Goal: Task Accomplishment & Management: Manage account settings

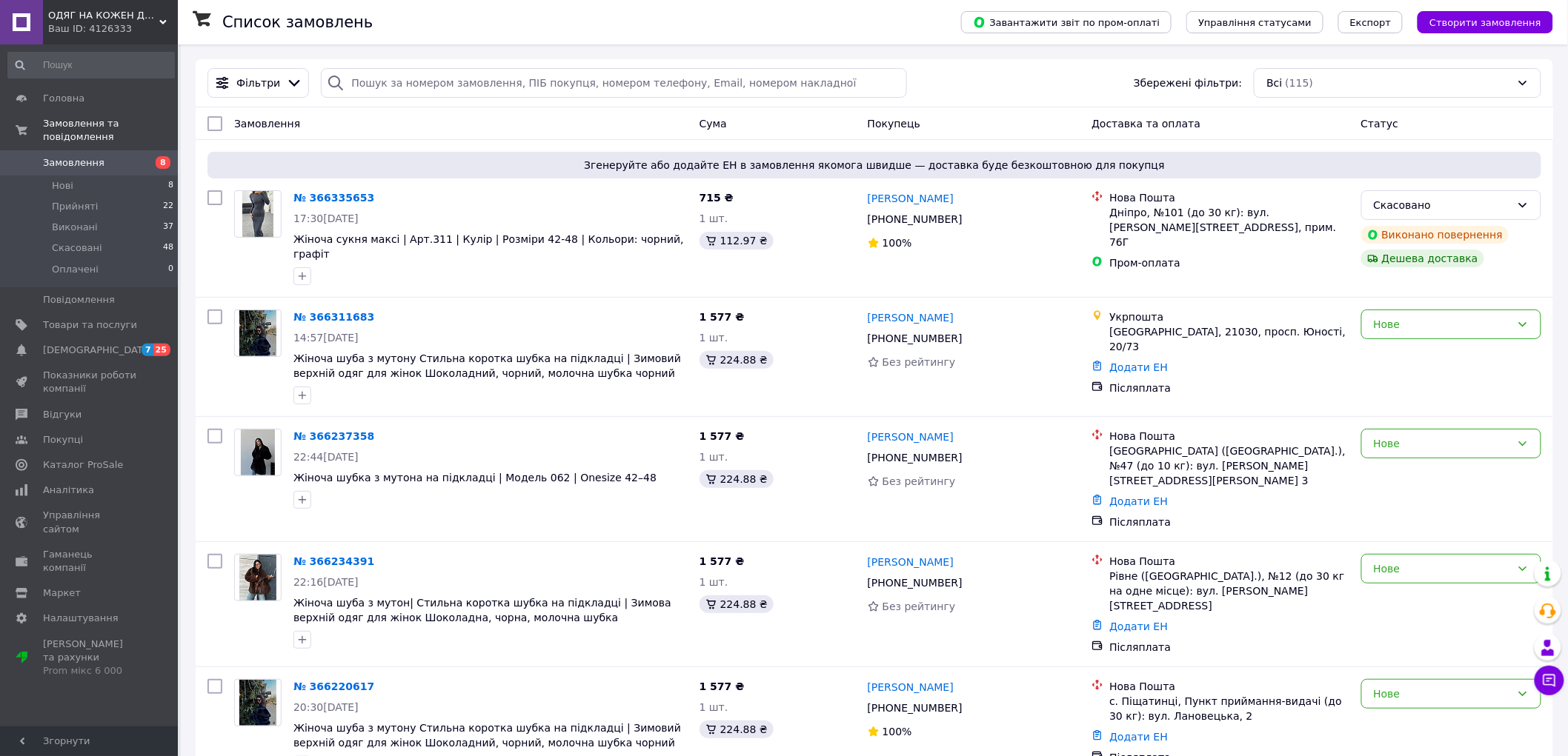
click at [928, 4] on div "Список замовлень" at bounding box center [576, 22] width 709 height 44
click at [1515, 24] on span "Створити замовлення" at bounding box center [1486, 22] width 112 height 11
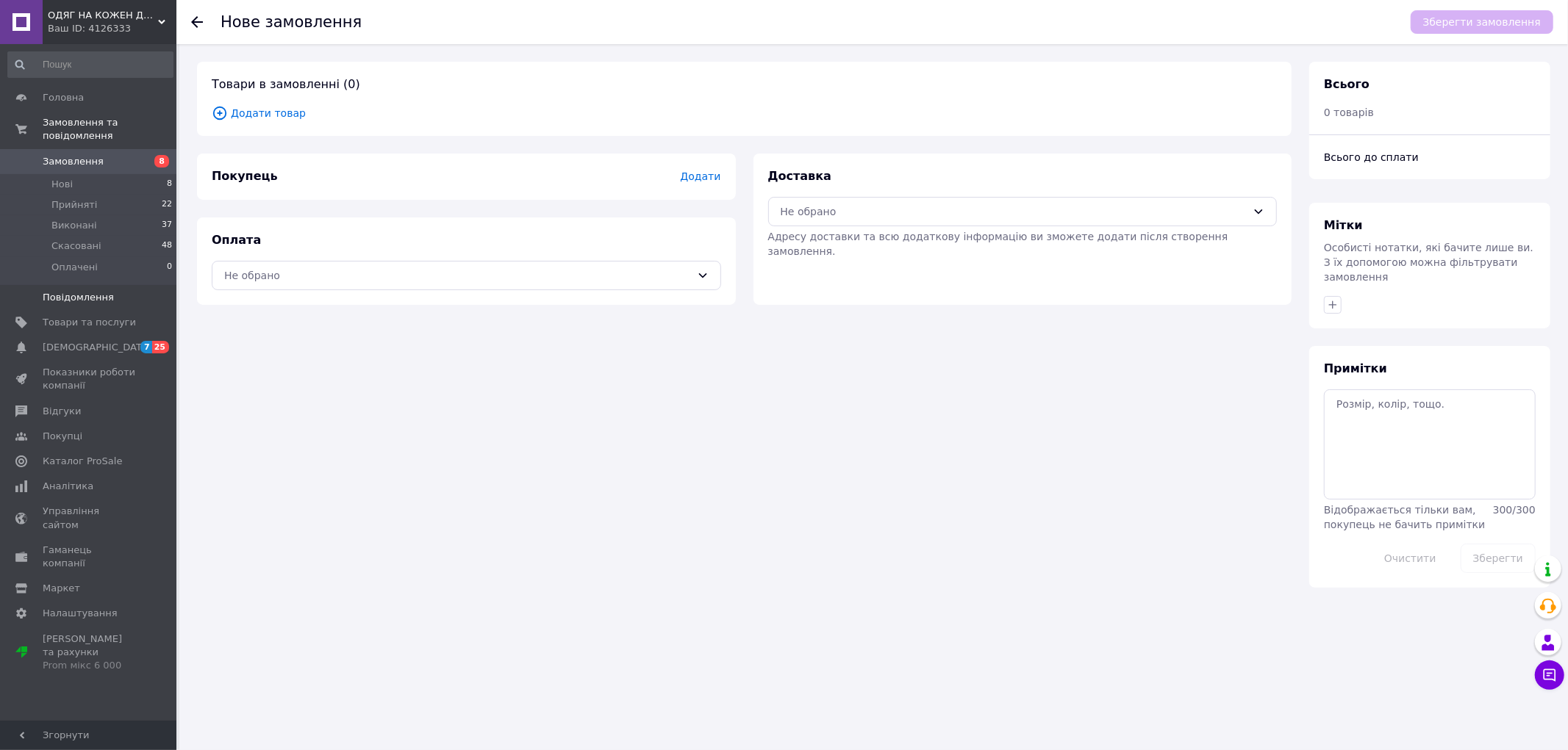
click at [130, 291] on span "Повідомлення" at bounding box center [89, 298] width 93 height 13
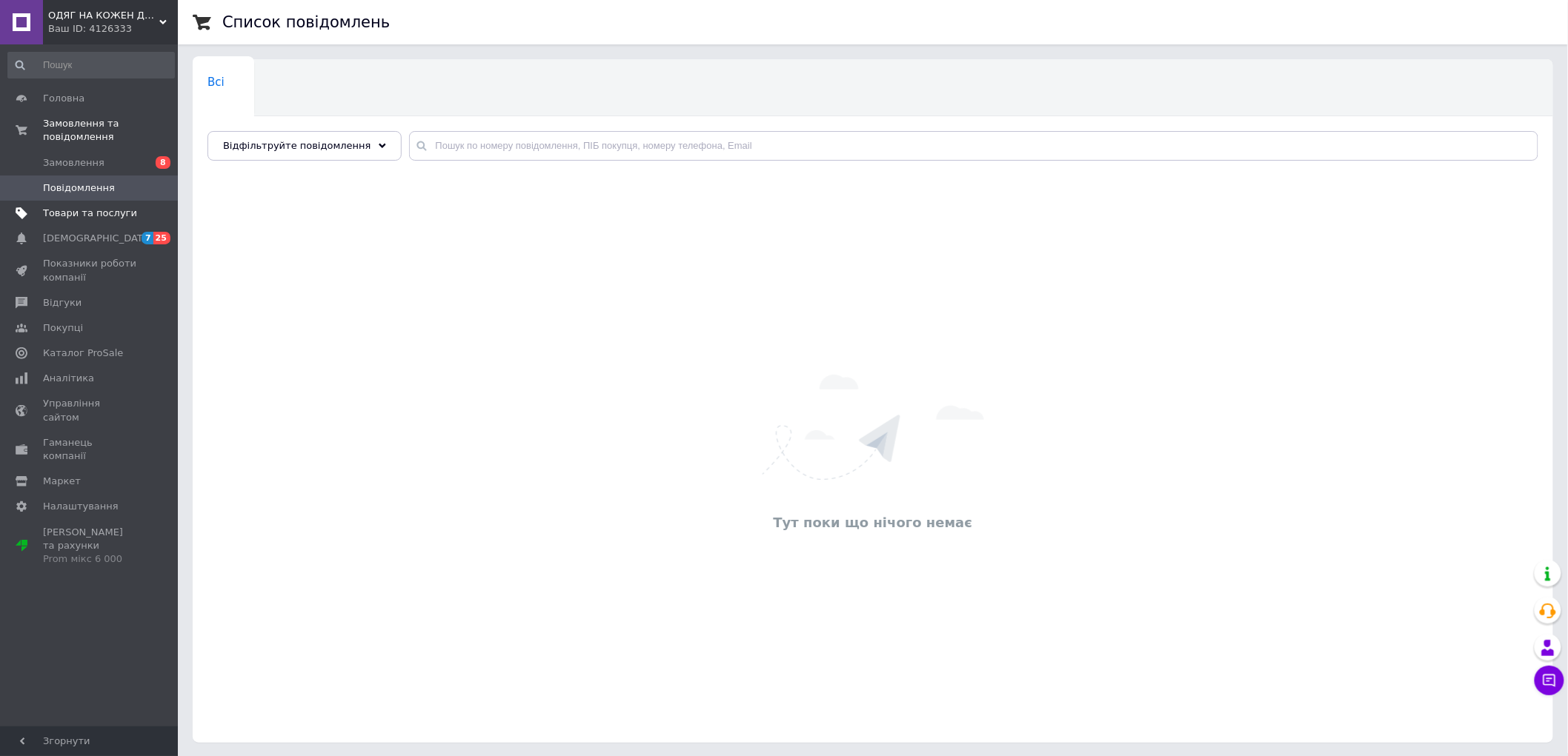
click at [114, 207] on span "Товари та послуги" at bounding box center [90, 214] width 94 height 14
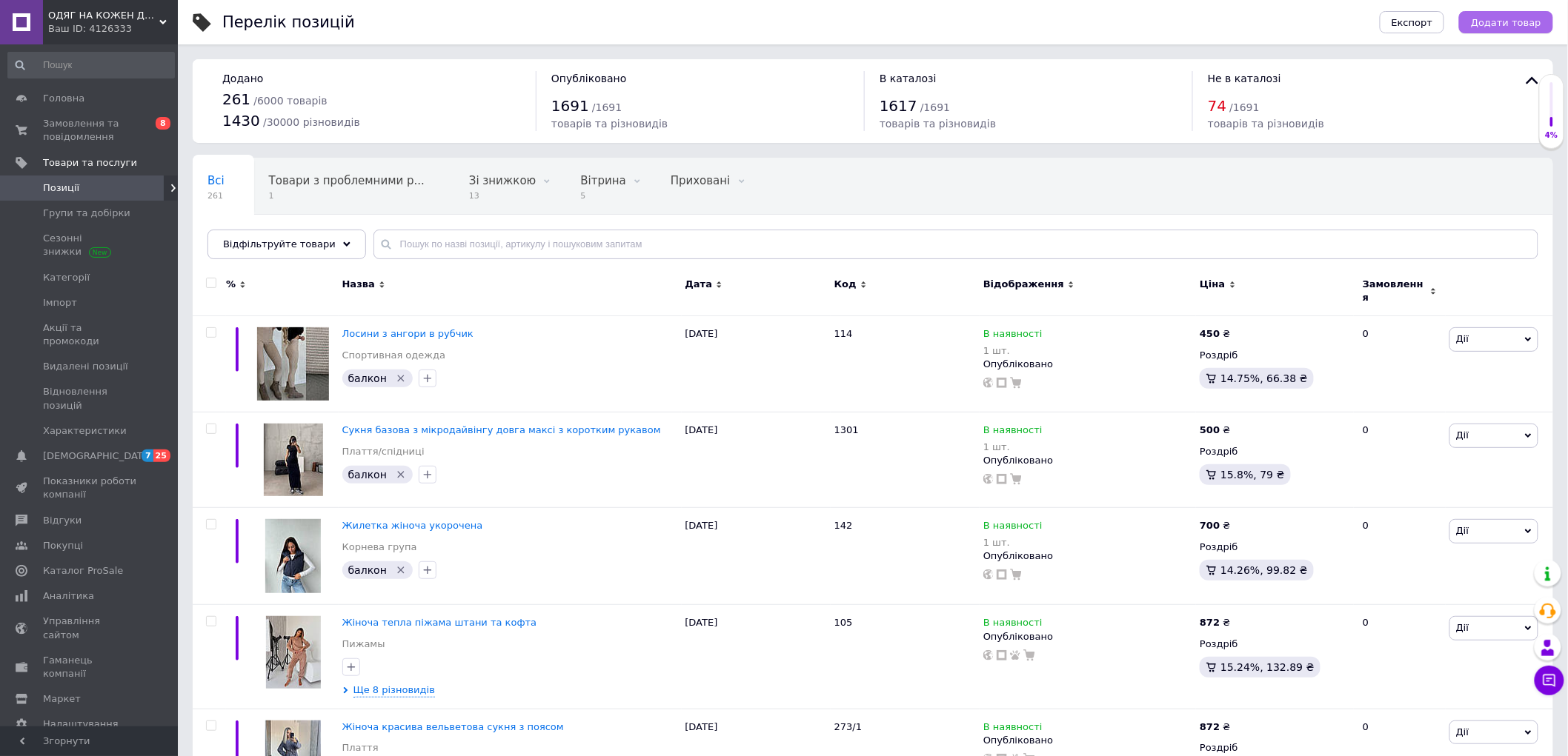
click at [1534, 14] on button "Додати товар" at bounding box center [1506, 22] width 94 height 22
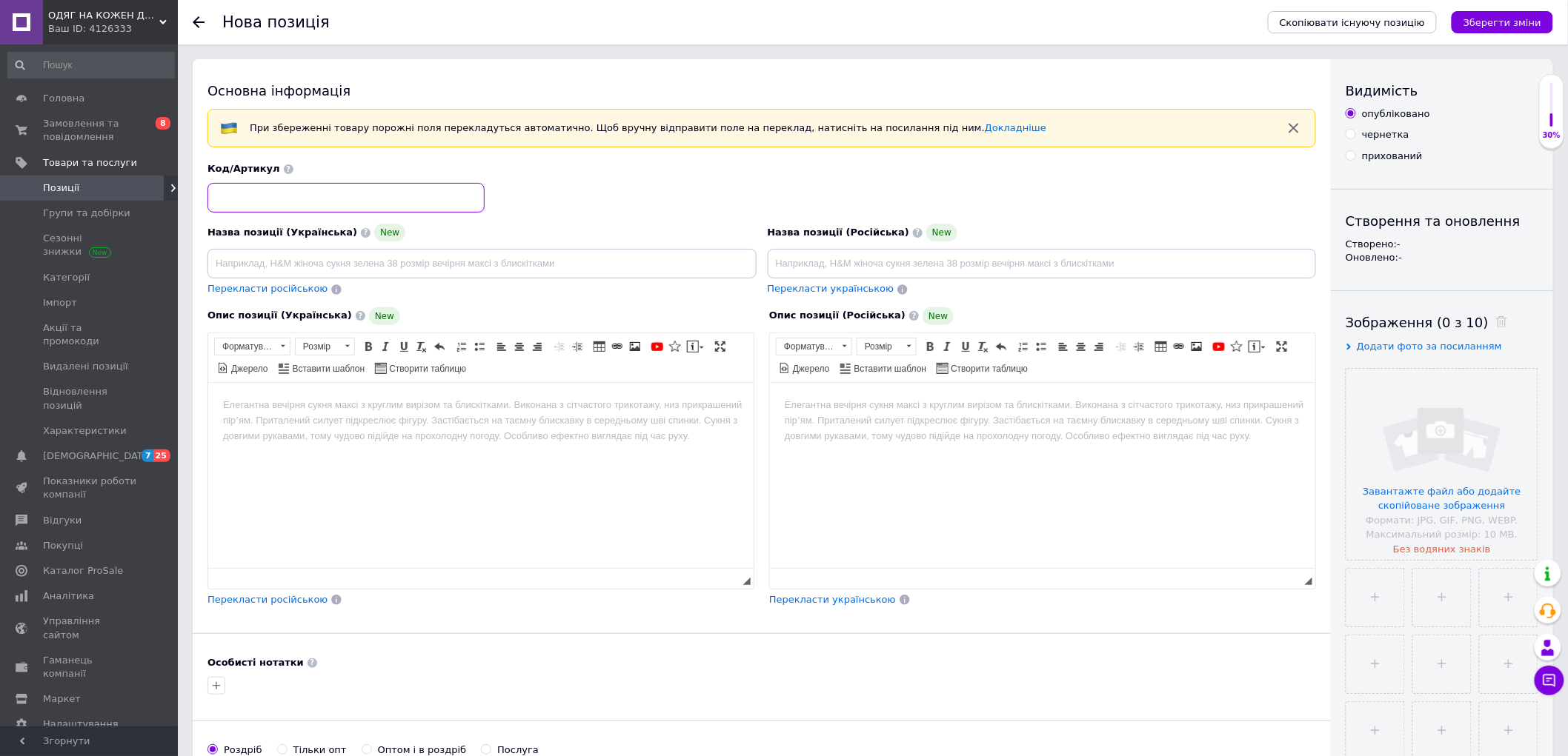
click at [306, 201] on input at bounding box center [346, 198] width 277 height 30
paste input "233"
type input "233"
click at [301, 269] on input at bounding box center [481, 263] width 549 height 30
paste input "Демісезонна куртка в стилі ZARA"
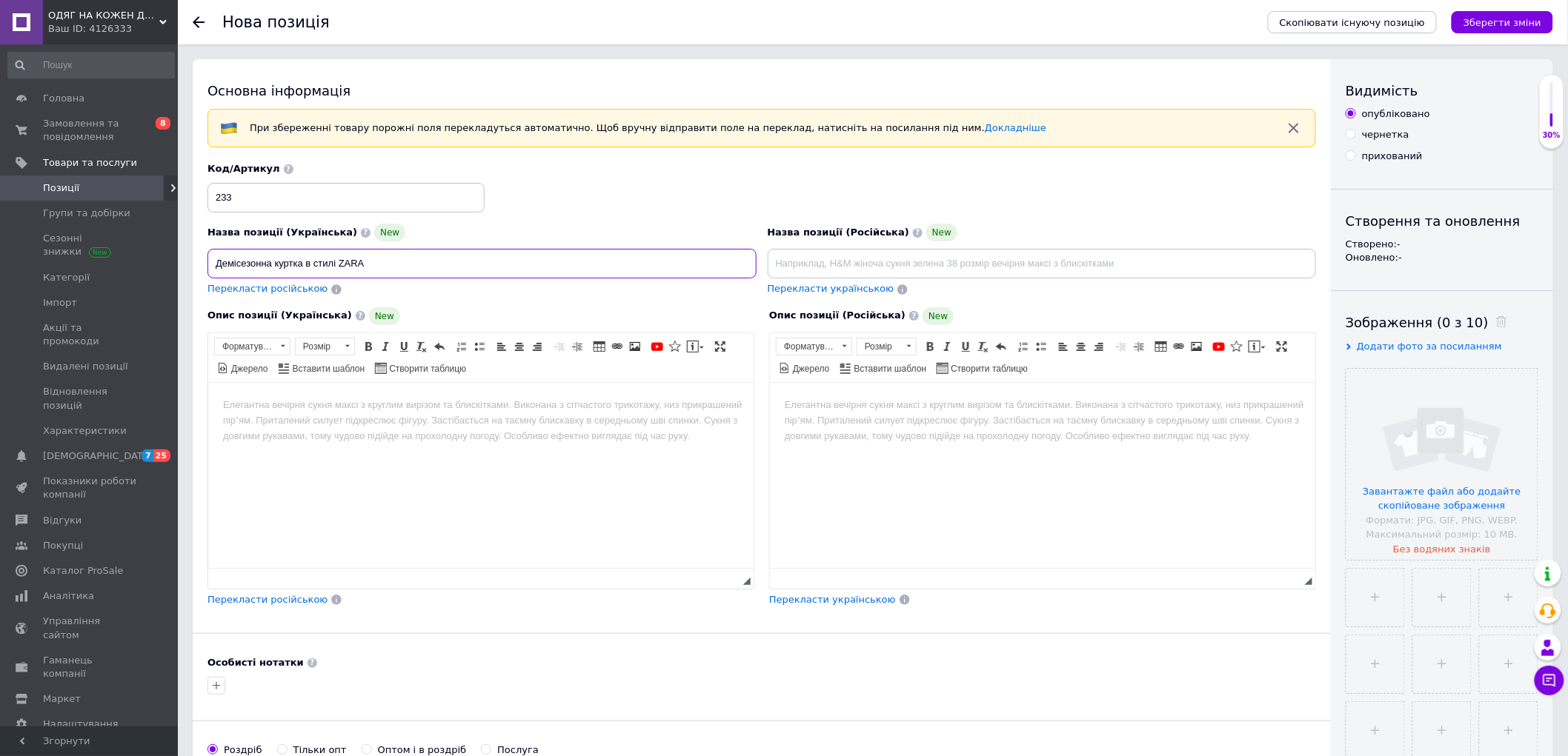
type input "Демісезонна куртка в стилі ZARA"
click at [369, 428] on html at bounding box center [480, 404] width 545 height 45
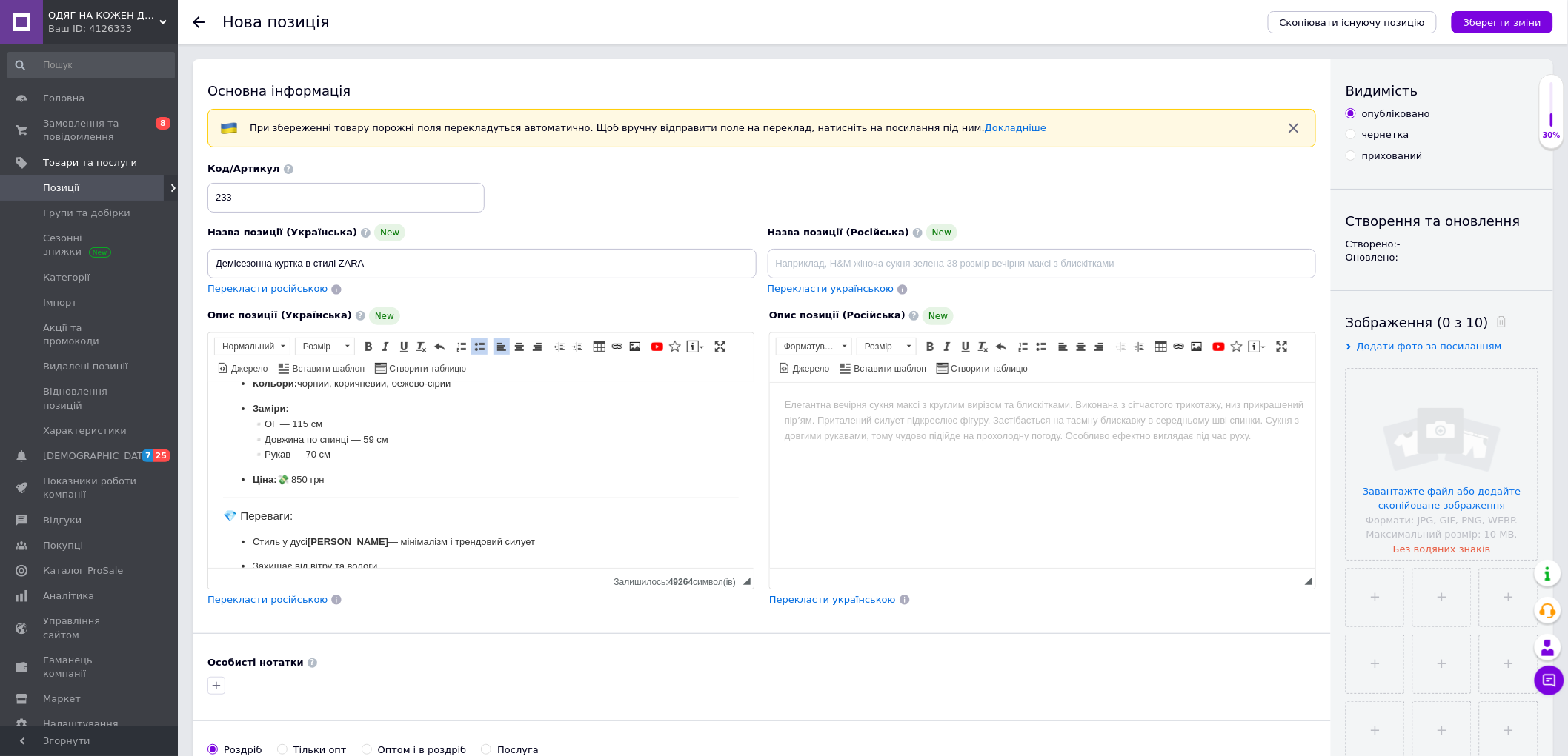
scroll to position [195, 0]
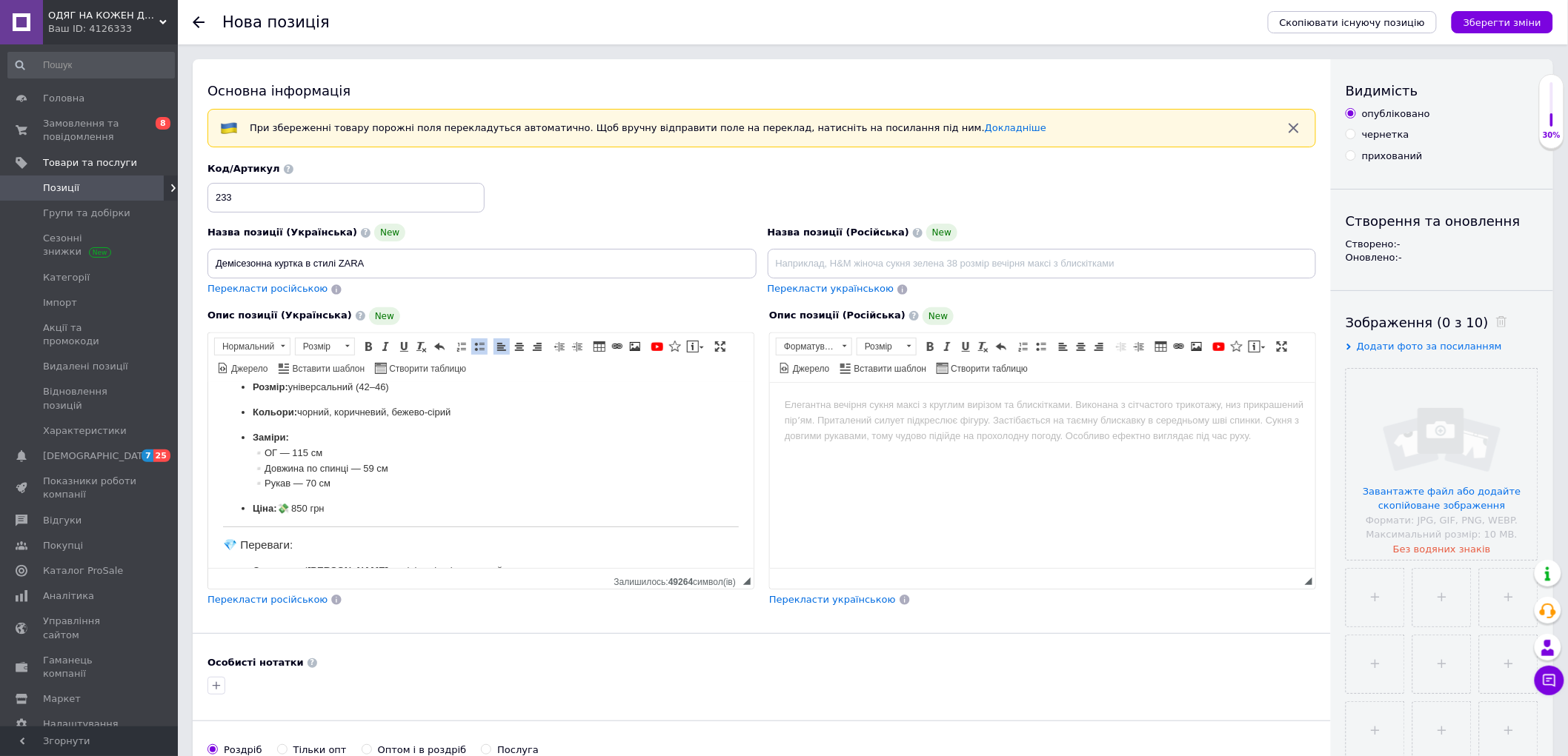
drag, startPoint x: 340, startPoint y: 512, endPoint x: 219, endPoint y: 510, distance: 121.0
click at [219, 510] on html "Стильна, легка й водночас тепла куртка, створена для комфортного сезону 🍂 Модел…" at bounding box center [480, 428] width 545 height 480
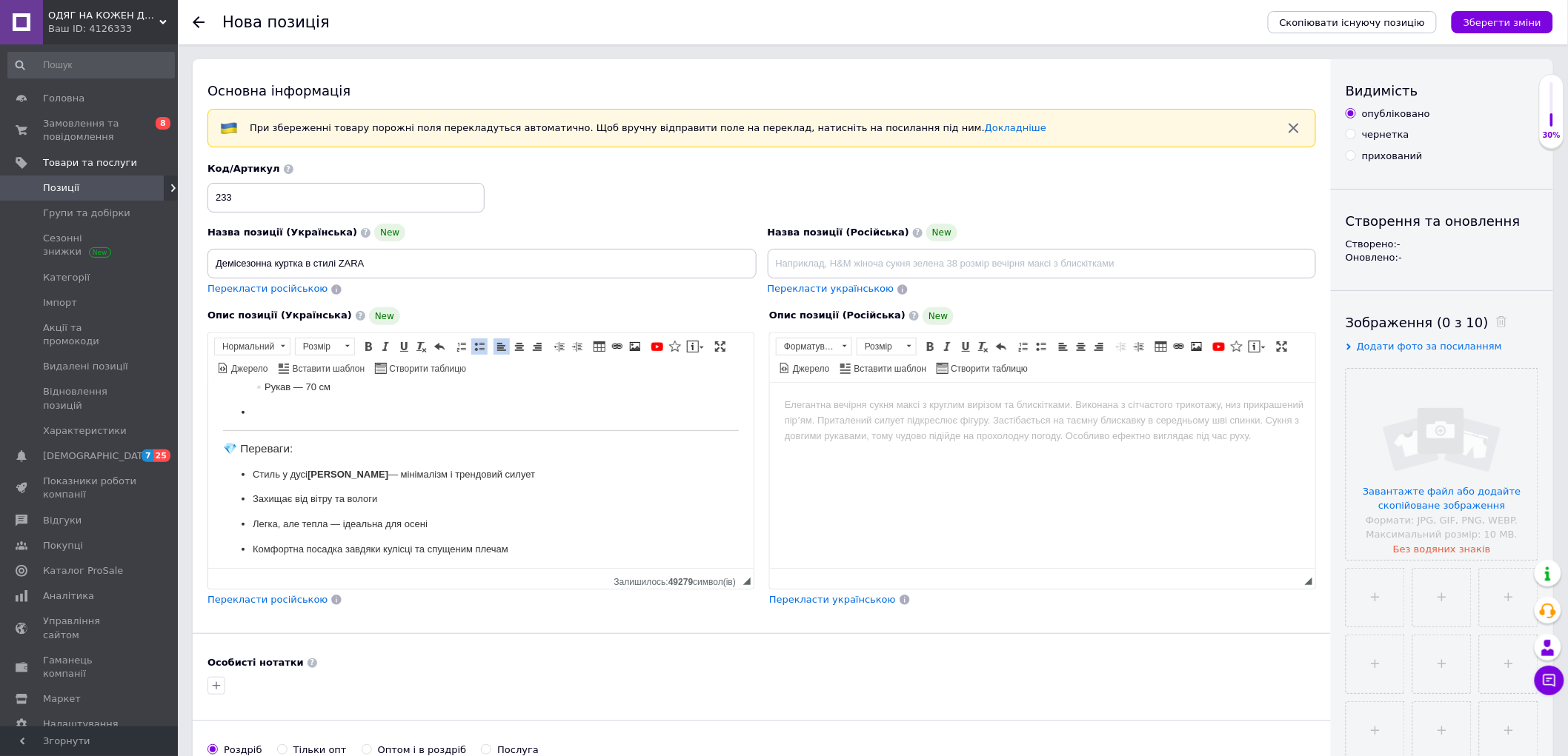
scroll to position [294, 0]
click at [933, 428] on html at bounding box center [1042, 404] width 545 height 45
click at [1501, 443] on input "file" at bounding box center [1442, 464] width 191 height 191
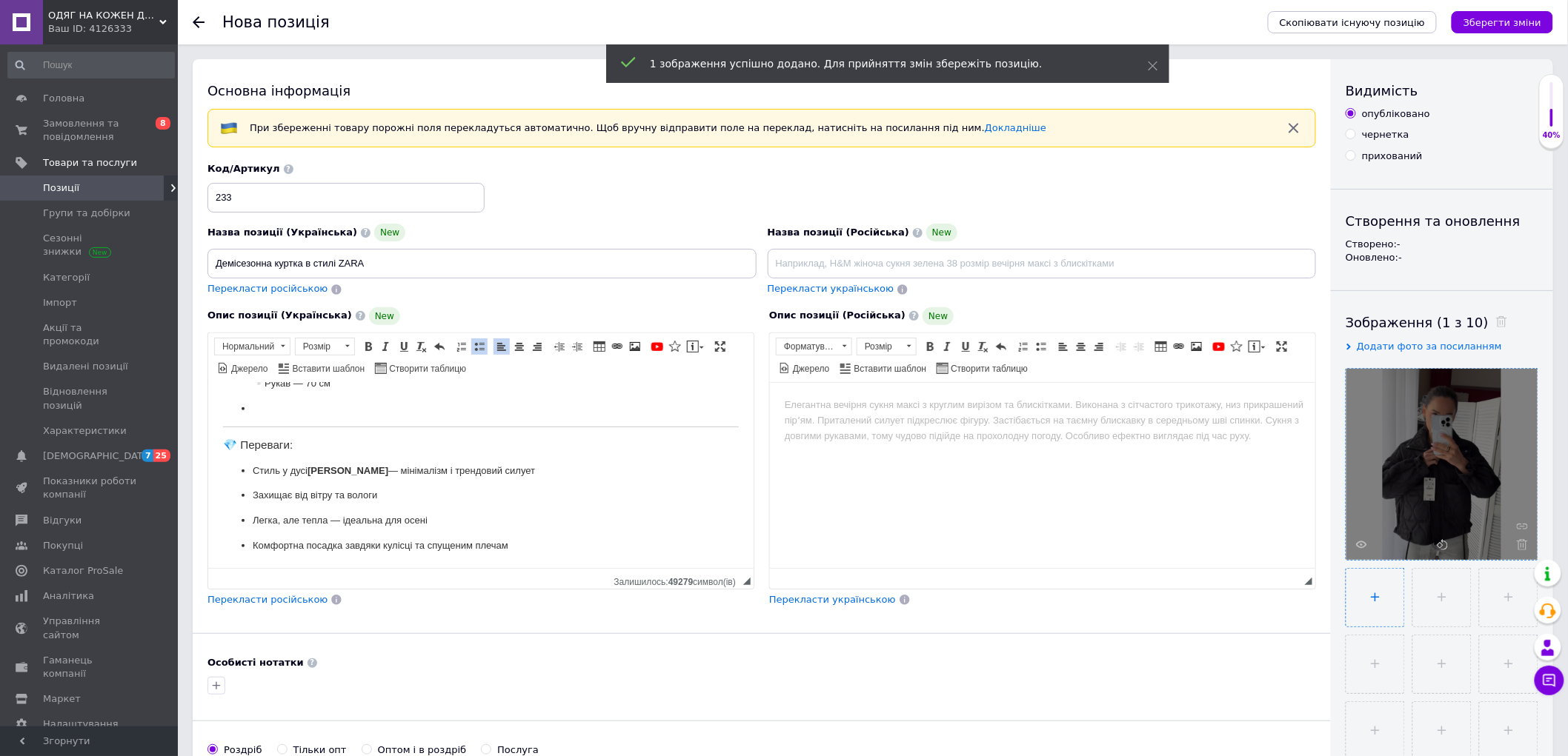
click at [1385, 610] on input "file" at bounding box center [1375, 597] width 58 height 58
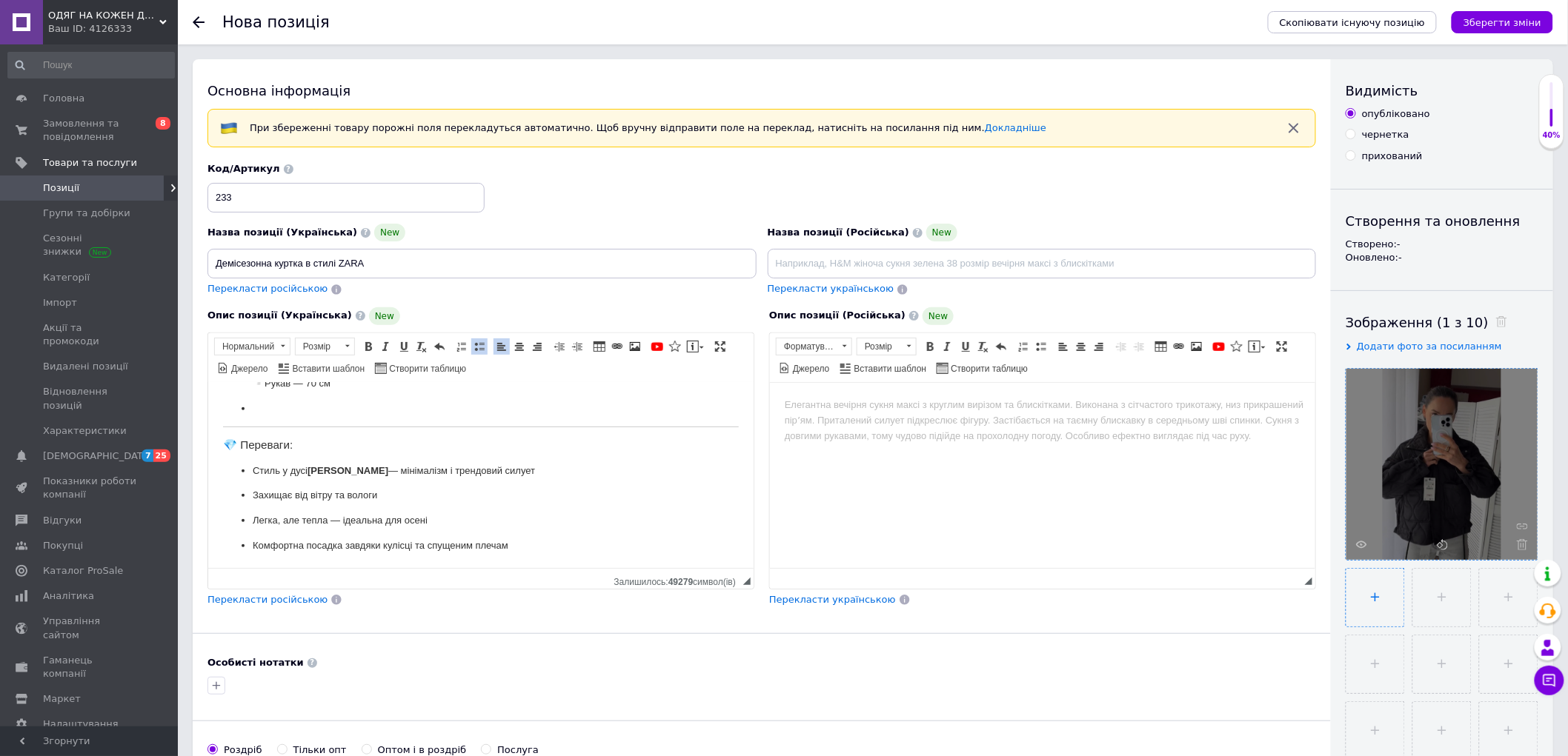
type input "C:\fakepath\photo_5_2025-10-12_18-52-01.jpg"
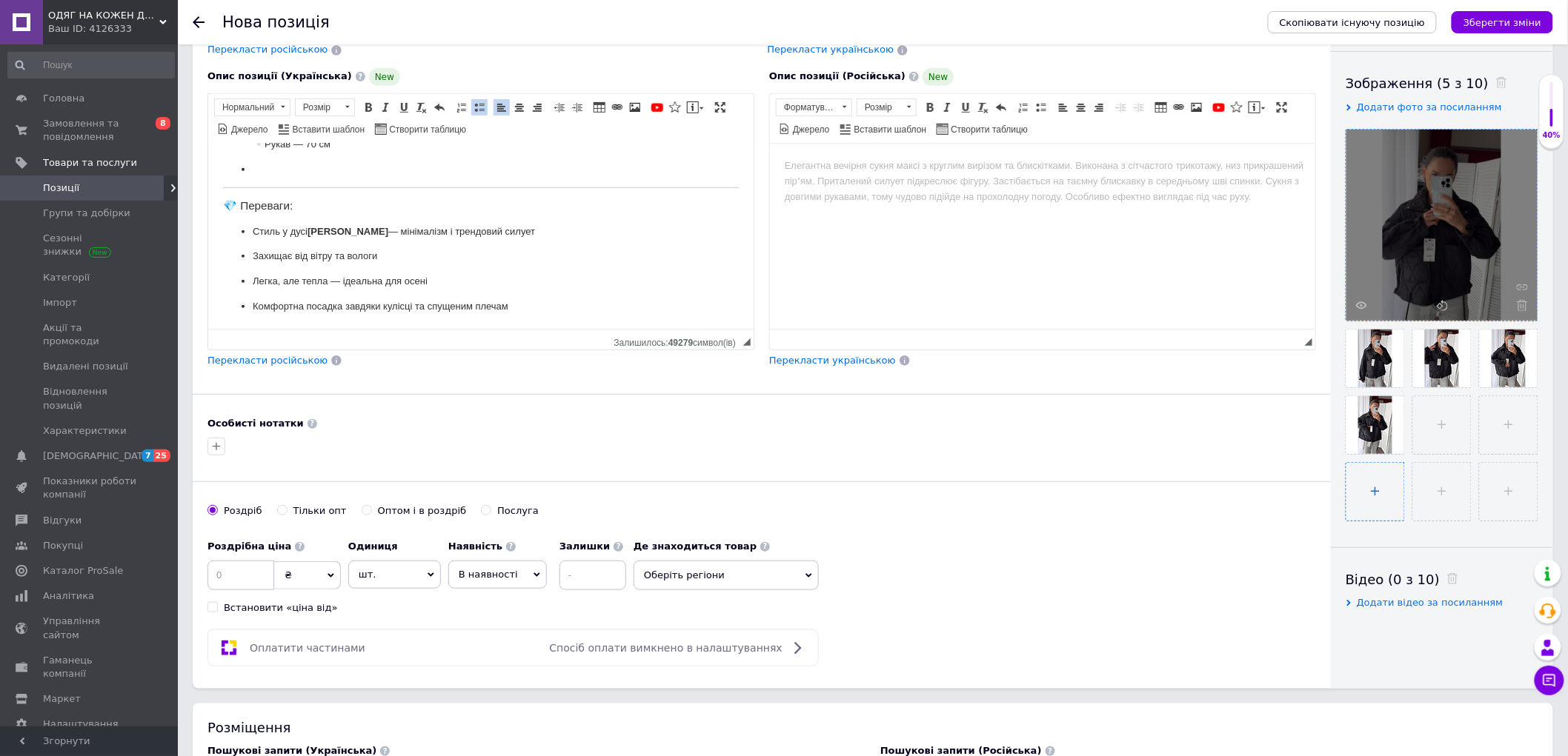
scroll to position [329, 0]
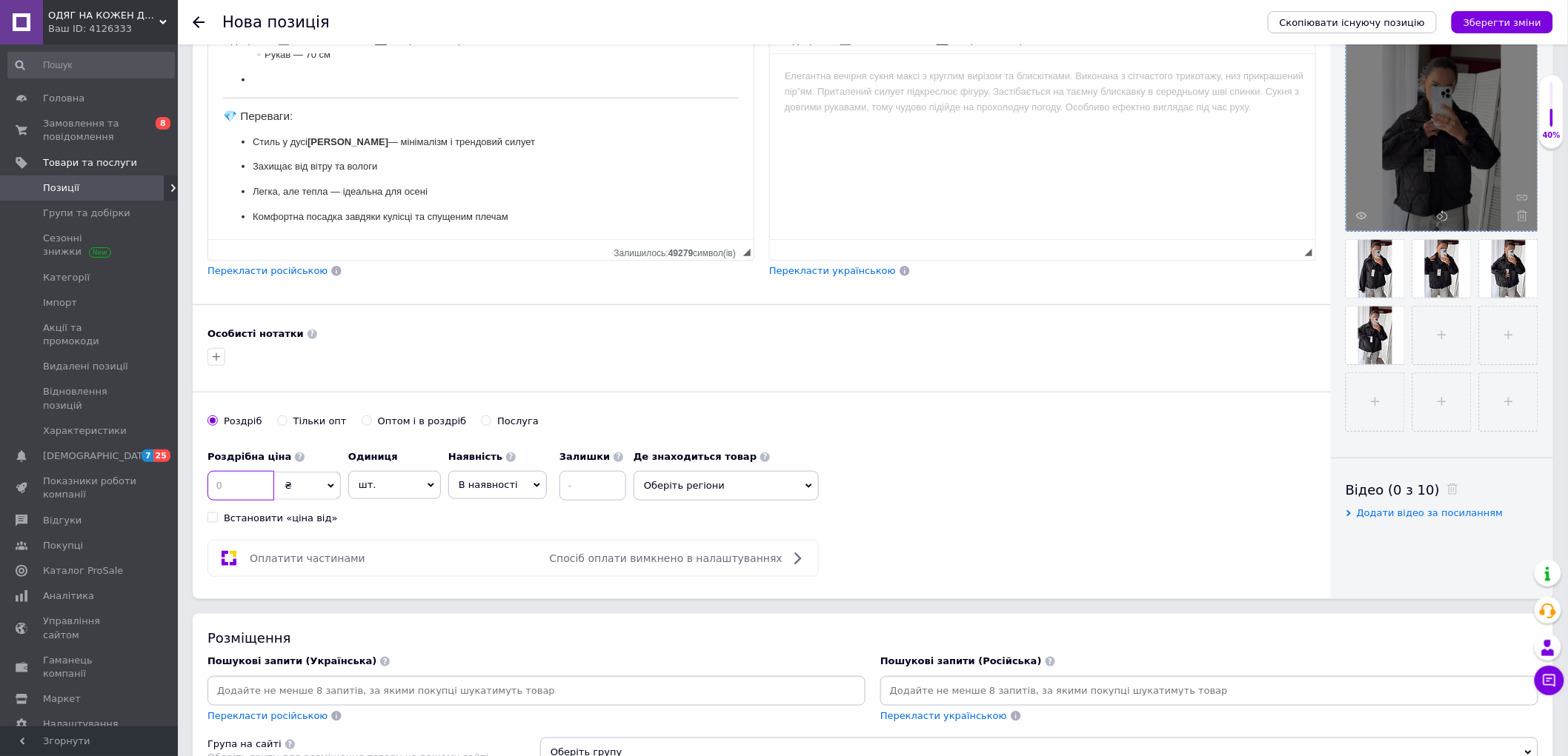
click at [250, 480] on input at bounding box center [240, 485] width 67 height 30
click at [947, 474] on div "Роздрібна ціна ₴ $ EUR CHF GBP ¥ PLN ₸ MDL HUF KGS CNY TRY KRW lei Встановити «…" at bounding box center [762, 484] width 1109 height 82
click at [241, 486] on input at bounding box center [240, 485] width 67 height 30
type input "1320"
click at [759, 483] on span "Оберіть регіони" at bounding box center [726, 485] width 185 height 30
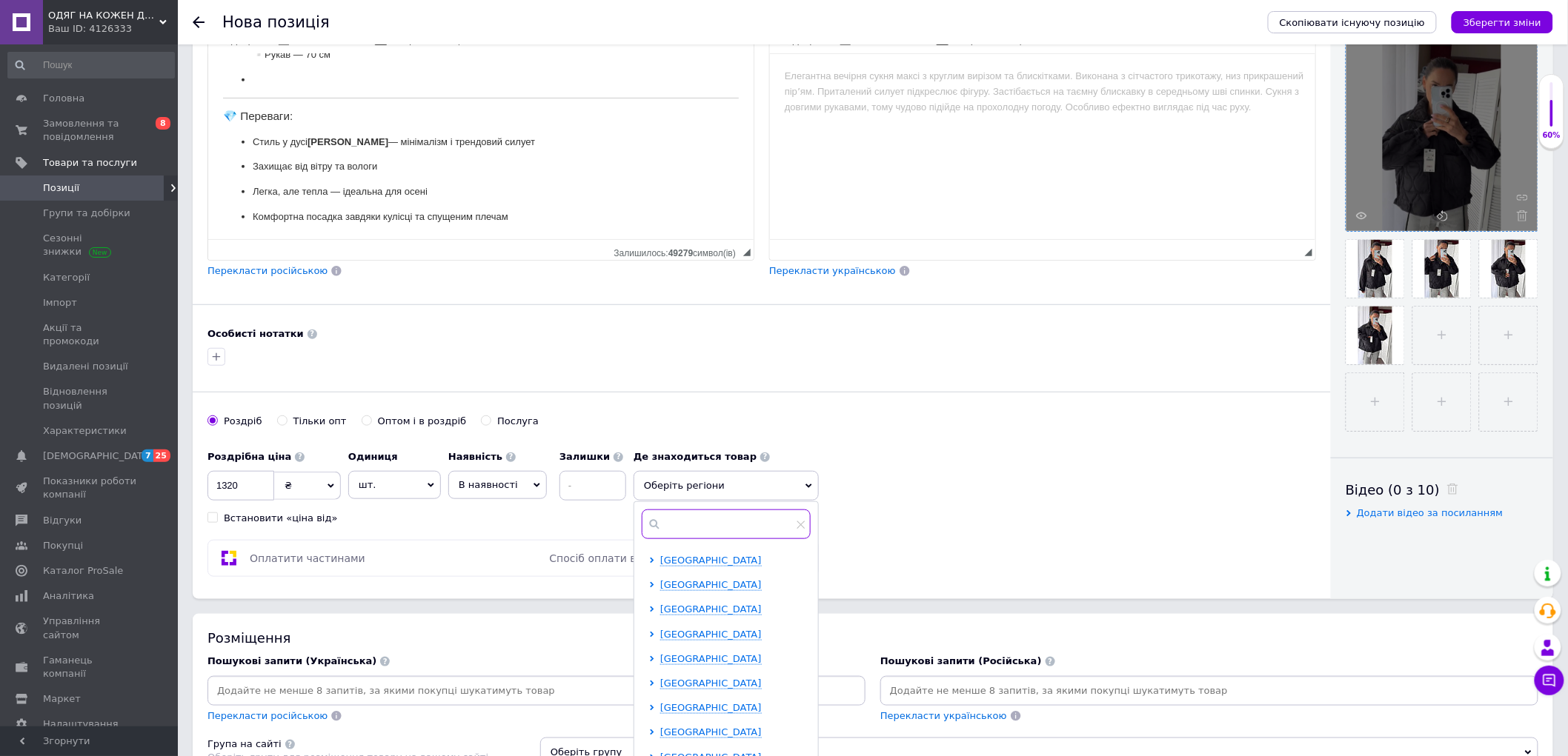
click at [690, 535] on input "text" at bounding box center [726, 524] width 169 height 30
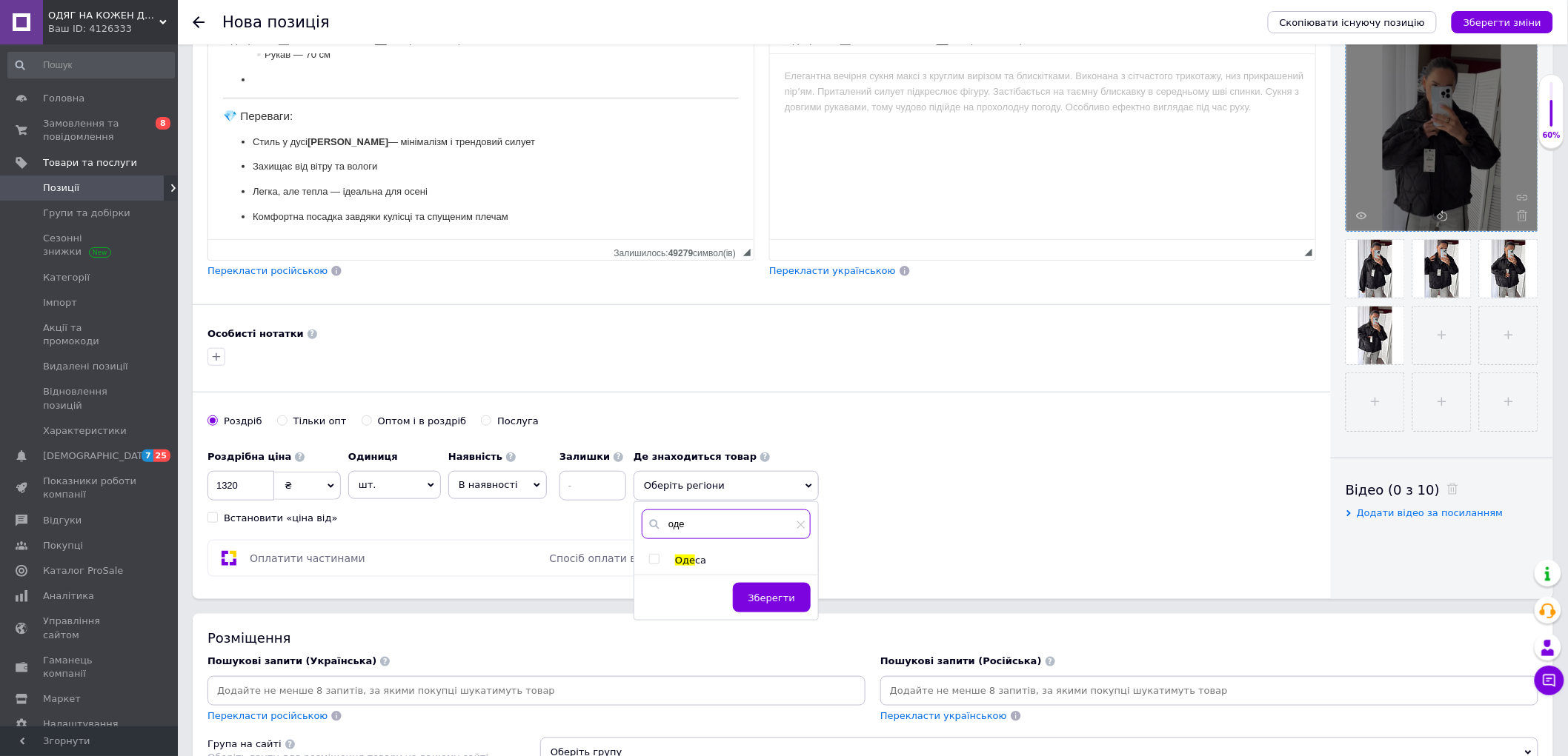
type input "оде"
click at [698, 565] on span "са" at bounding box center [700, 560] width 11 height 11
checkbox input "true"
click at [775, 608] on span "Зберегти" at bounding box center [772, 605] width 47 height 11
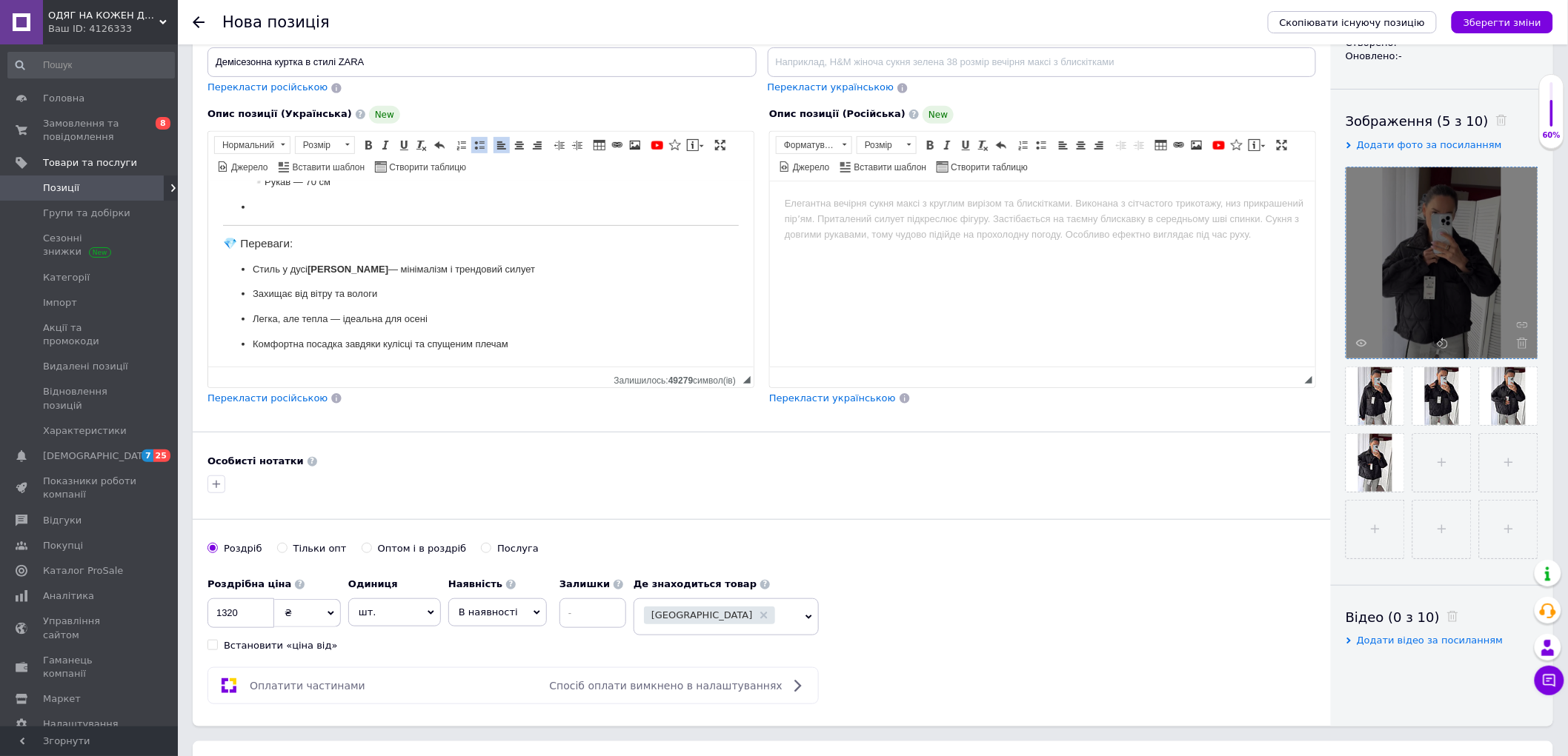
scroll to position [82, 0]
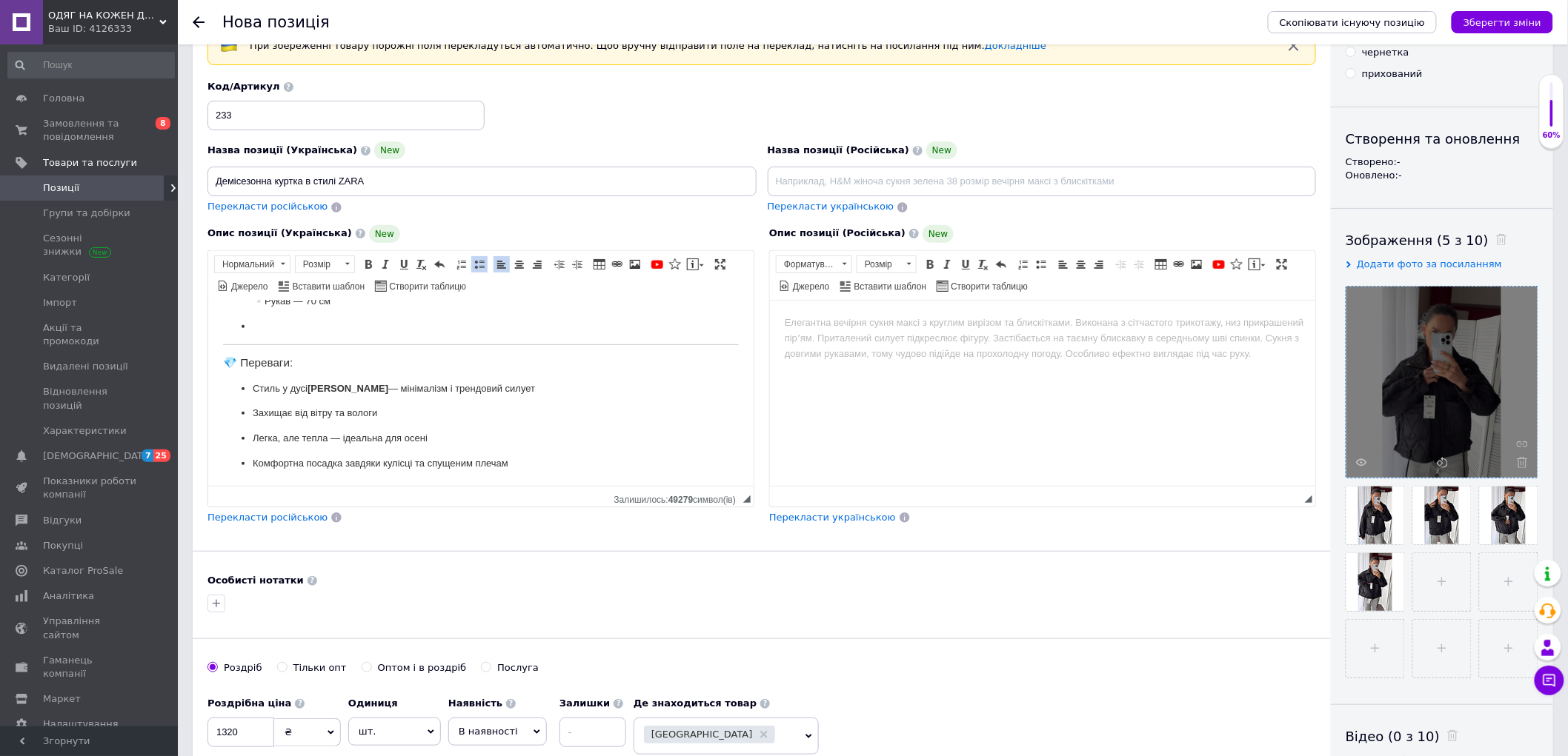
click at [1037, 345] on html at bounding box center [1042, 322] width 545 height 45
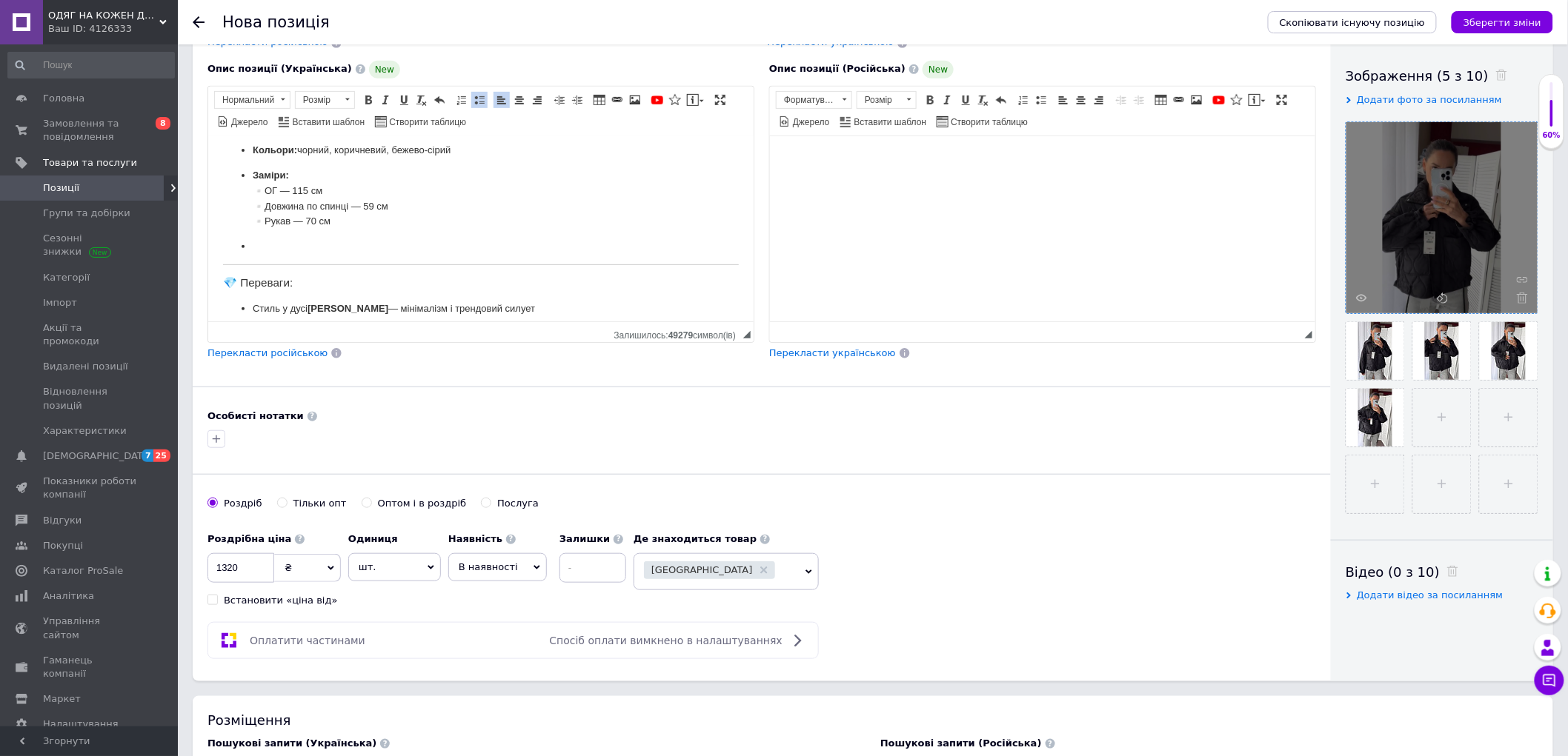
scroll to position [131, 0]
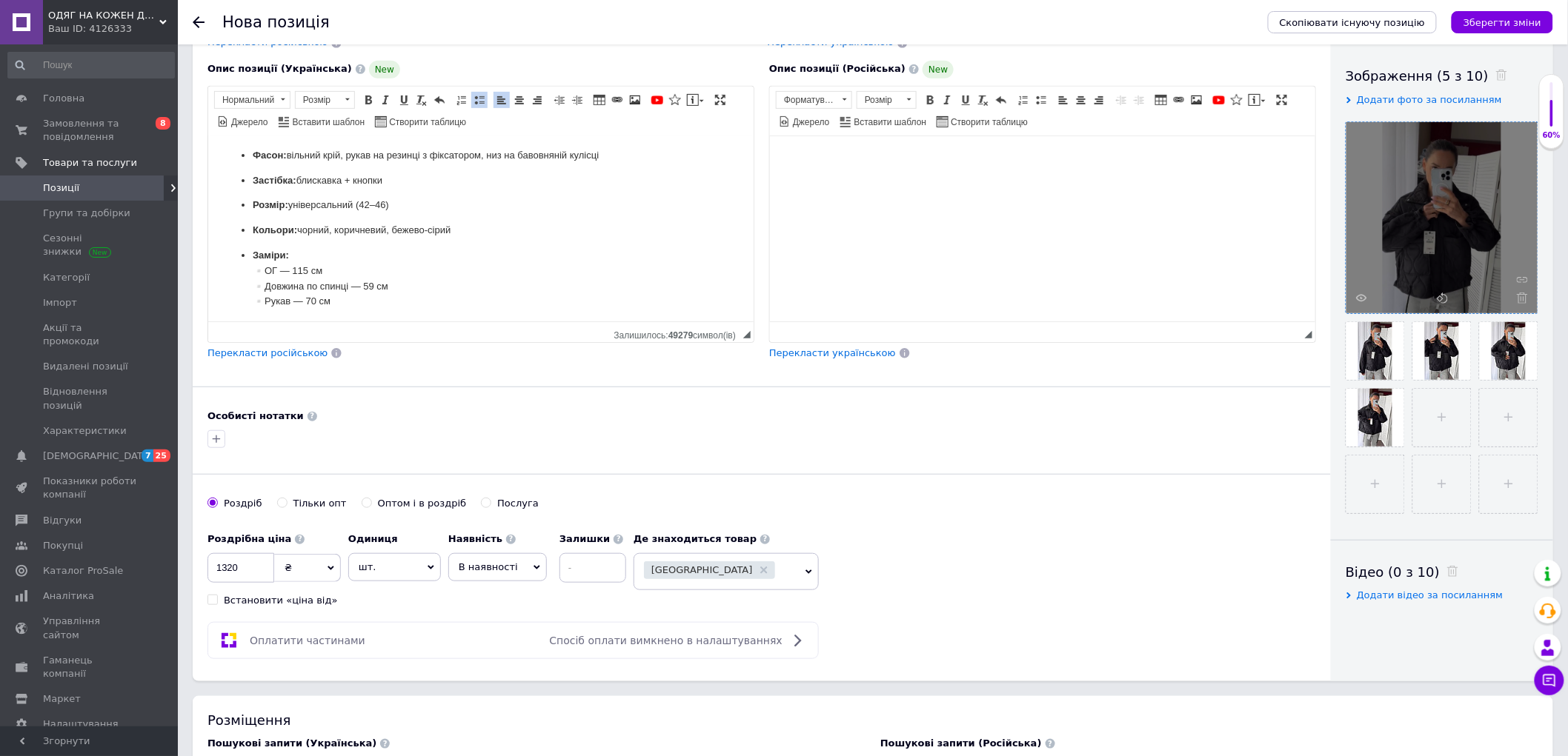
click at [258, 352] on span "Перекласти російською" at bounding box center [267, 352] width 120 height 11
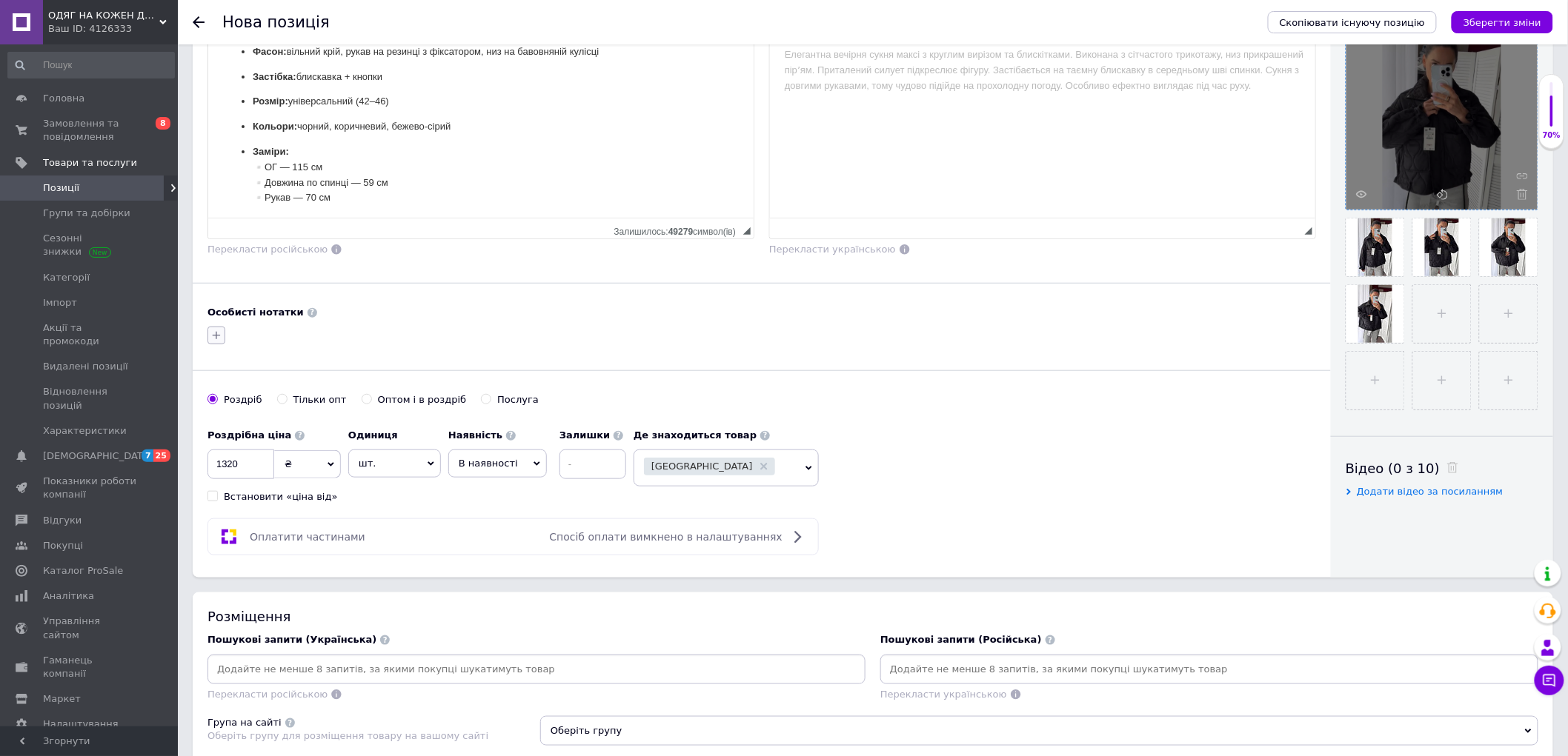
scroll to position [411, 0]
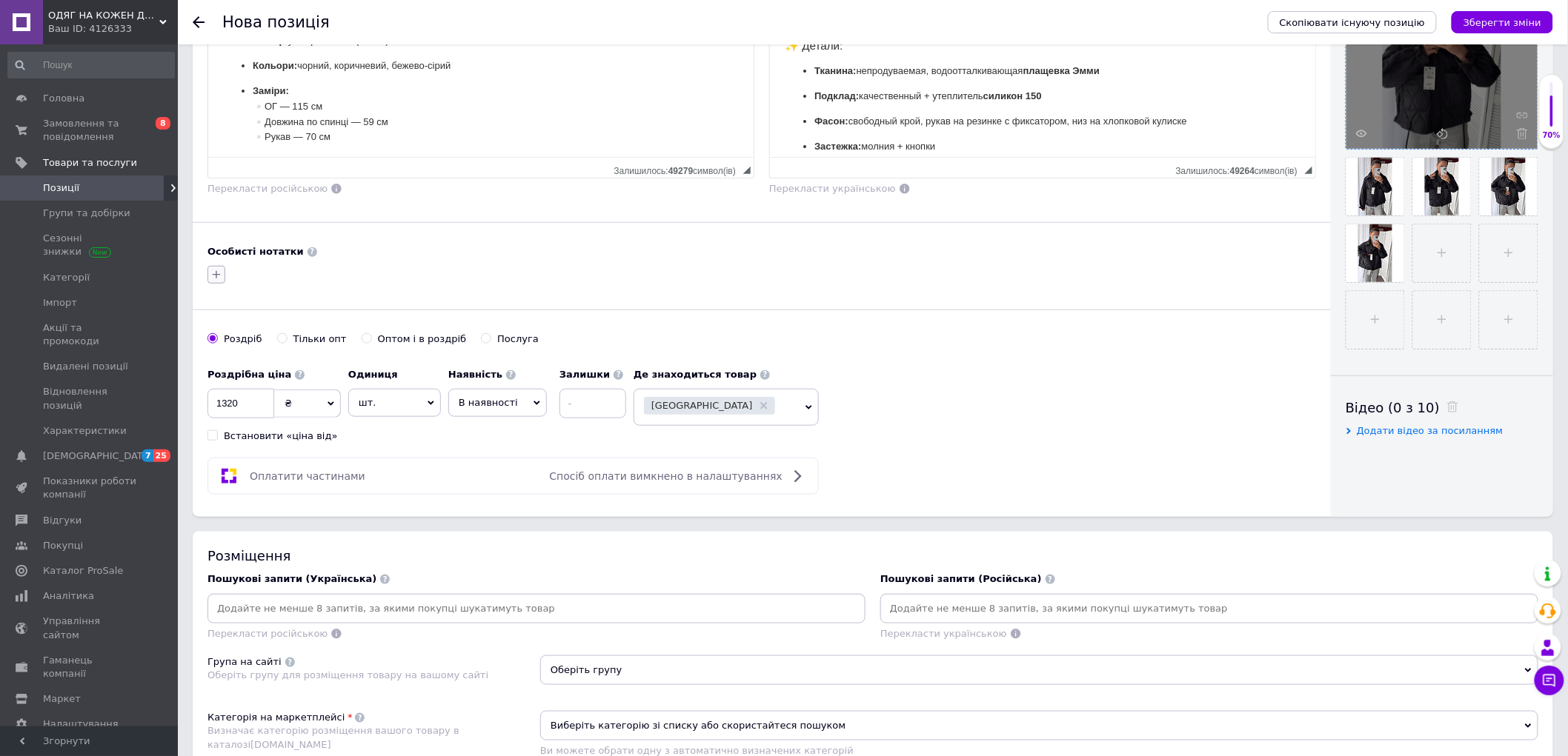
click at [212, 271] on icon "button" at bounding box center [216, 275] width 12 height 12
type input "1420"
click at [334, 346] on div "Створити мітку 1420" at bounding box center [305, 343] width 141 height 14
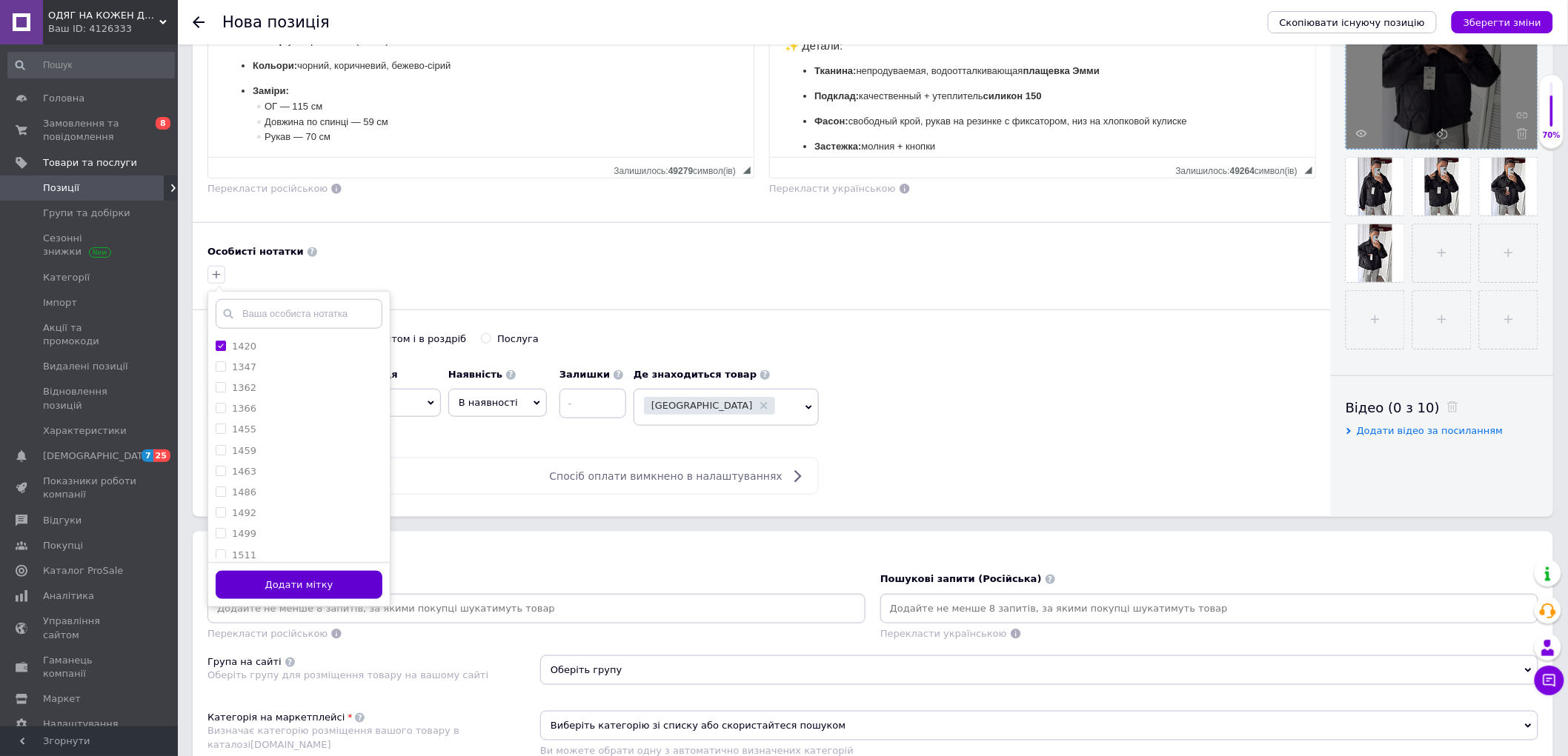
click at [340, 584] on button "Додати мітку" at bounding box center [299, 585] width 166 height 29
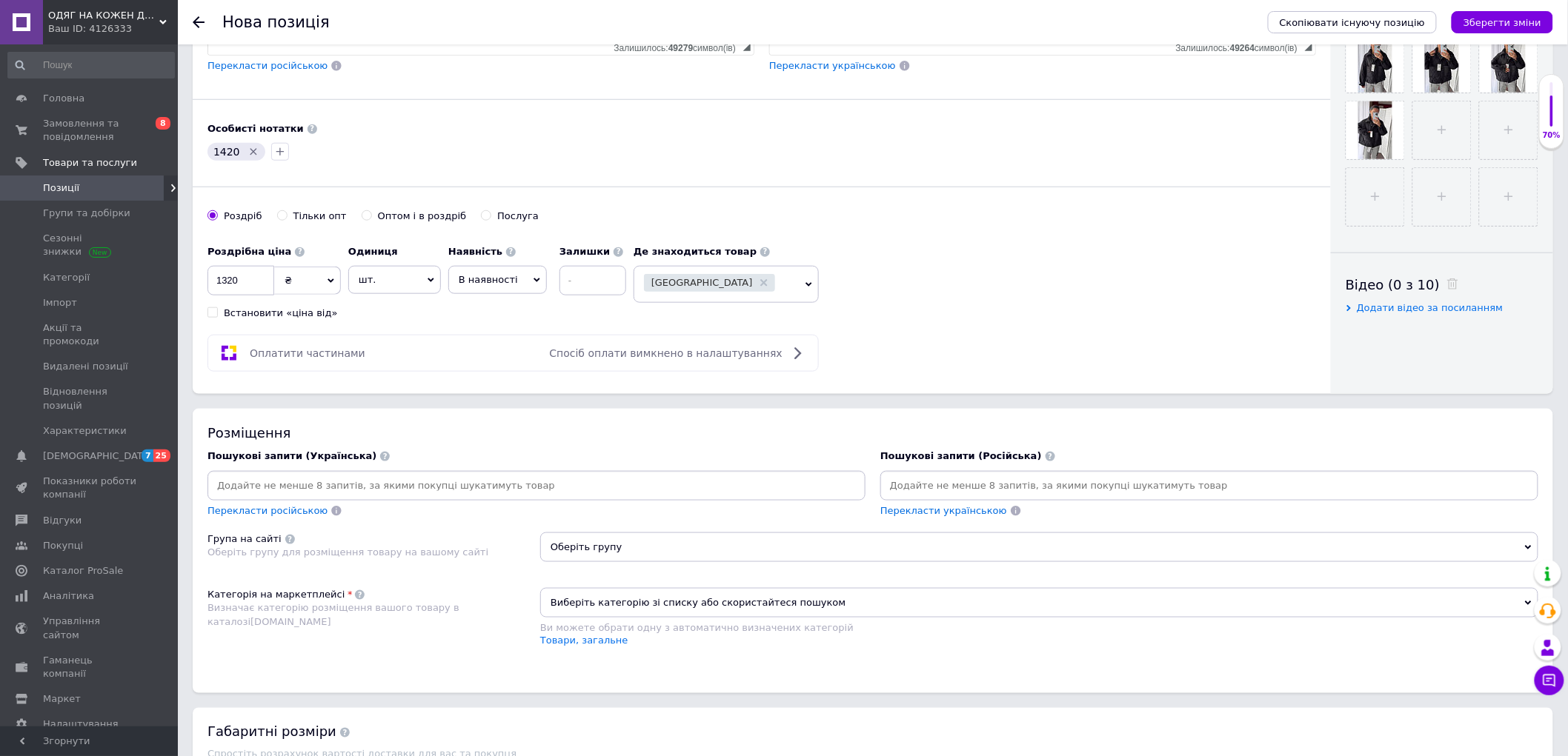
scroll to position [658, 0]
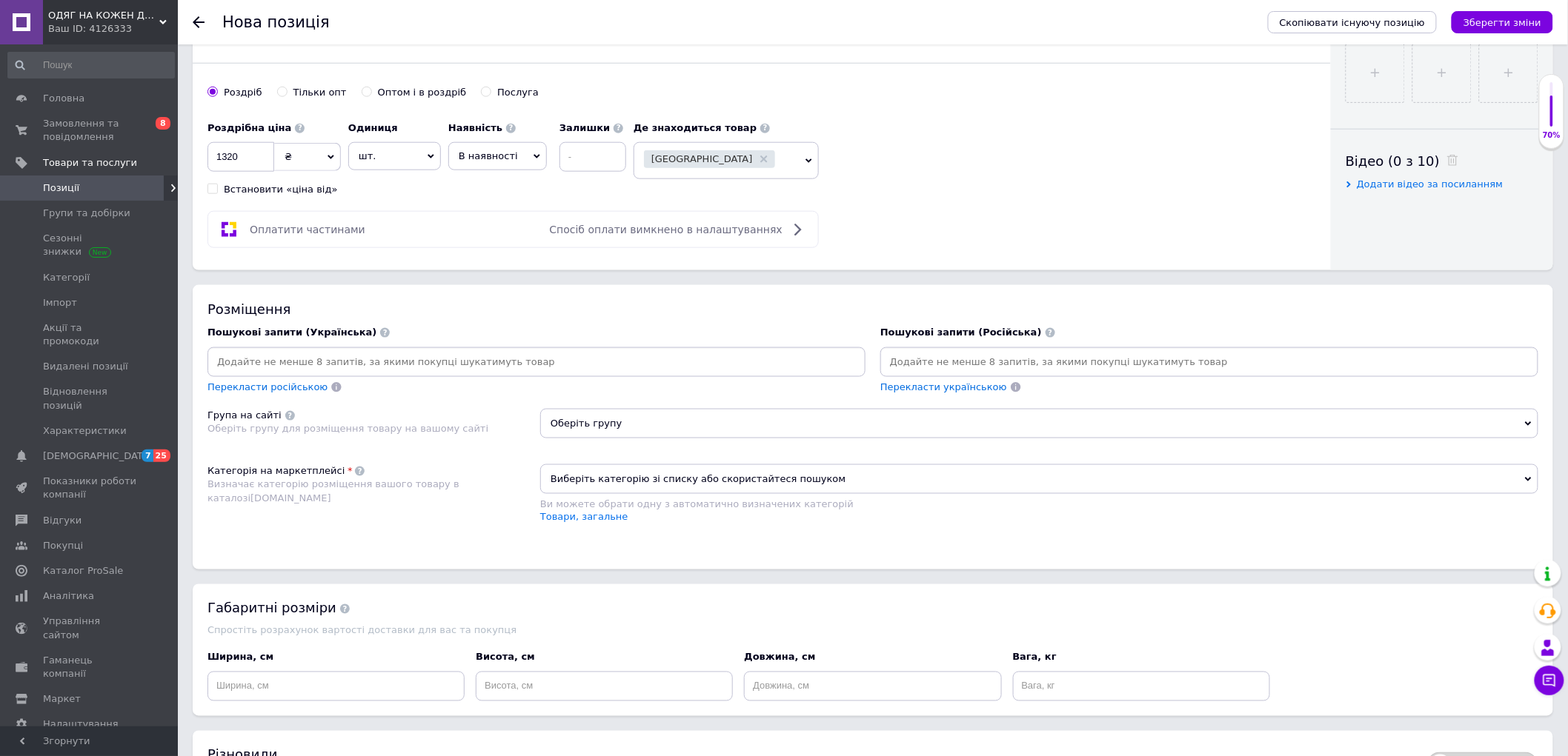
click at [470, 373] on input at bounding box center [537, 362] width 652 height 22
click at [379, 373] on input at bounding box center [537, 362] width 652 height 22
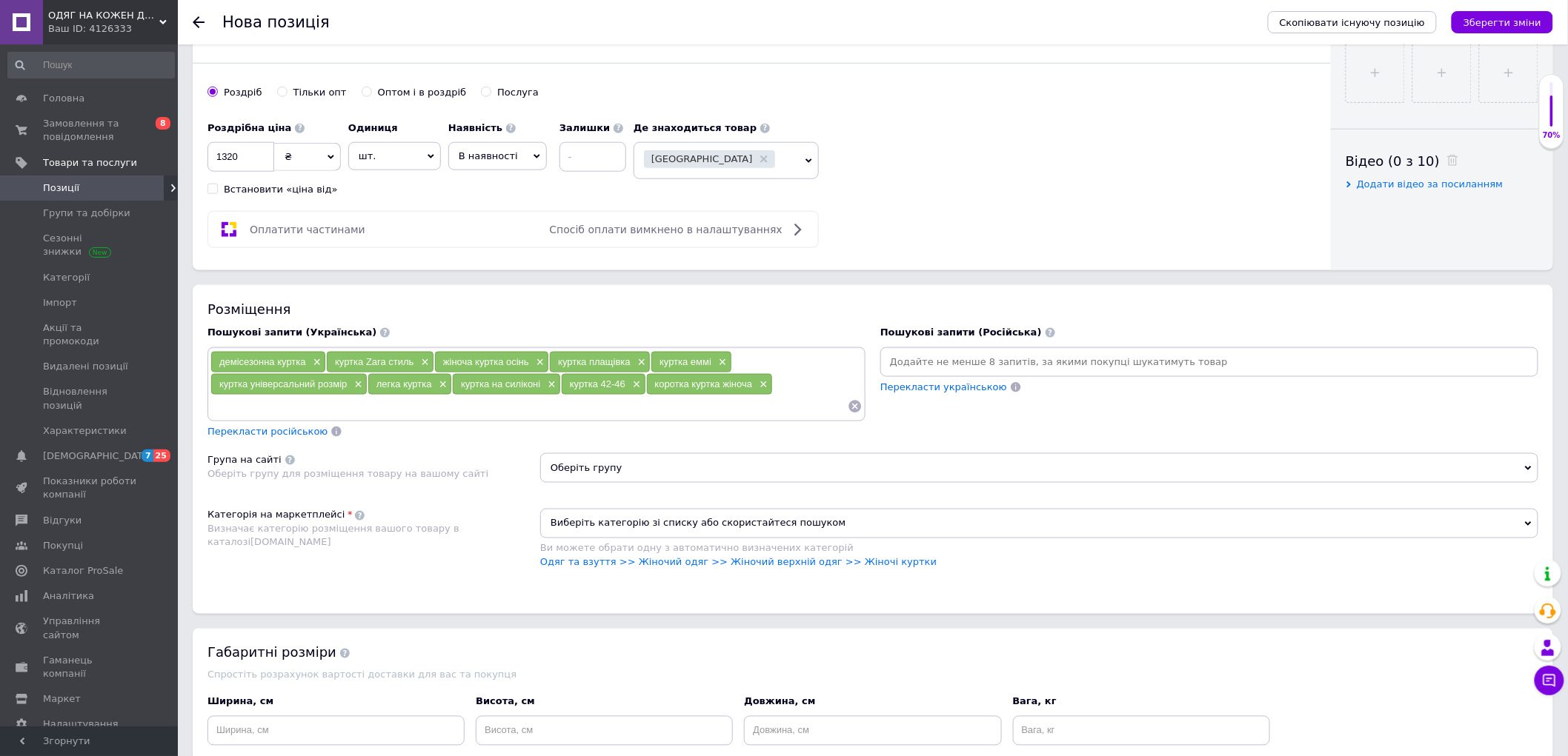
click at [806, 417] on div "демісезонна куртка × куртка Zara стиль × жіноча куртка осінь × куртка плащівка …" at bounding box center [537, 384] width 652 height 67
click at [244, 417] on input at bounding box center [529, 406] width 638 height 22
type input "курточка"
click at [306, 417] on input at bounding box center [529, 406] width 638 height 22
click at [253, 437] on span "Перекласти російською" at bounding box center [267, 431] width 120 height 11
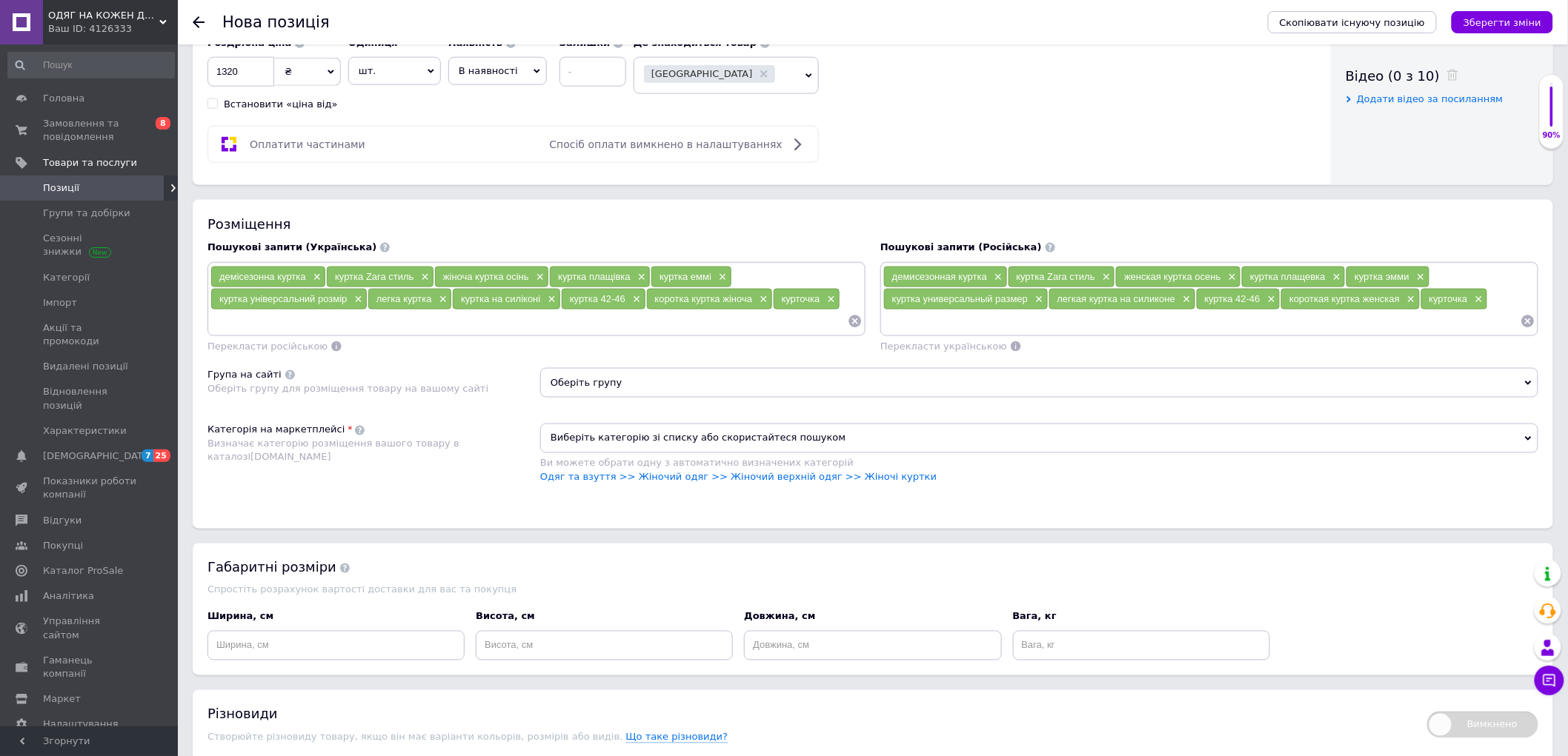
scroll to position [823, 0]
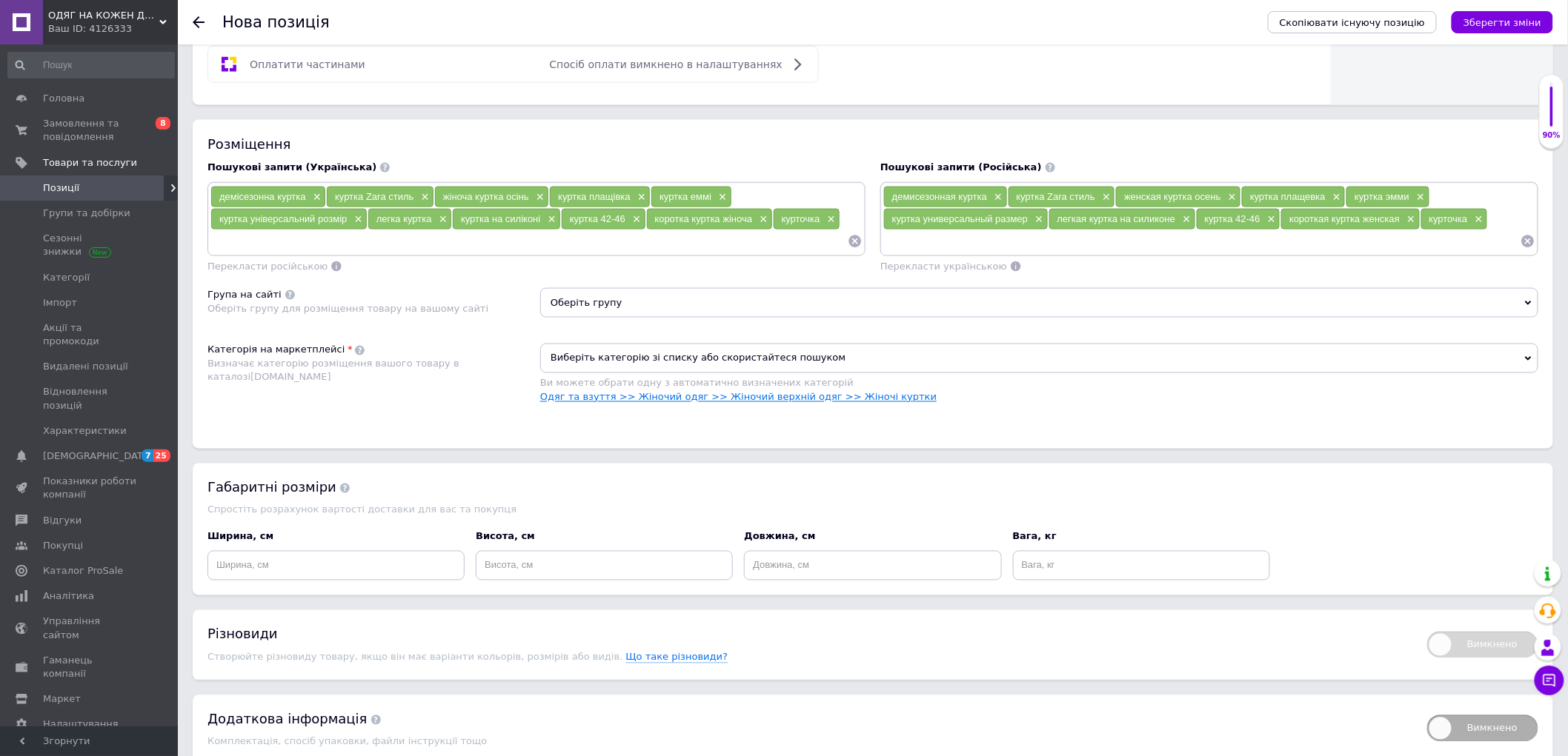
click at [849, 403] on link "Одяг та взуття >> Жіночий одяг >> Жіночий верхній одяг >> Жіночі куртки" at bounding box center [738, 397] width 396 height 11
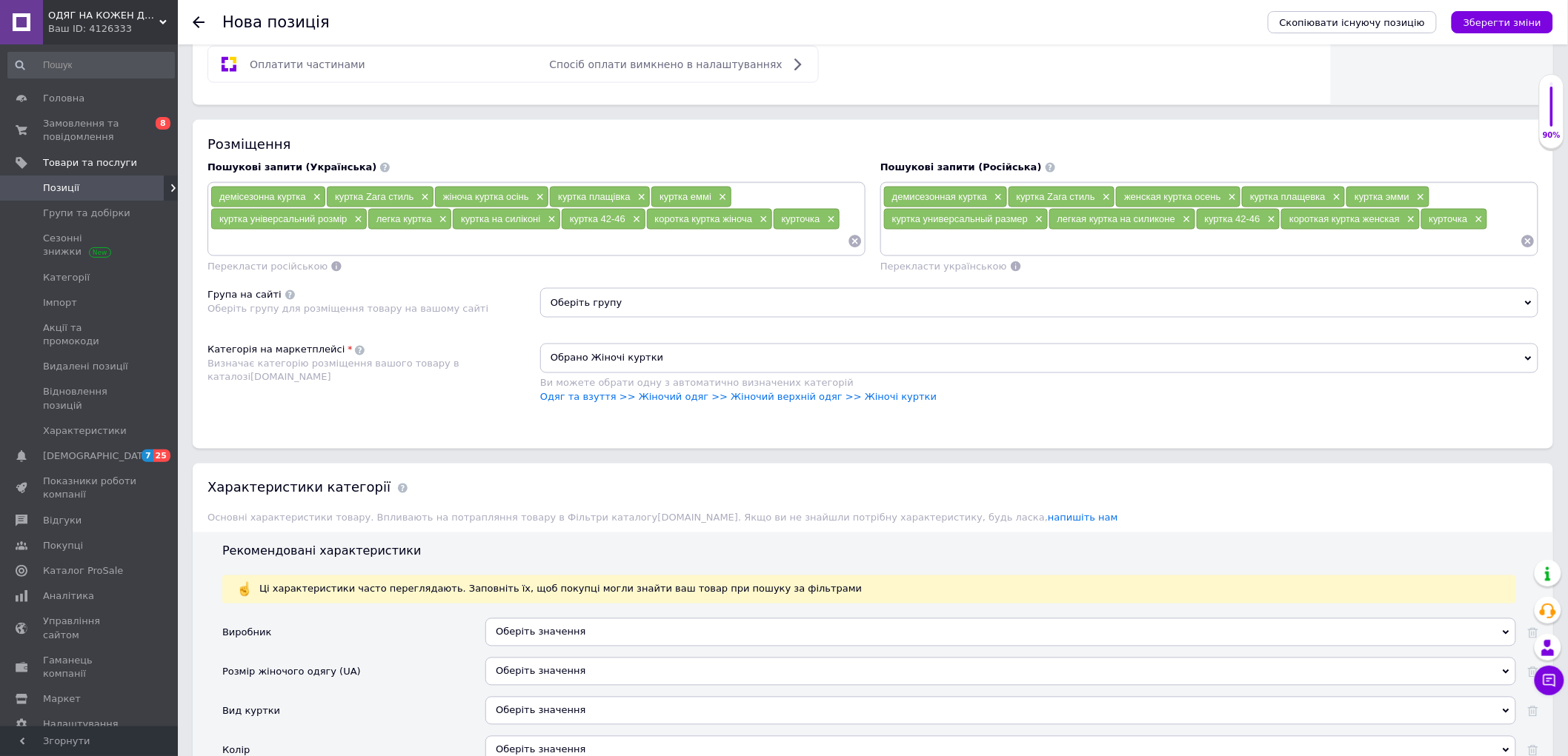
click at [615, 317] on span "Оберіть групу" at bounding box center [1039, 303] width 998 height 30
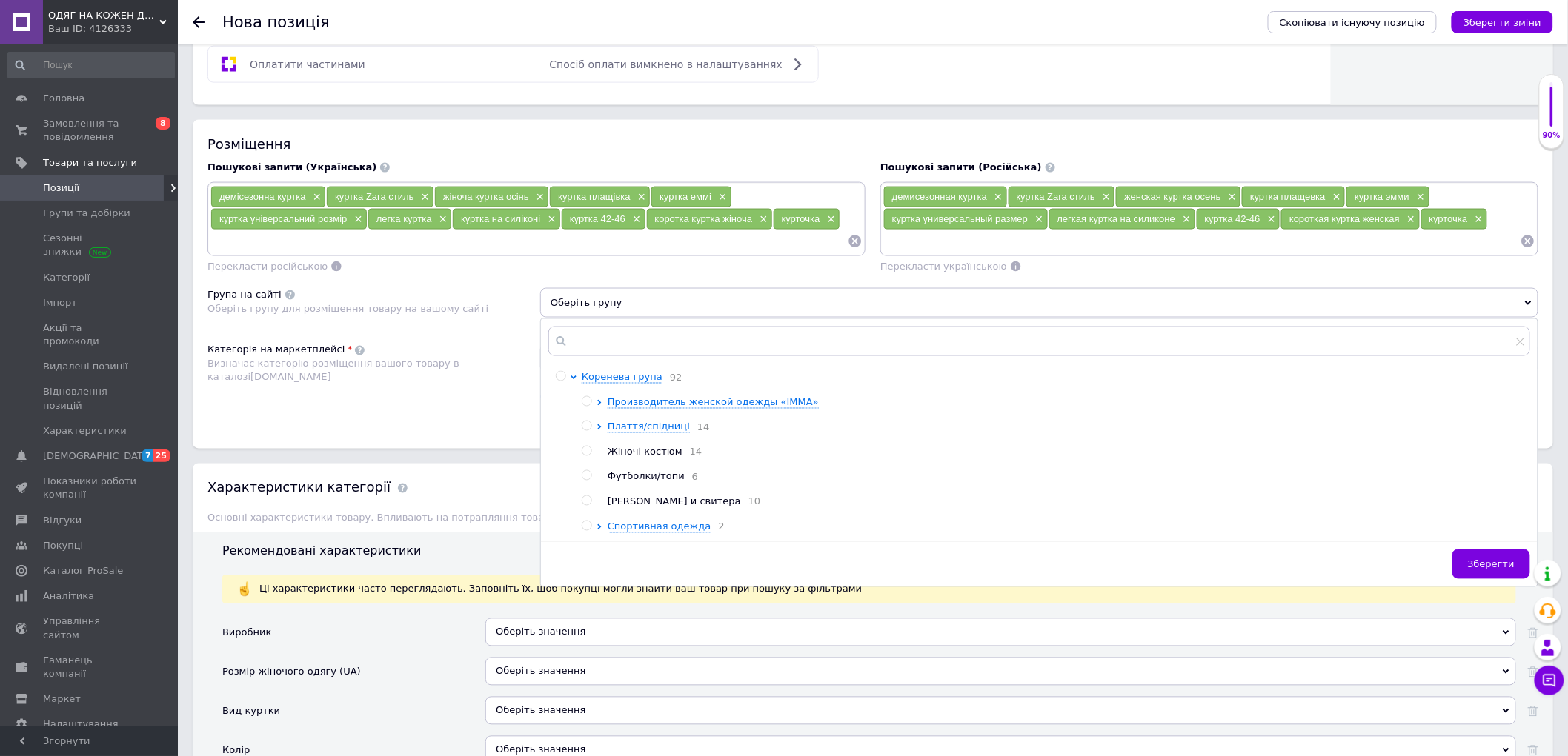
click at [559, 381] on input "radio" at bounding box center [560, 376] width 9 height 9
radio input "true"
click at [1485, 570] on span "Зберегти" at bounding box center [1491, 564] width 47 height 11
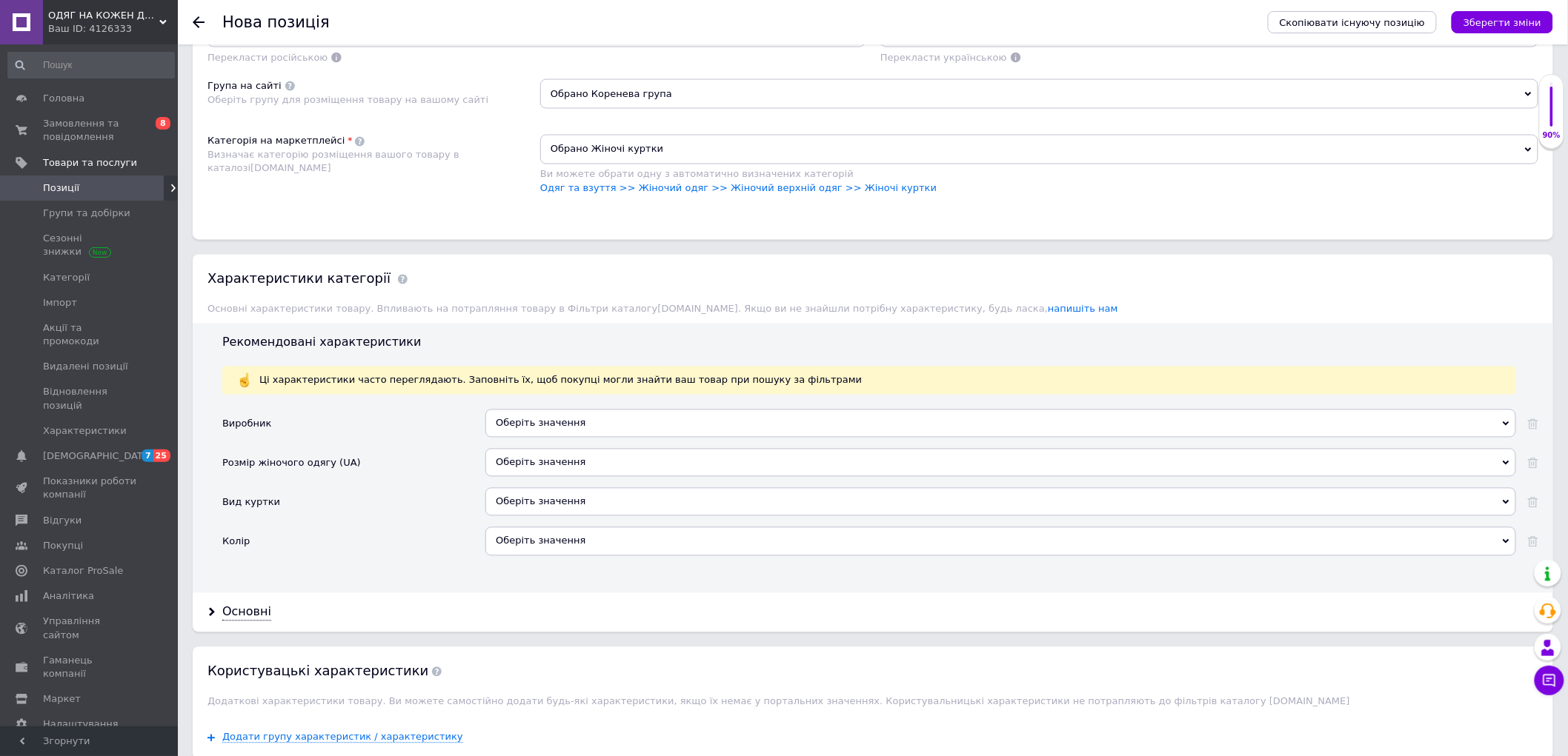
scroll to position [1069, 0]
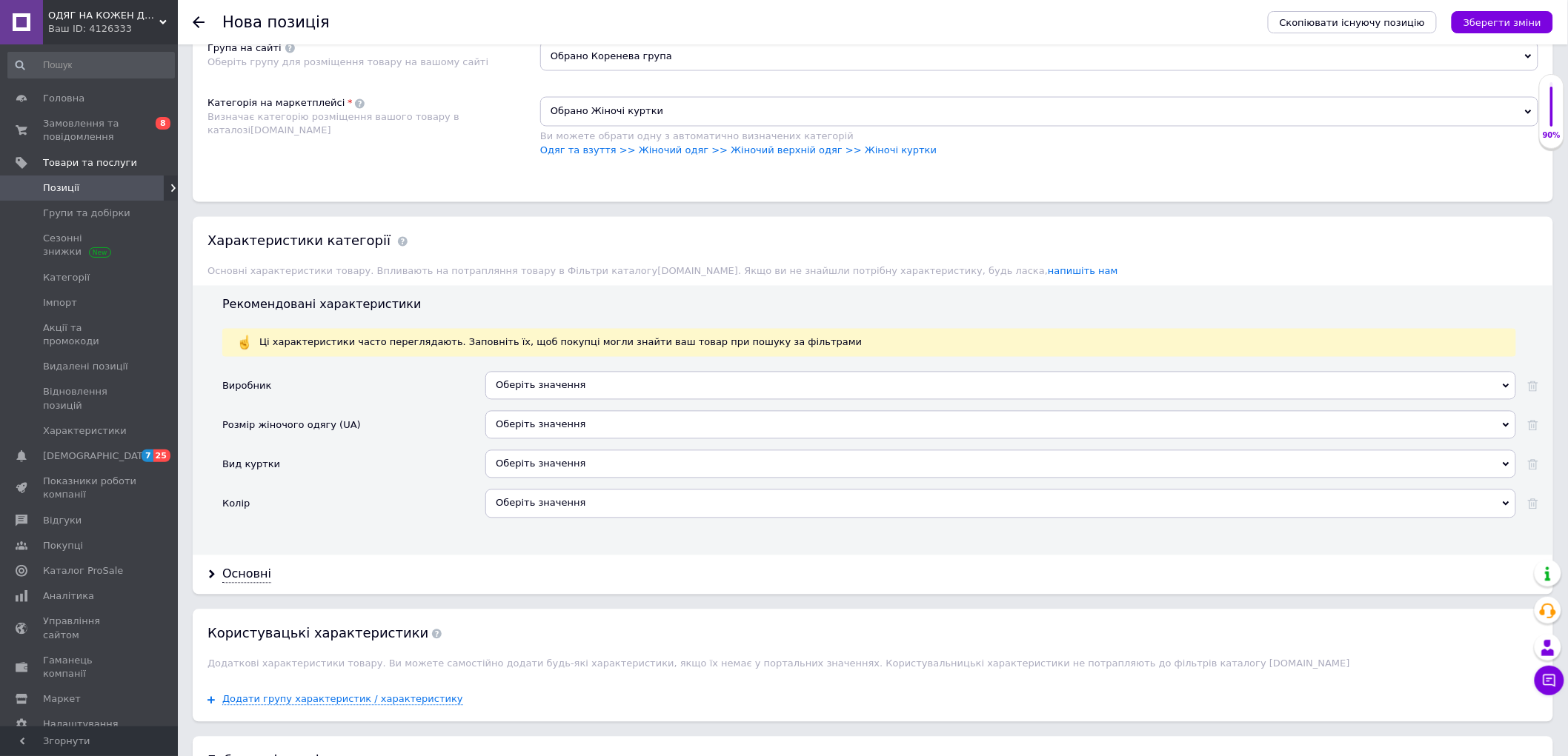
click at [534, 400] on div "Оберіть значення" at bounding box center [1001, 385] width 1031 height 28
drag, startPoint x: 419, startPoint y: 556, endPoint x: 446, endPoint y: 546, distance: 28.8
click at [419, 490] on div "Вид куртки" at bounding box center [354, 470] width 263 height 39
click at [576, 440] on div "Оберіть значення" at bounding box center [1001, 424] width 1031 height 28
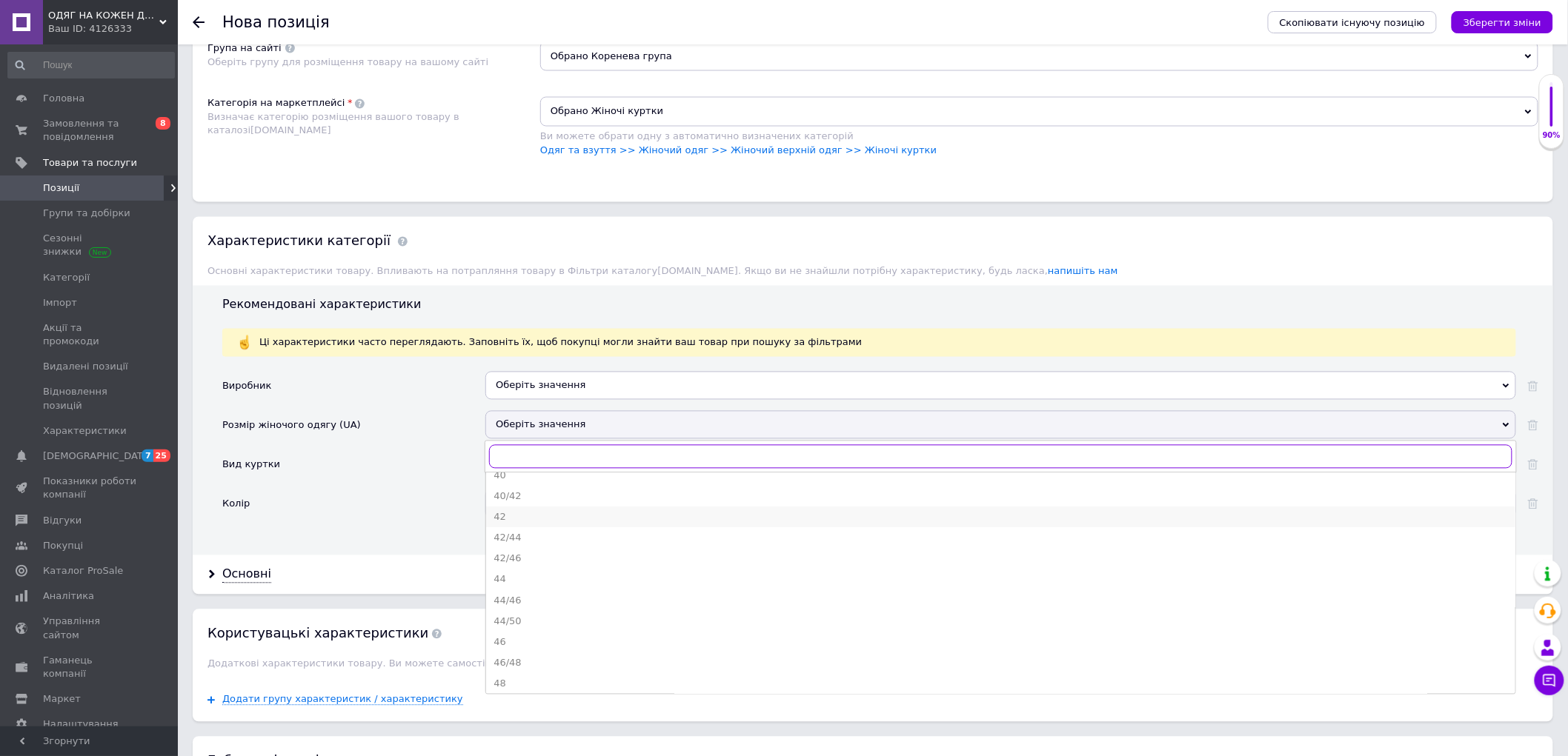
scroll to position [82, 0]
click at [512, 537] on div "42/46" at bounding box center [1000, 530] width 1014 height 14
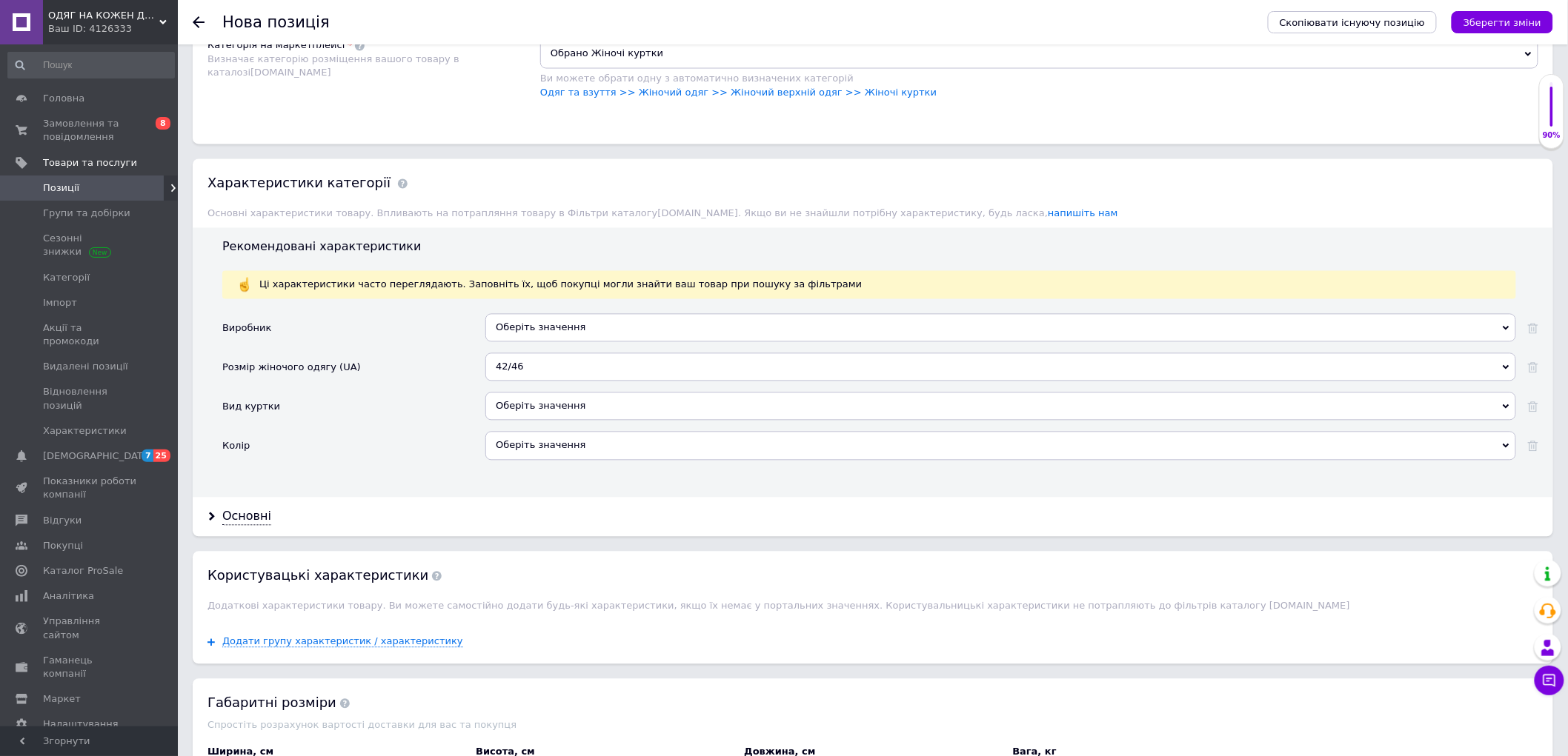
scroll to position [1151, 0]
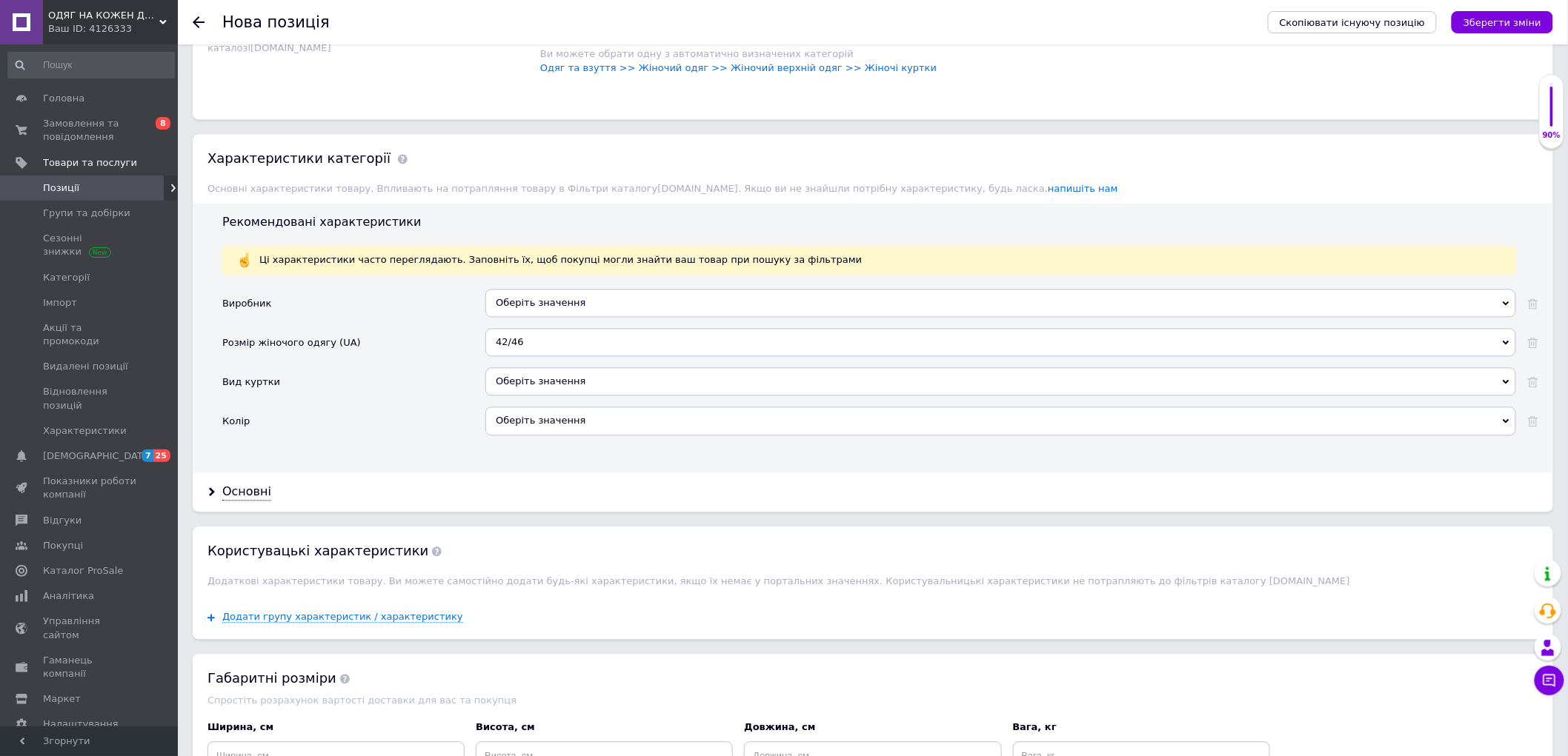
click at [511, 396] on div "Оберіть значення" at bounding box center [1001, 382] width 1031 height 28
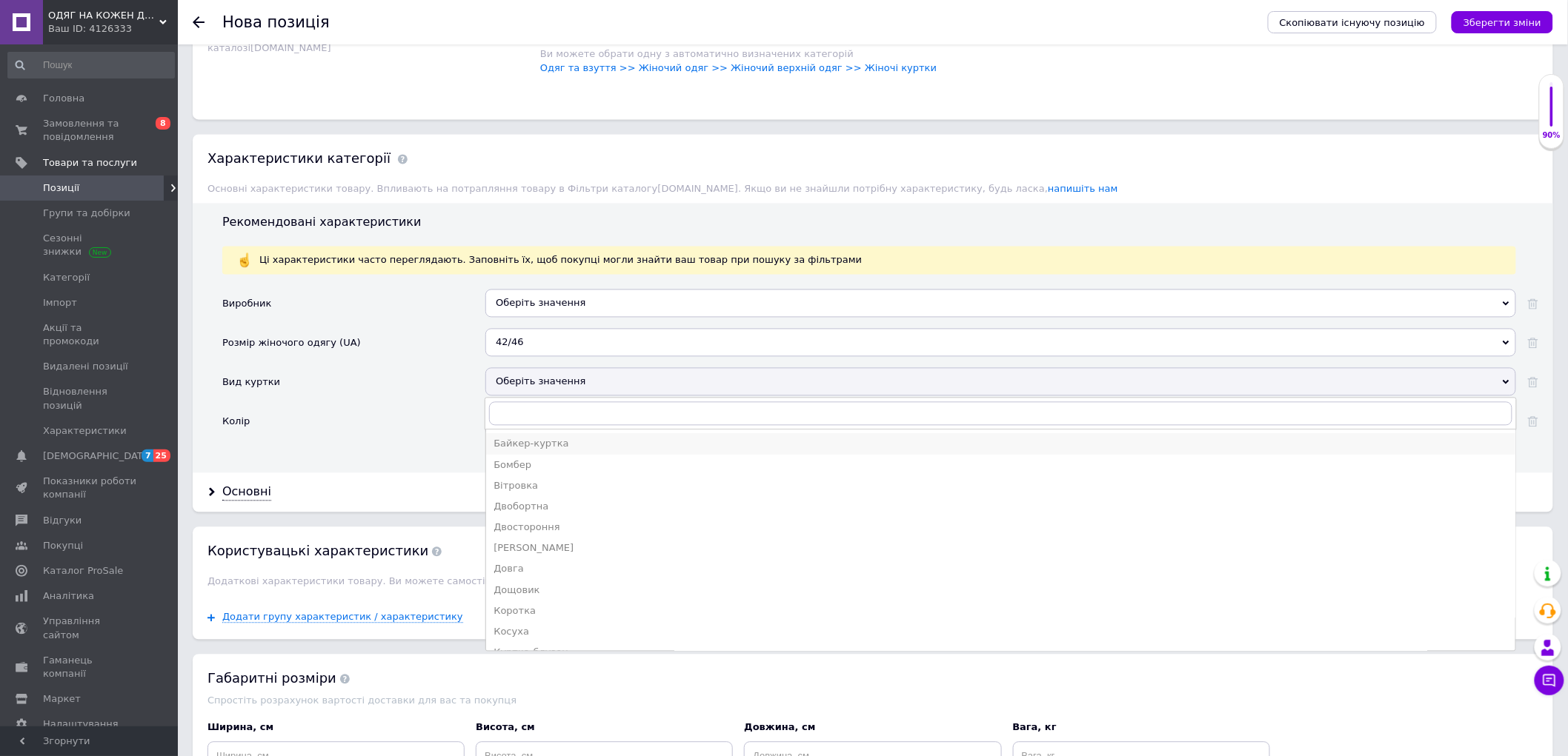
click at [1099, 451] on div "Байкер-куртка" at bounding box center [1000, 445] width 1014 height 14
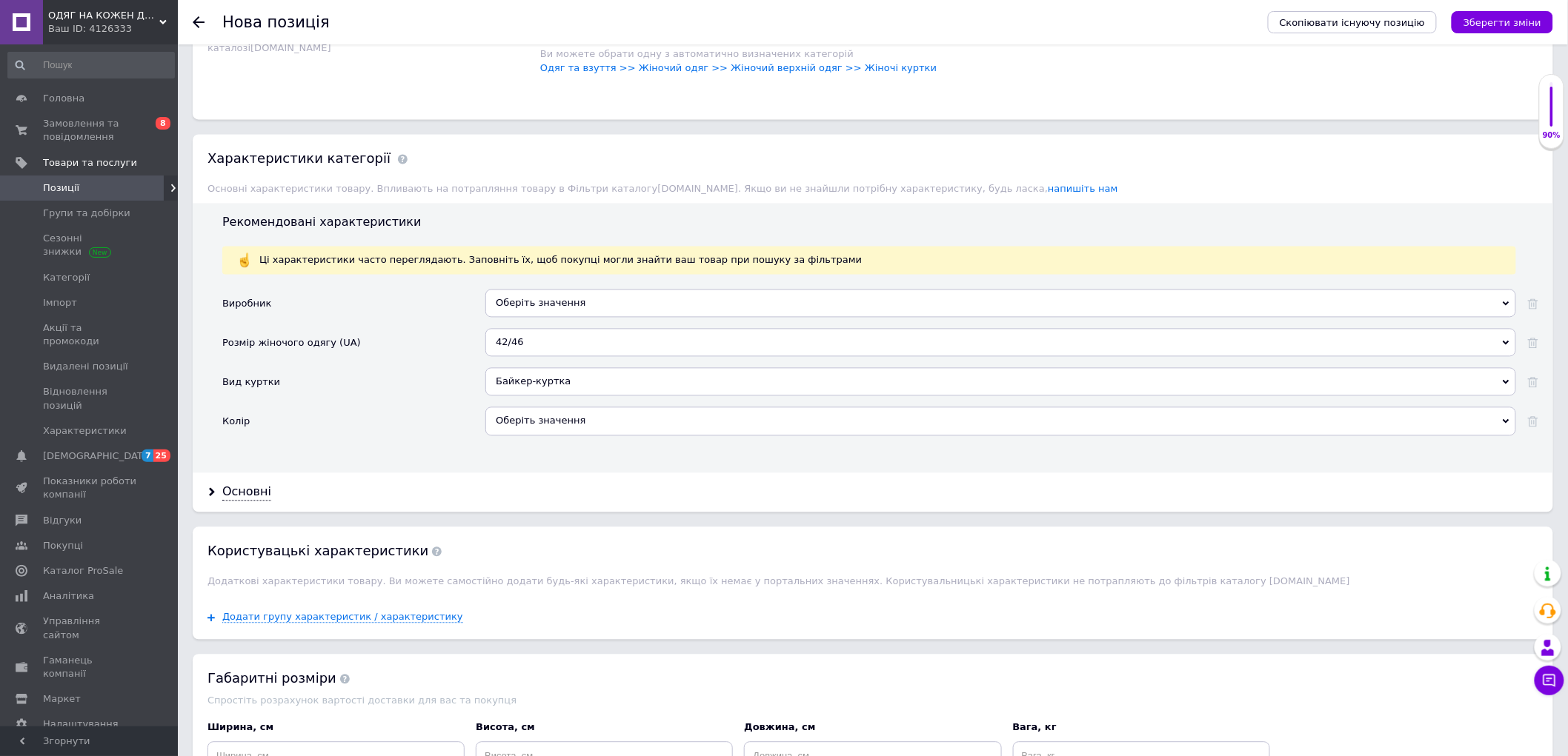
click at [563, 396] on div "Байкер-куртка" at bounding box center [1001, 382] width 1031 height 28
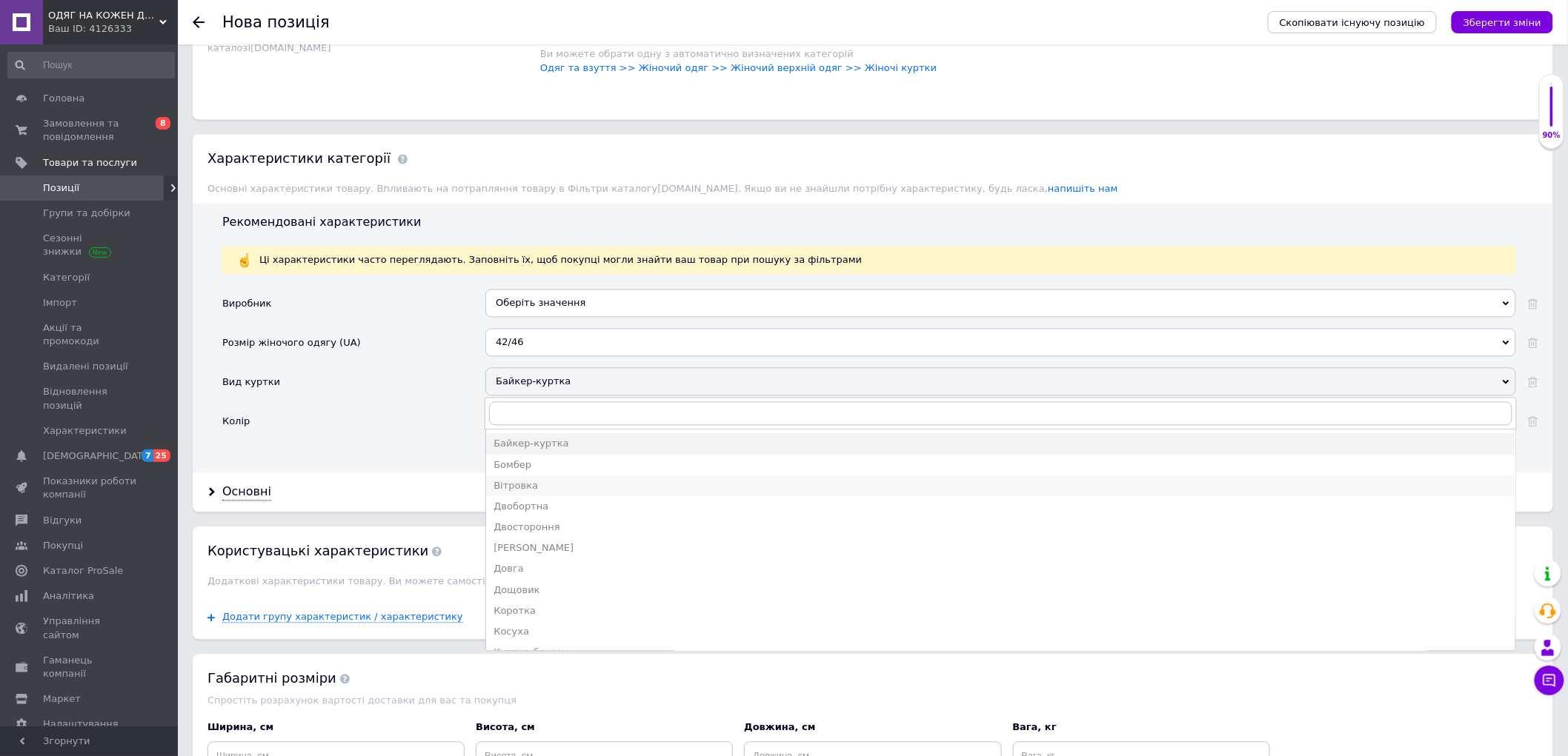
click at [565, 493] on div "Вітровка" at bounding box center [1000, 487] width 1014 height 14
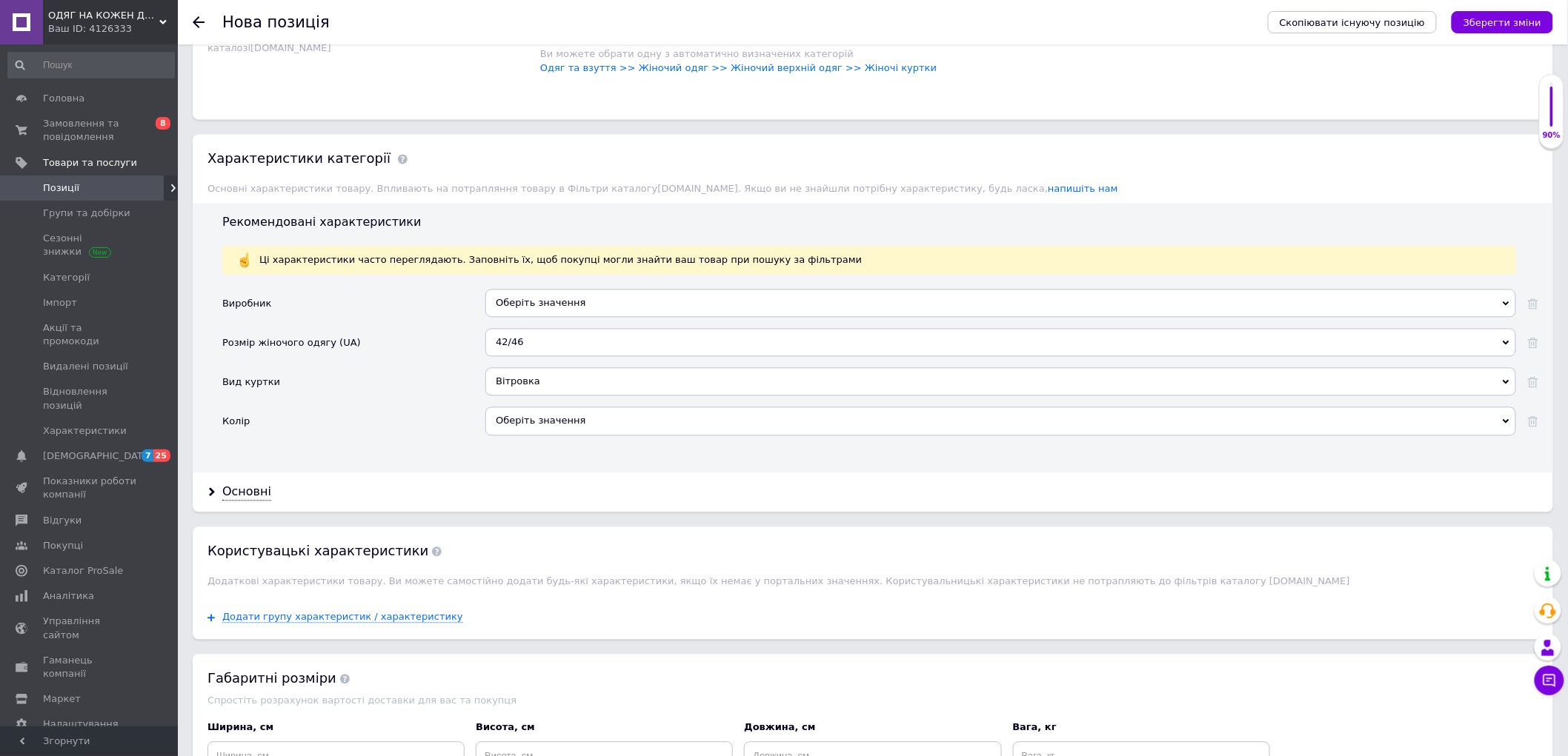
click at [544, 396] on div "Вітровка" at bounding box center [1001, 382] width 1031 height 28
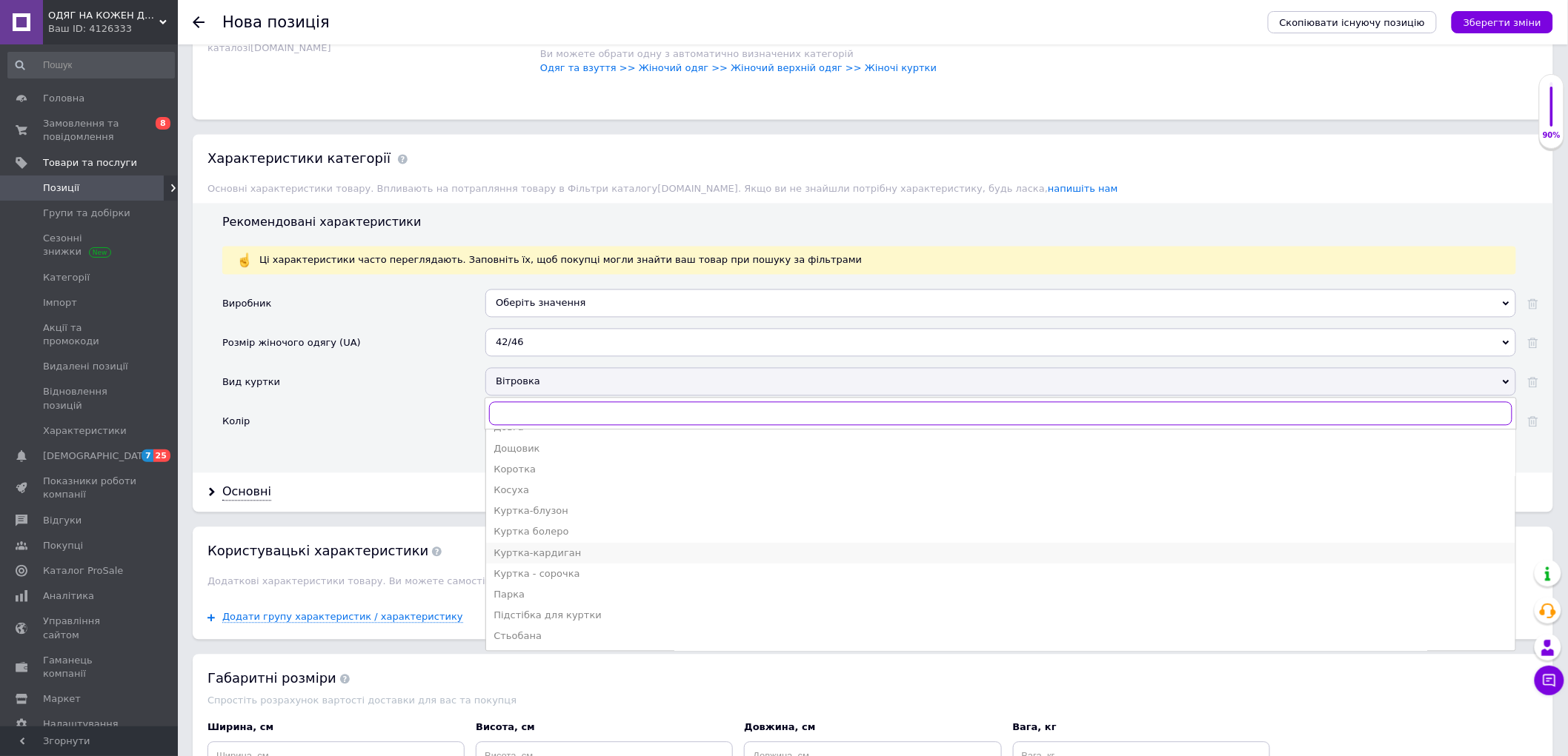
scroll to position [1234, 0]
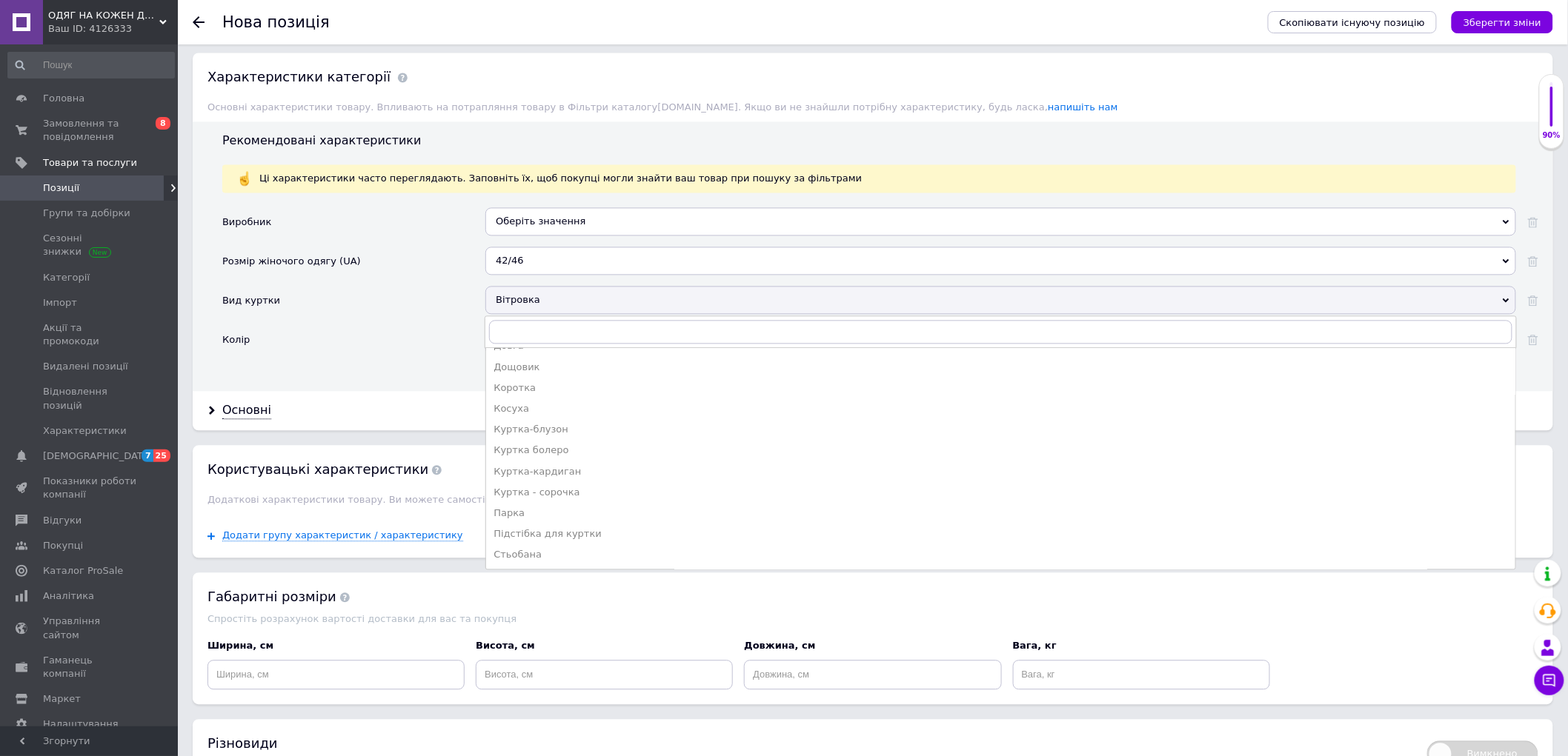
click at [428, 430] on div "Основні" at bounding box center [873, 411] width 1360 height 39
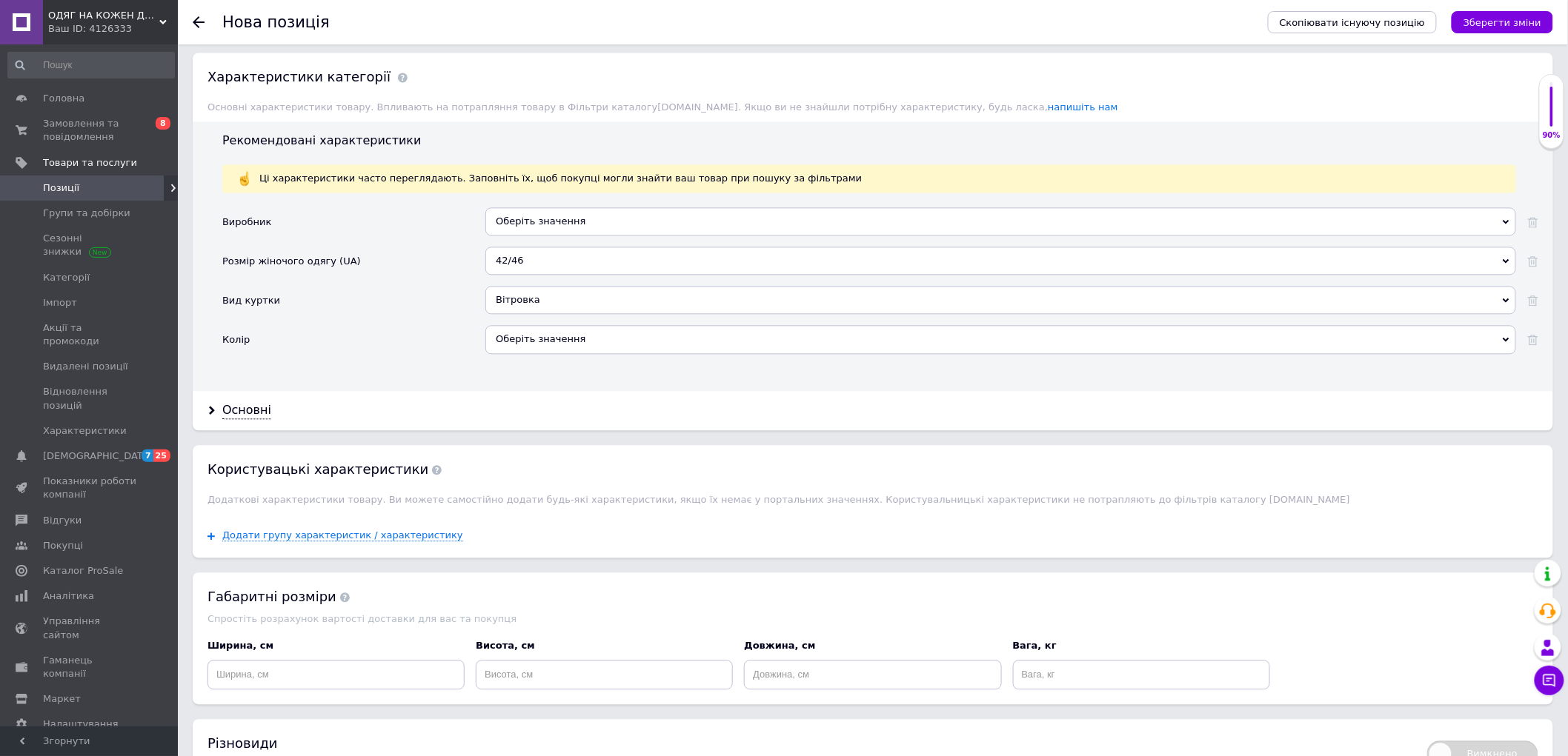
click at [561, 353] on div "Оберіть значення" at bounding box center [1001, 339] width 1031 height 28
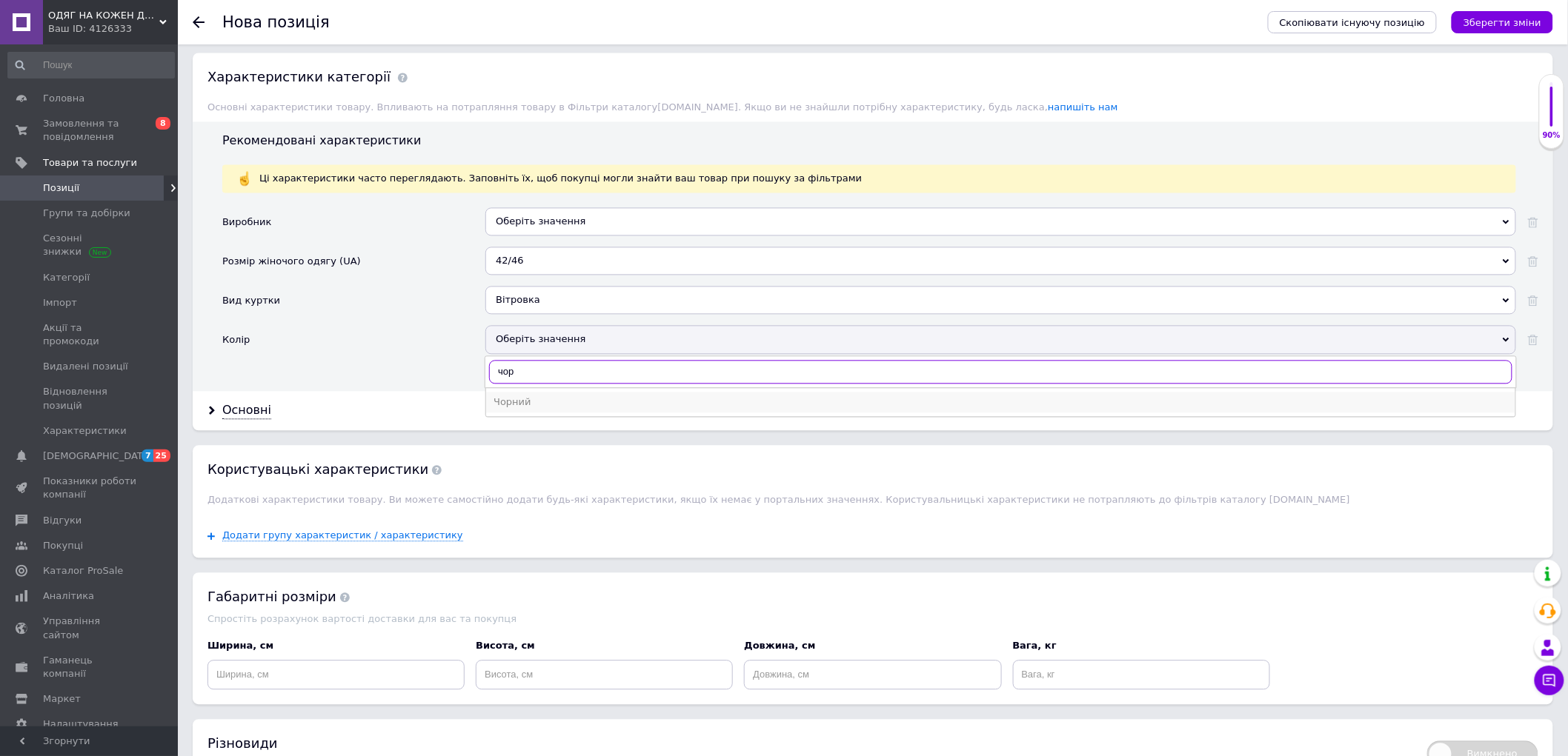
type input "чор"
drag, startPoint x: 493, startPoint y: 506, endPoint x: 430, endPoint y: 498, distance: 63.5
click at [495, 412] on li "Чорний" at bounding box center [1001, 402] width 1029 height 20
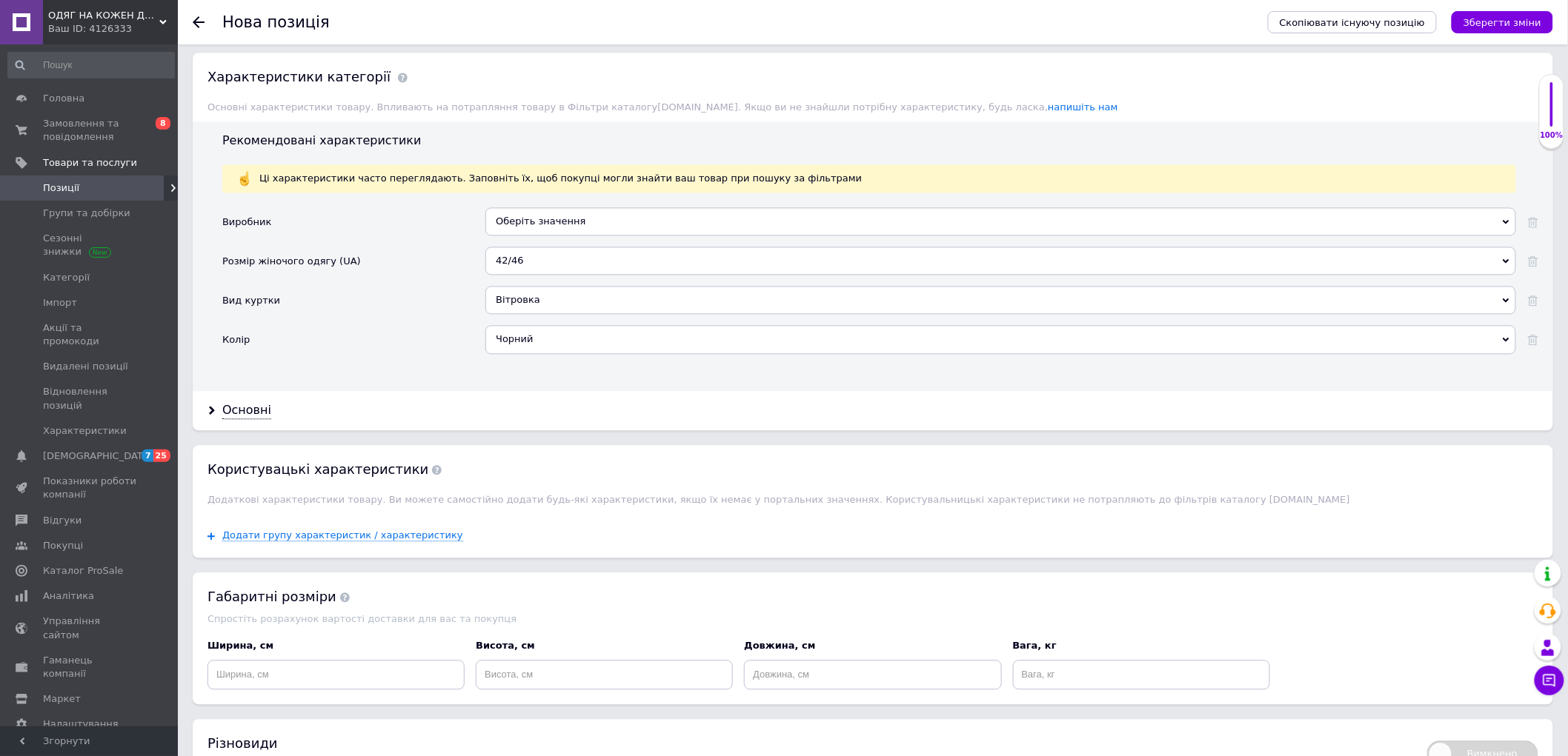
click at [218, 430] on div "Основні" at bounding box center [873, 411] width 1360 height 39
drag, startPoint x: 250, startPoint y: 496, endPoint x: 262, endPoint y: 500, distance: 12.6
click at [249, 419] on div "Основні" at bounding box center [247, 411] width 49 height 17
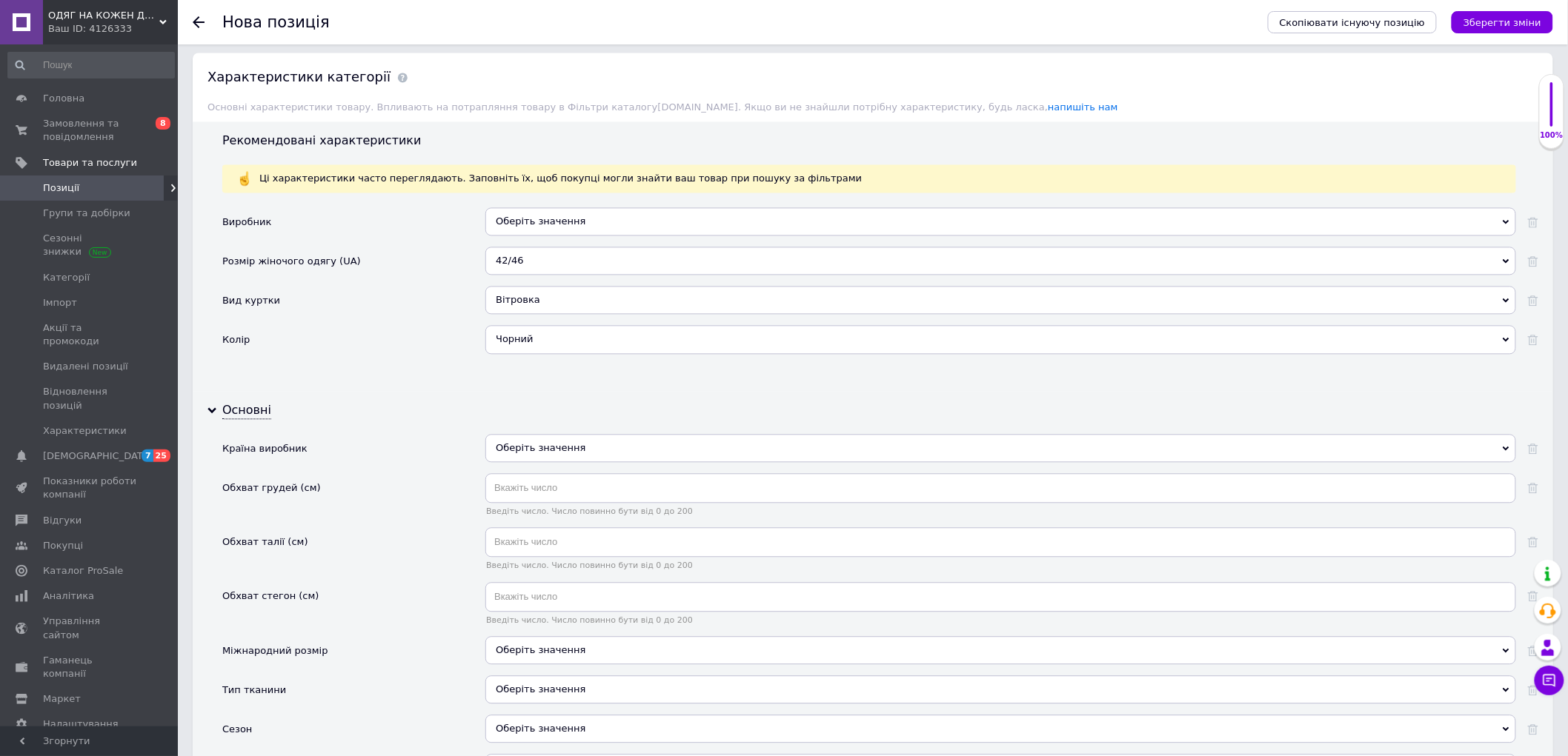
click at [564, 462] on div "Оберіть значення" at bounding box center [1001, 447] width 1031 height 28
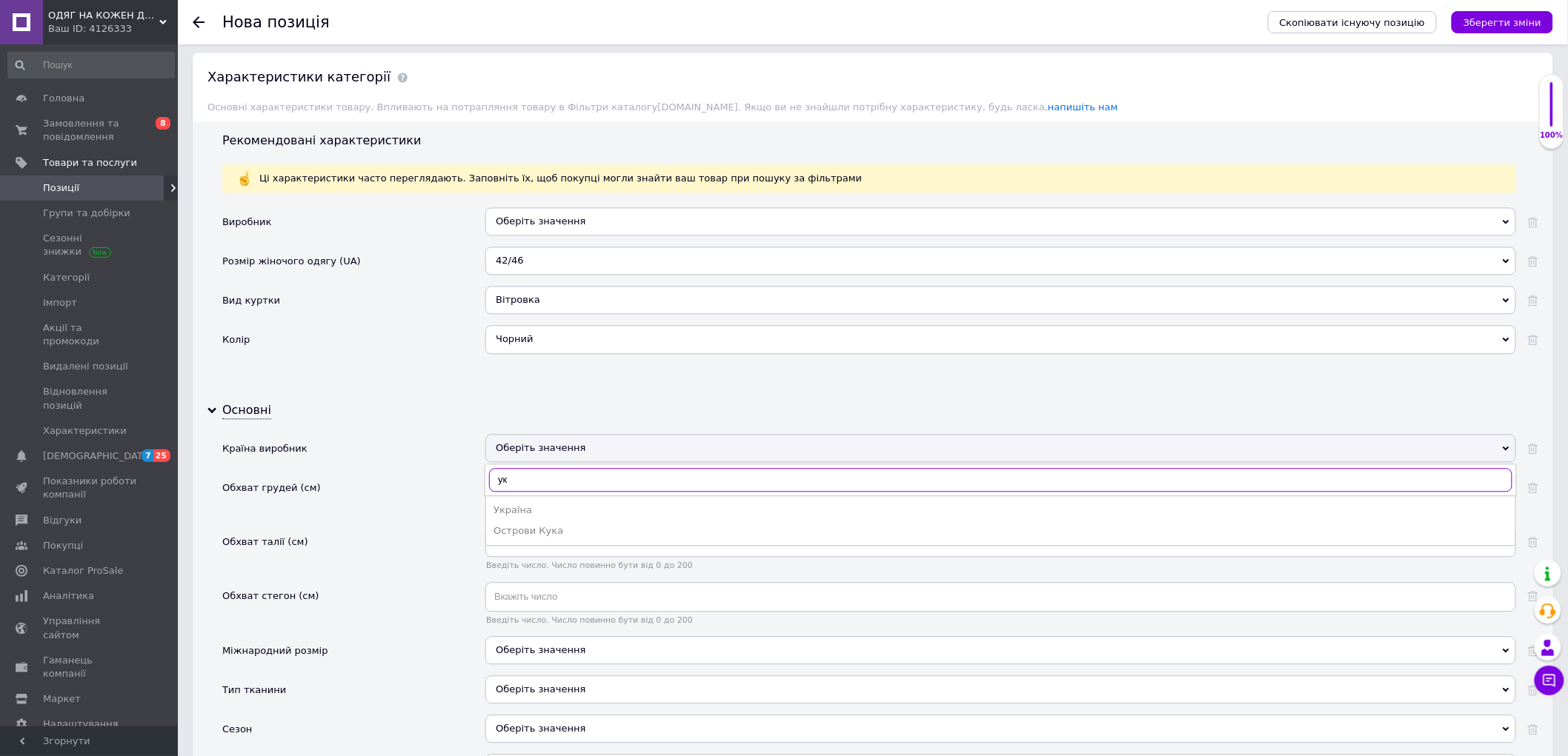
type input "ук"
click at [542, 521] on li "Україна" at bounding box center [1001, 510] width 1029 height 20
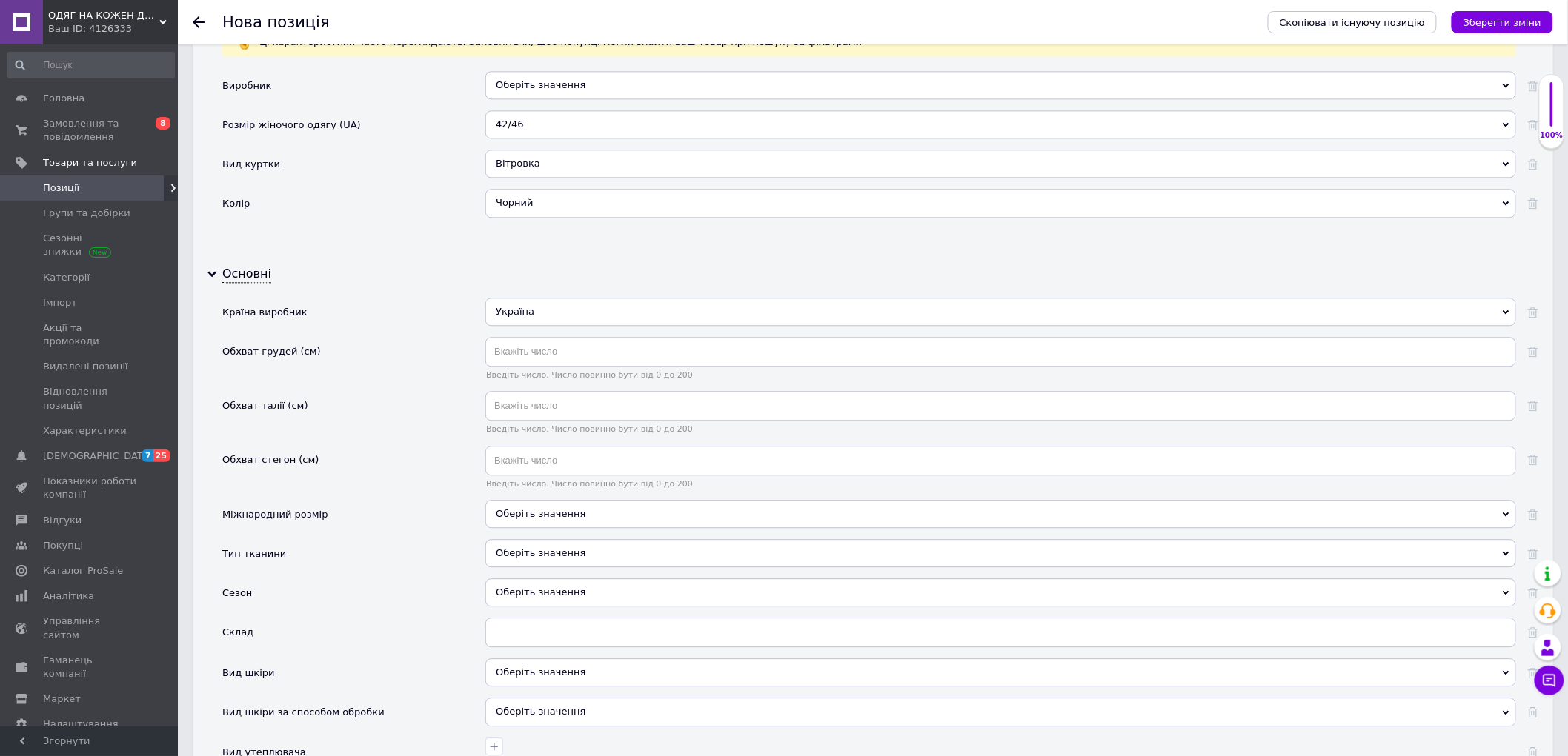
scroll to position [1398, 0]
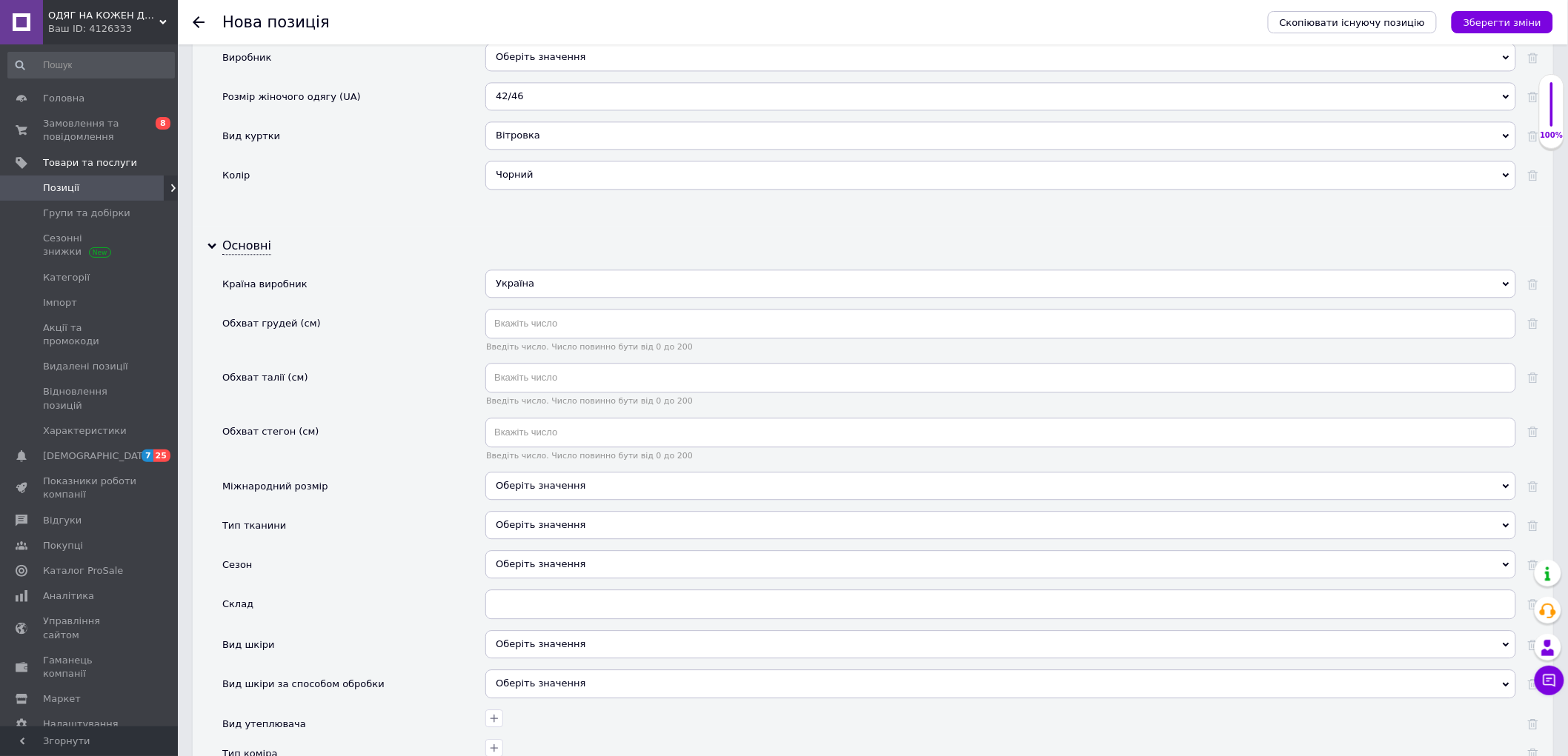
click at [515, 500] on div "Оберіть значення" at bounding box center [1001, 485] width 1031 height 28
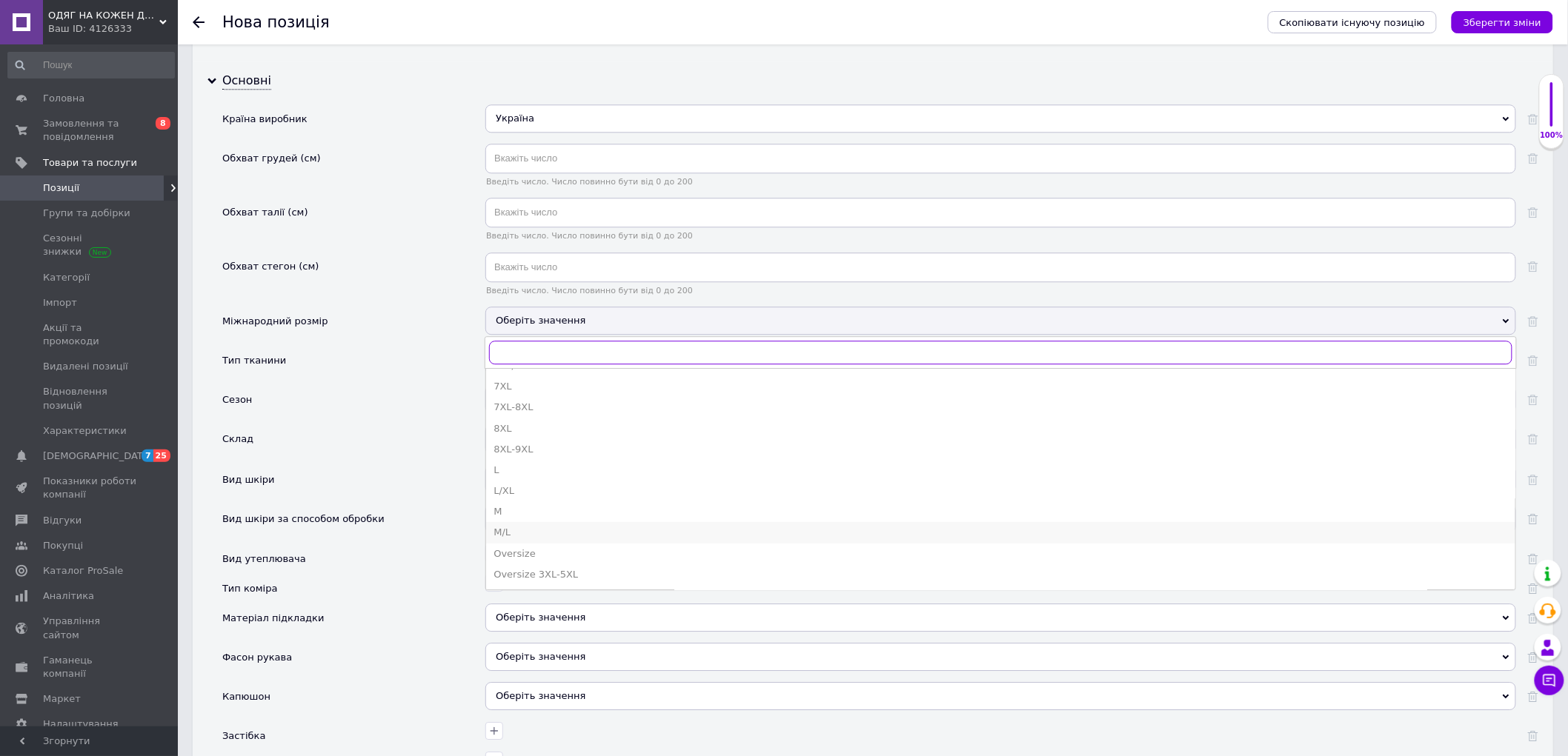
scroll to position [329, 0]
click at [552, 482] on li "Oversize" at bounding box center [1001, 472] width 1029 height 20
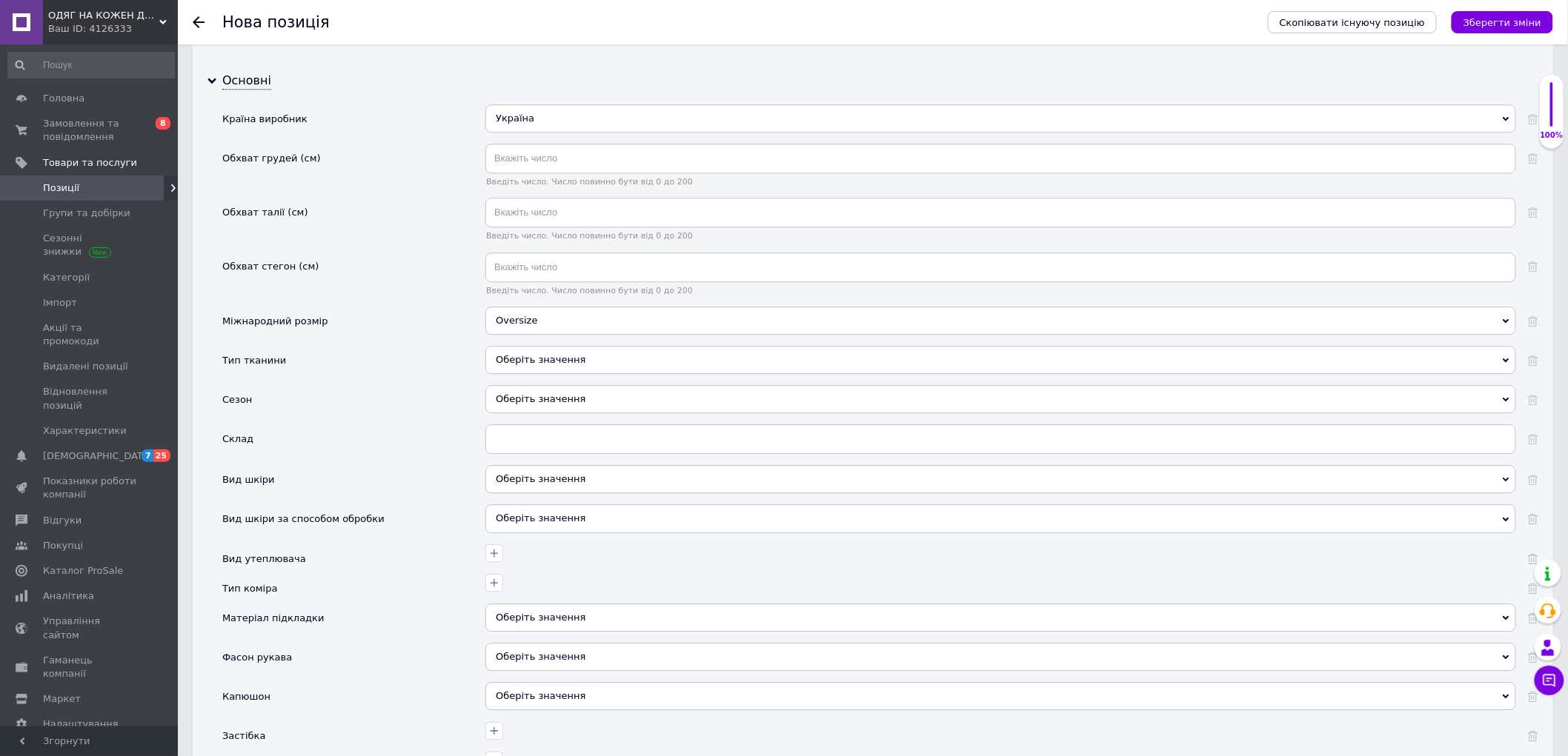
click at [542, 334] on div "Oversize" at bounding box center [1001, 320] width 1031 height 28
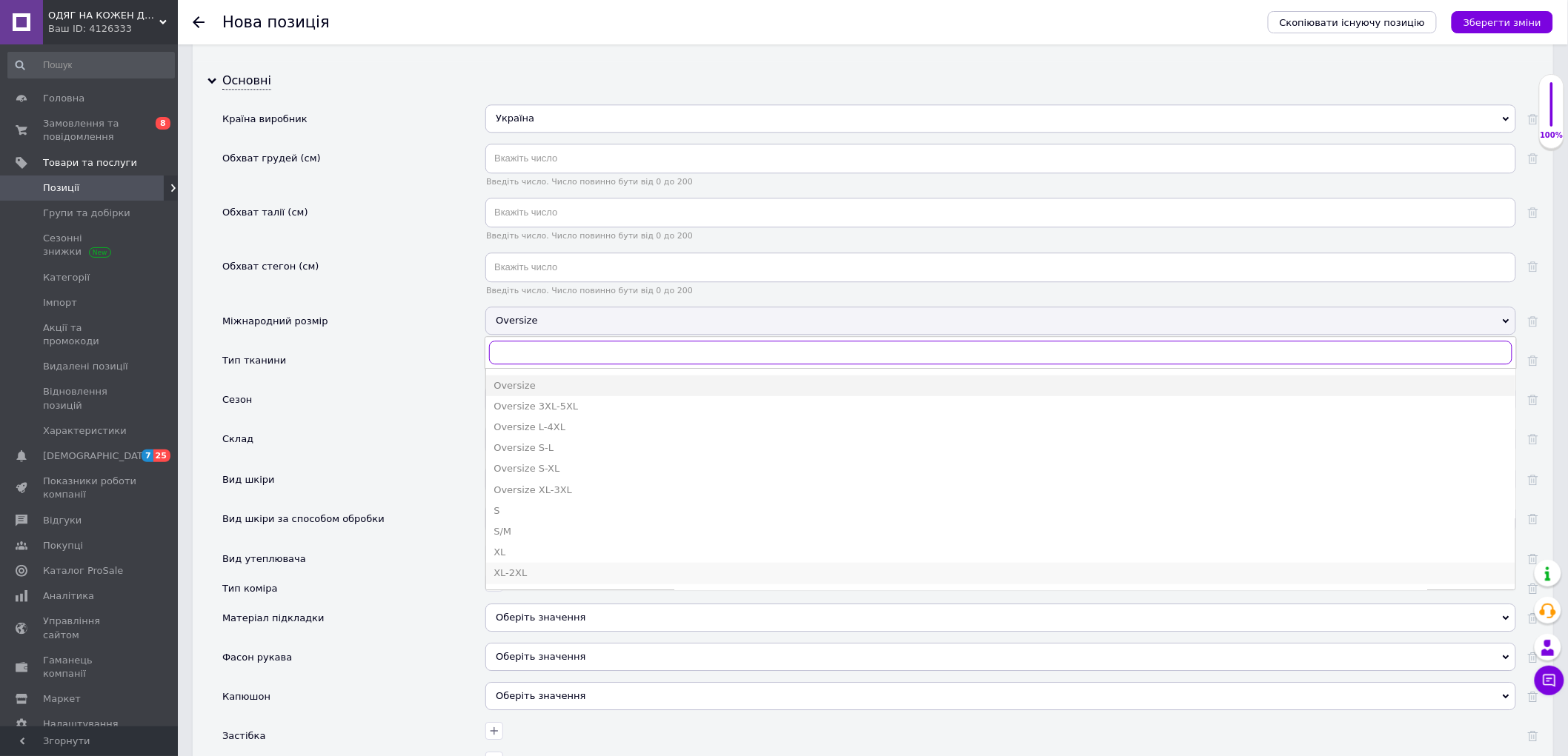
scroll to position [332, 0]
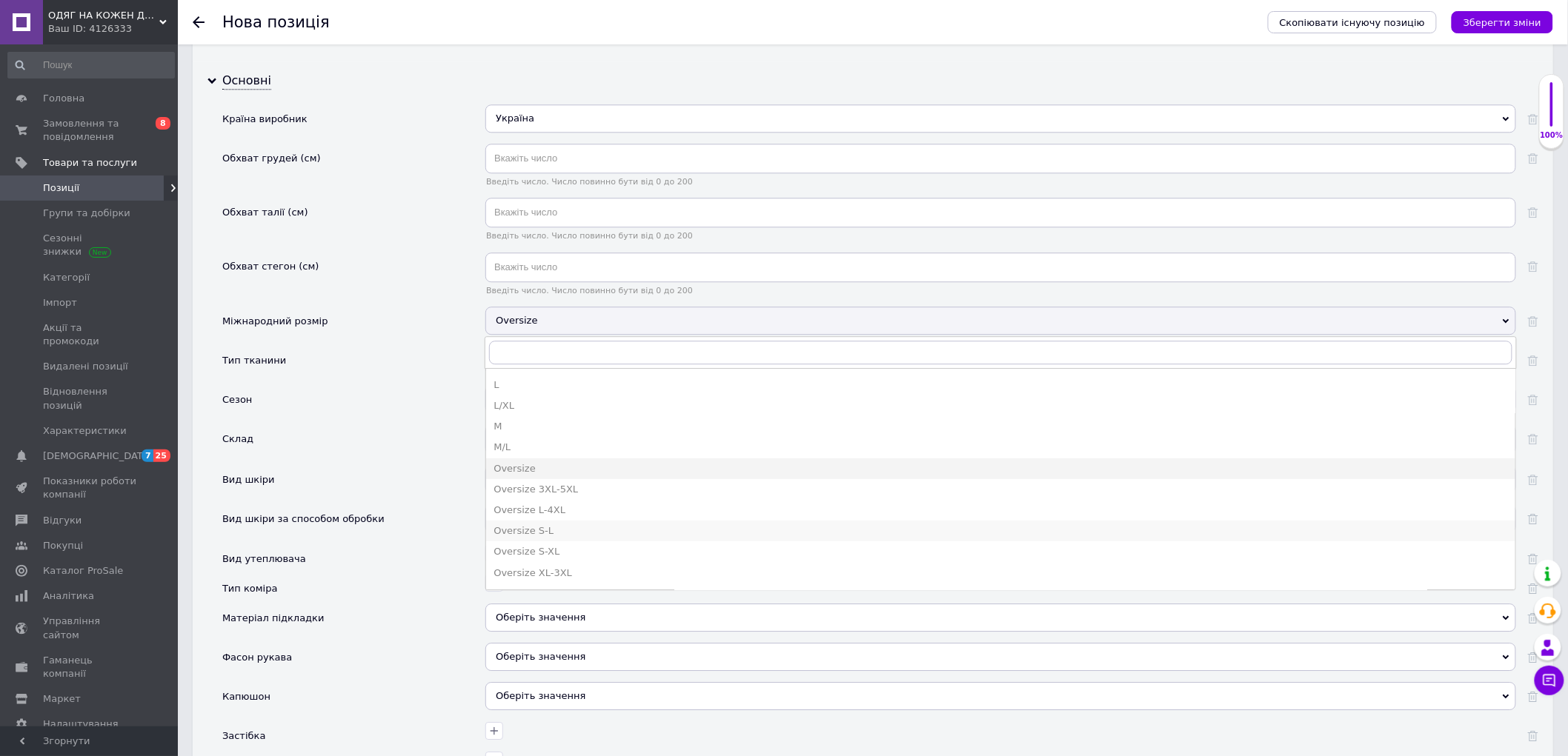
click at [571, 538] on div "Oversize S-L" at bounding box center [1000, 531] width 1014 height 14
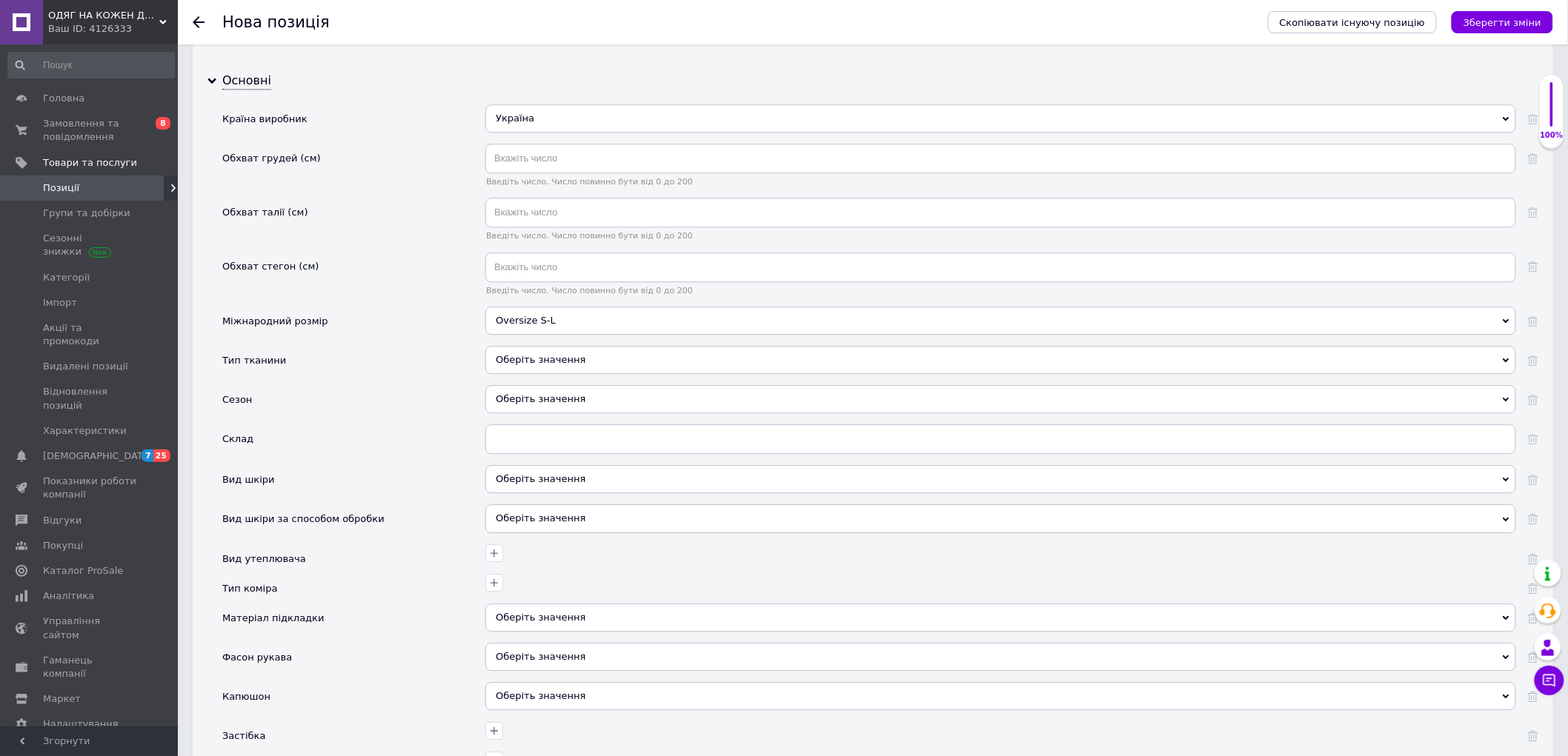
click at [556, 374] on div "Оберіть значення" at bounding box center [1001, 360] width 1031 height 28
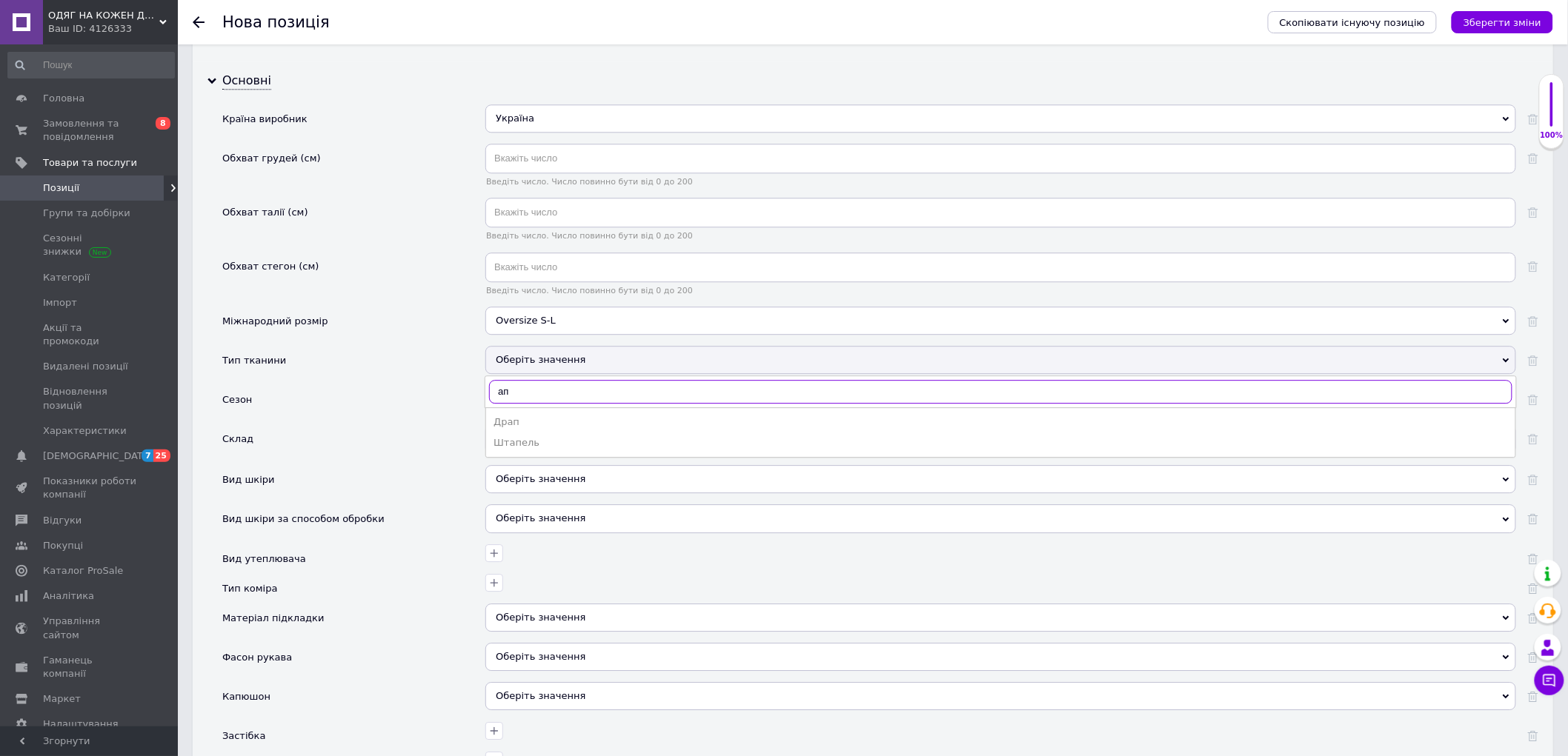
type input "а"
type input "пл"
click at [552, 428] on div "Плащівка" at bounding box center [1000, 423] width 1014 height 14
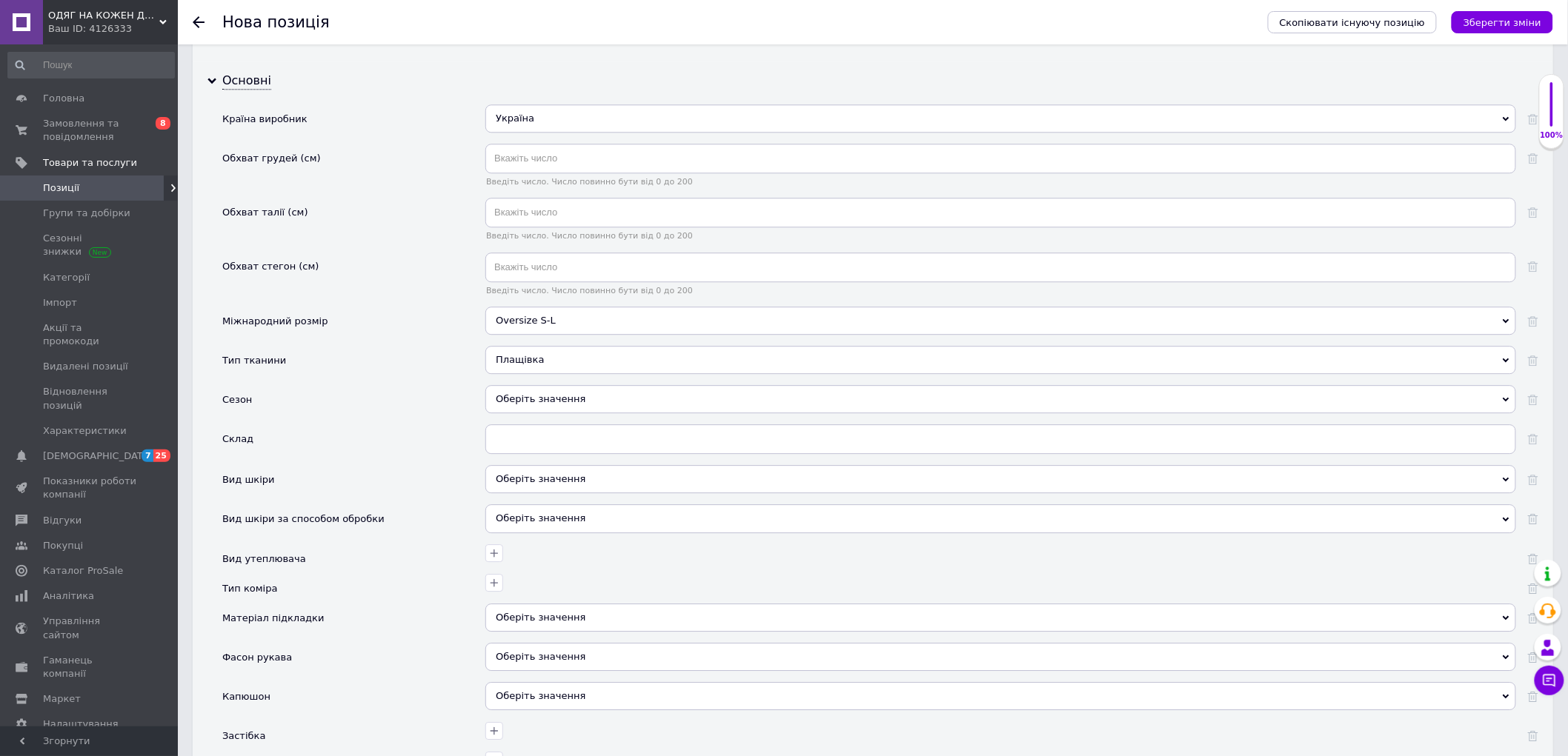
click at [527, 413] on div "Оберіть значення" at bounding box center [1001, 399] width 1031 height 28
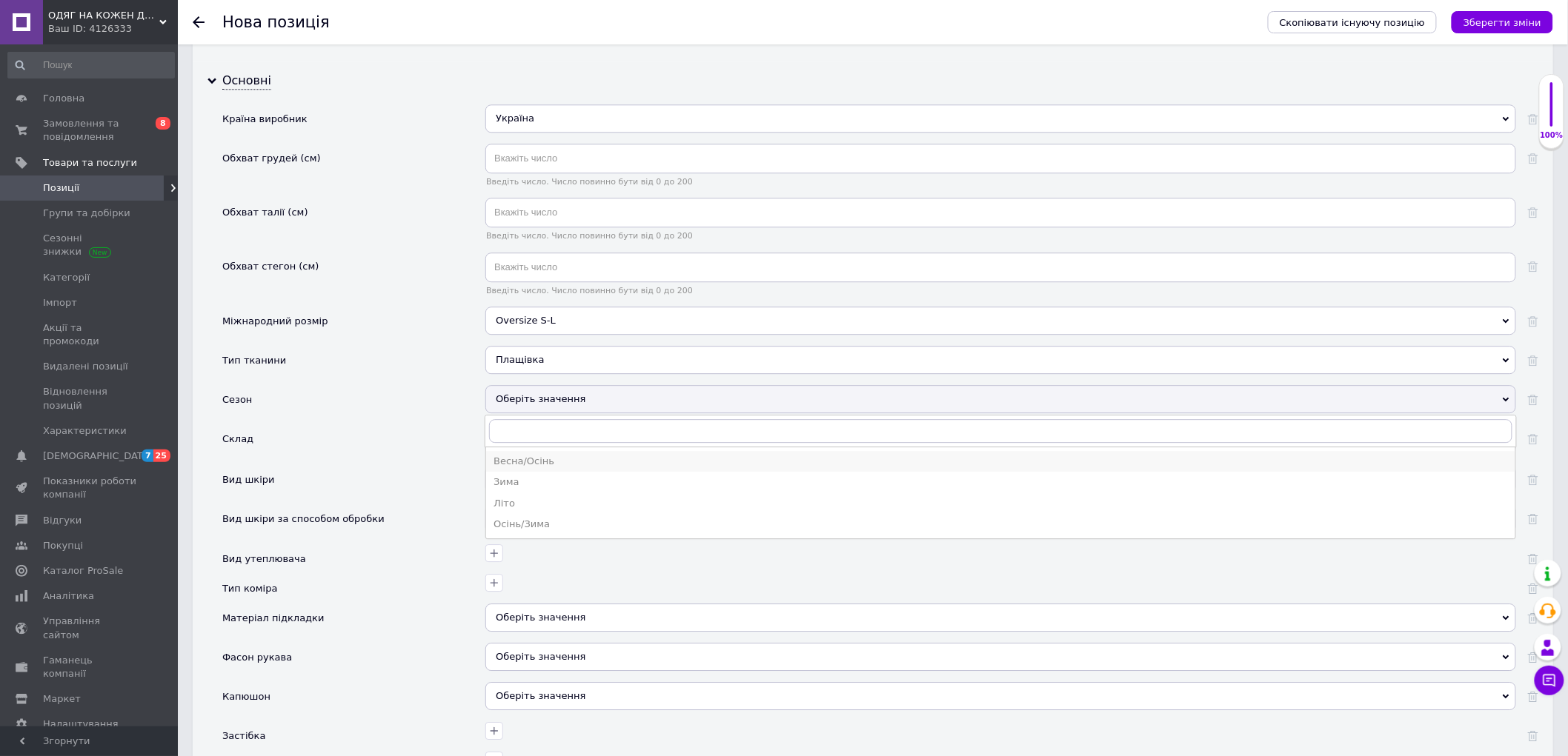
click at [556, 468] on div "Весна/Осінь" at bounding box center [1000, 462] width 1014 height 14
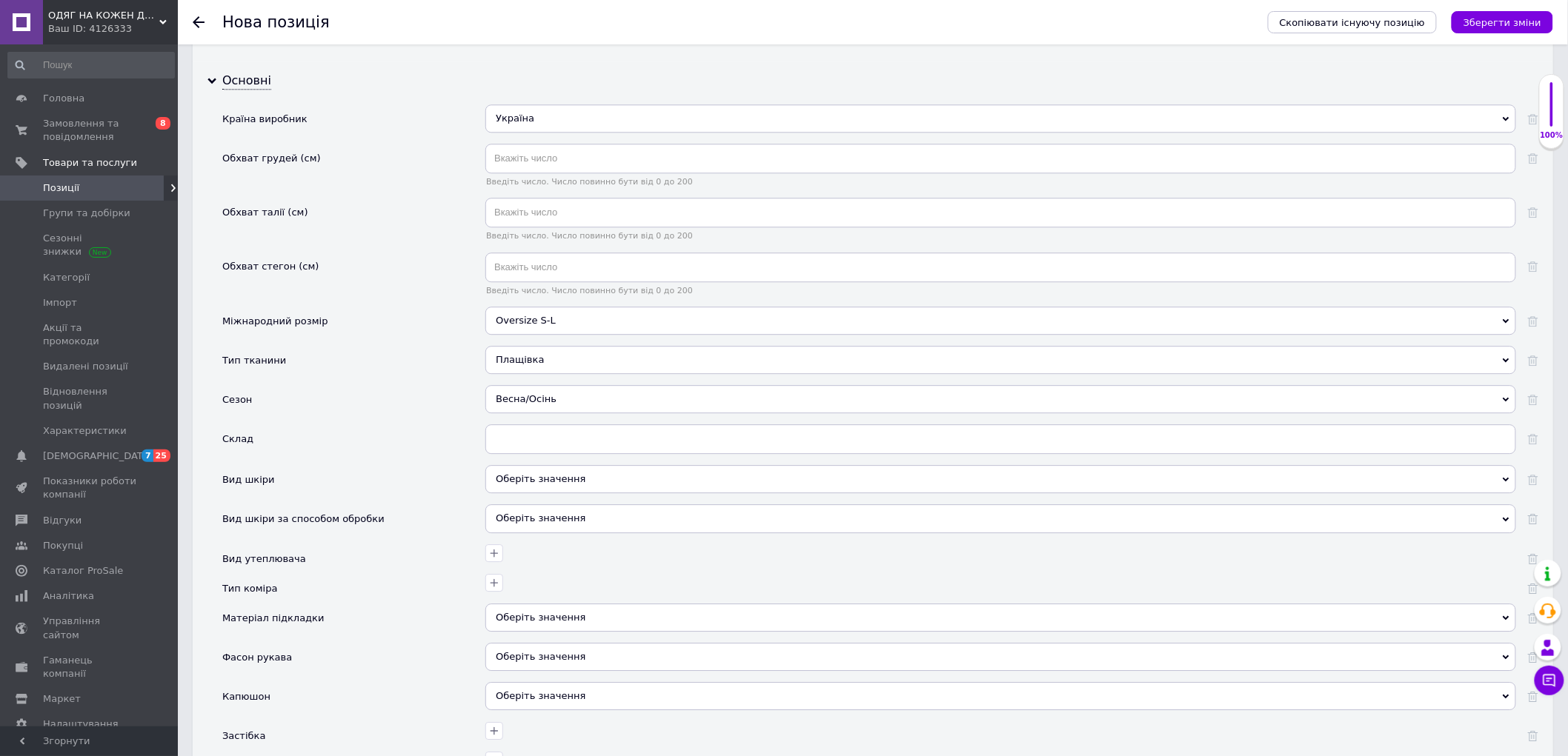
click at [539, 493] on div "Оберіть значення" at bounding box center [1001, 479] width 1031 height 28
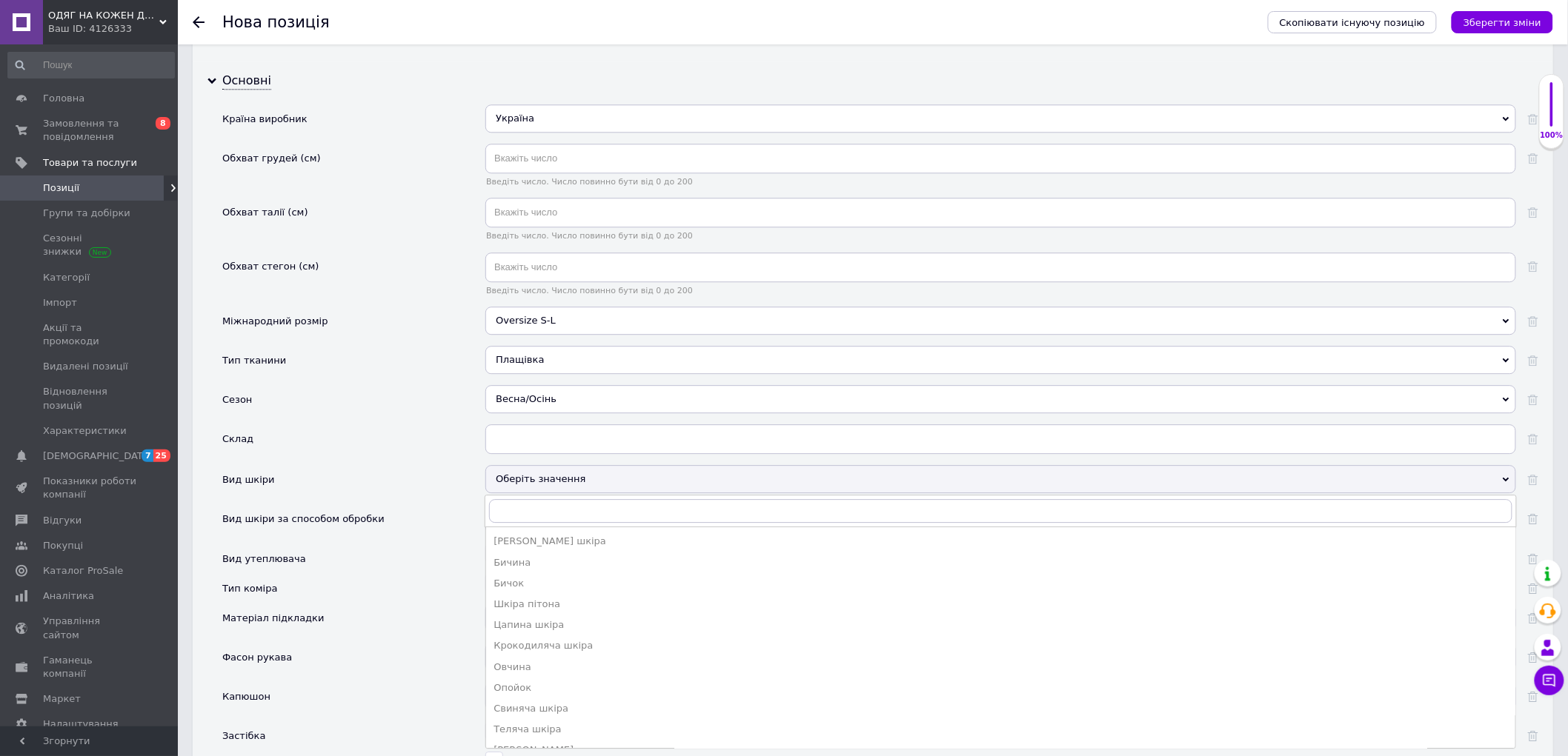
click at [428, 504] on div "Вид шкіри" at bounding box center [354, 484] width 263 height 39
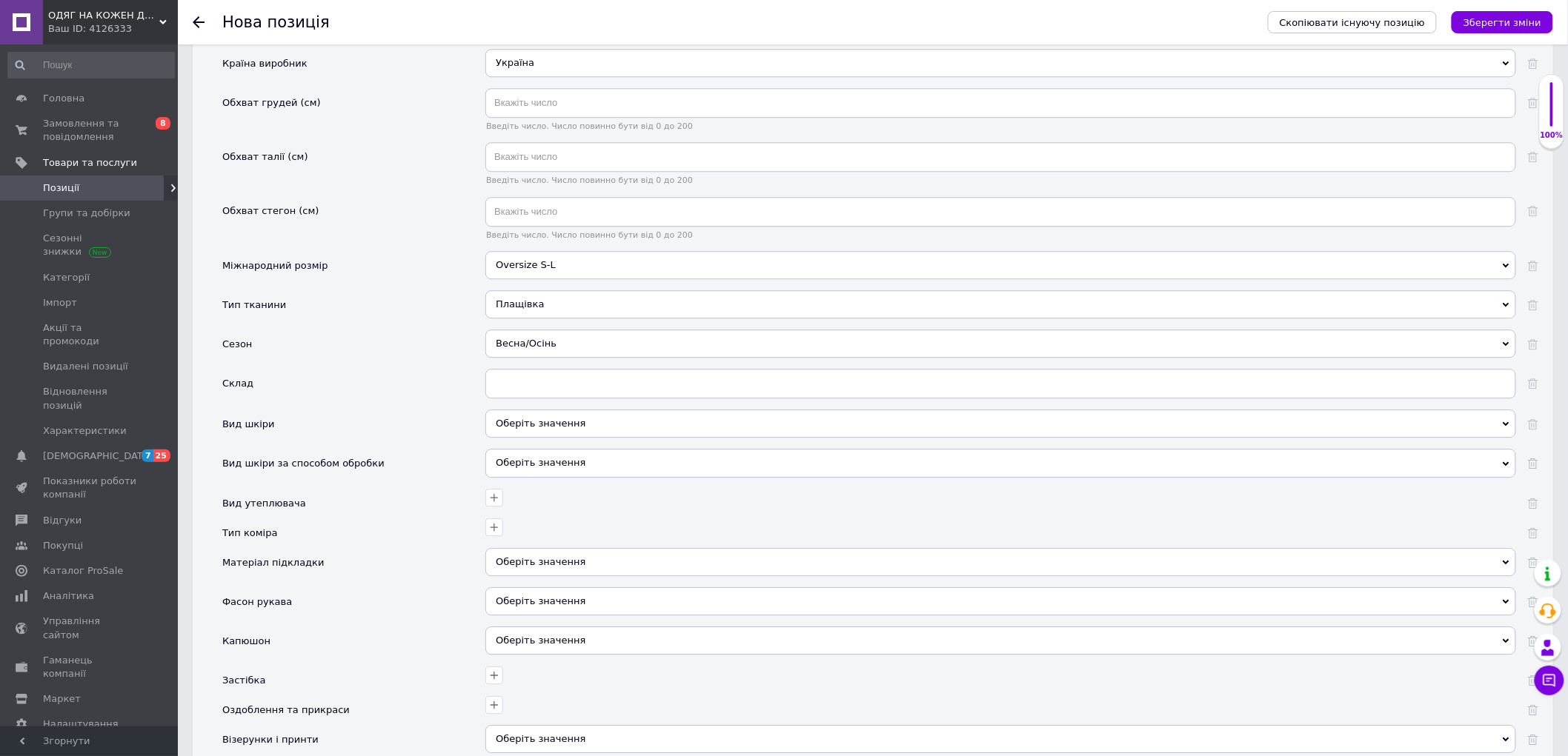
scroll to position [1645, 0]
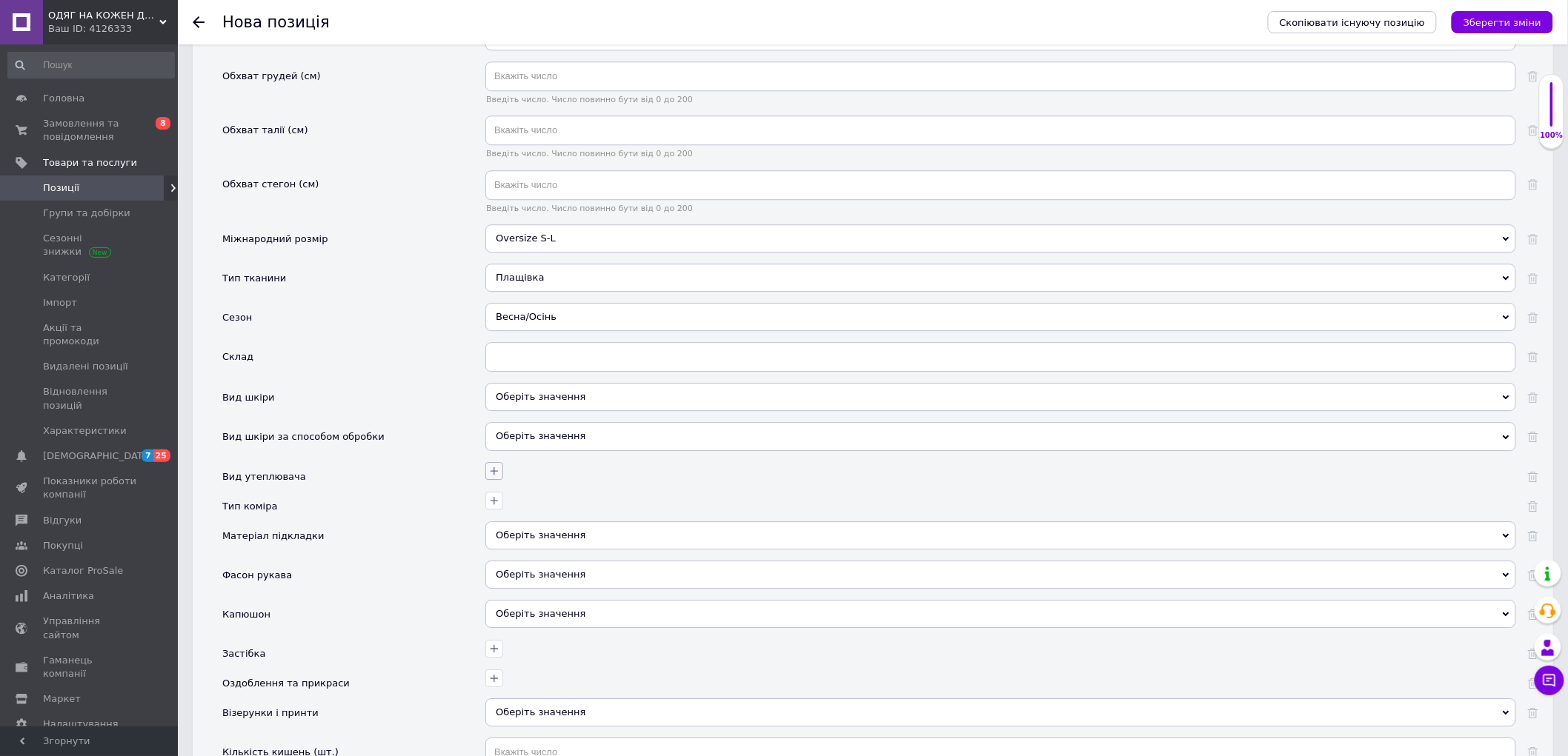
click at [493, 477] on icon "button" at bounding box center [494, 471] width 12 height 12
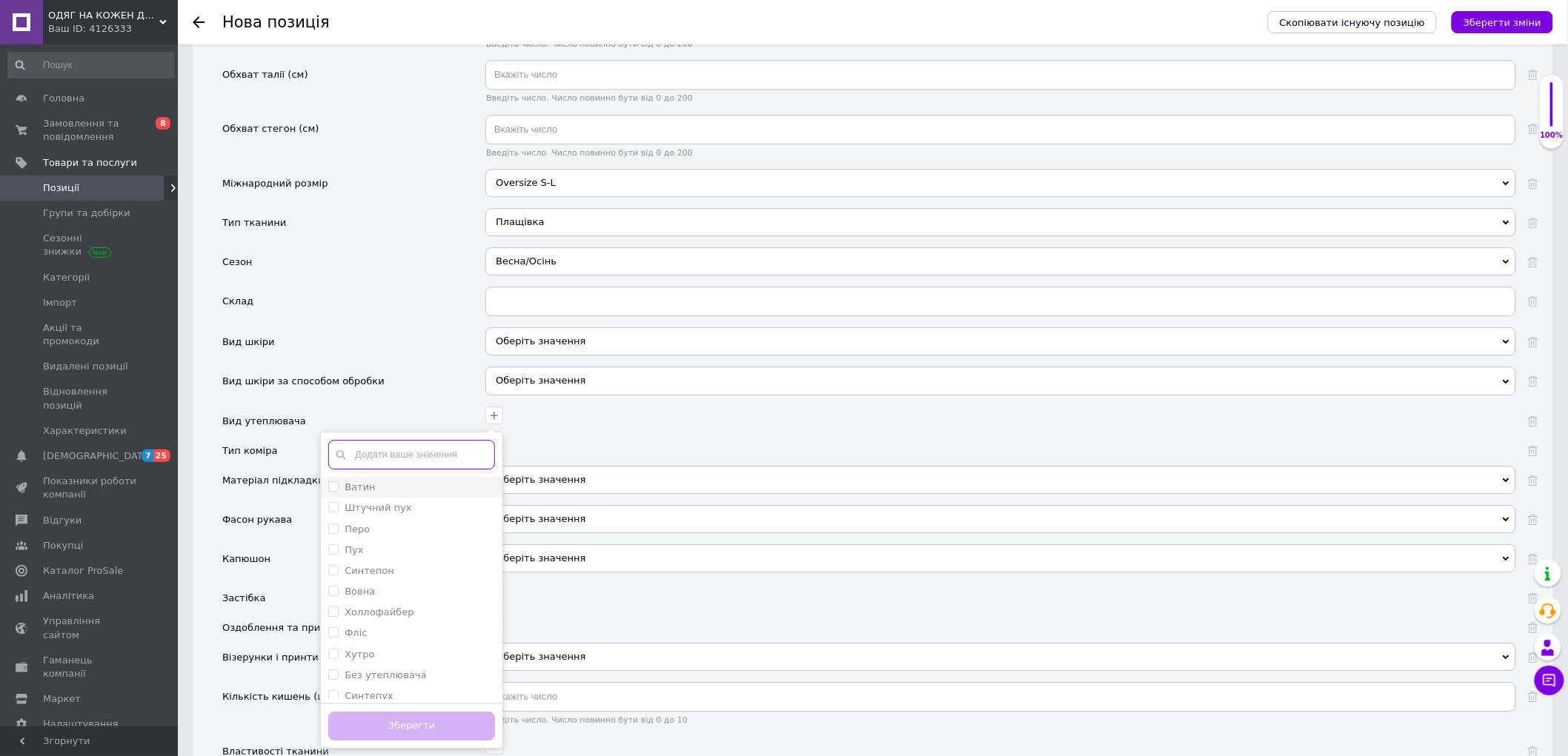
scroll to position [1728, 0]
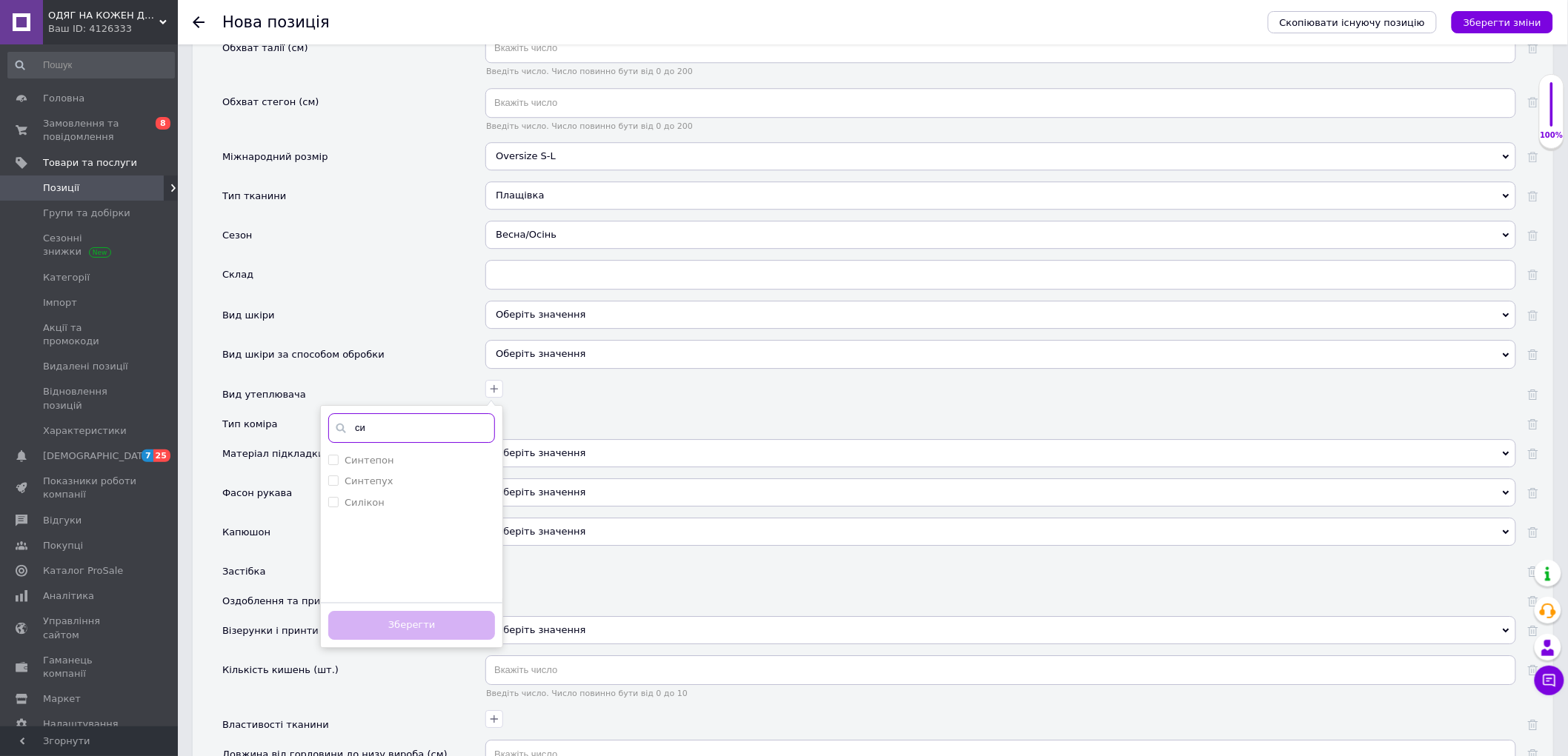
type input "си"
click at [388, 509] on div "Силікон" at bounding box center [412, 503] width 166 height 14
checkbox input "true"
click at [425, 640] on button "Зберегти" at bounding box center [412, 625] width 166 height 29
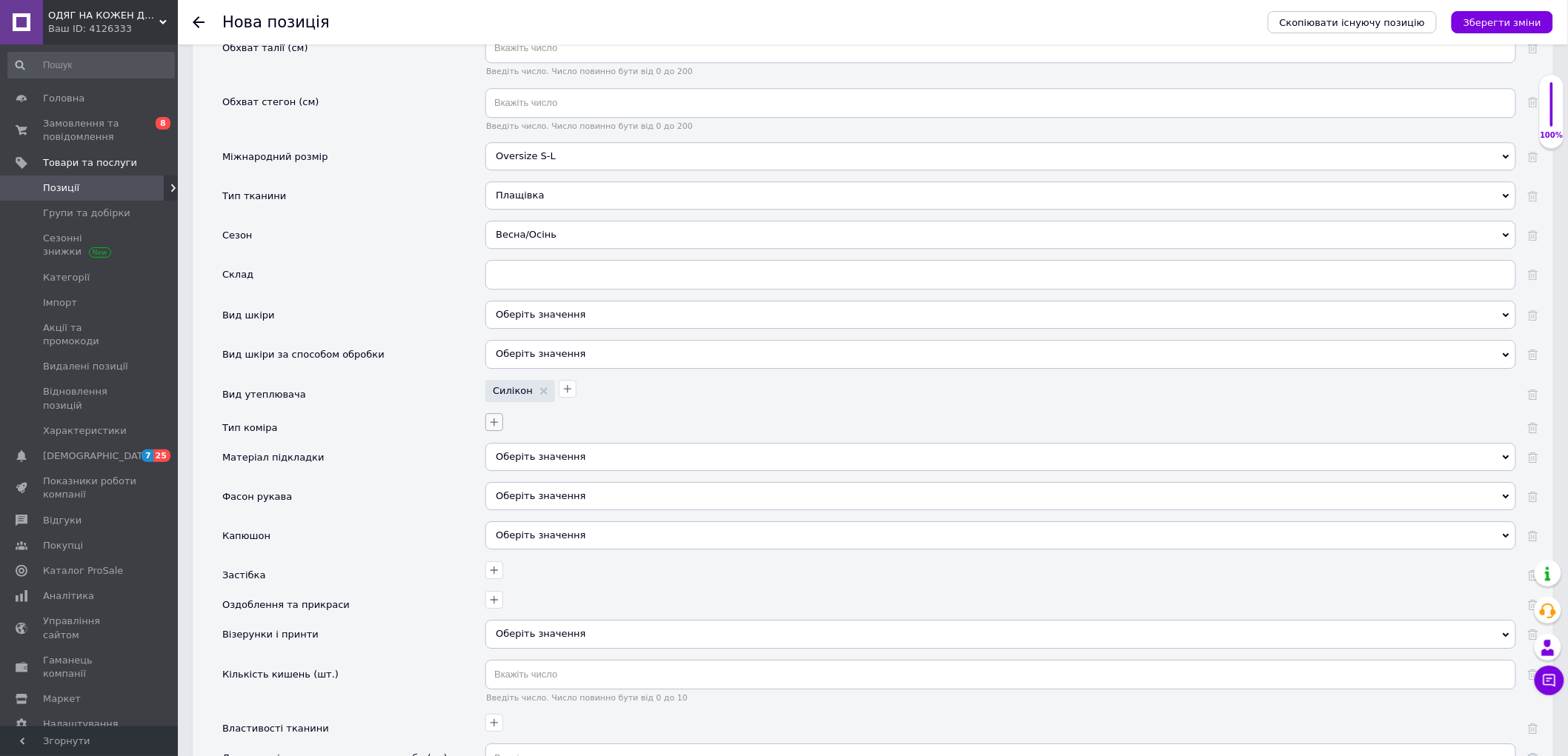
click at [493, 428] on icon "button" at bounding box center [494, 423] width 12 height 12
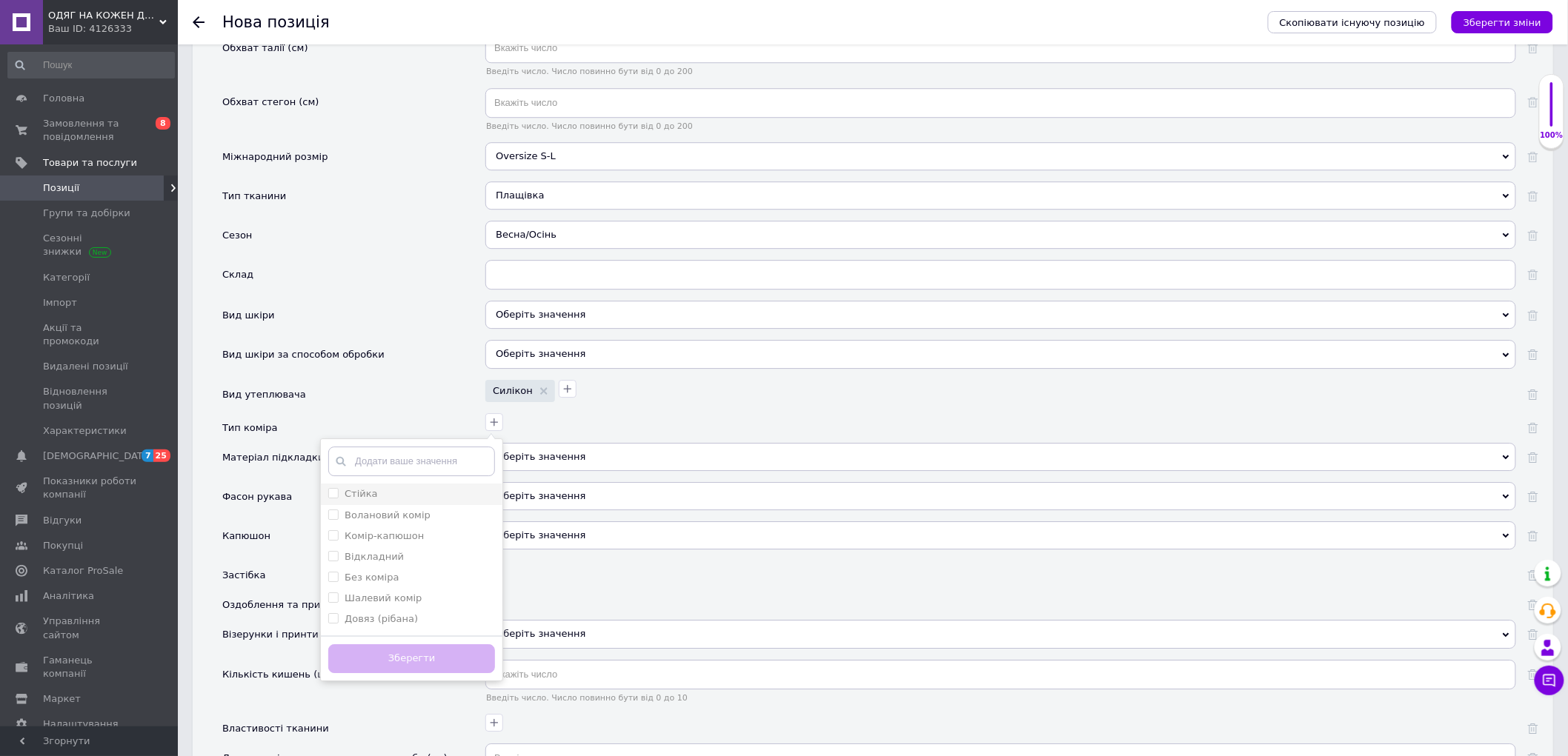
click at [413, 501] on div "Стійка" at bounding box center [412, 494] width 166 height 14
checkbox input "true"
click at [438, 673] on button "Зберегти" at bounding box center [412, 658] width 166 height 29
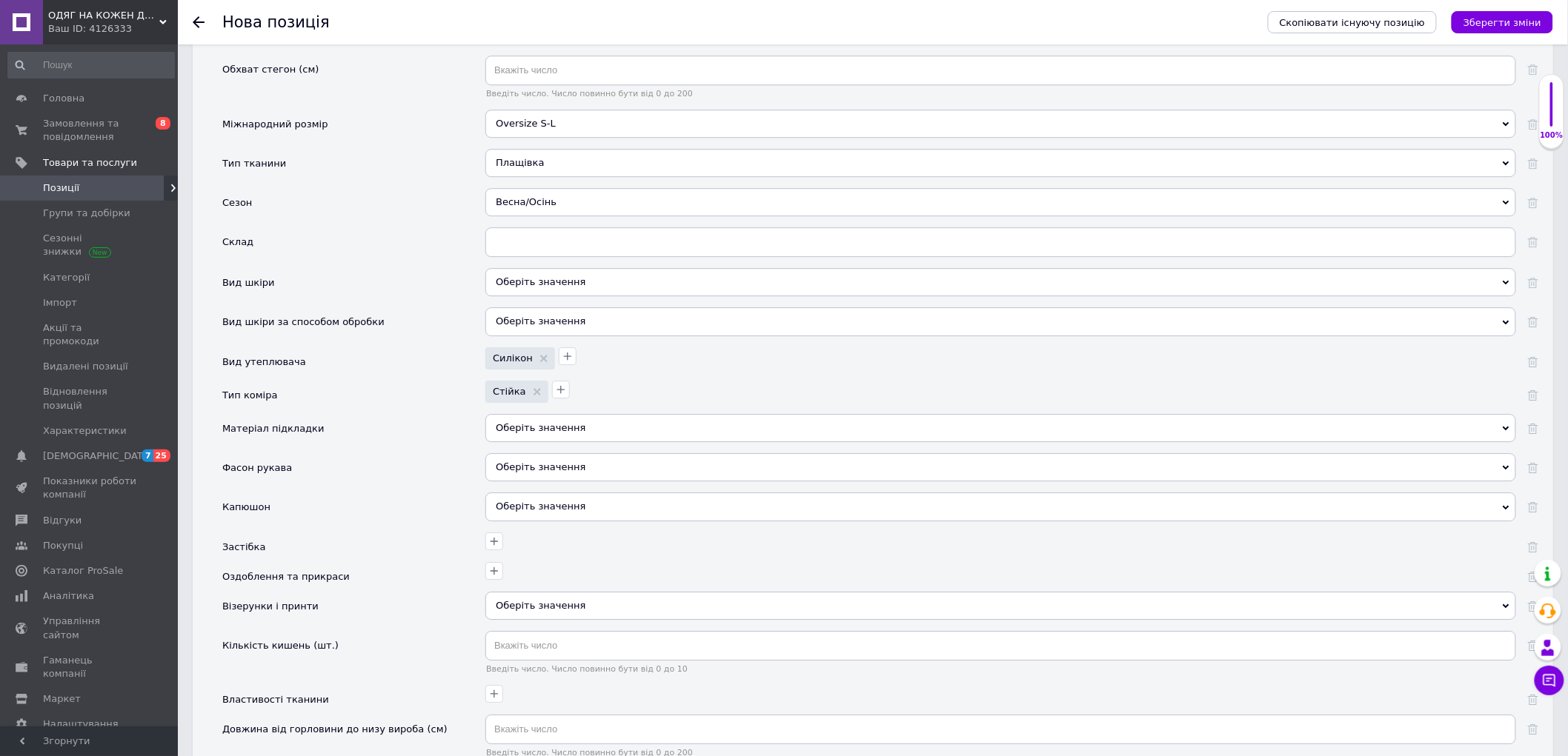
scroll to position [1810, 0]
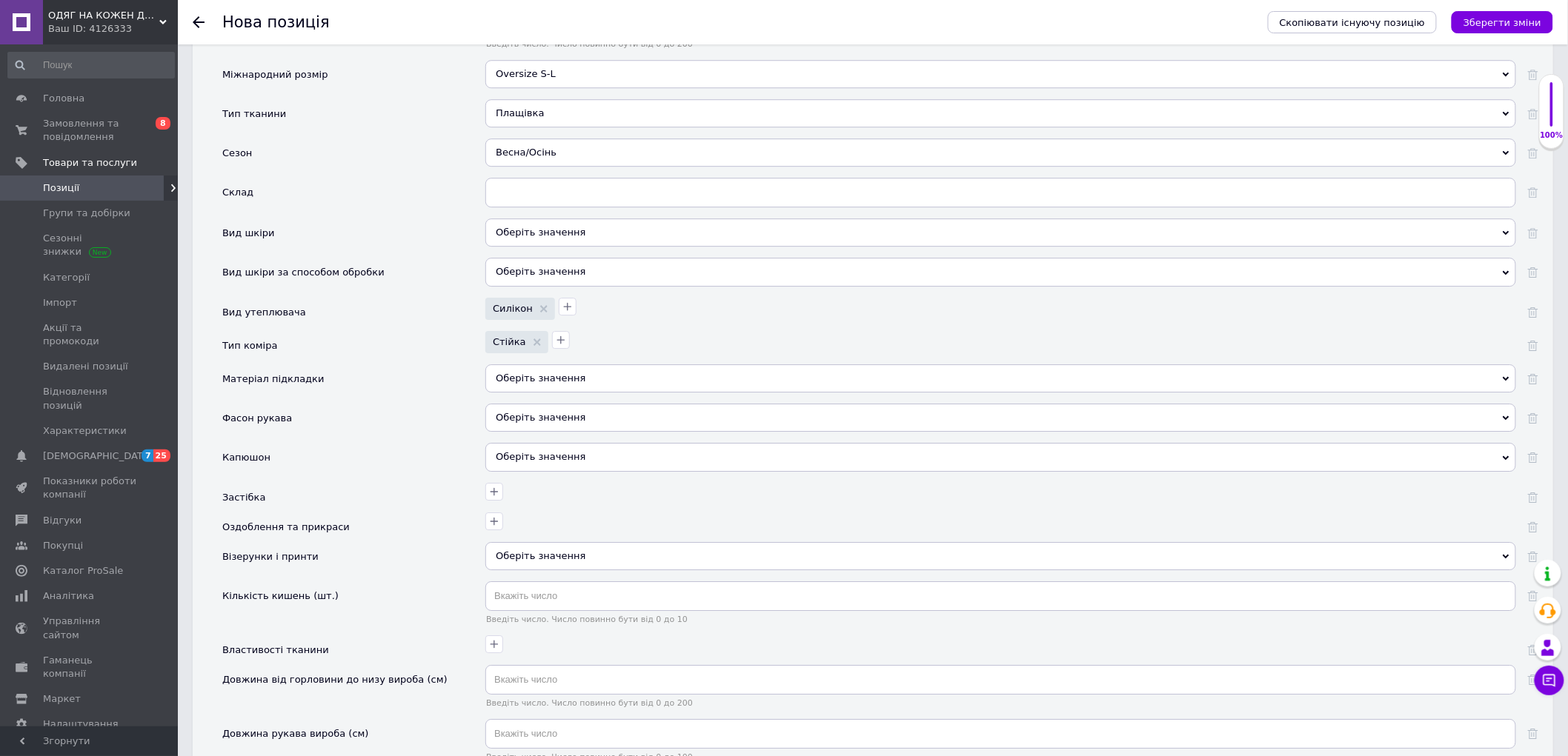
click at [536, 393] on div "Оберіть значення" at bounding box center [1001, 378] width 1031 height 28
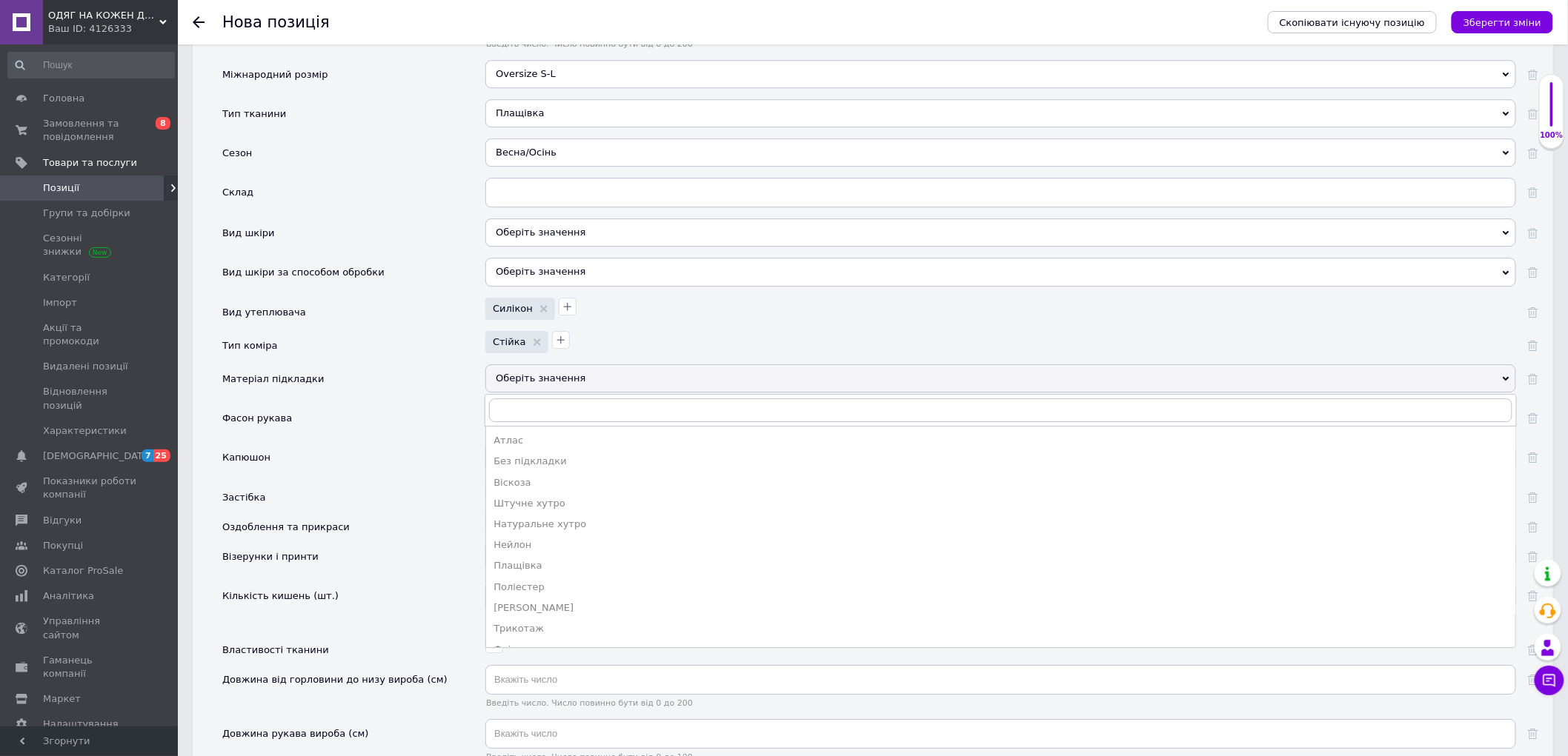
click at [436, 482] on div "Капюшон" at bounding box center [354, 462] width 263 height 39
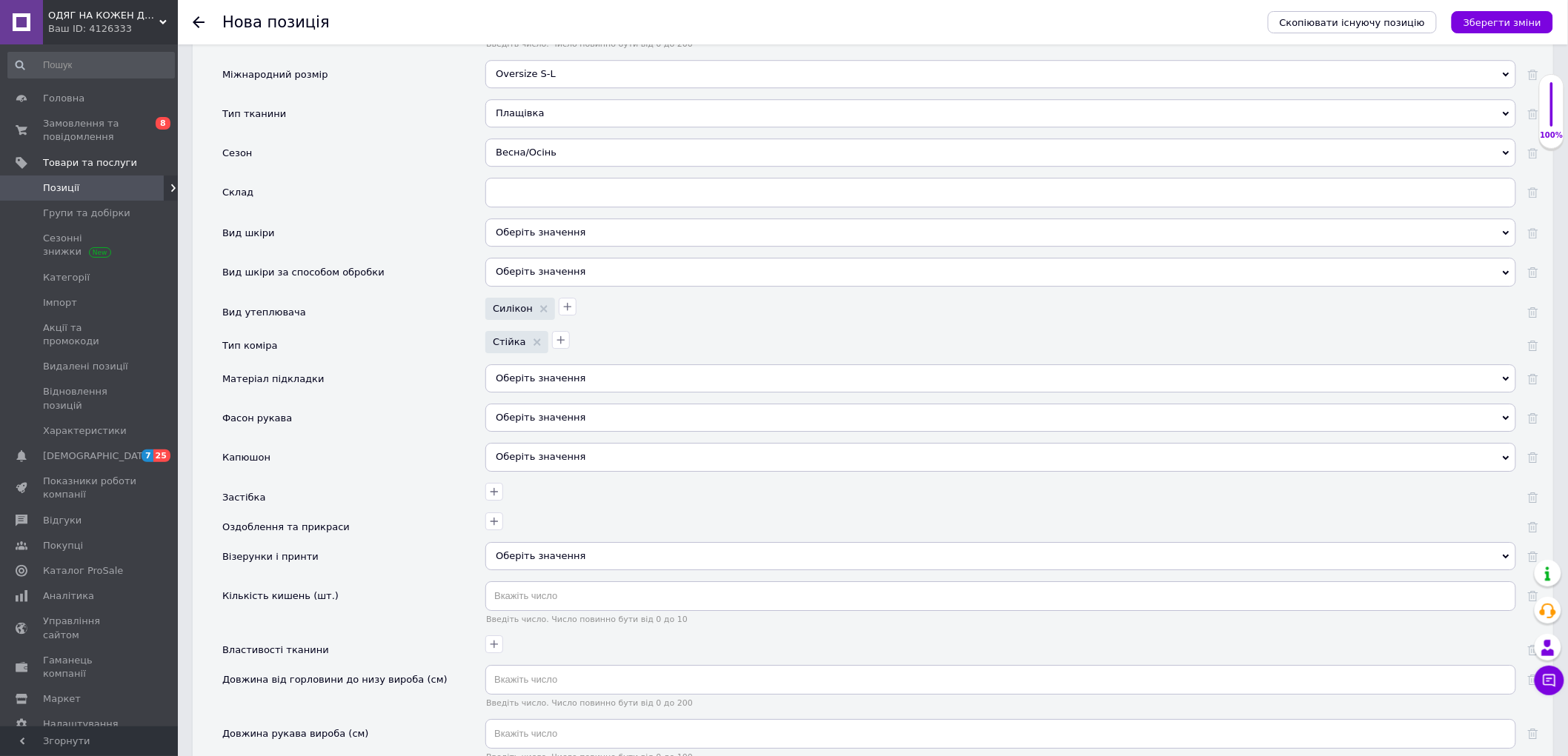
click at [550, 432] on div "Оберіть значення" at bounding box center [1001, 417] width 1031 height 28
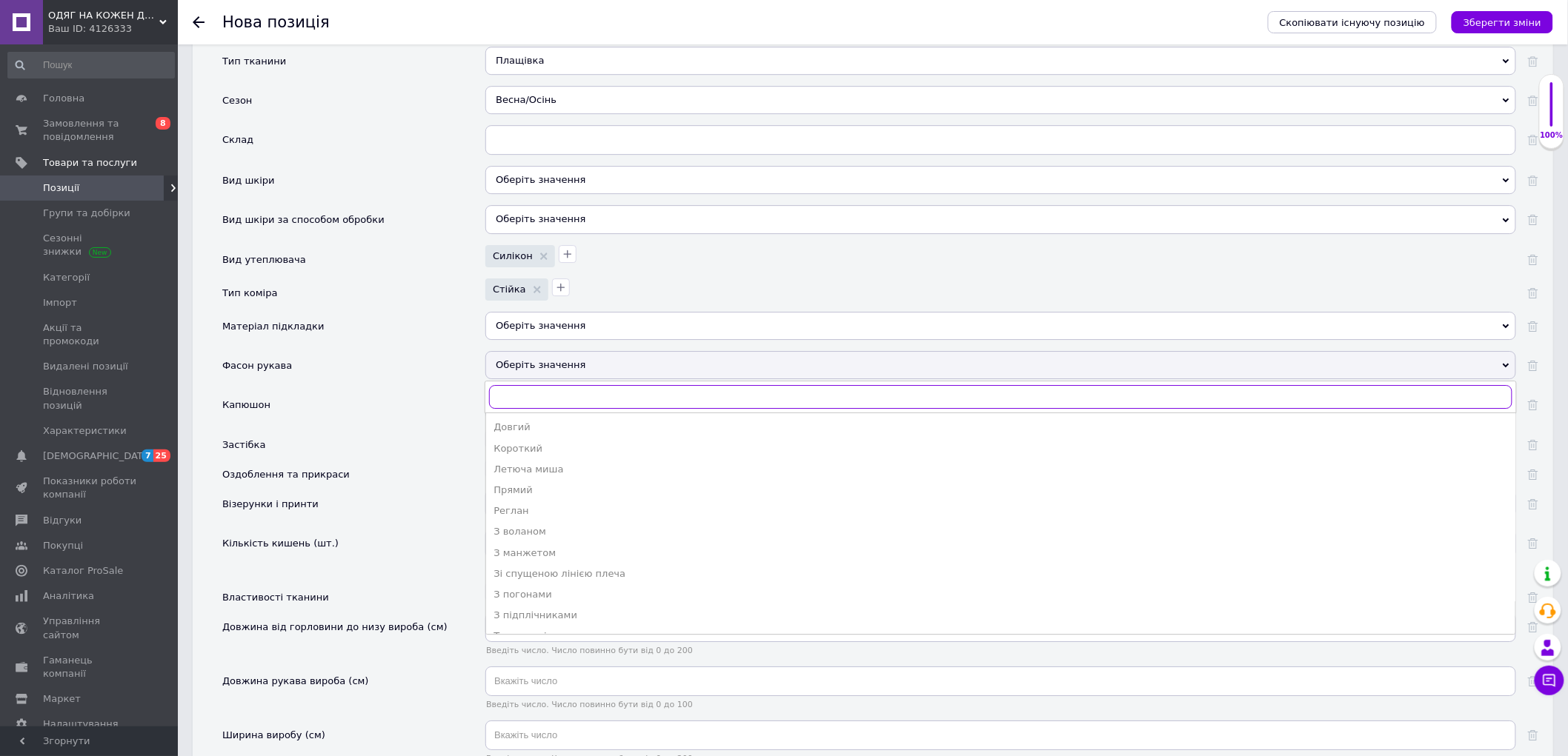
scroll to position [1892, 0]
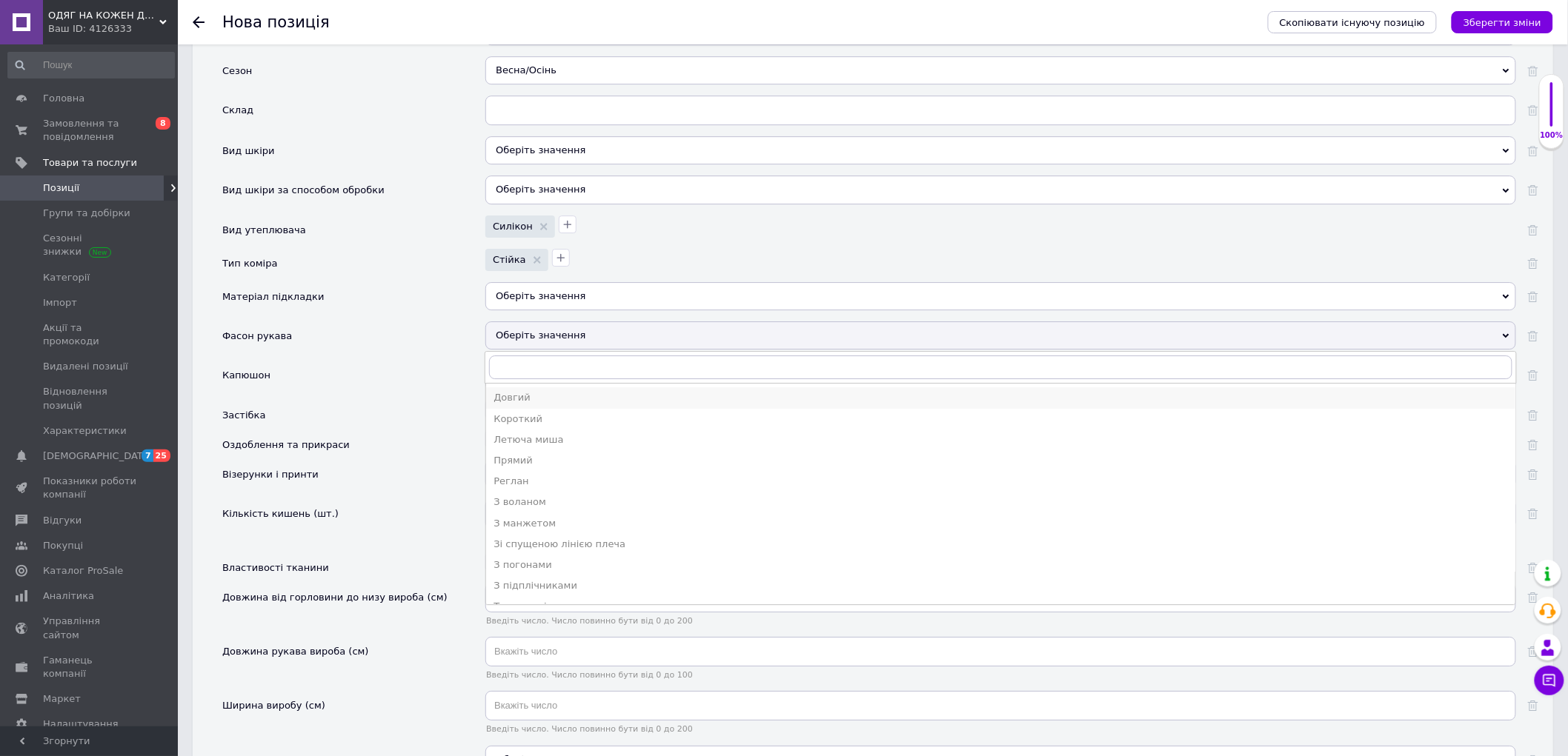
click at [500, 405] on div "Довгий" at bounding box center [1000, 398] width 1014 height 14
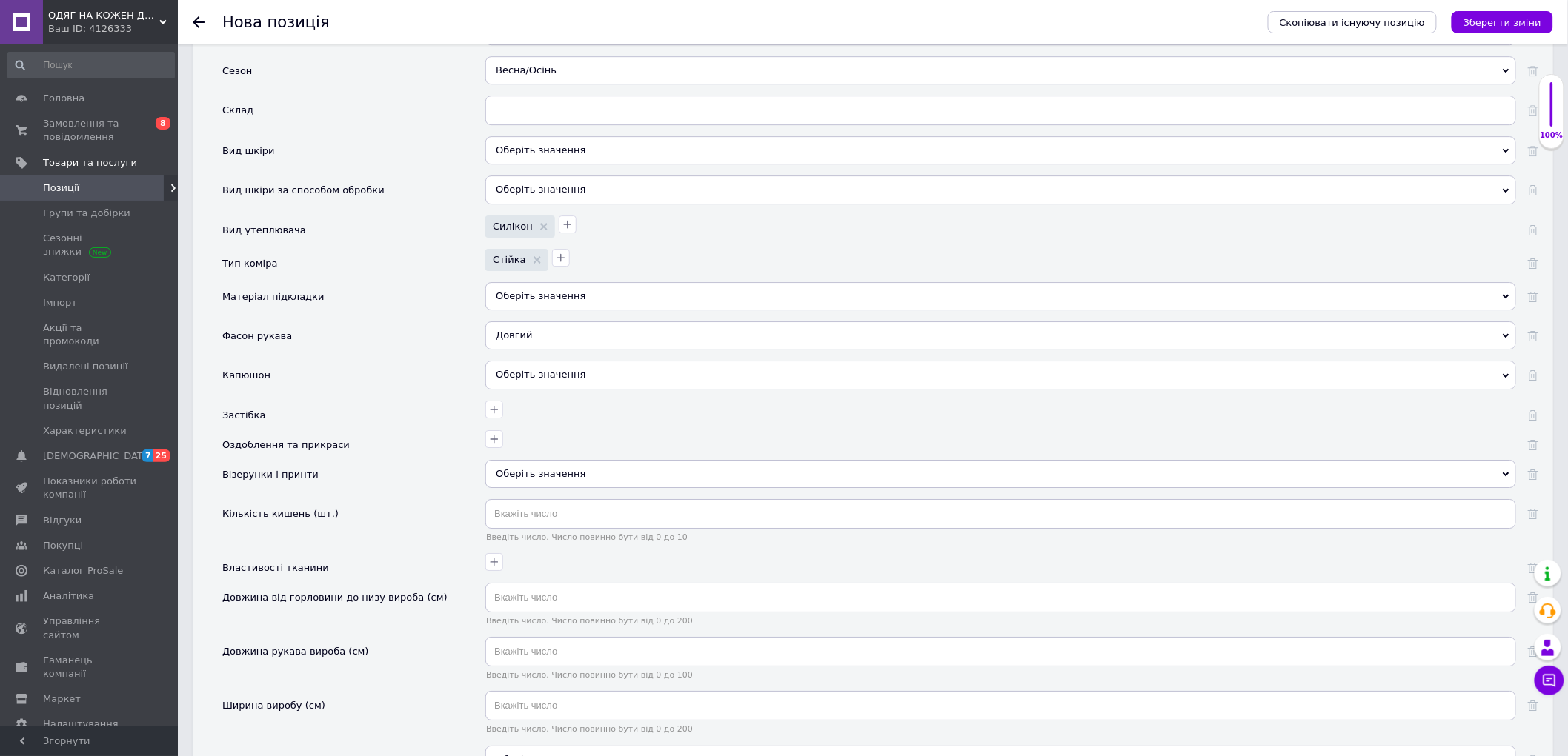
click at [516, 389] on div "Оберіть значення" at bounding box center [1001, 374] width 1031 height 28
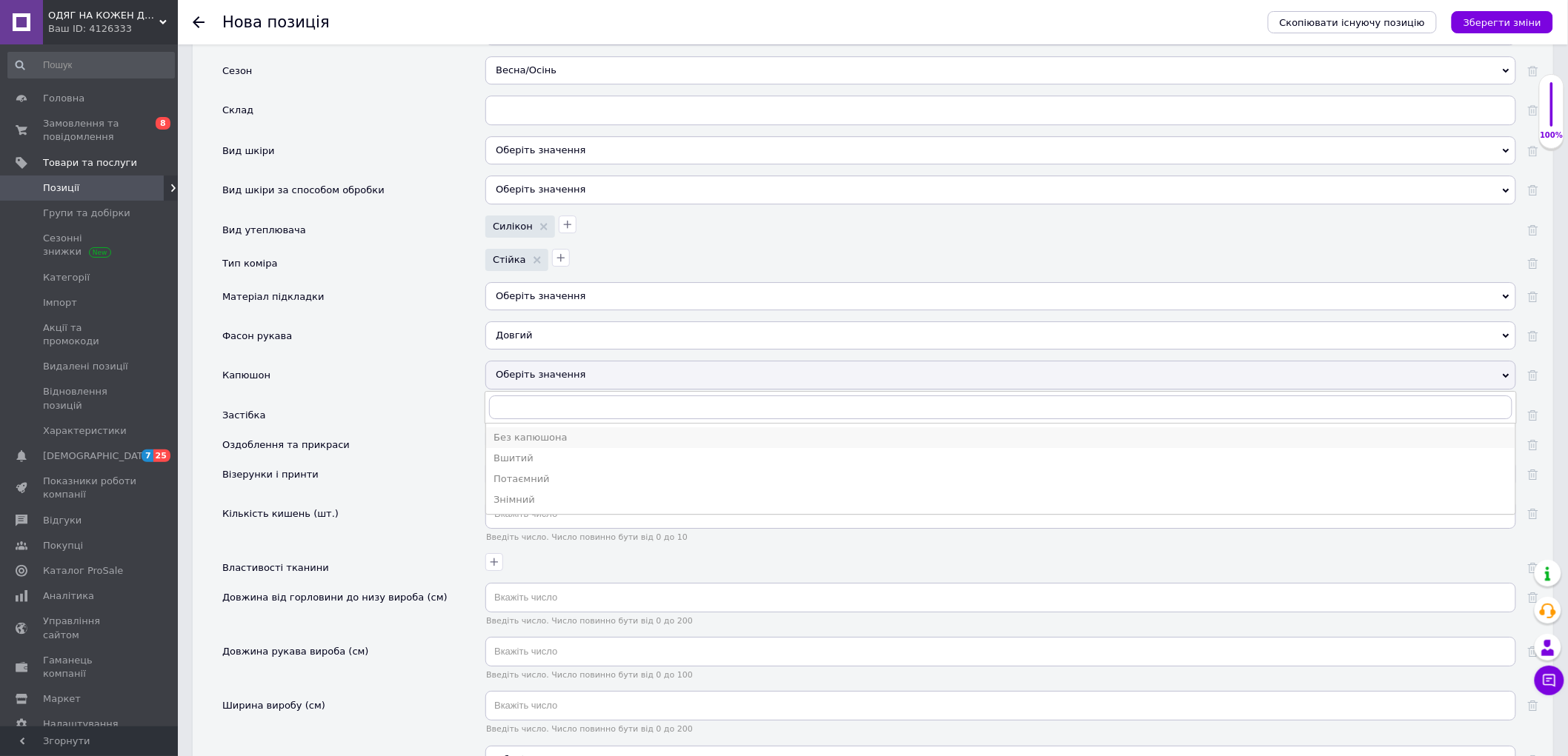
click at [534, 445] on div "Без капюшона" at bounding box center [1000, 438] width 1014 height 14
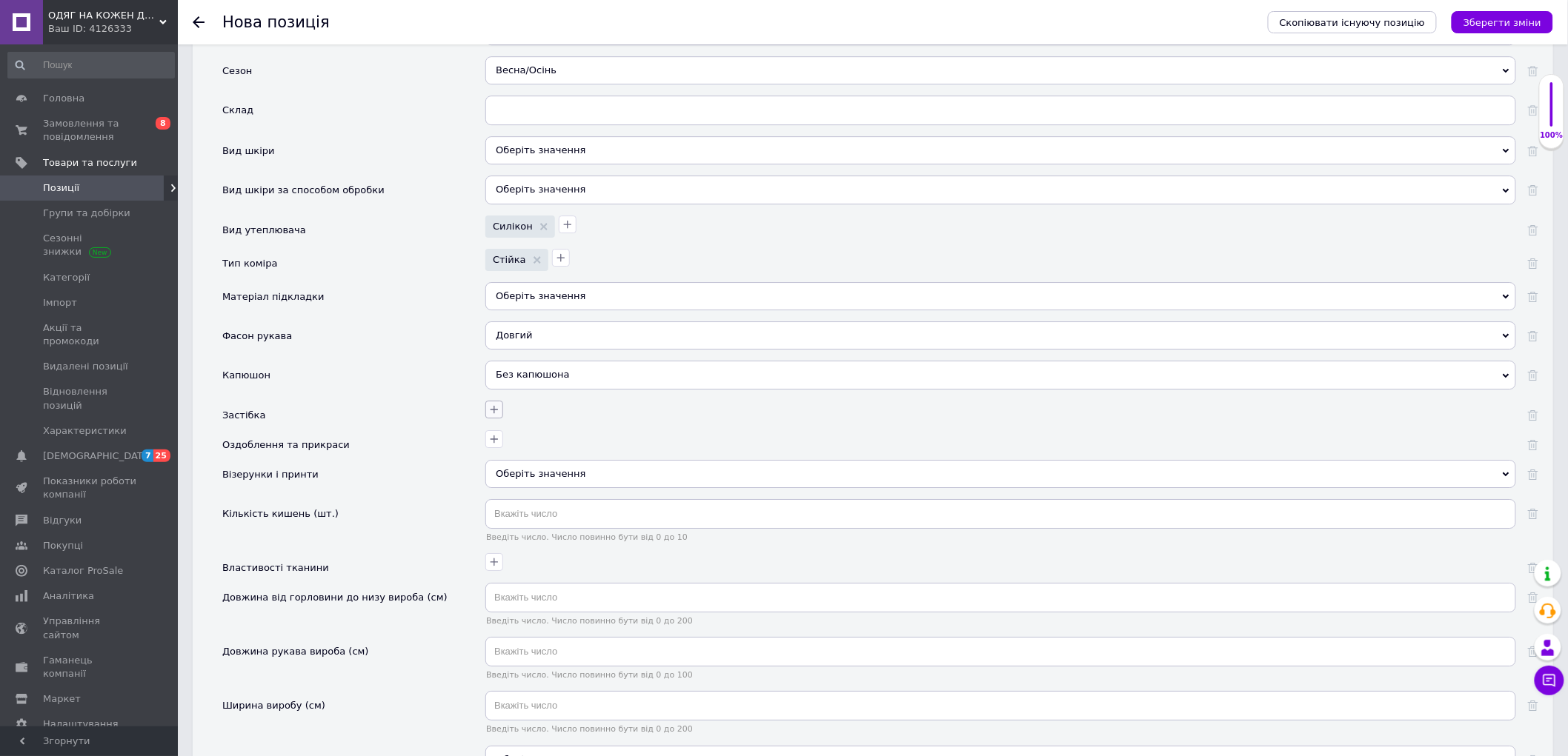
click at [499, 416] on icon "button" at bounding box center [494, 410] width 12 height 12
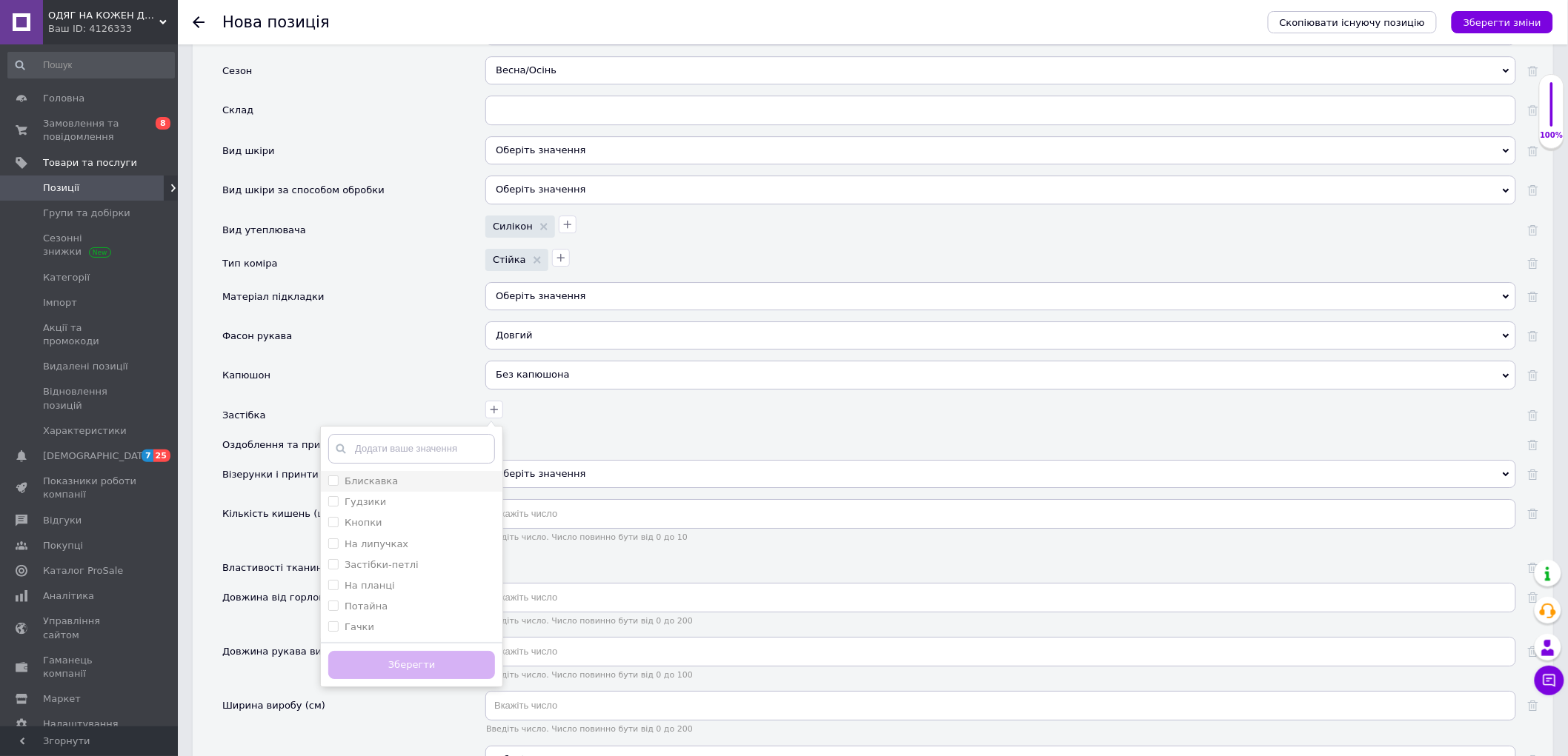
click at [412, 488] on div "Блискавка" at bounding box center [412, 481] width 166 height 14
checkbox input "true"
click at [390, 529] on div "Кнопки" at bounding box center [412, 523] width 166 height 14
checkbox input "true"
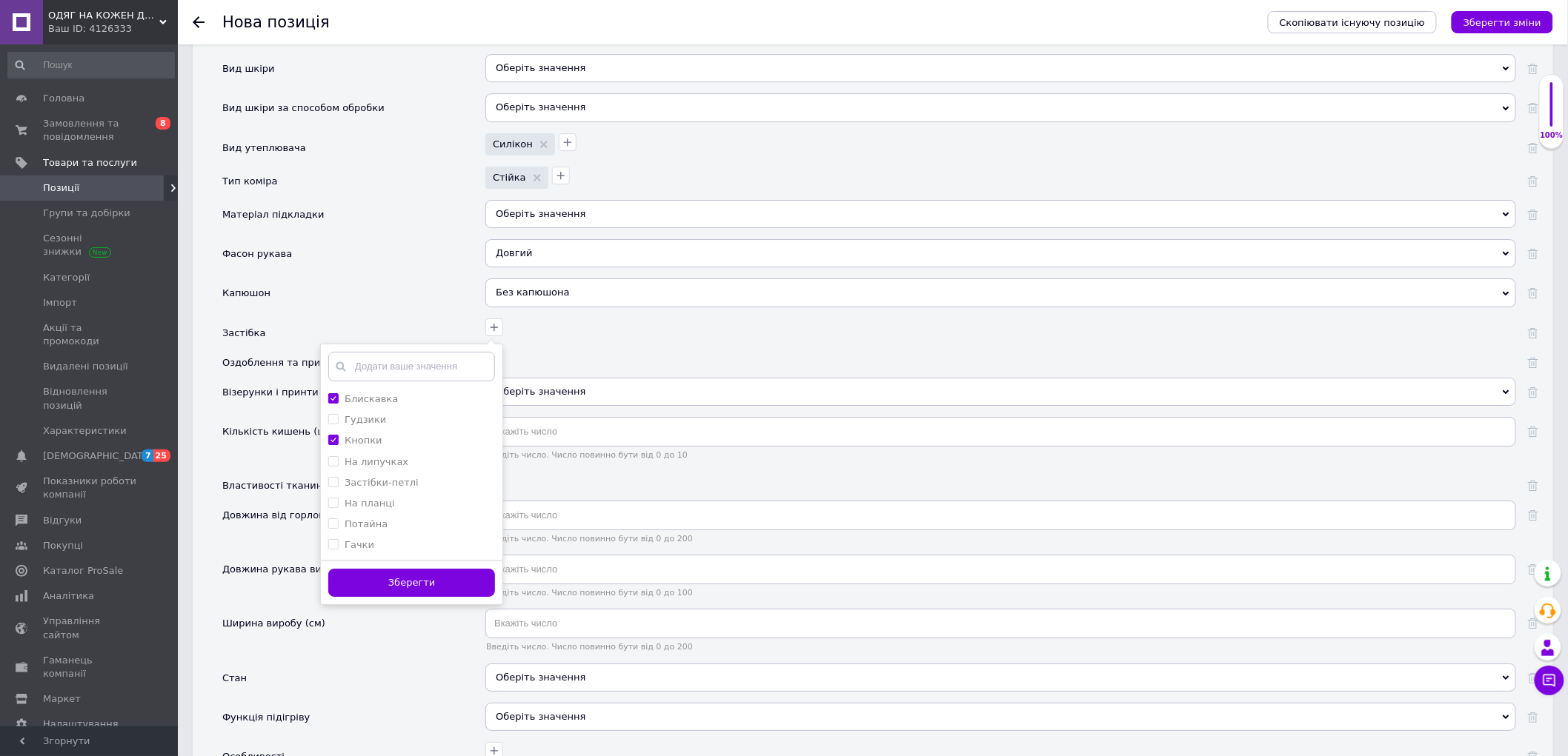
click at [475, 597] on button "Зберегти" at bounding box center [412, 583] width 166 height 29
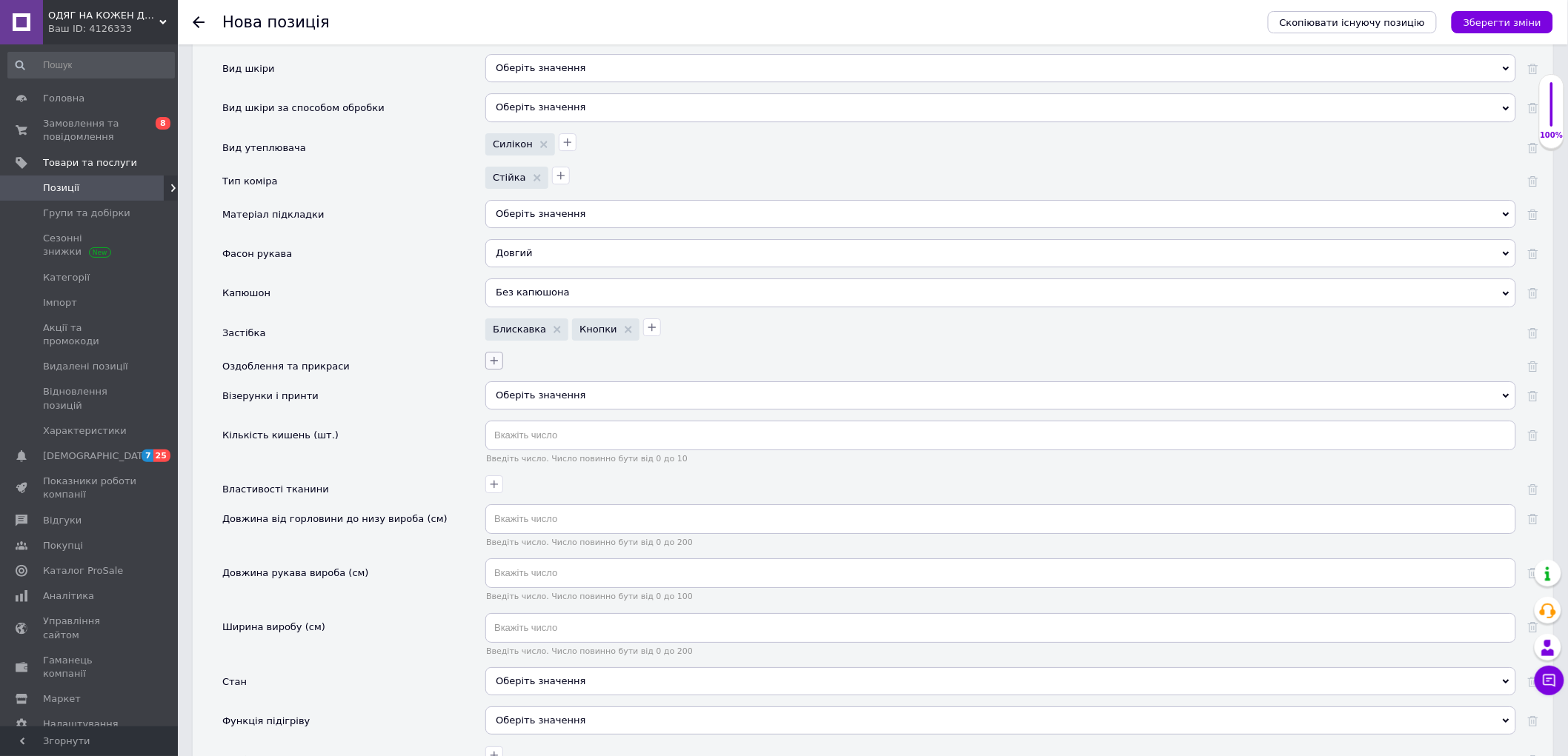
click at [497, 365] on icon "button" at bounding box center [495, 361] width 8 height 8
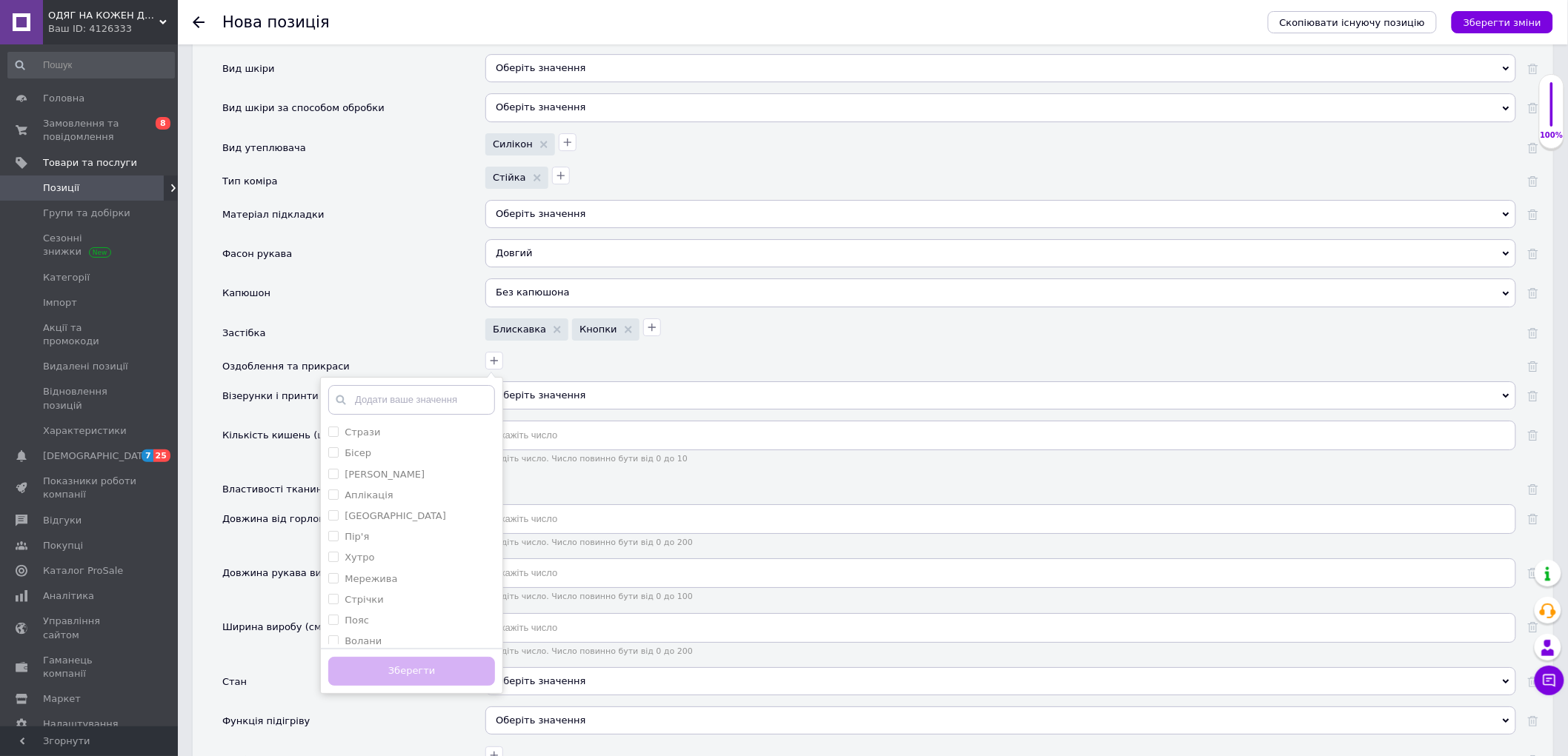
click at [524, 410] on div "Оберіть значення" at bounding box center [1001, 395] width 1031 height 28
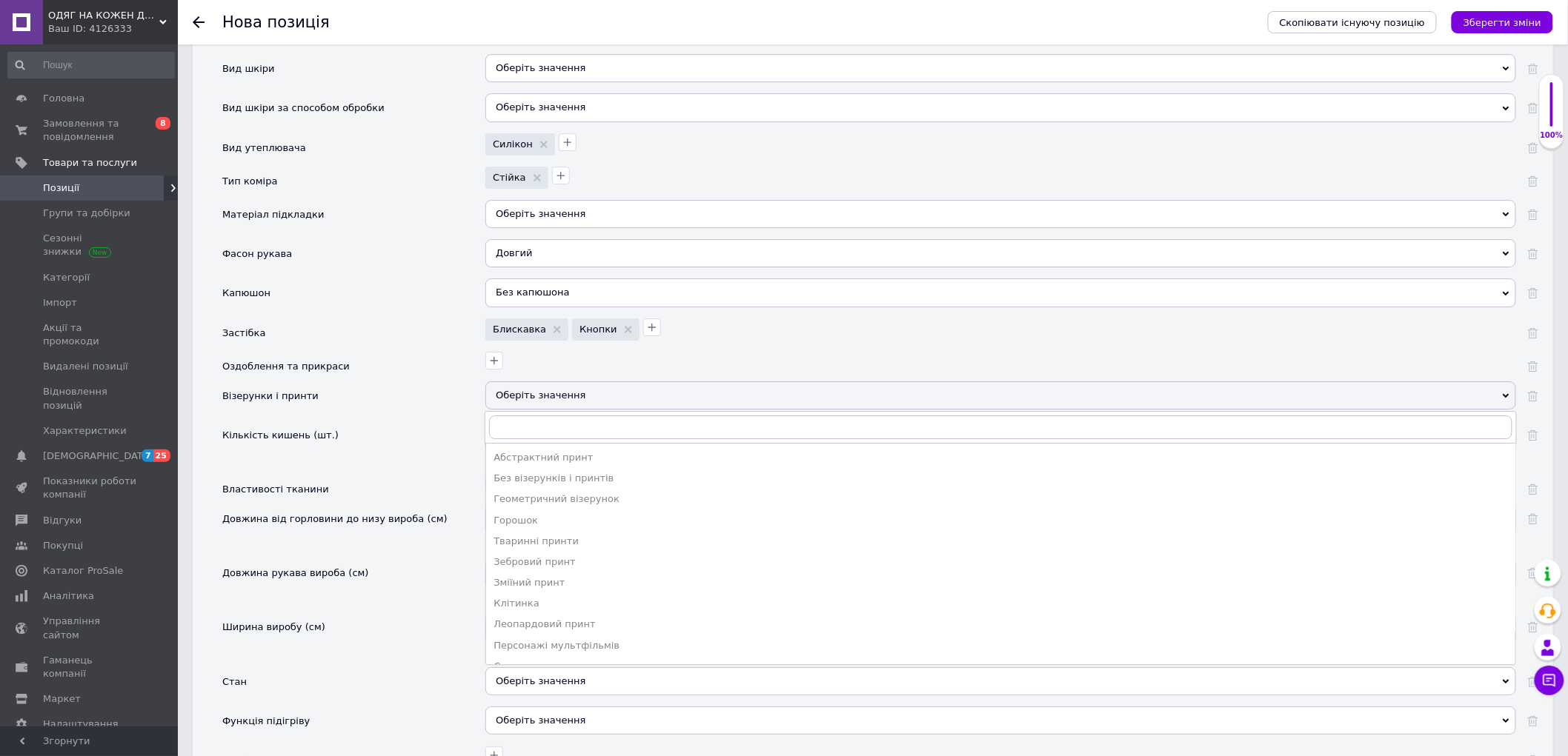
click at [432, 474] on div "Кількість кишень (шт.)" at bounding box center [354, 448] width 263 height 54
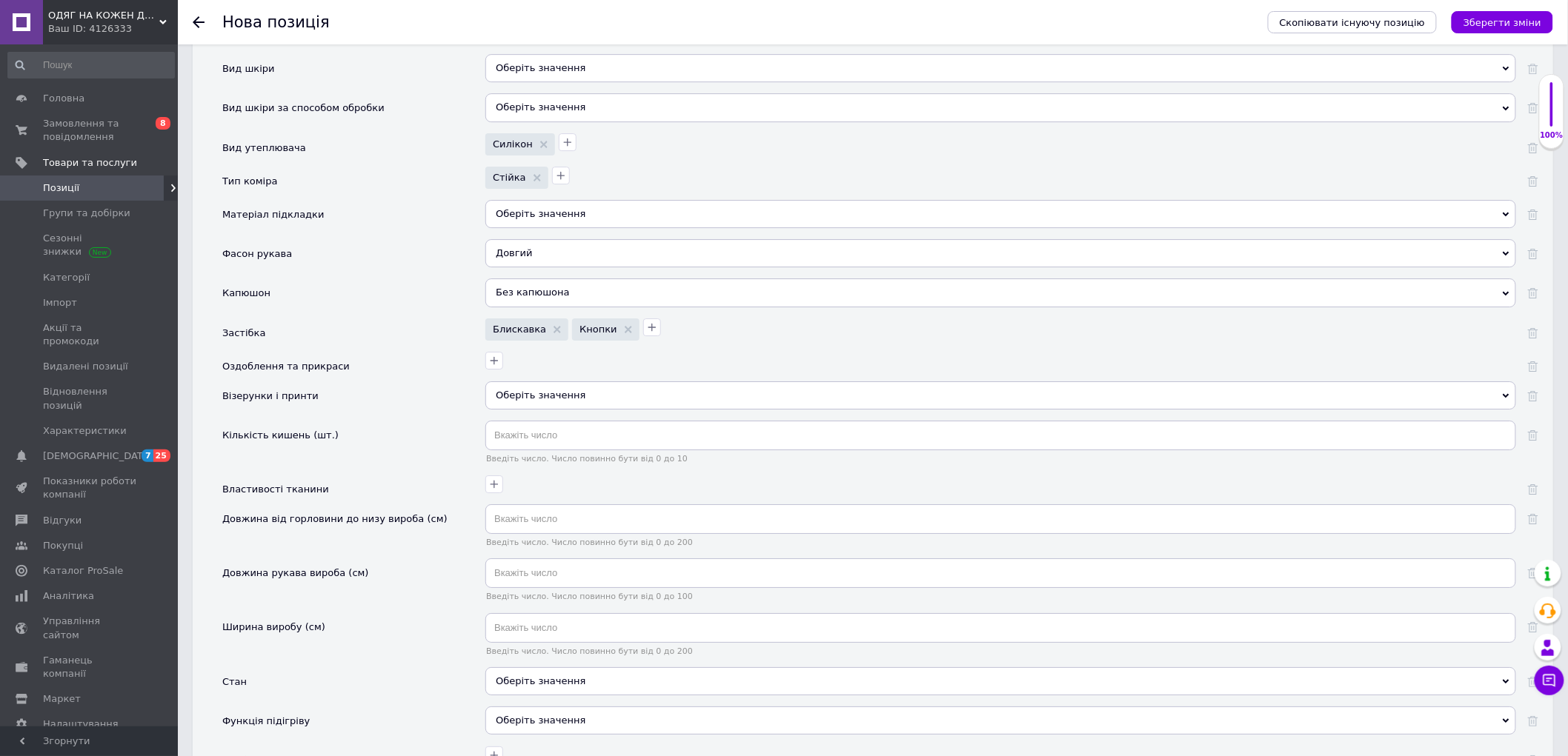
click at [521, 410] on div "Оберіть значення" at bounding box center [1001, 395] width 1031 height 28
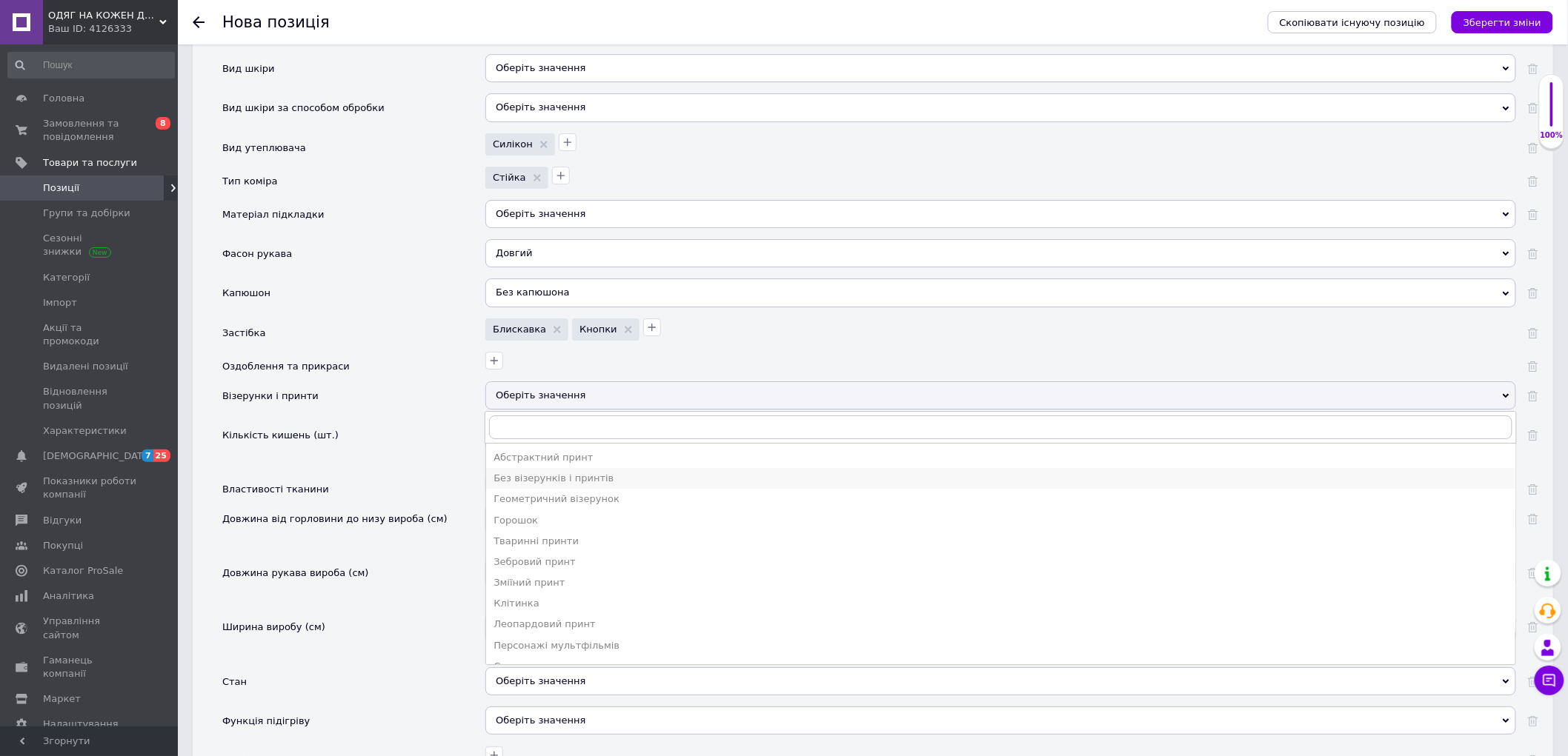
click at [572, 489] on li "Без візерунків і принтів" at bounding box center [1001, 479] width 1029 height 20
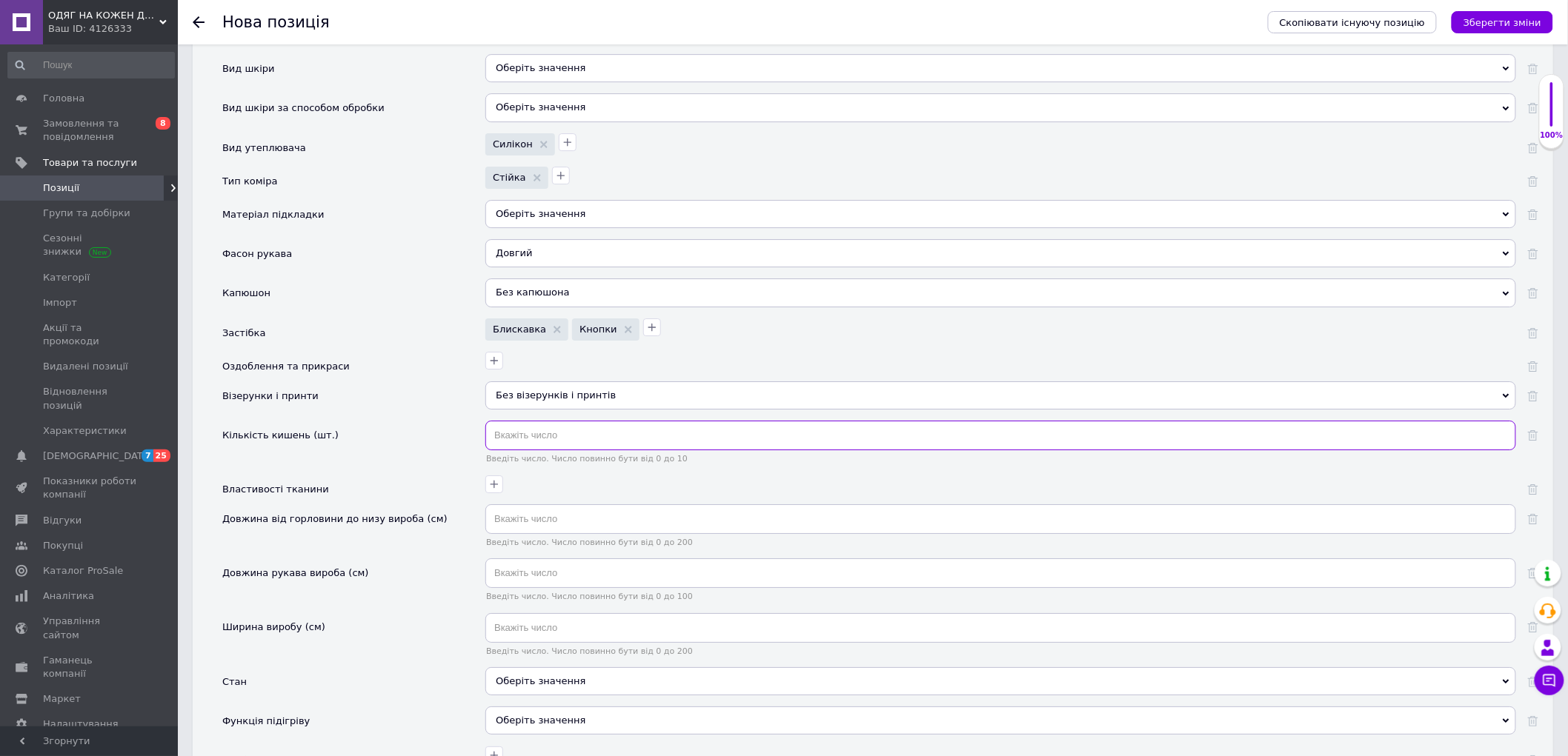
click at [509, 451] on input "text" at bounding box center [1001, 435] width 1031 height 30
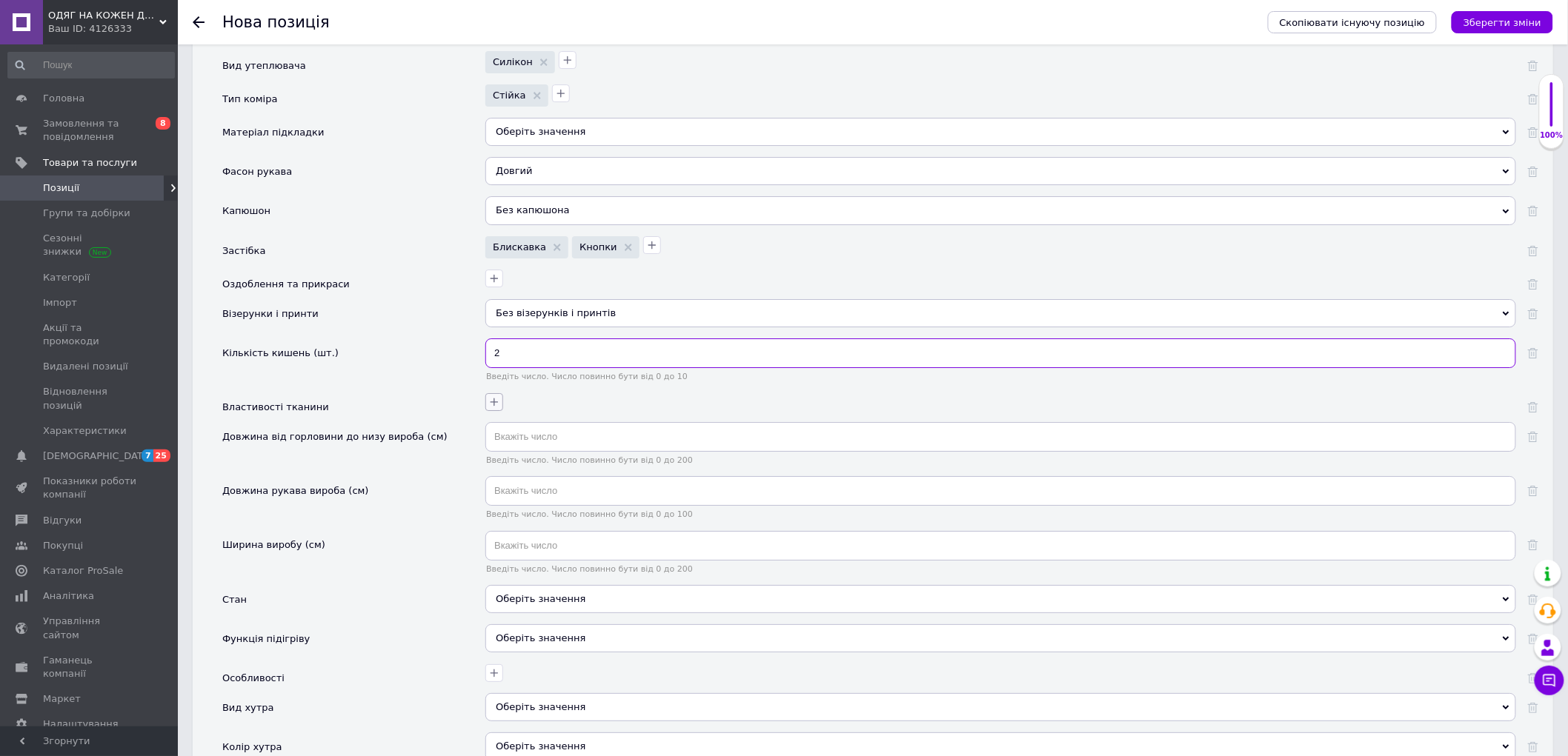
type input "2"
click at [495, 408] on icon "button" at bounding box center [494, 402] width 12 height 12
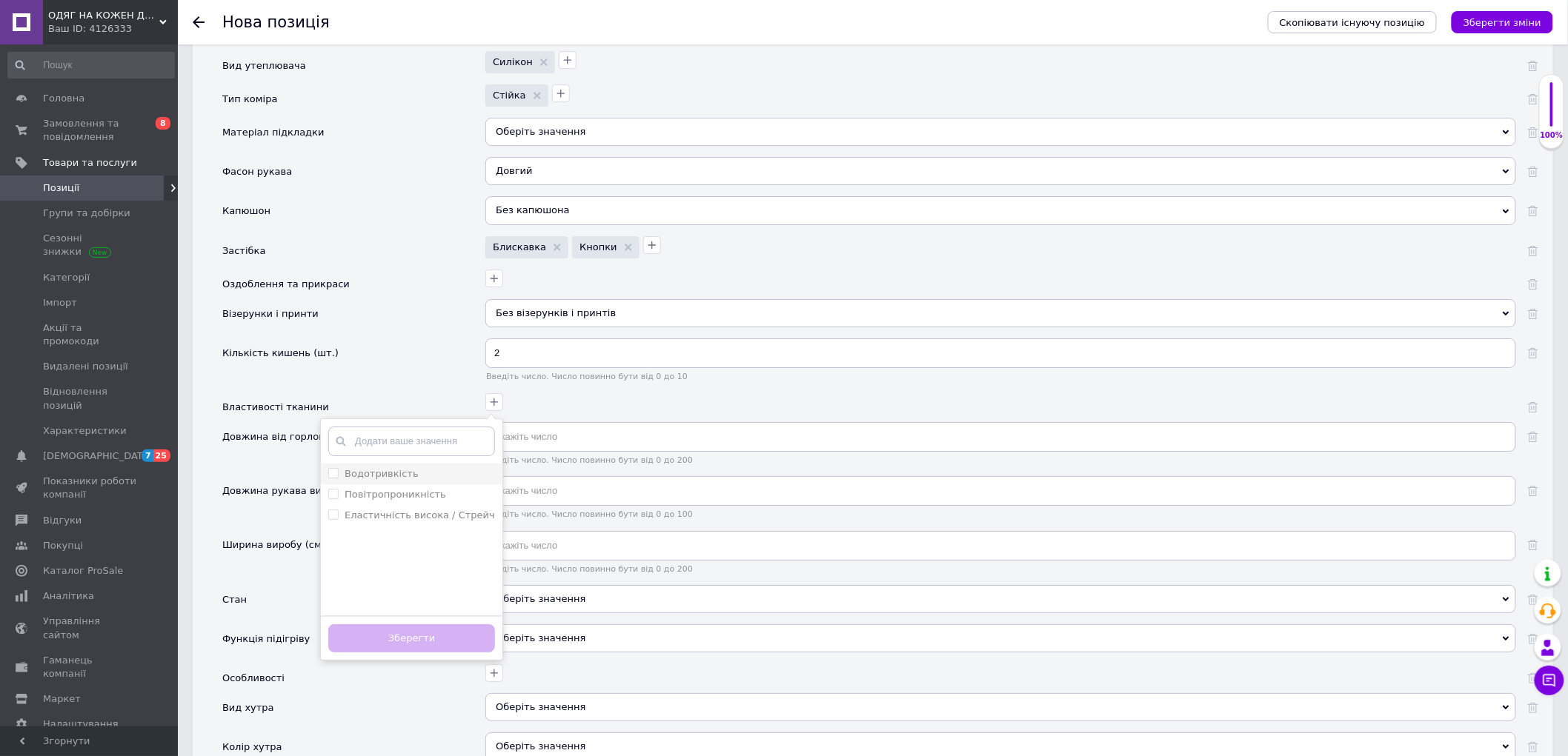
click at [419, 480] on div "Водотривкість" at bounding box center [412, 474] width 166 height 14
checkbox input "true"
click at [435, 501] on div "Повітропроникність" at bounding box center [412, 495] width 166 height 14
checkbox input "true"
drag, startPoint x: 442, startPoint y: 602, endPoint x: 446, endPoint y: 612, distance: 10.8
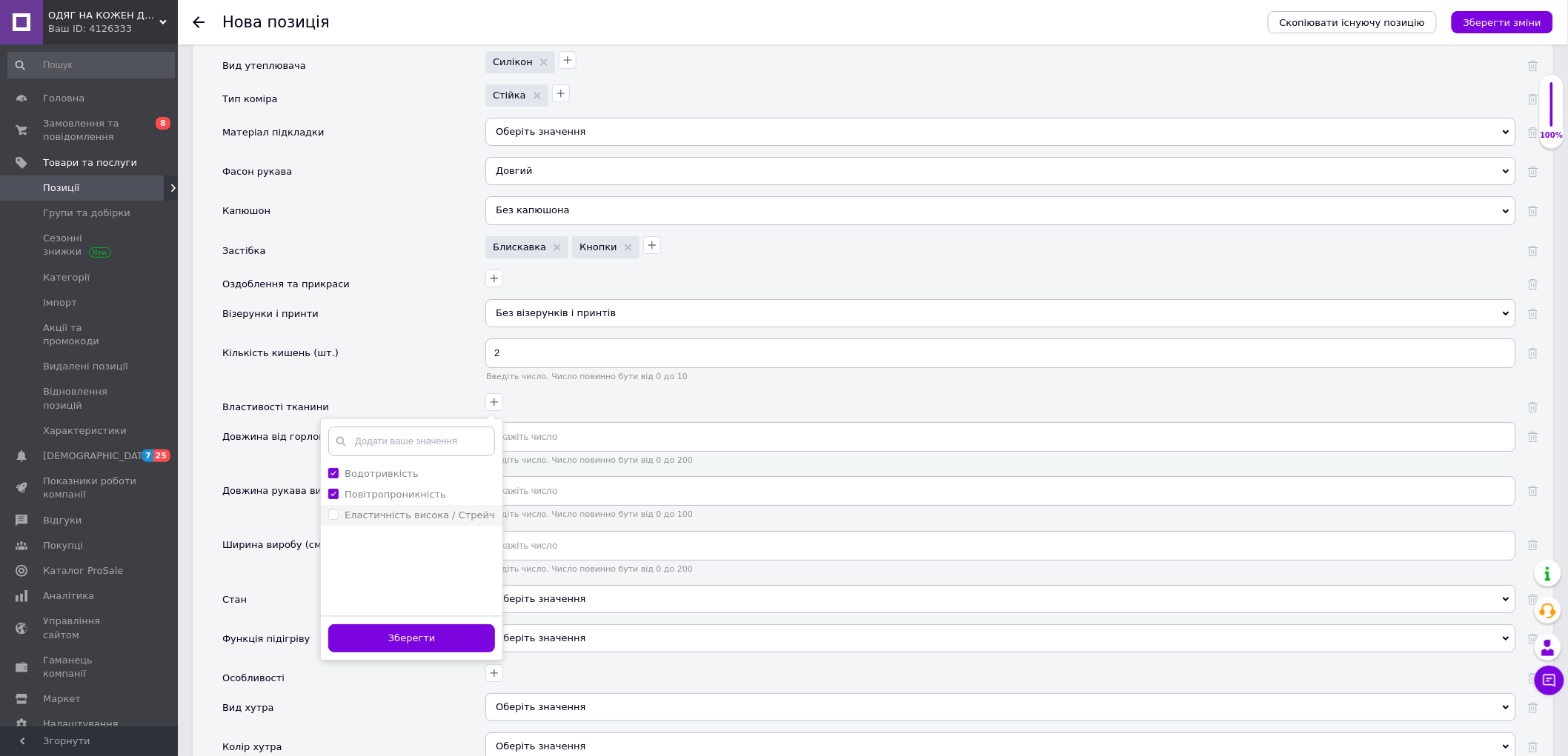
click at [443, 526] on li "Еластичність висока / Стрейч" at bounding box center [412, 515] width 182 height 20
click at [445, 521] on label "Еластичність висока / Стрейч" at bounding box center [419, 514] width 150 height 11
checkbox Стрейч "false"
click at [437, 653] on button "Зберегти" at bounding box center [412, 639] width 166 height 29
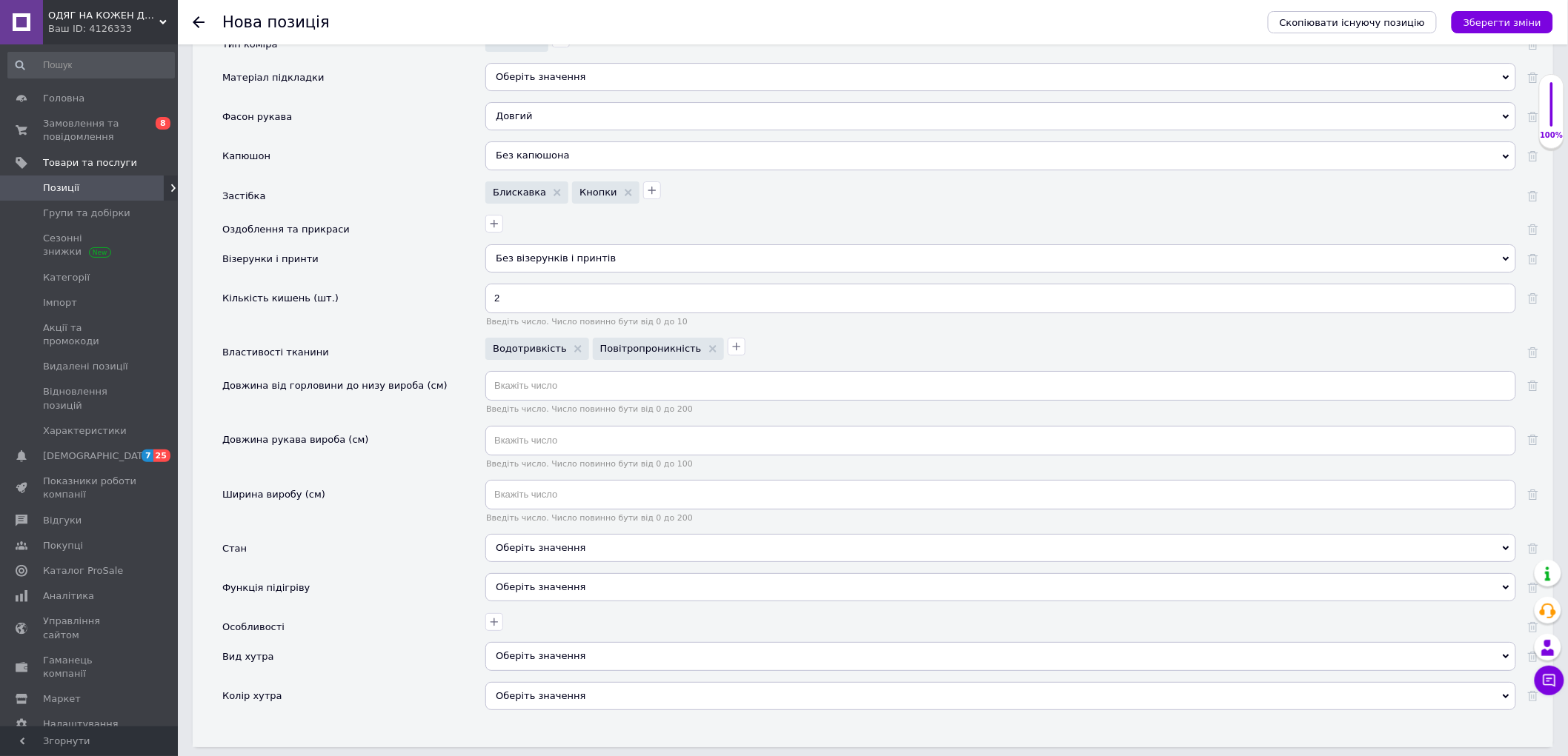
scroll to position [2139, 0]
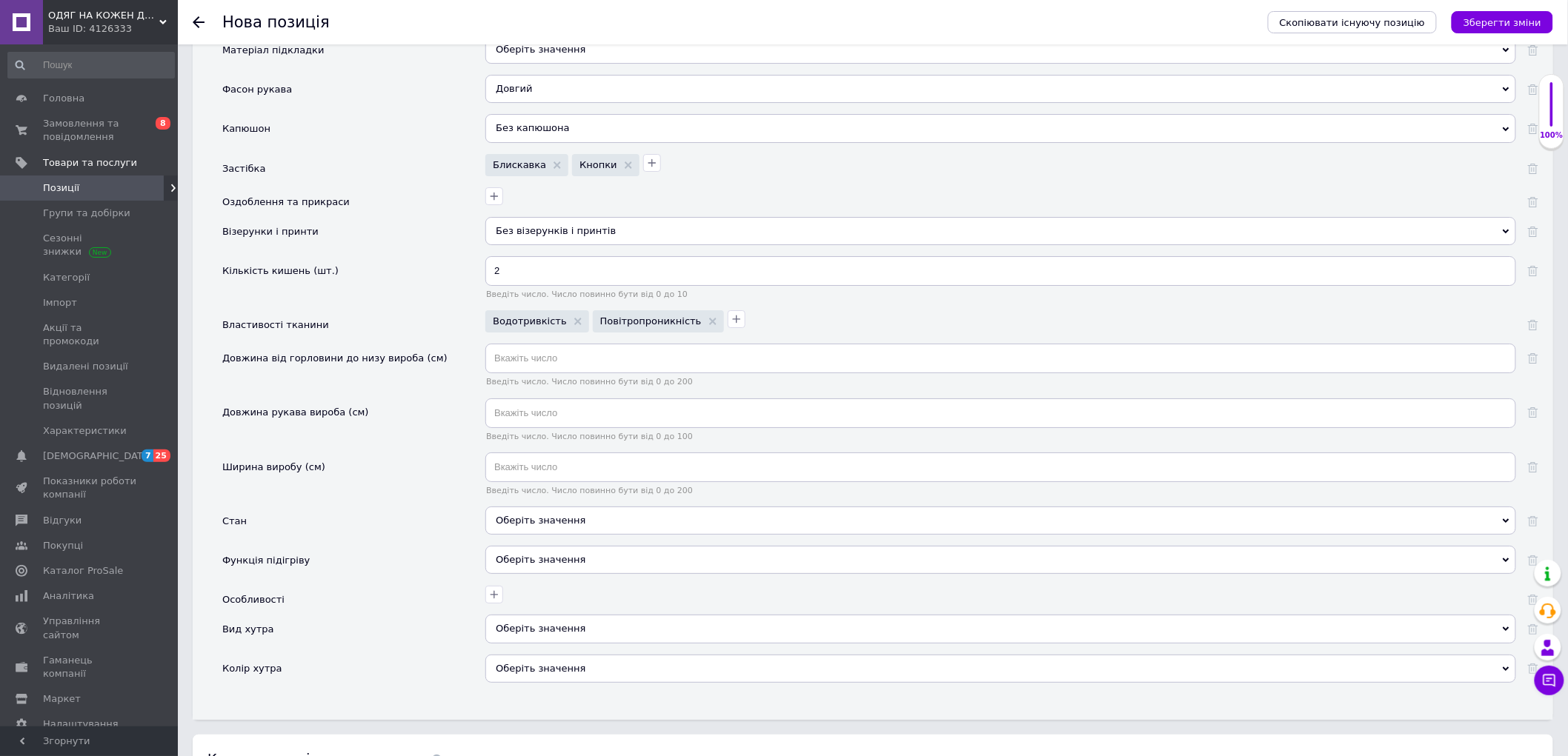
click at [527, 507] on div "Введіть число. Число повинно бути від 0 до 200" at bounding box center [1001, 479] width 1031 height 54
click at [527, 535] on div "Оберіть значення" at bounding box center [1001, 520] width 1031 height 28
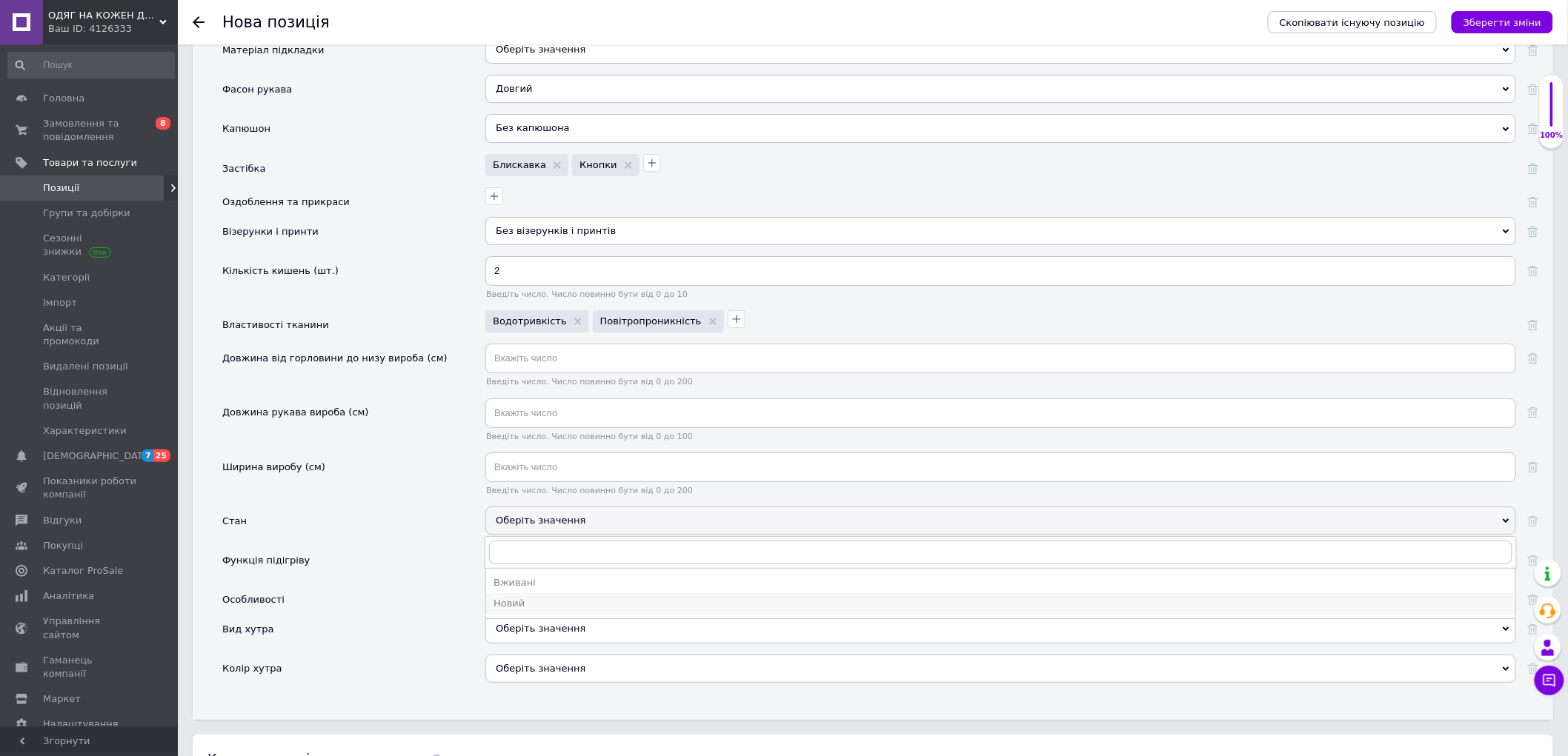
click at [525, 610] on div "Новий" at bounding box center [1000, 603] width 1014 height 14
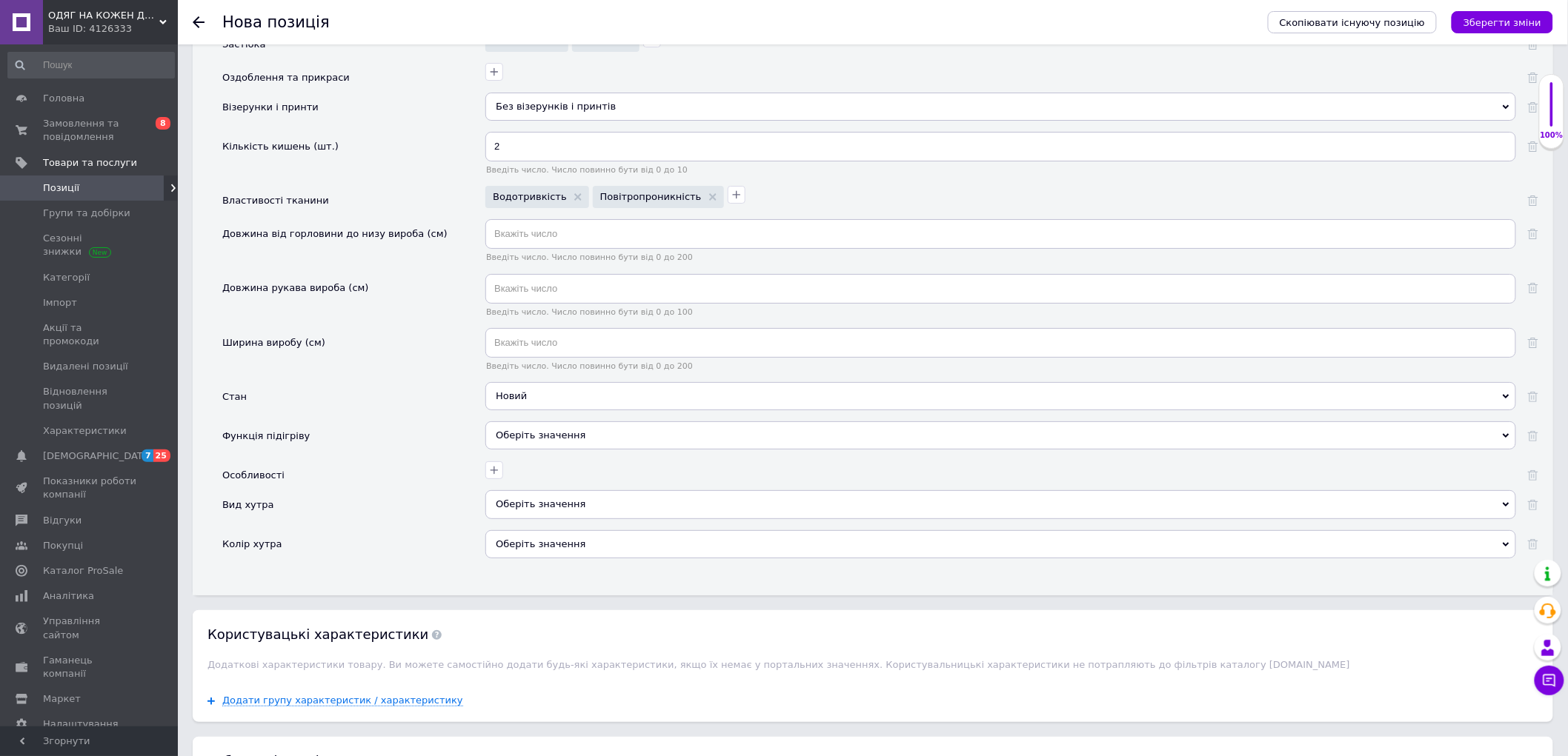
scroll to position [2304, 0]
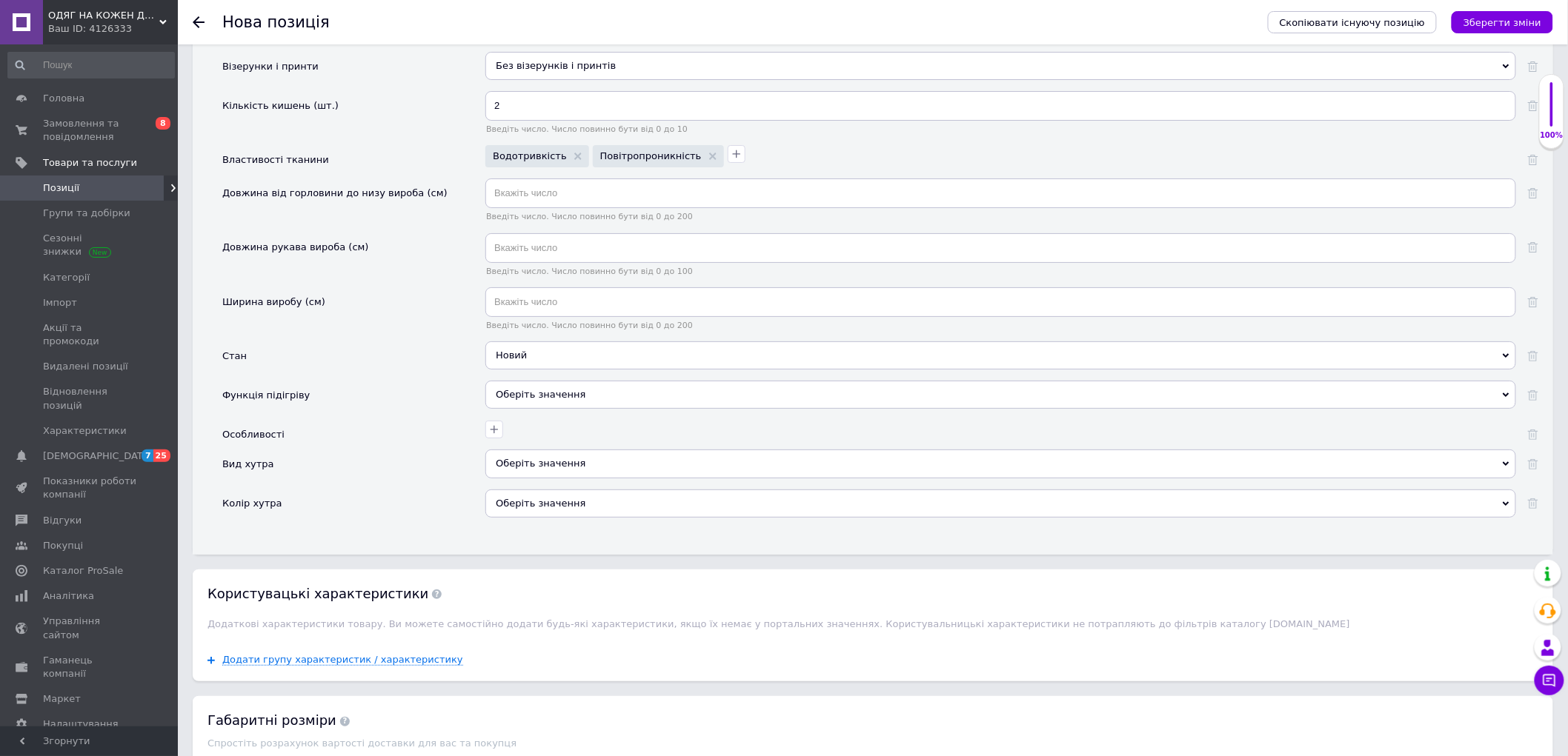
click at [539, 409] on span "Оберіть значення" at bounding box center [1001, 395] width 1031 height 28
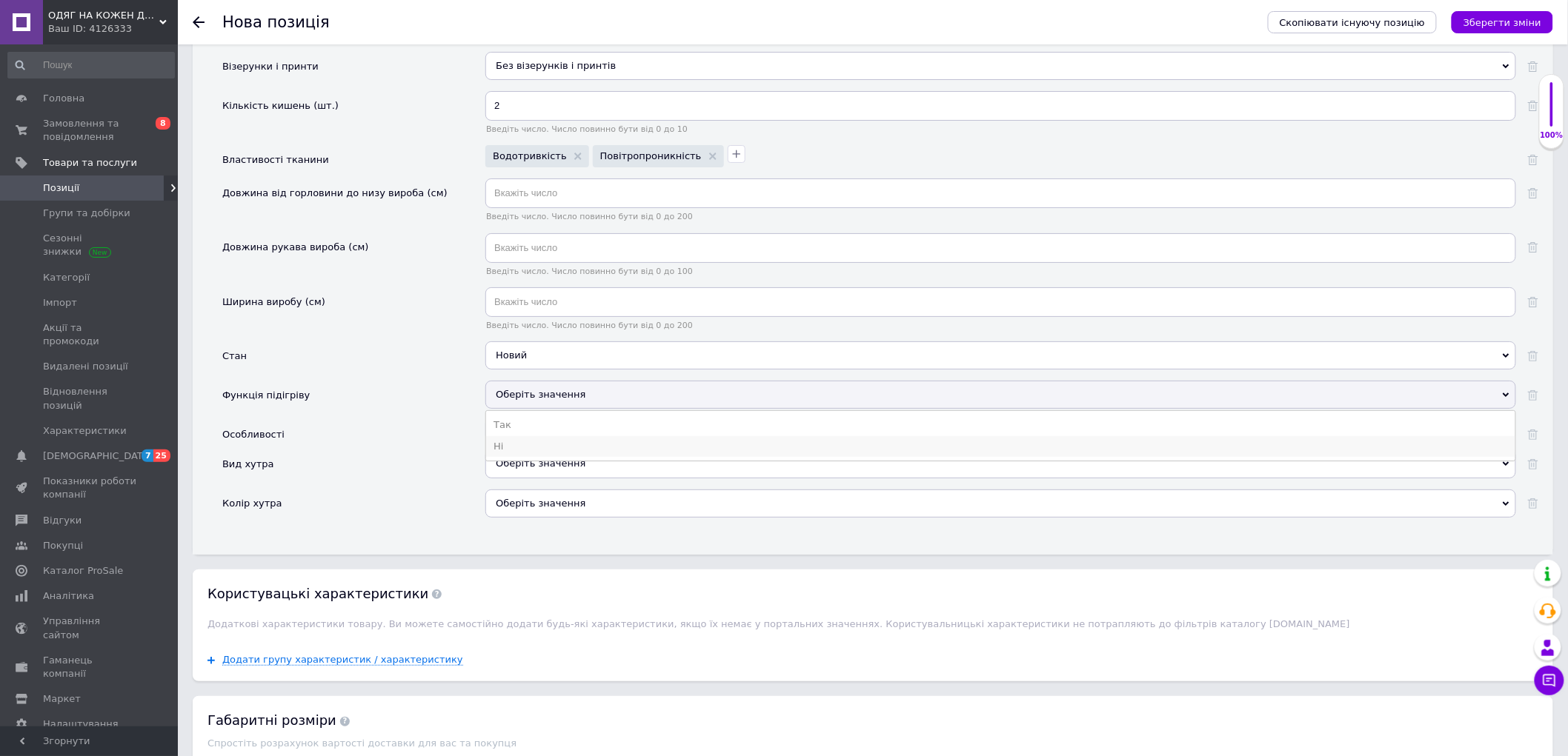
click at [522, 457] on li "Ні" at bounding box center [1001, 446] width 1029 height 20
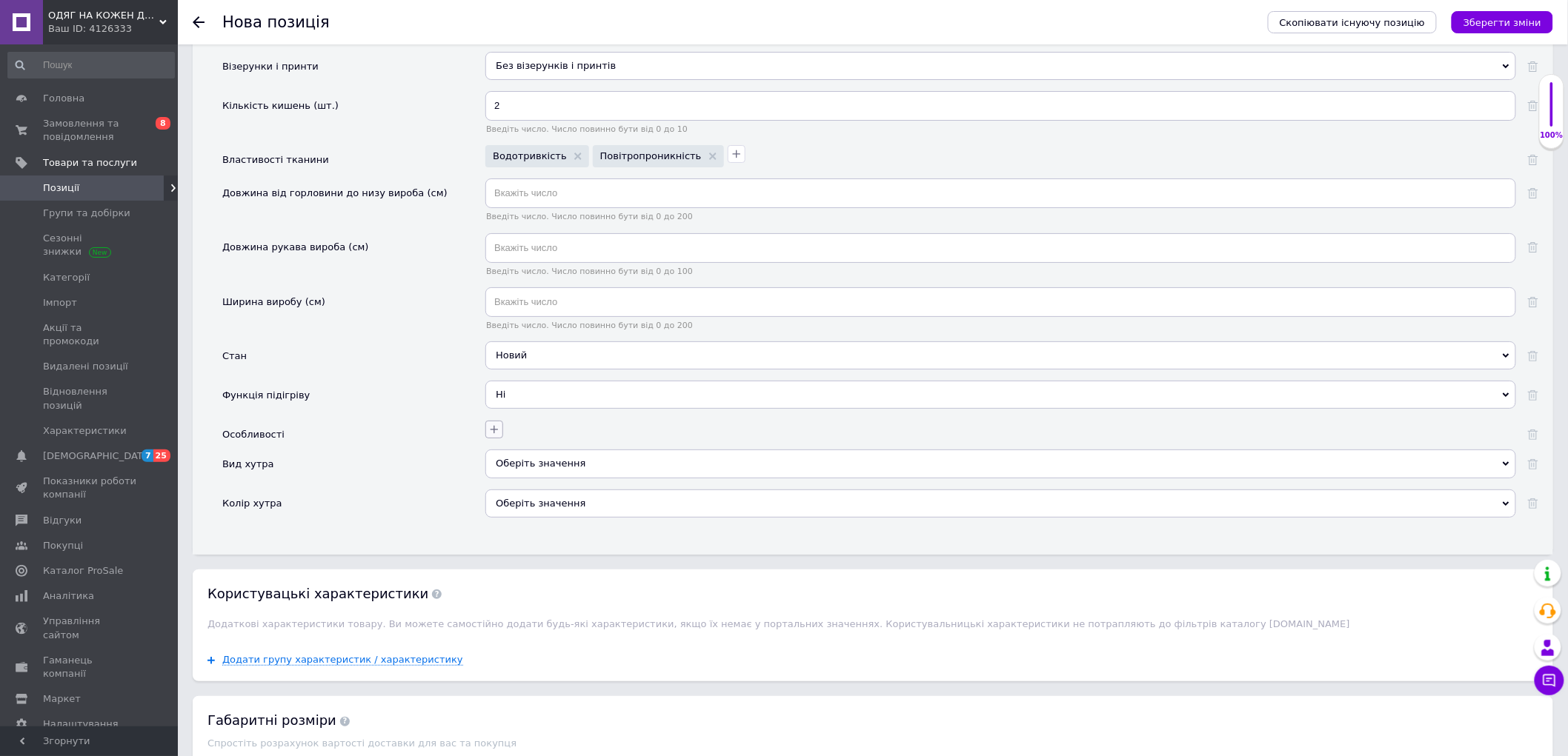
click at [500, 439] on button "button" at bounding box center [494, 429] width 18 height 18
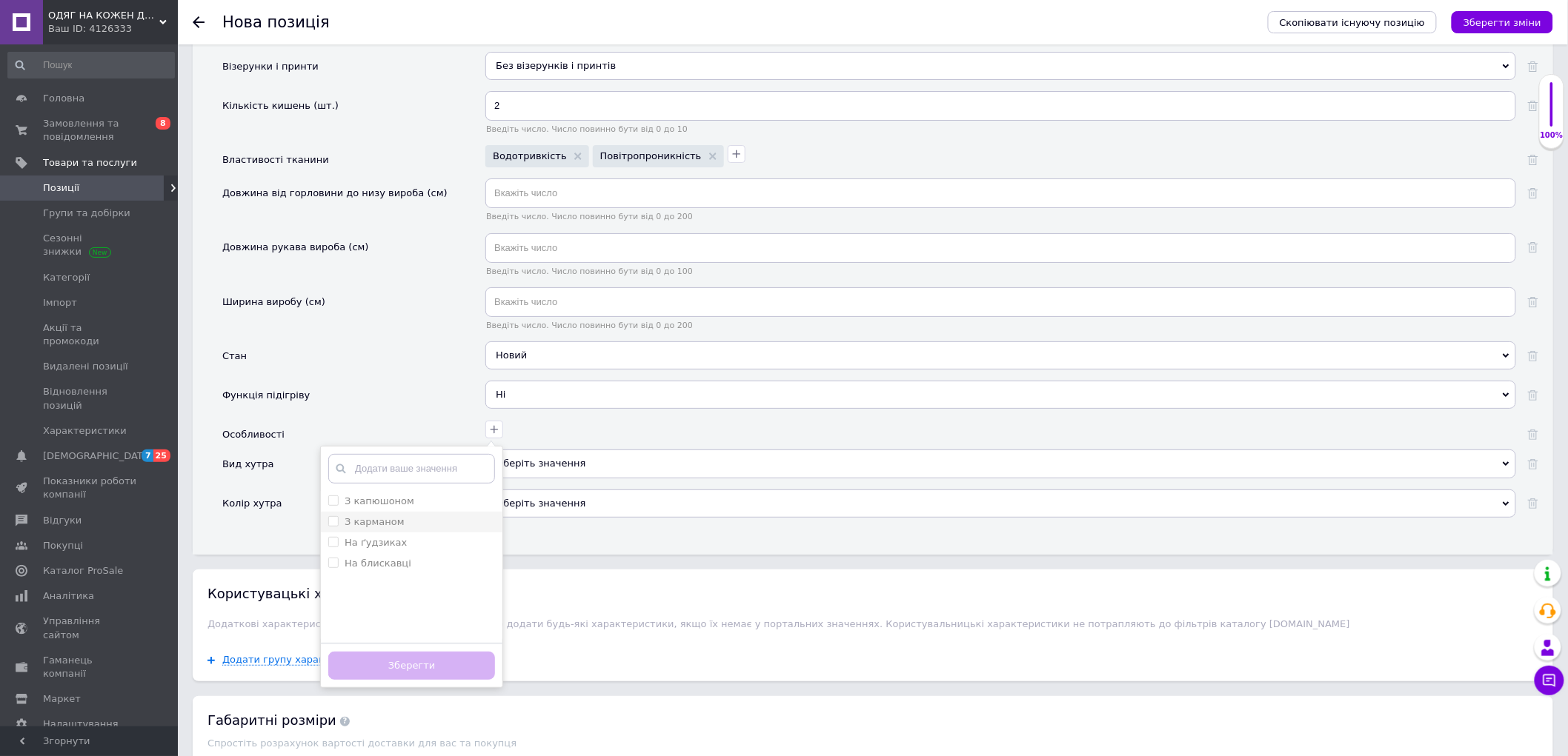
click at [410, 529] on div "З карманом" at bounding box center [412, 522] width 166 height 14
checkbox карманом "true"
click at [407, 550] on div "На ґудзиках" at bounding box center [412, 543] width 166 height 14
checkbox ґудзиках "true"
click at [403, 570] on div "На блискавці" at bounding box center [412, 563] width 166 height 14
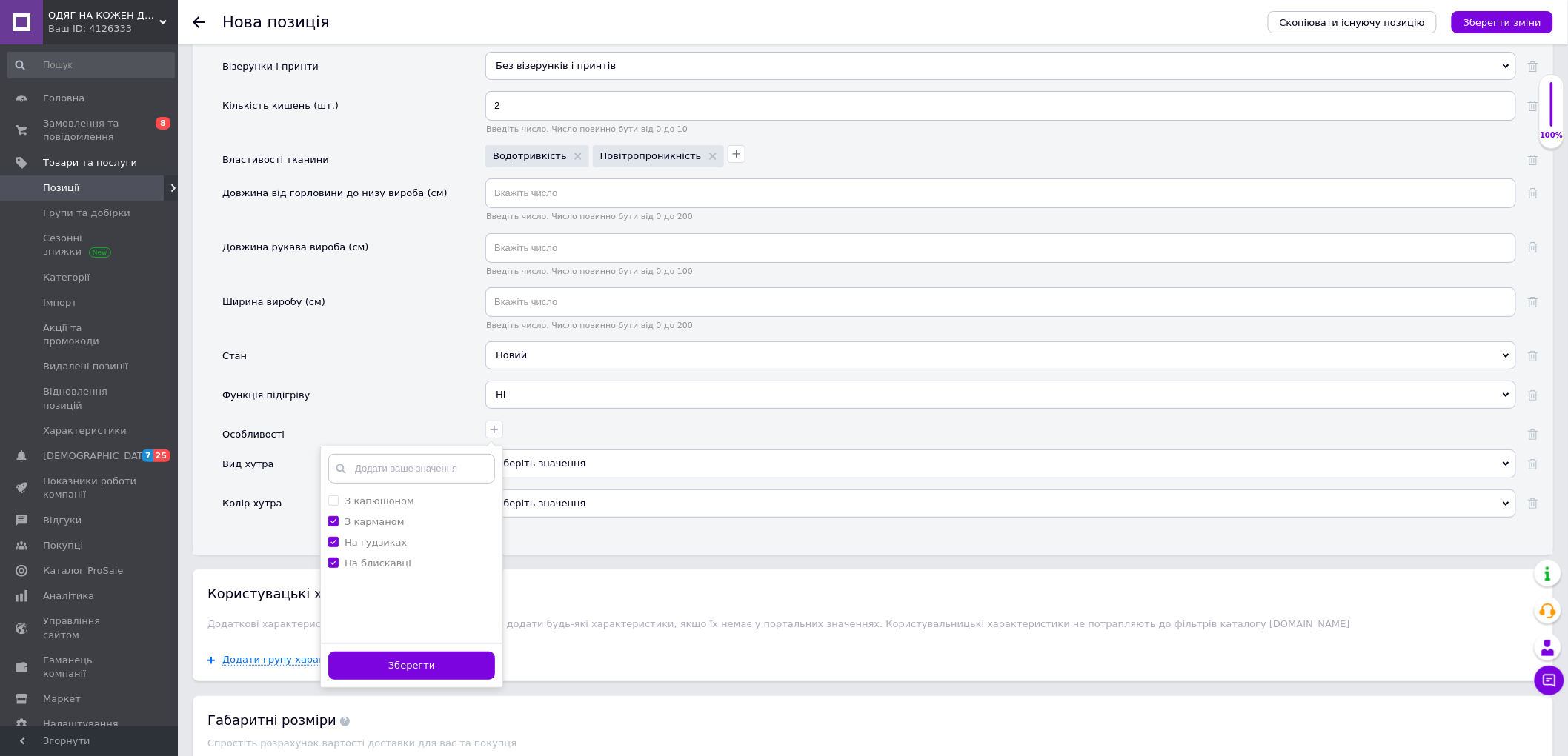
checkbox блискавці "true"
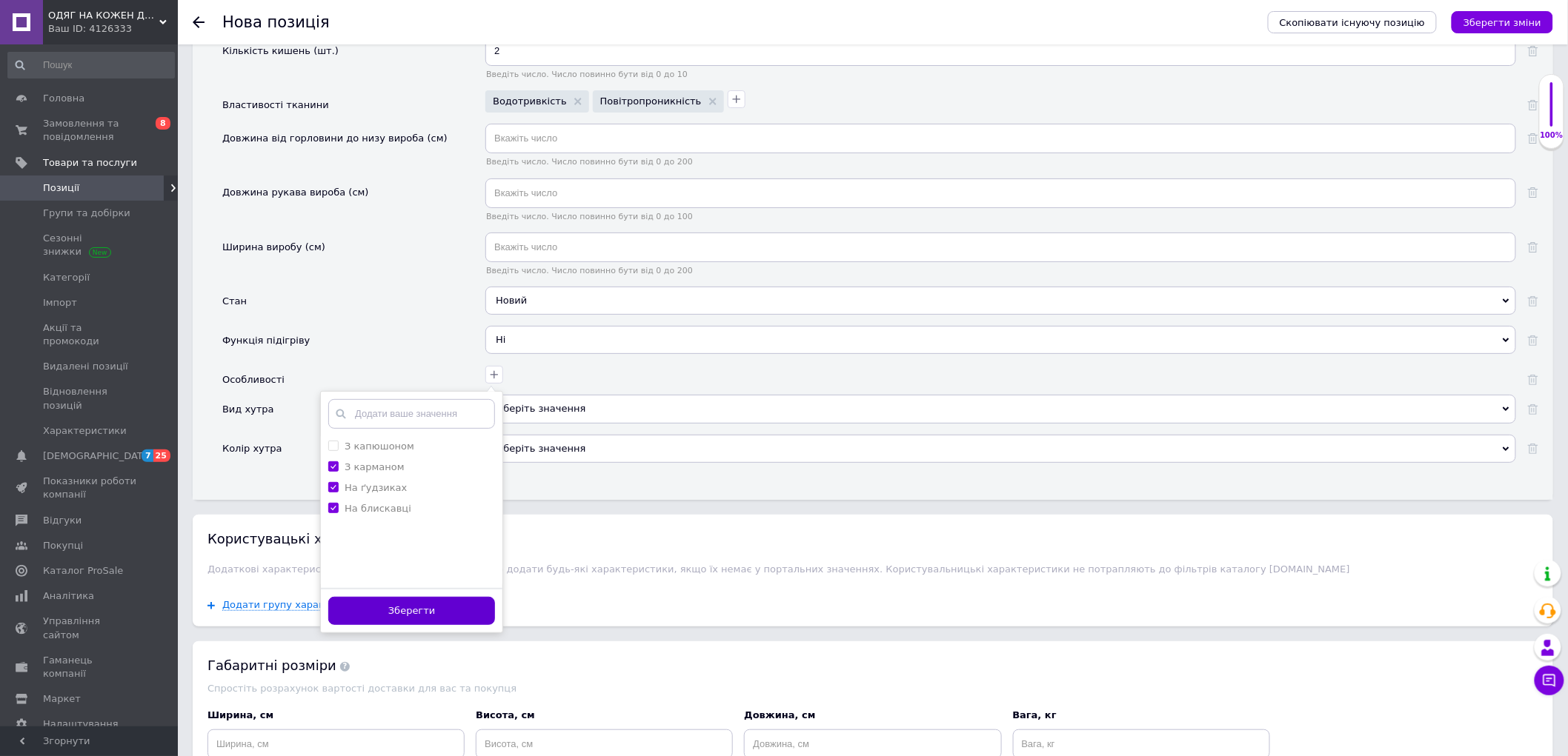
scroll to position [2386, 0]
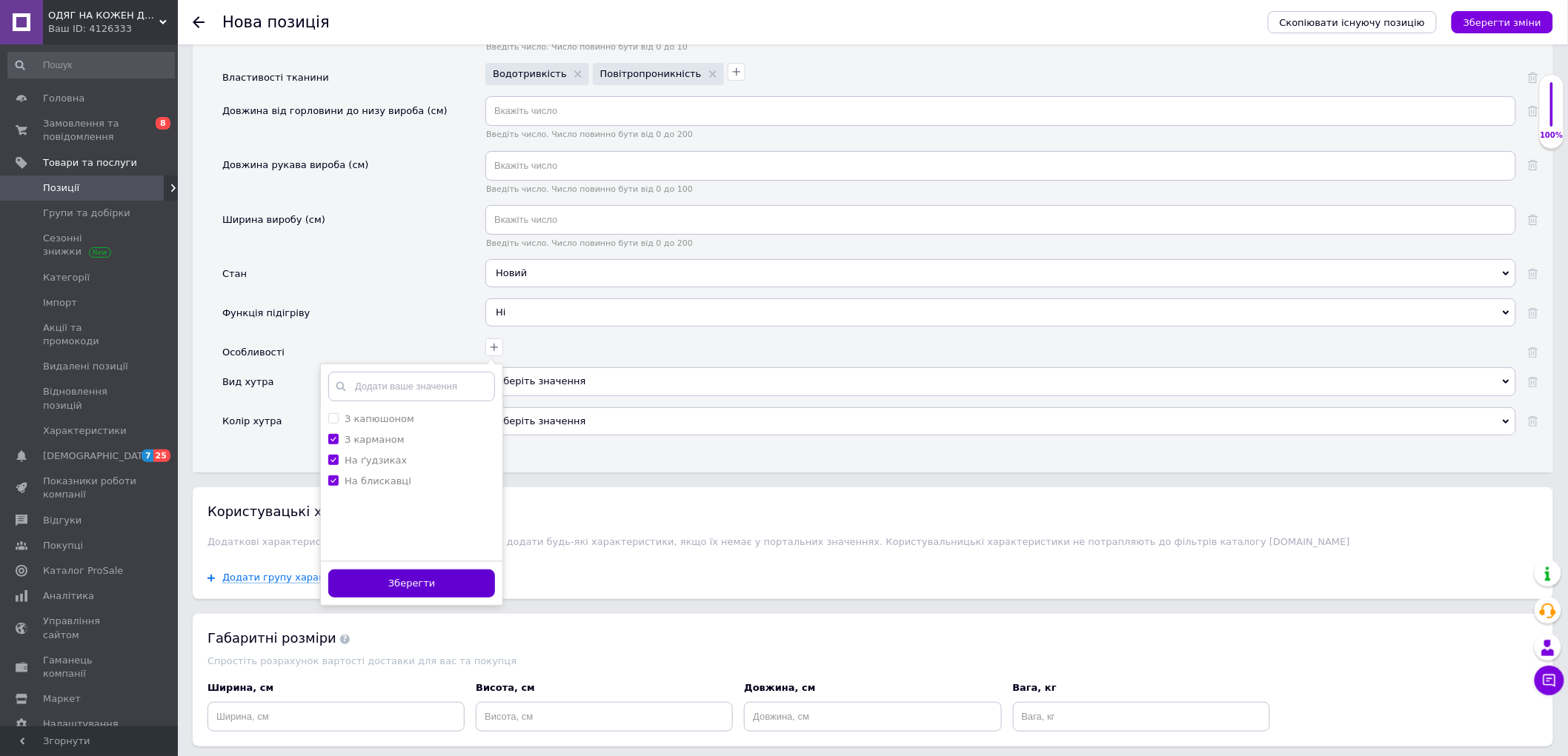
click at [408, 598] on button "Зберегти" at bounding box center [412, 584] width 166 height 29
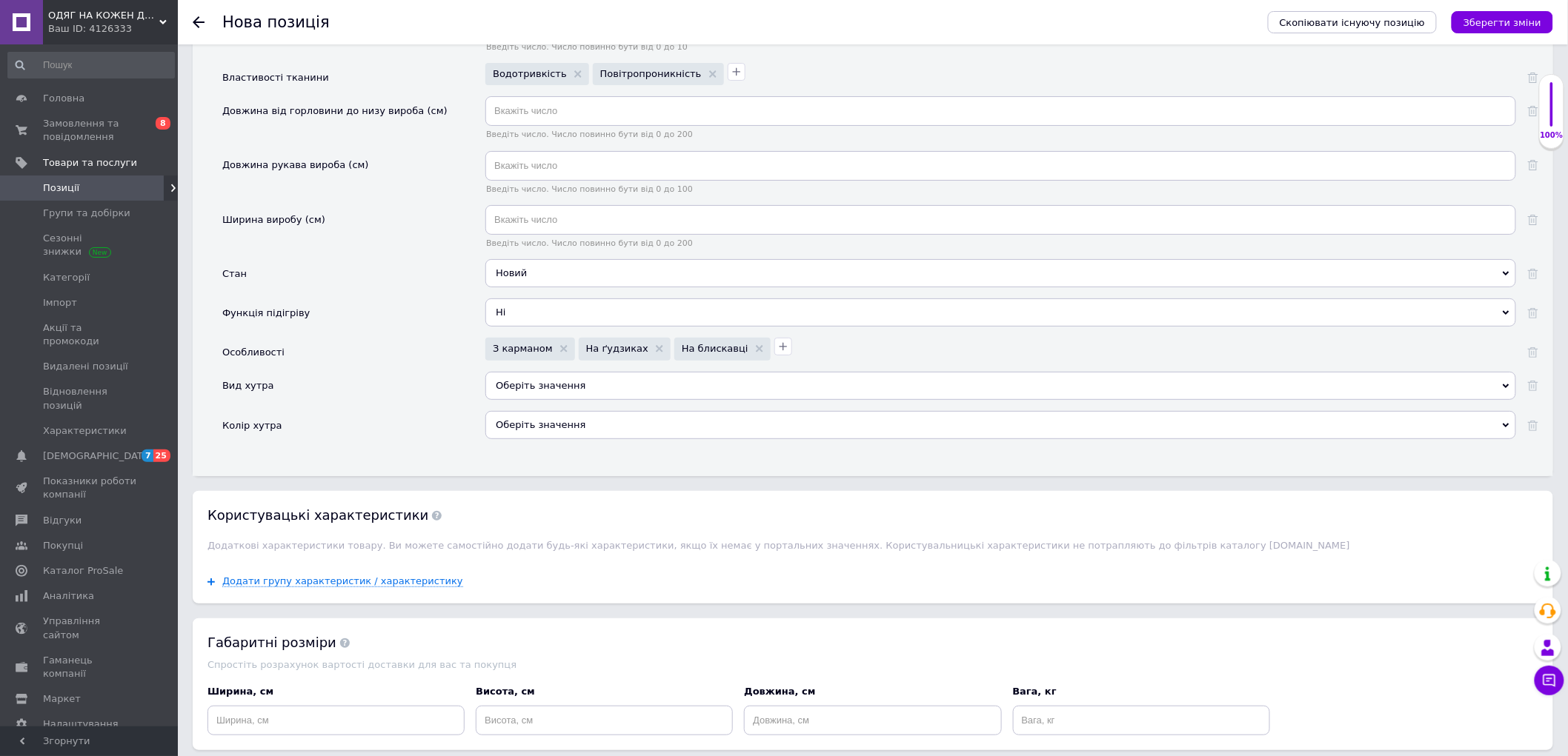
click at [507, 400] on div "Оберіть значення" at bounding box center [1001, 385] width 1031 height 28
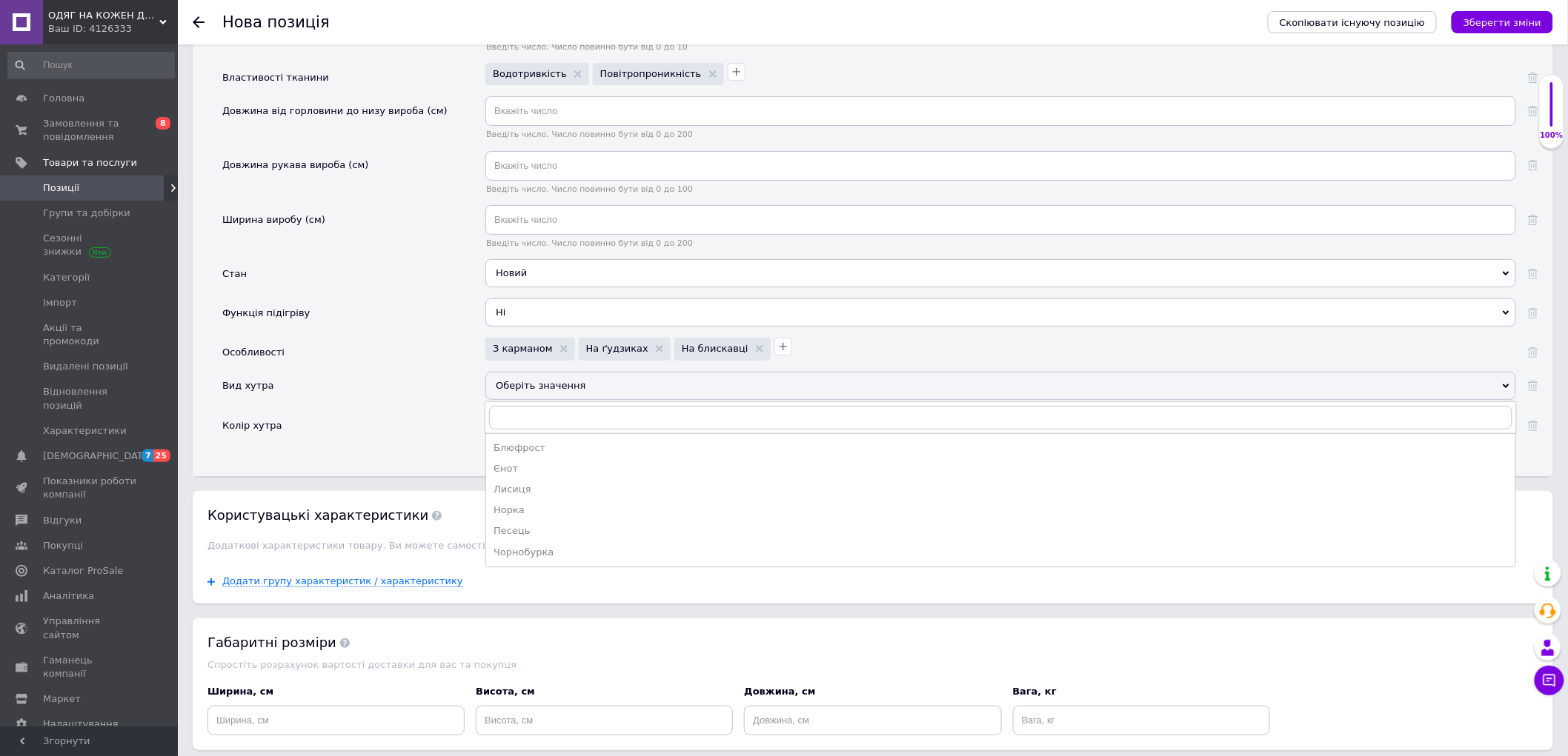
click at [396, 451] on div "Колір хутра" at bounding box center [354, 430] width 263 height 39
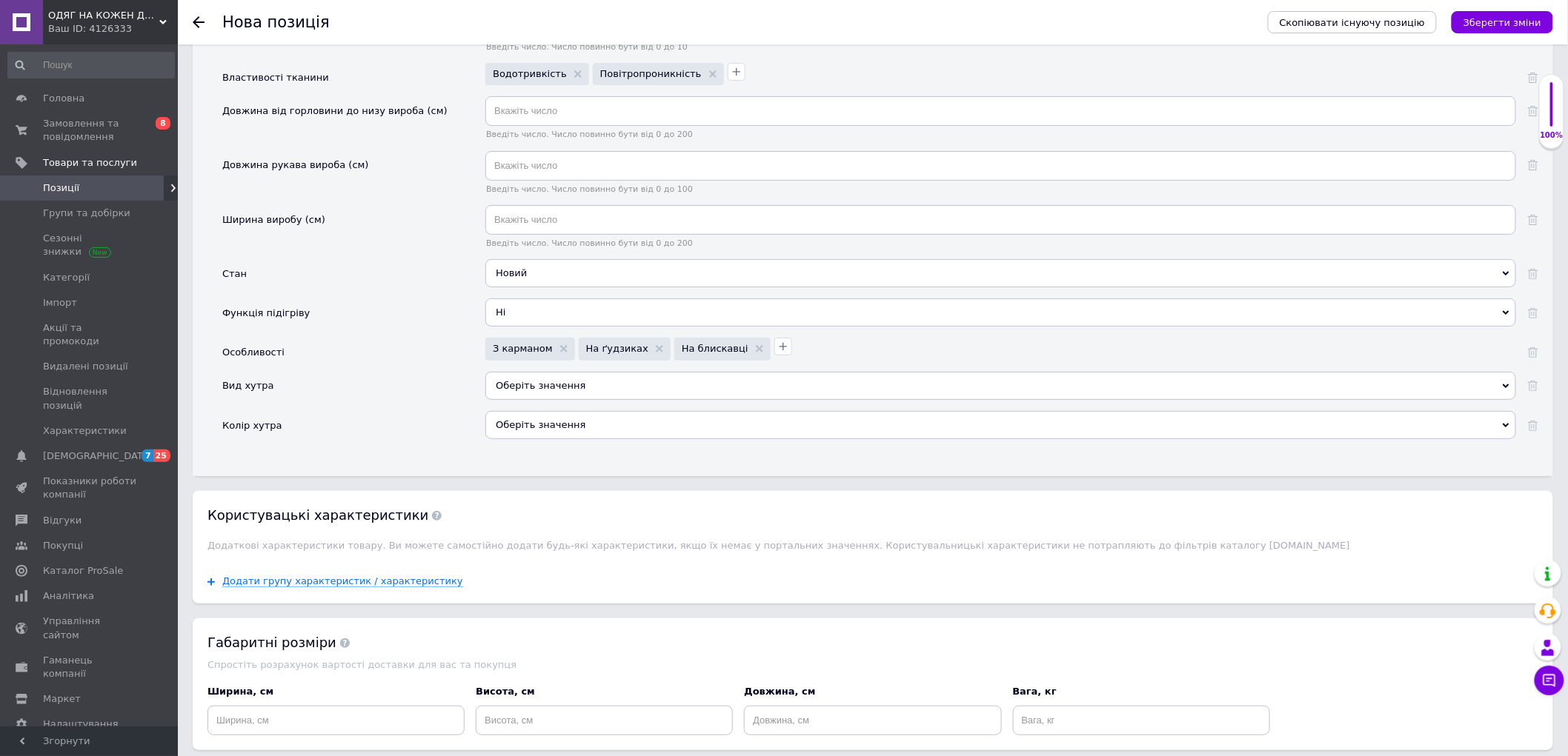
click at [520, 440] on div "Оберіть значення" at bounding box center [1001, 424] width 1031 height 28
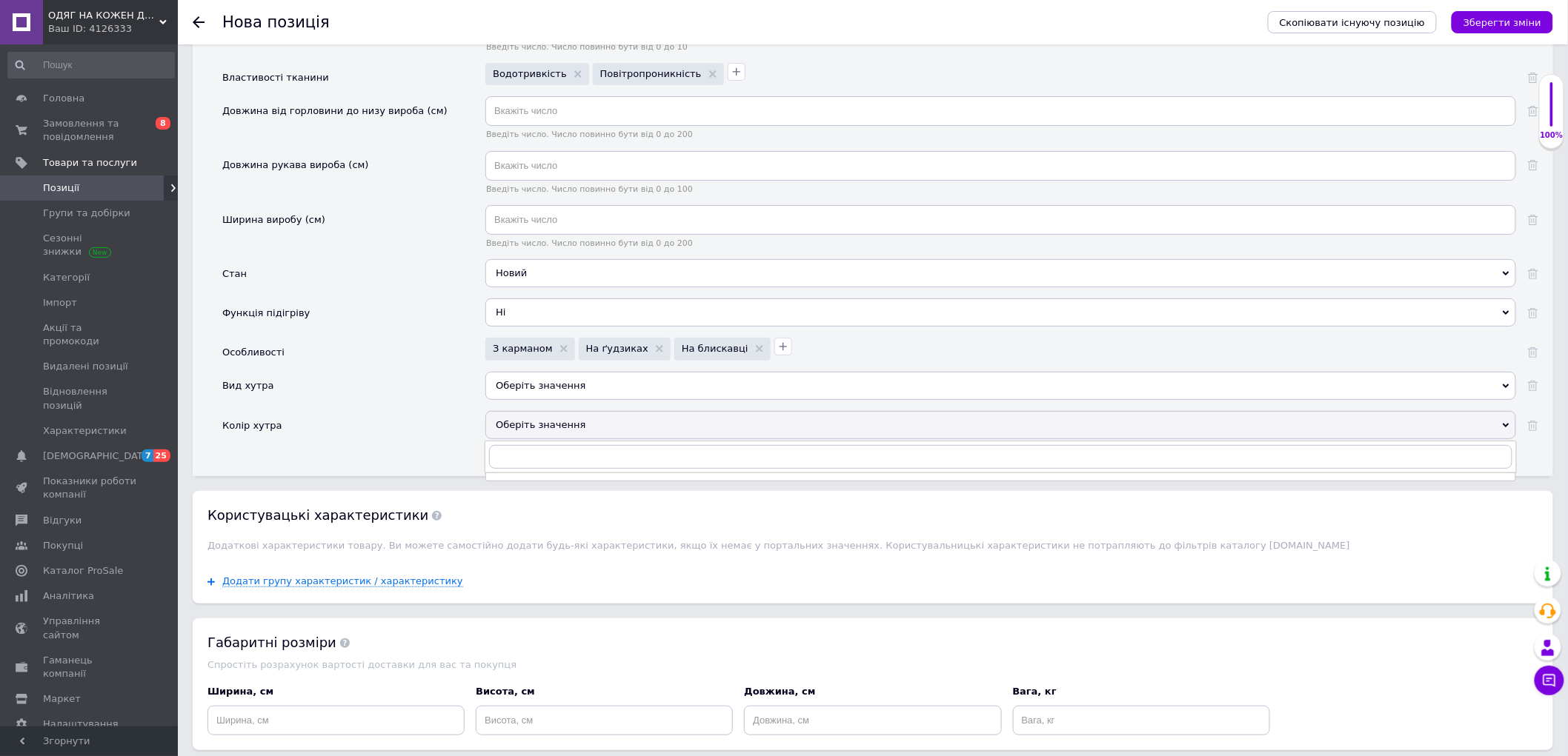
click at [390, 451] on div "Колір хутра" at bounding box center [354, 430] width 263 height 39
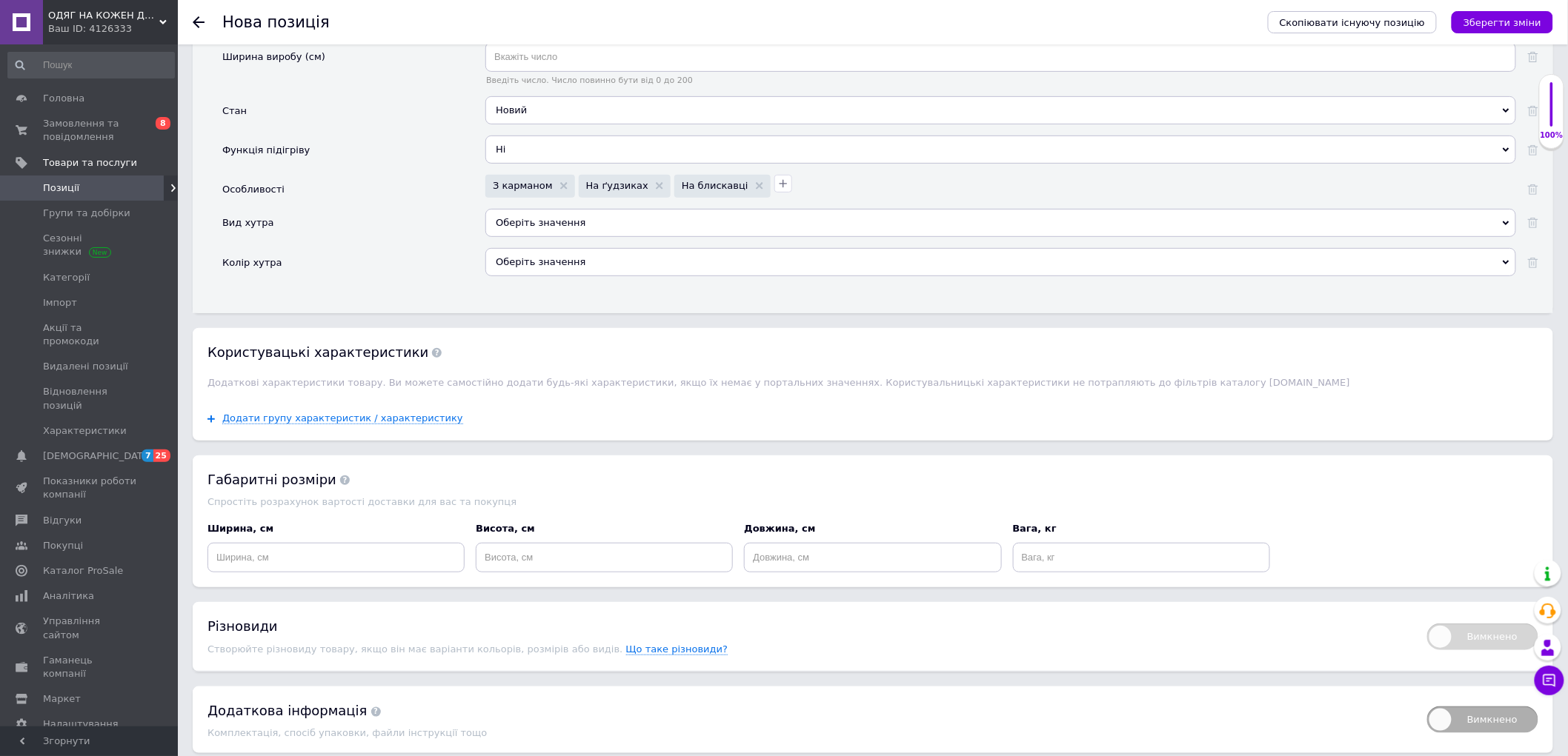
scroll to position [2551, 0]
click at [313, 571] on input at bounding box center [335, 556] width 257 height 30
type input "20"
click at [538, 571] on input at bounding box center [604, 556] width 257 height 30
type input "10"
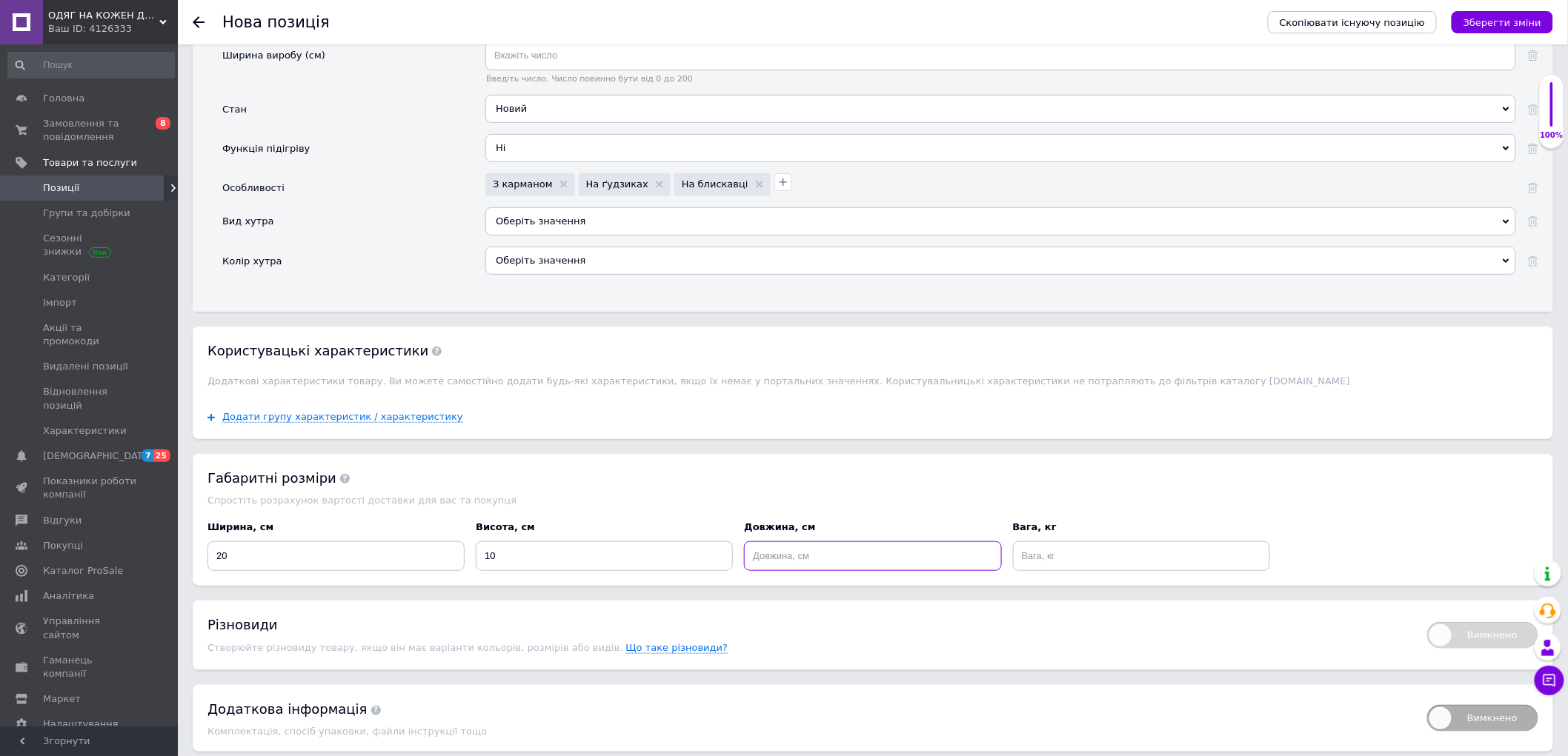
click at [832, 571] on input at bounding box center [872, 556] width 257 height 30
type input "20"
click at [1039, 571] on input at bounding box center [1141, 556] width 257 height 30
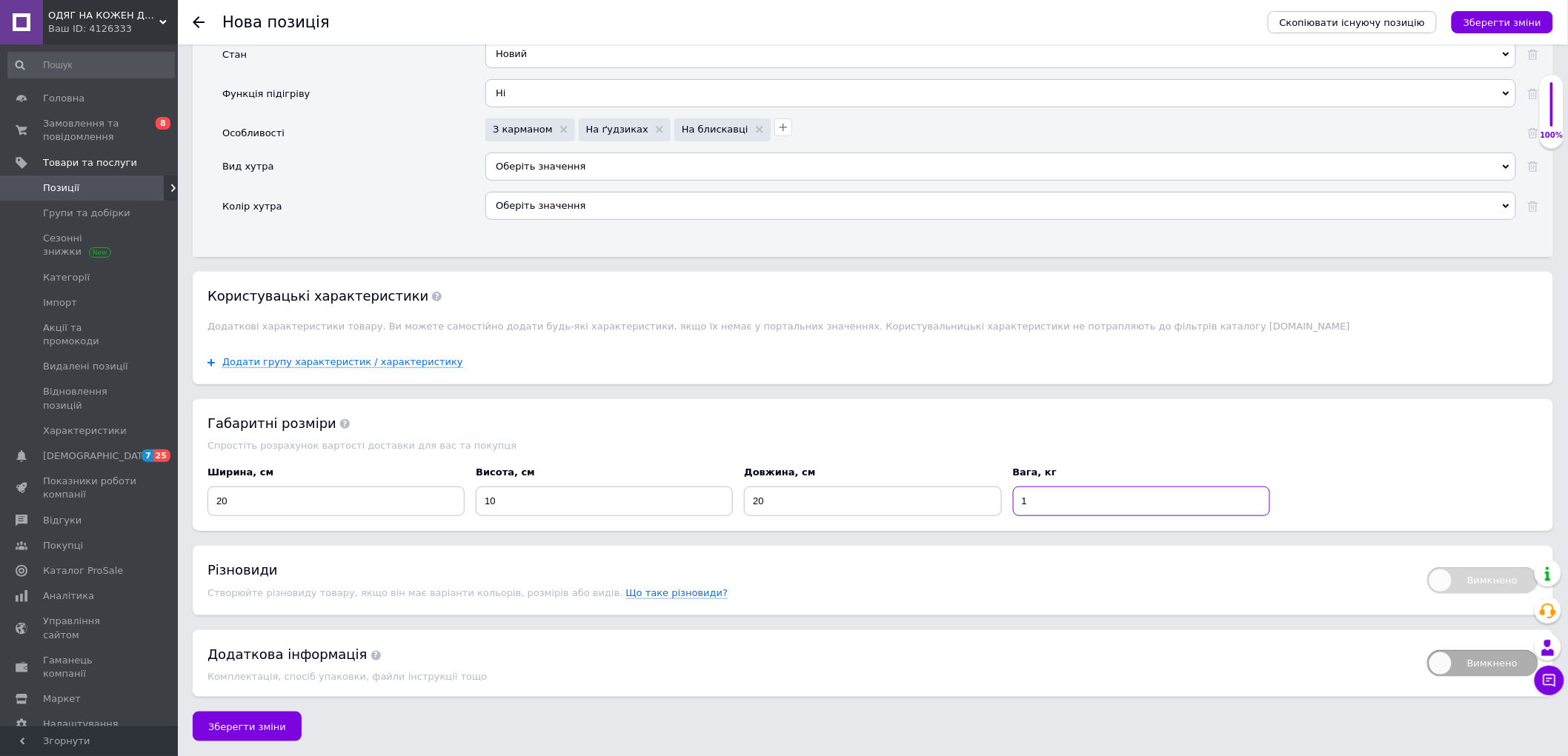
scroll to position [2707, 0]
type input "1"
click at [283, 721] on button "Зберегти зміни" at bounding box center [247, 726] width 109 height 30
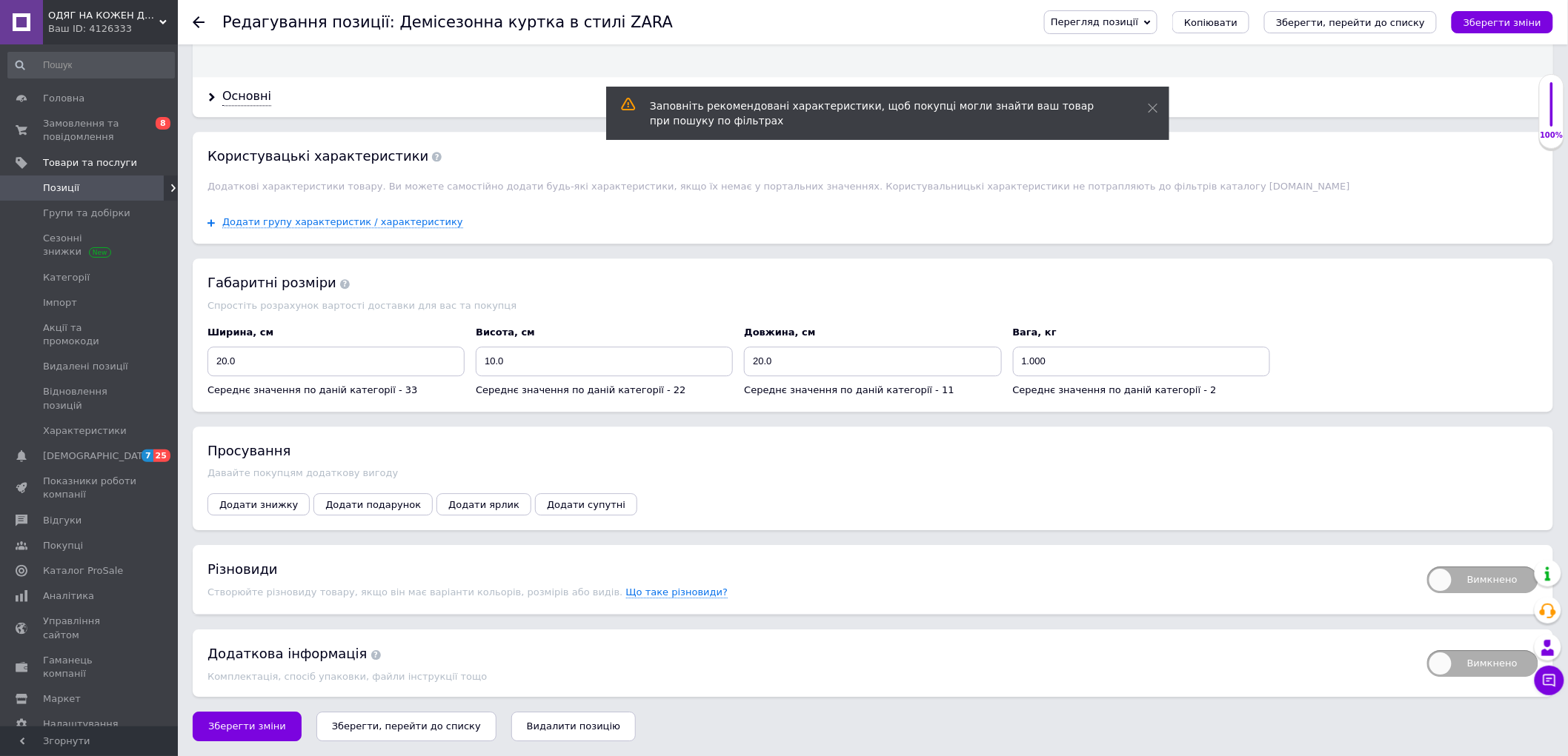
scroll to position [1630, 0]
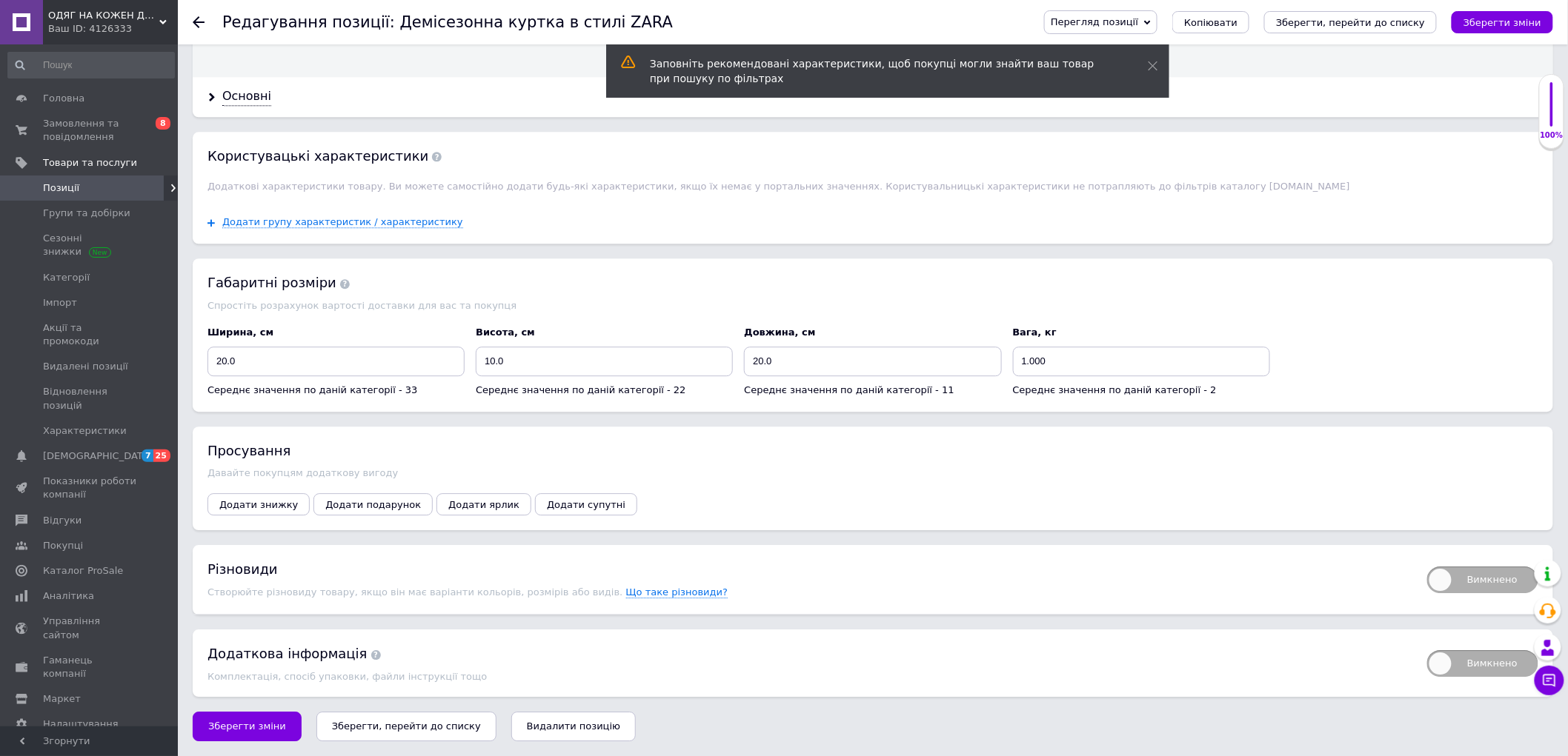
click at [1464, 576] on span "Вимкнено" at bounding box center [1482, 580] width 111 height 26
click at [1427, 567] on input "Вимкнено" at bounding box center [1422, 561] width 9 height 9
checkbox input "true"
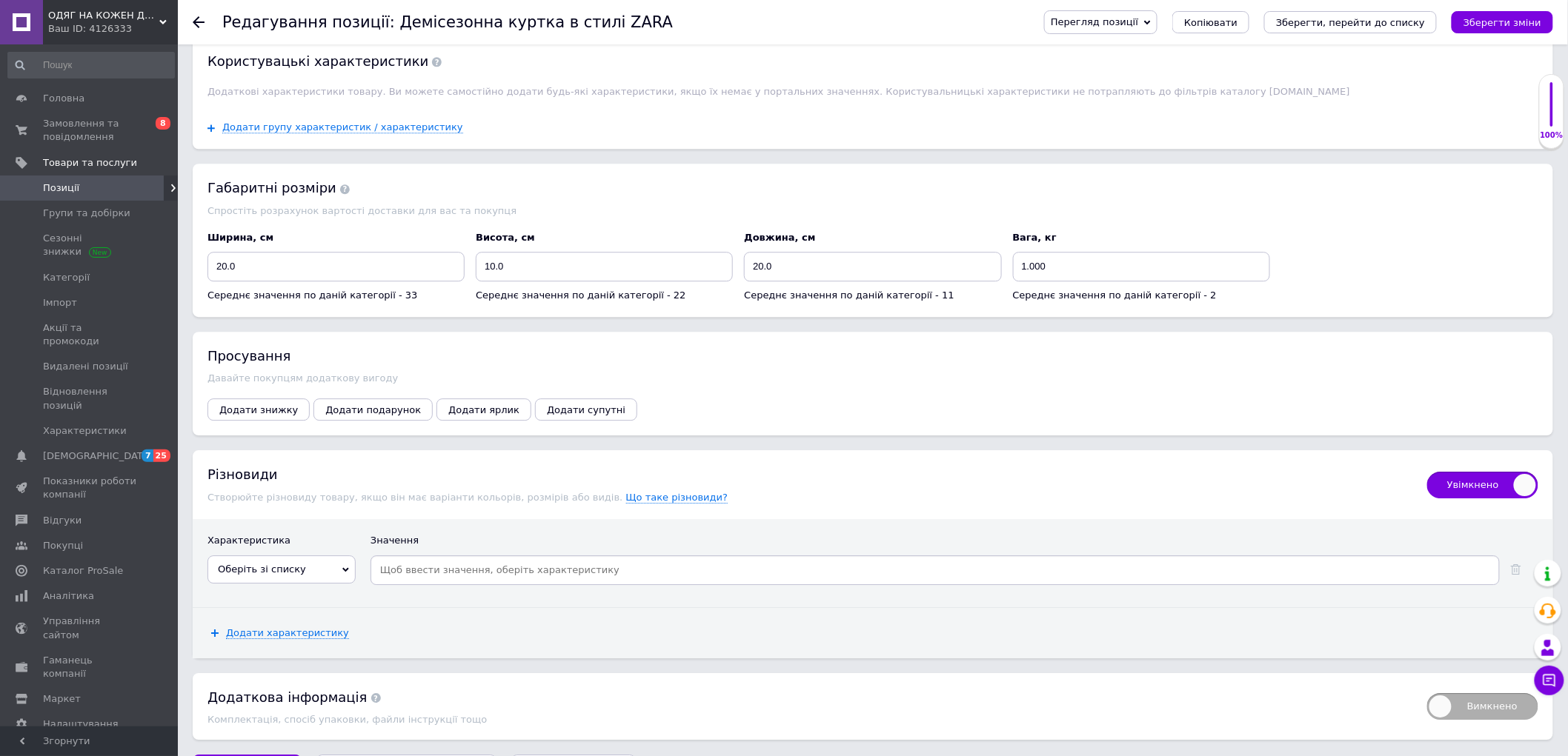
click at [267, 584] on span "Оберіть зі списку" at bounding box center [281, 569] width 149 height 28
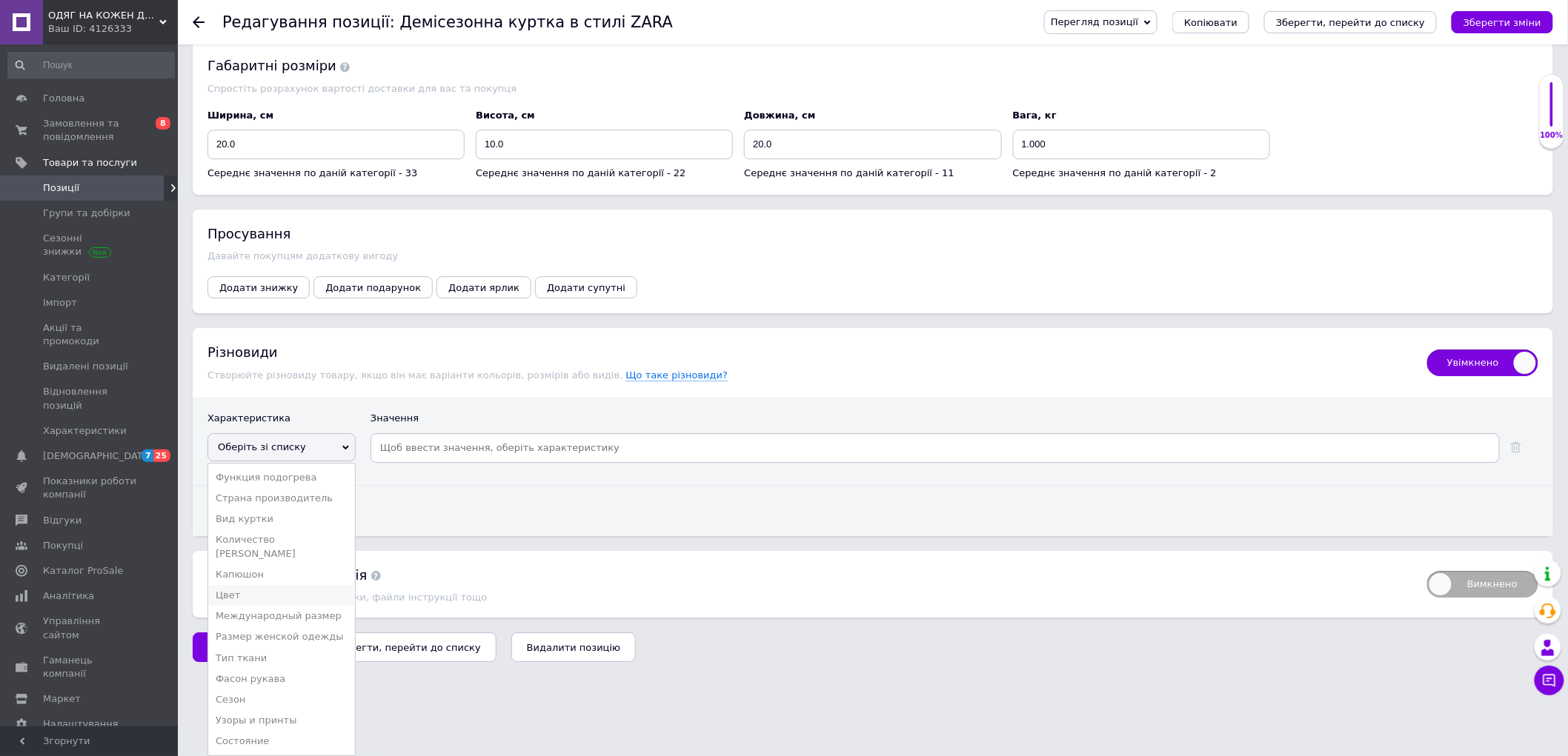
click at [254, 606] on li "Цвет" at bounding box center [281, 596] width 147 height 20
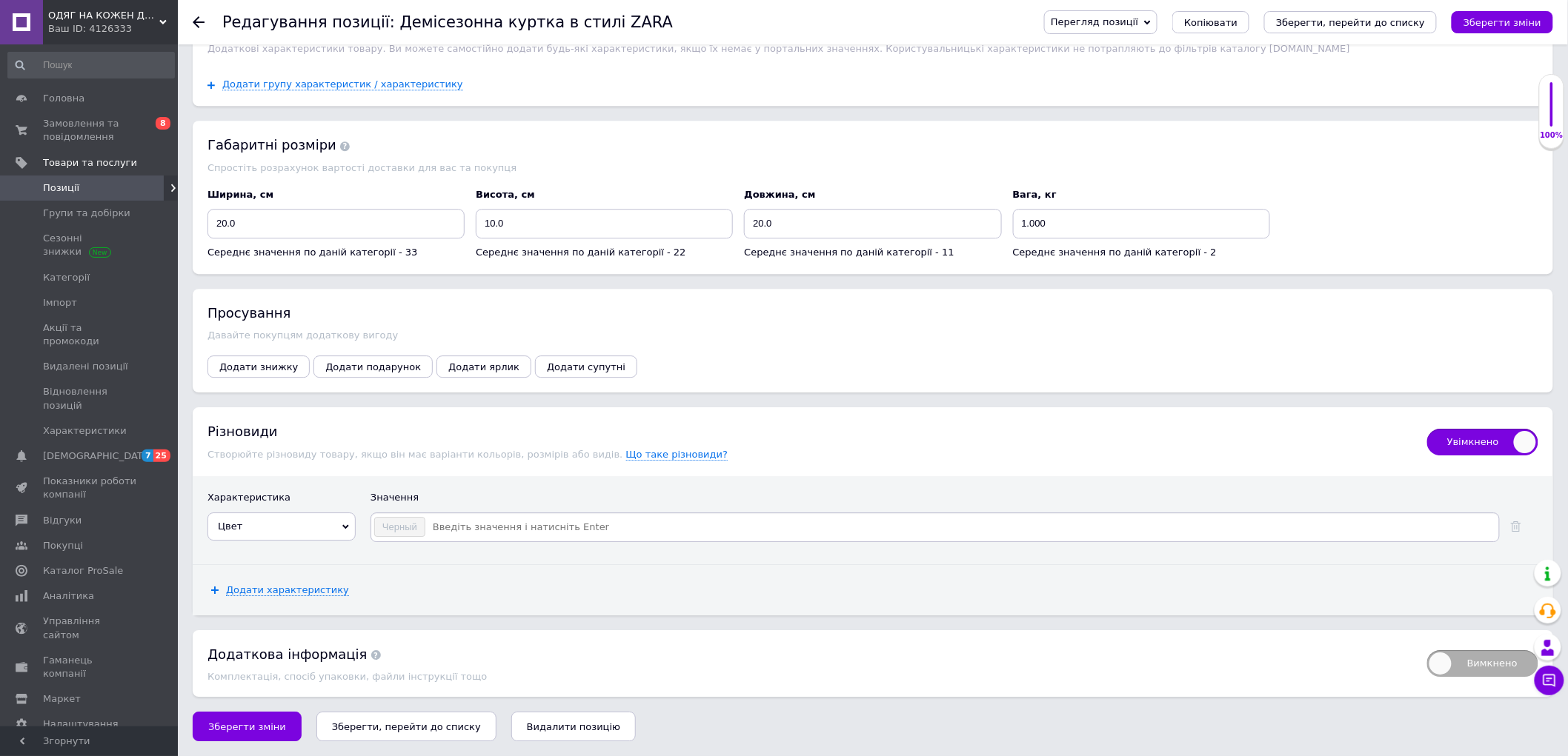
scroll to position [1767, 0]
click at [941, 450] on div "Різновиди Створюйте різновиду товару, якщо він має варіанти кольорів, розмірів …" at bounding box center [809, 441] width 1205 height 39
click at [514, 524] on input at bounding box center [961, 527] width 1071 height 22
paste input "коричневий"
type input "коричневий"
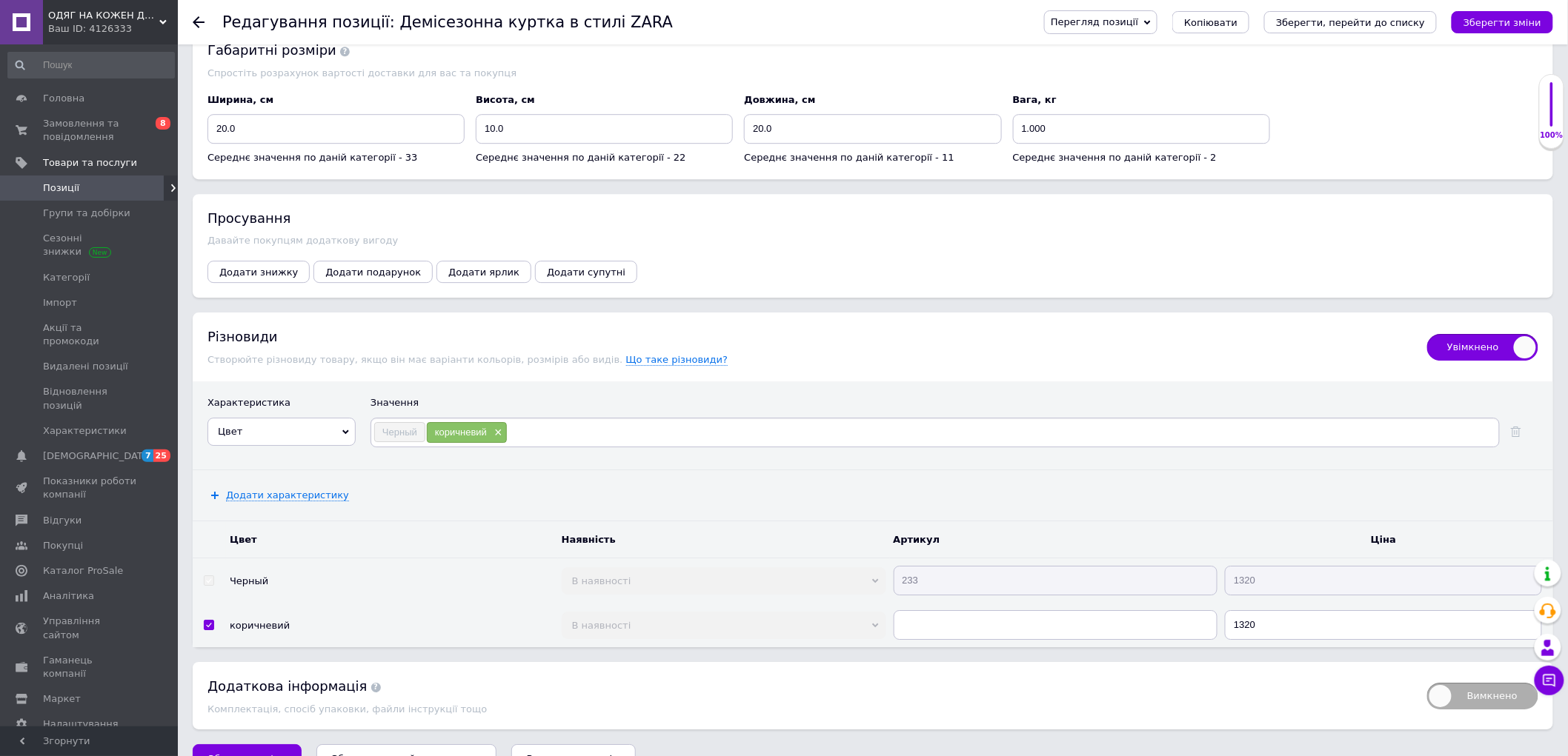
click at [957, 444] on input at bounding box center [1002, 433] width 989 height 22
paste input "бежево сірий"
type input "бежево сірий"
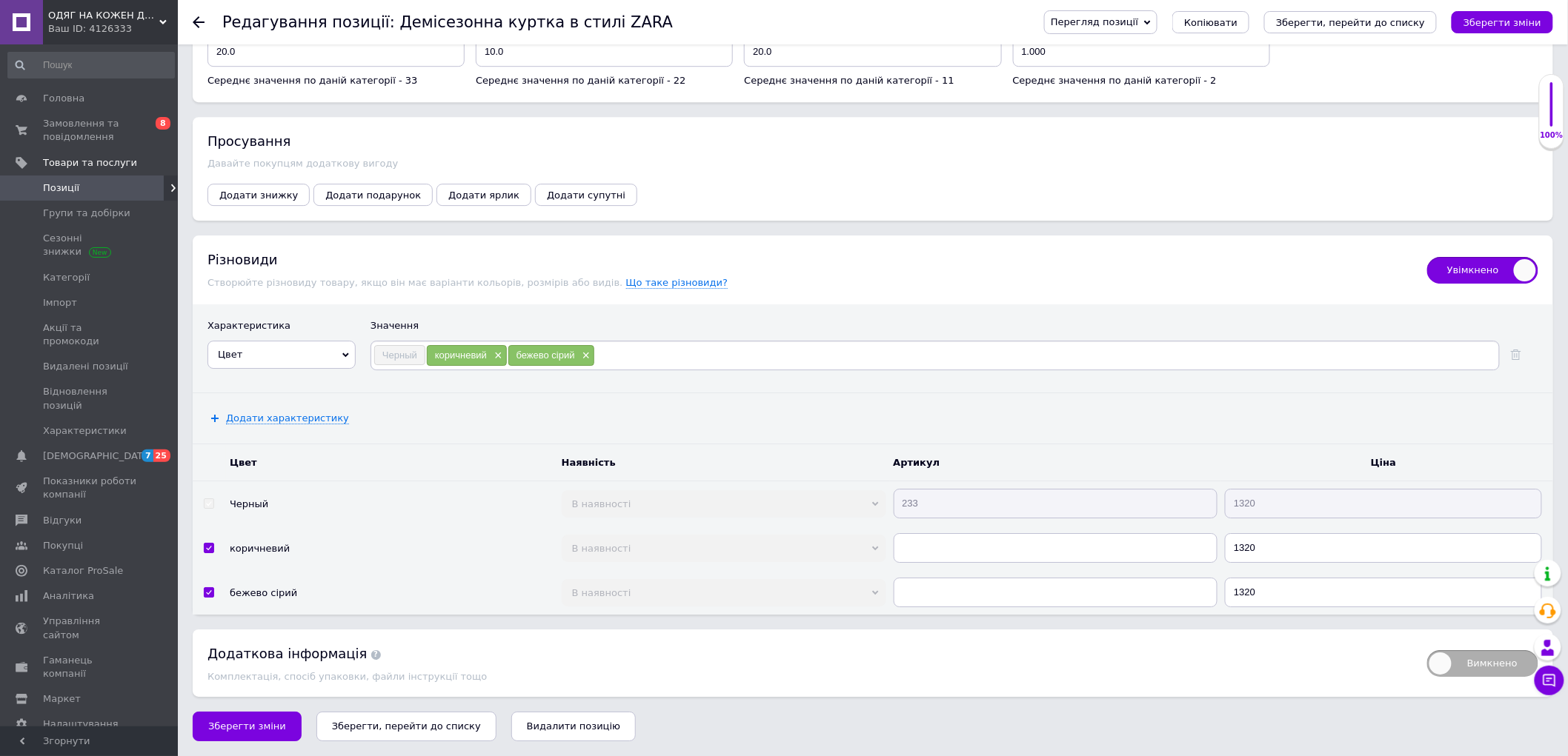
scroll to position [1941, 0]
click at [873, 495] on tr "Черный В наявності Немає в наявності Під замовлення Готово до відправки 233 1320" at bounding box center [873, 503] width 1360 height 45
click at [928, 556] on input "text" at bounding box center [1056, 547] width 324 height 30
paste input "233"
type input "233"
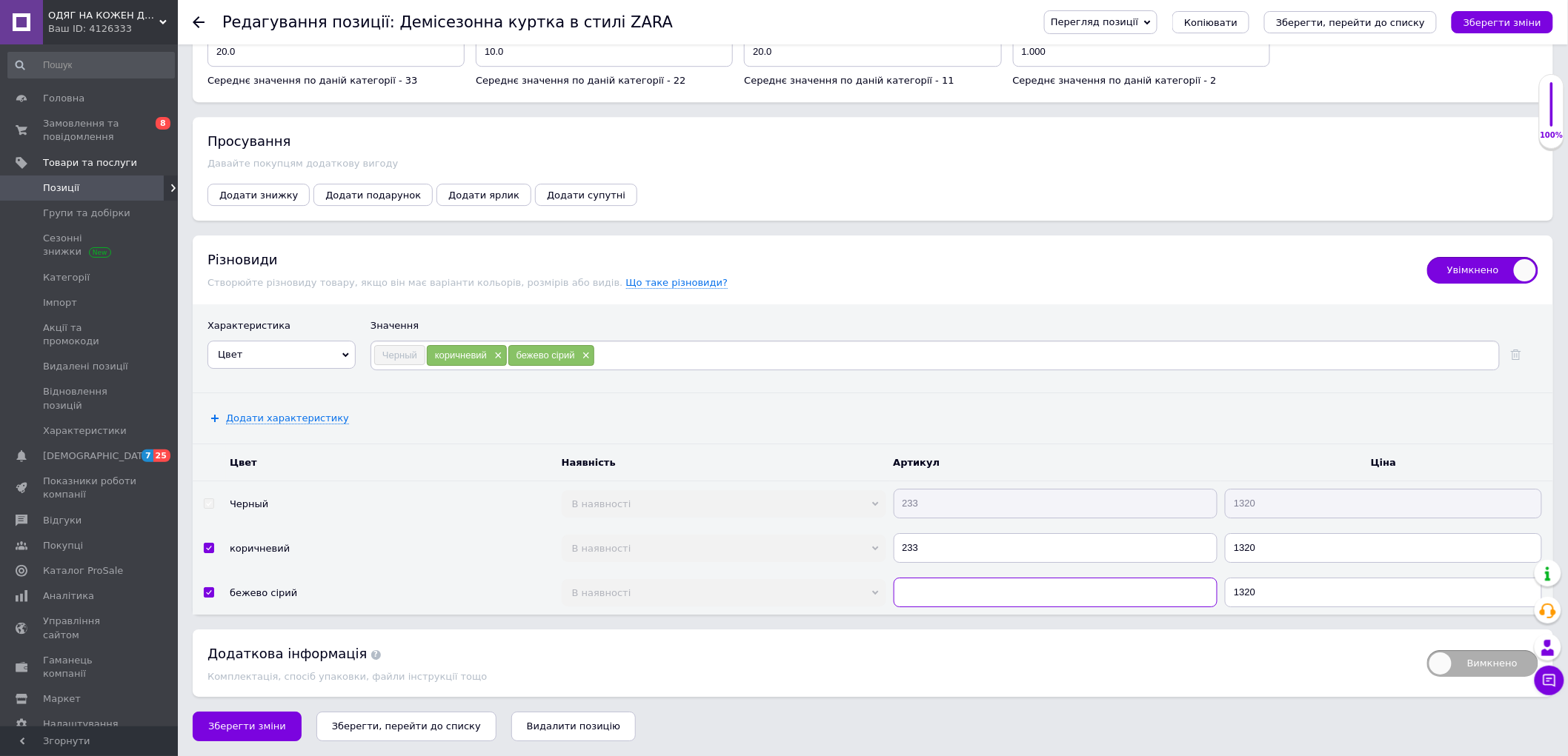
click at [904, 606] on td at bounding box center [1055, 592] width 332 height 44
paste input "233"
type input "233"
click at [300, 417] on span "Додати характеристику" at bounding box center [287, 418] width 123 height 12
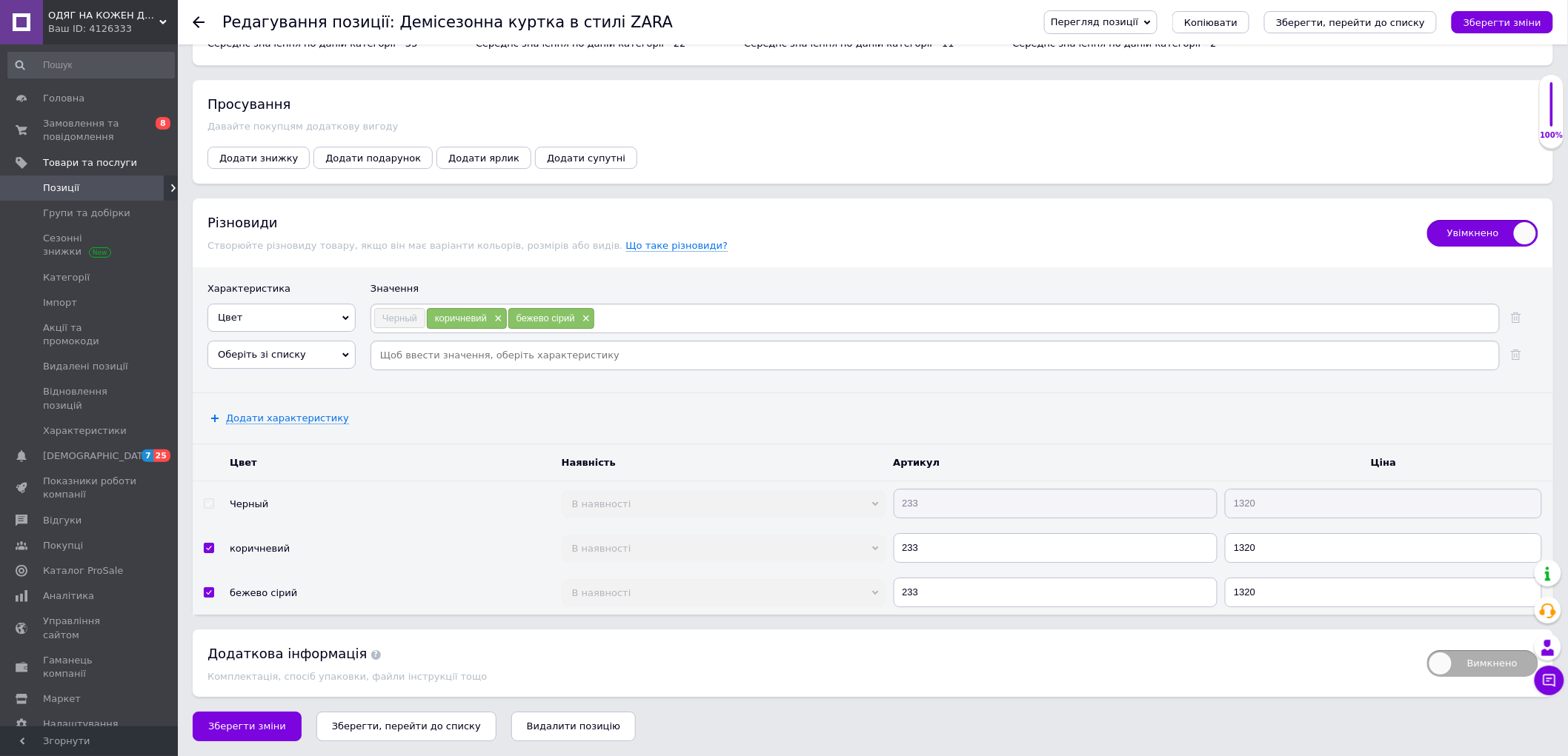
click at [323, 369] on span "Оберіть зі списку" at bounding box center [281, 354] width 149 height 28
click at [487, 444] on div "Додати характеристику" at bounding box center [873, 417] width 1360 height 50
click at [265, 720] on span "Зберегти зміни" at bounding box center [247, 725] width 78 height 11
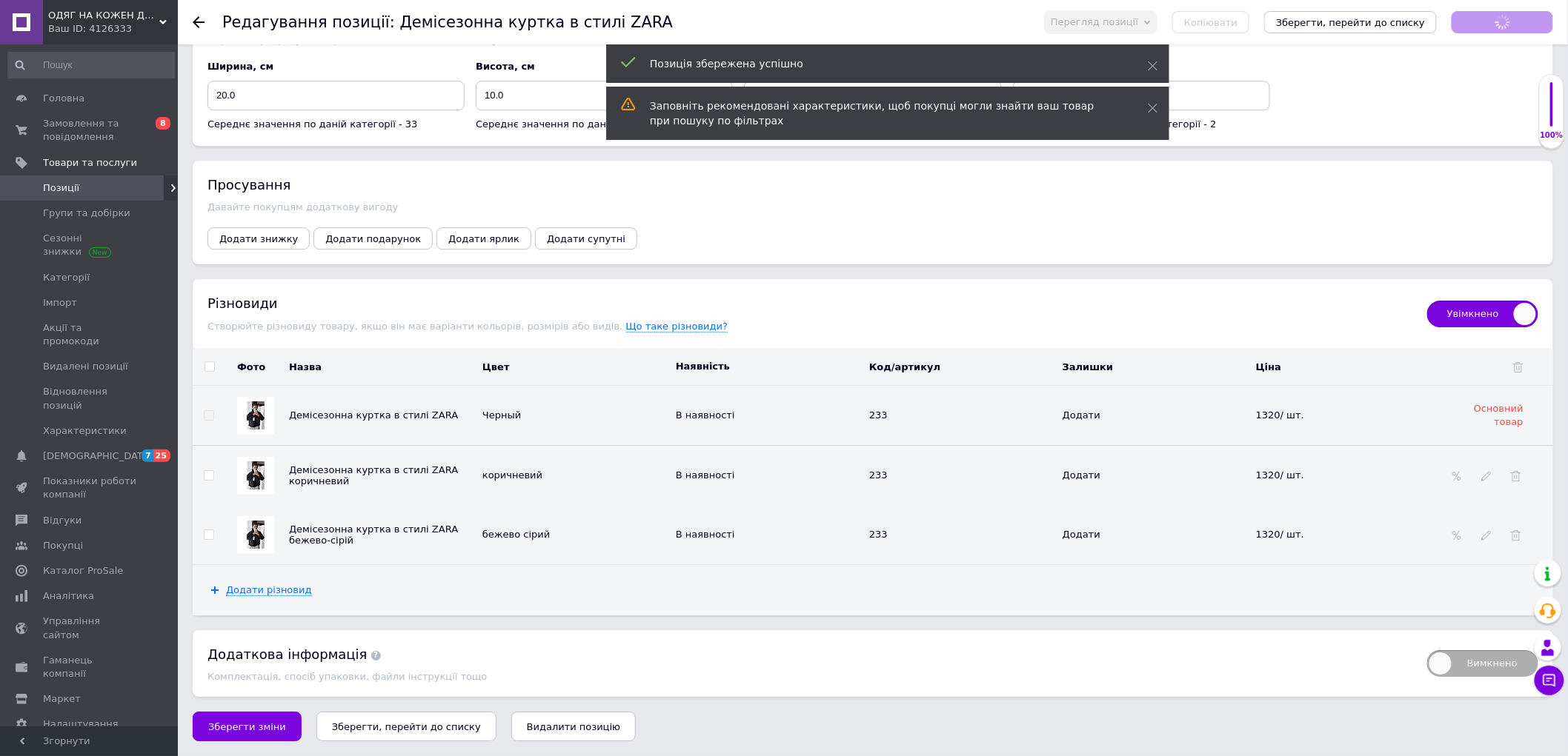
scroll to position [1896, 0]
click at [265, 476] on div at bounding box center [256, 476] width 37 height 37
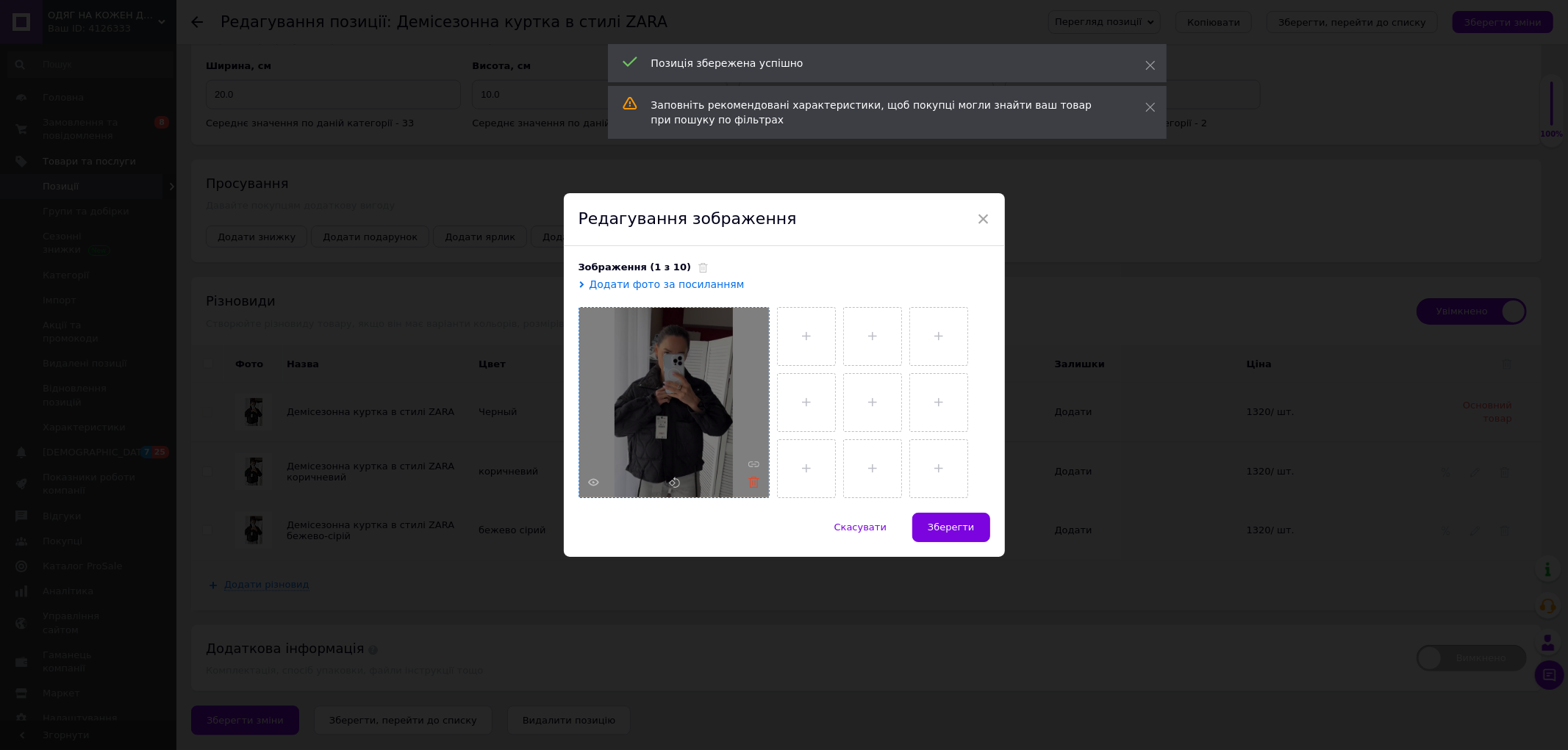
click at [752, 482] on icon at bounding box center [753, 481] width 11 height 11
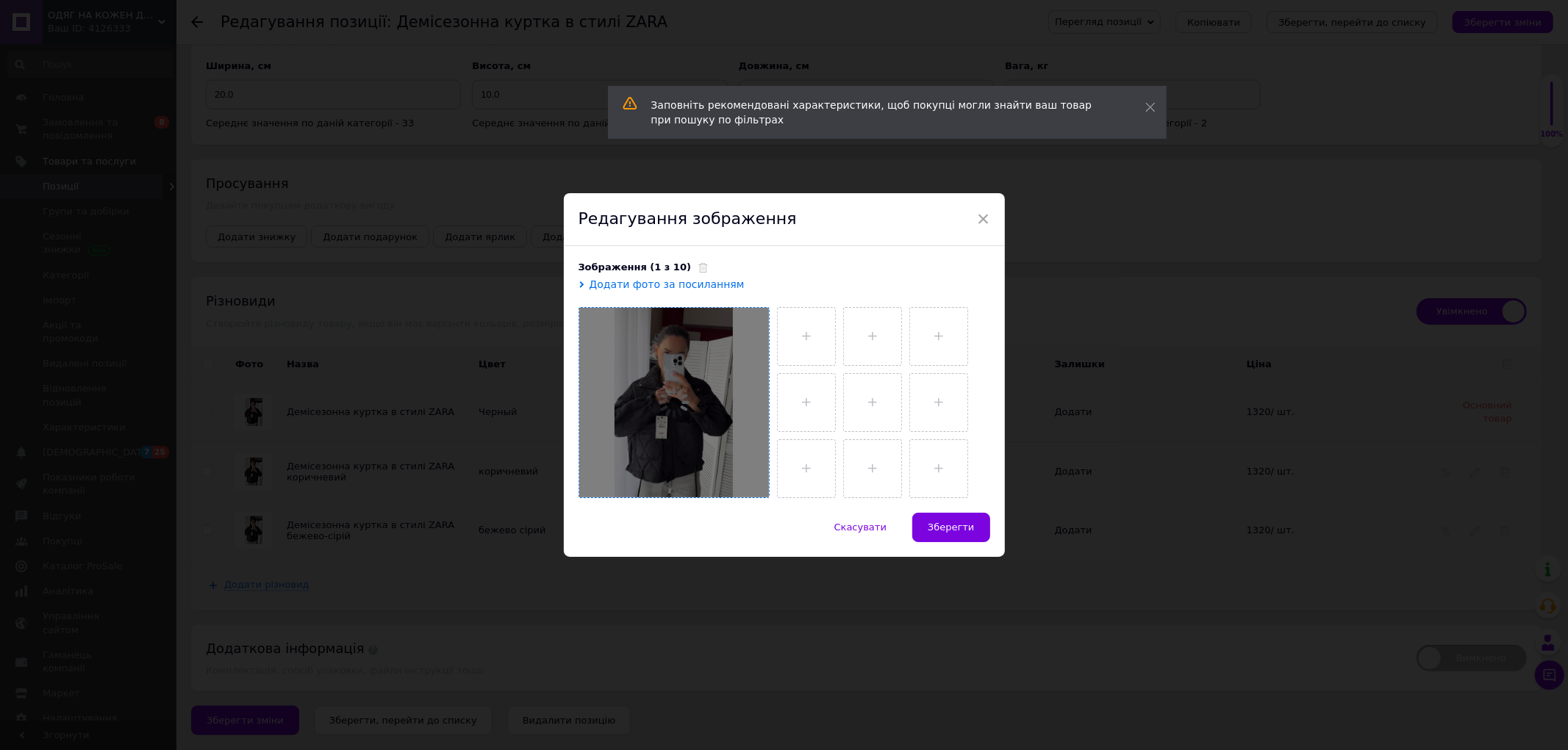
click at [664, 402] on div at bounding box center [674, 402] width 189 height 189
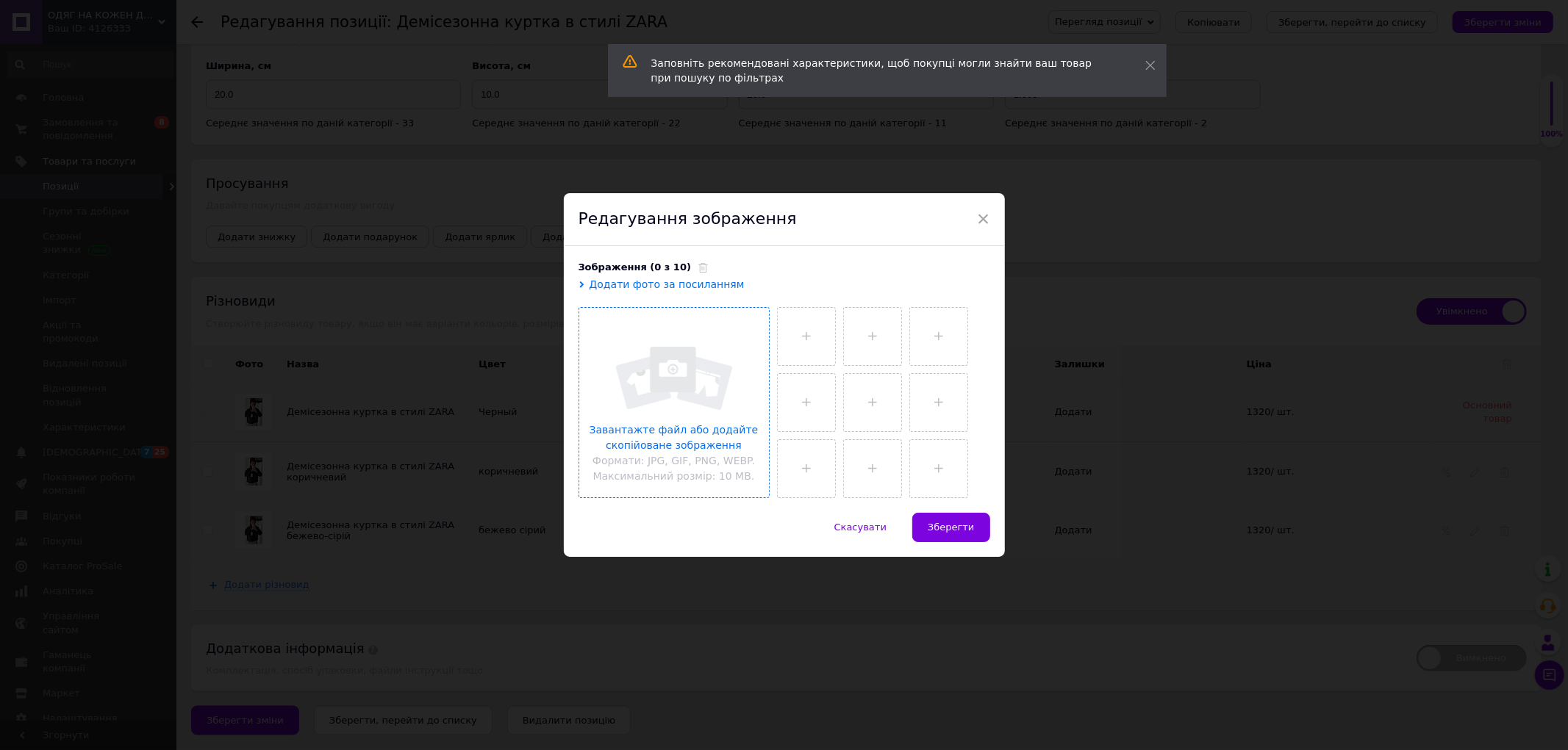
click at [664, 402] on input "file" at bounding box center [674, 402] width 189 height 189
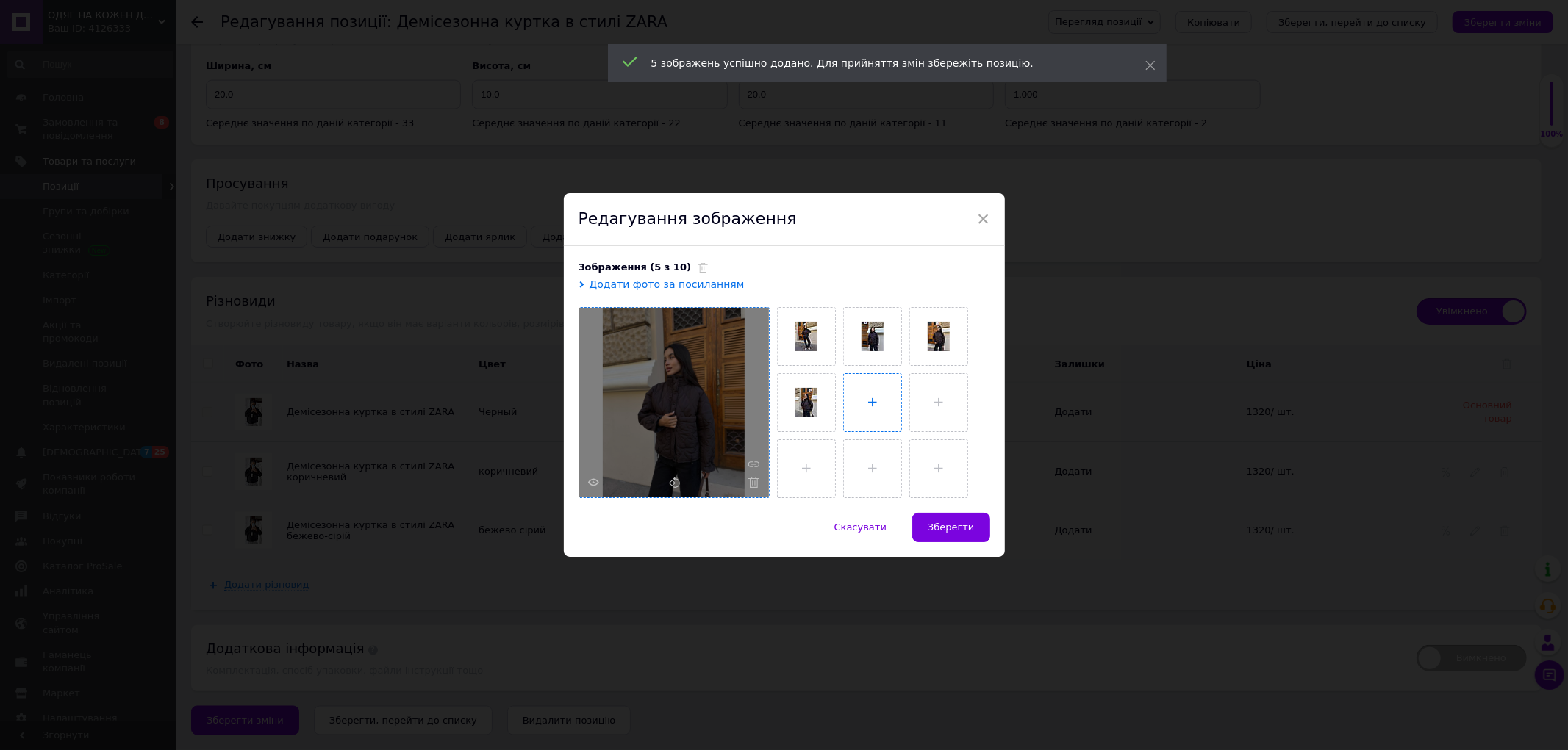
click at [873, 407] on input "file" at bounding box center [872, 402] width 57 height 57
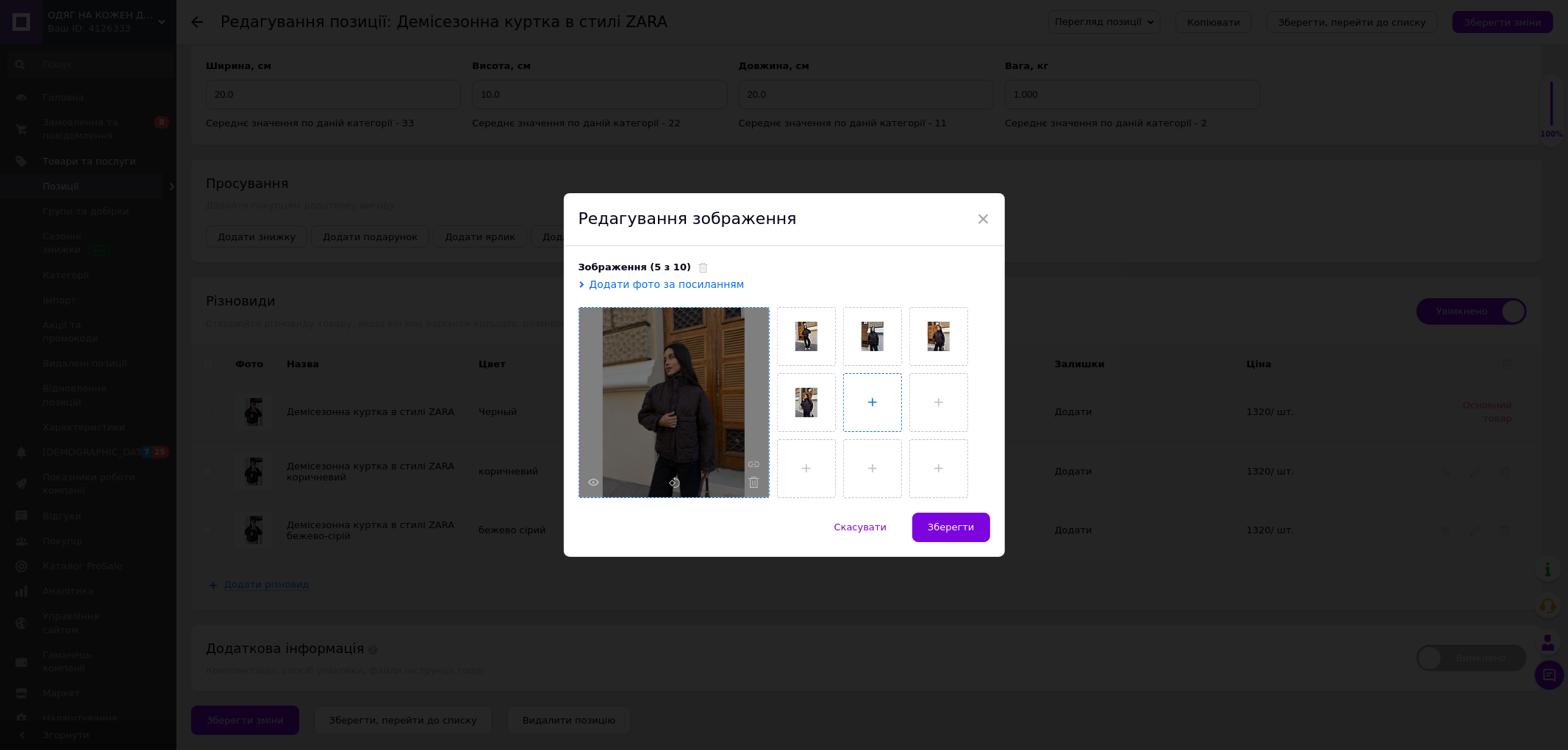
type input "C:\fakepath\photo_1_2025-10-12_18-52-16.jpg"
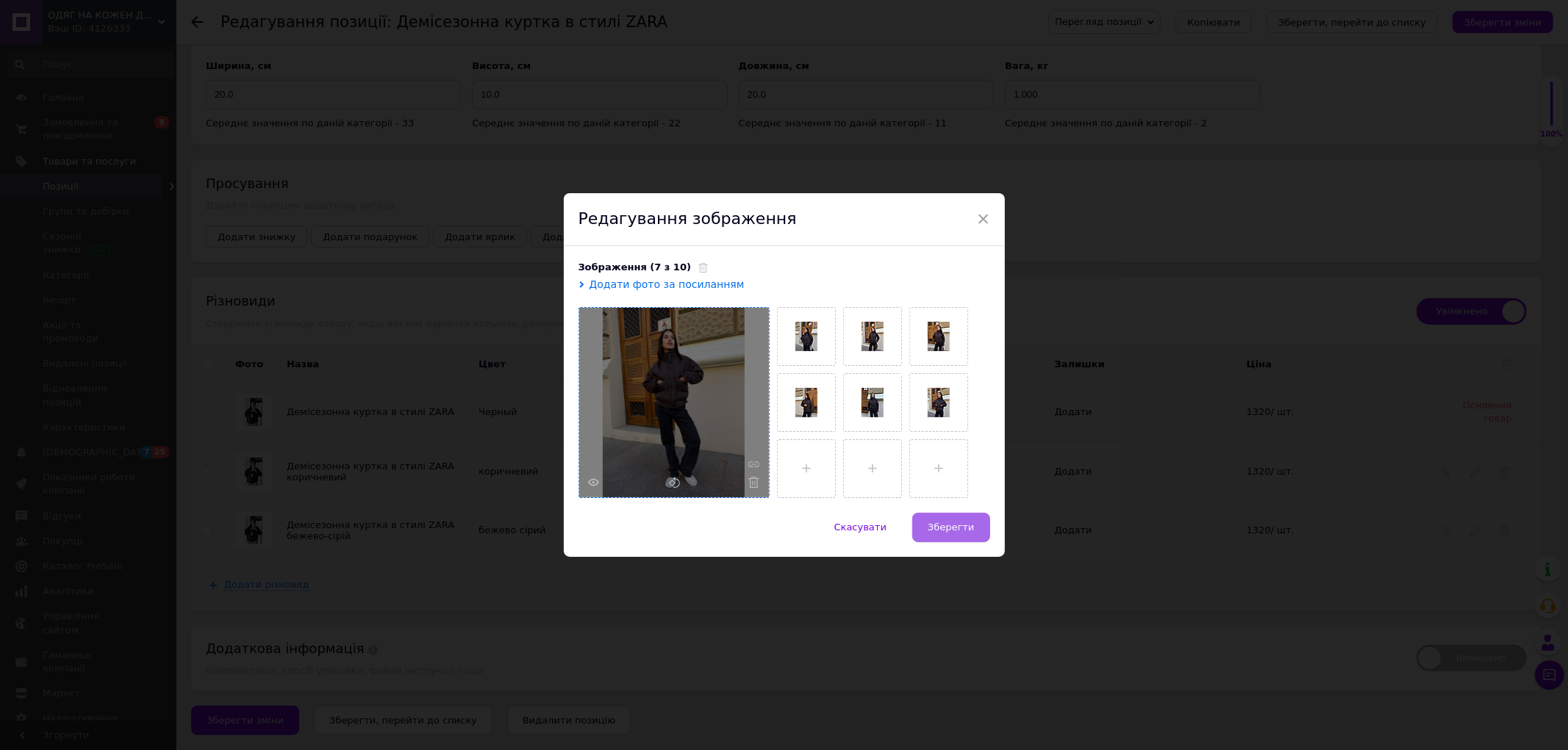
click at [950, 524] on span "Зберегти" at bounding box center [950, 527] width 46 height 11
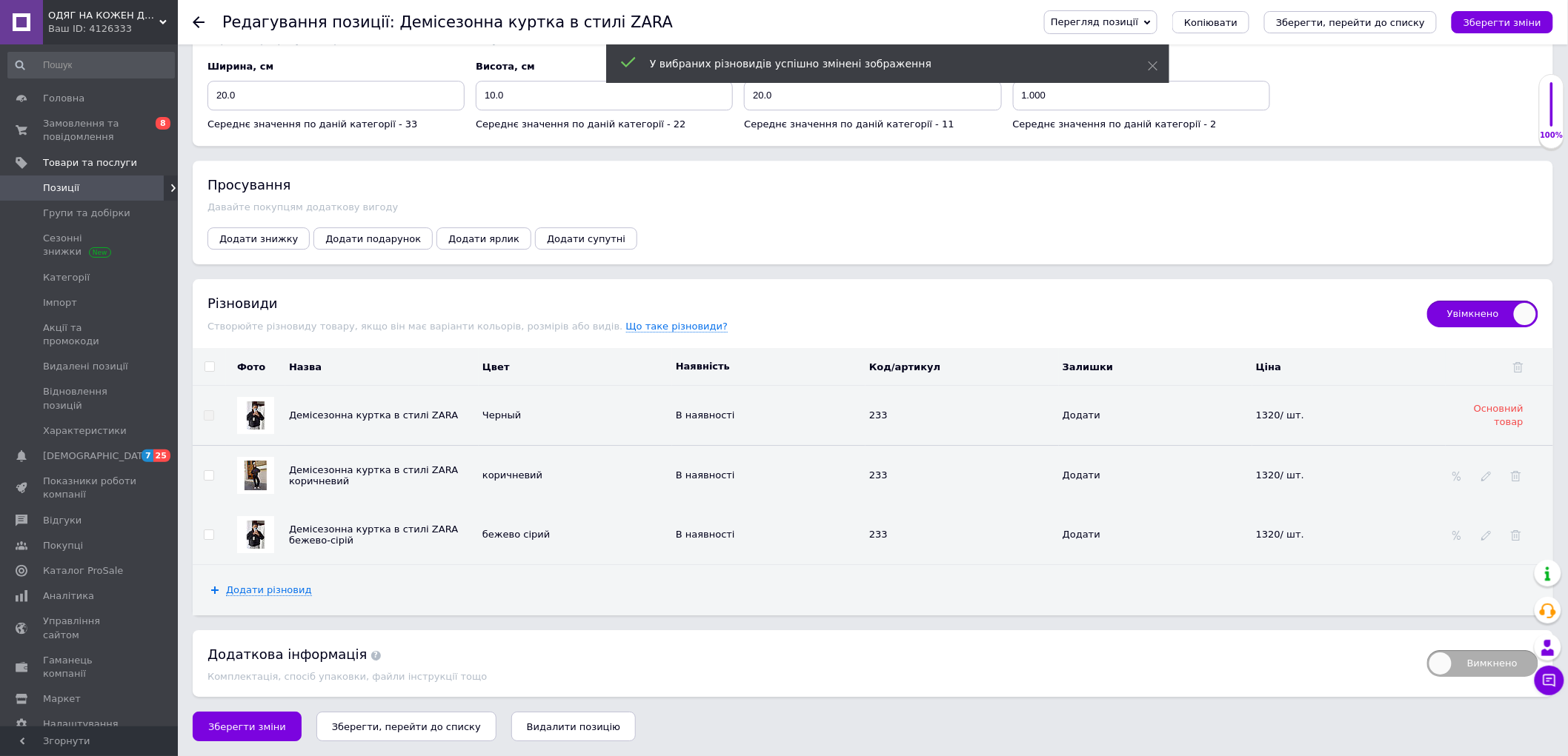
click at [247, 532] on img at bounding box center [256, 535] width 18 height 28
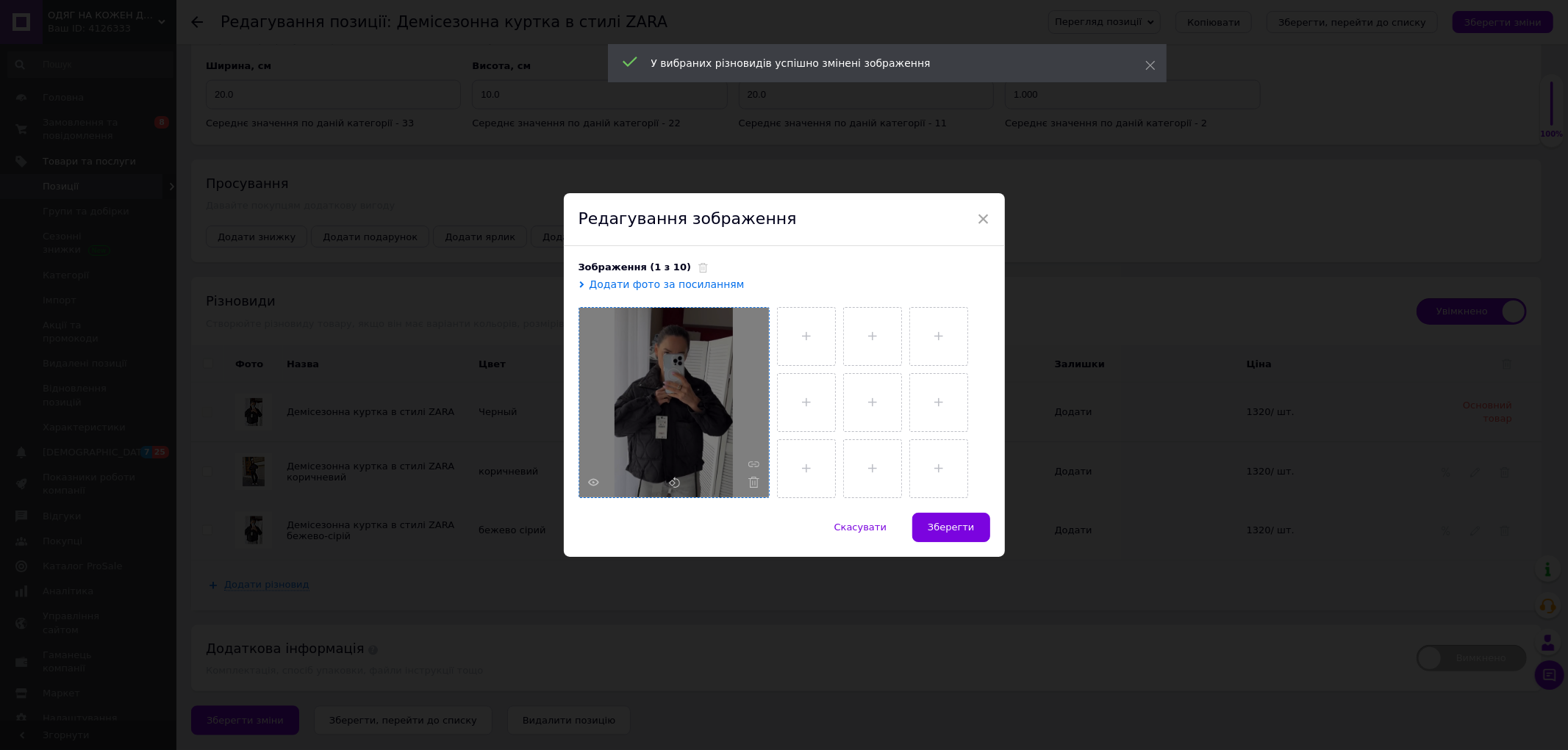
click at [760, 475] on div at bounding box center [674, 402] width 189 height 189
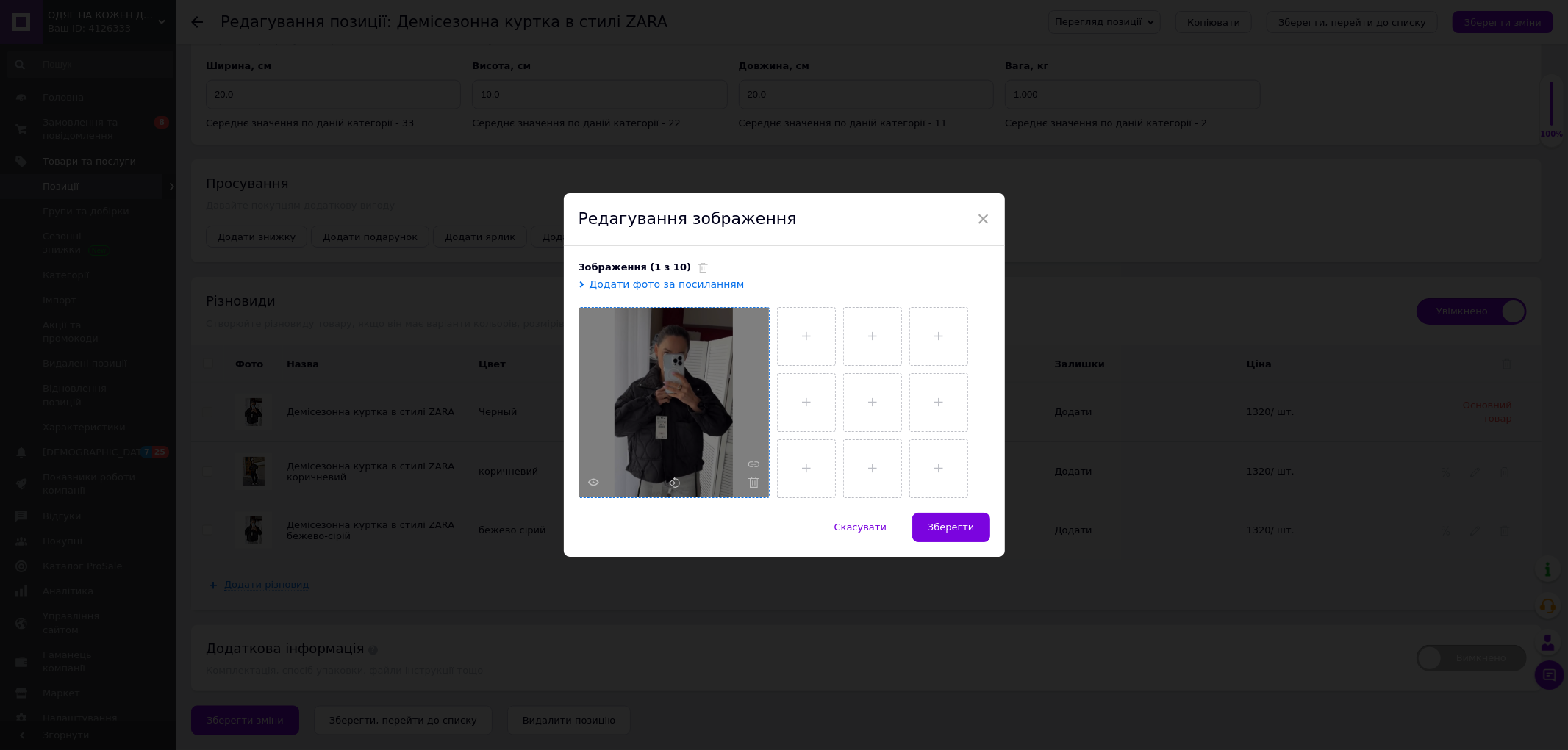
drag, startPoint x: 753, startPoint y: 481, endPoint x: 739, endPoint y: 457, distance: 27.8
click at [752, 481] on icon at bounding box center [753, 481] width 11 height 11
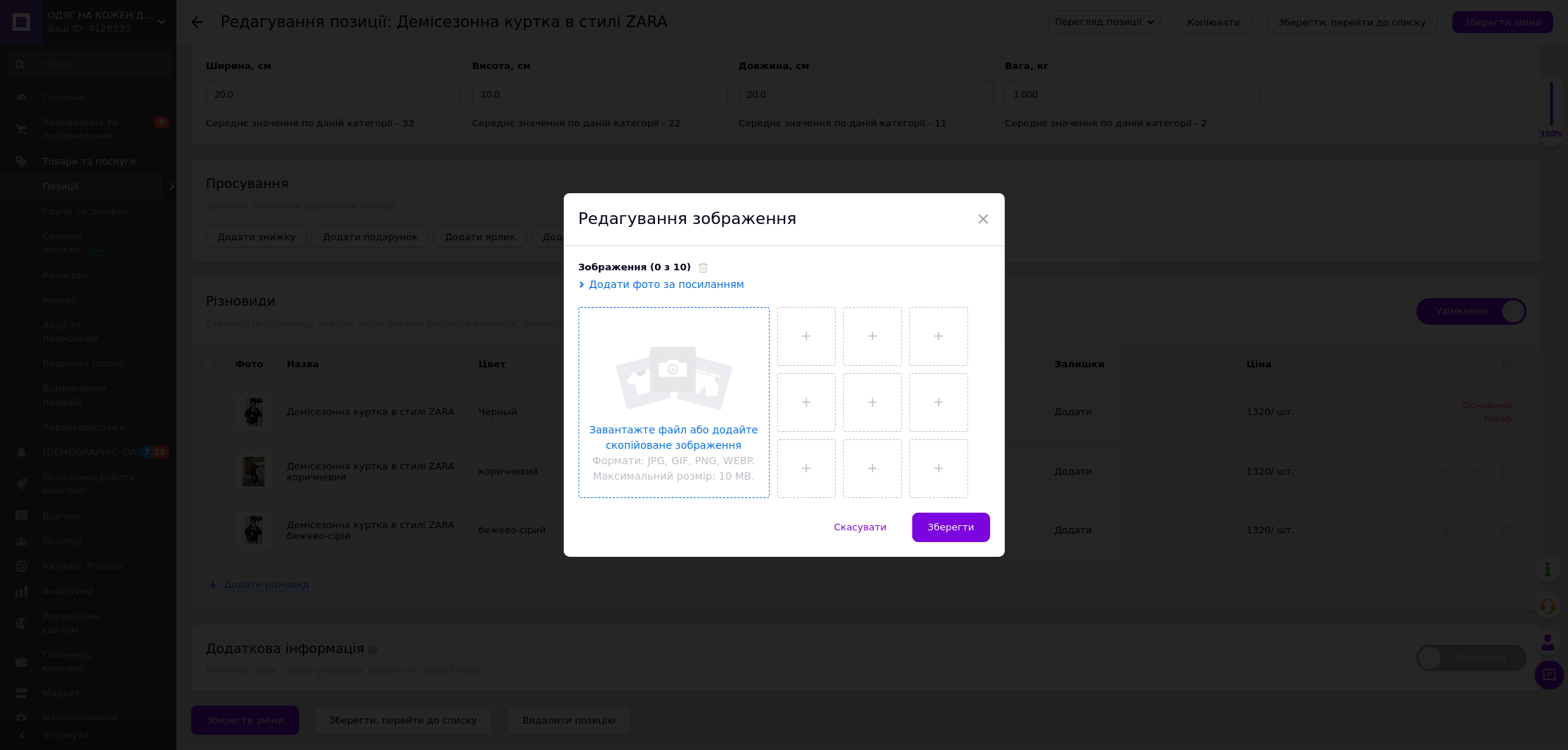
click at [679, 402] on input "file" at bounding box center [674, 402] width 189 height 189
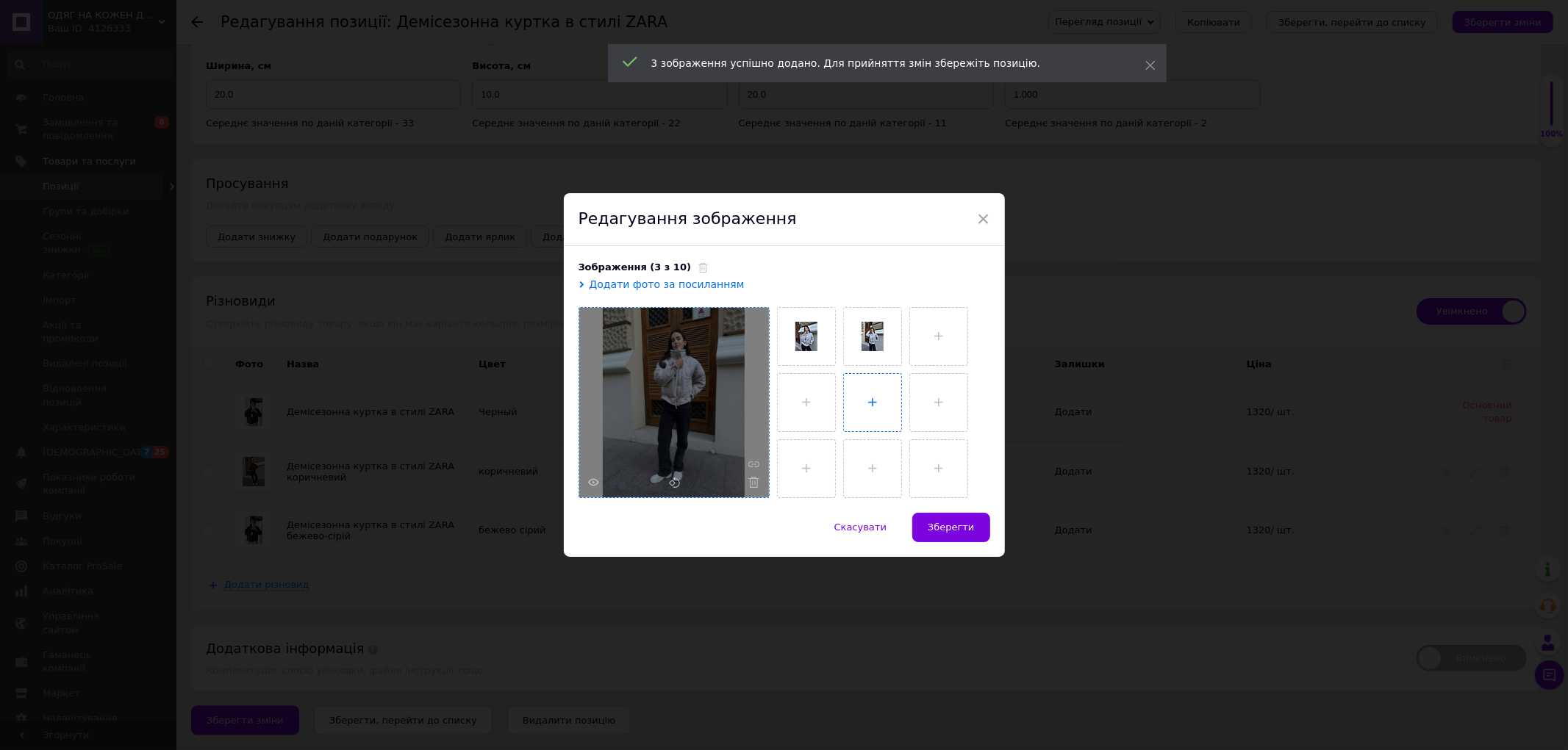
click at [858, 396] on input "file" at bounding box center [872, 402] width 57 height 57
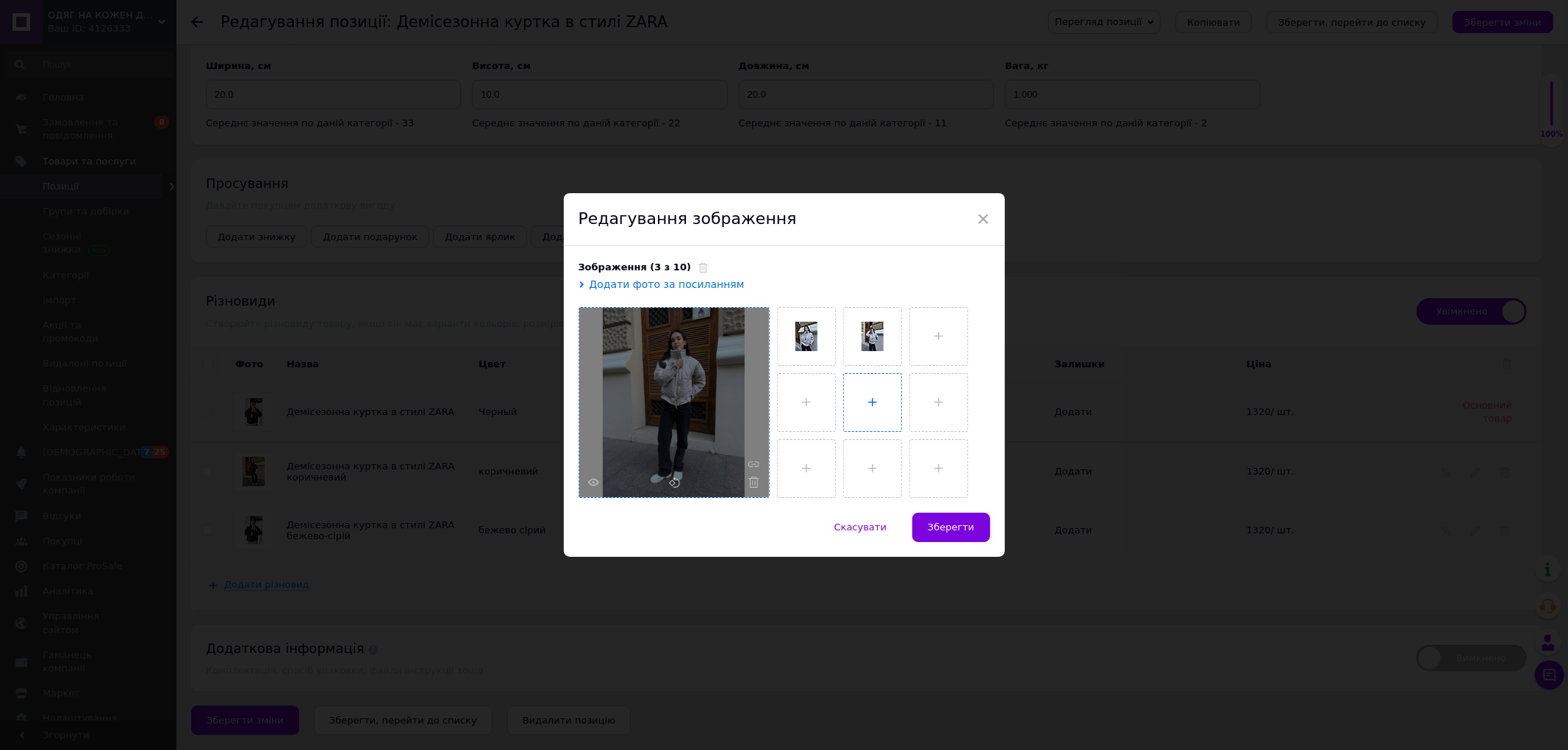
type input "C:\fakepath\photo_3_2025-10-12_18-52-05.jpg"
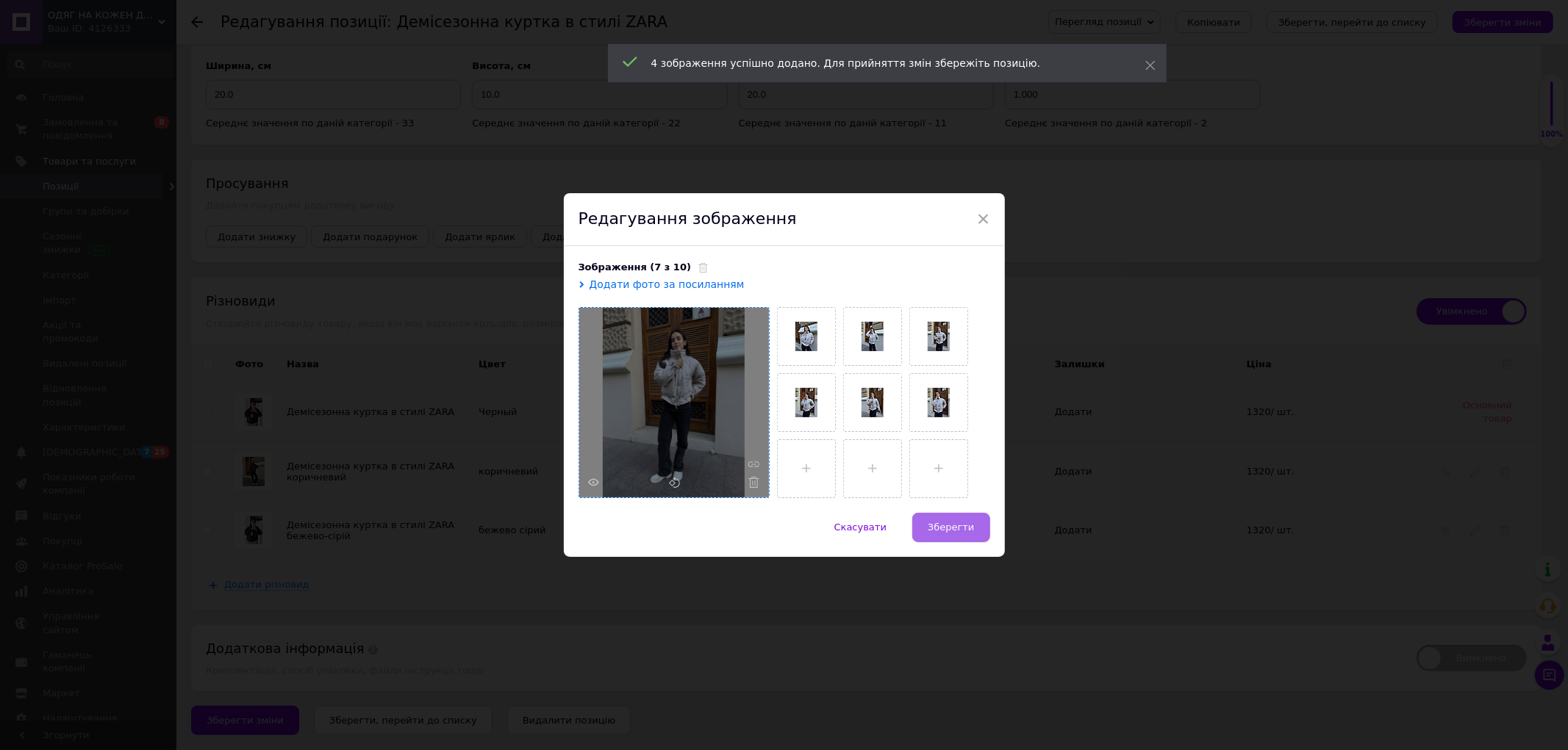
click at [968, 519] on button "Зберегти" at bounding box center [951, 527] width 77 height 29
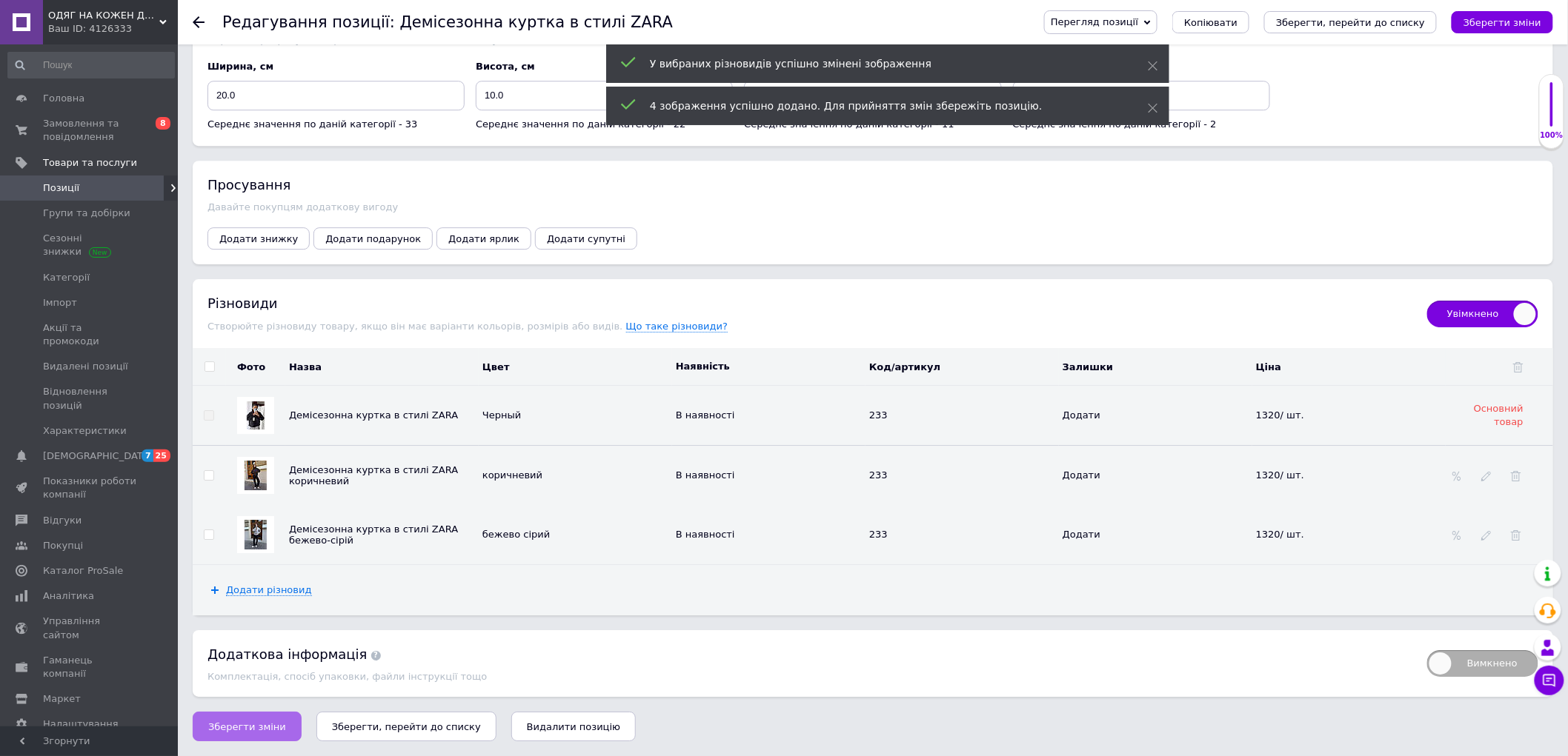
click at [271, 725] on span "Зберегти зміни" at bounding box center [247, 726] width 78 height 11
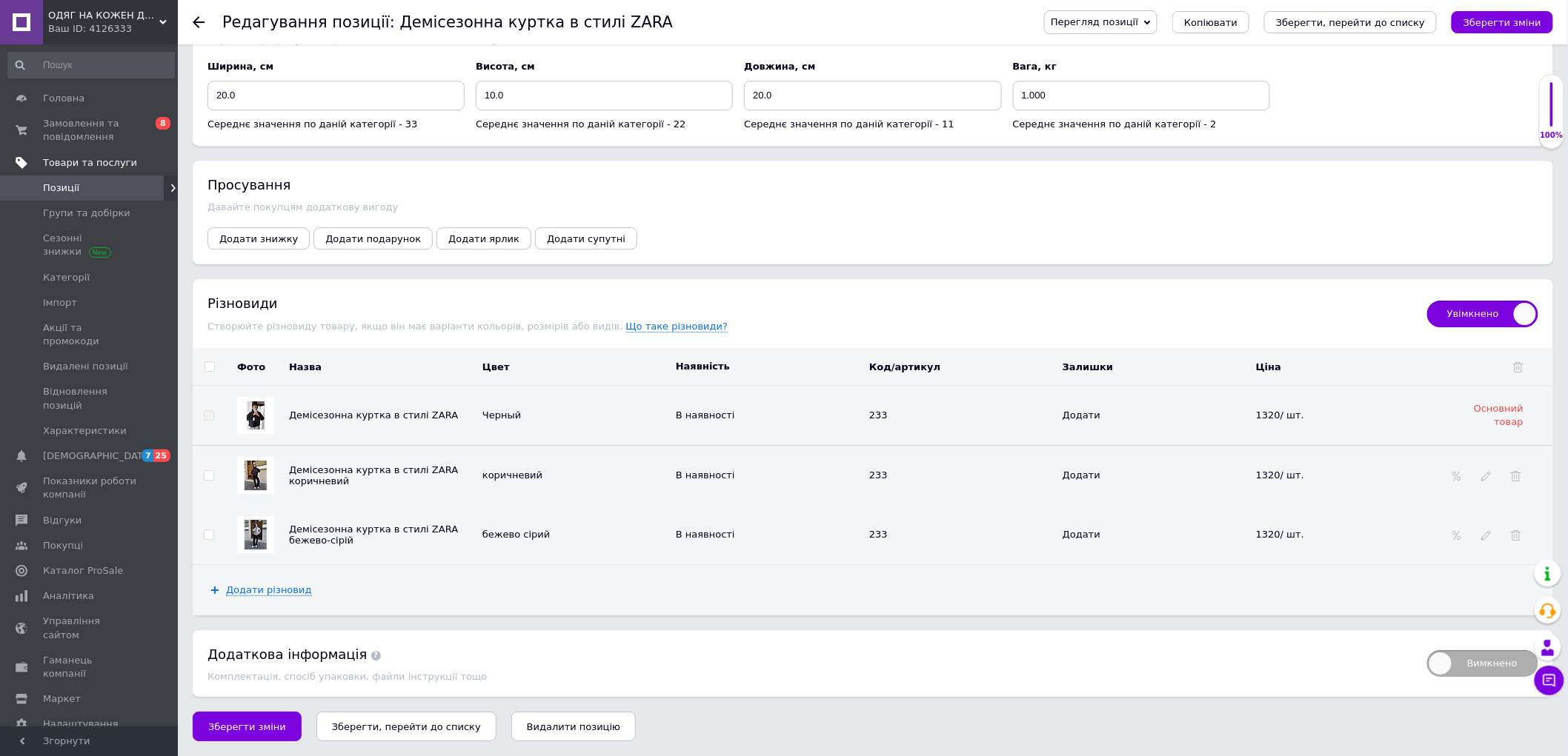
click at [124, 163] on span "Товари та послуги" at bounding box center [110, 163] width 135 height 14
click at [122, 159] on span "Товари та послуги" at bounding box center [90, 163] width 94 height 14
click at [1385, 23] on icon "Зберегти, перейти до списку" at bounding box center [1350, 22] width 149 height 11
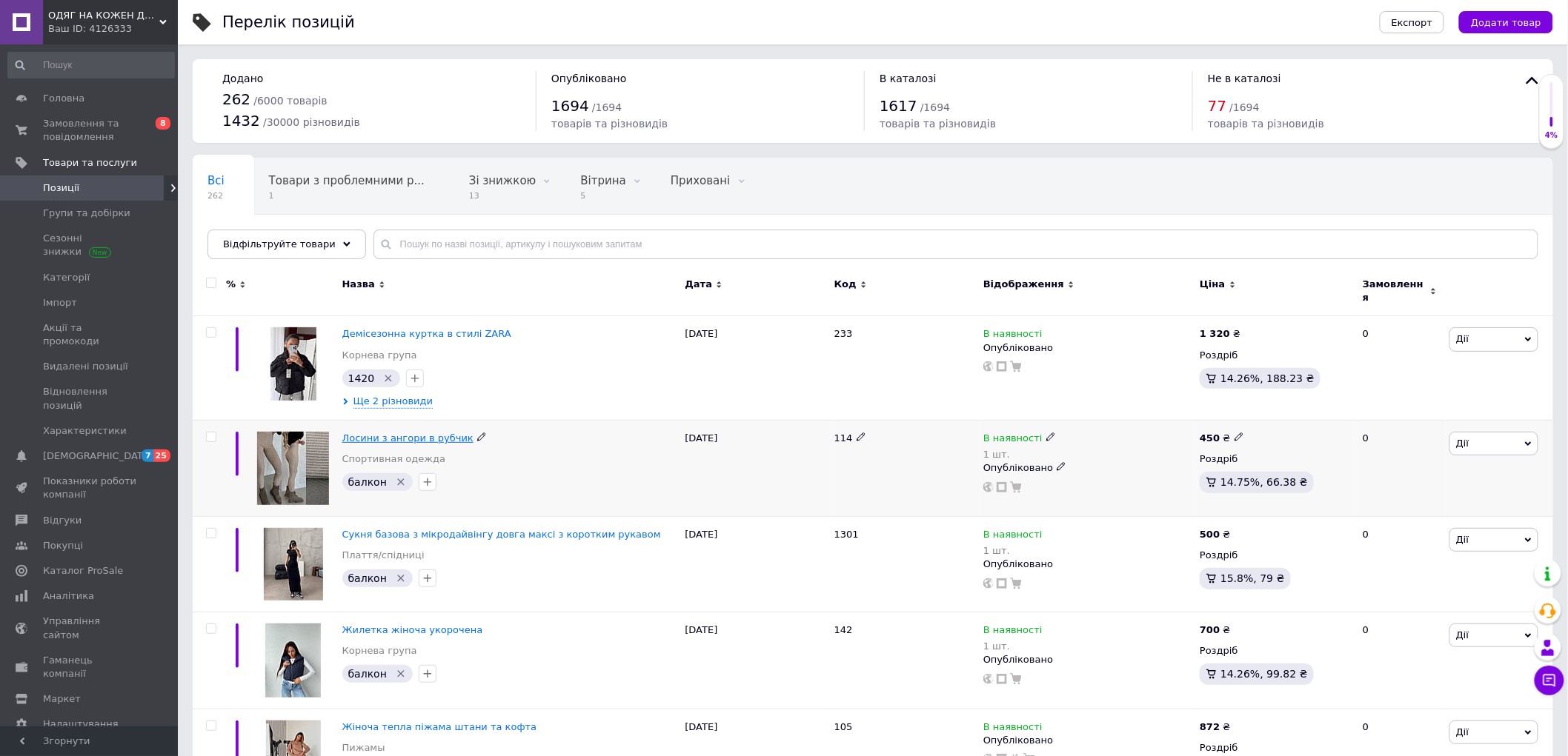
click at [391, 433] on span "Лосини з ангори в рубчик" at bounding box center [407, 438] width 131 height 11
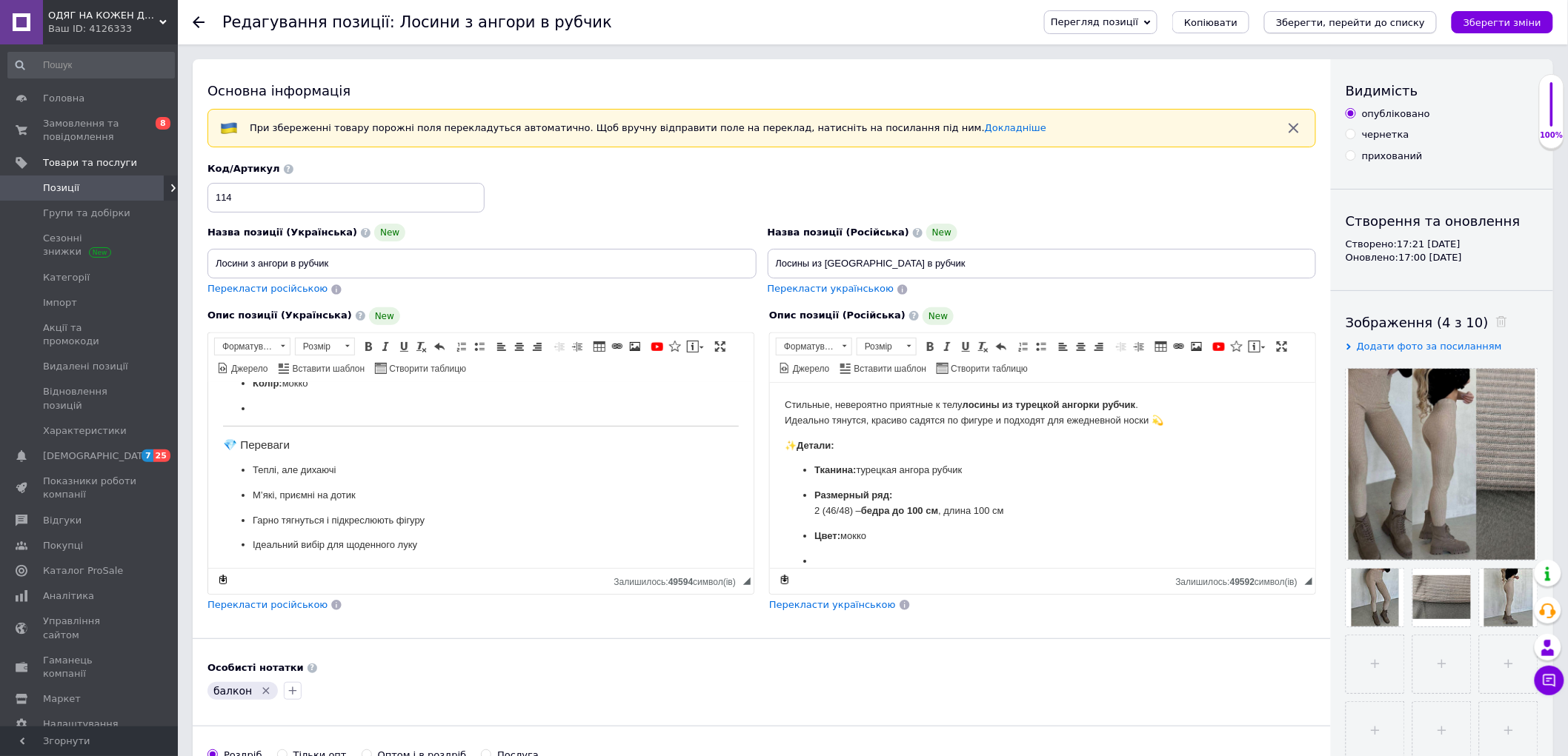
click at [1363, 26] on icon "Зберегти, перейти до списку" at bounding box center [1350, 22] width 149 height 11
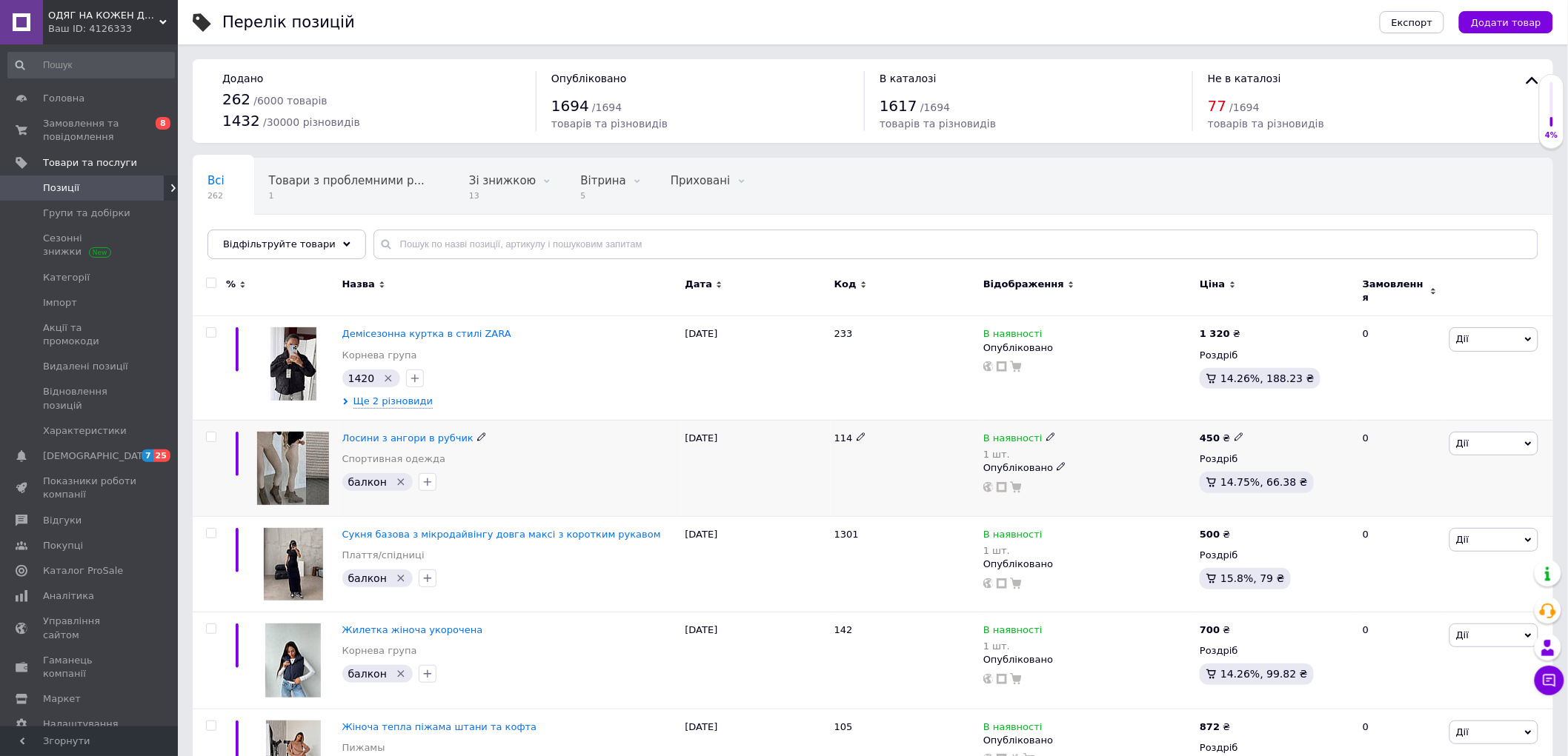
click at [1487, 437] on span "Дії" at bounding box center [1493, 444] width 89 height 24
click at [381, 433] on span "Лосини з ангори в рубчик" at bounding box center [407, 438] width 131 height 11
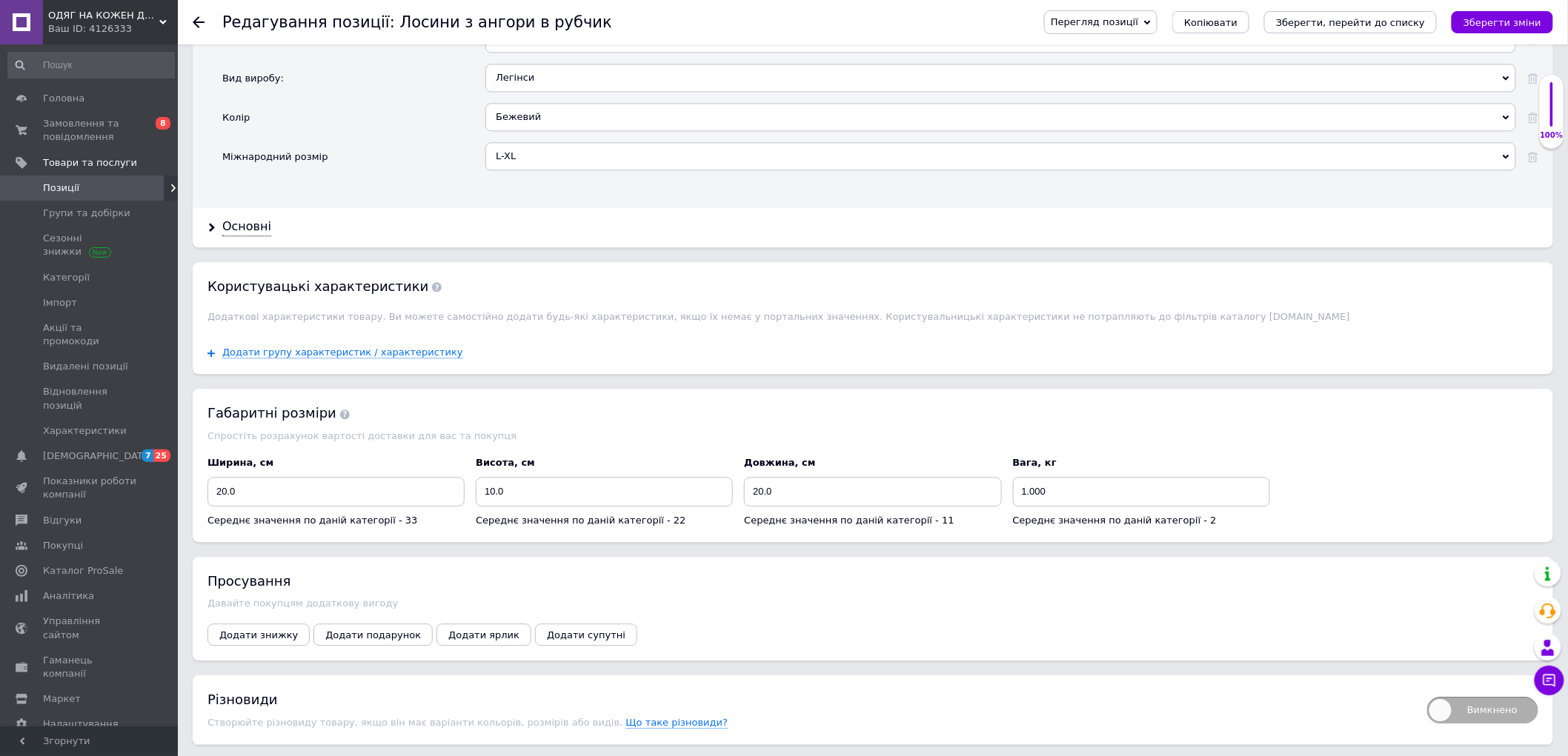
scroll to position [1630, 0]
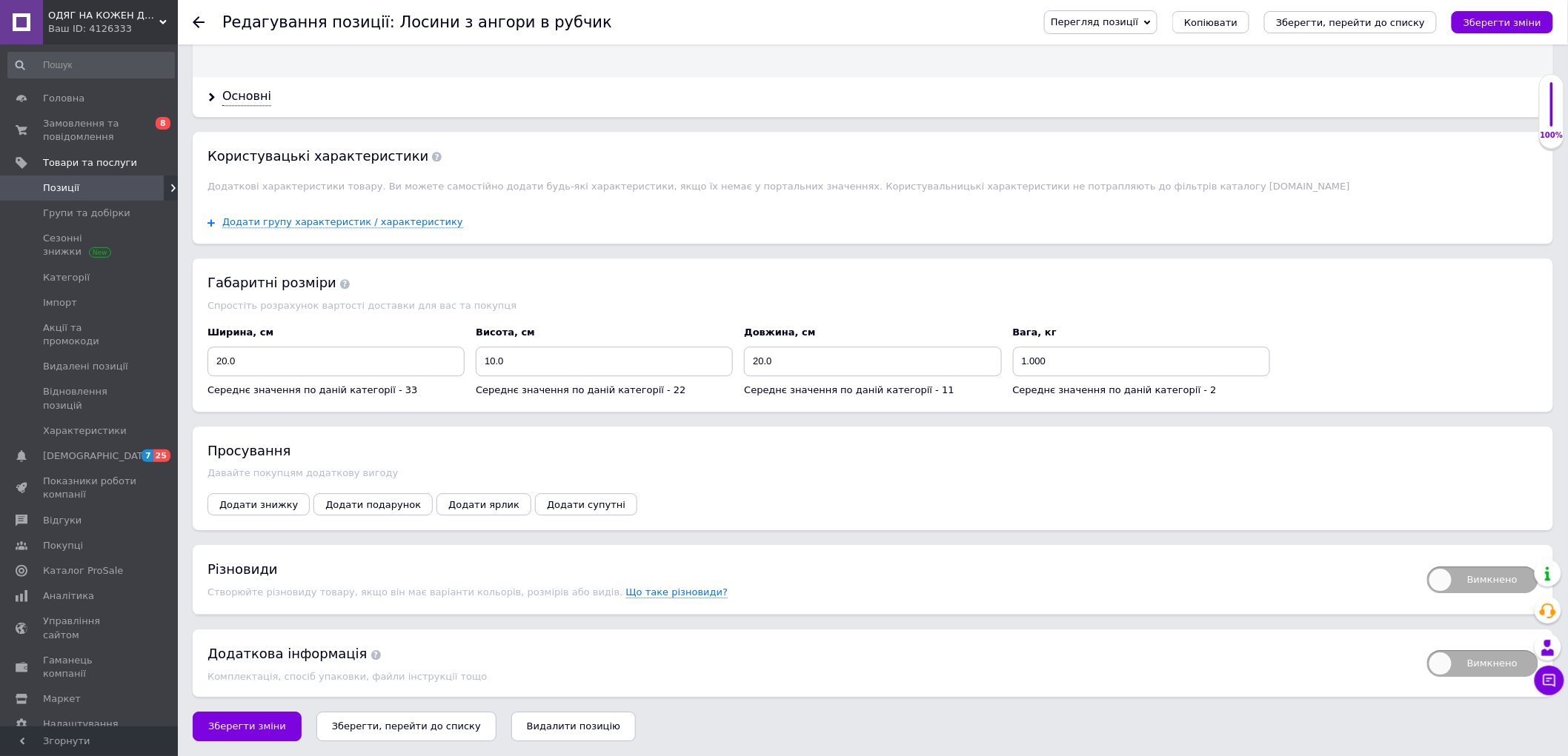
click at [94, 186] on span "Позиції" at bounding box center [90, 188] width 94 height 14
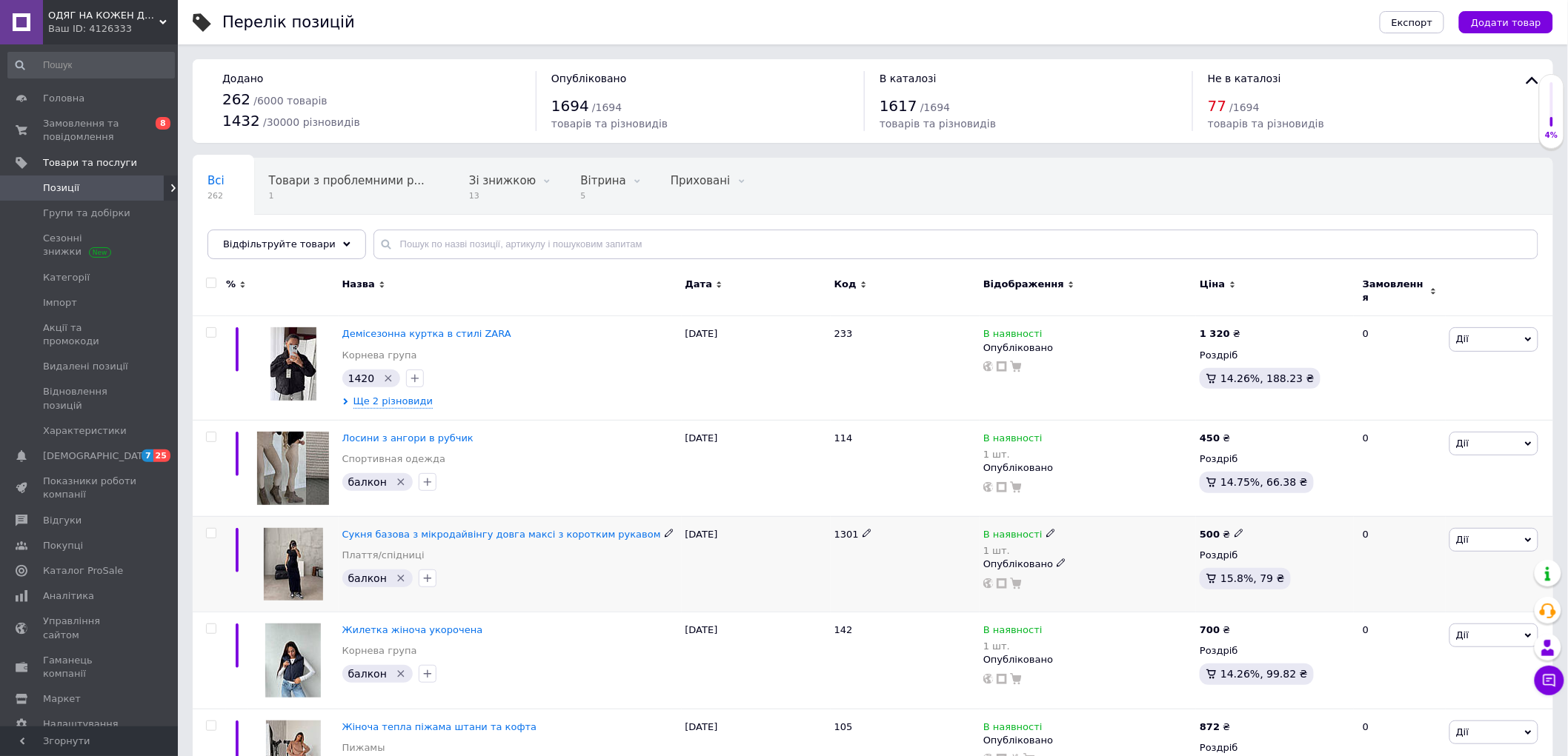
scroll to position [82, 0]
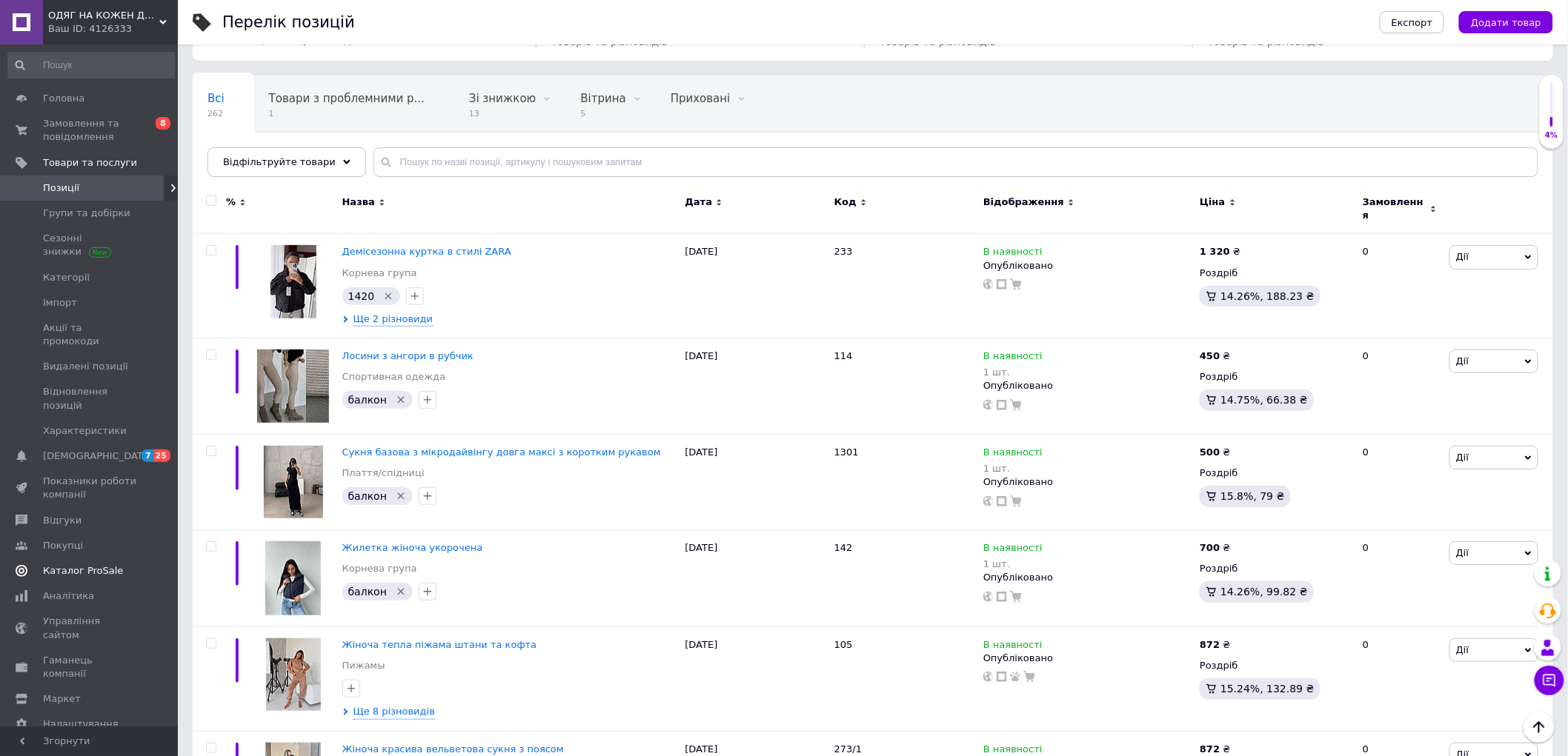
click at [107, 564] on span "Каталог ProSale" at bounding box center [83, 571] width 80 height 14
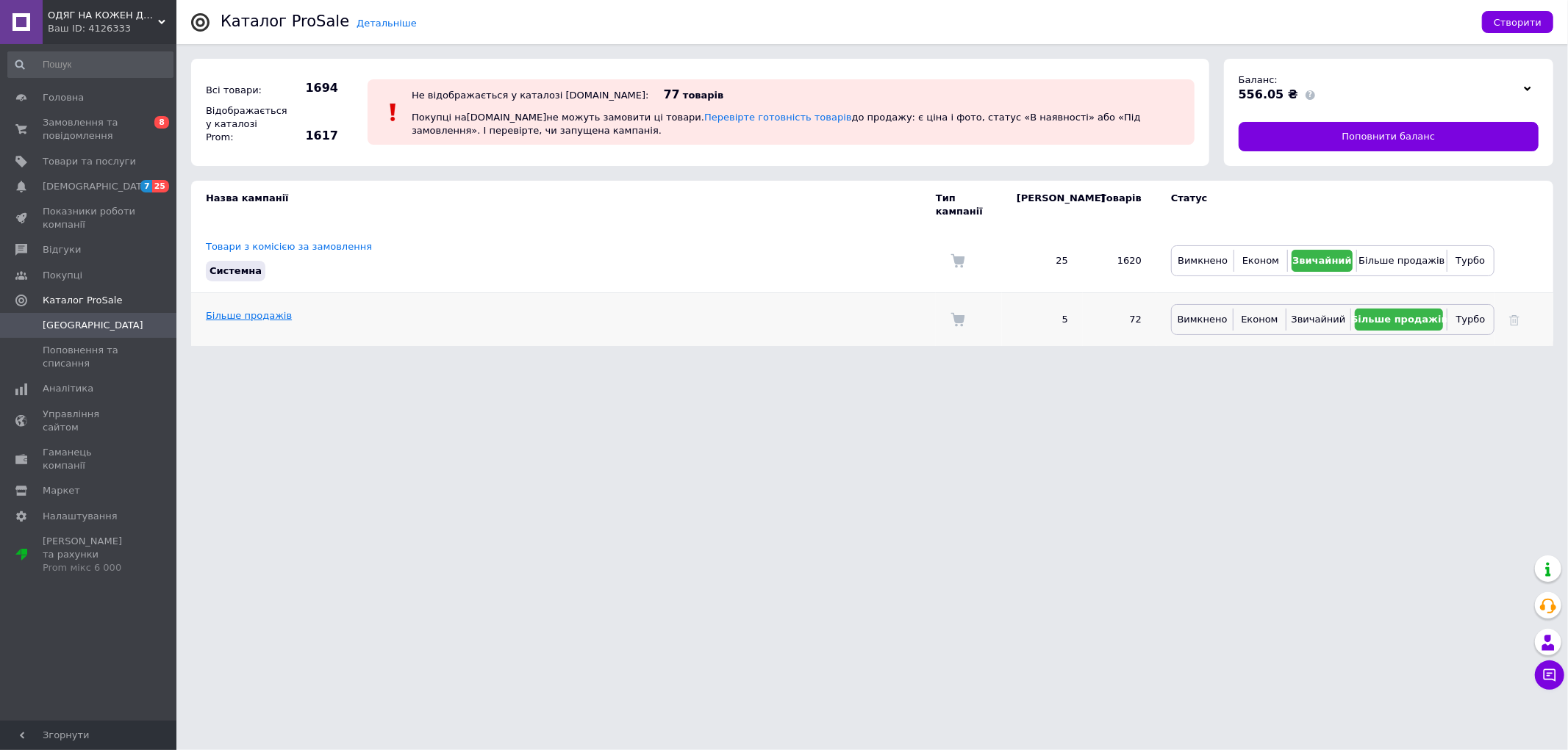
click at [222, 310] on link "Більше продажів" at bounding box center [248, 315] width 86 height 11
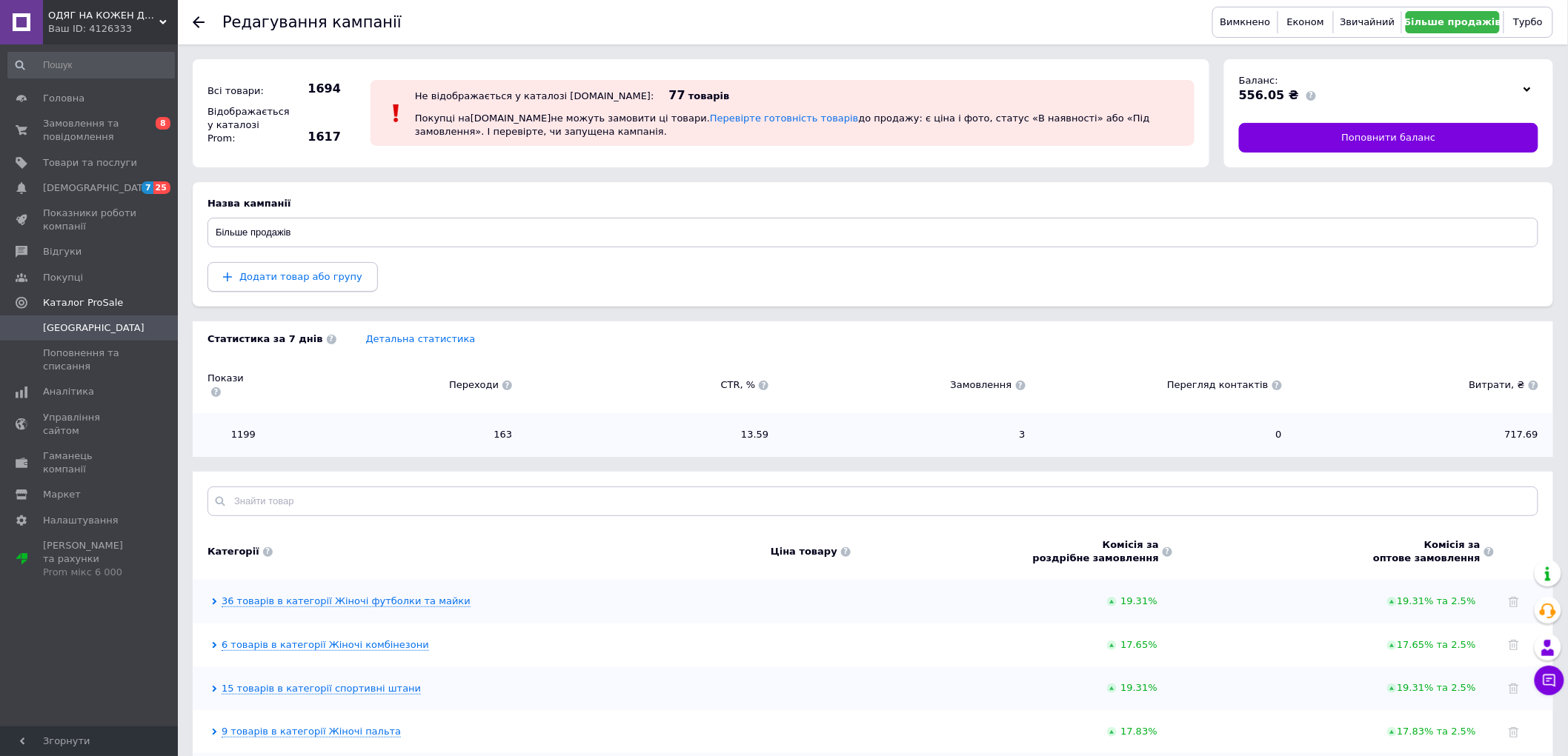
click at [340, 286] on button "Додати товар або групу" at bounding box center [292, 277] width 171 height 30
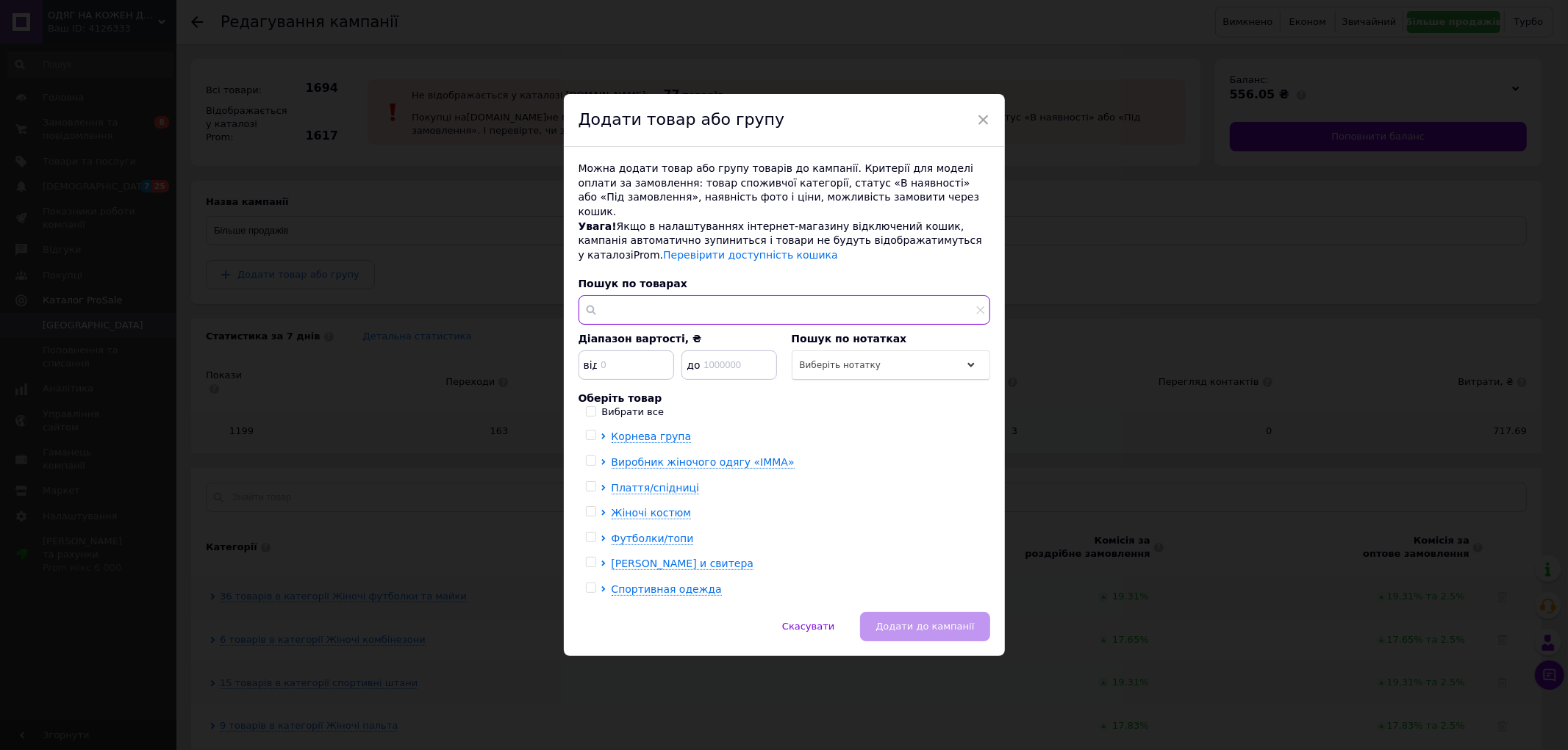
click at [662, 302] on input "text" at bounding box center [784, 310] width 412 height 29
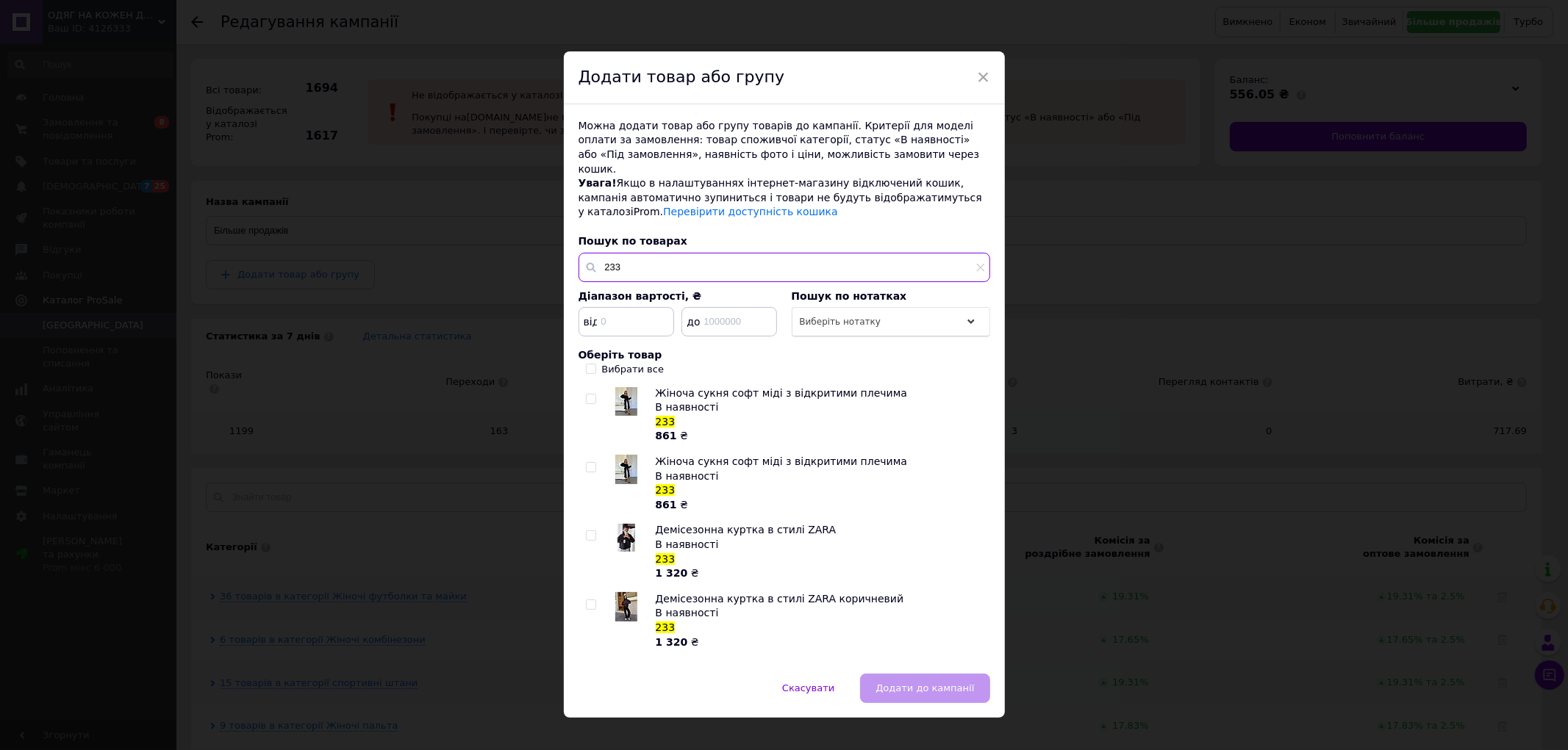
scroll to position [163, 0]
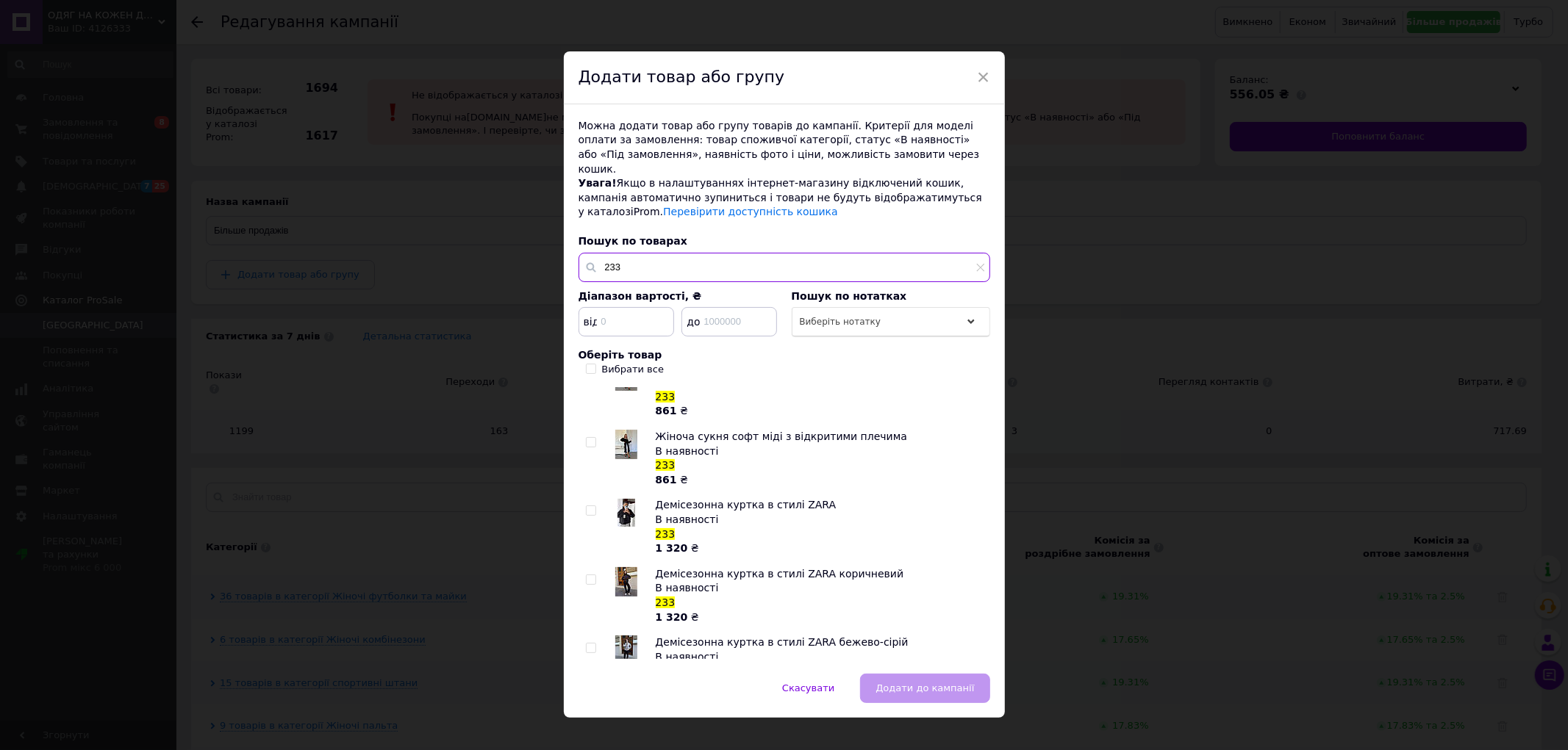
type input "233"
click at [590, 498] on div at bounding box center [593, 527] width 14 height 57
click at [586, 506] on input "checkbox" at bounding box center [590, 510] width 9 height 9
checkbox input "true"
click at [589, 575] on input "checkbox" at bounding box center [590, 579] width 9 height 9
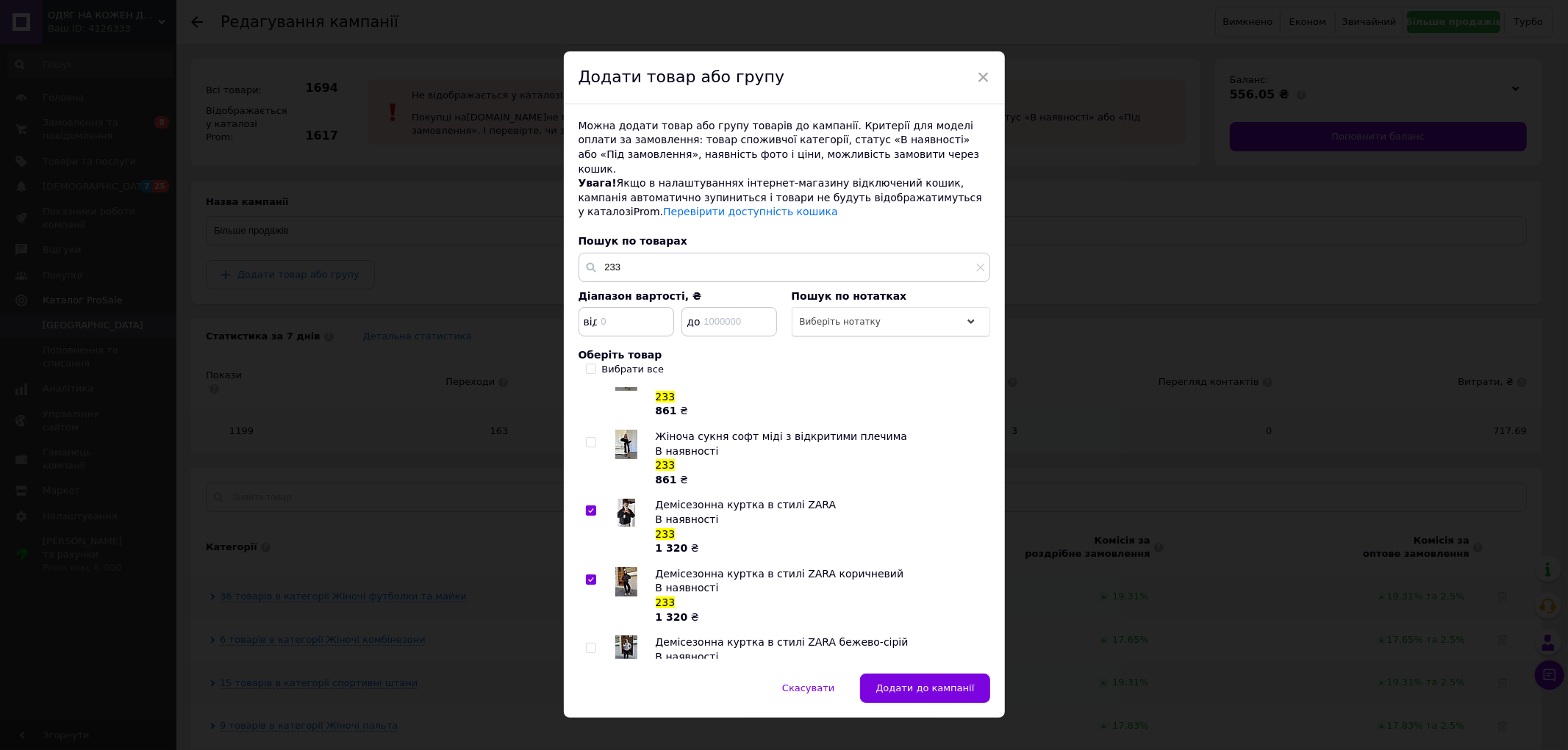
checkbox input "true"
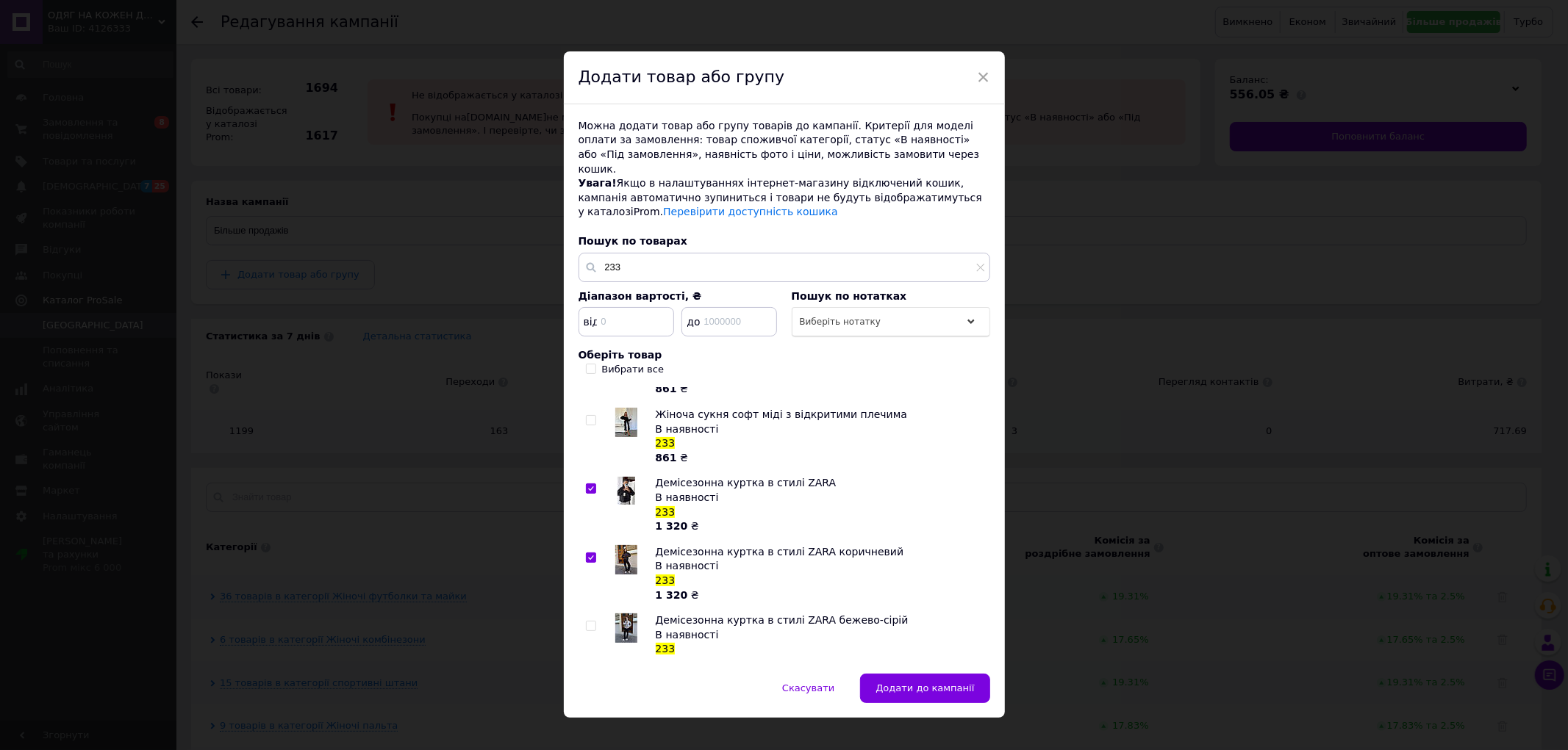
scroll to position [197, 0]
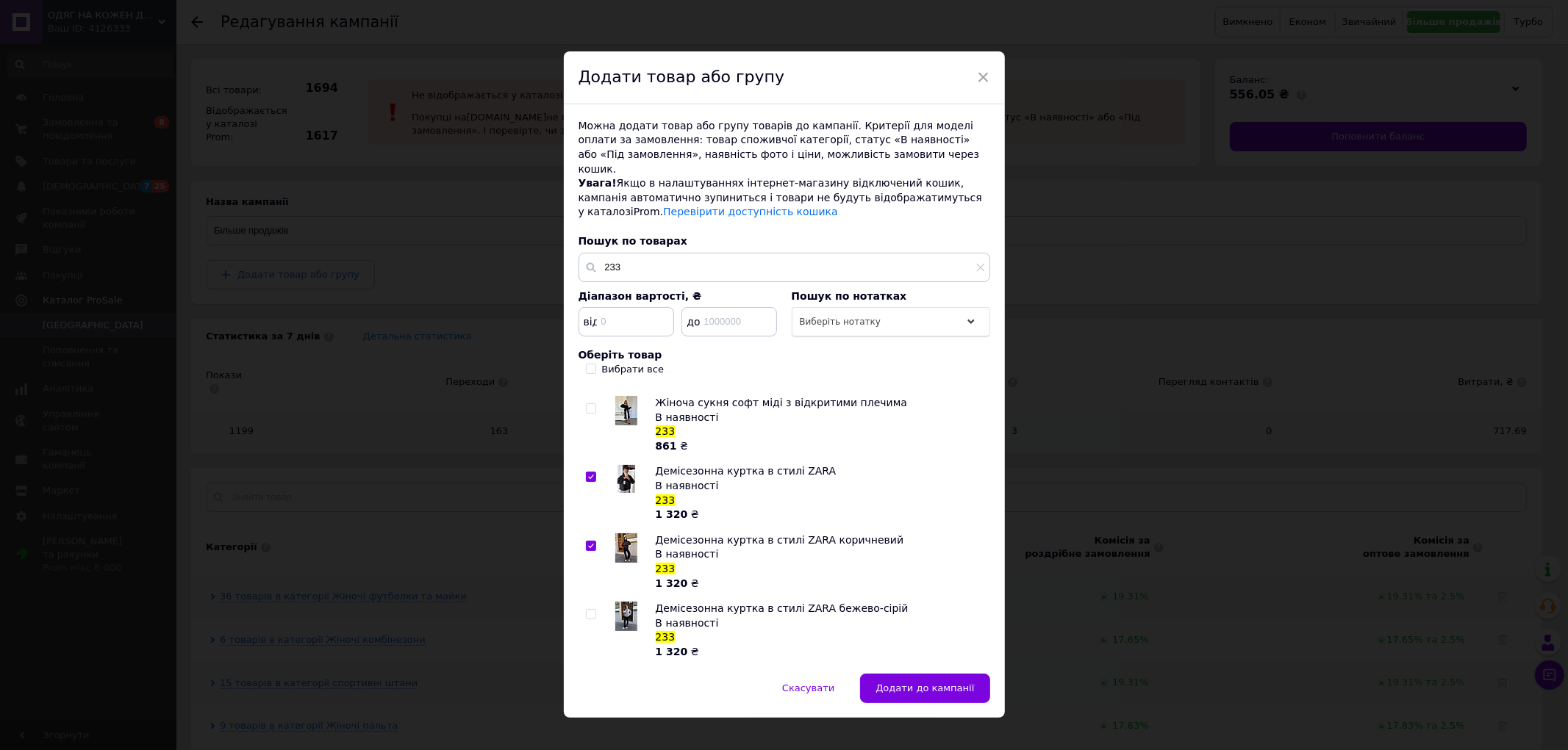
click at [586, 609] on input "checkbox" at bounding box center [590, 614] width 9 height 9
checkbox input "true"
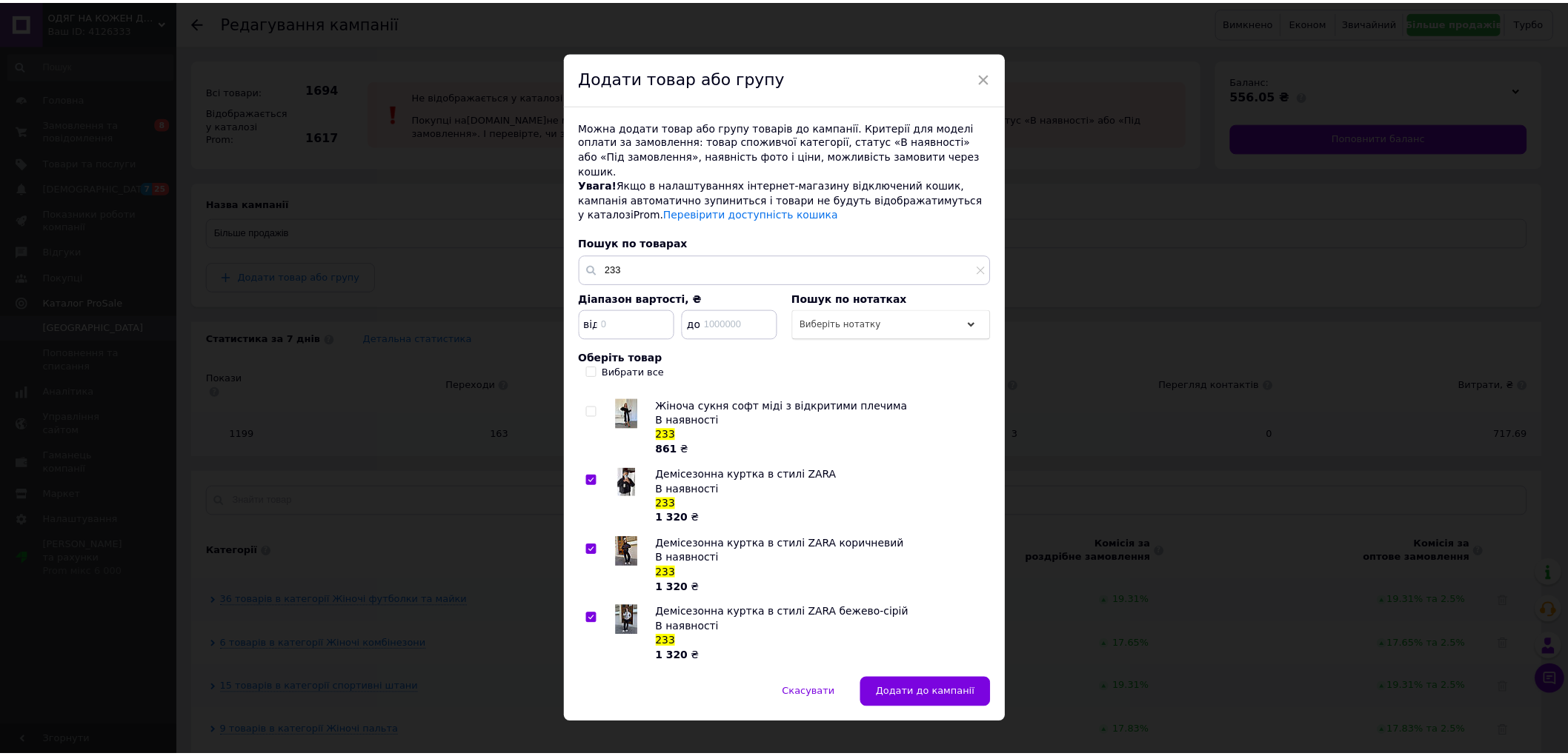
scroll to position [4, 0]
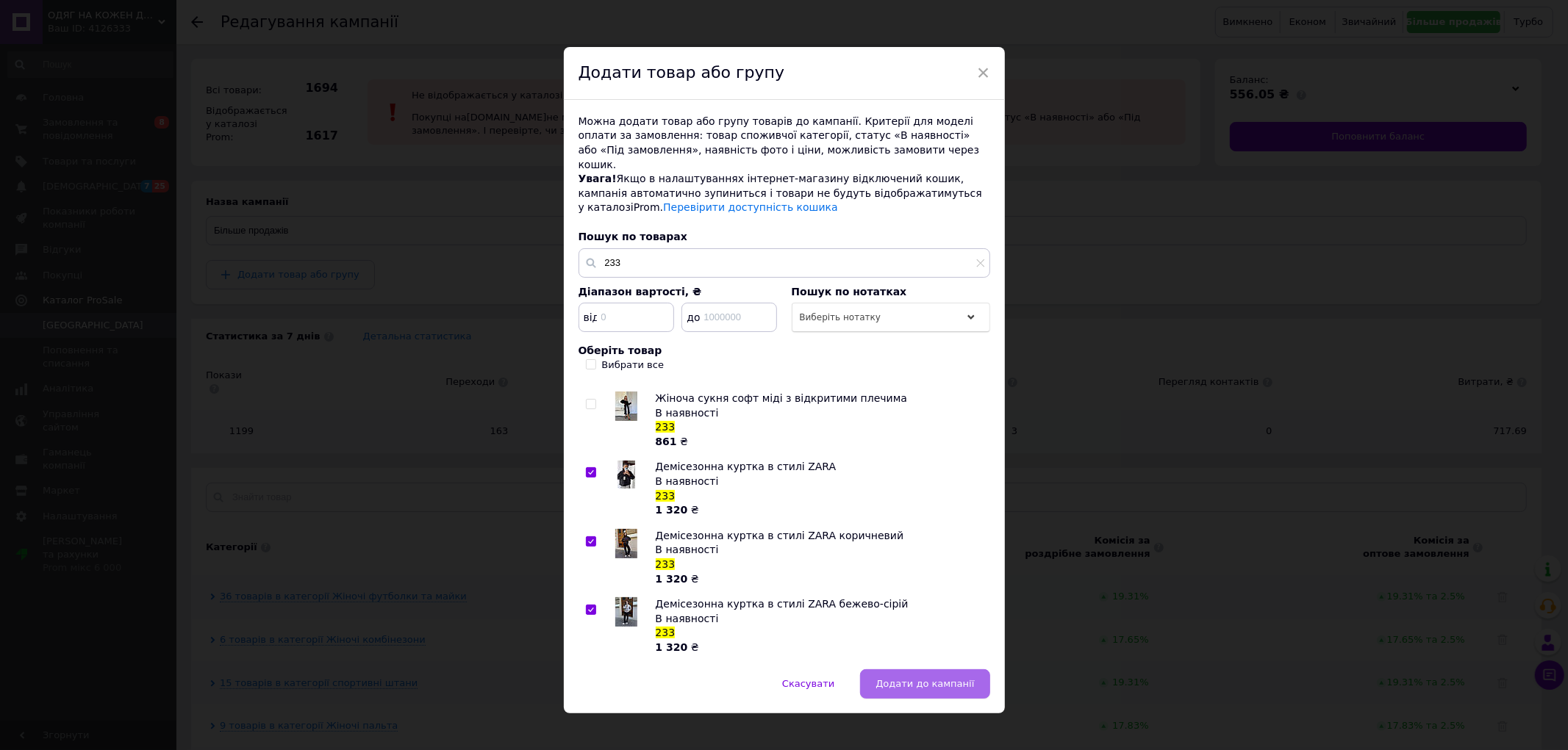
click at [920, 678] on span "Додати до кампанії" at bounding box center [924, 684] width 99 height 11
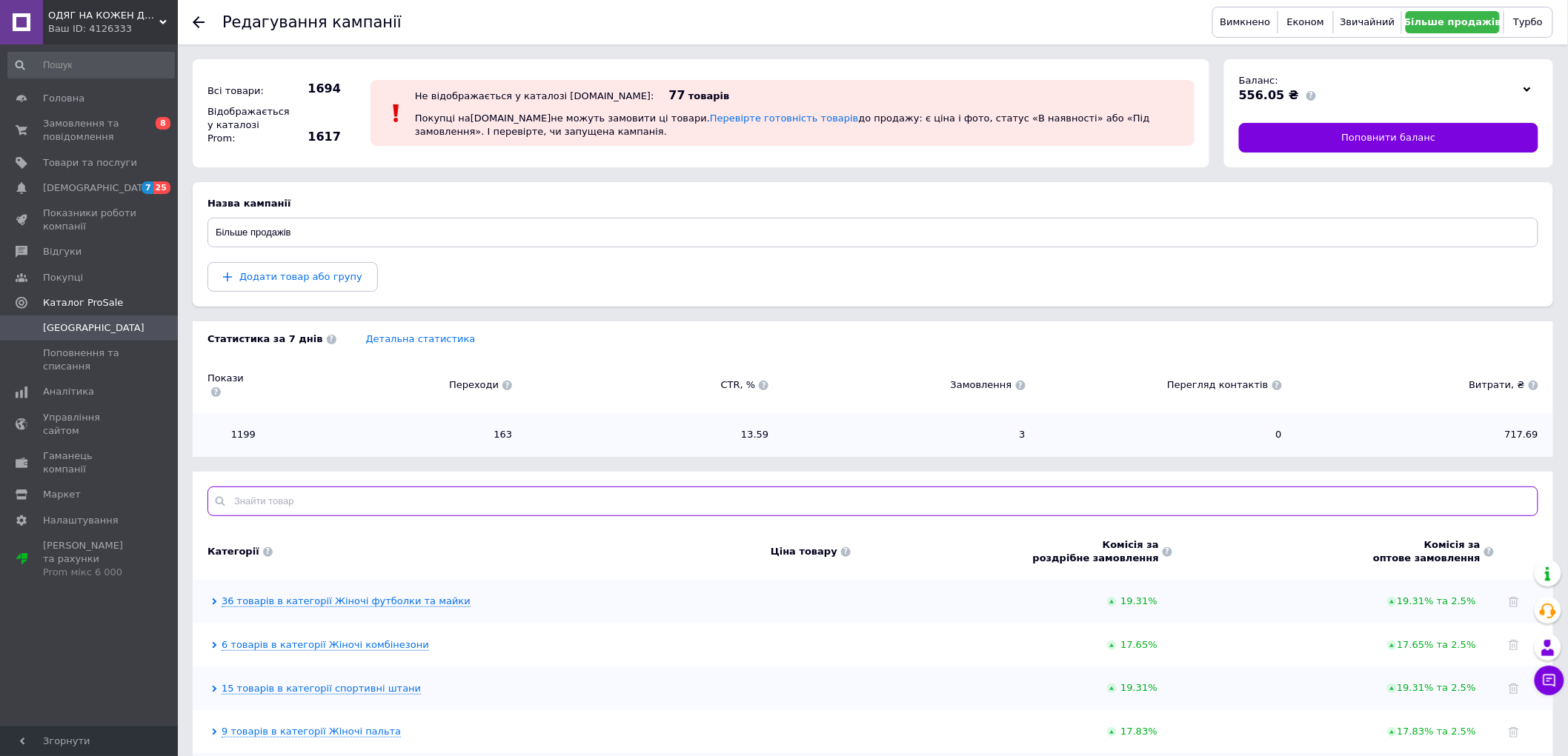
click at [432, 490] on input "text" at bounding box center [873, 501] width 1331 height 30
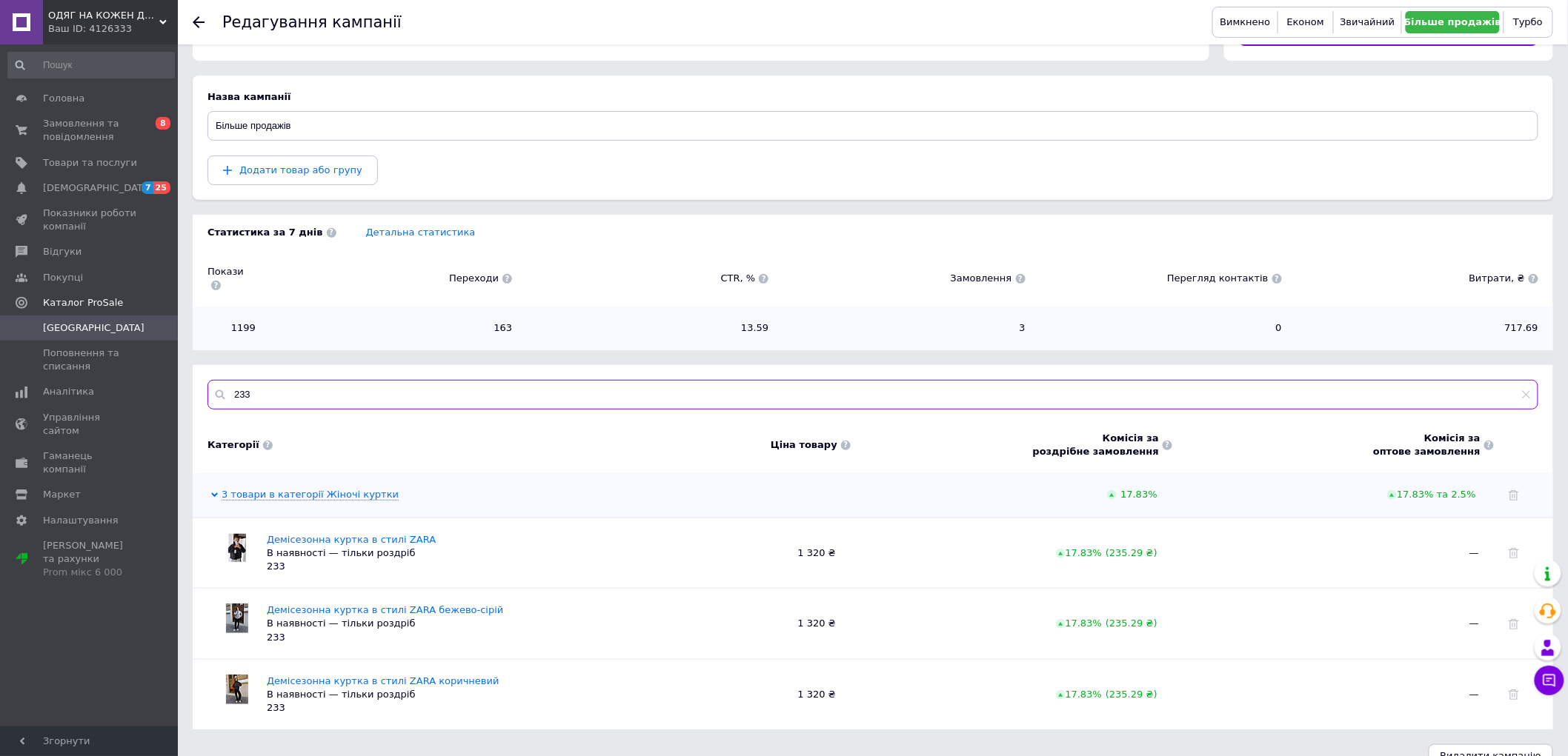
scroll to position [120, 0]
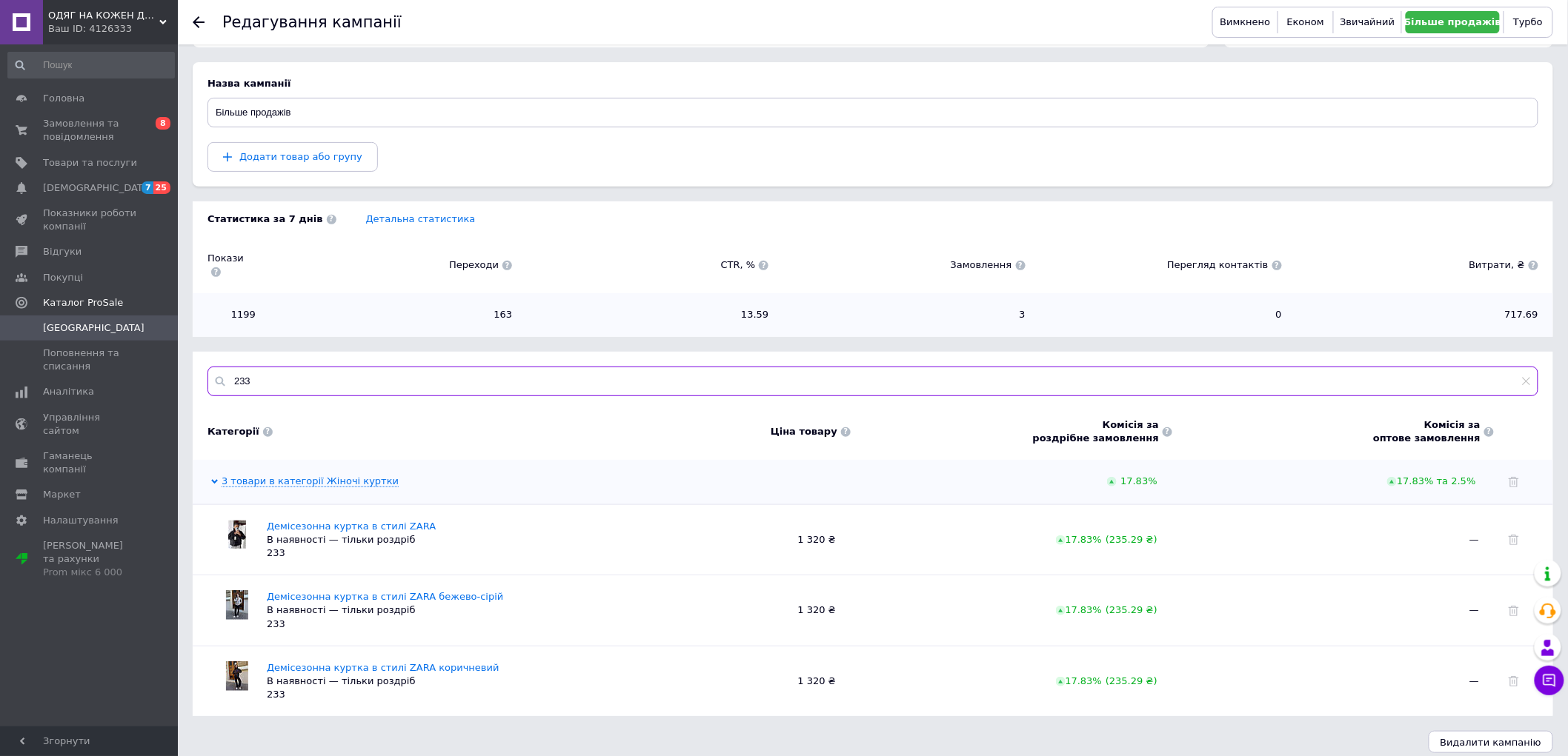
type input "233"
click at [126, 157] on span "Товари та послуги" at bounding box center [90, 163] width 94 height 14
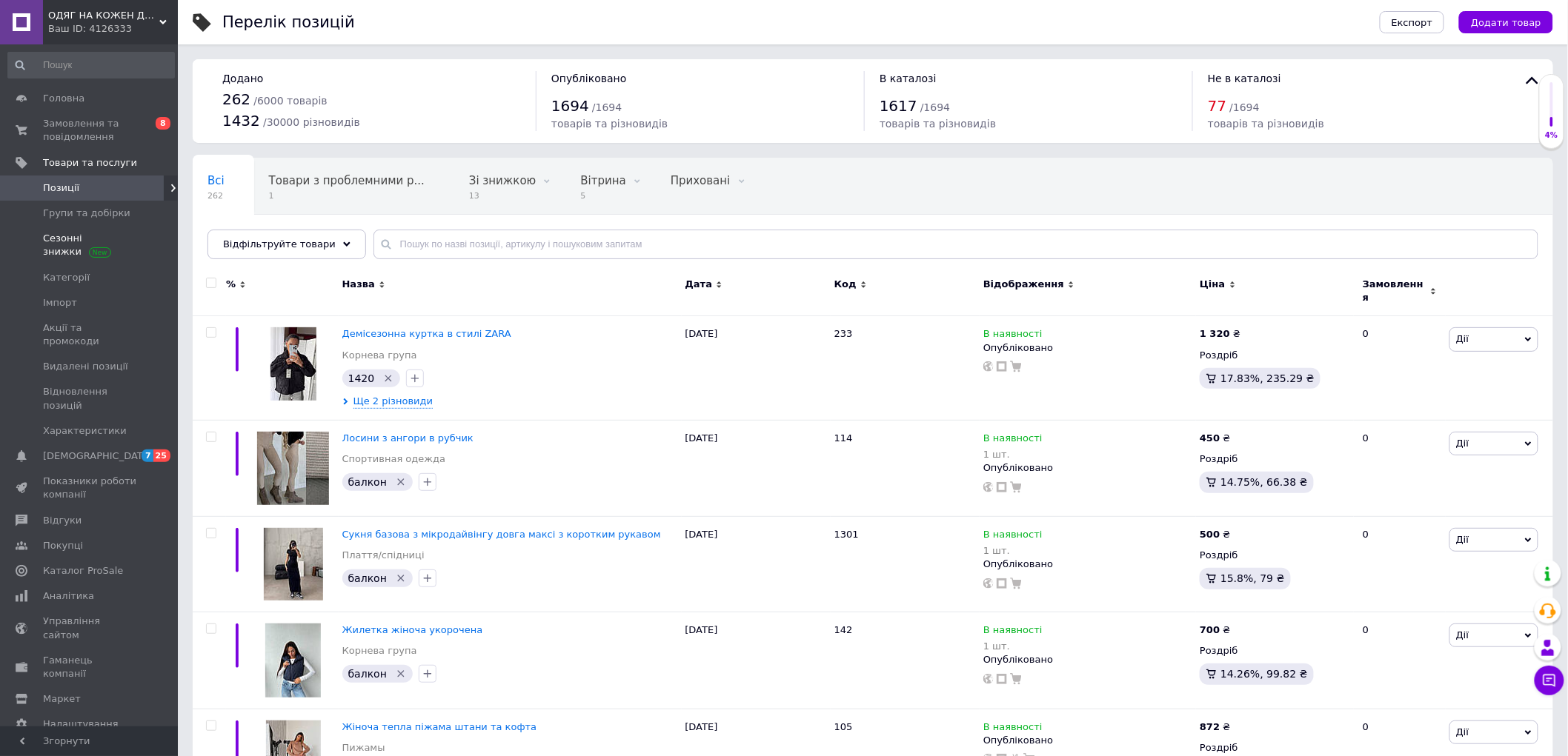
click at [95, 250] on span at bounding box center [100, 251] width 22 height 11
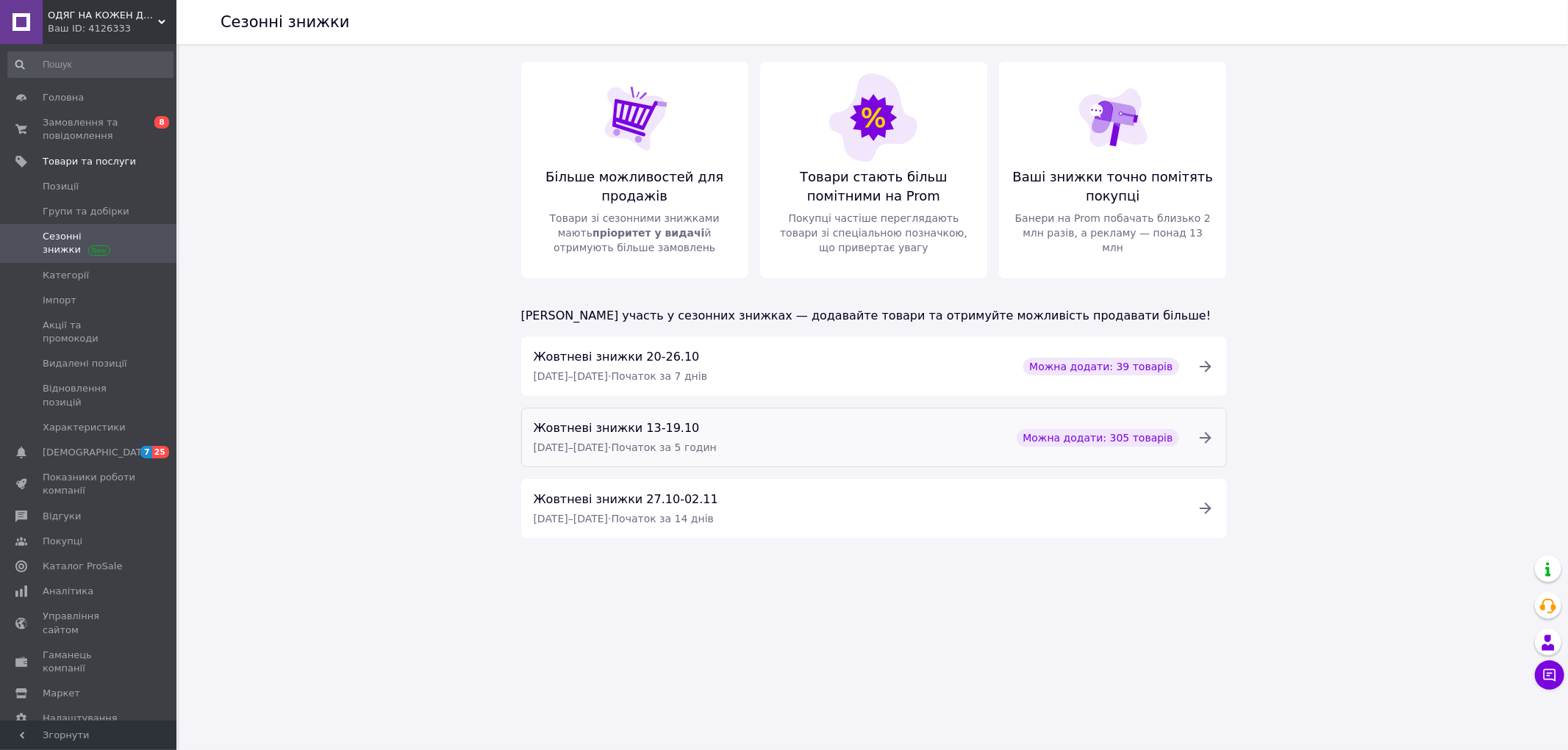
click at [776, 447] on div "Жовтневі знижки 13-19.10 13.10.2025 – 19.10.2025 · Початок за 5 годин Можна дод…" at bounding box center [856, 437] width 663 height 38
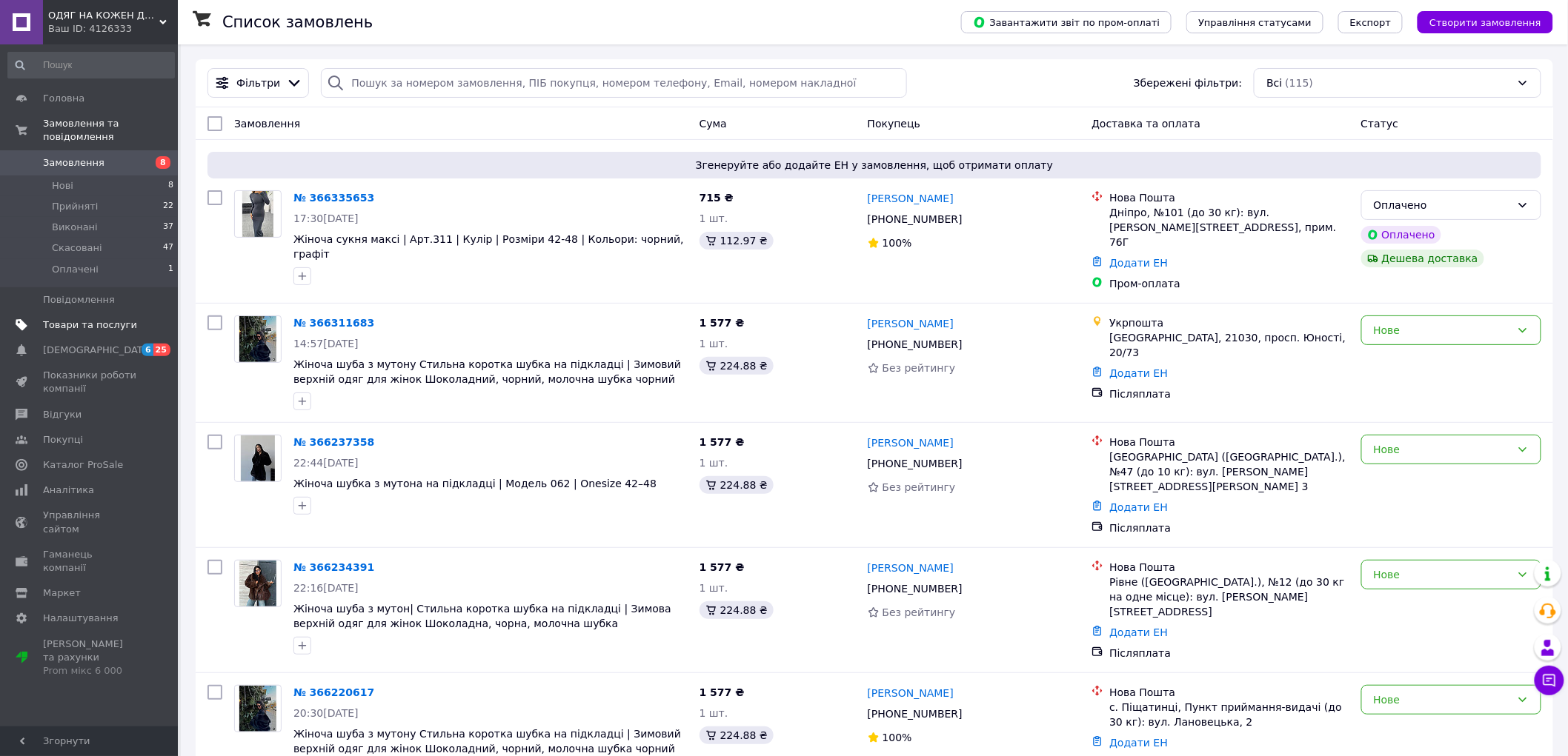
click at [111, 318] on span "Товари та послуги" at bounding box center [90, 325] width 94 height 14
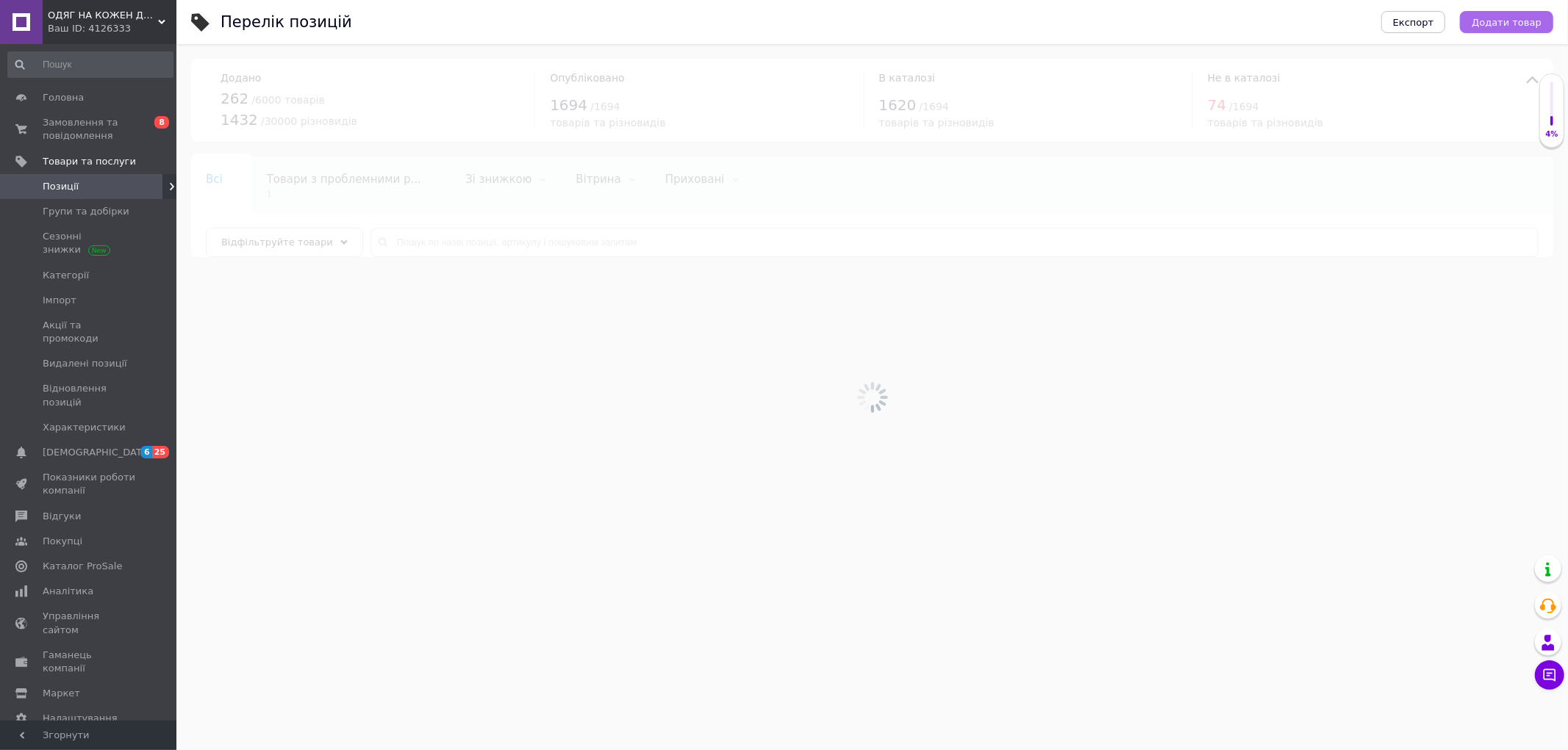
click at [1503, 24] on span "Додати товар" at bounding box center [1506, 22] width 70 height 11
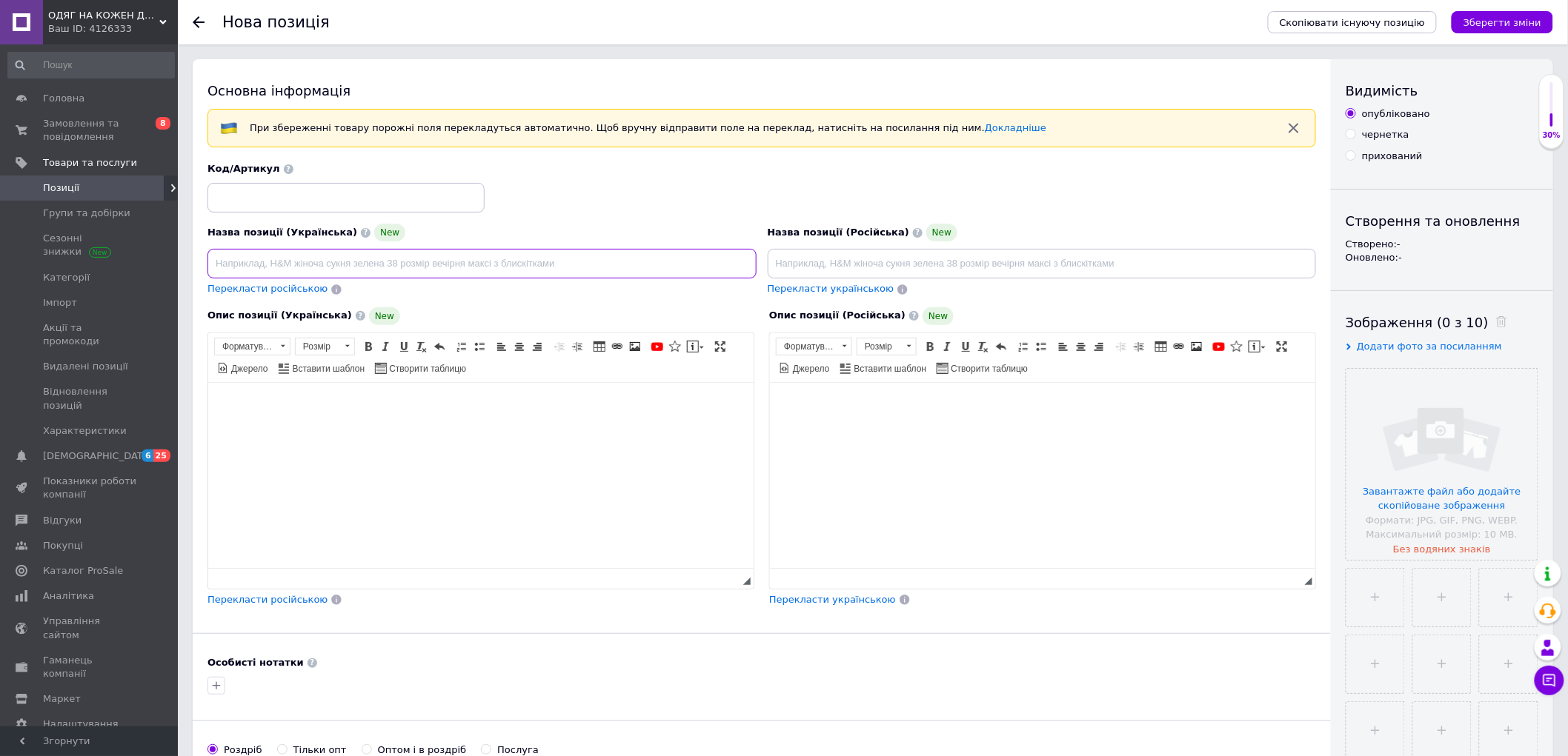
click at [312, 278] on input at bounding box center [481, 263] width 549 height 30
paste input "Зимова куртка в стилі oversize — тренд сезону 2025"
type input "Зимова куртка в стилі oversize — тренд сезону 2025"
click at [312, 196] on input at bounding box center [346, 198] width 277 height 30
type input "174"
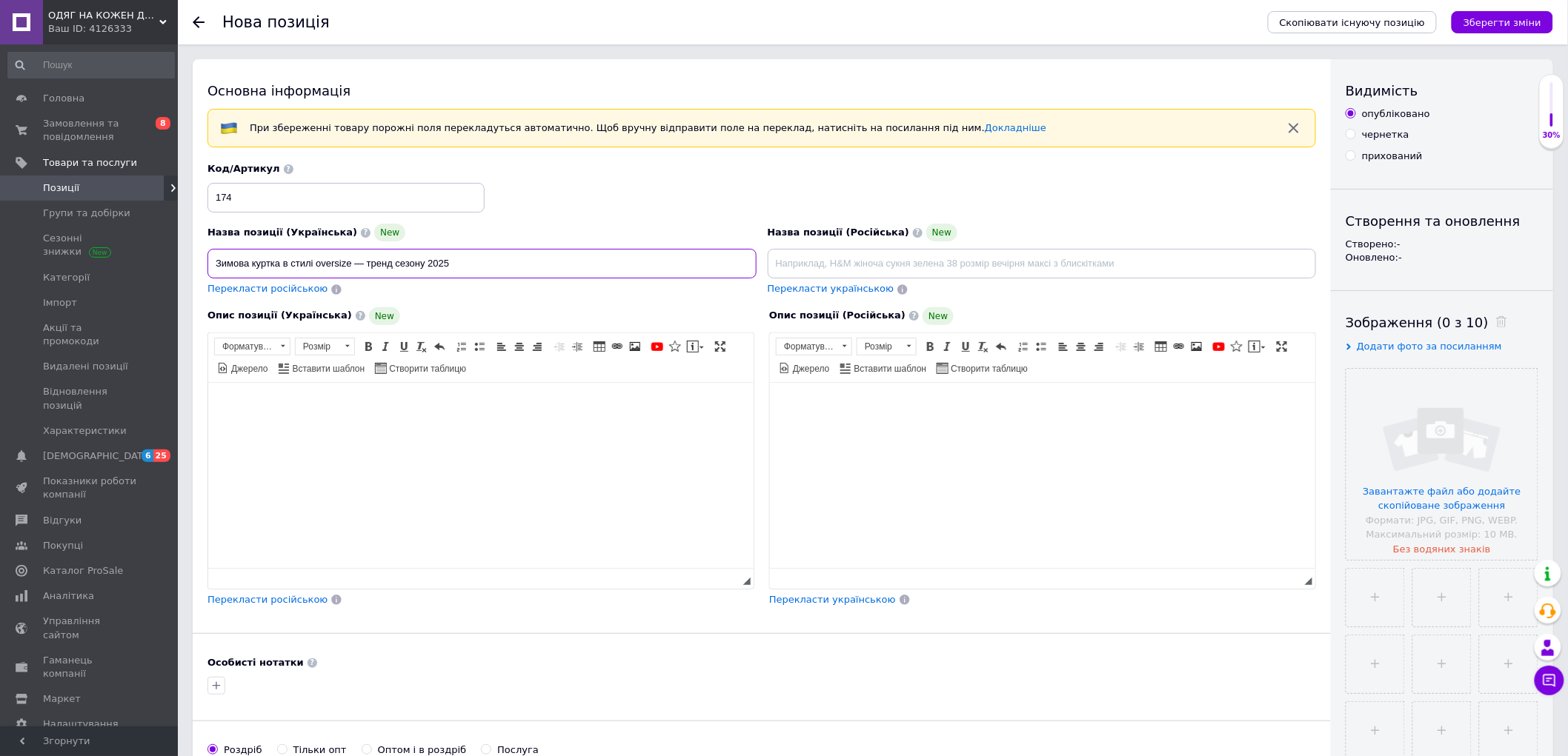
drag, startPoint x: 457, startPoint y: 257, endPoint x: 357, endPoint y: 259, distance: 100.0
click at [357, 259] on input "Зимова куртка в стилі oversize — тренд сезону 2025" at bounding box center [481, 263] width 549 height 30
type input "Зимова куртка в стилі oversize"
click at [1440, 437] on input "file" at bounding box center [1442, 464] width 191 height 191
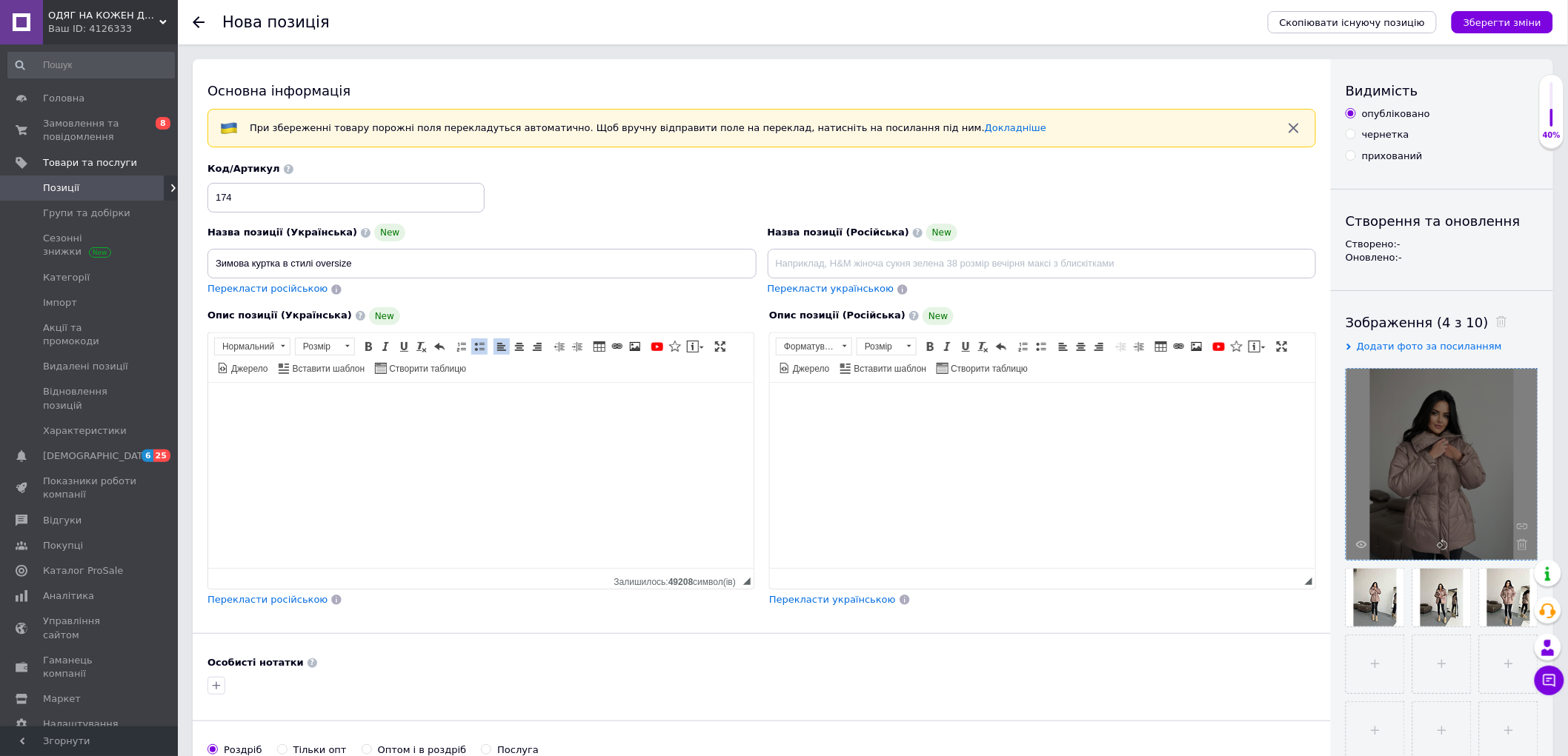
click at [293, 596] on span "Перекласти російською" at bounding box center [267, 599] width 120 height 11
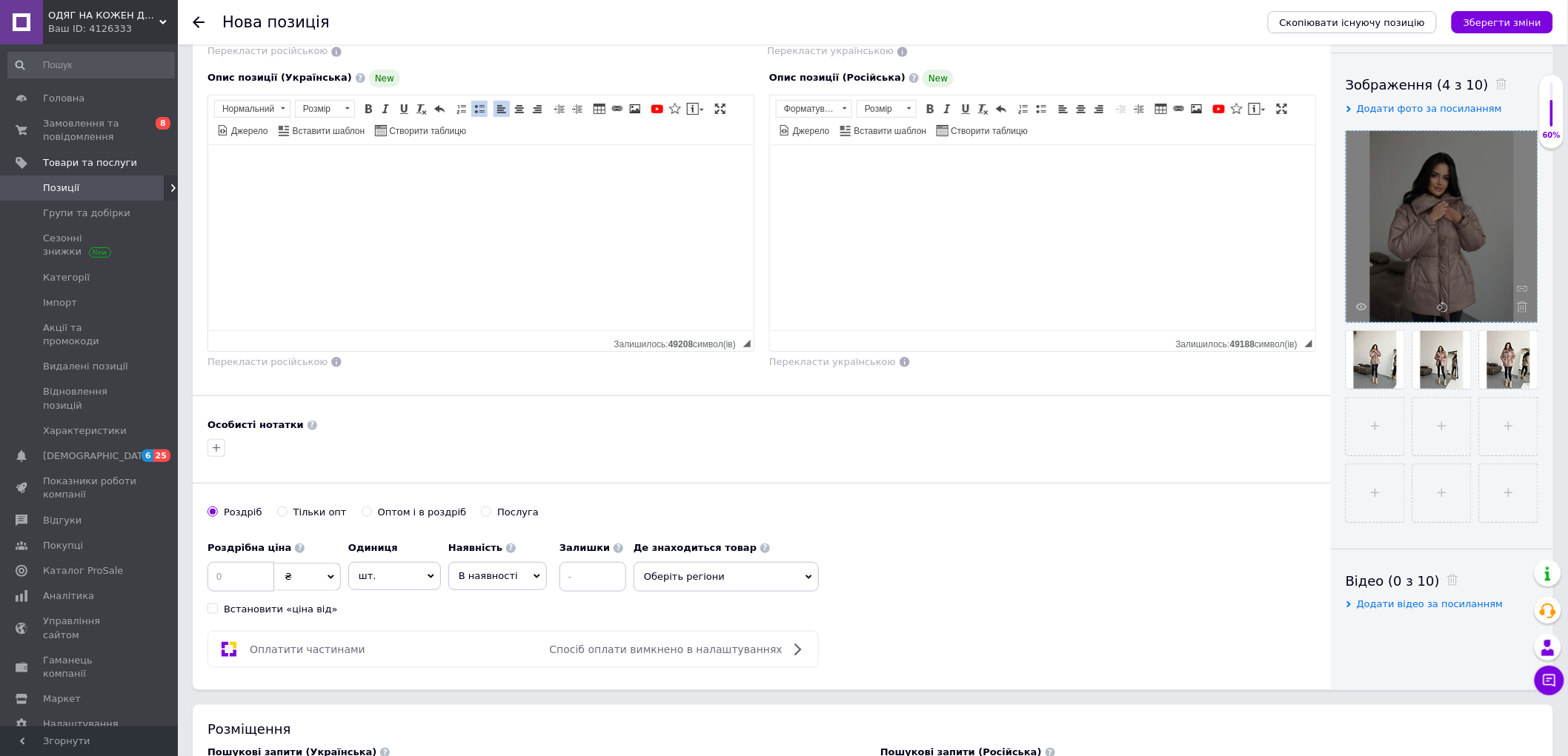
scroll to position [329, 0]
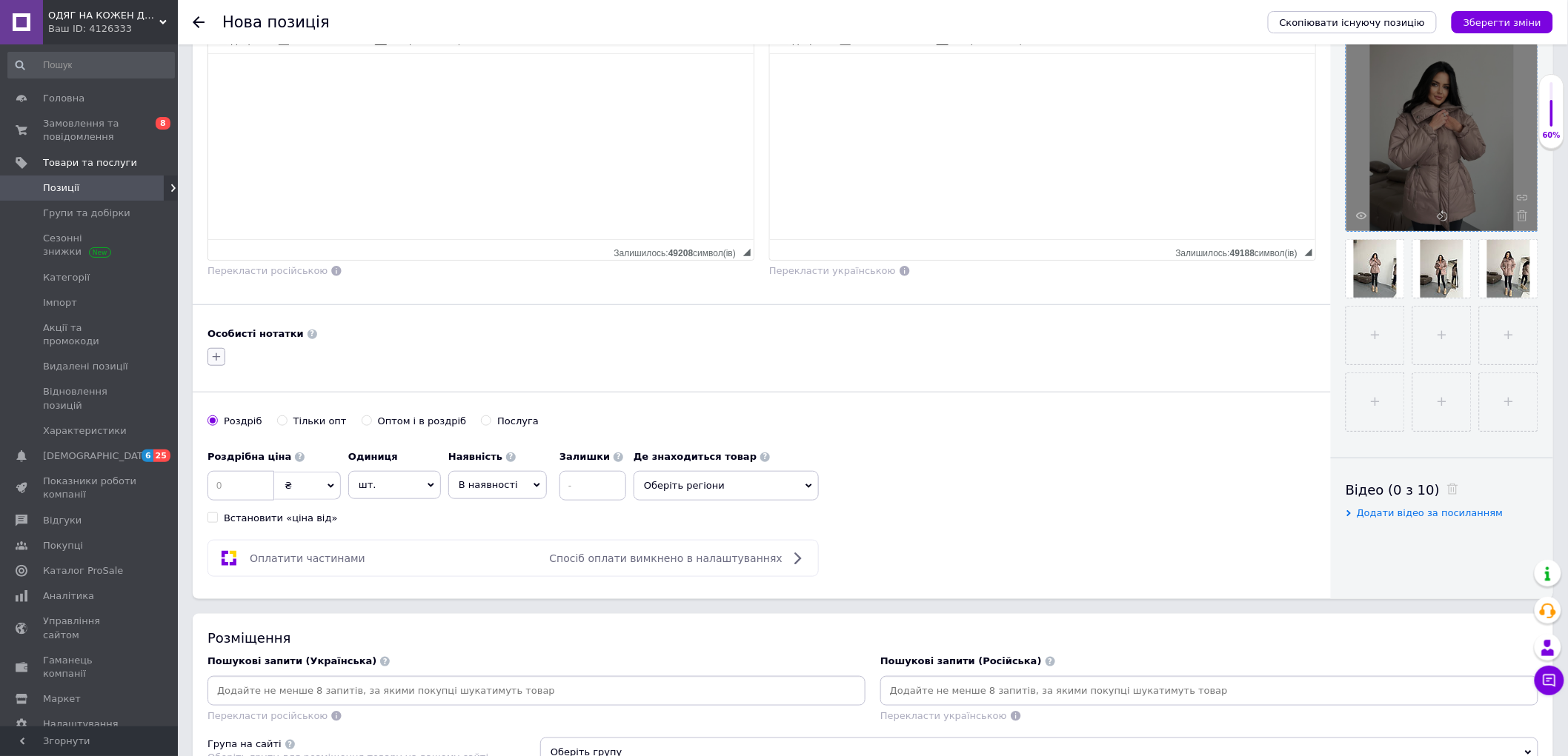
click at [220, 360] on icon "button" at bounding box center [216, 357] width 12 height 12
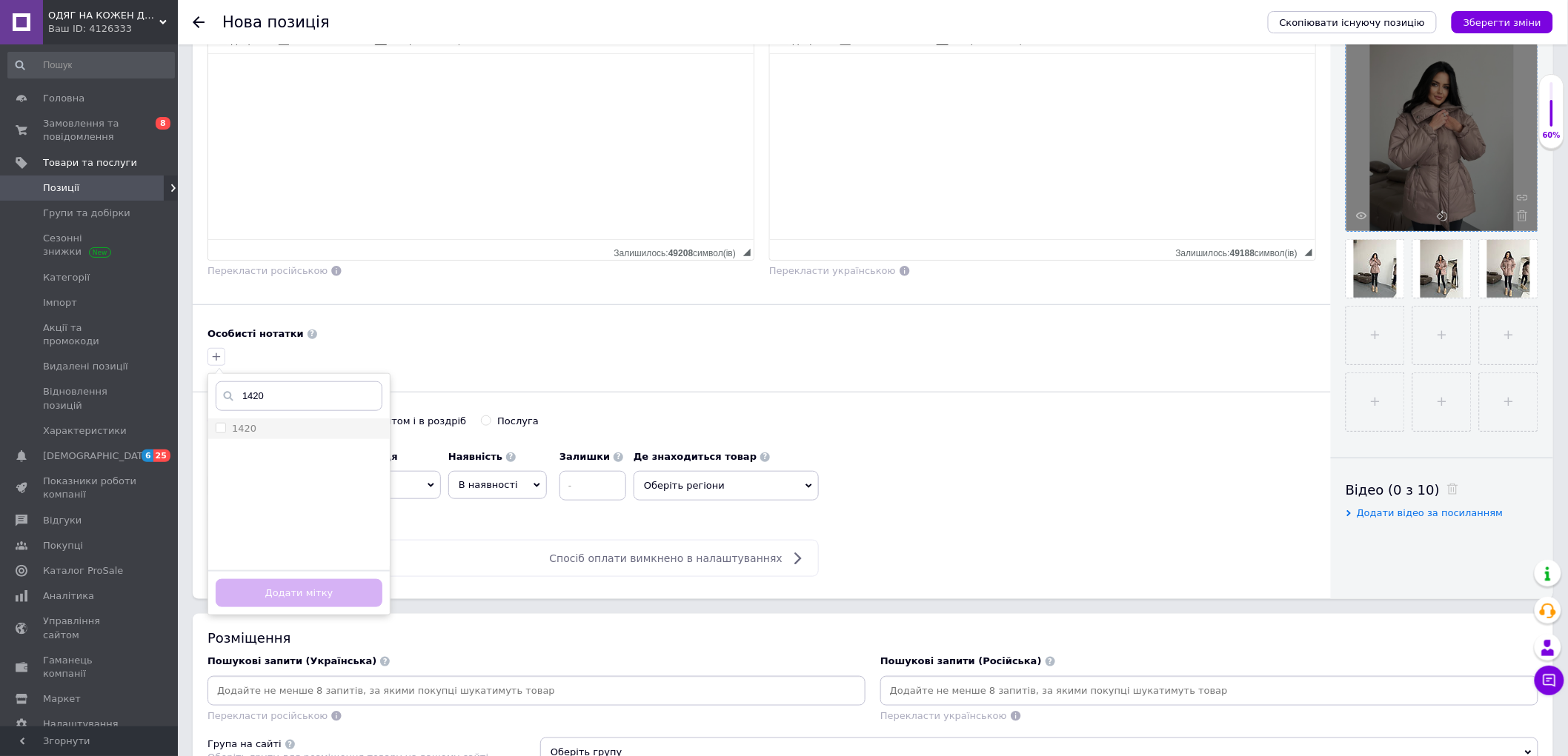
type input "1420"
click at [290, 423] on div "1420" at bounding box center [299, 428] width 166 height 14
checkbox input "true"
click at [346, 609] on div "Додати мітку" at bounding box center [299, 592] width 182 height 45
click at [344, 593] on button "Додати мітку" at bounding box center [299, 594] width 166 height 29
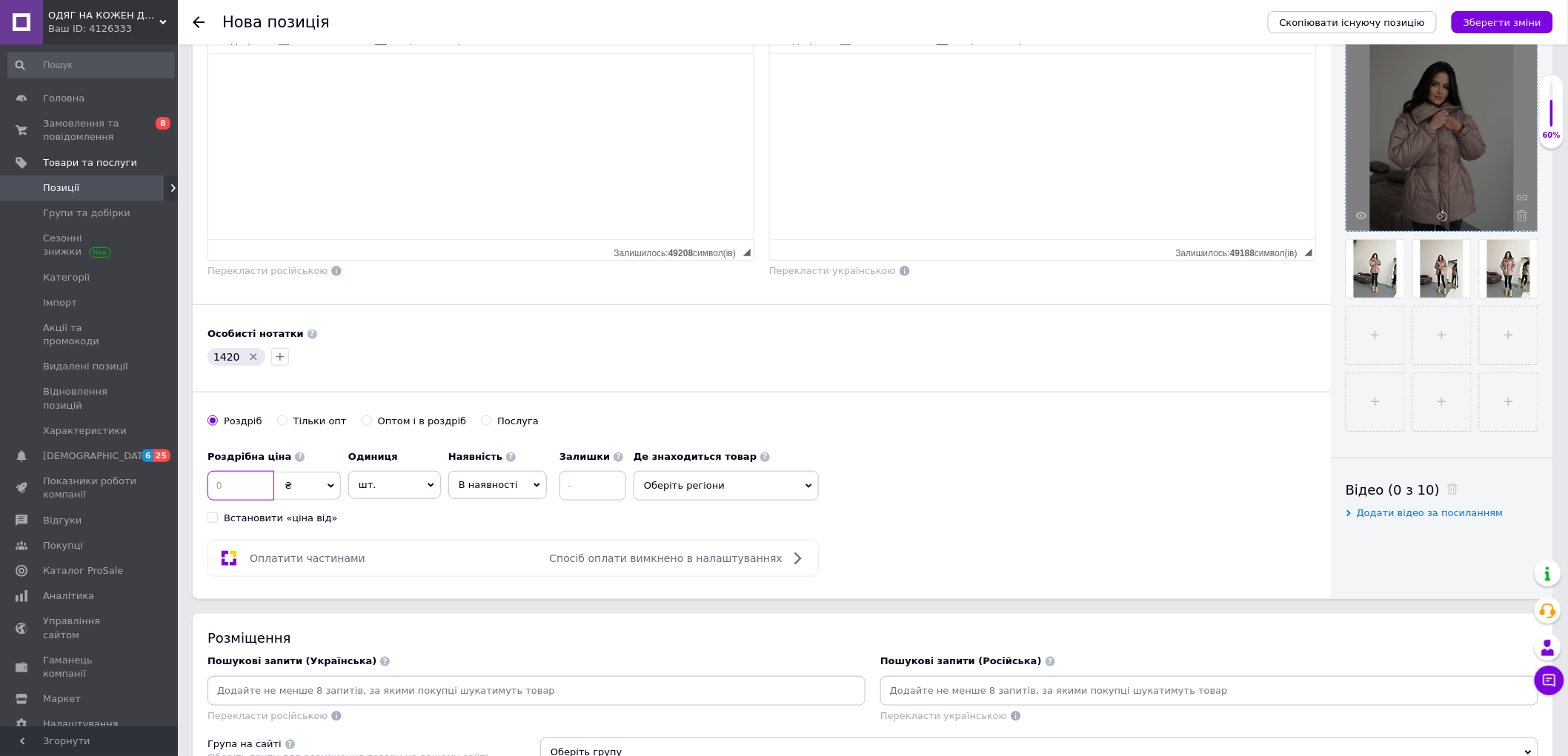
click at [228, 484] on input at bounding box center [240, 485] width 67 height 30
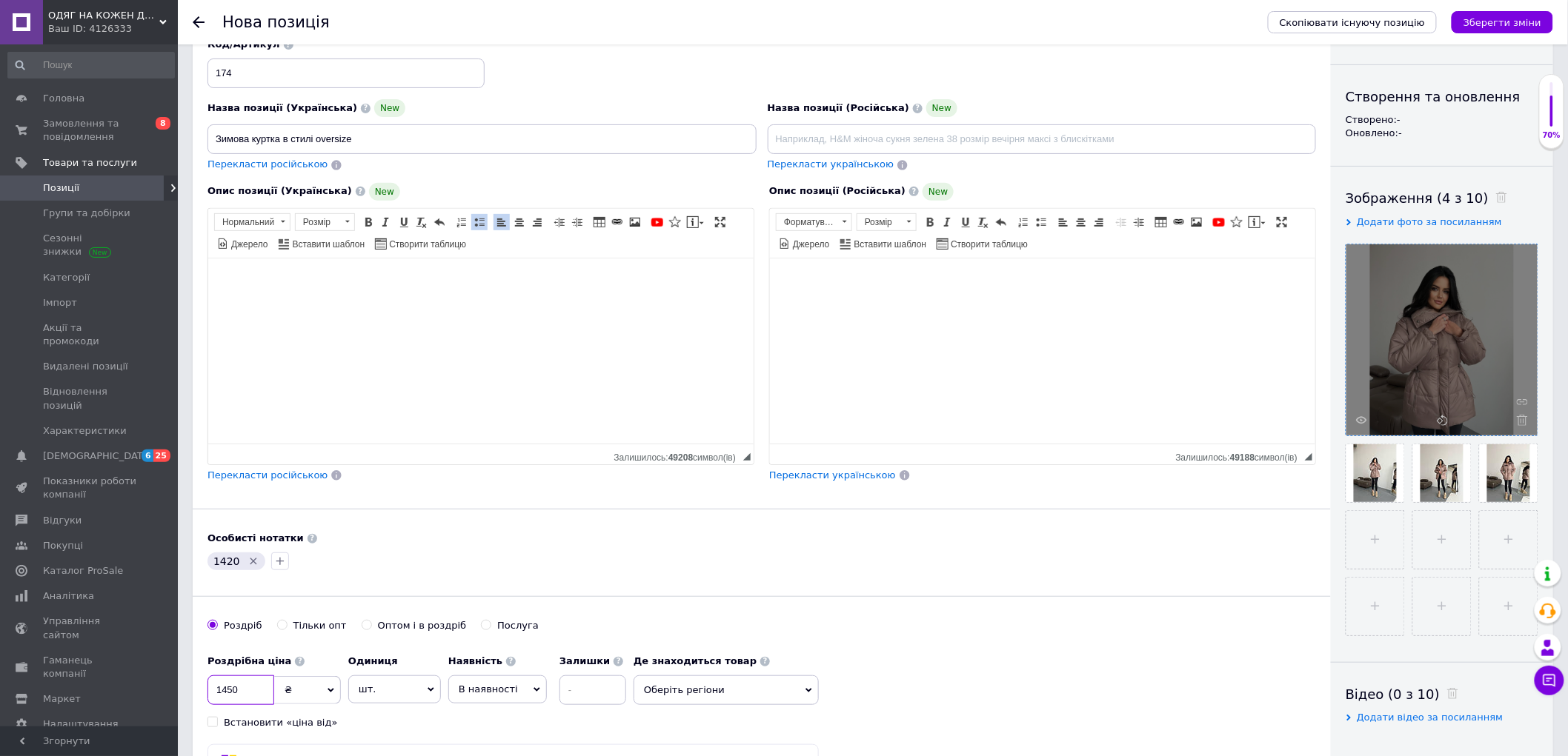
scroll to position [247, 0]
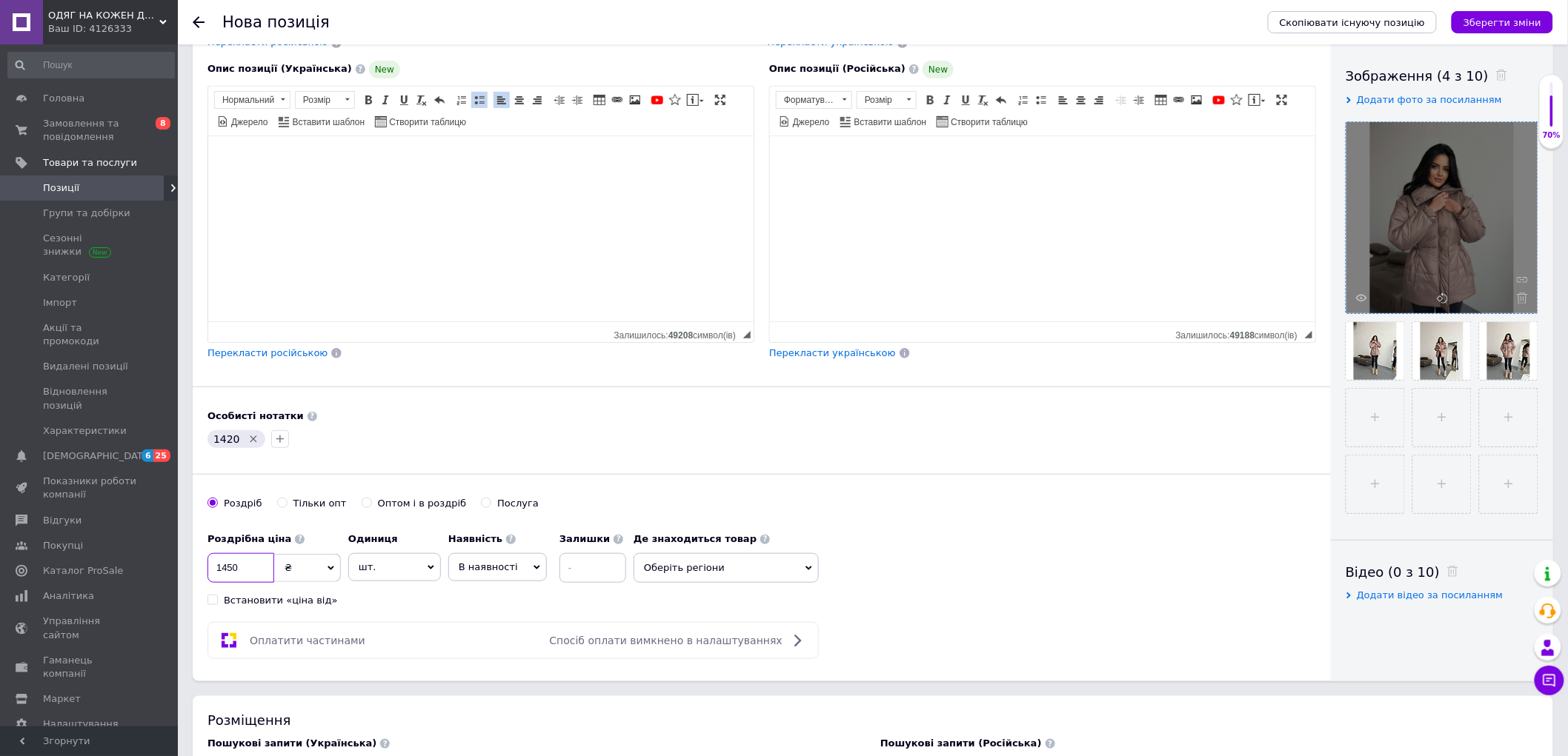
type input "1450"
click at [1050, 557] on div "Роздрібна ціна 1450 ₴ $ EUR CHF GBP ¥ PLN ₸ MDL HUF KGS CNY TRY KRW lei Встанов…" at bounding box center [762, 566] width 1109 height 82
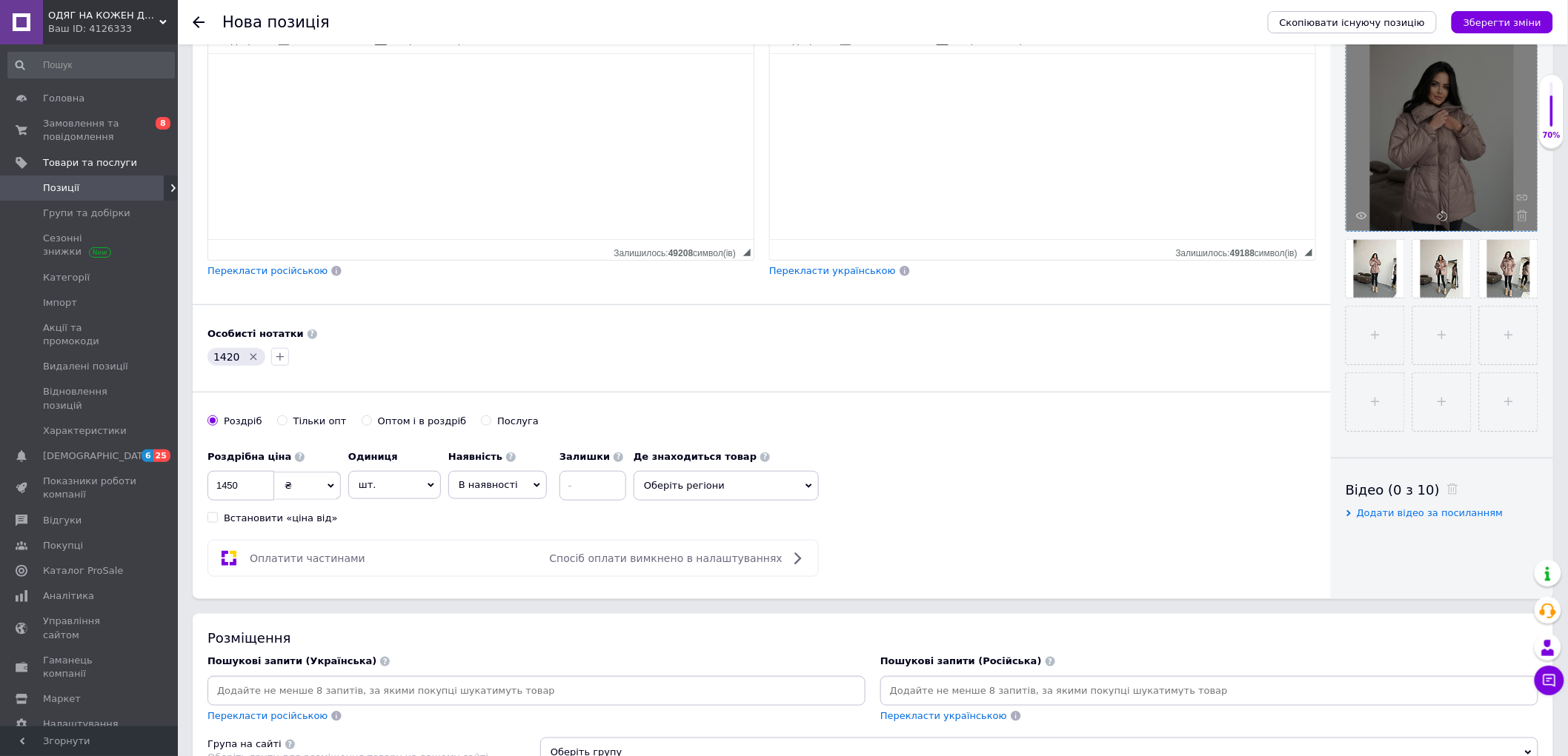
click at [730, 482] on span "Оберіть регіони" at bounding box center [726, 485] width 185 height 30
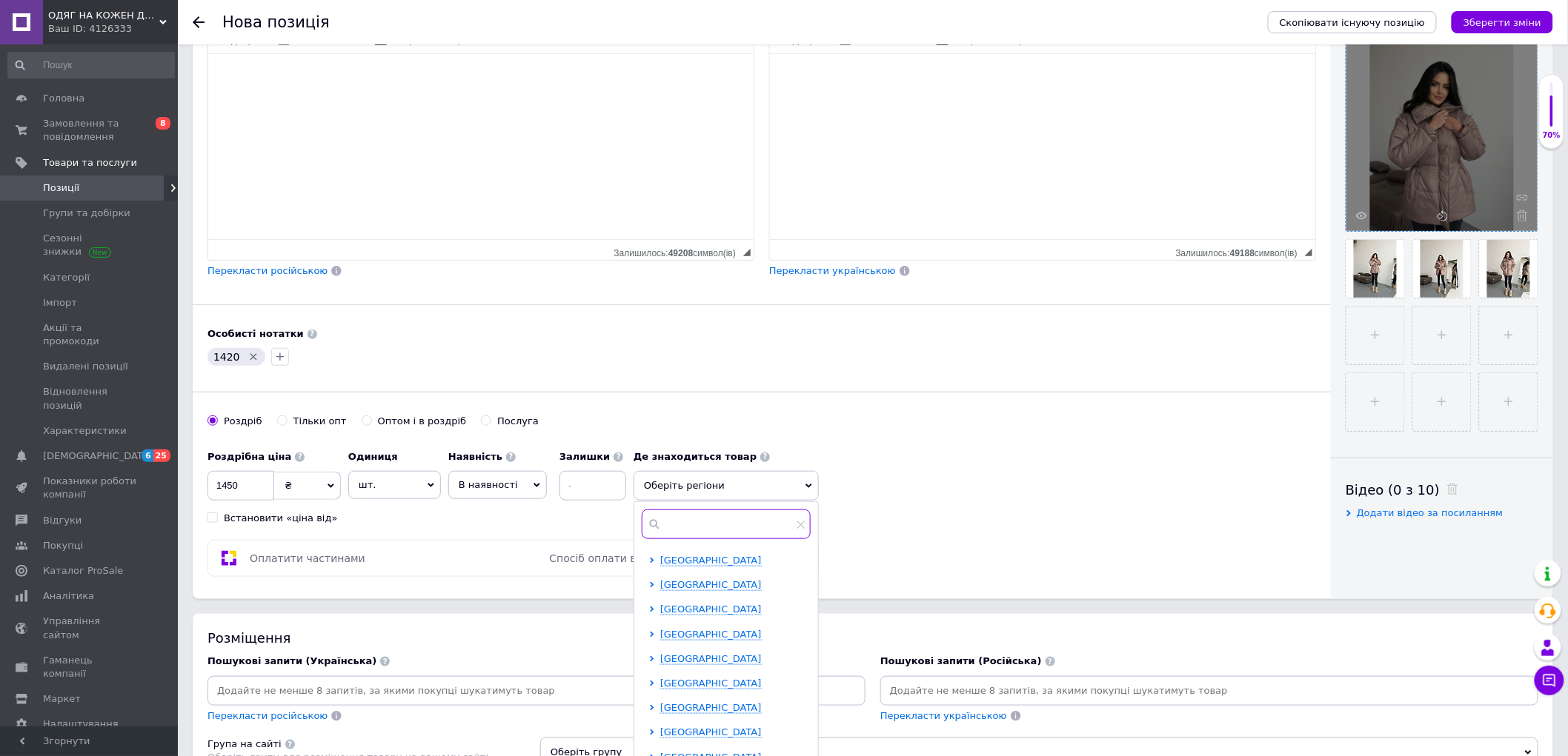
click at [690, 518] on input "text" at bounding box center [726, 524] width 169 height 30
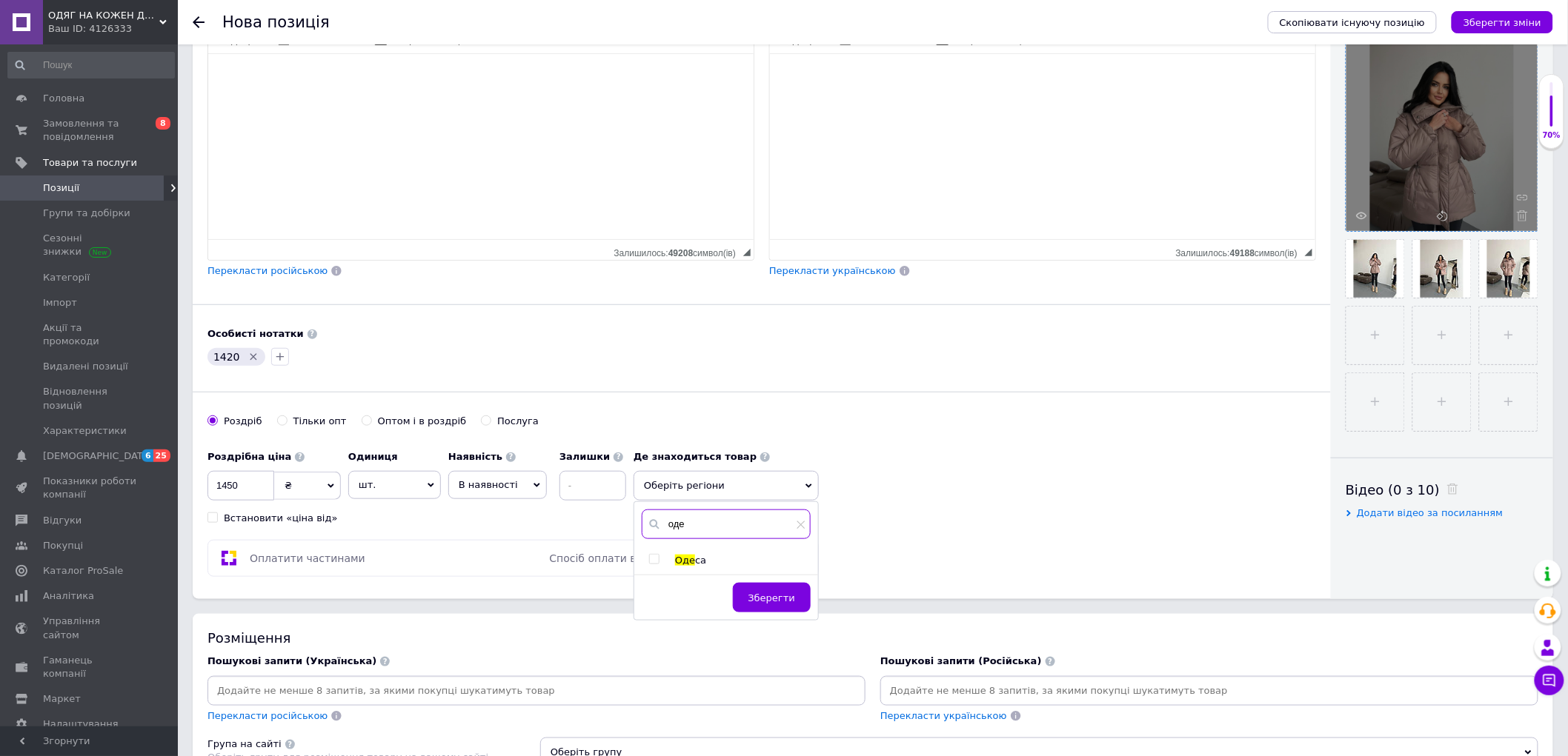
type input "оде"
click at [695, 562] on span "са" at bounding box center [700, 560] width 11 height 11
checkbox input "true"
click at [780, 620] on div "Зберегти" at bounding box center [726, 609] width 183 height 37
click at [779, 608] on span "Зберегти" at bounding box center [772, 605] width 47 height 11
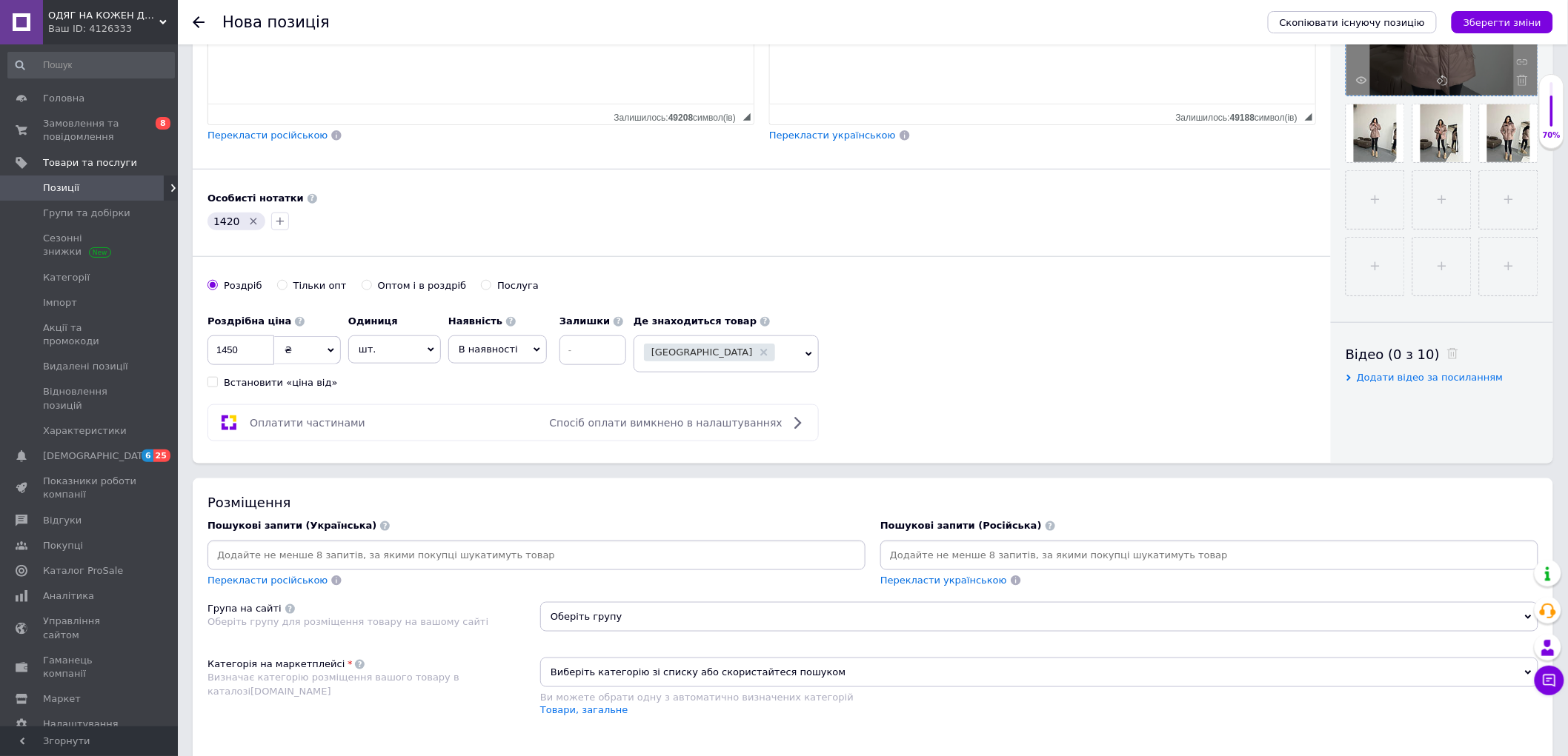
scroll to position [493, 0]
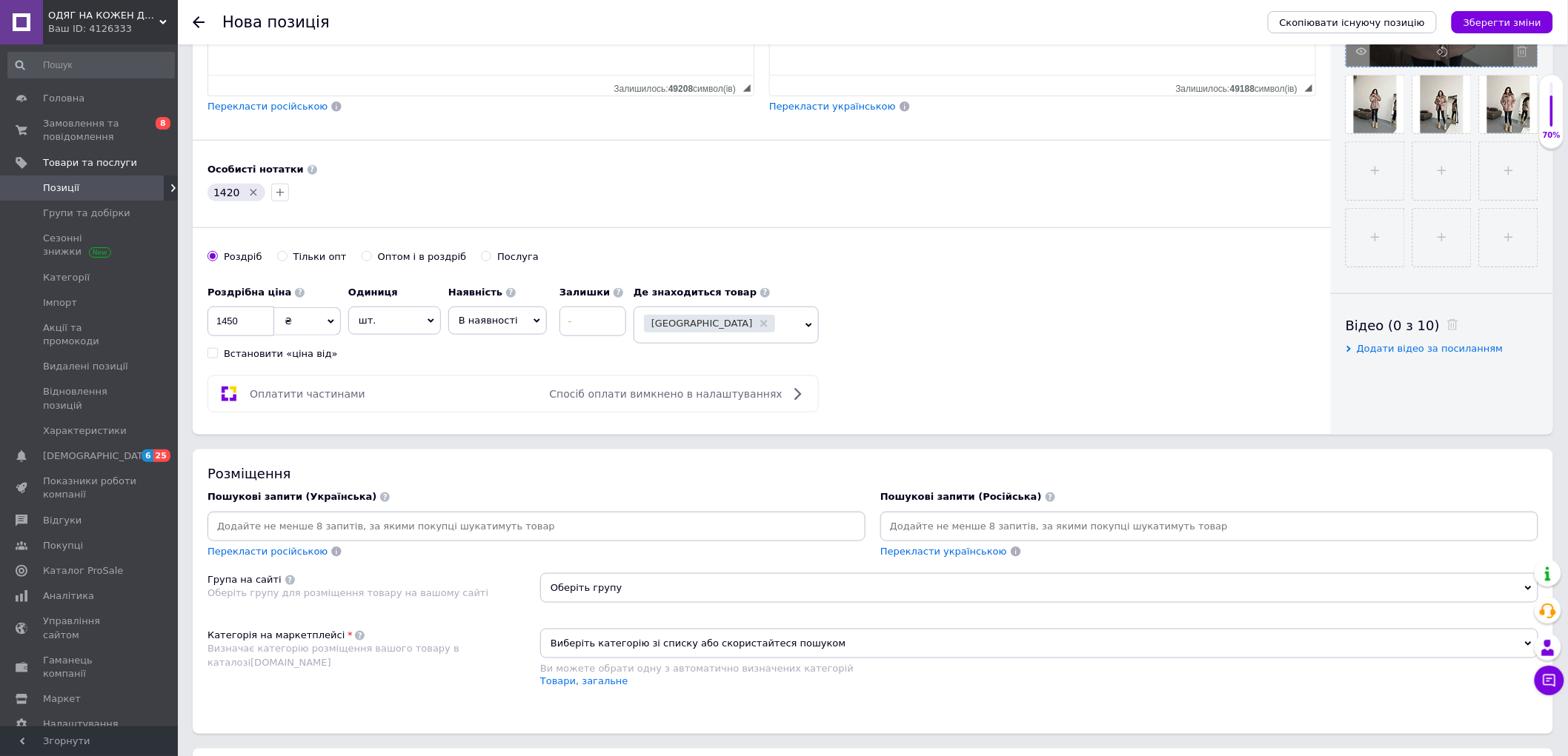
click at [335, 558] on div "Пошукові запити (Українська) Перекласти російською" at bounding box center [536, 524] width 658 height 68
click at [387, 538] on input at bounding box center [537, 526] width 652 height 22
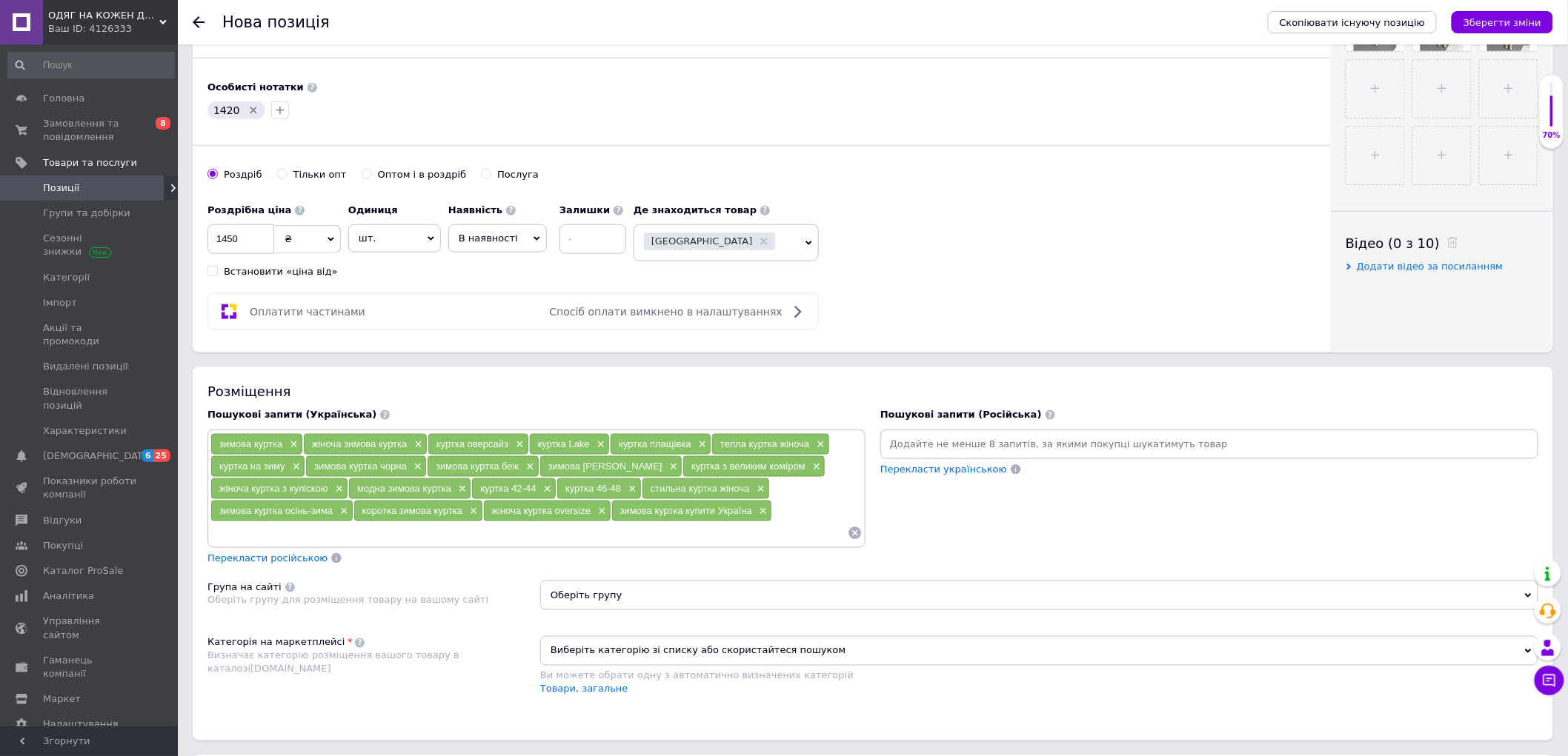
click at [275, 563] on span "Перекласти російською" at bounding box center [267, 557] width 120 height 11
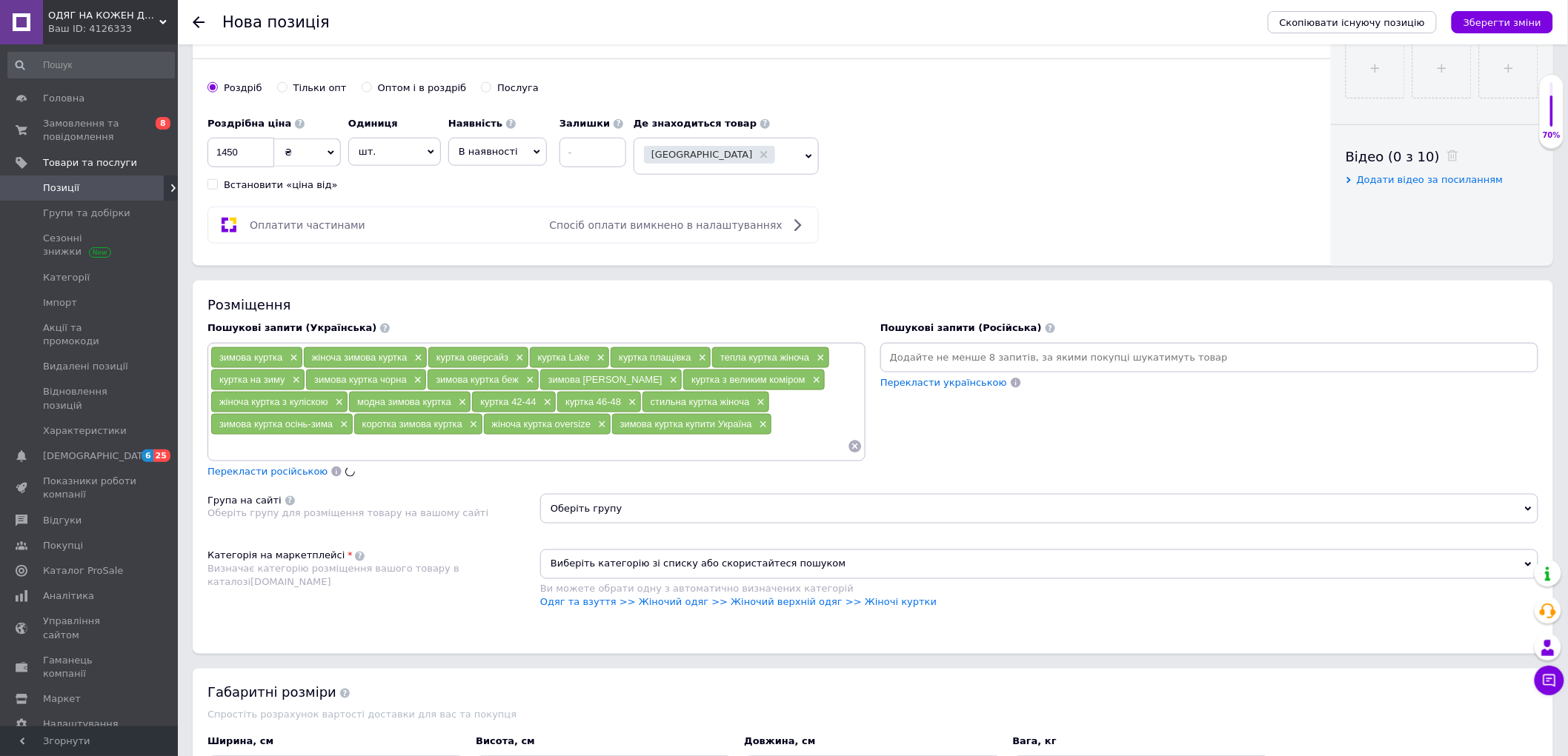
scroll to position [741, 0]
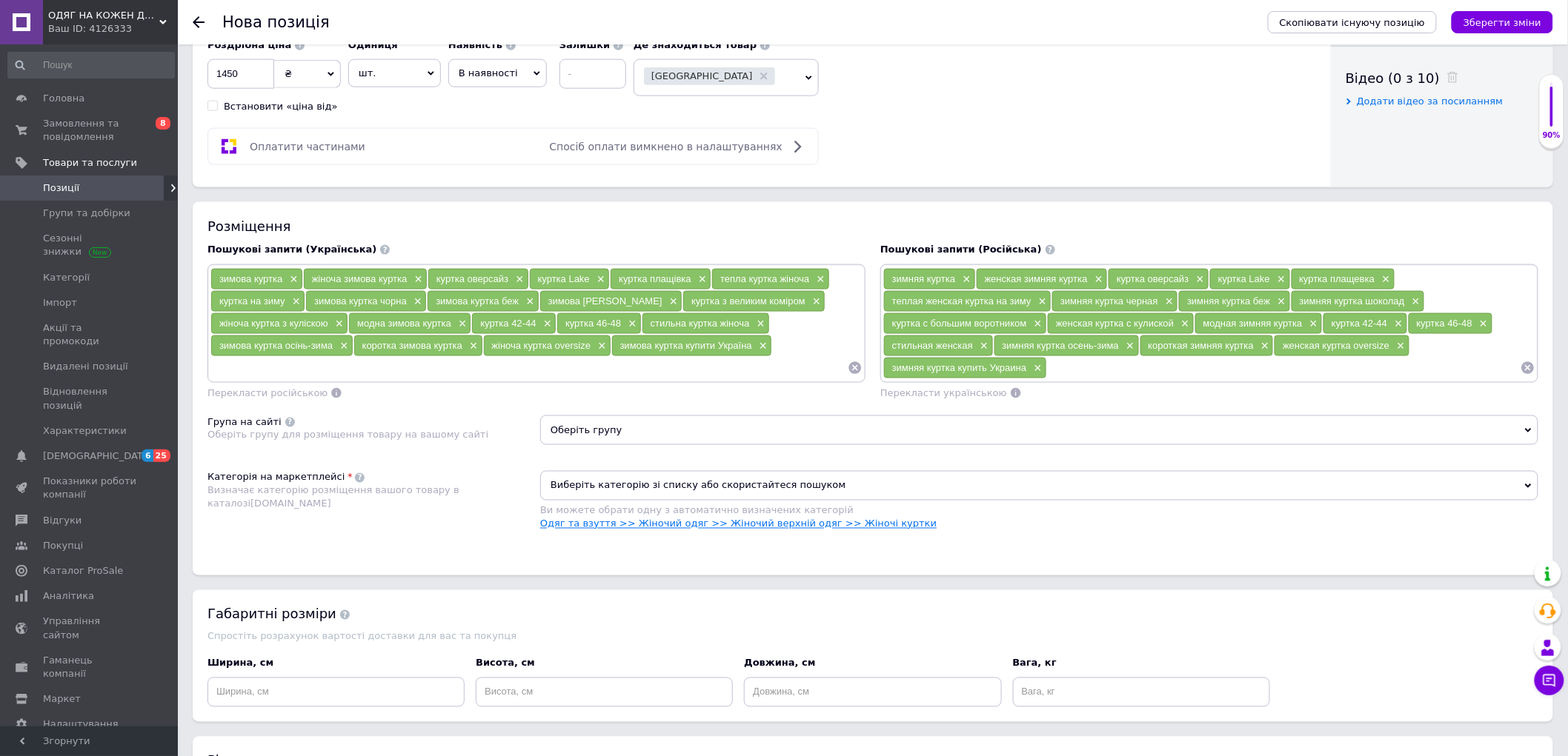
click at [849, 529] on link "Одяг та взуття >> Жіночий одяг >> Жіночий верхній одяг >> Жіночі куртки" at bounding box center [738, 524] width 396 height 11
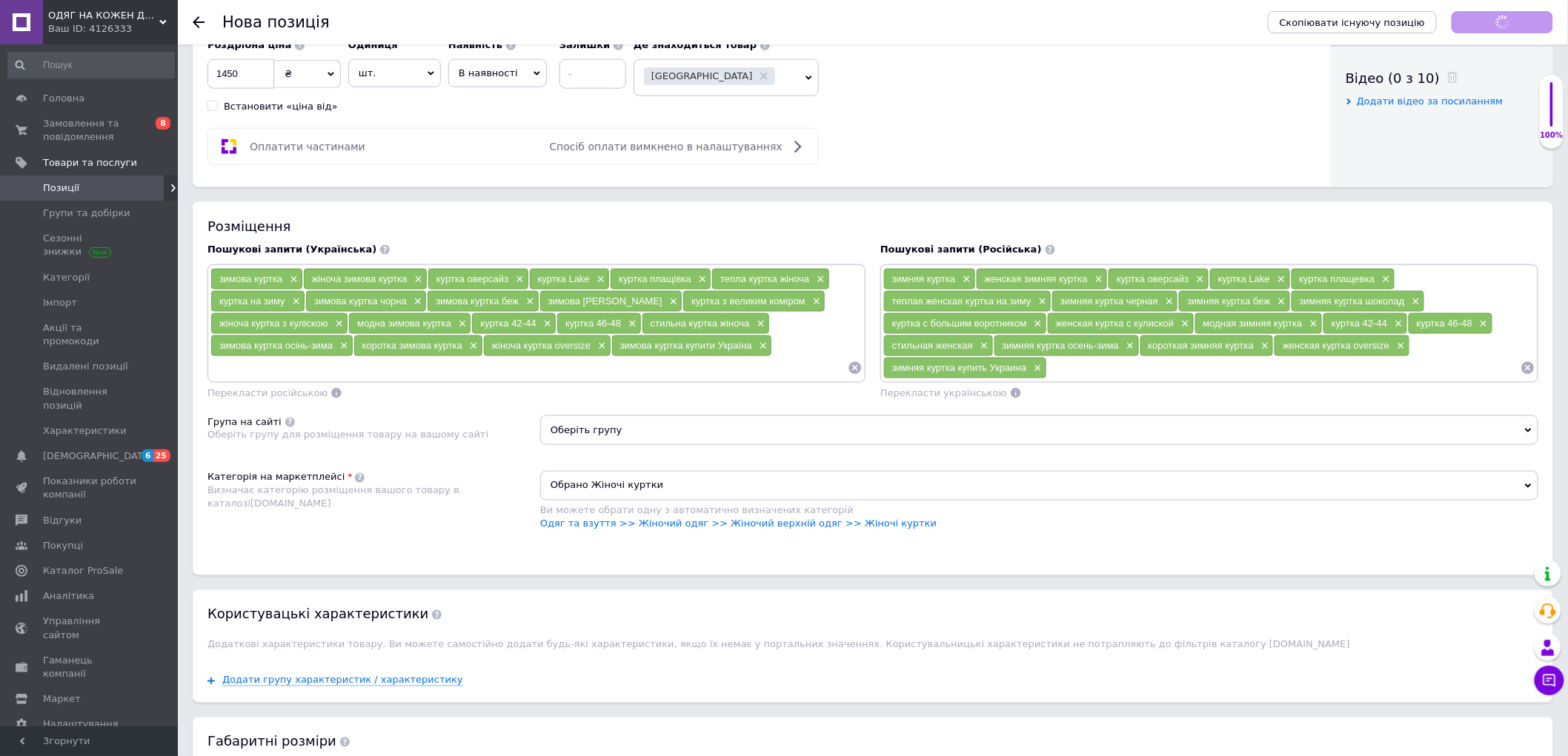
click at [627, 445] on span "Оберіть групу" at bounding box center [1039, 430] width 998 height 30
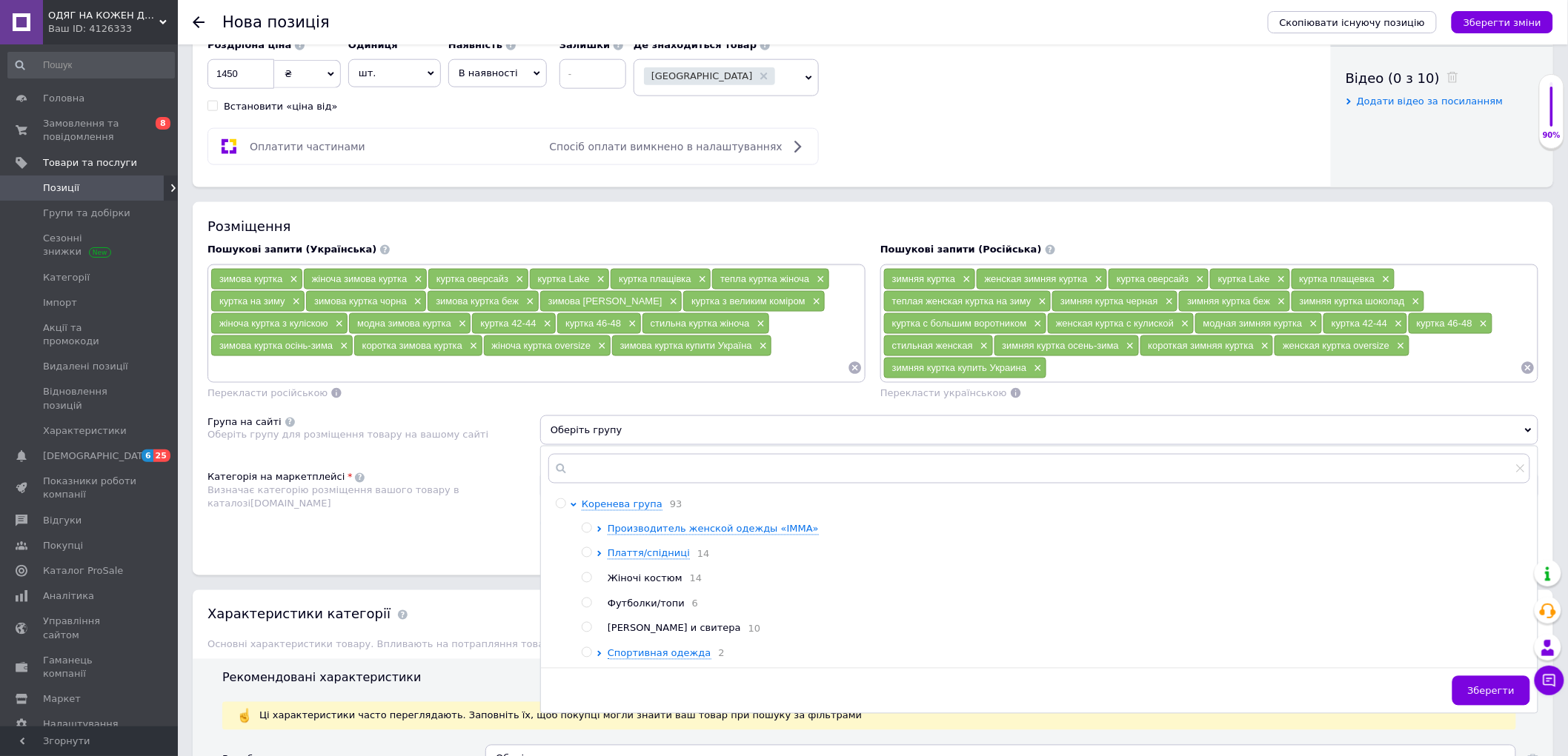
click at [561, 509] on input "radio" at bounding box center [560, 503] width 9 height 9
radio input "true"
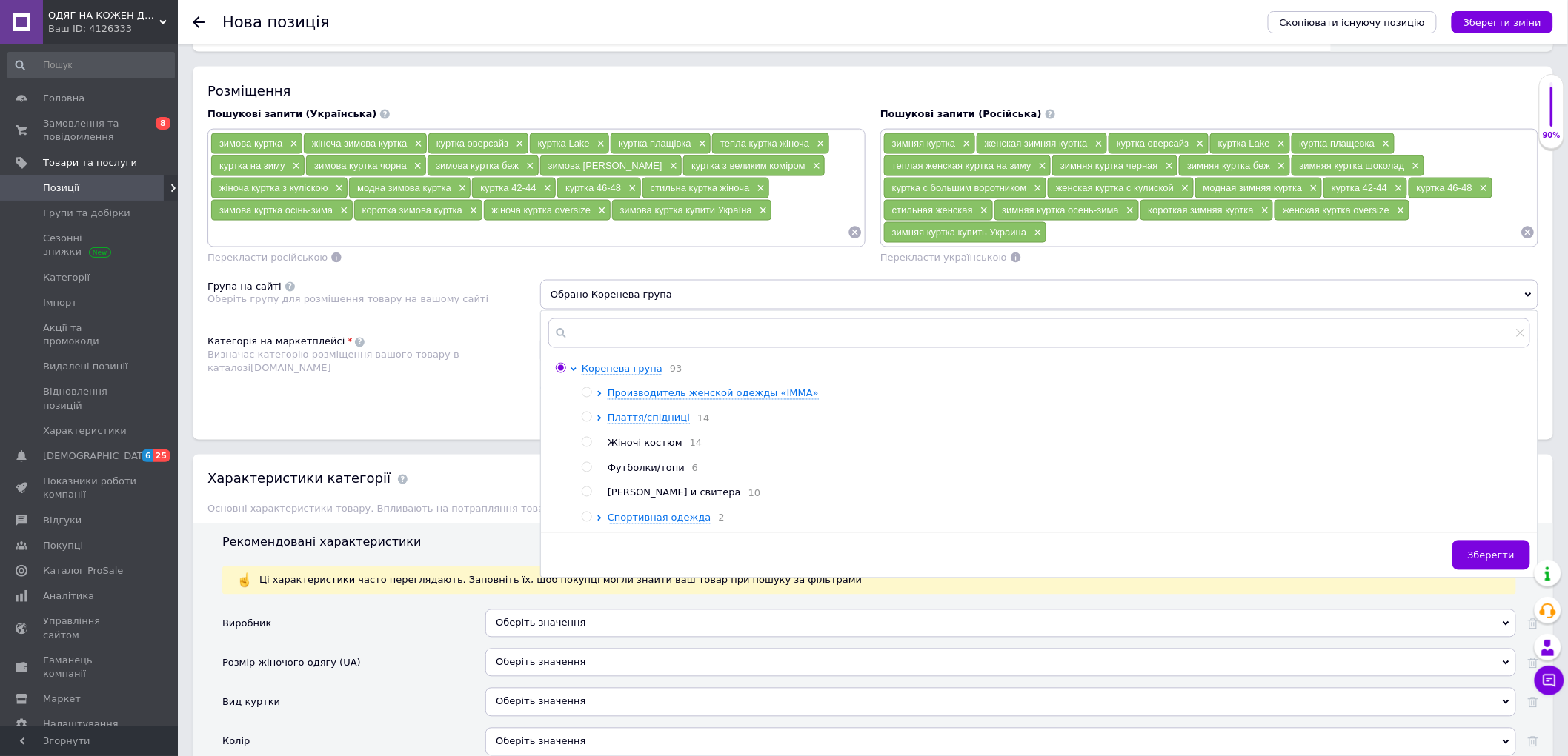
scroll to position [905, 0]
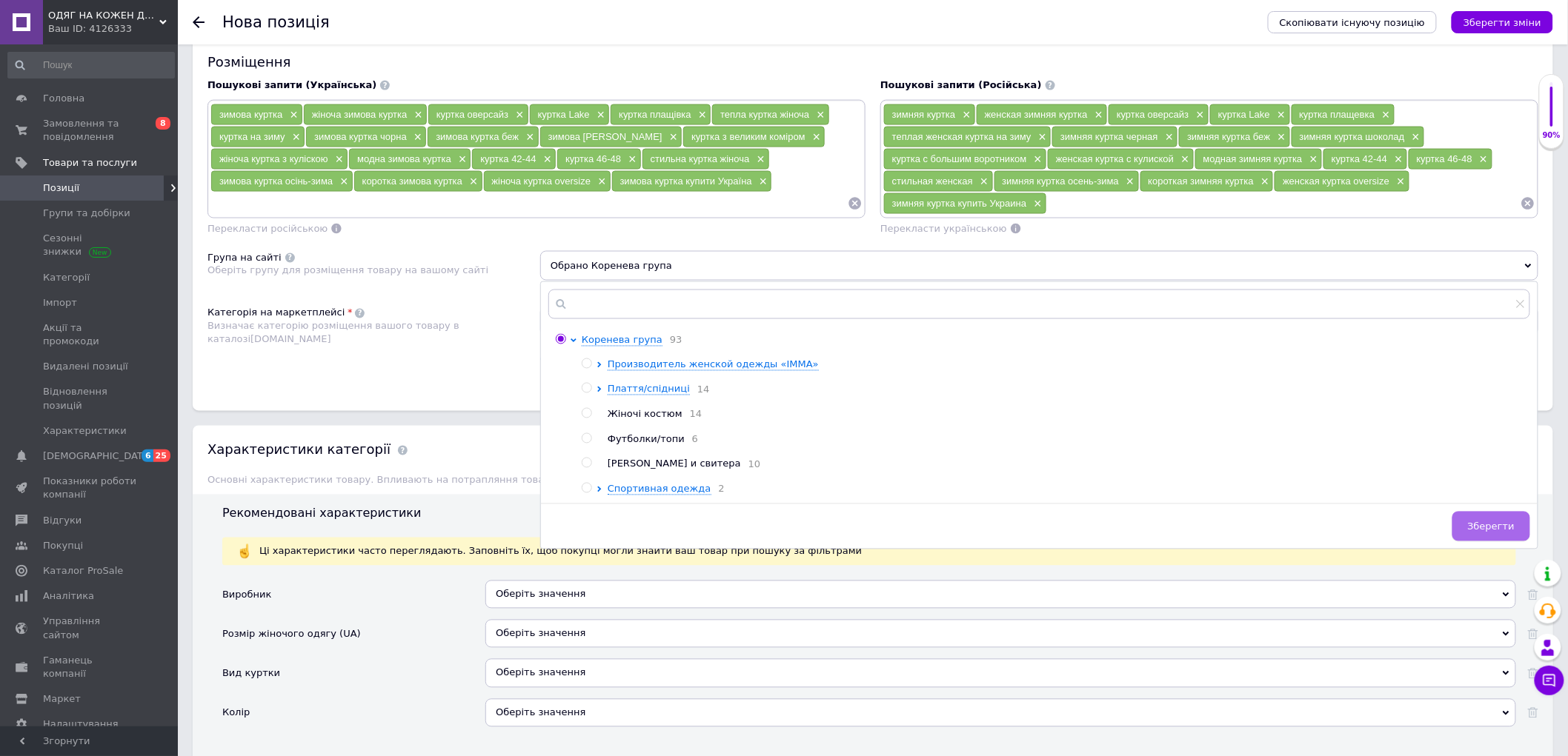
click at [1488, 533] on span "Зберегти" at bounding box center [1491, 526] width 47 height 11
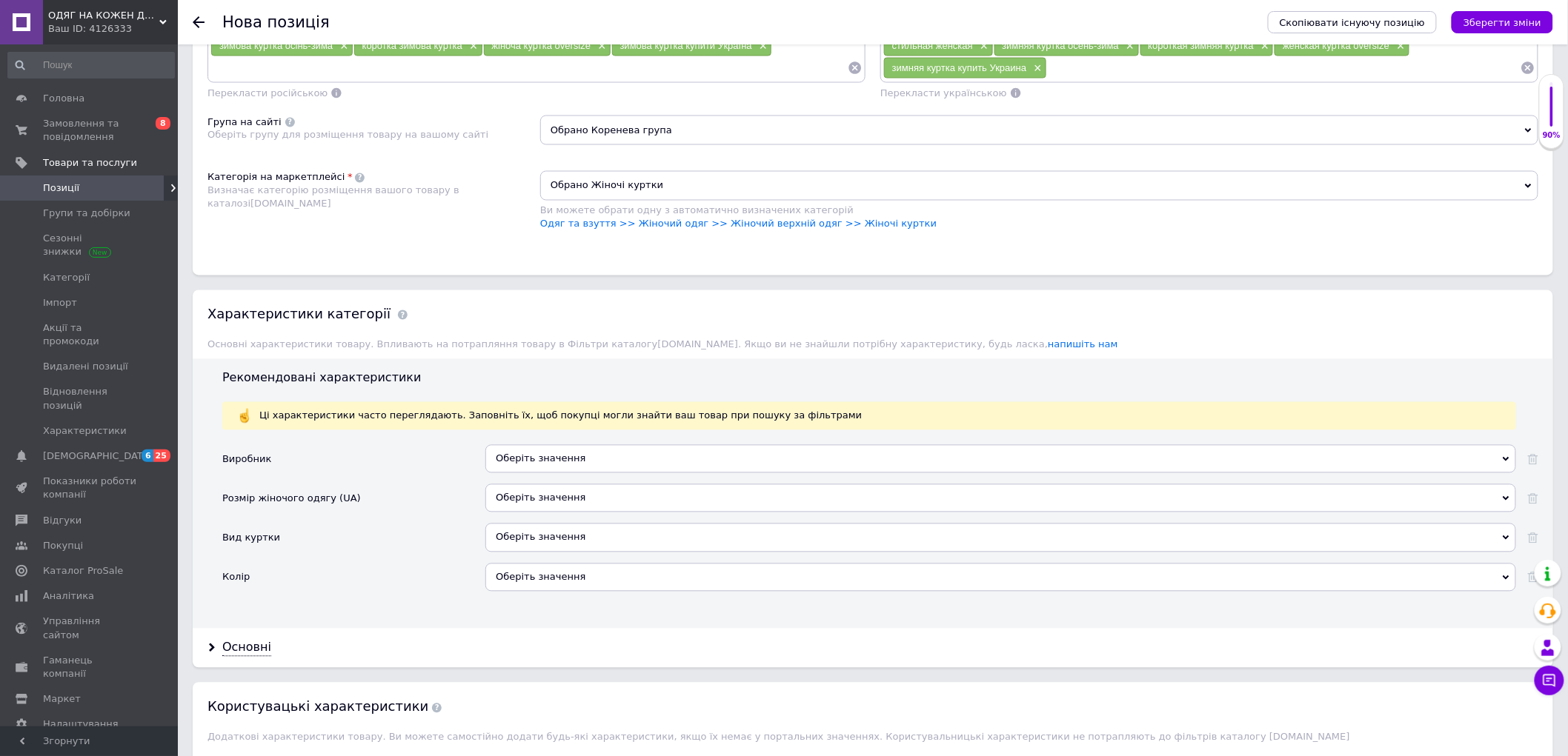
scroll to position [1069, 0]
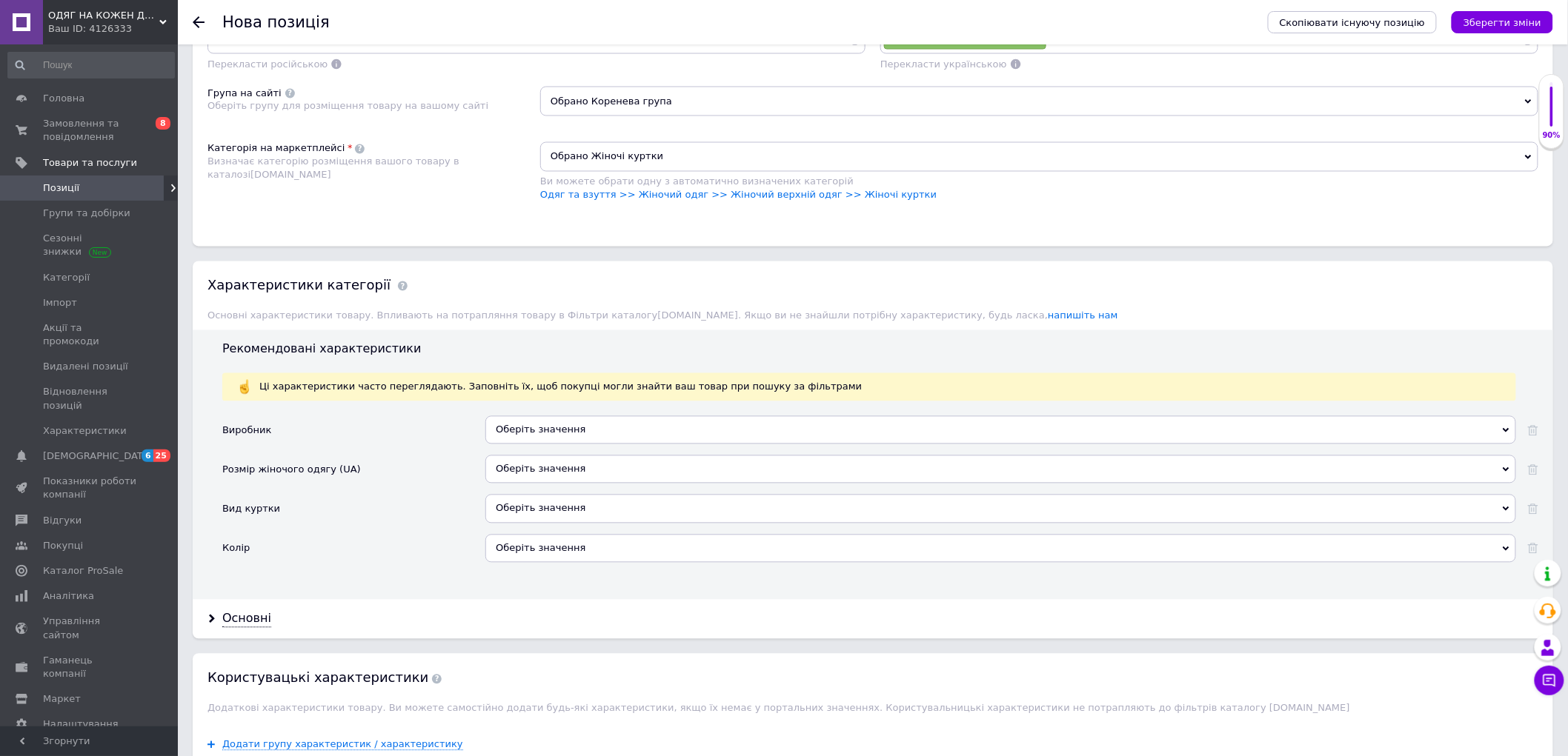
click at [571, 445] on div "Оберіть значення" at bounding box center [1001, 430] width 1031 height 28
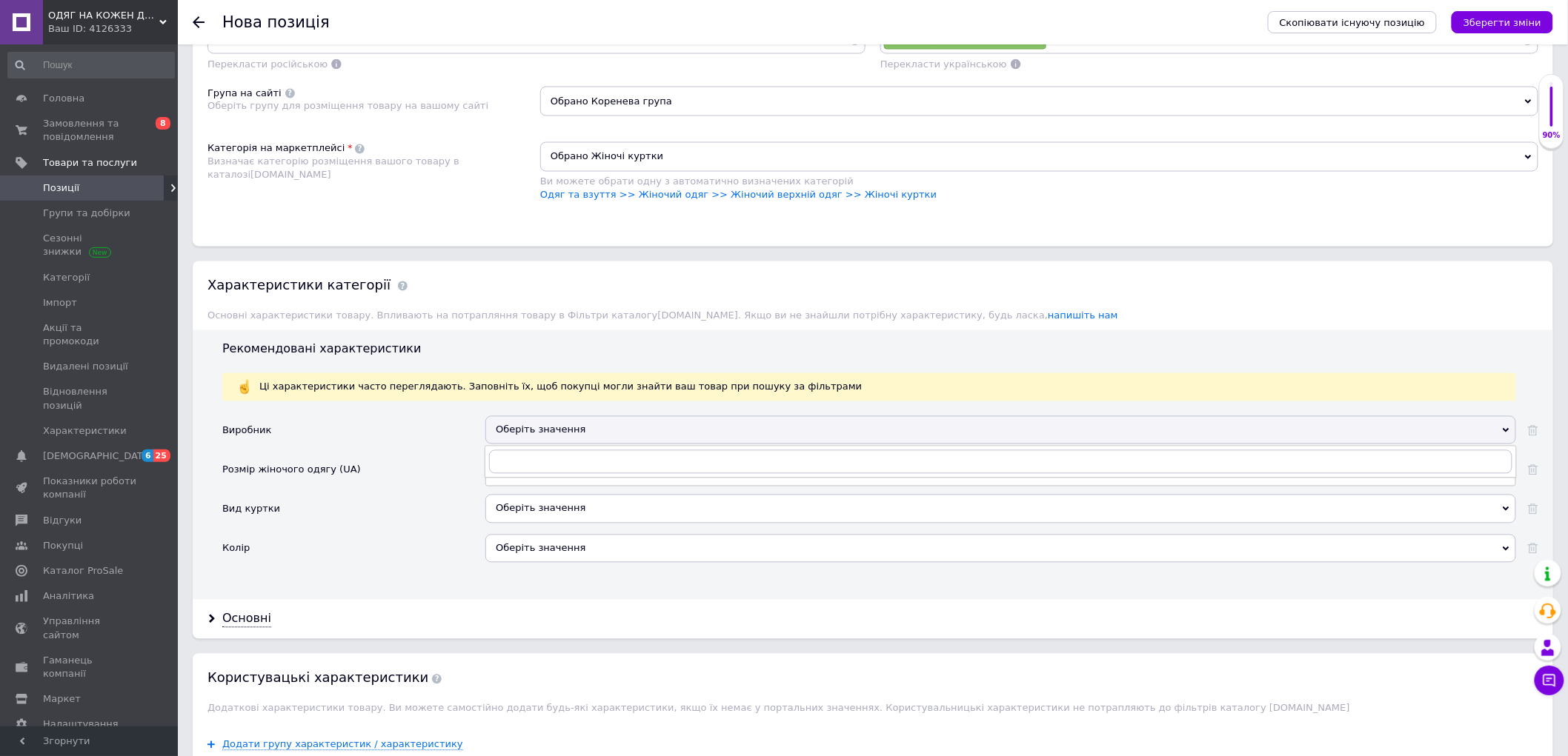
drag, startPoint x: 391, startPoint y: 573, endPoint x: 415, endPoint y: 573, distance: 24.0
click at [391, 495] on div "Розмір жіночого одягу (UA)" at bounding box center [354, 475] width 263 height 39
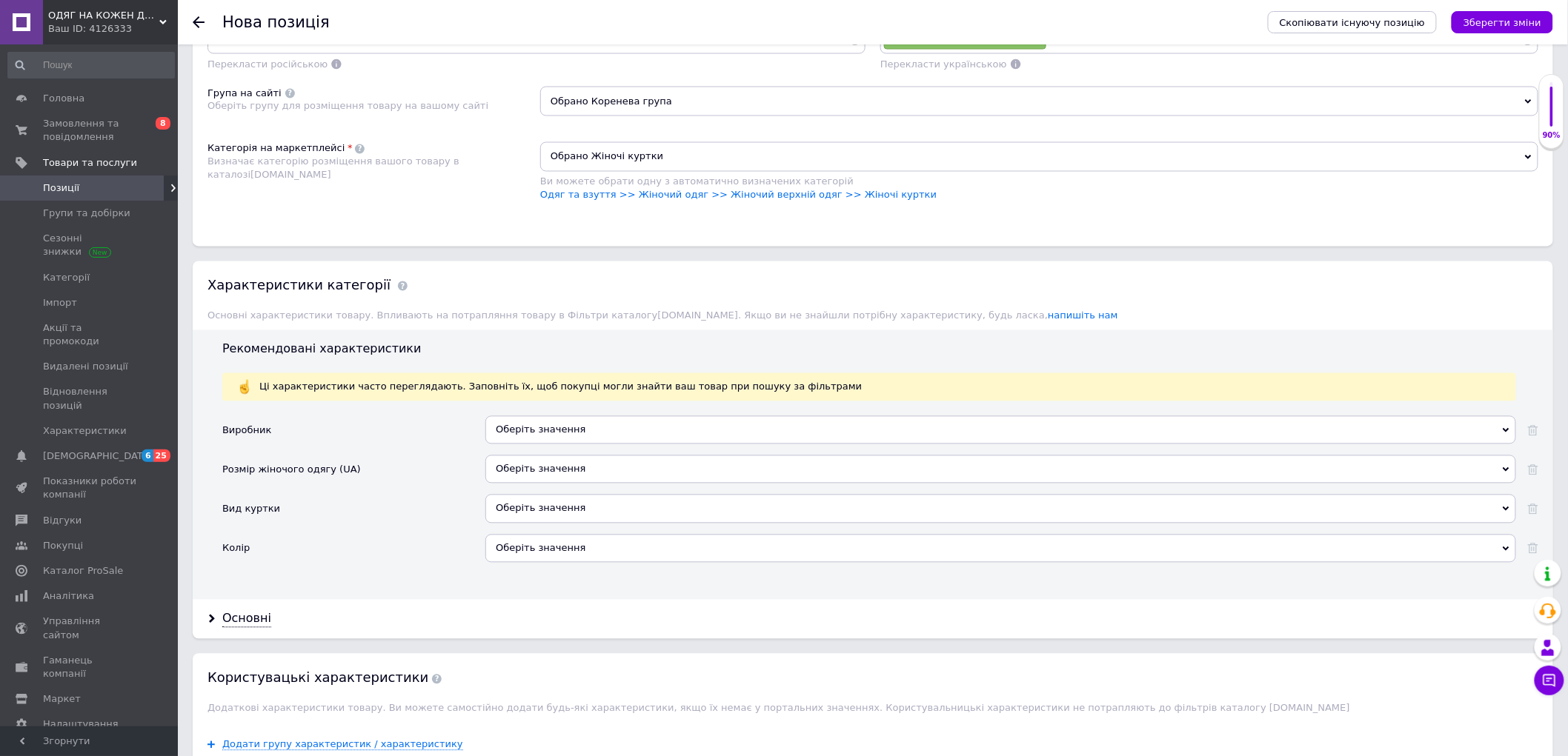
click at [525, 484] on div "Оберіть значення" at bounding box center [1001, 469] width 1031 height 28
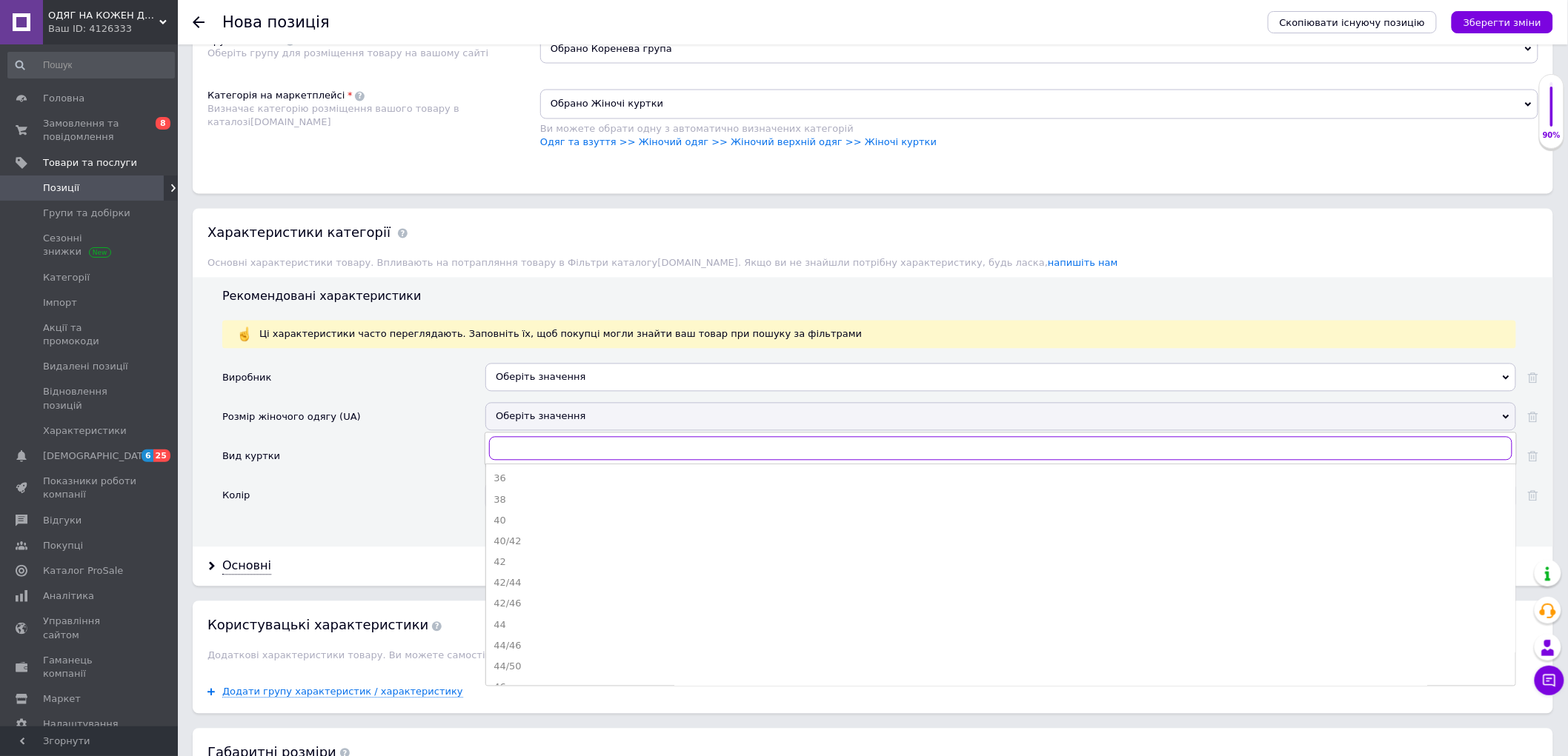
scroll to position [1151, 0]
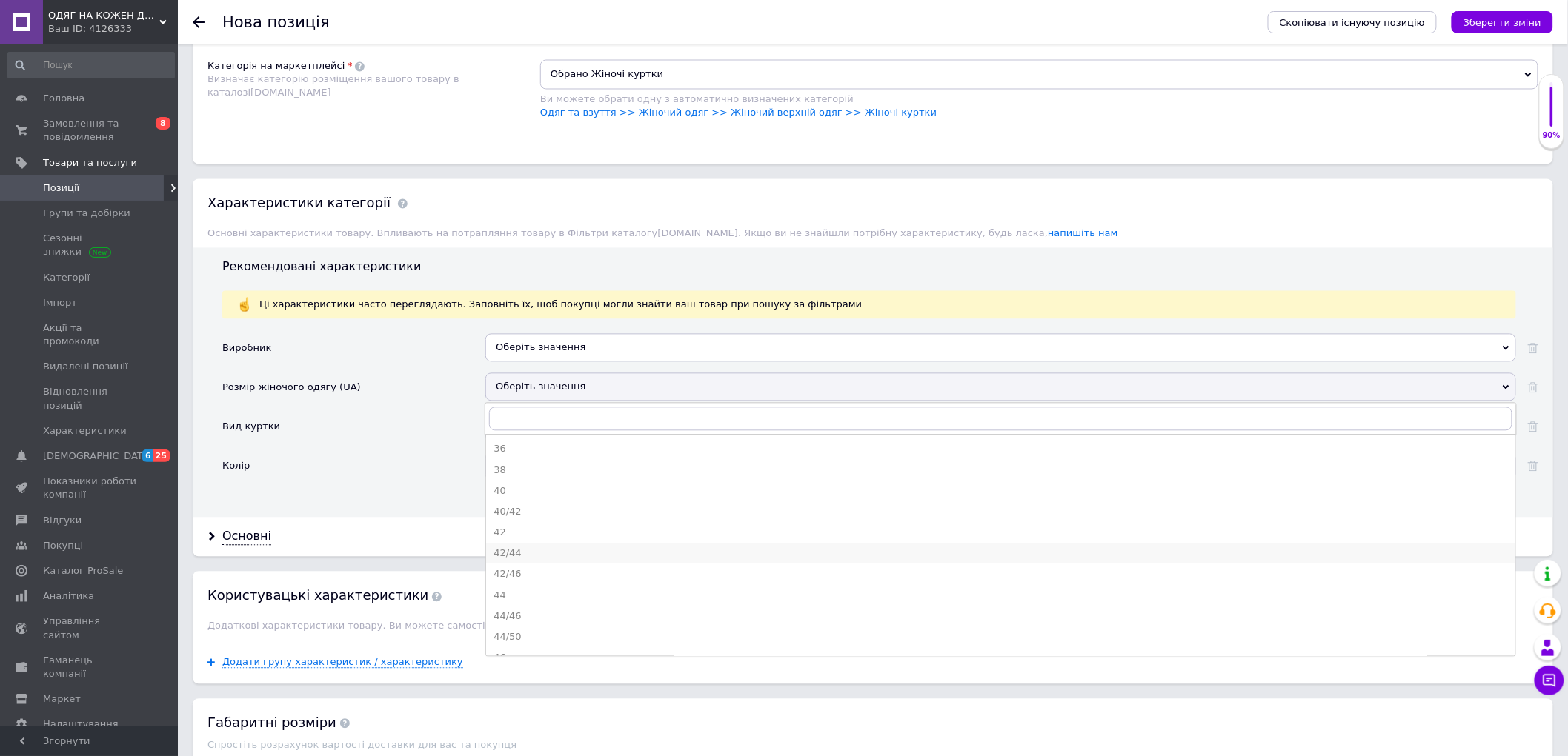
click at [515, 561] on div "42/44" at bounding box center [1000, 554] width 1014 height 14
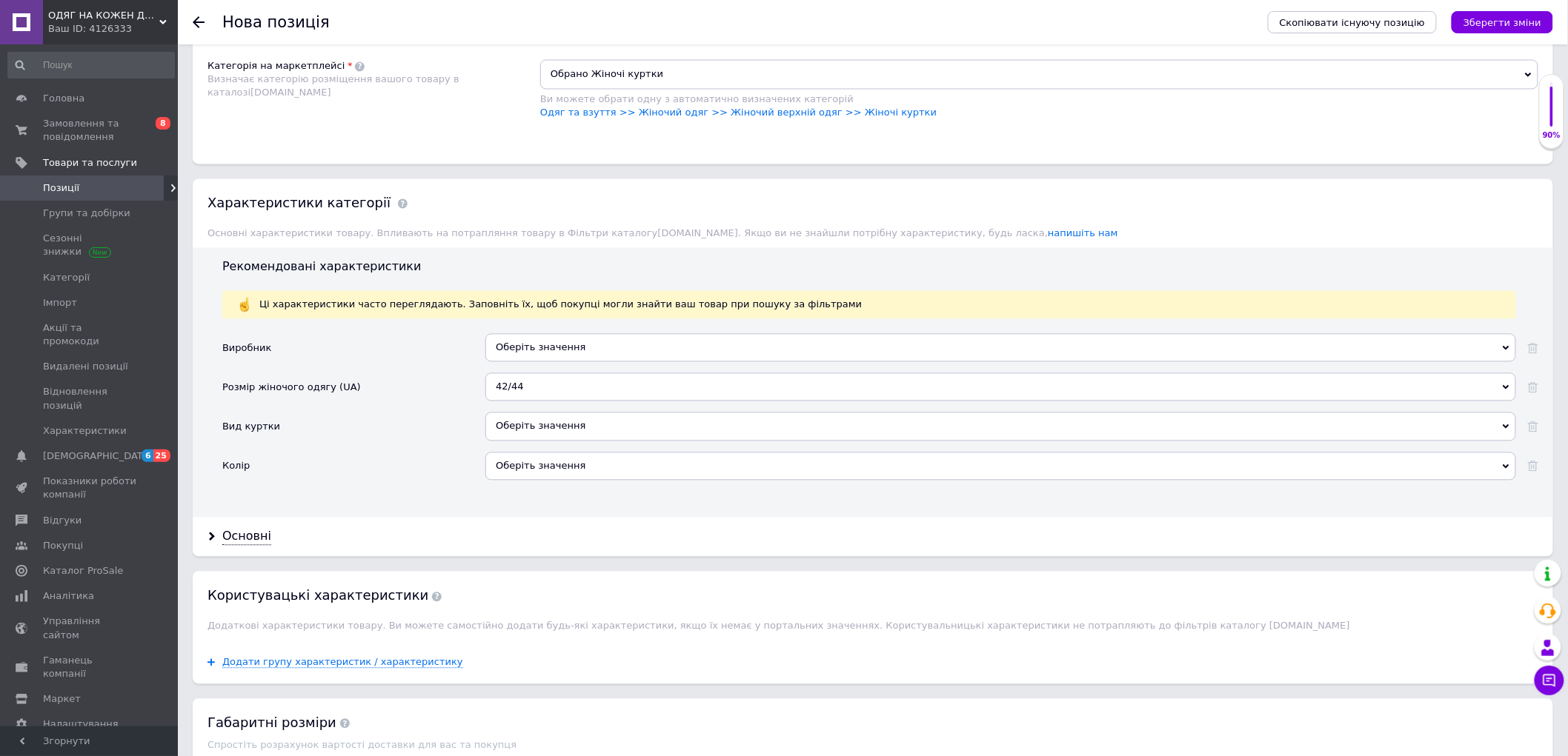
click at [522, 440] on div "Оберіть значення" at bounding box center [1001, 426] width 1031 height 28
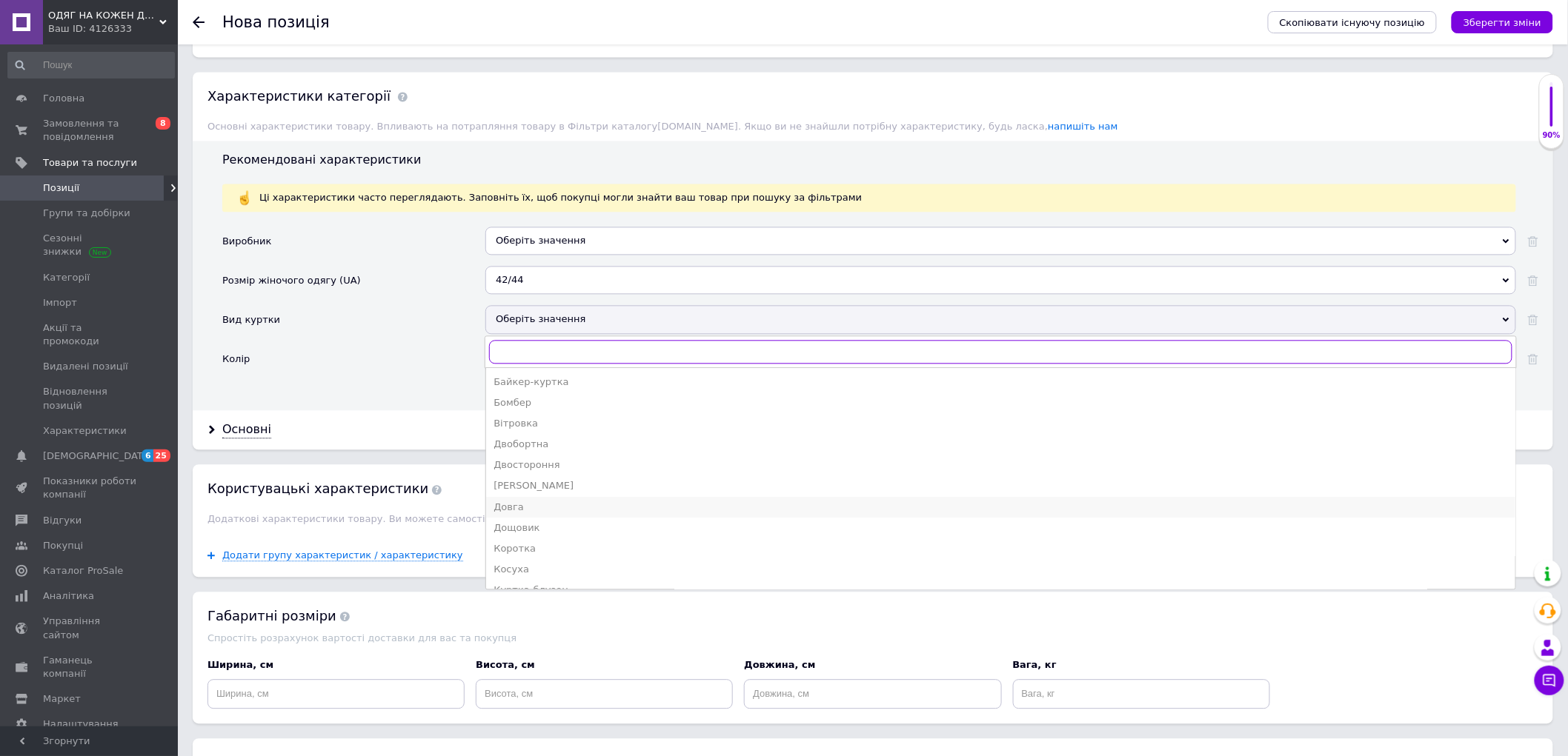
scroll to position [1234, 0]
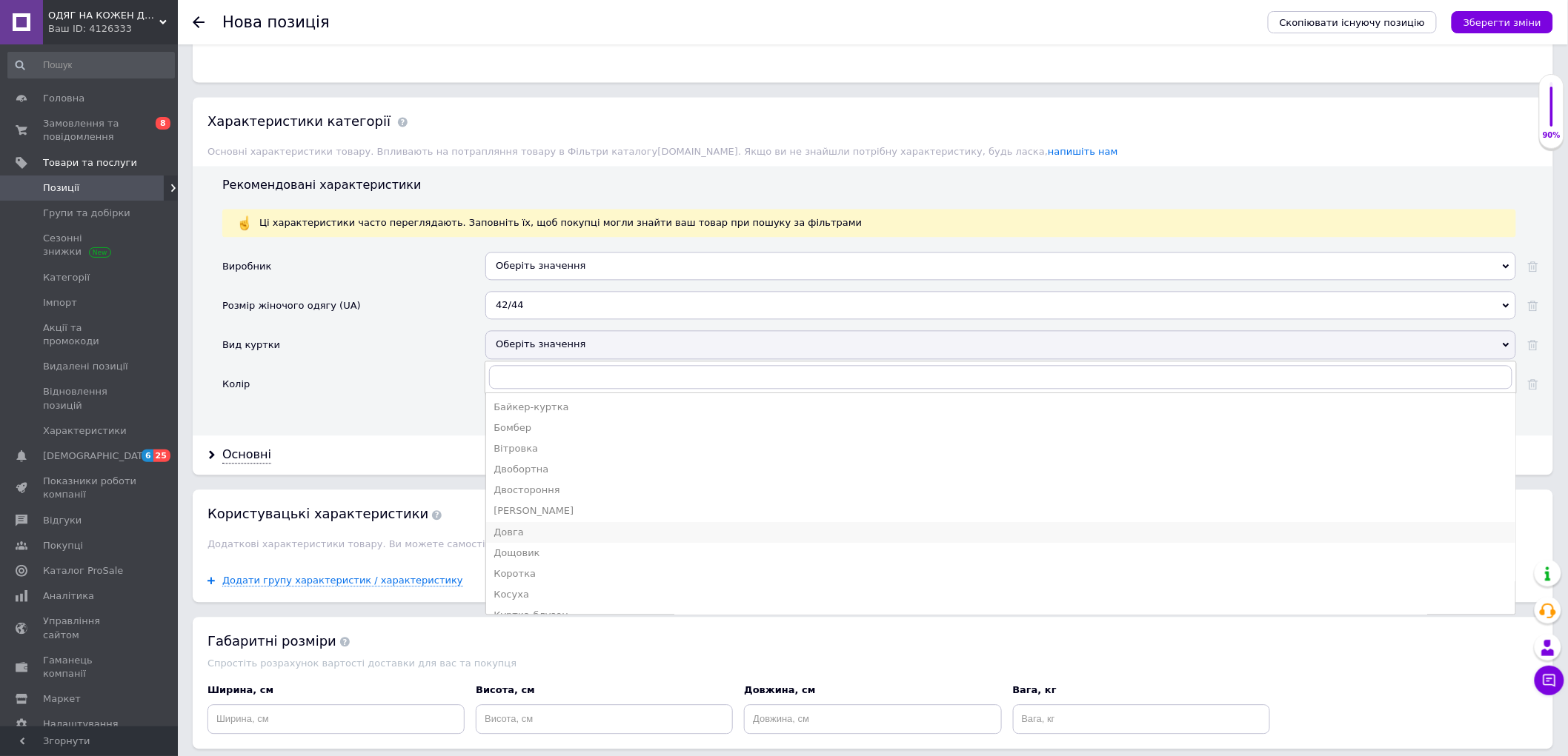
click at [559, 539] on div "Довга" at bounding box center [1000, 533] width 1014 height 14
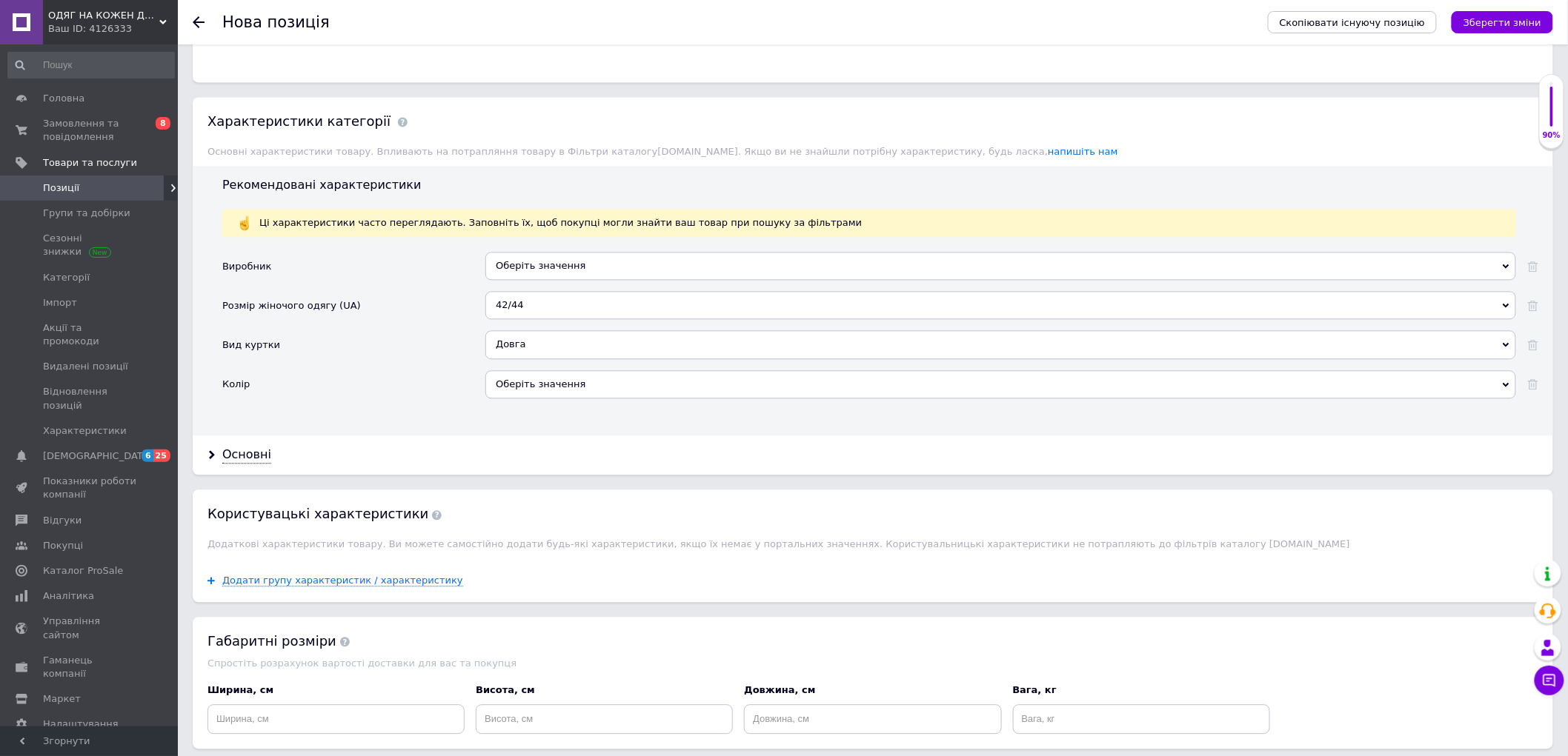
click at [541, 399] on div "Оберіть значення" at bounding box center [1001, 384] width 1031 height 28
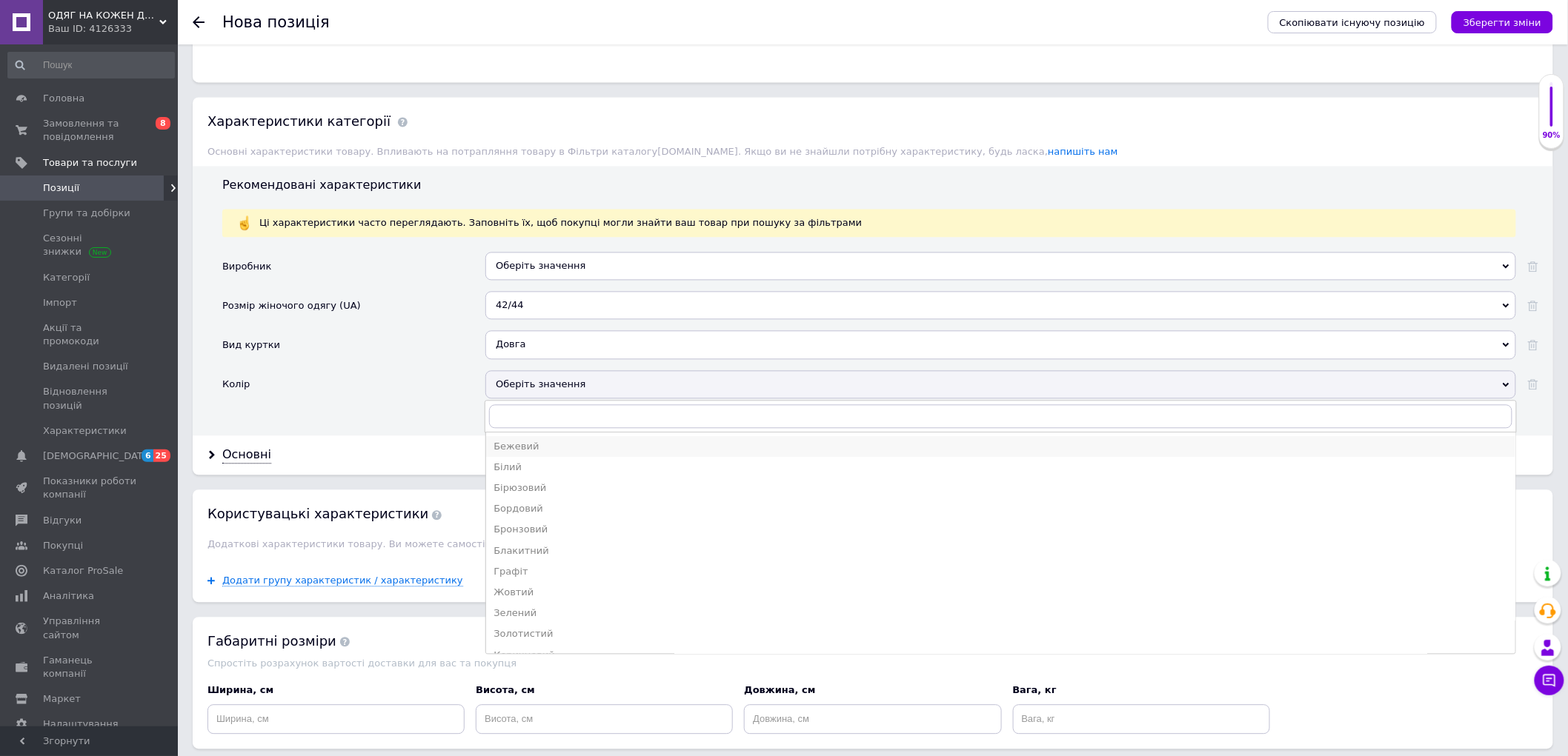
click at [545, 453] on div "Бежевий" at bounding box center [1000, 446] width 1014 height 14
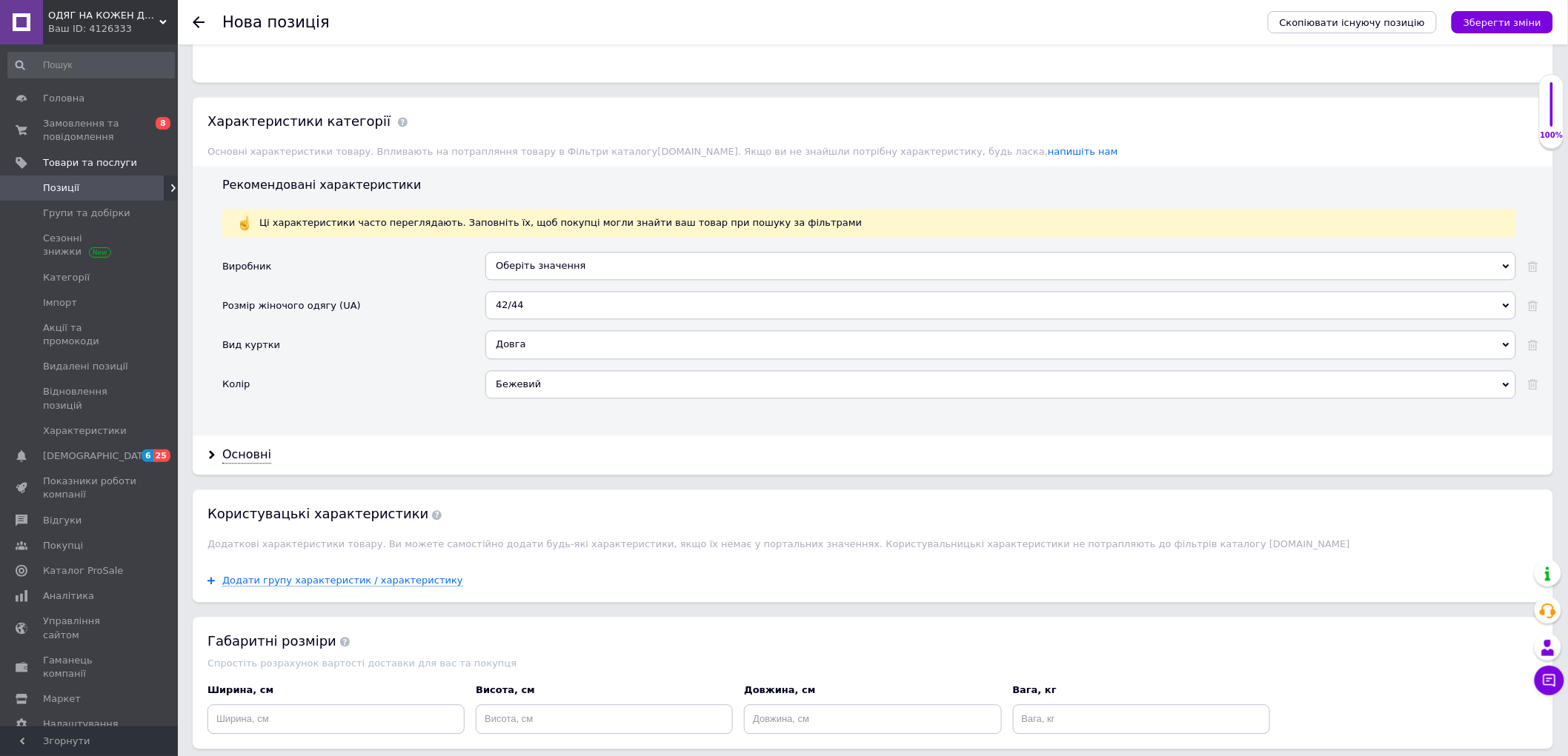
click at [252, 474] on div "Основні" at bounding box center [873, 455] width 1360 height 39
click at [250, 463] on div "Основні" at bounding box center [247, 455] width 49 height 17
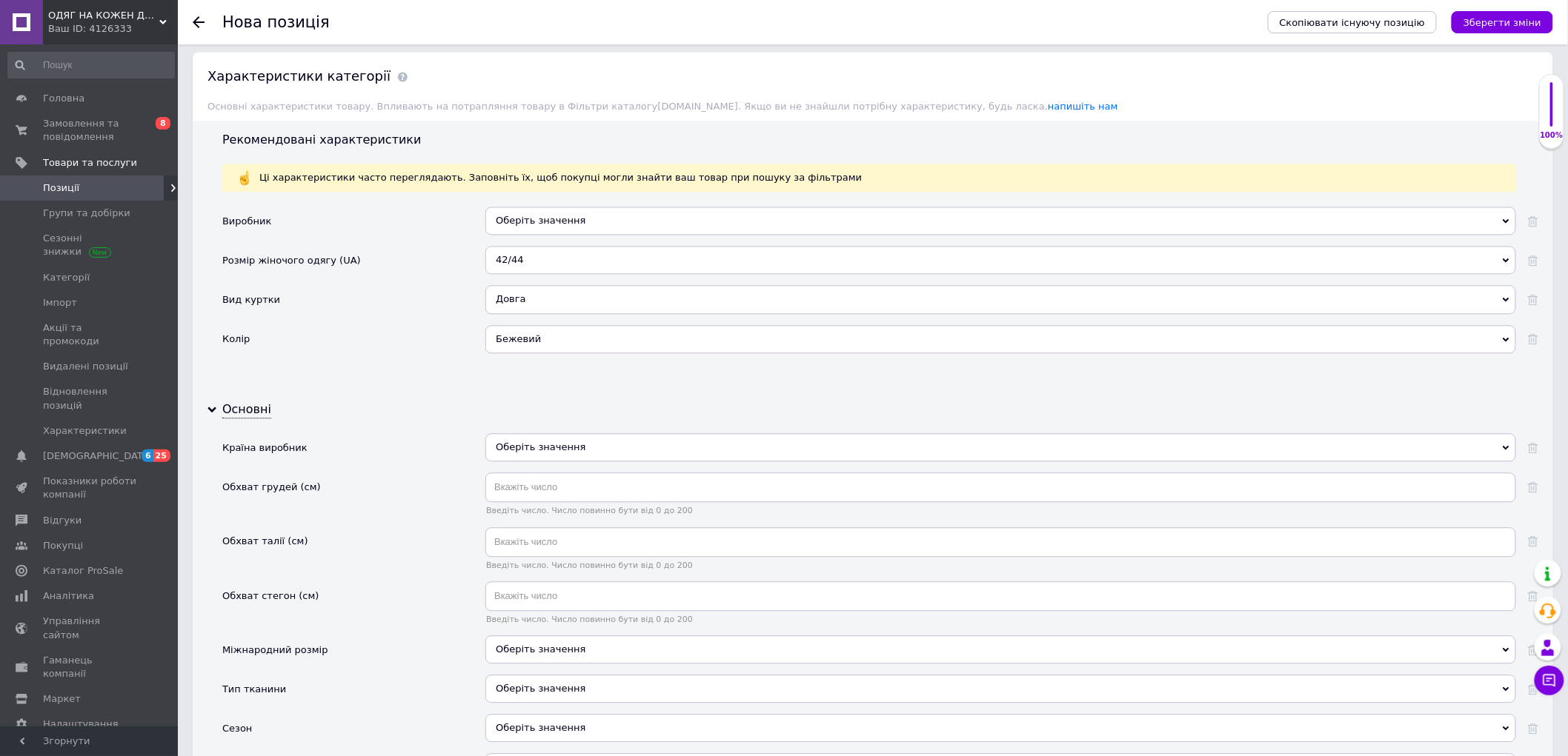
scroll to position [1316, 0]
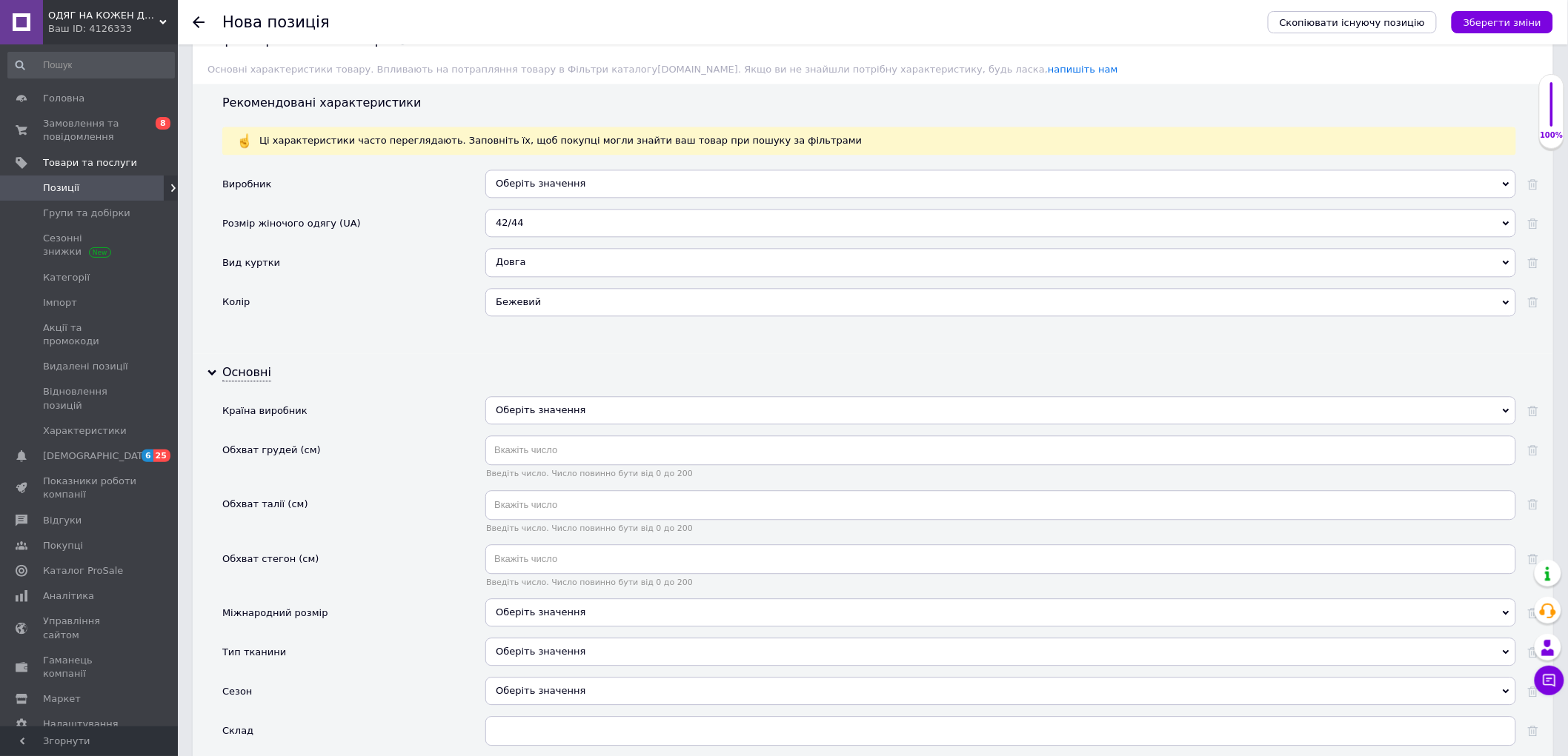
click at [559, 424] on div "Оберіть значення" at bounding box center [1001, 410] width 1031 height 28
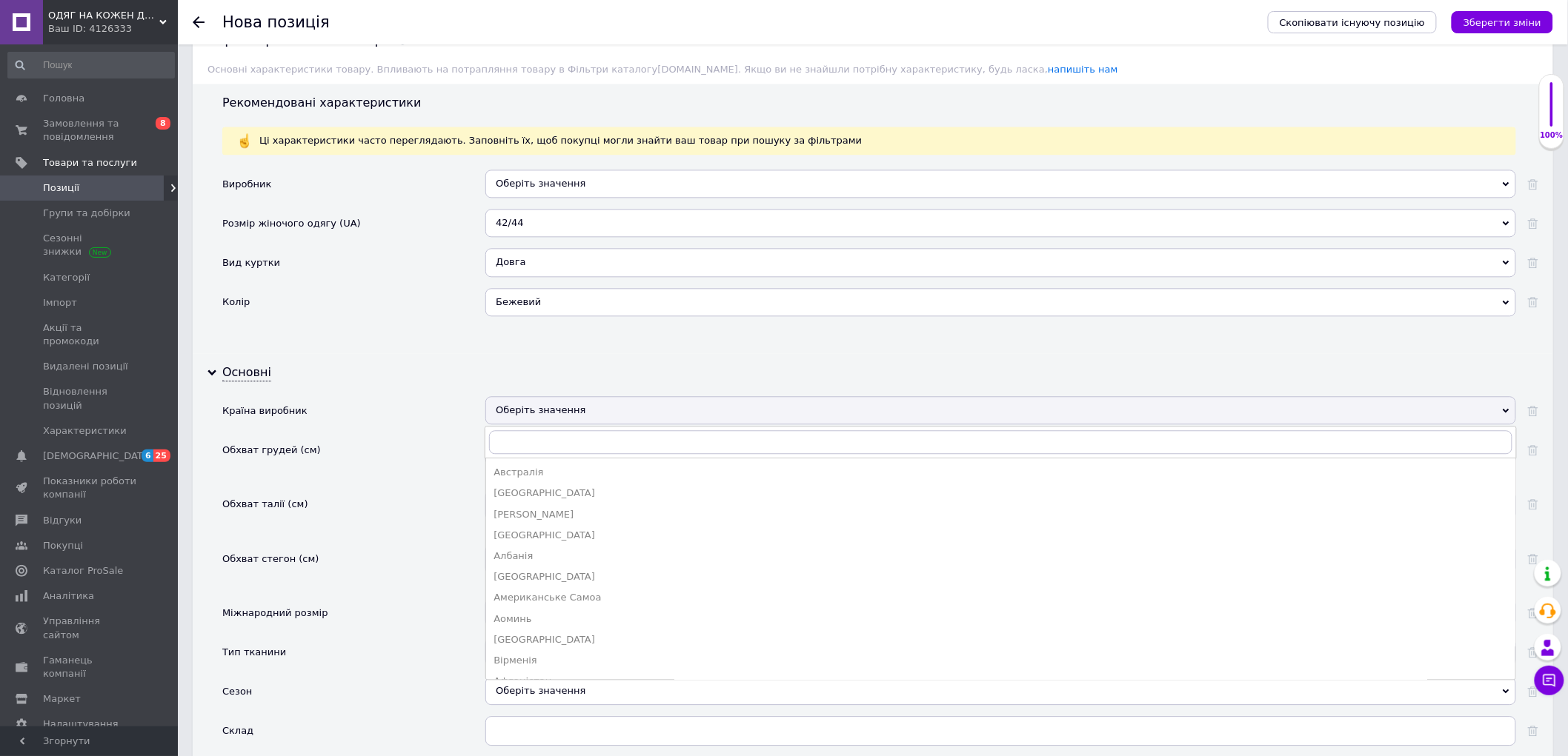
click at [558, 424] on div "Оберіть значення" at bounding box center [1001, 410] width 1031 height 28
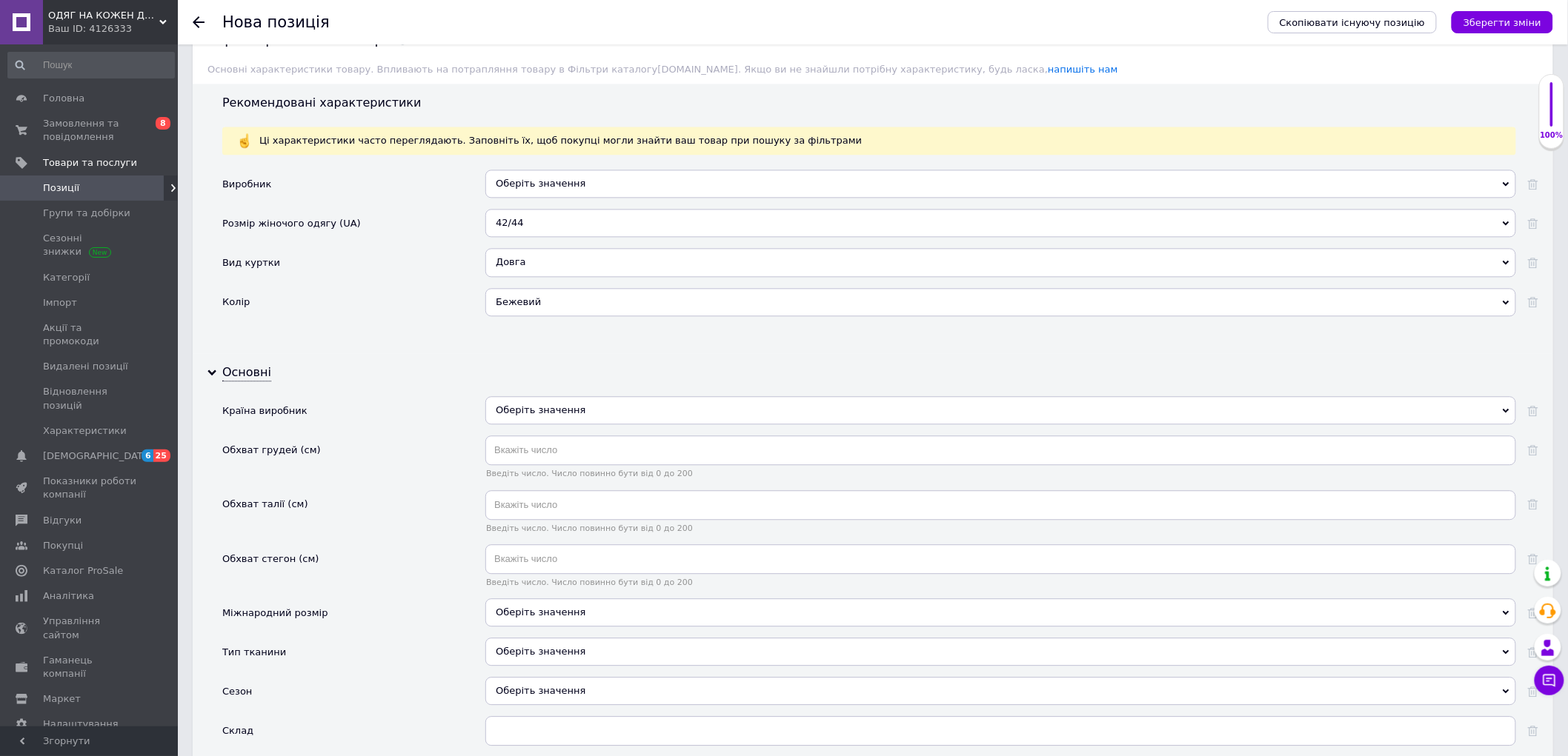
click at [558, 424] on div "Оберіть значення" at bounding box center [1001, 410] width 1031 height 28
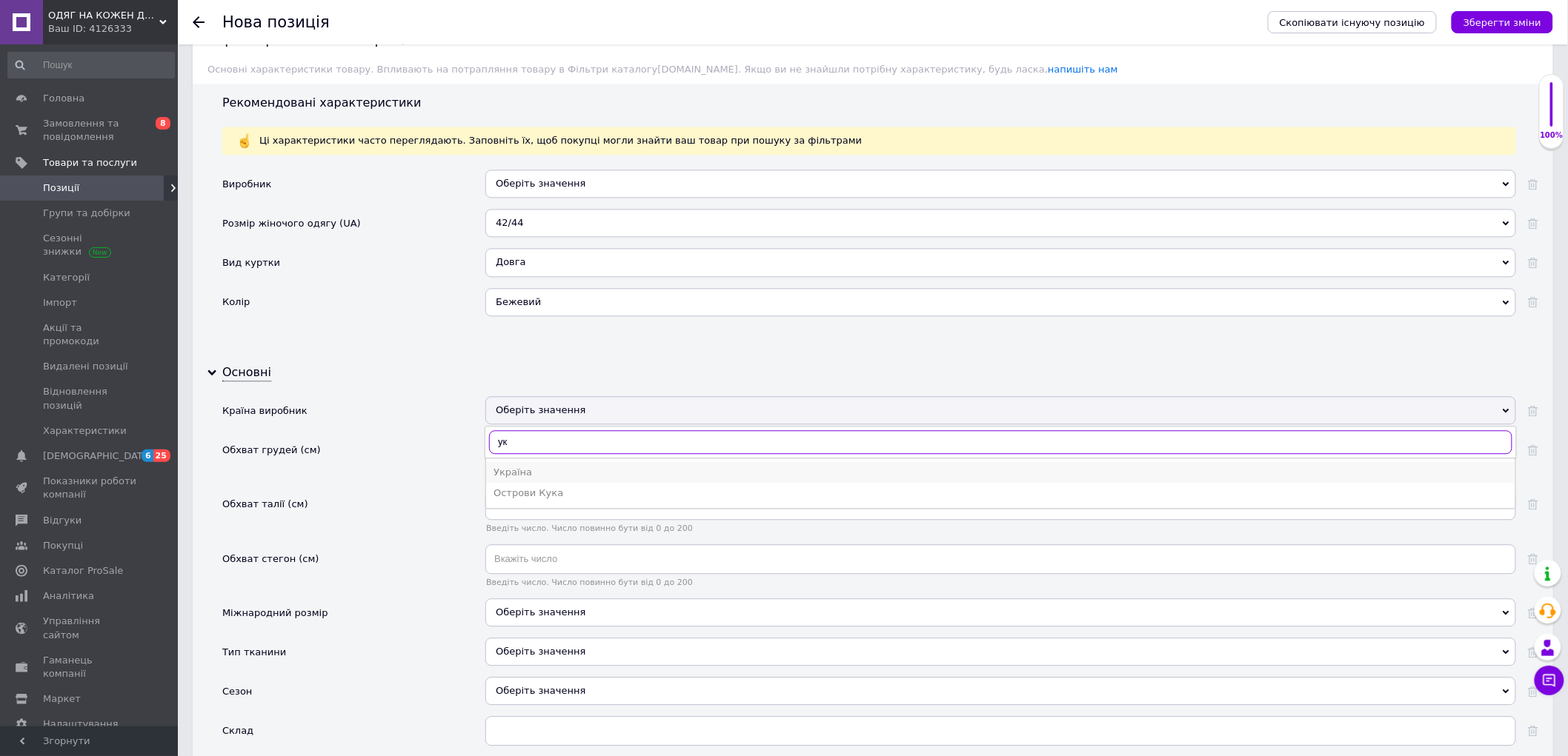
type input "ук"
click at [535, 483] on li "Україна" at bounding box center [1001, 473] width 1029 height 20
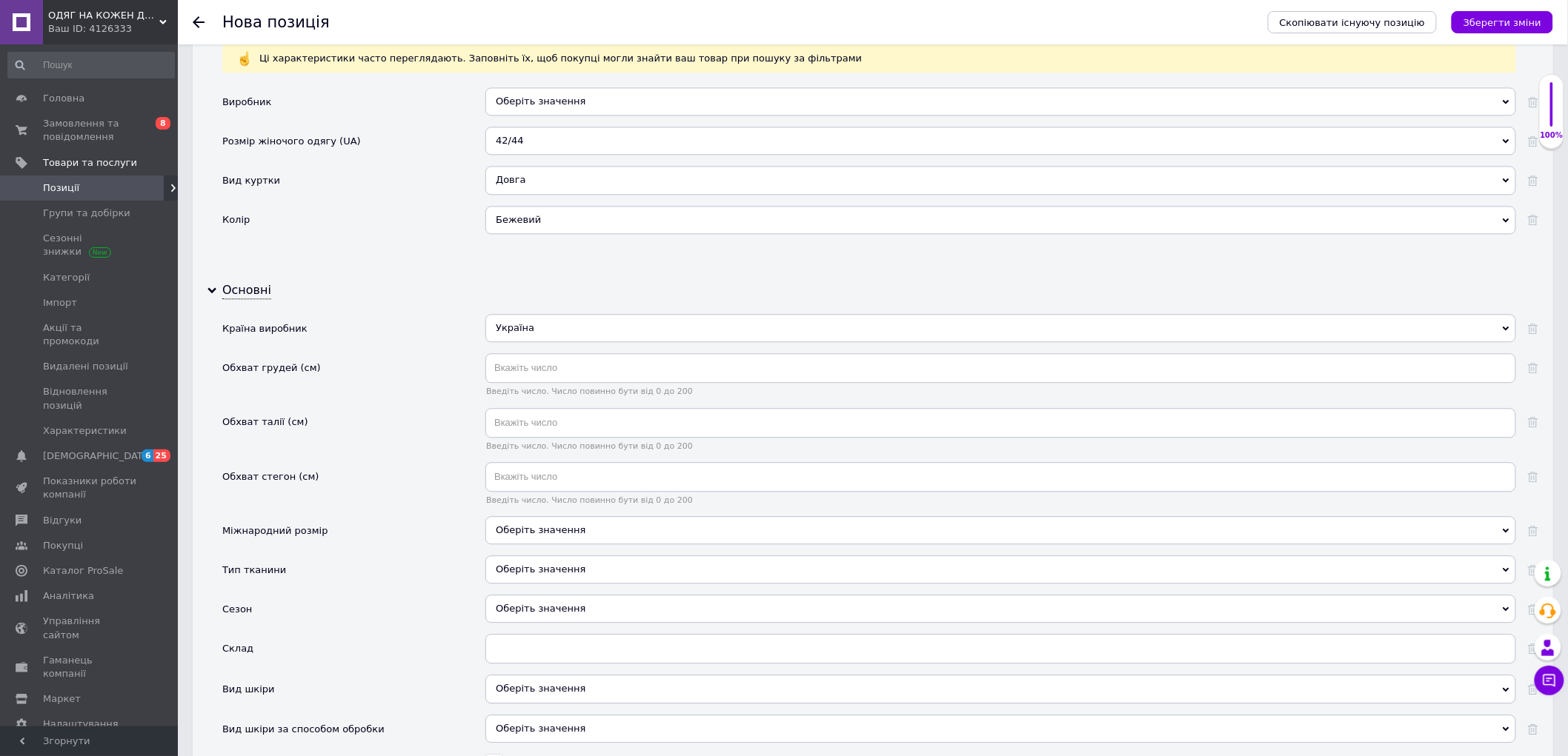
scroll to position [1481, 0]
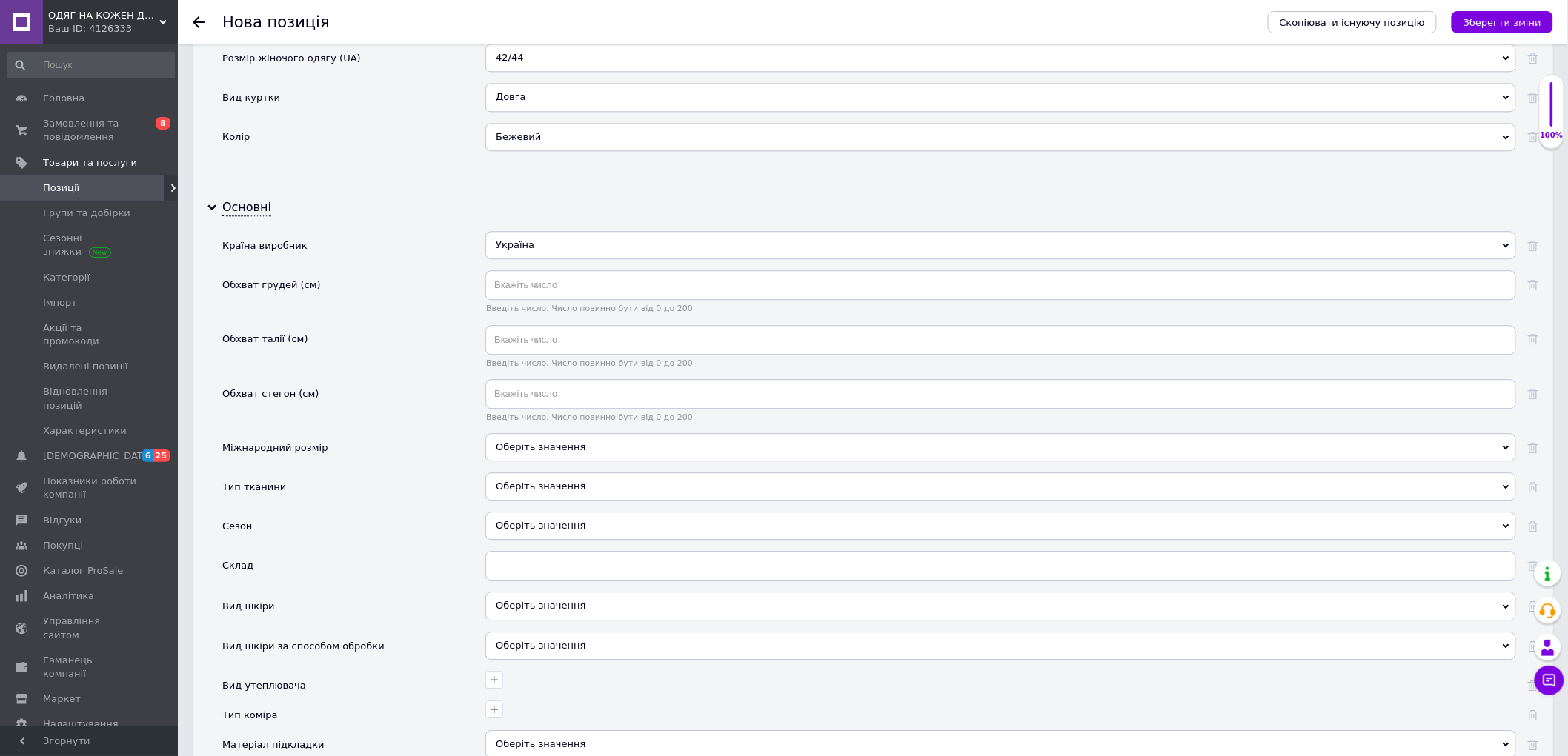
click at [527, 462] on div "Оберіть значення" at bounding box center [1001, 447] width 1031 height 28
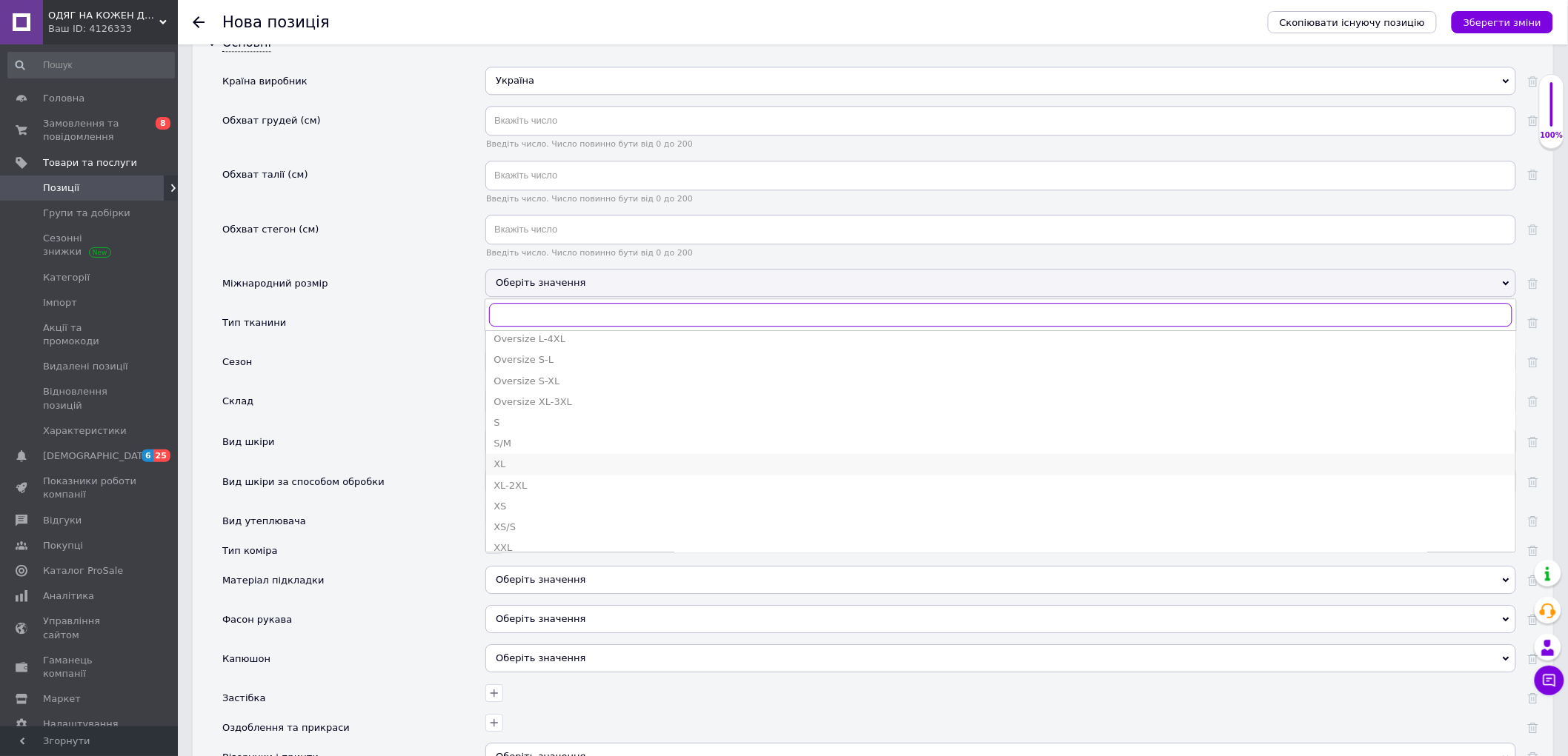
scroll to position [493, 0]
click at [523, 426] on li "S/M" at bounding box center [1001, 415] width 1029 height 20
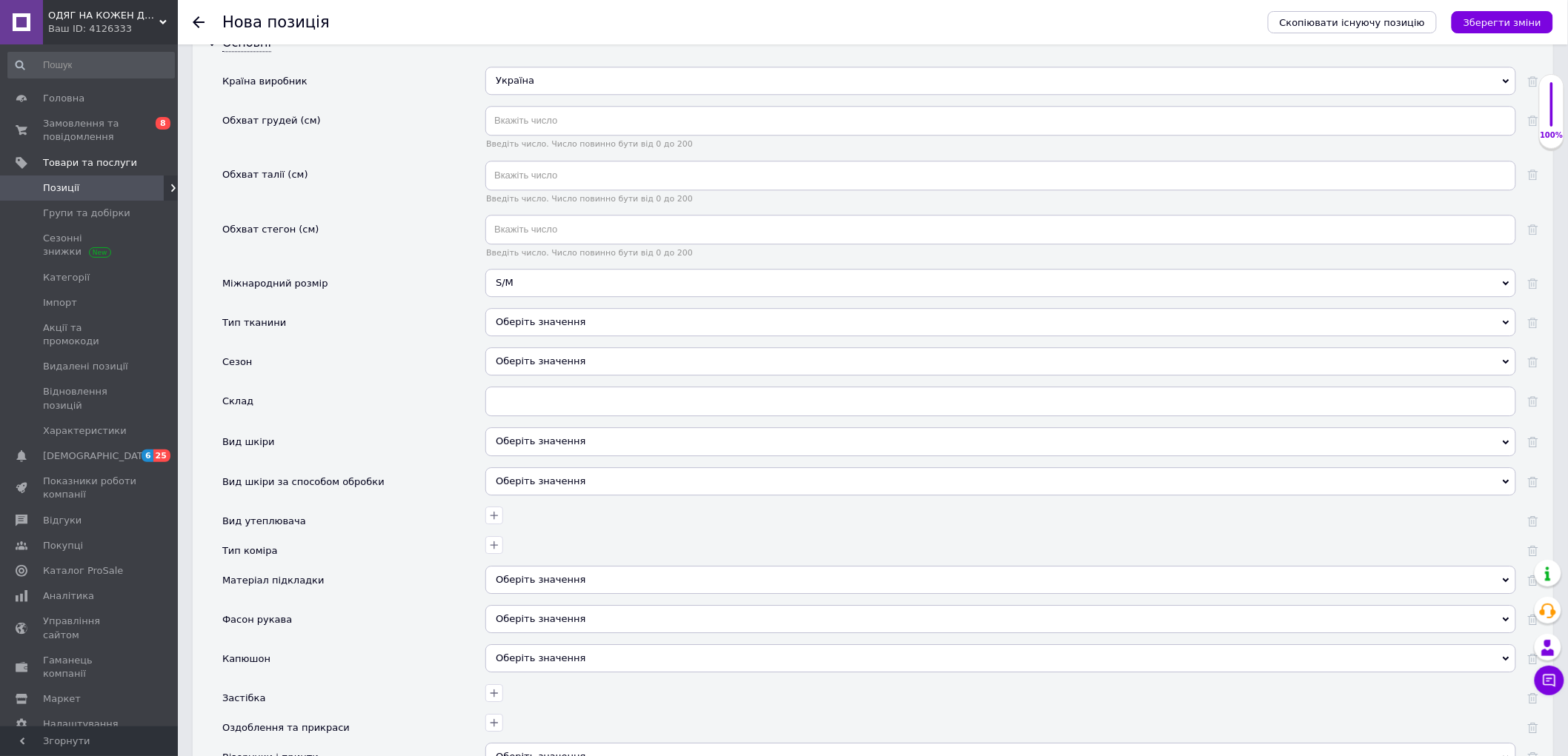
click at [509, 336] on div "Оберіть значення" at bounding box center [1001, 322] width 1031 height 28
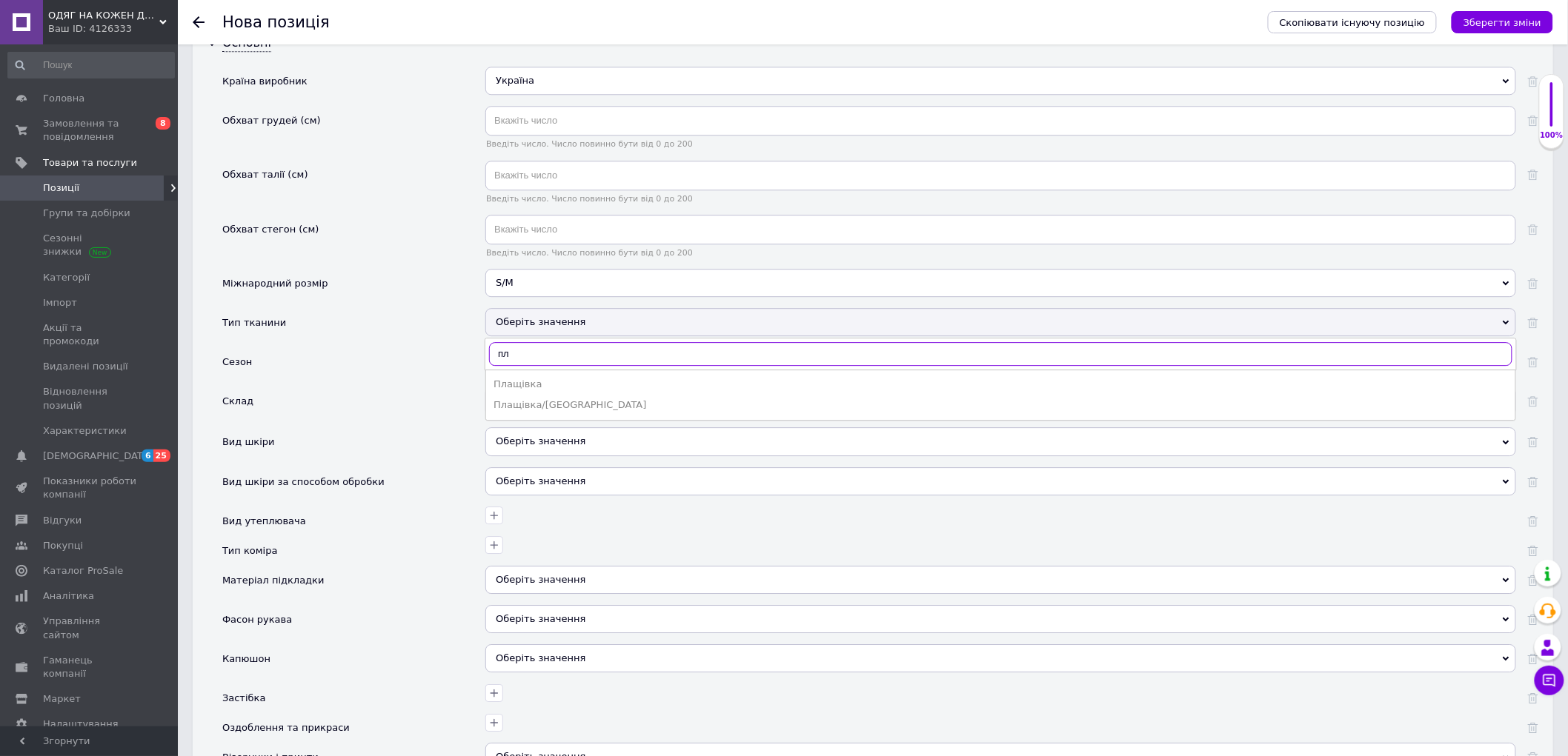
type input "пл"
click at [544, 420] on ul "Плащівка Плащівка/кашемір" at bounding box center [1001, 395] width 1031 height 50
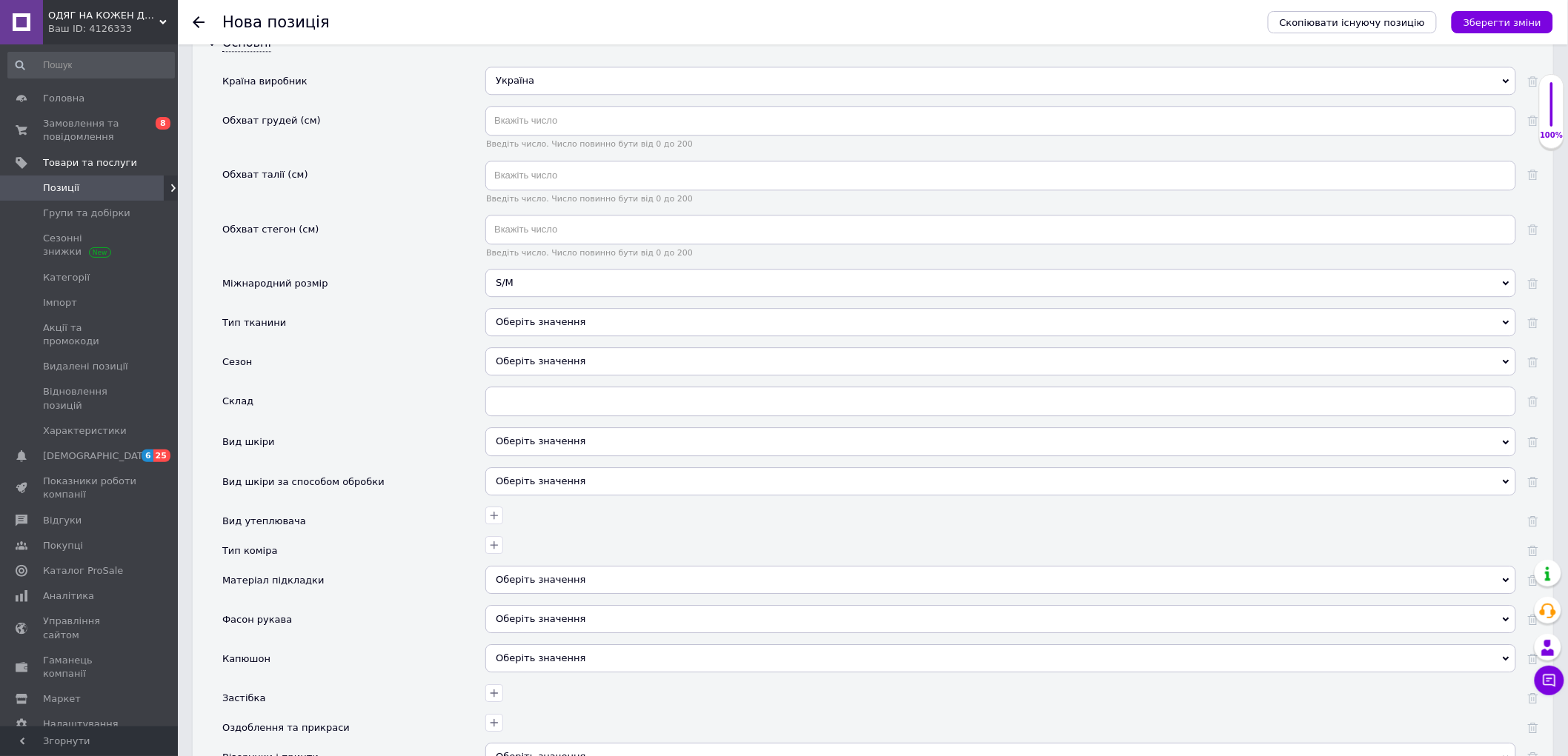
click at [533, 336] on div "Оберіть значення" at bounding box center [1001, 322] width 1031 height 28
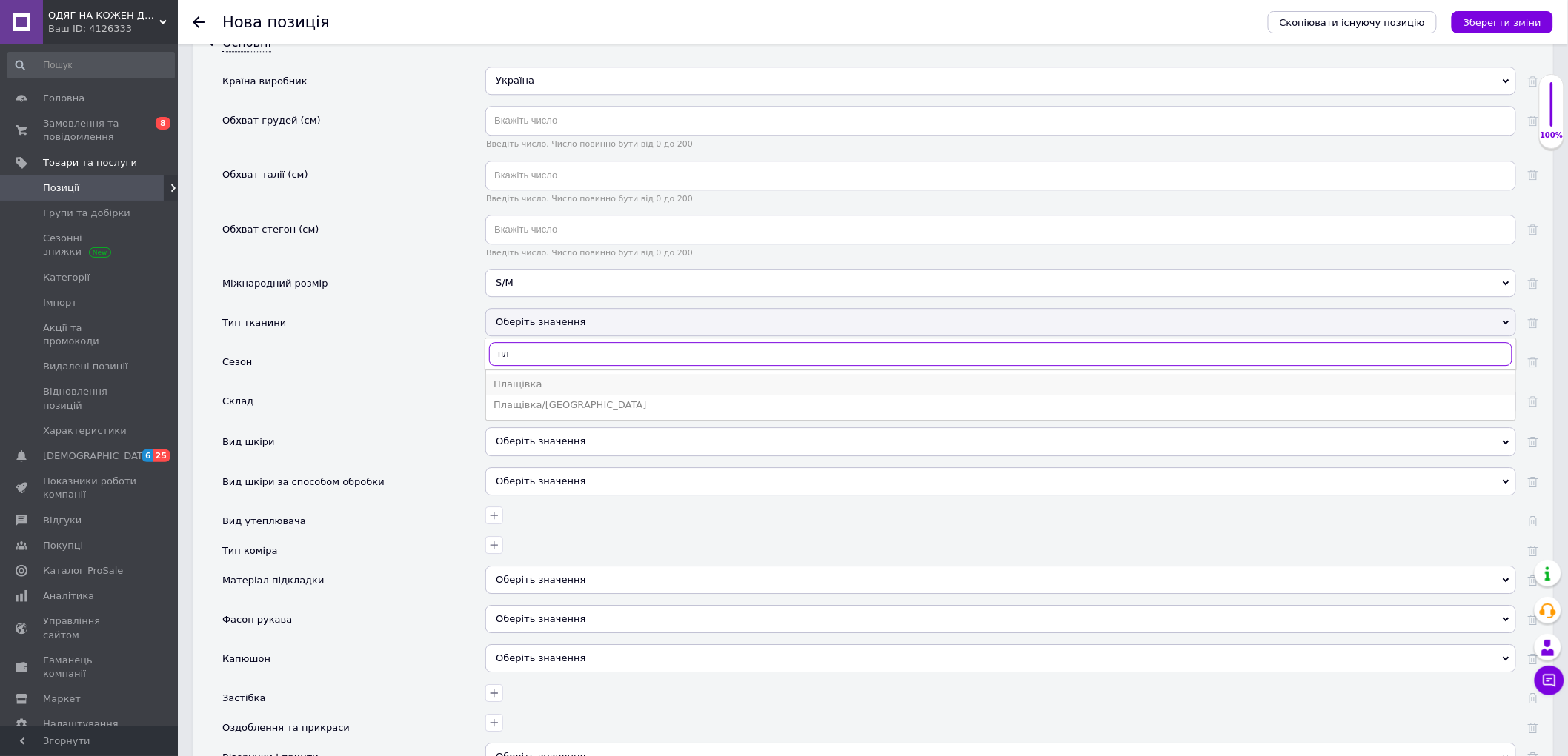
type input "пл"
click at [542, 391] on div "Плащівка" at bounding box center [1000, 384] width 1014 height 14
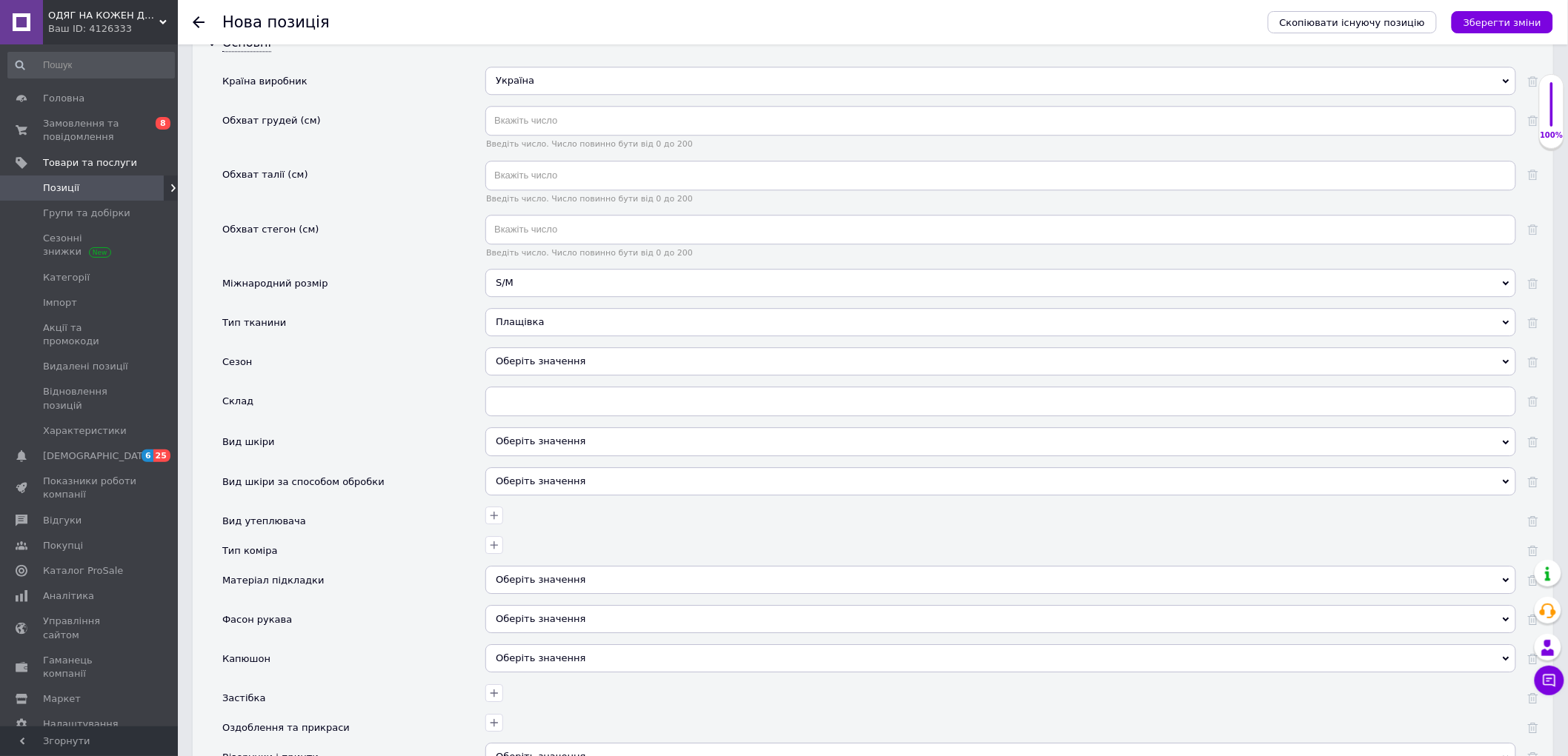
click at [537, 376] on div "Оберіть значення" at bounding box center [1001, 361] width 1031 height 28
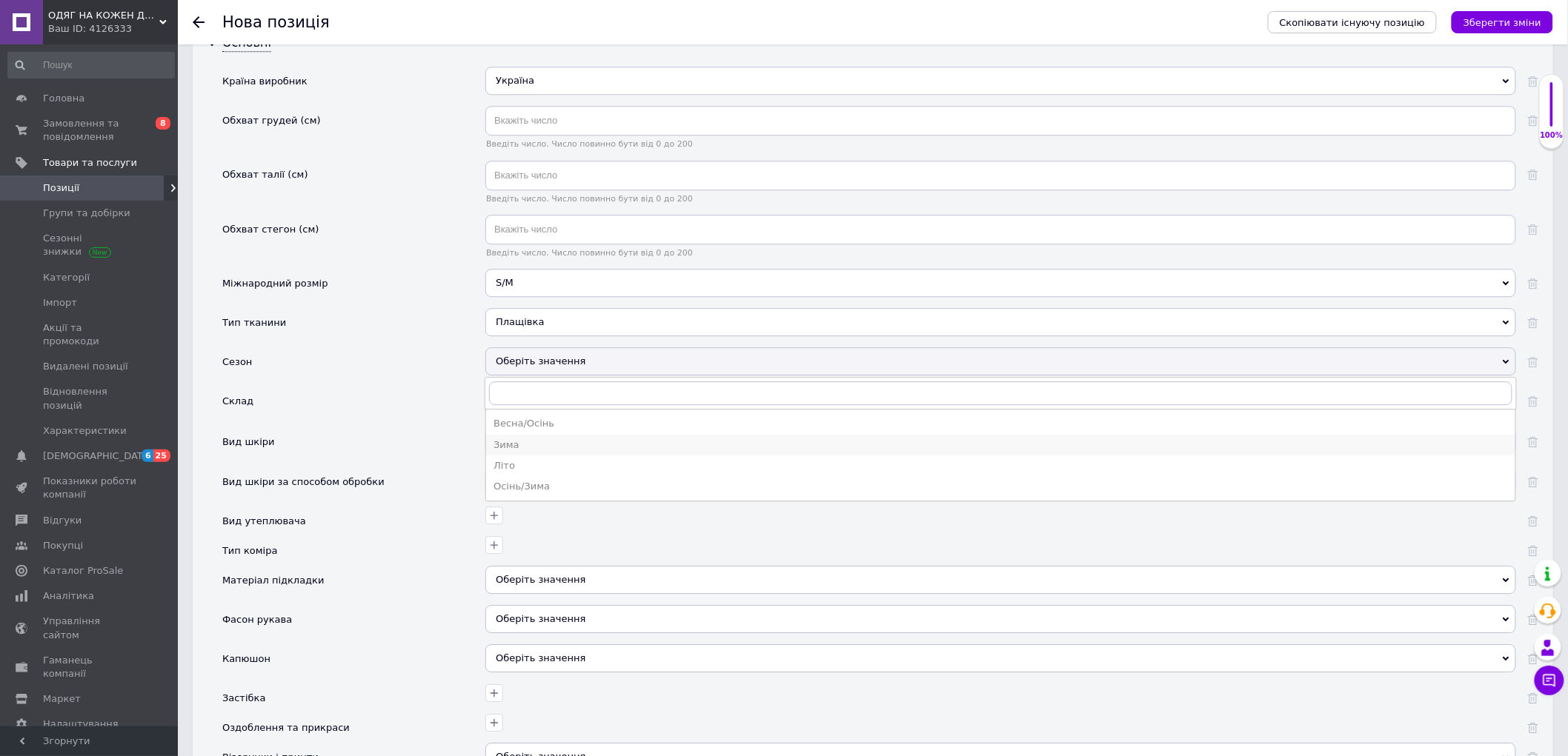
click at [541, 451] on div "Зима" at bounding box center [1000, 445] width 1014 height 14
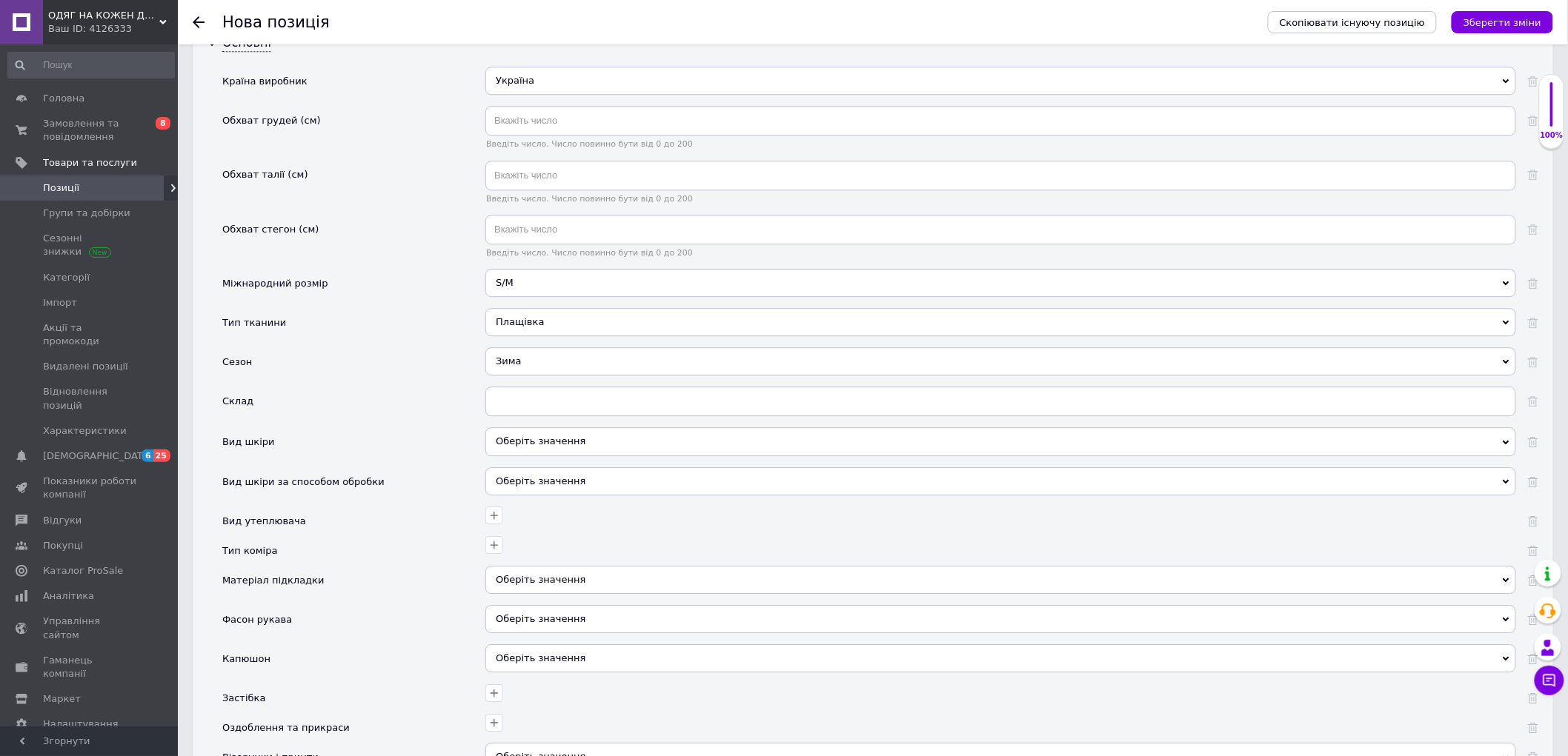
click at [521, 376] on div "Зима" at bounding box center [1001, 361] width 1031 height 28
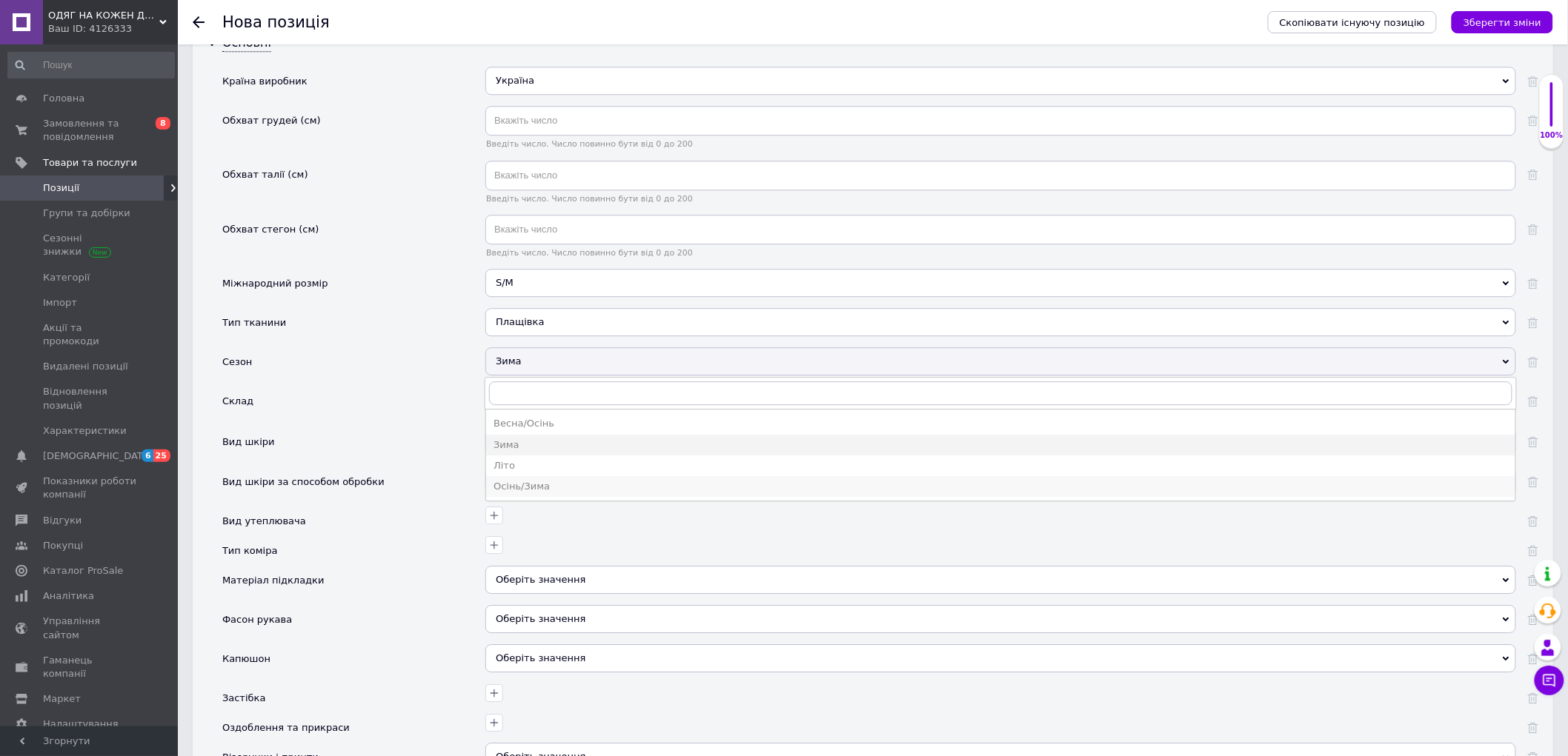
click at [550, 493] on div "Осінь/Зима" at bounding box center [1000, 487] width 1014 height 14
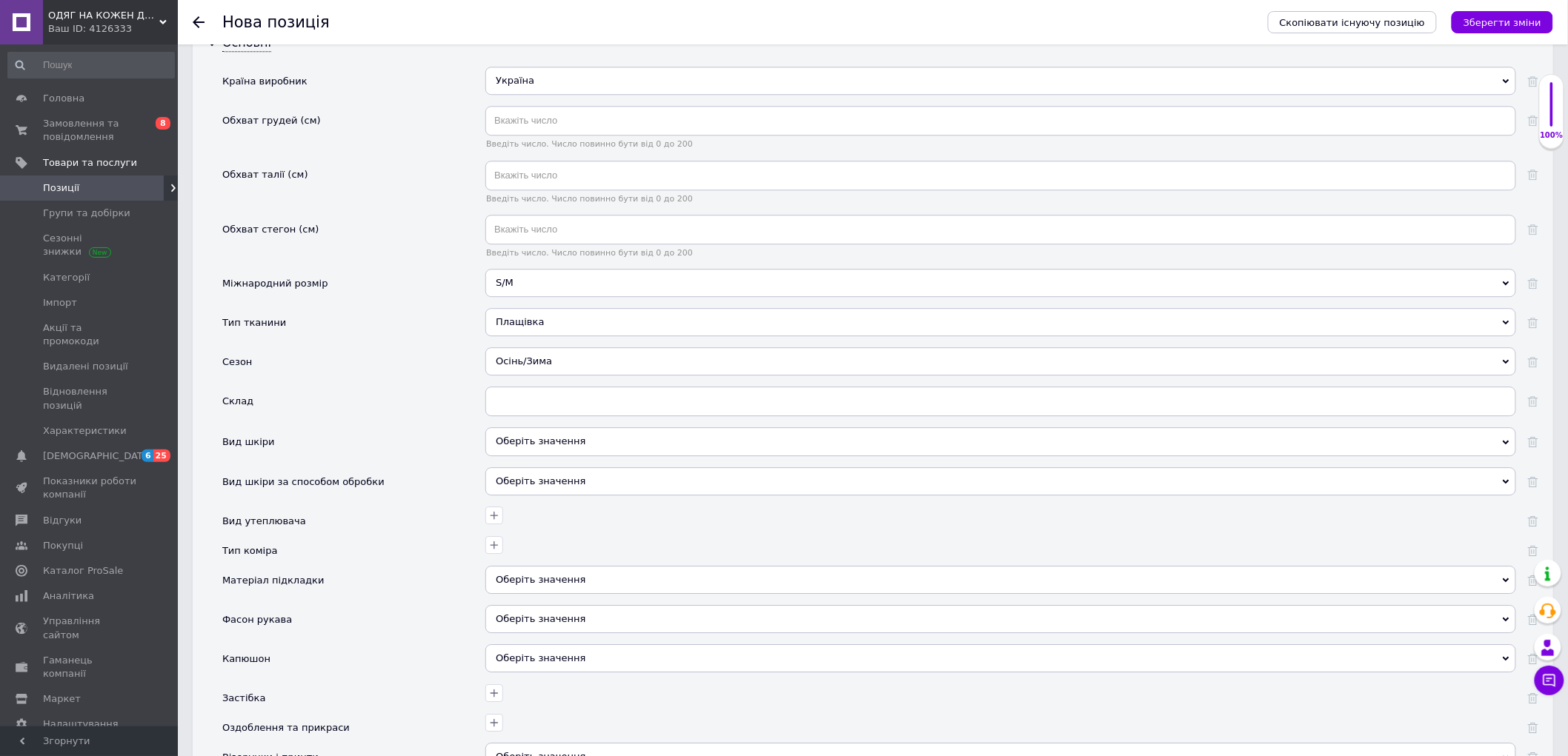
click at [541, 456] on div "Оберіть значення" at bounding box center [1001, 441] width 1031 height 28
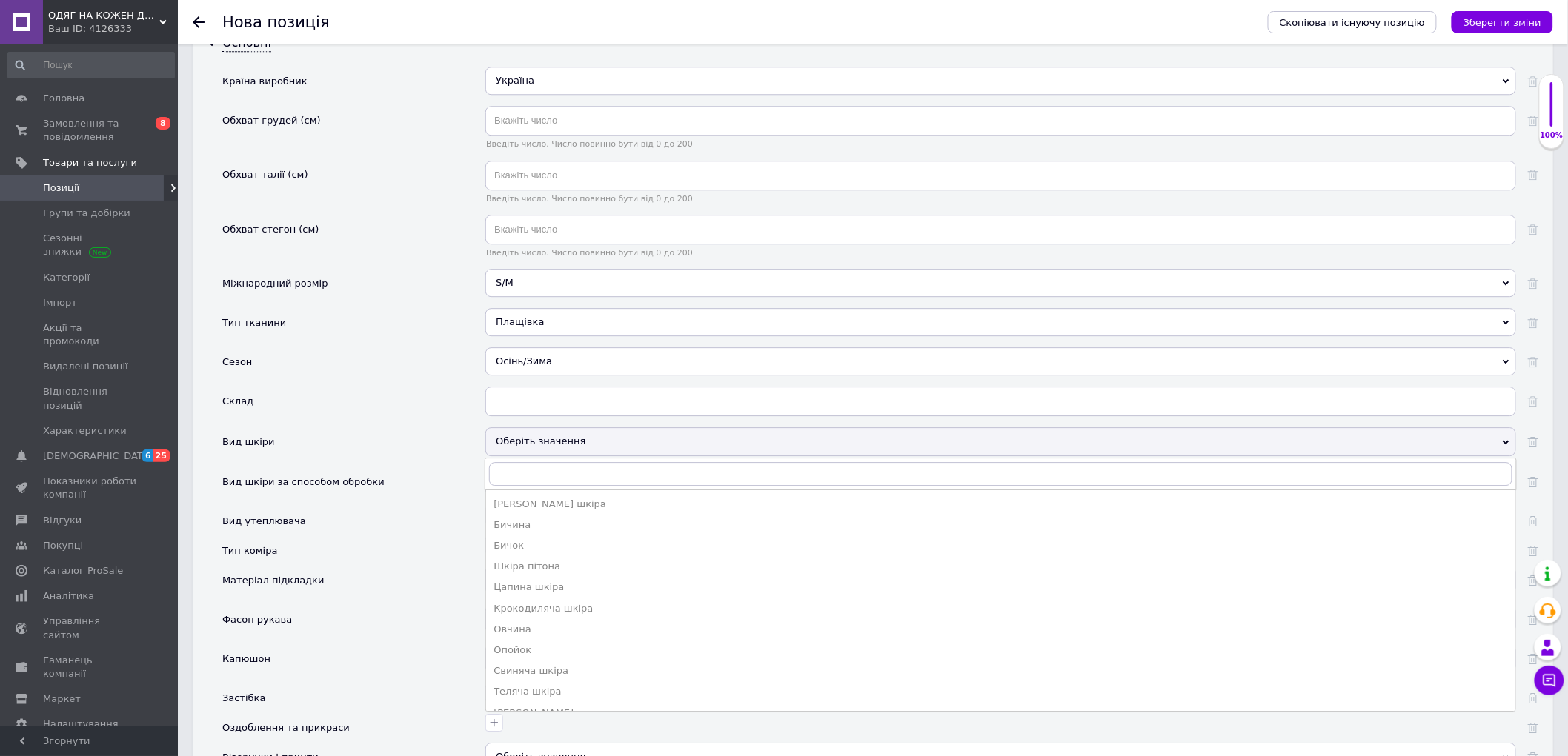
click at [419, 507] on div "Вид шкіри за способом обробки" at bounding box center [354, 487] width 263 height 39
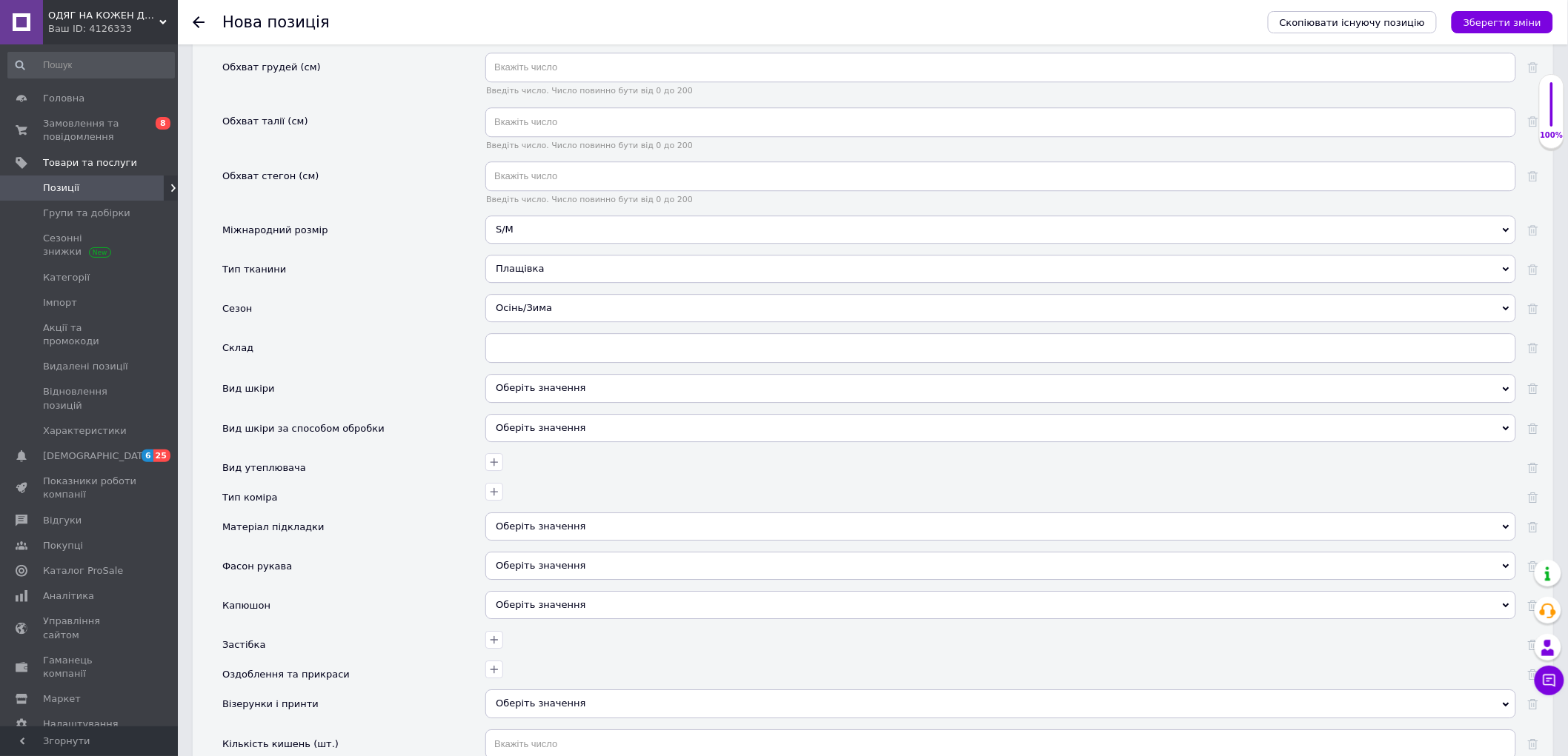
scroll to position [1728, 0]
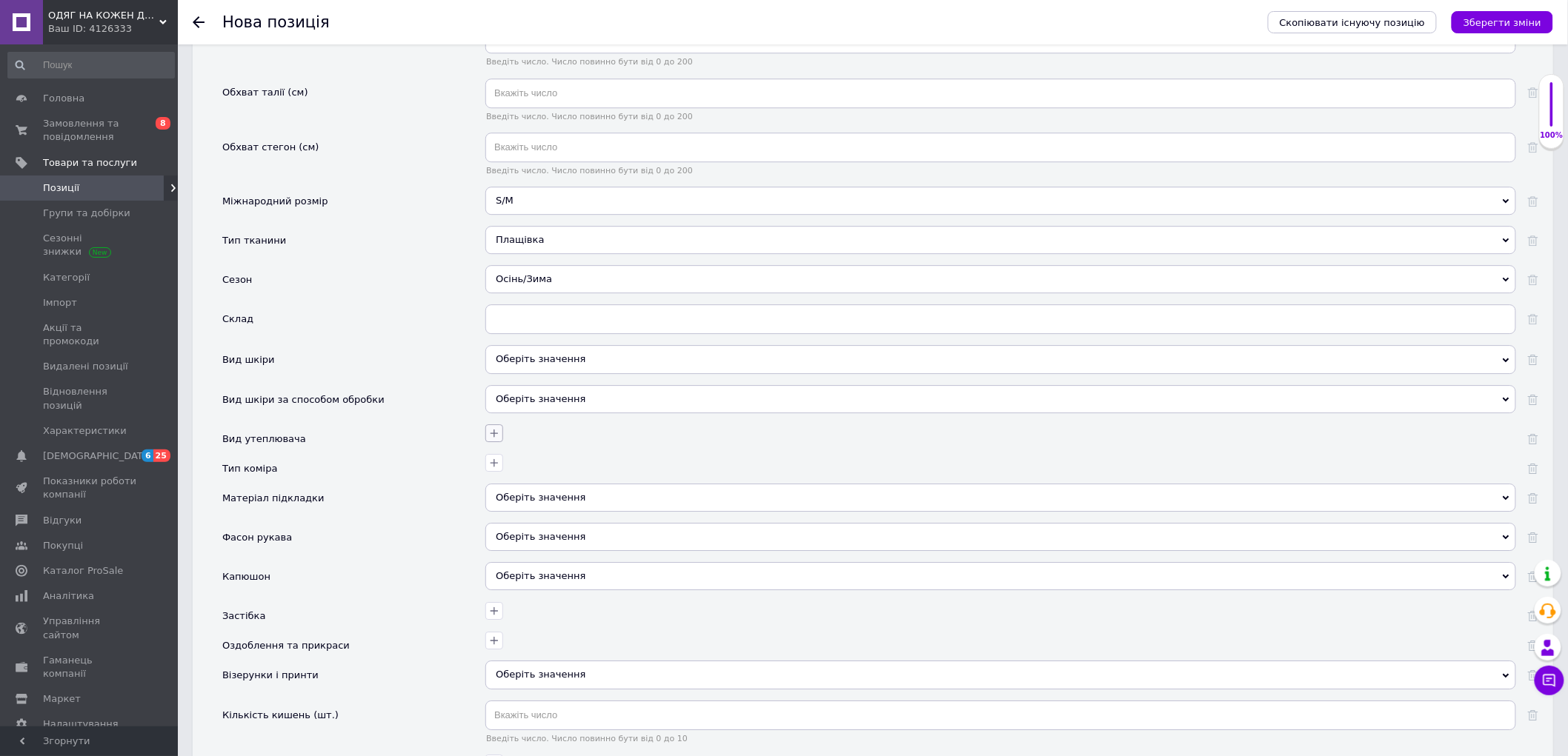
click at [495, 440] on icon "button" at bounding box center [494, 434] width 12 height 12
type input "м"
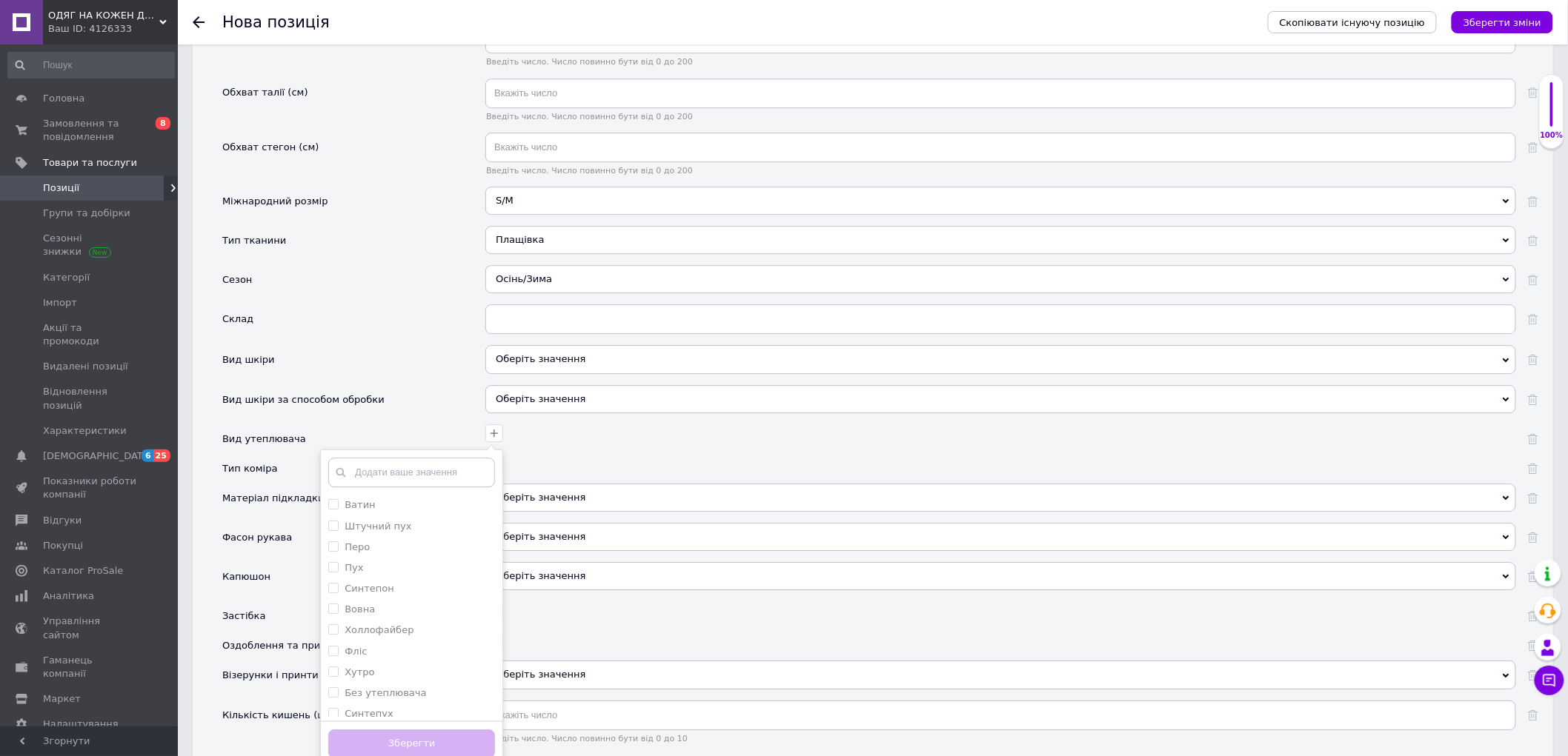
click at [883, 454] on div "Ватин Штучний пух Перо Пух Синтепон Вовна Холлофайбер Фліс Хутро Без утеплювача…" at bounding box center [1001, 439] width 1031 height 30
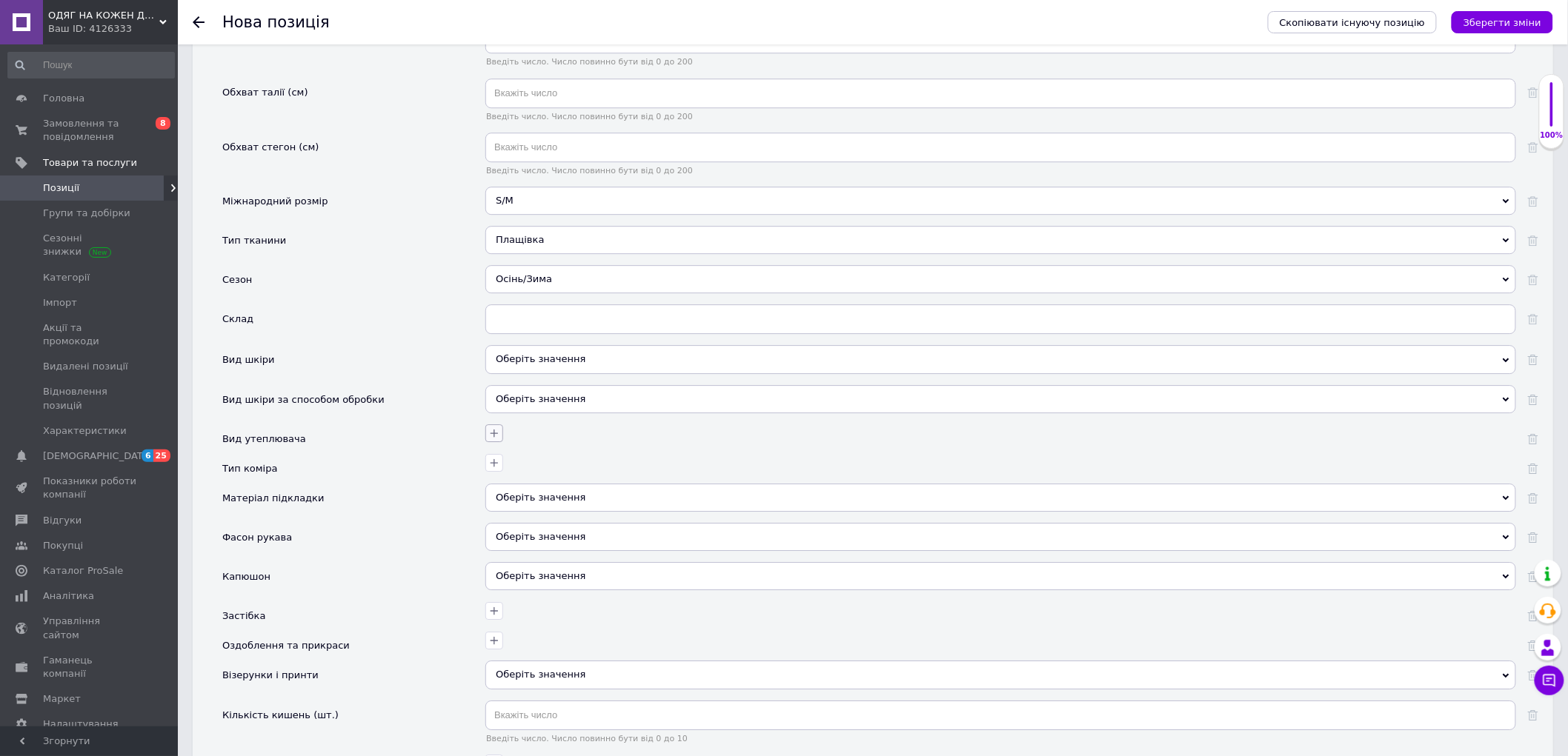
click at [486, 442] on button "button" at bounding box center [494, 433] width 18 height 18
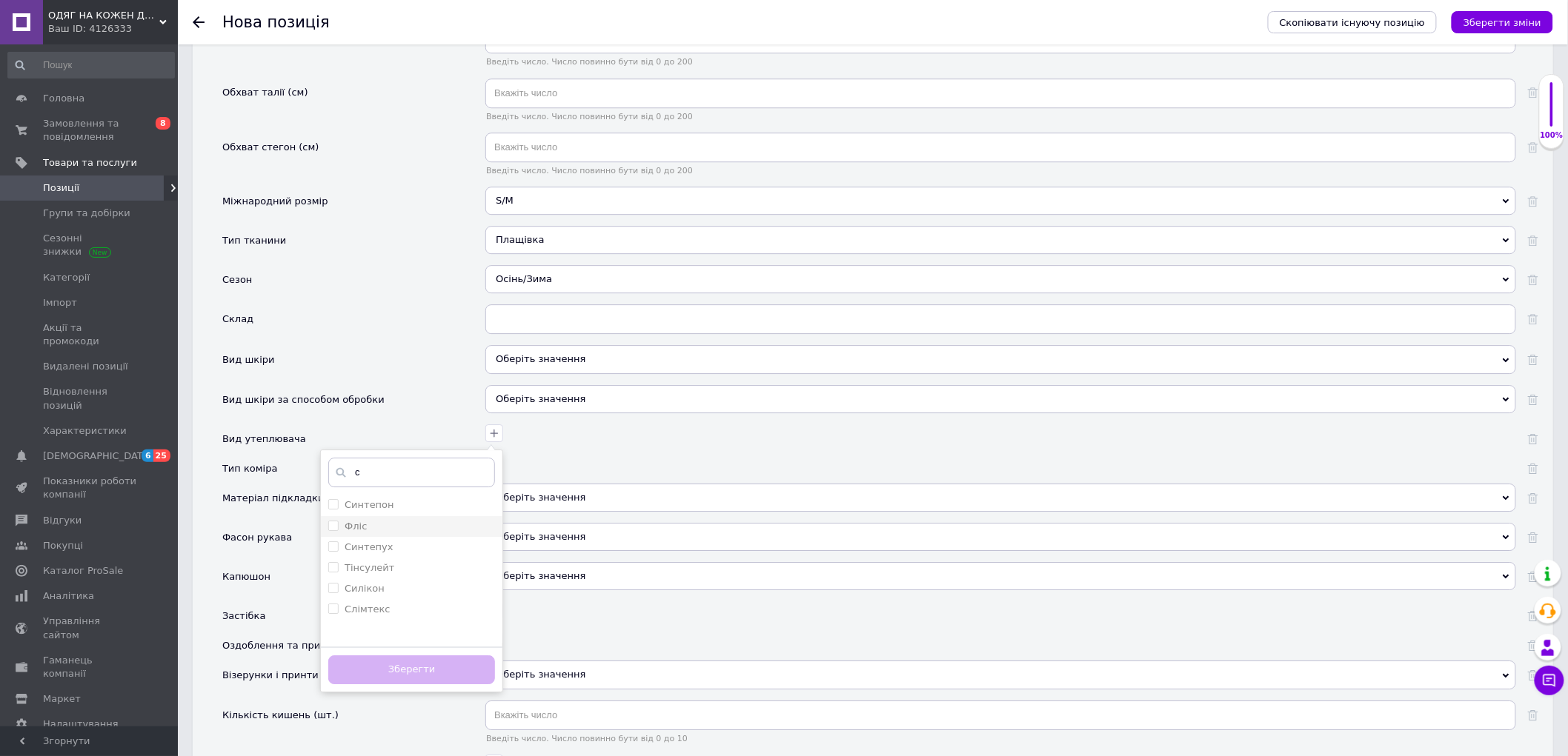
type input "с"
click at [409, 537] on li "Фліс" at bounding box center [412, 526] width 182 height 20
checkbox input "true"
click at [411, 512] on div "Синтепон" at bounding box center [412, 505] width 166 height 14
checkbox input "true"
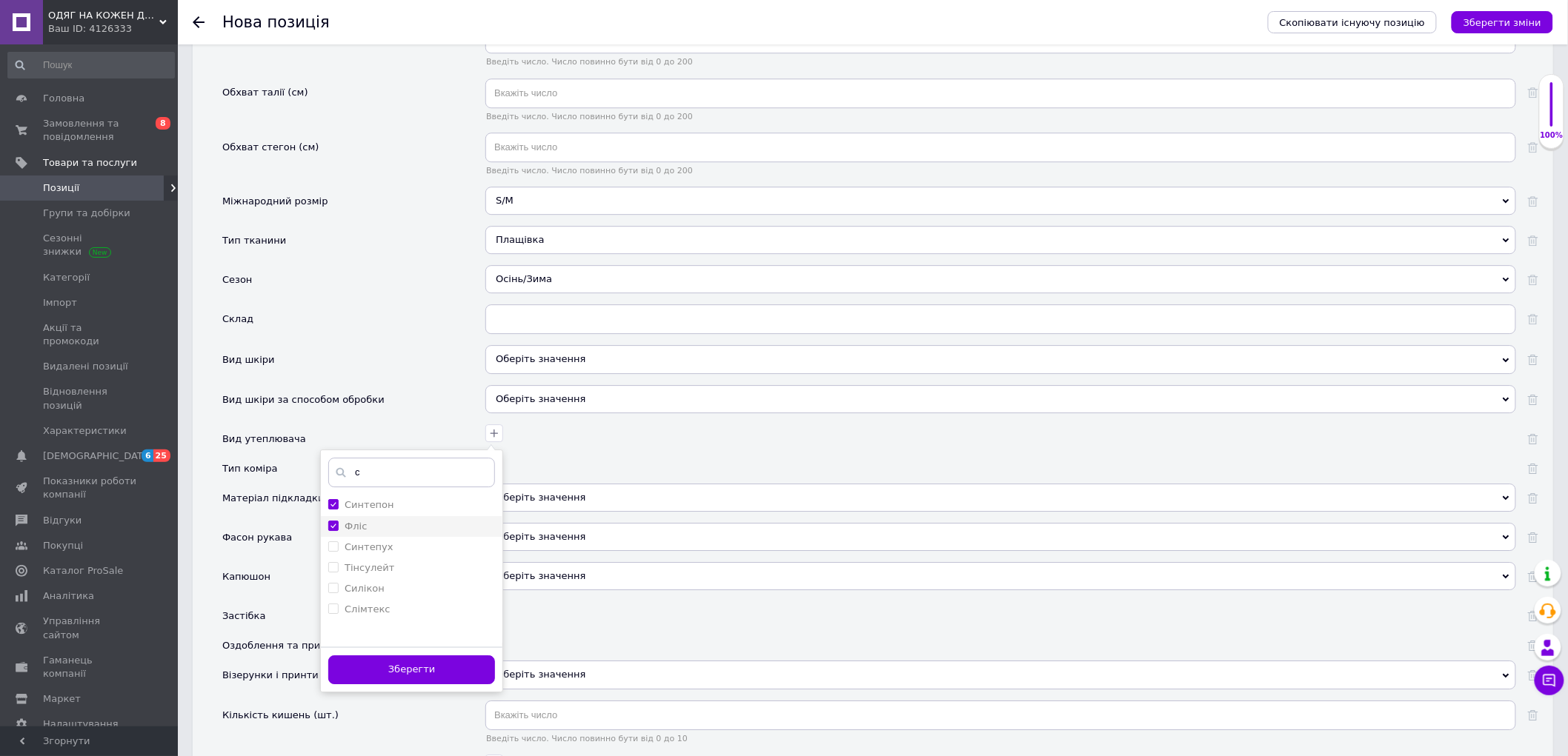
click at [357, 532] on label "Фліс" at bounding box center [356, 526] width 22 height 11
checkbox input "false"
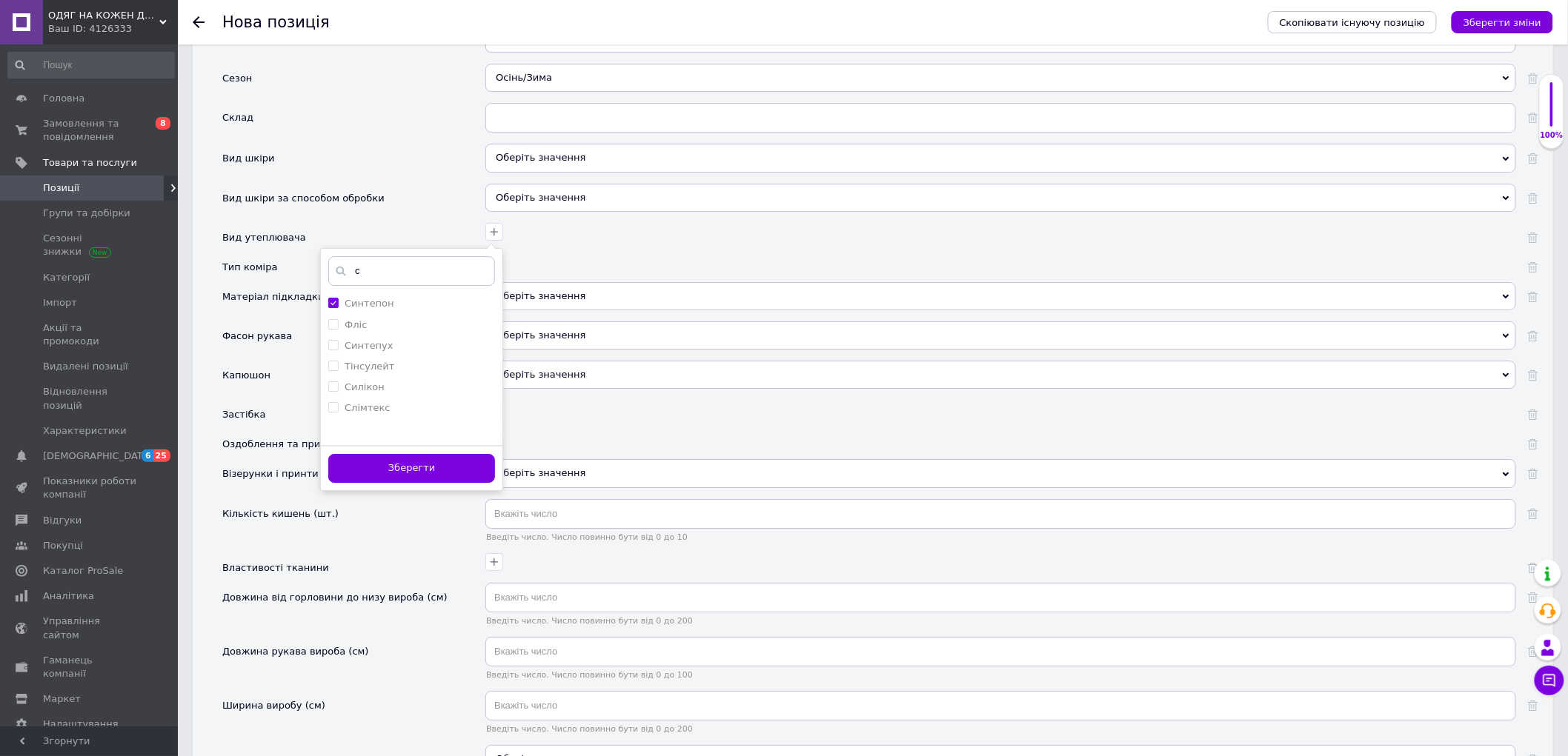
scroll to position [1974, 0]
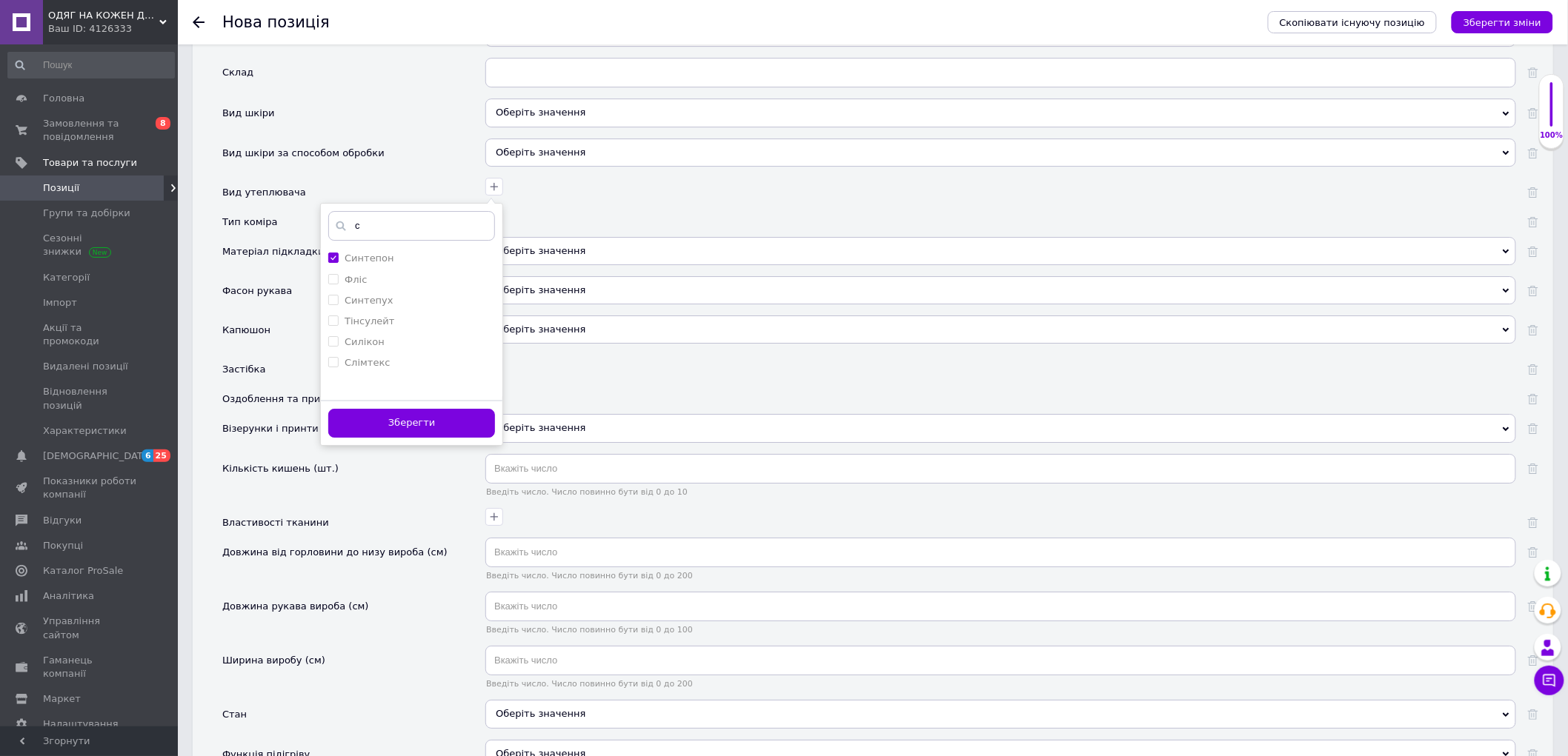
click at [436, 438] on button "Зберегти" at bounding box center [412, 423] width 166 height 29
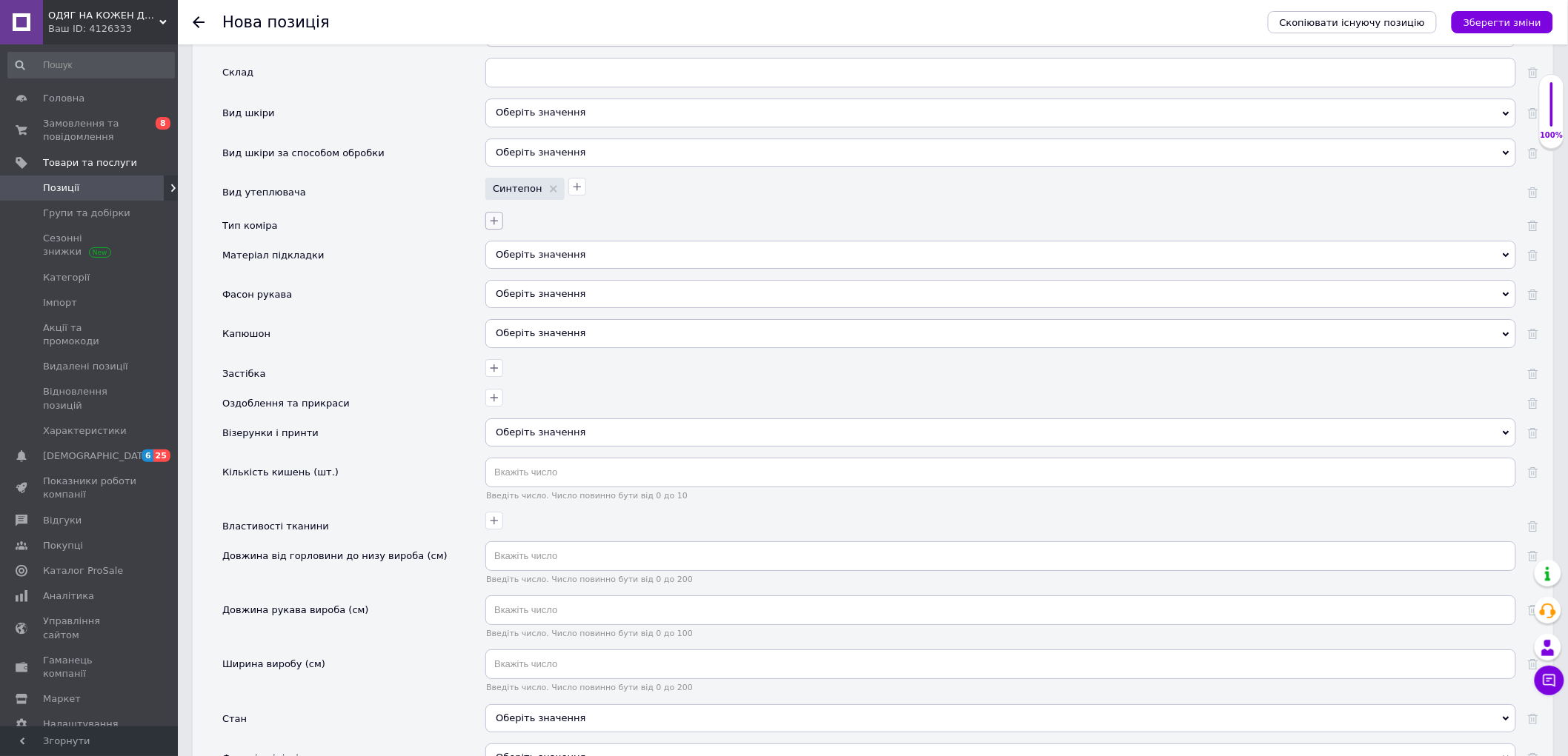
click at [492, 227] on icon "button" at bounding box center [494, 221] width 12 height 12
click at [386, 300] on div "Стійка" at bounding box center [412, 293] width 166 height 14
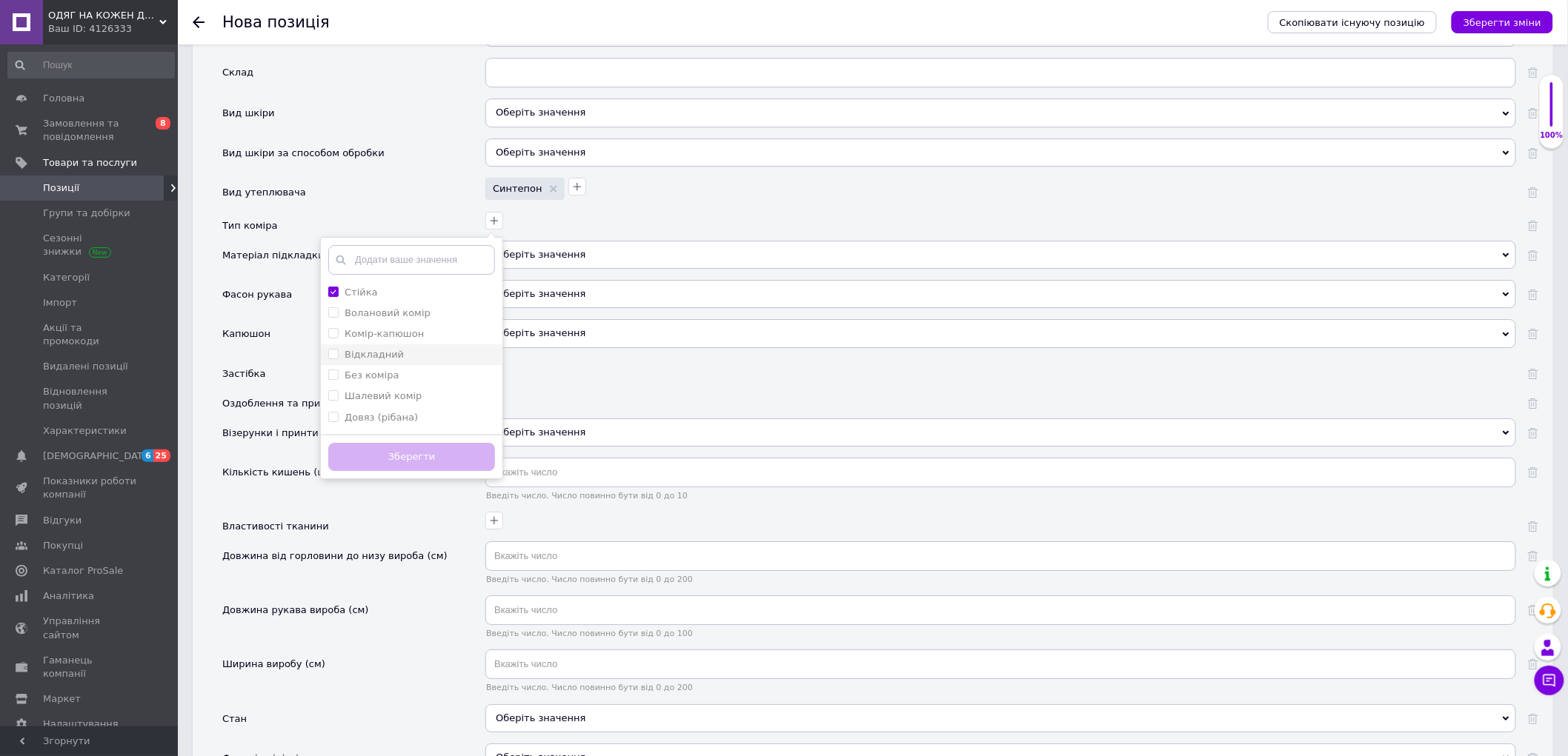
checkbox input "true"
click at [409, 472] on button "Зберегти" at bounding box center [412, 457] width 166 height 29
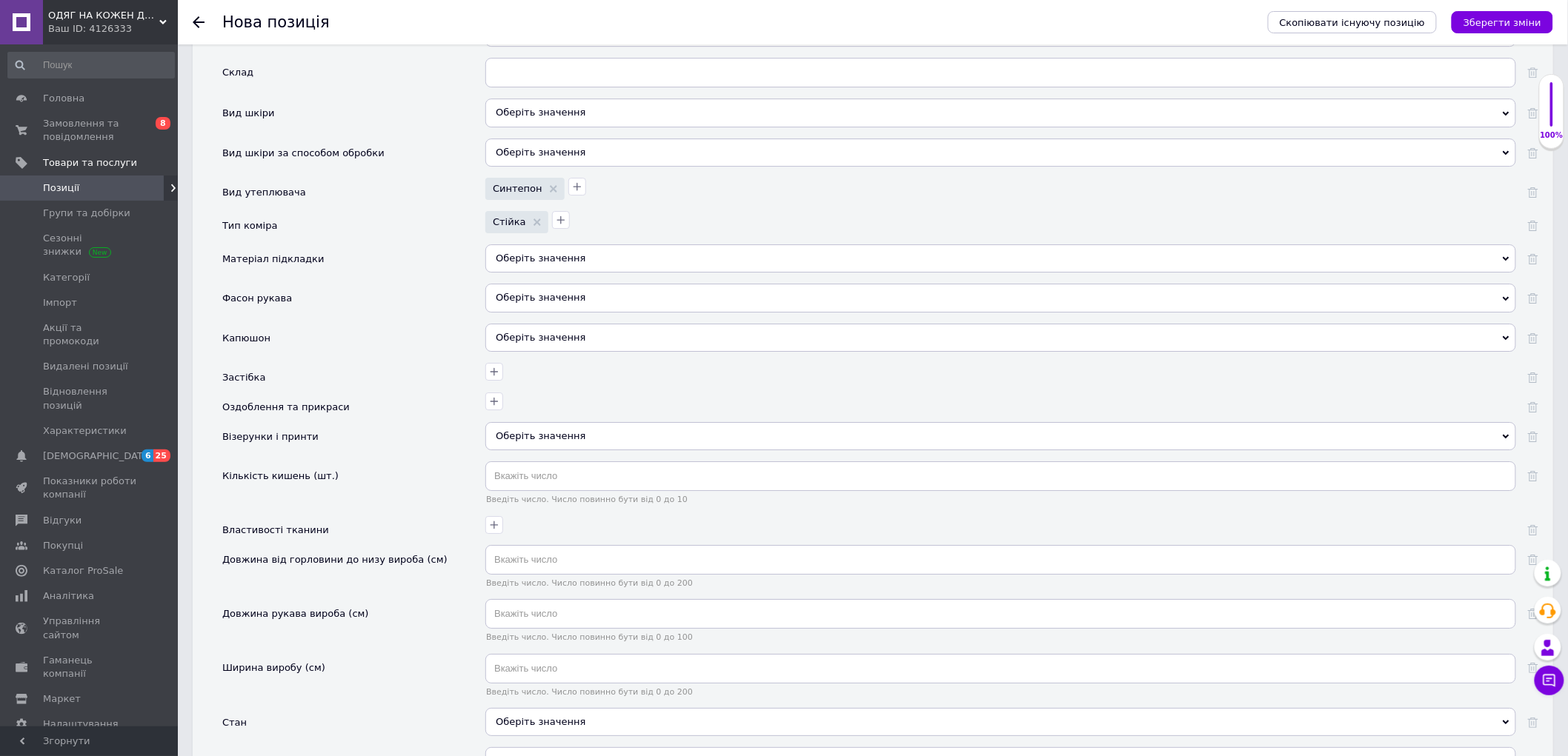
click at [541, 272] on div "Оберіть значення" at bounding box center [1001, 258] width 1031 height 28
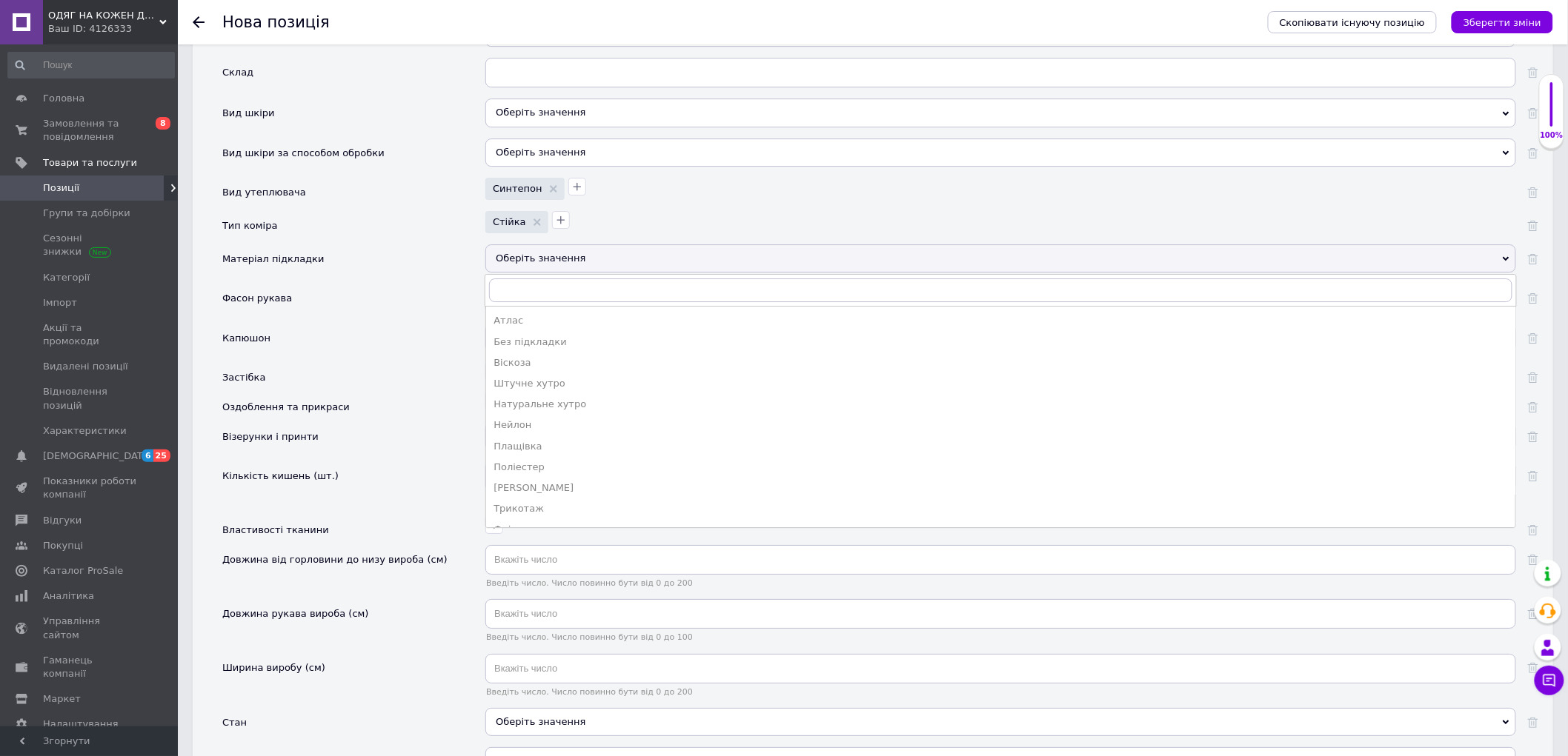
click at [460, 323] on div "Фасон рукава" at bounding box center [354, 303] width 263 height 39
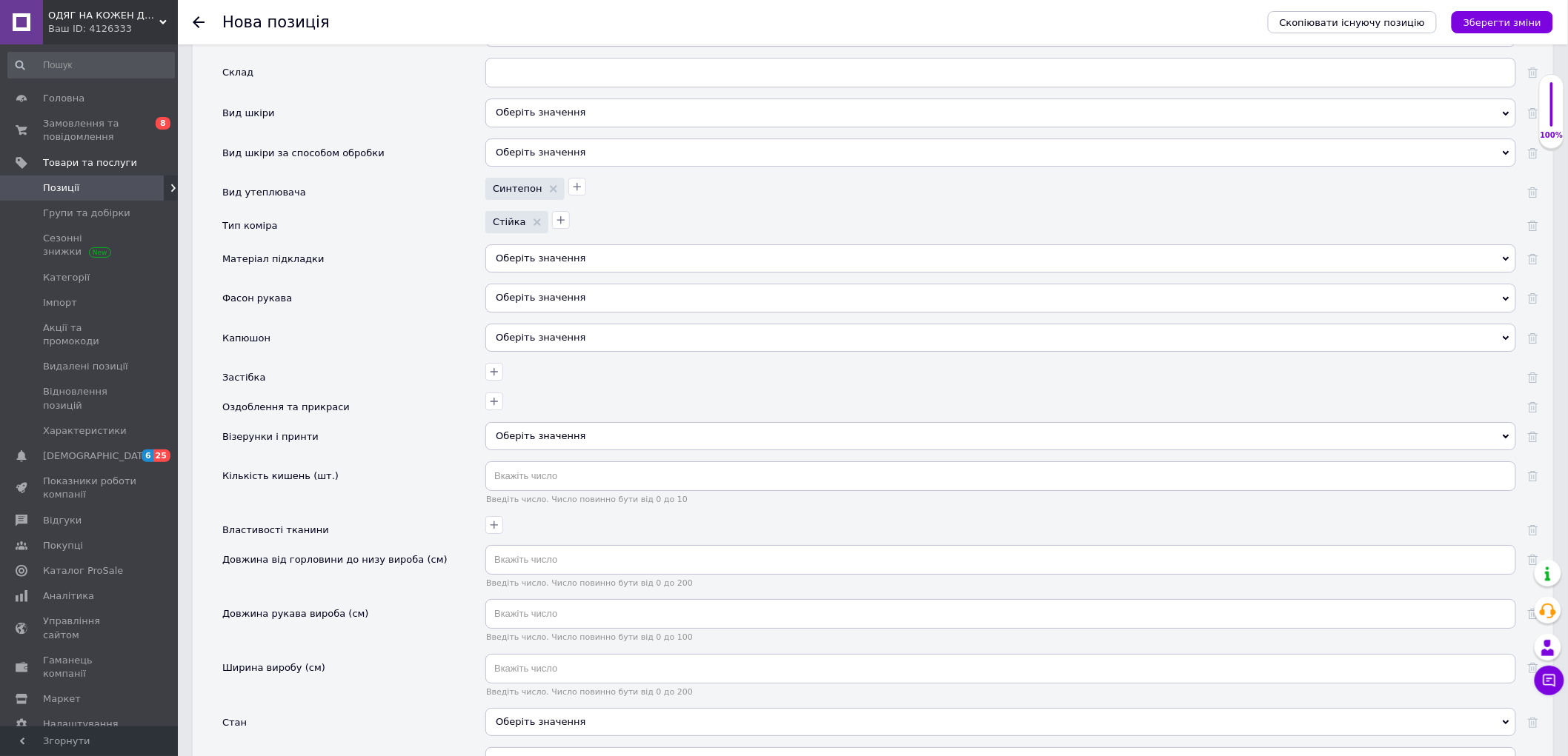
click at [537, 311] on div "Оберіть значення" at bounding box center [1001, 297] width 1031 height 28
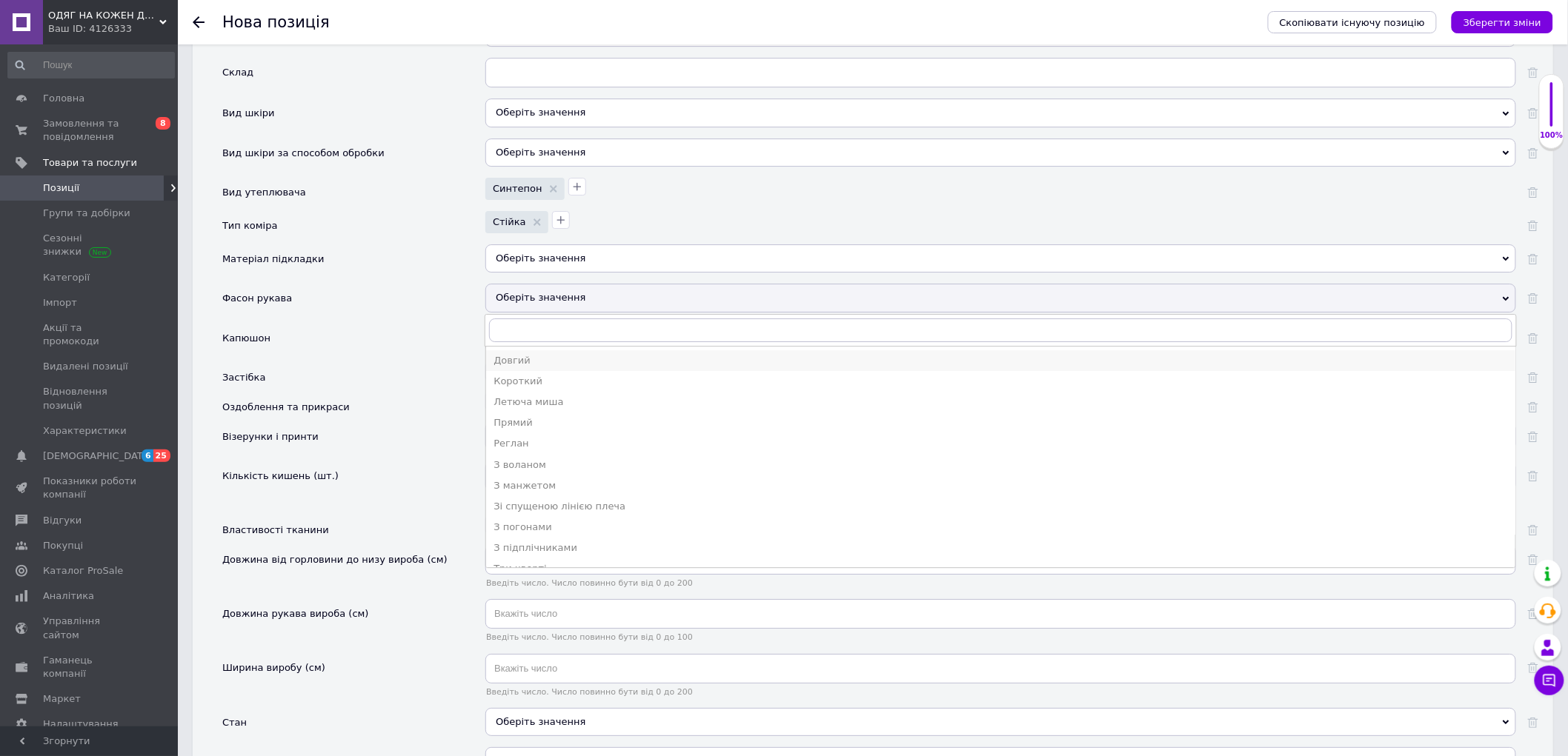
click at [535, 371] on li "Довгий" at bounding box center [1001, 361] width 1029 height 20
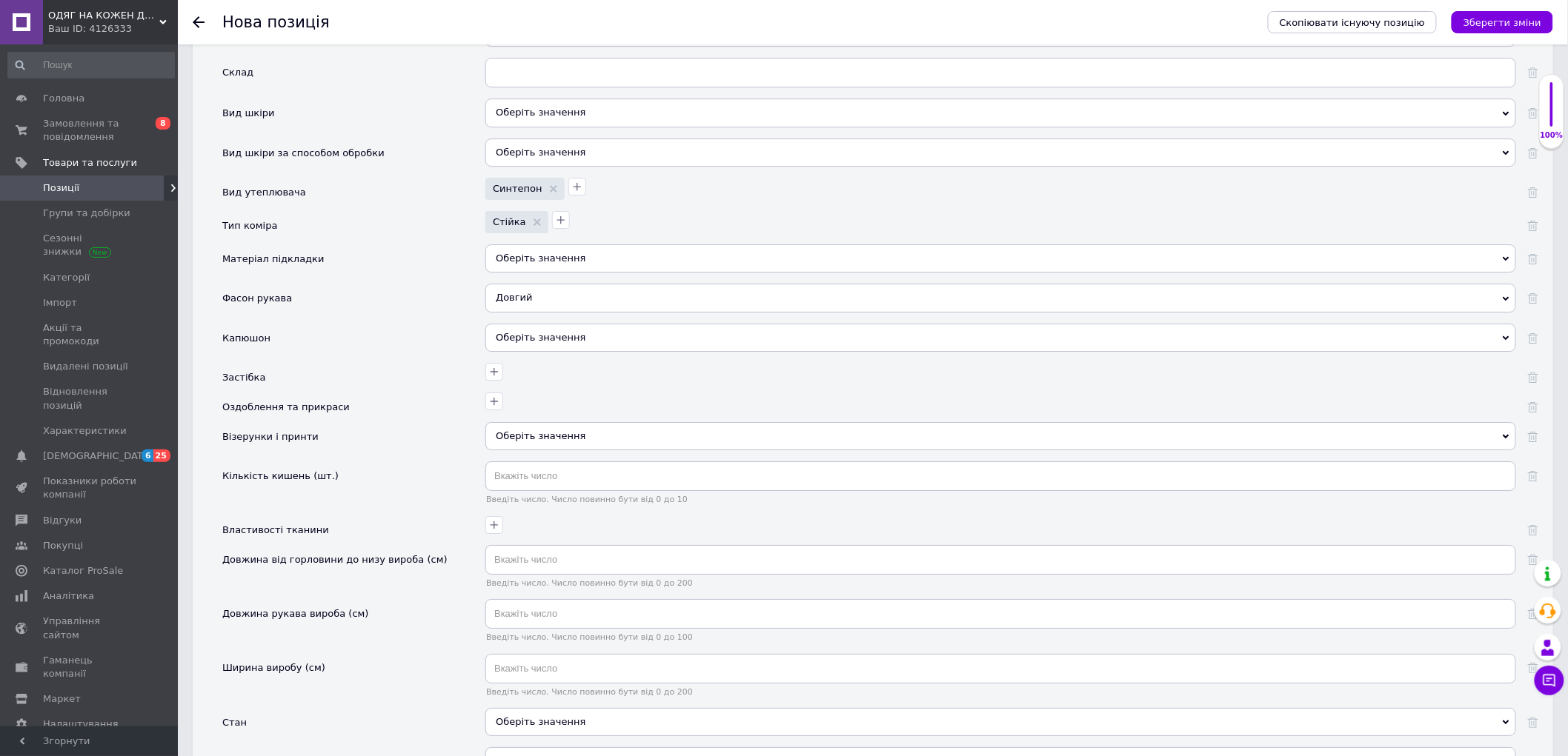
click at [527, 352] on div "Оберіть значення" at bounding box center [1001, 337] width 1031 height 28
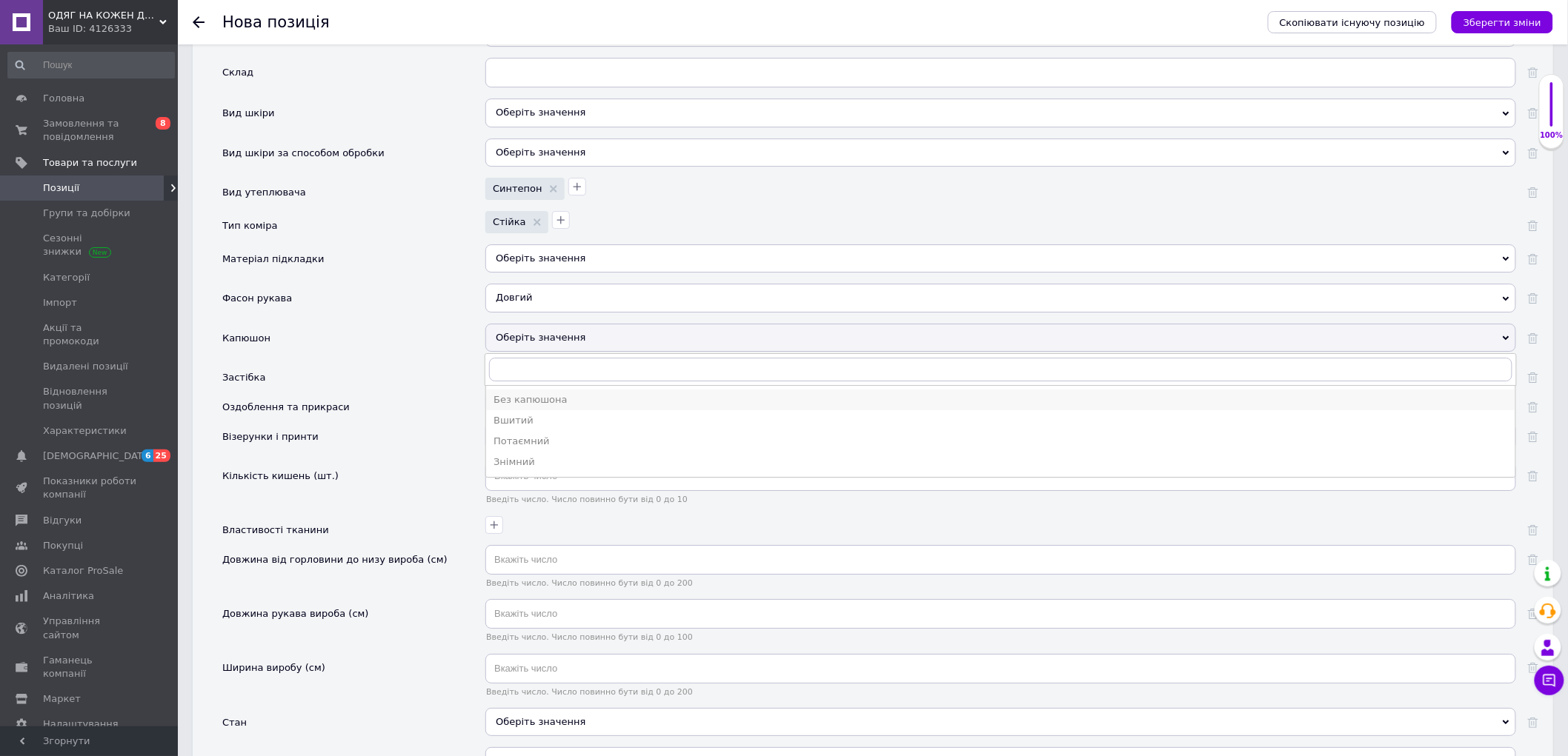
click at [541, 406] on div "Без капюшона" at bounding box center [1000, 400] width 1014 height 14
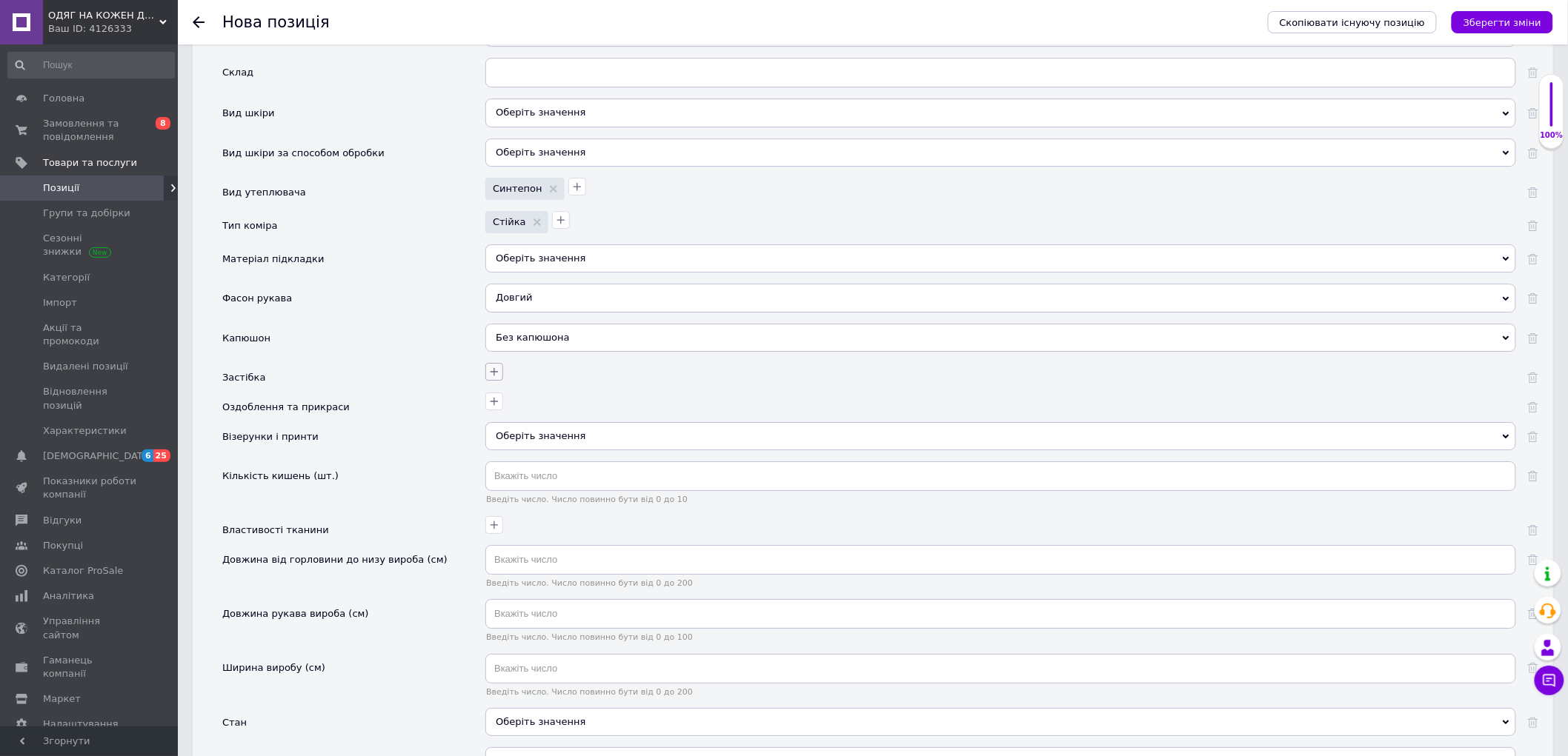
click at [497, 378] on icon "button" at bounding box center [494, 372] width 12 height 12
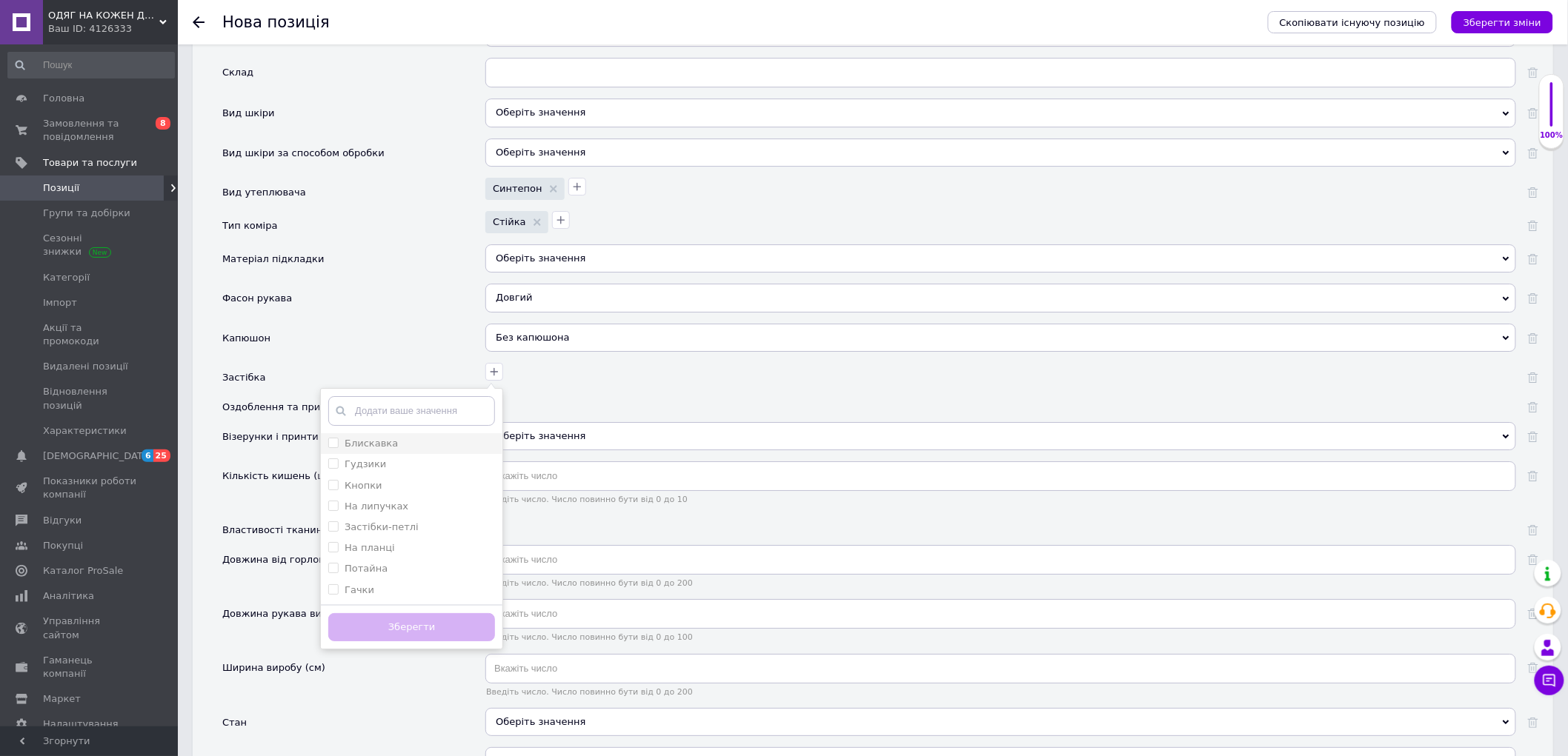
click at [396, 451] on div "Блискавка" at bounding box center [412, 444] width 166 height 14
checkbox input "true"
click at [389, 471] on div "Гудзики" at bounding box center [412, 464] width 166 height 14
click at [393, 471] on div "Гудзики" at bounding box center [412, 464] width 166 height 14
checkbox input "false"
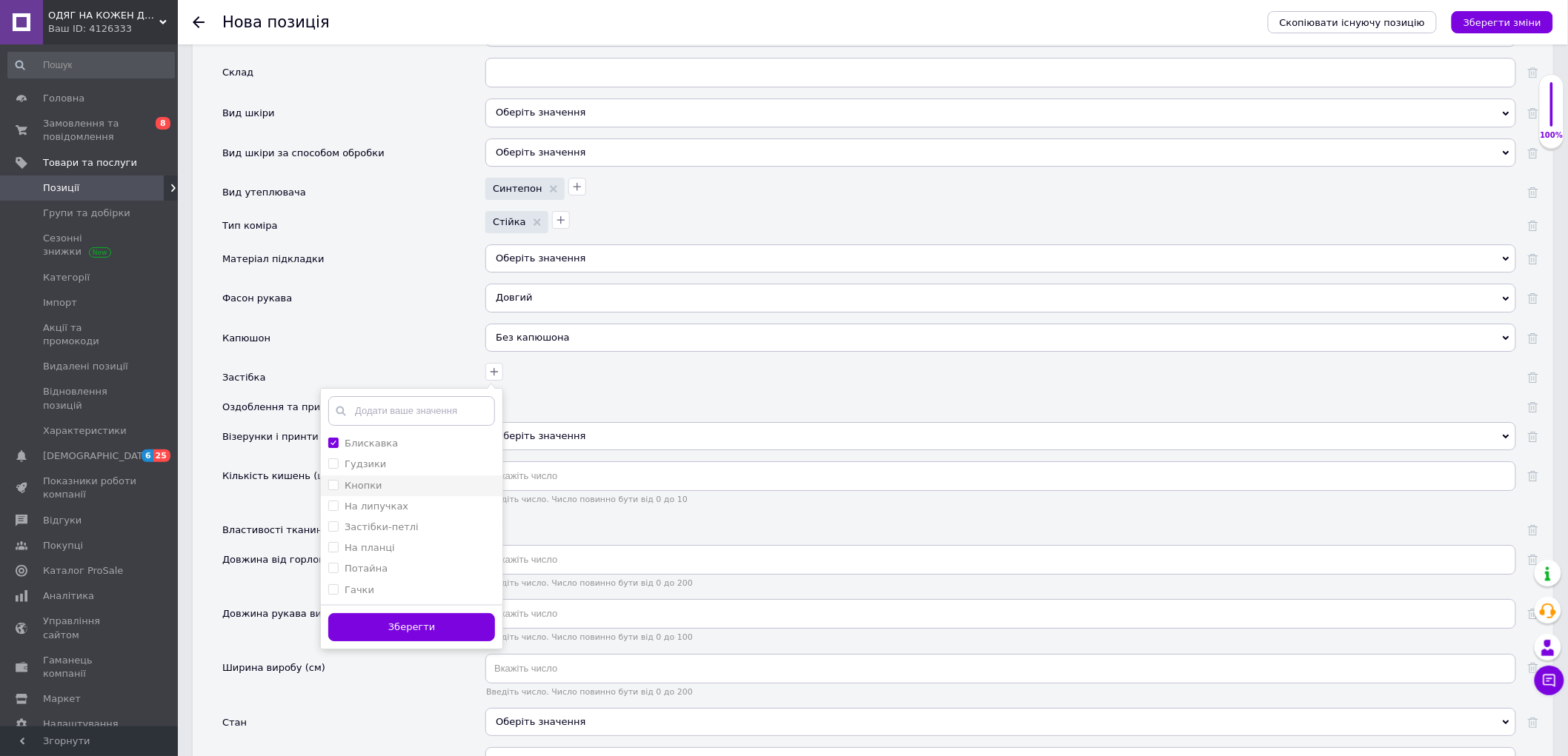
click at [389, 492] on div "Кнопки" at bounding box center [412, 486] width 166 height 14
checkbox input "true"
click at [403, 649] on div "Зберегти" at bounding box center [412, 626] width 182 height 45
click at [434, 642] on button "Зберегти" at bounding box center [412, 628] width 166 height 29
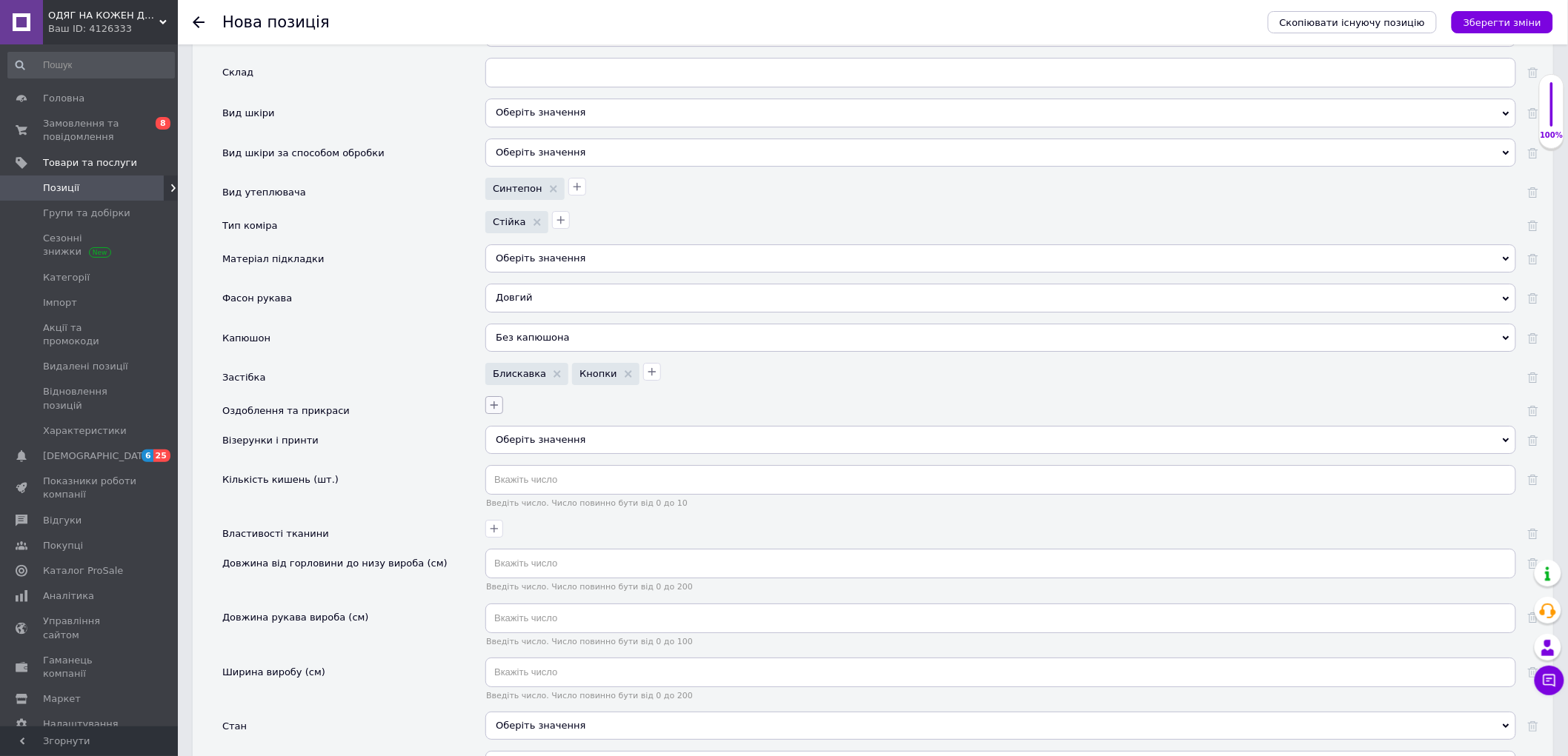
click at [495, 410] on icon "button" at bounding box center [495, 406] width 8 height 8
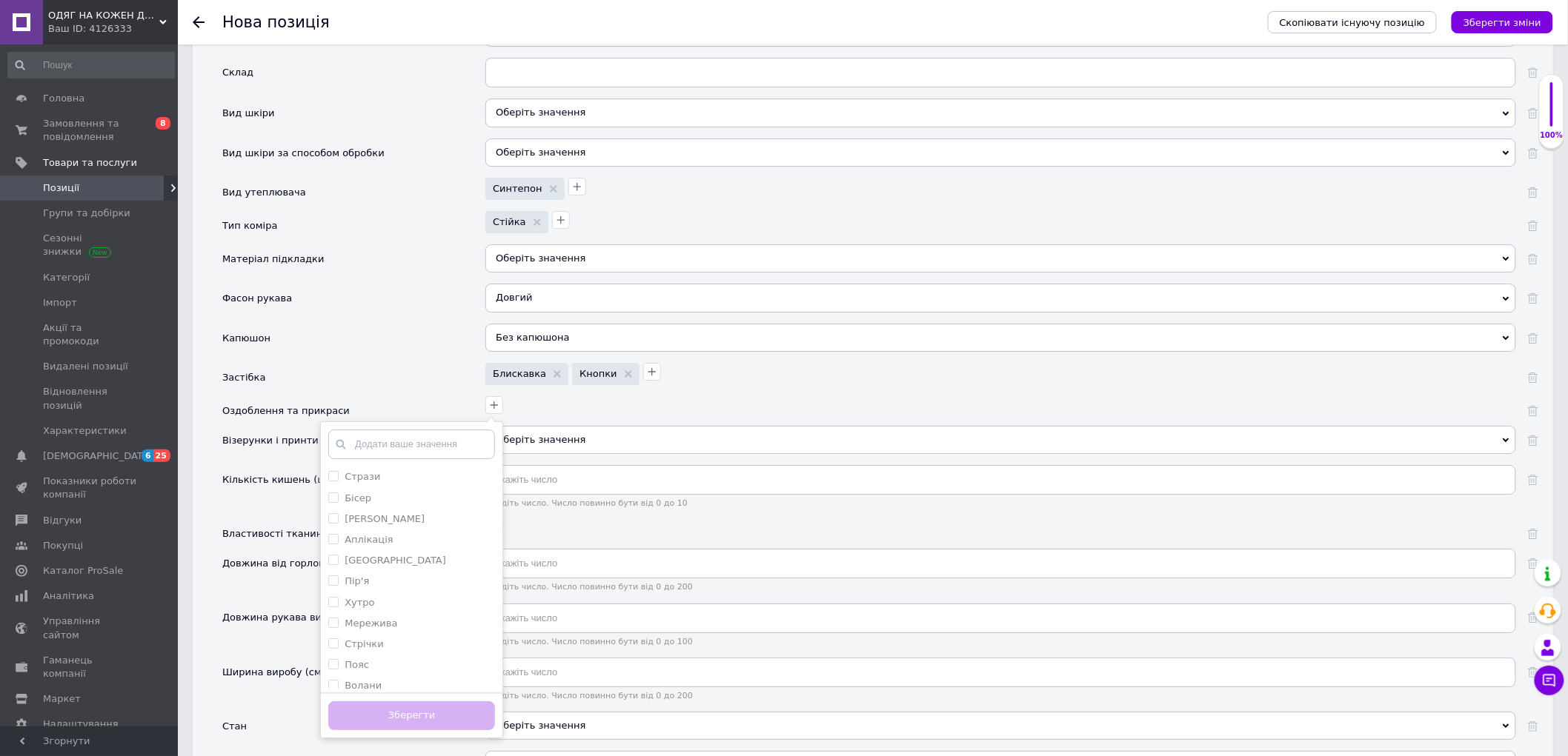
click at [387, 426] on div "Оздоблення та прикраси" at bounding box center [354, 411] width 263 height 30
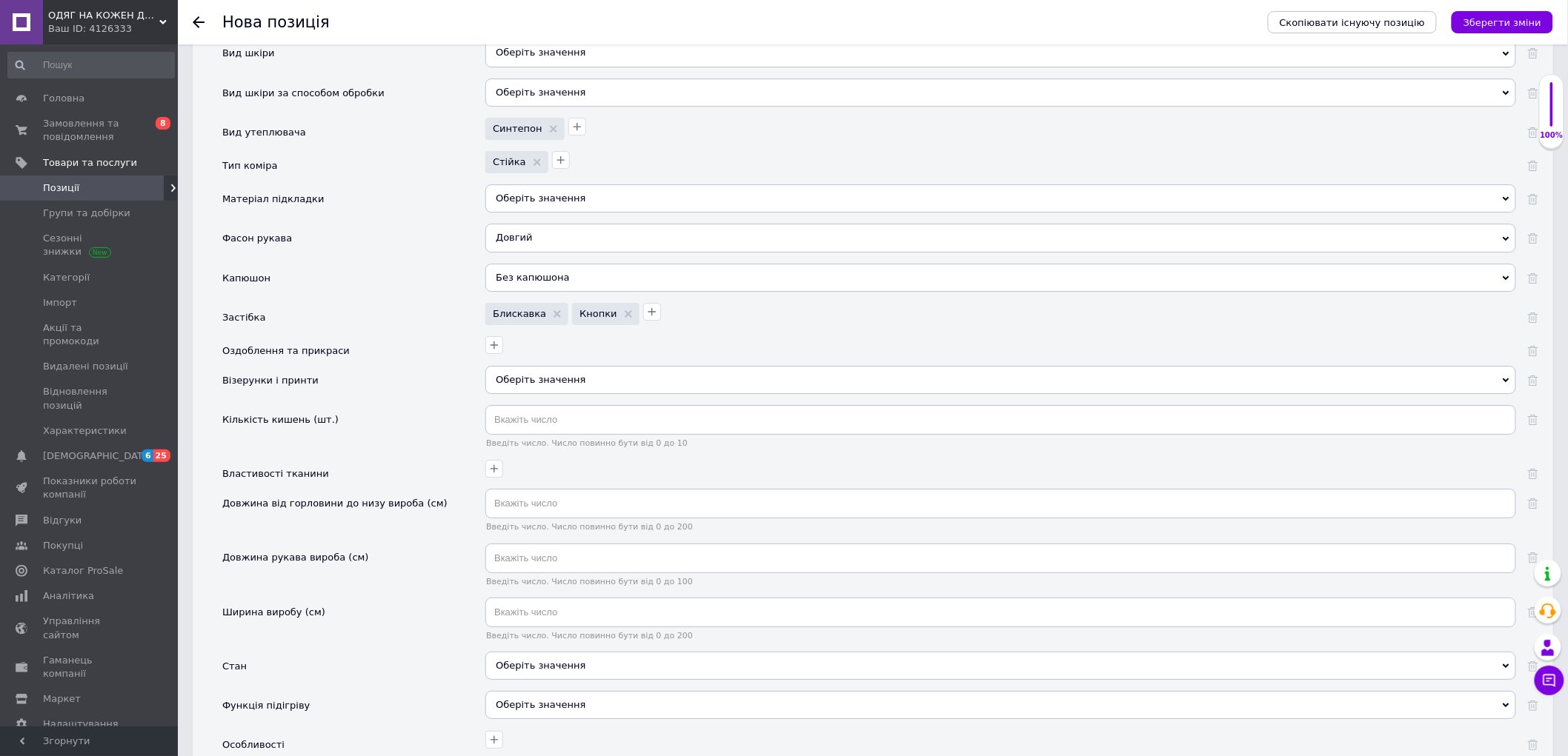
scroll to position [2057, 0]
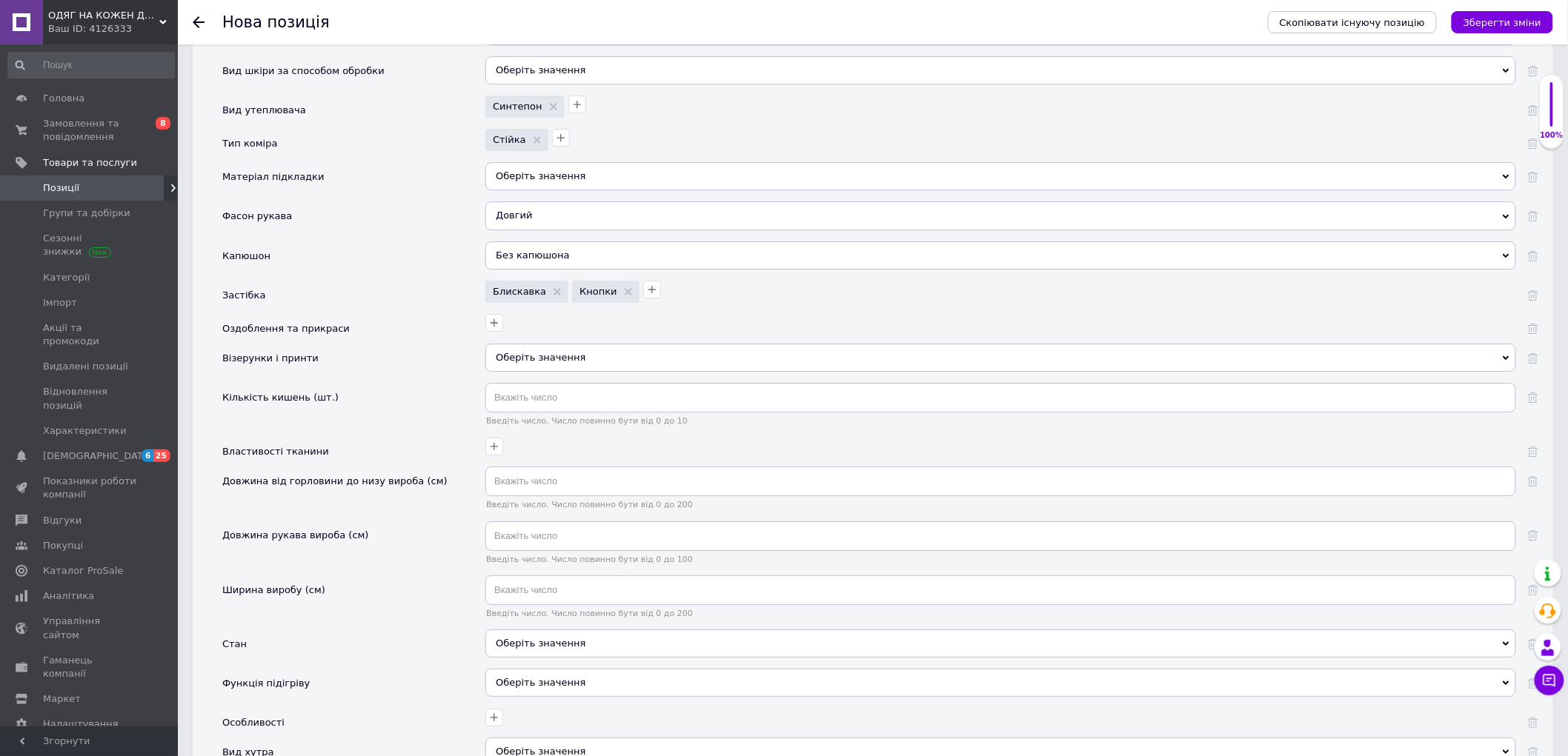
click at [539, 372] on div "Оберіть значення" at bounding box center [1001, 357] width 1031 height 28
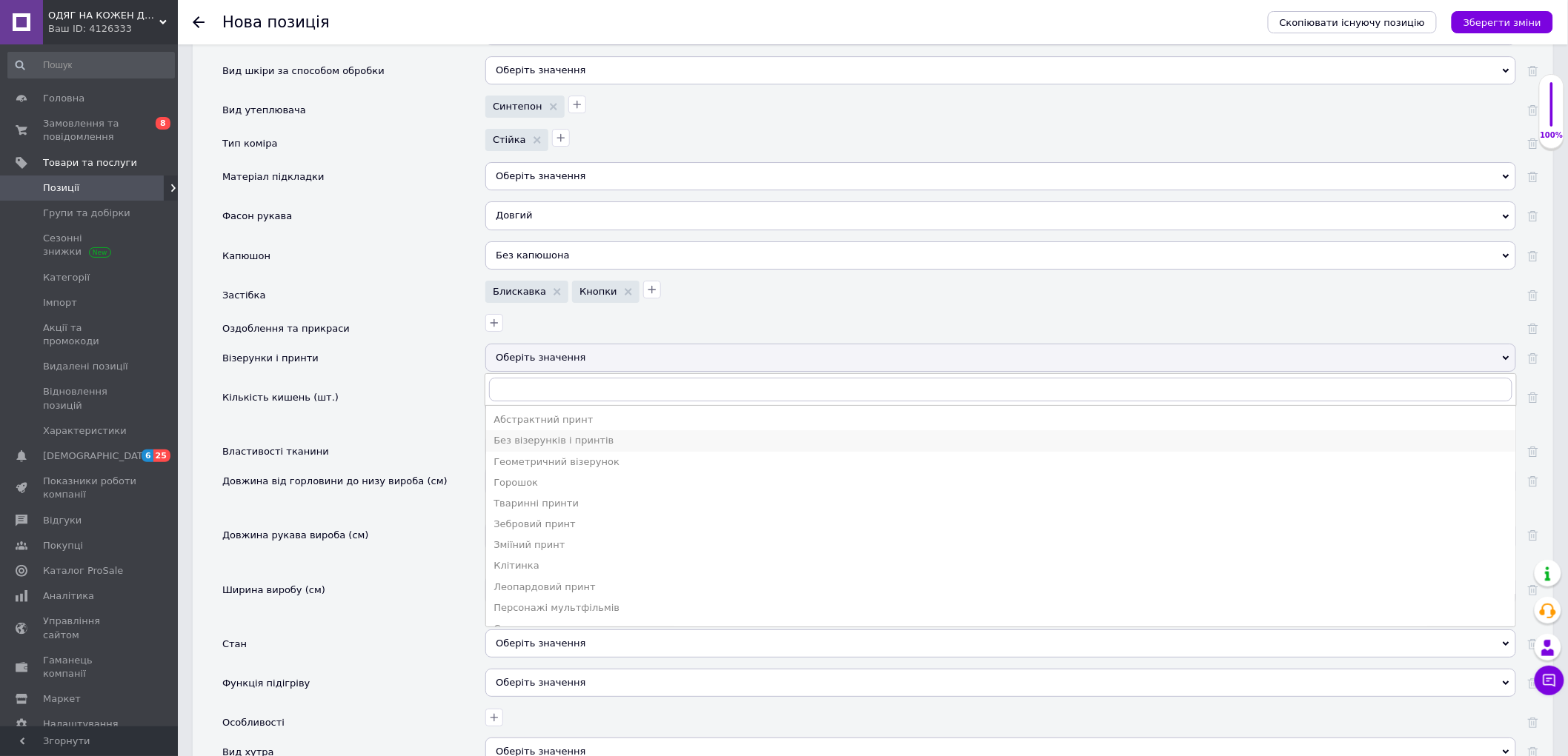
click at [572, 447] on div "Без візерунків і принтів" at bounding box center [1000, 440] width 1014 height 14
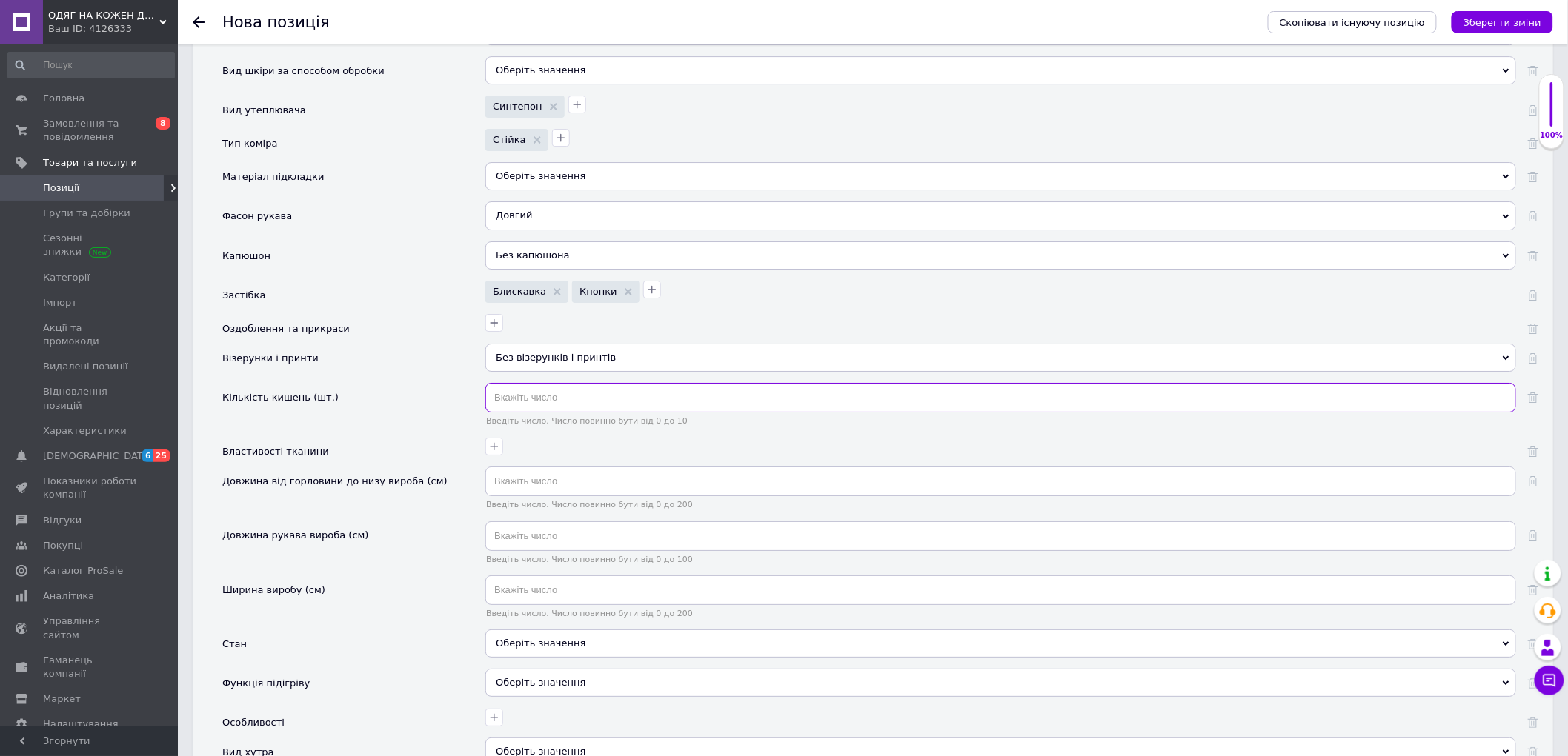
click at [537, 412] on input "text" at bounding box center [1001, 397] width 1031 height 30
type input "2"
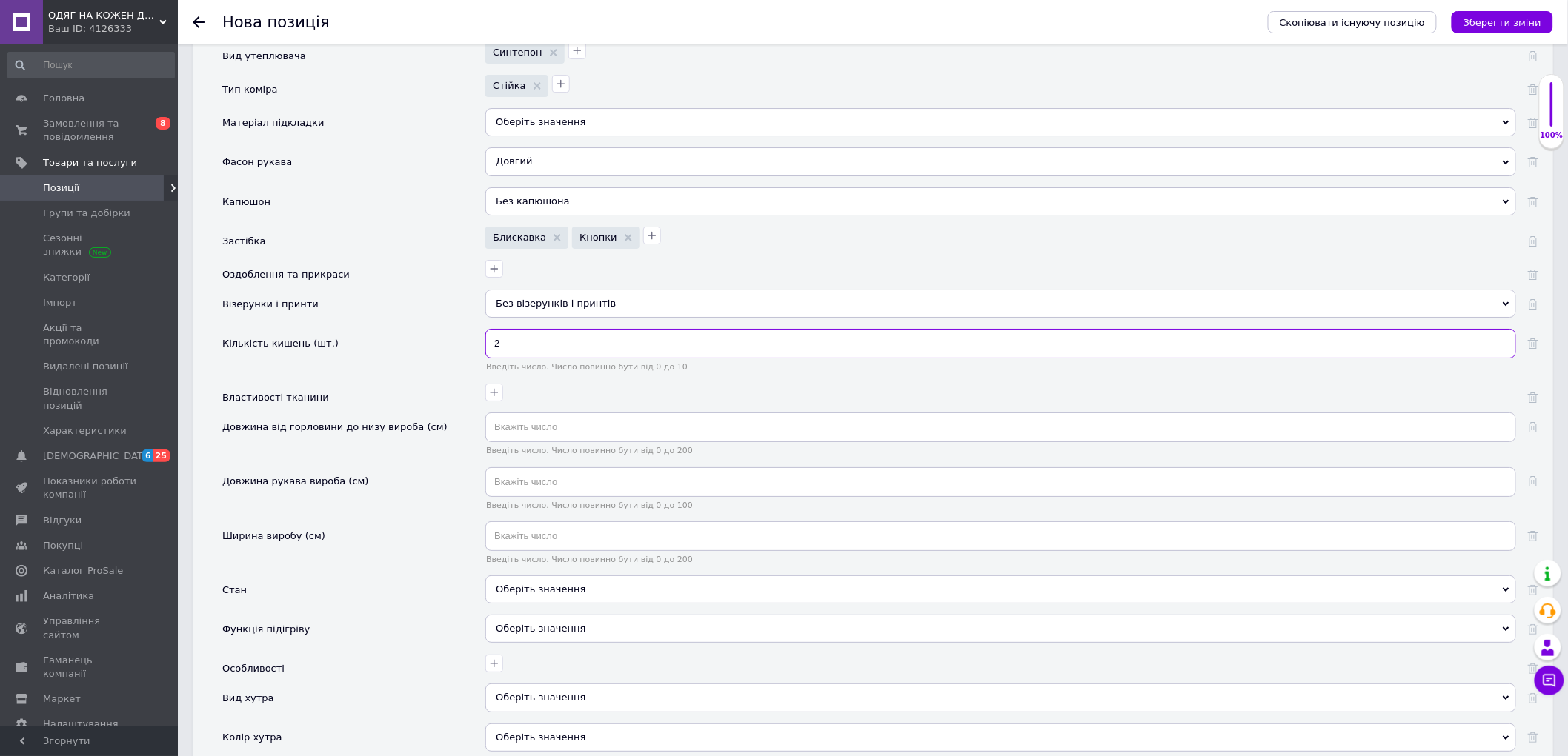
scroll to position [2139, 0]
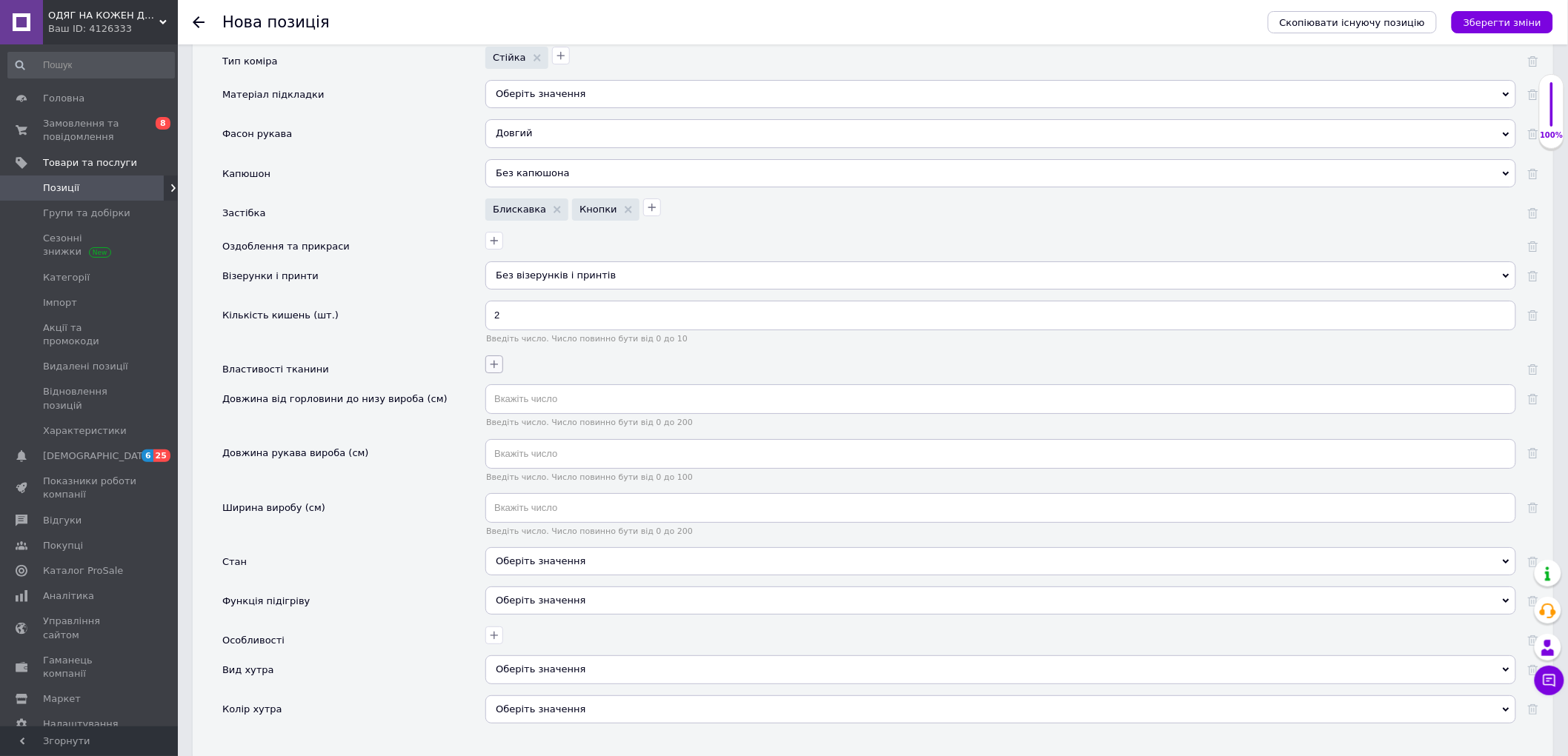
click at [498, 370] on icon "button" at bounding box center [494, 364] width 12 height 12
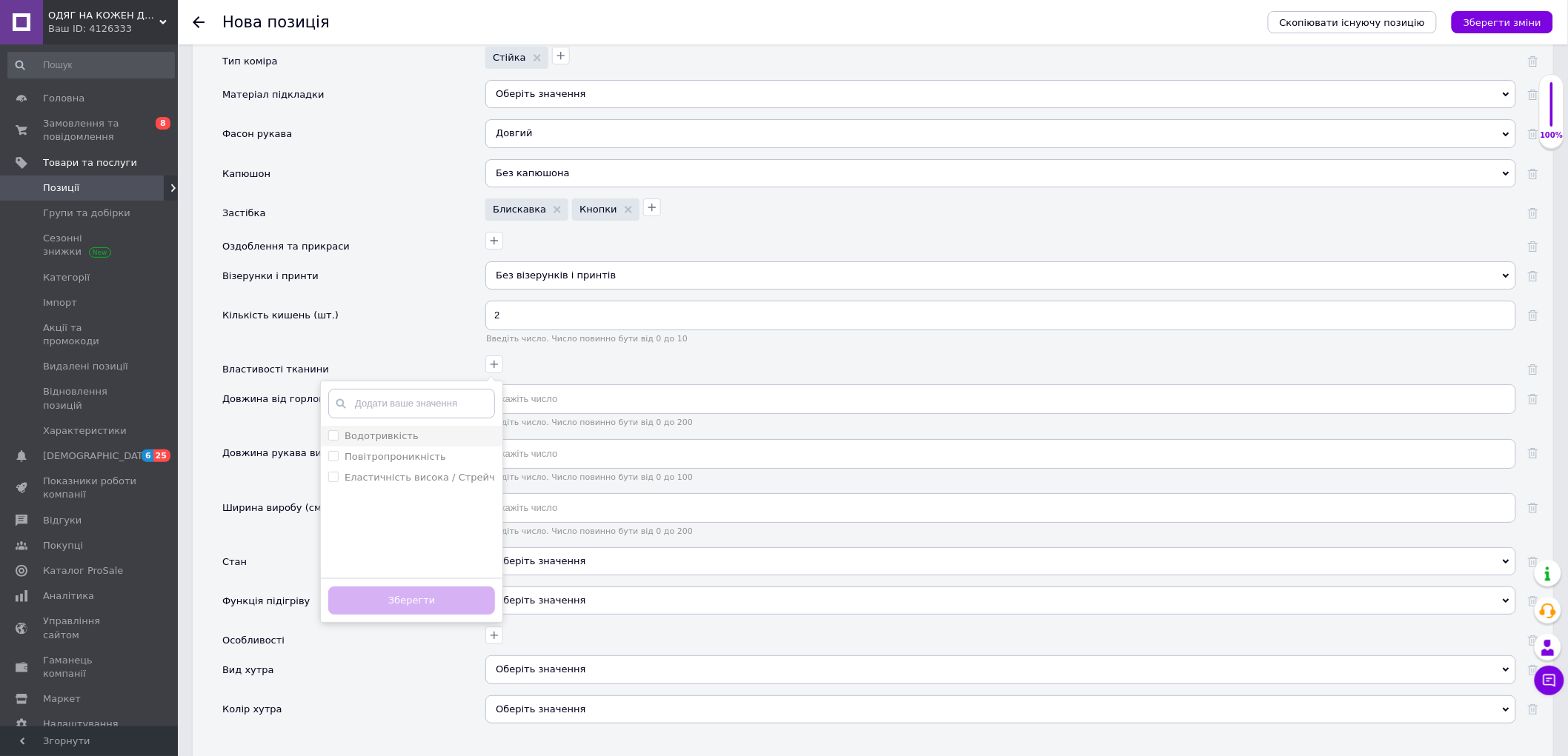
click at [417, 443] on div "Водотривкість" at bounding box center [412, 436] width 166 height 14
checkbox input "true"
click at [446, 463] on div "Повітропроникність" at bounding box center [412, 457] width 166 height 14
checkbox input "true"
click at [441, 615] on button "Зберегти" at bounding box center [412, 601] width 166 height 29
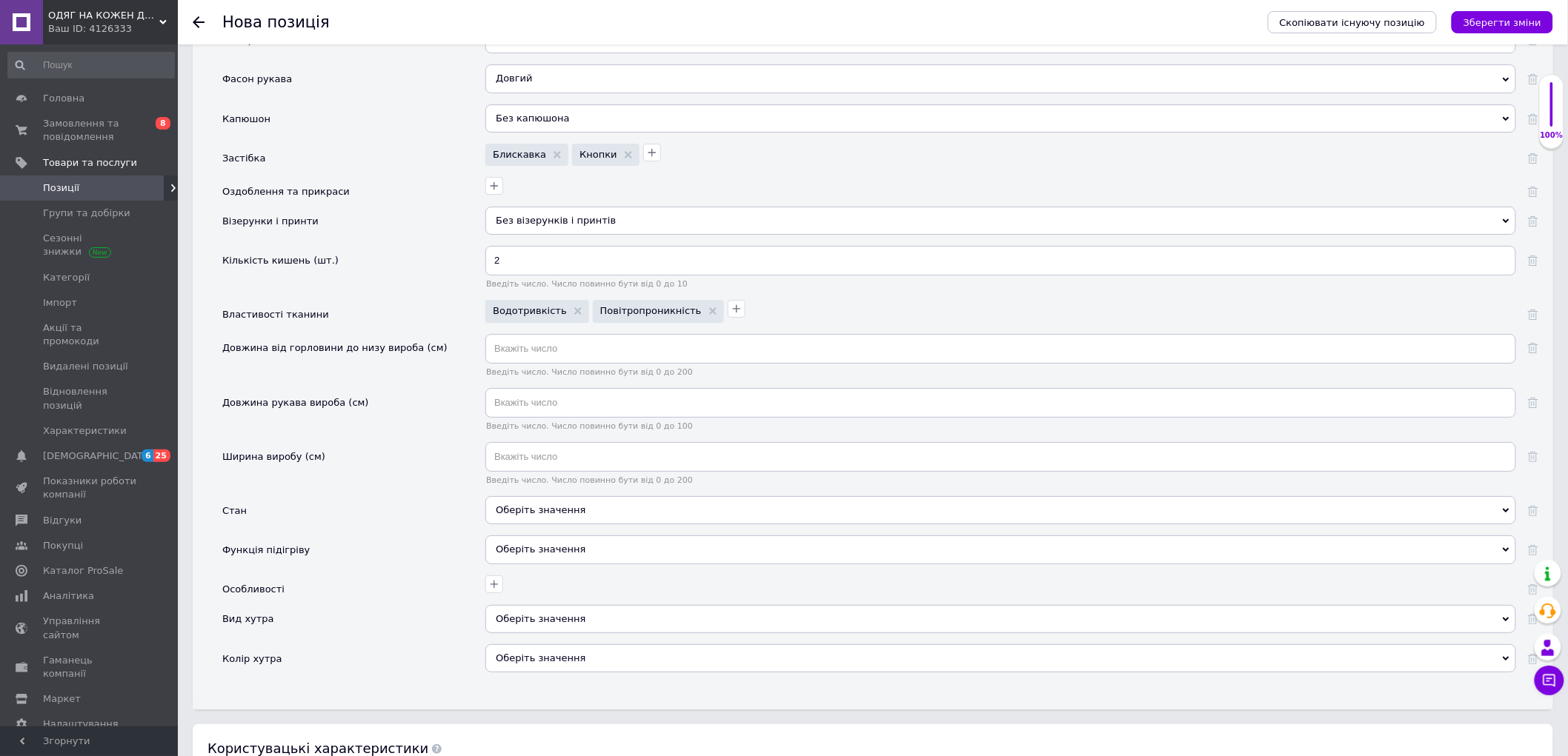
scroll to position [2221, 0]
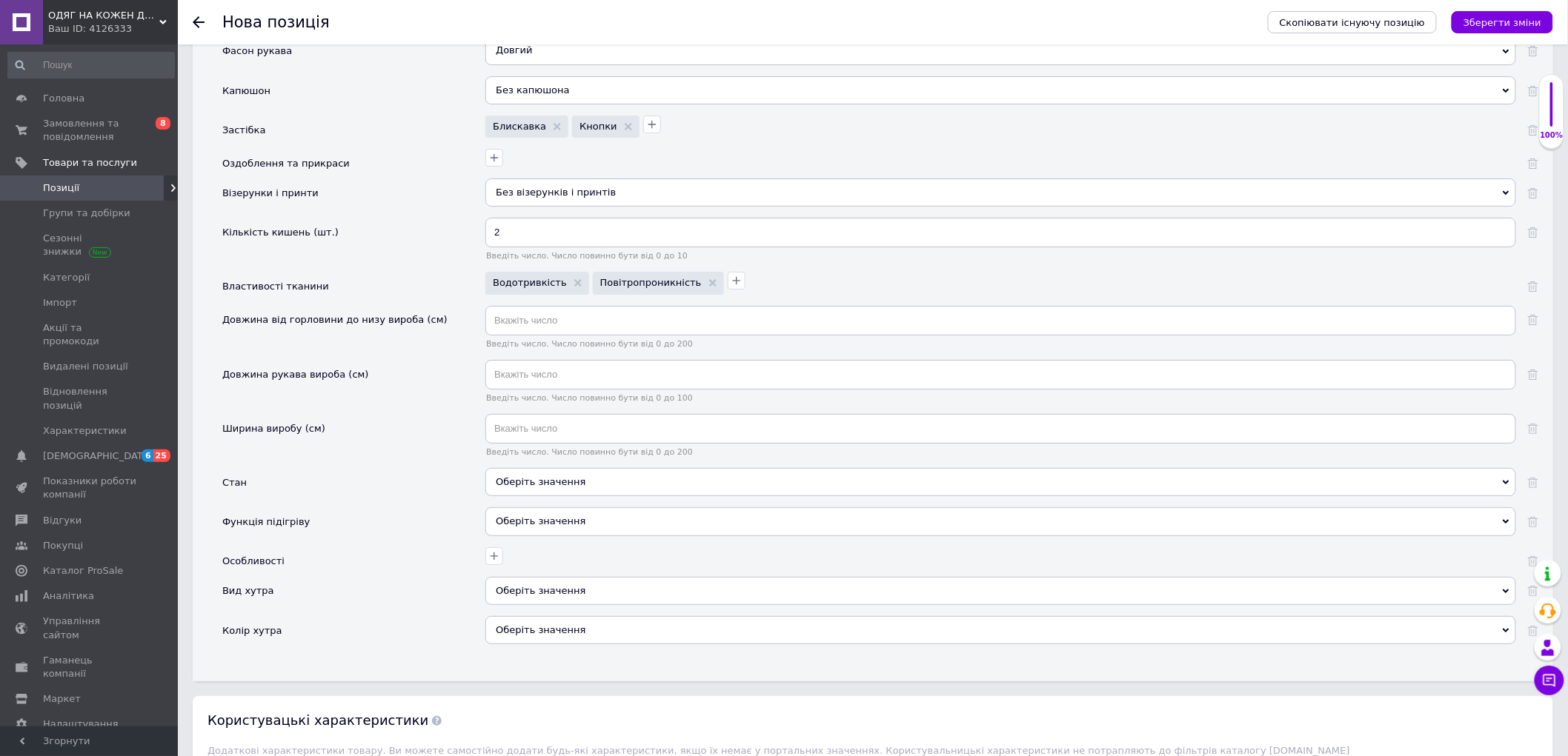
click at [519, 496] on div "Оберіть значення" at bounding box center [1001, 482] width 1031 height 28
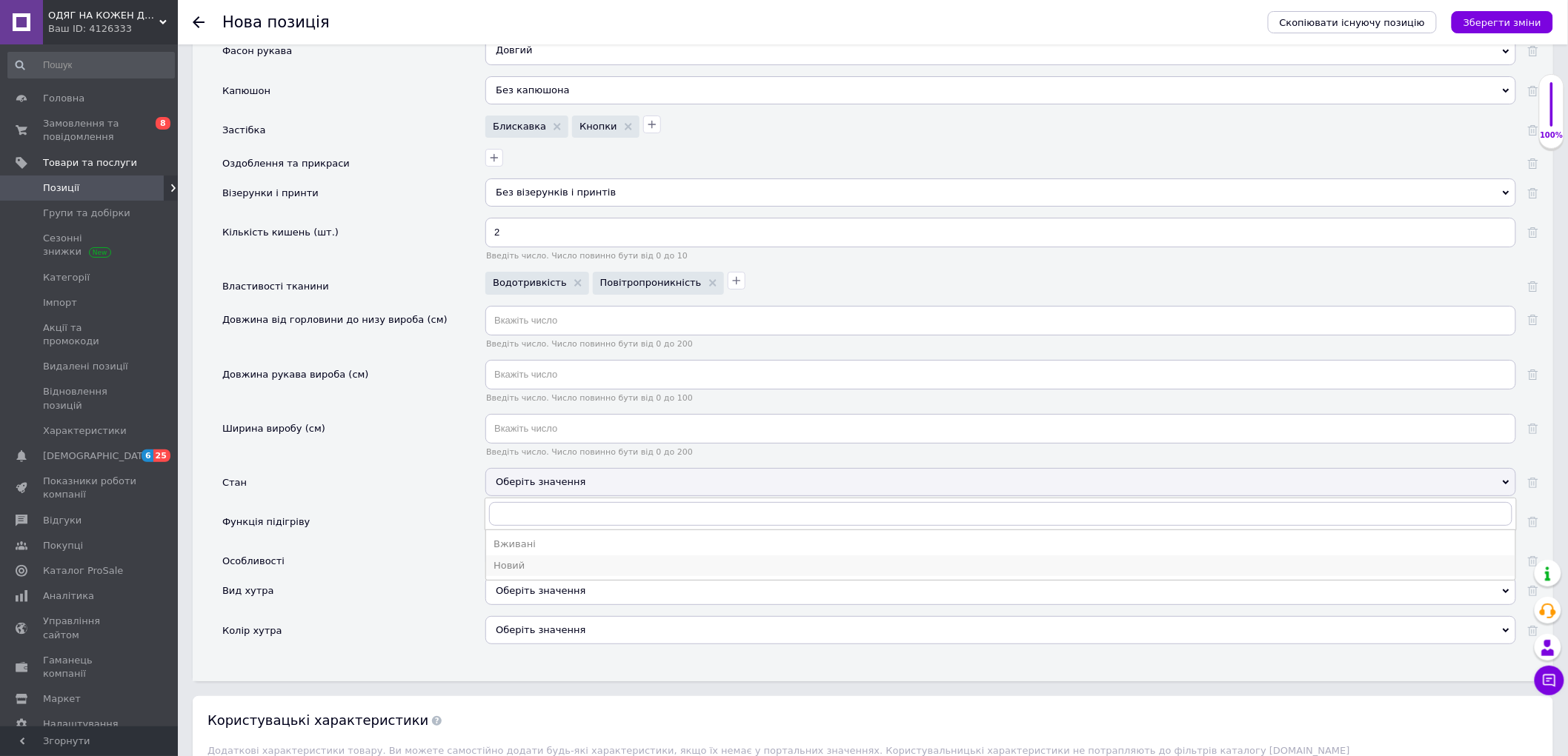
click at [513, 573] on div "Новий" at bounding box center [1000, 566] width 1014 height 14
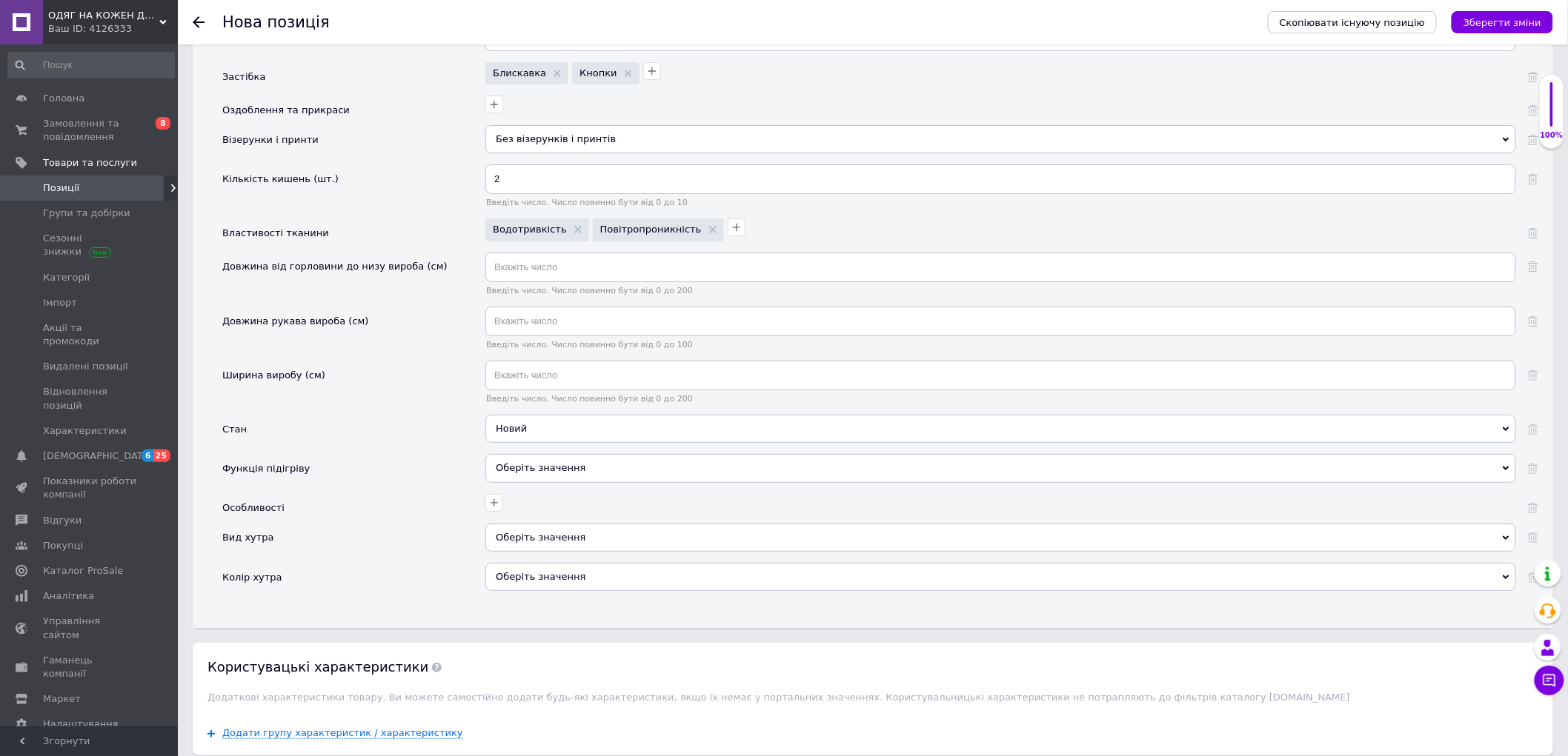
scroll to position [2304, 0]
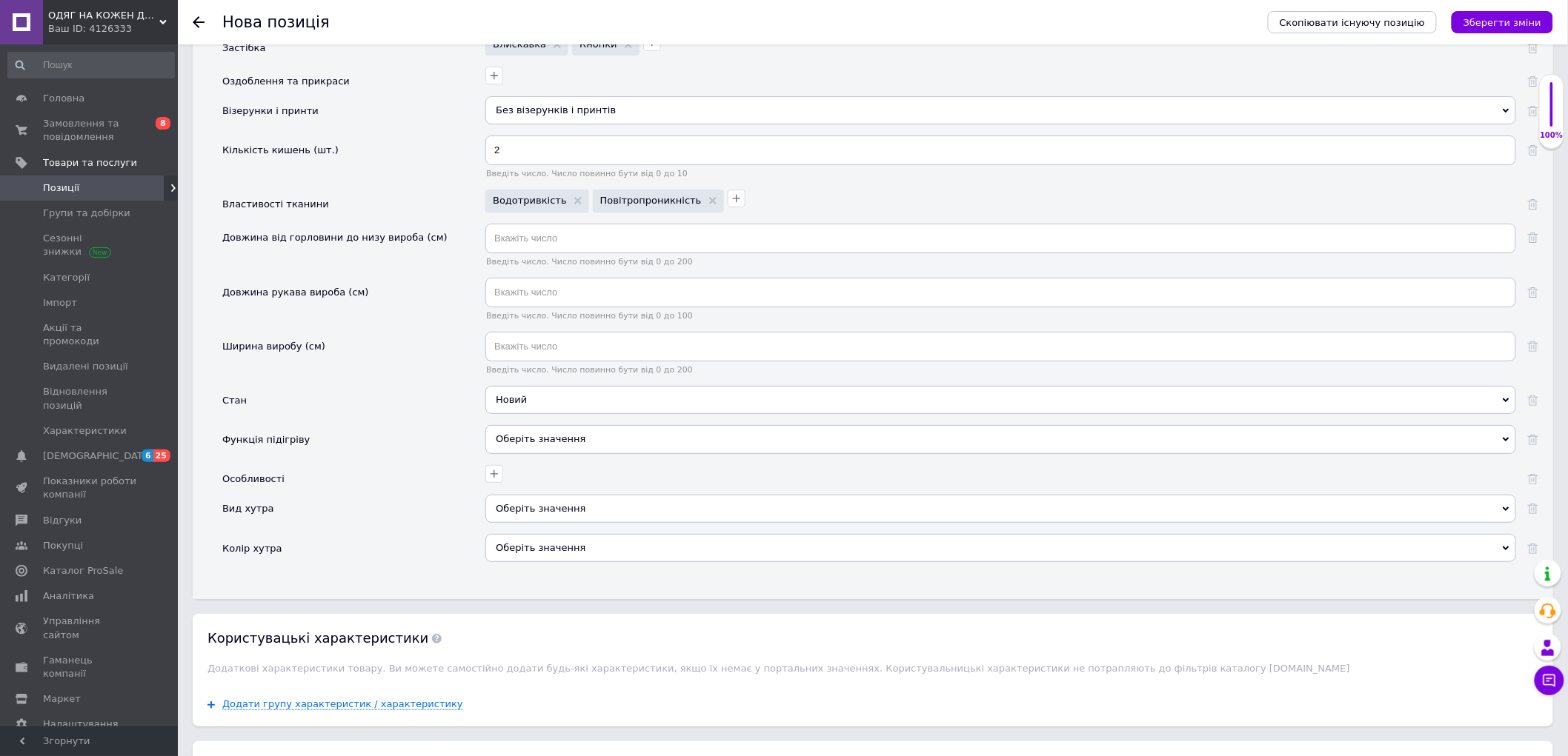
click at [544, 445] on span "Оберіть значення" at bounding box center [541, 439] width 90 height 11
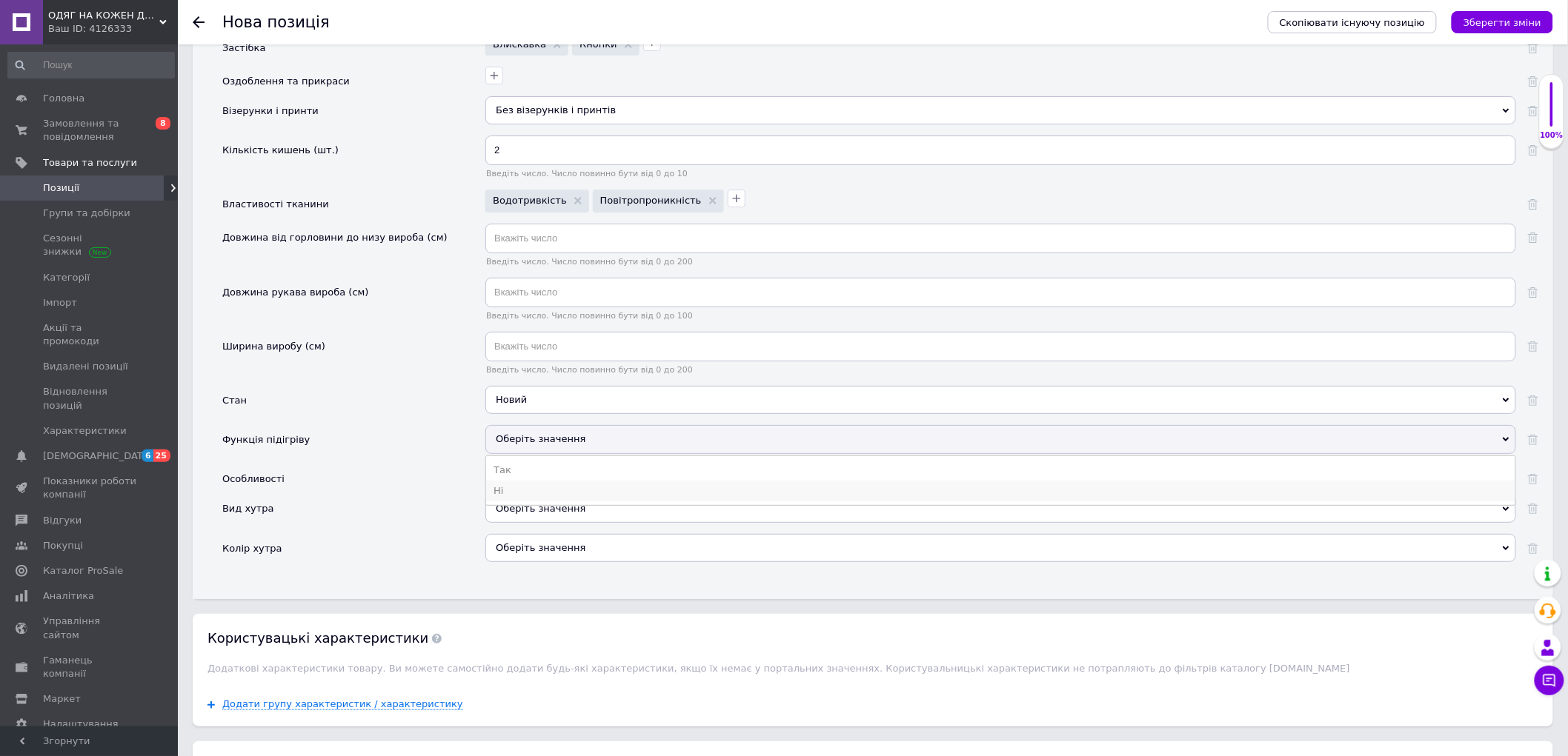
click at [517, 501] on li "Ні" at bounding box center [1001, 490] width 1029 height 20
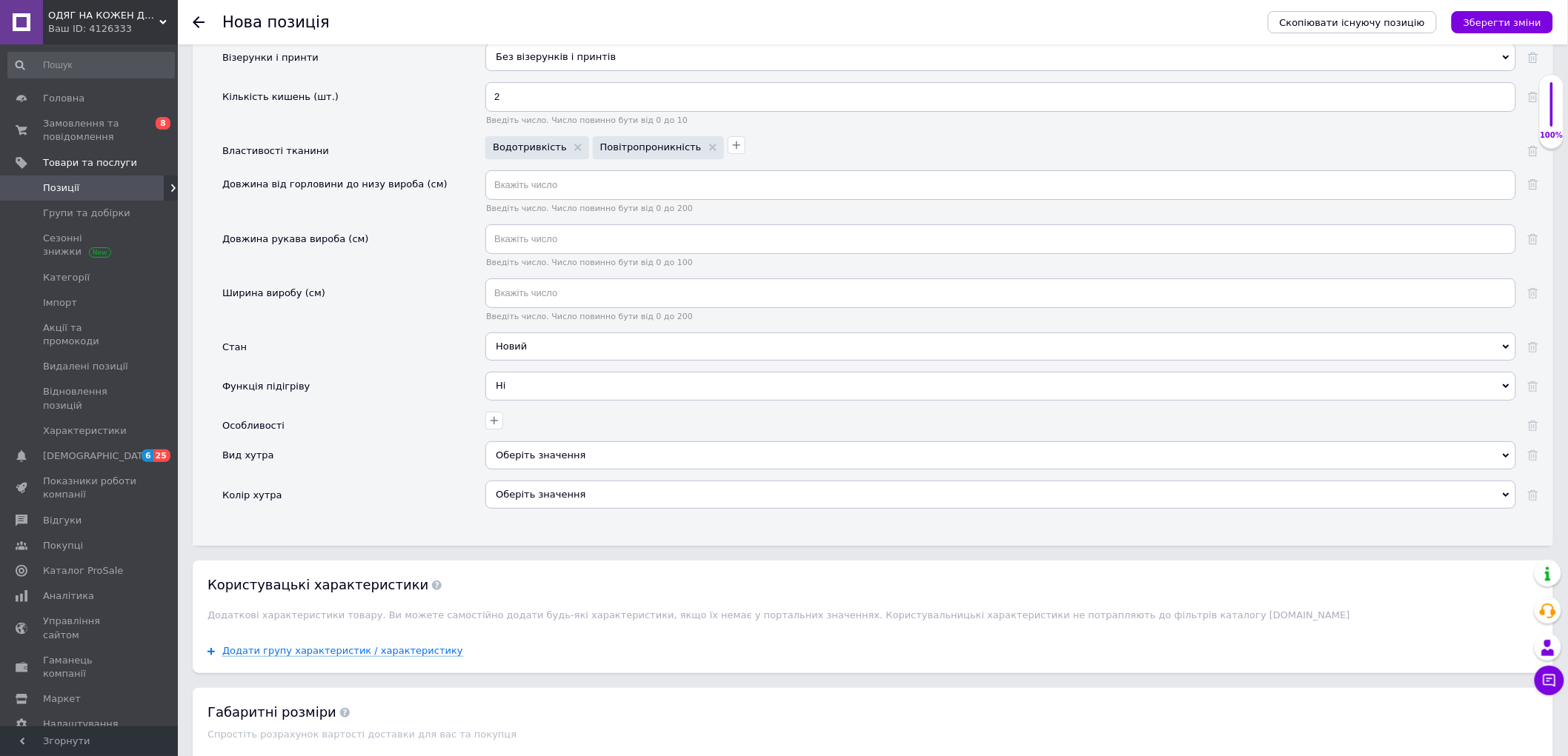
scroll to position [2386, 0]
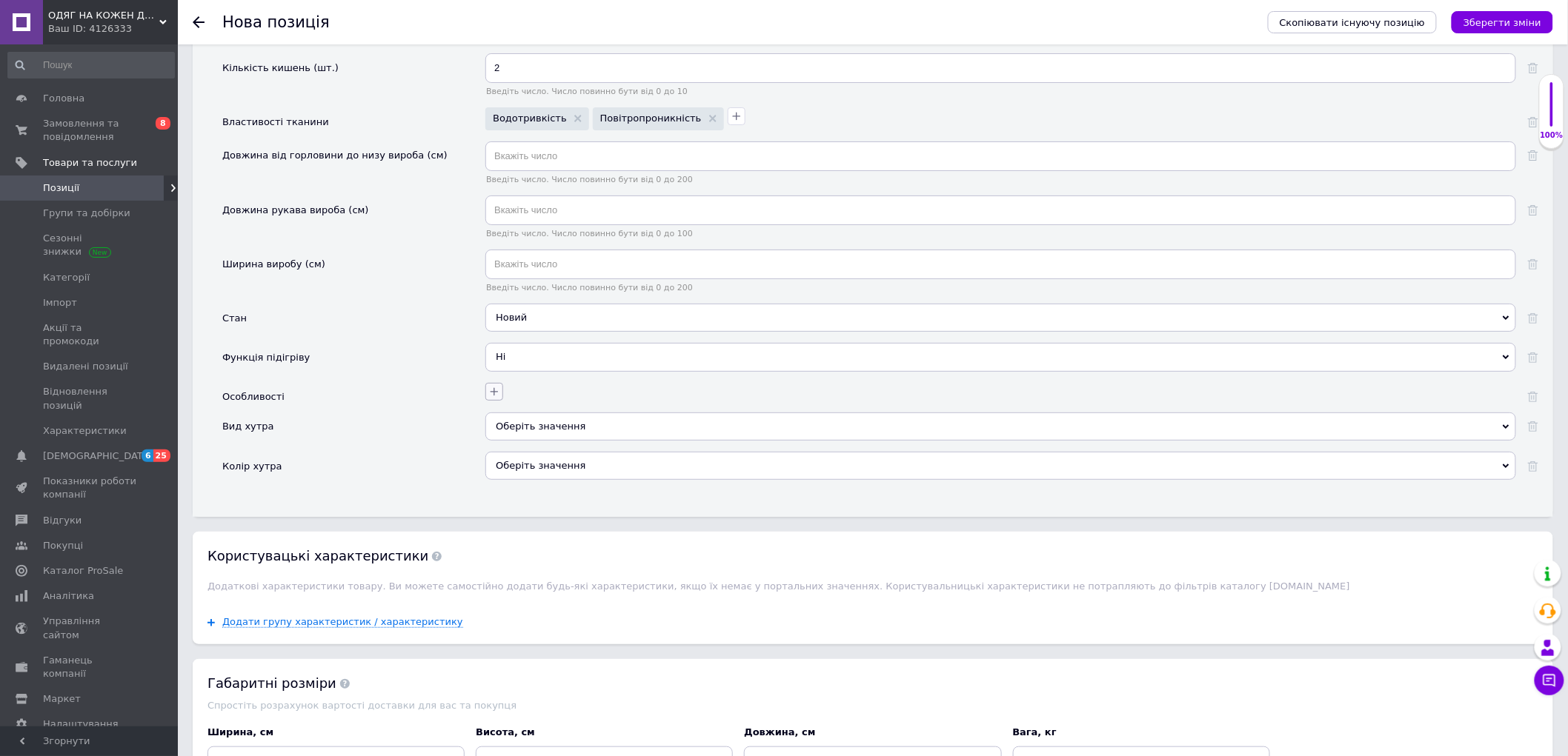
click at [494, 396] on icon "button" at bounding box center [495, 392] width 8 height 8
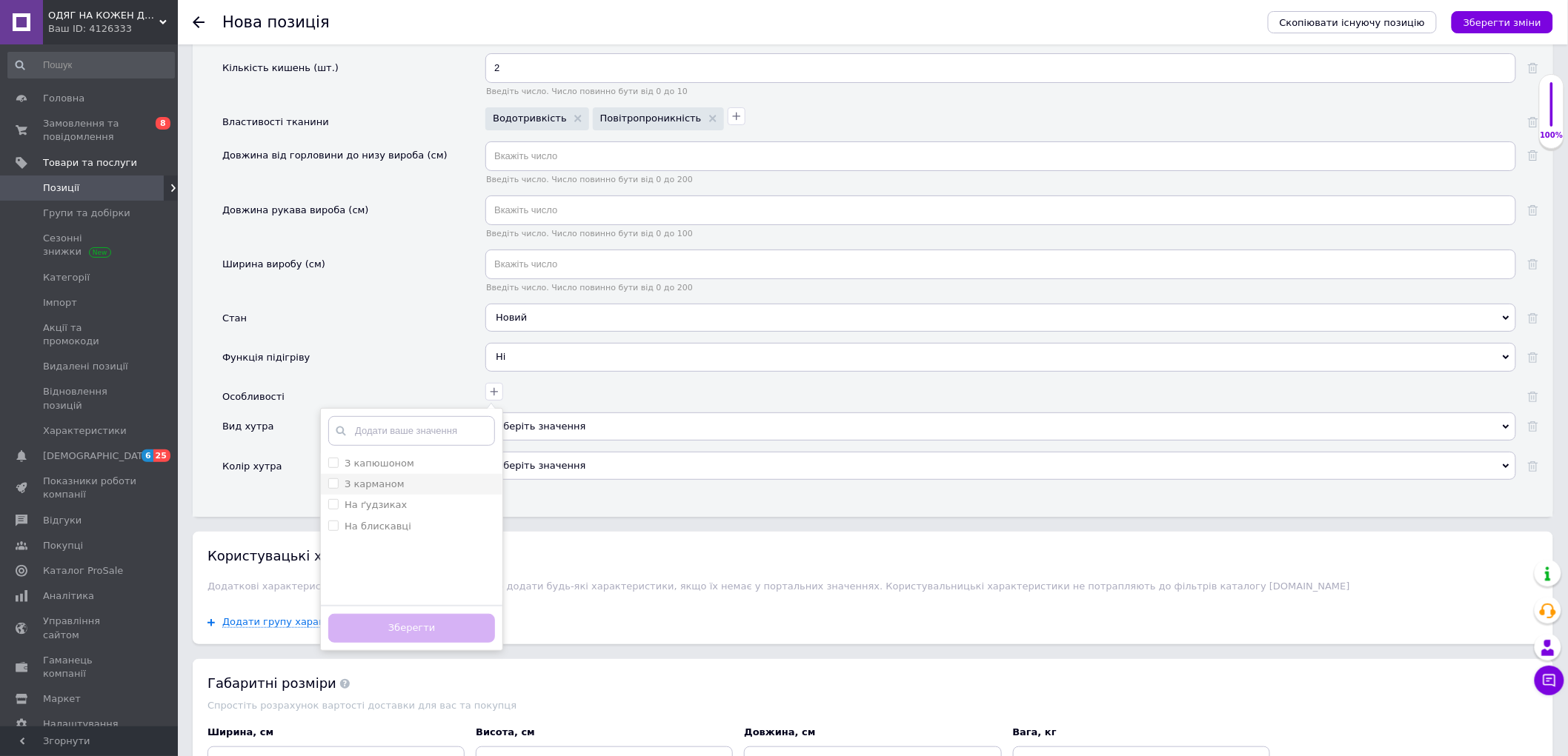
click at [398, 491] on div "З карманом" at bounding box center [412, 484] width 166 height 14
checkbox карманом "true"
click at [401, 532] on label "На блискавці" at bounding box center [378, 526] width 67 height 11
checkbox блискавці "true"
click at [396, 512] on div "На ґудзиках" at bounding box center [412, 505] width 166 height 14
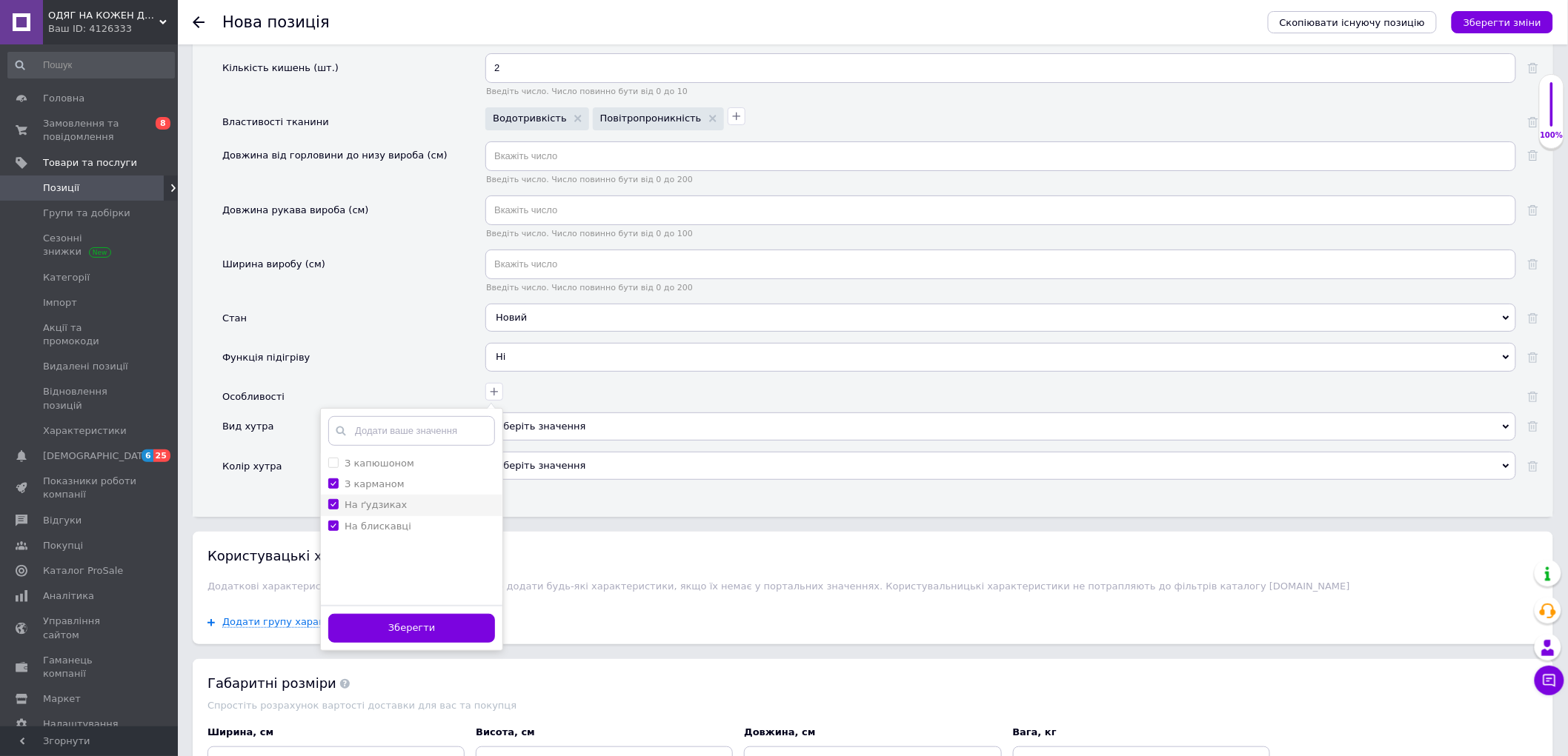
click at [389, 510] on label "На ґудзиках" at bounding box center [375, 504] width 62 height 11
checkbox ґудзиках "false"
click at [426, 643] on button "Зберегти" at bounding box center [412, 629] width 166 height 29
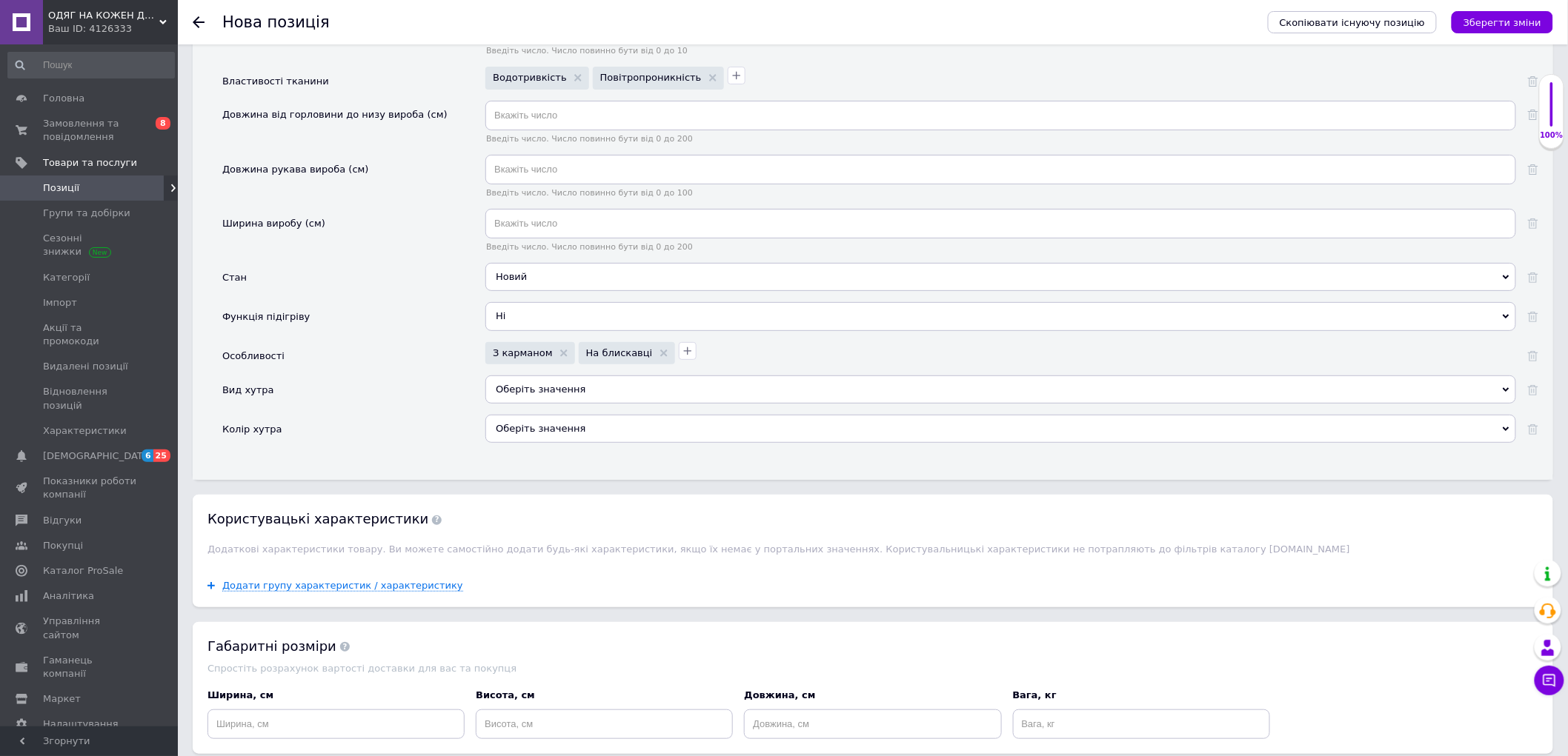
scroll to position [2468, 0]
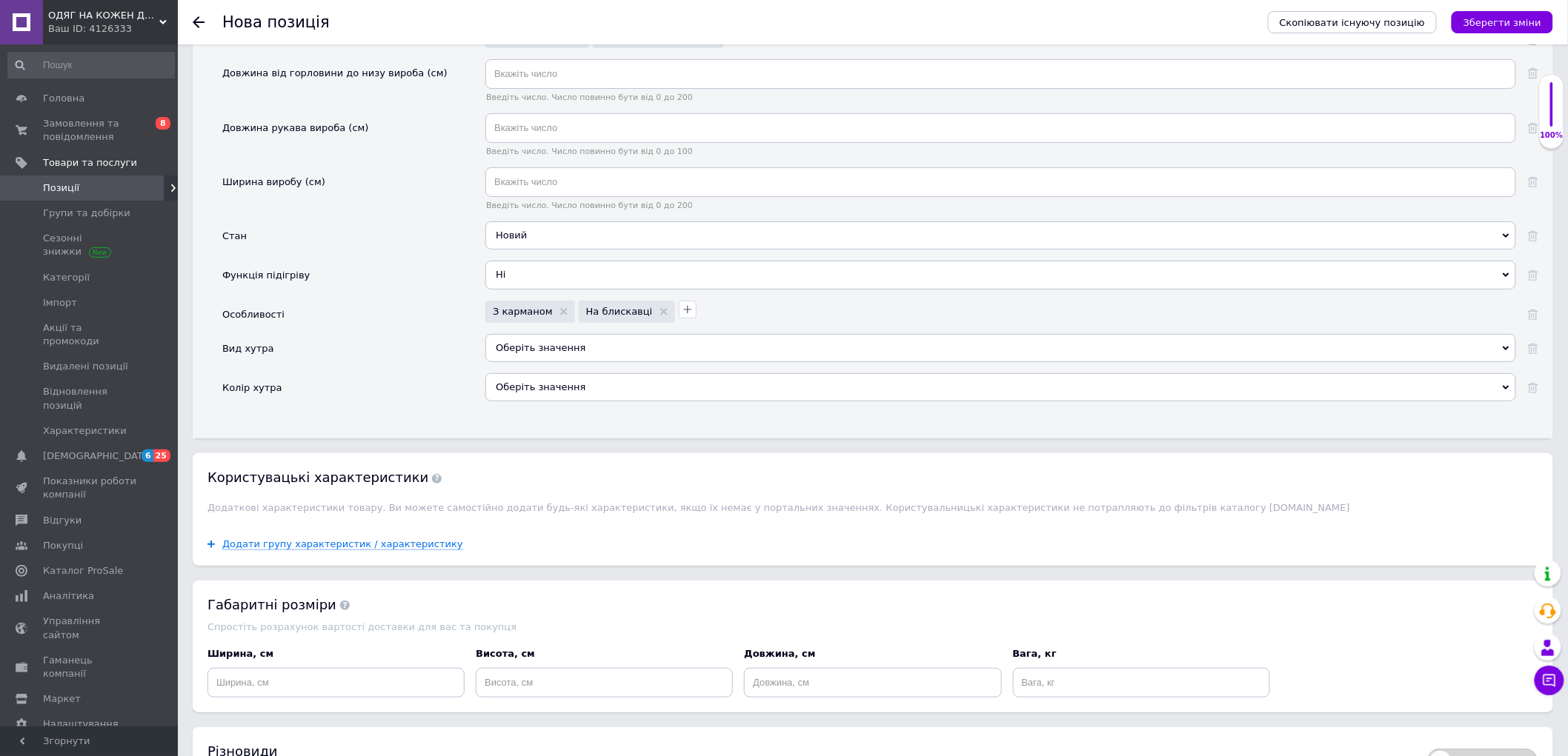
click at [547, 362] on div "Оберіть значення" at bounding box center [1001, 348] width 1031 height 28
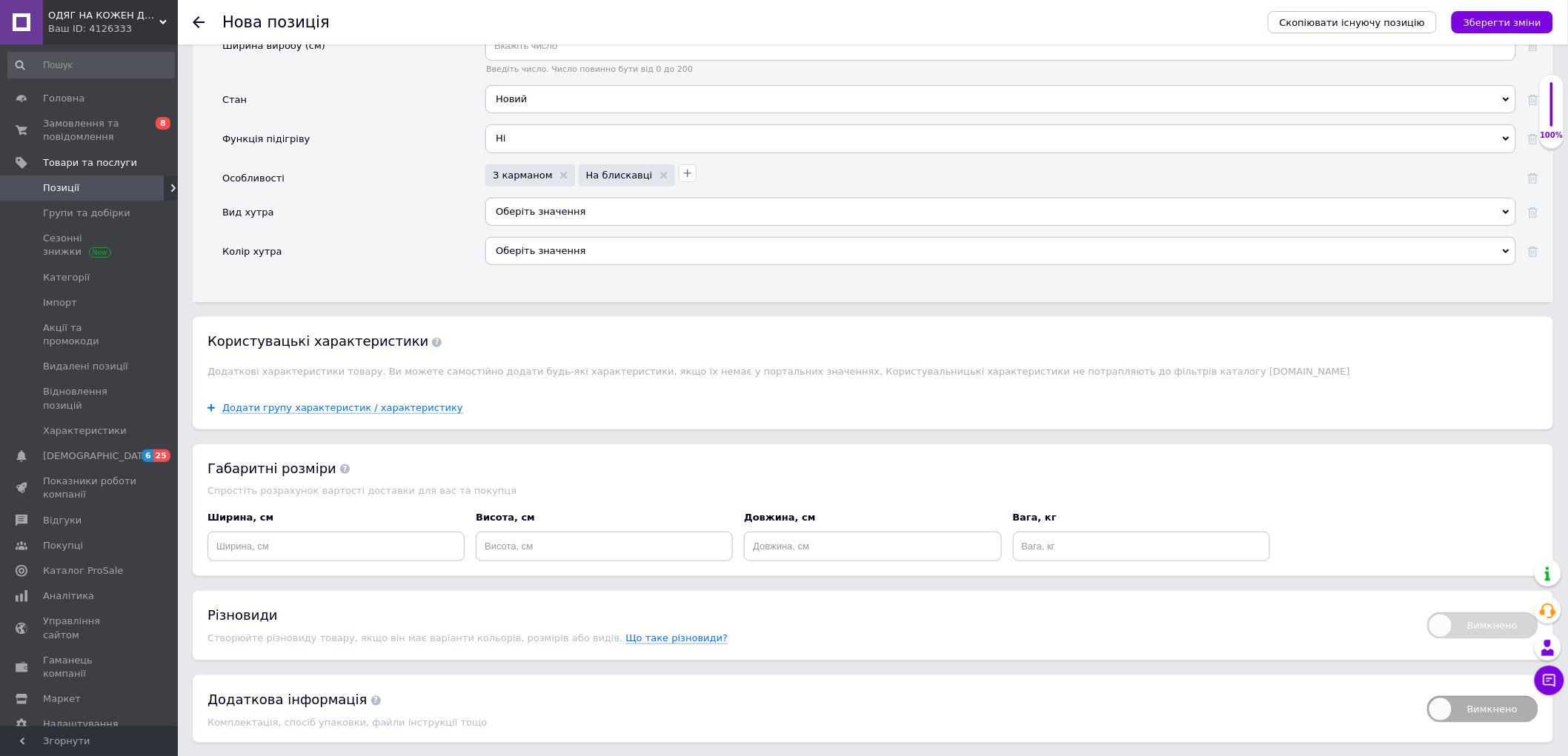
scroll to position [2633, 0]
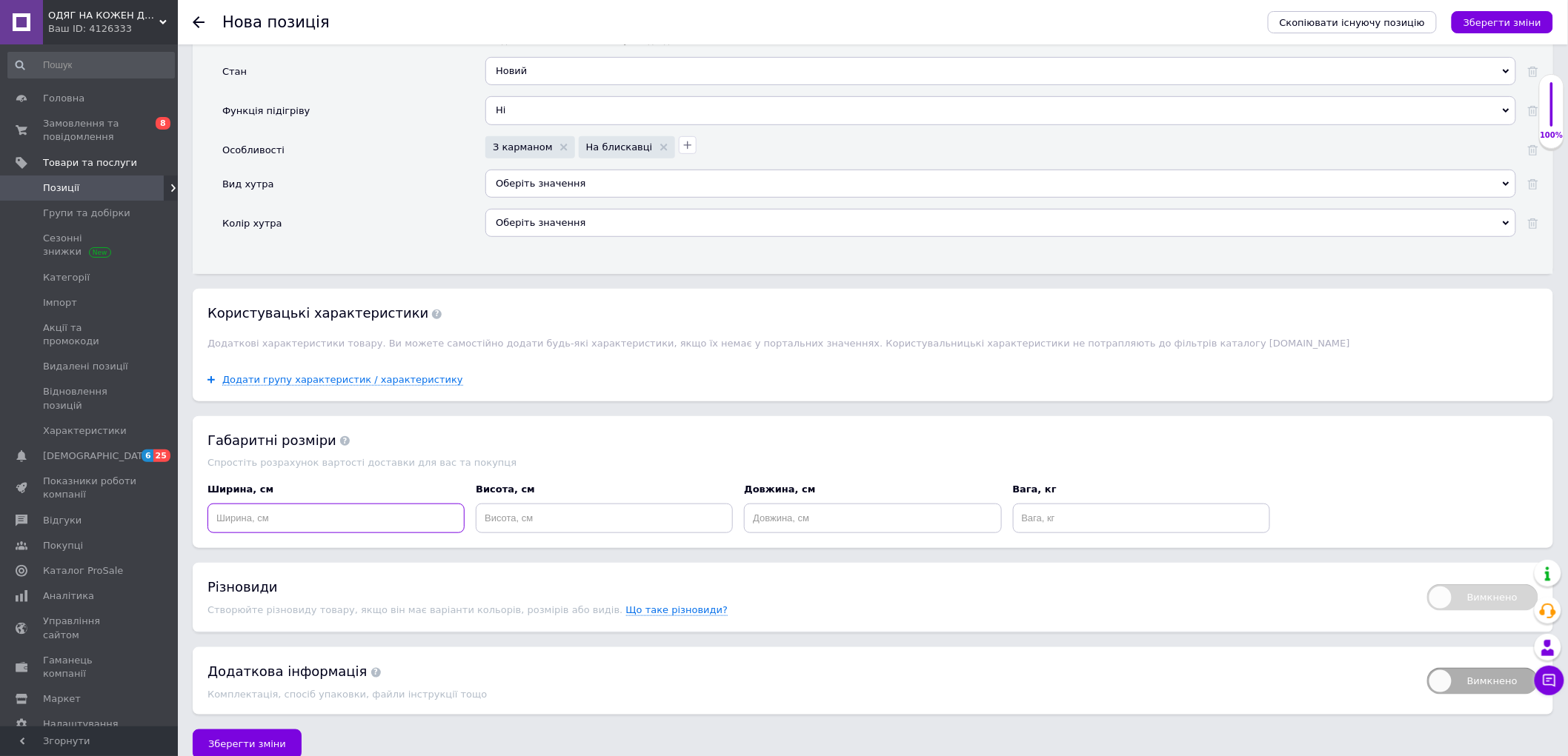
click at [330, 533] on input at bounding box center [335, 518] width 257 height 30
type input "20"
click at [571, 533] on input at bounding box center [604, 518] width 257 height 30
type input "10"
click at [802, 533] on input at bounding box center [872, 518] width 257 height 30
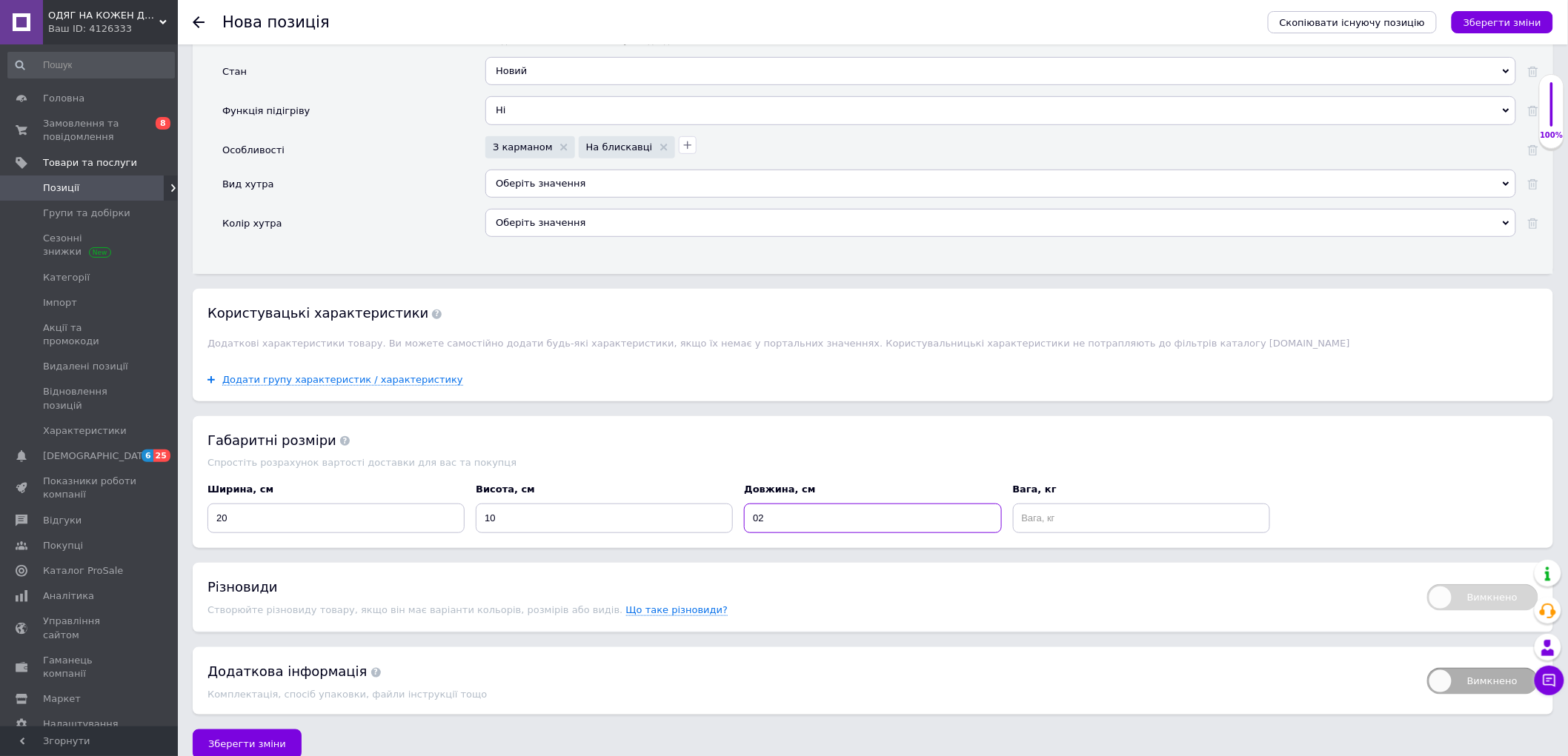
type input "0"
type input "20"
click at [1089, 533] on input at bounding box center [1141, 518] width 257 height 30
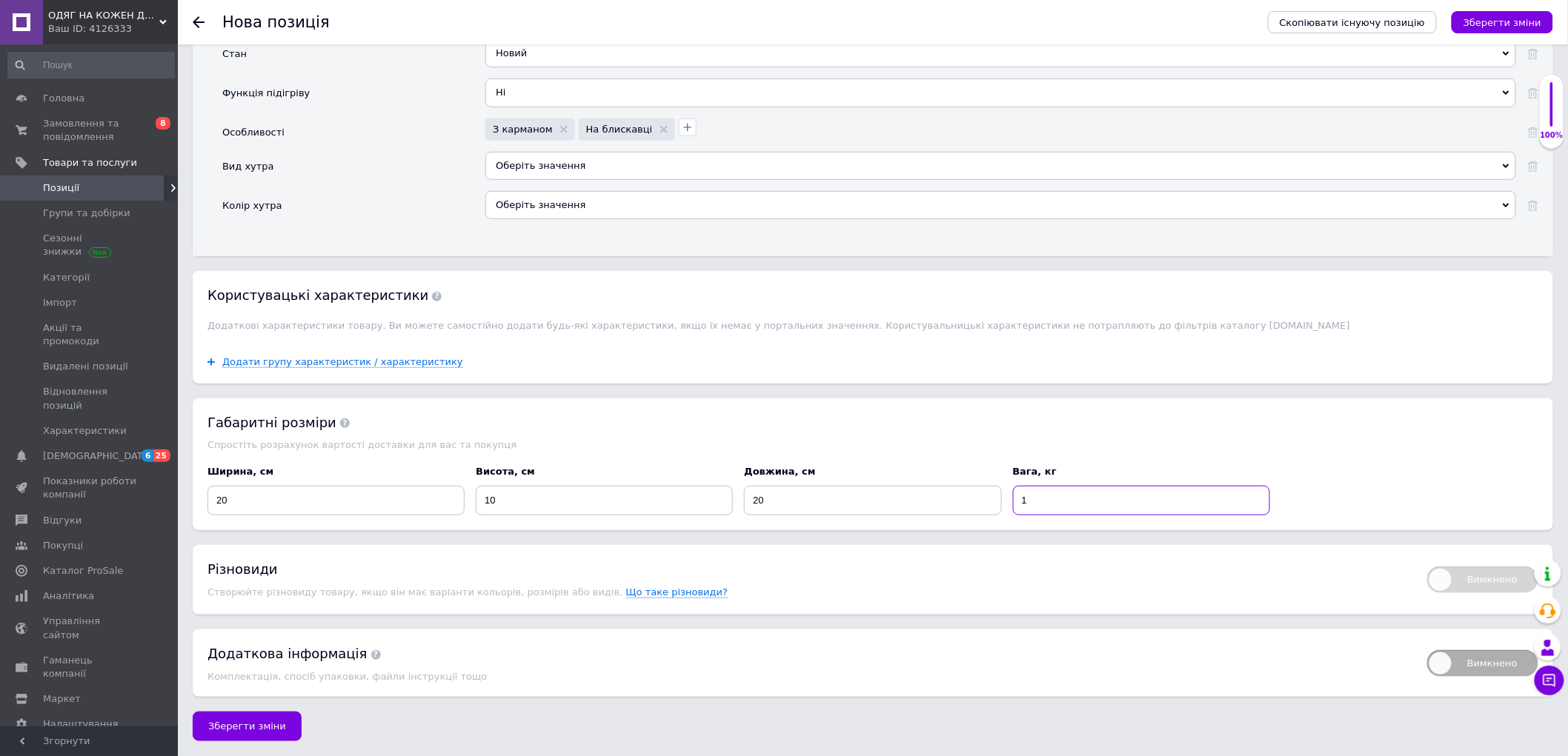
scroll to position [2752, 0]
type input "1"
drag, startPoint x: 248, startPoint y: 725, endPoint x: 346, endPoint y: 720, distance: 98.1
click at [248, 725] on span "Зберегти зміни" at bounding box center [247, 725] width 78 height 11
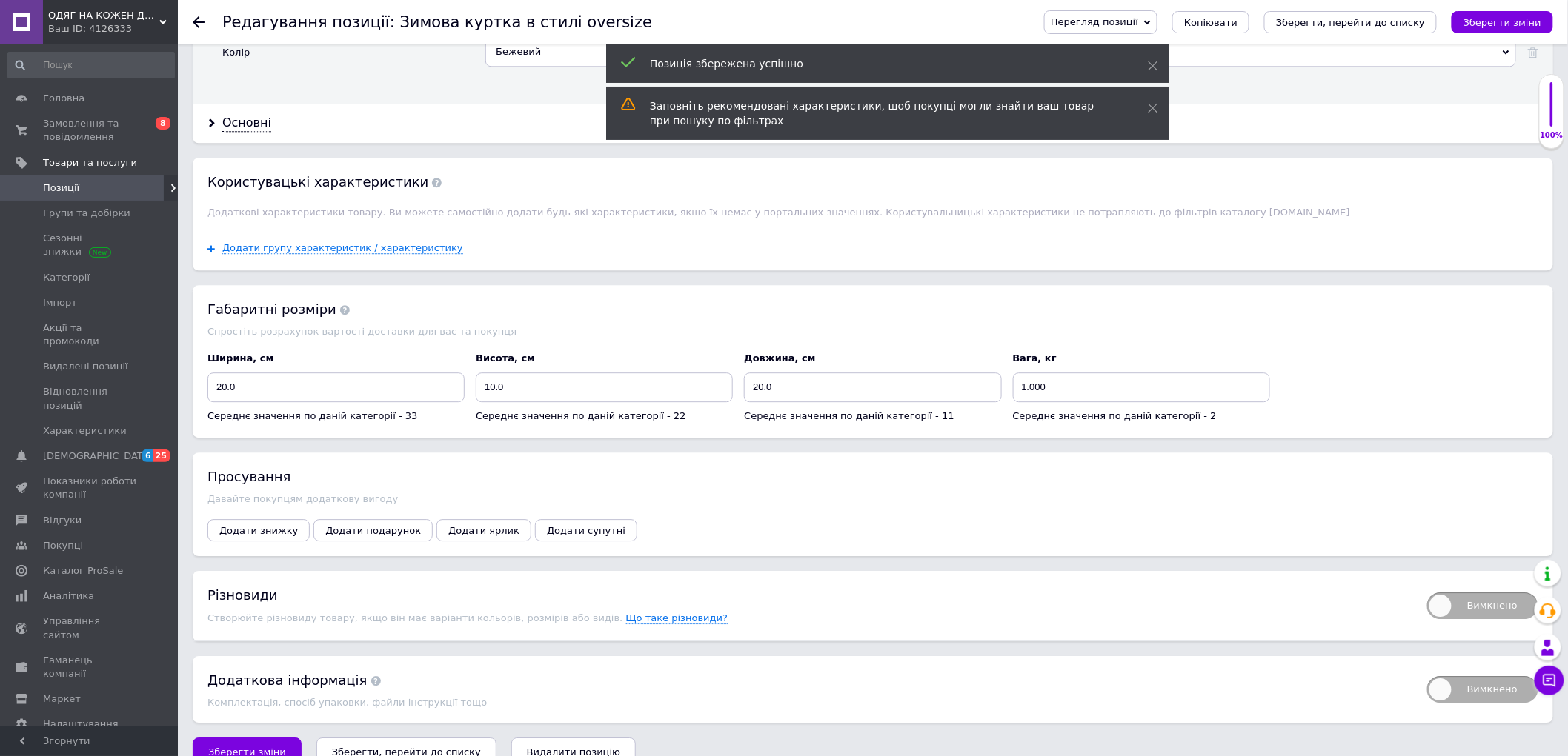
scroll to position [1676, 0]
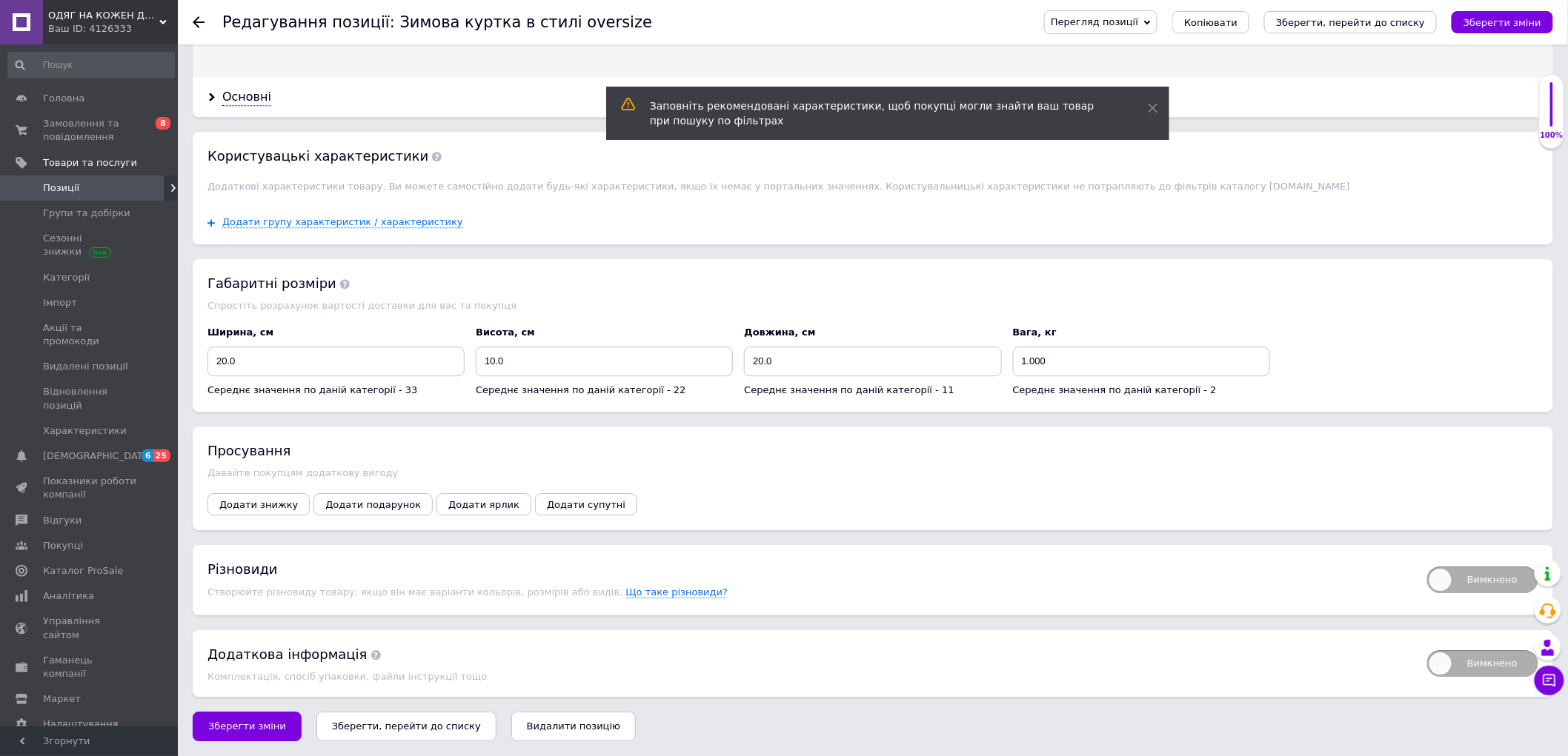
click at [1431, 571] on span "Вимкнено" at bounding box center [1482, 580] width 111 height 26
click at [1427, 567] on input "Вимкнено" at bounding box center [1422, 561] width 9 height 9
checkbox input "true"
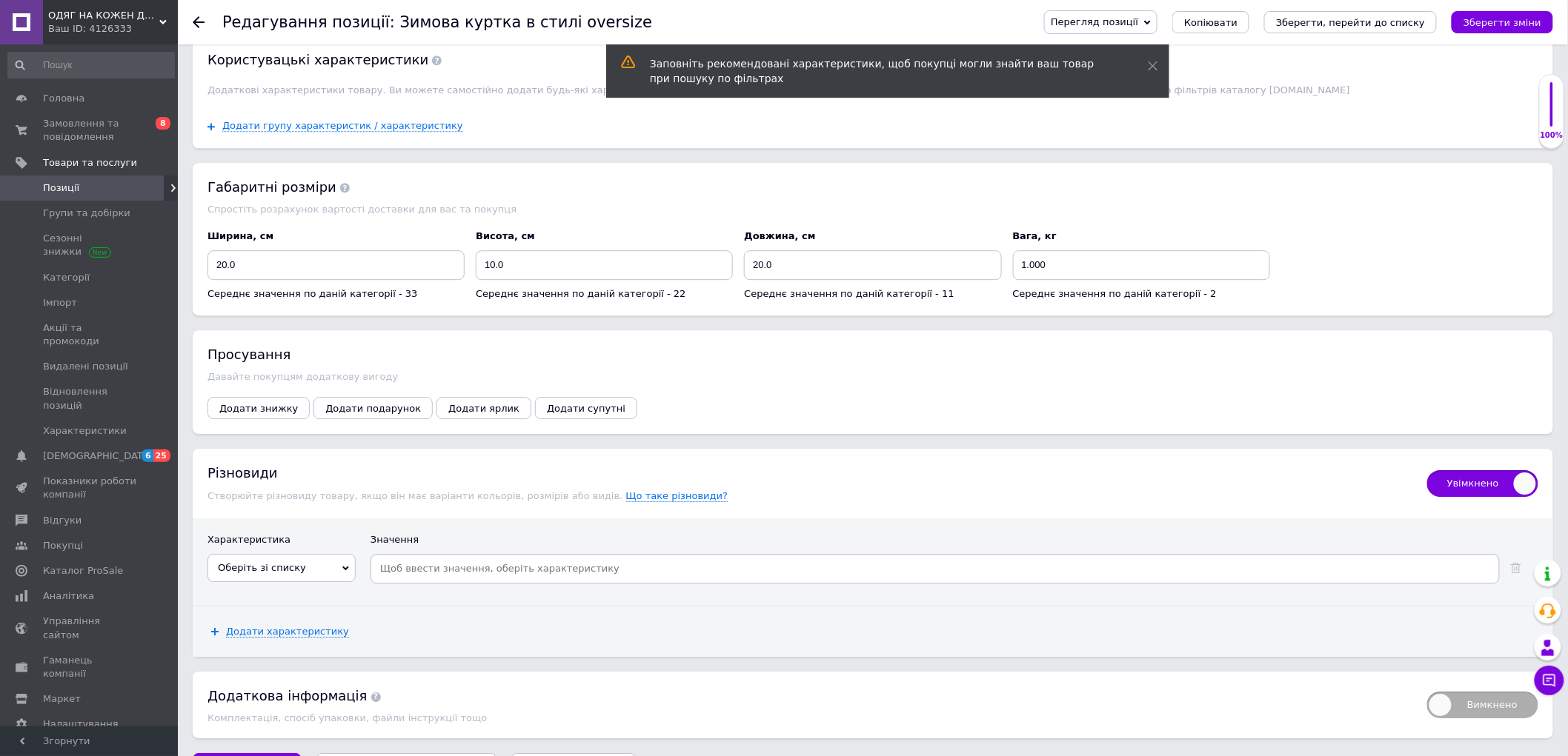
click at [313, 582] on span "Оберіть зі списку" at bounding box center [281, 568] width 149 height 28
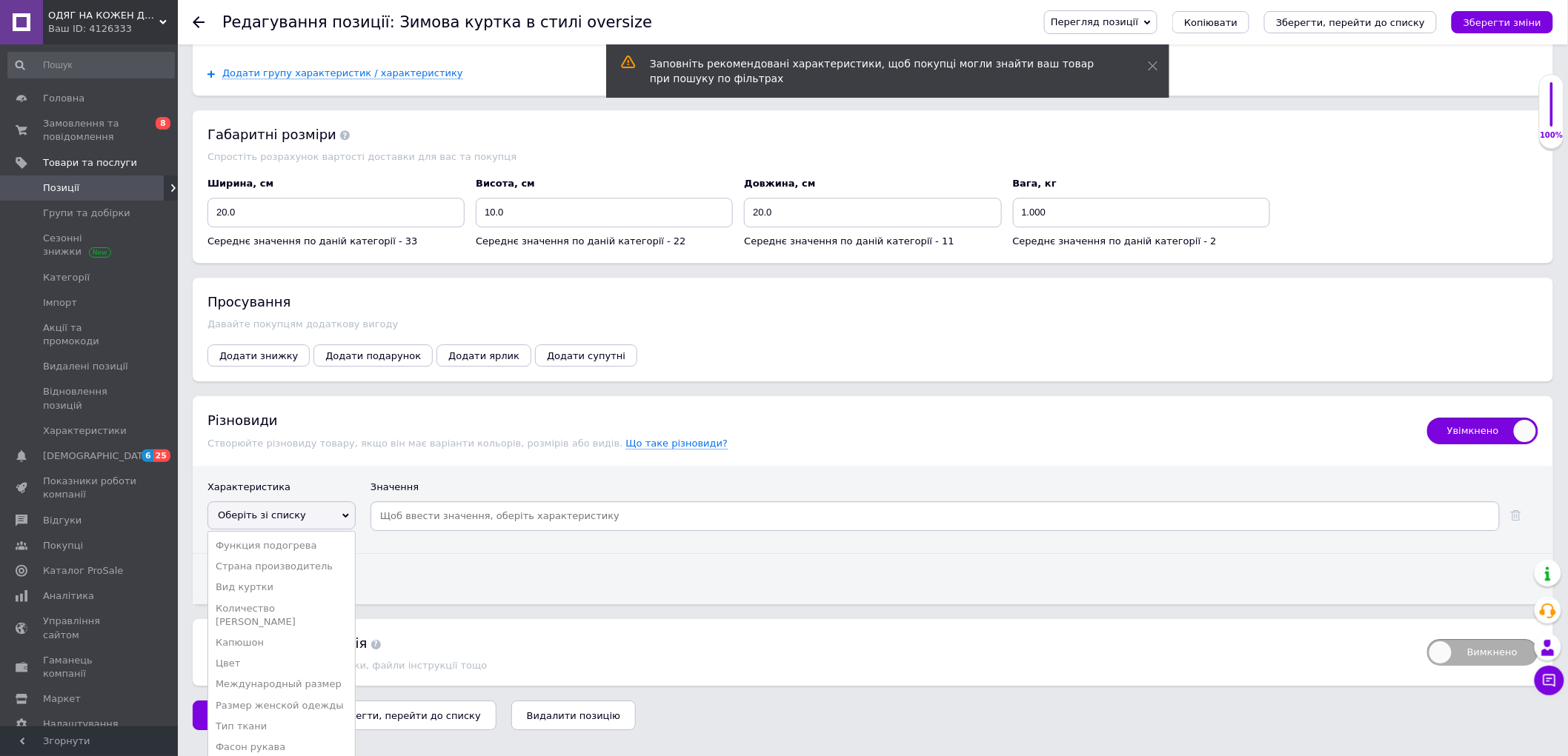
scroll to position [1758, 0]
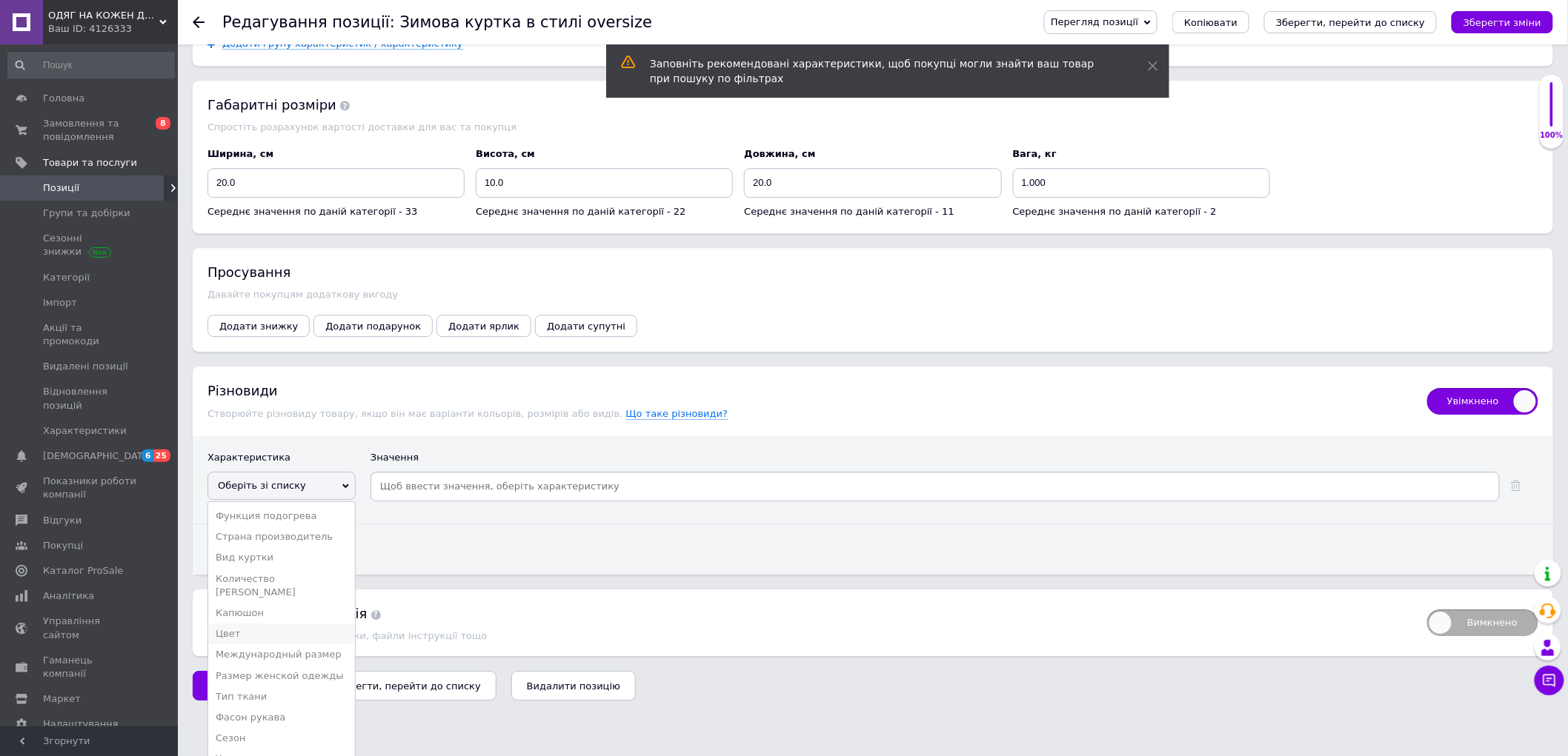
click at [265, 644] on li "Цвет" at bounding box center [281, 634] width 147 height 20
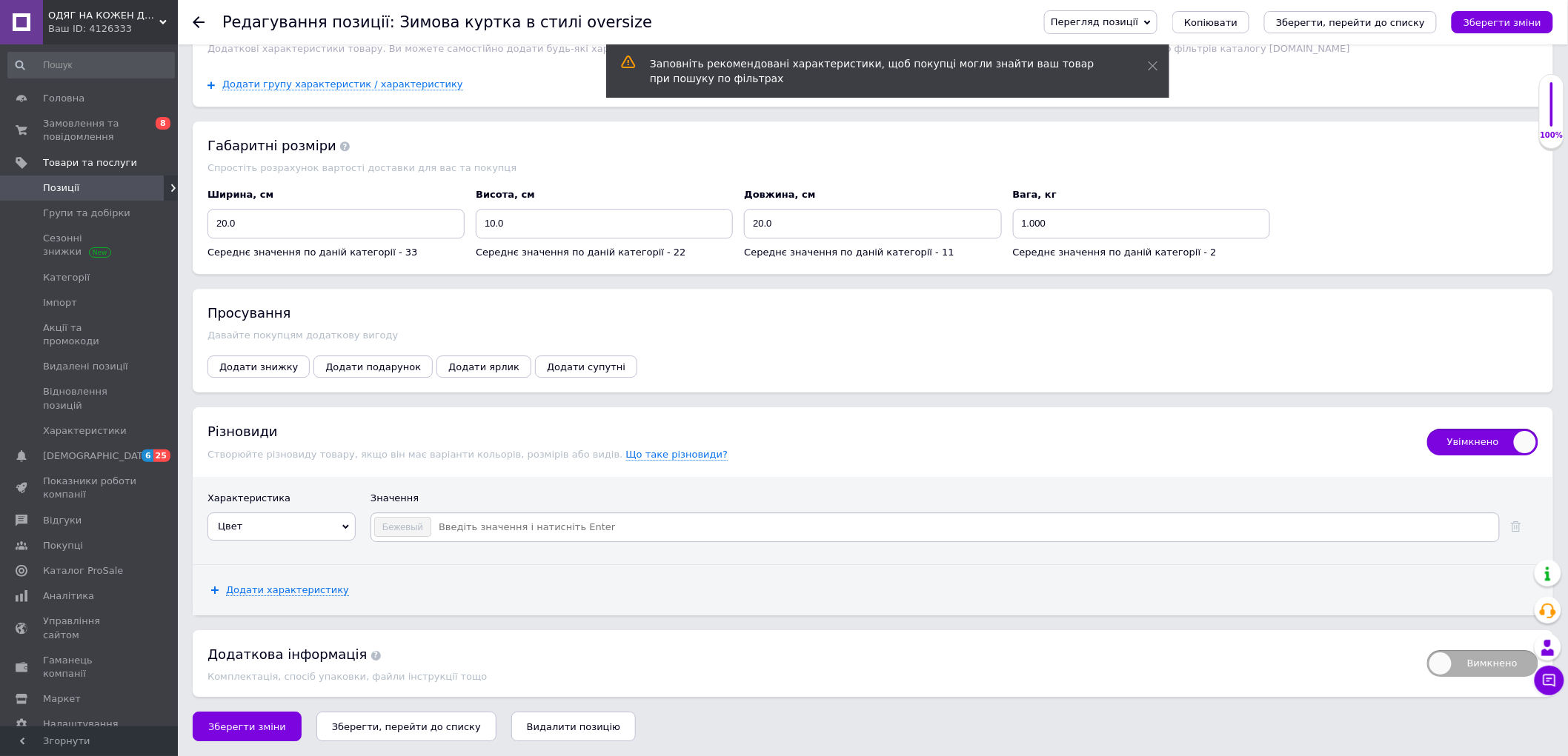
scroll to position [1814, 0]
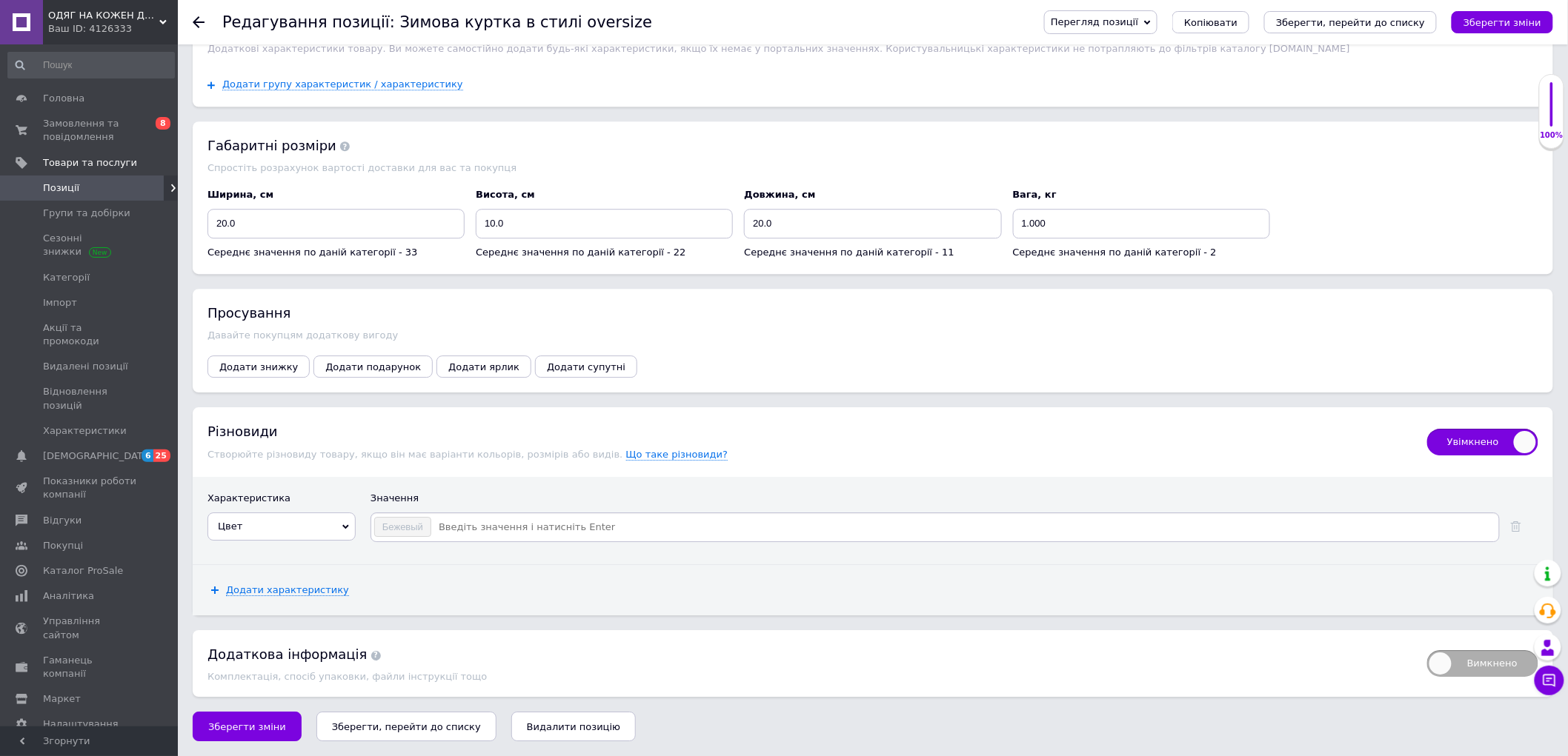
click at [998, 557] on div "Характеристика Значення Цвет Функция подогрева Страна производитель Вид куртки …" at bounding box center [873, 520] width 1360 height 87
click at [442, 522] on input at bounding box center [964, 527] width 1065 height 22
paste input "шоколад"
type input "шоколад"
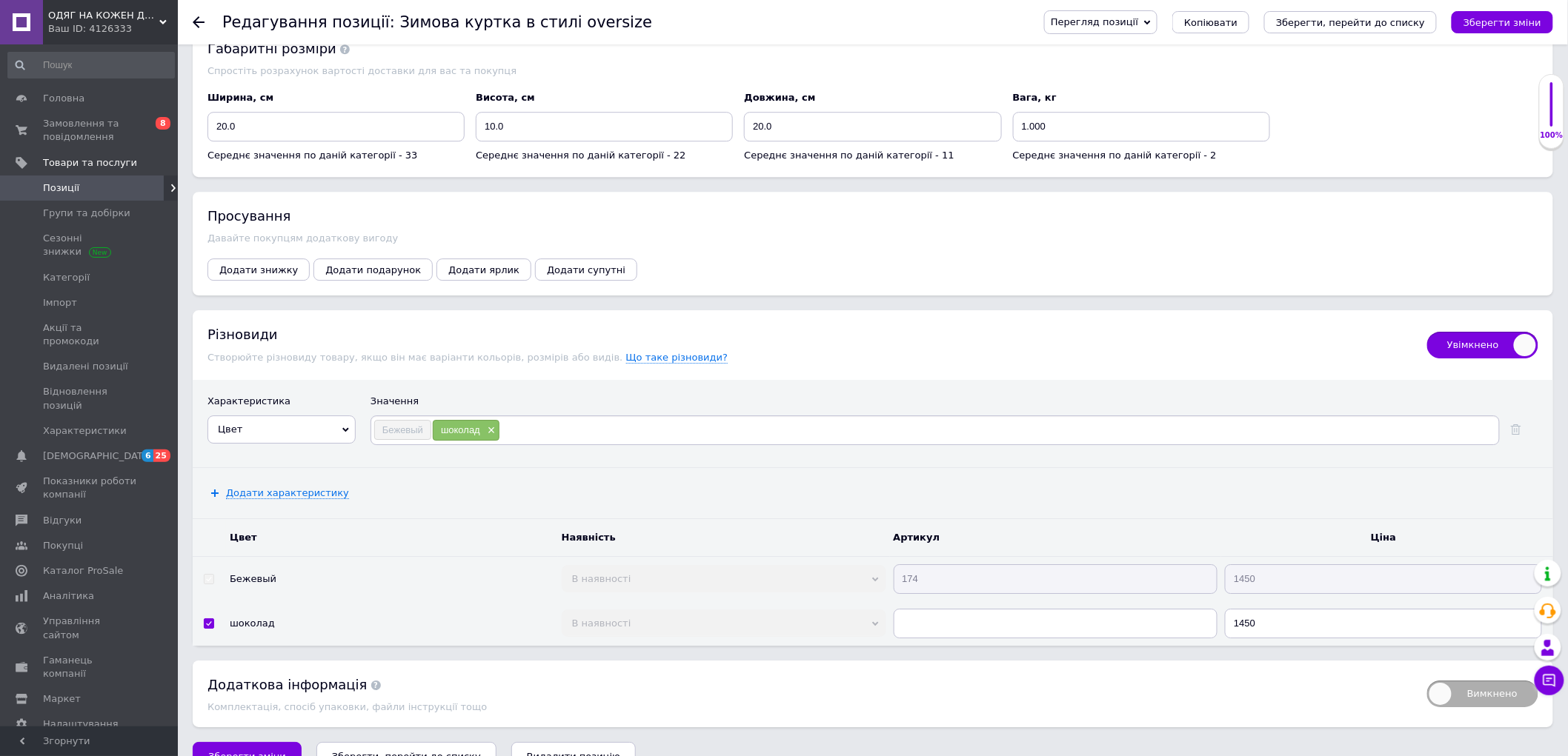
click at [960, 518] on div "Додати характеристику" at bounding box center [873, 493] width 1360 height 50
click at [639, 441] on input at bounding box center [998, 430] width 997 height 22
paste input "темно синій"
type input "темно синій"
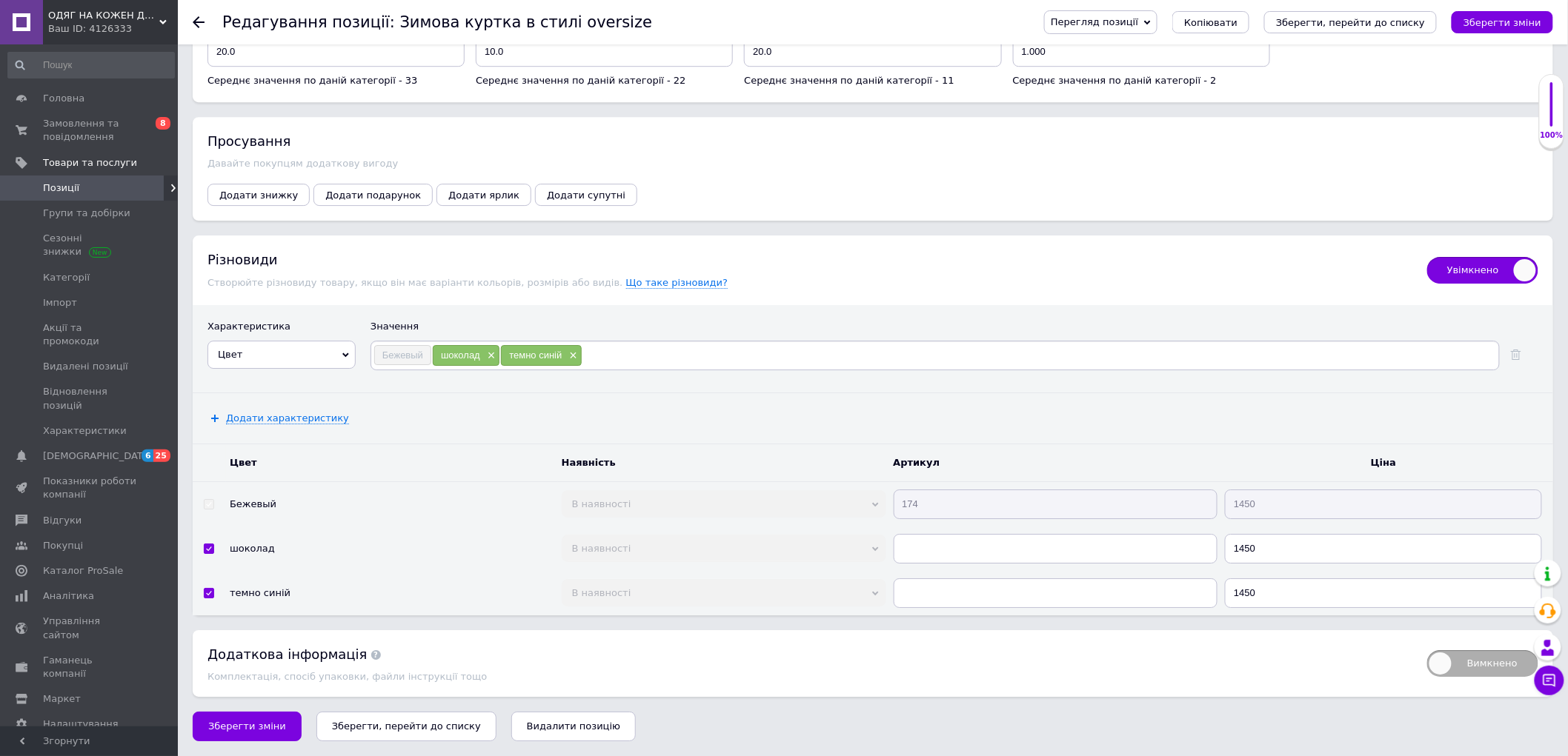
scroll to position [1979, 0]
click at [871, 503] on tr "Бежевый В наявності Немає в наявності Під замовлення Готово до відправки 174 14…" at bounding box center [873, 503] width 1360 height 45
click at [934, 541] on input "text" at bounding box center [1056, 548] width 324 height 30
paste input "174"
type input "174"
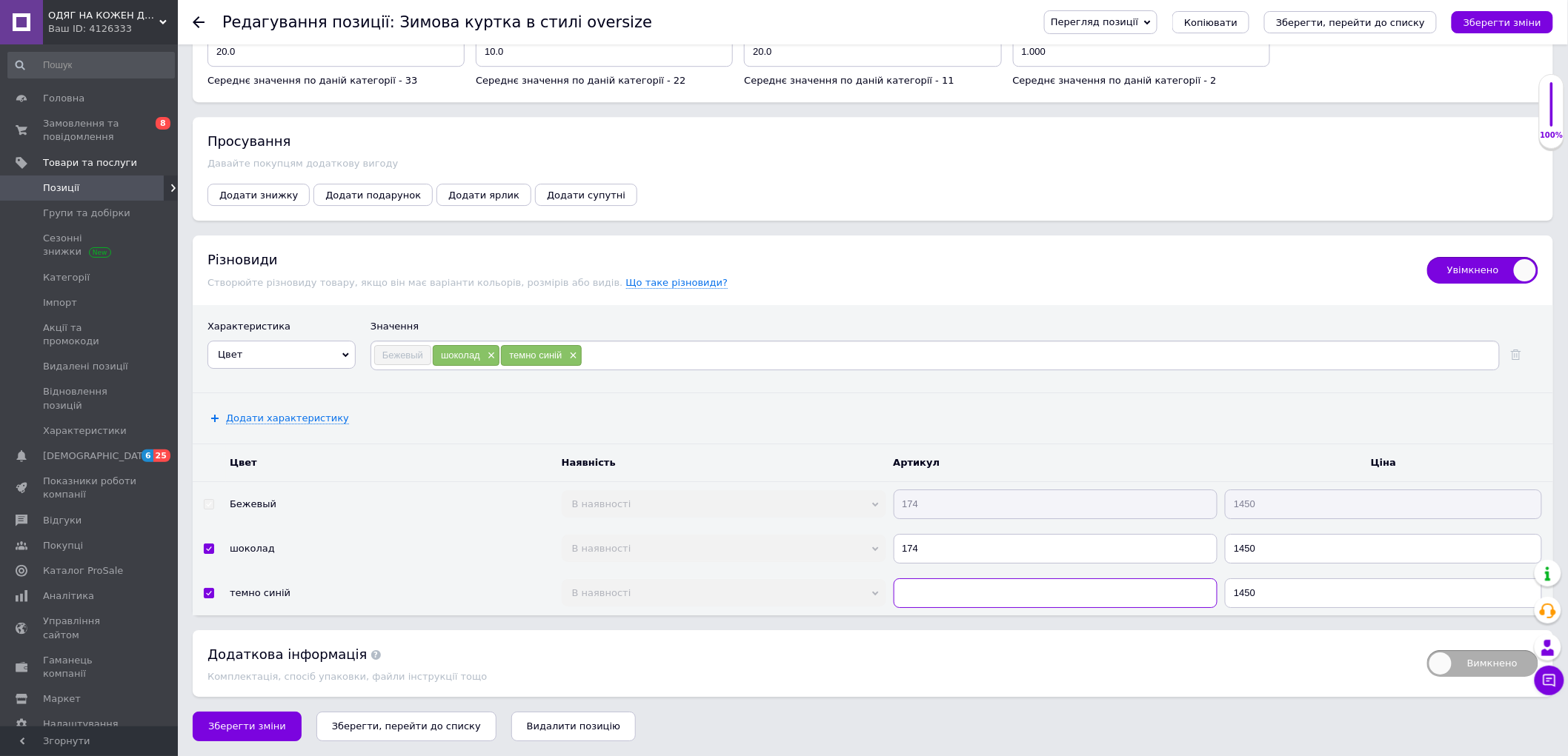
click at [919, 608] on input "text" at bounding box center [1056, 593] width 324 height 30
paste input "174"
type input "174"
click at [301, 423] on span "Додати характеристику" at bounding box center [287, 418] width 123 height 12
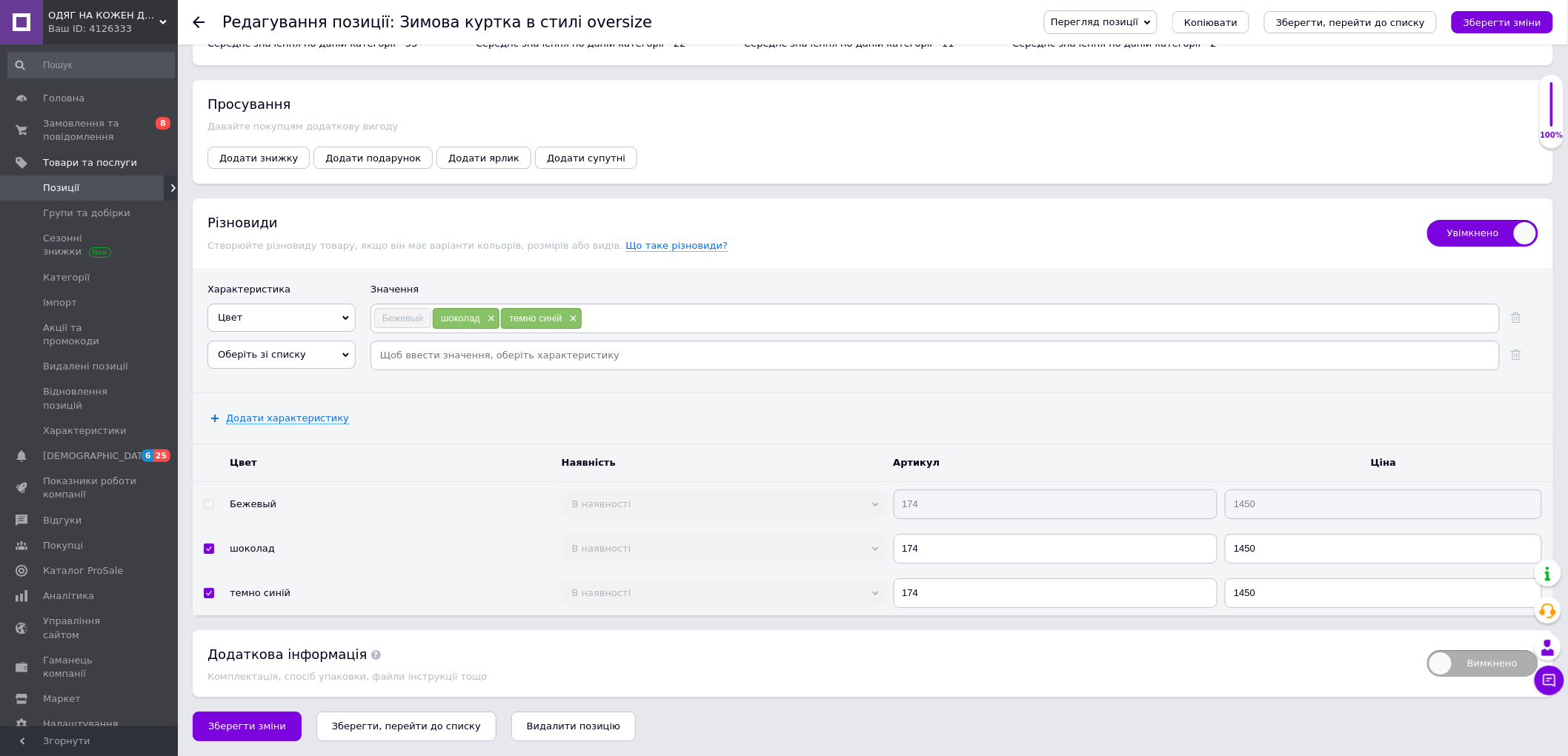
click at [304, 369] on span "Оберіть зі списку" at bounding box center [281, 354] width 149 height 28
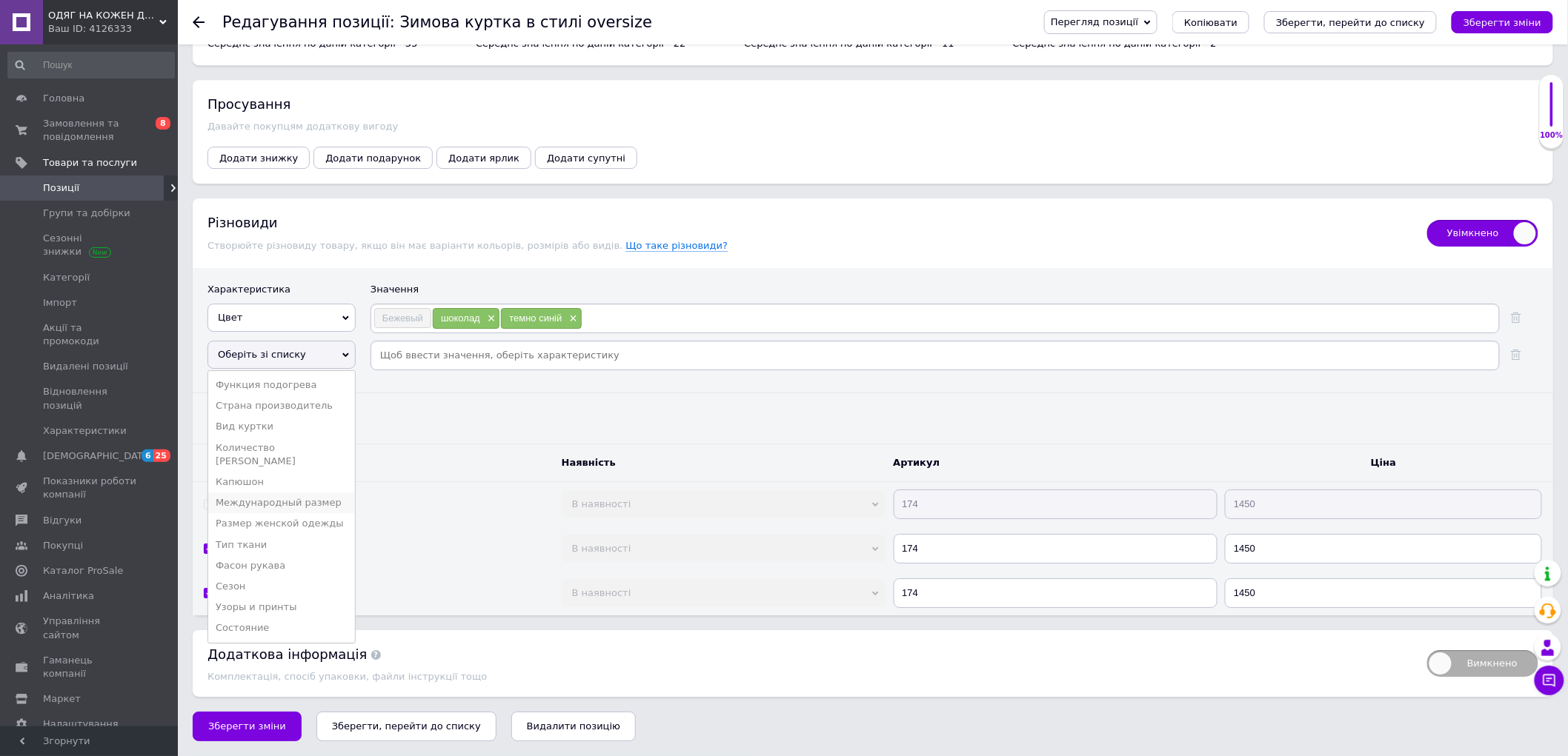
click at [323, 513] on li "Международный размер" at bounding box center [281, 502] width 147 height 20
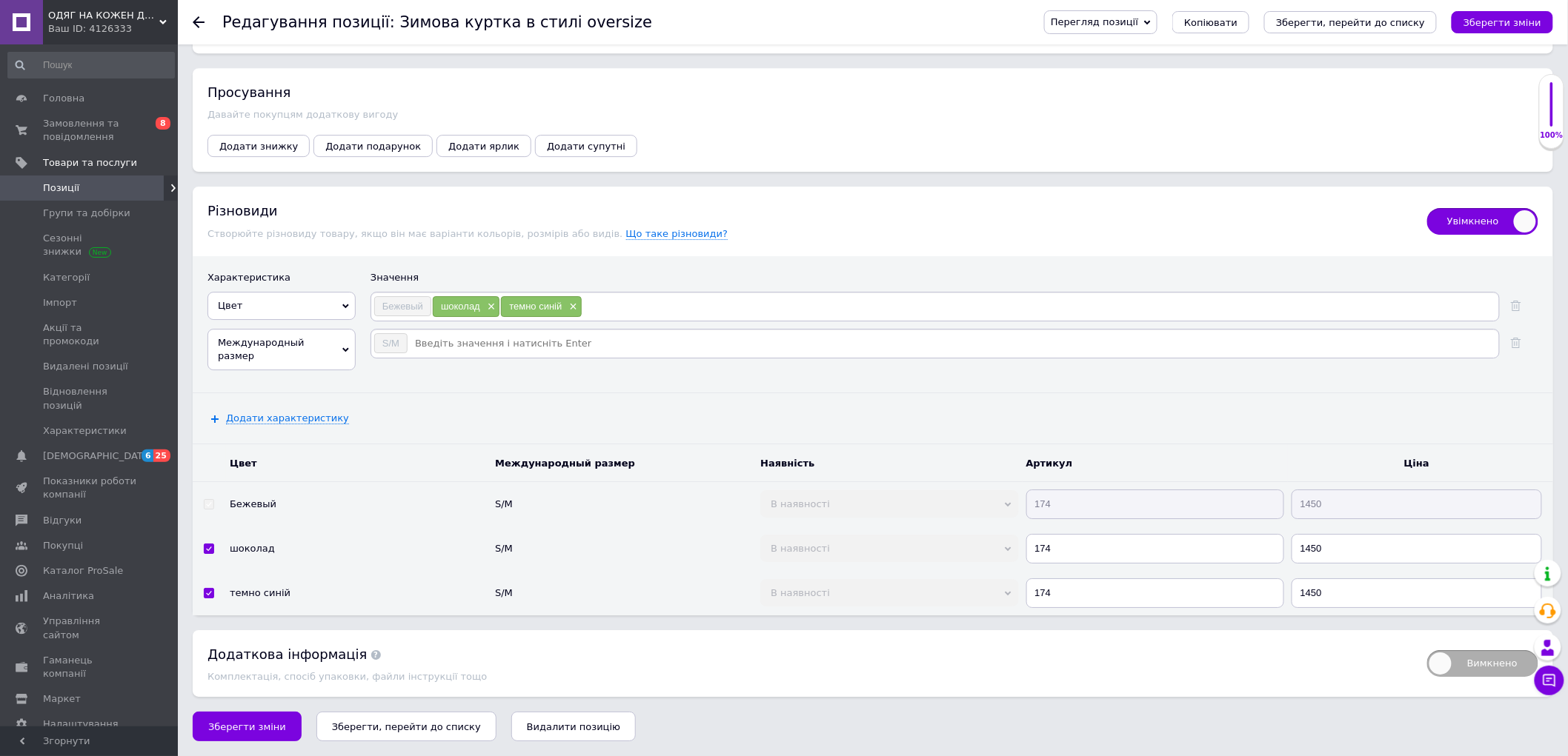
click at [334, 370] on span "Международный размер" at bounding box center [281, 350] width 149 height 42
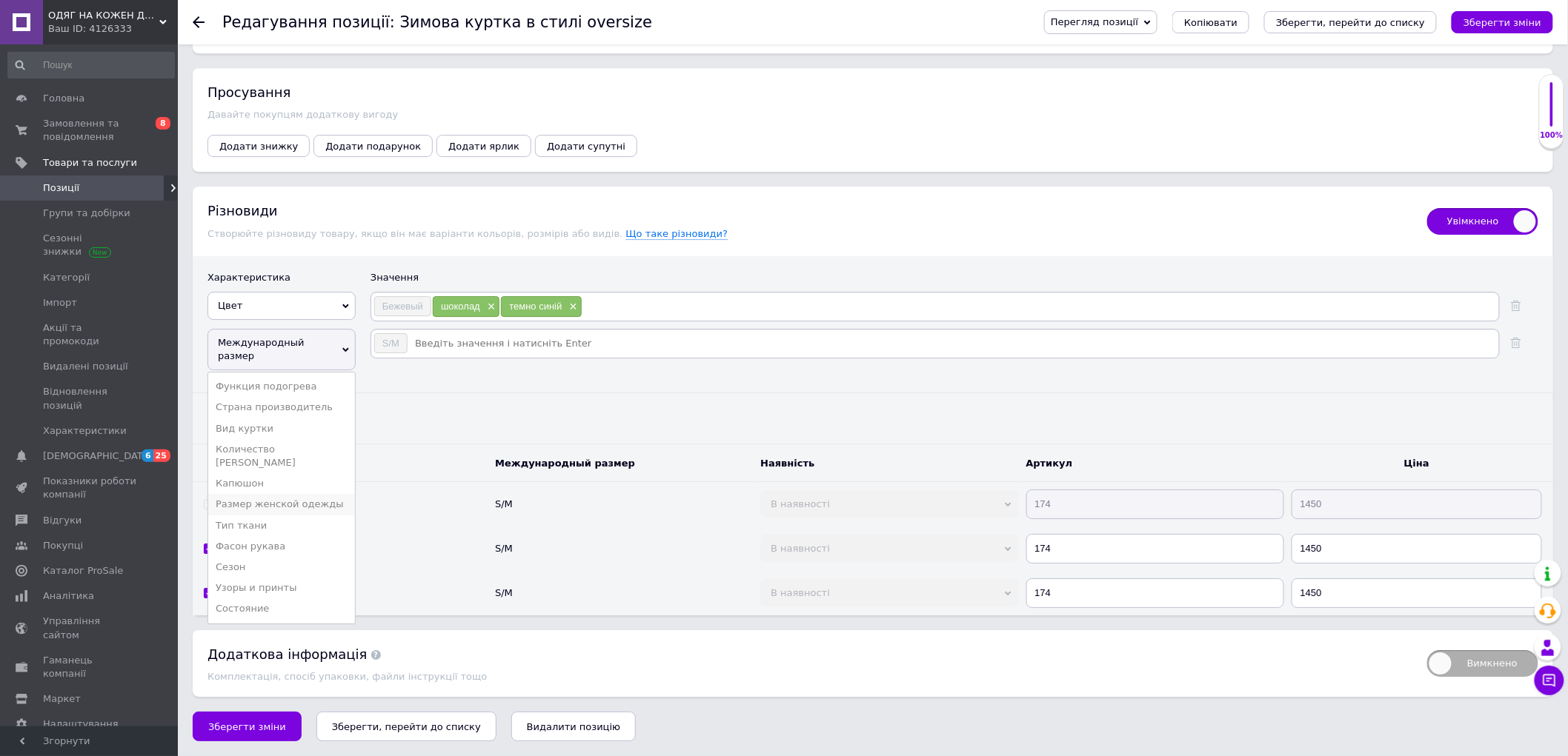
click at [283, 515] on li "Размер женской одежды" at bounding box center [281, 504] width 147 height 20
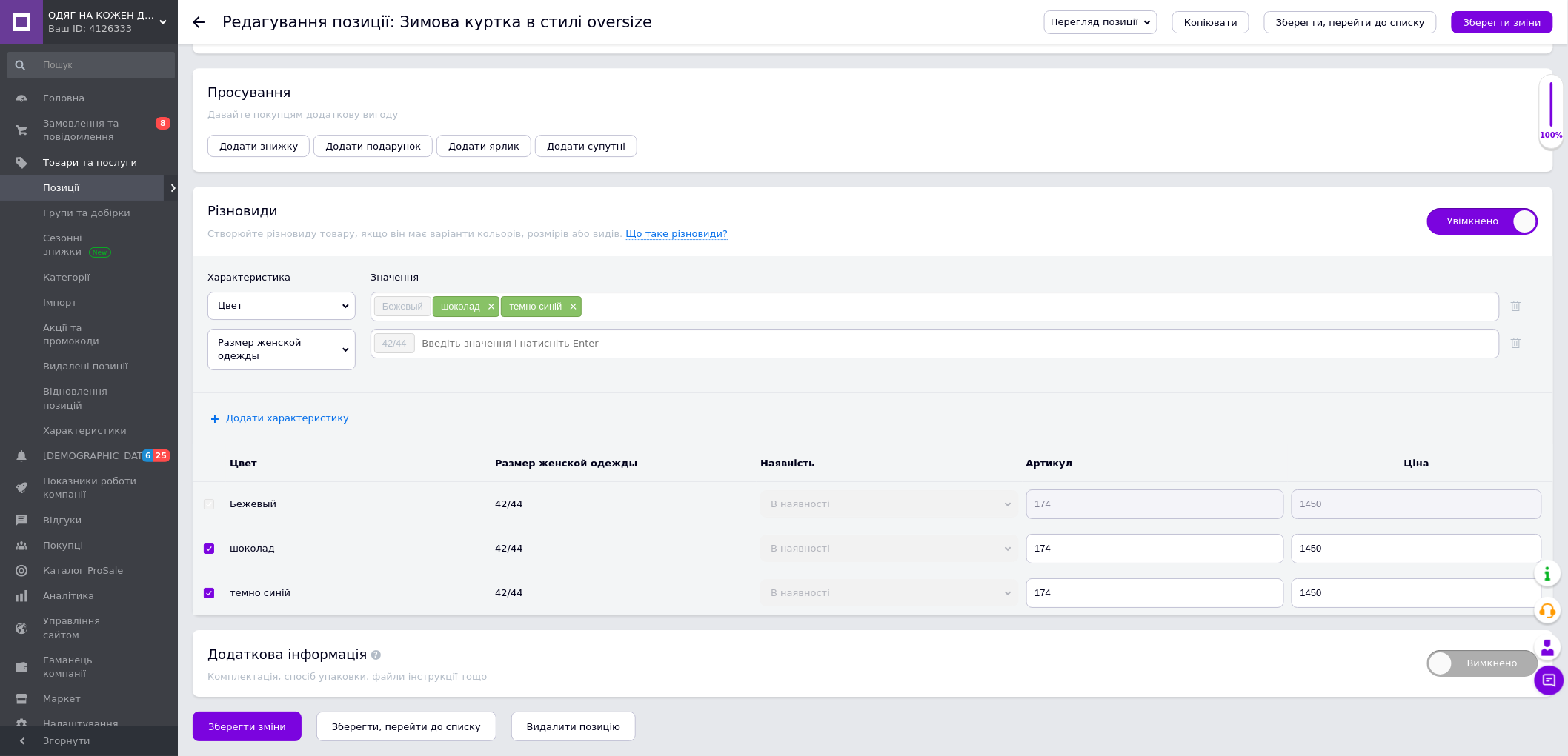
click at [434, 355] on input at bounding box center [956, 344] width 1081 height 22
type input "46-48"
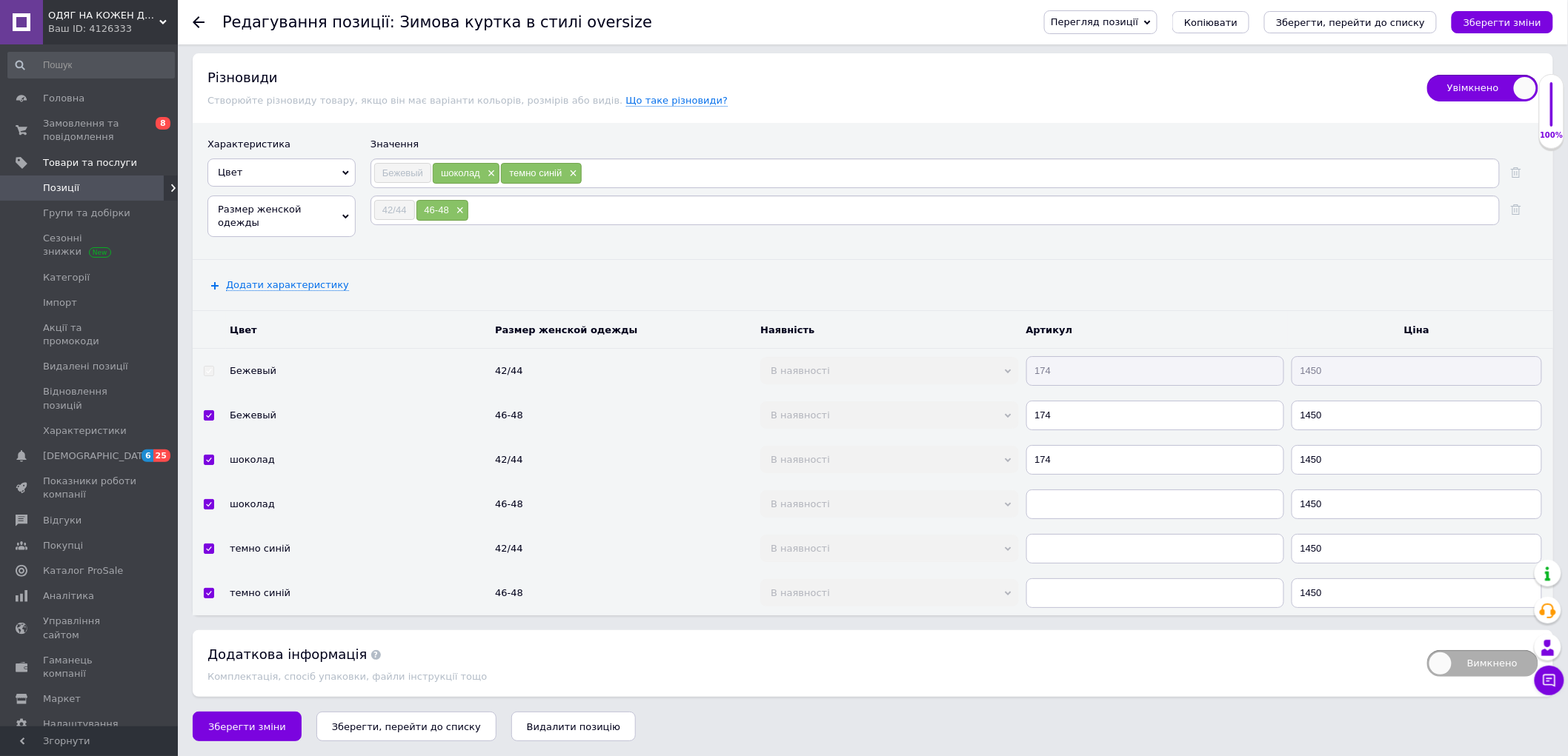
scroll to position [2143, 0]
drag, startPoint x: 1058, startPoint y: 490, endPoint x: 998, endPoint y: 478, distance: 61.2
click at [999, 478] on tr "шоколад 42/44 В наявності Немає в наявності Під замовлення Готово до відправки …" at bounding box center [873, 460] width 1360 height 44
click at [1067, 519] on input "text" at bounding box center [1155, 504] width 258 height 30
paste input "174"
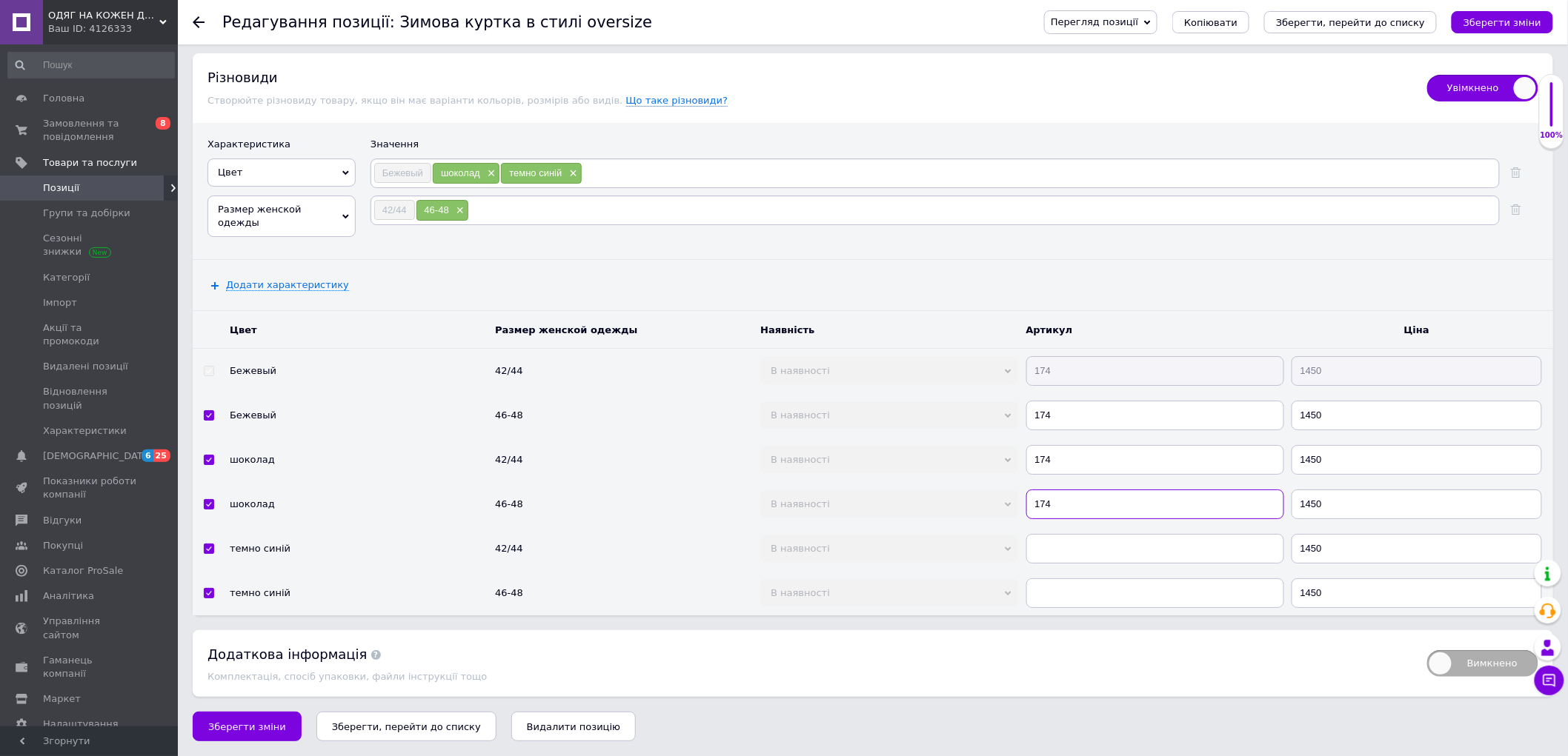
type input "174"
paste input "174"
click at [1045, 563] on input "text" at bounding box center [1155, 548] width 258 height 30
type input "174"
click at [1055, 615] on td at bounding box center [1155, 593] width 265 height 44
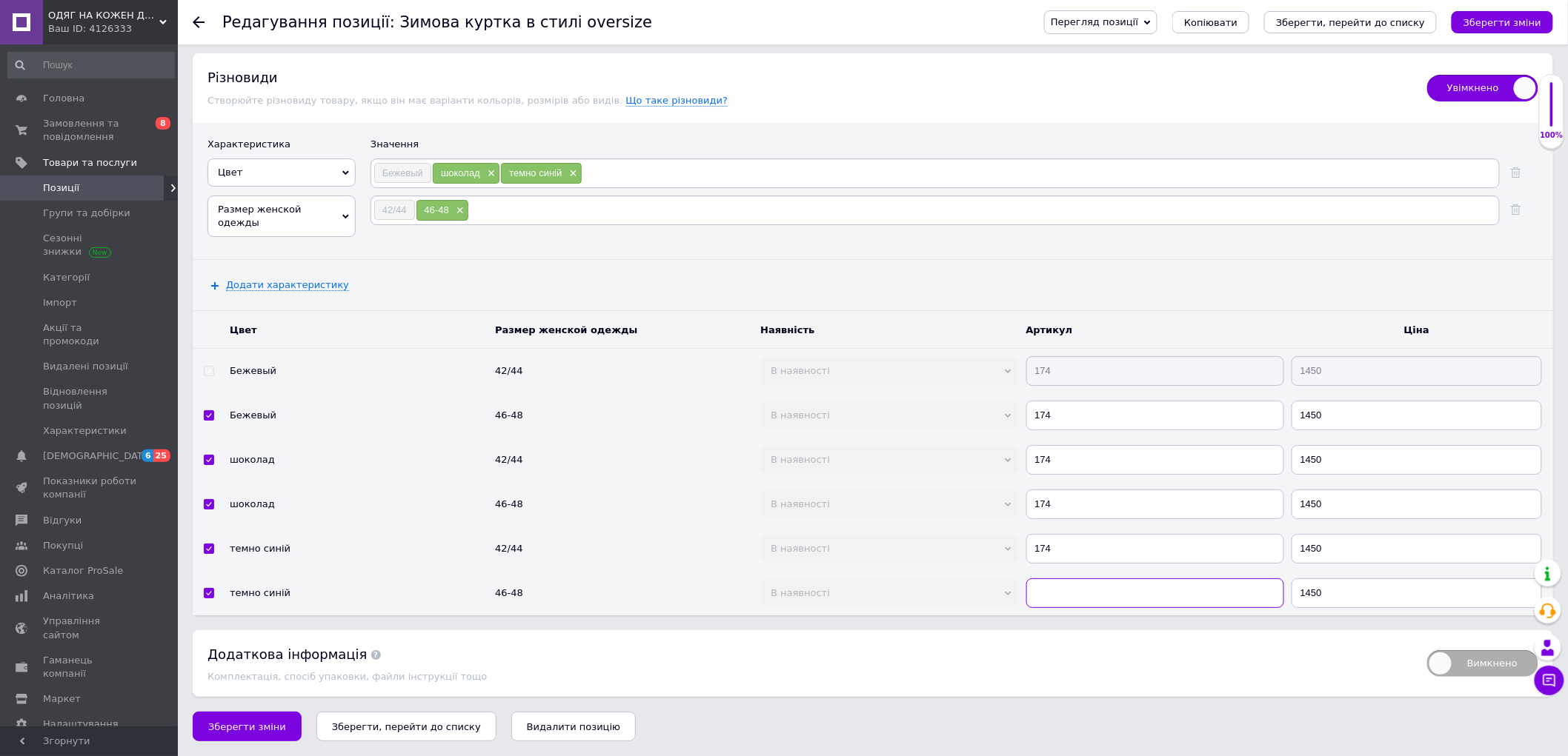
click at [1056, 608] on input "text" at bounding box center [1155, 593] width 258 height 30
paste input "174"
type input "174"
click at [261, 742] on button "Зберегти зміни" at bounding box center [247, 726] width 109 height 30
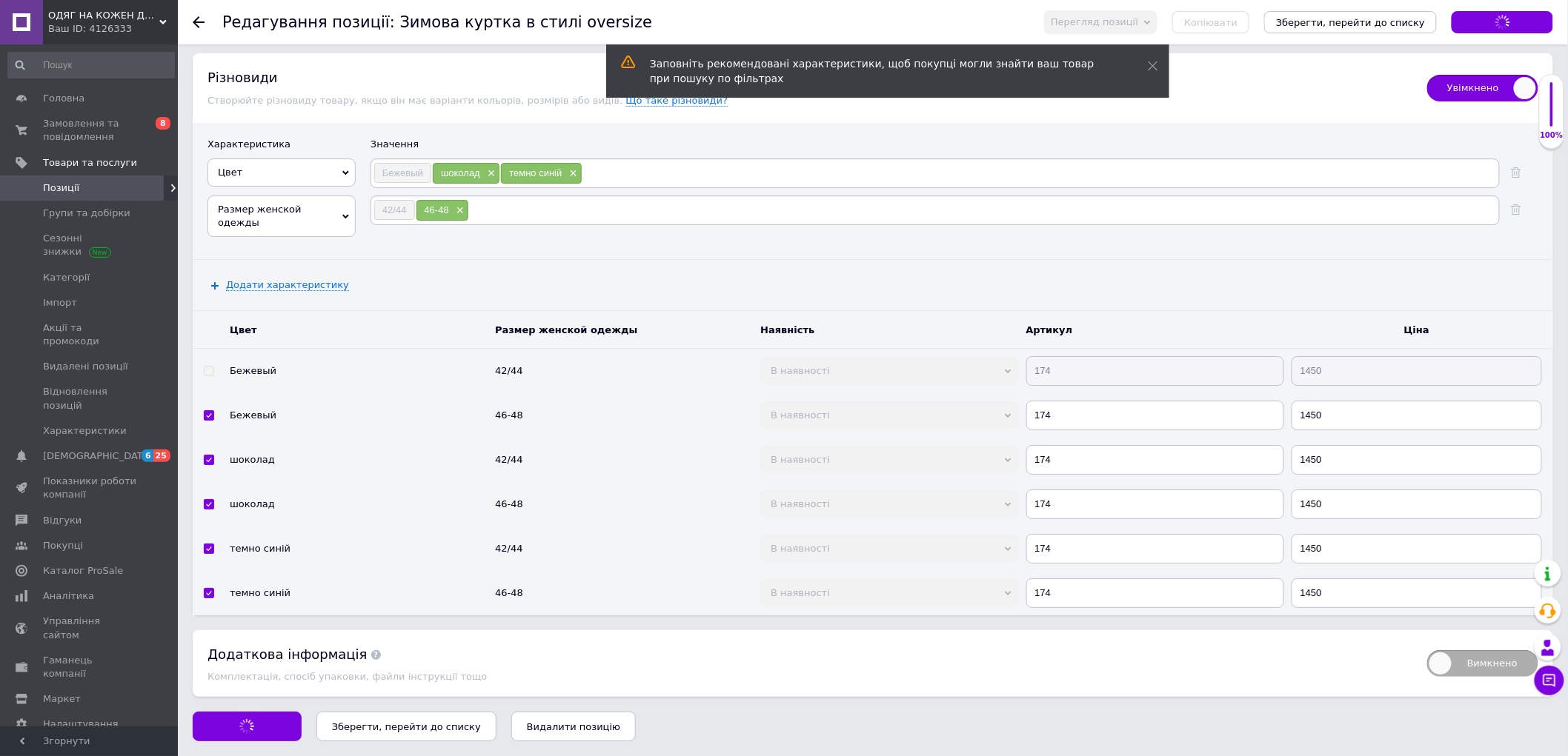
scroll to position [2120, 0]
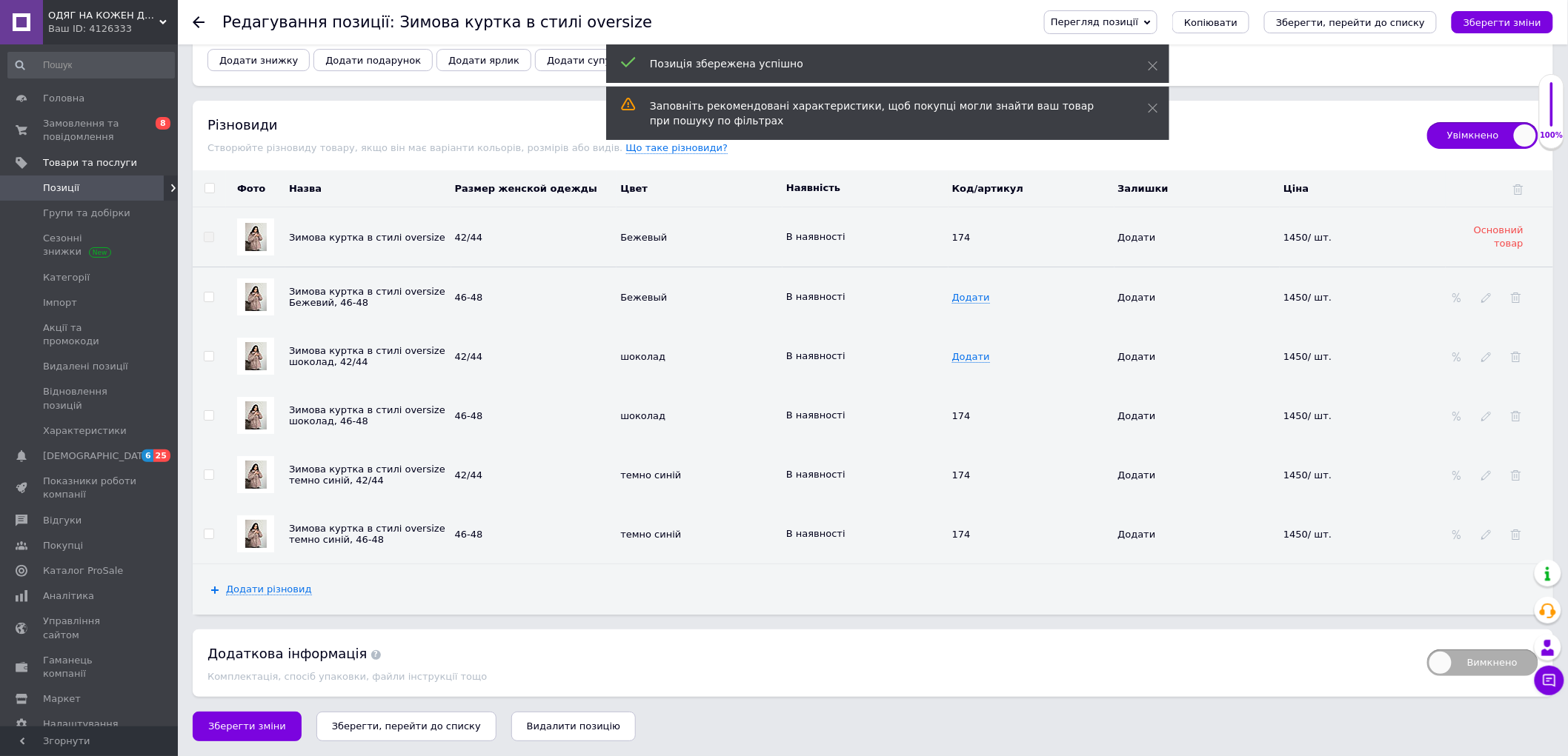
click at [215, 294] on td at bounding box center [209, 297] width 33 height 60
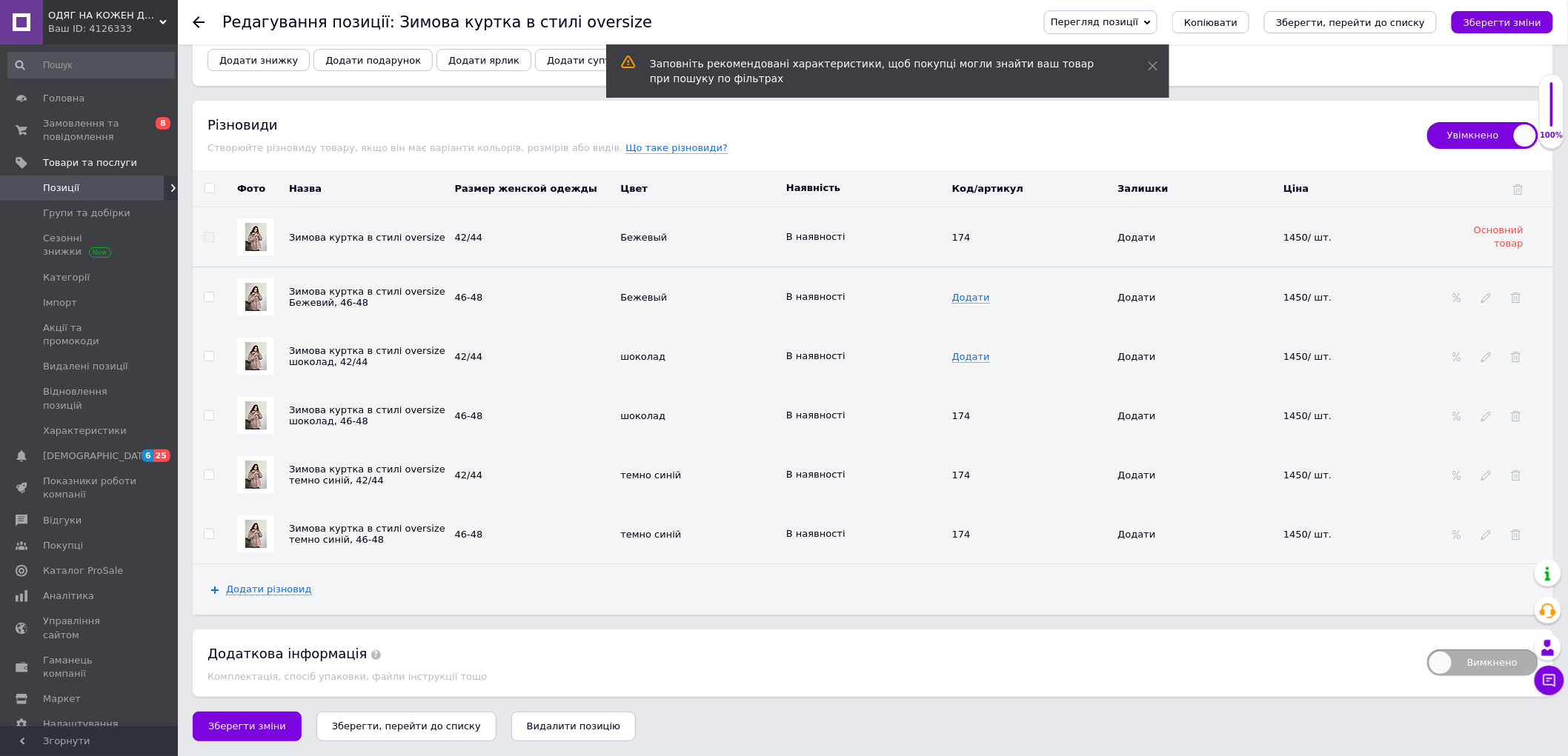
click at [270, 300] on div at bounding box center [256, 297] width 37 height 37
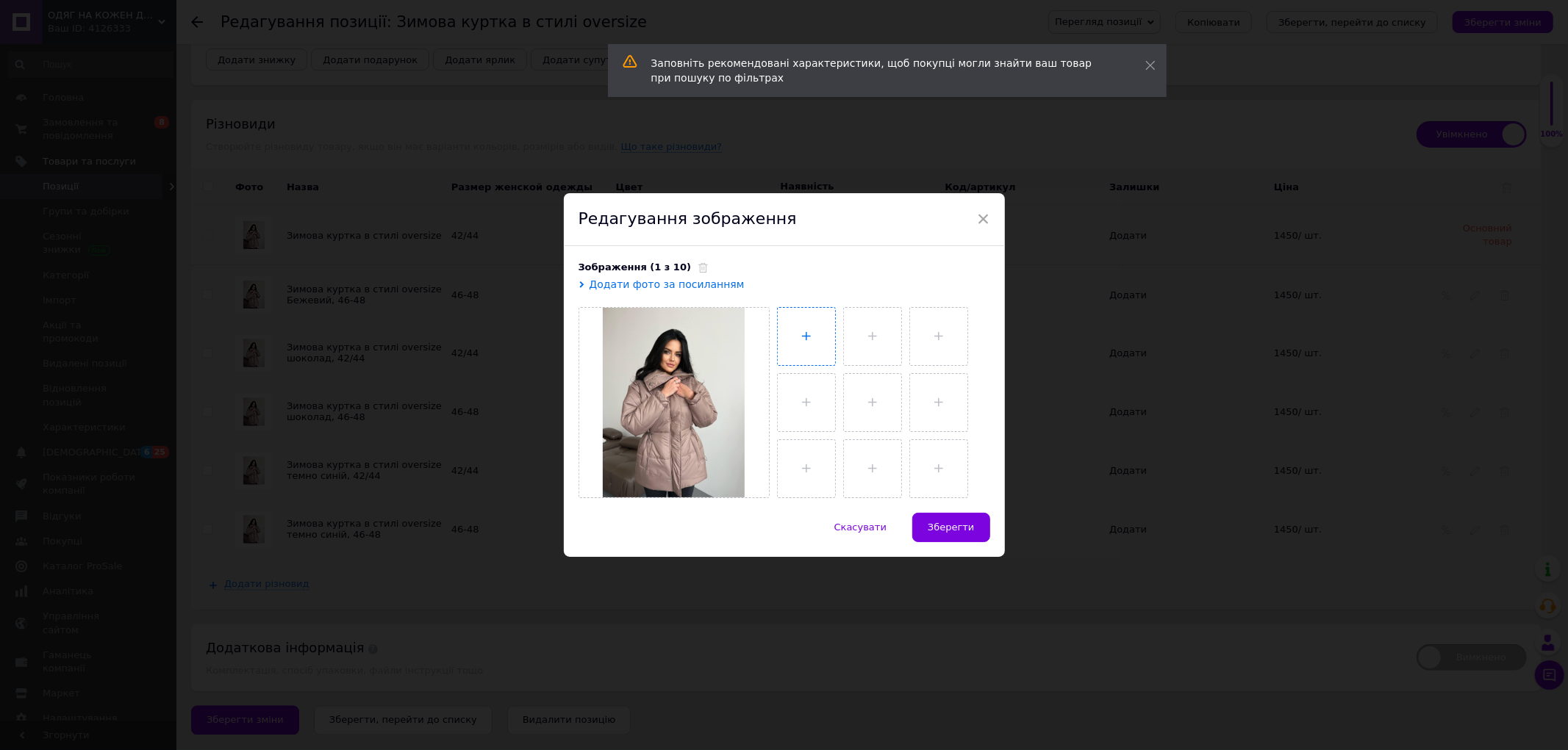
click at [784, 348] on input "file" at bounding box center [806, 337] width 57 height 57
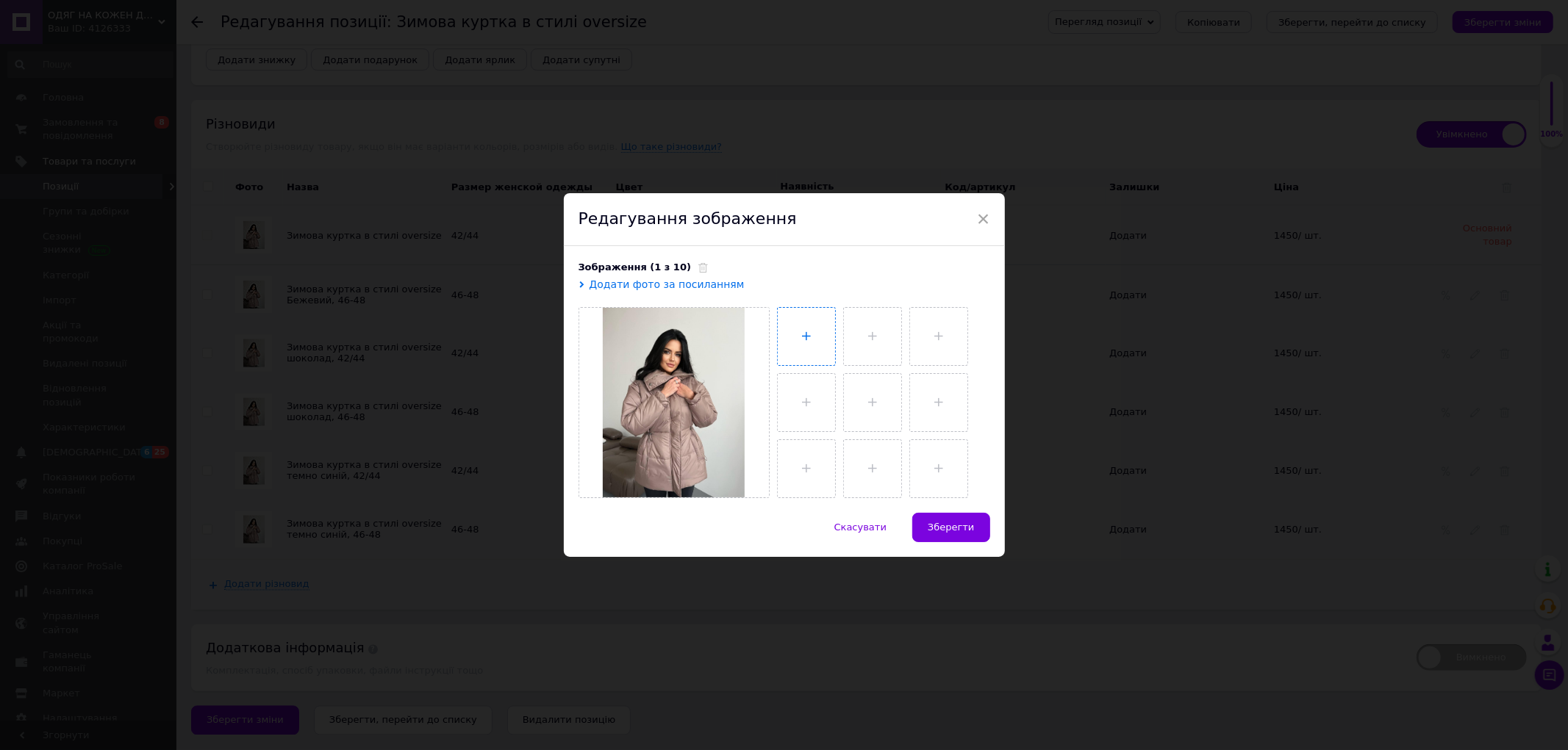
type input "C:\fakepath\photo_4_2025-10-12_19-07-27.jpg"
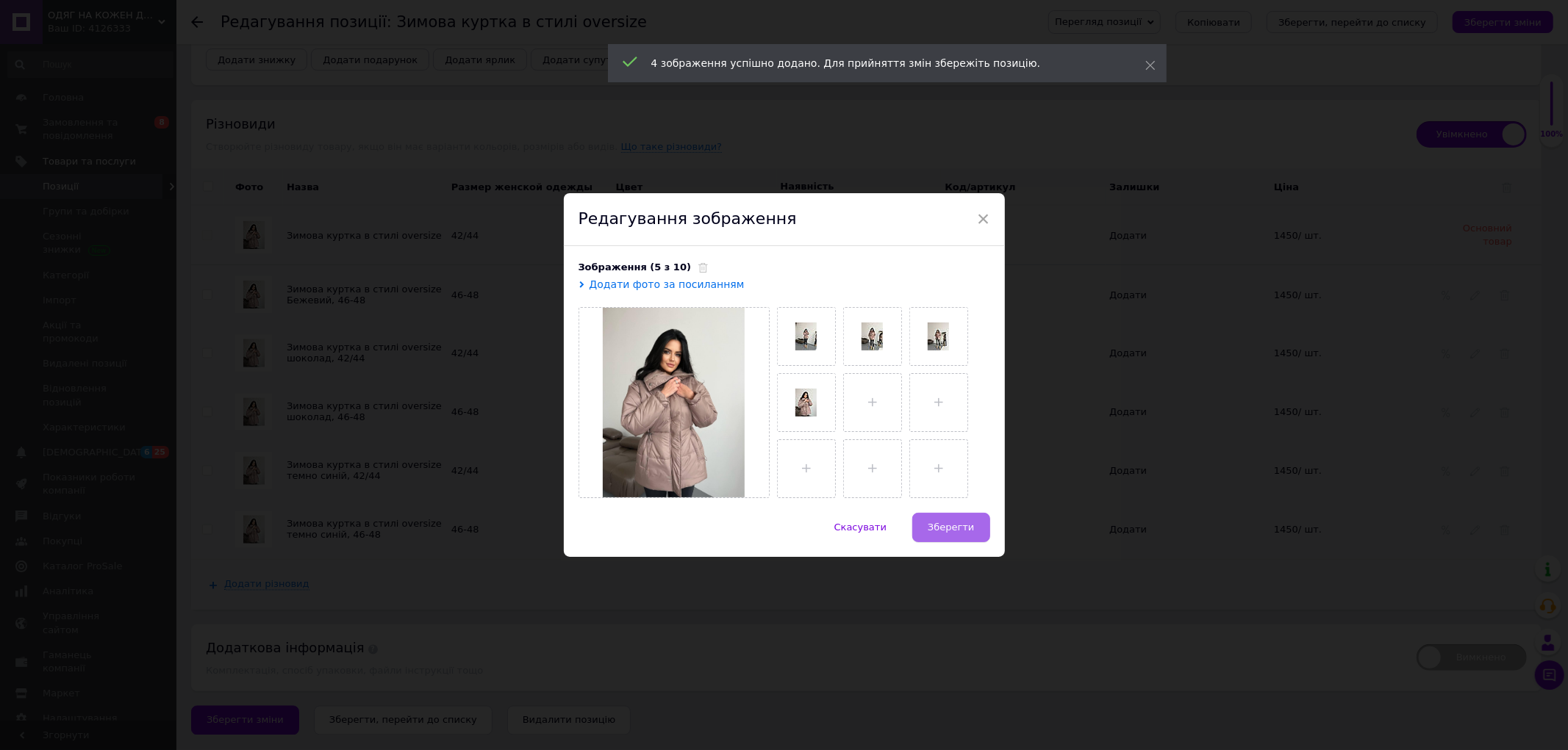
click at [941, 530] on span "Зберегти" at bounding box center [950, 527] width 46 height 11
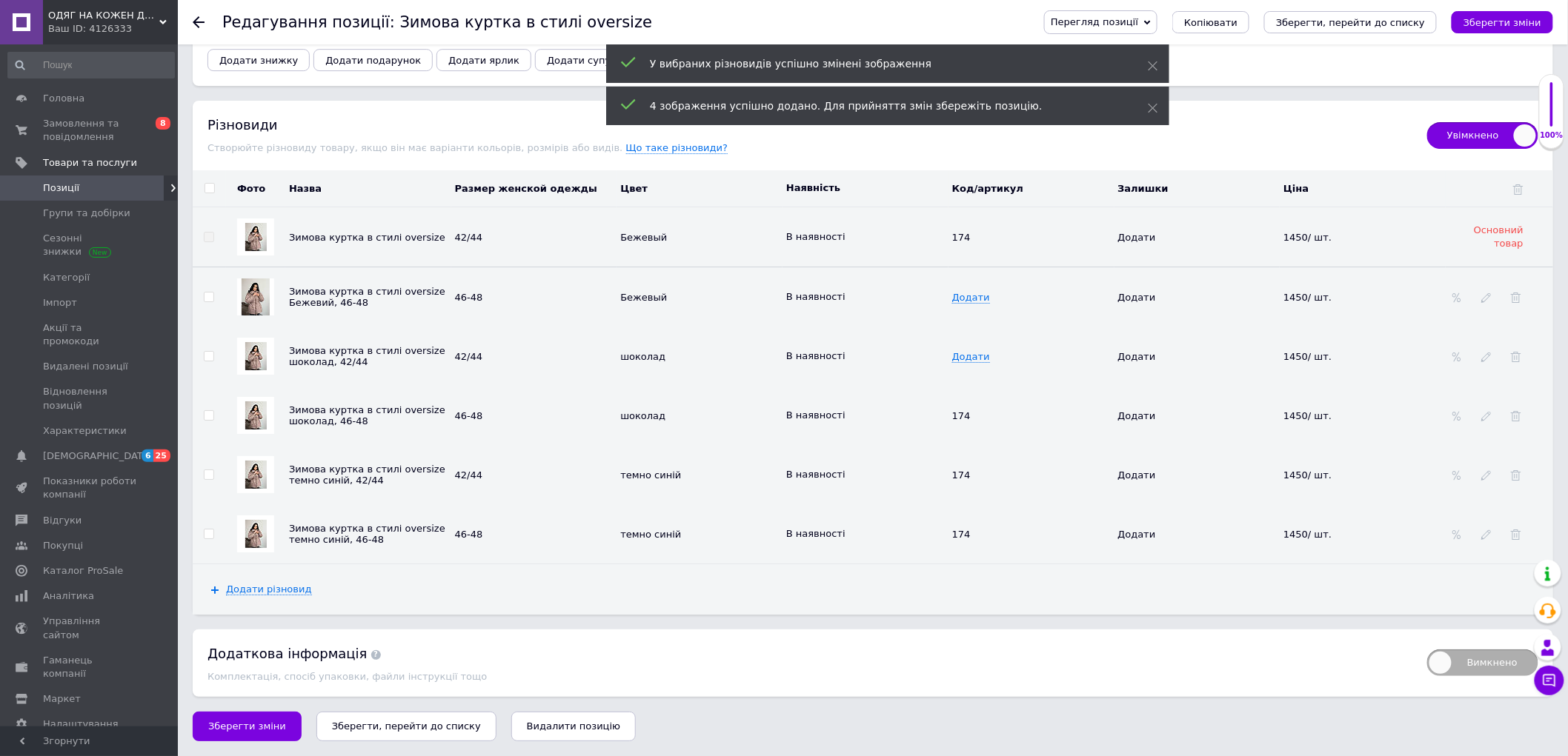
click at [256, 352] on img at bounding box center [256, 356] width 21 height 28
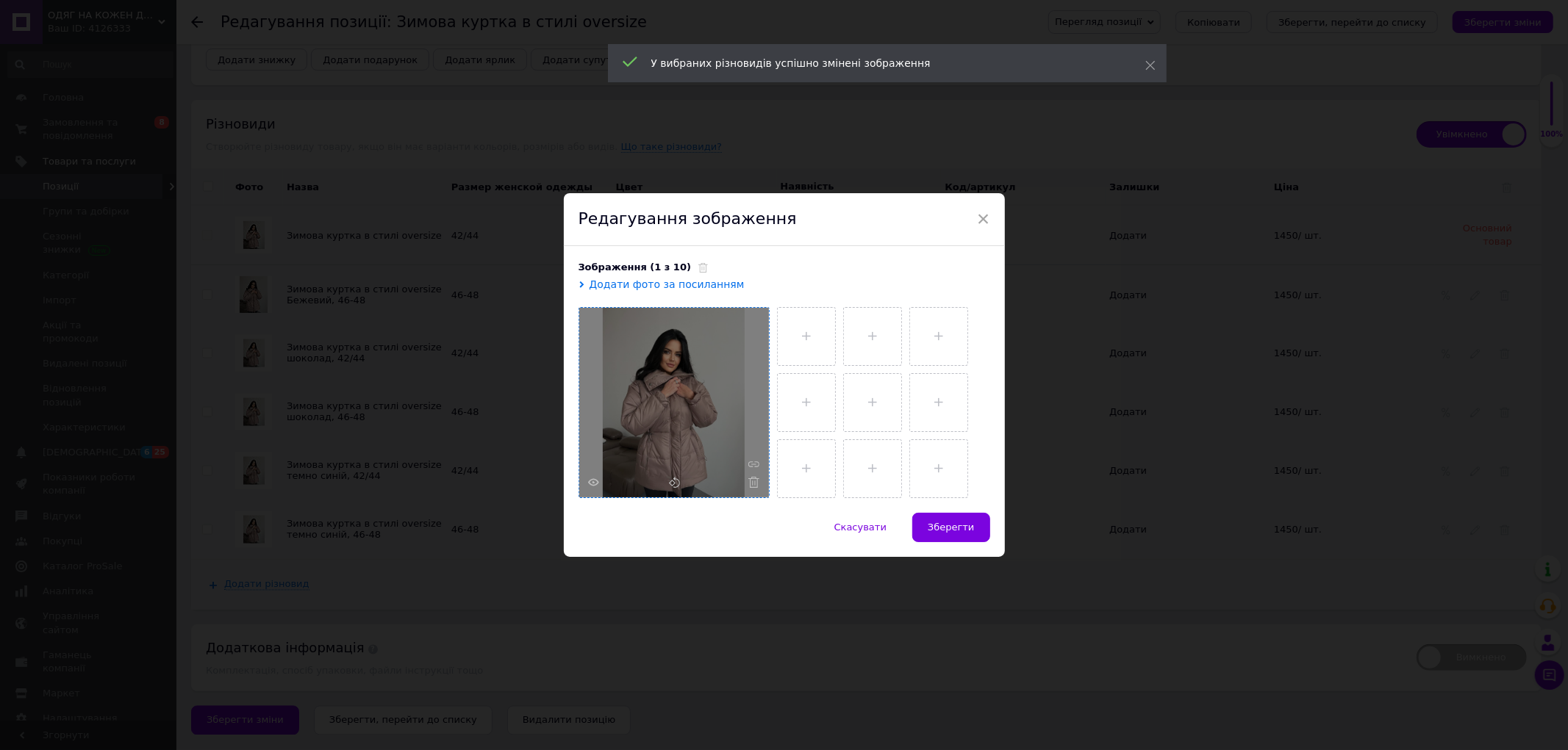
click at [758, 485] on div at bounding box center [674, 402] width 189 height 189
click at [660, 365] on div at bounding box center [674, 402] width 189 height 189
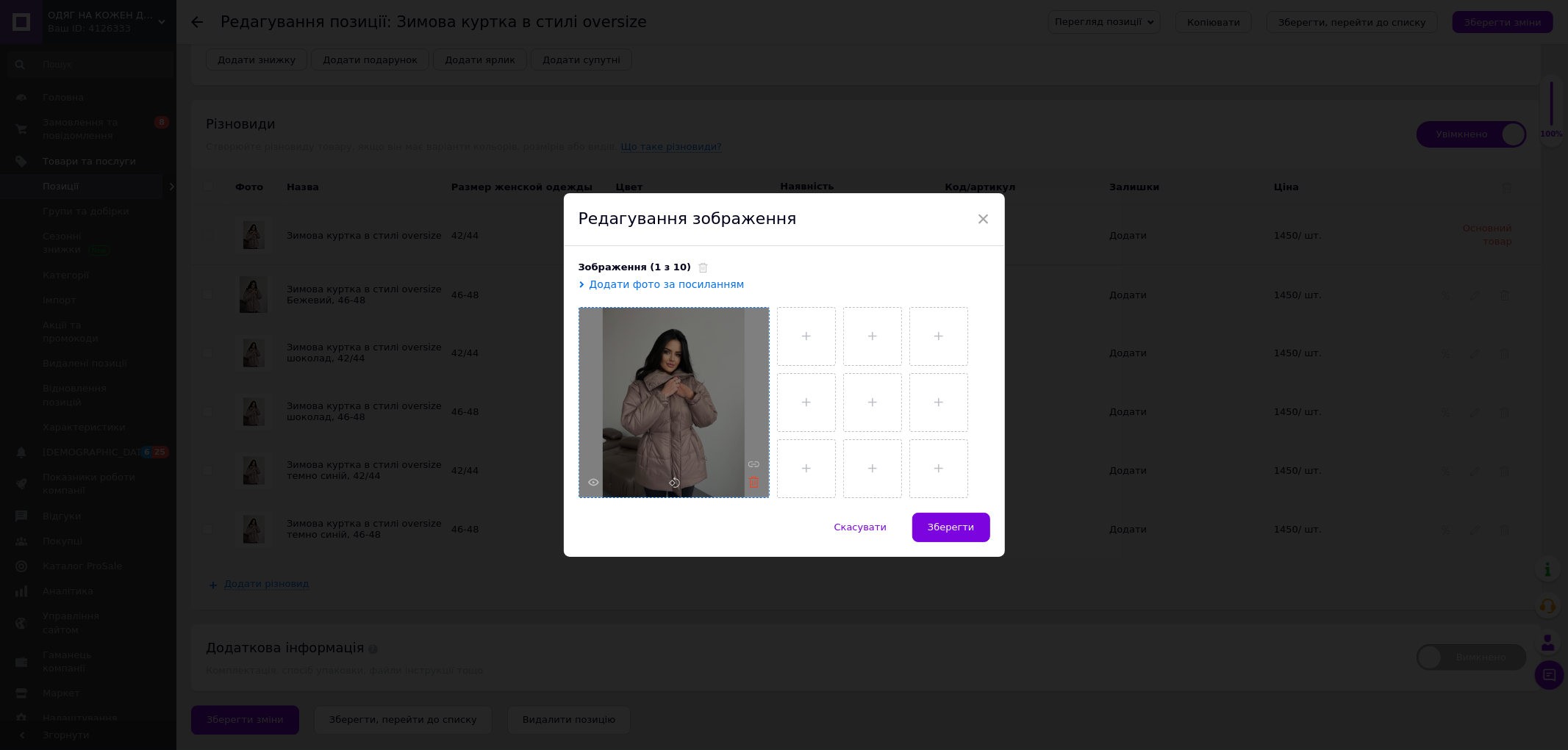
click at [755, 485] on use at bounding box center [753, 481] width 11 height 11
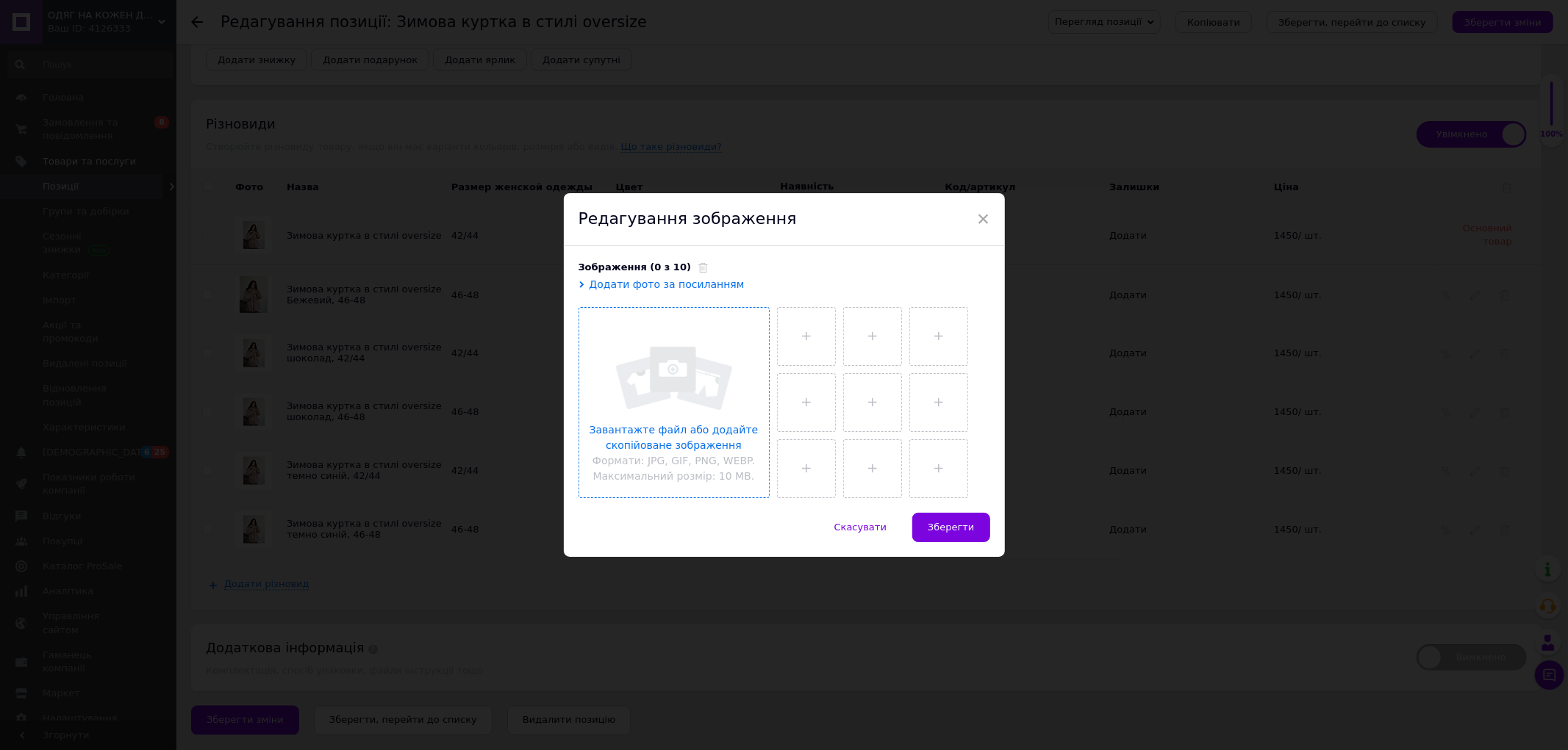
click at [655, 378] on input "file" at bounding box center [674, 402] width 189 height 189
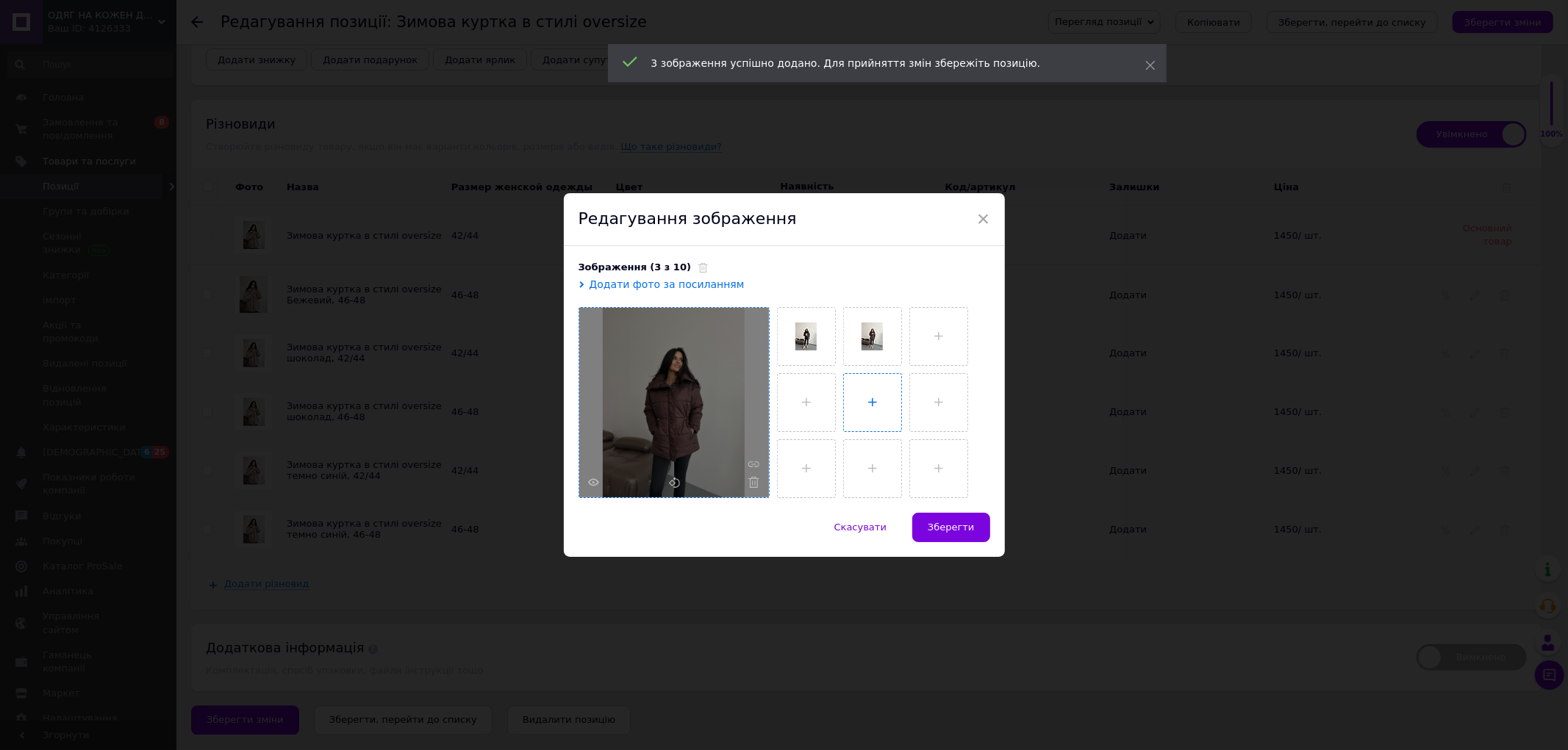
click at [862, 399] on input "file" at bounding box center [872, 402] width 57 height 57
type input "C:\fakepath\photo_4_2025-10-12_19-07-23.jpg"
click at [952, 531] on span "Зберегти" at bounding box center [950, 527] width 46 height 11
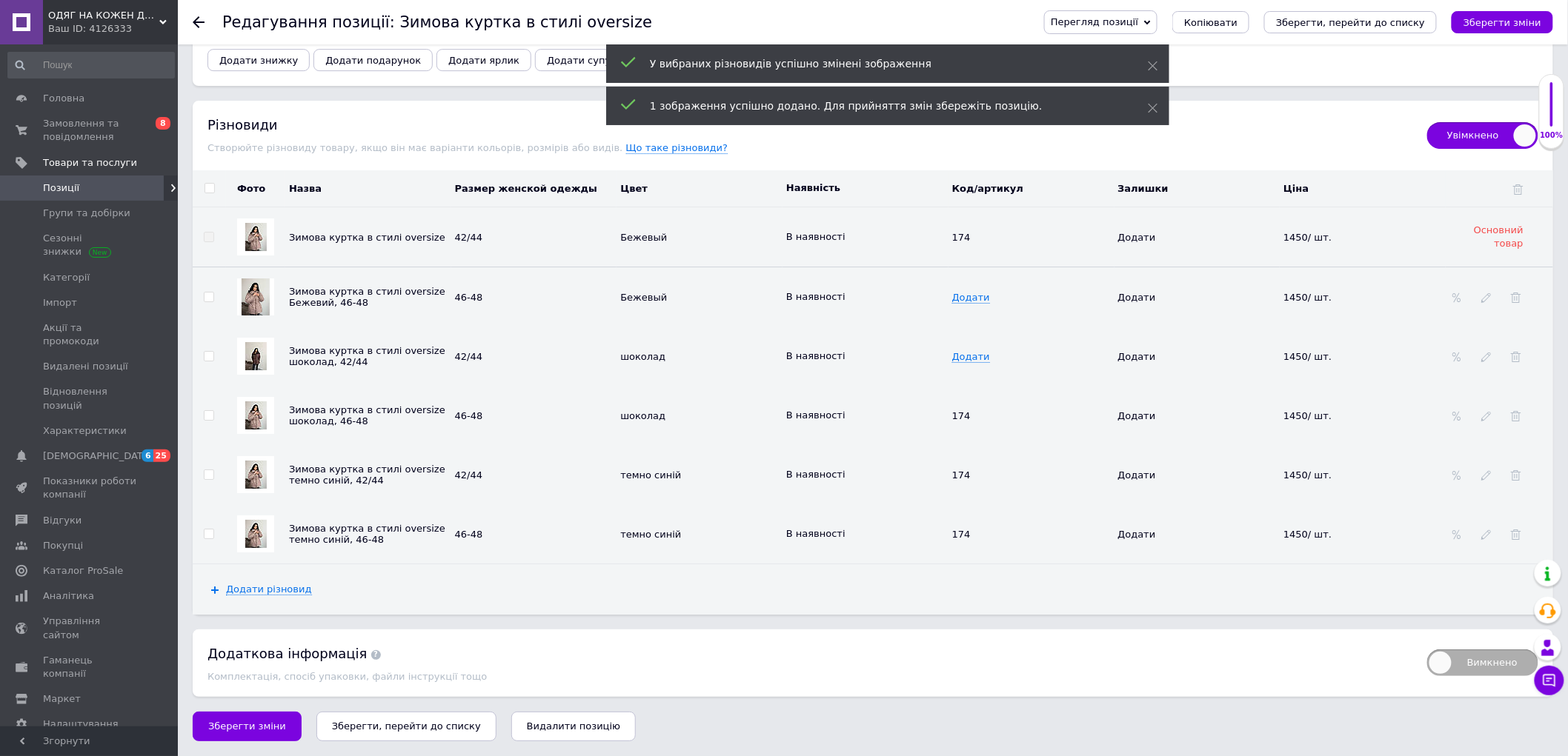
click at [257, 420] on img at bounding box center [256, 415] width 21 height 28
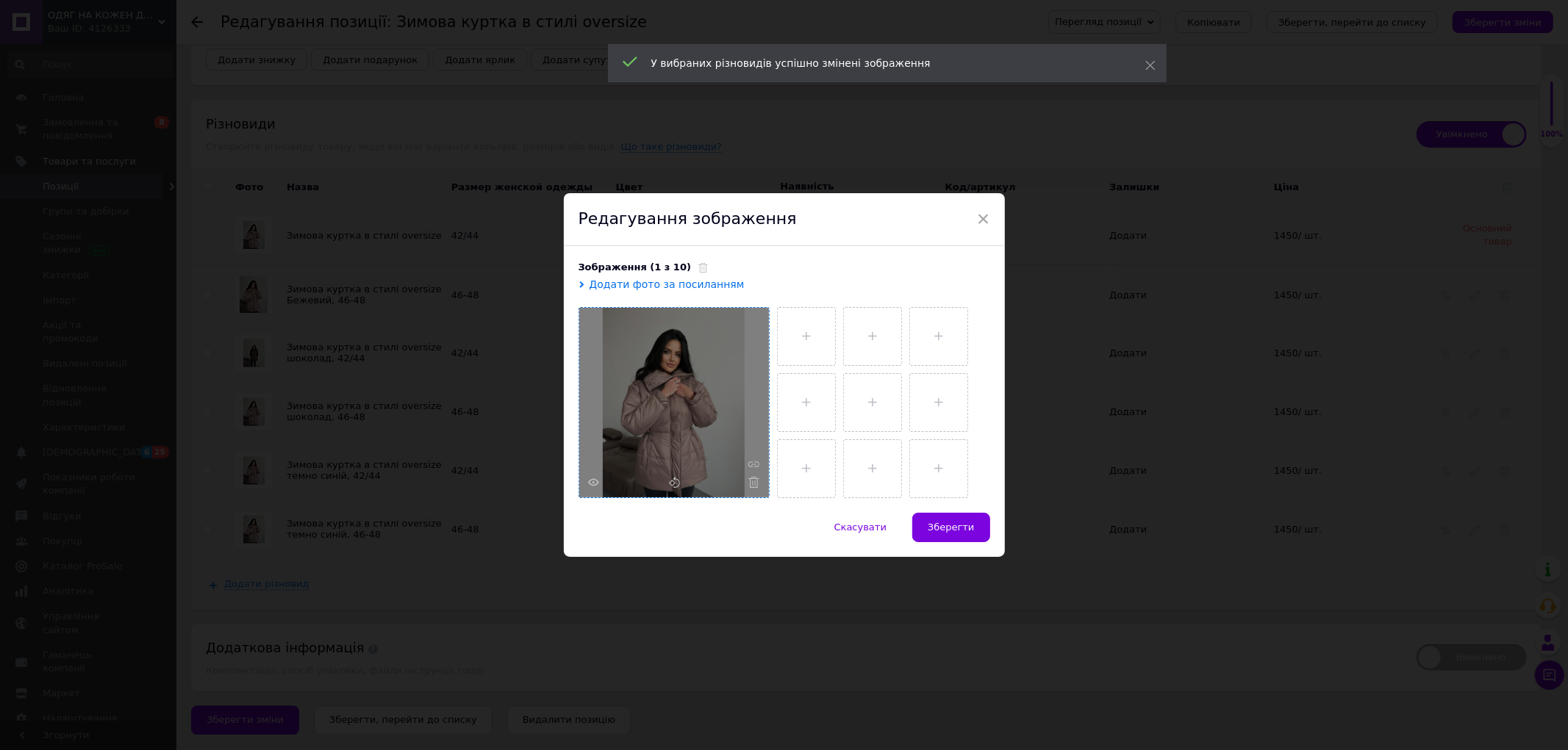
click at [759, 479] on div at bounding box center [674, 402] width 189 height 189
click at [755, 485] on icon at bounding box center [753, 481] width 11 height 11
click at [792, 398] on input "file" at bounding box center [806, 402] width 57 height 57
type input "C:\fakepath\photo_4_2025-10-12_19-07-23.jpg"
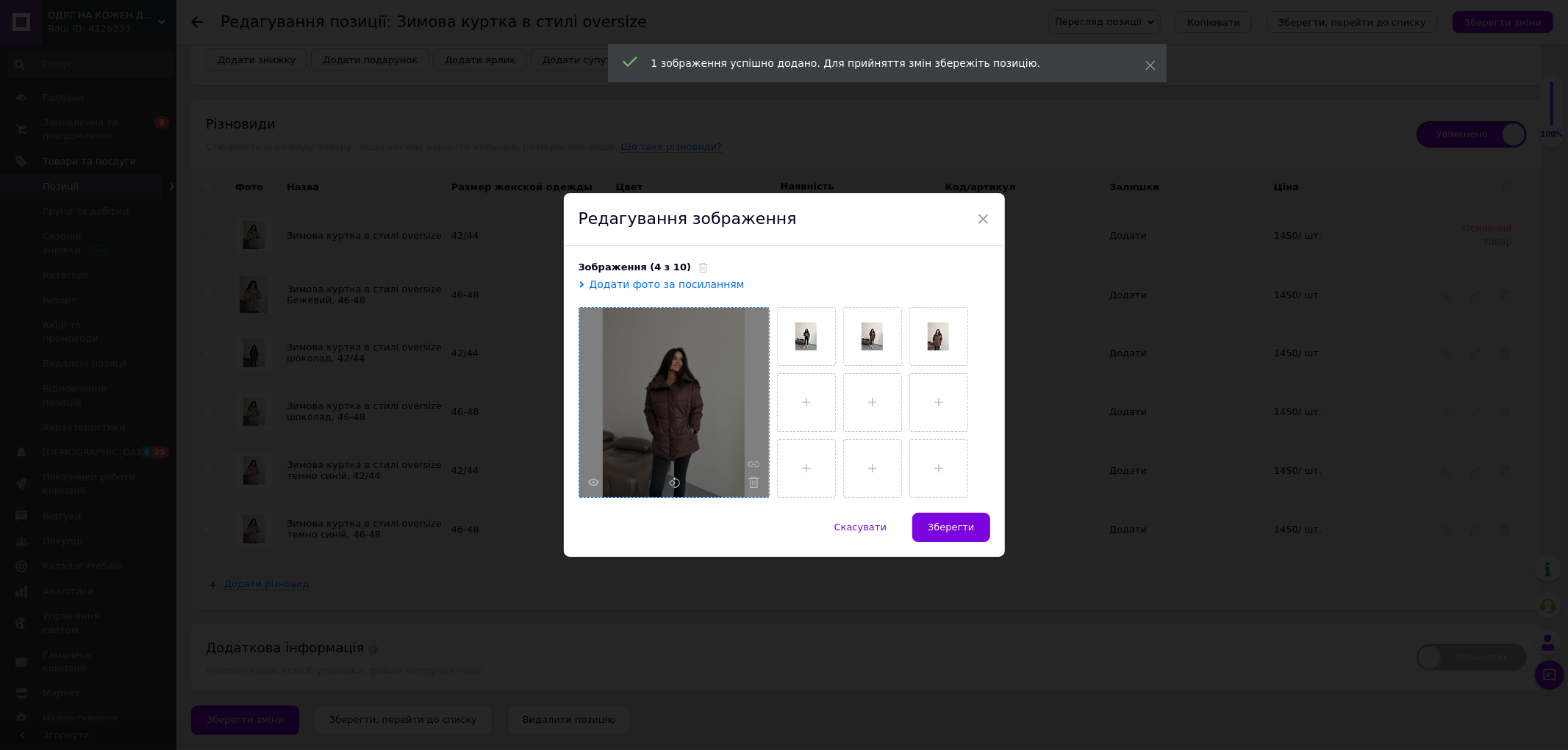
click at [952, 524] on span "Зберегти" at bounding box center [950, 527] width 46 height 11
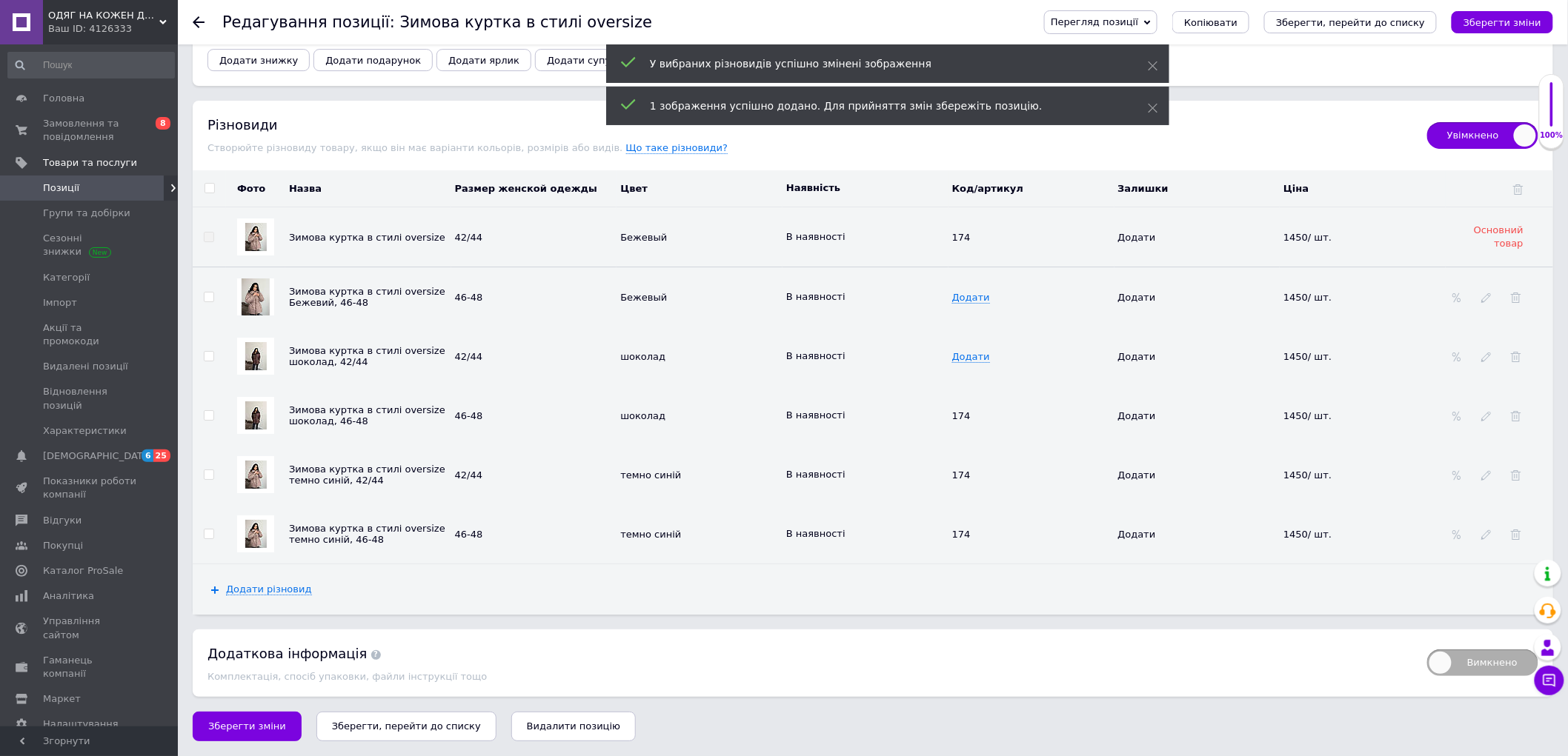
click at [254, 468] on img at bounding box center [256, 474] width 21 height 28
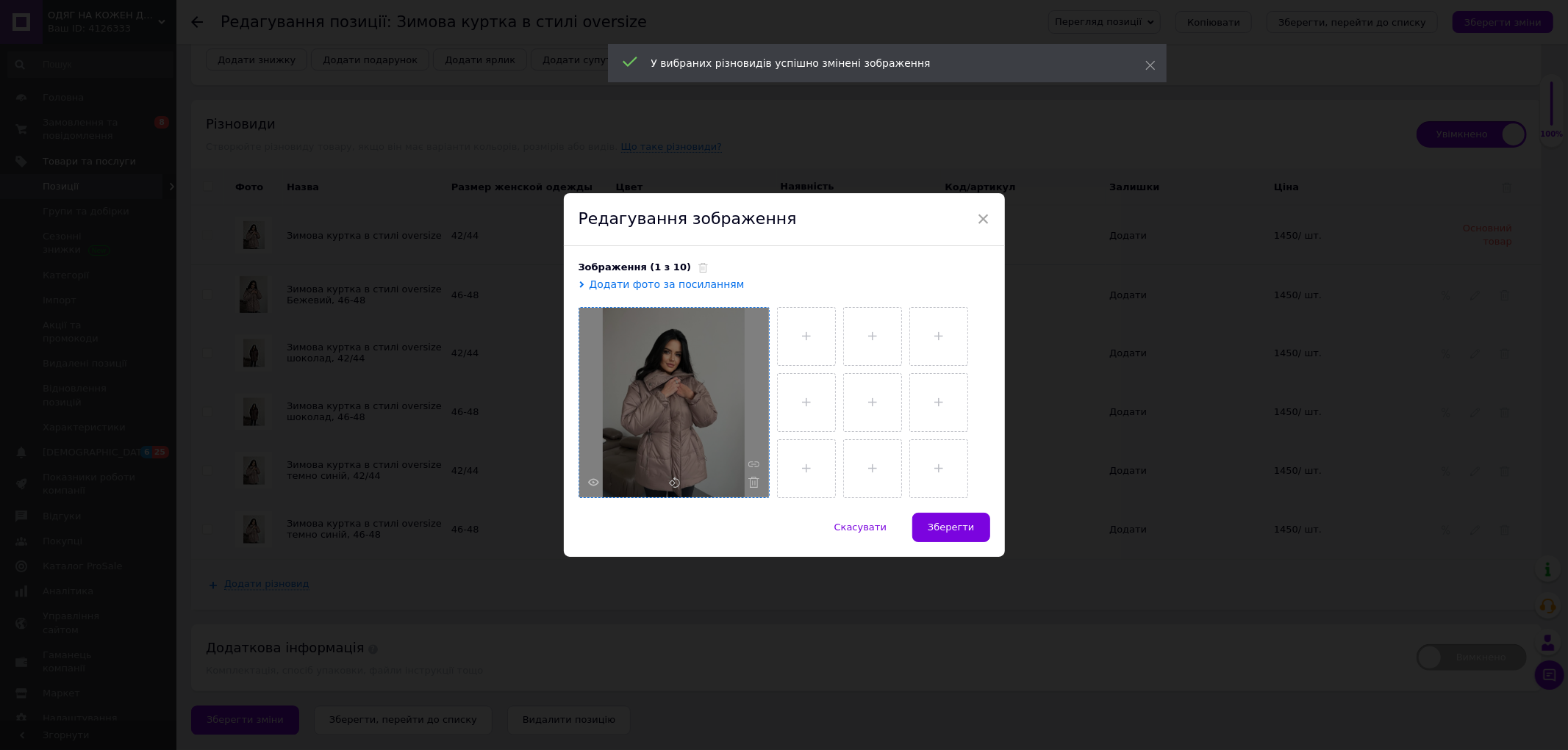
click at [760, 491] on div at bounding box center [674, 402] width 189 height 189
click at [755, 481] on use at bounding box center [753, 481] width 11 height 11
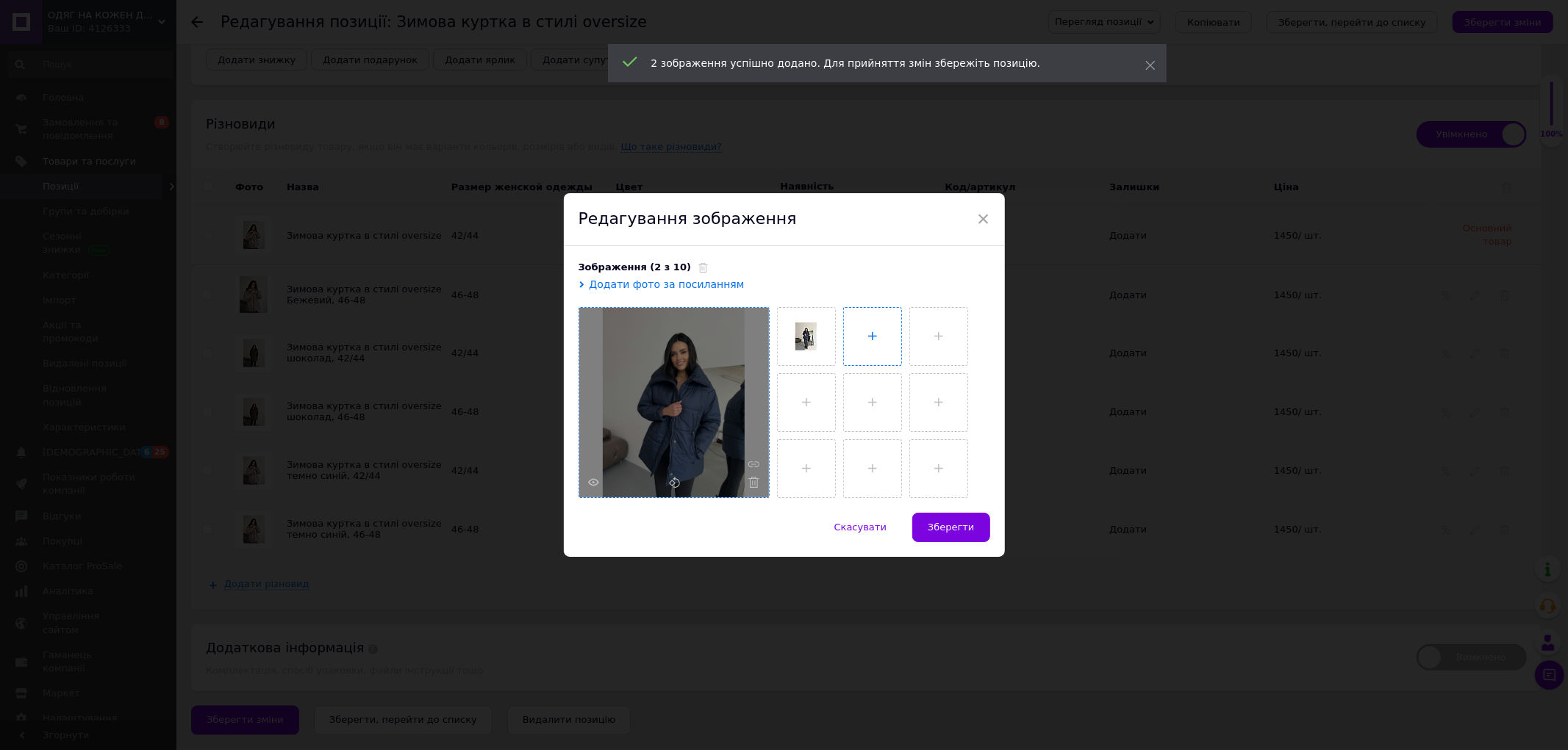
click at [858, 331] on input "file" at bounding box center [872, 337] width 57 height 57
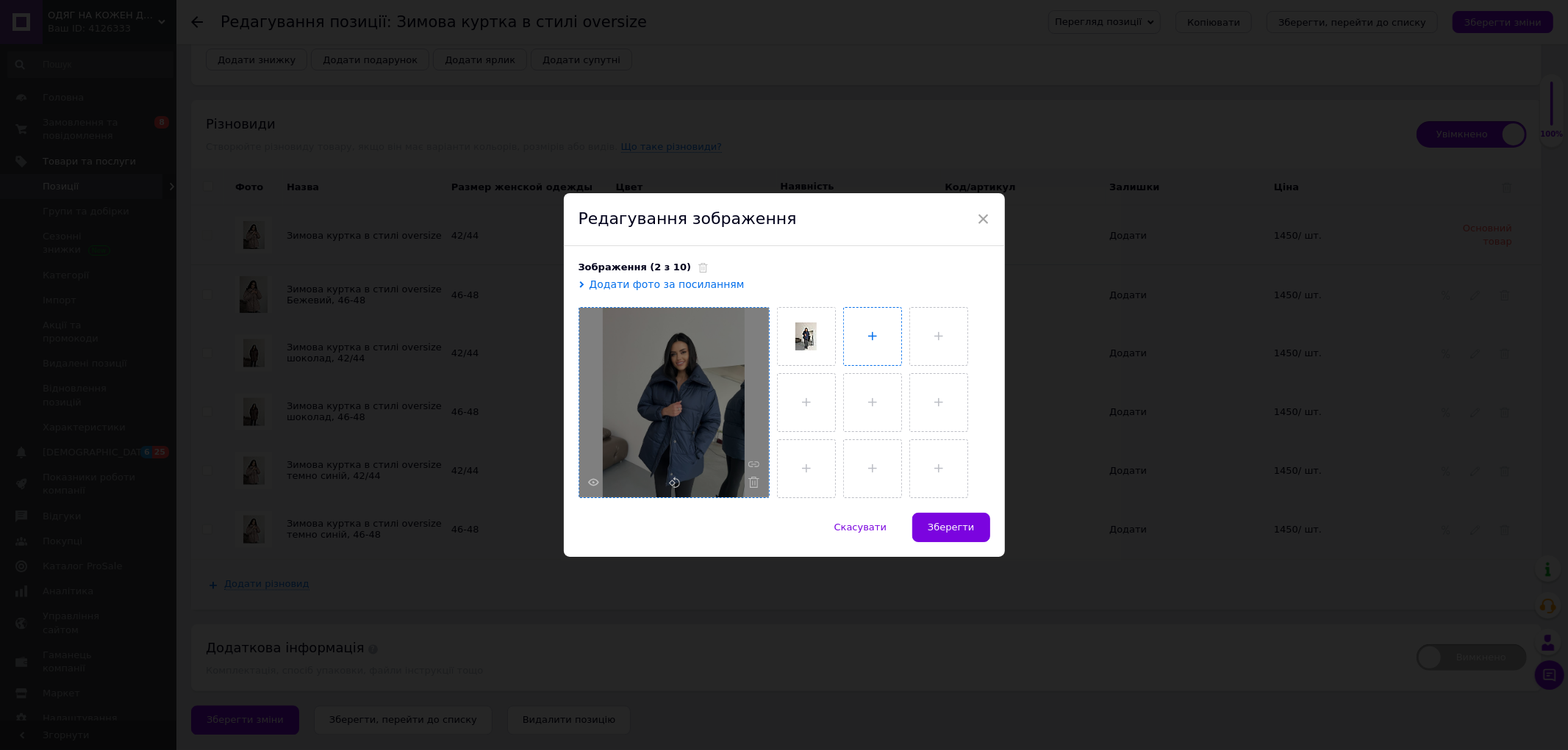
type input "C:\fakepath\photo_4_2025-10-12_19-07-10.jpg"
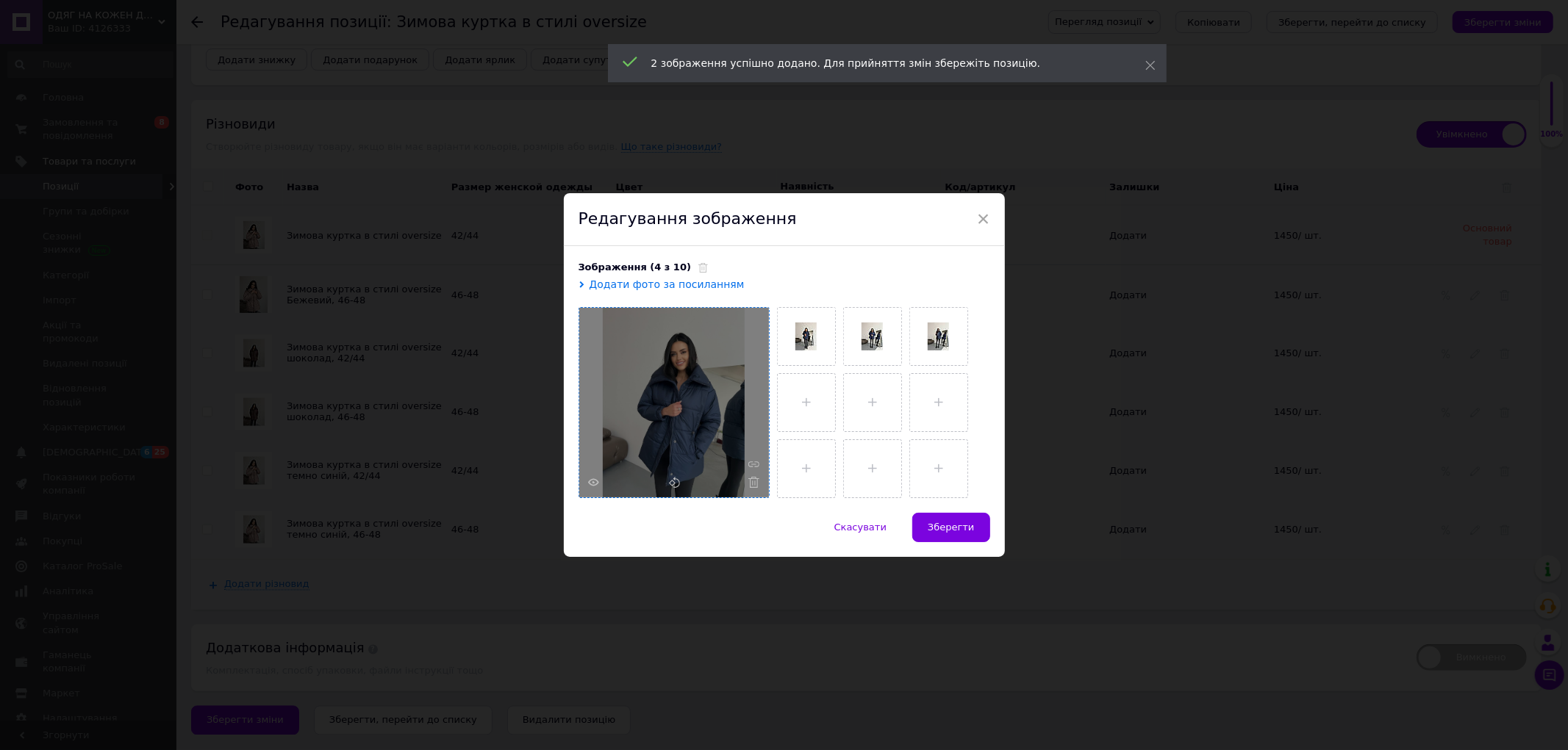
click at [961, 529] on span "Зберегти" at bounding box center [950, 527] width 46 height 11
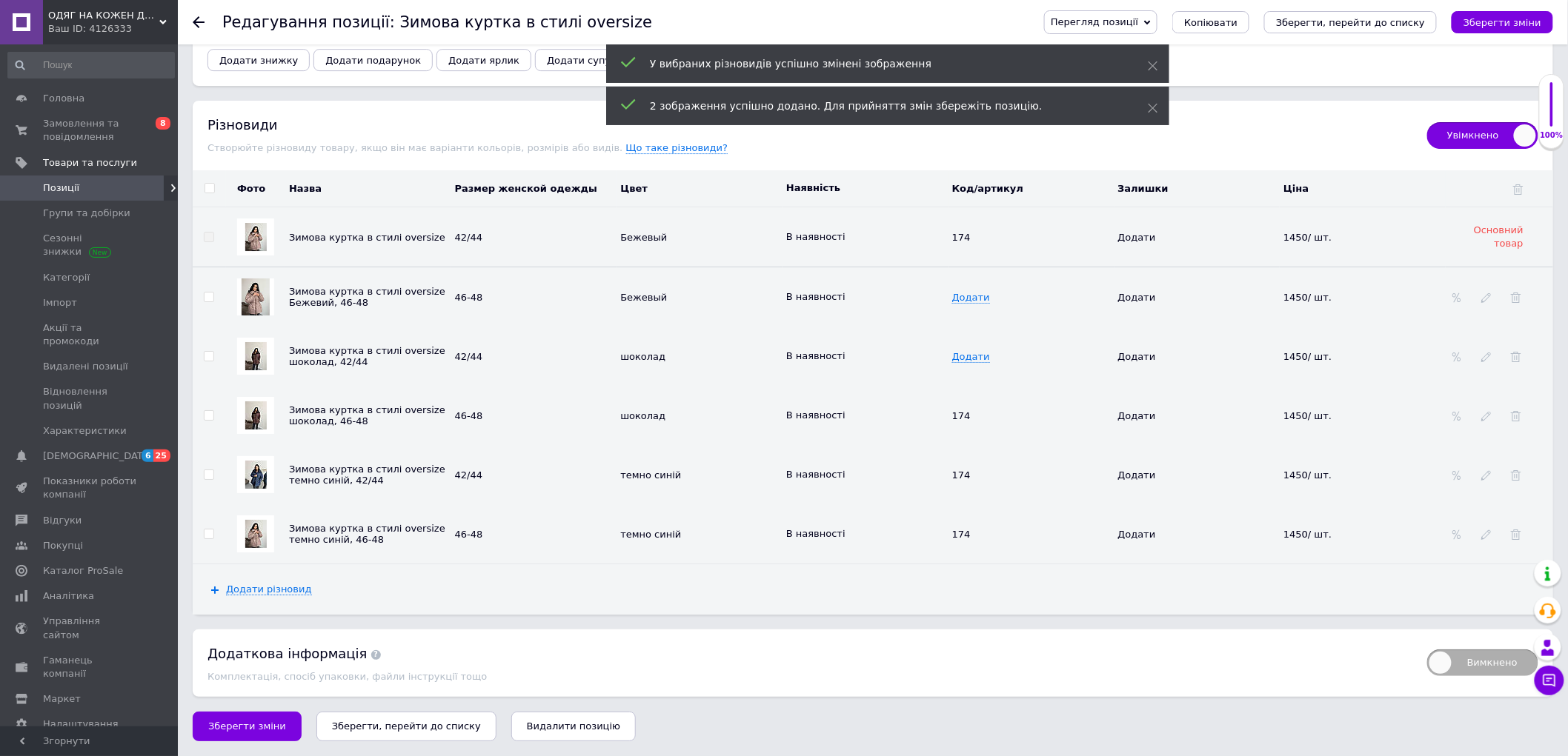
click at [256, 535] on img at bounding box center [256, 534] width 21 height 28
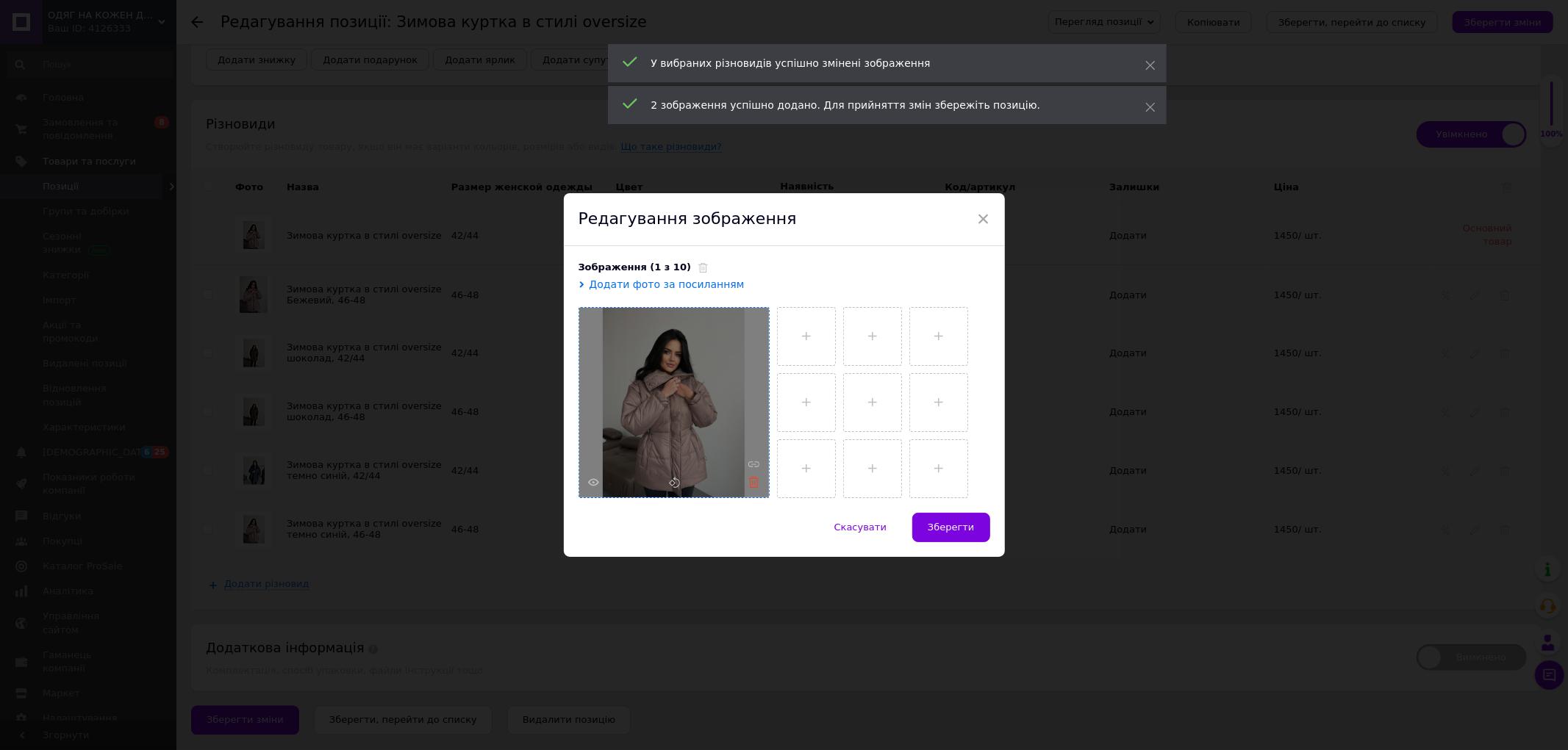
click at [748, 481] on icon at bounding box center [753, 481] width 11 height 11
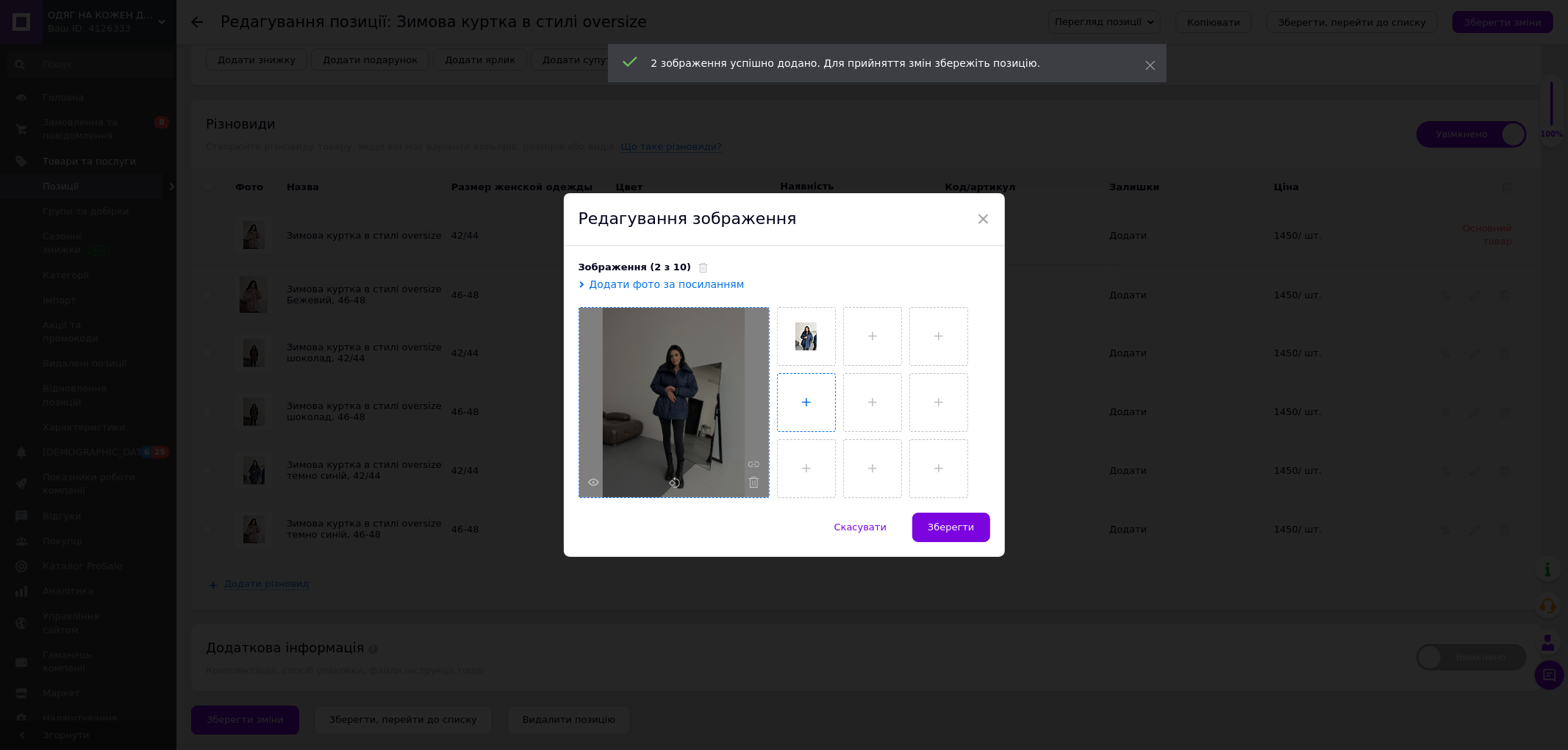
click at [796, 399] on input "file" at bounding box center [806, 402] width 57 height 57
type input "C:\fakepath\photo_4_2025-10-12_19-07-10.jpg"
click at [960, 516] on button "Зберегти" at bounding box center [951, 527] width 77 height 29
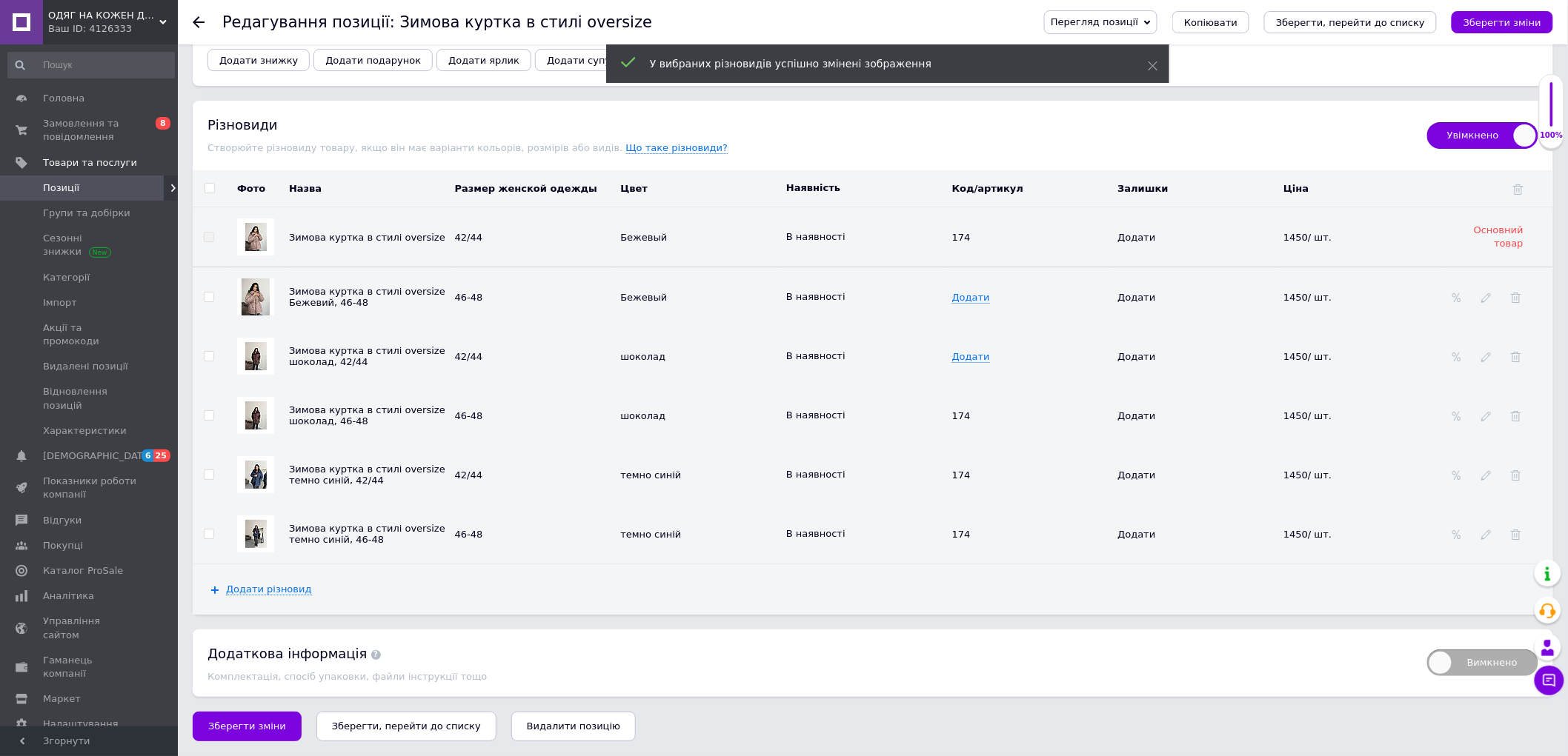
click at [402, 727] on icon "Зберегти, перейти до списку" at bounding box center [406, 725] width 149 height 11
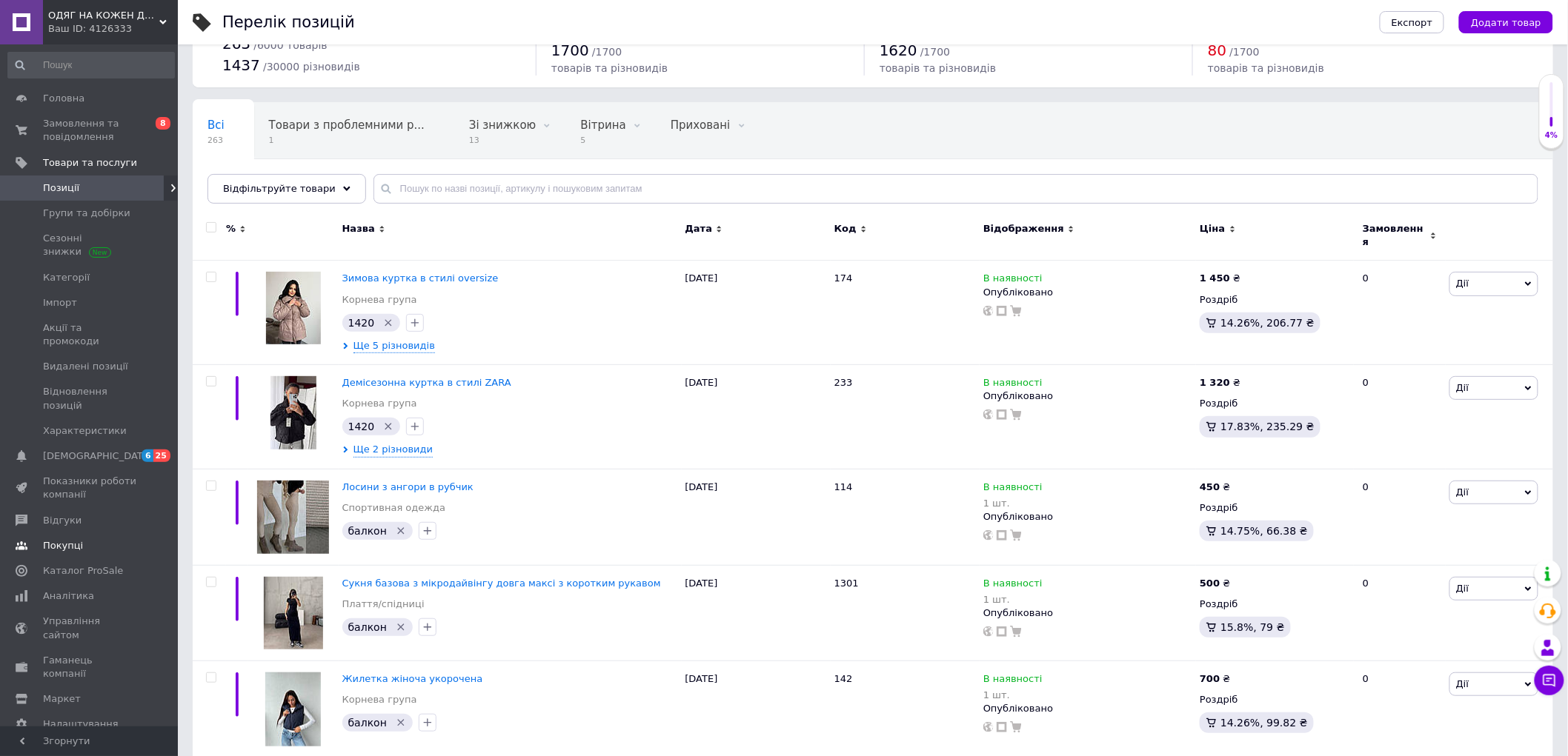
scroll to position [82, 0]
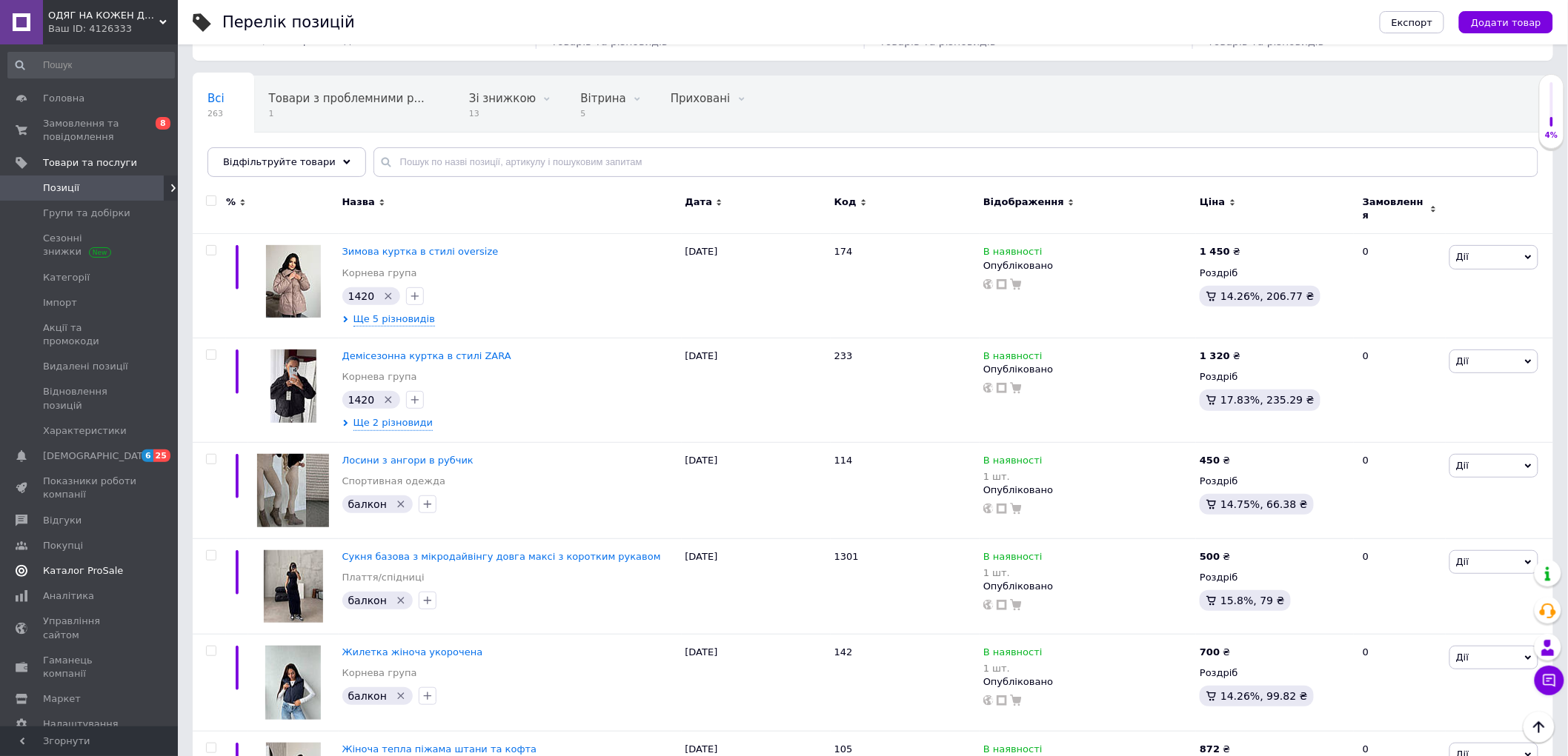
click at [98, 564] on span "Каталог ProSale" at bounding box center [83, 571] width 80 height 14
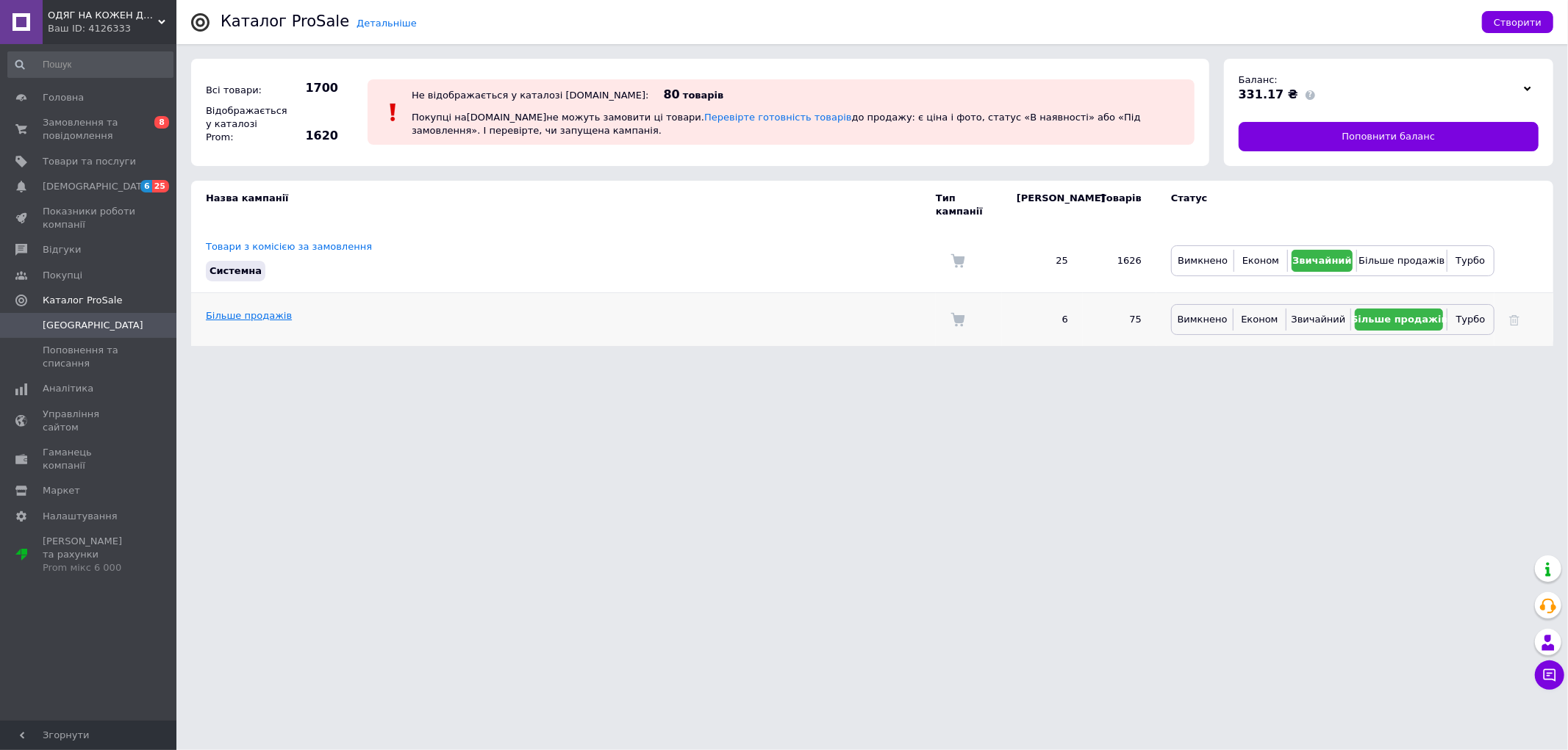
click at [229, 310] on link "Більше продажів" at bounding box center [248, 315] width 86 height 11
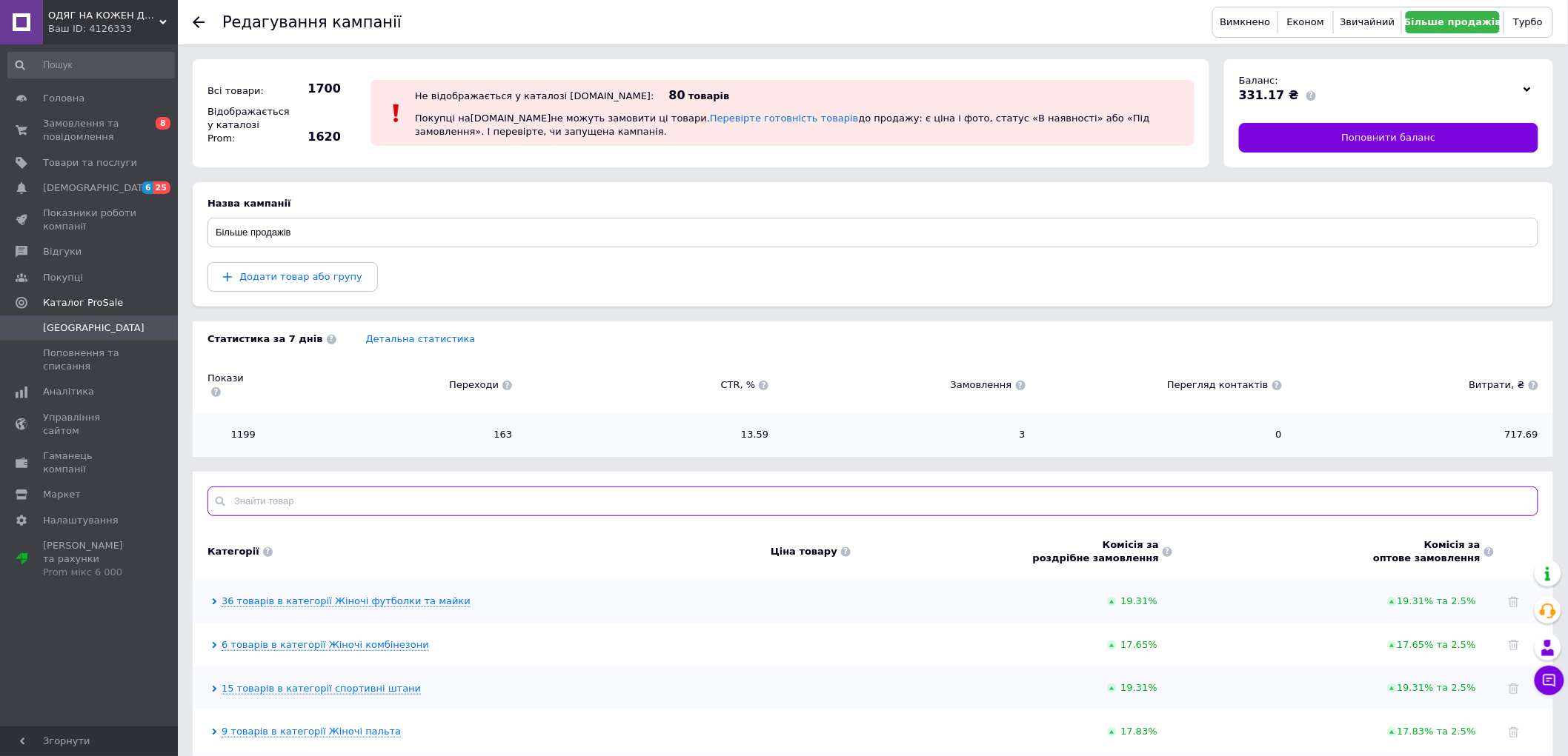
click at [300, 495] on input "text" at bounding box center [873, 501] width 1331 height 30
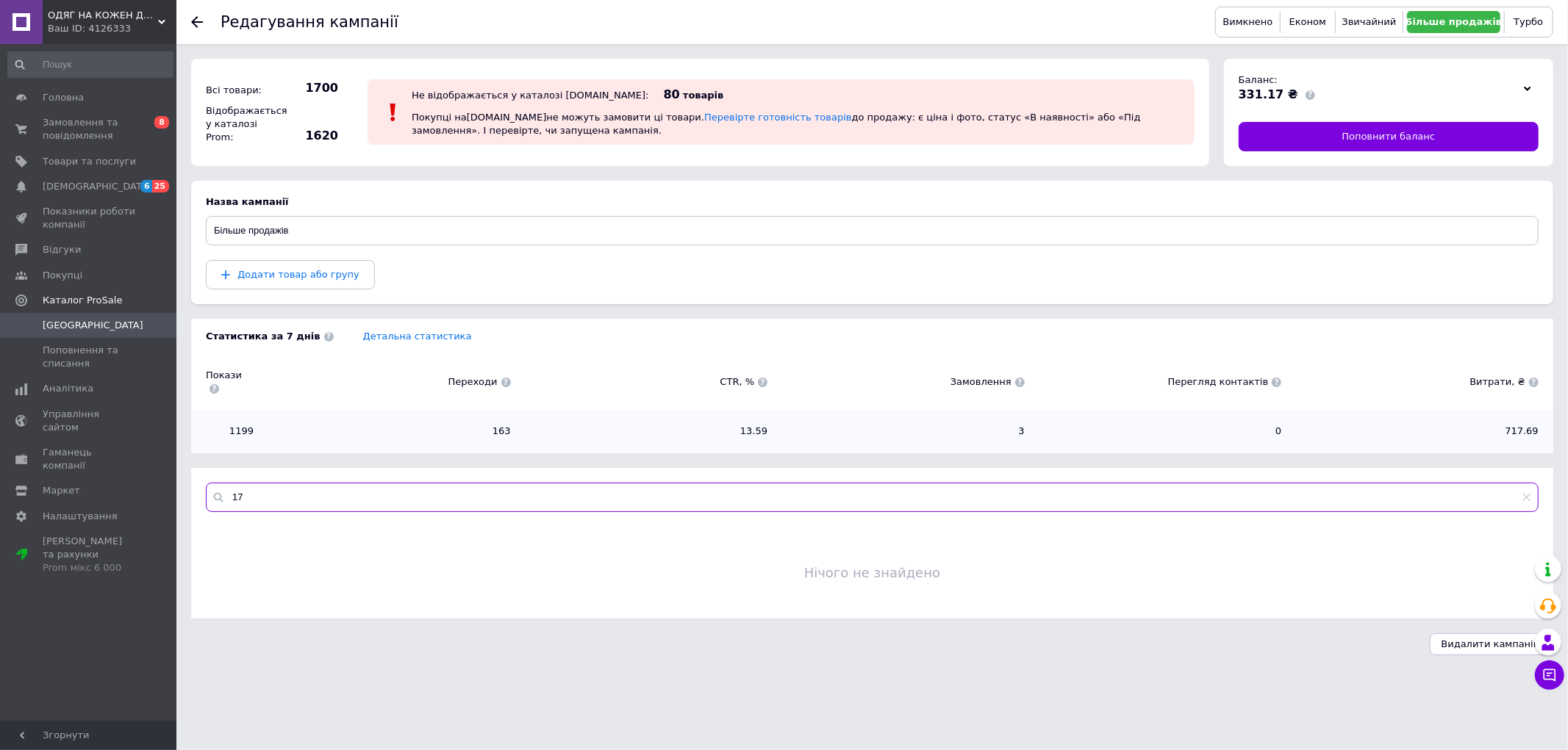
type input "1"
drag, startPoint x: 653, startPoint y: 479, endPoint x: 620, endPoint y: 478, distance: 33.0
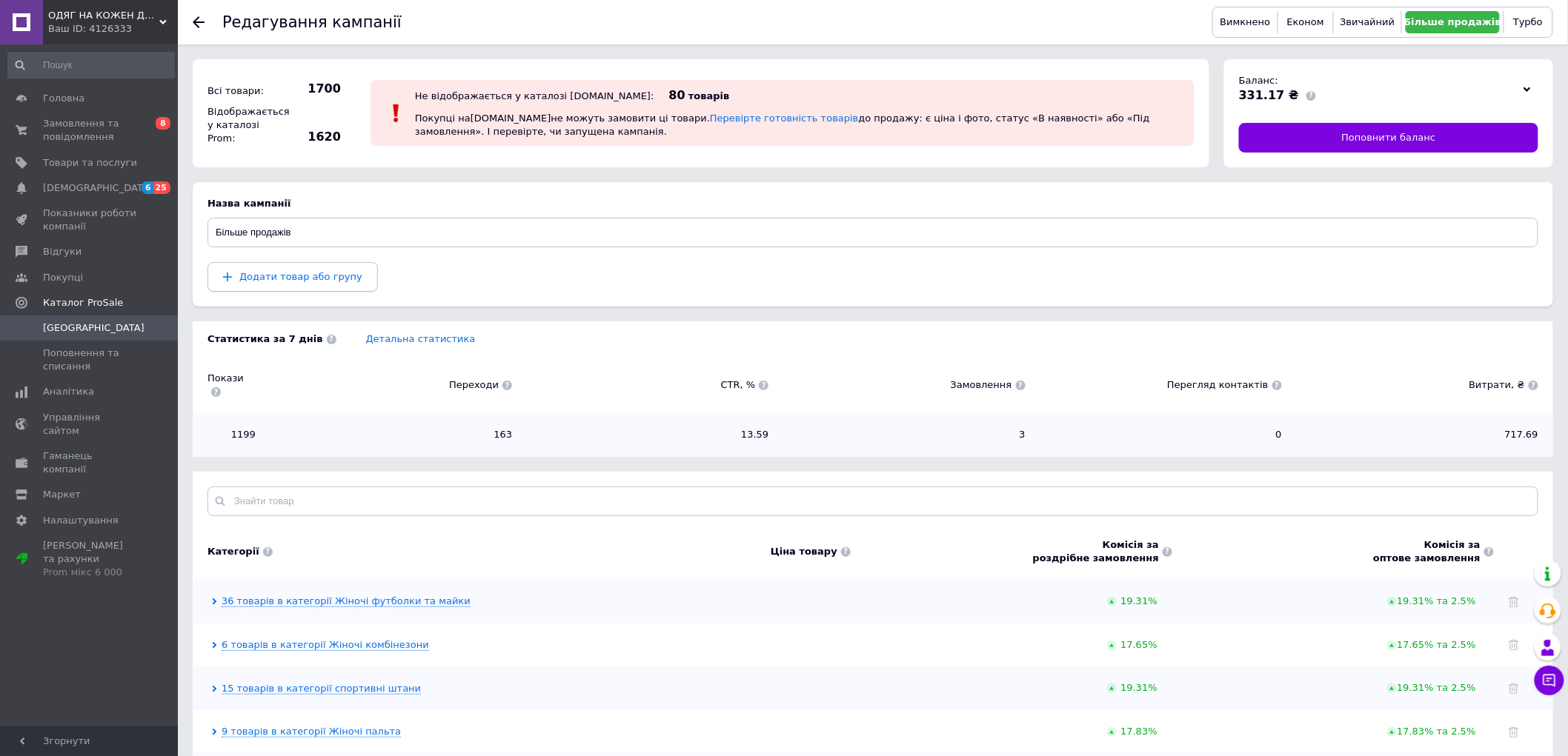
drag, startPoint x: 625, startPoint y: 482, endPoint x: 308, endPoint y: 268, distance: 382.5
click at [308, 268] on button "Додати товар або групу" at bounding box center [292, 277] width 171 height 30
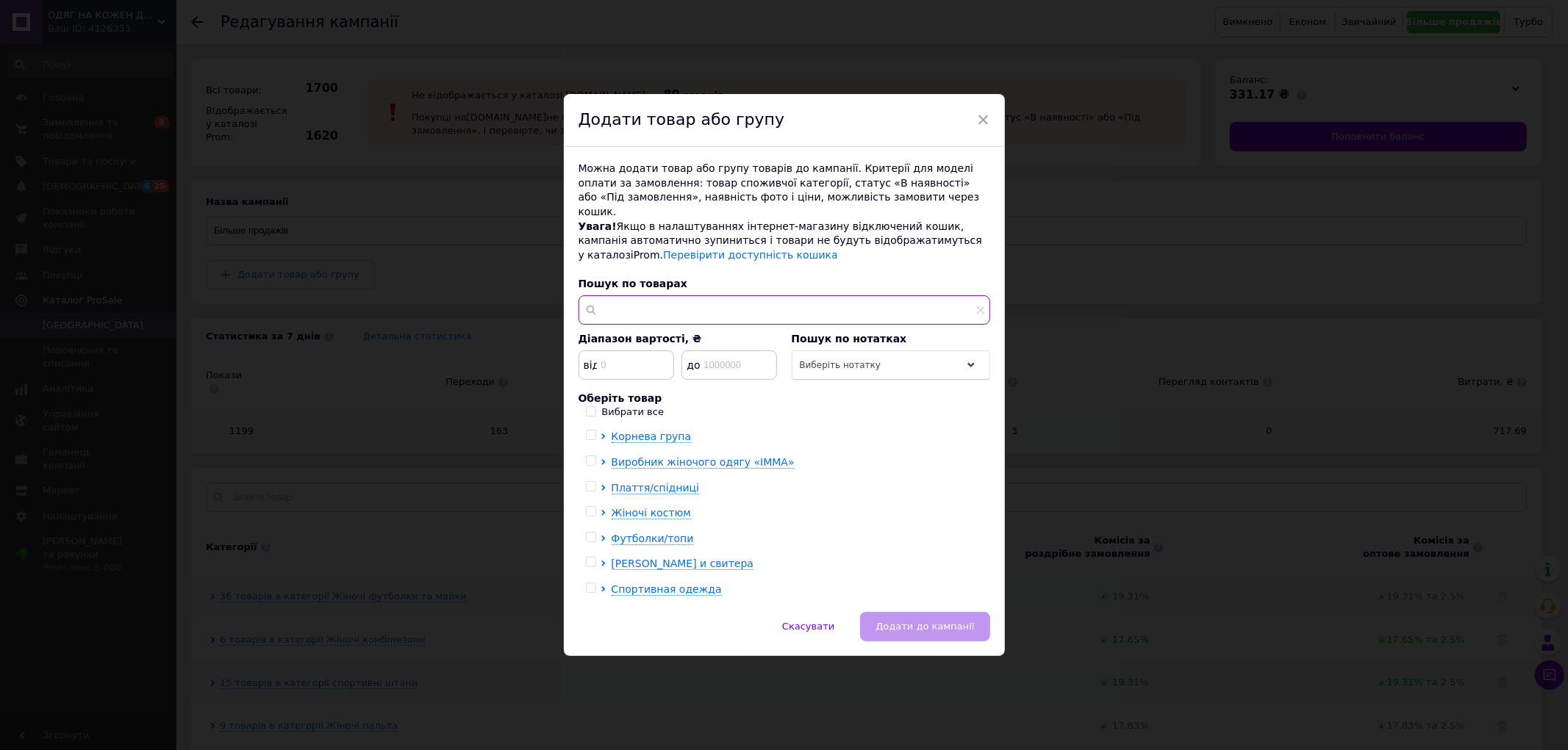
click at [650, 302] on input "text" at bounding box center [784, 310] width 412 height 29
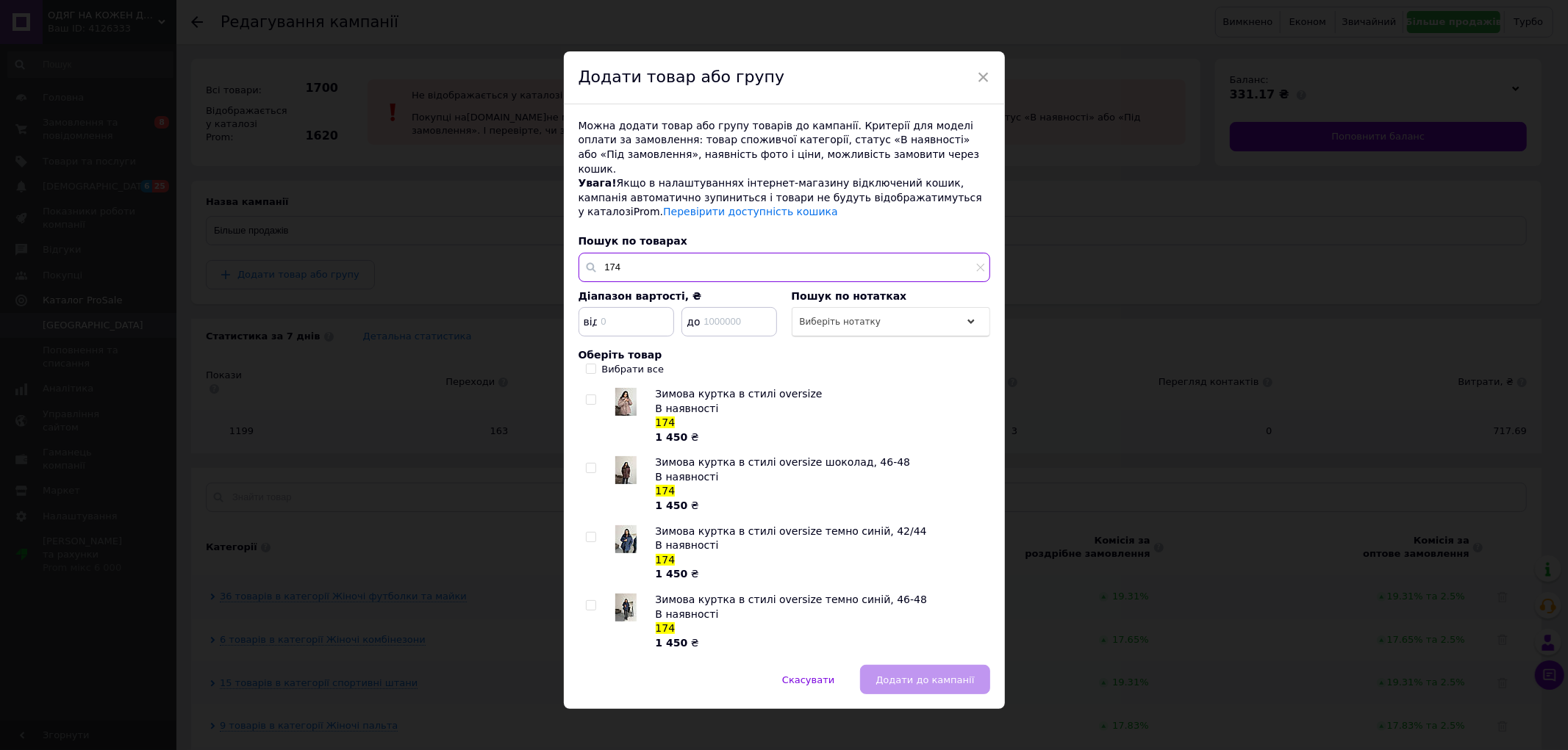
type input "174"
click at [590, 396] on input "checkbox" at bounding box center [590, 400] width 9 height 9
checkbox input "true"
click at [586, 464] on input "checkbox" at bounding box center [590, 468] width 9 height 9
checkbox input "true"
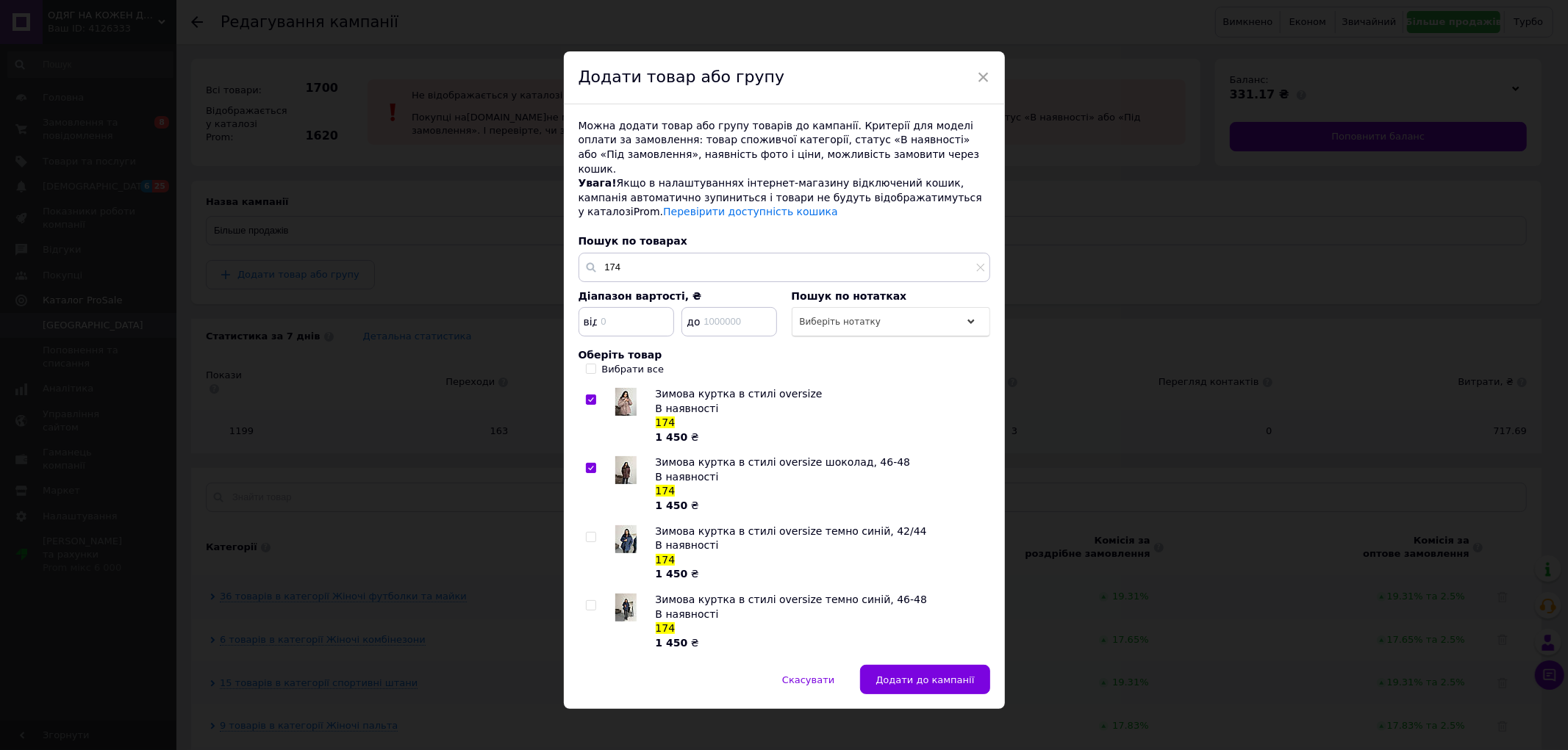
click at [586, 533] on input "checkbox" at bounding box center [590, 537] width 9 height 9
checkbox input "true"
click at [589, 601] on input "checkbox" at bounding box center [590, 605] width 9 height 9
checkbox input "true"
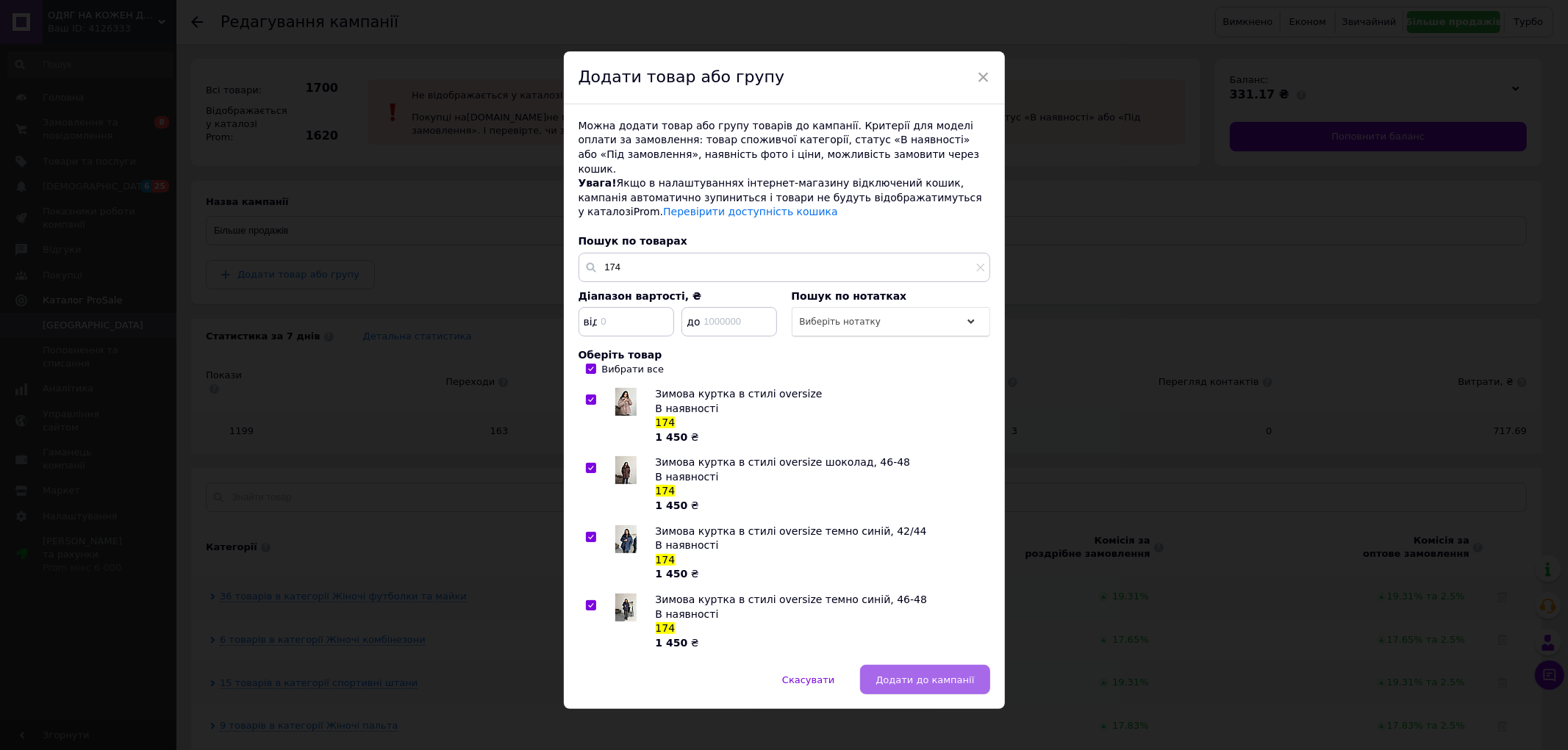
click at [946, 673] on button "Додати до кампанії" at bounding box center [925, 679] width 130 height 29
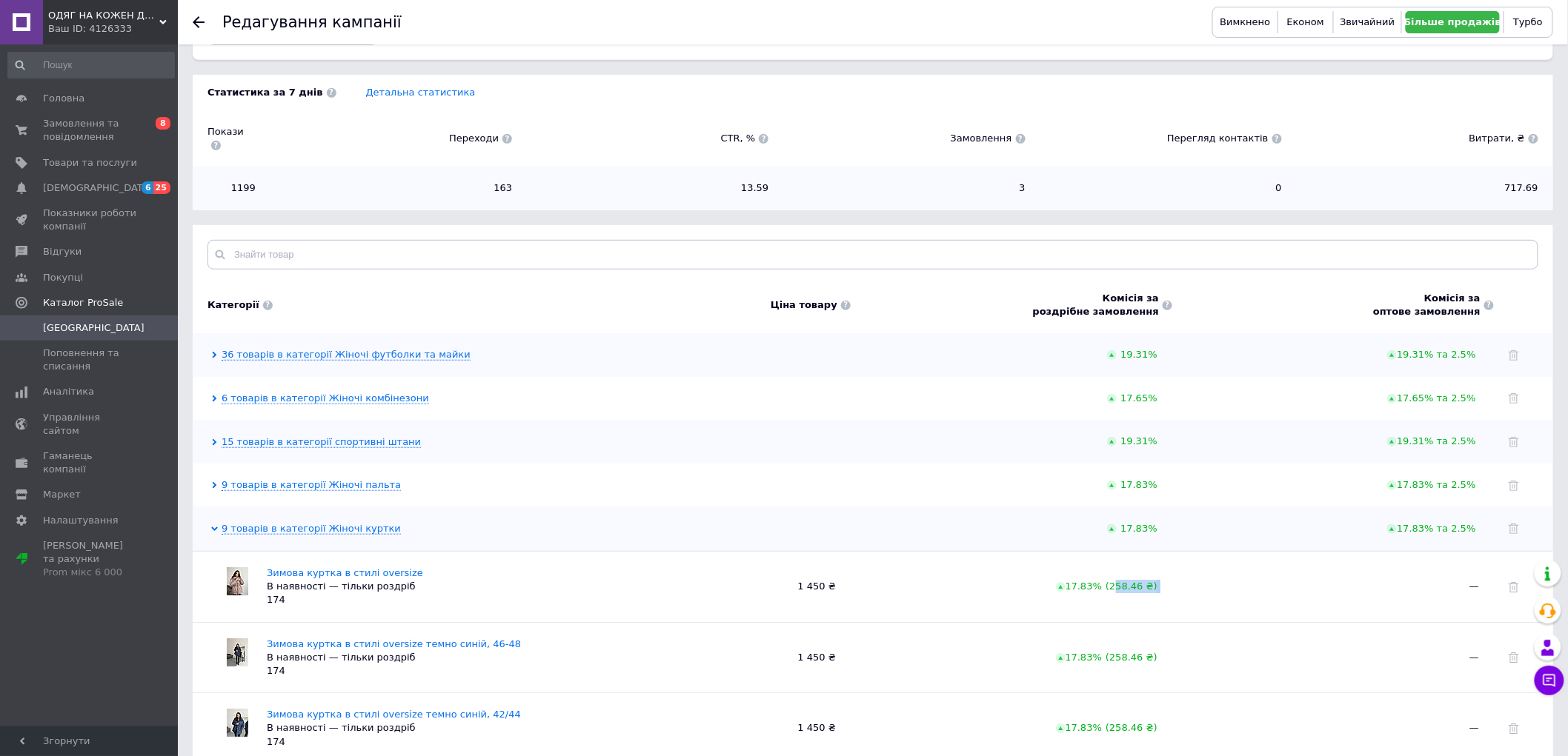
drag, startPoint x: 1149, startPoint y: 587, endPoint x: 1194, endPoint y: 586, distance: 45.0
click at [1194, 586] on div "Зимова куртка в стилі oversize В наявності — тільки роздріб 174 1 450 ₴ 17.83% …" at bounding box center [873, 587] width 1346 height 41
drag, startPoint x: 906, startPoint y: 120, endPoint x: 885, endPoint y: 104, distance: 26.4
click at [906, 120] on div "Покази Переходи CTR, % Замовлення Перегляд контактів Витрати, ₴" at bounding box center [873, 138] width 1360 height 56
click at [123, 124] on span "Замовлення та повідомлення" at bounding box center [90, 130] width 94 height 26
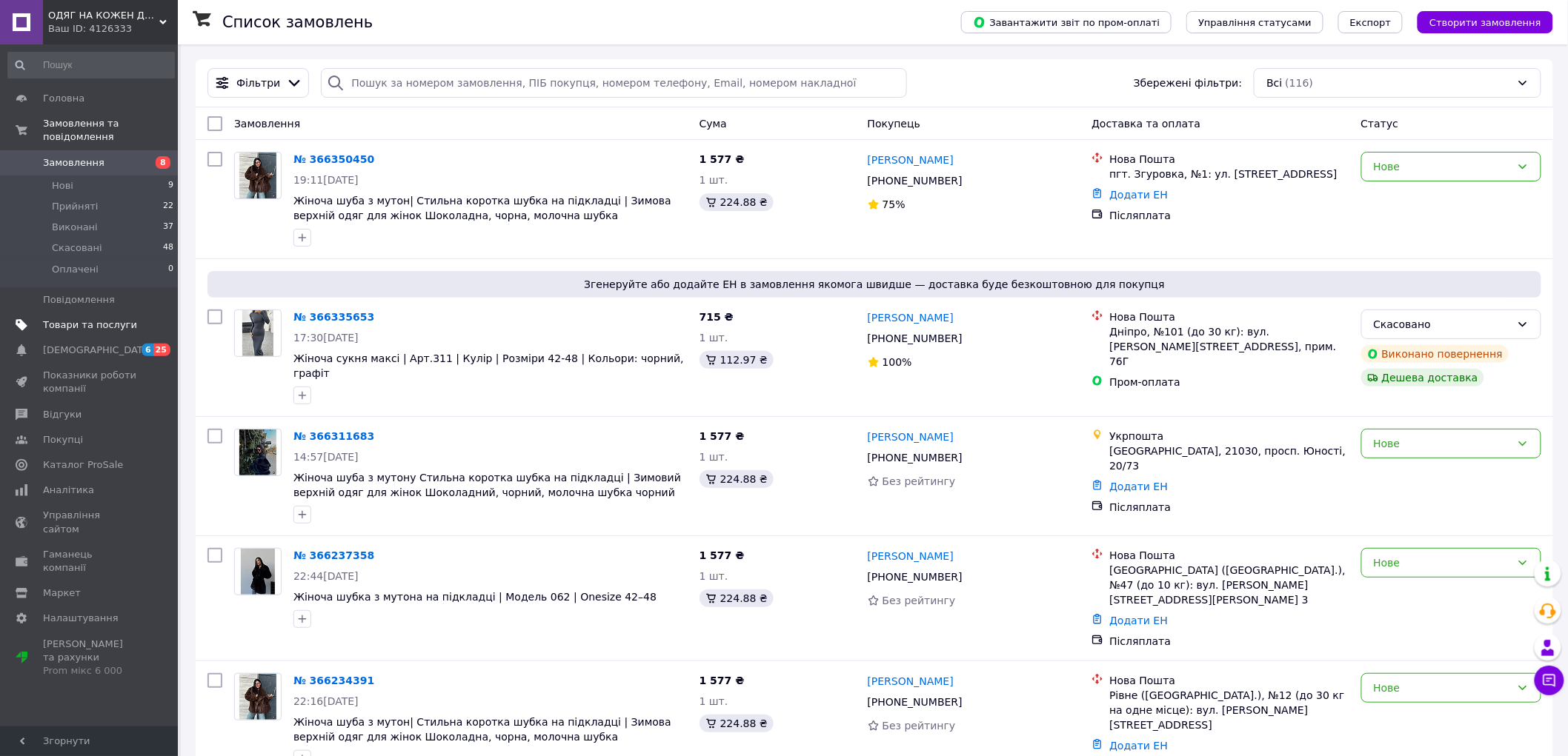
click at [100, 318] on span "Товари та послуги" at bounding box center [90, 325] width 94 height 14
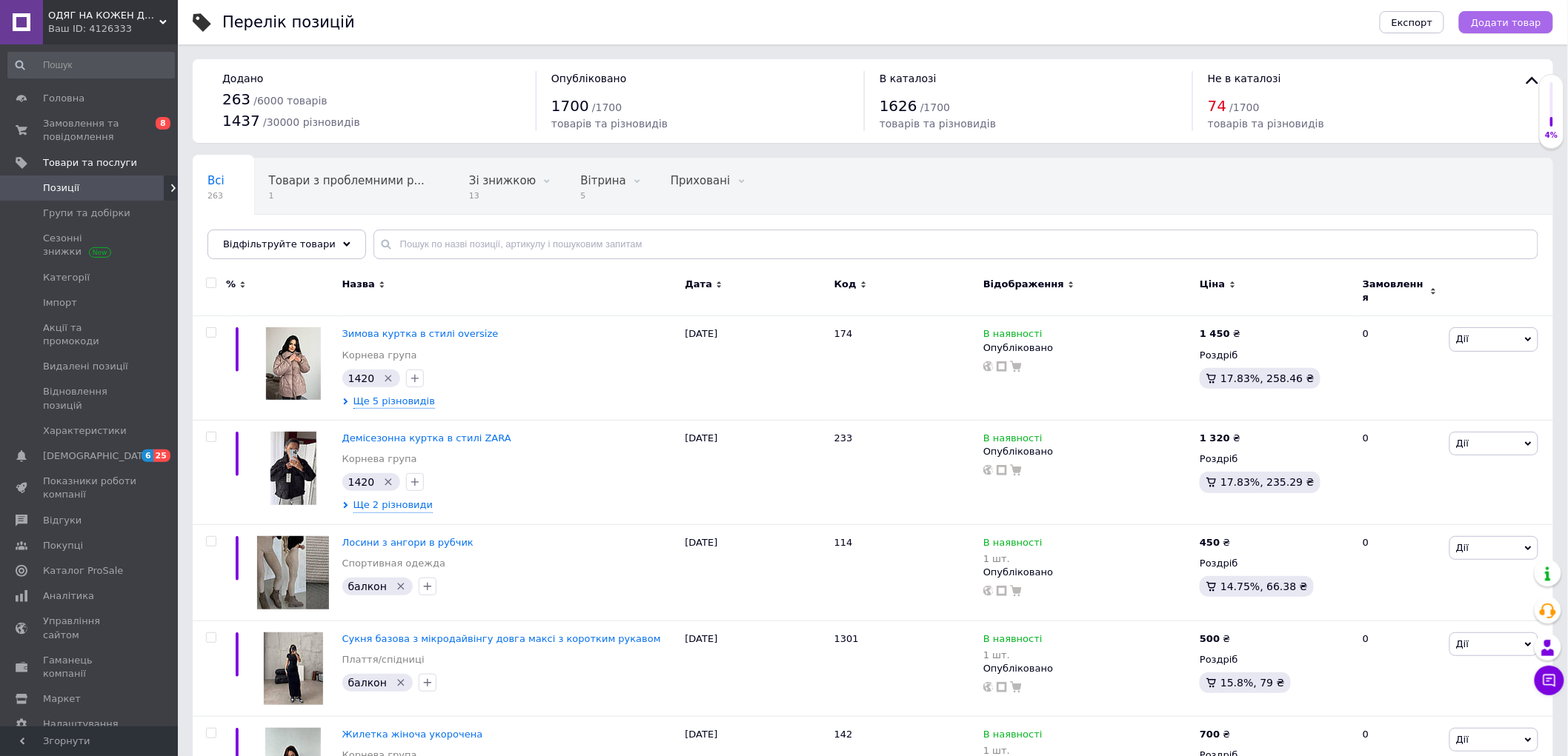
click at [1527, 11] on button "Додати товар" at bounding box center [1506, 22] width 94 height 22
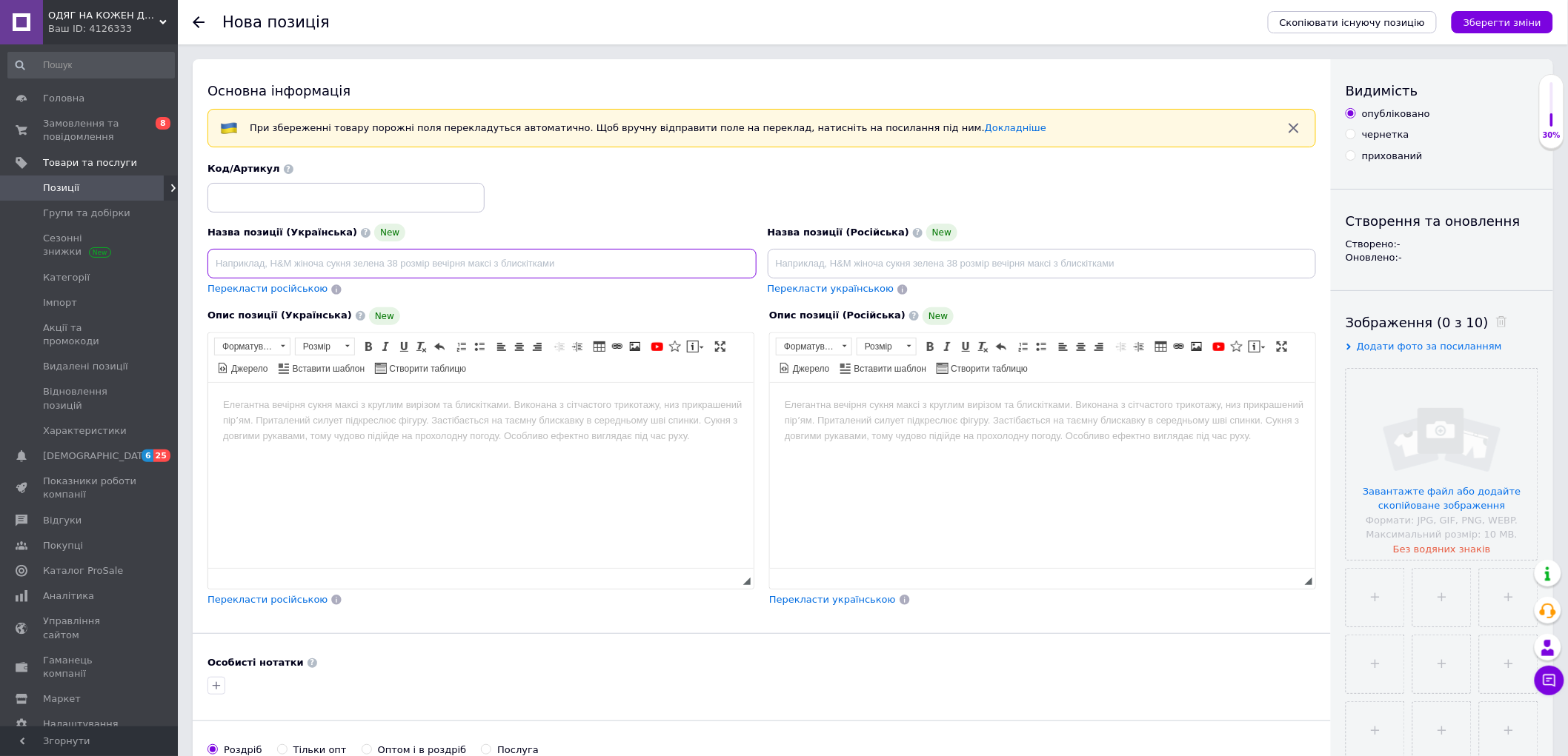
click at [294, 259] on input at bounding box center [481, 263] width 549 height 30
paste input "Стильний жіночий костюм на флісі"
type input "Стильний жіночий костюм на флісі"
click at [290, 197] on input at bounding box center [346, 198] width 277 height 30
type input "149"
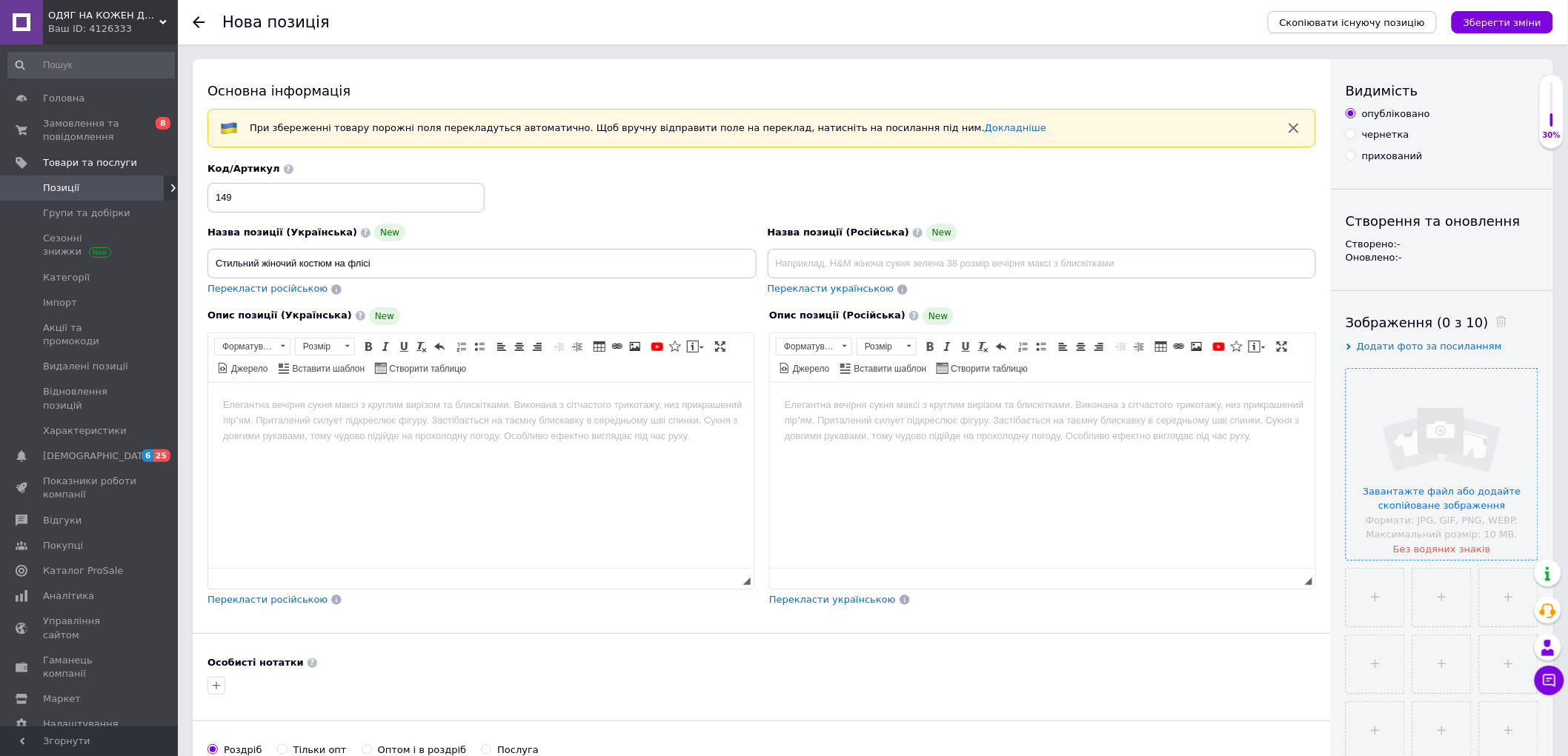
click at [1413, 437] on input "file" at bounding box center [1442, 464] width 191 height 191
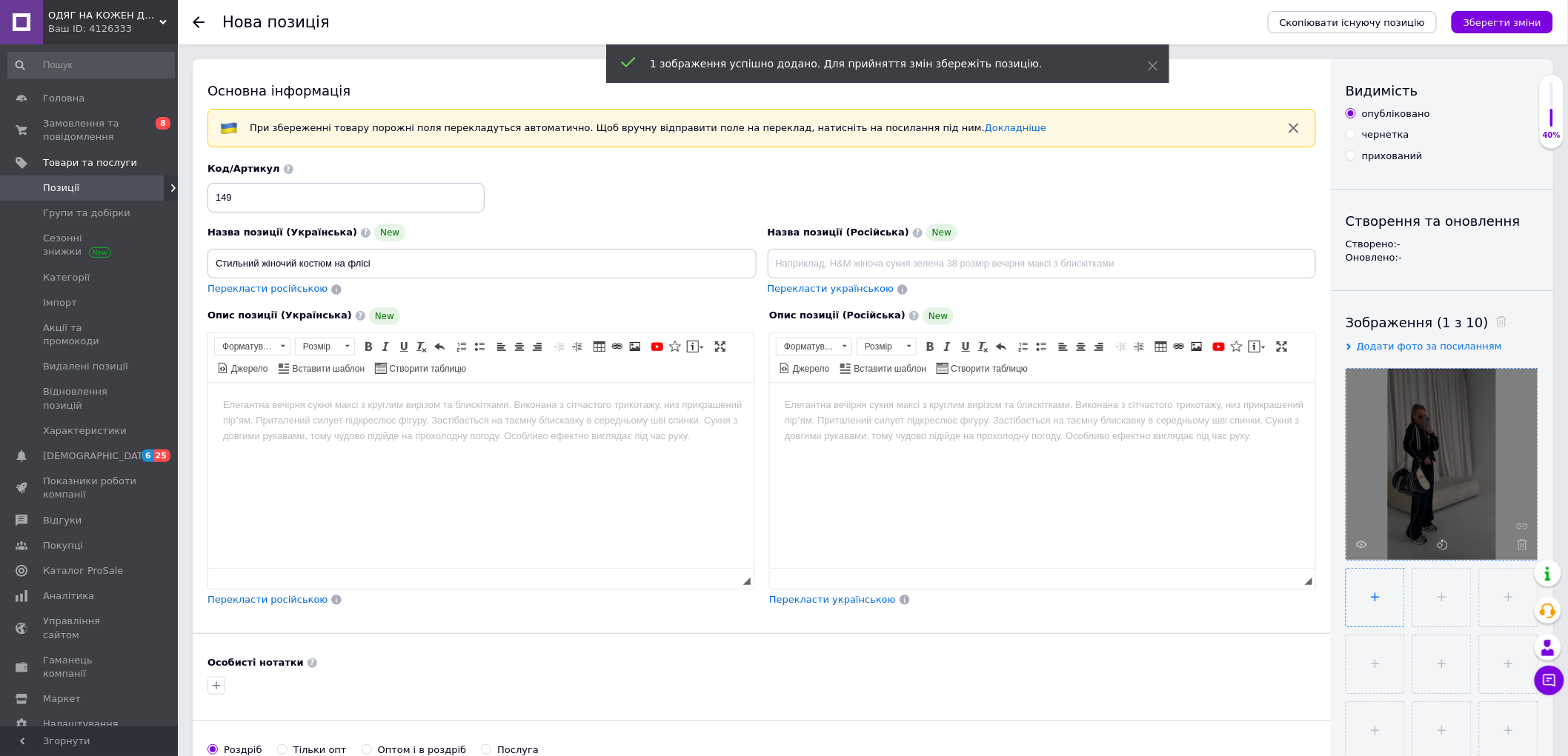
click at [1374, 590] on input "file" at bounding box center [1375, 597] width 58 height 58
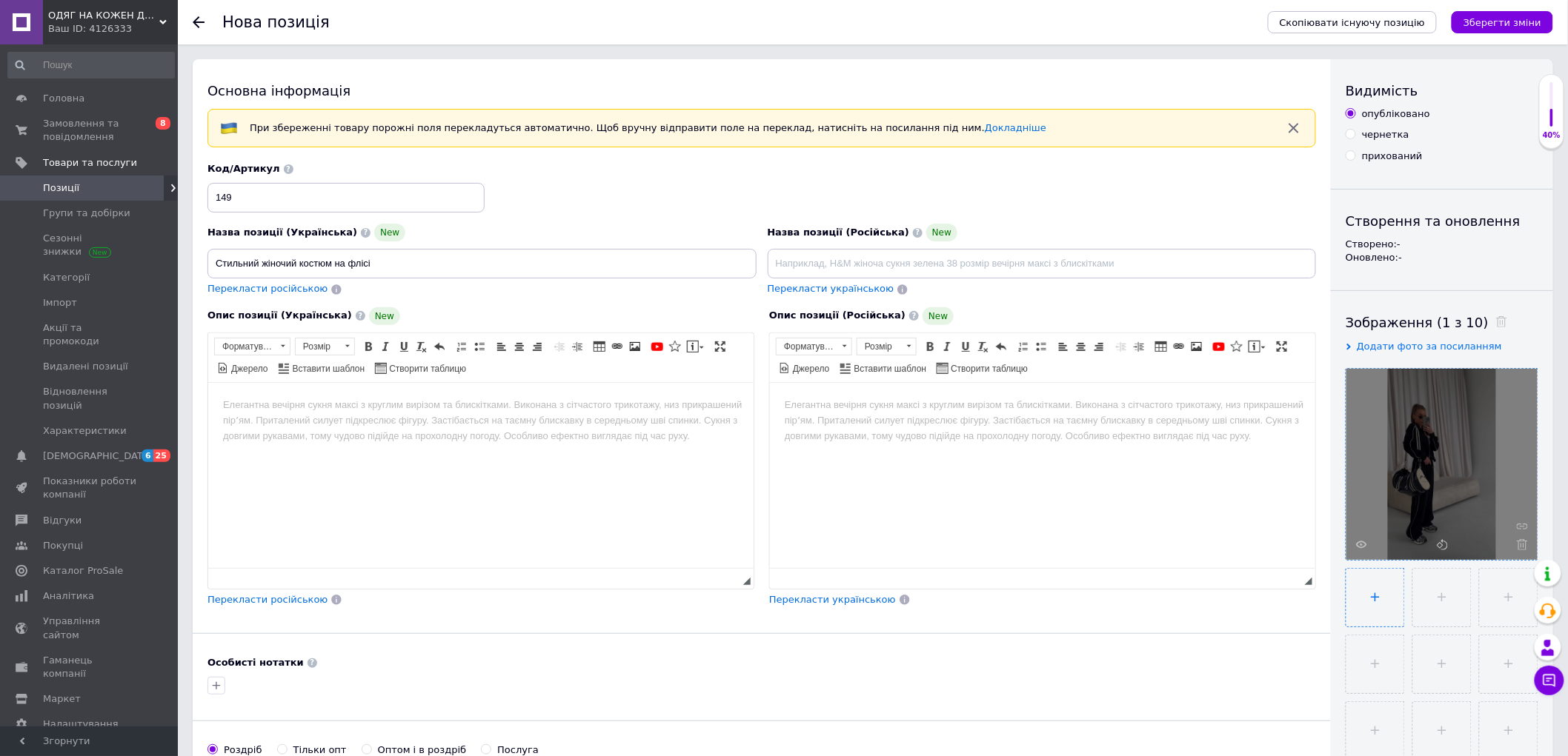
type input "C:\fakepath\photo_1_2025-10-12_19-20-56.jpg"
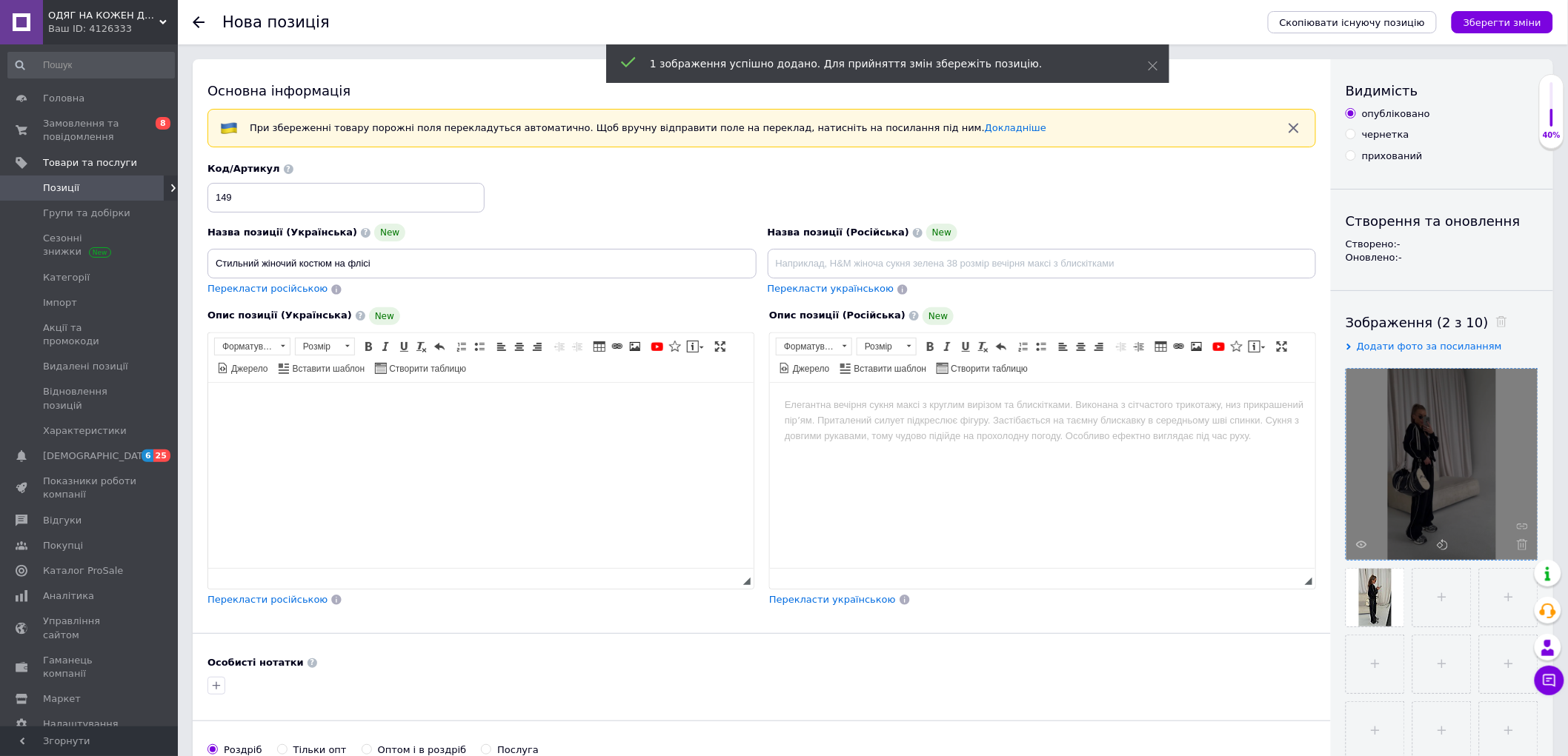
click at [408, 418] on html at bounding box center [480, 404] width 545 height 45
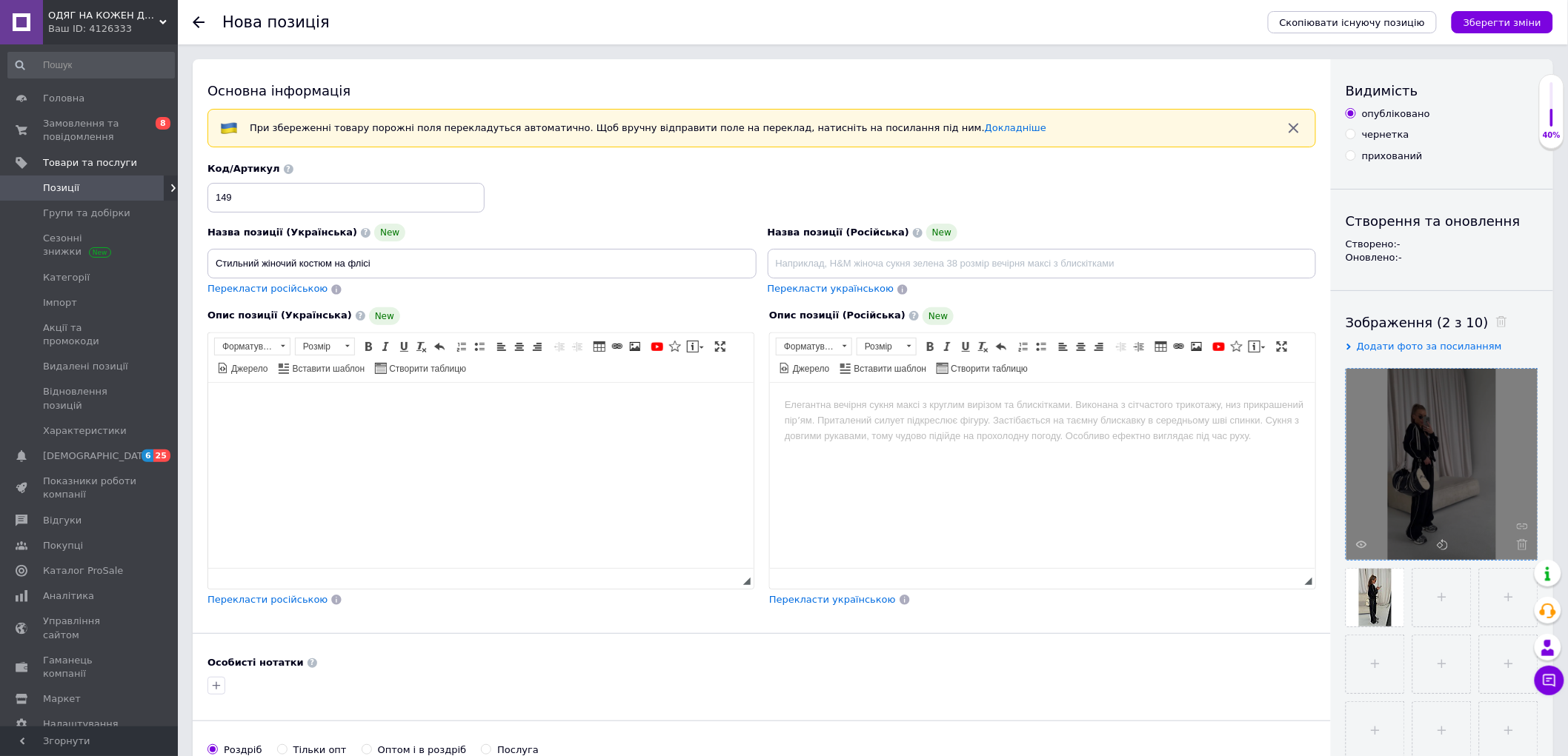
click at [525, 428] on html at bounding box center [480, 404] width 545 height 45
paste body "Редактор, DFB88246-D03D-43C6-98FA-EF4FD34B0571"
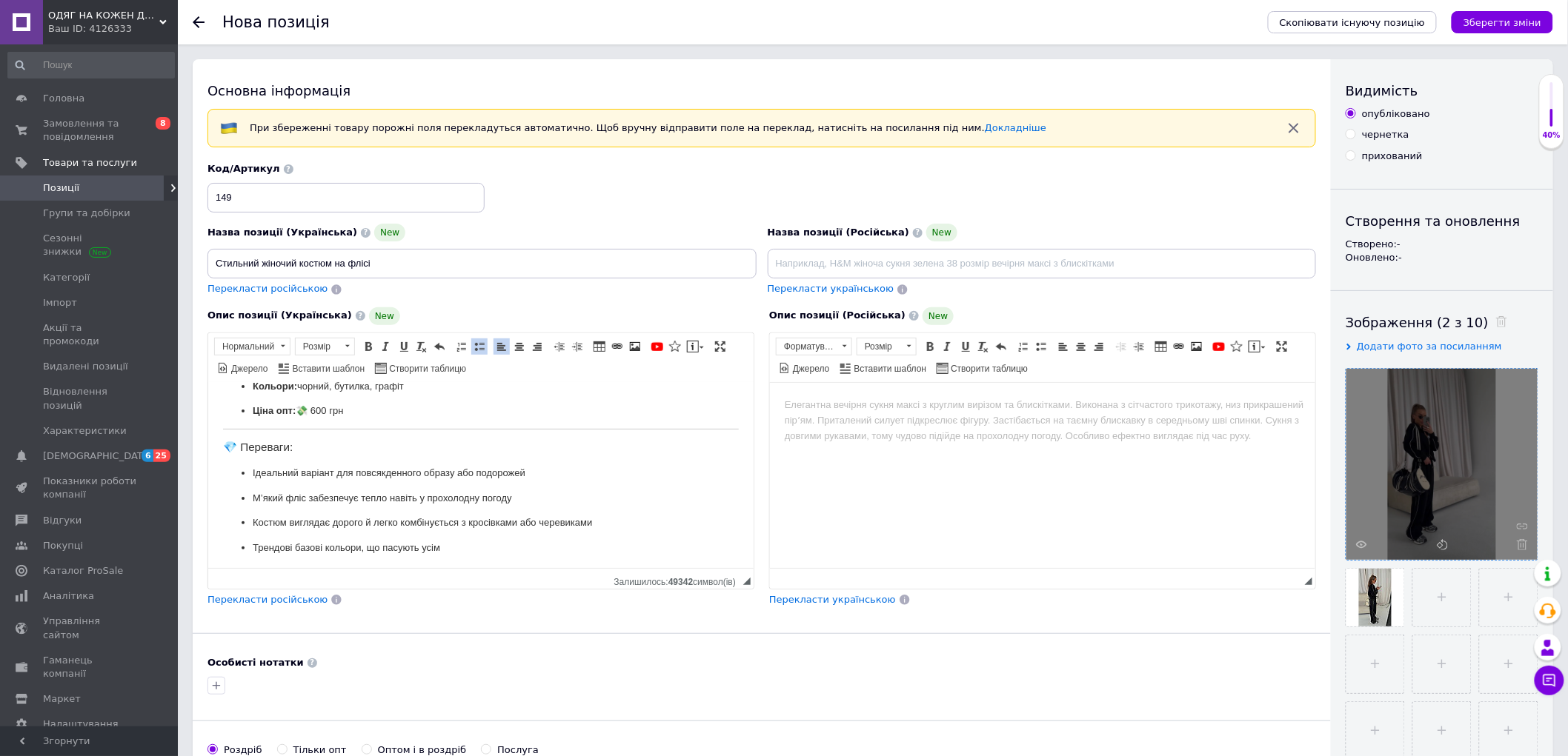
drag, startPoint x: 368, startPoint y: 424, endPoint x: 173, endPoint y: 427, distance: 195.0
click at [207, 427] on html "Теплий, зручний і надзвичайно стильний костюм — ідеальний вибір для осінньо-зим…" at bounding box center [480, 390] width 545 height 359
click at [287, 608] on div "Перекласти російською" at bounding box center [267, 600] width 123 height 17
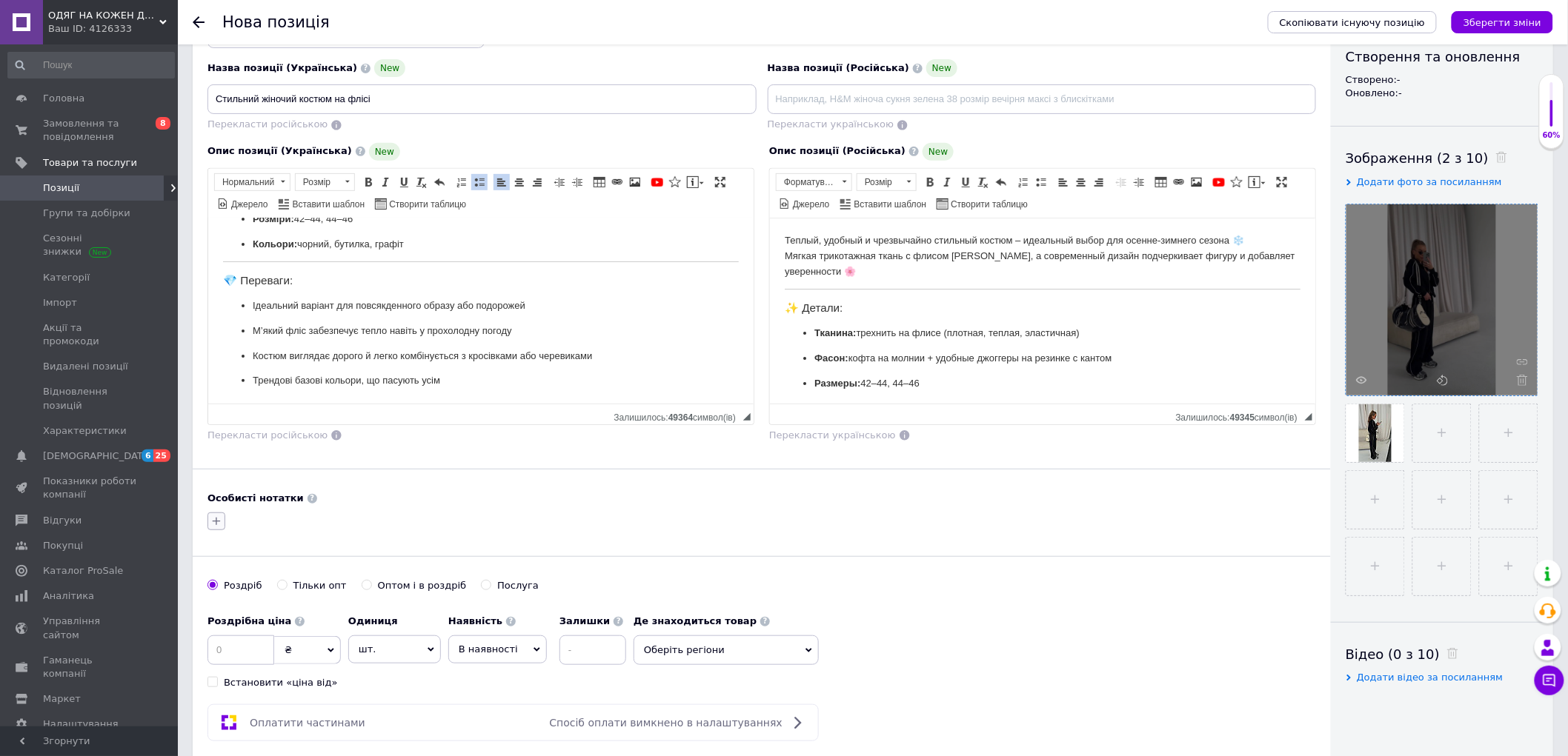
click at [217, 527] on icon "button" at bounding box center [216, 521] width 12 height 12
type input "1527"
click at [258, 587] on div "1527" at bounding box center [299, 593] width 166 height 14
checkbox input "true"
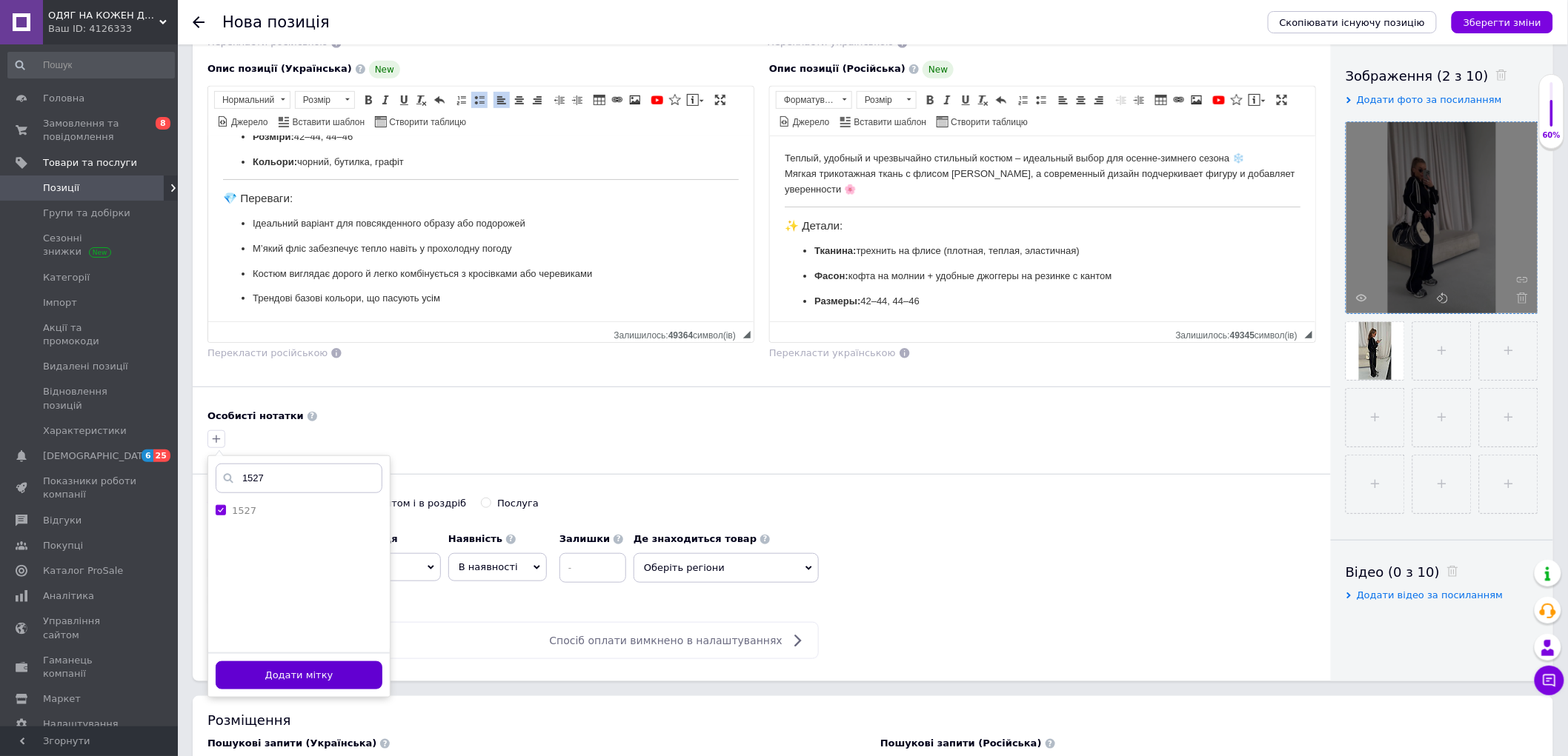
click at [310, 667] on button "Додати мітку" at bounding box center [299, 675] width 166 height 29
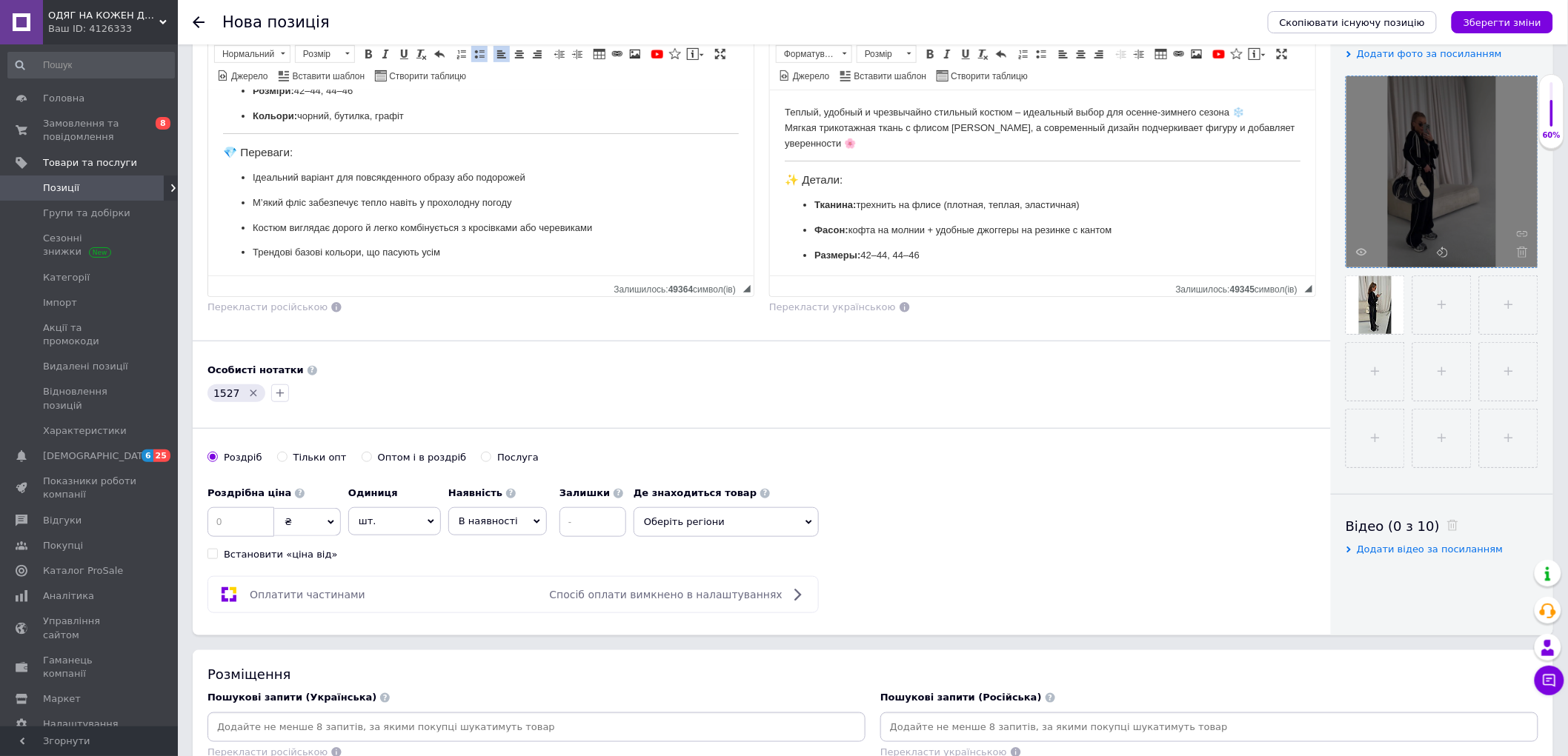
scroll to position [329, 0]
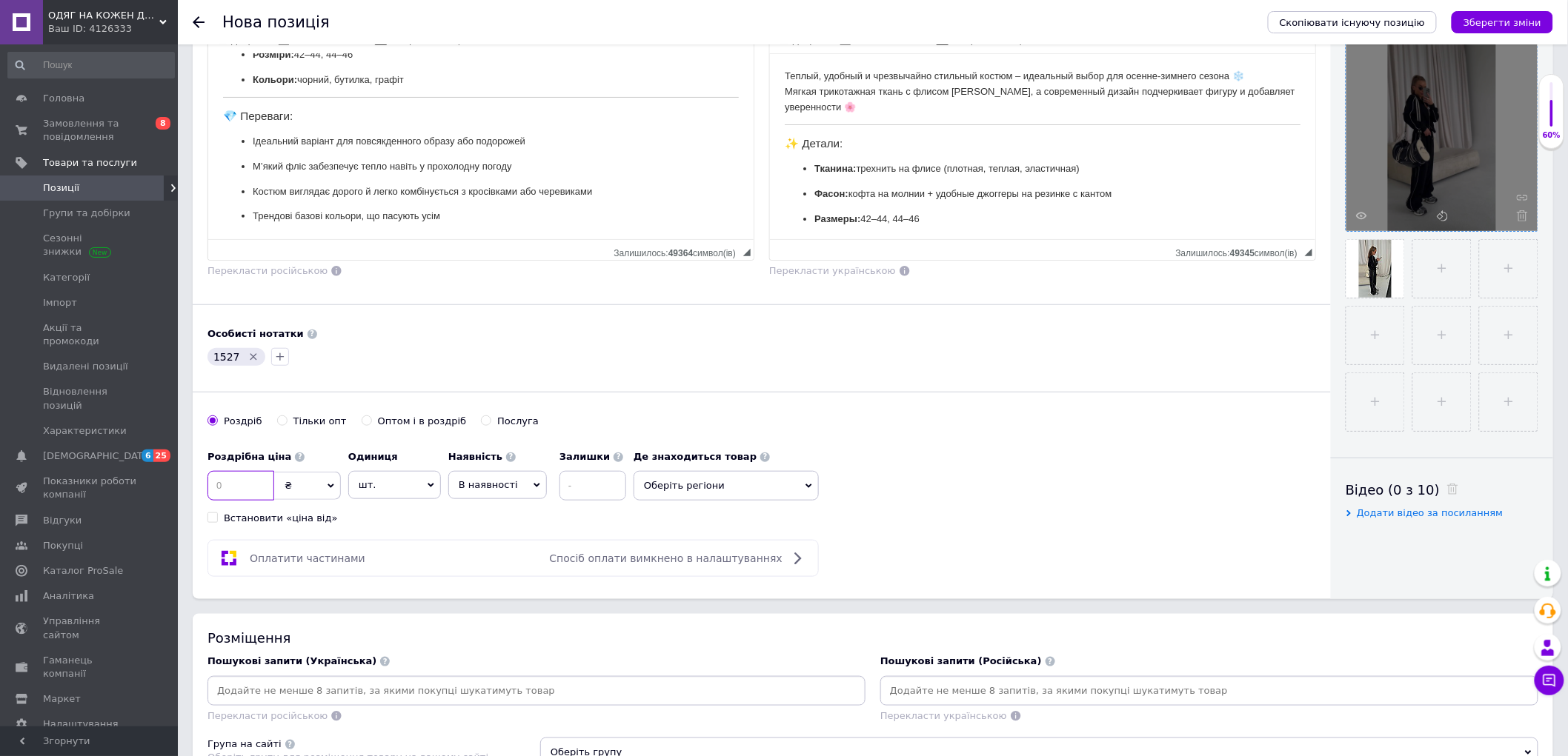
click at [228, 486] on input at bounding box center [240, 485] width 67 height 30
click at [698, 599] on div "Основна інформація При збереженні товару порожні поля перекладуться автоматично…" at bounding box center [762, 165] width 1138 height 869
click at [245, 484] on input at bounding box center [240, 485] width 67 height 30
type input "1020"
click at [602, 490] on input at bounding box center [593, 485] width 67 height 30
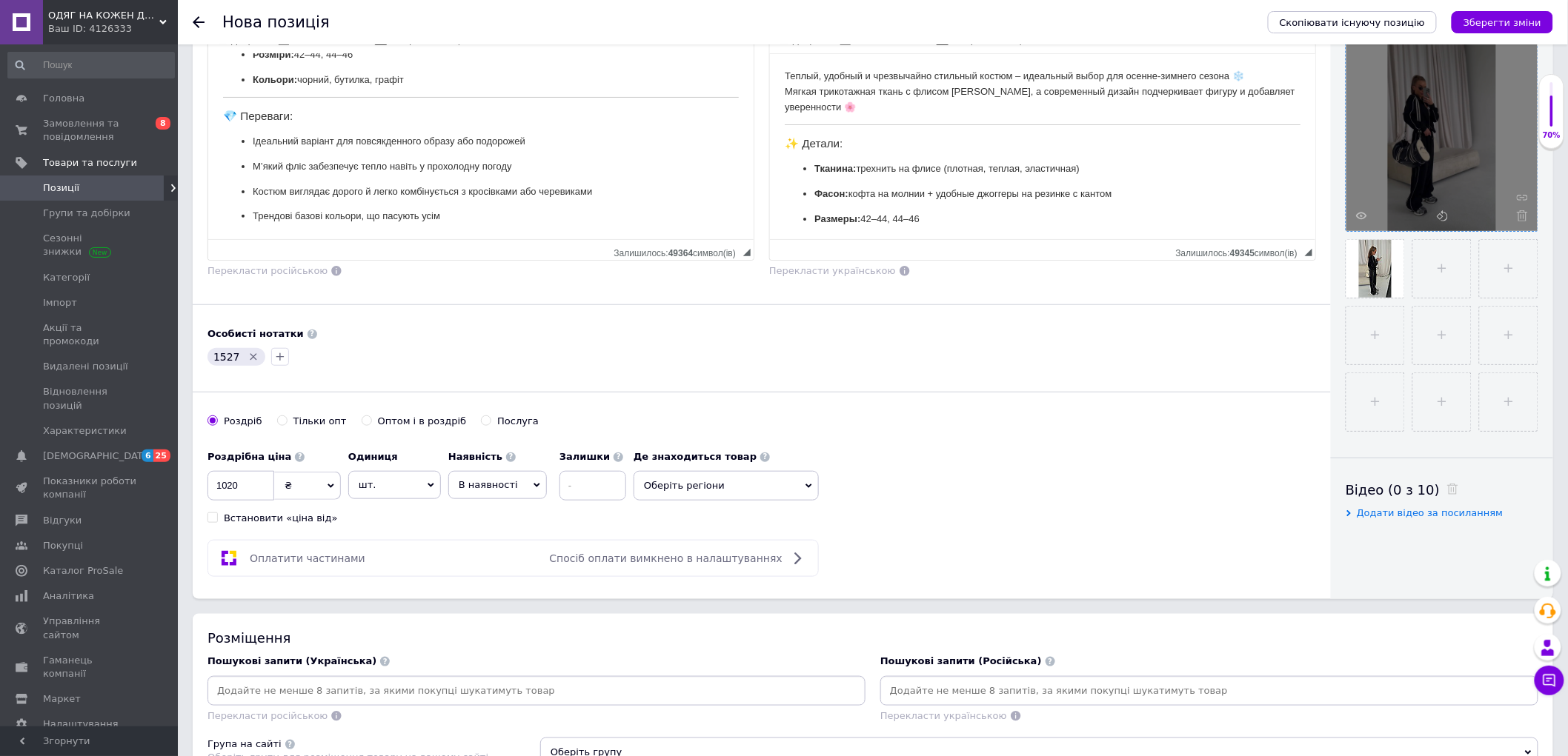
click at [702, 475] on span "Оберіть регіони" at bounding box center [726, 485] width 185 height 30
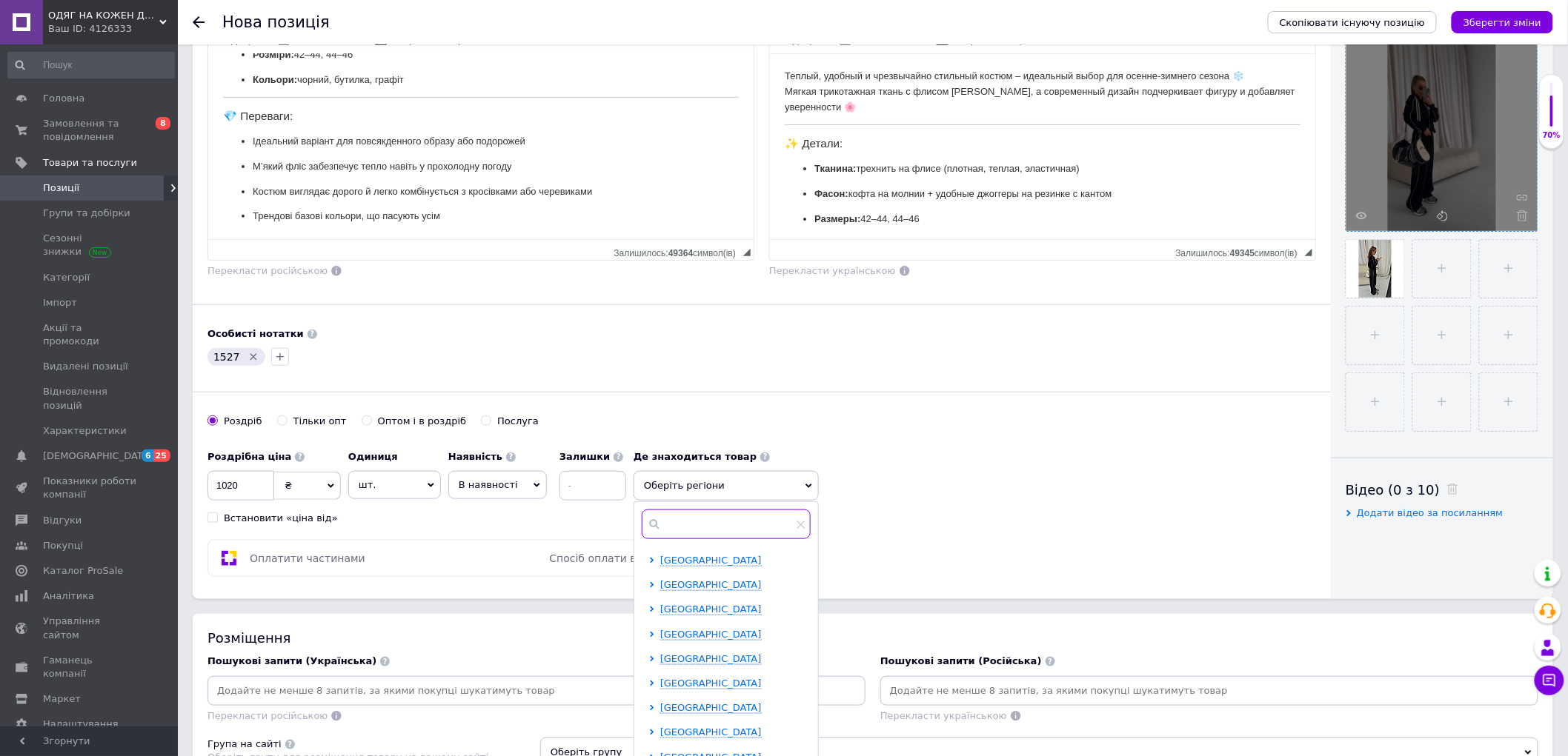
click at [672, 527] on input "text" at bounding box center [726, 524] width 169 height 30
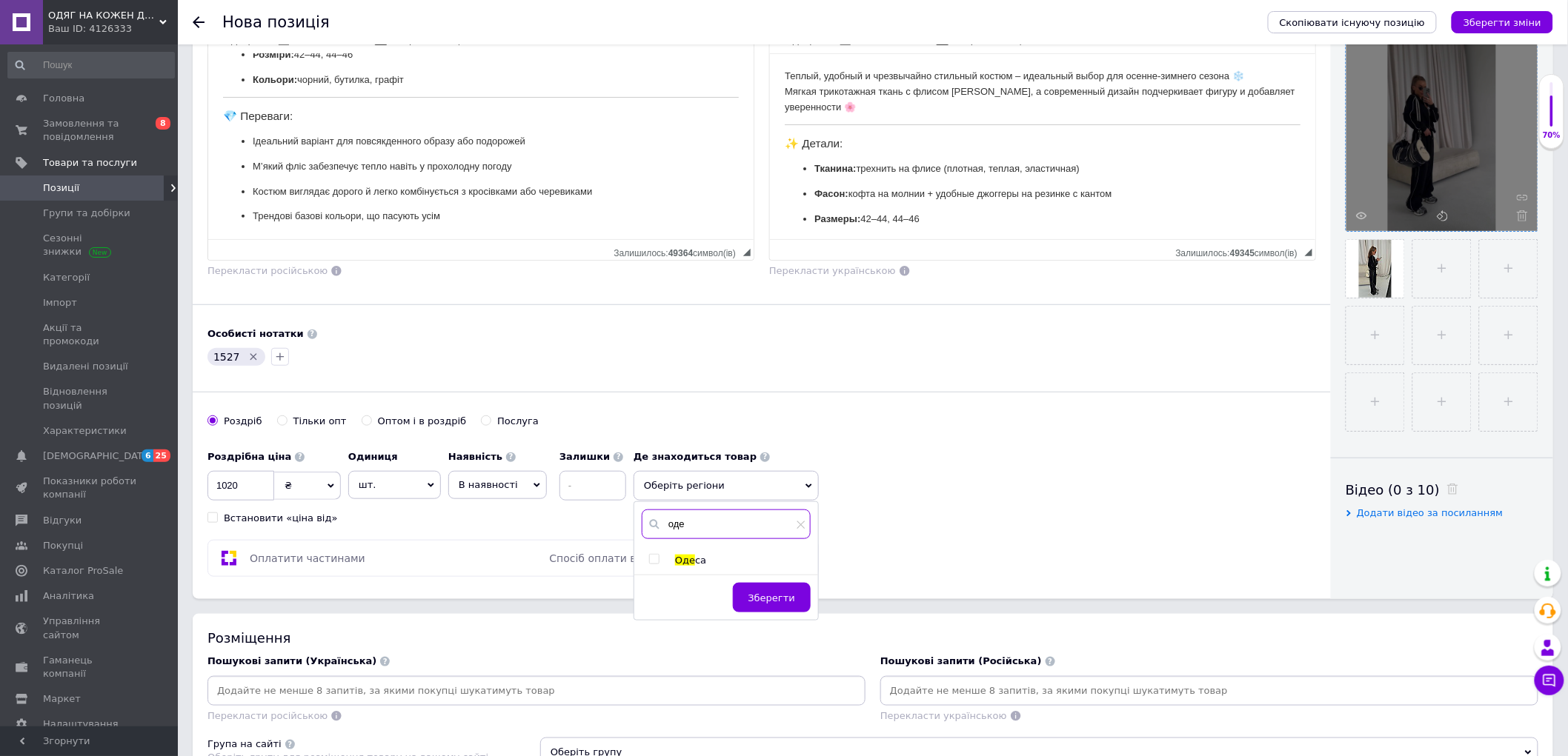
type input "оде"
click at [692, 553] on div "оде Оде са Зберегти" at bounding box center [726, 561] width 183 height 118
click at [688, 560] on span "Оде" at bounding box center [685, 560] width 20 height 11
checkbox input "true"
click at [753, 614] on button "Зберегти" at bounding box center [772, 605] width 78 height 30
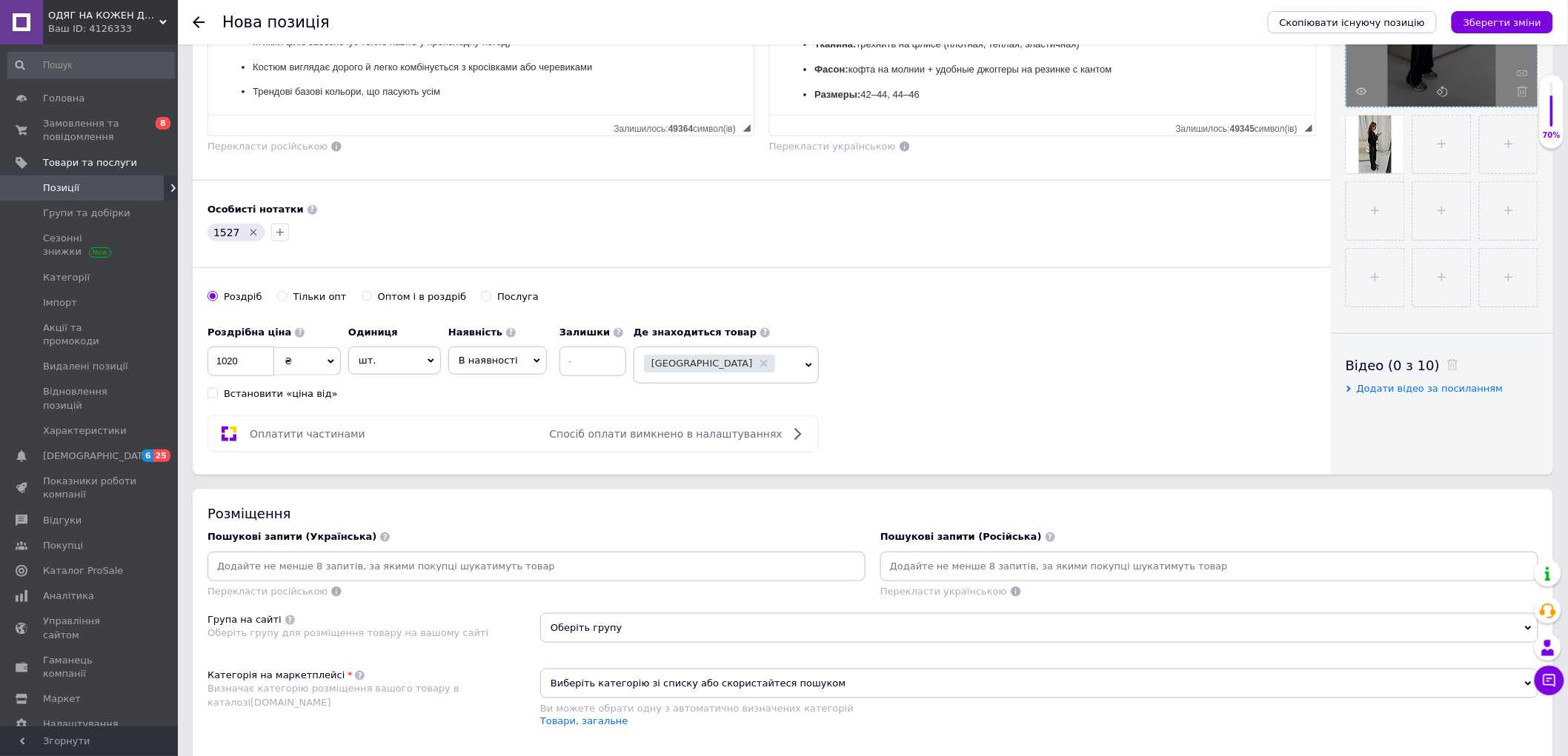
scroll to position [493, 0]
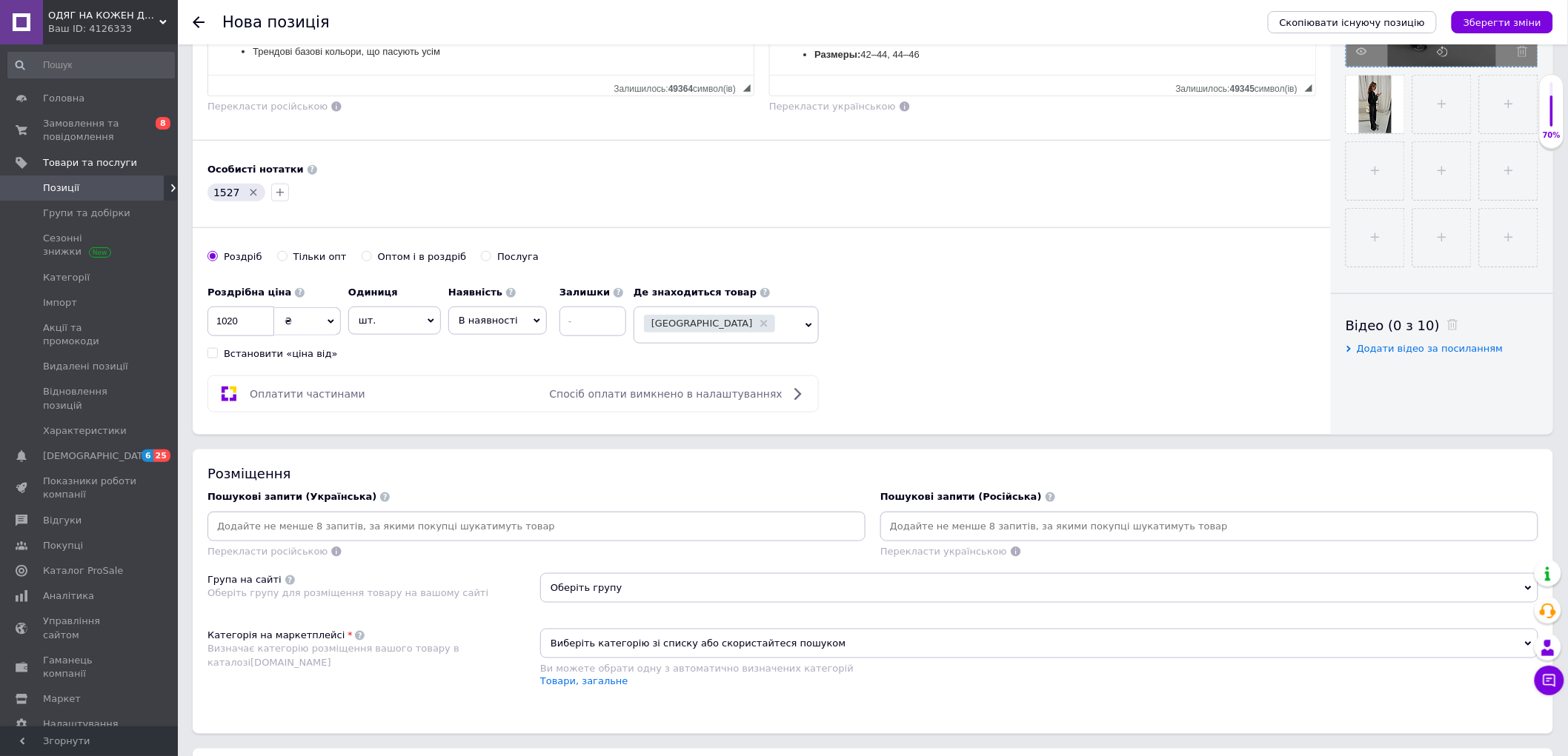
click at [309, 538] on input at bounding box center [537, 526] width 652 height 22
click at [312, 538] on input at bounding box center [537, 526] width 652 height 22
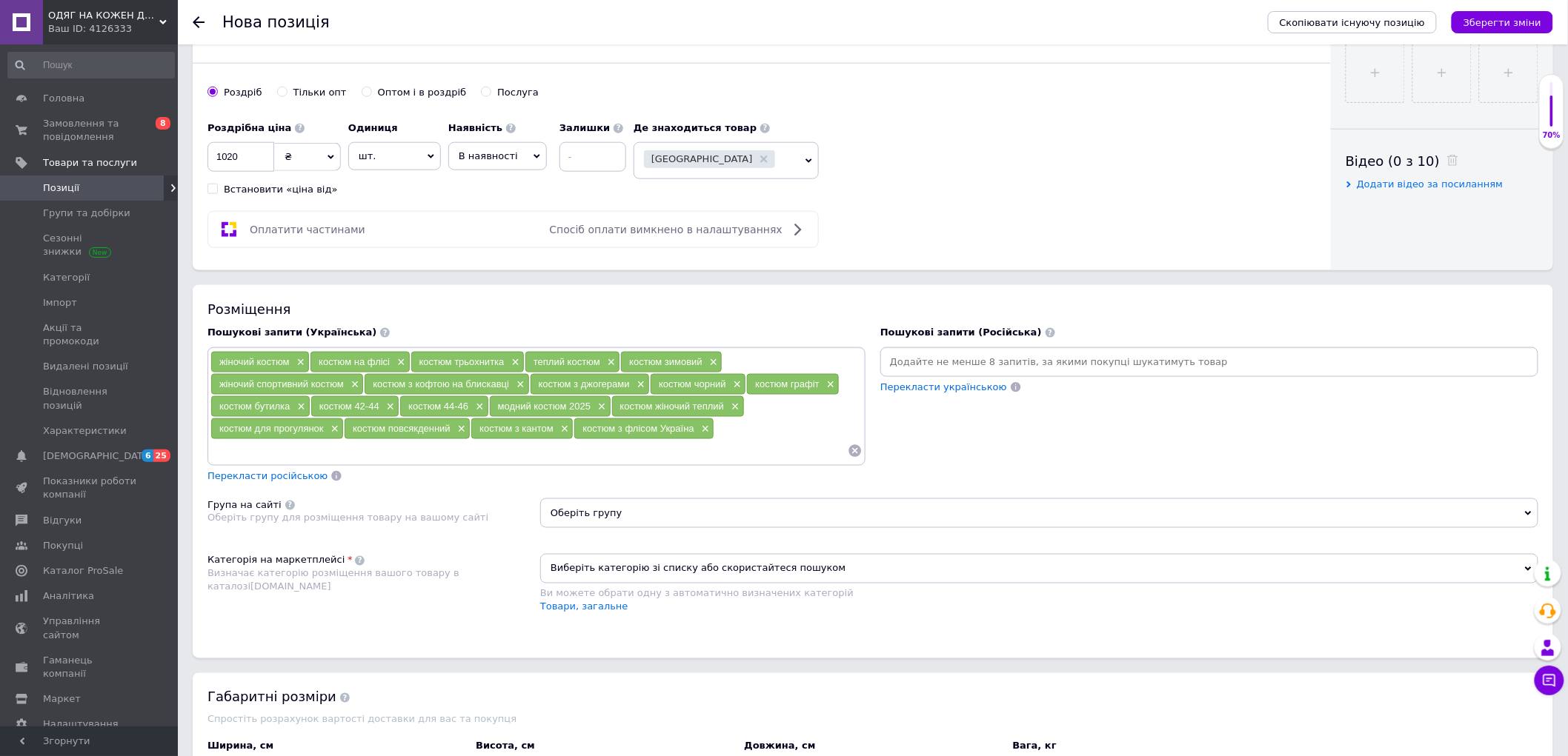
click at [280, 481] on span "Перекласти російською" at bounding box center [267, 475] width 120 height 11
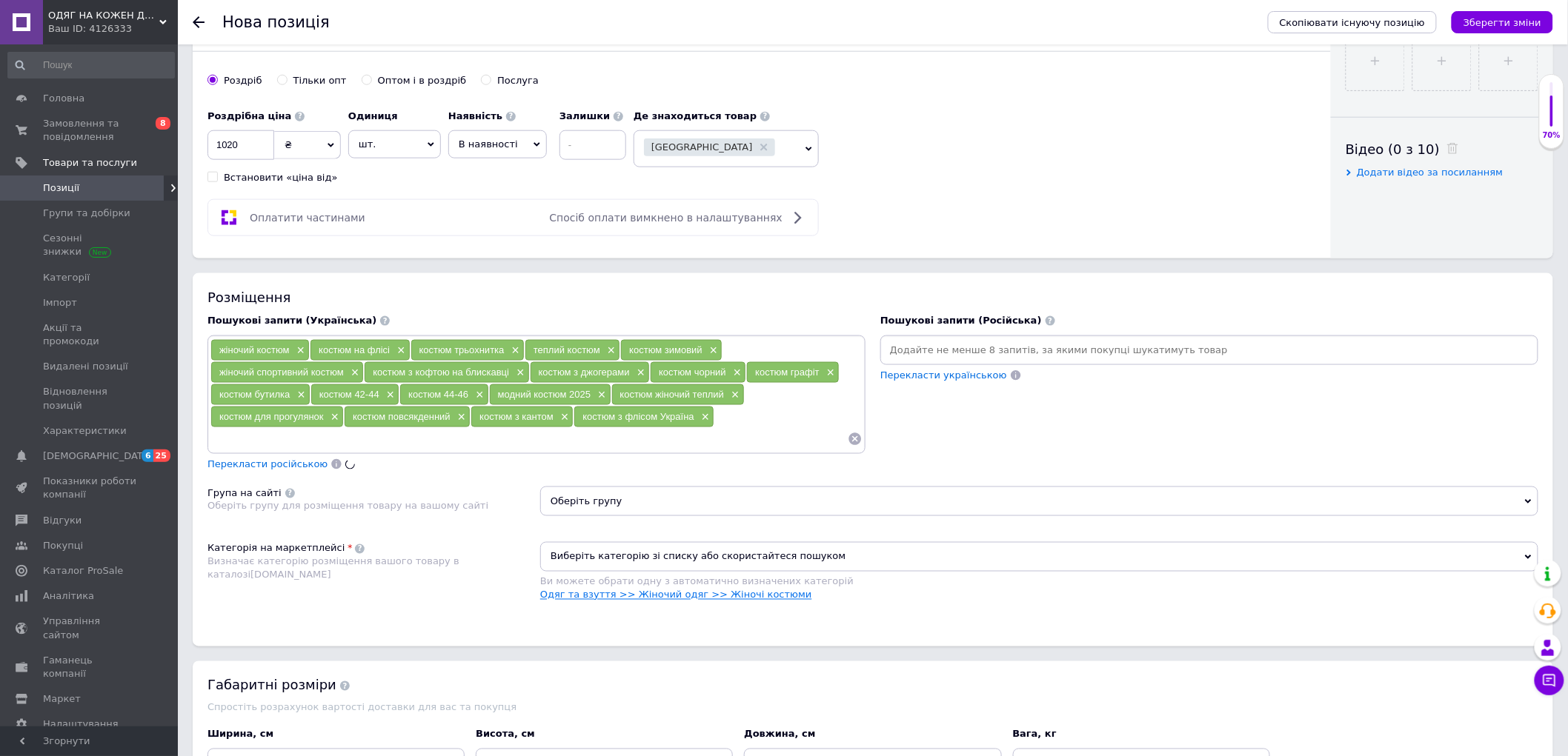
scroll to position [823, 0]
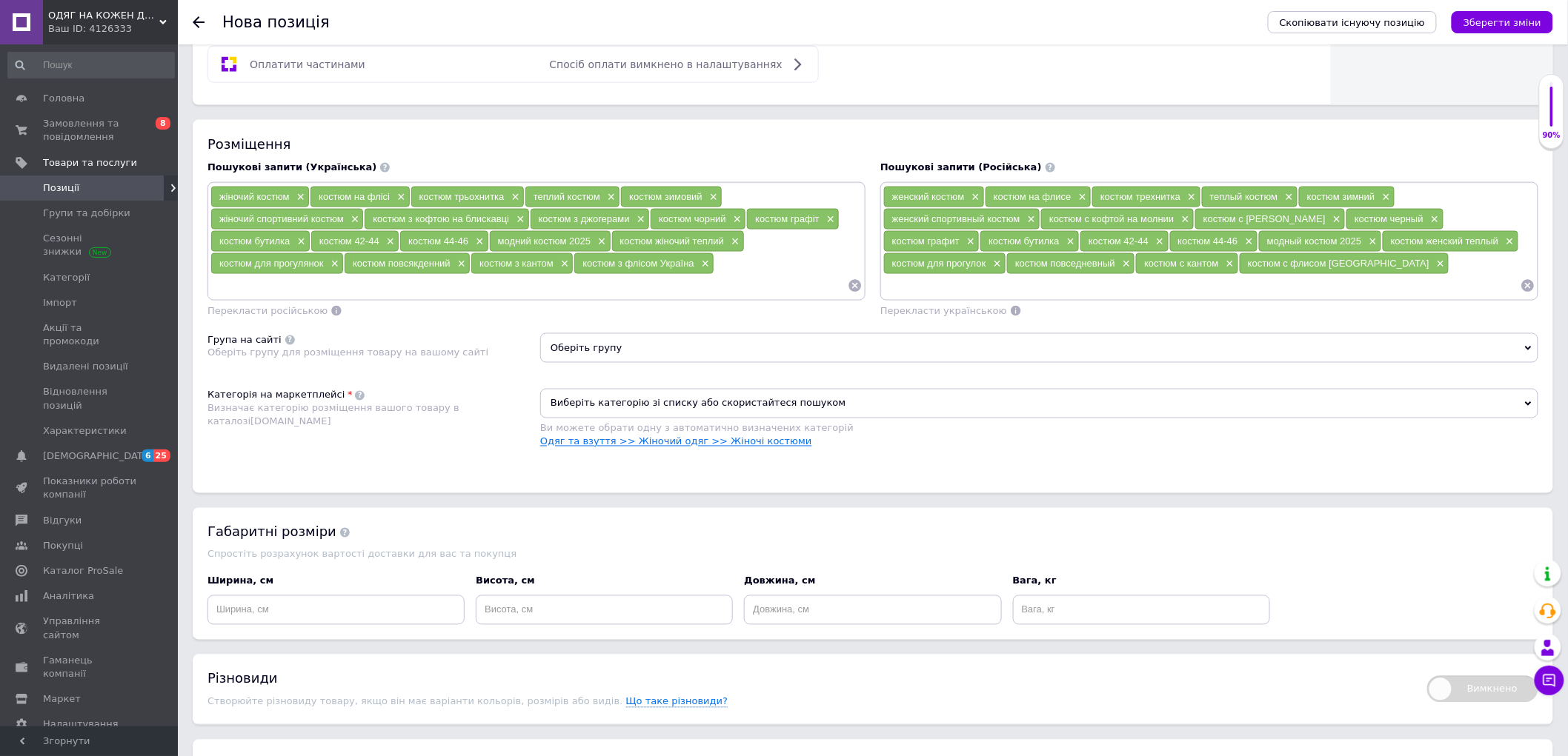
click at [743, 447] on link "Одяг та взуття >> Жіночий одяг >> Жіночі костюми" at bounding box center [676, 441] width 272 height 11
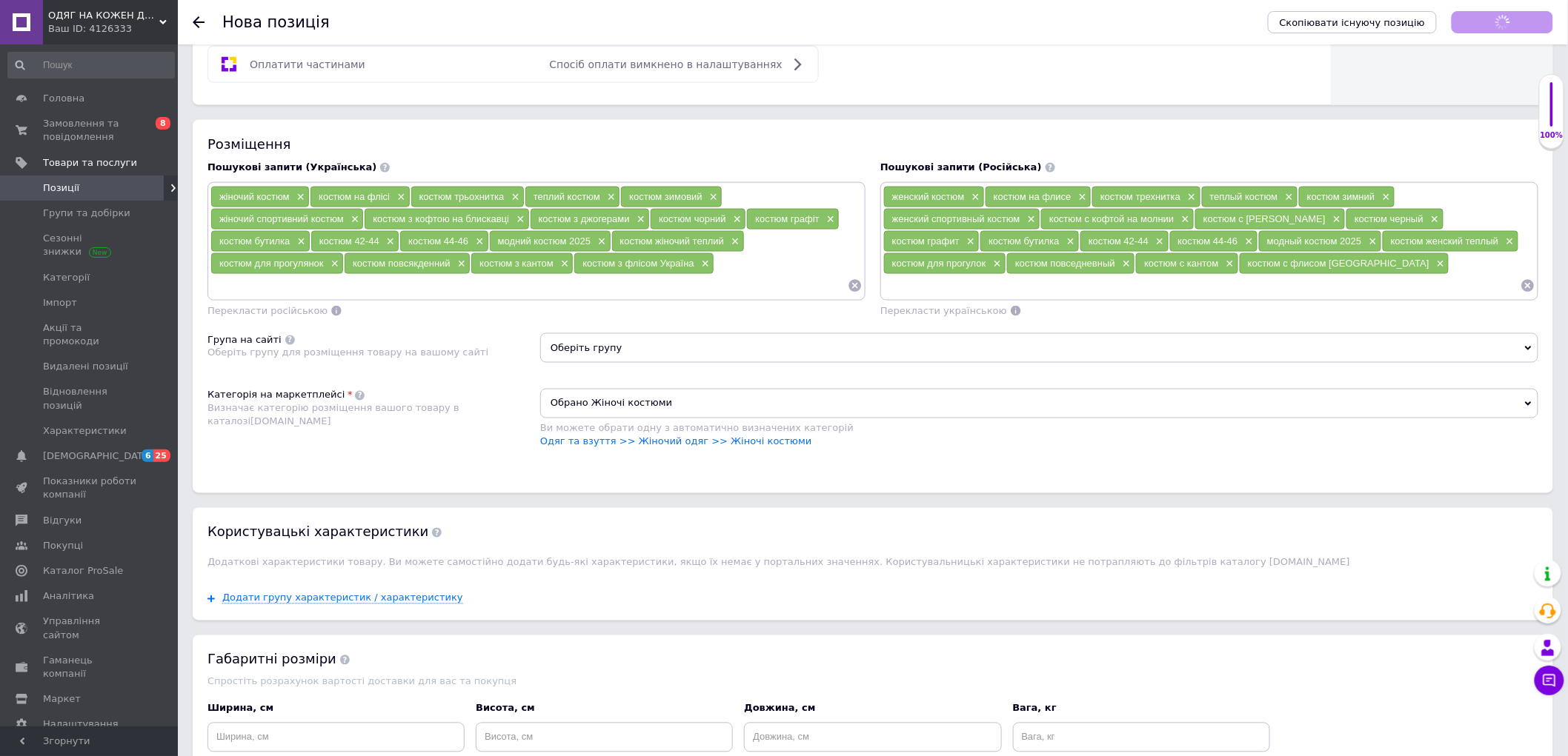
click at [684, 363] on span "Оберіть групу" at bounding box center [1039, 348] width 998 height 30
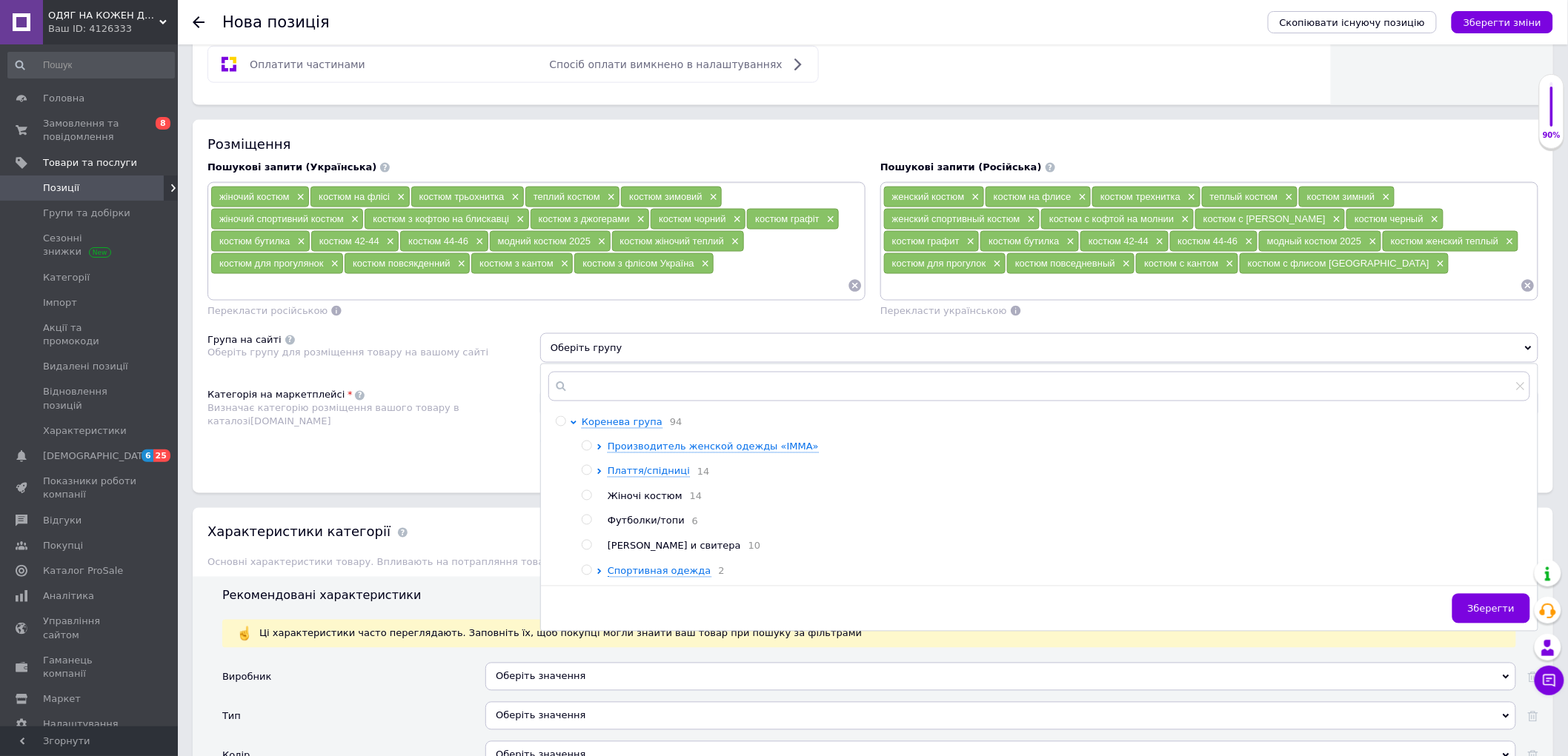
click at [586, 575] on input "radio" at bounding box center [586, 570] width 9 height 9
radio input "true"
click at [1490, 614] on span "Зберегти" at bounding box center [1491, 608] width 47 height 11
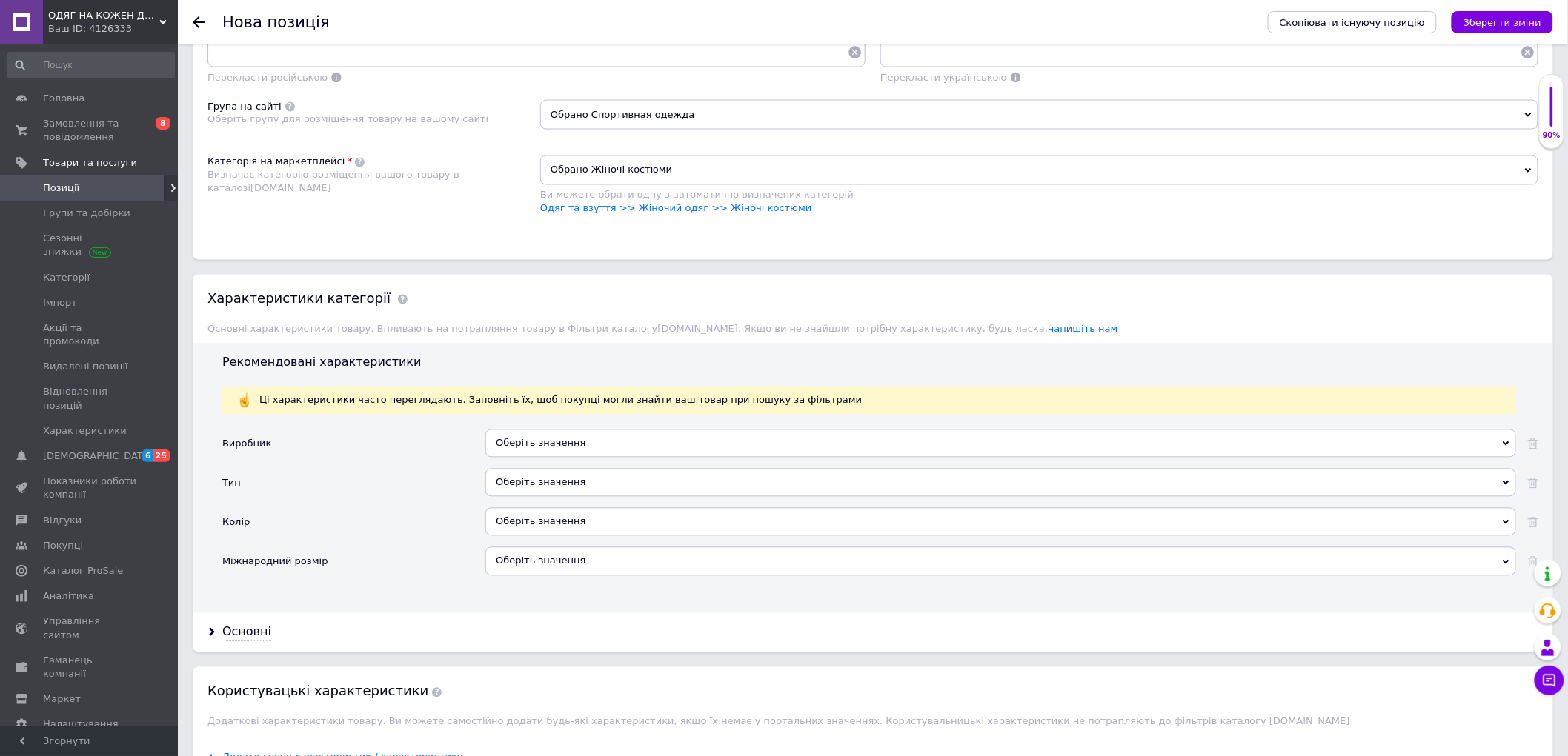
scroll to position [1151, 0]
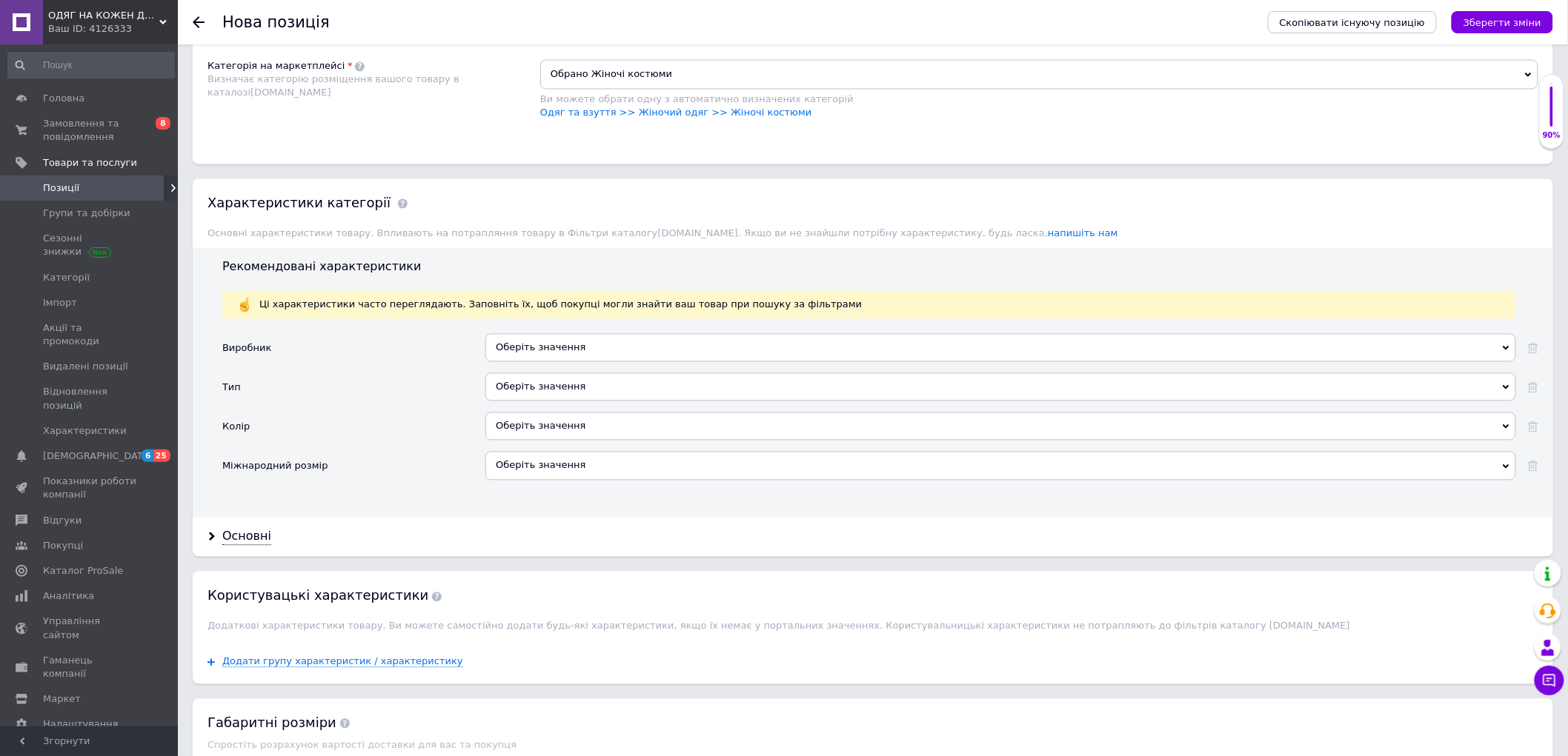
click at [537, 401] on div "Оберіть значення" at bounding box center [1001, 387] width 1031 height 28
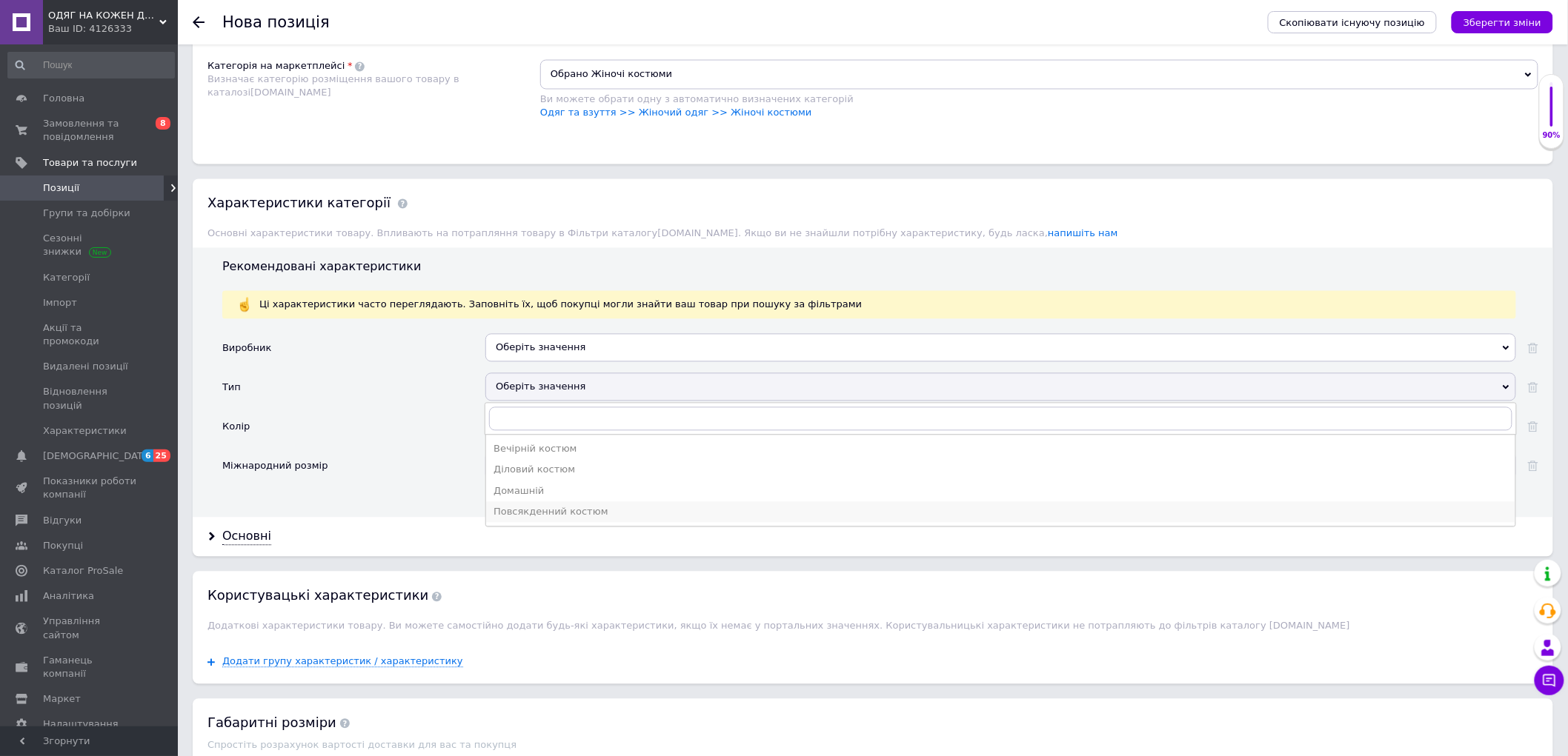
click at [568, 519] on div "Повсякденний костюм" at bounding box center [1000, 512] width 1014 height 14
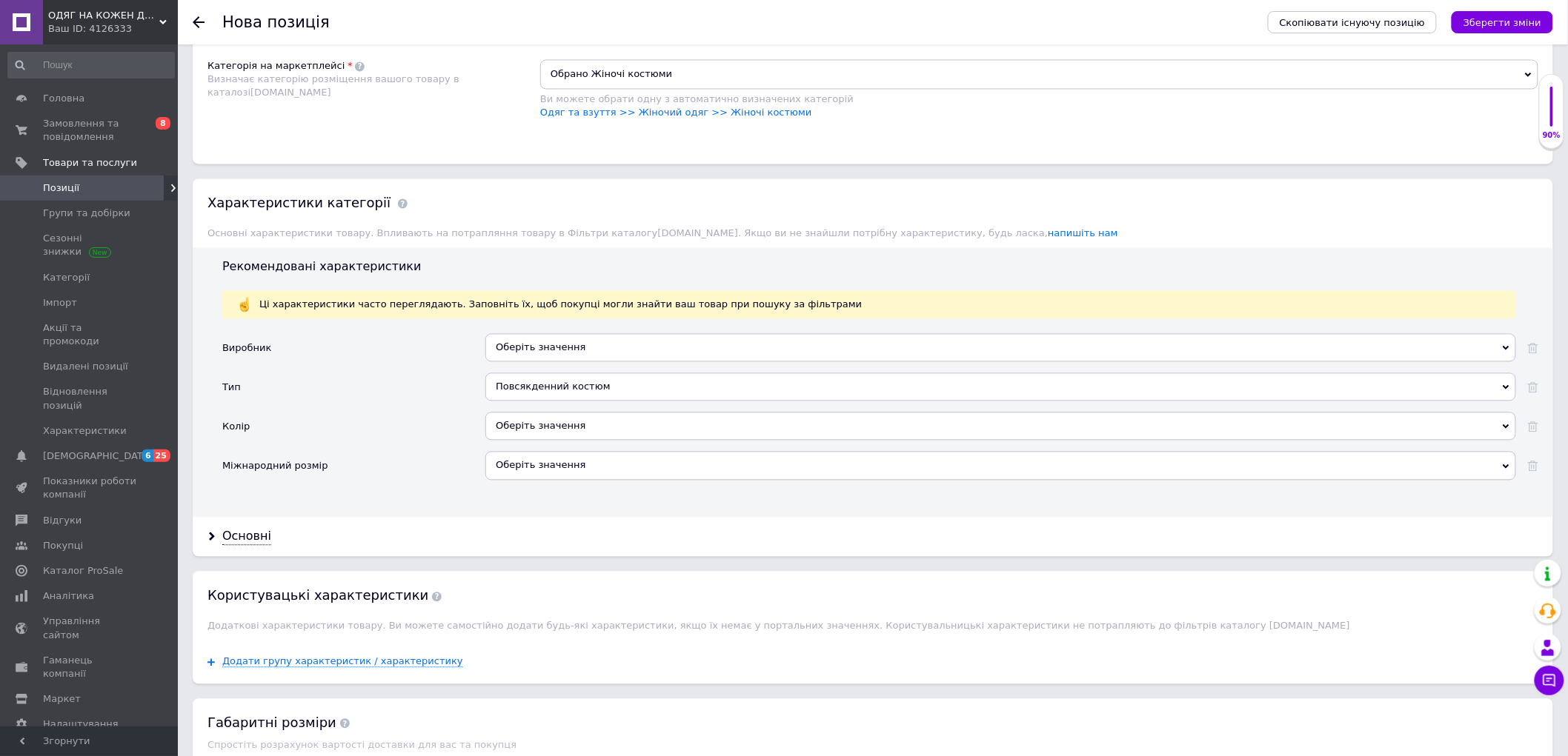
click at [521, 440] on div "Оберіть значення" at bounding box center [1001, 426] width 1031 height 28
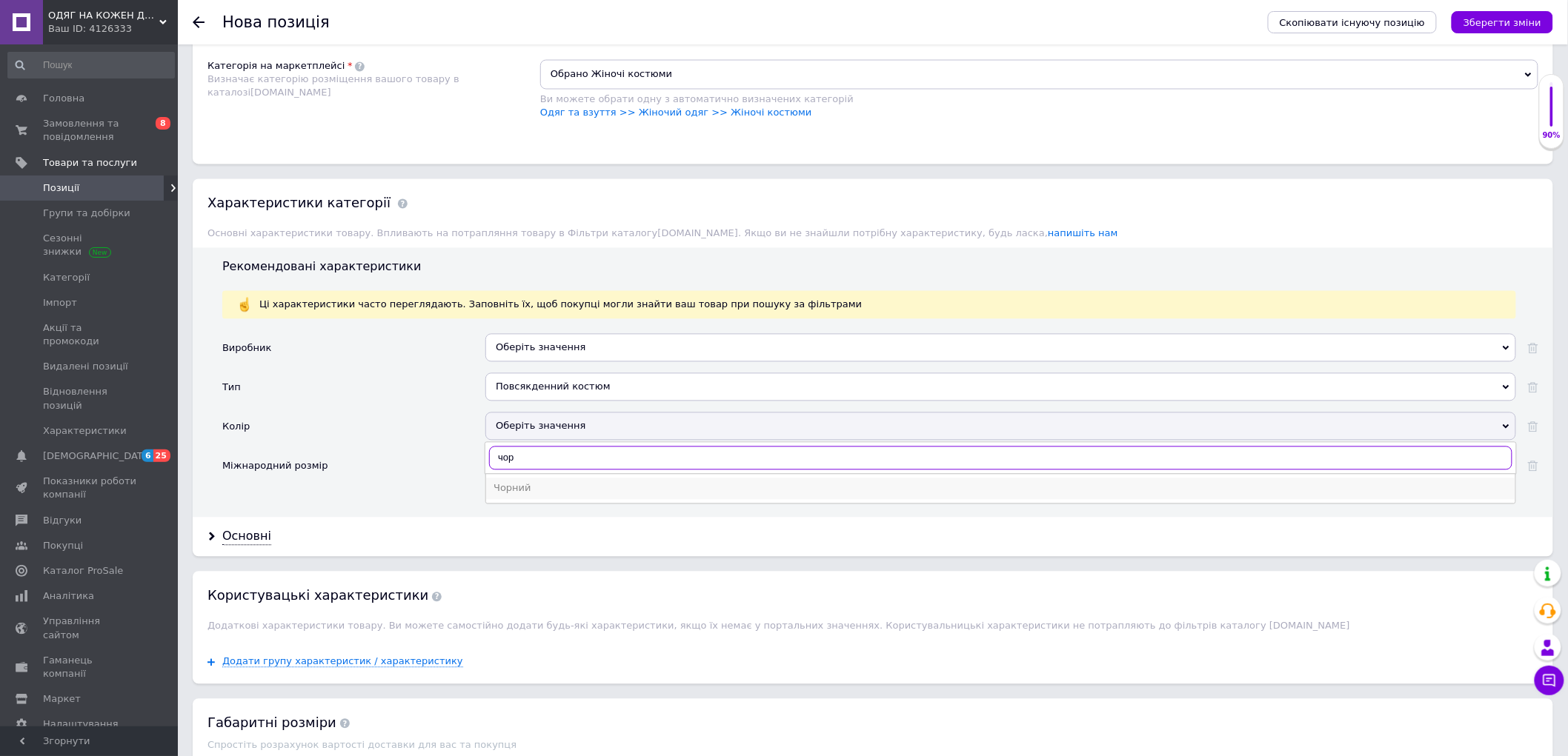
type input "чор"
click at [539, 496] on div "Чорний" at bounding box center [1000, 489] width 1014 height 14
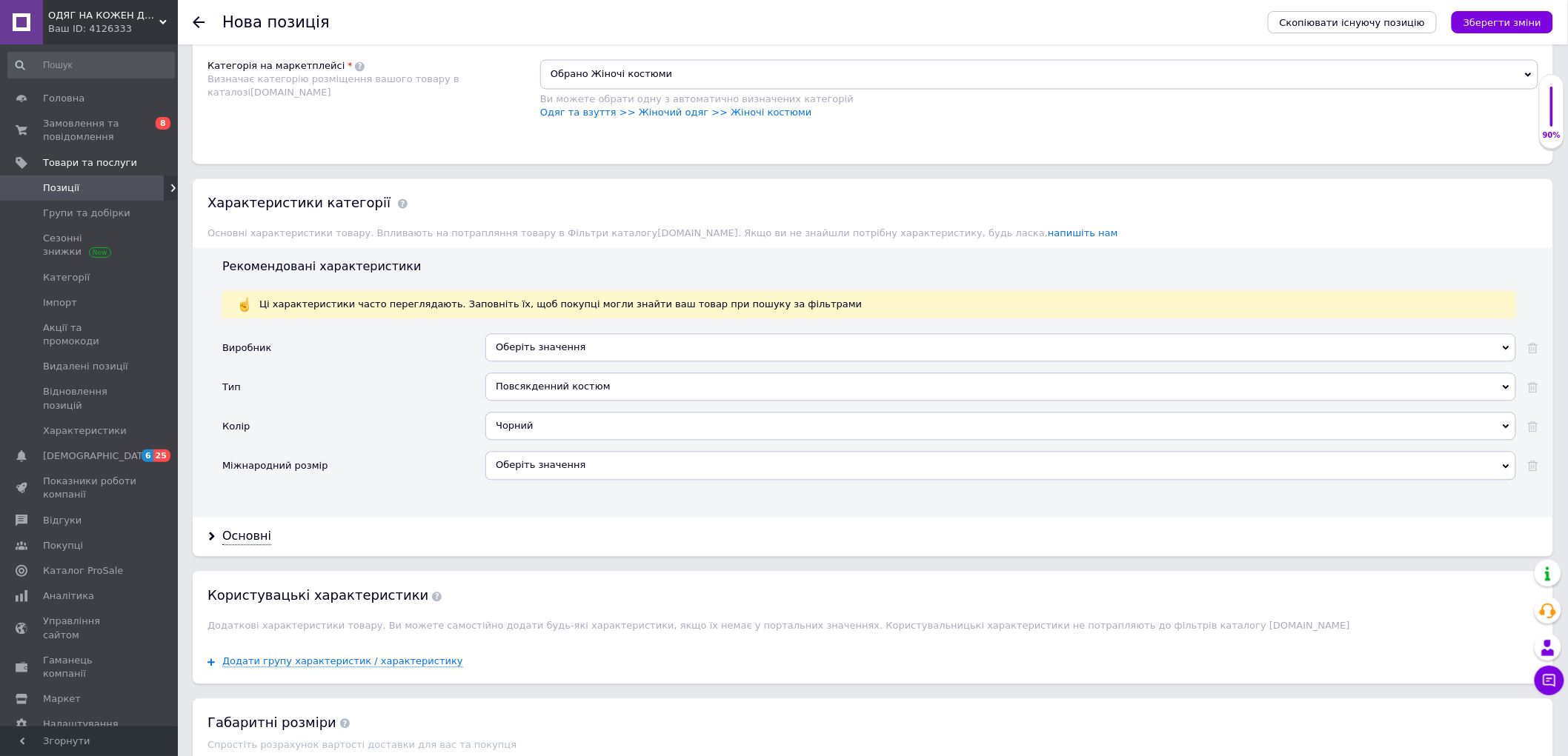
click at [566, 480] on div "Оберіть значення" at bounding box center [1001, 465] width 1031 height 28
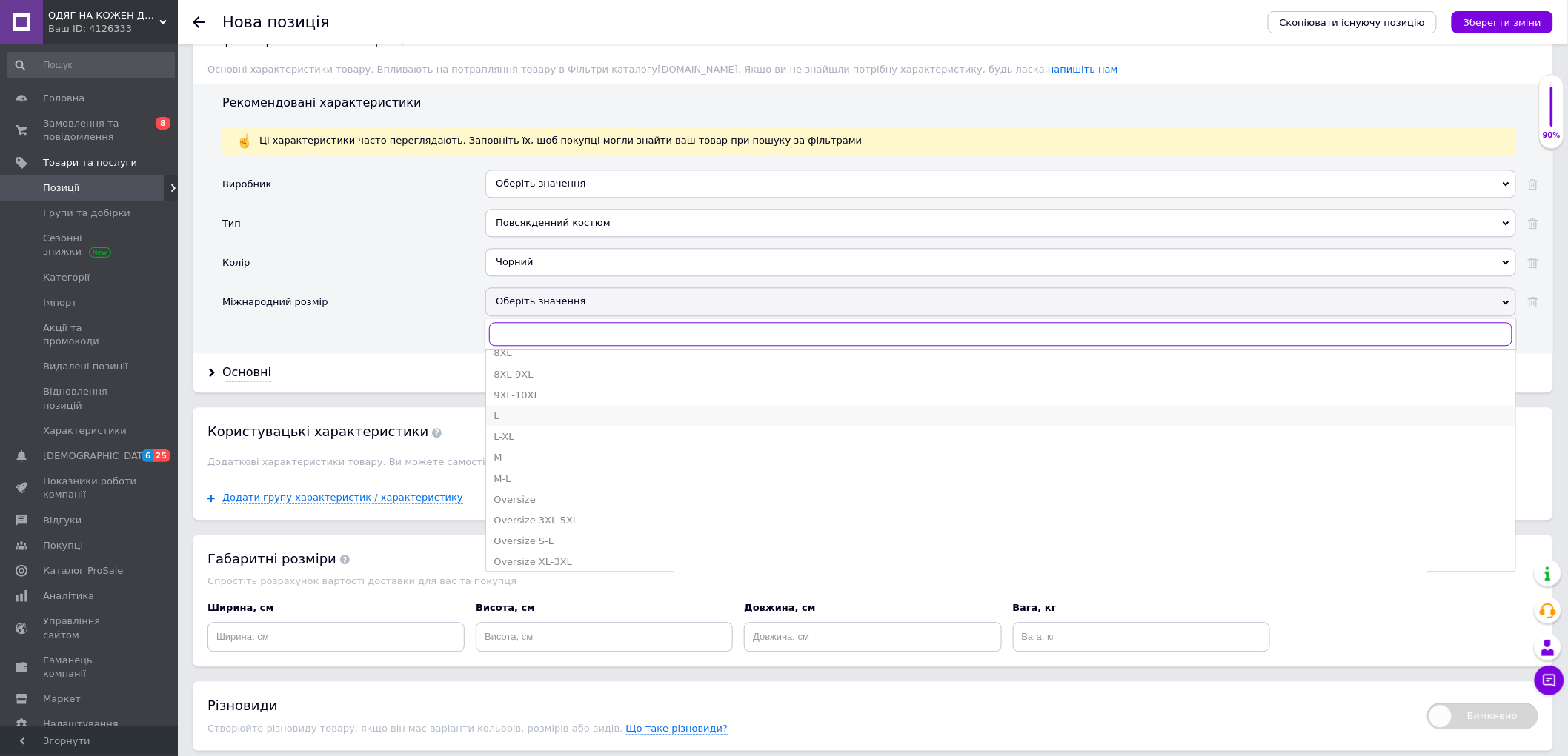
scroll to position [411, 0]
click at [530, 544] on div "S-M" at bounding box center [1000, 538] width 1014 height 14
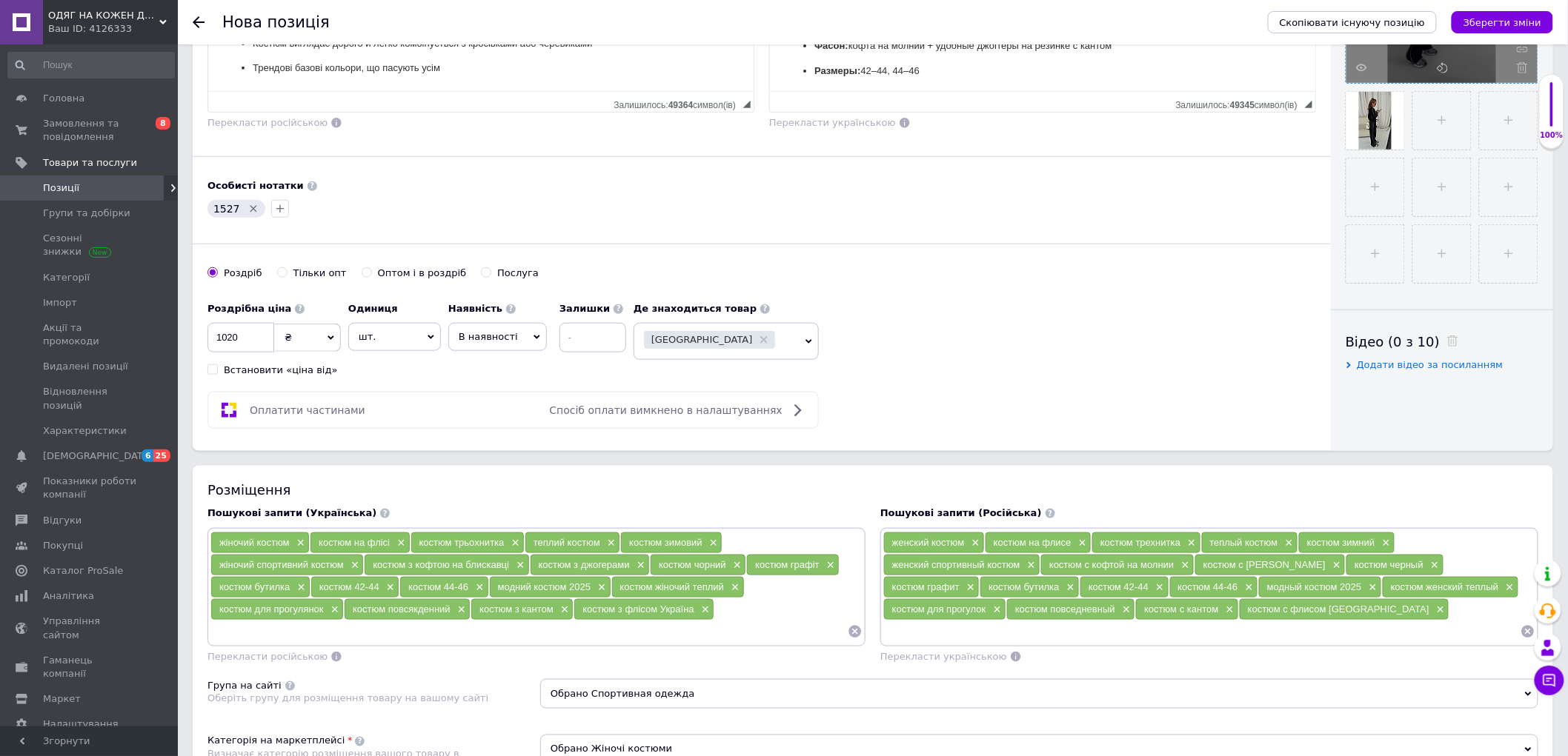
scroll to position [329, 0]
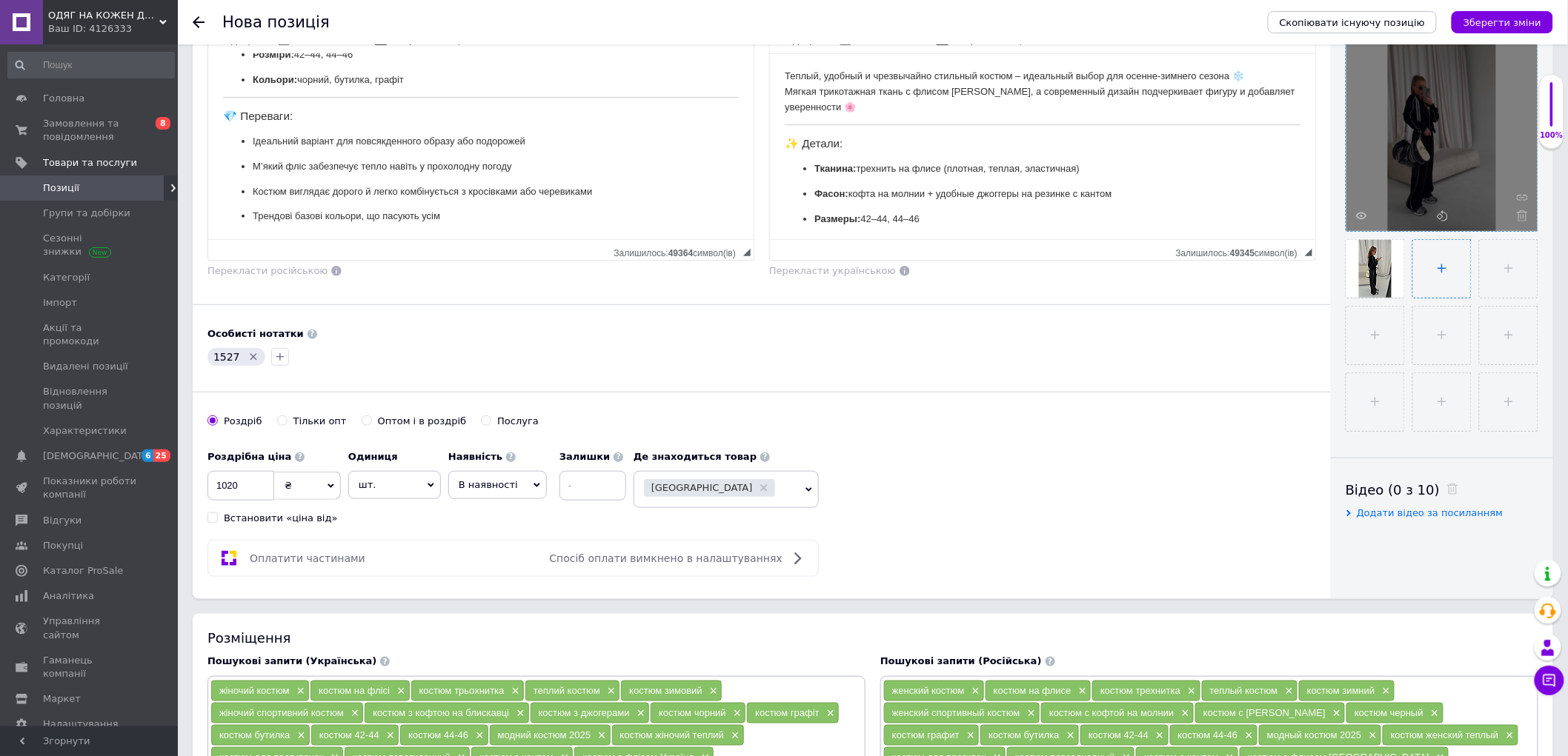
click at [1413, 287] on li at bounding box center [1442, 269] width 59 height 59
click at [1425, 271] on input "file" at bounding box center [1442, 269] width 58 height 58
type input "C:\fakepath\photo_5_2025-10-12_19-20-56.jpg"
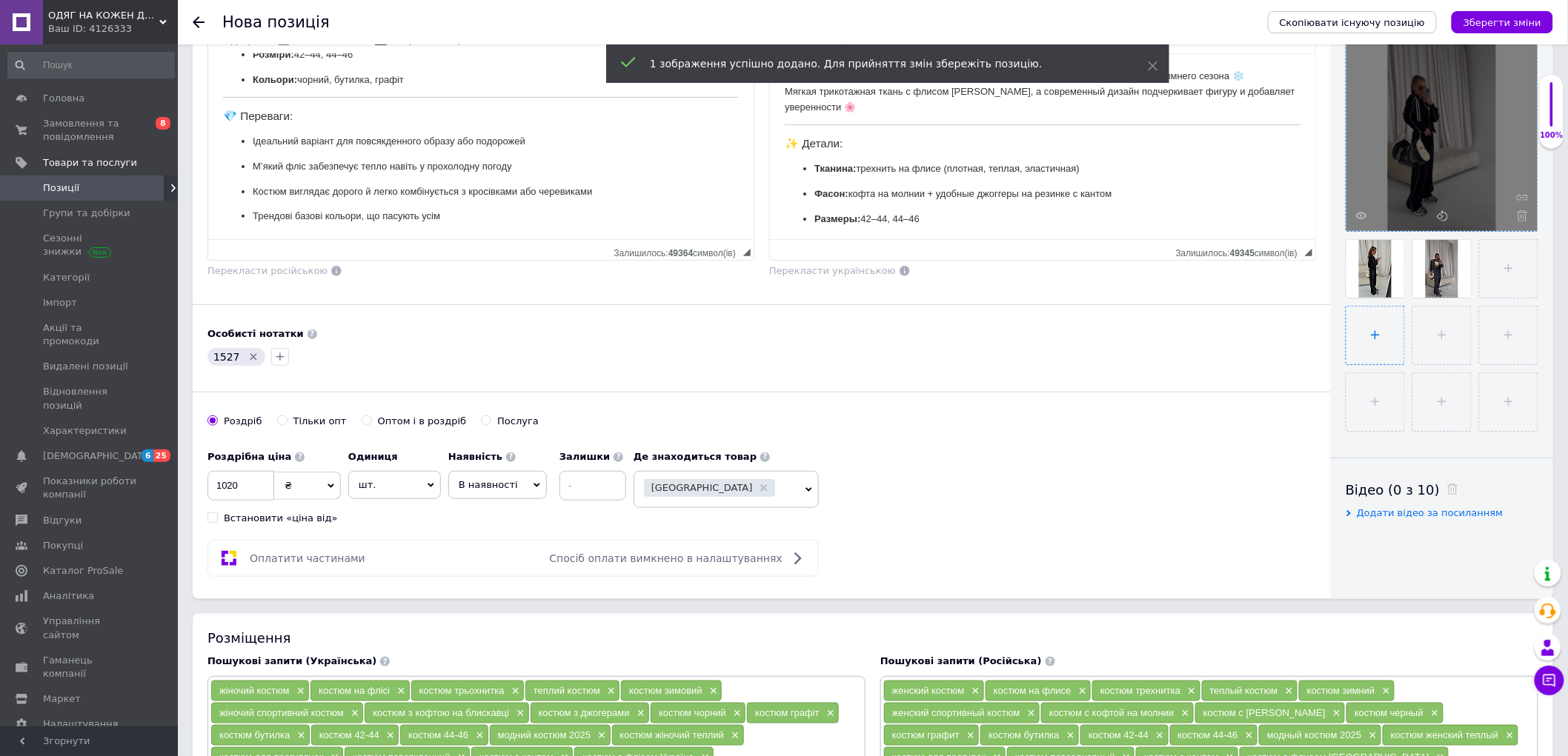
click at [1404, 324] on input "file" at bounding box center [1375, 335] width 58 height 58
type input "C:\fakepath\photo_2_2025-10-12_19-20-56.jpg"
click at [1413, 364] on input "file" at bounding box center [1442, 335] width 58 height 58
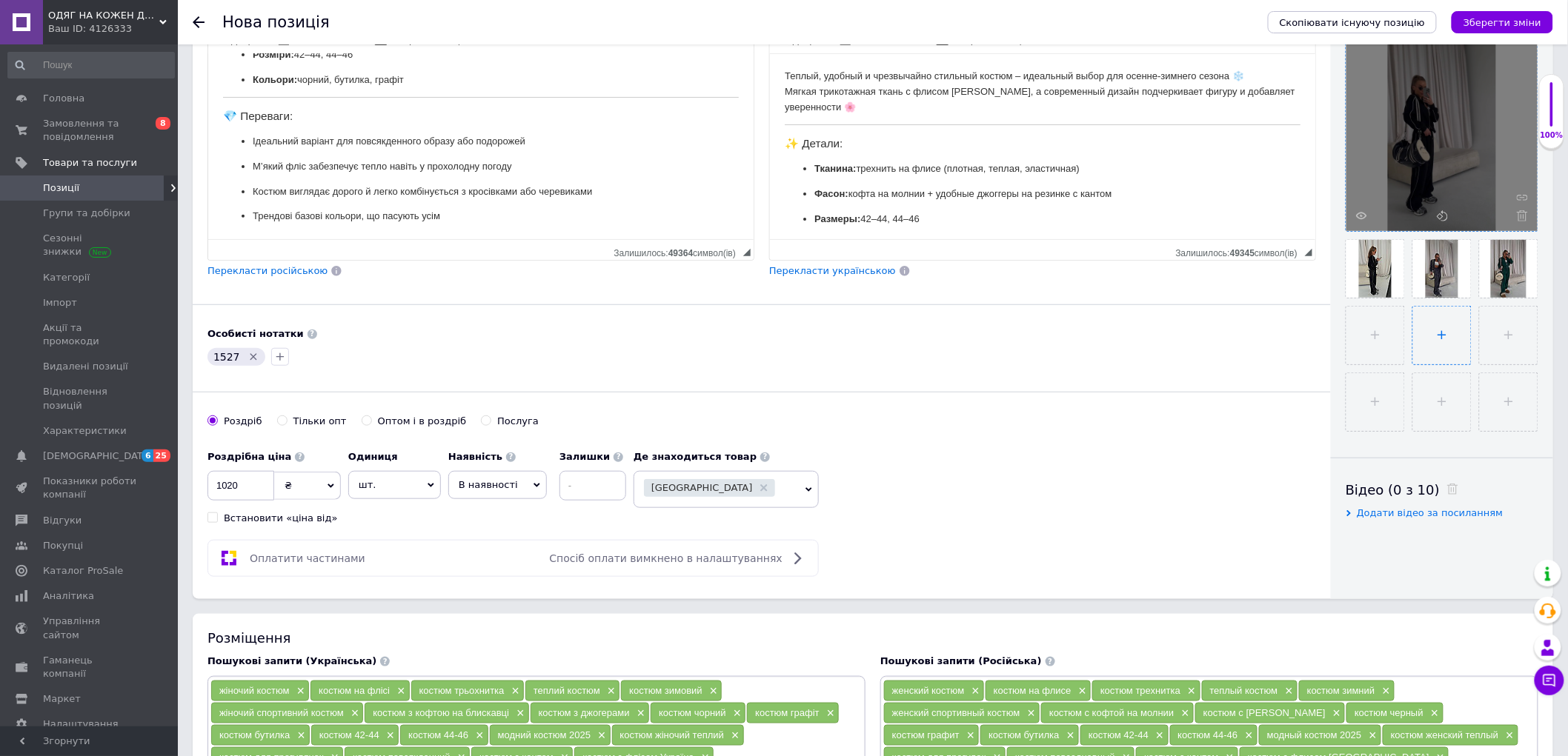
type input "C:\fakepath\photo_4_2025-10-12_19-20-56.jpg"
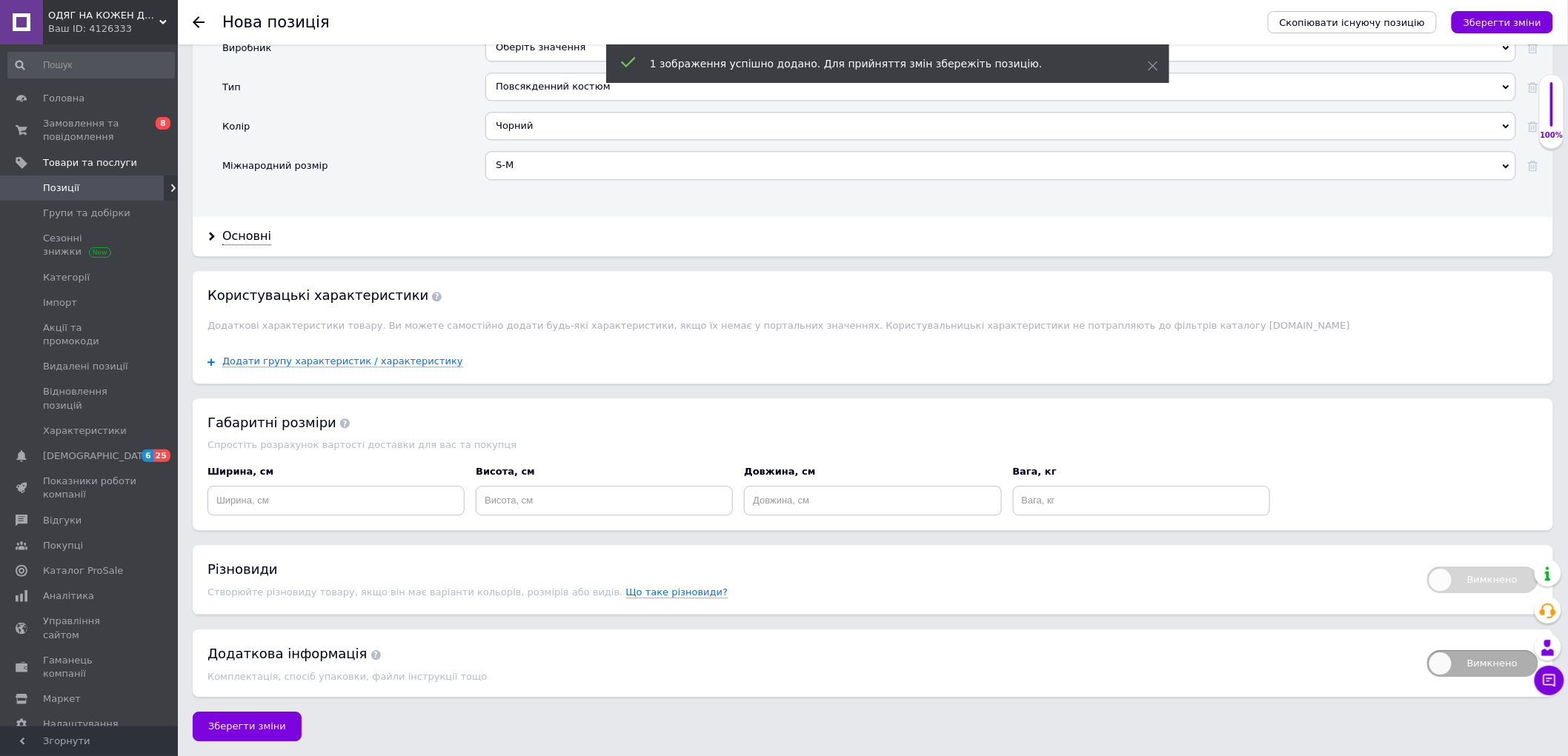
scroll to position [1551, 0]
click at [358, 511] on input at bounding box center [335, 501] width 257 height 30
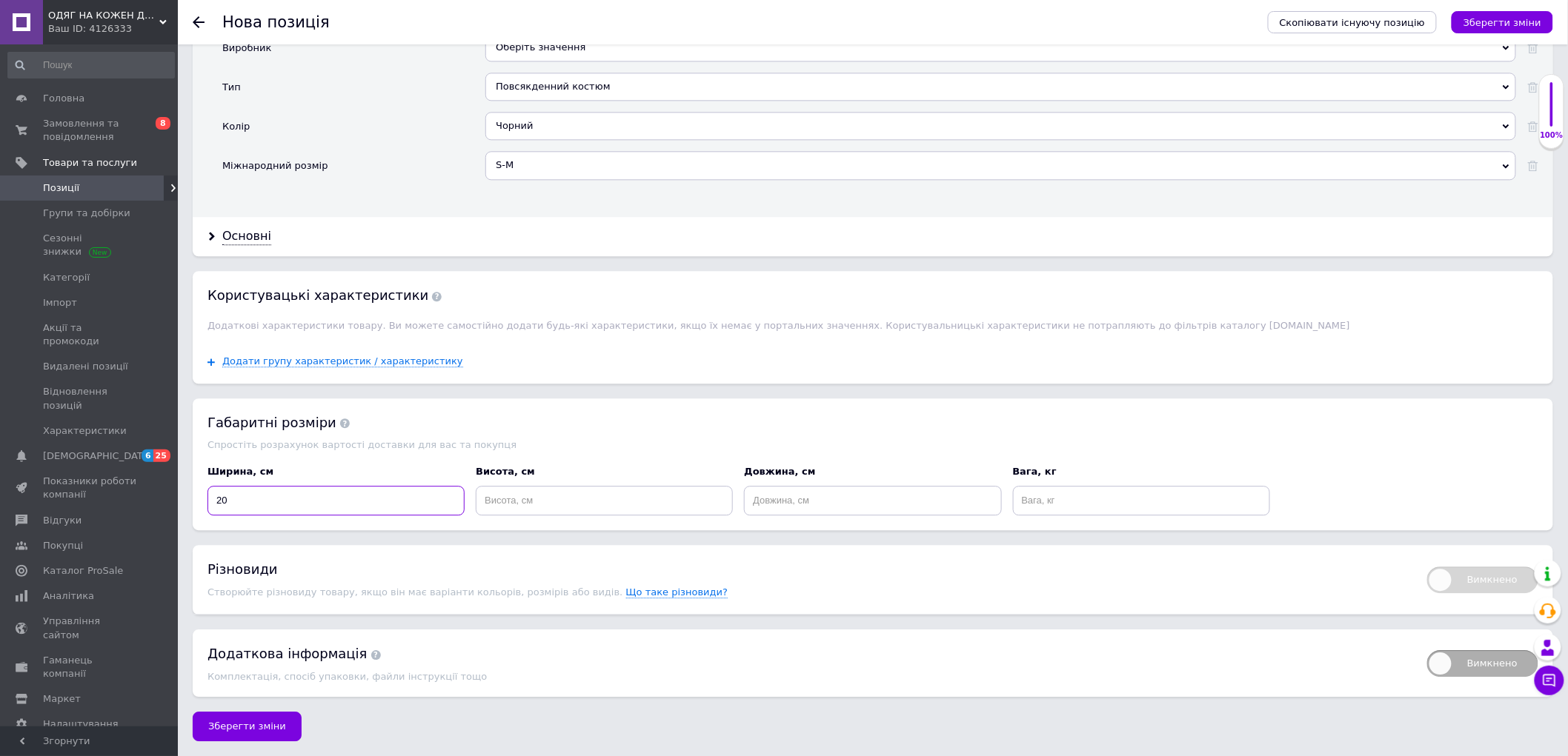
type input "20"
click at [509, 507] on input at bounding box center [604, 501] width 257 height 30
type input "10"
click at [813, 492] on input at bounding box center [872, 501] width 257 height 30
type input "20"
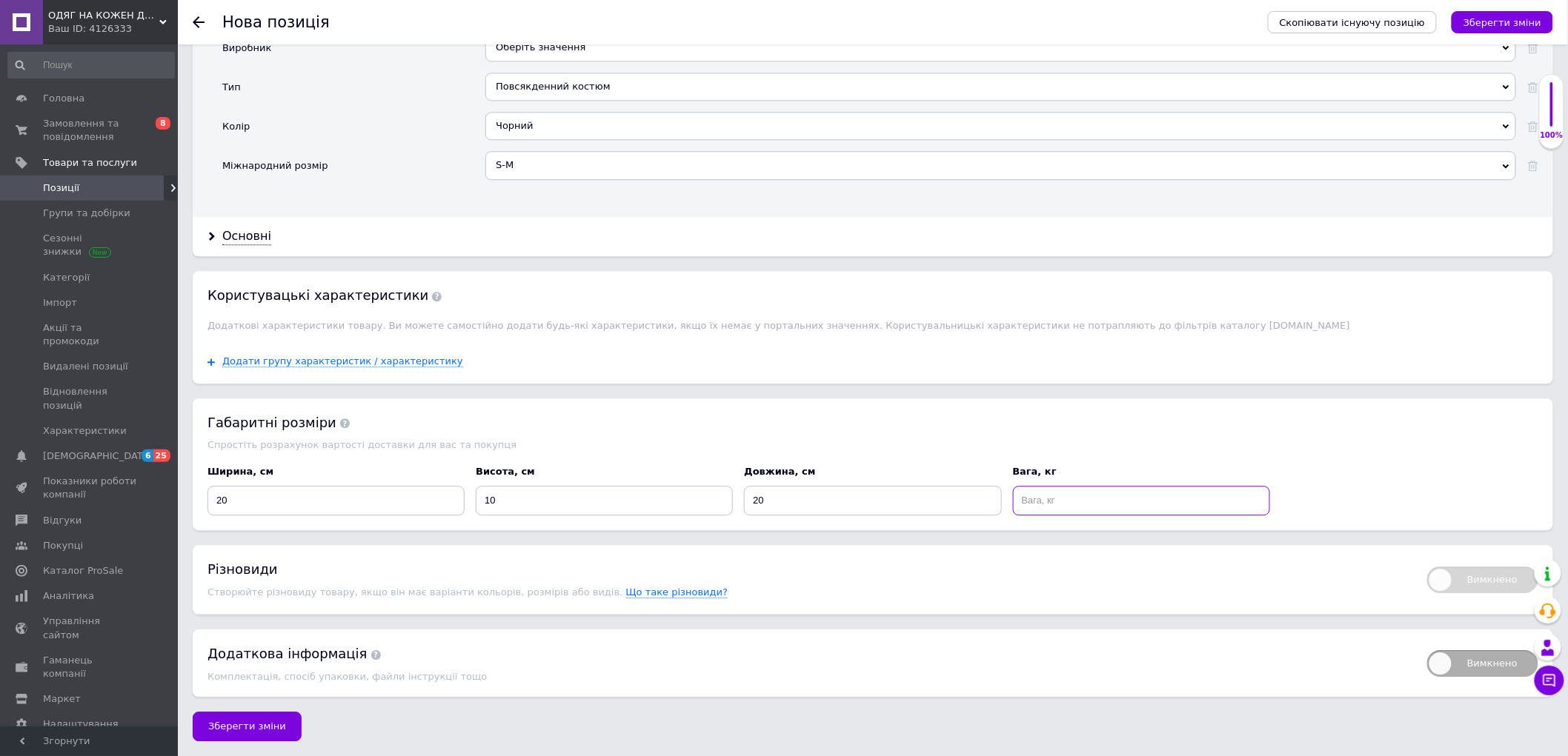
click at [1061, 490] on input at bounding box center [1141, 501] width 257 height 30
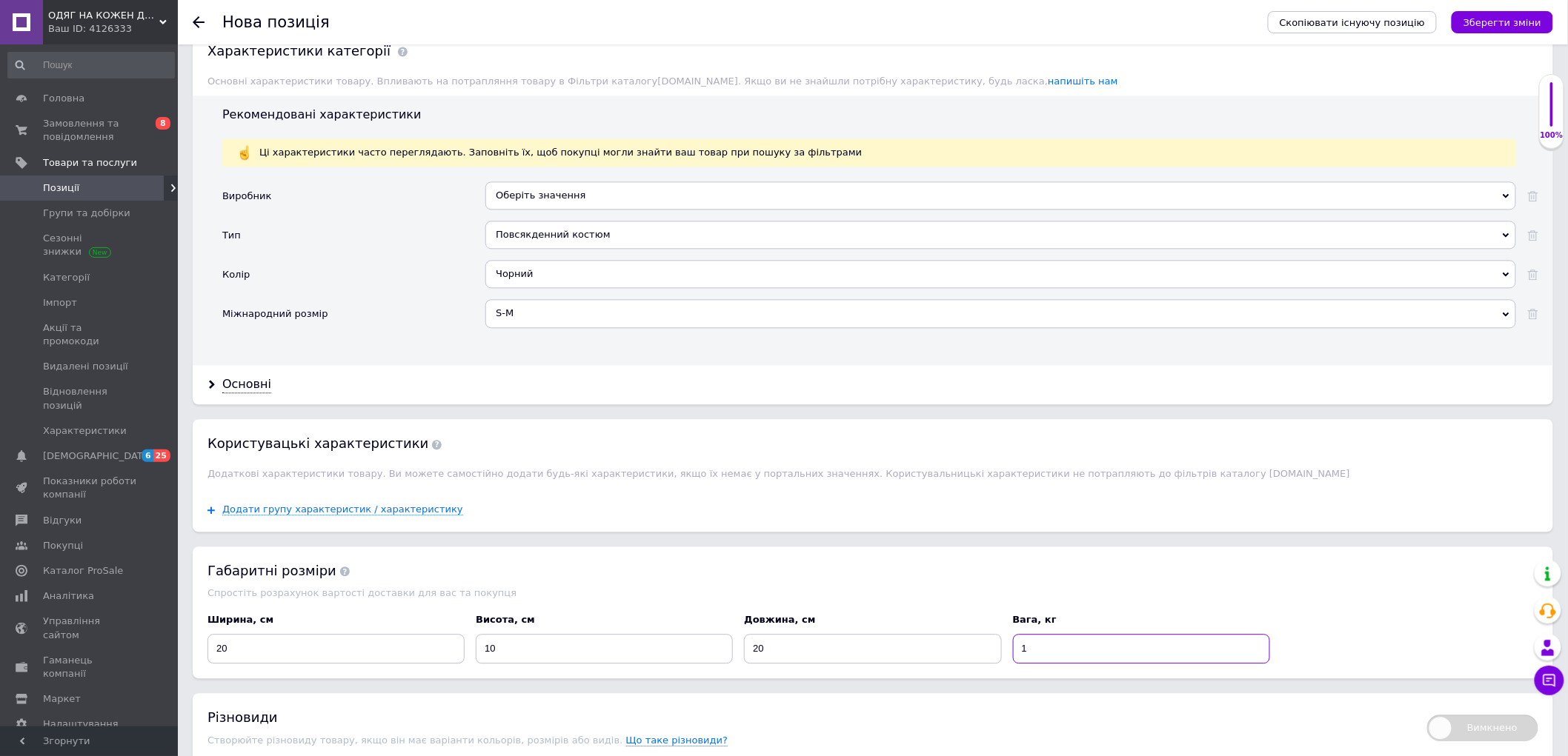
type input "1"
click at [256, 393] on div "Основні" at bounding box center [247, 384] width 49 height 17
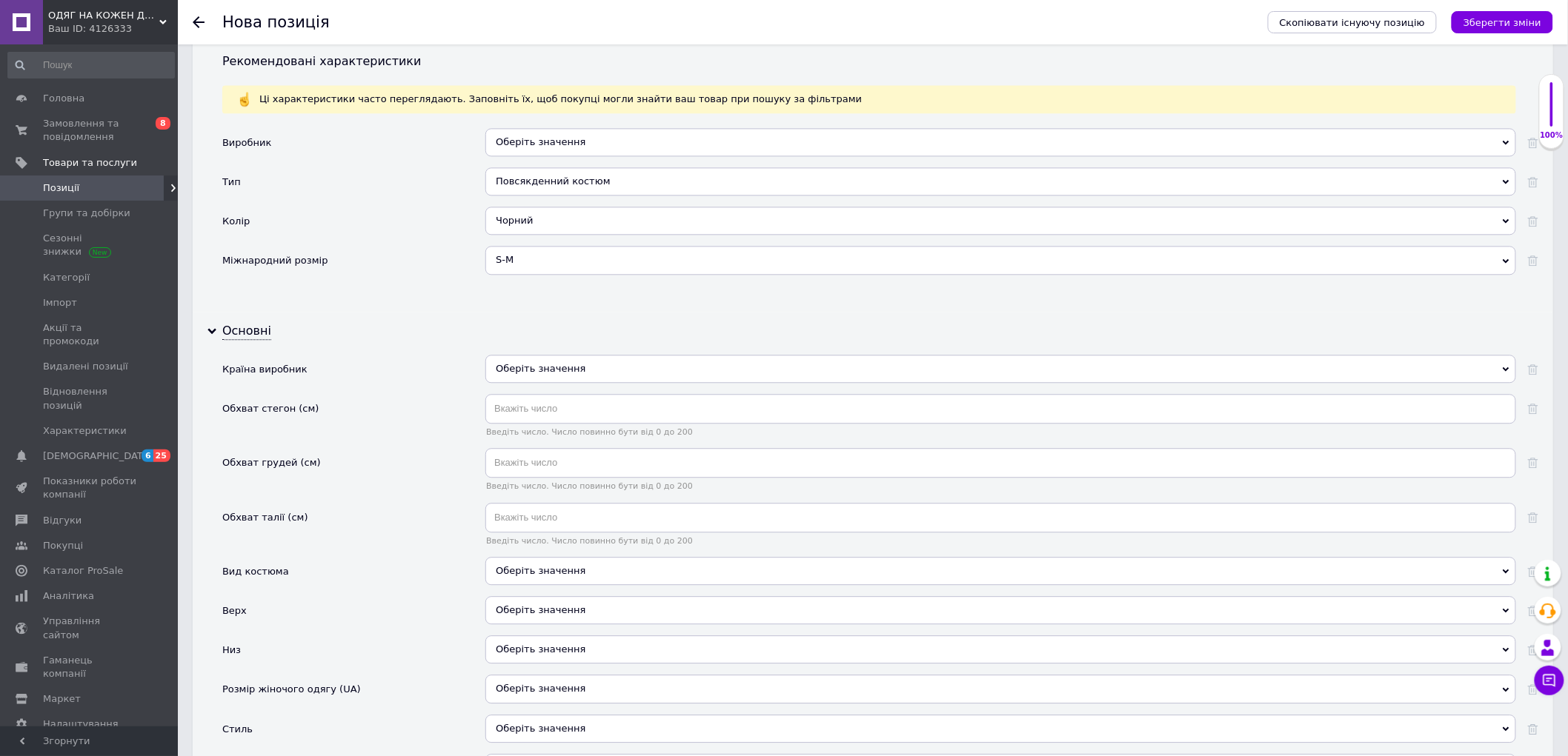
scroll to position [1386, 0]
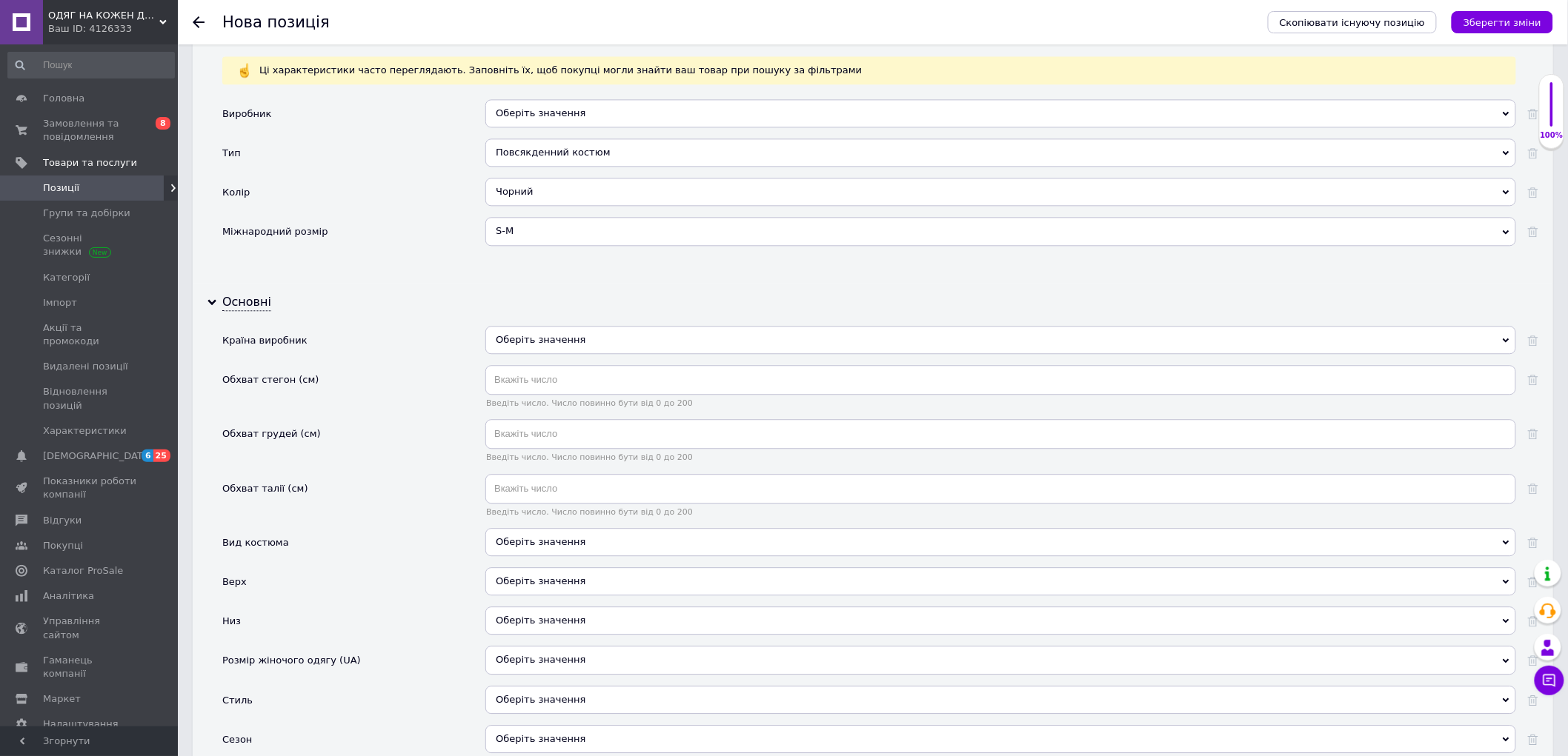
click at [560, 354] on div "Оберіть значення" at bounding box center [1001, 339] width 1031 height 28
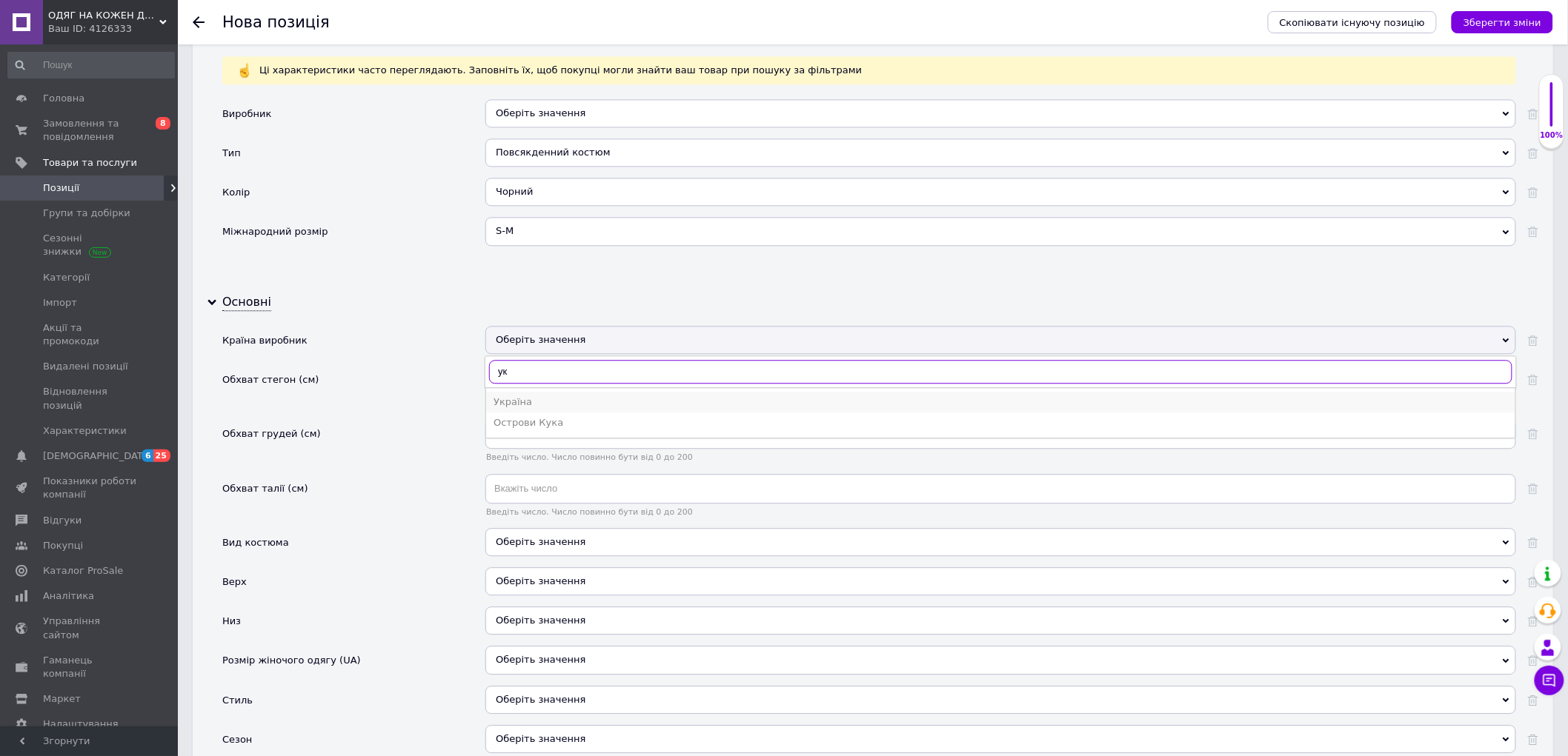
type input "ук"
click at [529, 409] on div "Україна" at bounding box center [1000, 402] width 1014 height 14
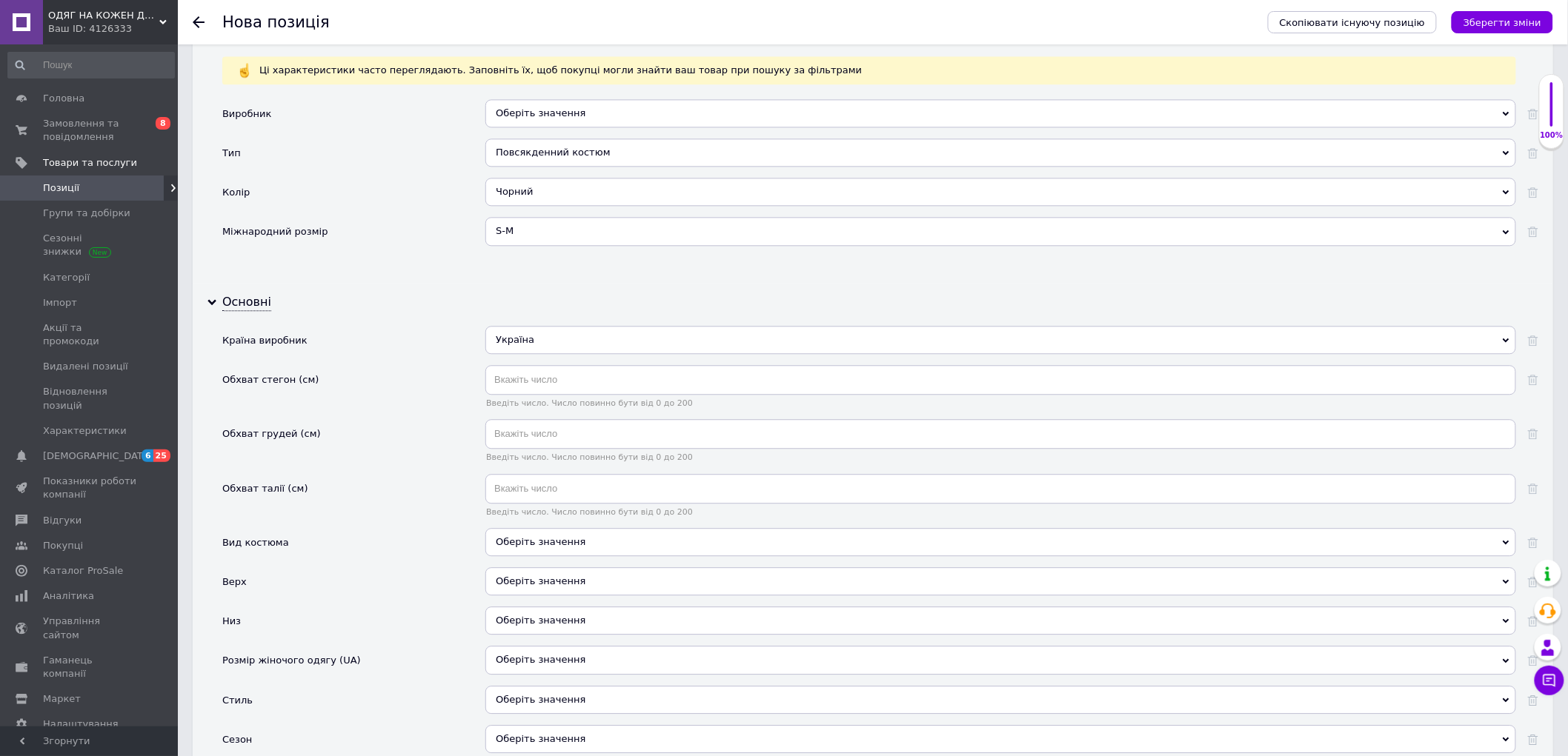
click at [527, 556] on div "Оберіть значення" at bounding box center [1001, 541] width 1031 height 28
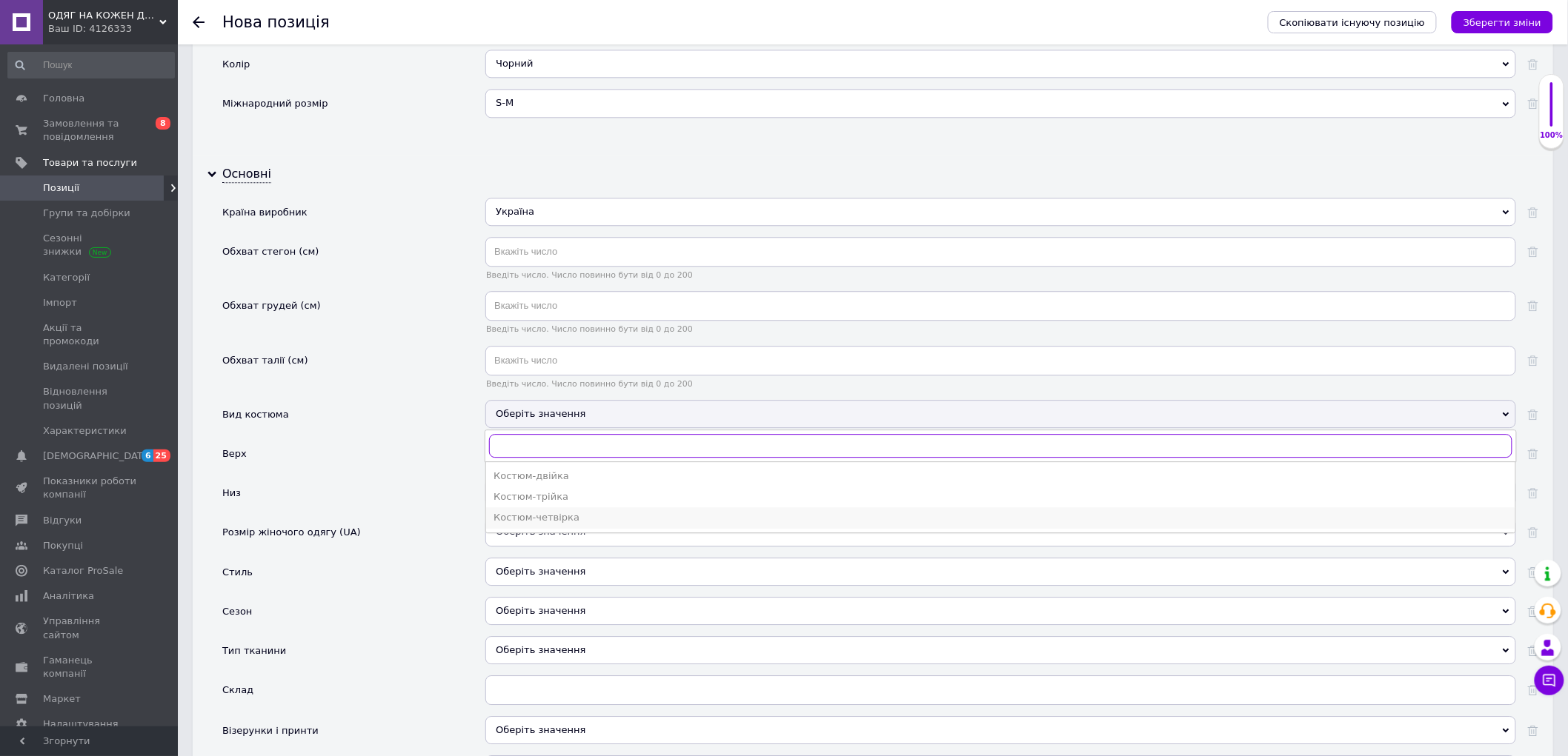
scroll to position [1551, 0]
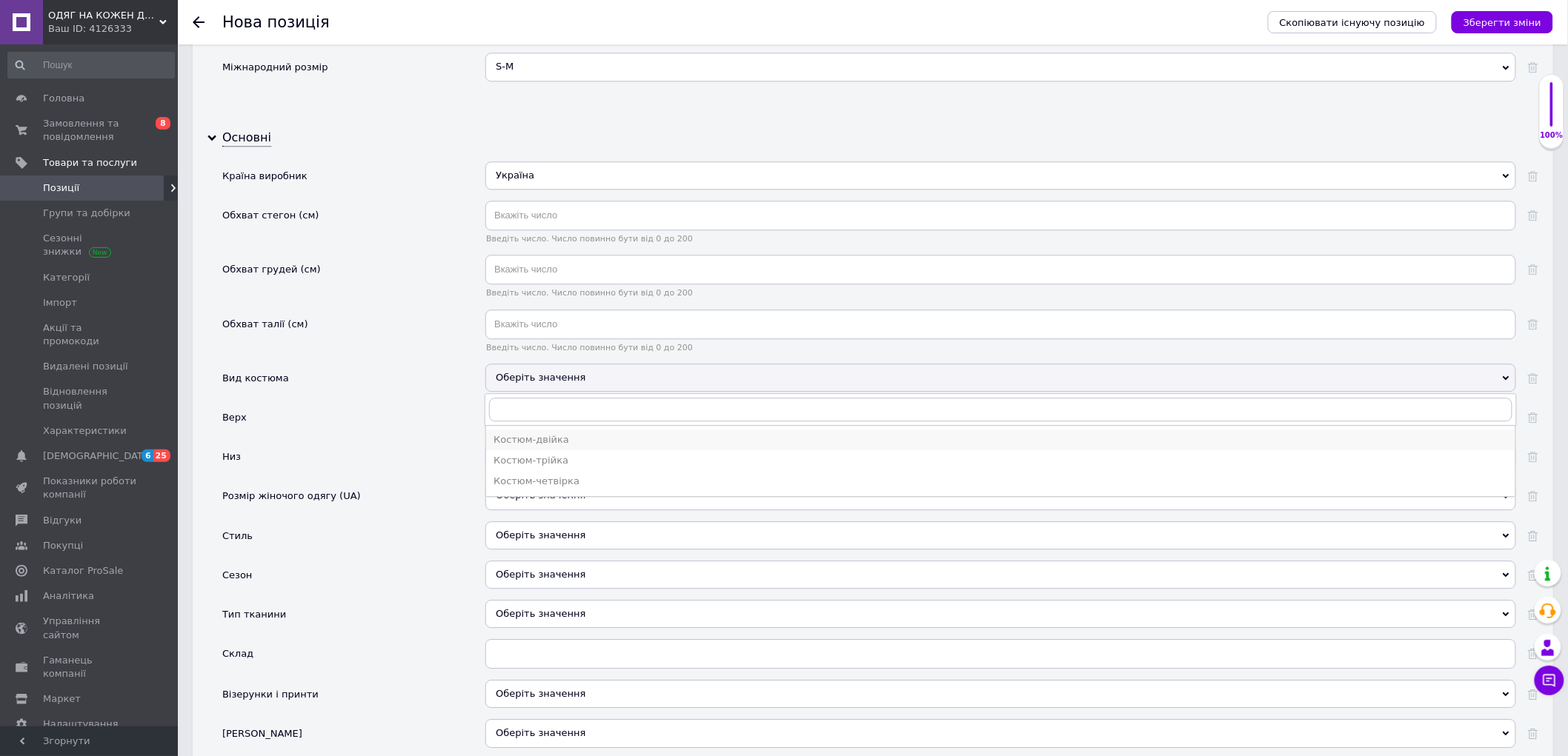
click at [509, 446] on div "Костюм-двійка" at bounding box center [1000, 440] width 1014 height 14
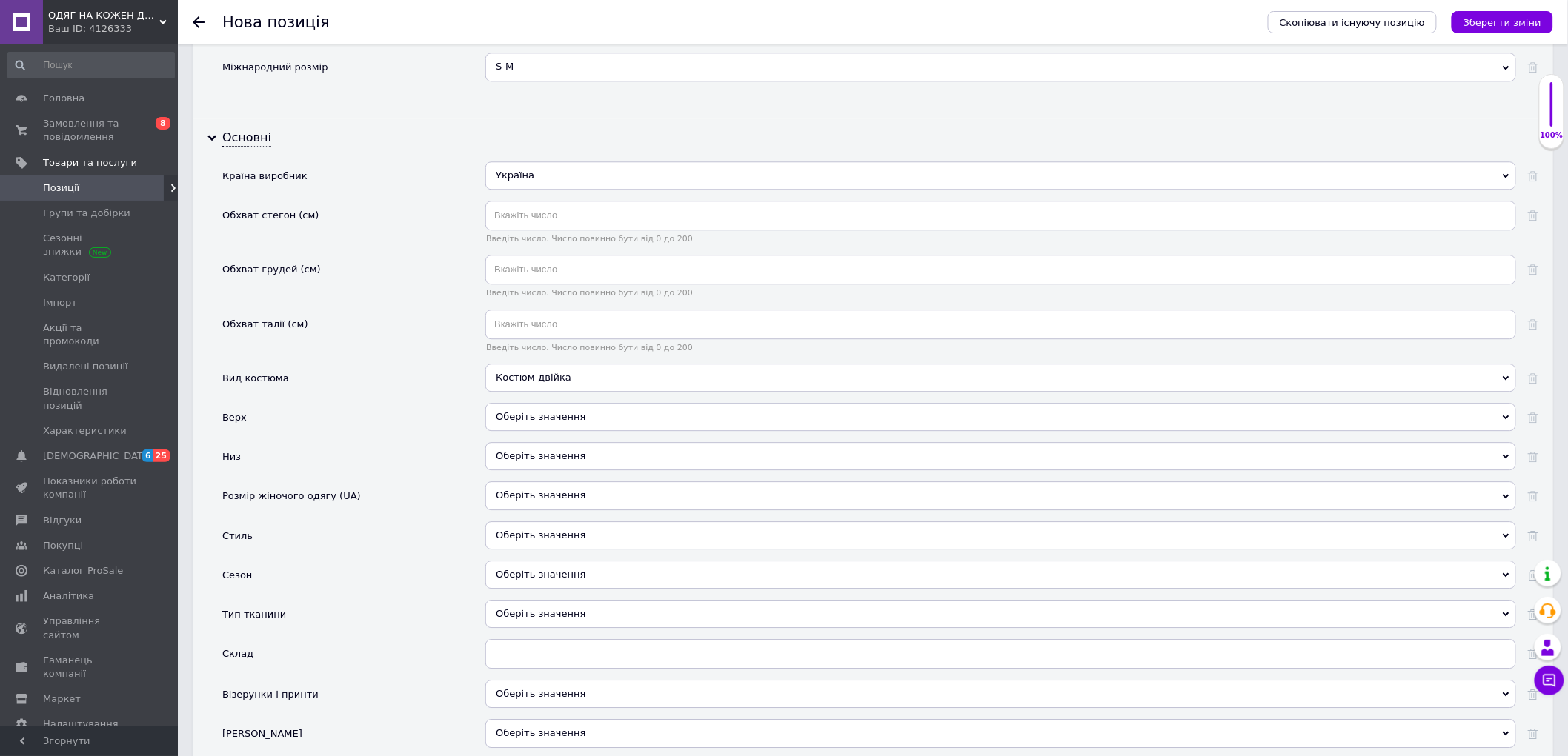
click at [509, 431] on div "Оберіть значення" at bounding box center [1001, 417] width 1031 height 28
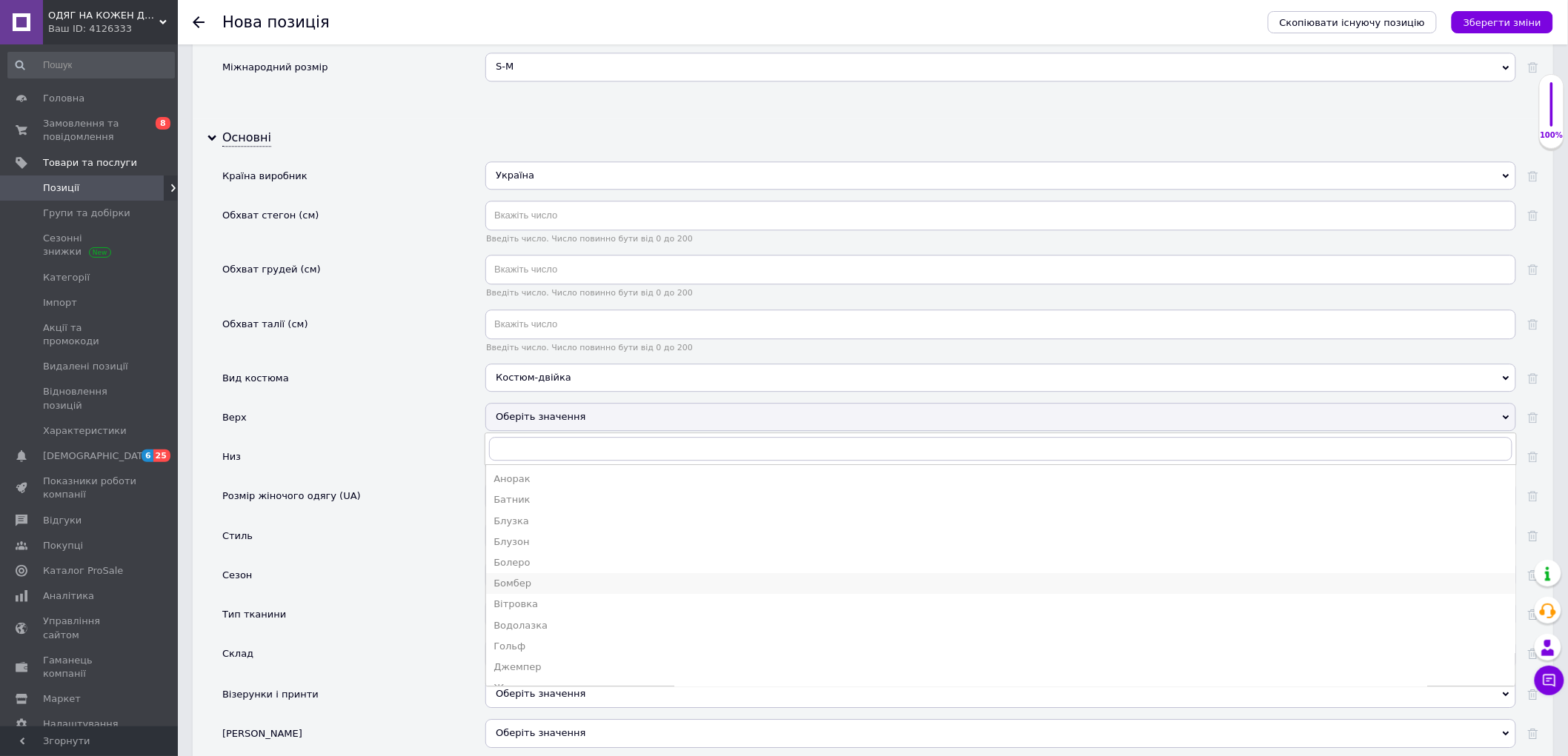
click at [542, 591] on div "Бомбер" at bounding box center [1000, 584] width 1014 height 14
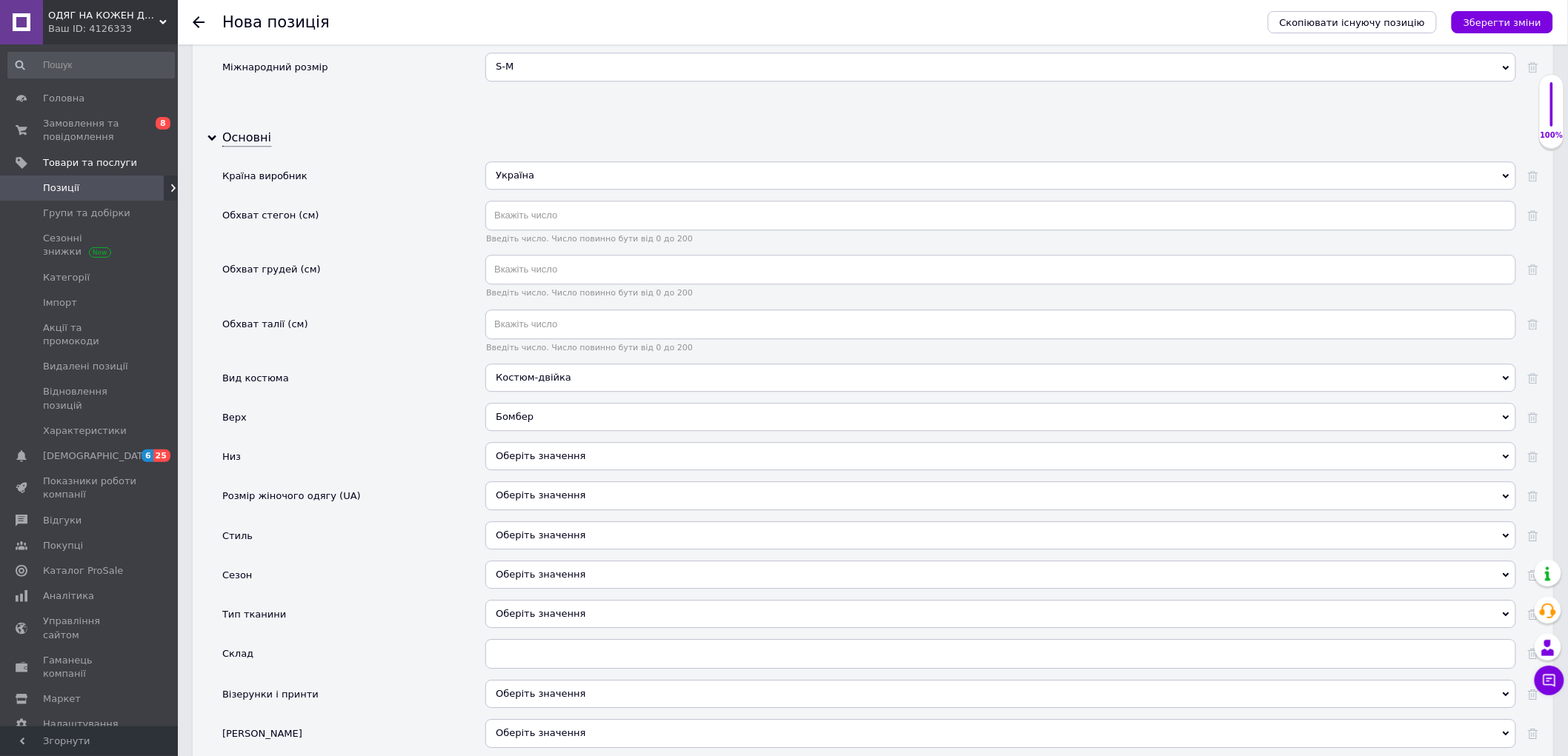
click at [537, 470] on div "Оберіть значення" at bounding box center [1001, 456] width 1031 height 28
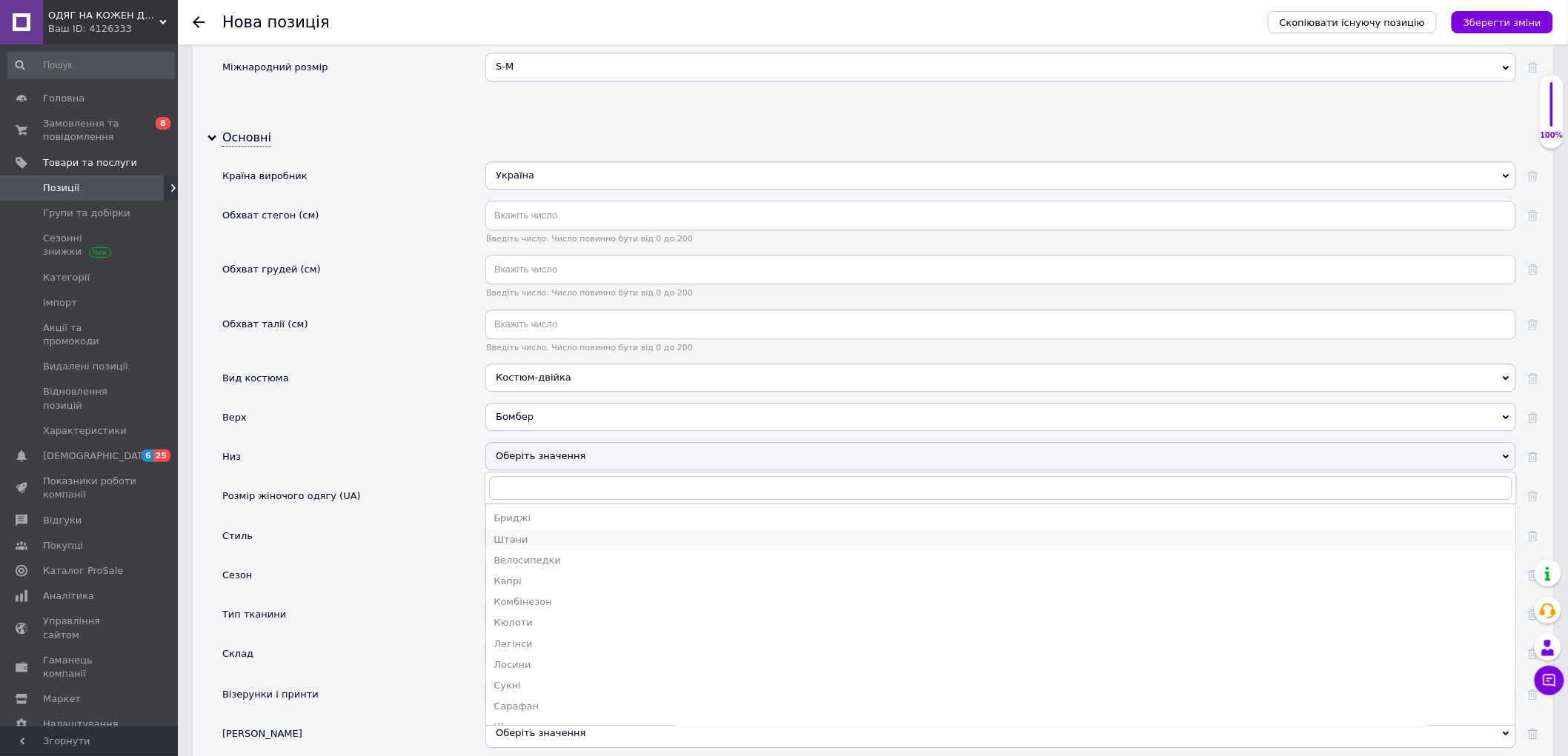
click at [537, 550] on li "Штани" at bounding box center [1001, 540] width 1029 height 20
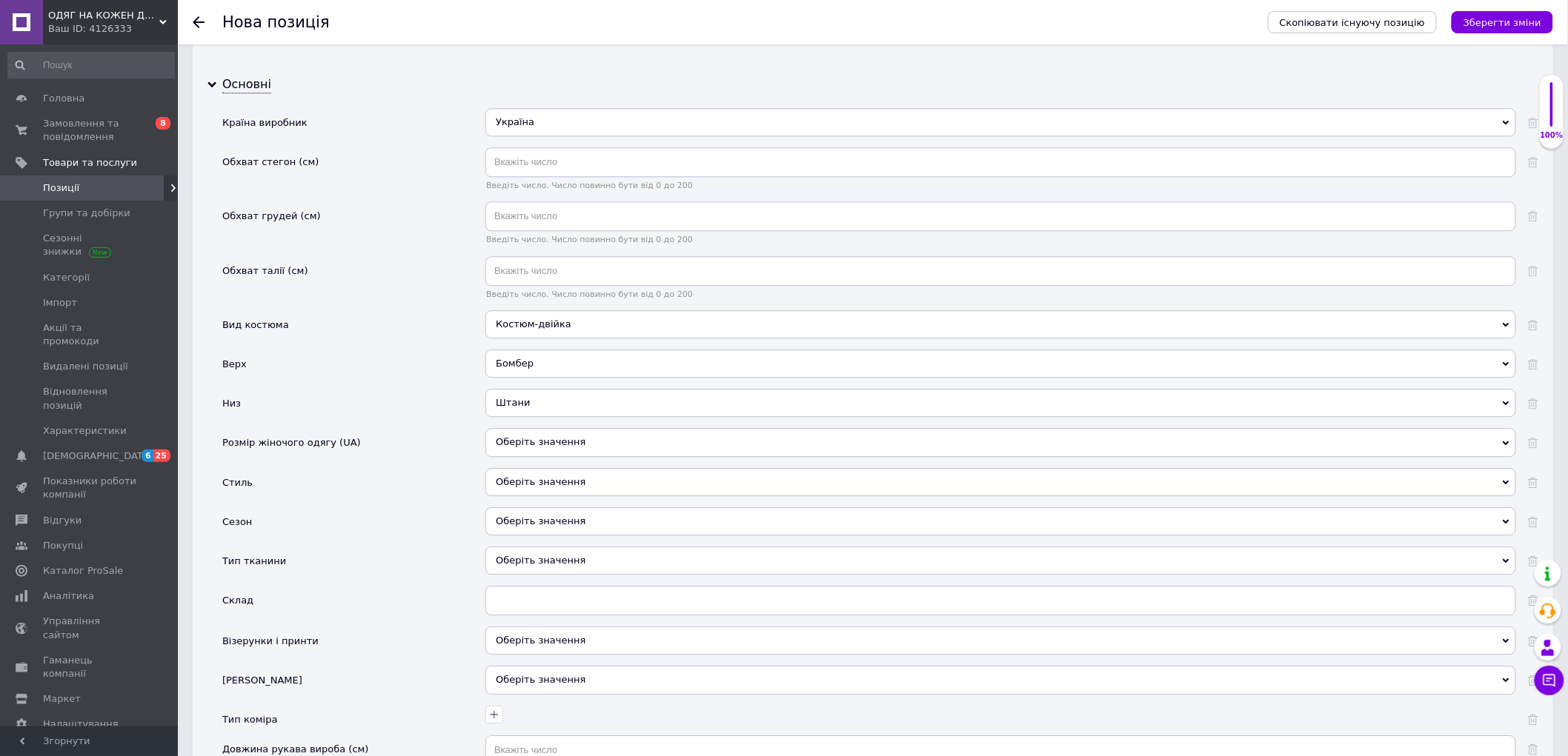
scroll to position [1632, 0]
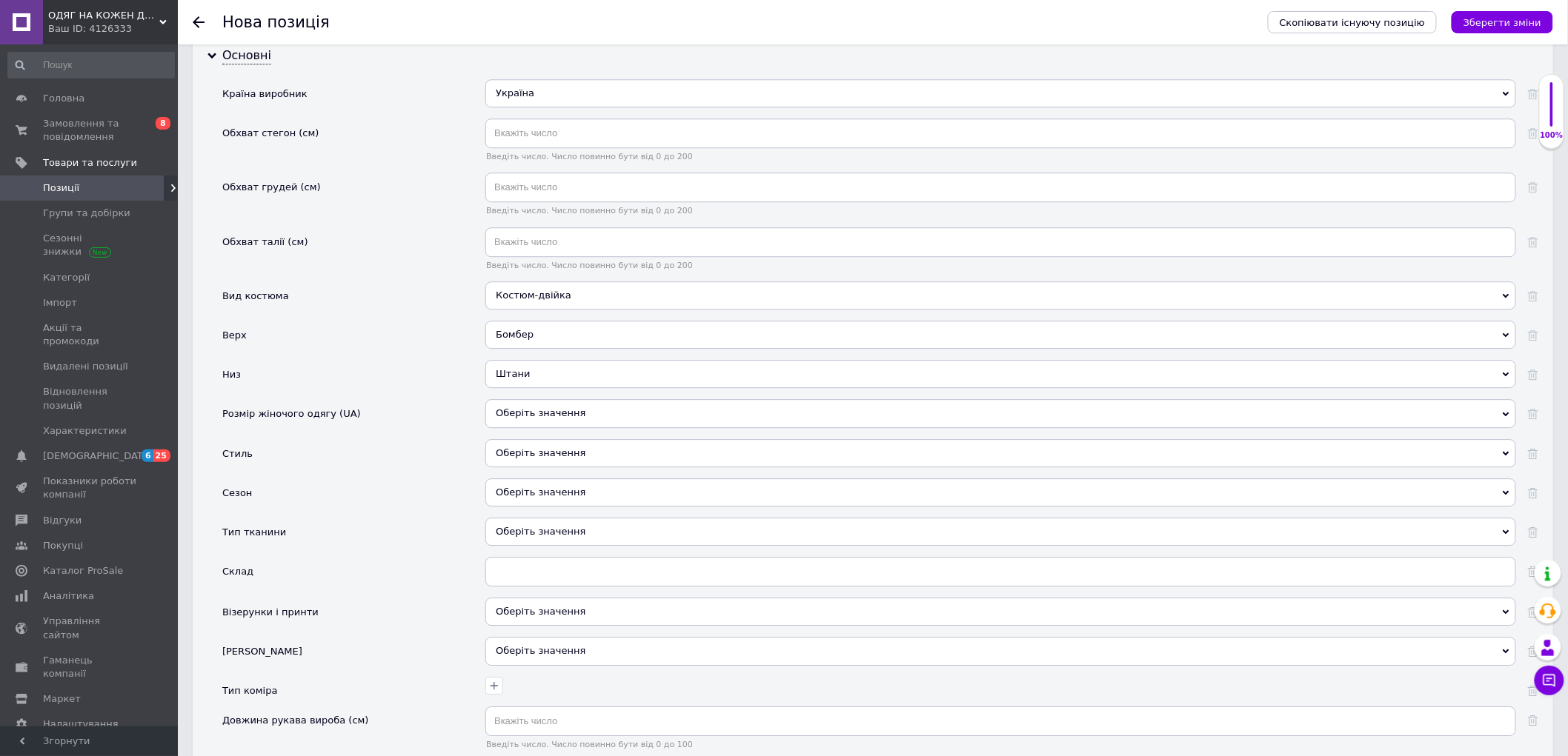
click at [554, 428] on div "Оберіть значення" at bounding box center [1001, 412] width 1031 height 28
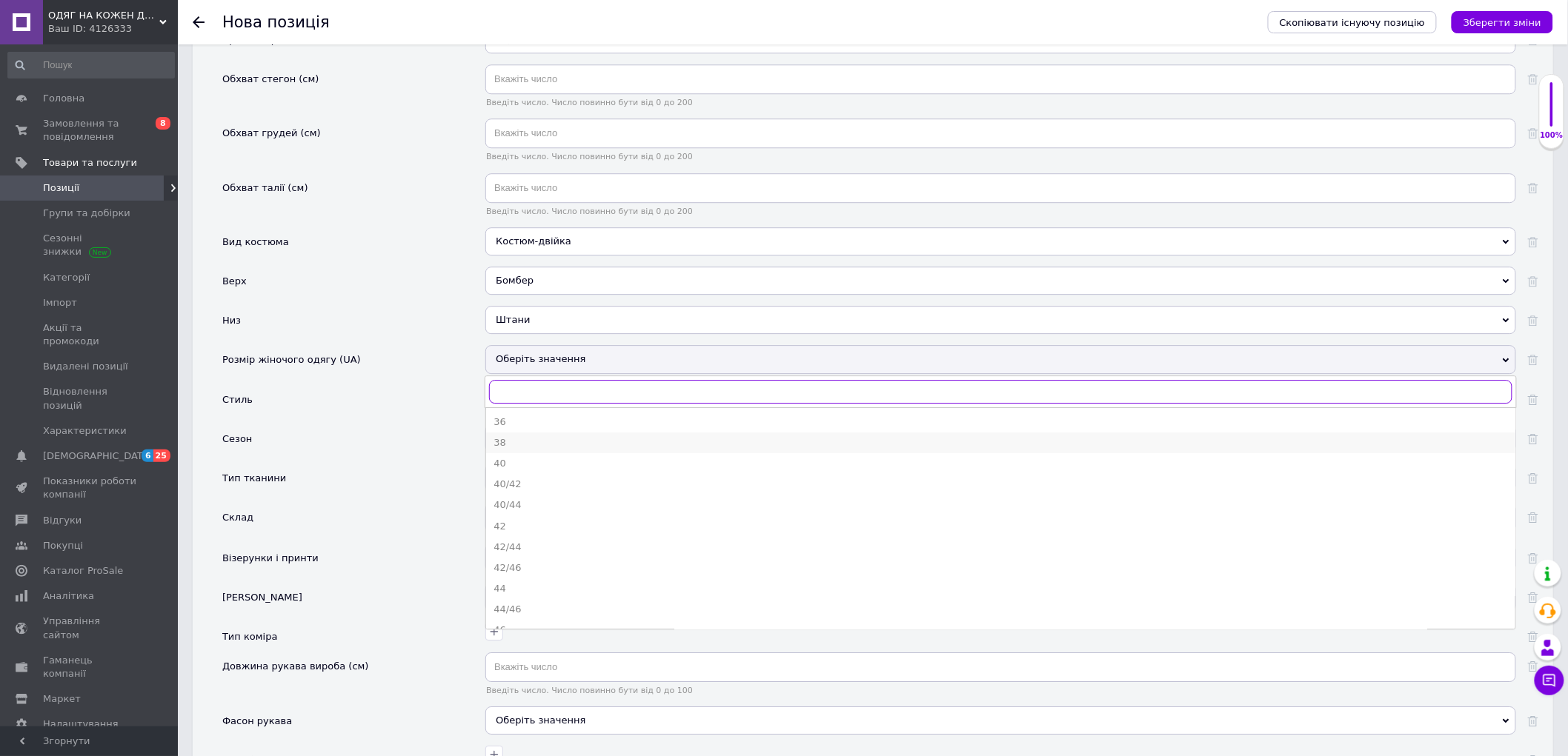
scroll to position [1715, 0]
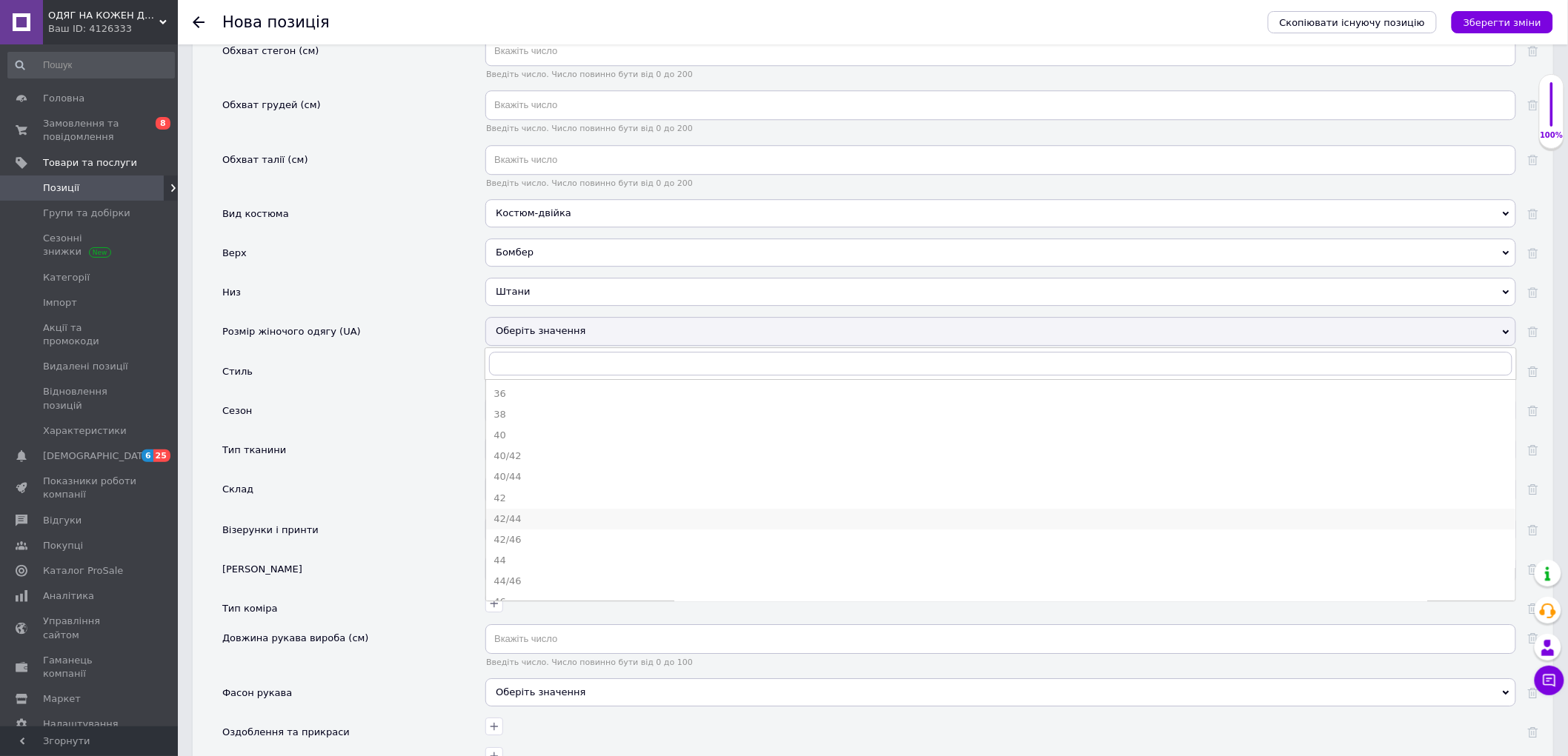
click at [527, 526] on div "42/44" at bounding box center [1000, 519] width 1014 height 14
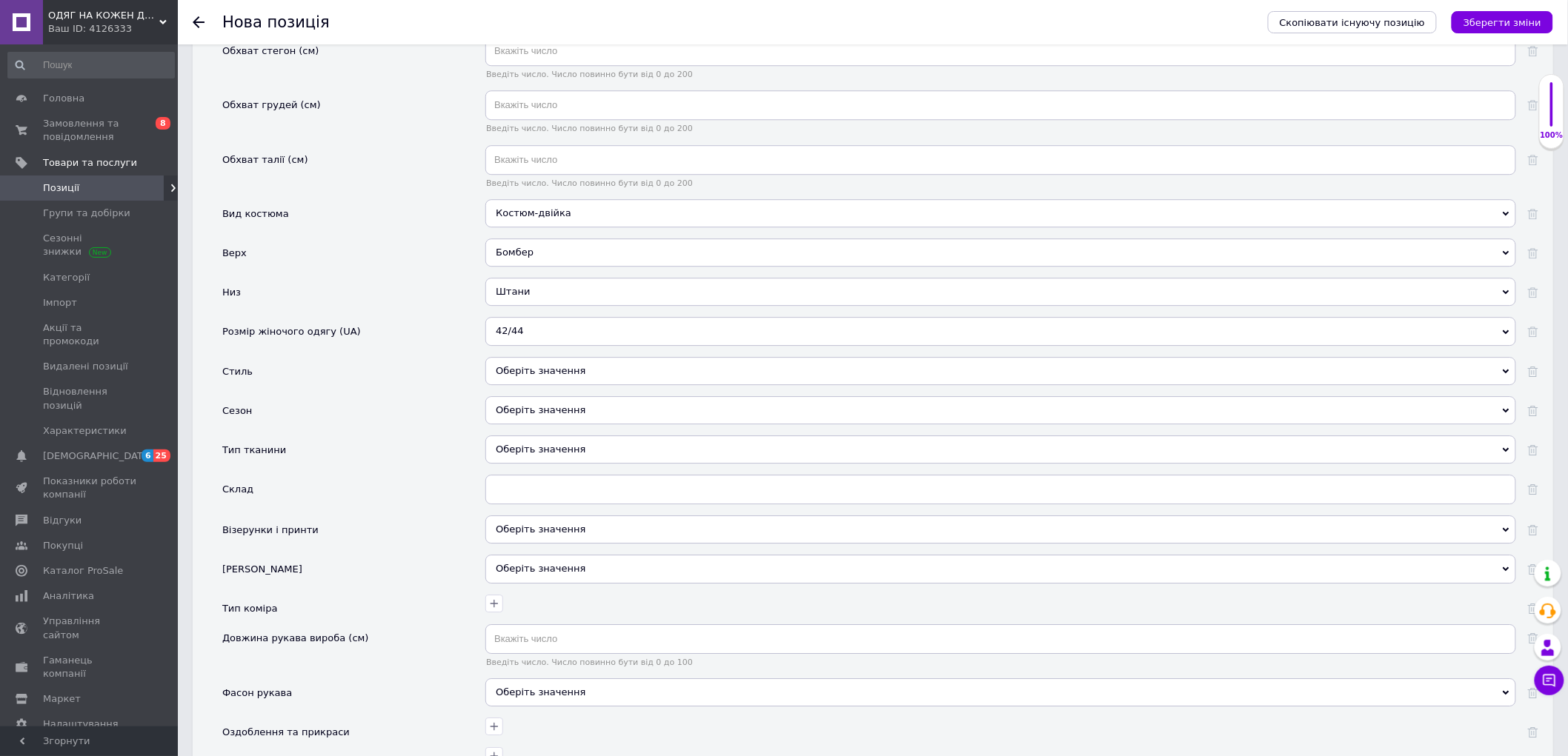
click at [526, 385] on div "Оберіть значення" at bounding box center [1001, 371] width 1031 height 28
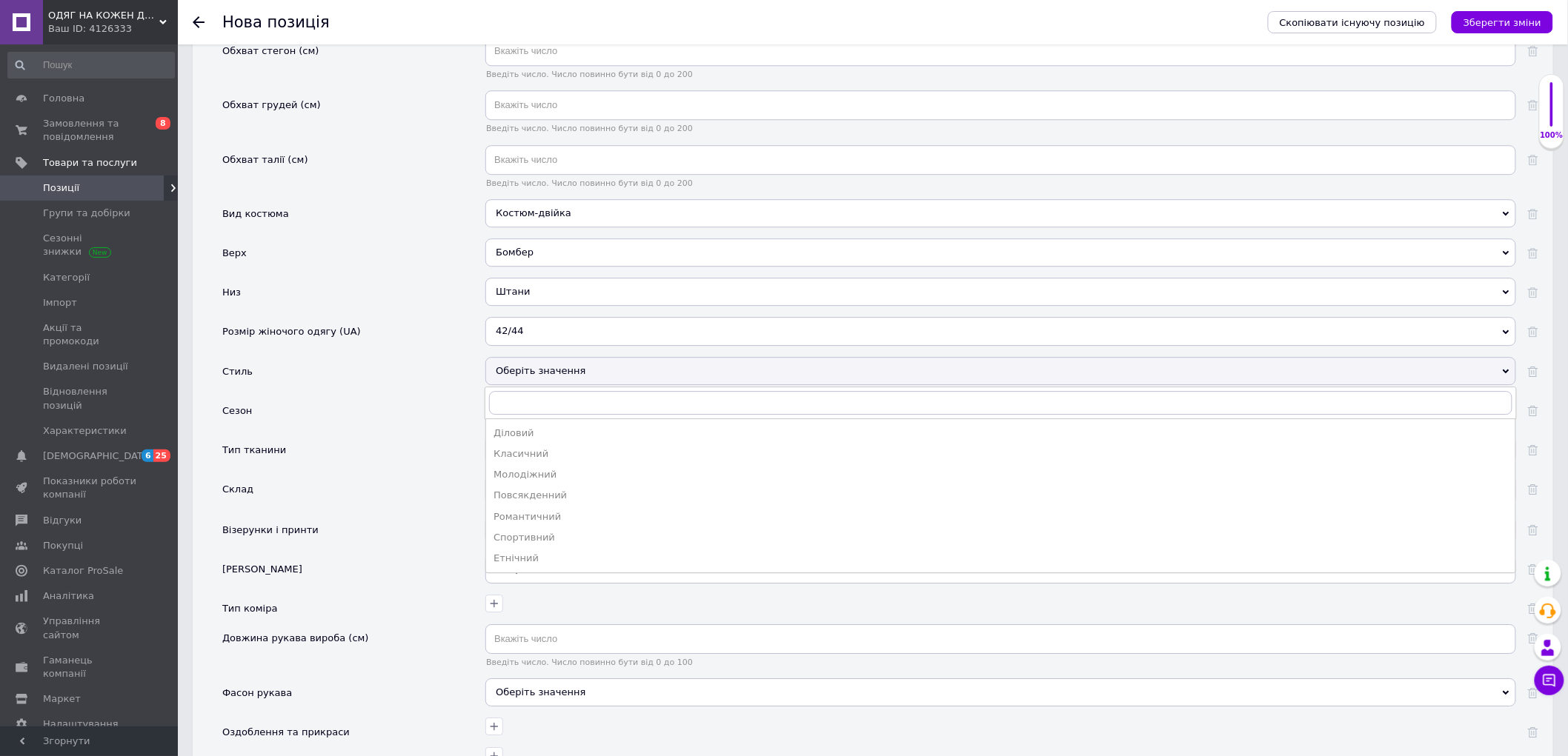
click at [575, 506] on li "Повсякденний" at bounding box center [1001, 496] width 1029 height 20
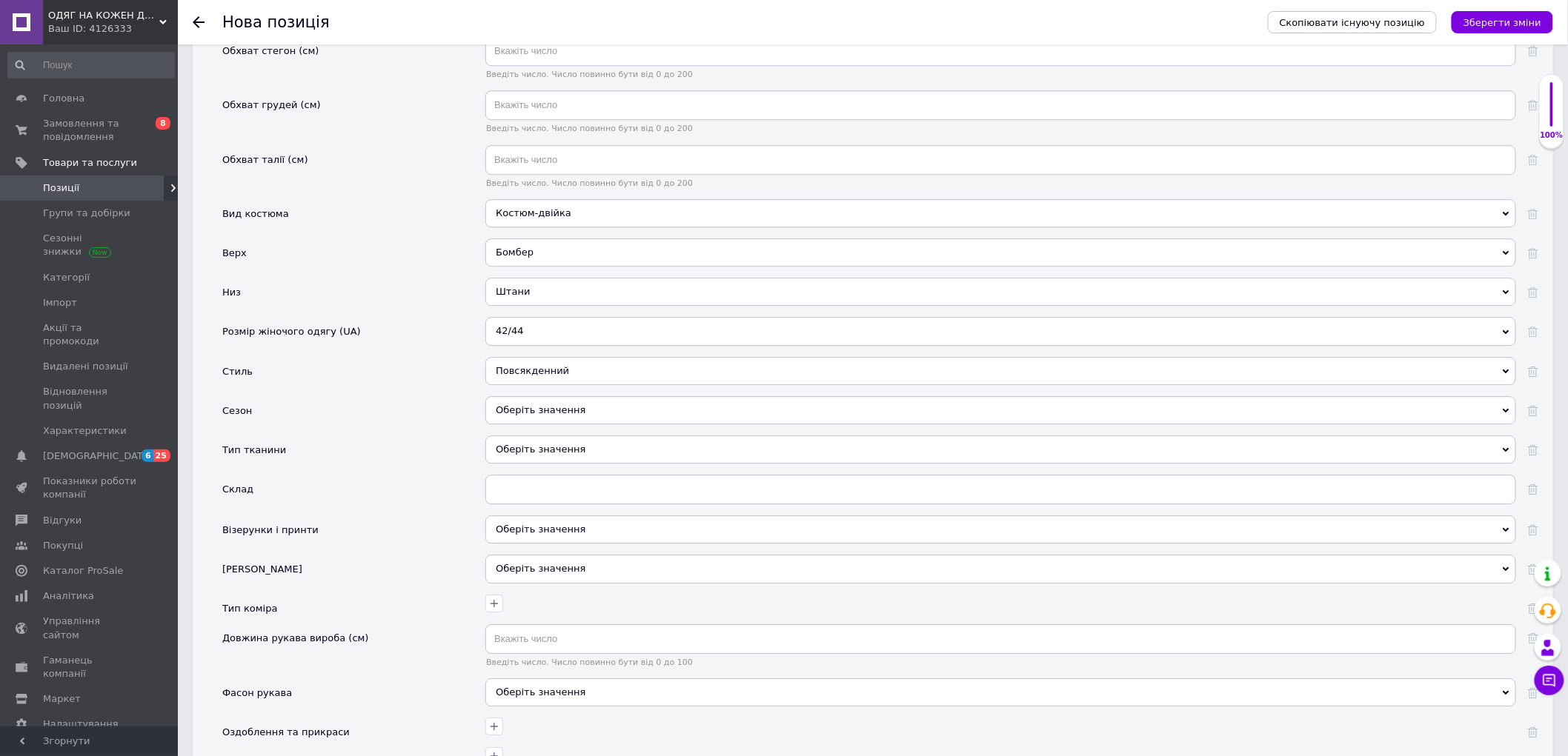
click at [531, 424] on div "Оберіть значення" at bounding box center [1001, 410] width 1031 height 28
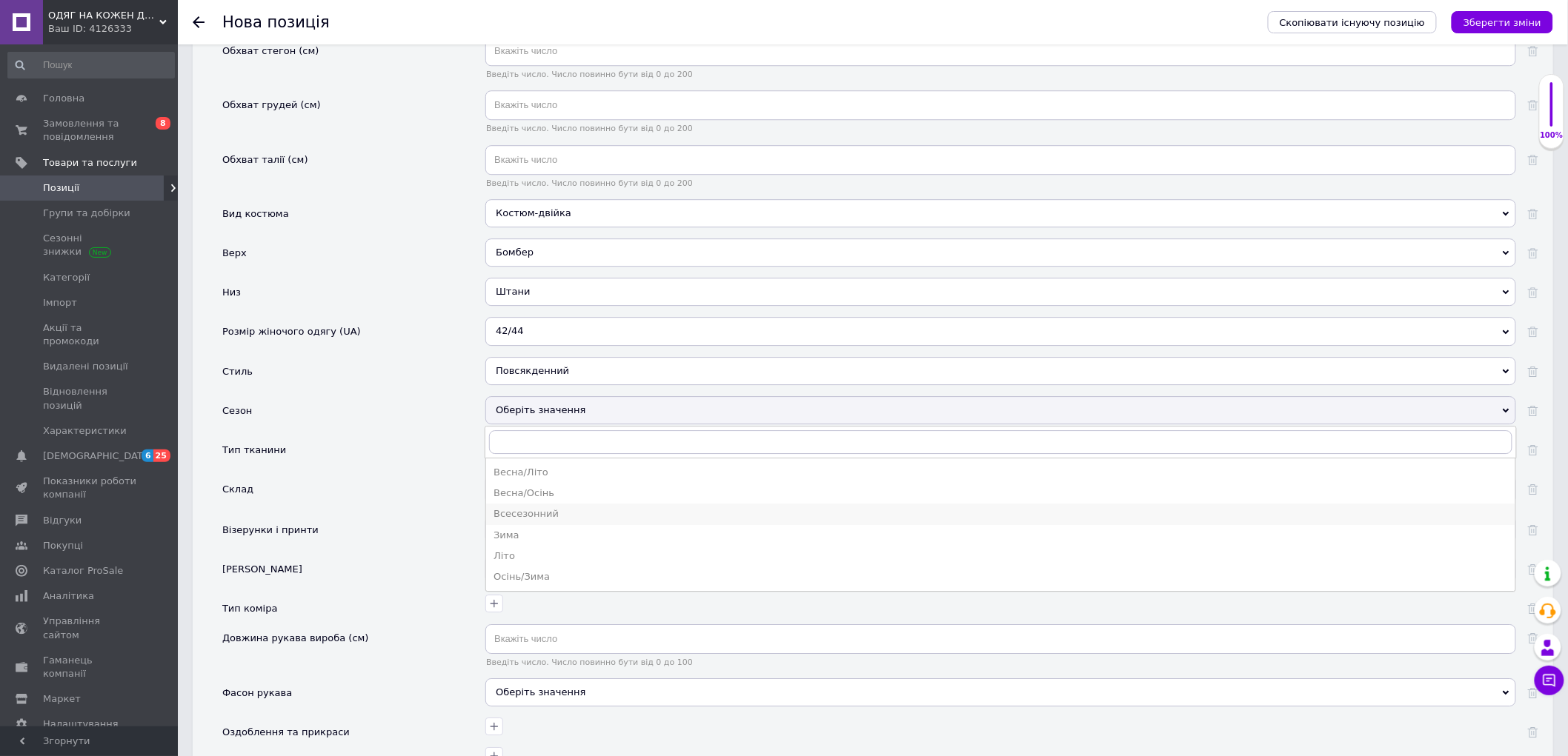
click at [547, 521] on div "Всесезонний" at bounding box center [1000, 514] width 1014 height 14
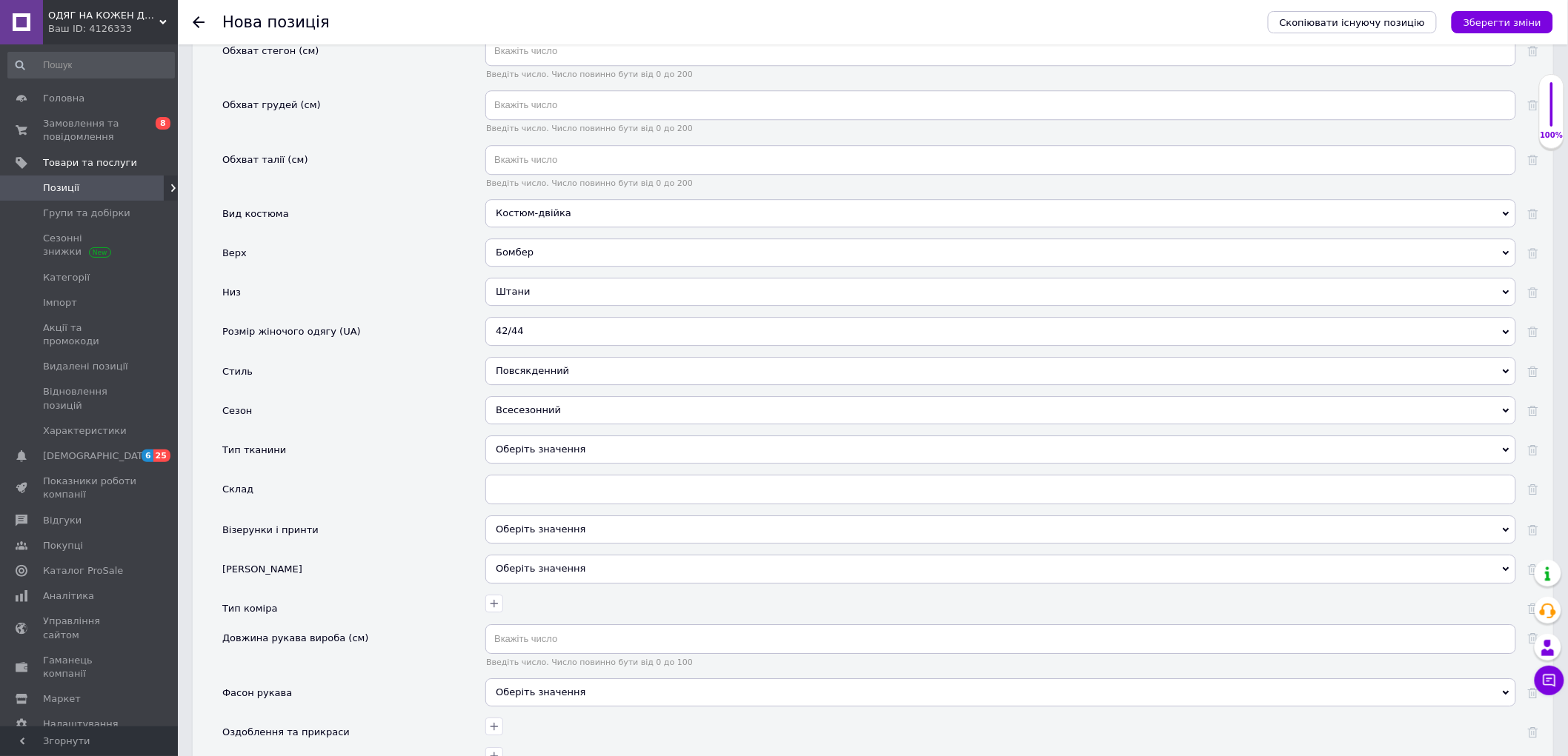
click at [541, 424] on div "Всесезонний" at bounding box center [1001, 410] width 1031 height 28
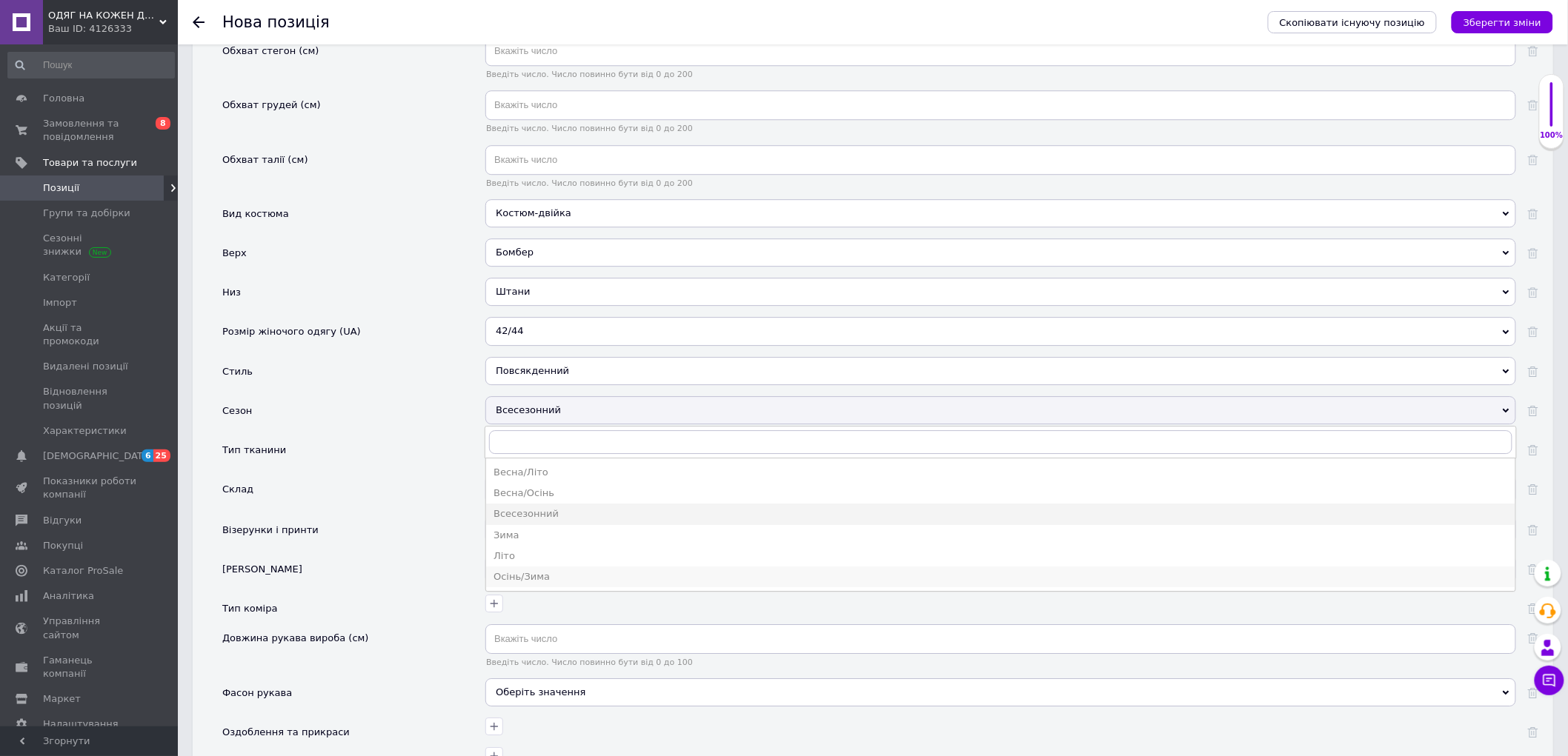
click at [554, 584] on div "Осінь/Зима" at bounding box center [1000, 577] width 1014 height 14
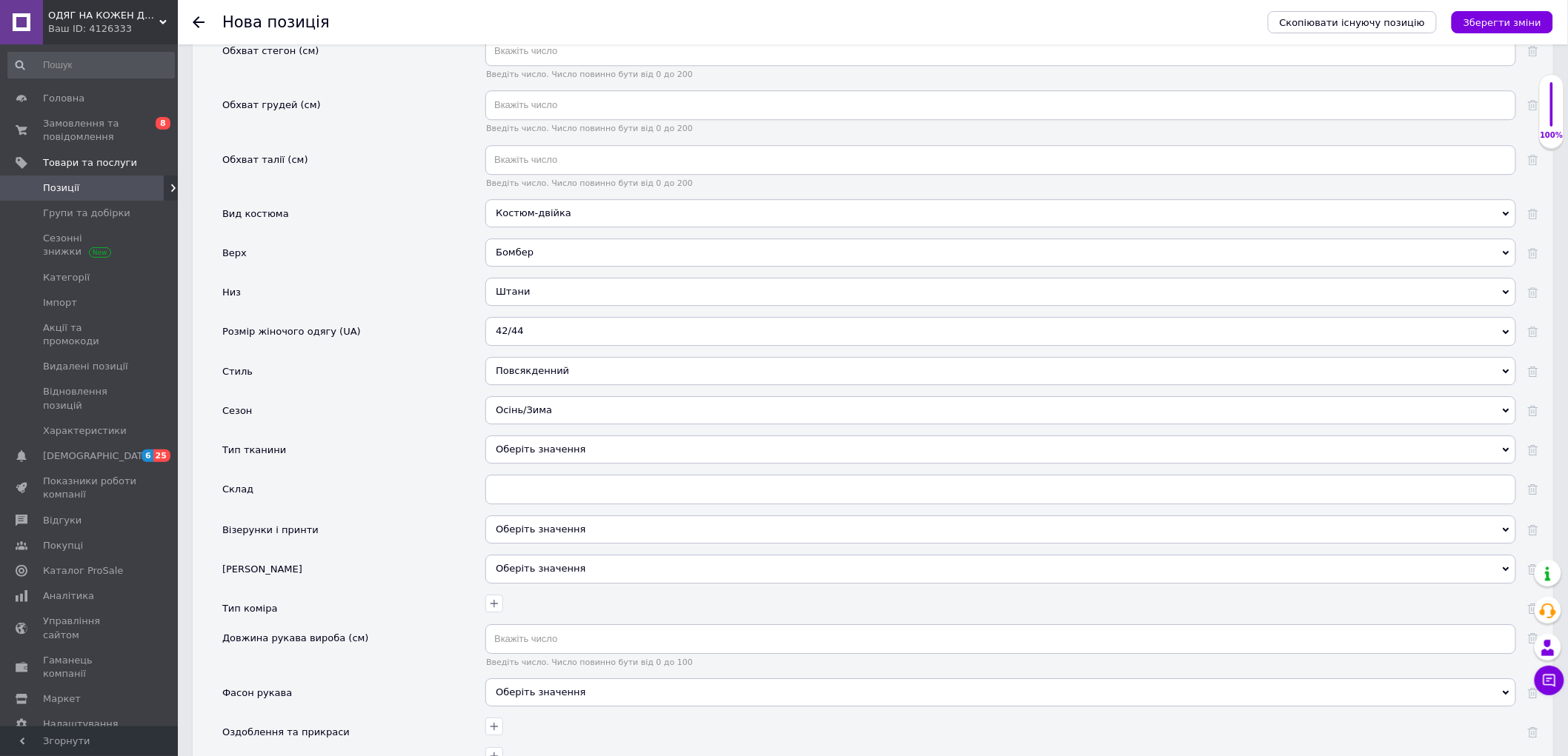
click at [542, 463] on div "Оберіть значення" at bounding box center [1001, 449] width 1031 height 28
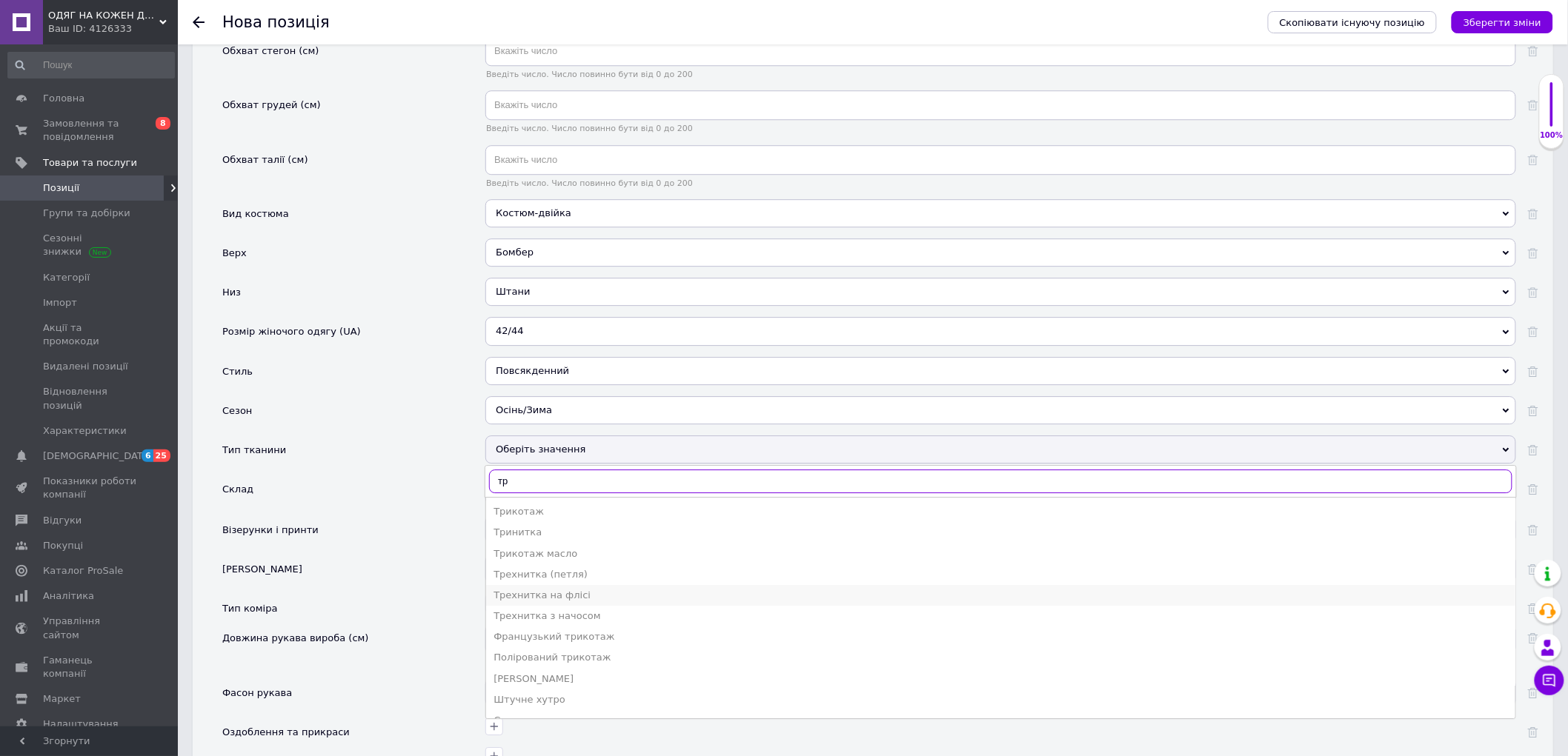
type input "тр"
click at [544, 602] on div "Трехнитка на флісі" at bounding box center [1000, 596] width 1014 height 14
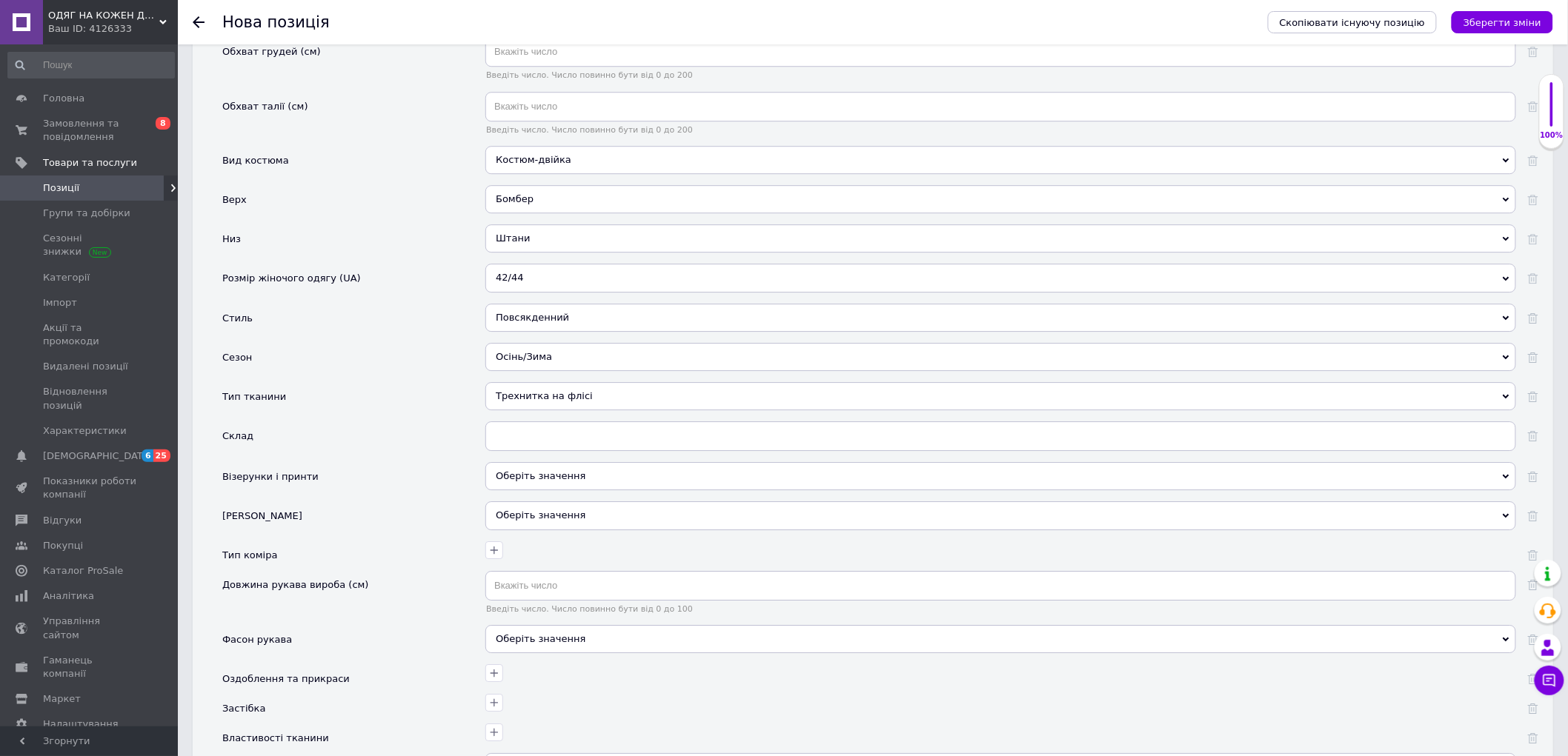
scroll to position [1797, 0]
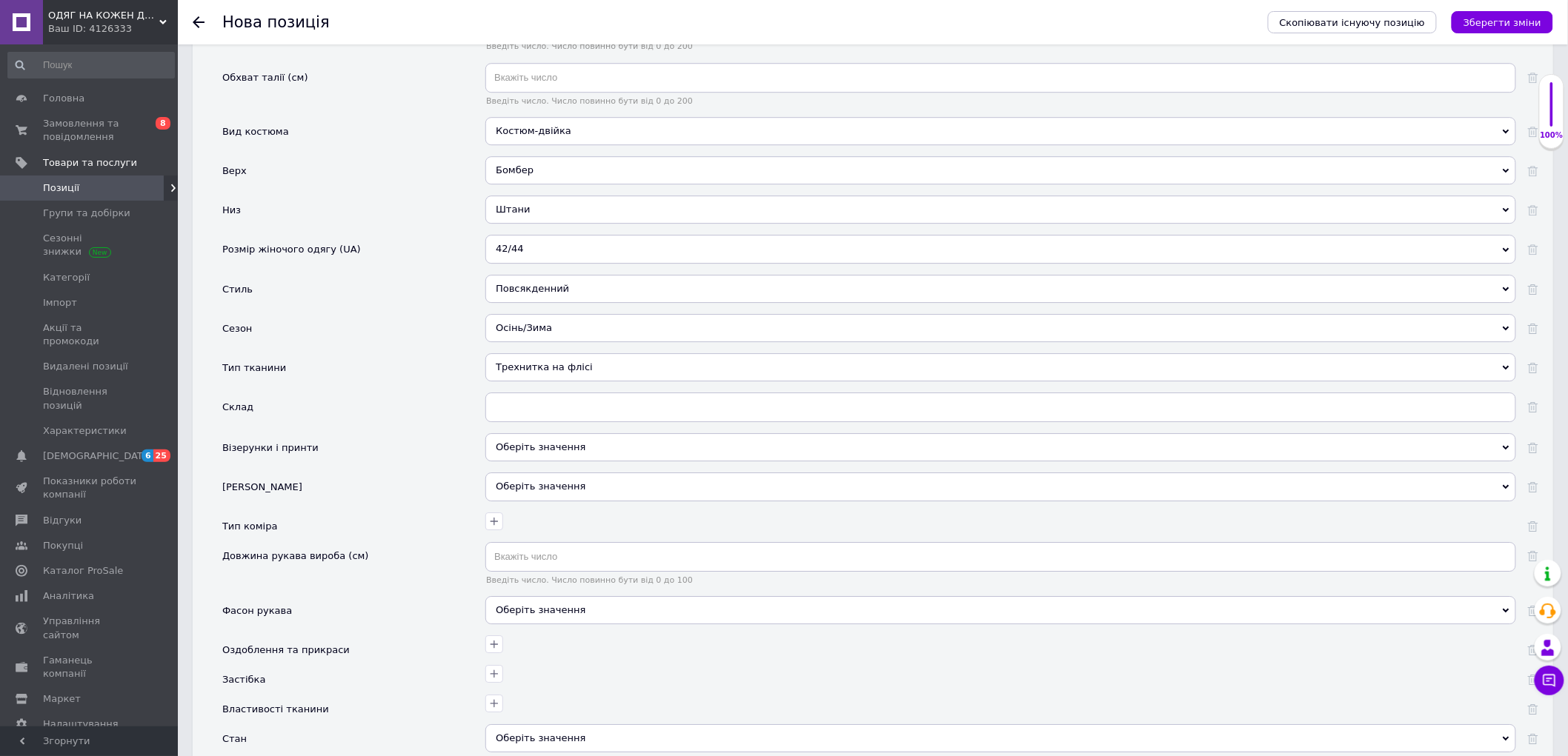
click at [537, 462] on div "Оберіть значення" at bounding box center [1001, 447] width 1031 height 28
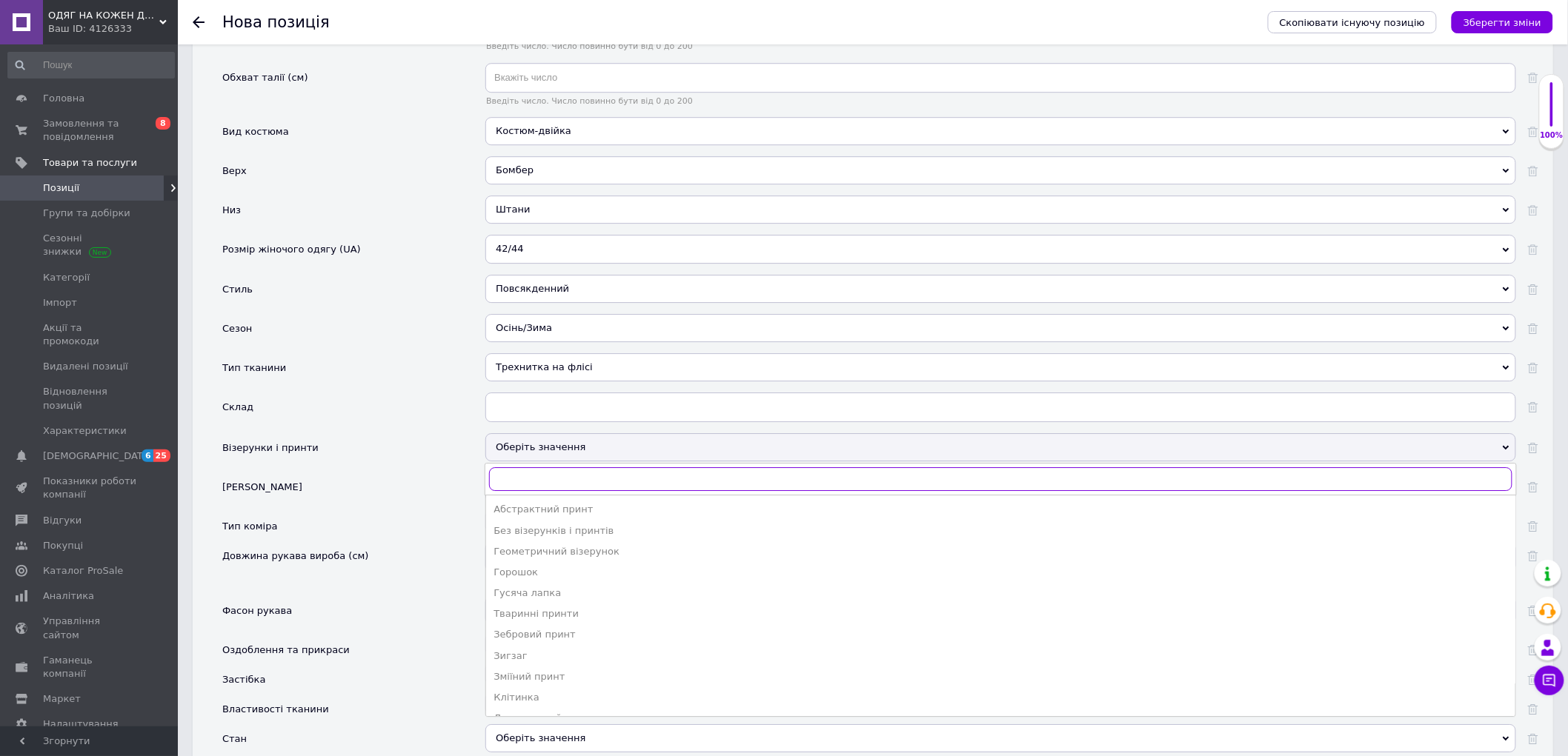
scroll to position [1879, 0]
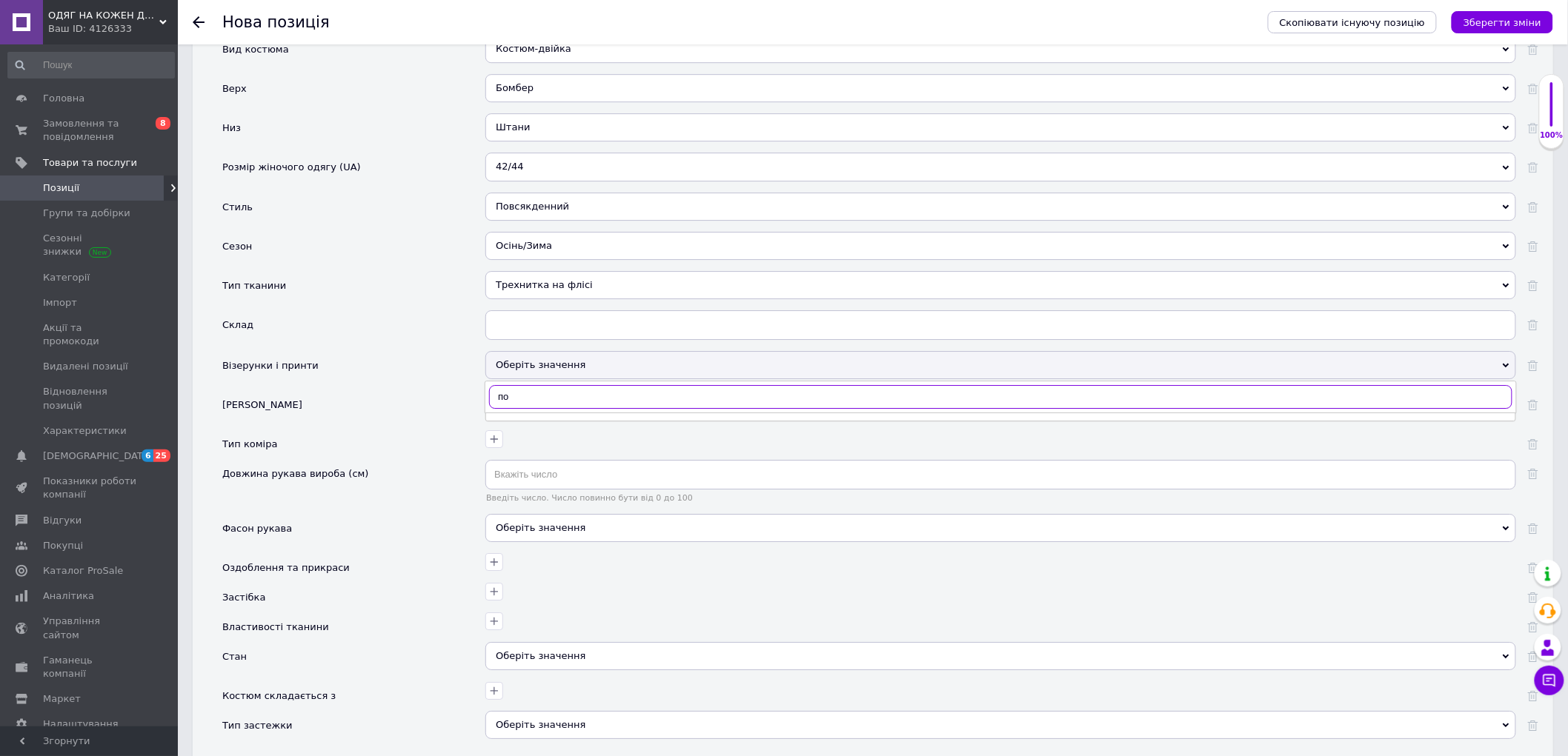
type input "п"
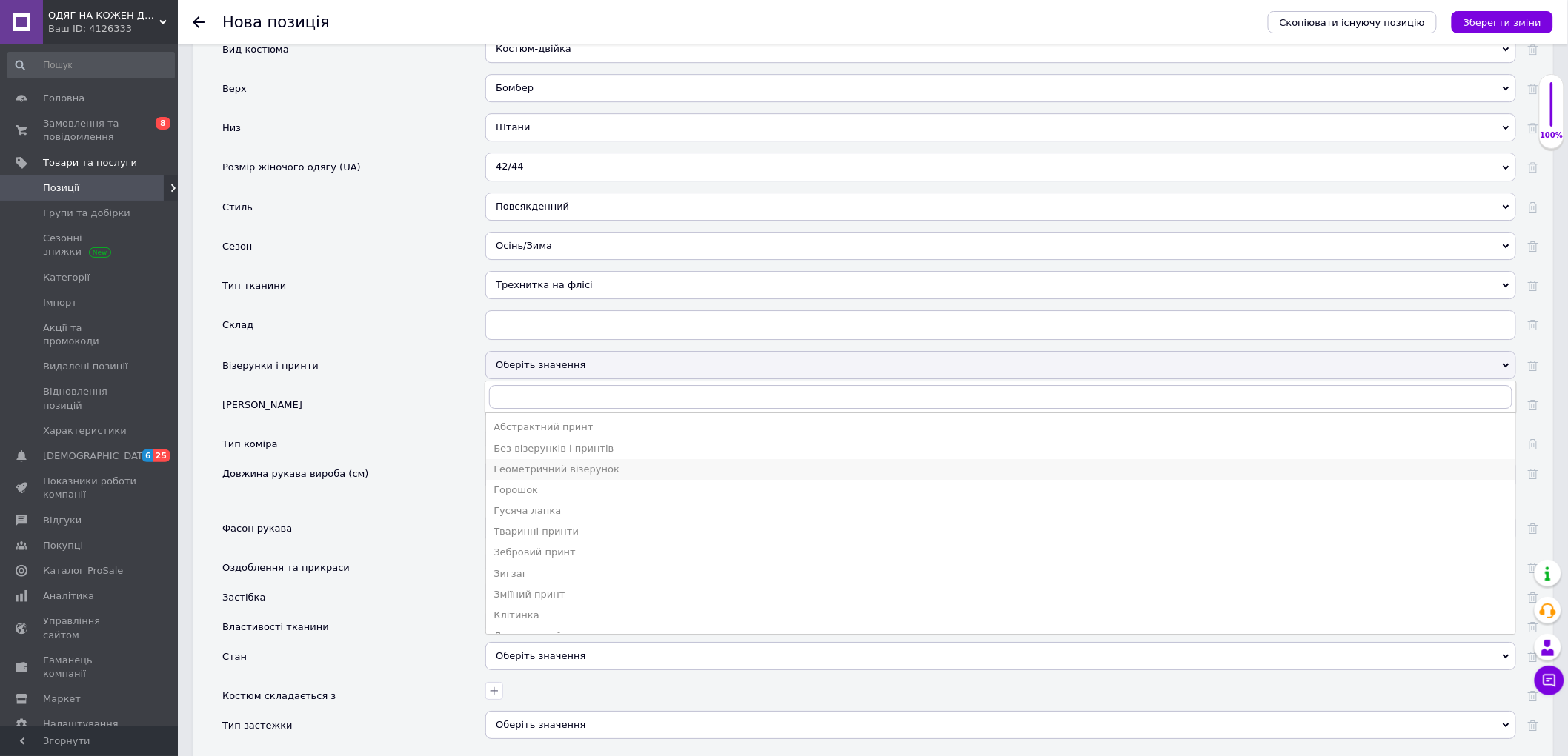
click at [562, 476] on div "Геометричний візерунок" at bounding box center [1000, 469] width 1014 height 14
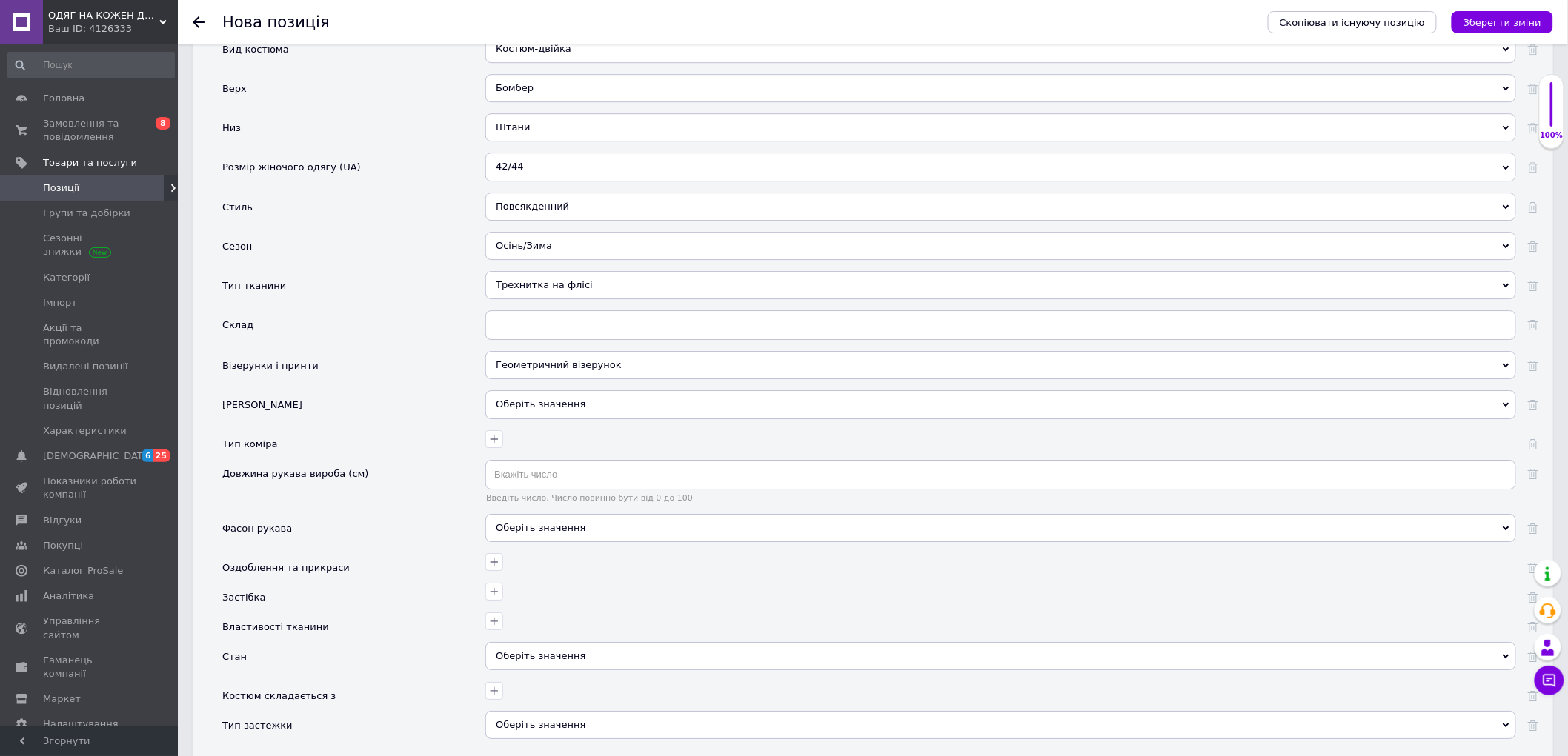
click at [509, 418] on div "Оберіть значення" at bounding box center [1001, 404] width 1031 height 28
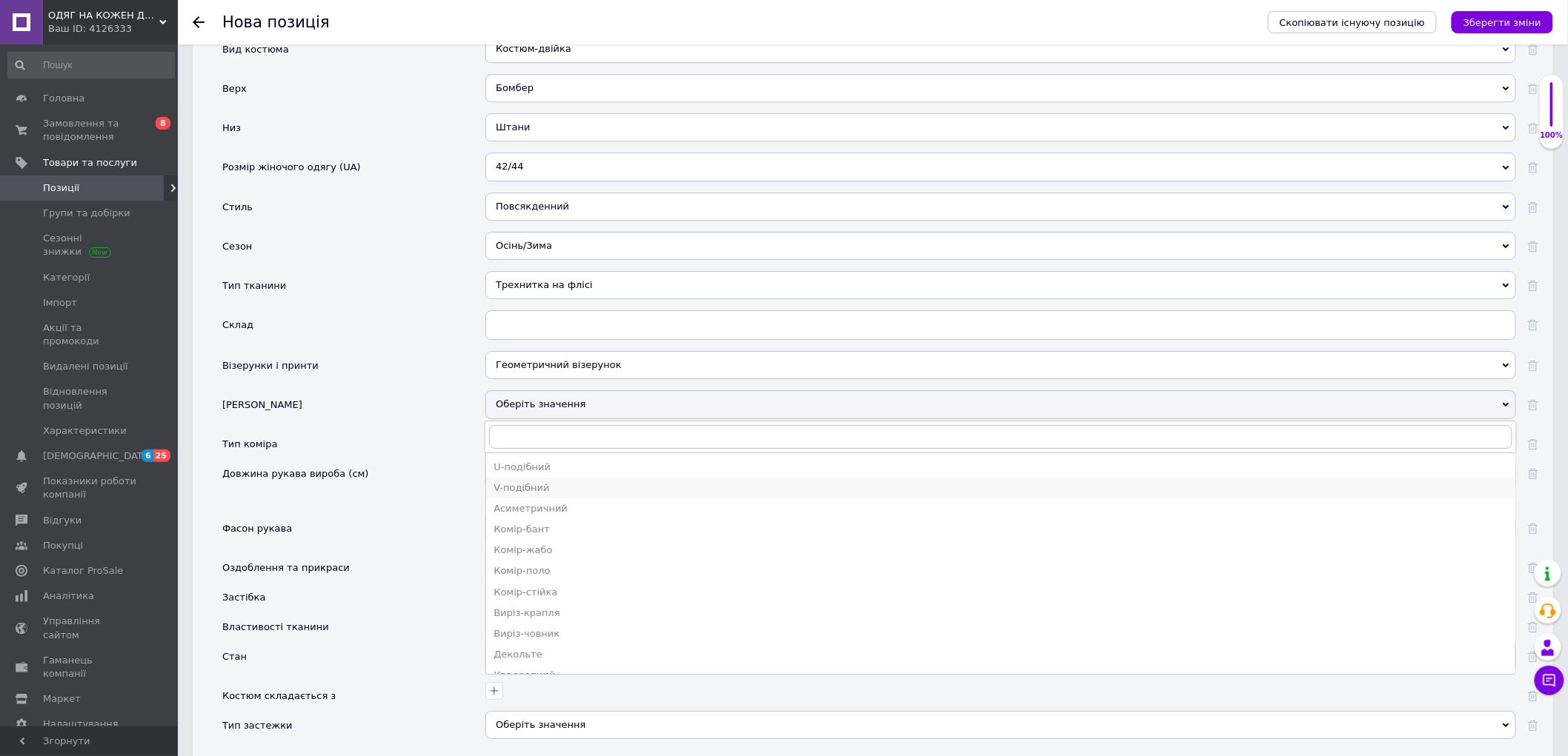
click at [523, 495] on div "V-подібний" at bounding box center [1000, 488] width 1014 height 14
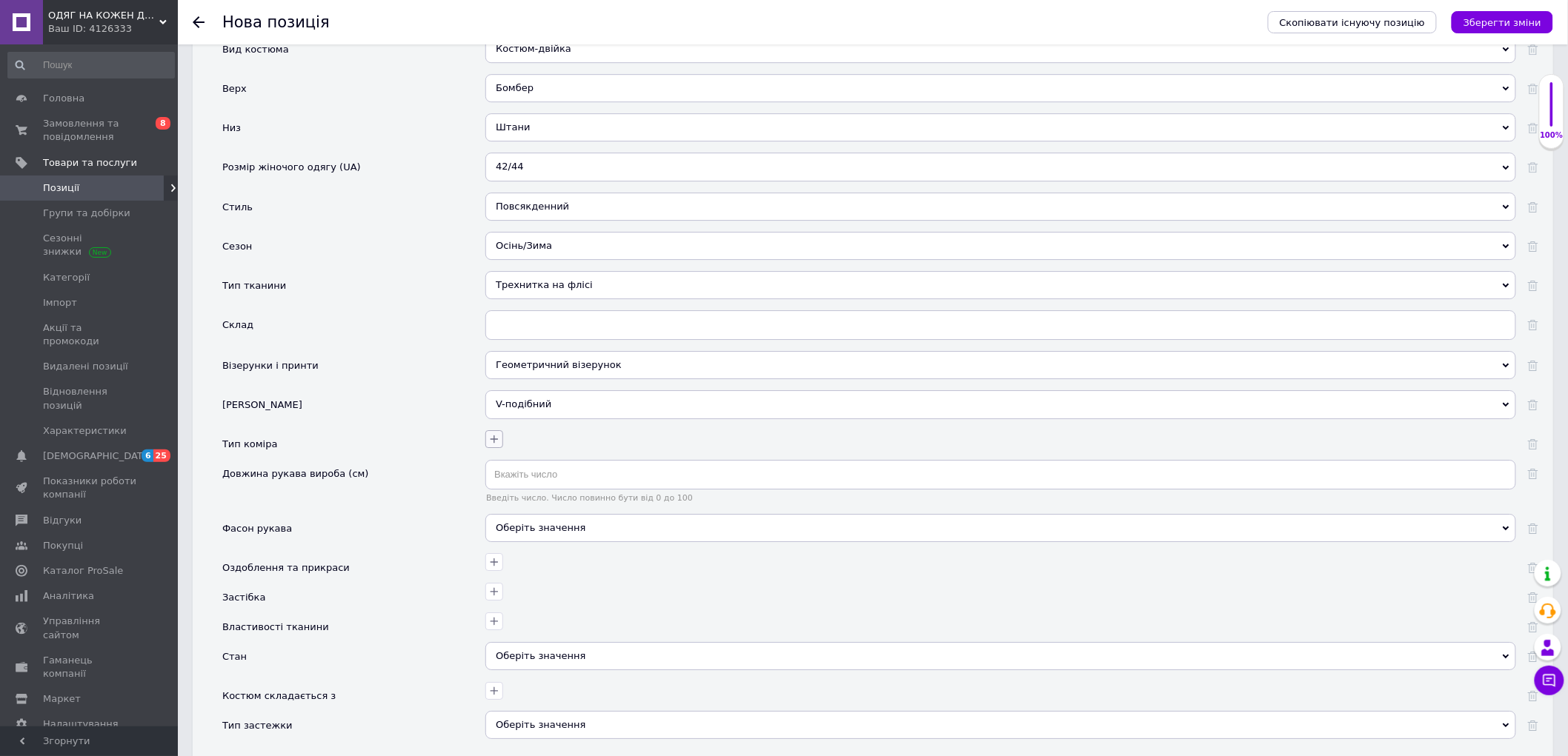
click at [491, 445] on icon "button" at bounding box center [494, 440] width 12 height 12
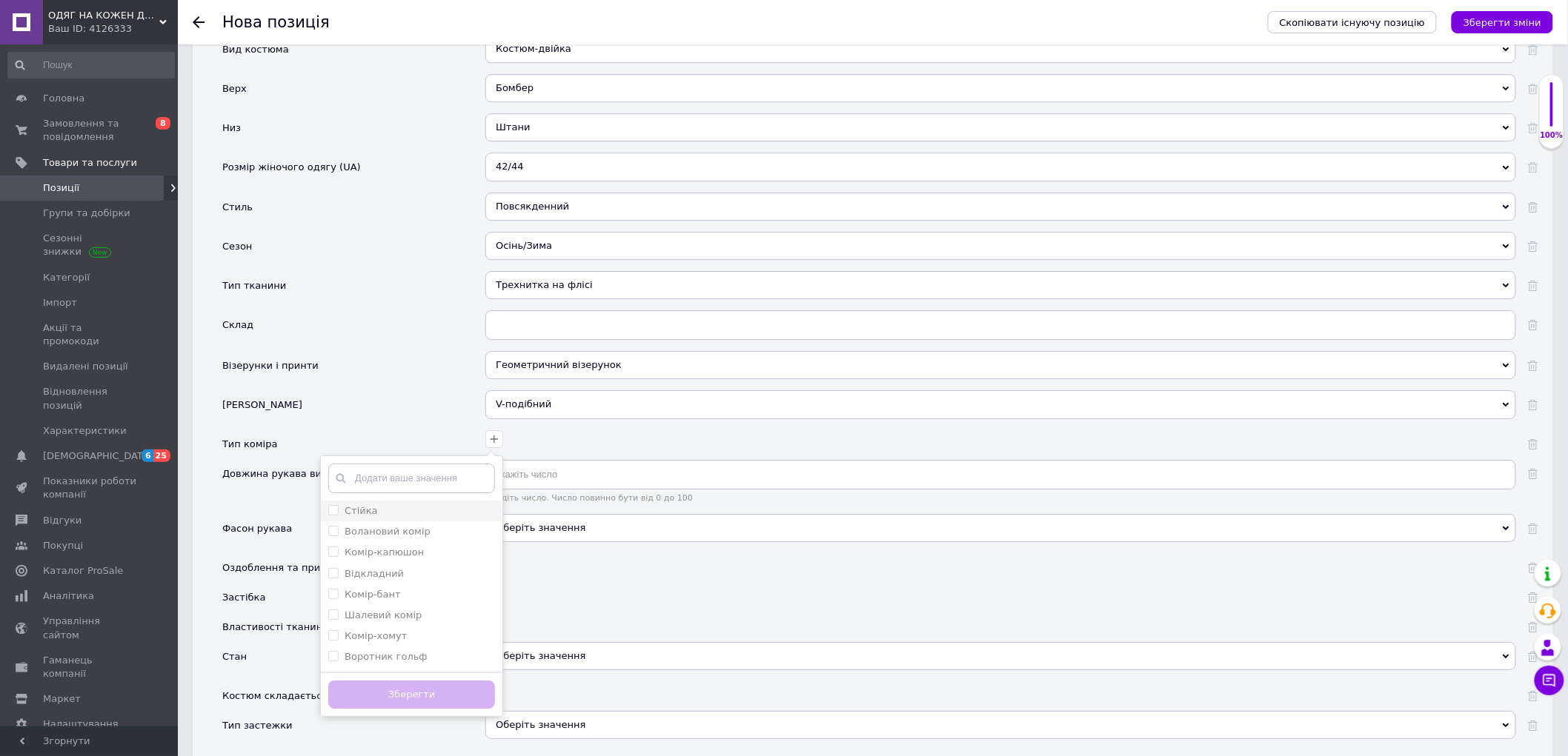
click at [395, 518] on div "Стійка" at bounding box center [412, 511] width 166 height 14
checkbox input "true"
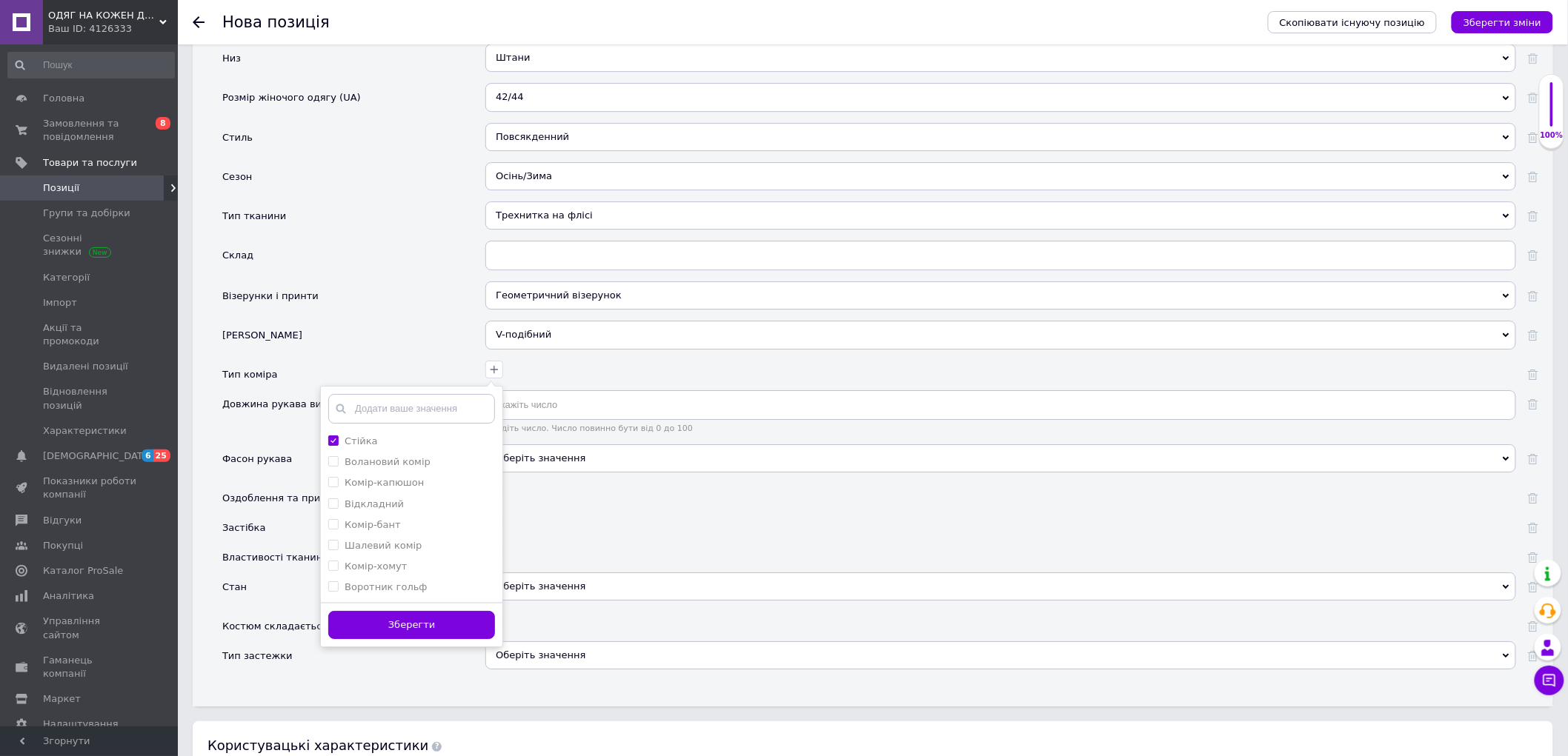
scroll to position [2045, 0]
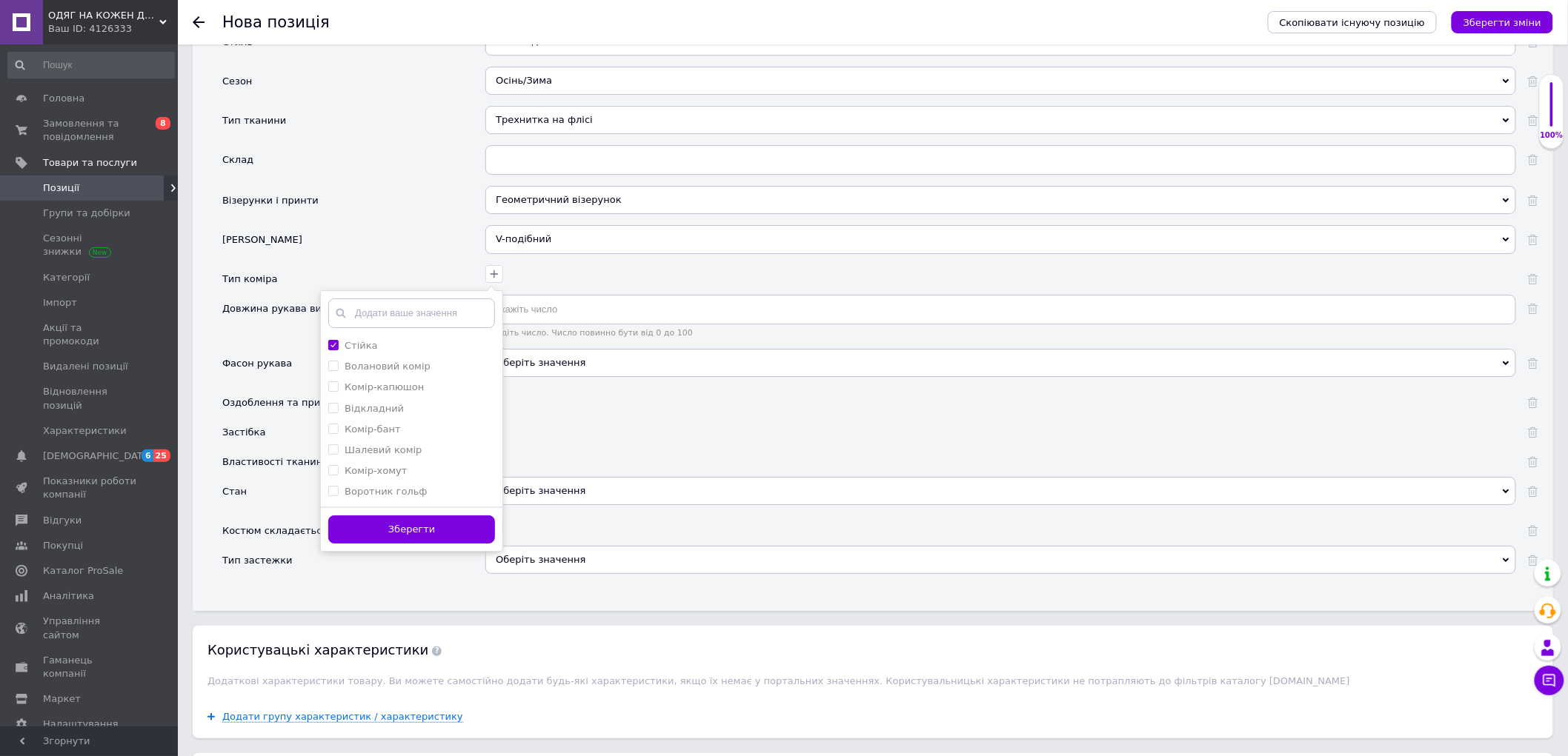
click at [458, 544] on button "Зберегти" at bounding box center [412, 529] width 166 height 29
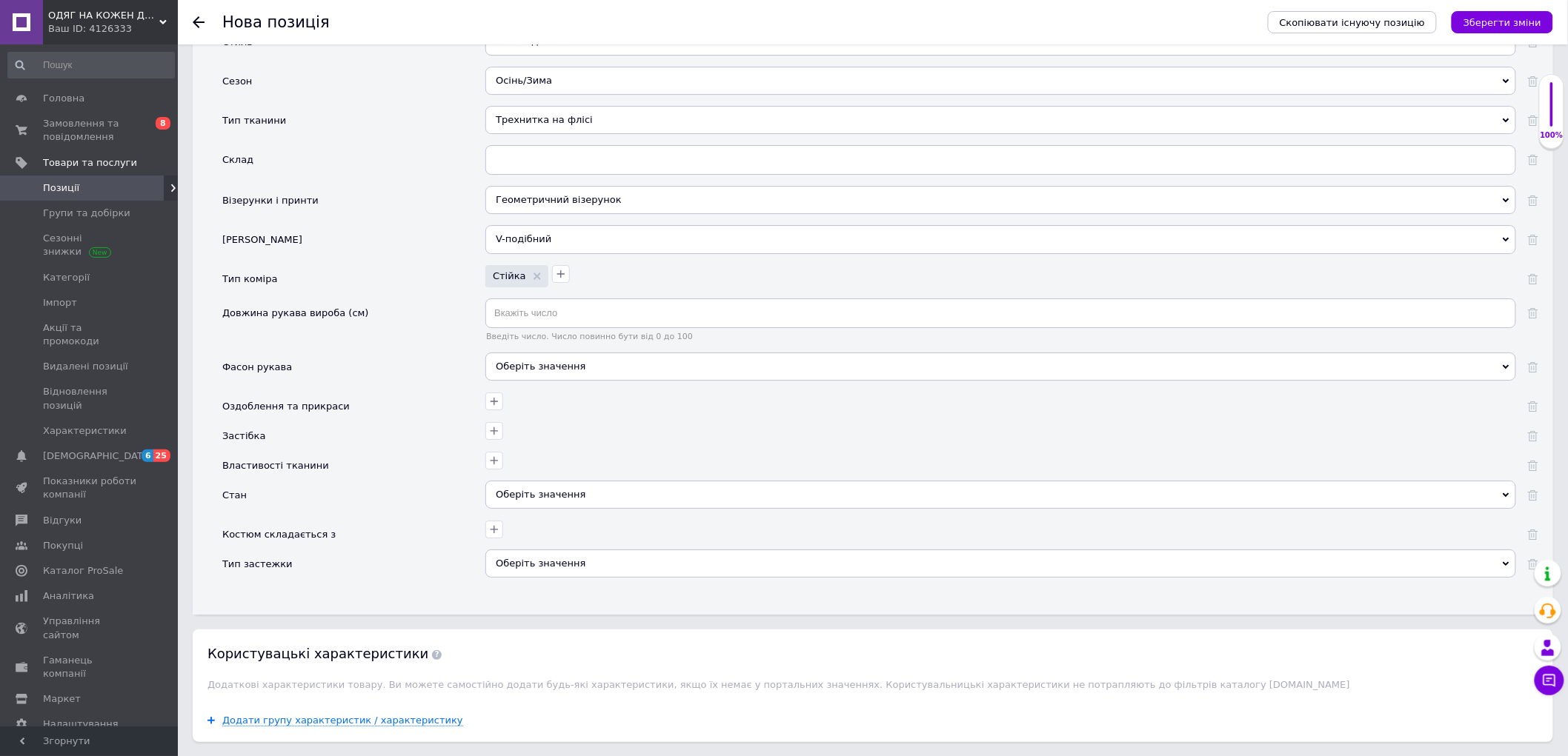
drag, startPoint x: 515, startPoint y: 463, endPoint x: 515, endPoint y: 475, distance: 12.0
click at [515, 381] on div "Оберіть значення" at bounding box center [1001, 366] width 1031 height 28
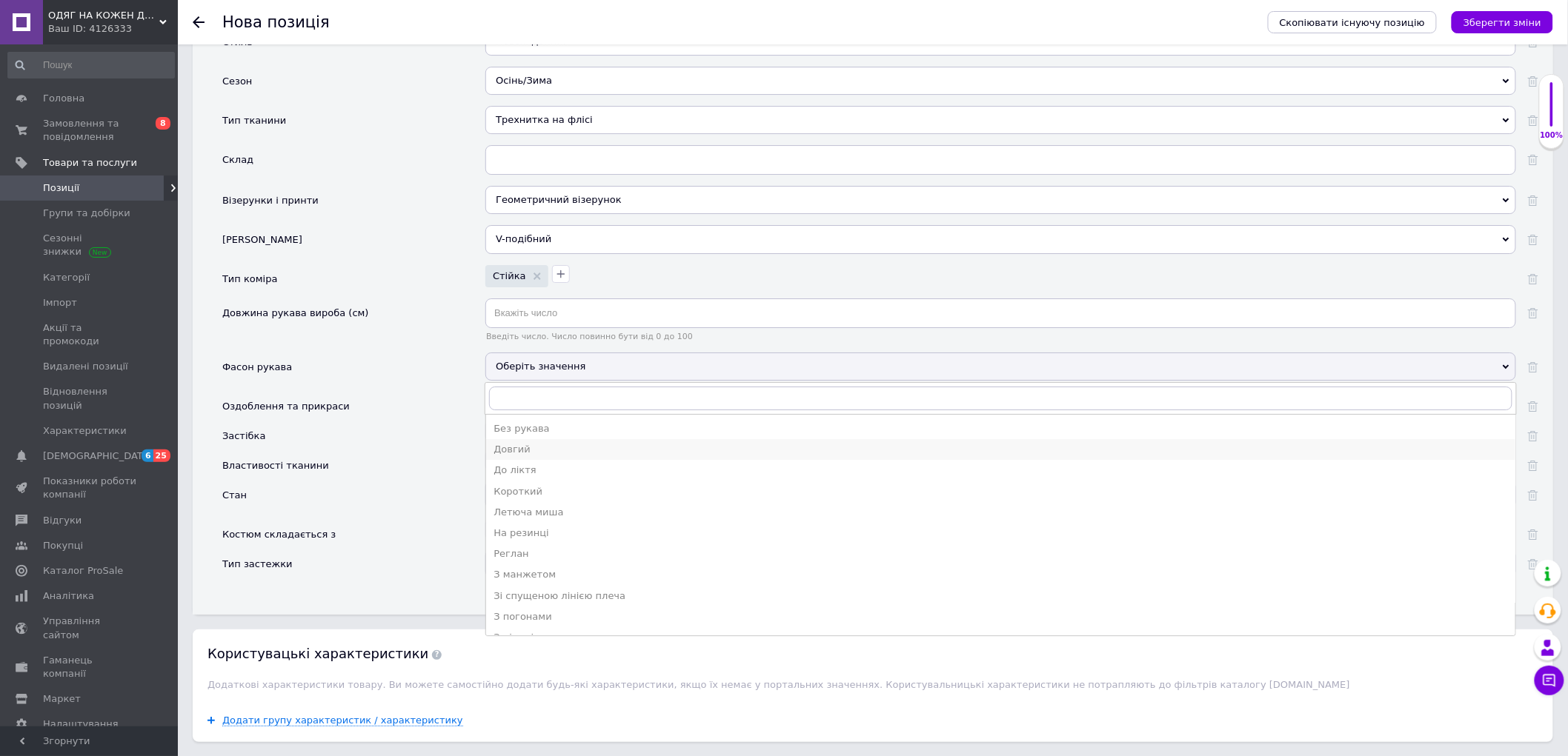
click at [521, 456] on div "Довгий" at bounding box center [1000, 450] width 1014 height 14
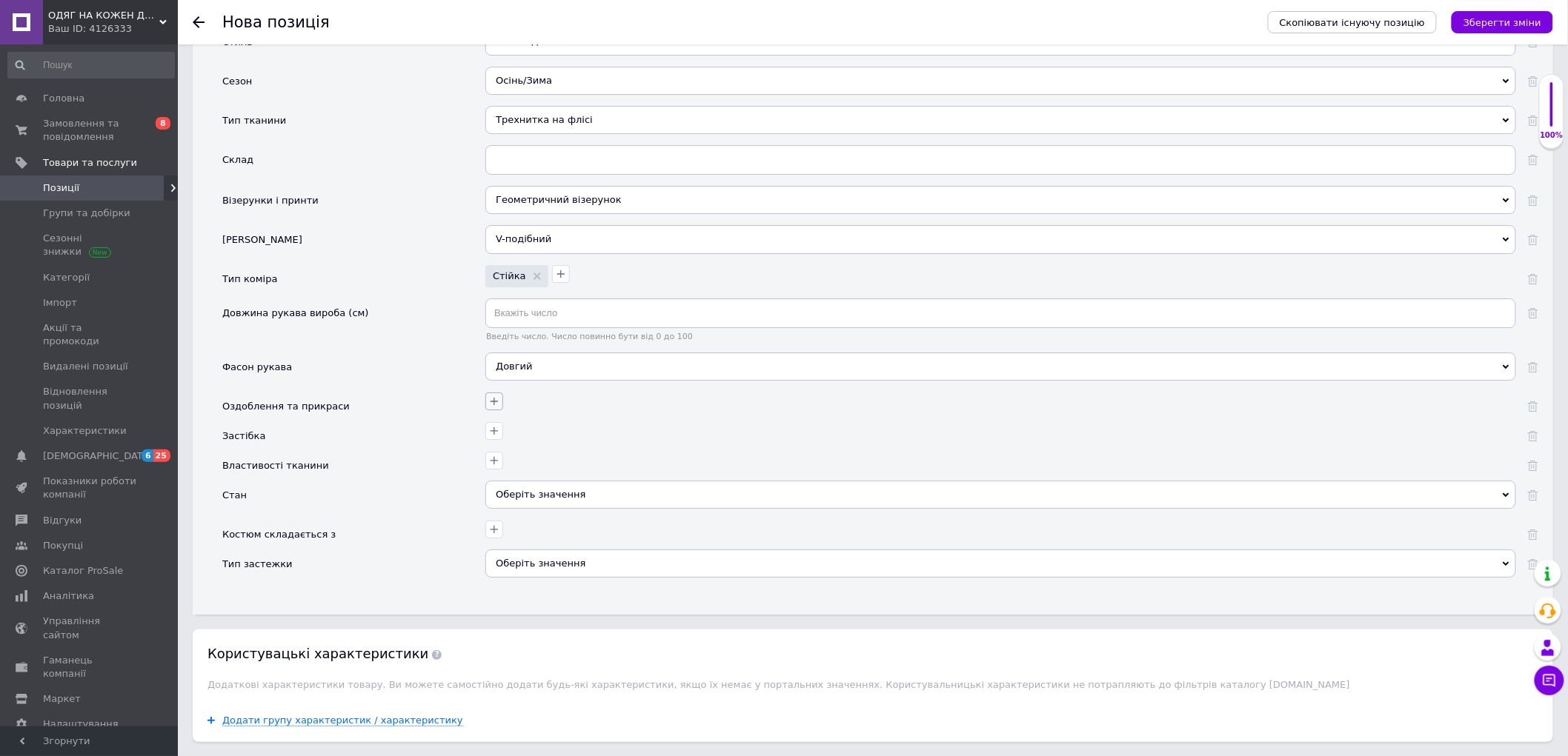
click at [492, 407] on icon "button" at bounding box center [494, 401] width 12 height 12
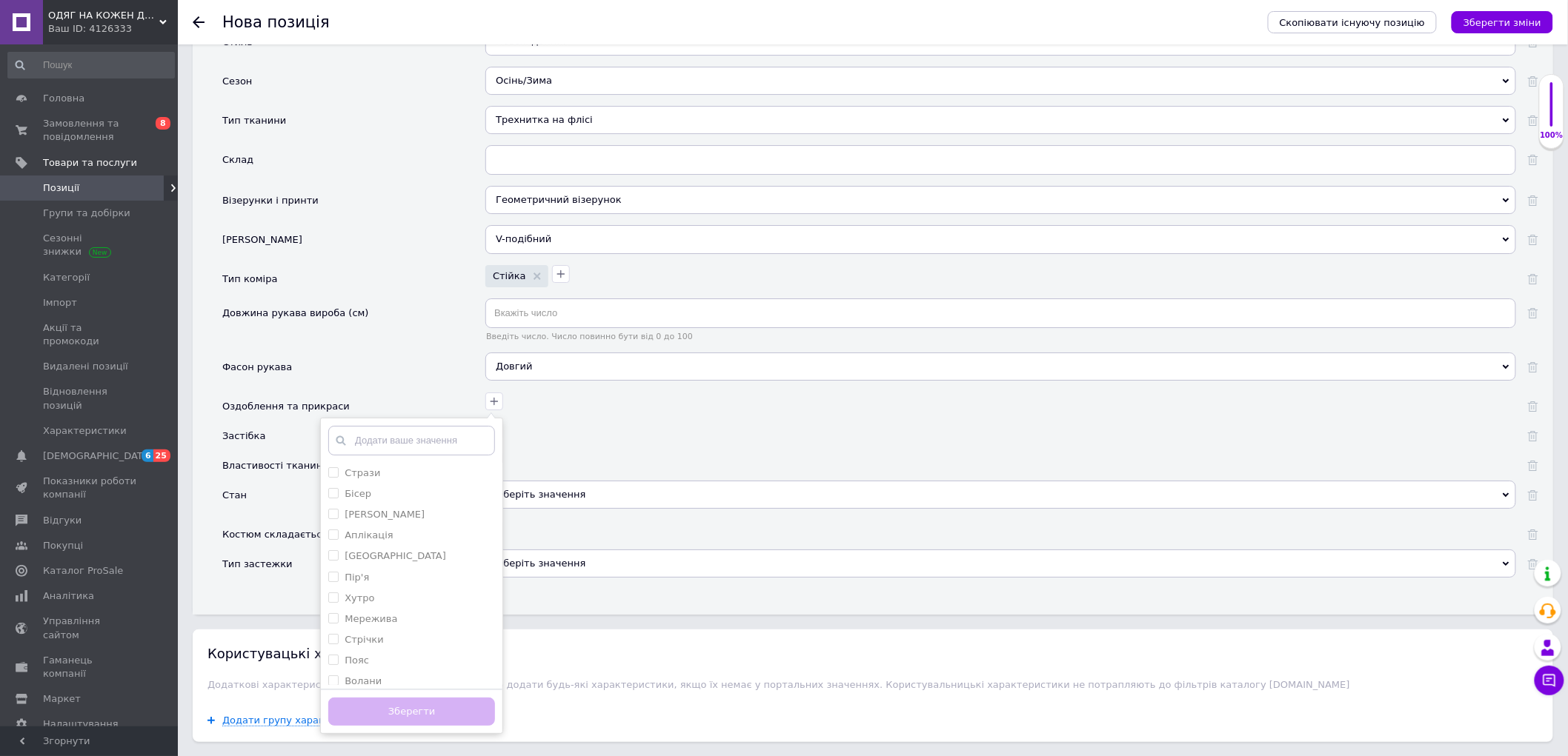
click at [521, 451] on div at bounding box center [1001, 436] width 1031 height 30
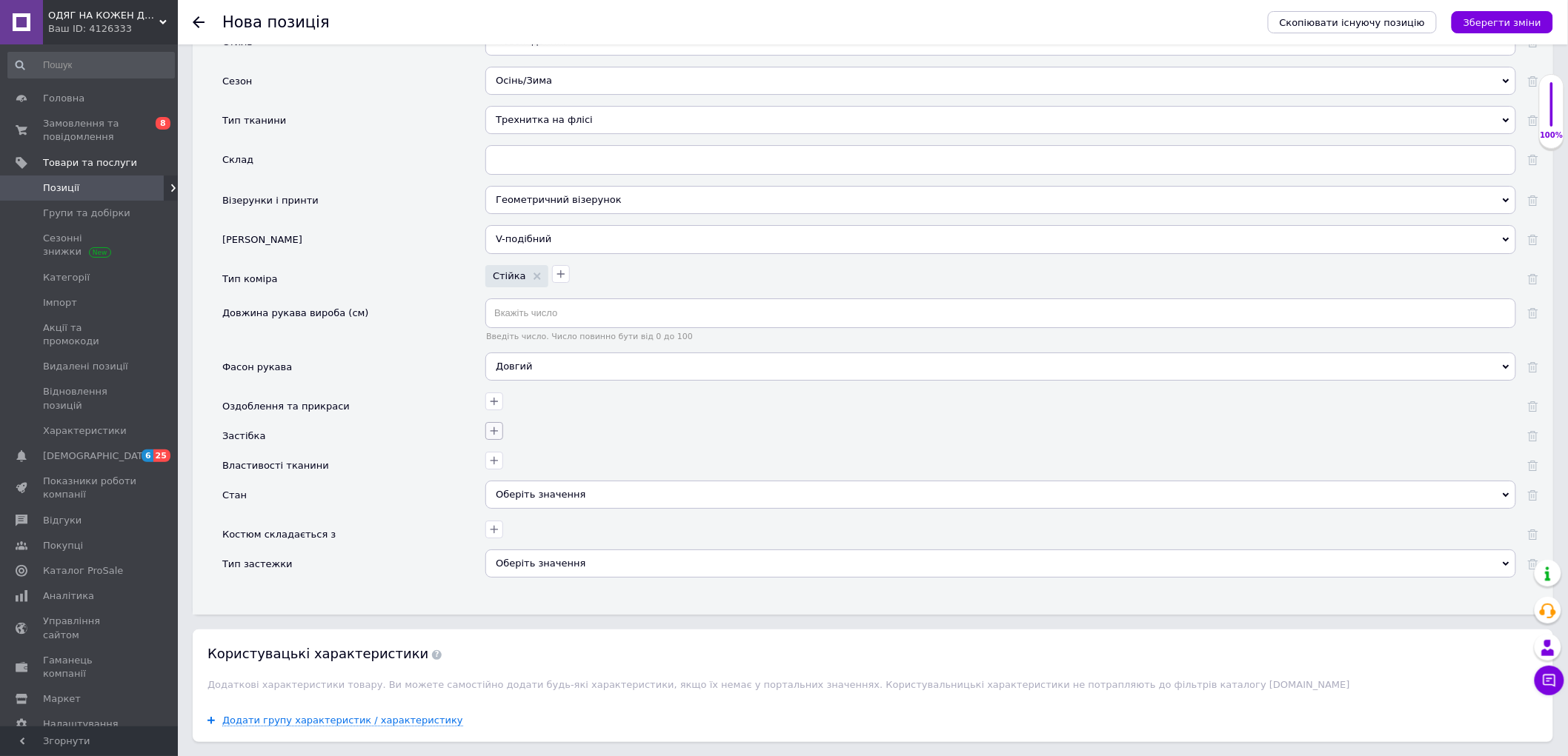
click at [499, 437] on icon "button" at bounding box center [494, 431] width 12 height 12
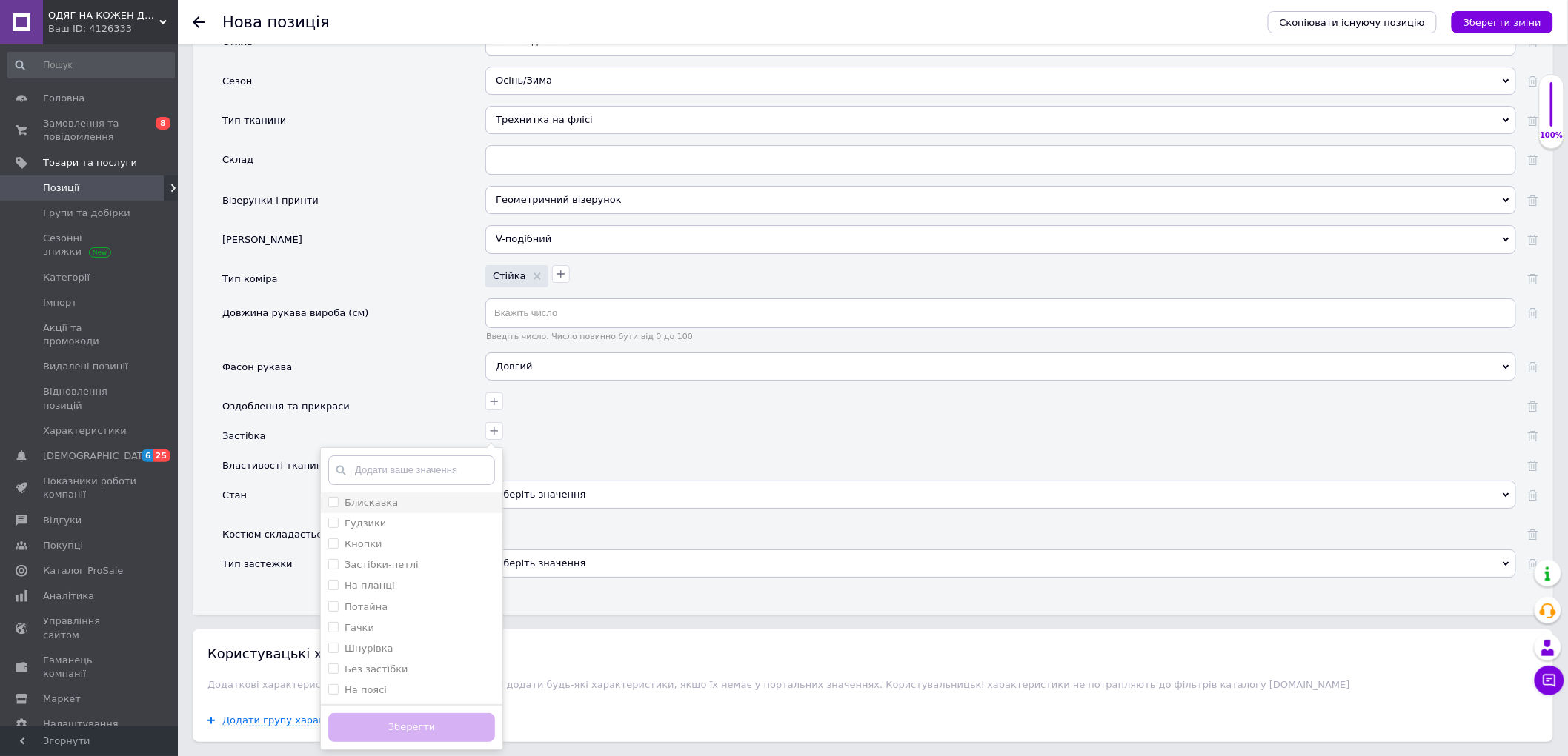
click at [396, 509] on div "Блискавка" at bounding box center [412, 503] width 166 height 14
checkbox input "true"
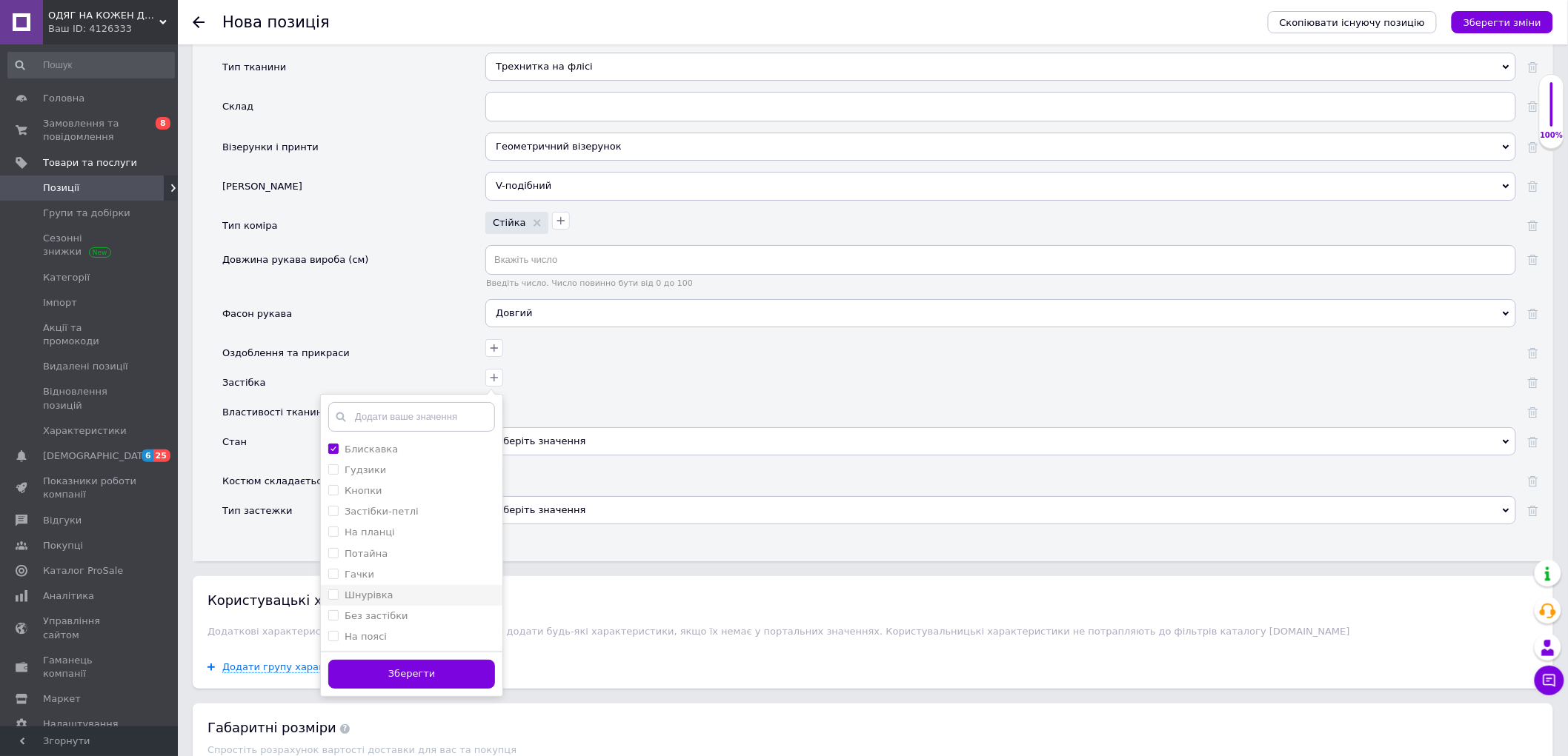
scroll to position [2127, 0]
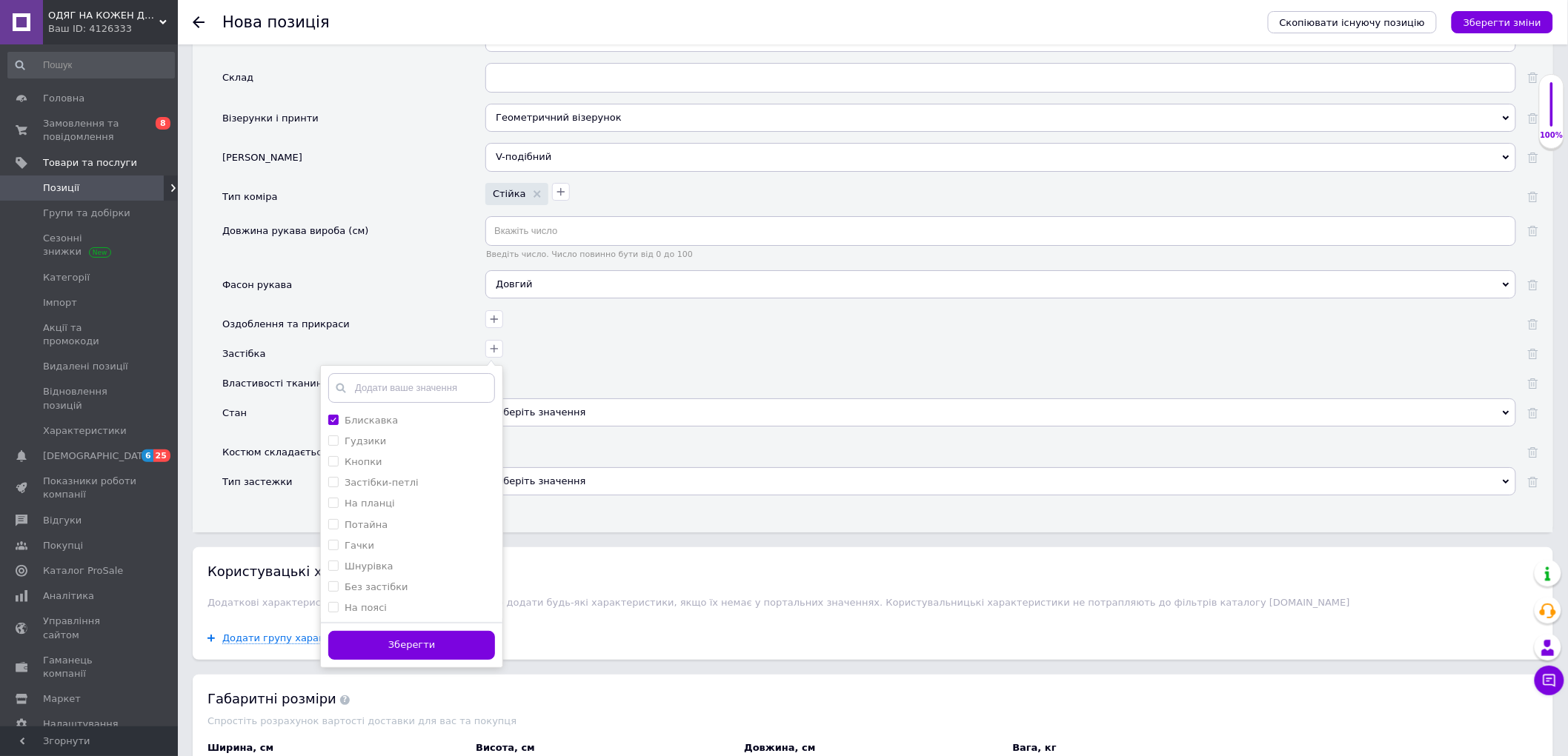
drag, startPoint x: 398, startPoint y: 742, endPoint x: 405, endPoint y: 725, distance: 18.4
click at [400, 660] on button "Зберегти" at bounding box center [412, 646] width 166 height 29
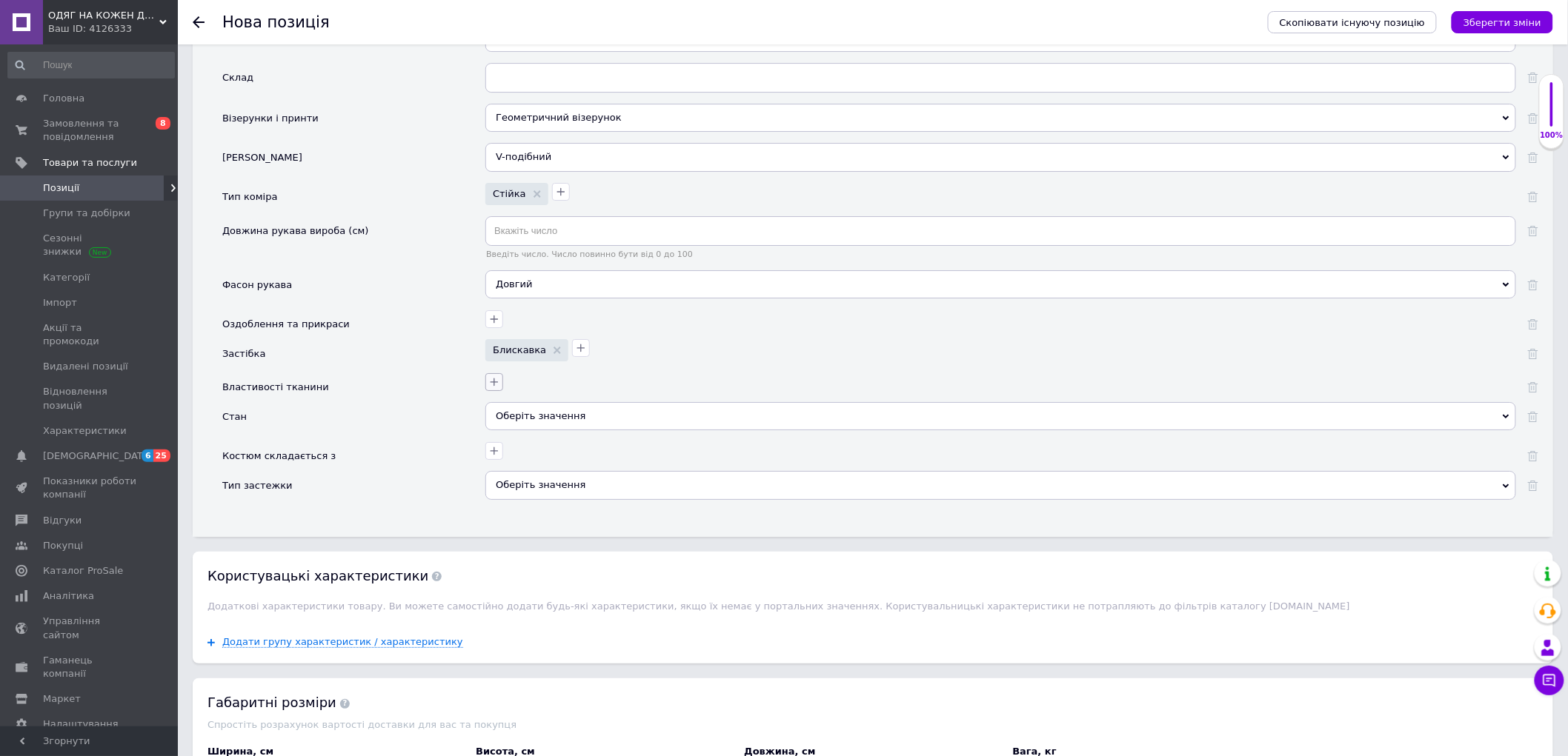
click at [491, 391] on button "button" at bounding box center [494, 382] width 18 height 18
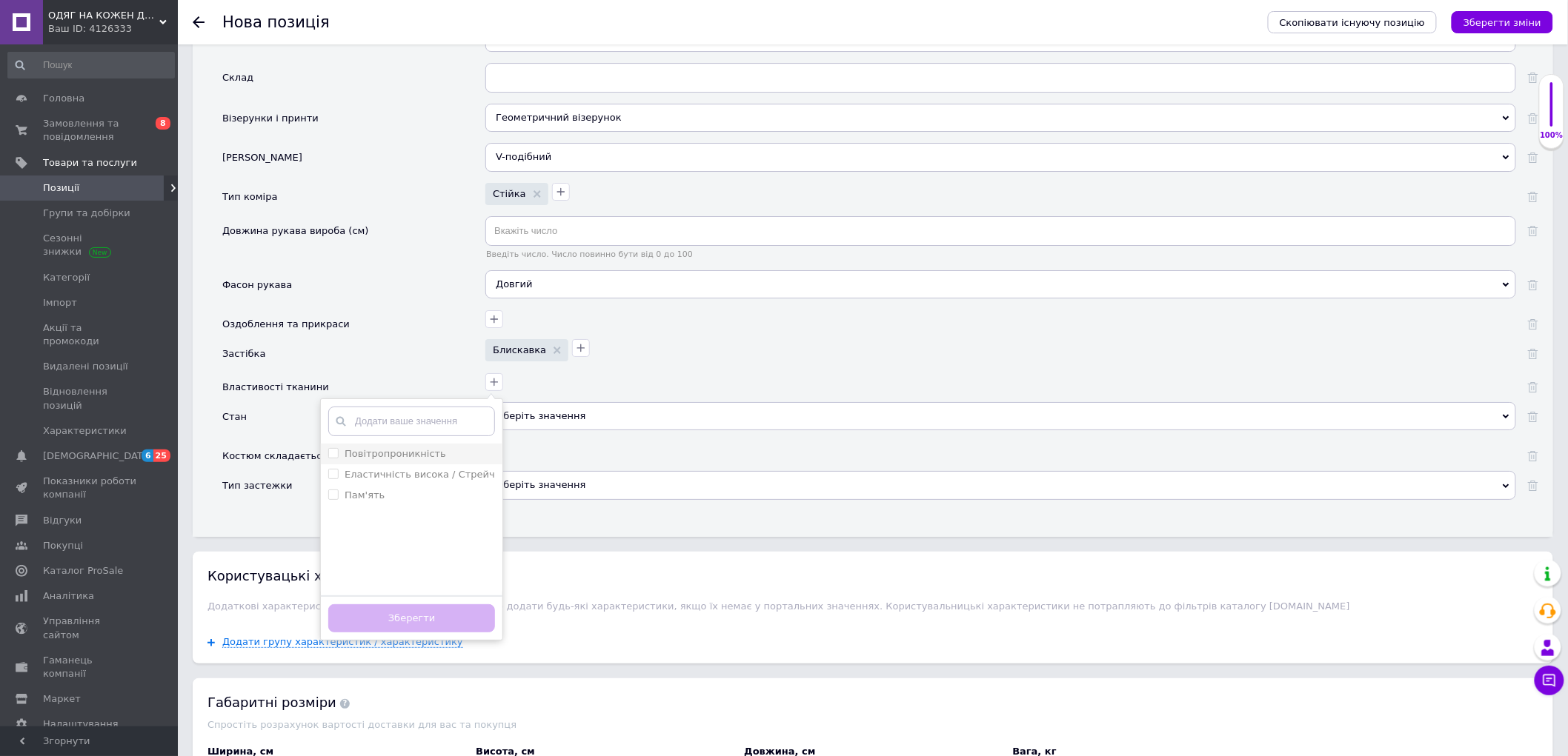
click at [441, 464] on li "Повітропроникність" at bounding box center [412, 454] width 182 height 20
checkbox input "true"
click at [438, 480] on label "Еластичність висока / Стрейч" at bounding box center [419, 473] width 150 height 11
checkbox Стрейч "true"
click at [426, 633] on button "Зберегти" at bounding box center [412, 619] width 166 height 29
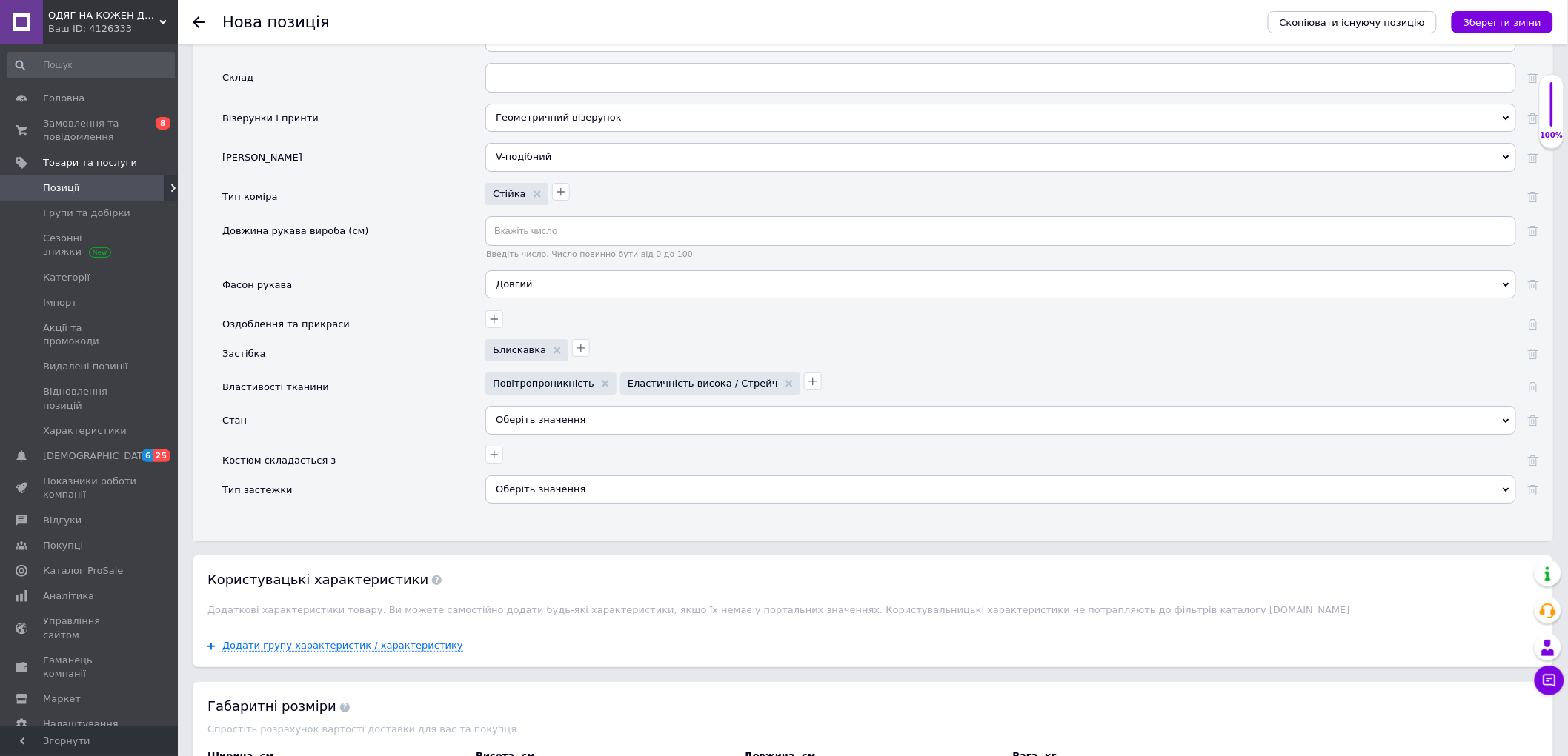
click at [541, 434] on div "Оберіть значення" at bounding box center [1001, 419] width 1031 height 28
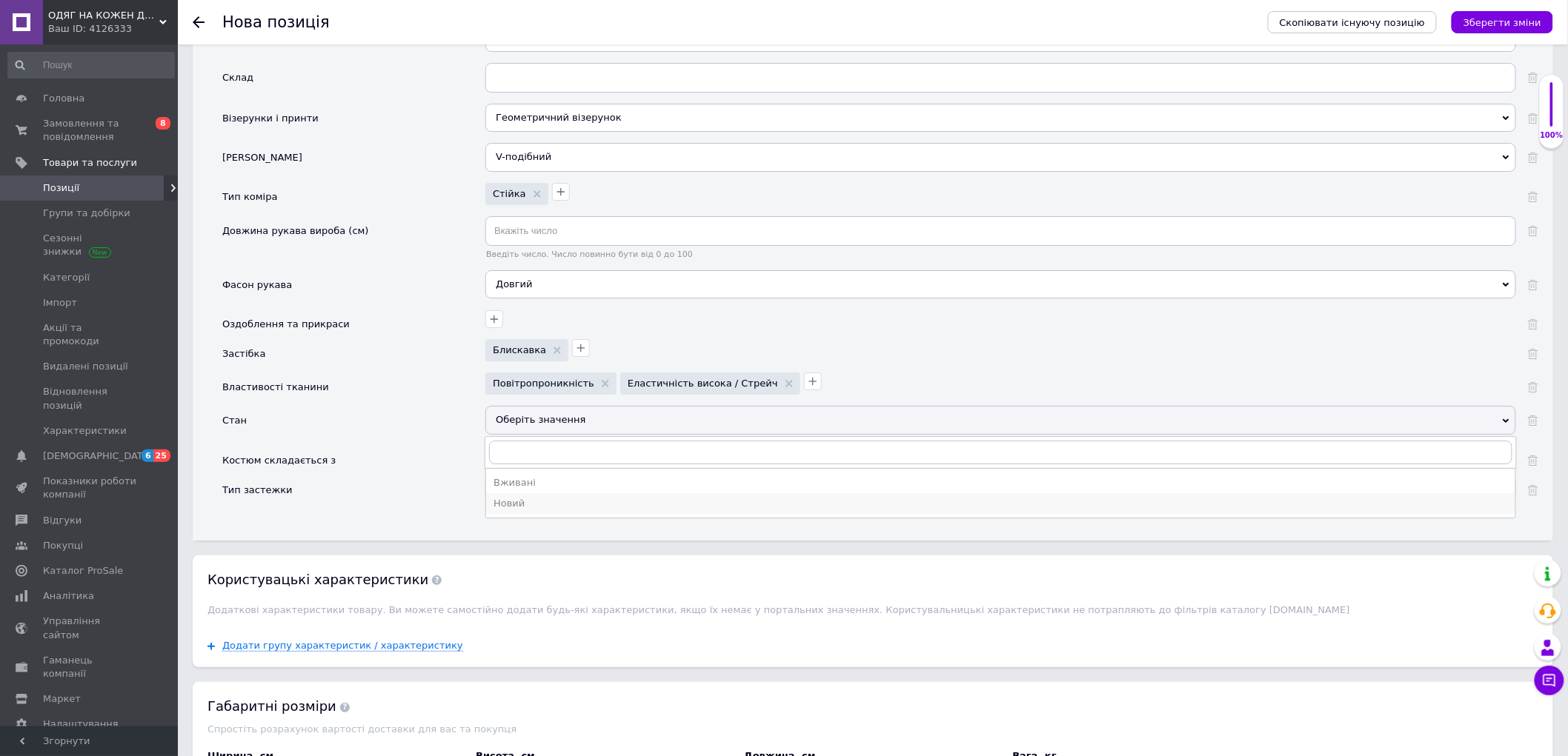
click at [526, 510] on div "Новий" at bounding box center [1000, 504] width 1014 height 14
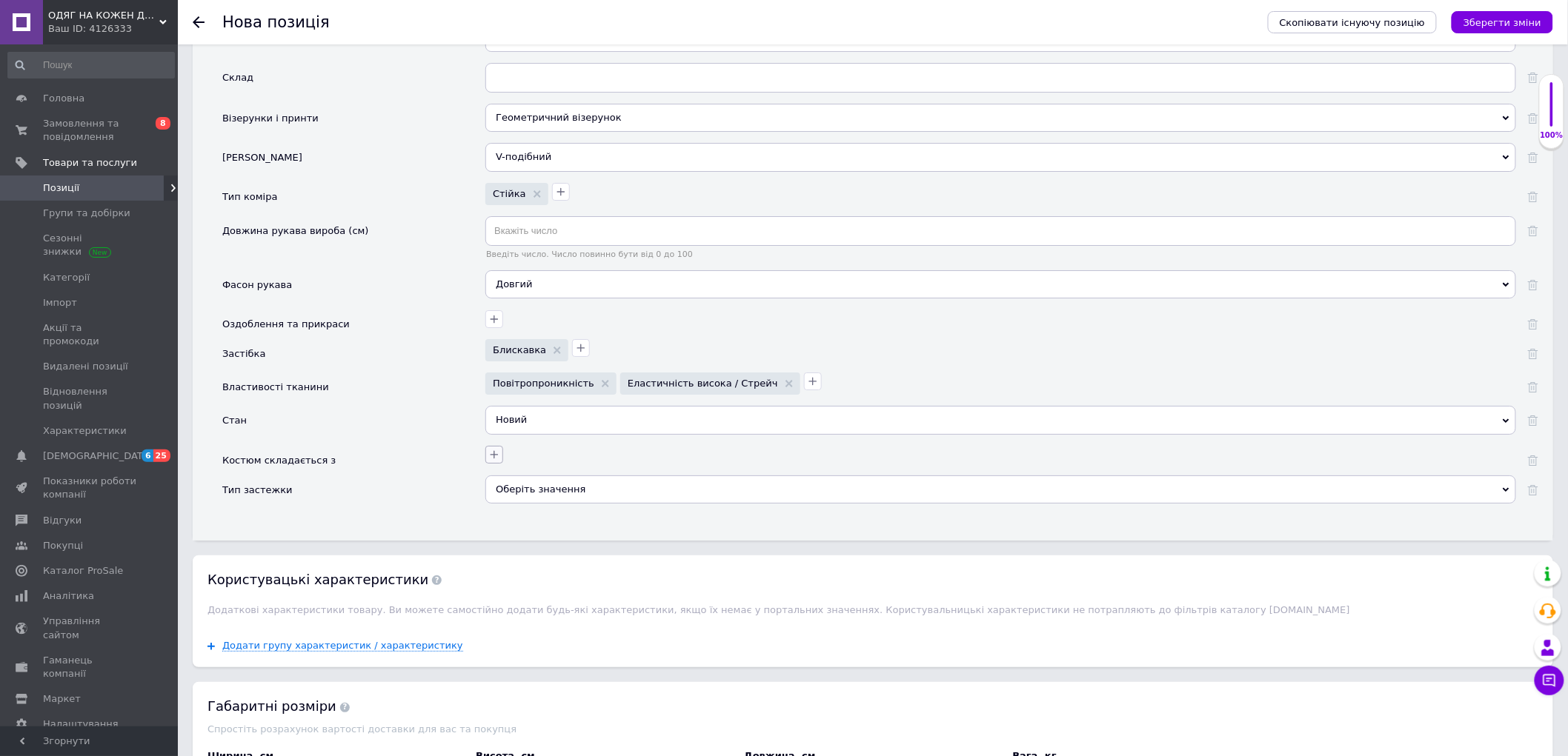
click at [497, 459] on icon "button" at bounding box center [495, 456] width 8 height 8
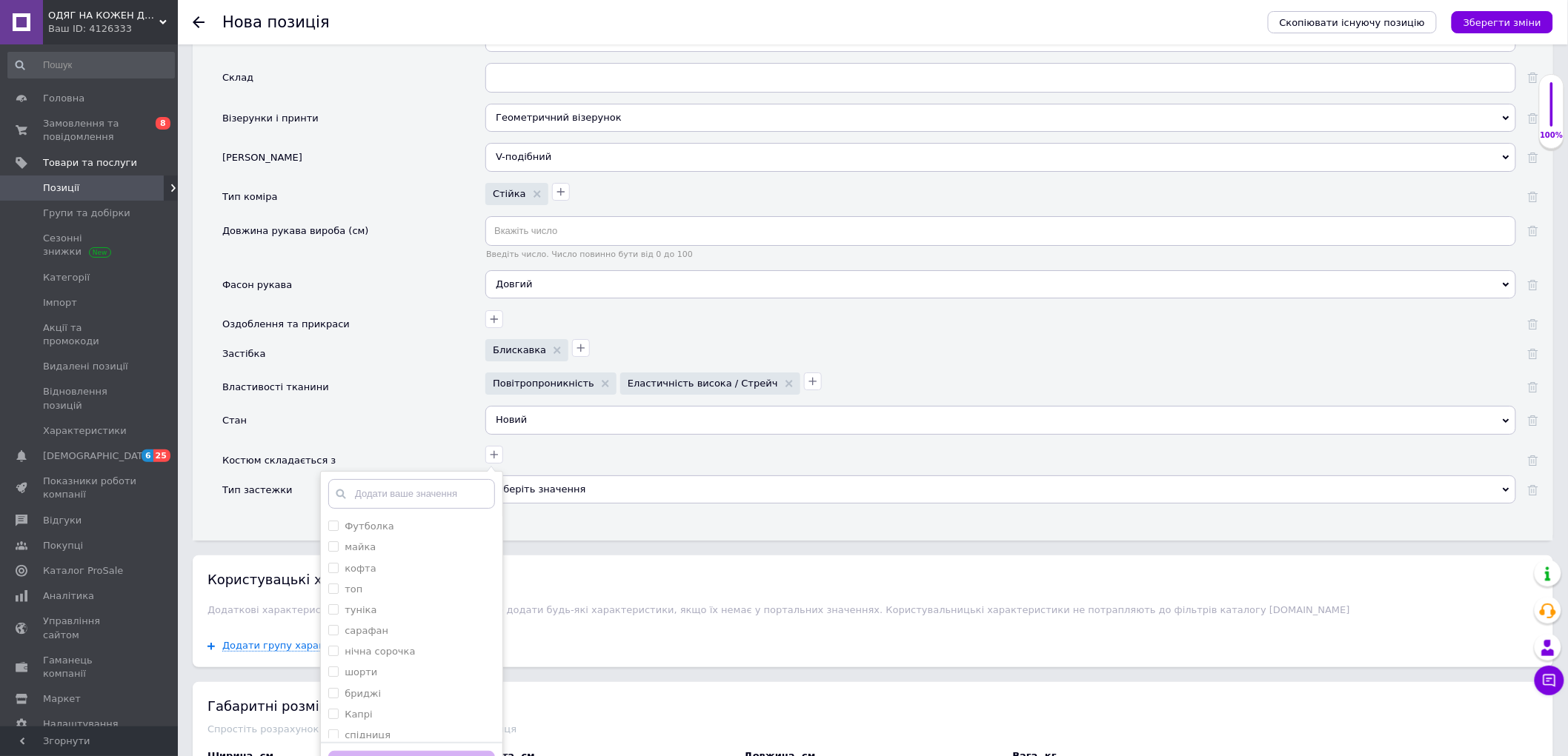
click at [604, 515] on div "Оберіть значення" at bounding box center [1001, 495] width 1031 height 39
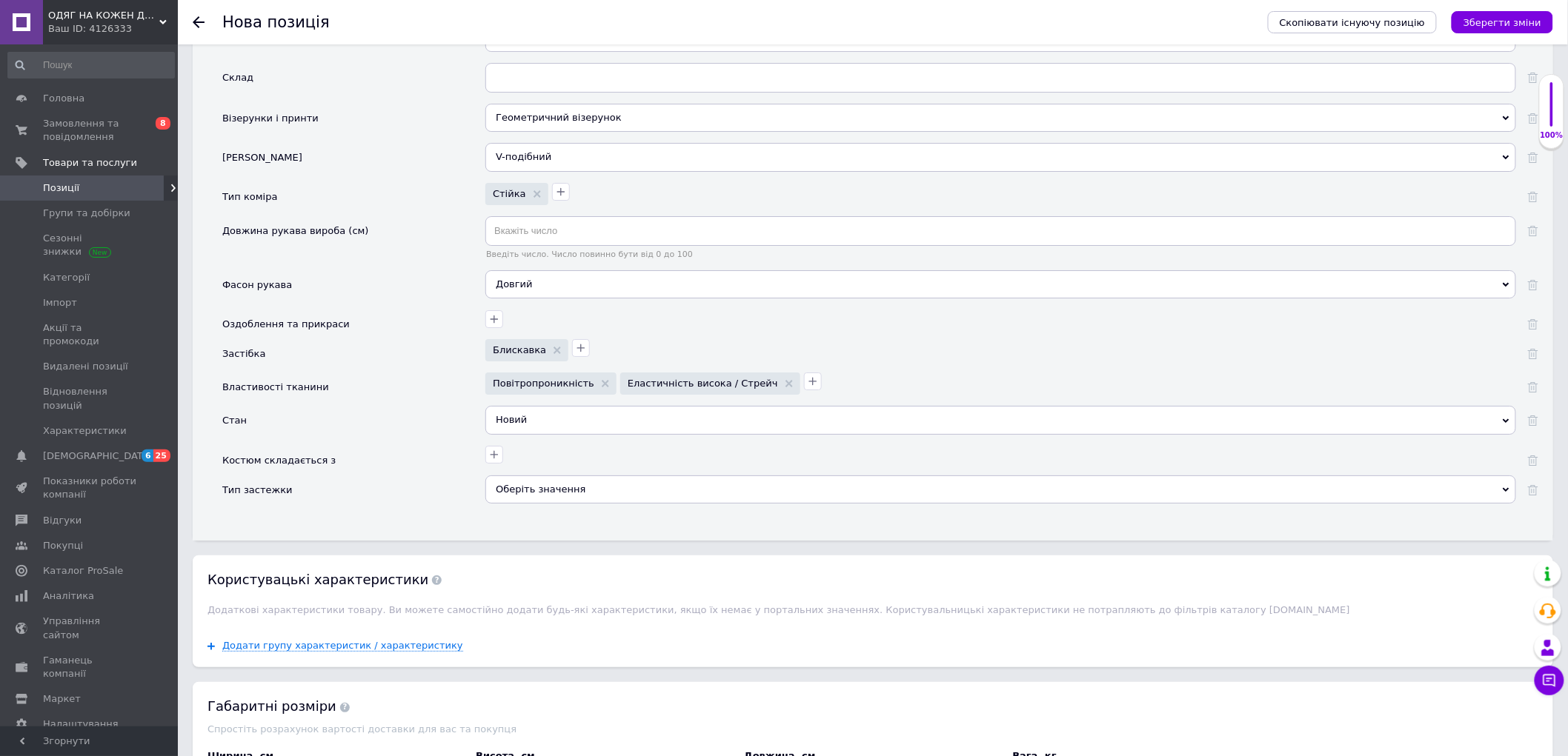
click at [532, 503] on div "Оберіть значення" at bounding box center [1001, 489] width 1031 height 28
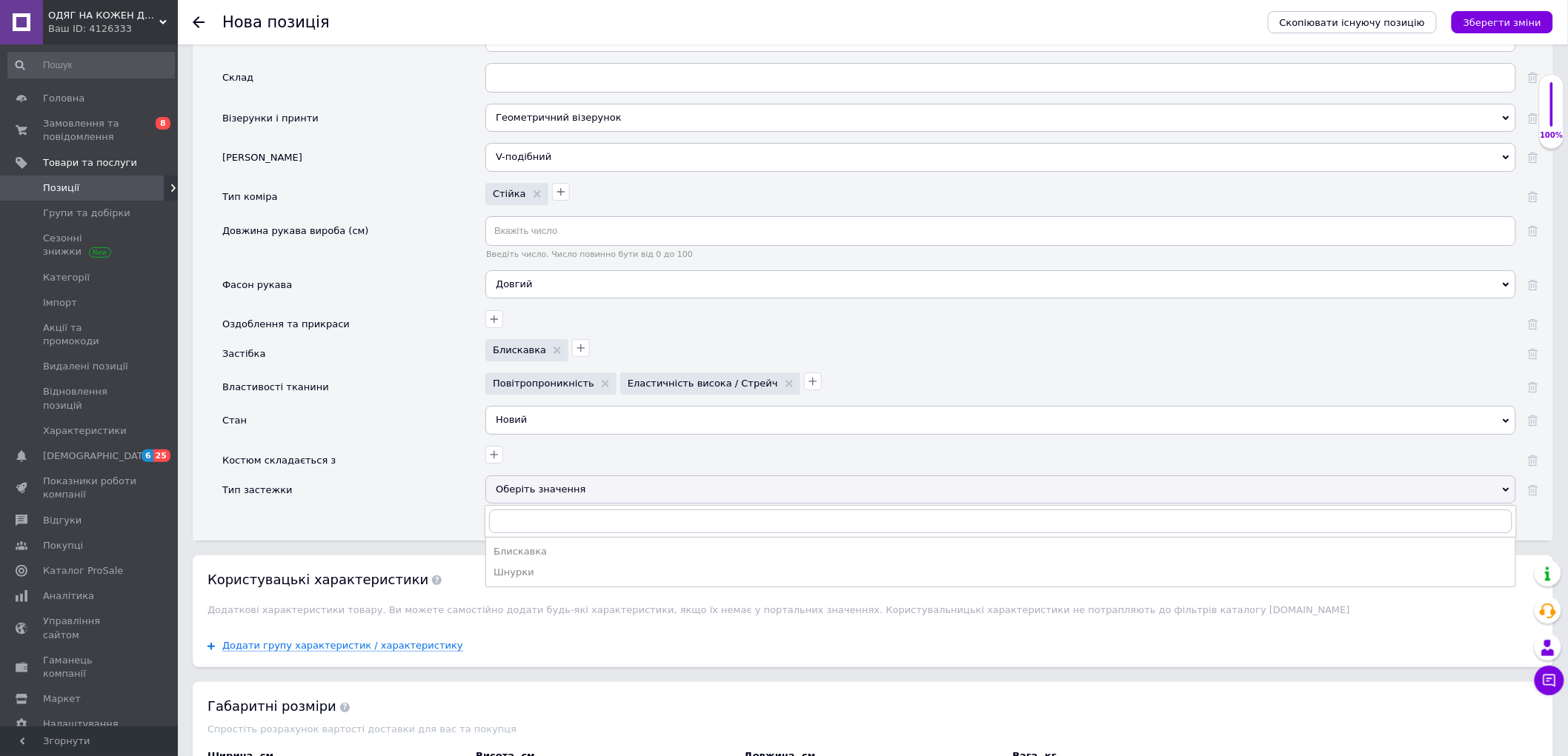
click at [520, 558] on div "Блискавка" at bounding box center [1000, 552] width 1014 height 14
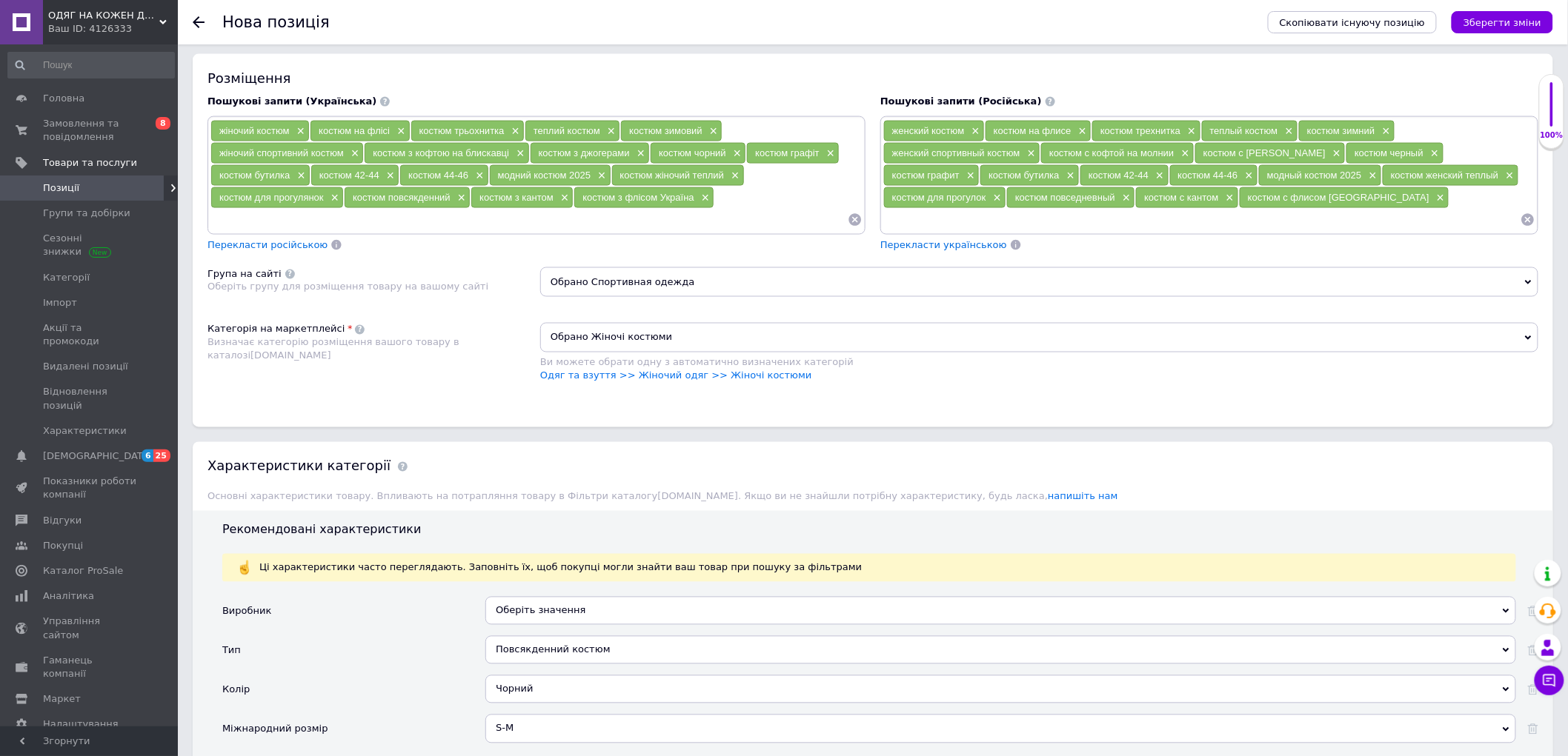
scroll to position [810, 0]
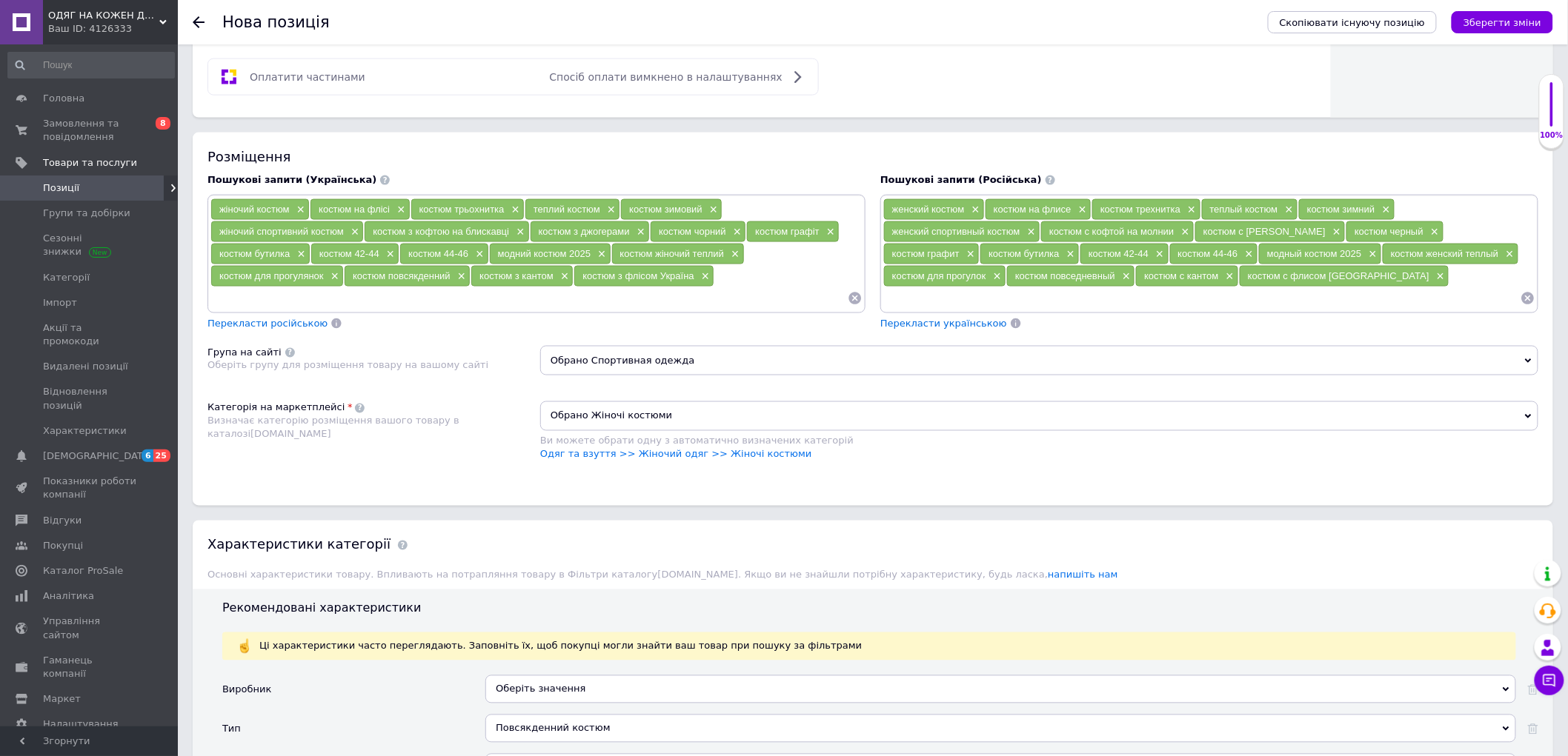
click at [1014, 462] on li "Одяг та взуття >> Жіночий одяг >> Жіночі костюми" at bounding box center [1039, 455] width 998 height 14
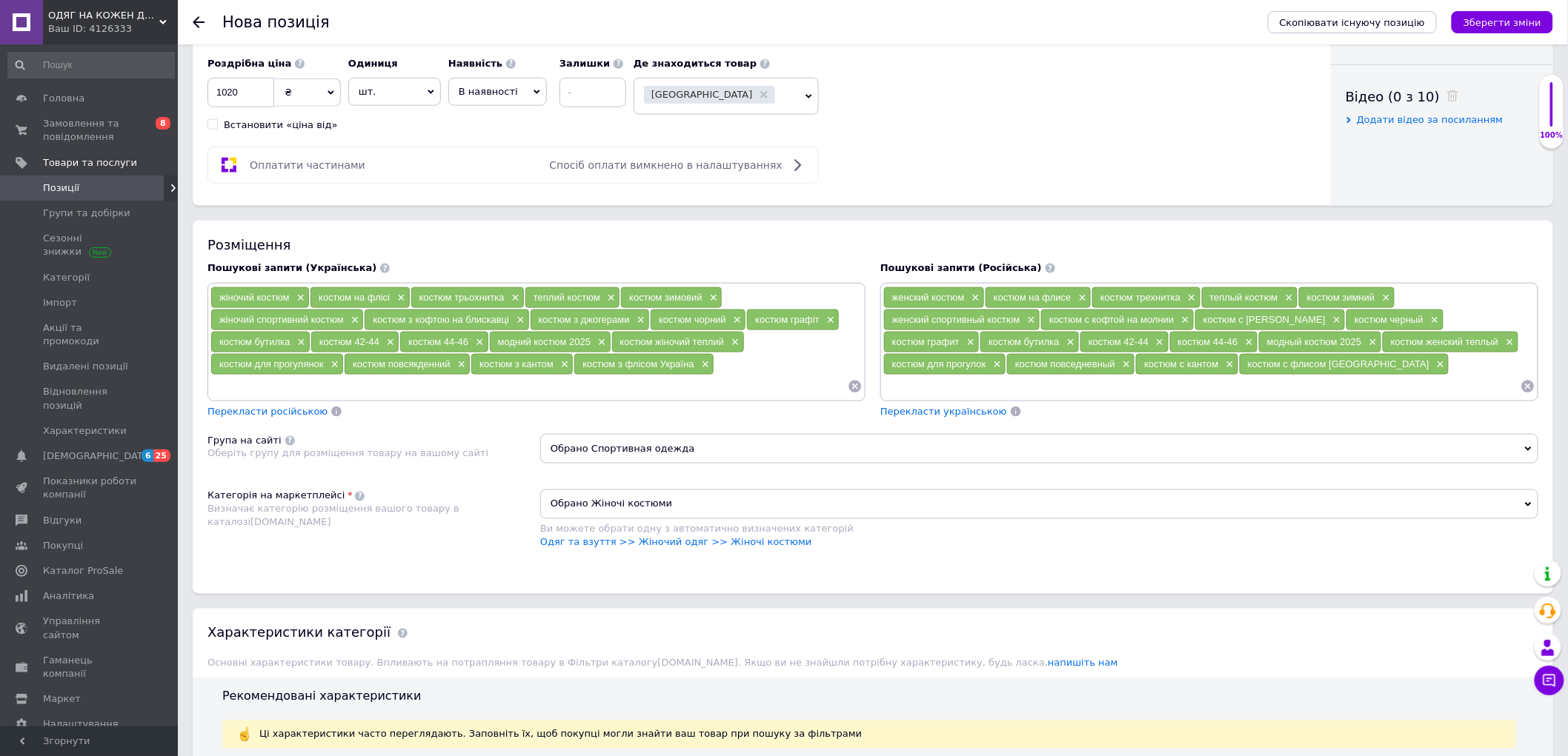
scroll to position [646, 0]
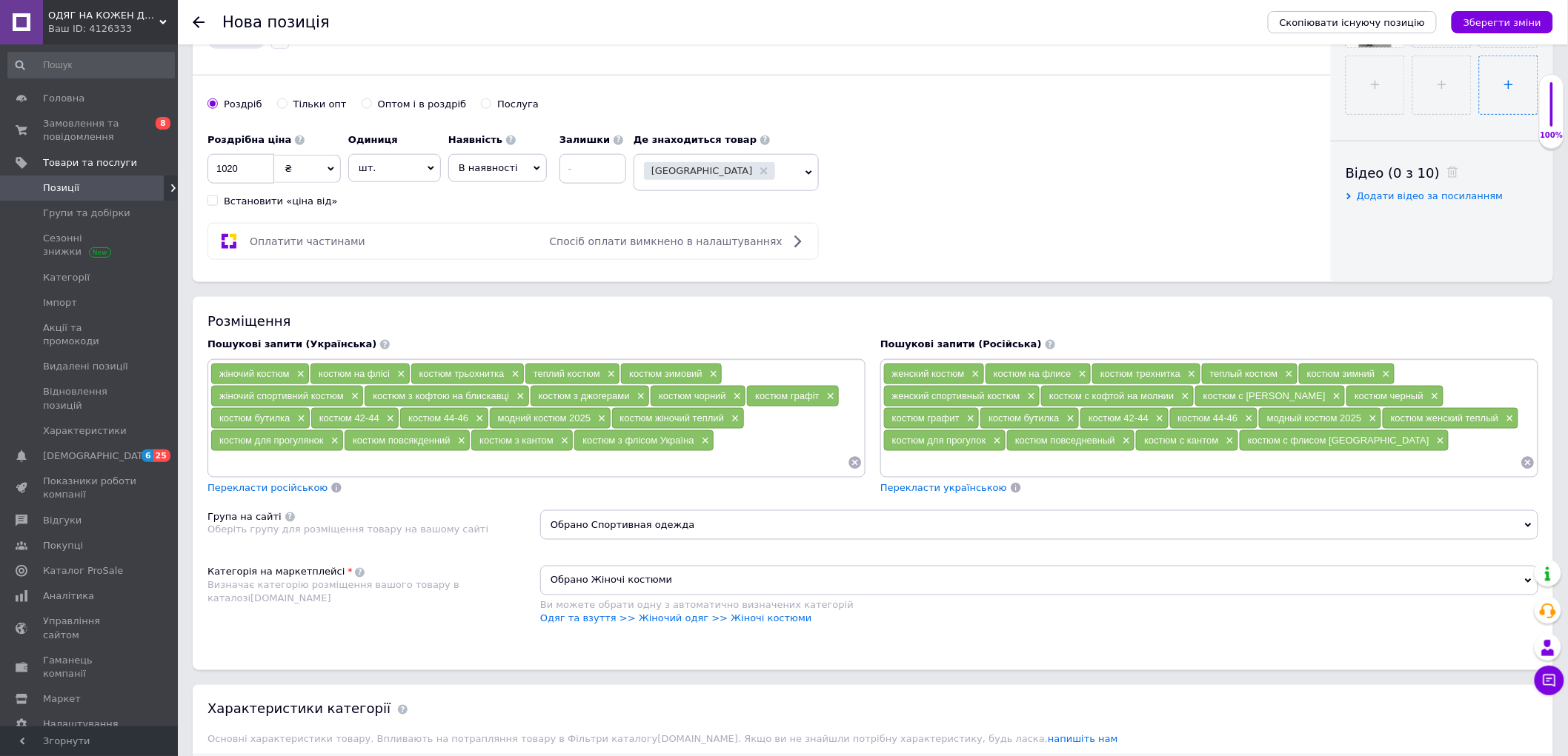
click at [1480, 114] on input "file" at bounding box center [1509, 85] width 58 height 58
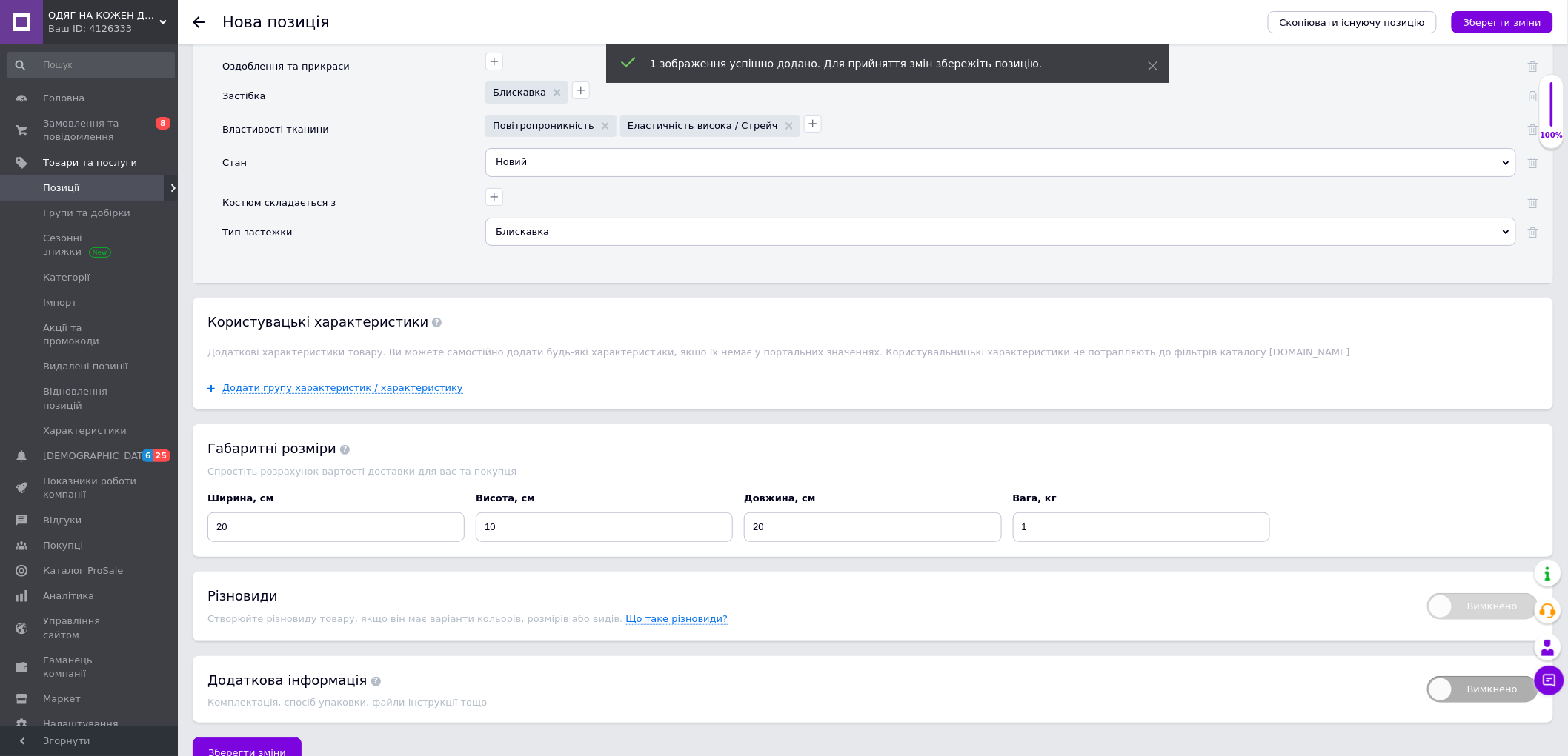
scroll to position [2512, 0]
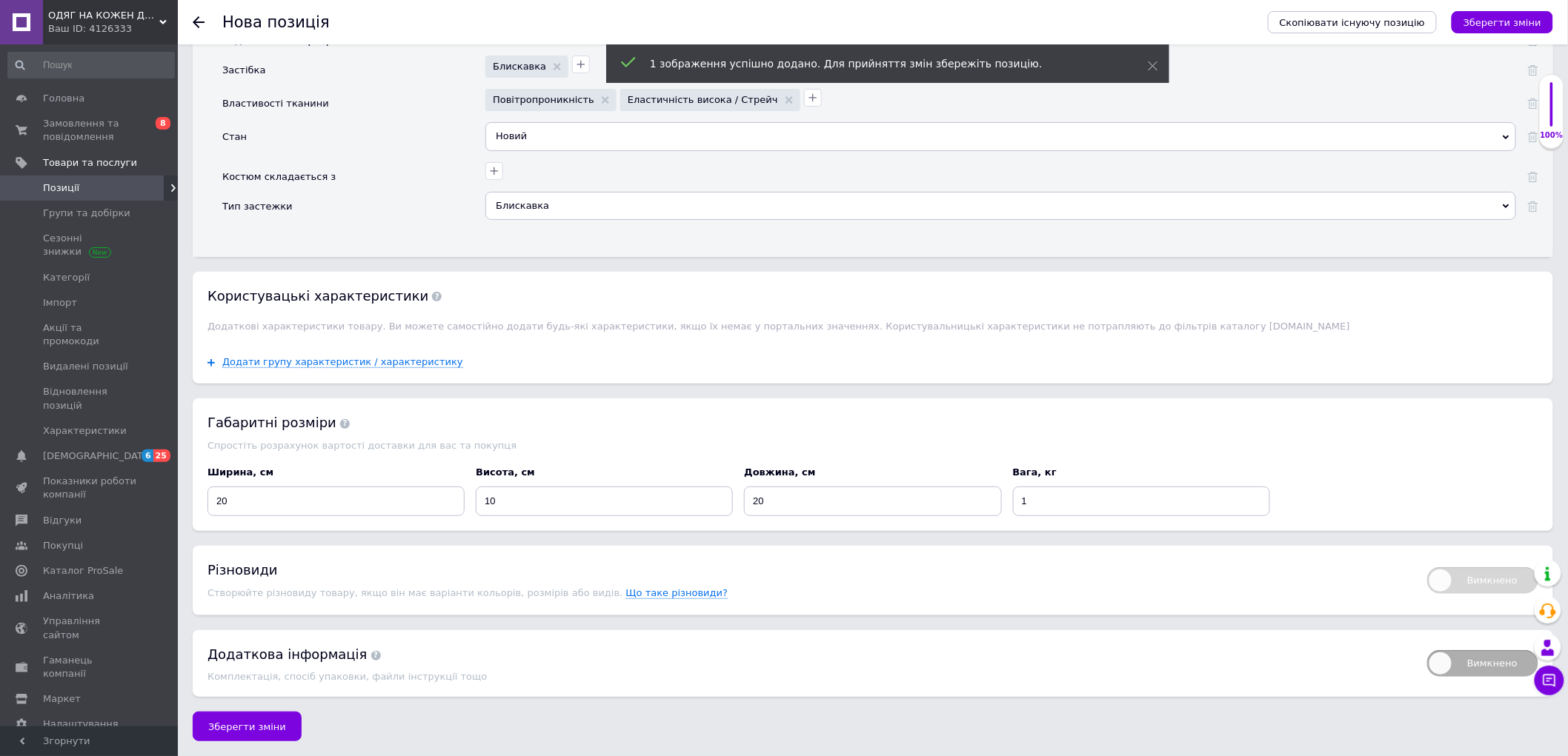
drag, startPoint x: 262, startPoint y: 729, endPoint x: 275, endPoint y: 724, distance: 13.9
click at [262, 730] on span "Зберегти зміни" at bounding box center [247, 726] width 78 height 11
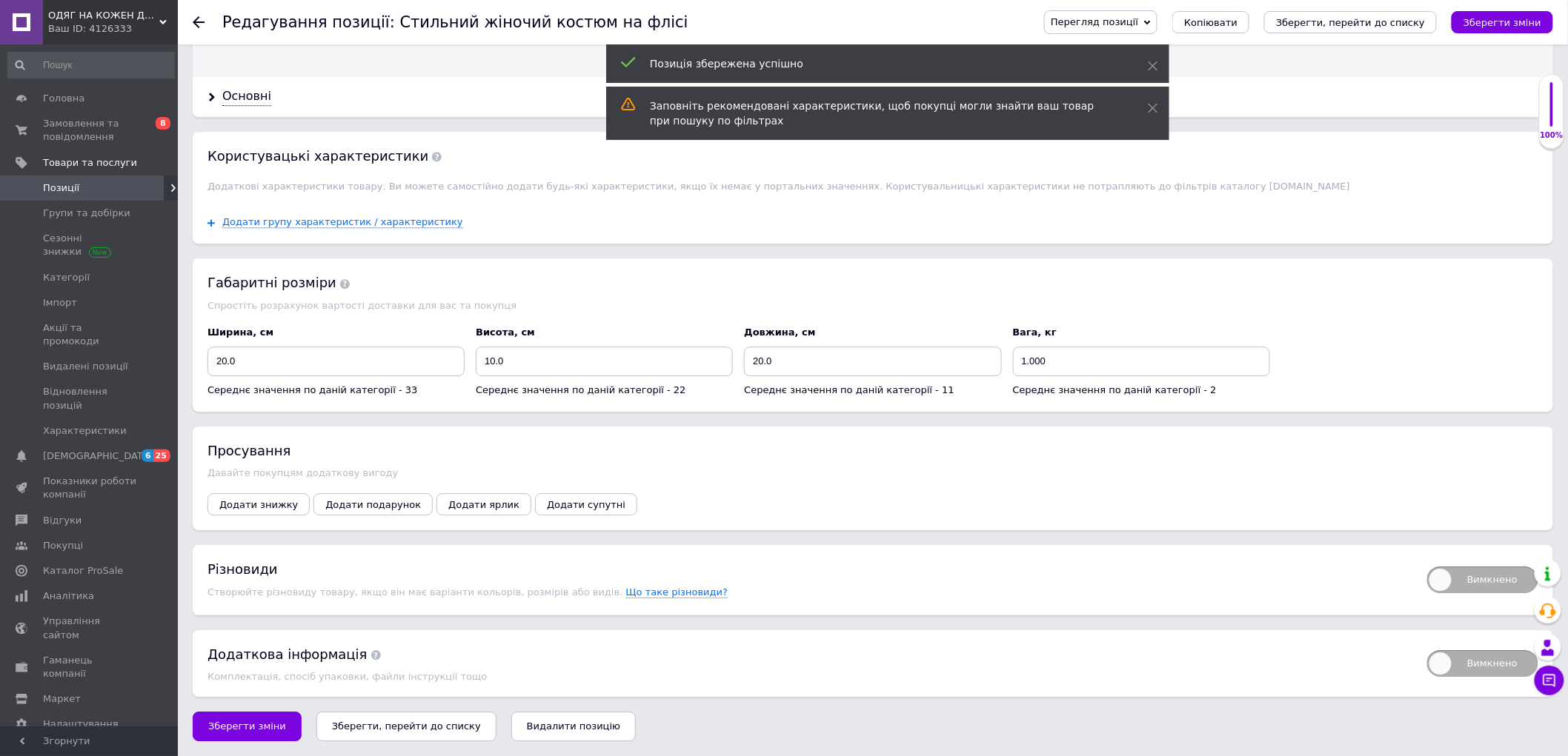
scroll to position [1675, 0]
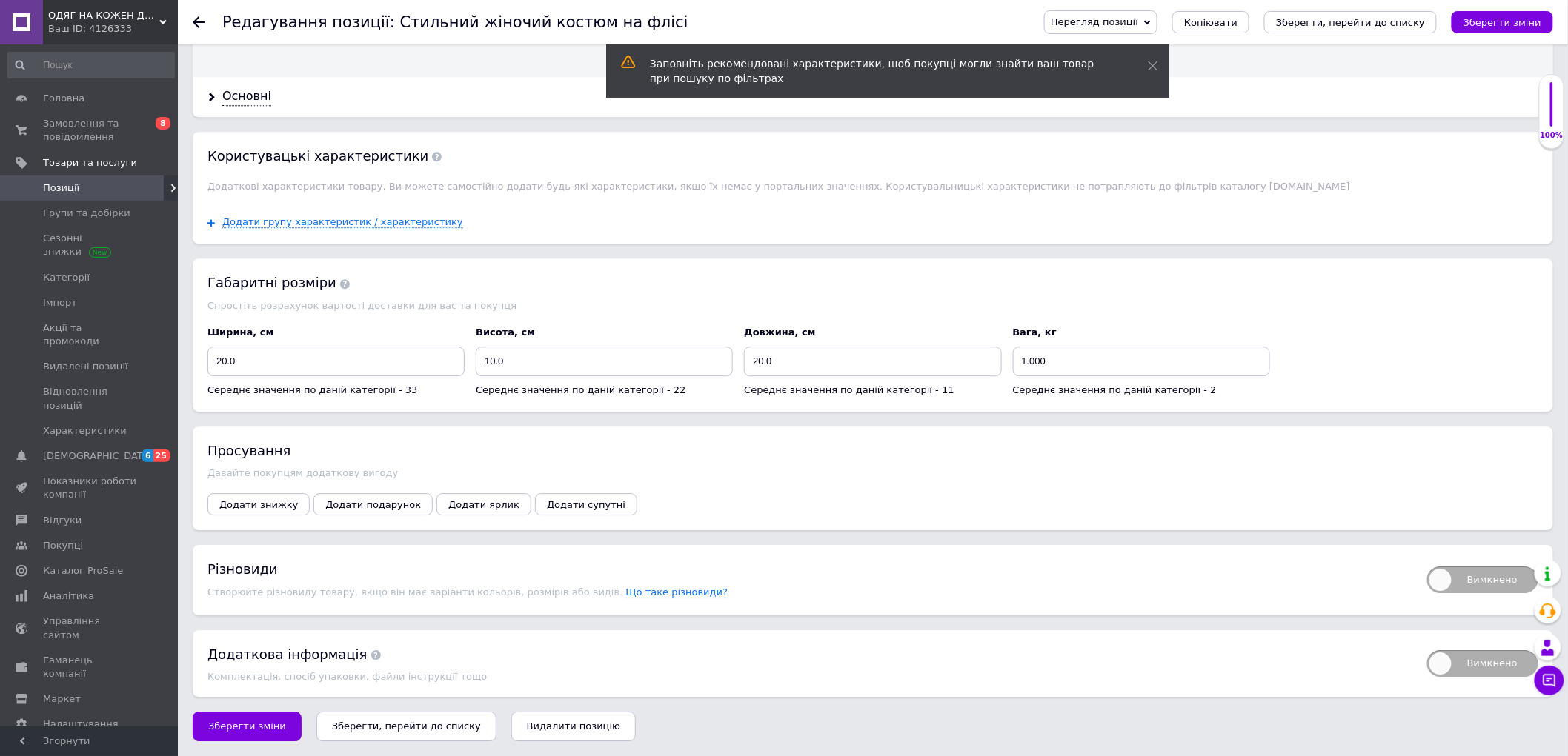
drag, startPoint x: 1443, startPoint y: 578, endPoint x: 1425, endPoint y: 587, distance: 20.1
click at [1442, 578] on span "Вимкнено" at bounding box center [1482, 580] width 111 height 26
click at [1427, 567] on input "Вимкнено" at bounding box center [1422, 561] width 9 height 9
checkbox input "true"
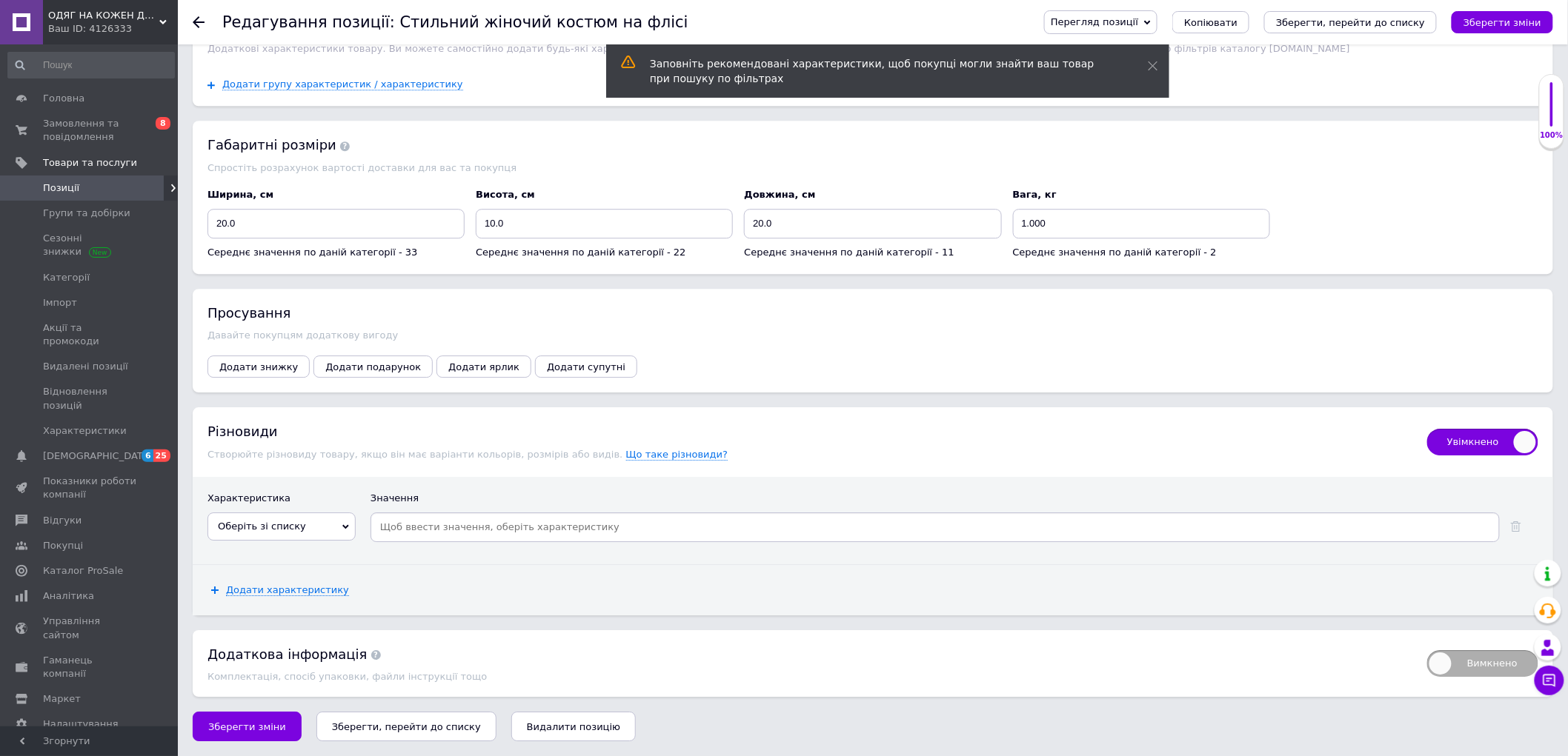
click at [300, 518] on span "Оберіть зі списку" at bounding box center [281, 526] width 149 height 28
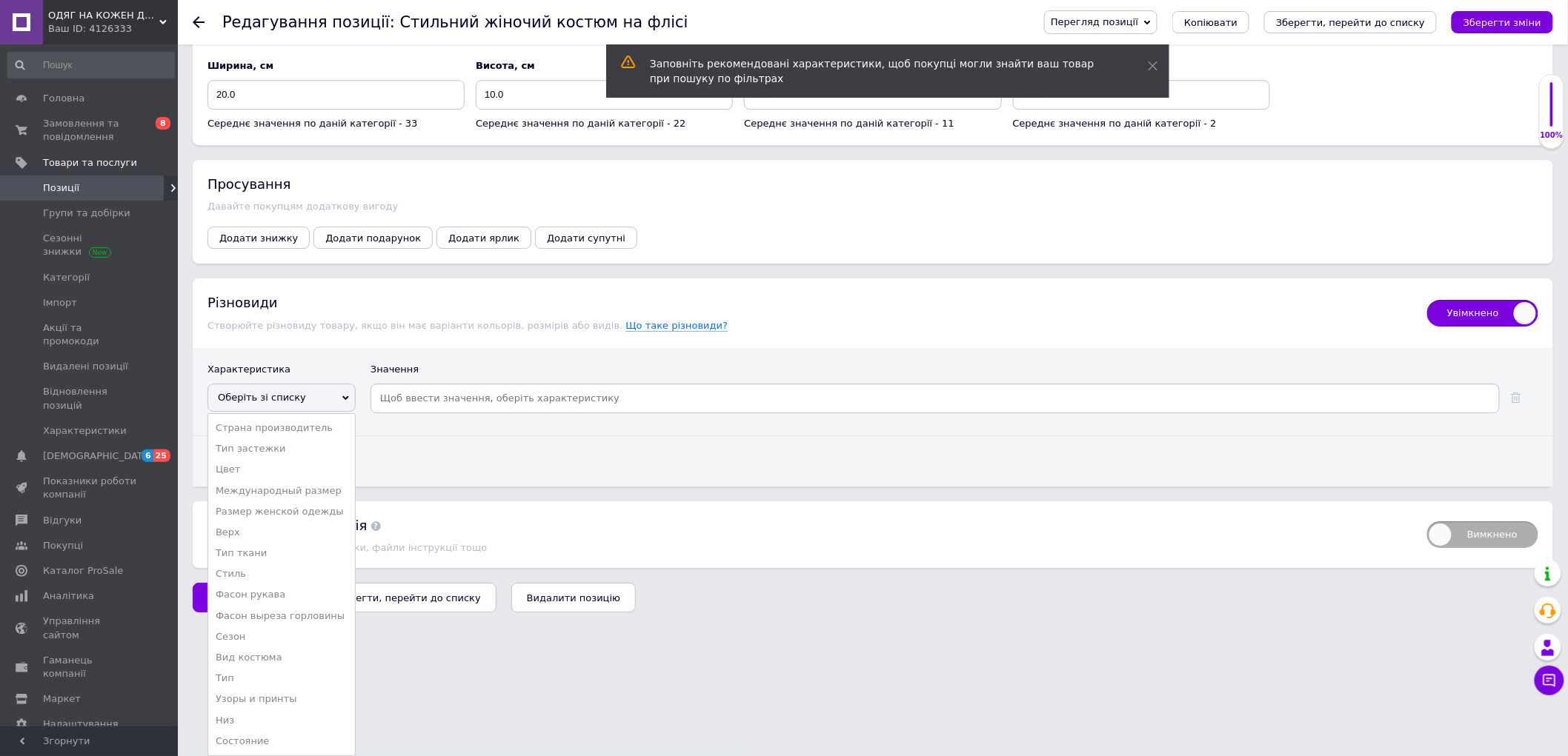
scroll to position [1896, 0]
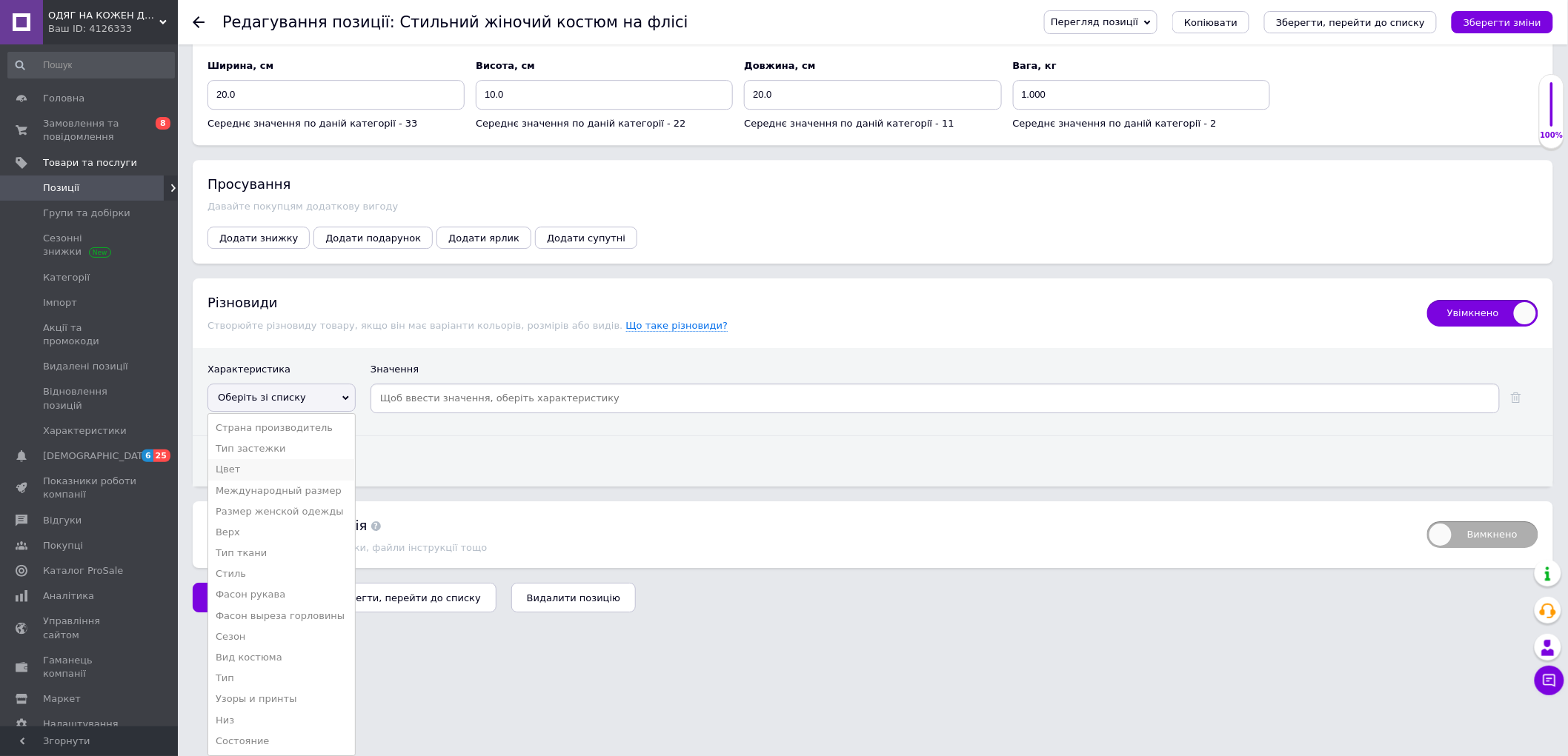
click at [250, 480] on li "Цвет" at bounding box center [281, 469] width 147 height 20
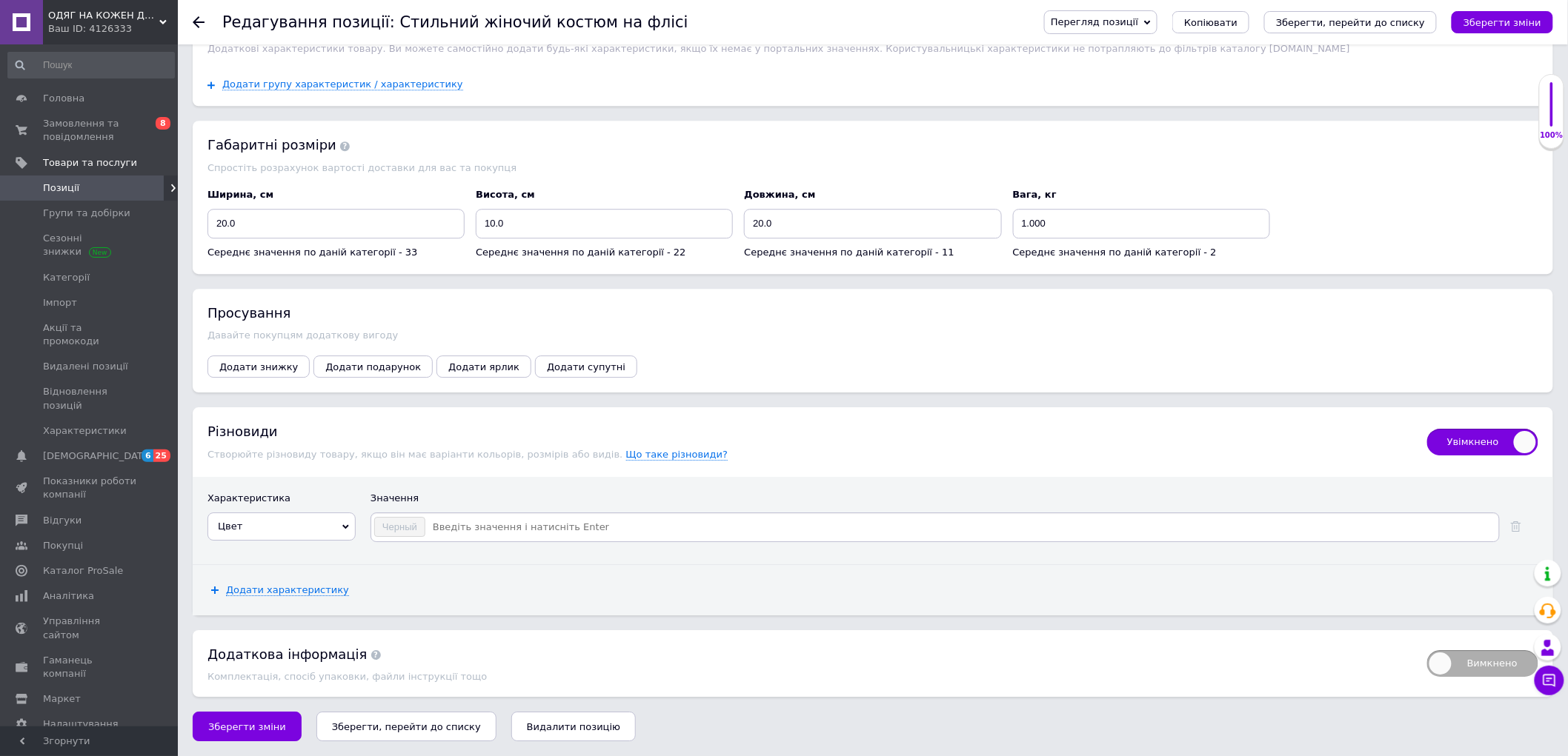
scroll to position [1813, 0]
click at [475, 519] on input at bounding box center [961, 527] width 1071 height 22
drag, startPoint x: 976, startPoint y: 479, endPoint x: 666, endPoint y: 537, distance: 315.4
click at [978, 478] on div "Характеристика Значення Цвет Страна производитель Тип застежки Международный ра…" at bounding box center [873, 520] width 1360 height 87
click at [445, 521] on input at bounding box center [961, 527] width 1071 height 22
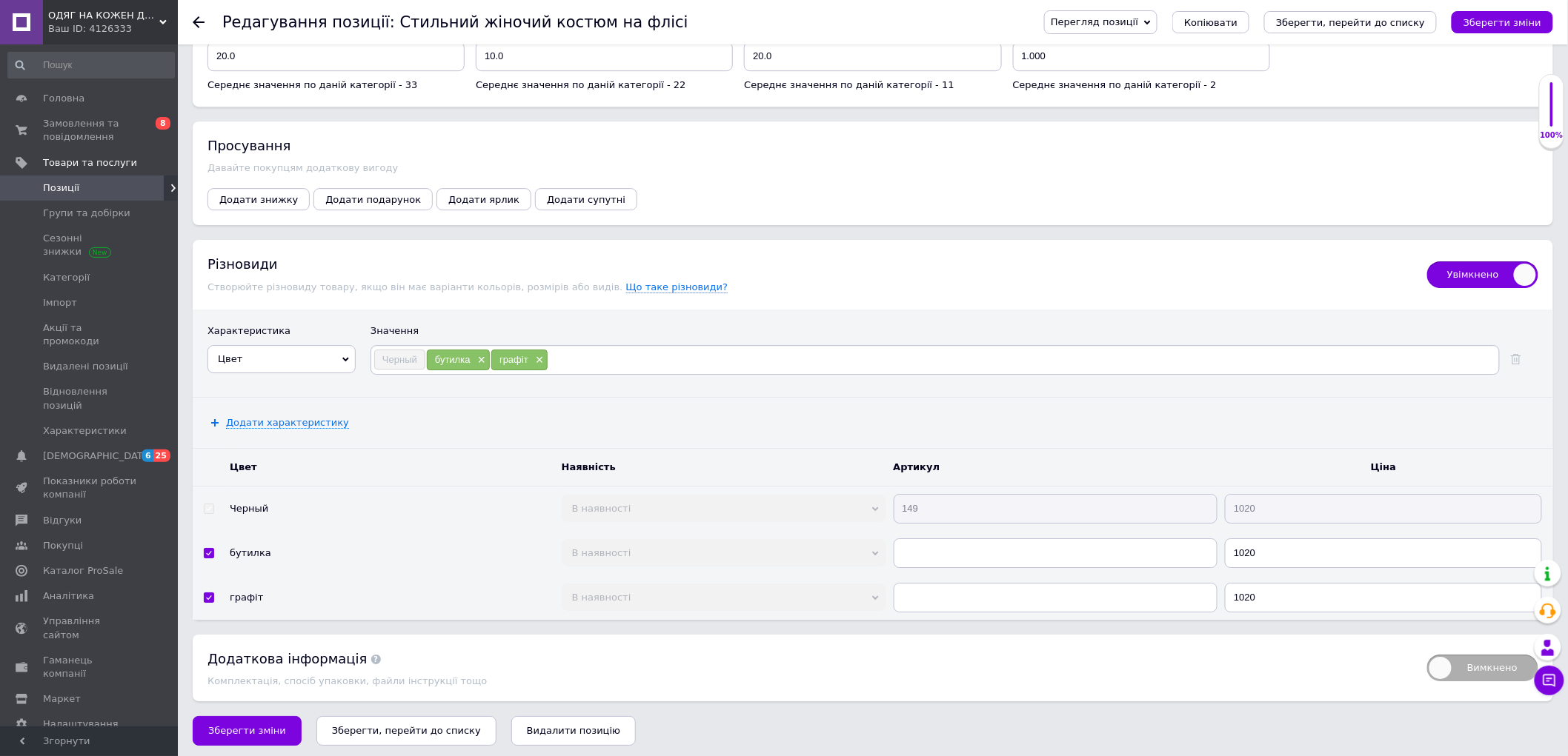
scroll to position [1978, 0]
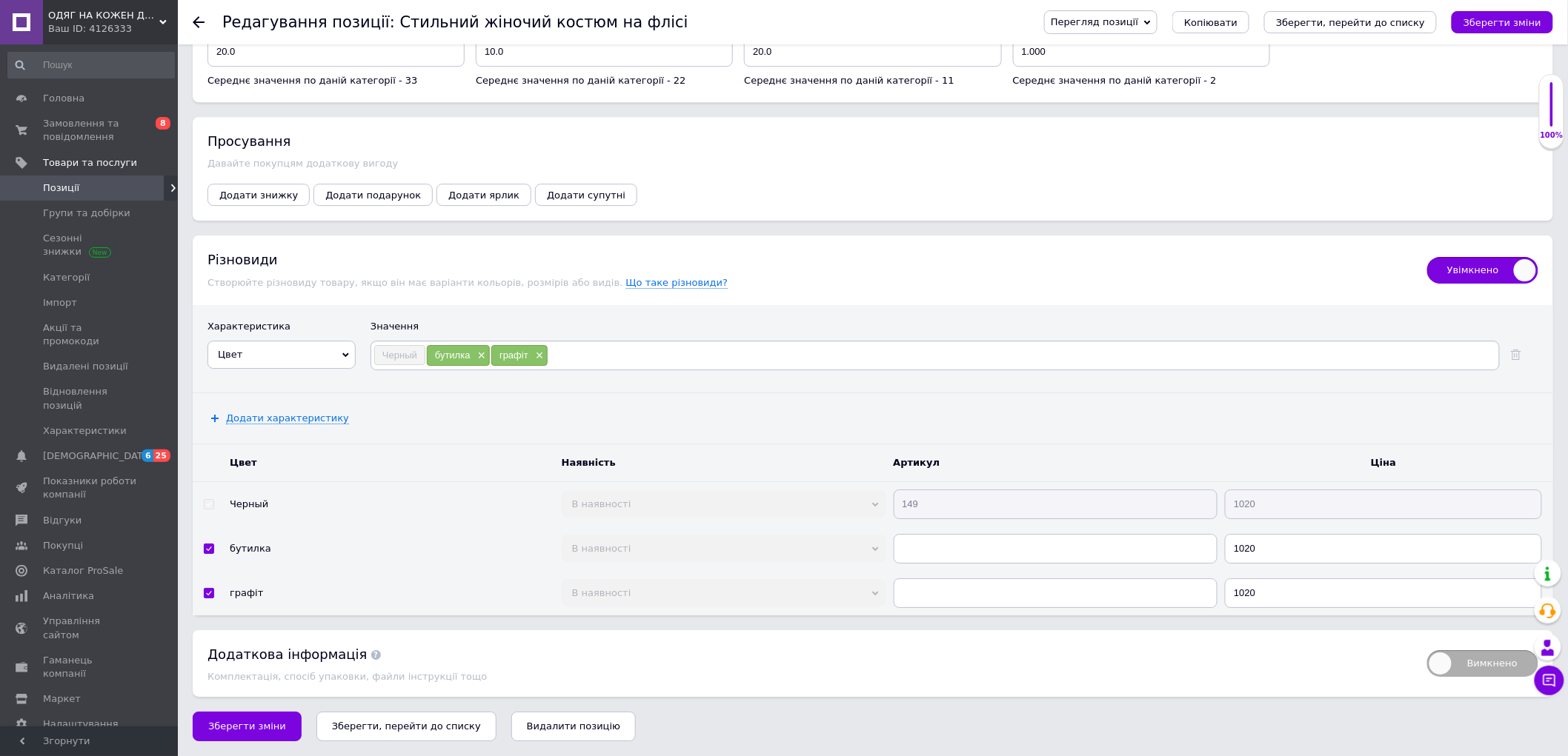
click at [273, 420] on span "Додати характеристику" at bounding box center [287, 418] width 123 height 12
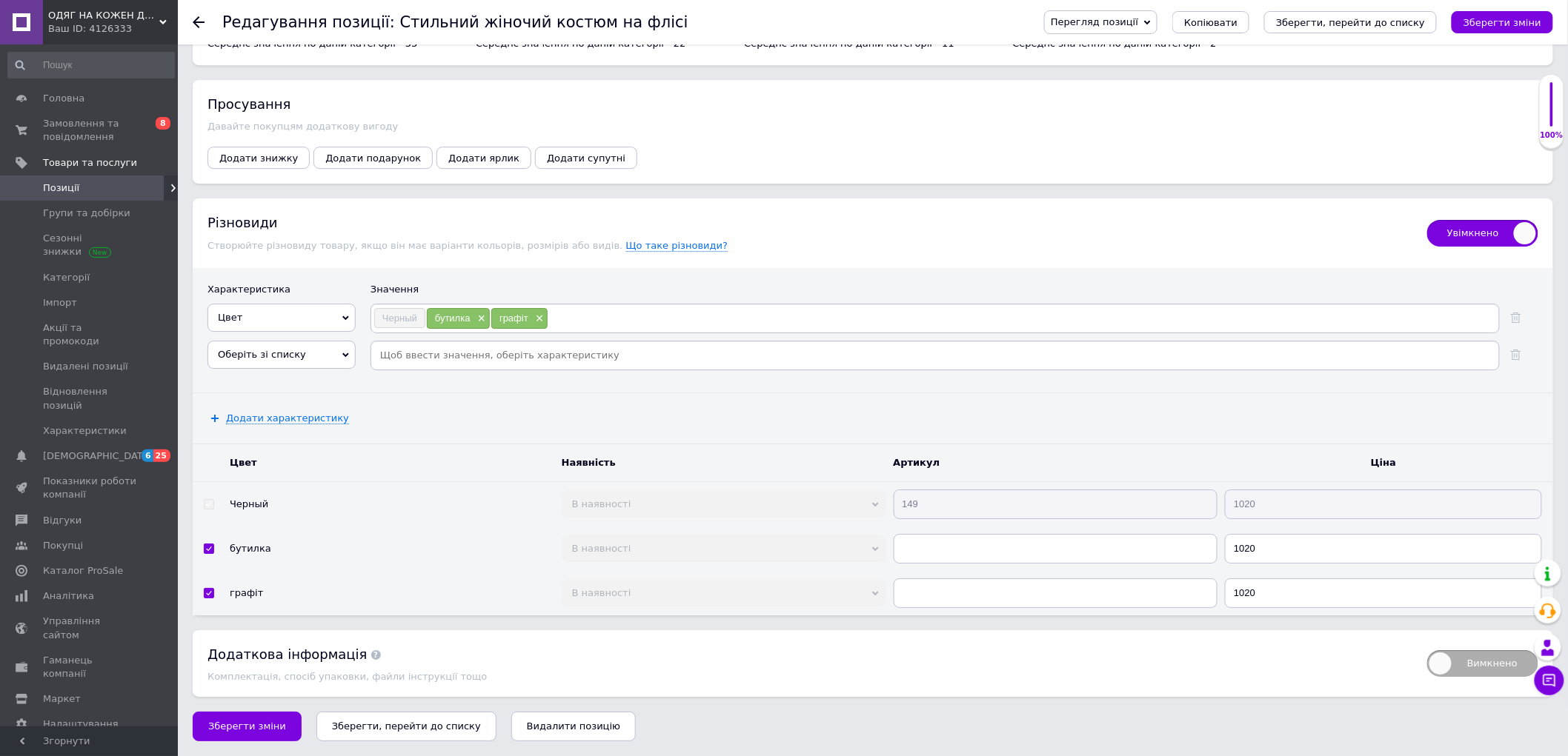
click at [278, 378] on div "Оберіть зі списку Страна производитель Тип застежки Международный размер Размер…" at bounding box center [281, 359] width 149 height 37
click at [274, 360] on span "Оберіть зі списку" at bounding box center [262, 354] width 88 height 11
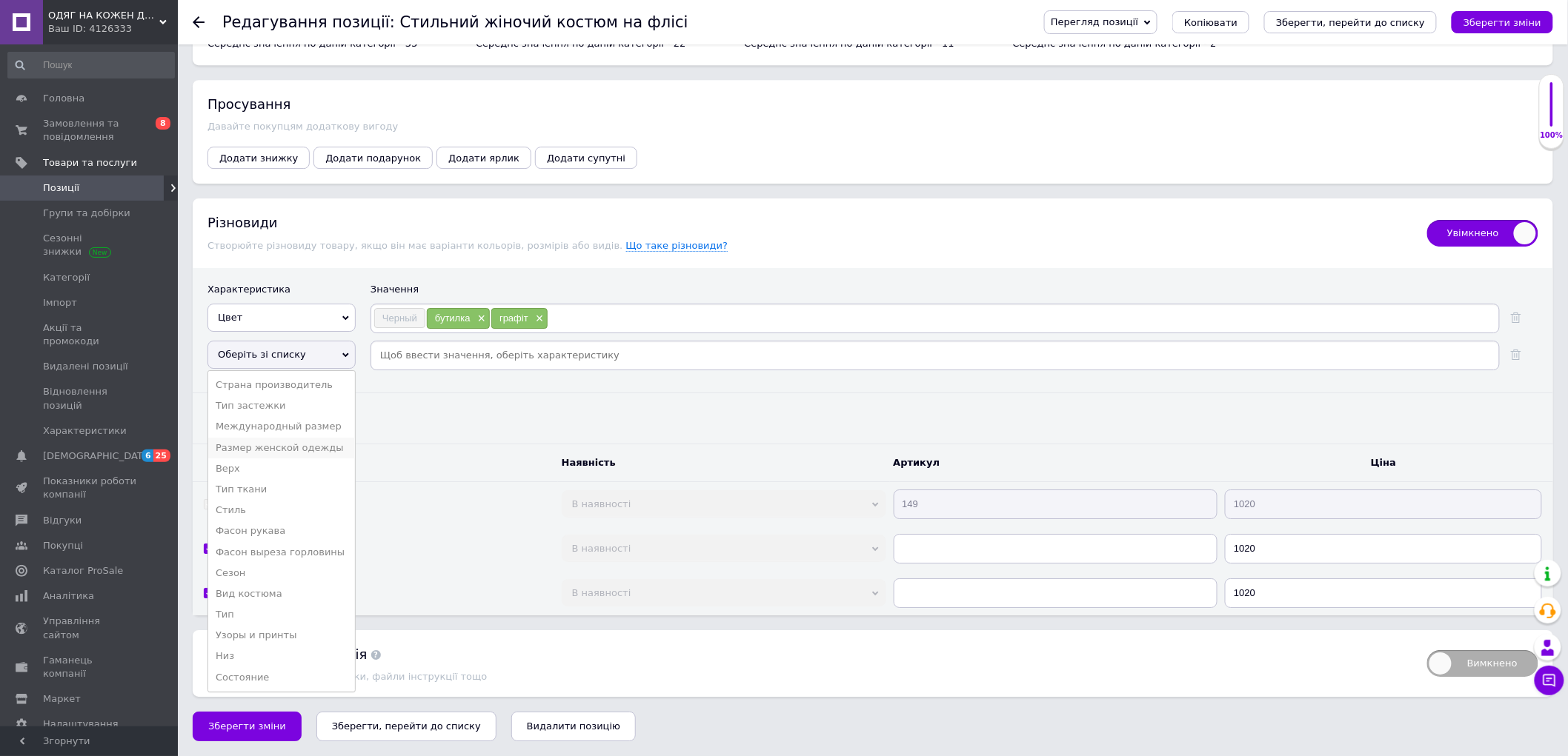
click at [292, 458] on li "Размер женской одежды" at bounding box center [281, 448] width 147 height 20
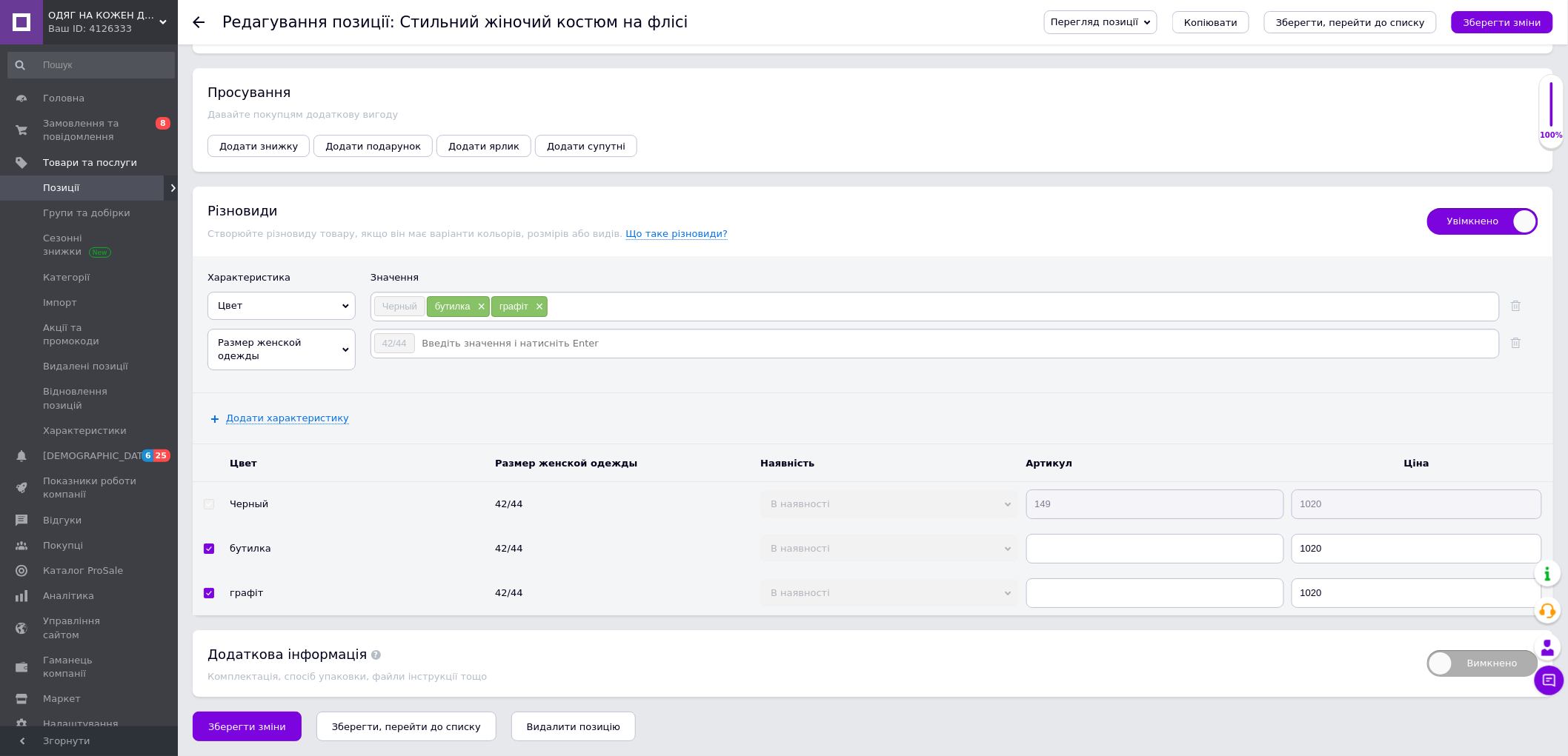
click at [454, 355] on input at bounding box center [956, 344] width 1081 height 22
type input "44-46"
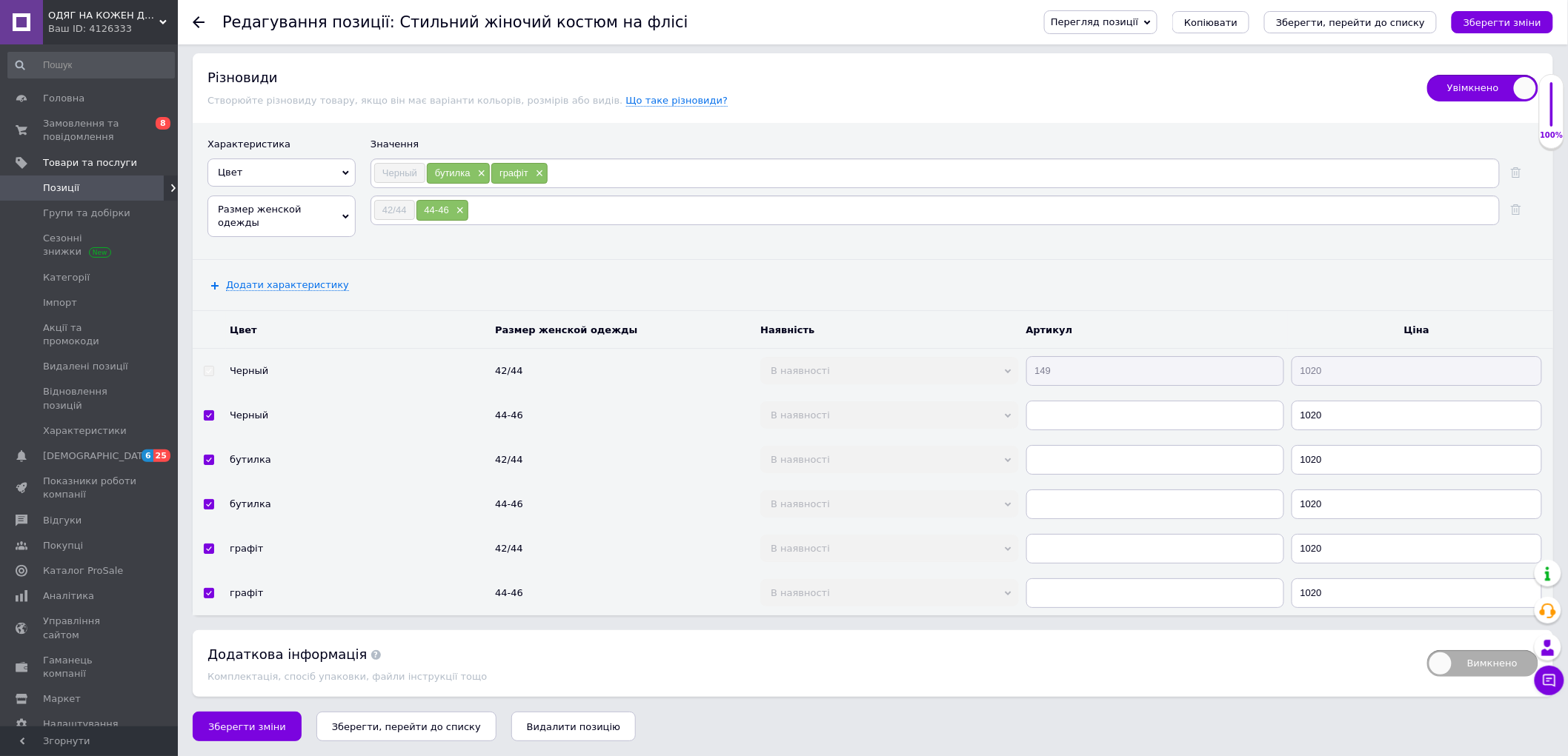
scroll to position [2142, 0]
click at [1009, 393] on tr "Черный 42/44 В наявності Немає в наявності Під замовлення Готово до відправки 1…" at bounding box center [873, 370] width 1360 height 45
drag, startPoint x: 1071, startPoint y: 438, endPoint x: 1060, endPoint y: 445, distance: 13.0
click at [1071, 430] on input "text" at bounding box center [1155, 415] width 258 height 30
paste input "149"
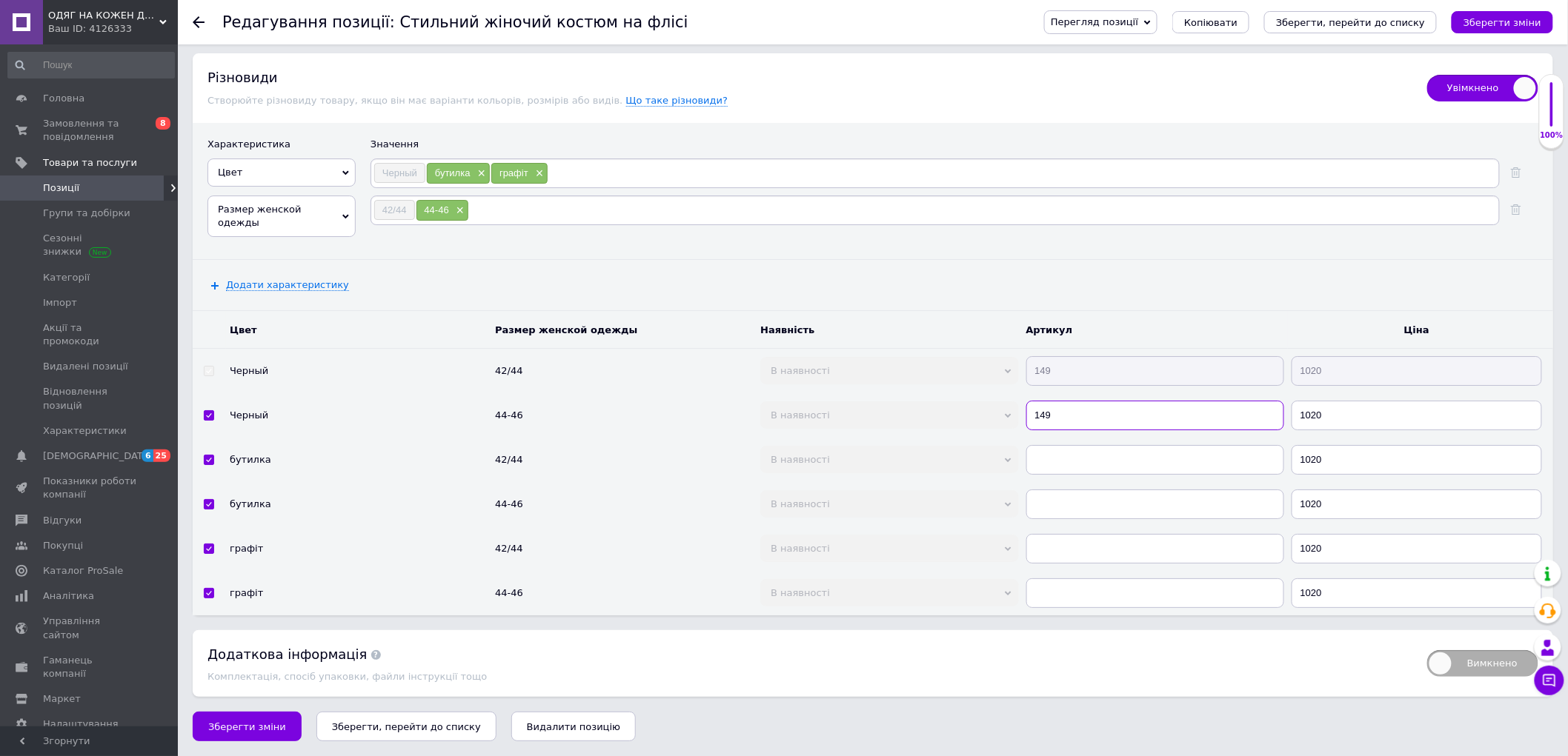
type input "149"
click at [1047, 474] on input "text" at bounding box center [1155, 460] width 258 height 30
paste input "149"
type input "149"
paste input "149"
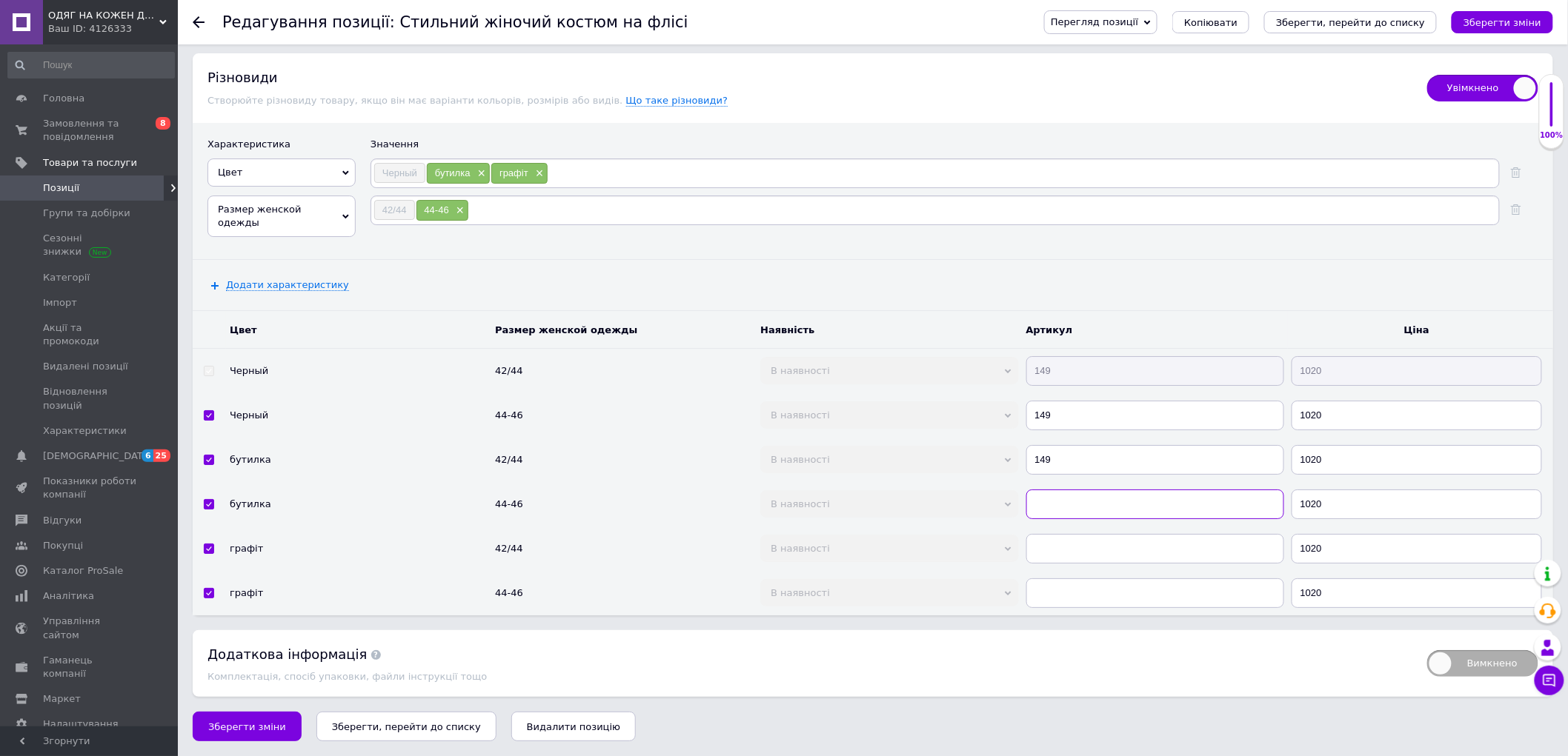
click at [1059, 519] on input "text" at bounding box center [1155, 504] width 258 height 30
type input "149"
click at [1062, 563] on input "text" at bounding box center [1155, 548] width 258 height 30
paste input "149"
type input "149"
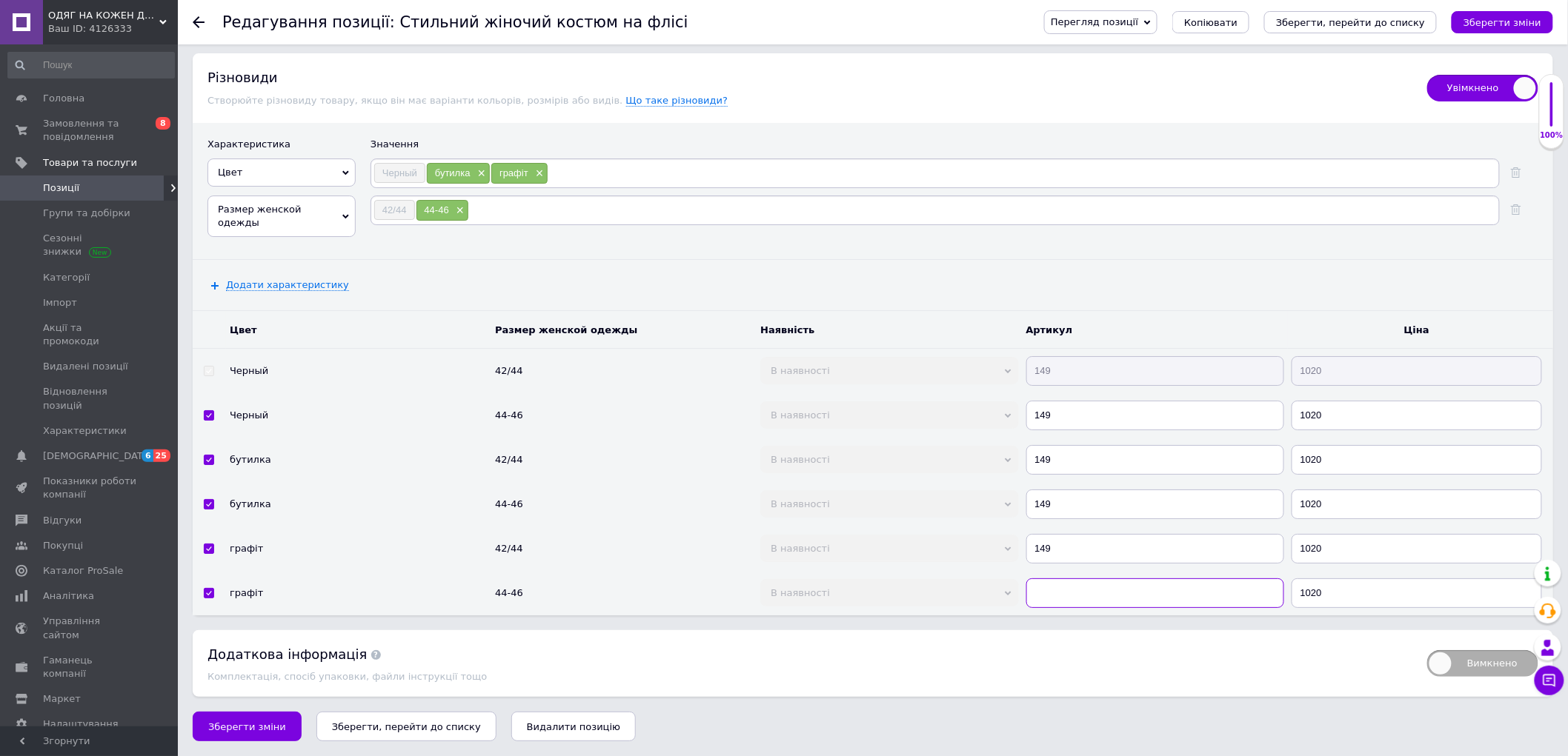
click at [1049, 608] on input "text" at bounding box center [1155, 593] width 258 height 30
paste input "149"
type input "149"
click at [239, 731] on span "Зберегти зміни" at bounding box center [247, 726] width 78 height 11
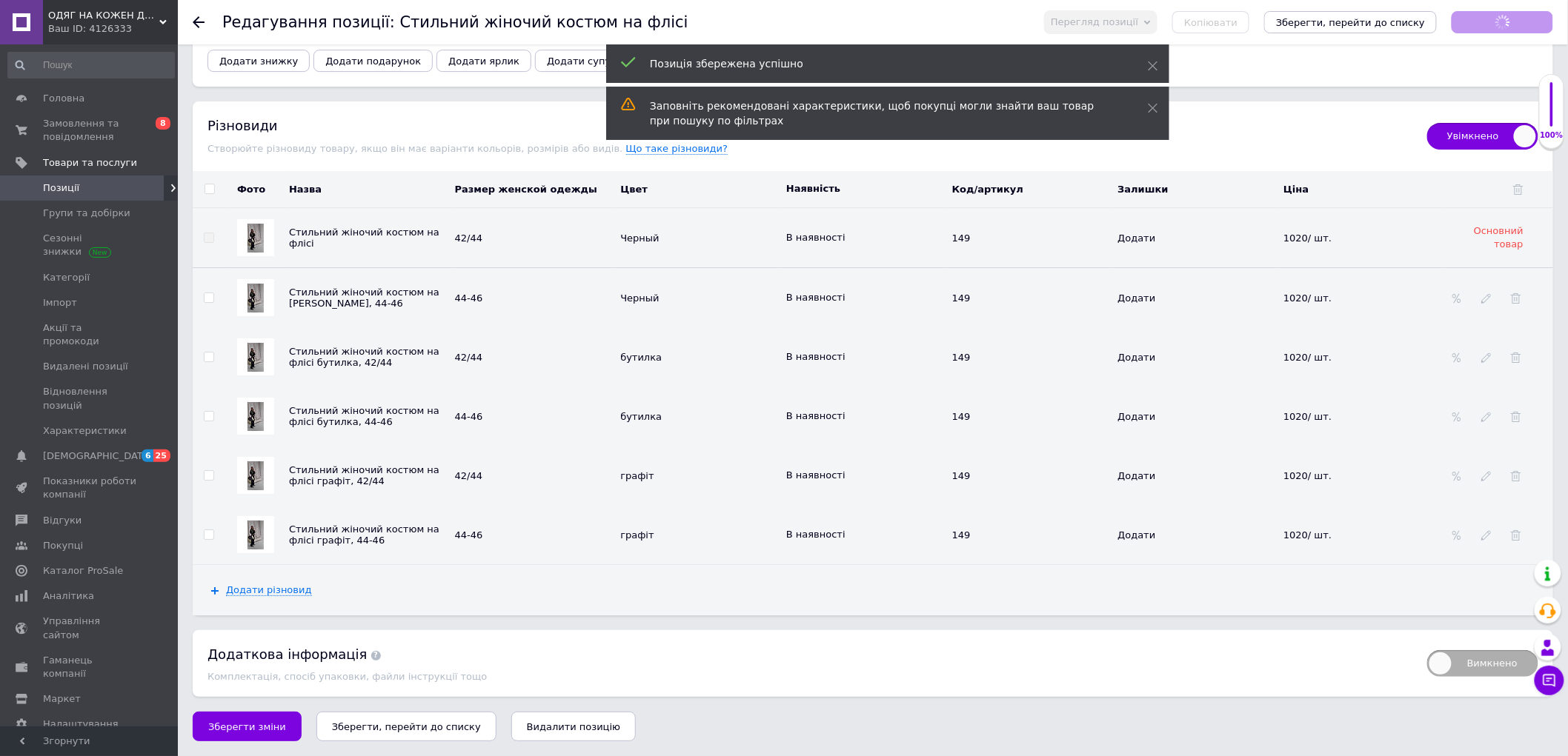
scroll to position [2120, 0]
click at [253, 286] on img at bounding box center [256, 298] width 16 height 29
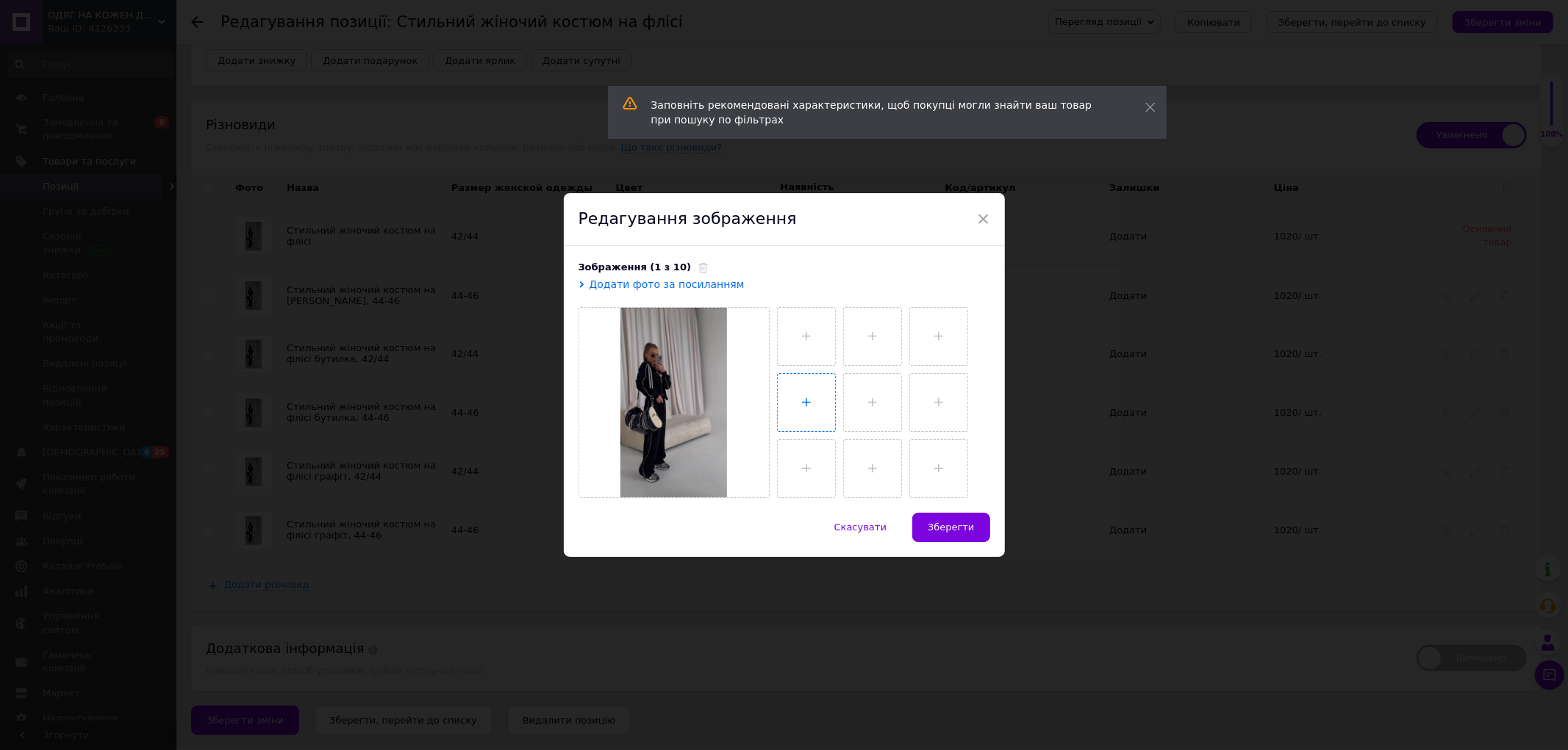
click at [800, 379] on input "file" at bounding box center [806, 402] width 57 height 57
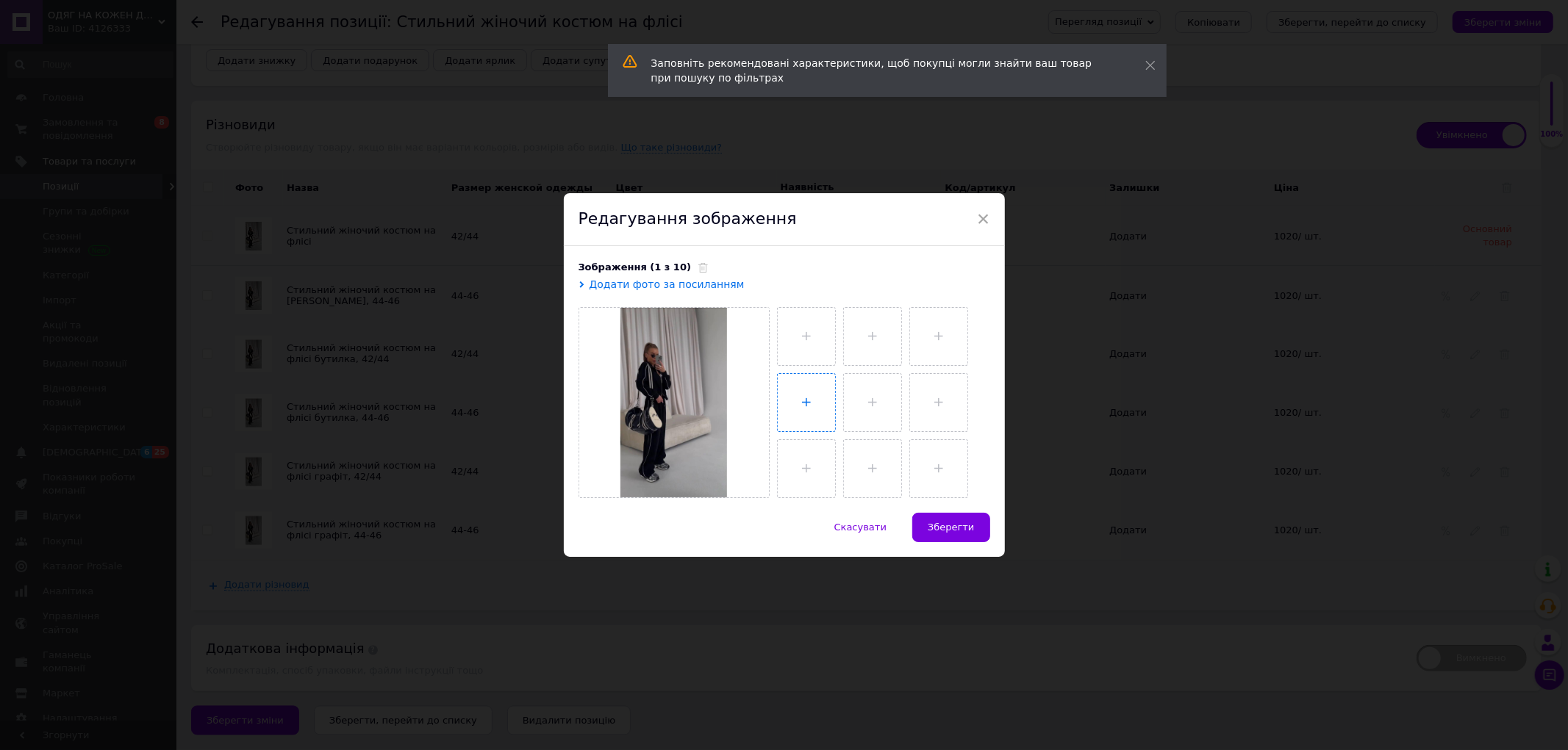
type input "C:\fakepath\photo_1_2025-10-12_19-20-56.jpg"
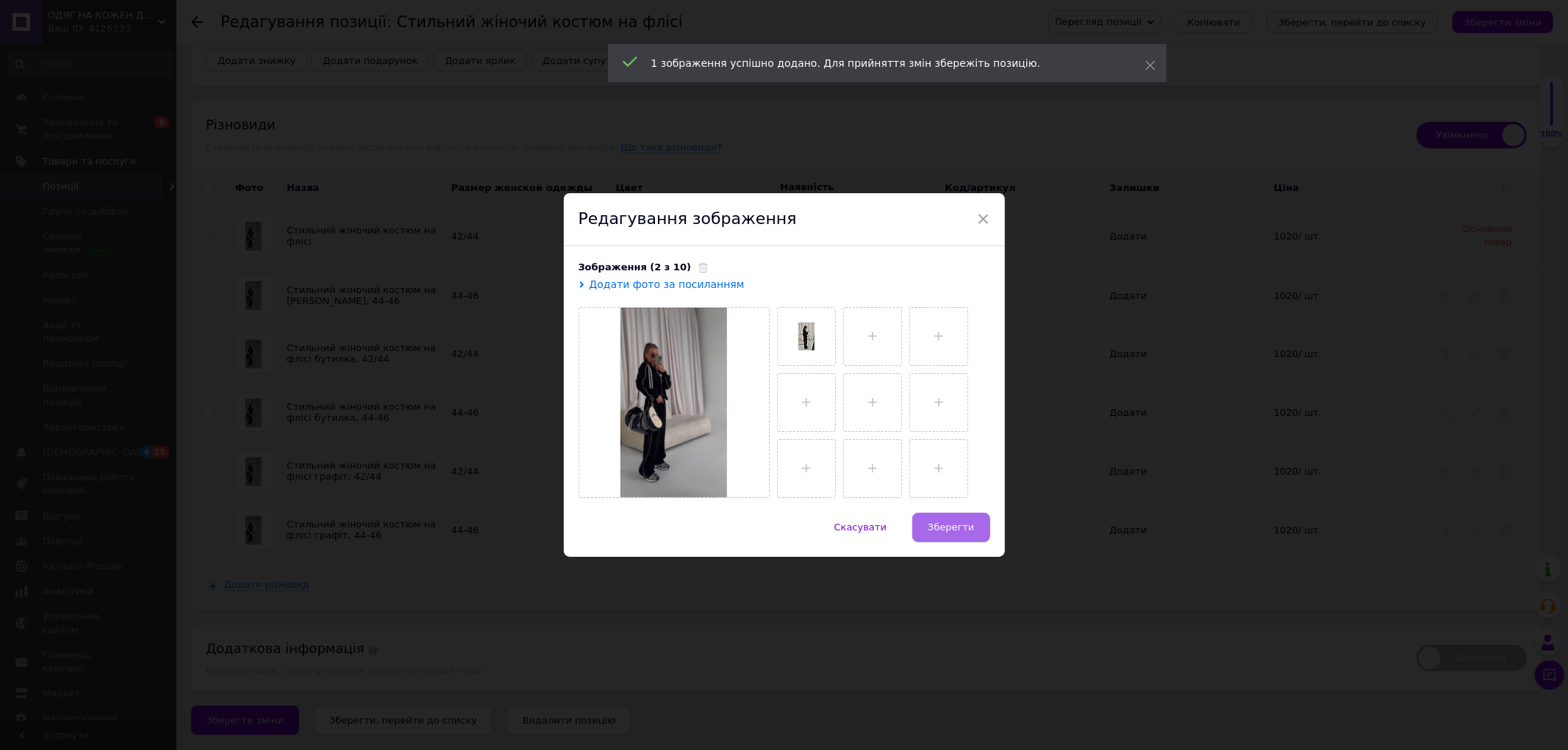
click at [925, 520] on button "Зберегти" at bounding box center [951, 527] width 77 height 29
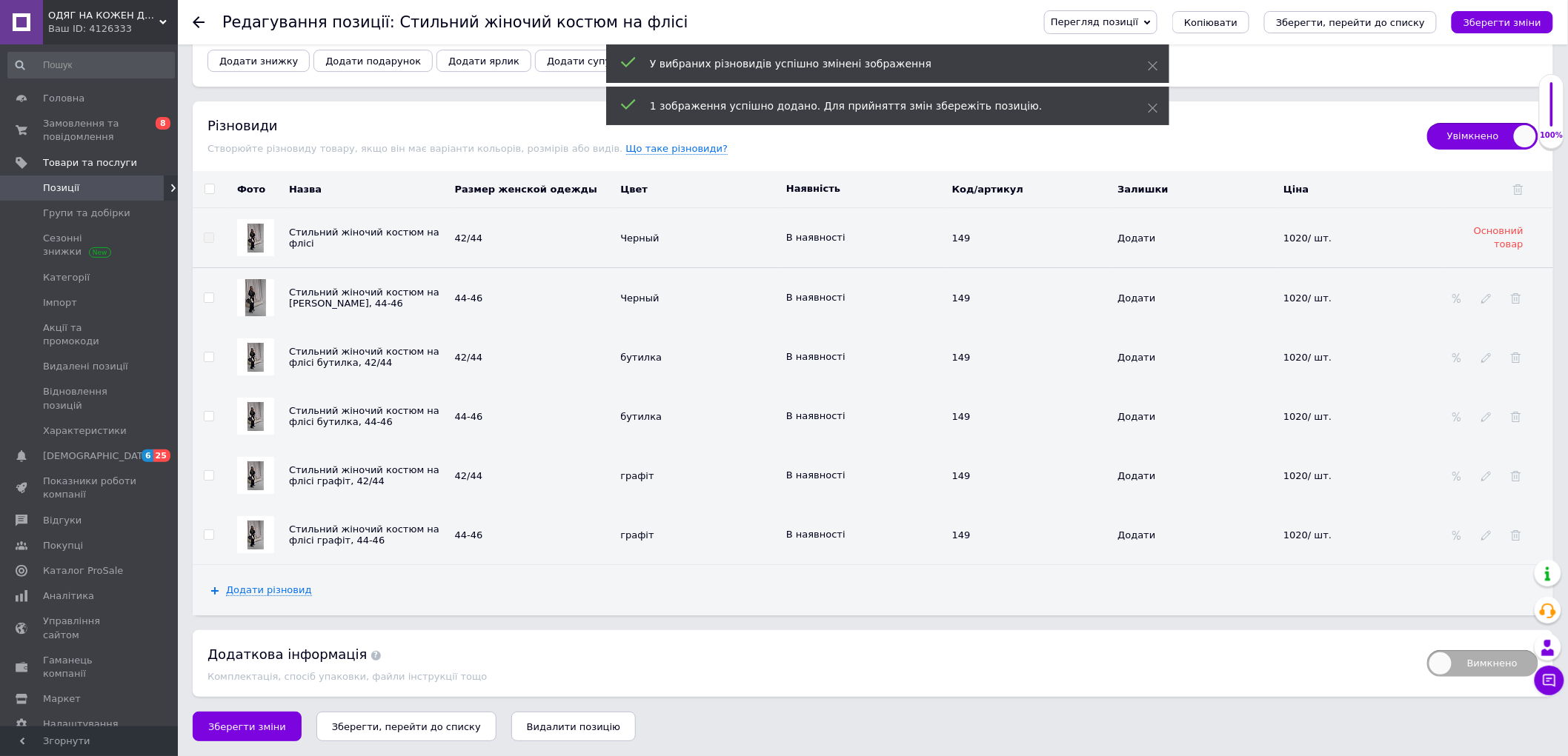
click at [254, 350] on img at bounding box center [256, 357] width 16 height 29
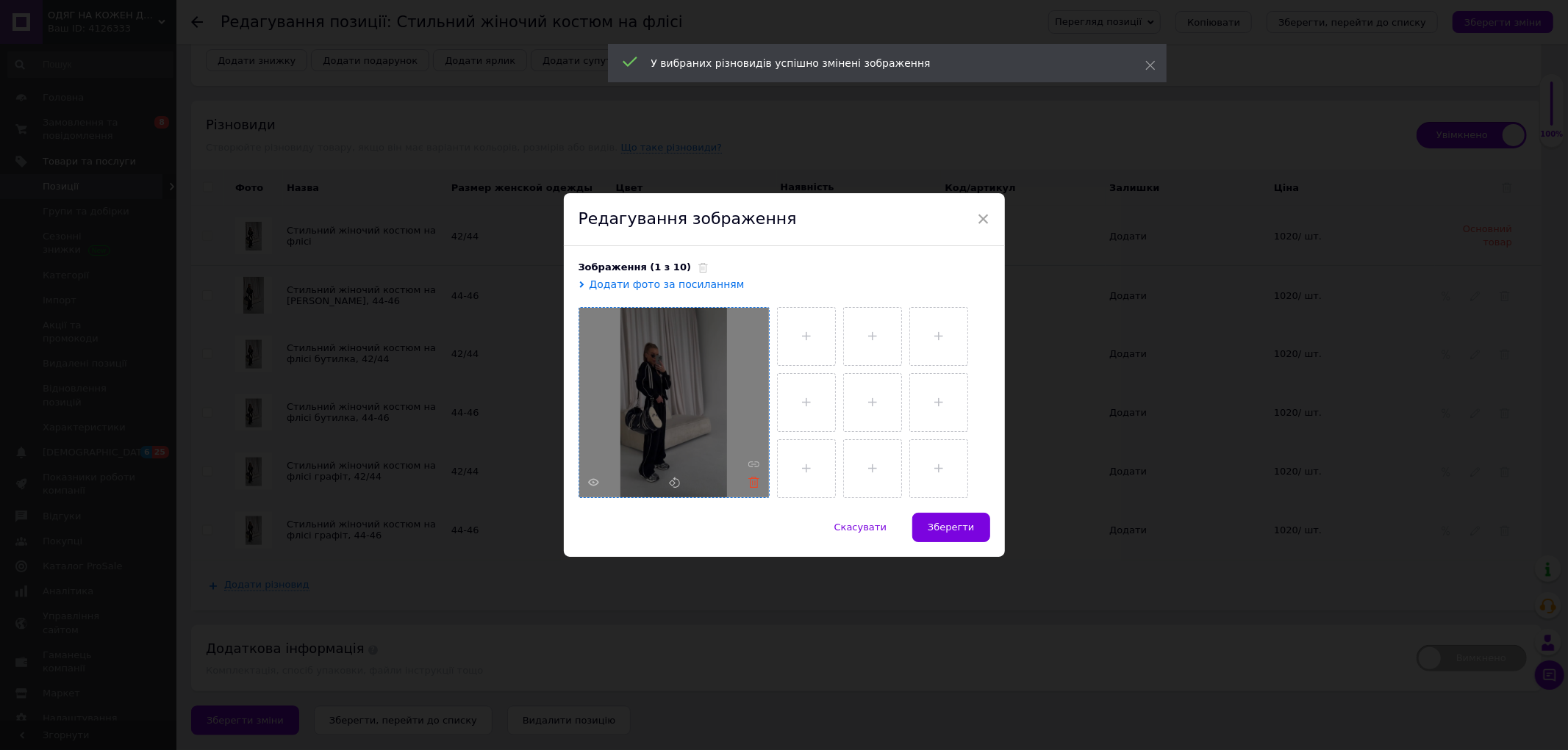
click at [753, 488] on div at bounding box center [674, 402] width 189 height 189
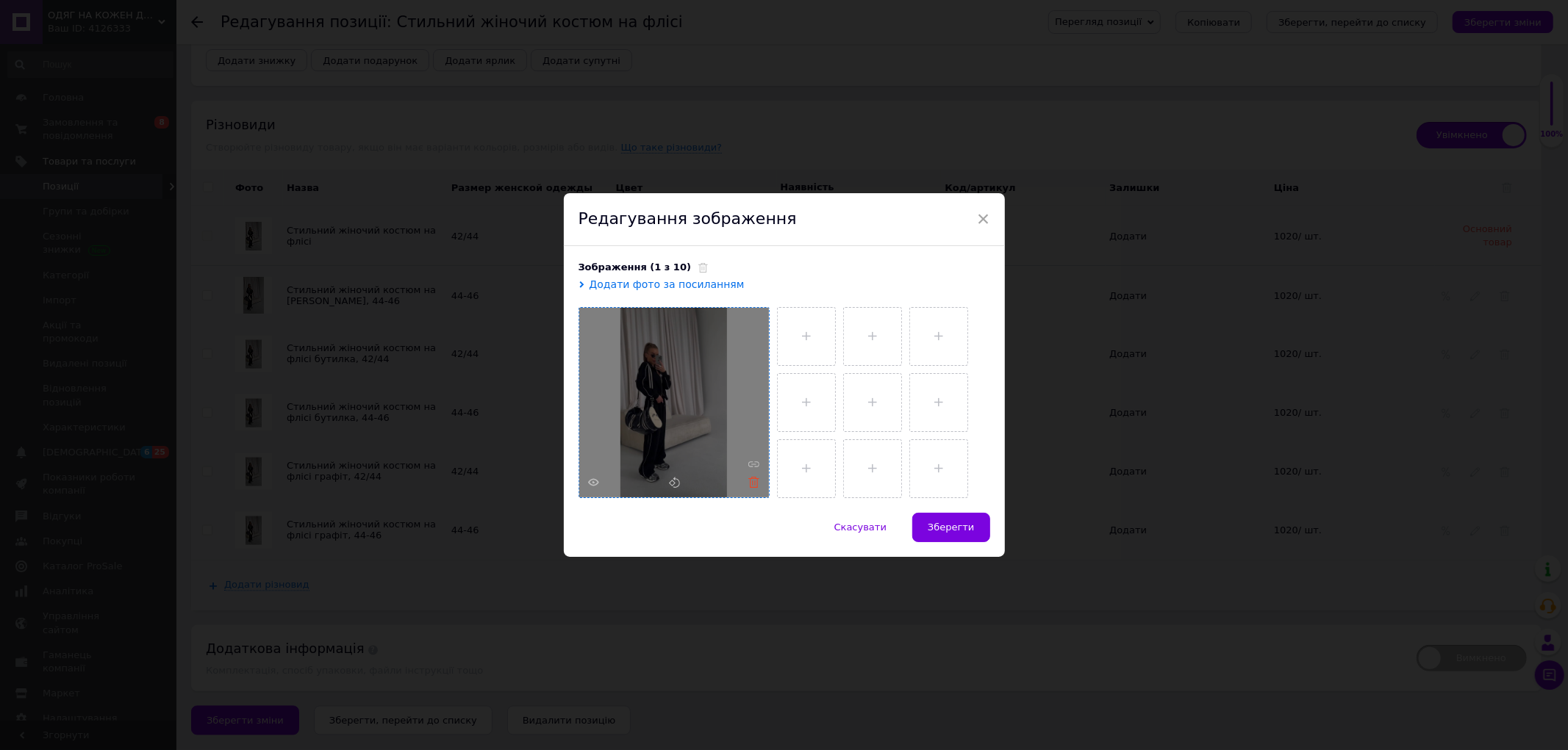
click at [754, 487] on icon at bounding box center [753, 481] width 11 height 11
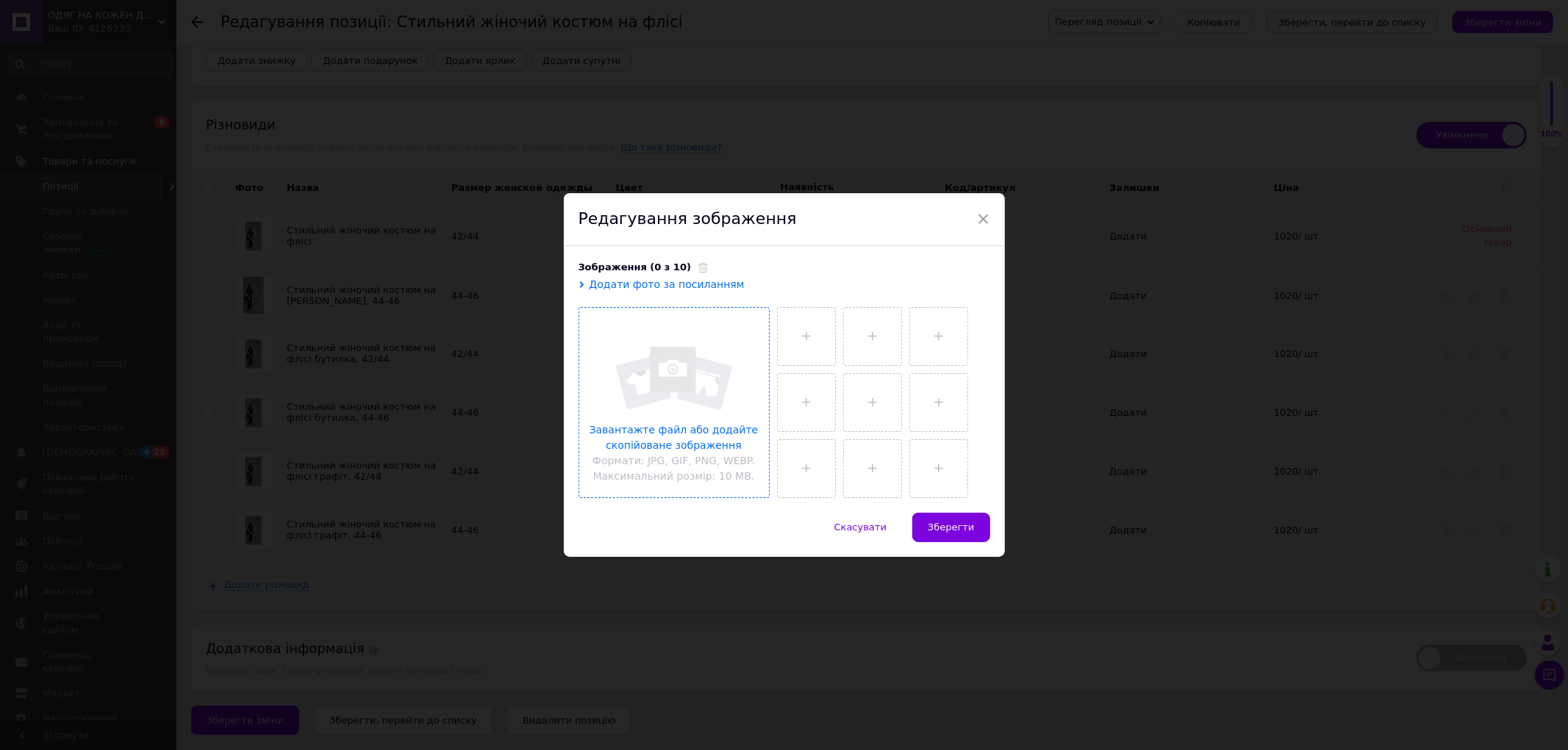
click at [691, 396] on input "file" at bounding box center [674, 402] width 189 height 189
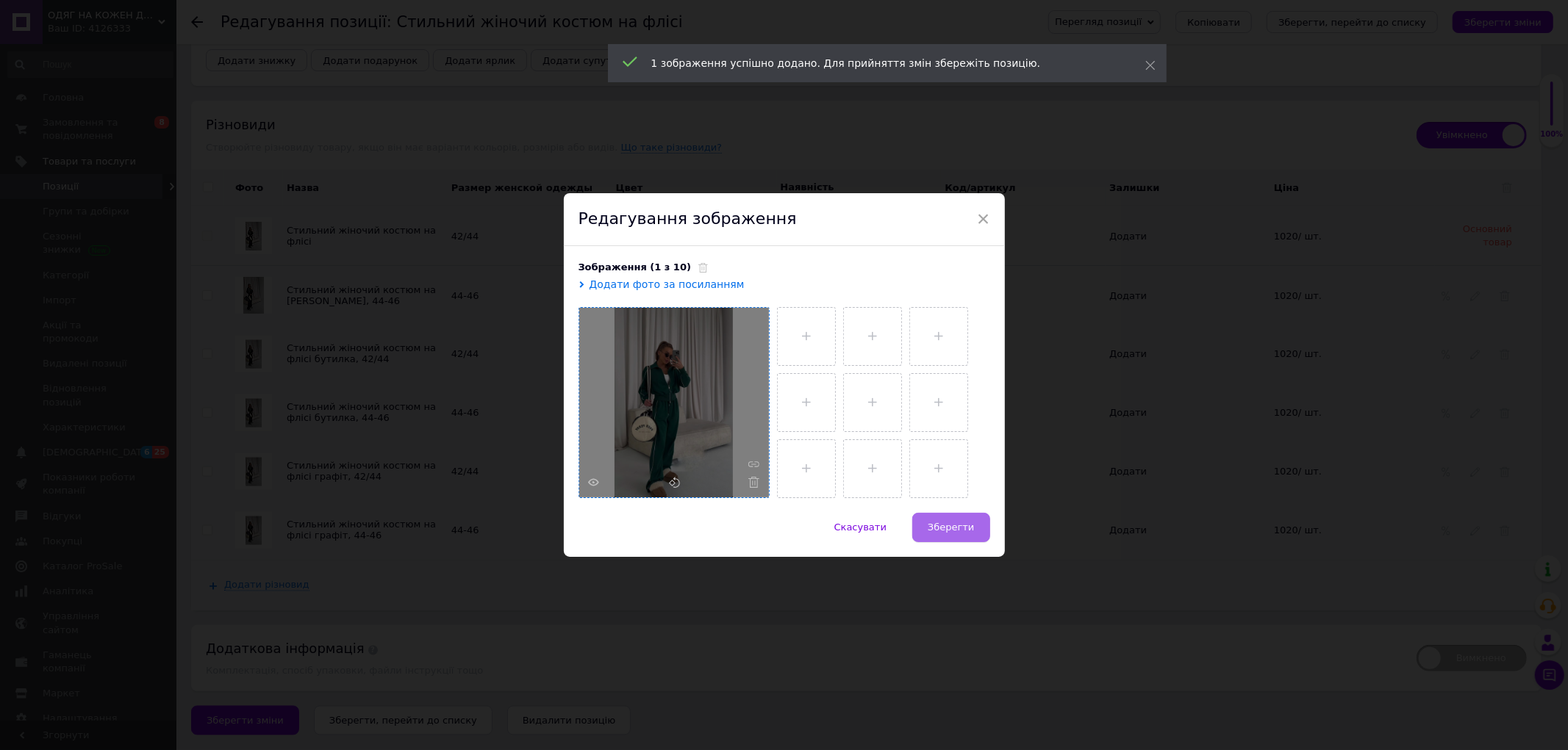
click at [960, 528] on span "Зберегти" at bounding box center [950, 527] width 46 height 11
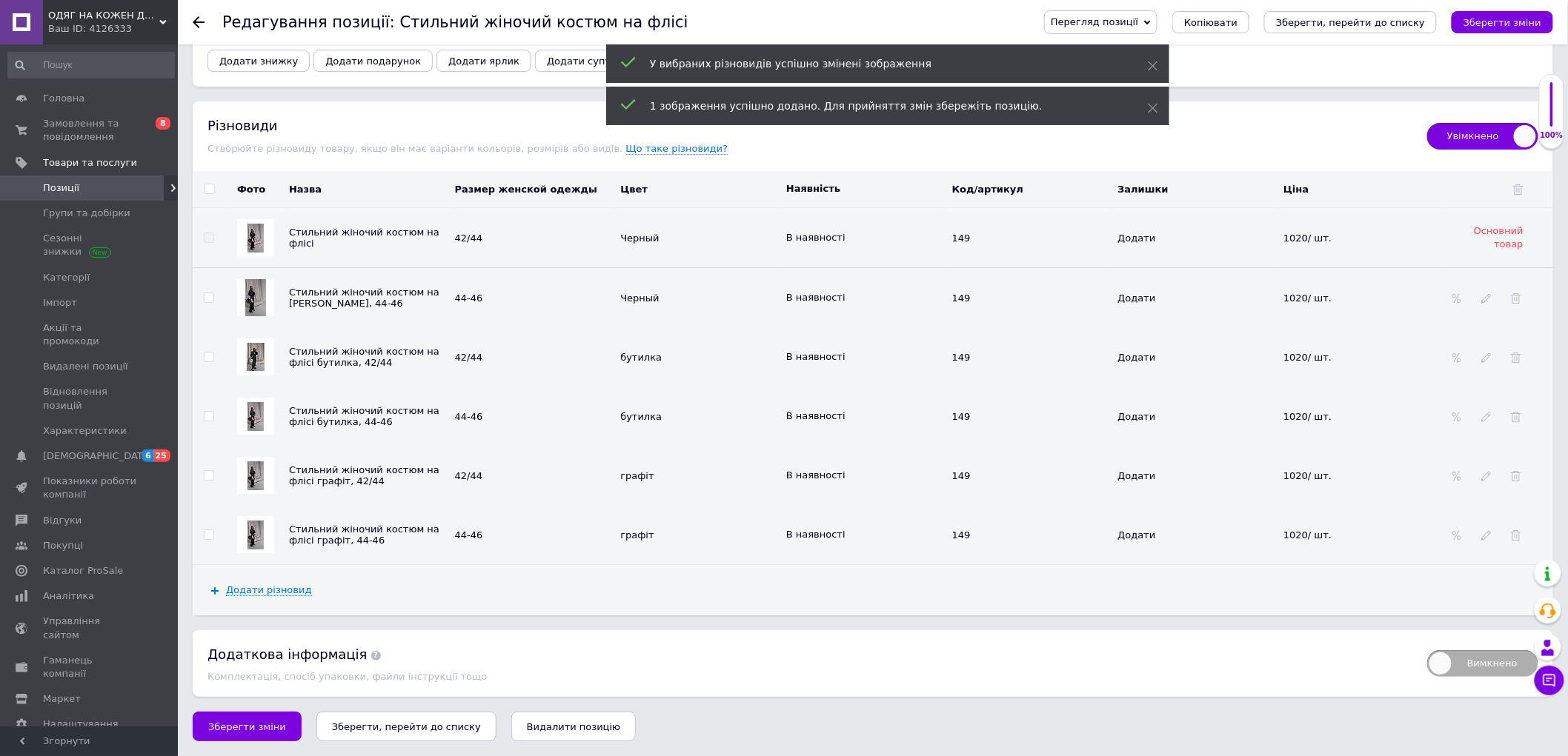
click at [253, 408] on img at bounding box center [256, 417] width 16 height 29
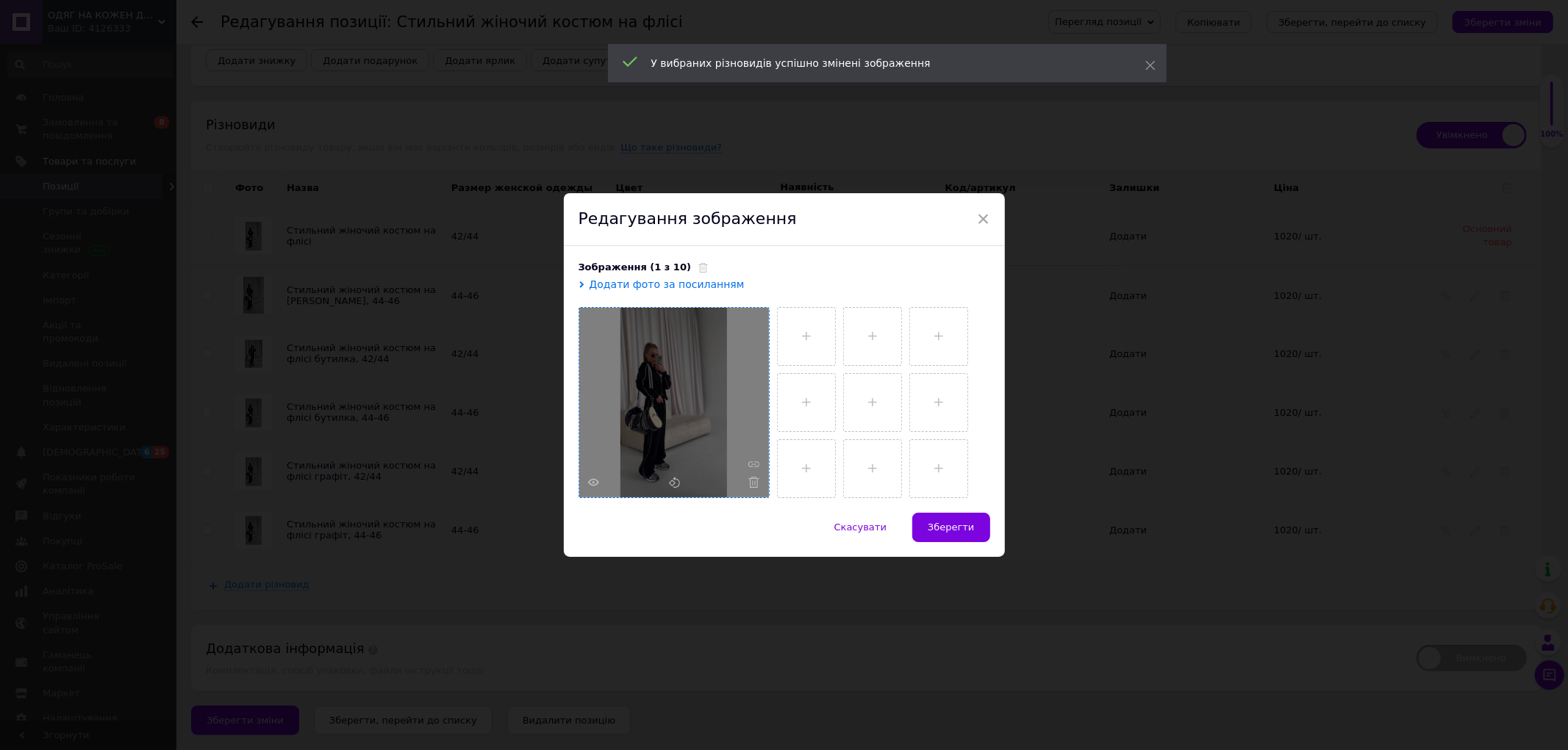
click at [753, 488] on div at bounding box center [674, 402] width 189 height 189
click at [757, 488] on div at bounding box center [674, 402] width 189 height 189
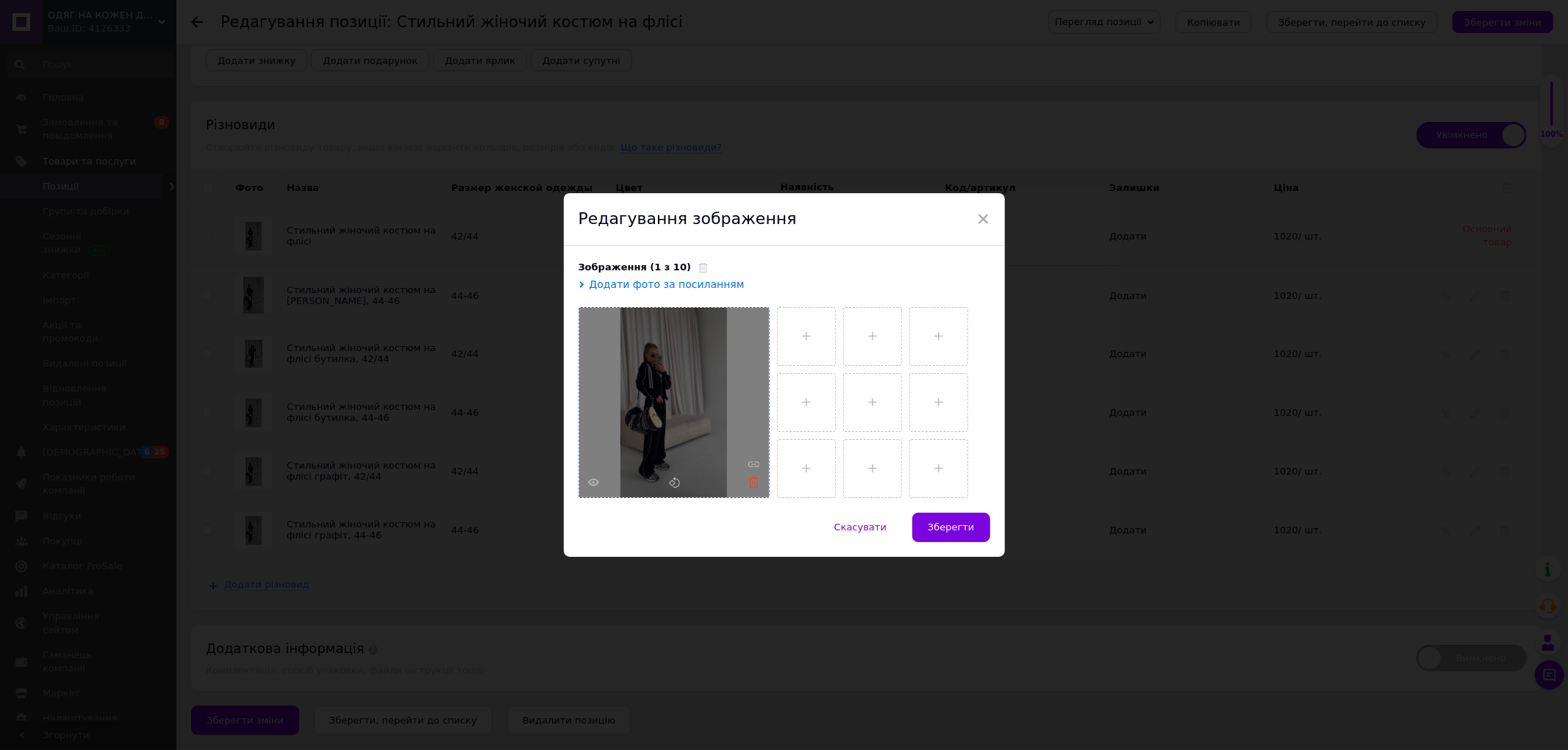
click at [750, 479] on icon at bounding box center [753, 481] width 11 height 11
click at [691, 384] on div at bounding box center [674, 402] width 189 height 189
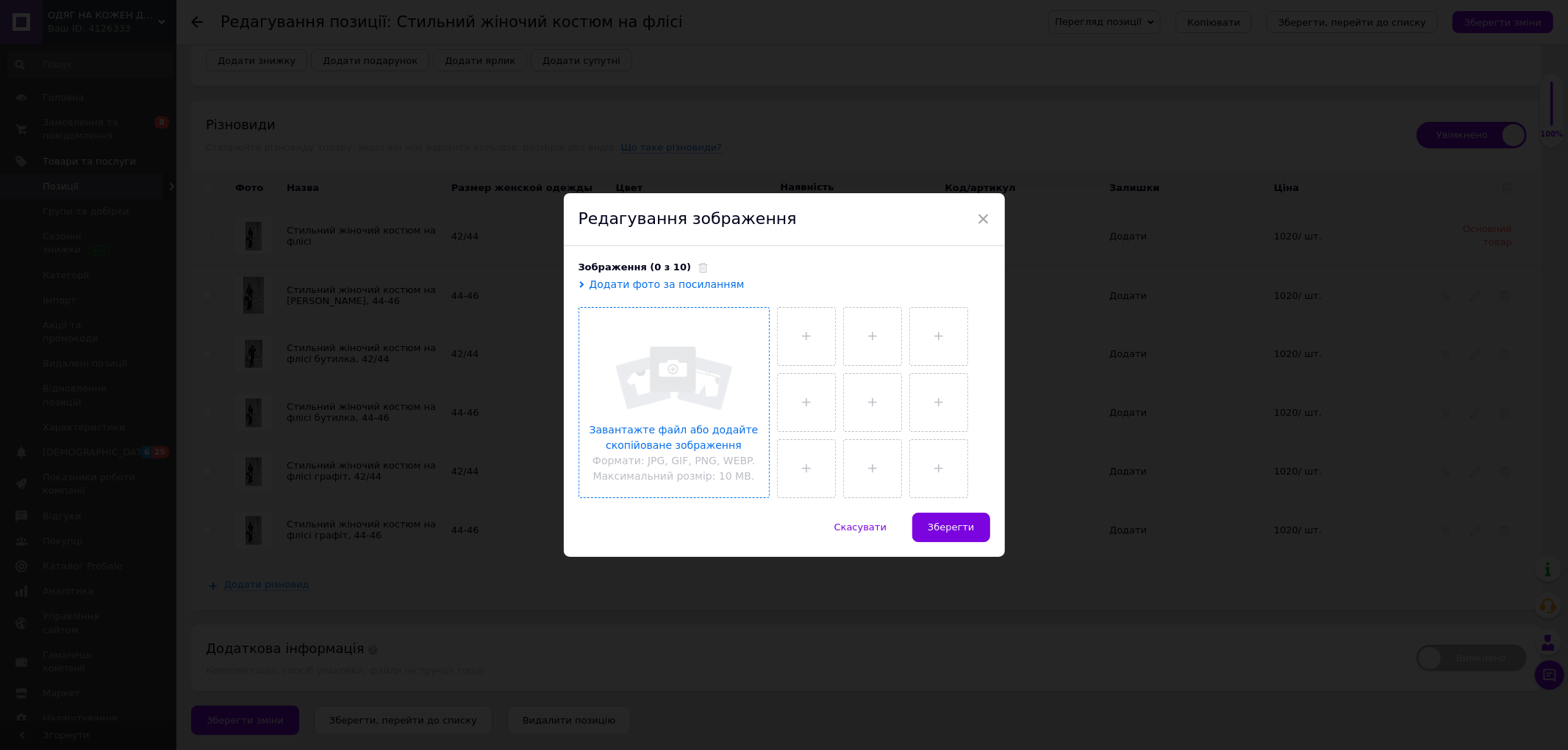
click at [682, 364] on input "file" at bounding box center [674, 402] width 189 height 189
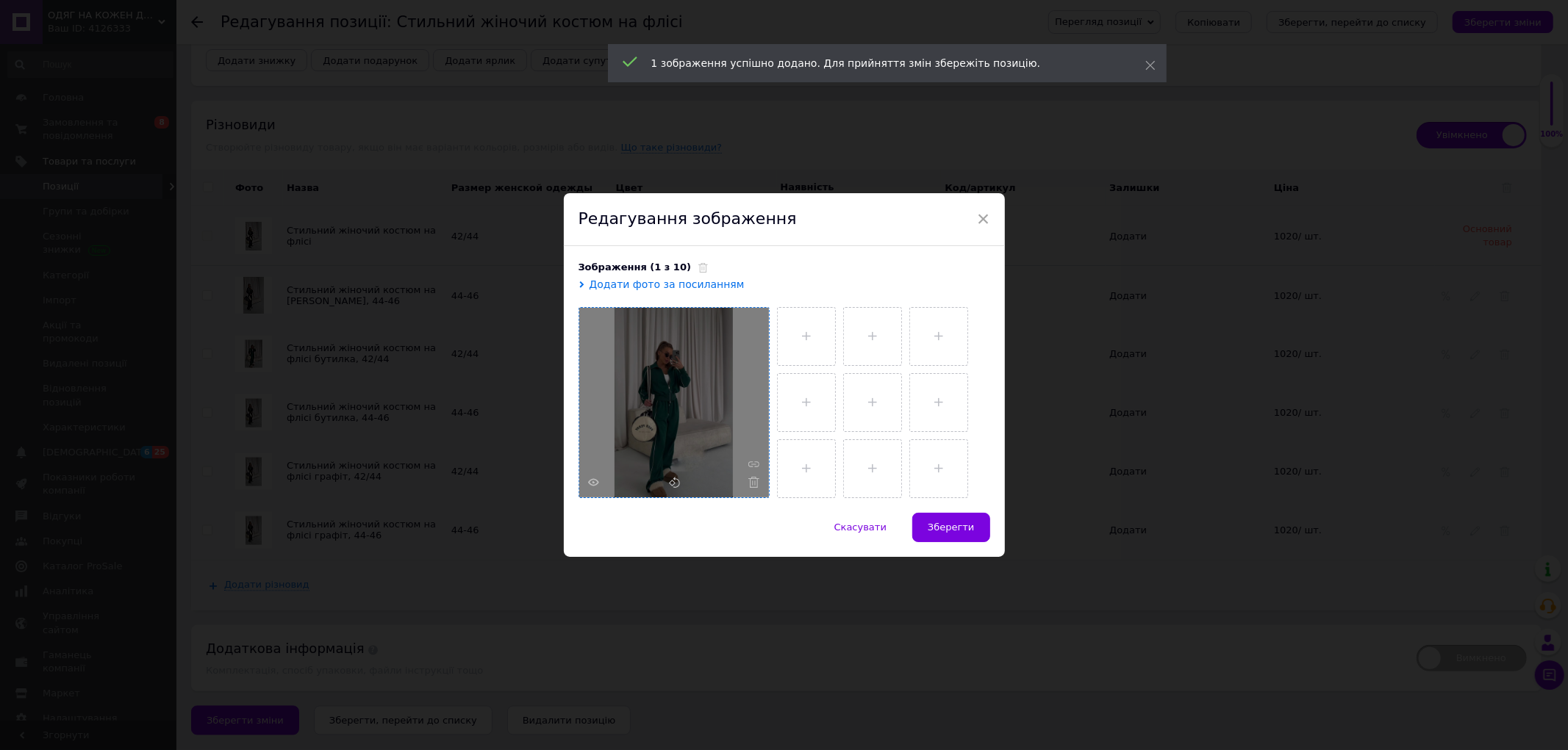
click at [963, 523] on span "Зберегти" at bounding box center [950, 527] width 46 height 11
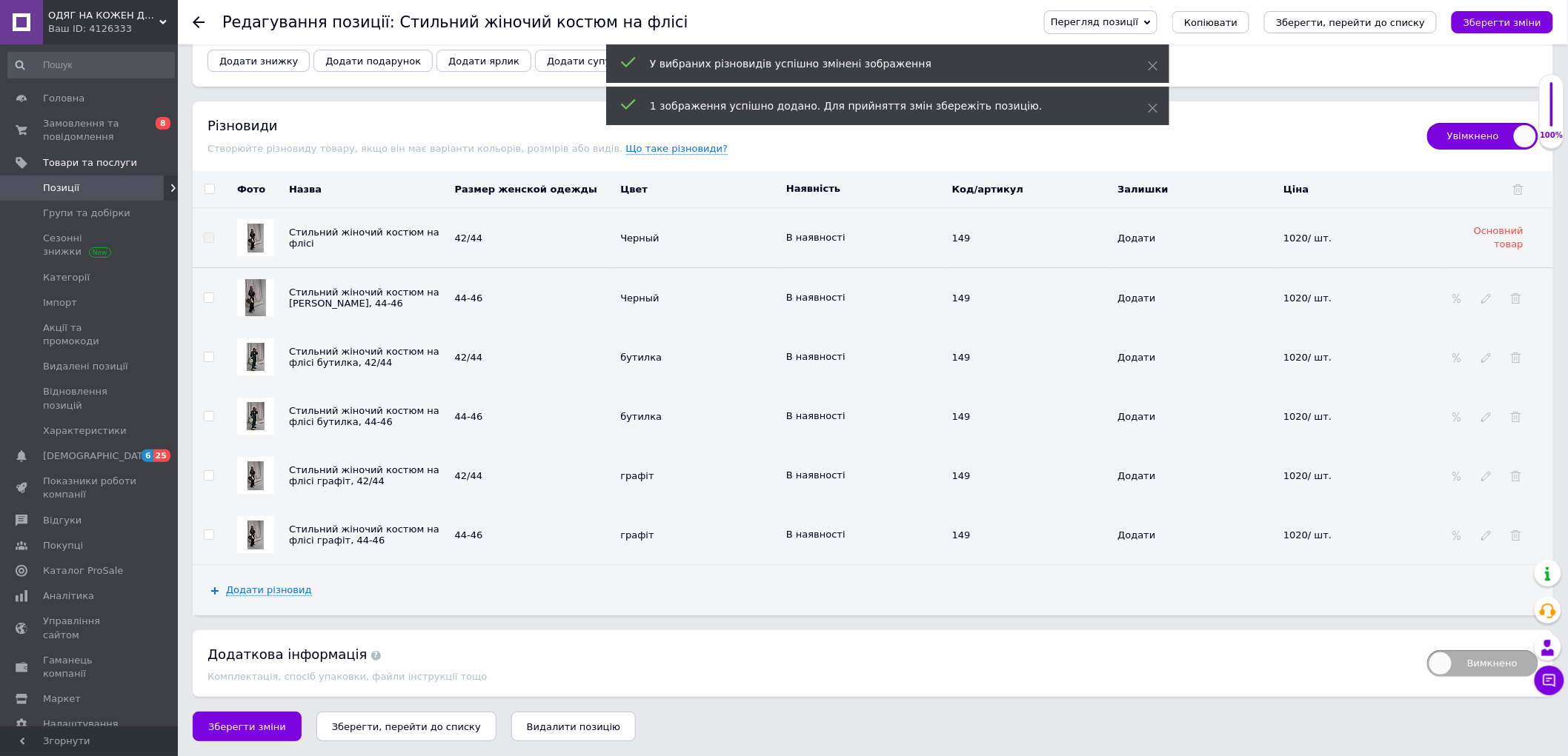
click at [248, 457] on div at bounding box center [256, 476] width 37 height 37
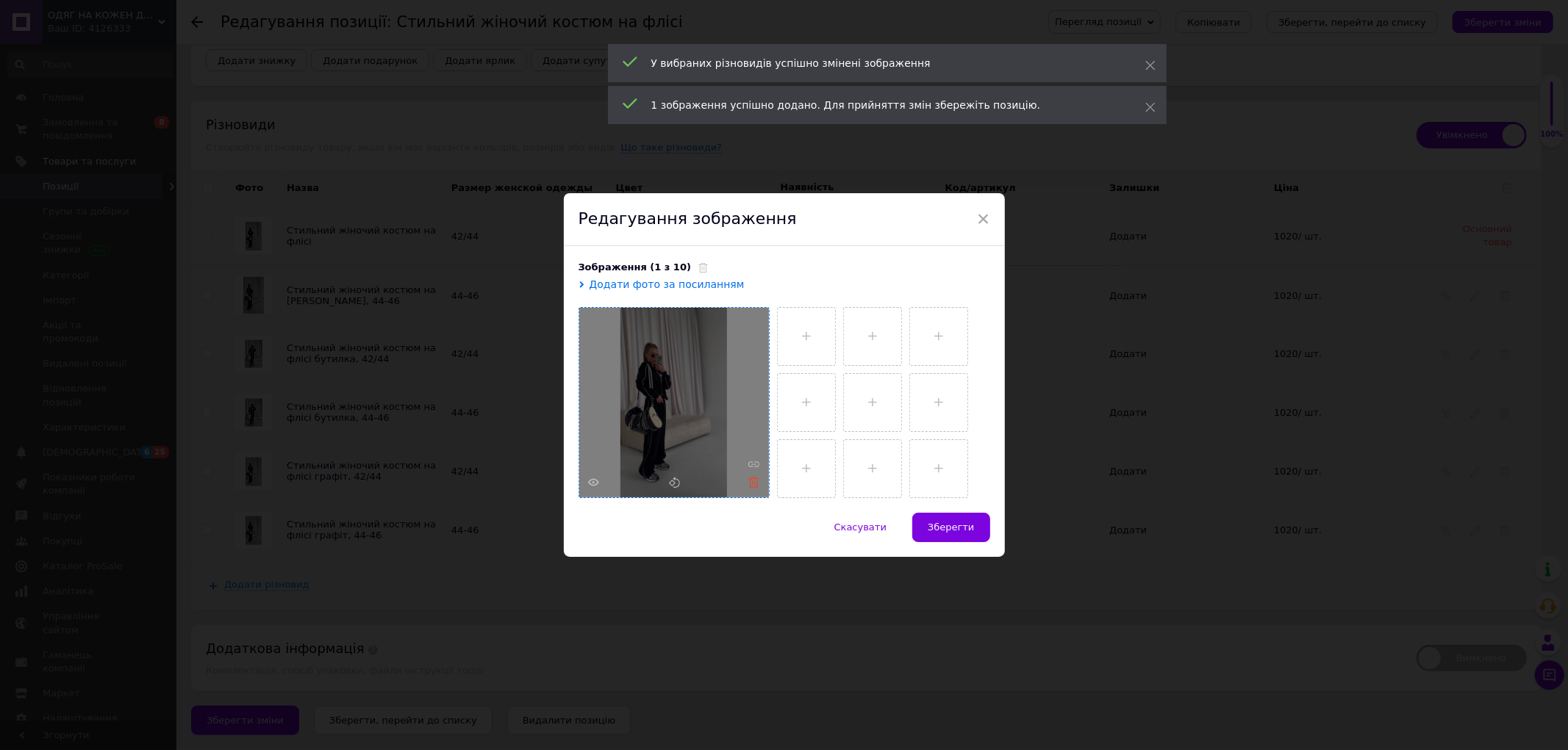
click at [755, 480] on use at bounding box center [753, 481] width 11 height 11
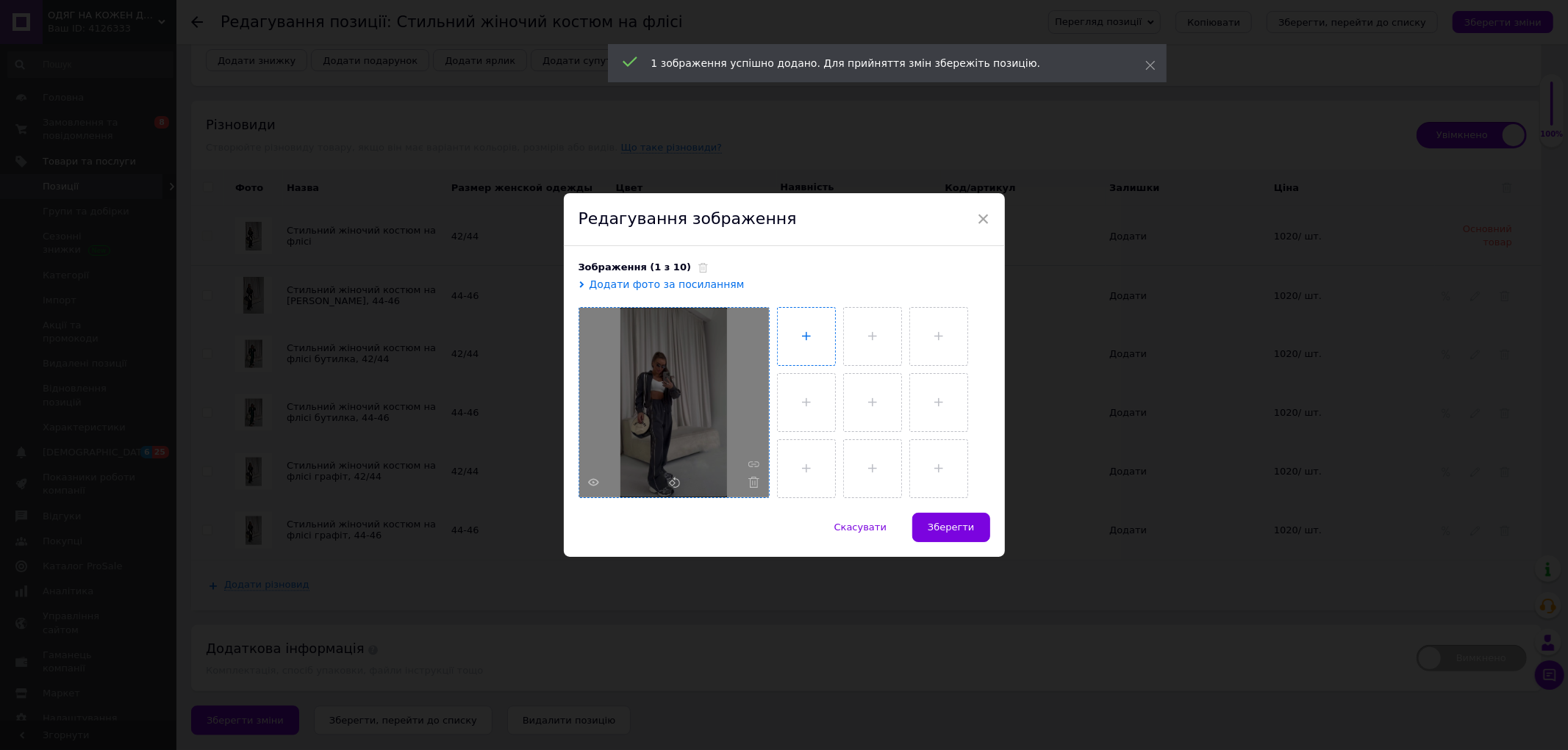
click at [810, 335] on input "file" at bounding box center [806, 337] width 57 height 57
type input "C:\fakepath\photo_4_2025-10-12_19-20-56.jpg"
click at [962, 530] on span "Зберегти" at bounding box center [950, 527] width 46 height 11
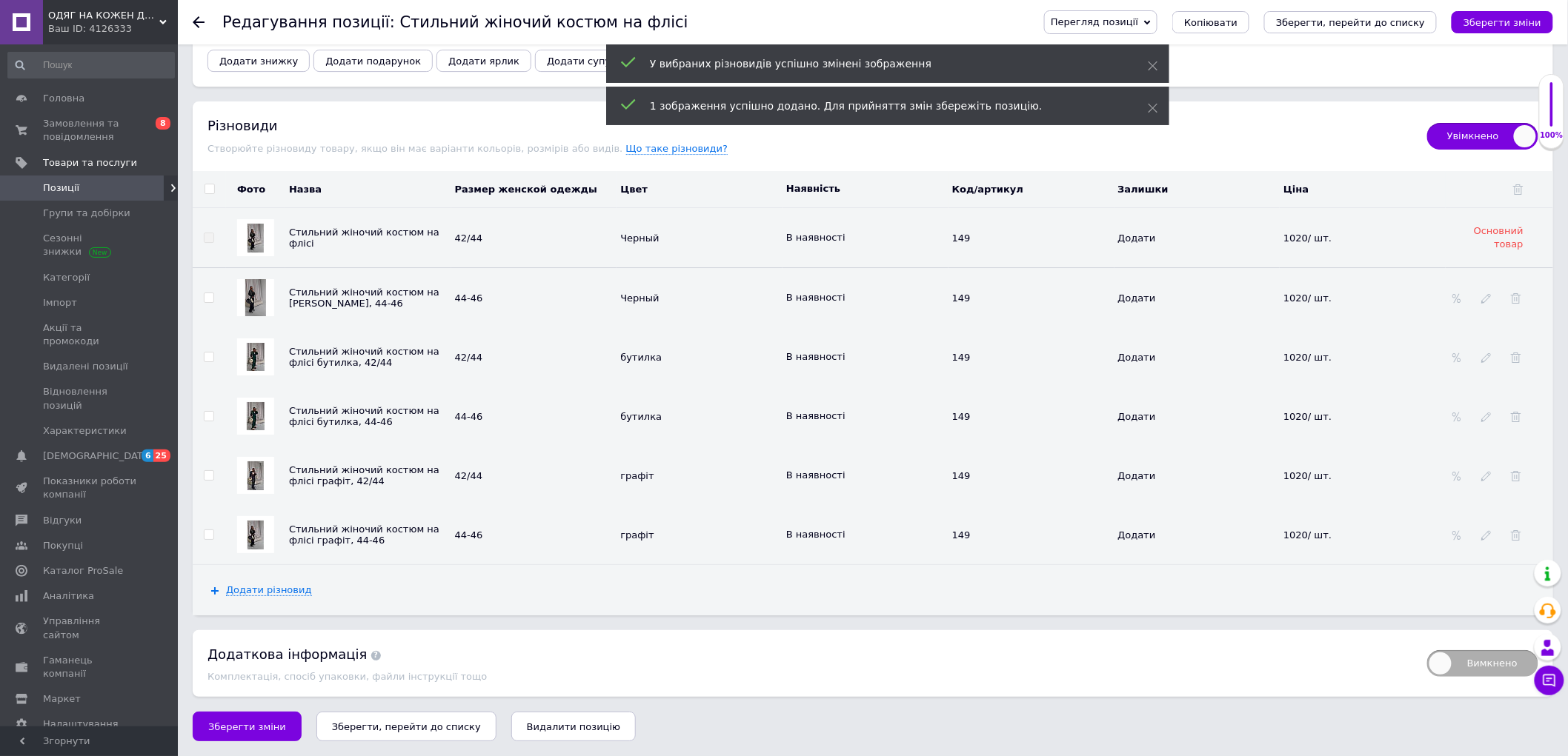
click at [250, 516] on div at bounding box center [256, 535] width 37 height 37
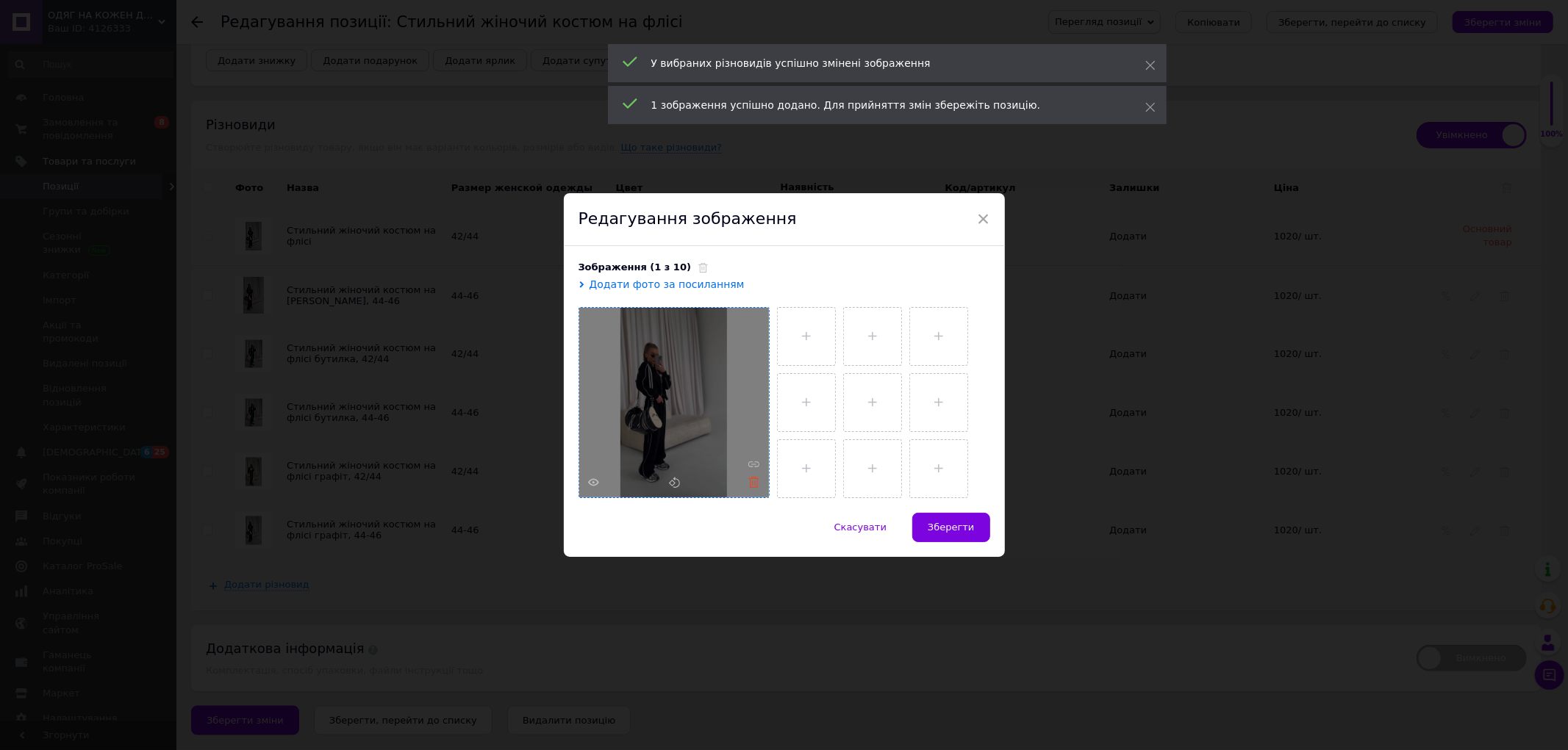
click at [755, 483] on use at bounding box center [753, 481] width 11 height 11
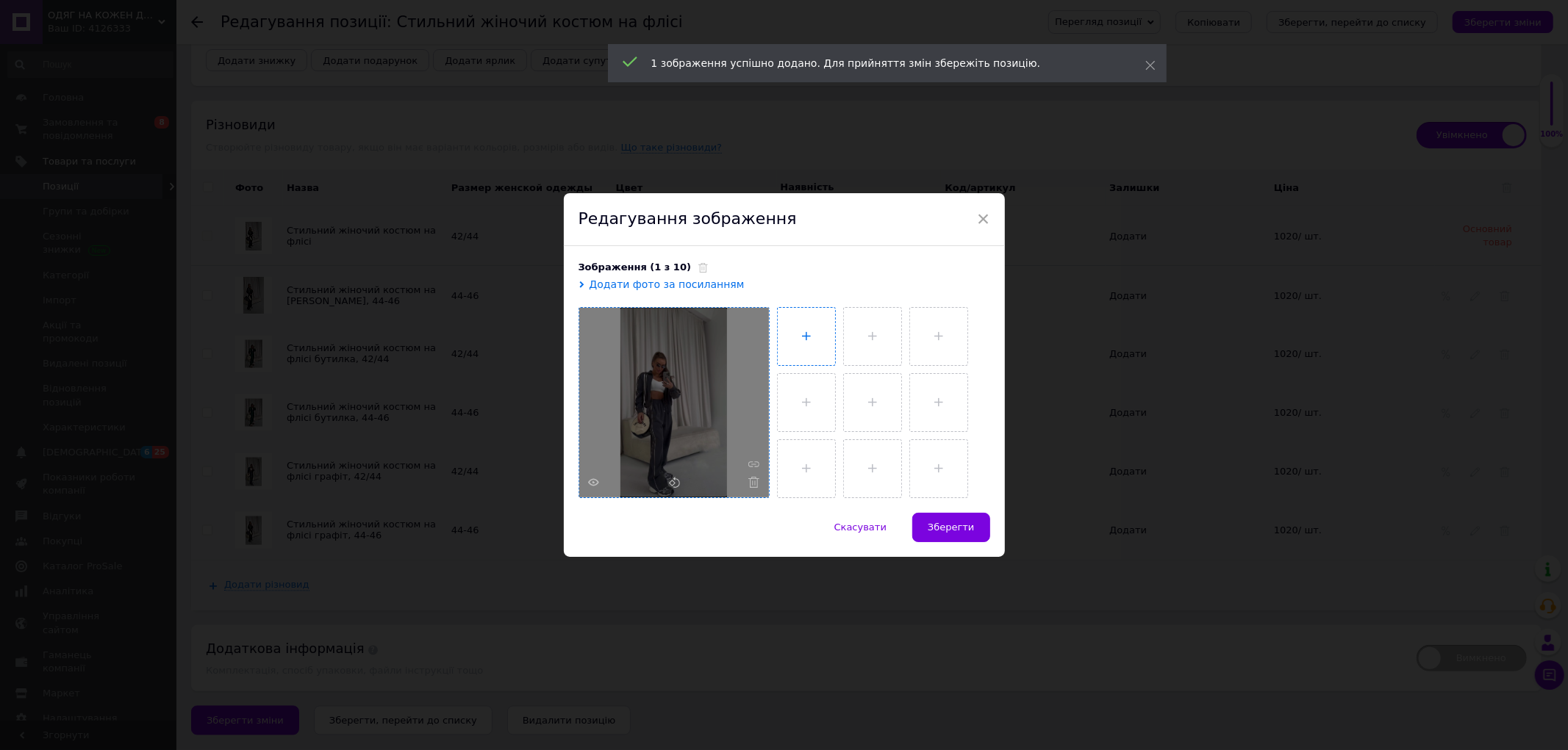
click at [802, 337] on input "file" at bounding box center [806, 337] width 57 height 57
type input "C:\fakepath\photo_4_2025-10-12_19-20-56.jpg"
click at [959, 519] on button "Зберегти" at bounding box center [951, 527] width 77 height 29
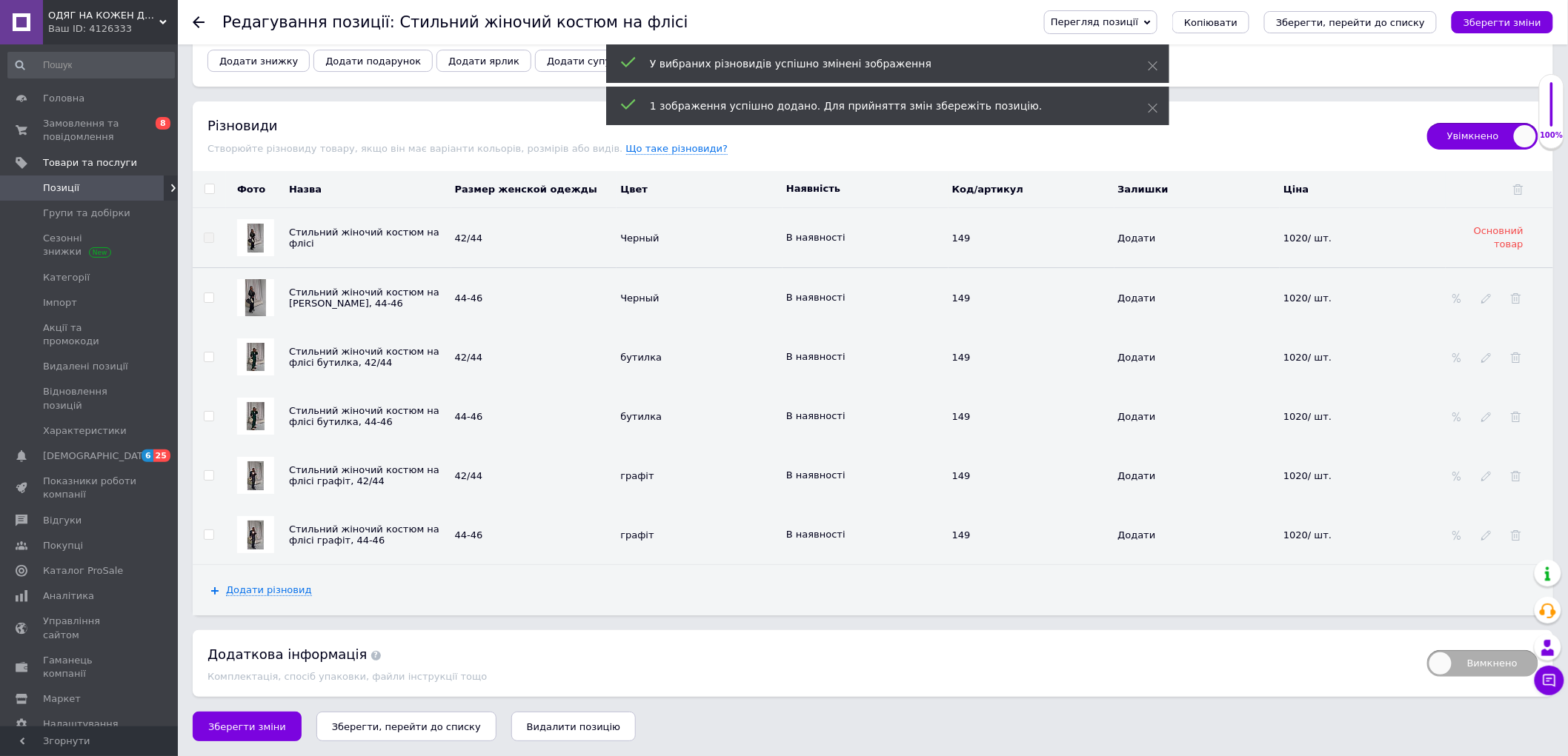
click at [243, 739] on button "Зберегти зміни" at bounding box center [247, 726] width 109 height 30
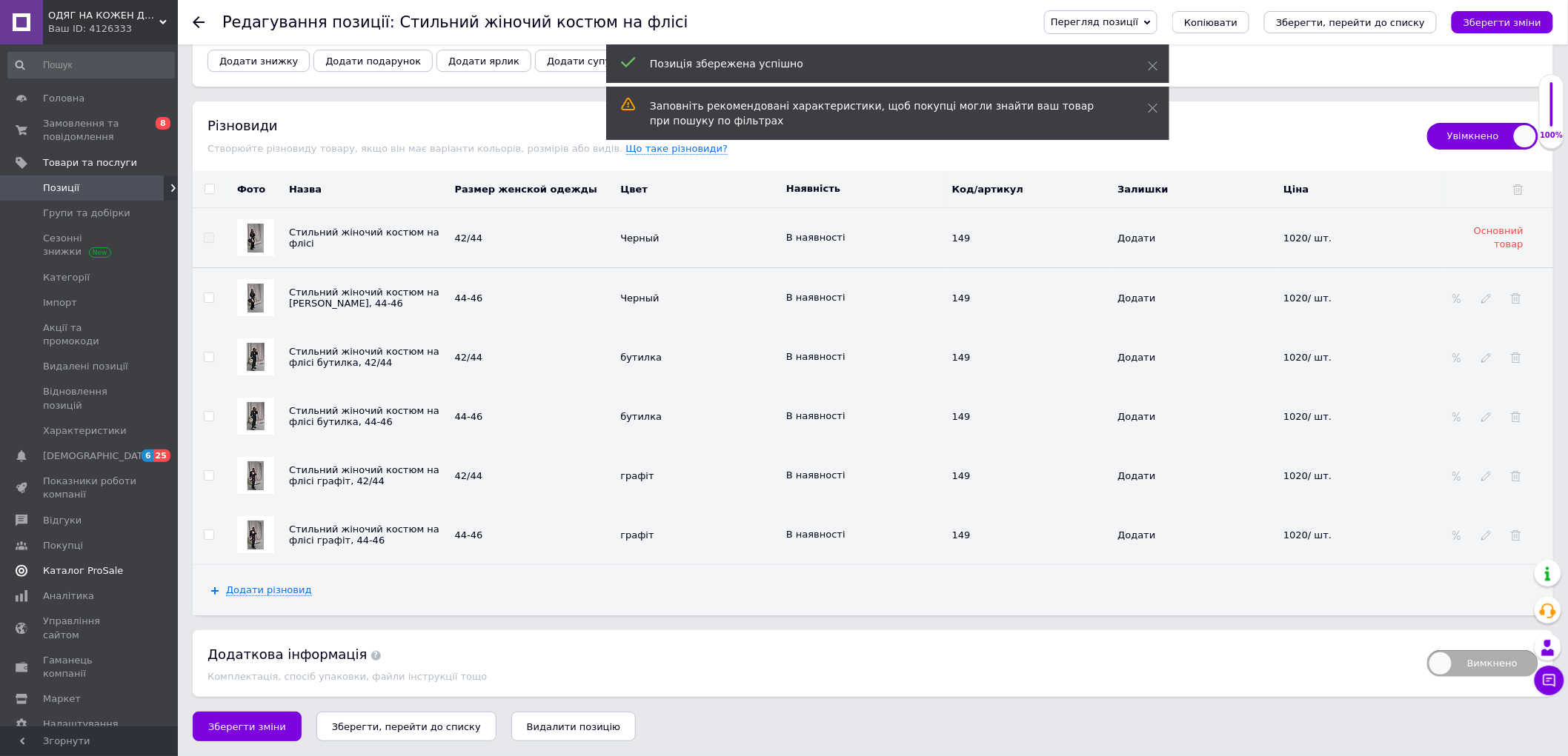
click at [106, 558] on link "Каталог ProSale" at bounding box center [91, 571] width 183 height 25
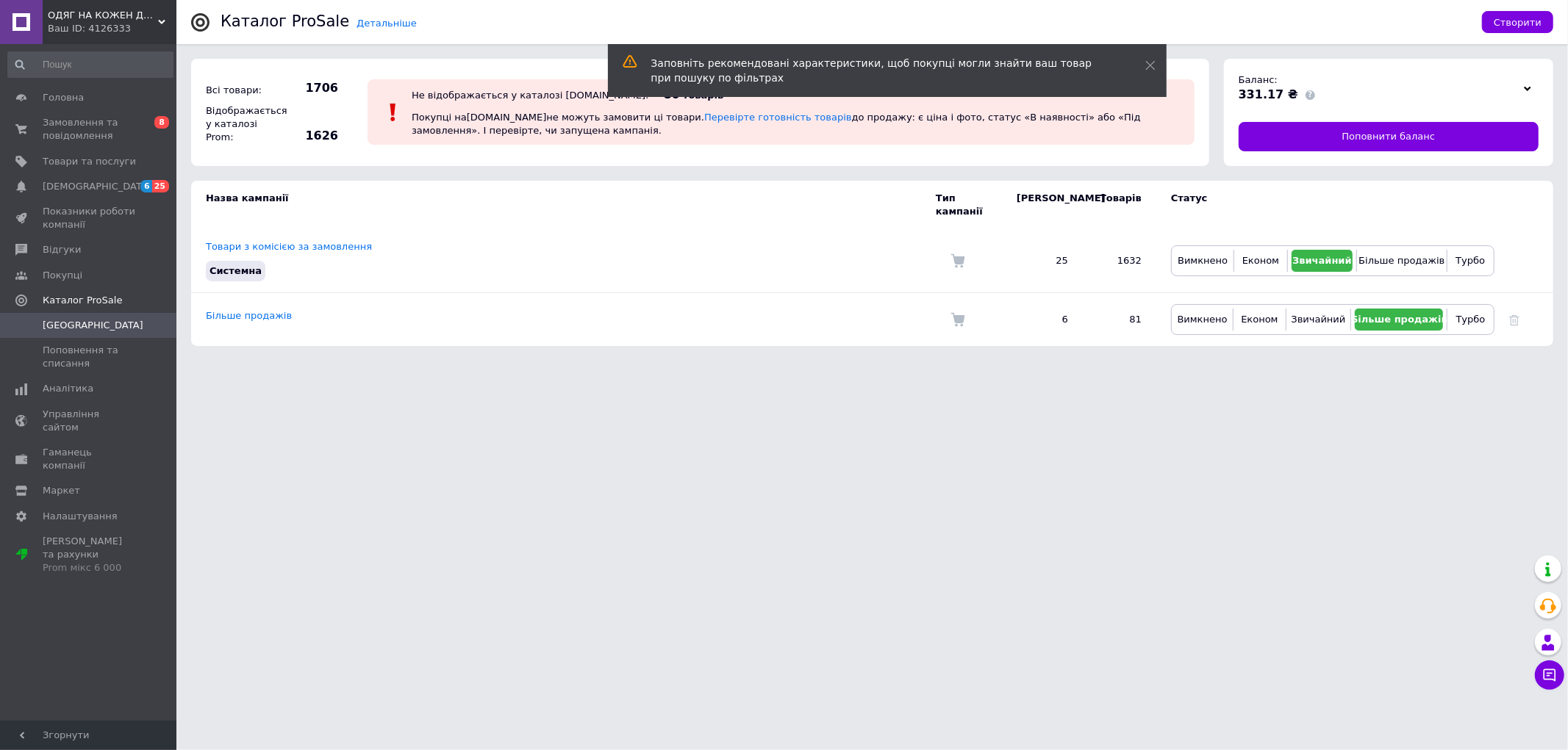
drag, startPoint x: 240, startPoint y: 306, endPoint x: 262, endPoint y: 306, distance: 22.0
click at [240, 310] on link "Більше продажів" at bounding box center [248, 315] width 86 height 11
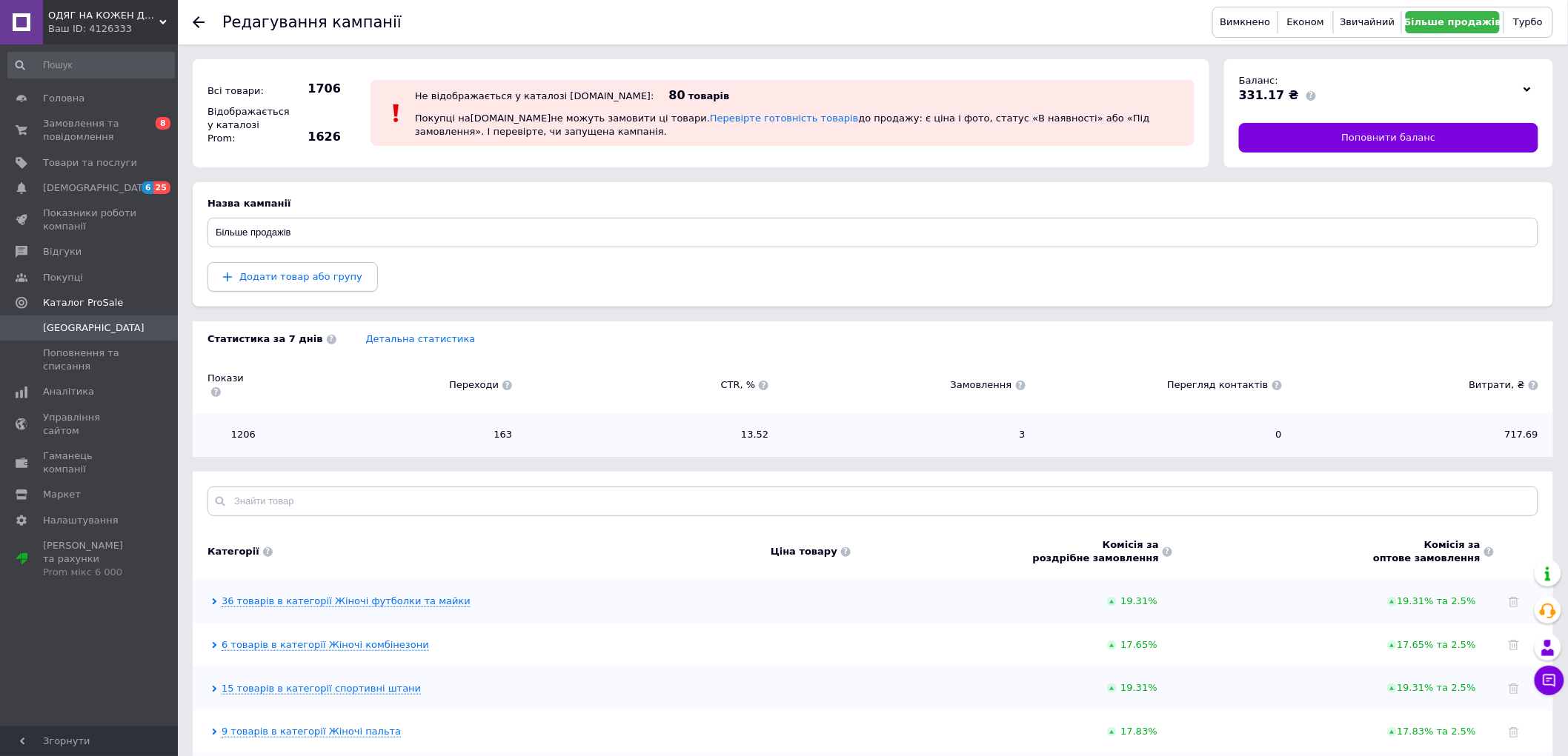
click at [317, 279] on span "Додати товар або групу" at bounding box center [301, 276] width 123 height 11
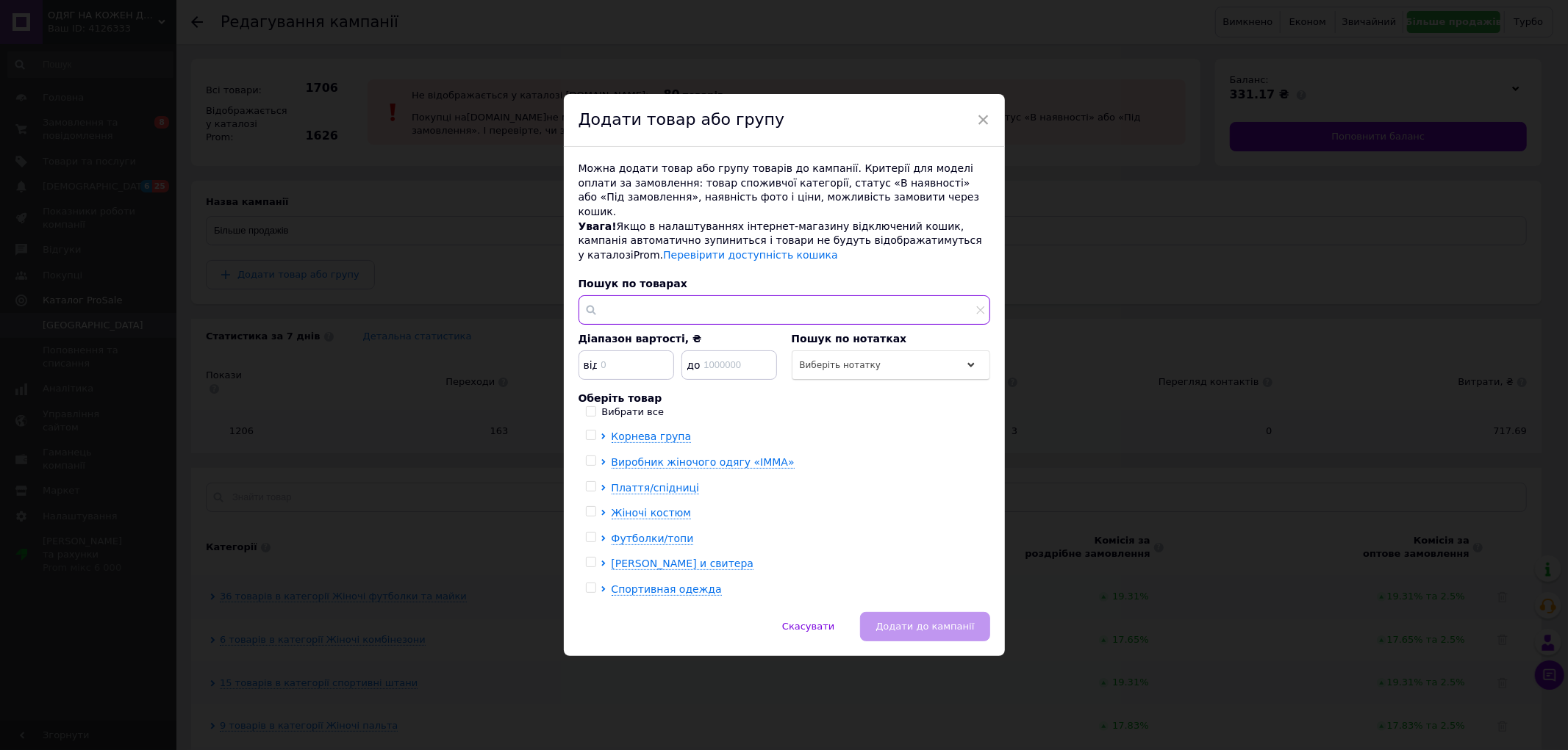
click at [641, 307] on input "text" at bounding box center [784, 310] width 412 height 29
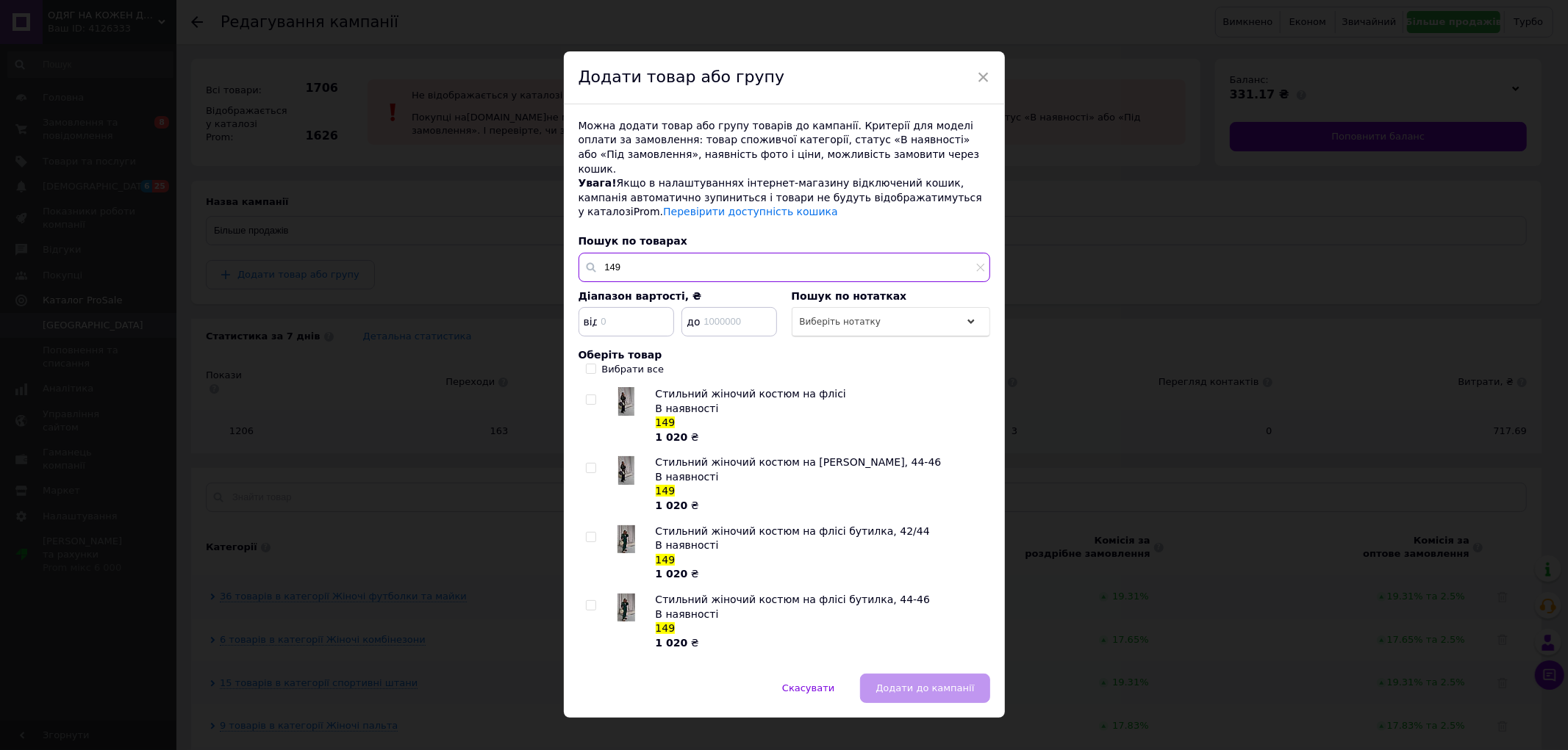
type input "149"
click at [589, 364] on input "Вибрати все" at bounding box center [590, 368] width 9 height 9
checkbox input "true"
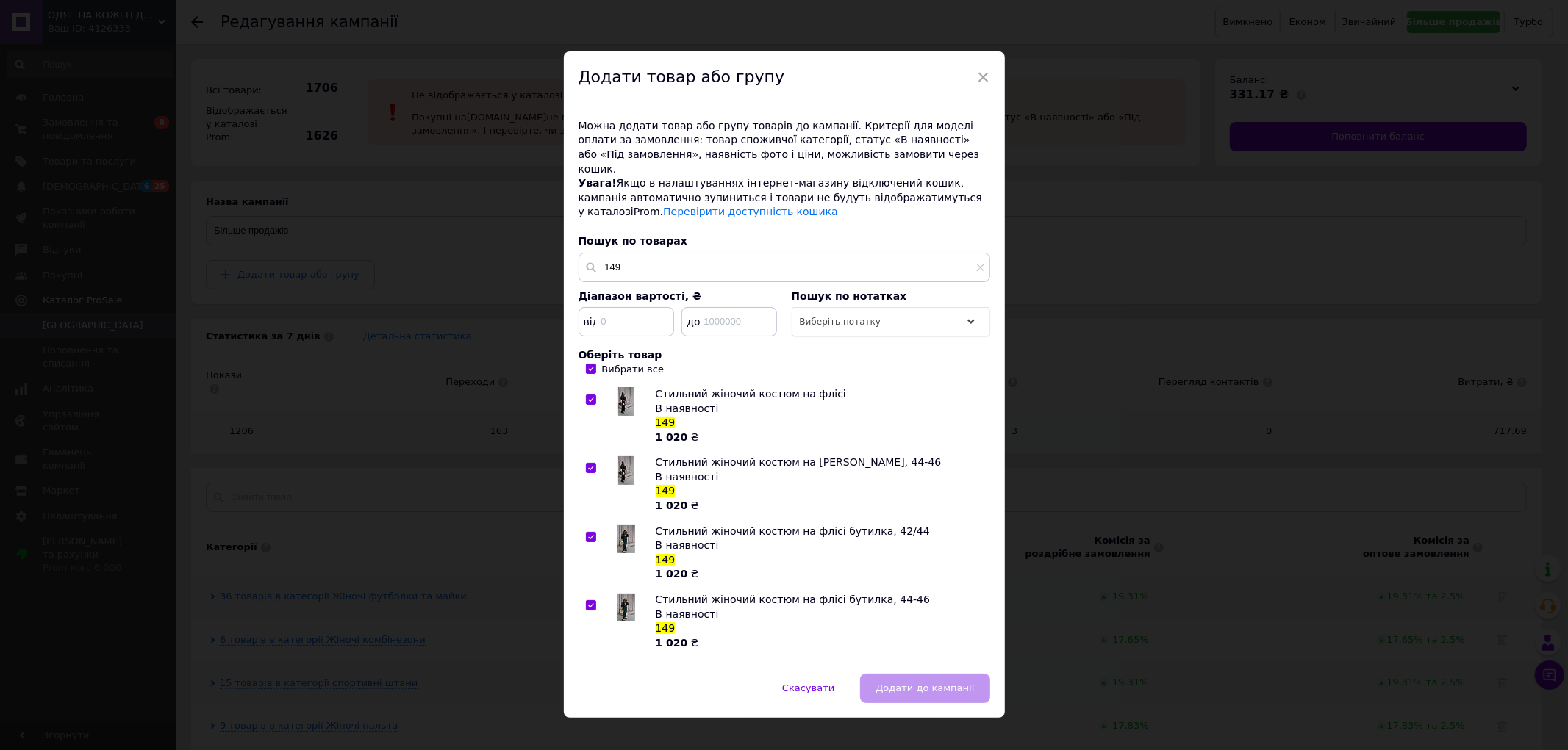
checkbox input "true"
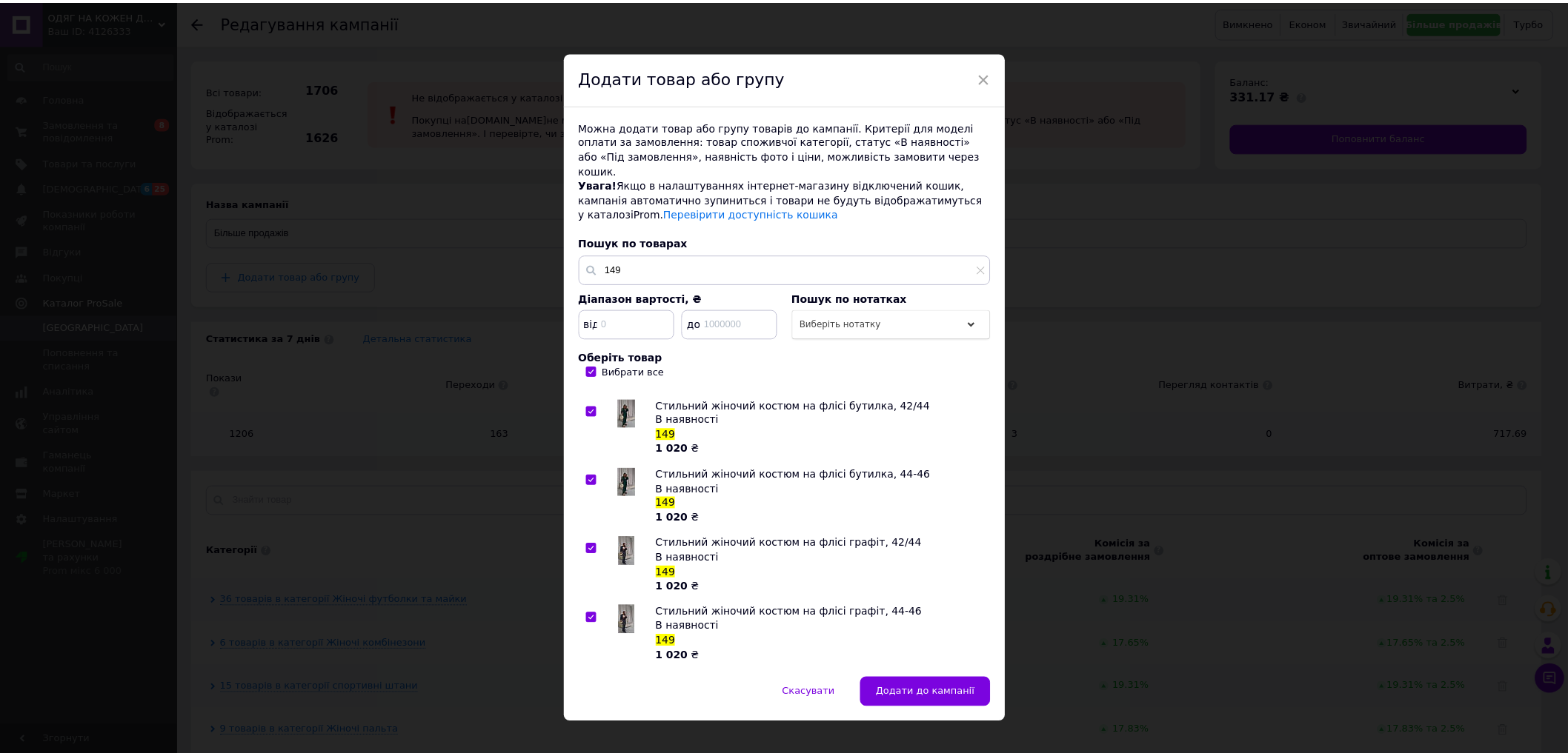
scroll to position [4, 0]
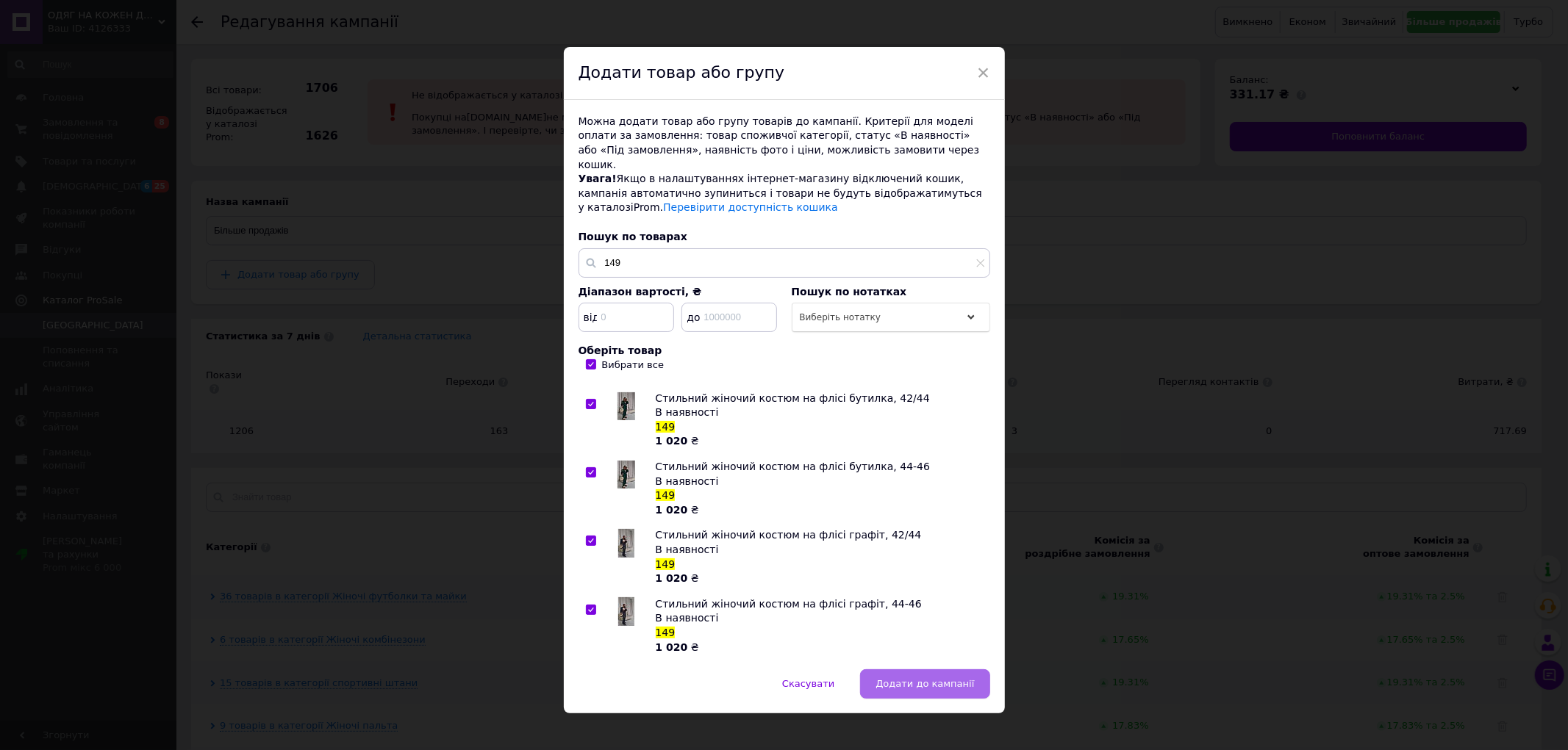
click at [936, 682] on button "Додати до кампанії" at bounding box center [925, 684] width 130 height 29
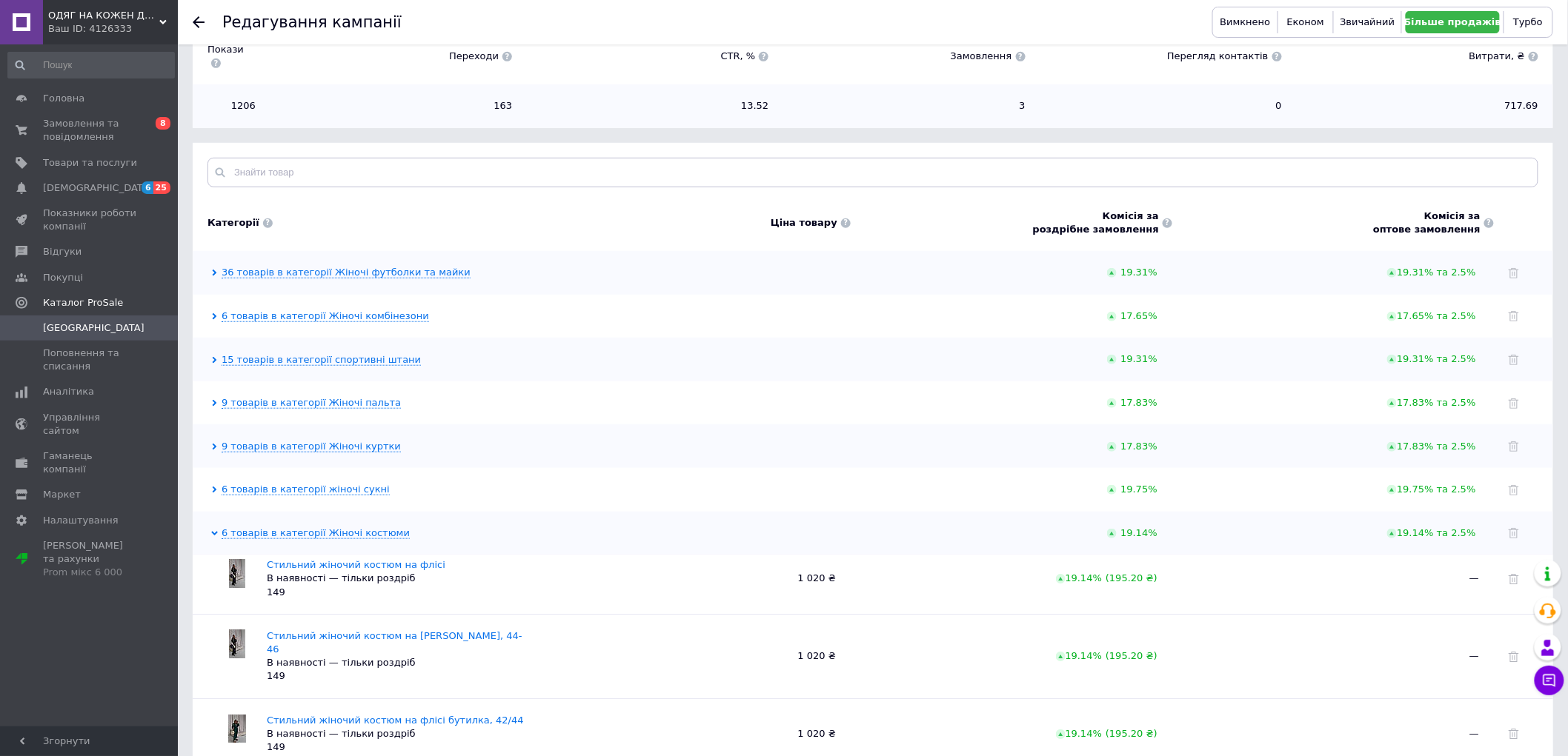
scroll to position [0, 0]
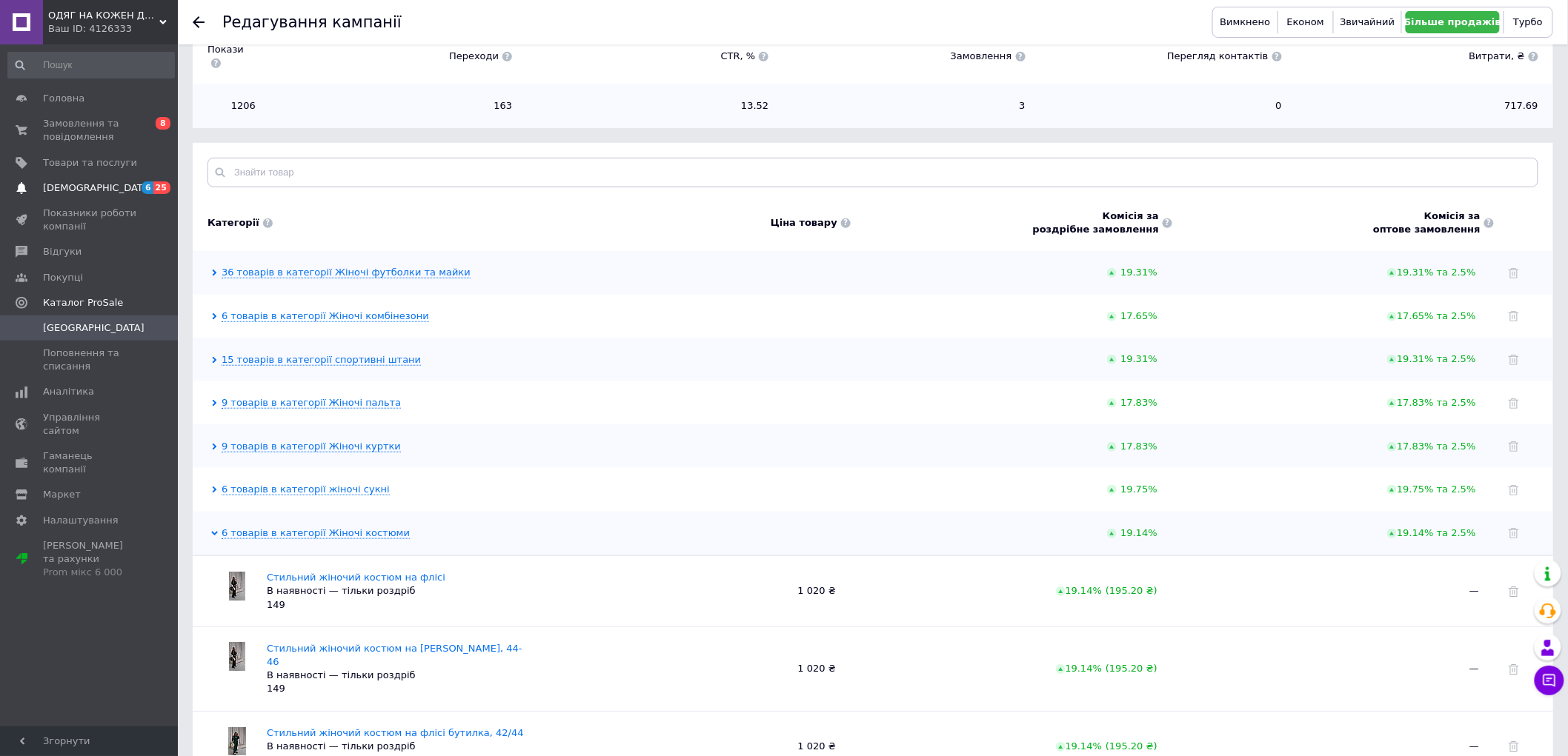
click at [76, 178] on link "Сповіщення 6 25" at bounding box center [91, 188] width 183 height 25
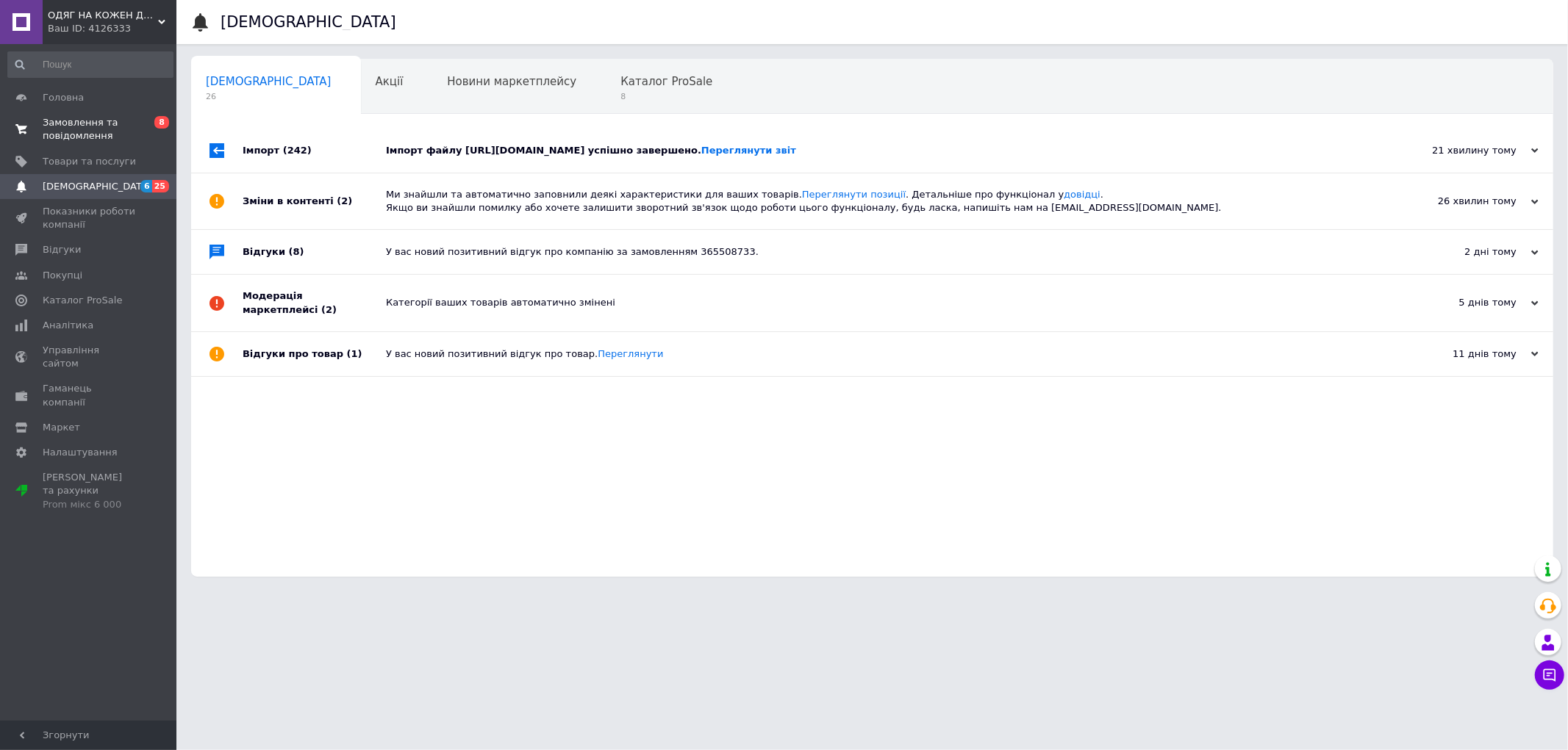
click at [132, 120] on span "Замовлення та повідомлення" at bounding box center [89, 129] width 93 height 26
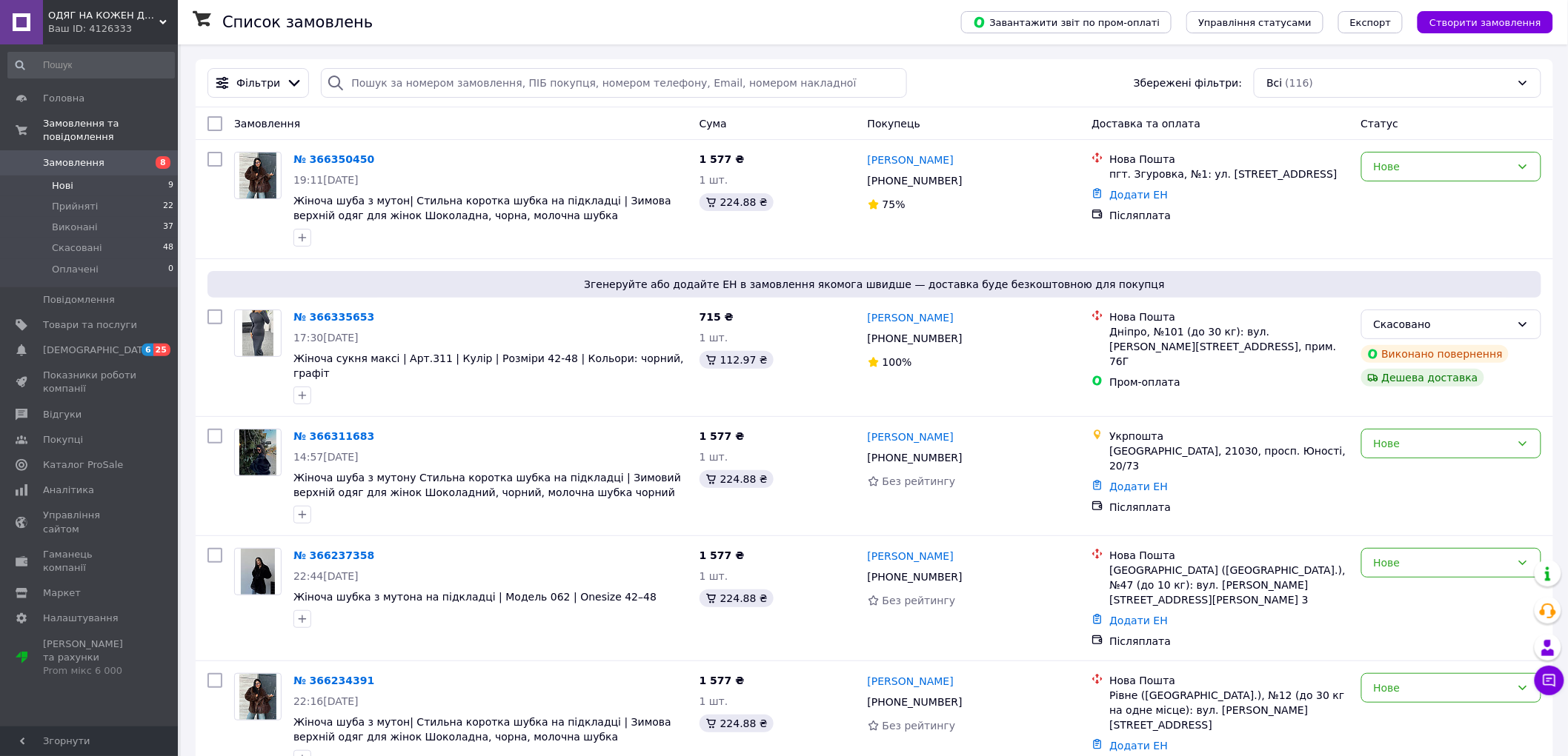
click at [141, 176] on li "Нові 9" at bounding box center [91, 186] width 183 height 20
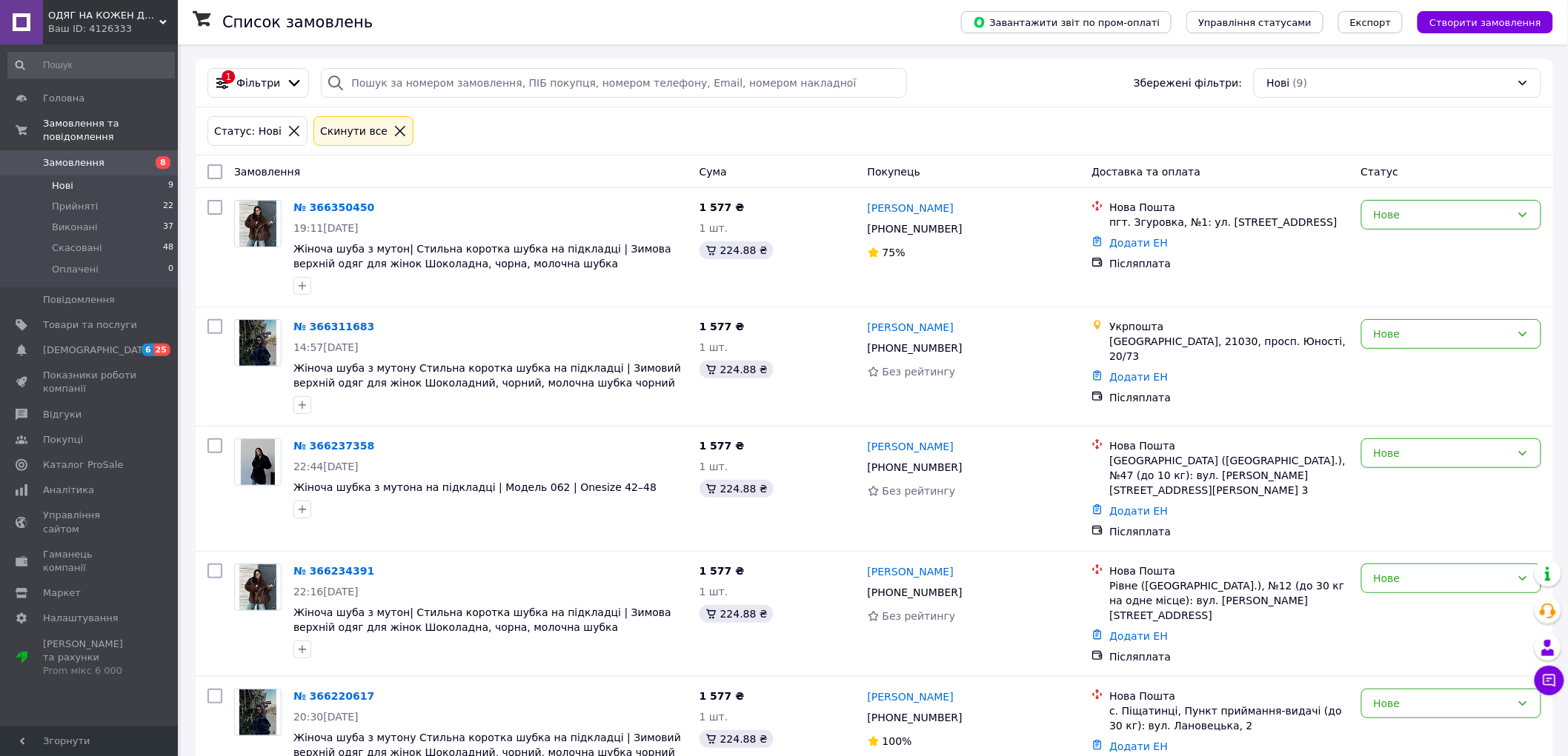
click at [124, 156] on span "Замовлення" at bounding box center [90, 163] width 94 height 14
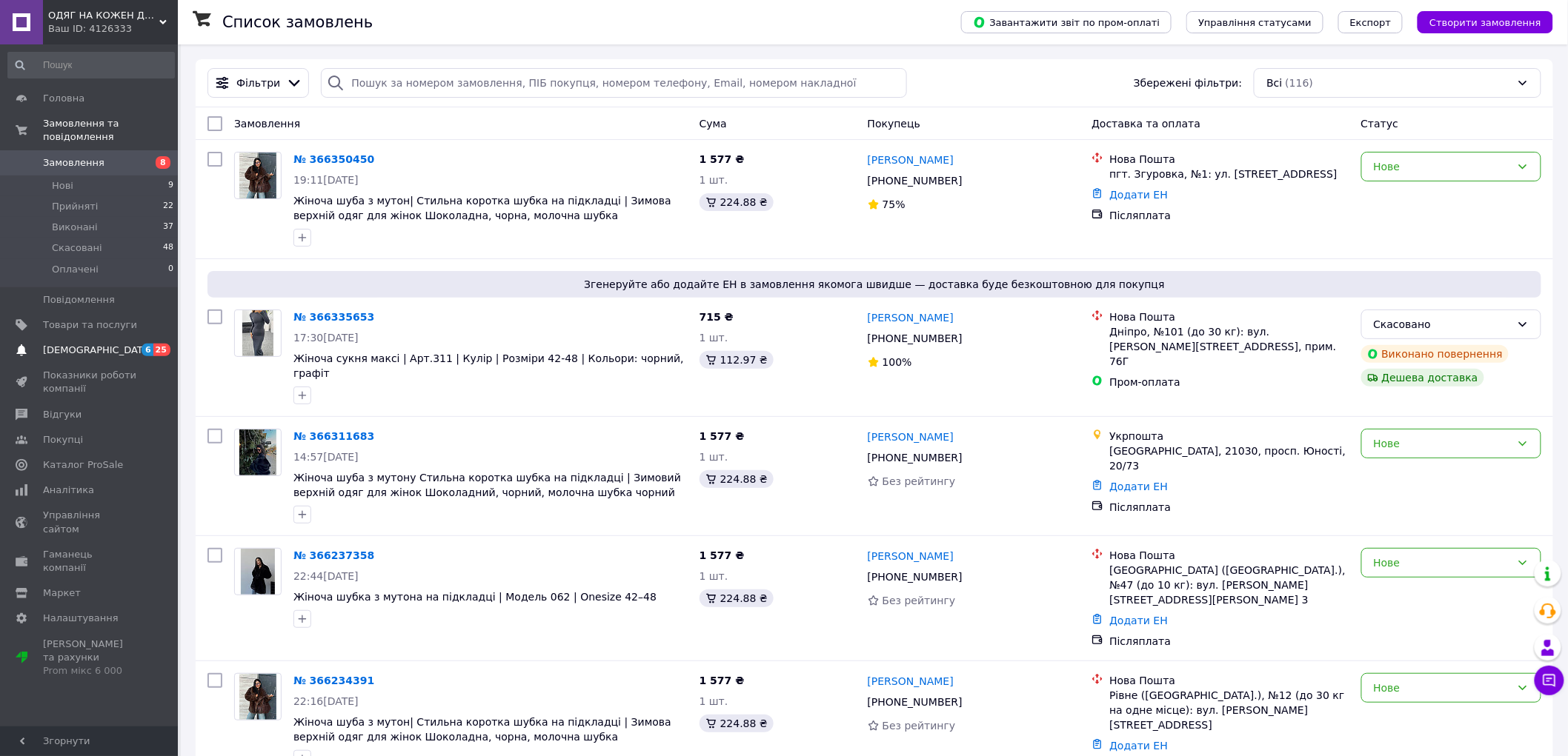
click at [127, 346] on link "Сповіщення 6 25" at bounding box center [91, 350] width 183 height 25
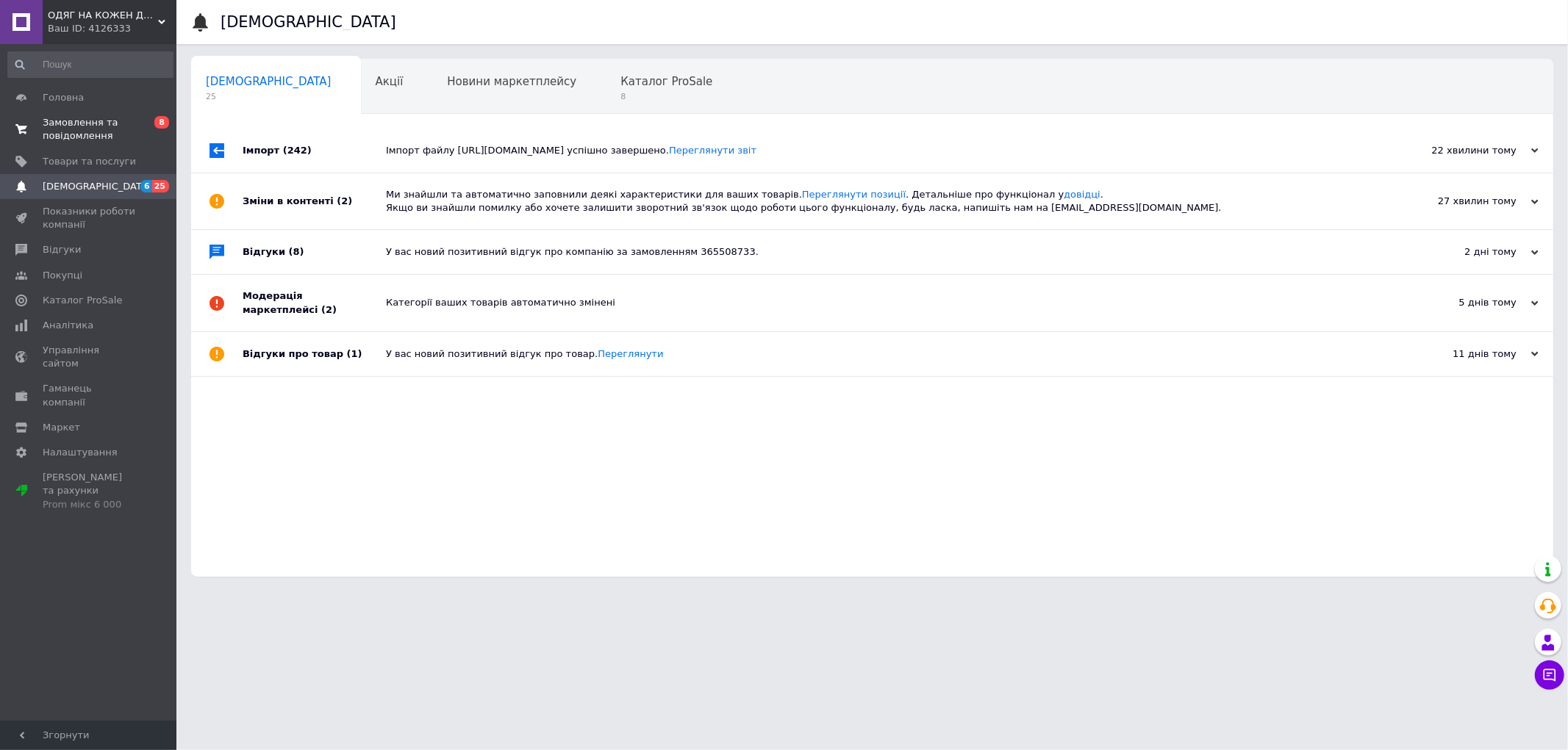
click at [99, 122] on span "Замовлення та повідомлення" at bounding box center [89, 129] width 93 height 26
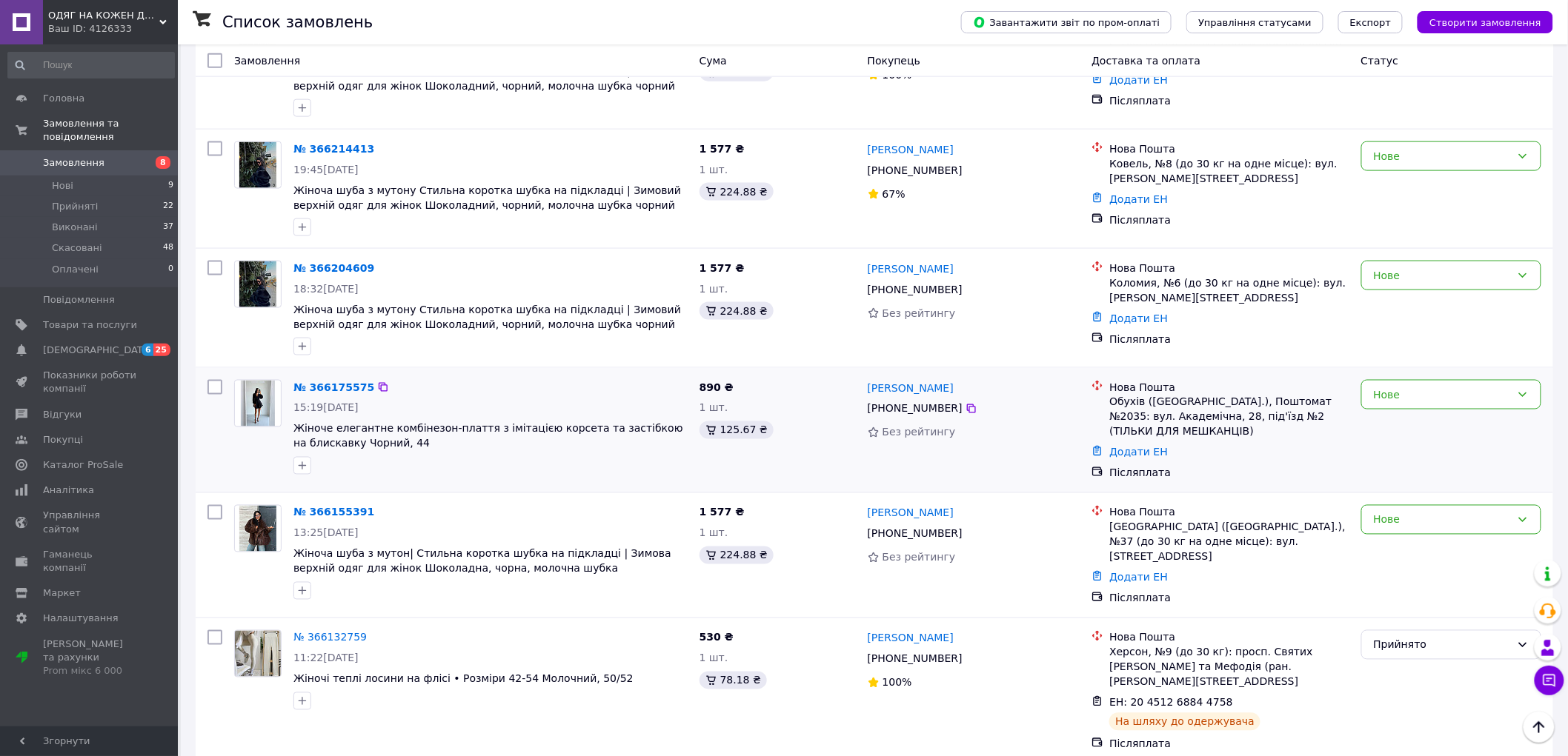
scroll to position [741, 0]
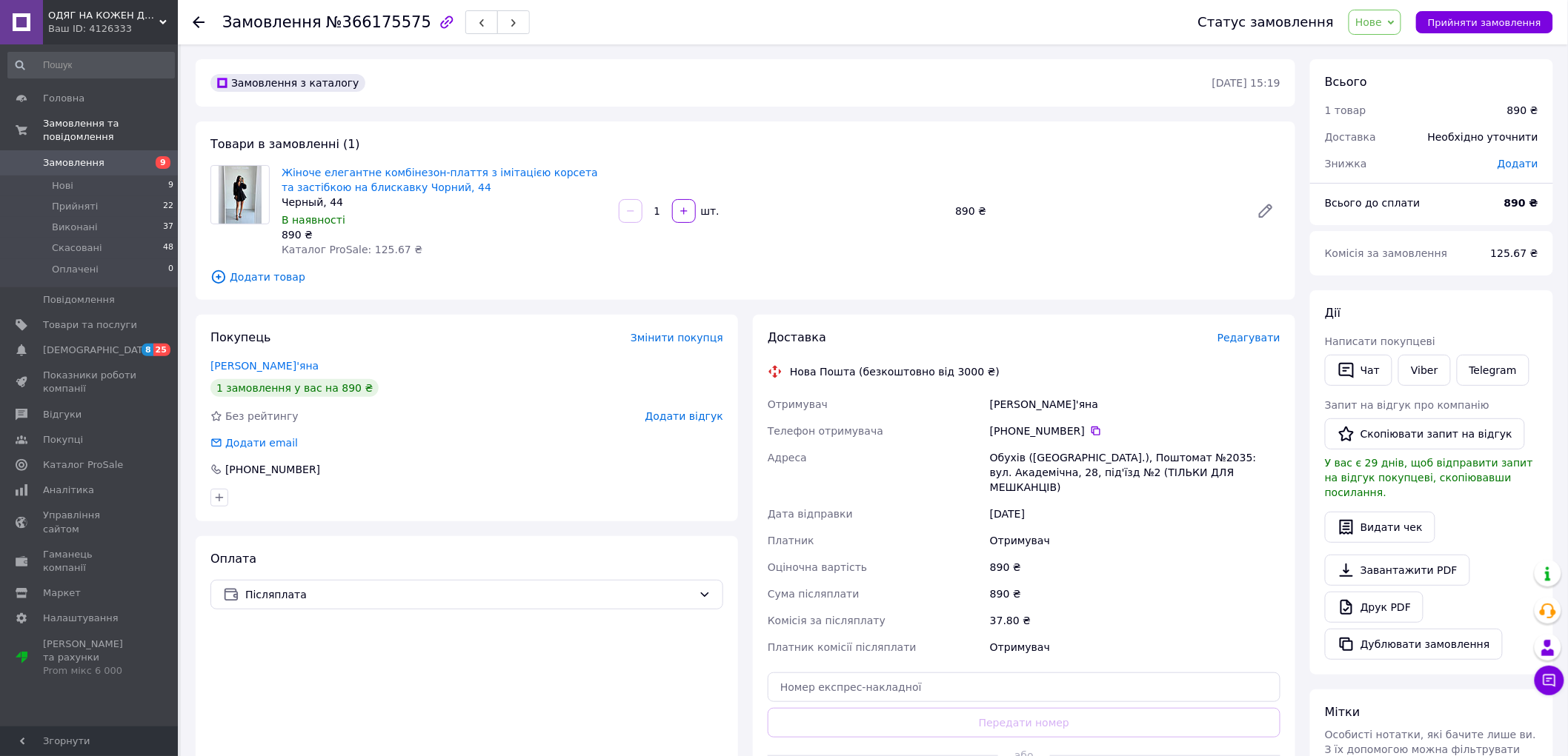
click at [243, 188] on img at bounding box center [239, 195] width 43 height 58
click at [335, 187] on link "Жіноче елегантне комбінезон-плаття з імітацією корсета та застібкою на блискавк…" at bounding box center [440, 179] width 317 height 26
click at [1019, 342] on div "Доставка" at bounding box center [992, 338] width 450 height 17
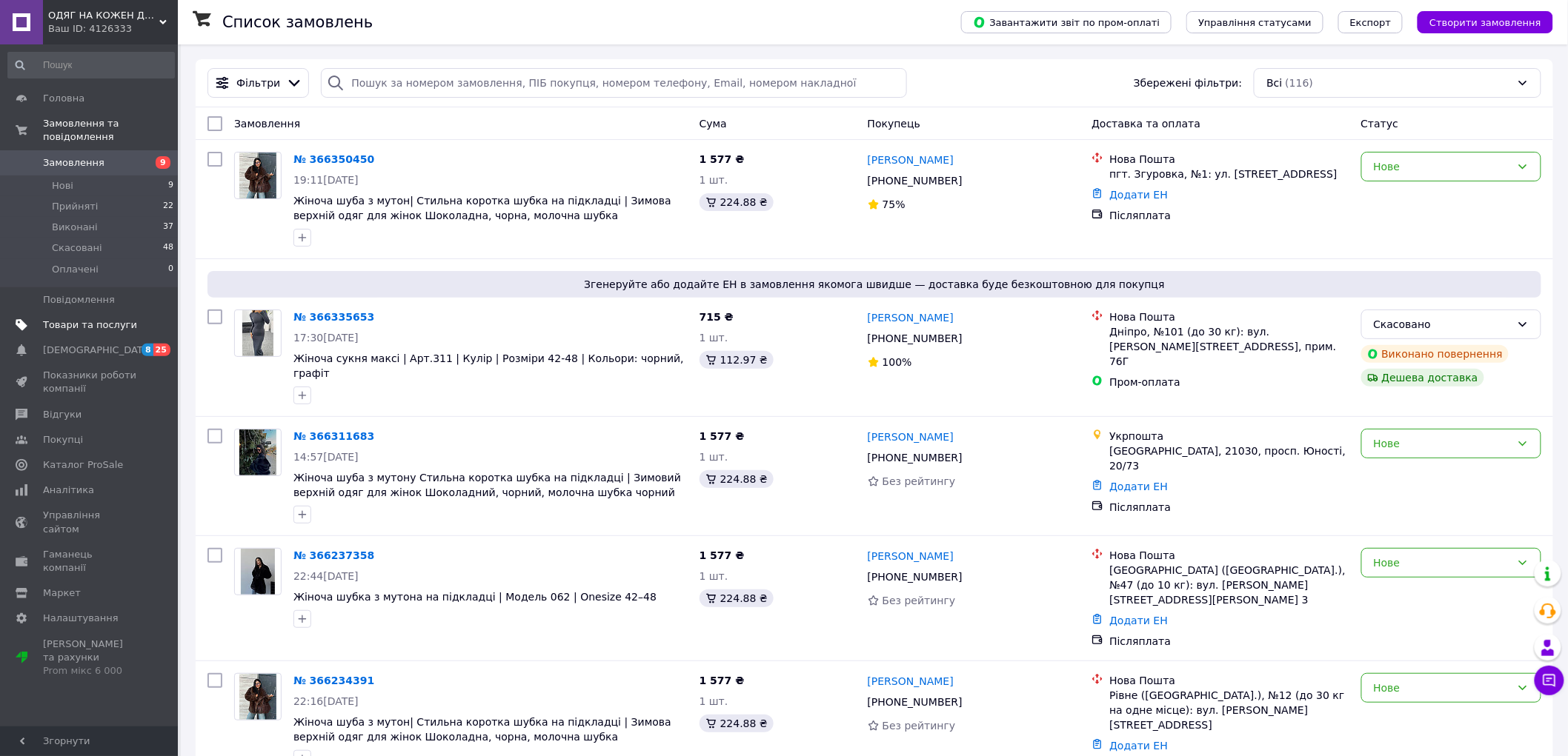
click at [79, 318] on span "Товари та послуги" at bounding box center [90, 325] width 94 height 14
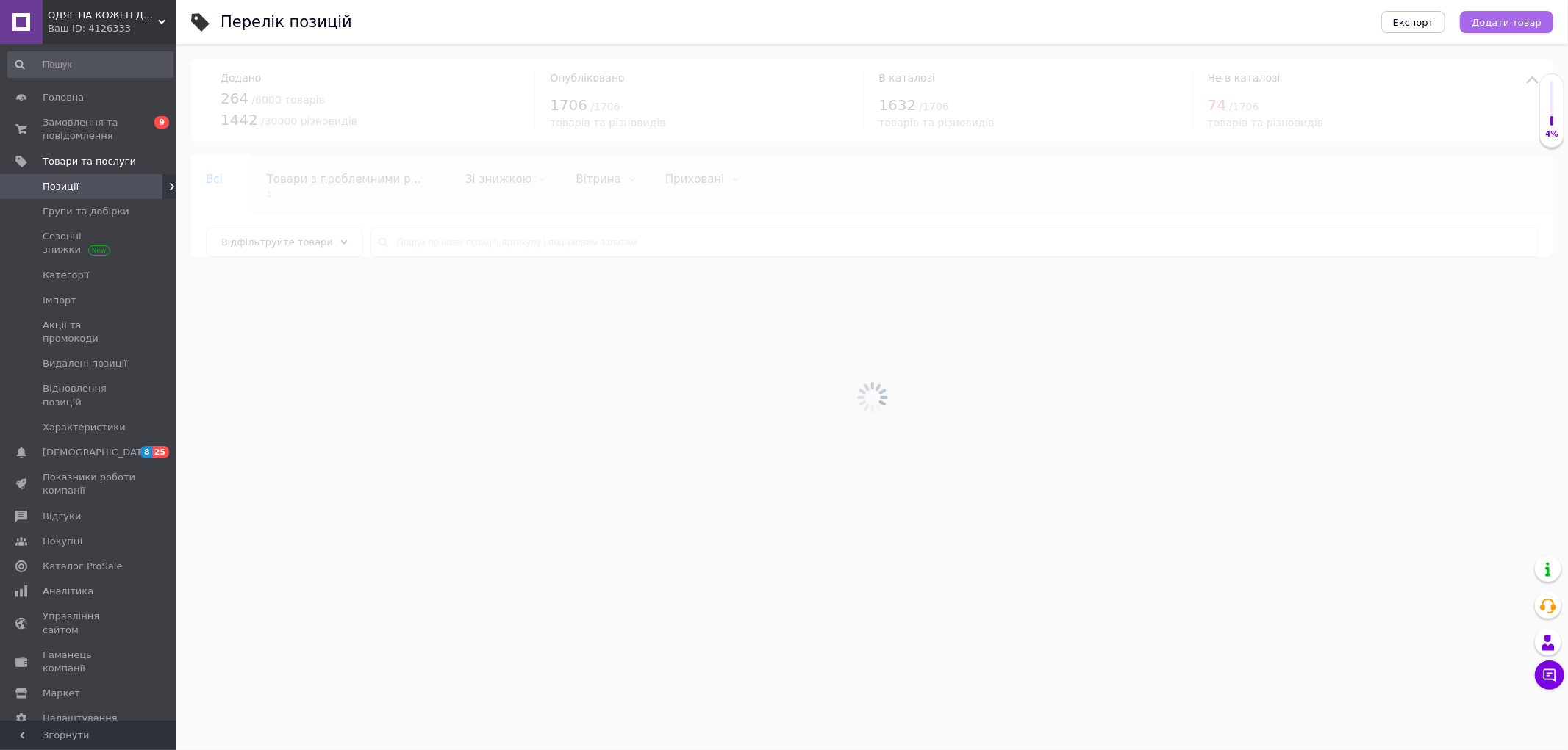
click at [1522, 32] on button "Додати товар" at bounding box center [1506, 22] width 93 height 22
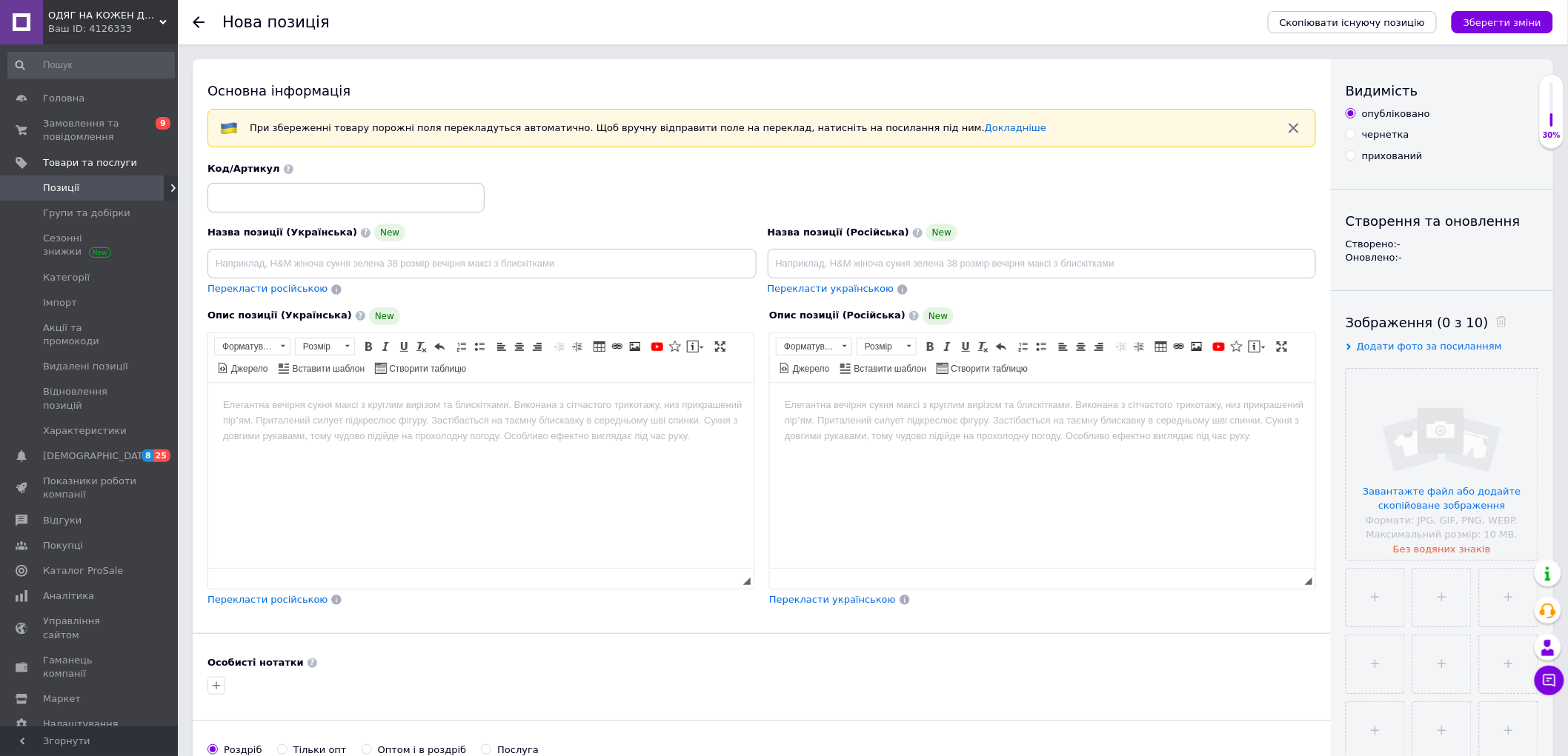
click at [947, 428] on html at bounding box center [1042, 404] width 545 height 45
click at [1377, 426] on input "file" at bounding box center [1442, 464] width 191 height 191
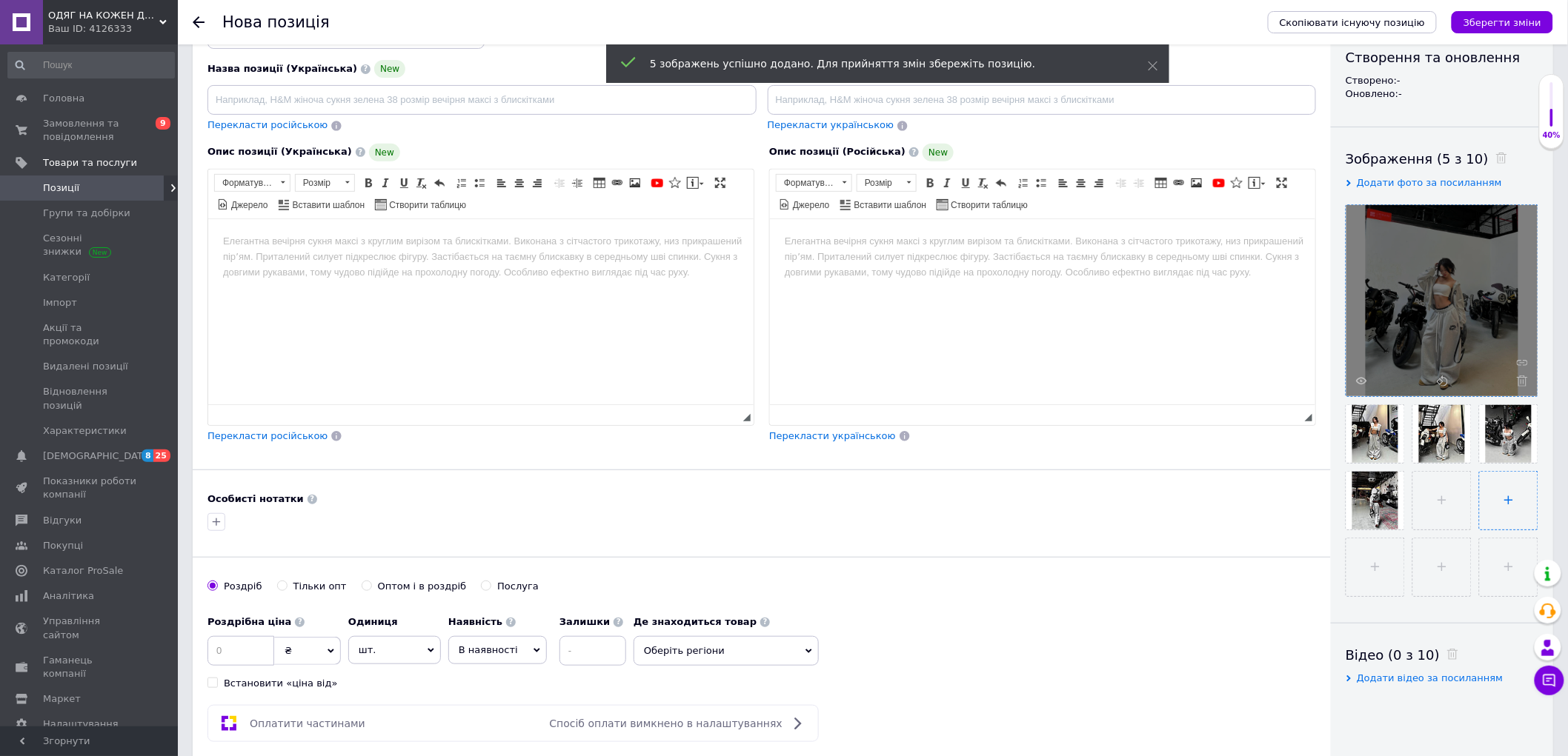
scroll to position [165, 0]
click at [1480, 529] on input "file" at bounding box center [1509, 500] width 58 height 58
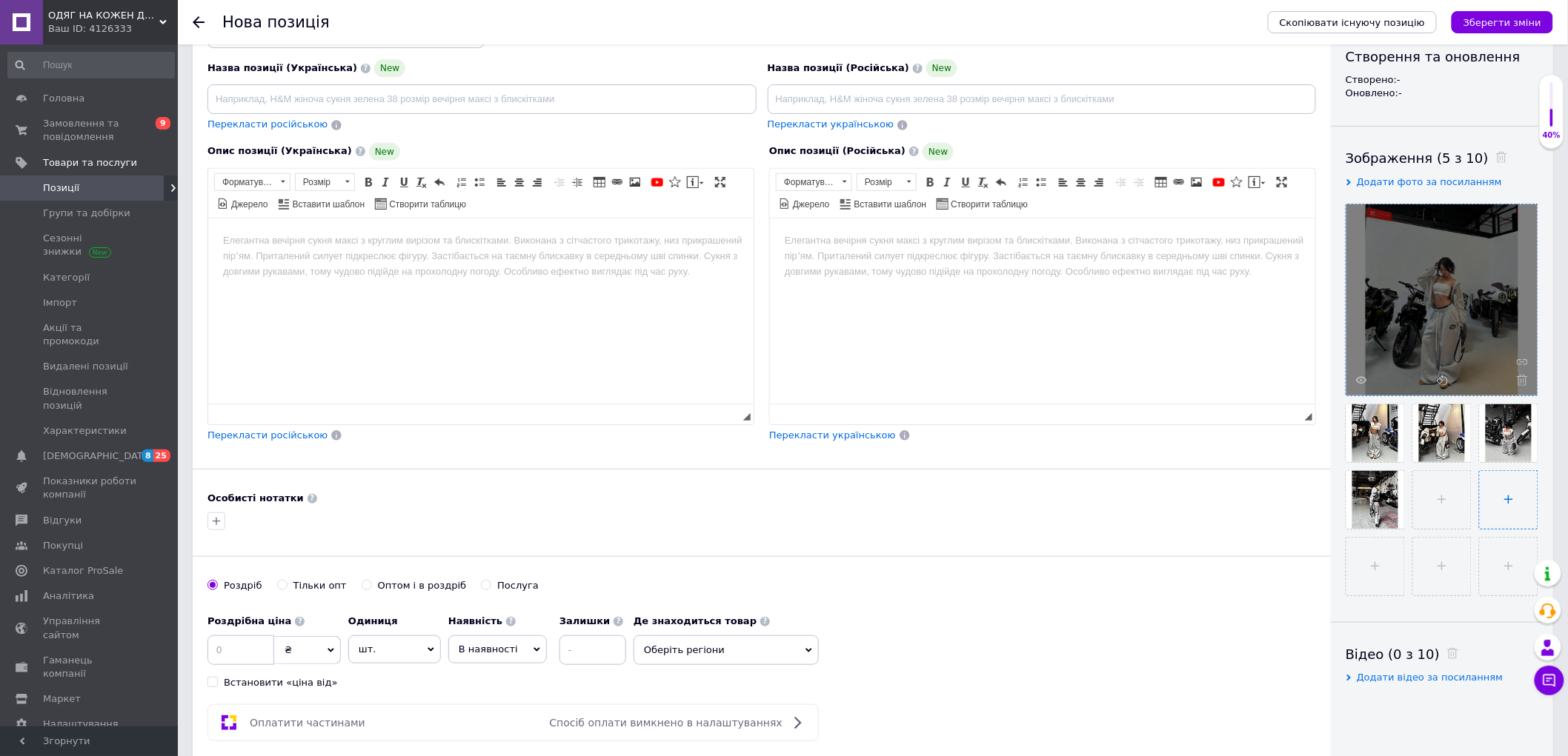
type input "C:\fakepath\photo_2_2025-10-12_19-38-22.jpg"
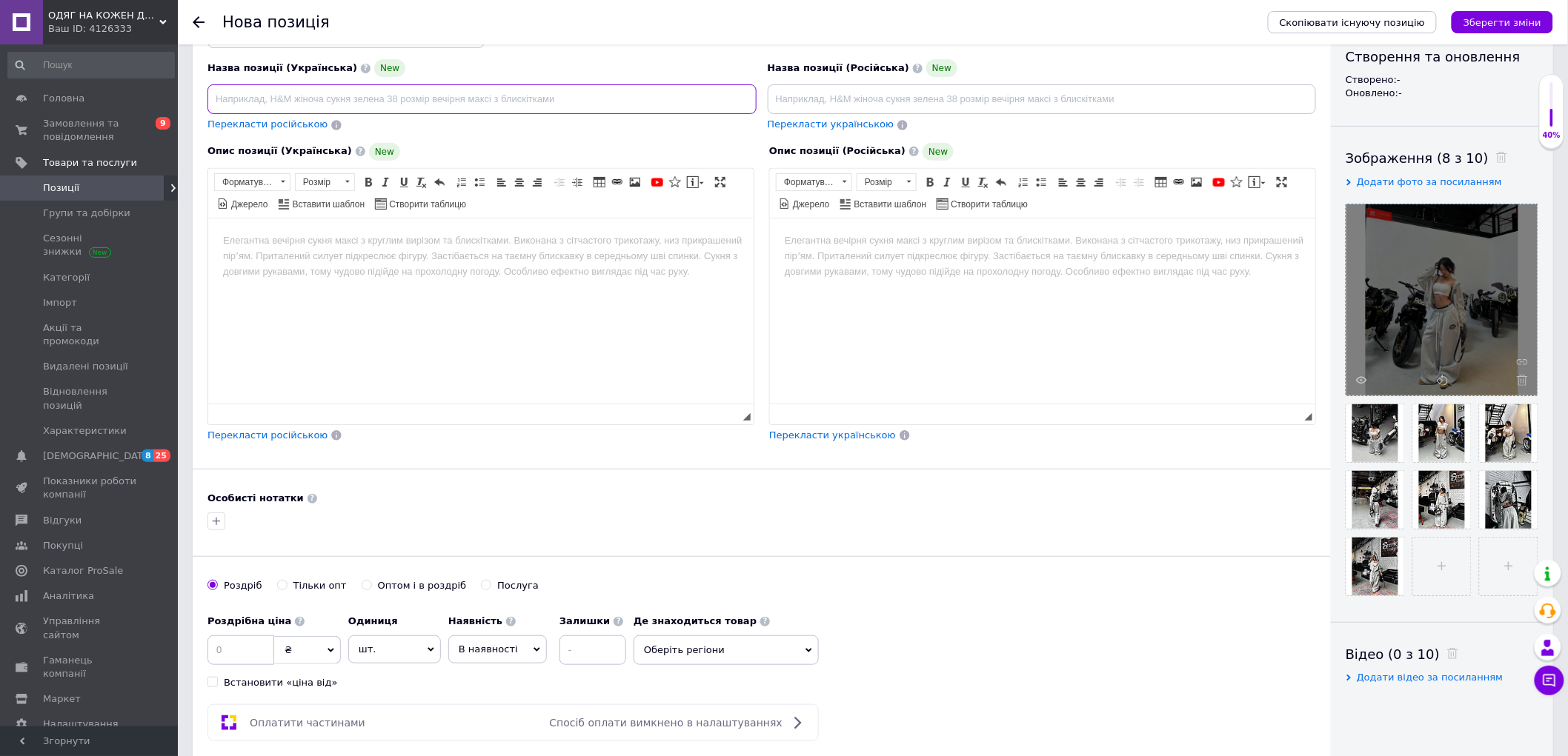
click at [390, 93] on input at bounding box center [481, 98] width 549 height 30
paste input "Теплий жіночий костюм оверсайз"
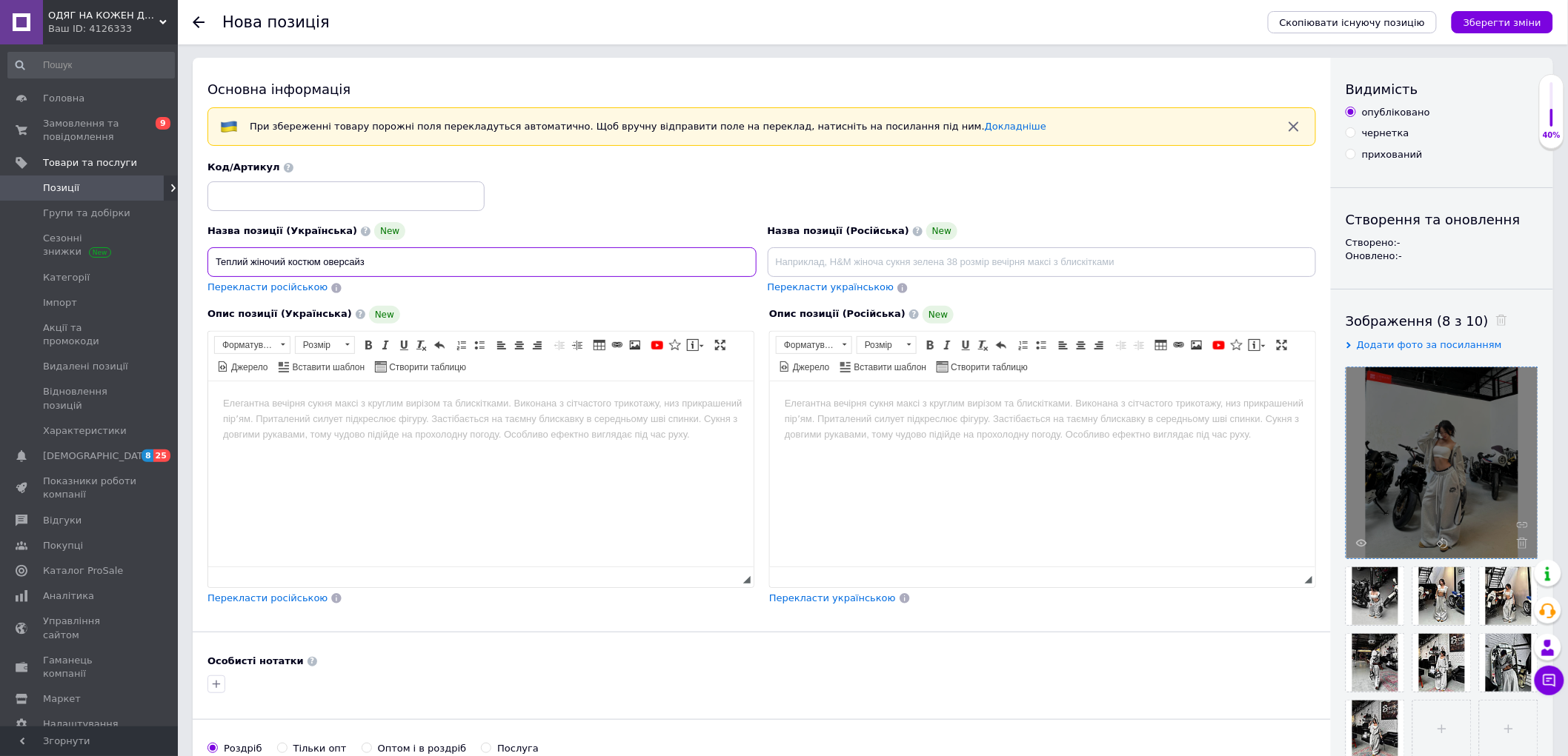
scroll to position [0, 0]
type input "Теплий жіночий костюм оверсайз"
click at [332, 200] on input at bounding box center [346, 198] width 277 height 30
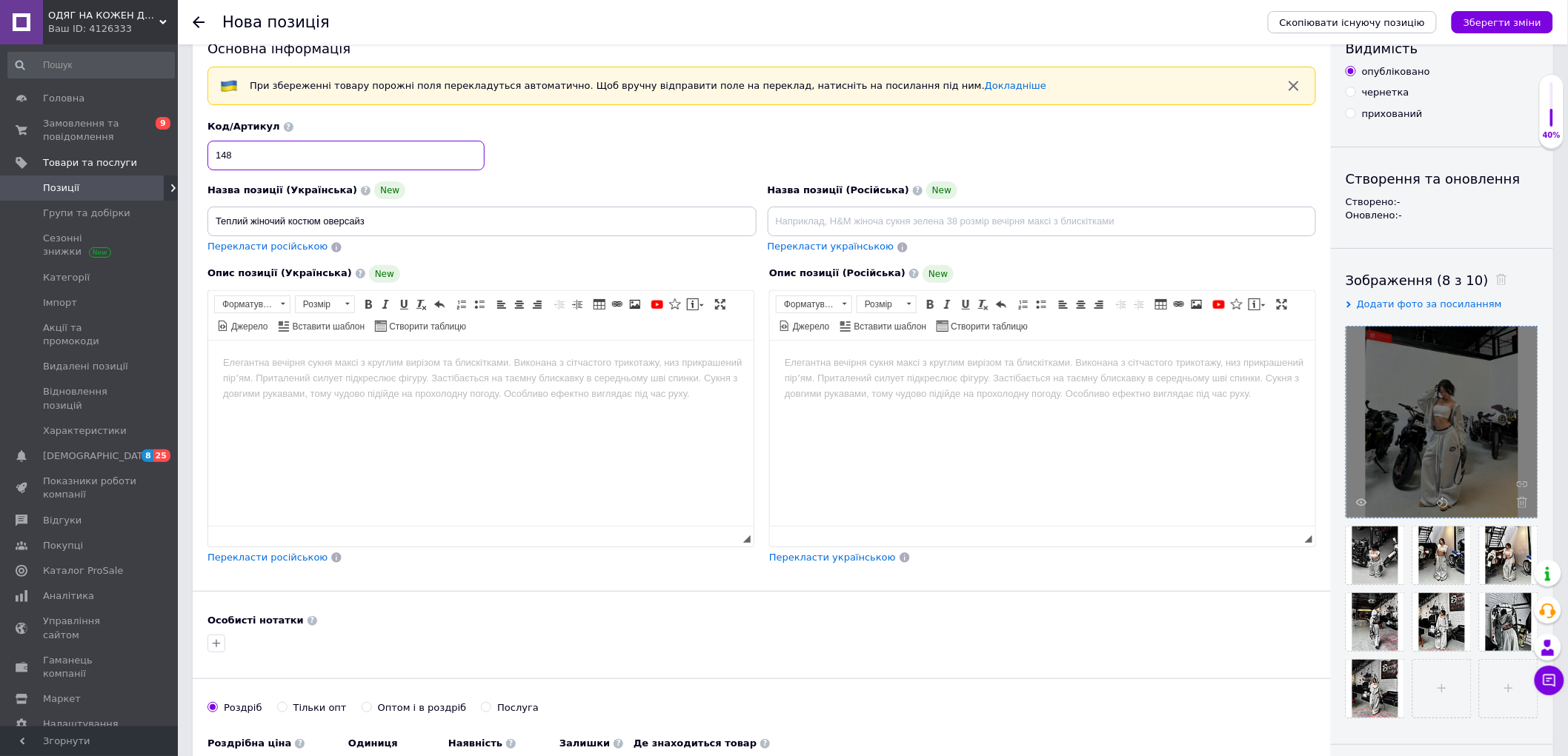
scroll to position [82, 0]
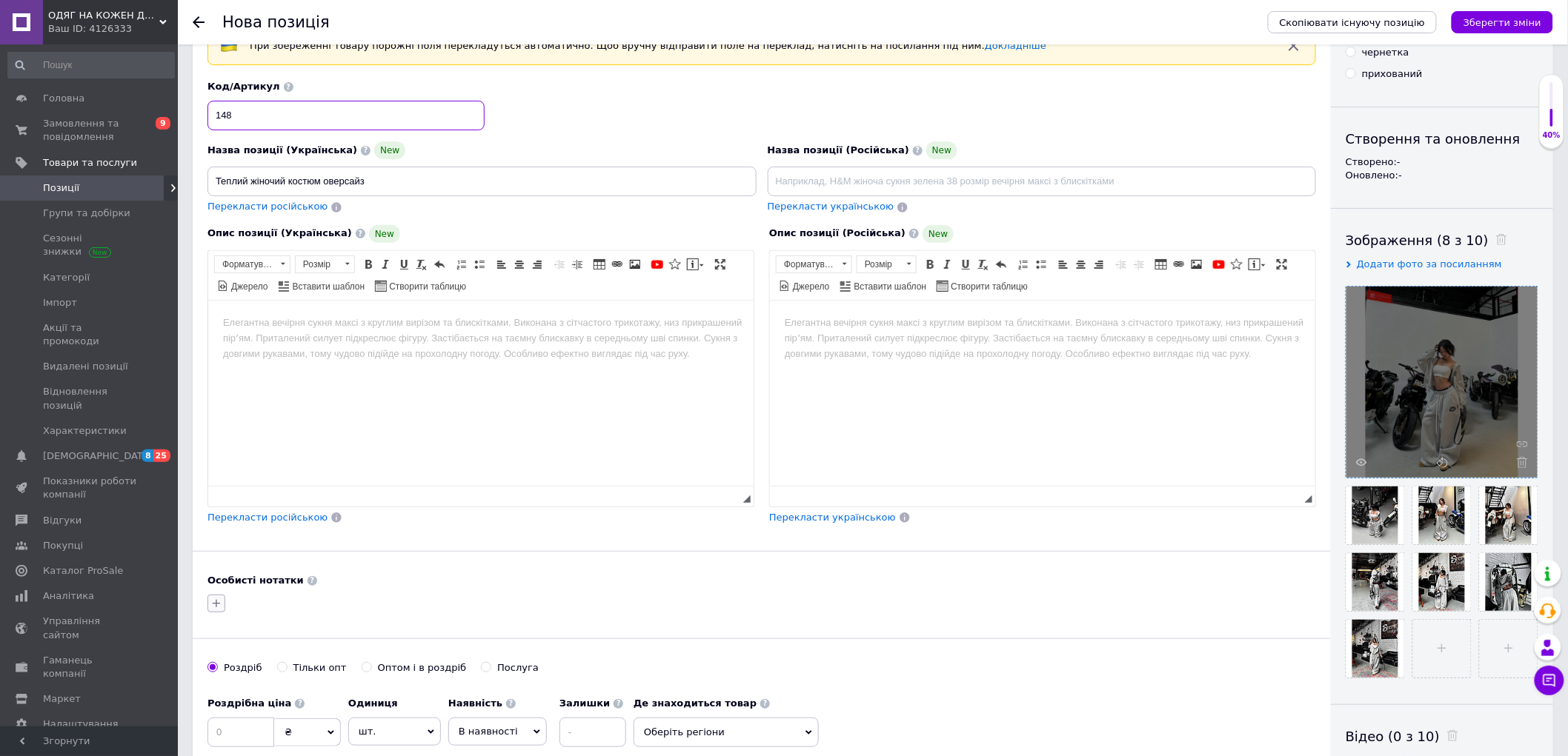
type input "148"
click at [216, 608] on icon "button" at bounding box center [216, 603] width 12 height 12
type input "1527"
click at [250, 677] on label "1527" at bounding box center [244, 675] width 25 height 11
checkbox input "true"
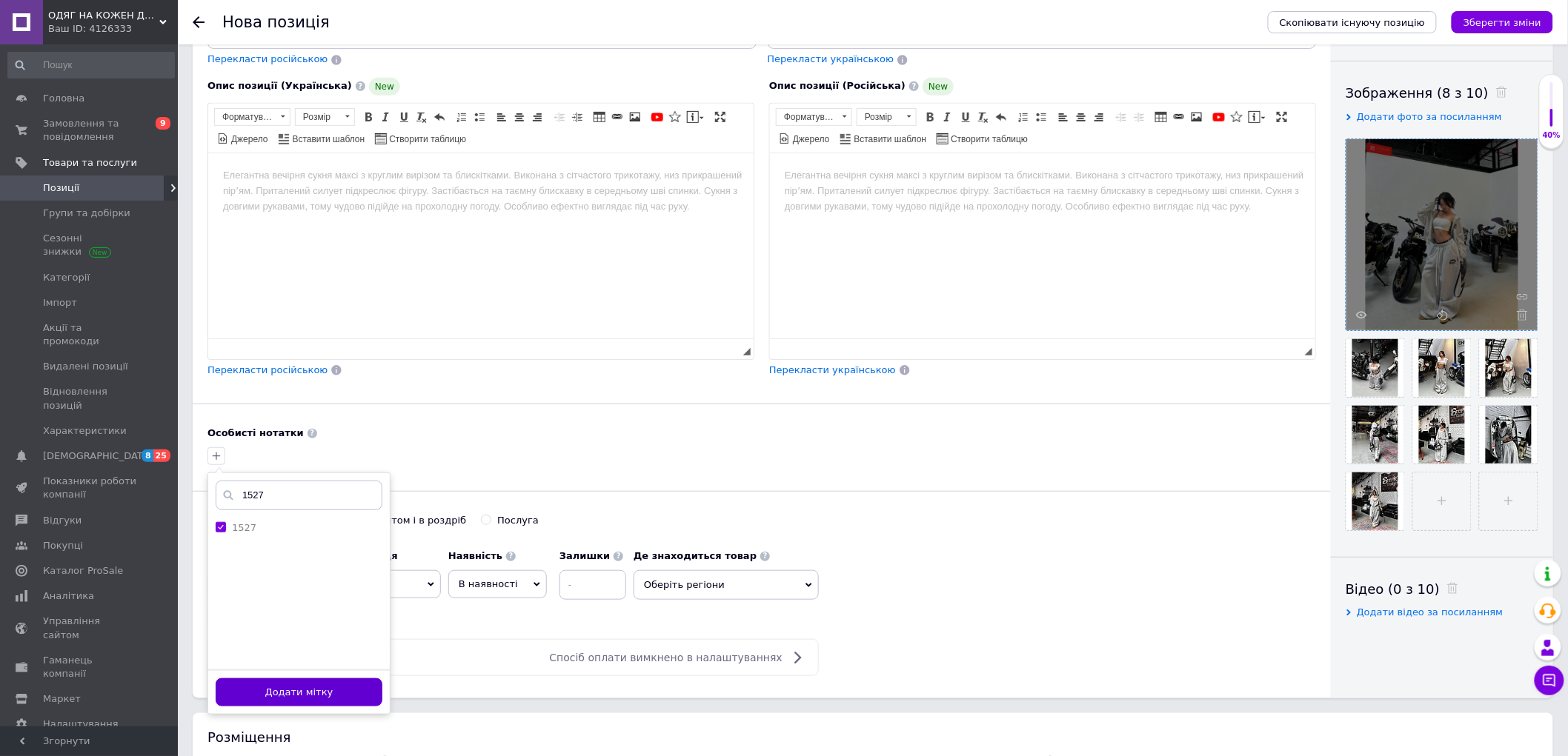
scroll to position [247, 0]
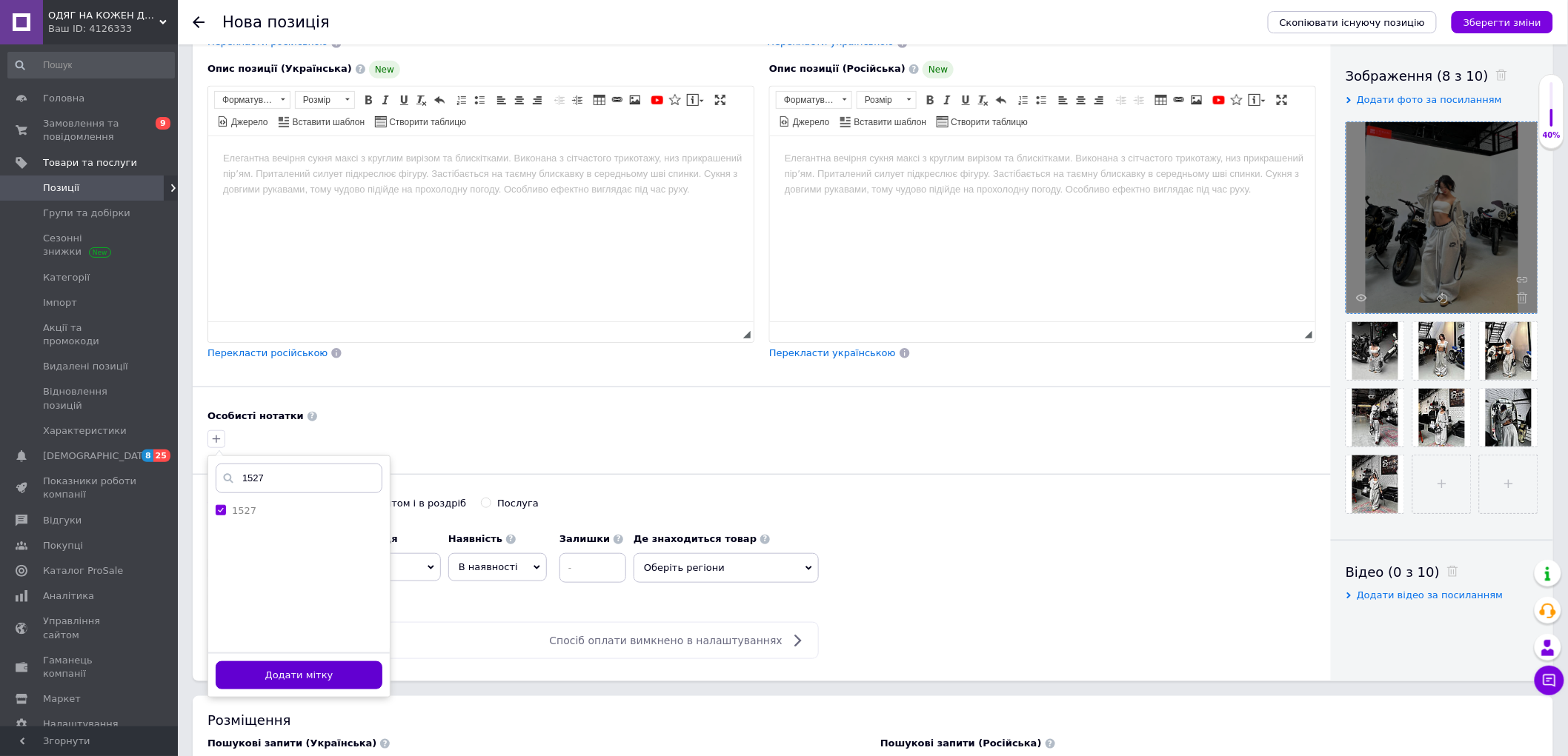
click at [283, 665] on button "Додати мітку" at bounding box center [299, 675] width 166 height 29
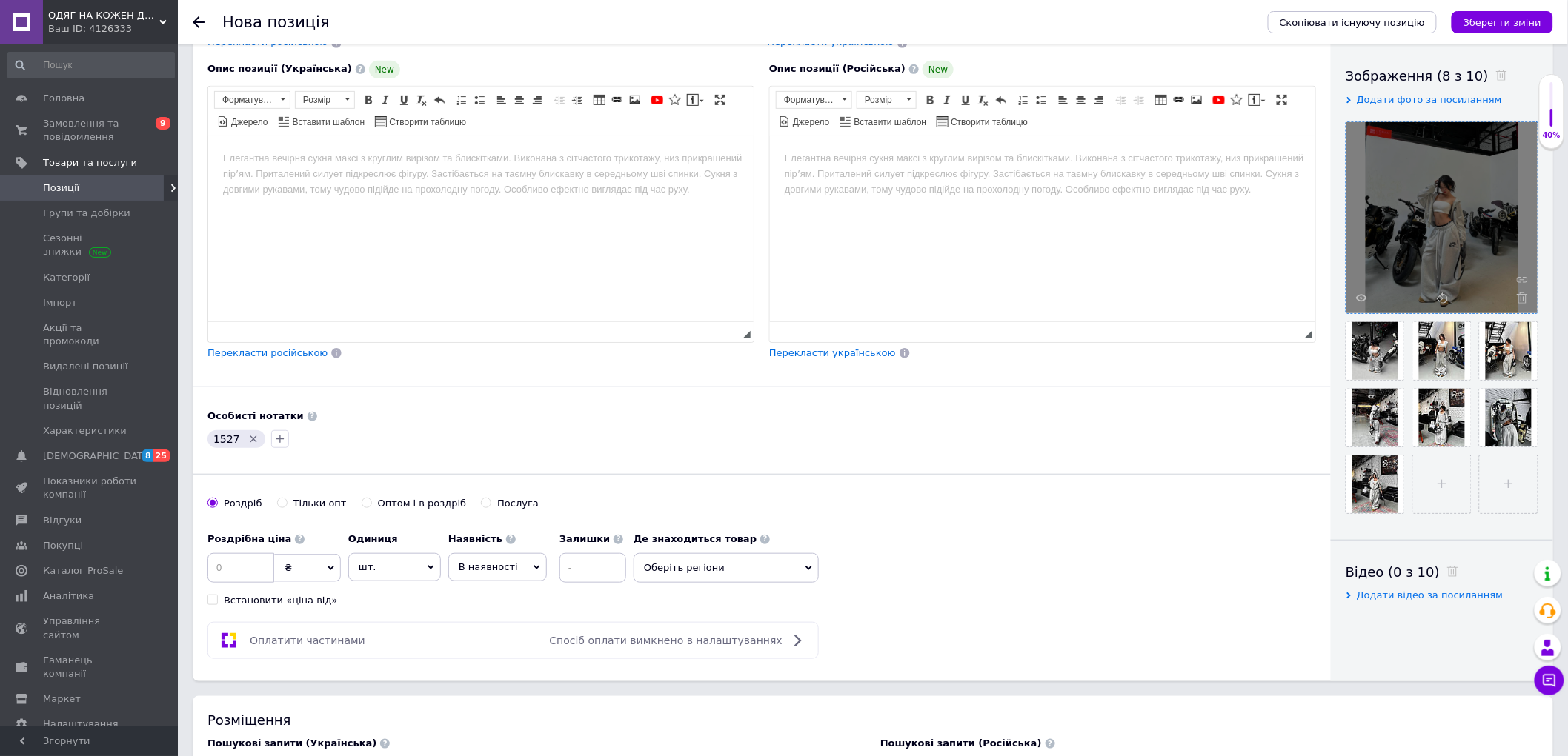
click at [436, 181] on html at bounding box center [480, 158] width 545 height 45
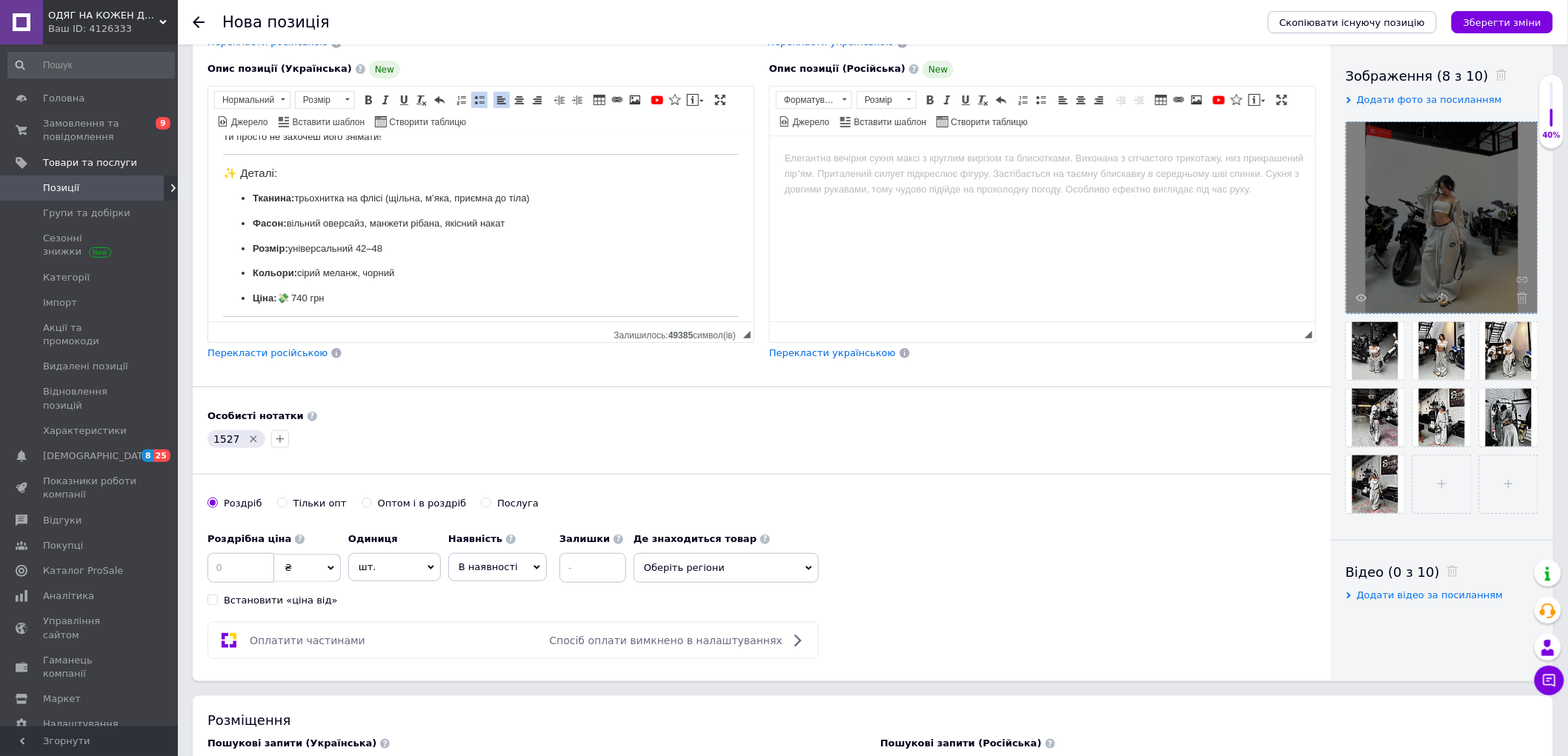
scroll to position [82, 0]
drag, startPoint x: 344, startPoint y: 277, endPoint x: 218, endPoint y: 277, distance: 126.0
click at [218, 277] on html "Справжній оверсайз , який підкорює з першого погляду 🤩 Ідеальний варіант для хо…" at bounding box center [480, 253] width 545 height 400
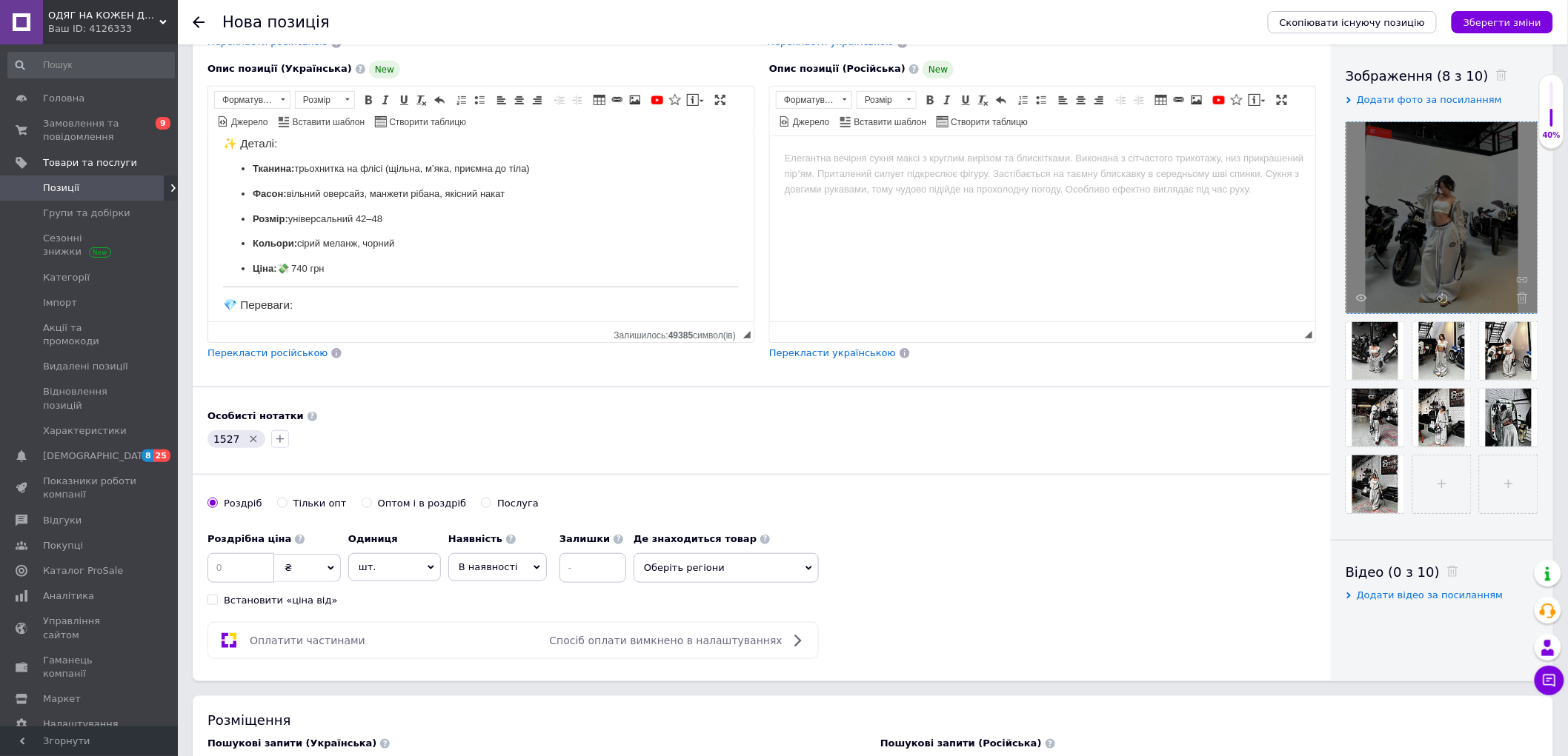
drag, startPoint x: 338, startPoint y: 267, endPoint x: 145, endPoint y: 277, distance: 193.3
click at [207, 277] on html "Справжній оверсайз , який підкорює з першого погляду 🤩 Ідеальний варіант для хо…" at bounding box center [480, 253] width 545 height 400
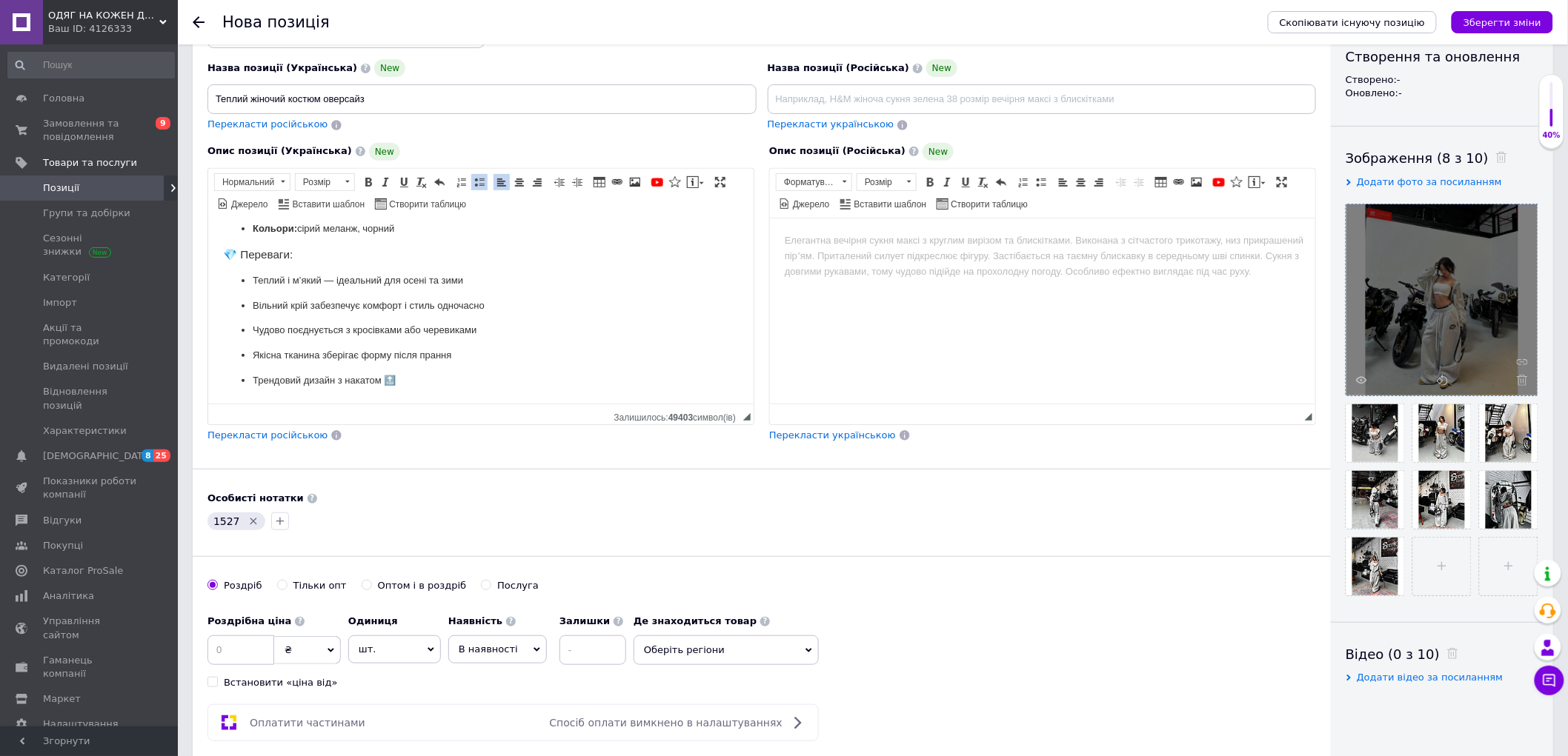
scroll to position [247, 0]
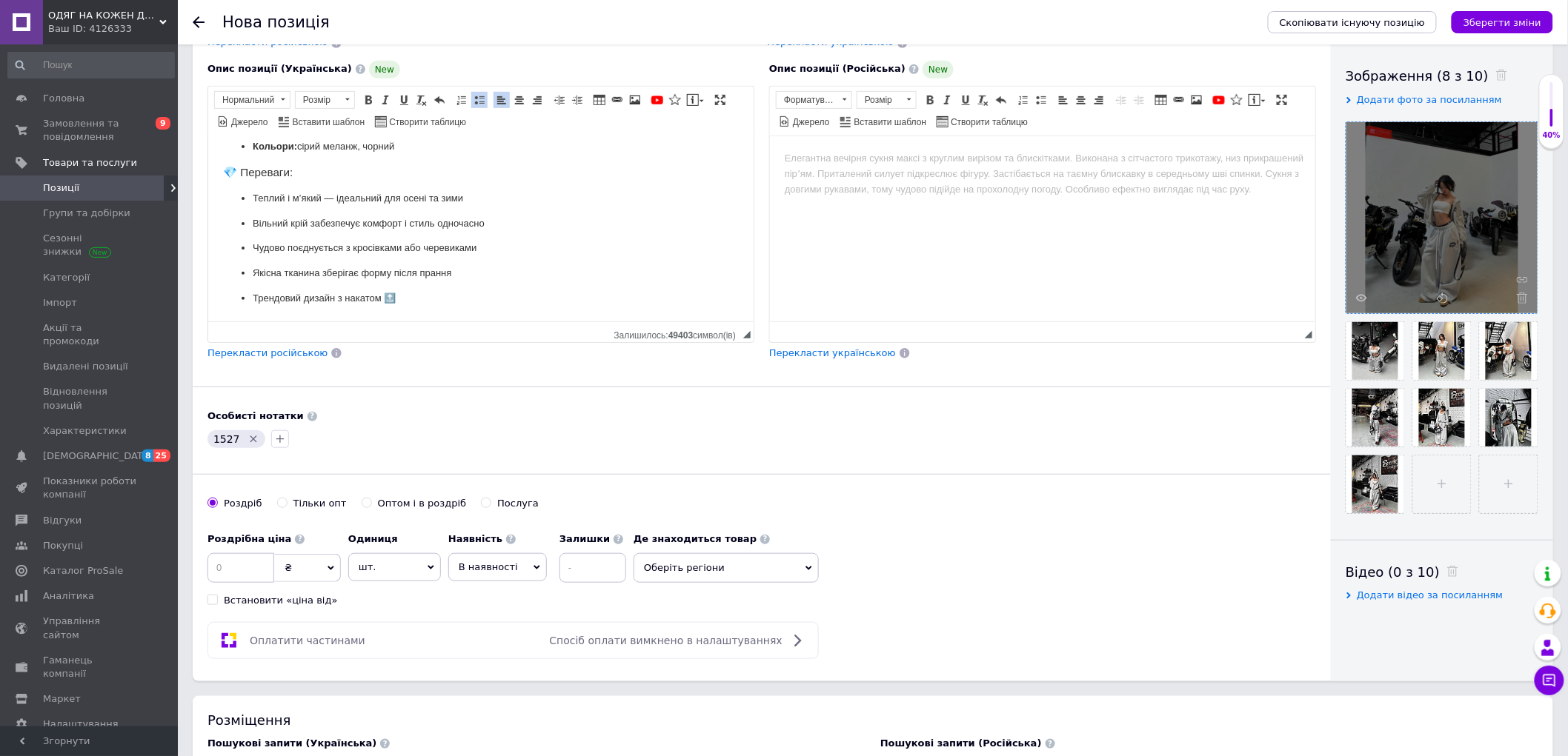
click at [253, 352] on span "Перекласти російською" at bounding box center [267, 352] width 120 height 11
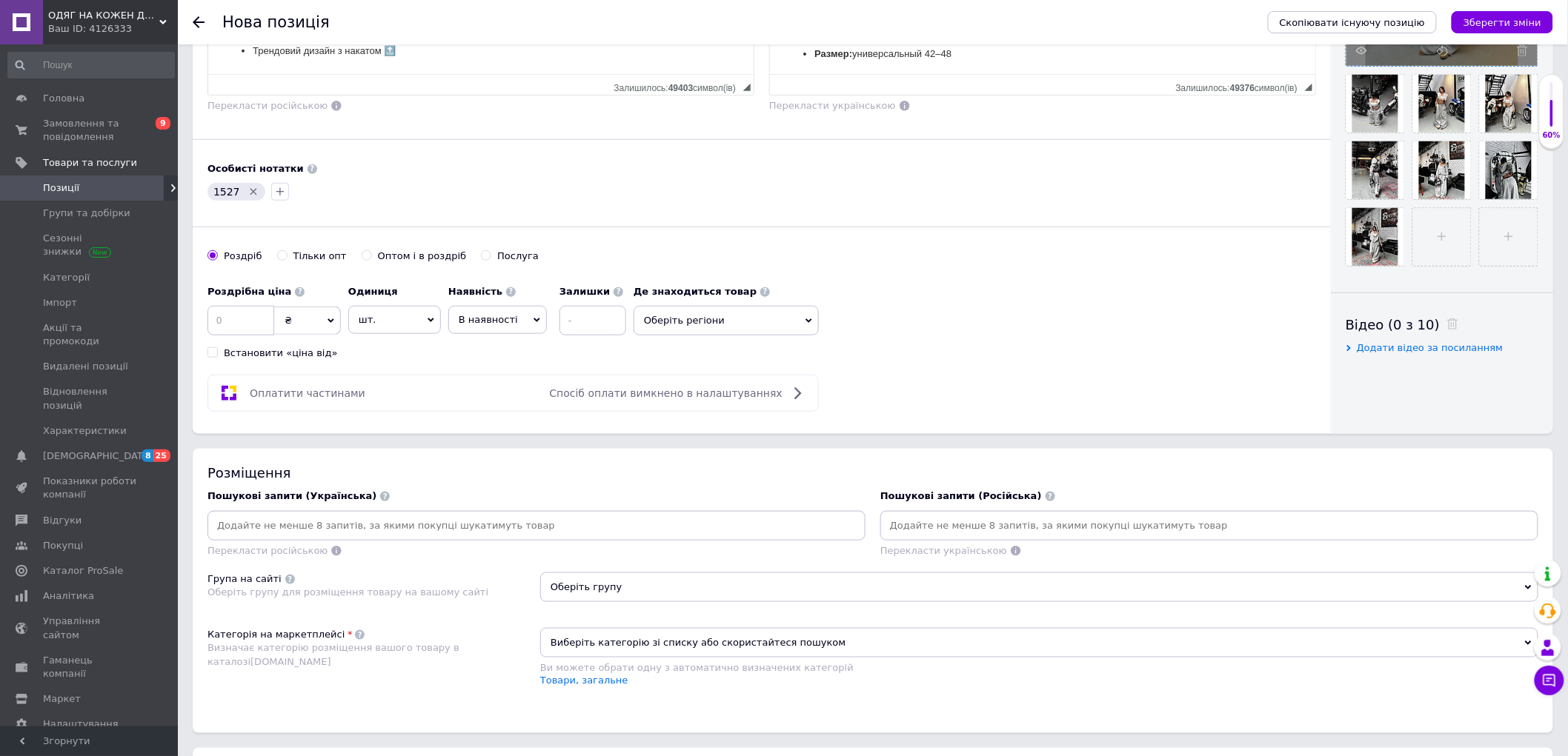
scroll to position [575, 0]
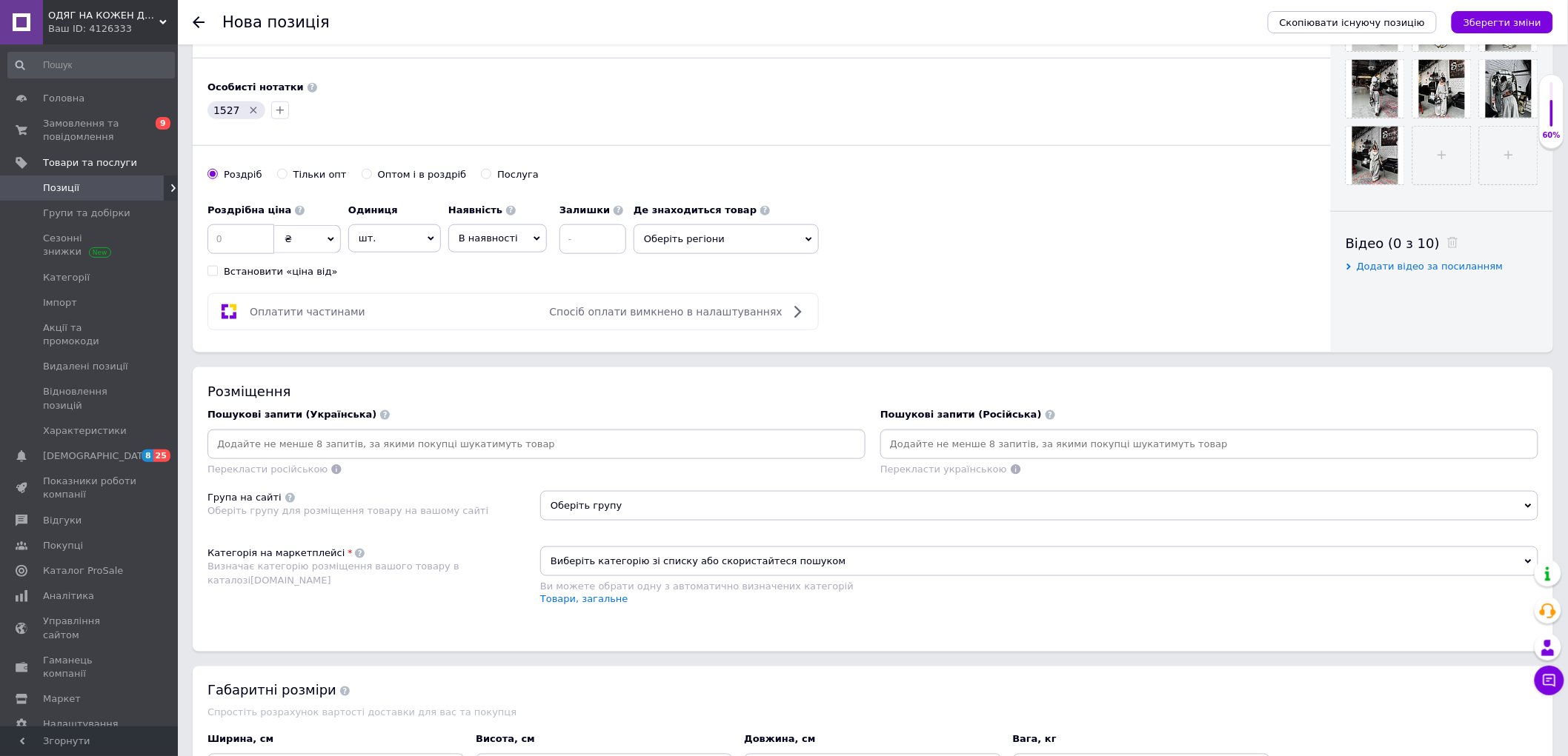
click at [364, 456] on input at bounding box center [537, 445] width 652 height 22
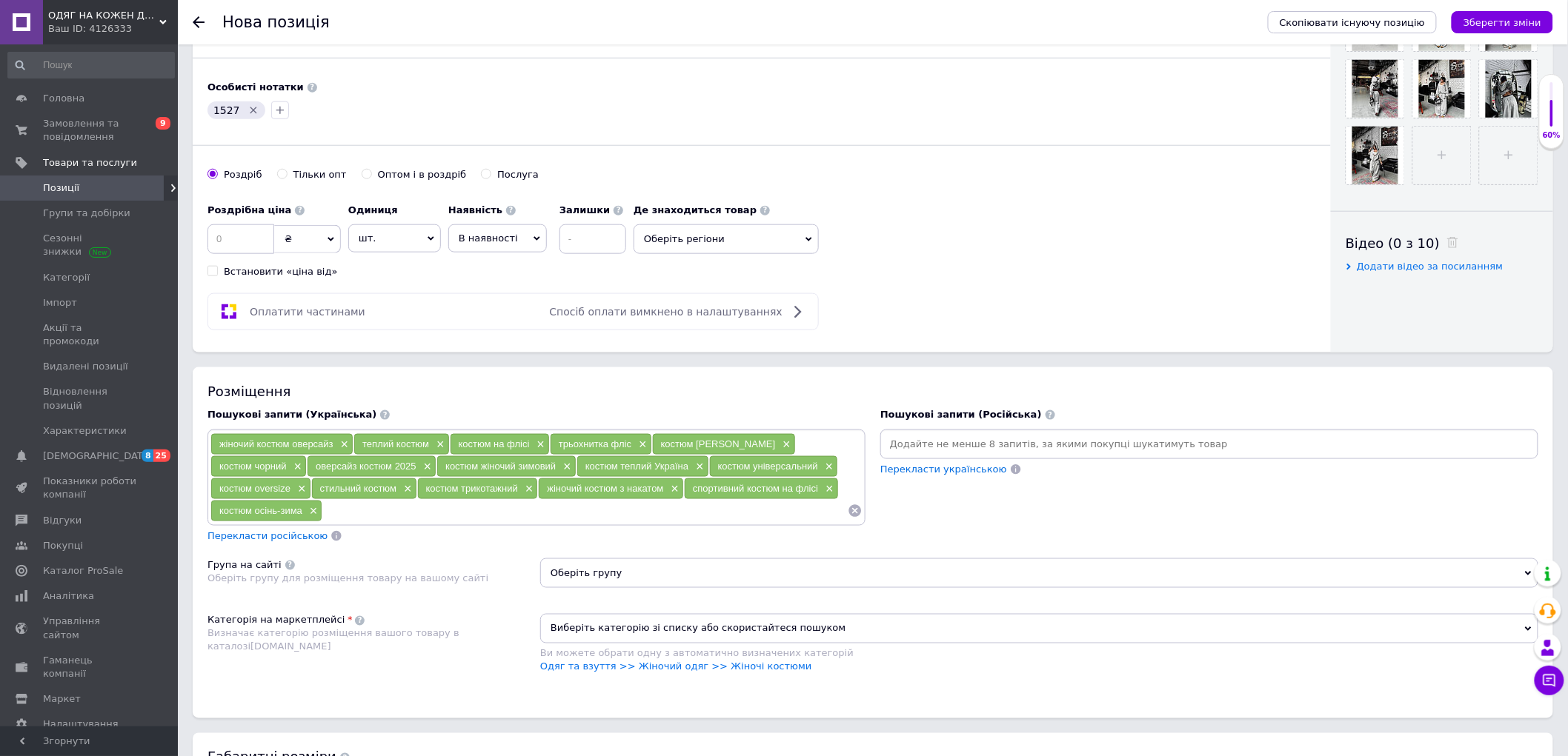
click at [301, 541] on span "Перекласти російською" at bounding box center [267, 535] width 120 height 11
click at [243, 248] on input at bounding box center [240, 238] width 67 height 30
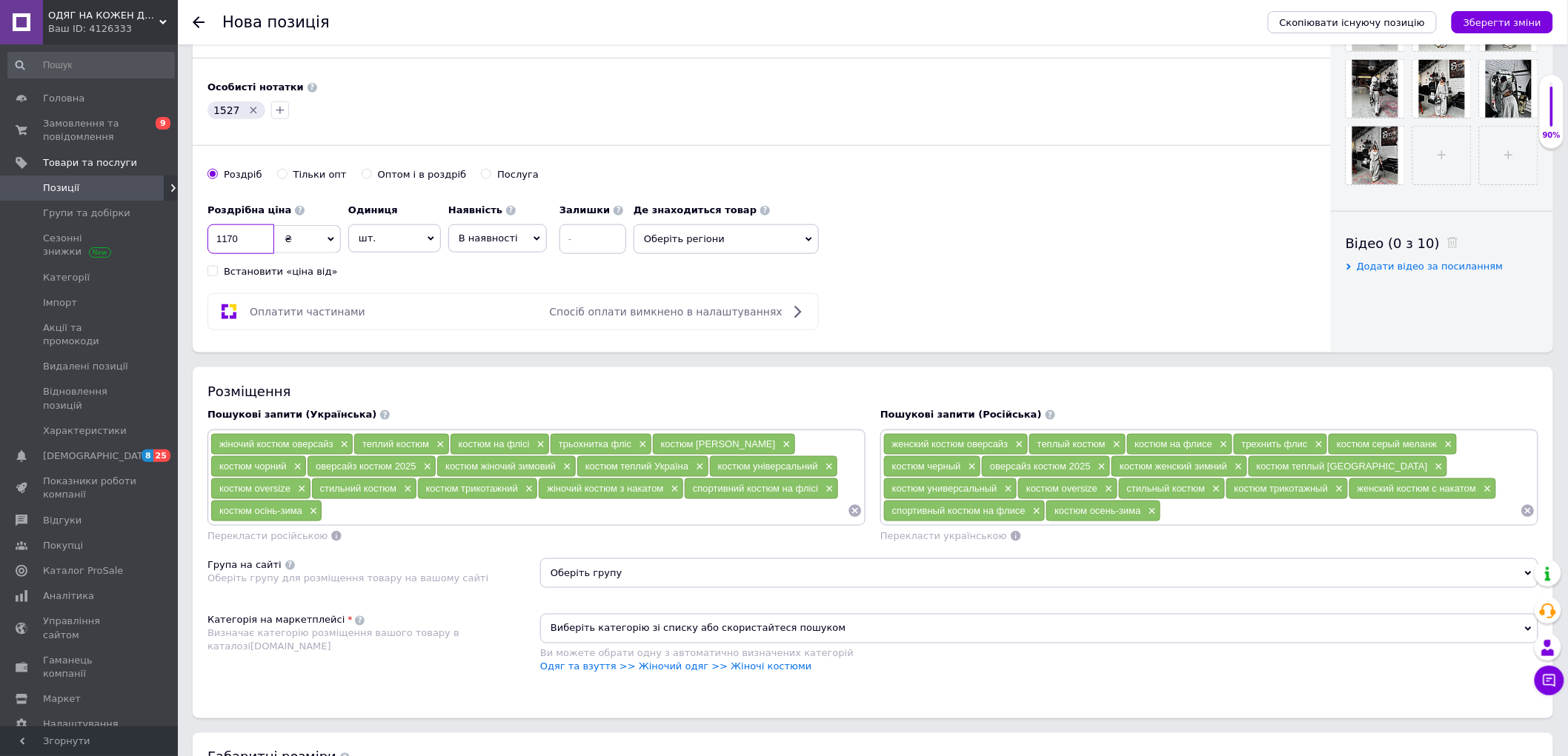
type input "1170"
click at [675, 232] on span "Оберіть регіони" at bounding box center [726, 238] width 185 height 30
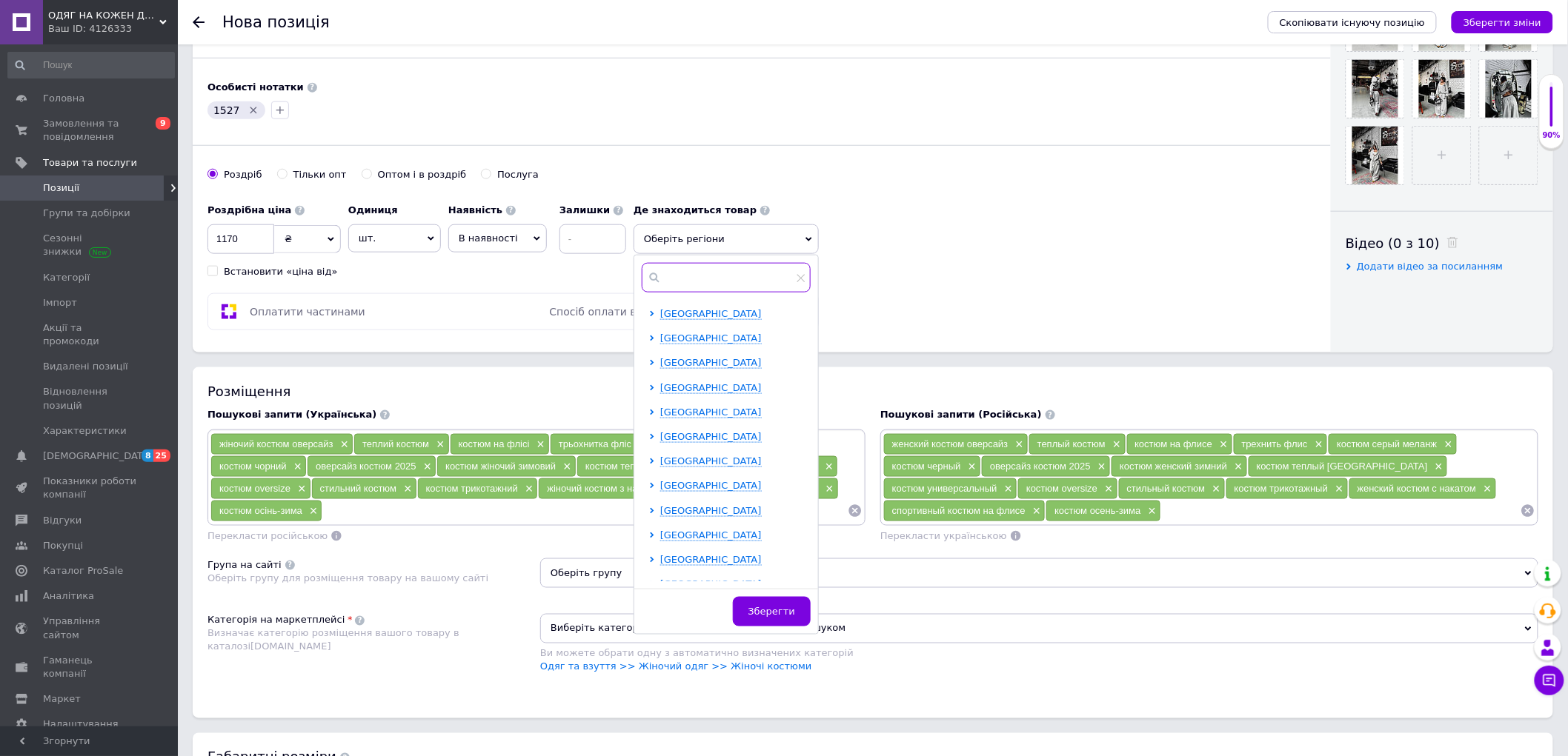
click at [728, 277] on input "text" at bounding box center [726, 277] width 169 height 30
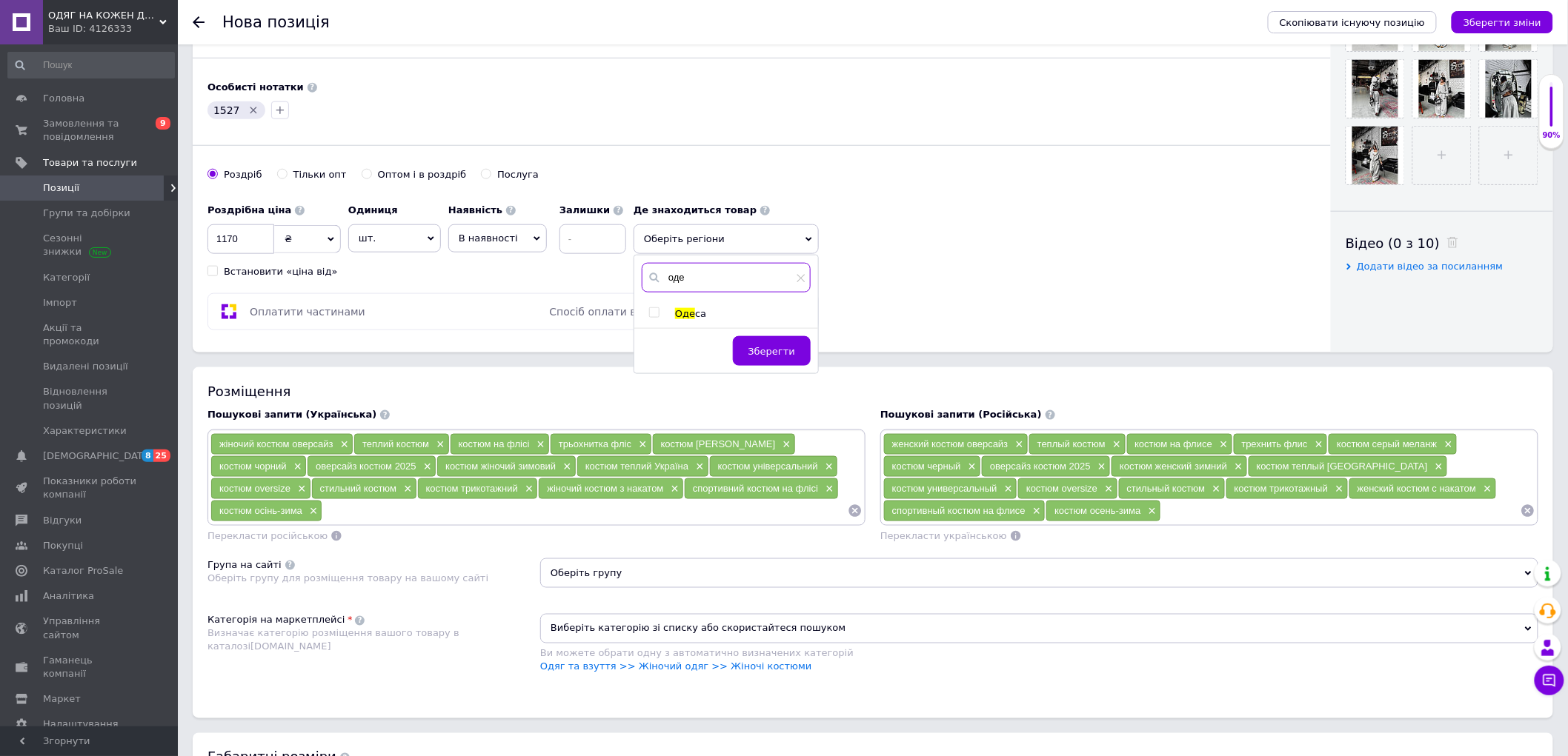
type input "оде"
click at [705, 311] on div "Оде са" at bounding box center [742, 314] width 135 height 14
click at [686, 312] on span "Оде" at bounding box center [685, 313] width 20 height 11
checkbox input "true"
click at [761, 354] on span "Зберегти" at bounding box center [772, 358] width 47 height 11
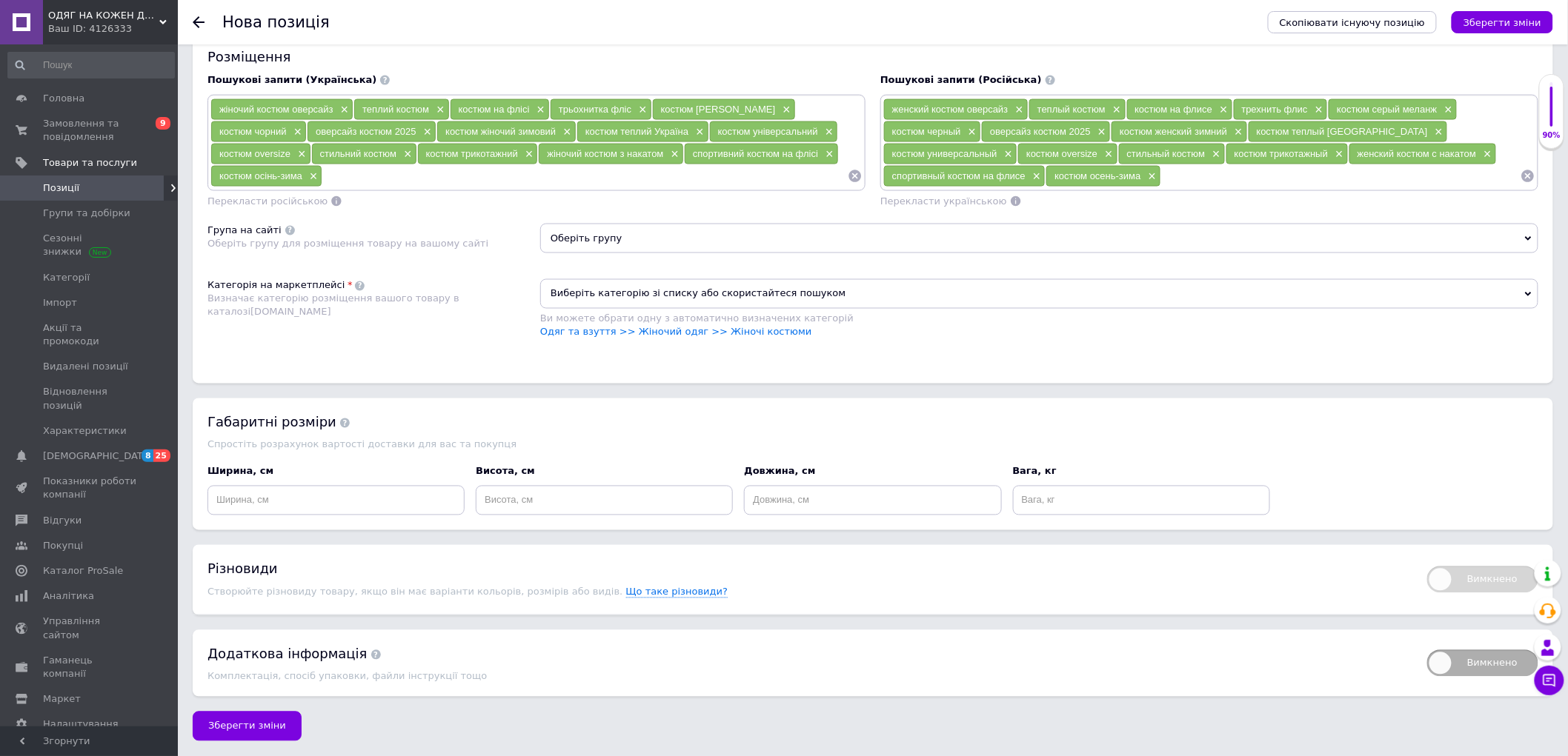
scroll to position [1009, 0]
click at [324, 502] on input at bounding box center [335, 501] width 257 height 30
type input "20"
click at [551, 507] on input at bounding box center [604, 501] width 257 height 30
type input "10"
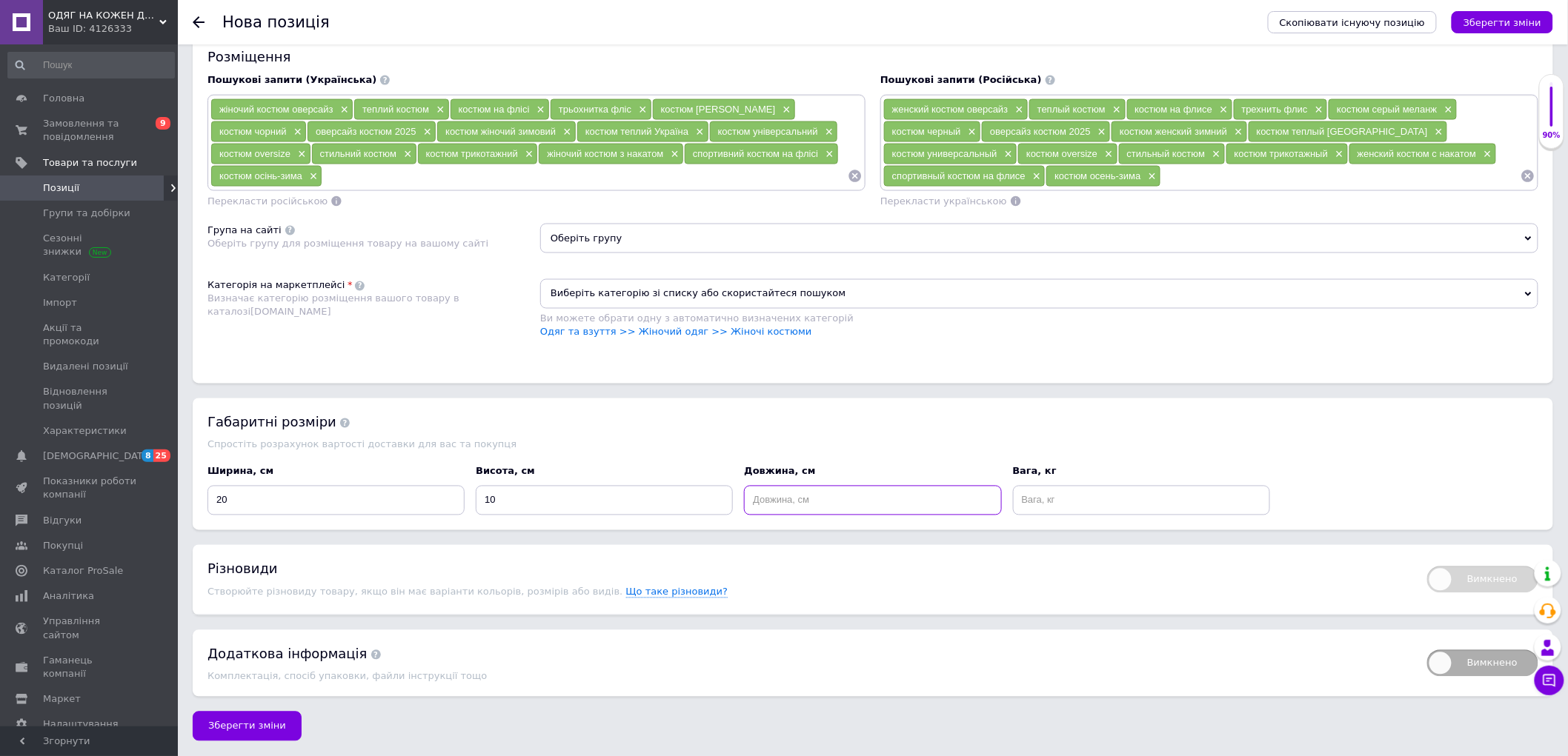
click at [823, 505] on input at bounding box center [872, 501] width 257 height 30
type input "20"
click at [1111, 487] on input at bounding box center [1141, 501] width 257 height 30
type input "1"
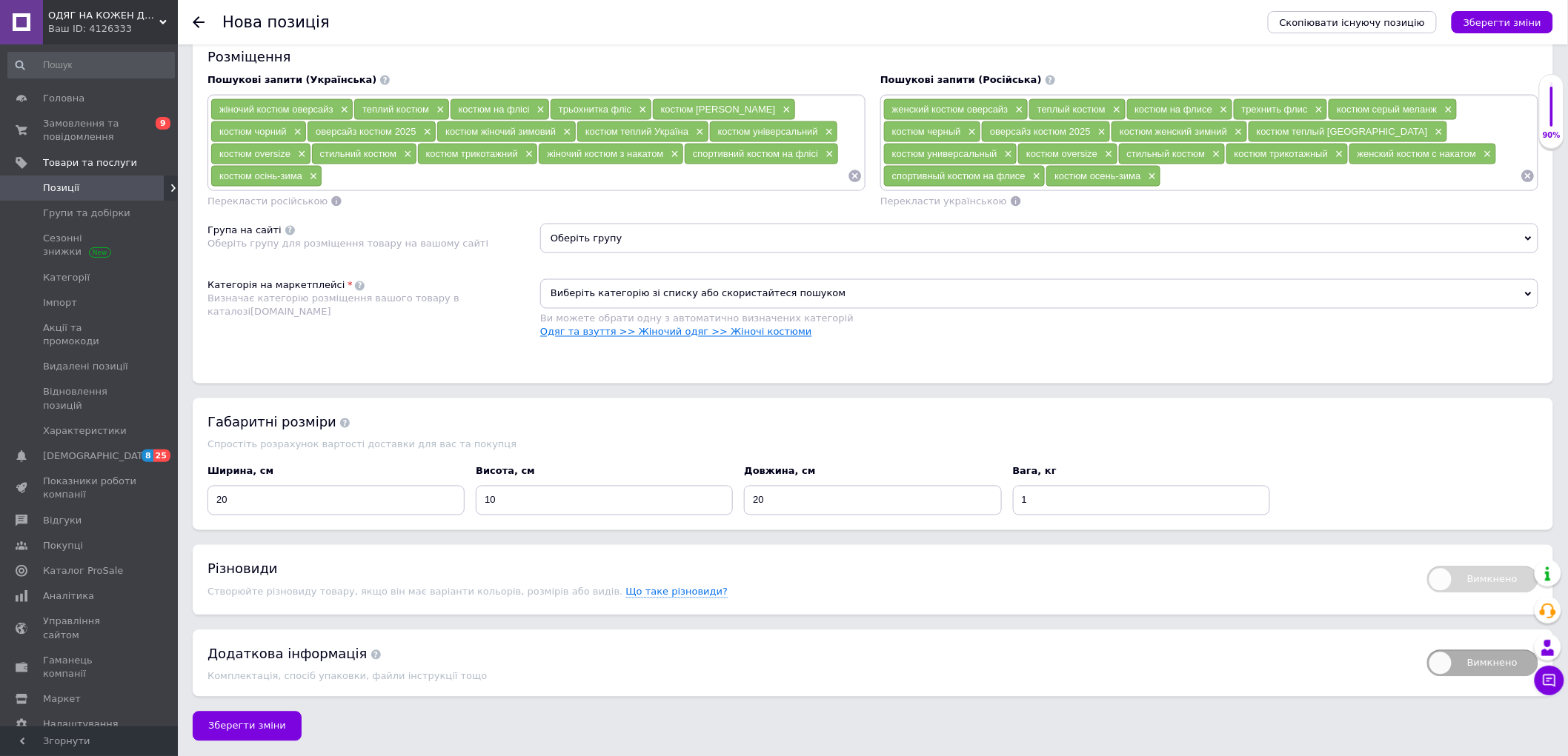
click at [720, 338] on link "Одяг та взуття >> Жіночий одяг >> Жіночі костюми" at bounding box center [676, 332] width 272 height 11
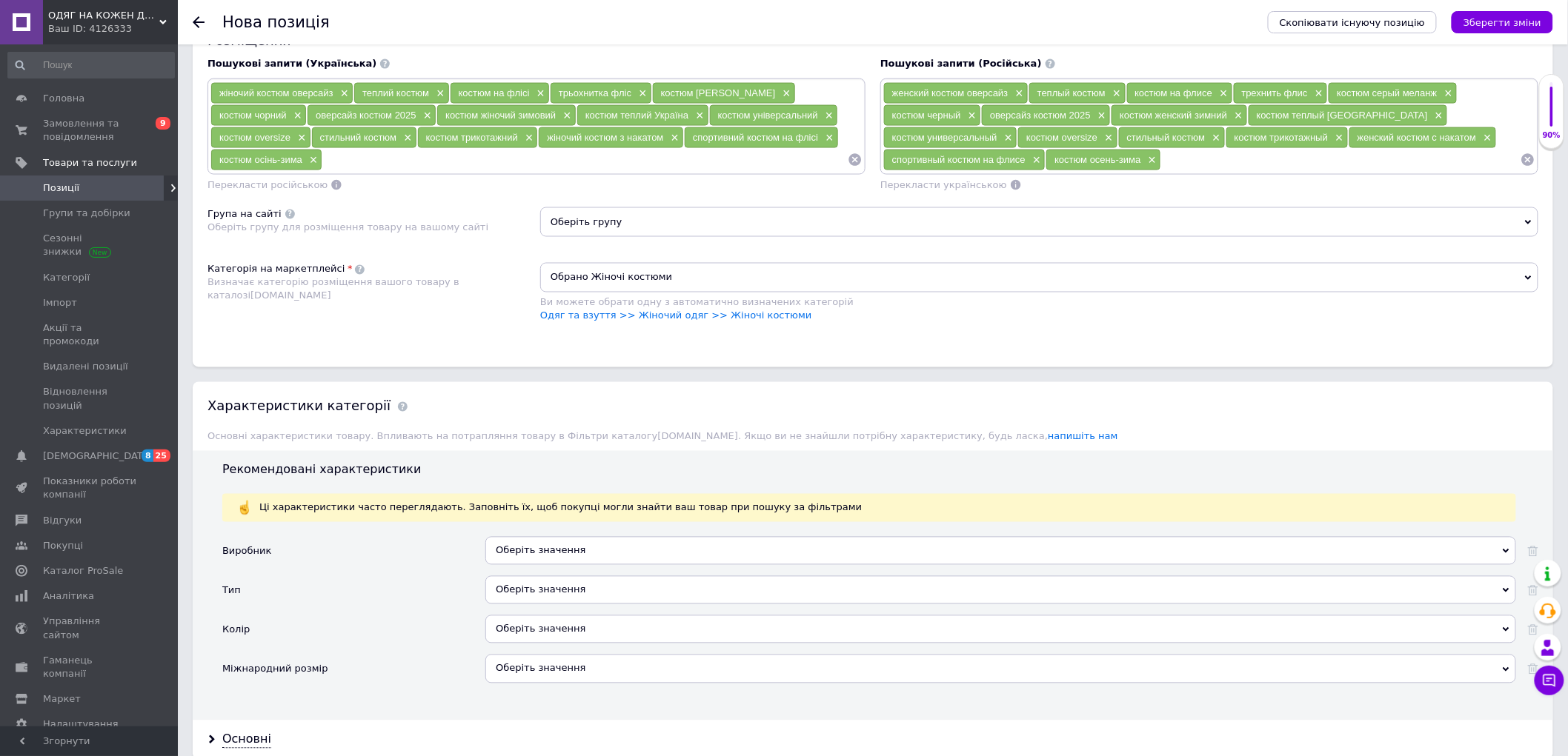
click at [605, 237] on span "Оберіть групу" at bounding box center [1039, 221] width 998 height 30
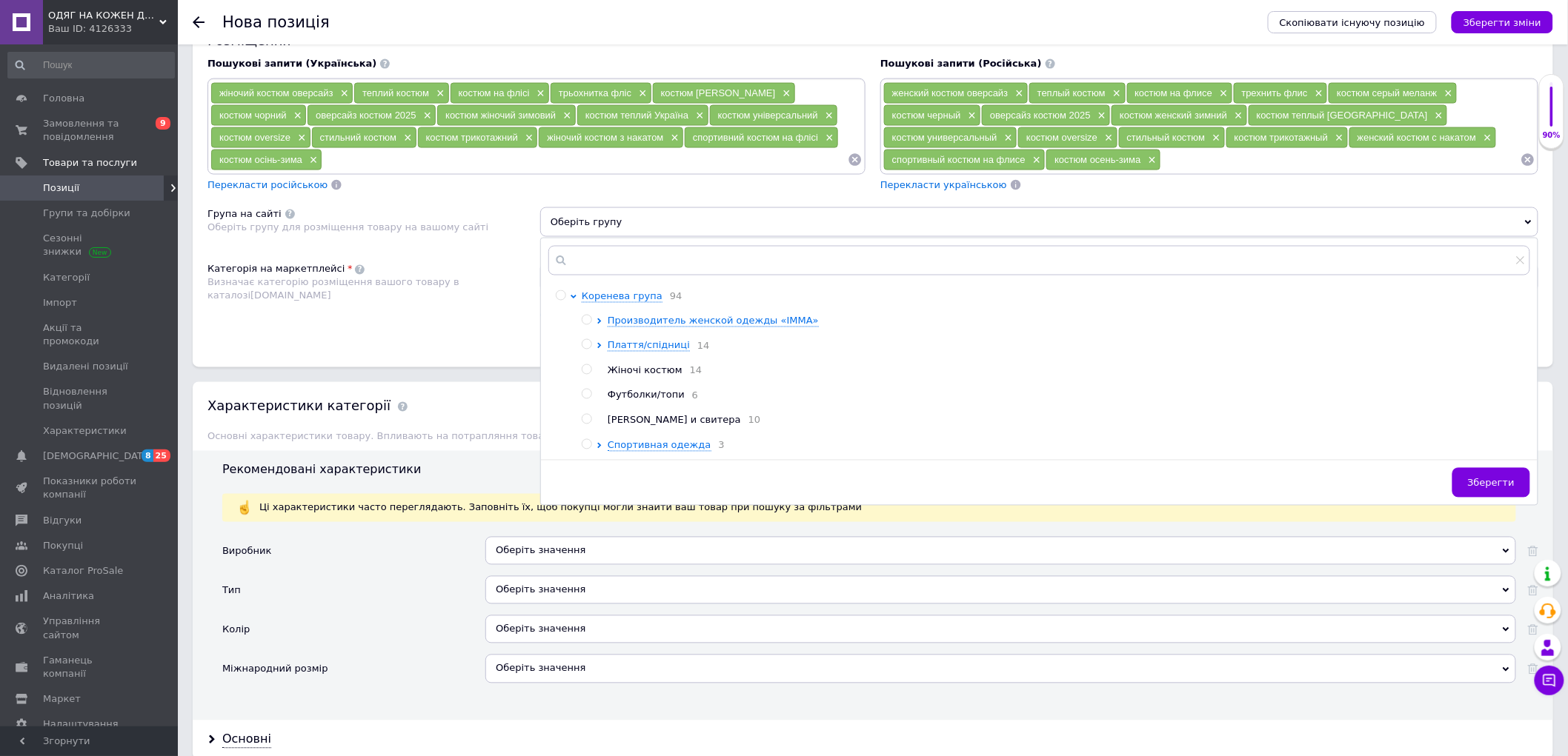
click at [589, 375] on input "radio" at bounding box center [586, 369] width 9 height 9
radio input "true"
click at [1487, 489] on span "Зберегти" at bounding box center [1491, 483] width 47 height 11
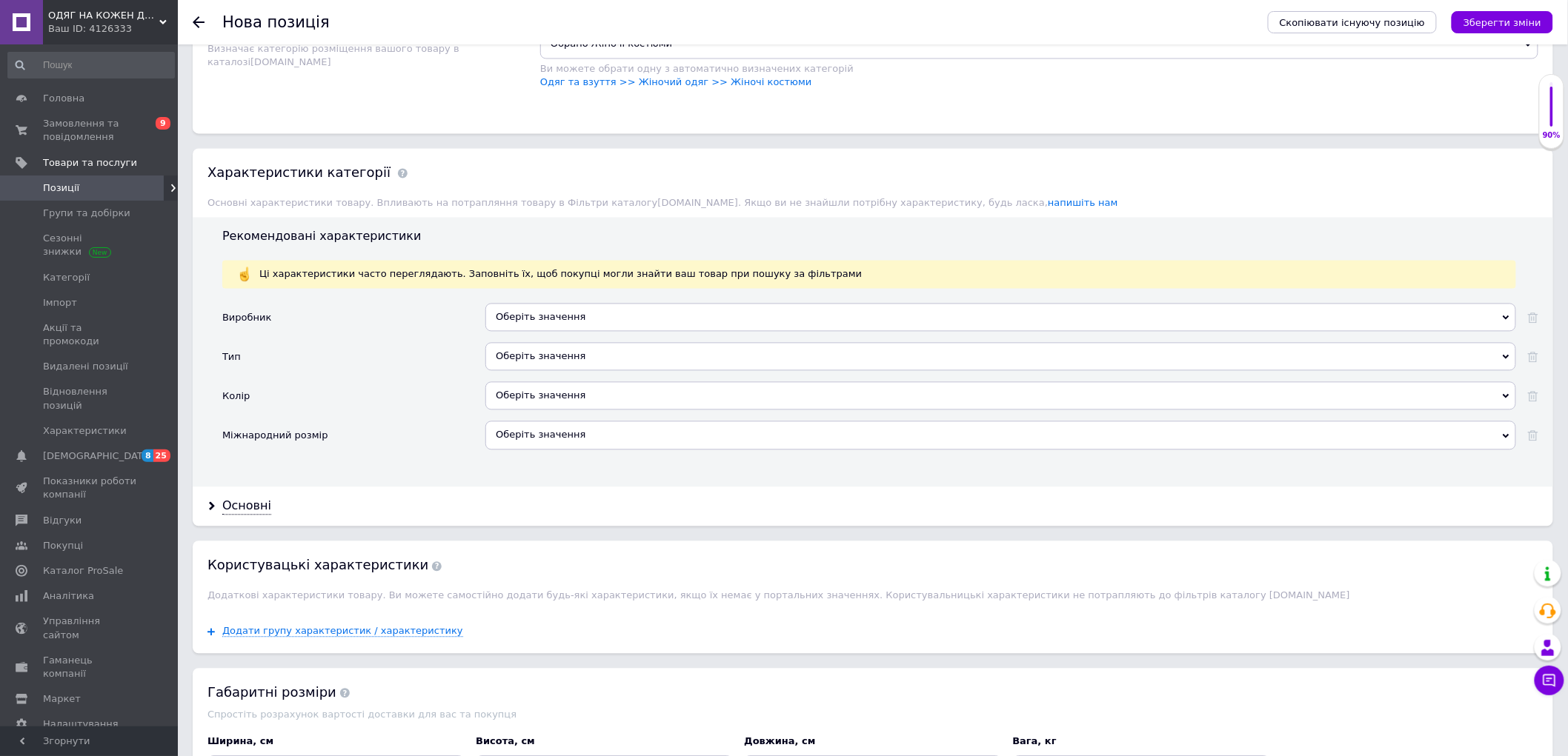
scroll to position [1173, 0]
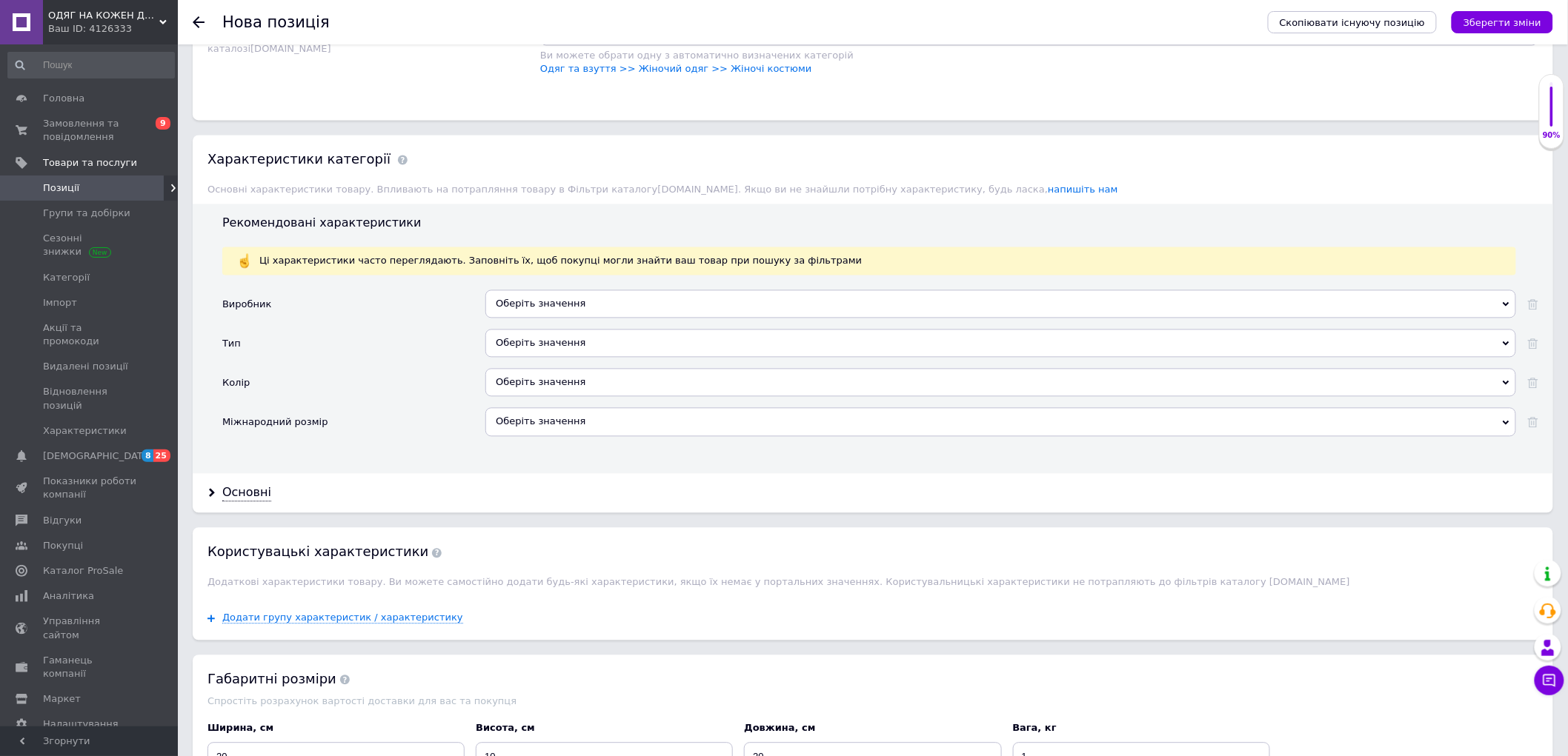
click at [545, 318] on div "Оберіть значення" at bounding box center [1001, 304] width 1031 height 28
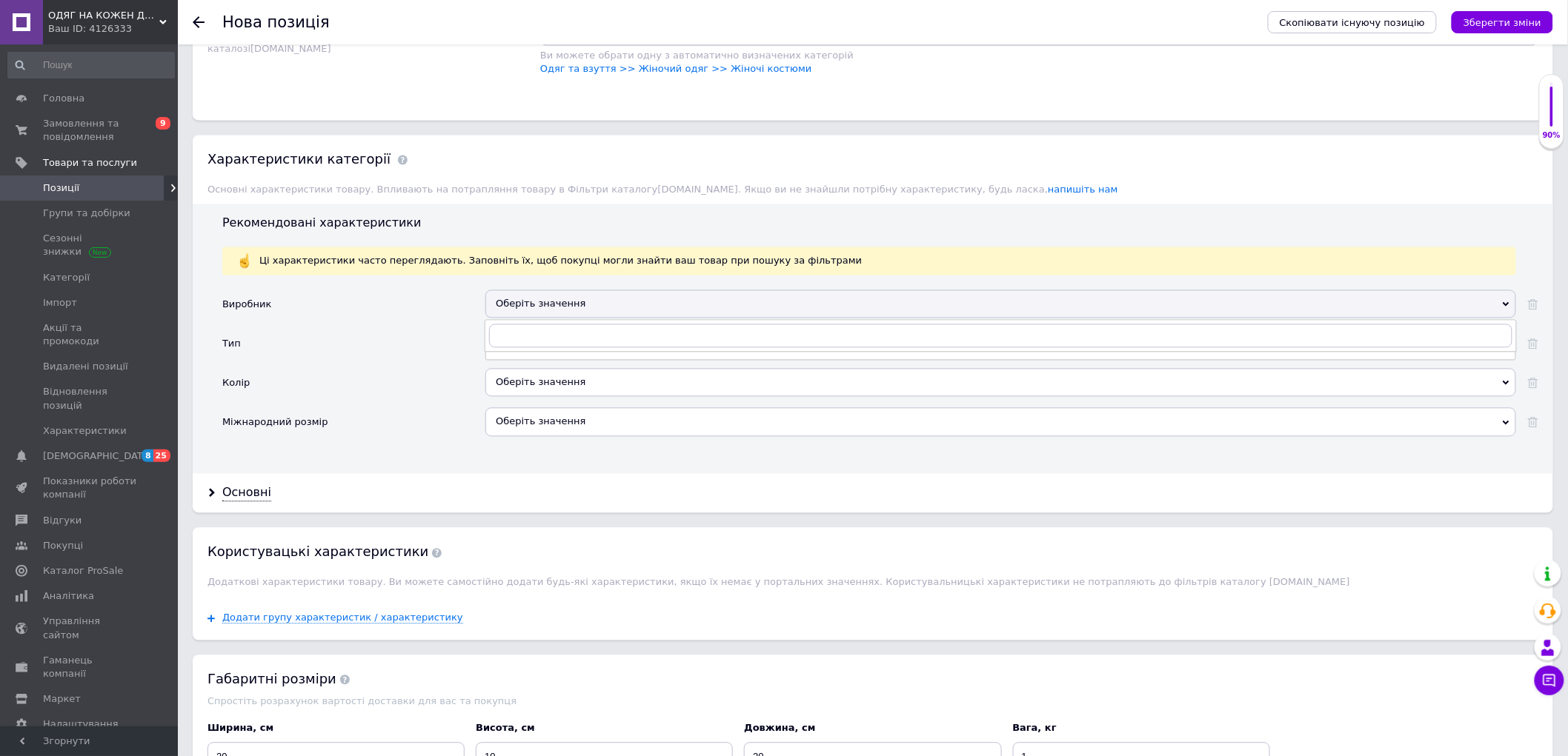
click at [405, 369] on div "Тип" at bounding box center [354, 349] width 263 height 39
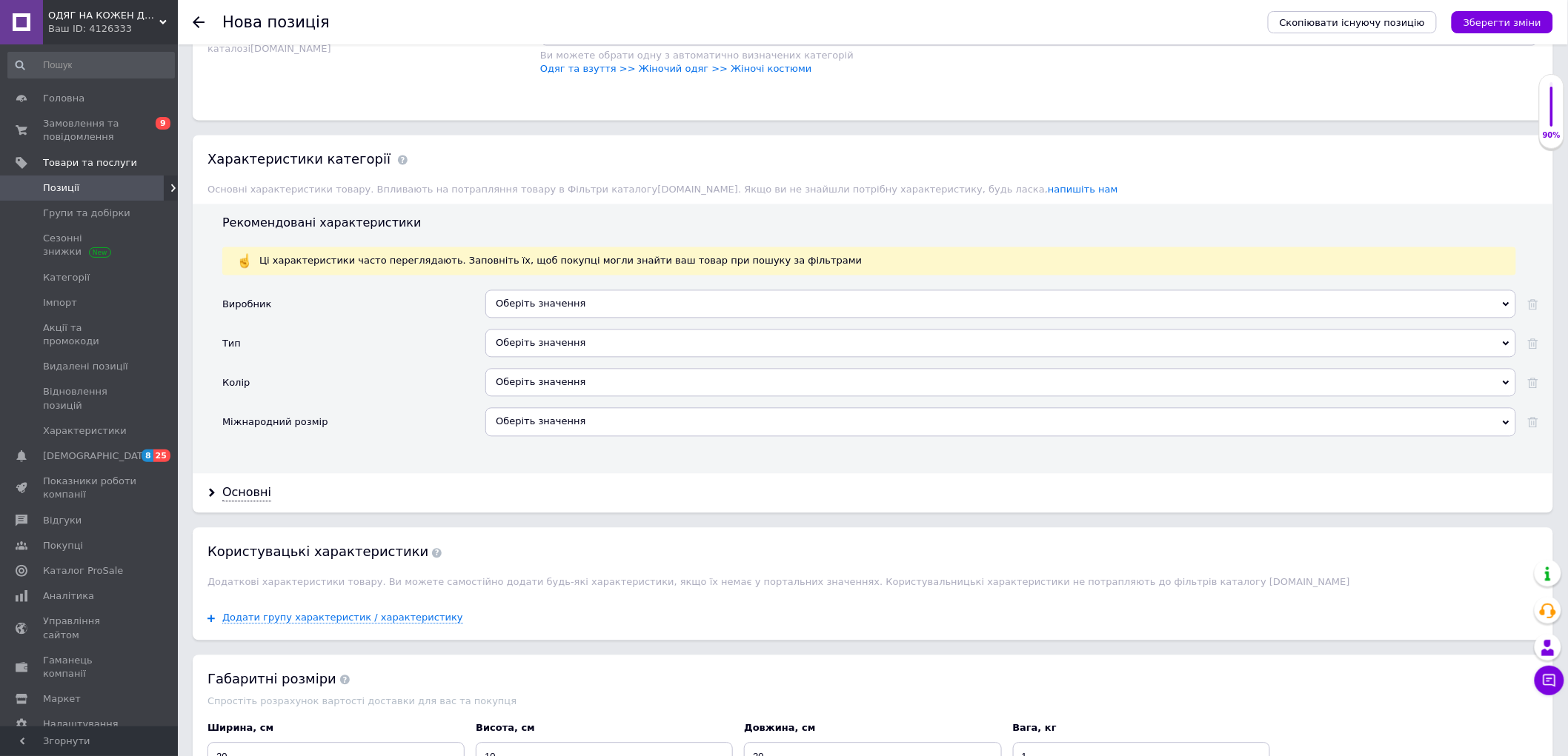
click at [557, 358] on div "Оберіть значення" at bounding box center [1001, 343] width 1031 height 28
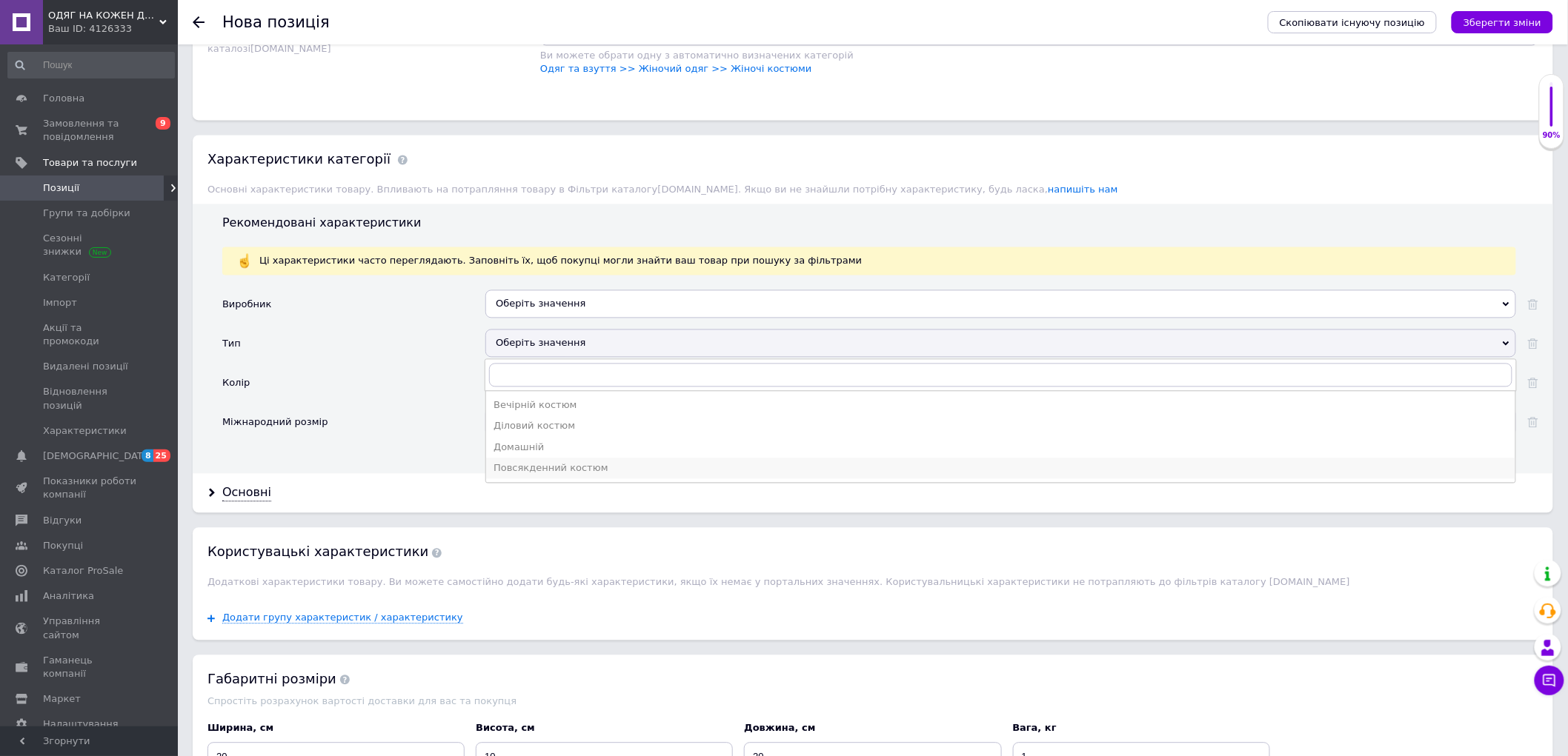
click at [512, 475] on div "Повсякденний костюм" at bounding box center [1000, 469] width 1014 height 14
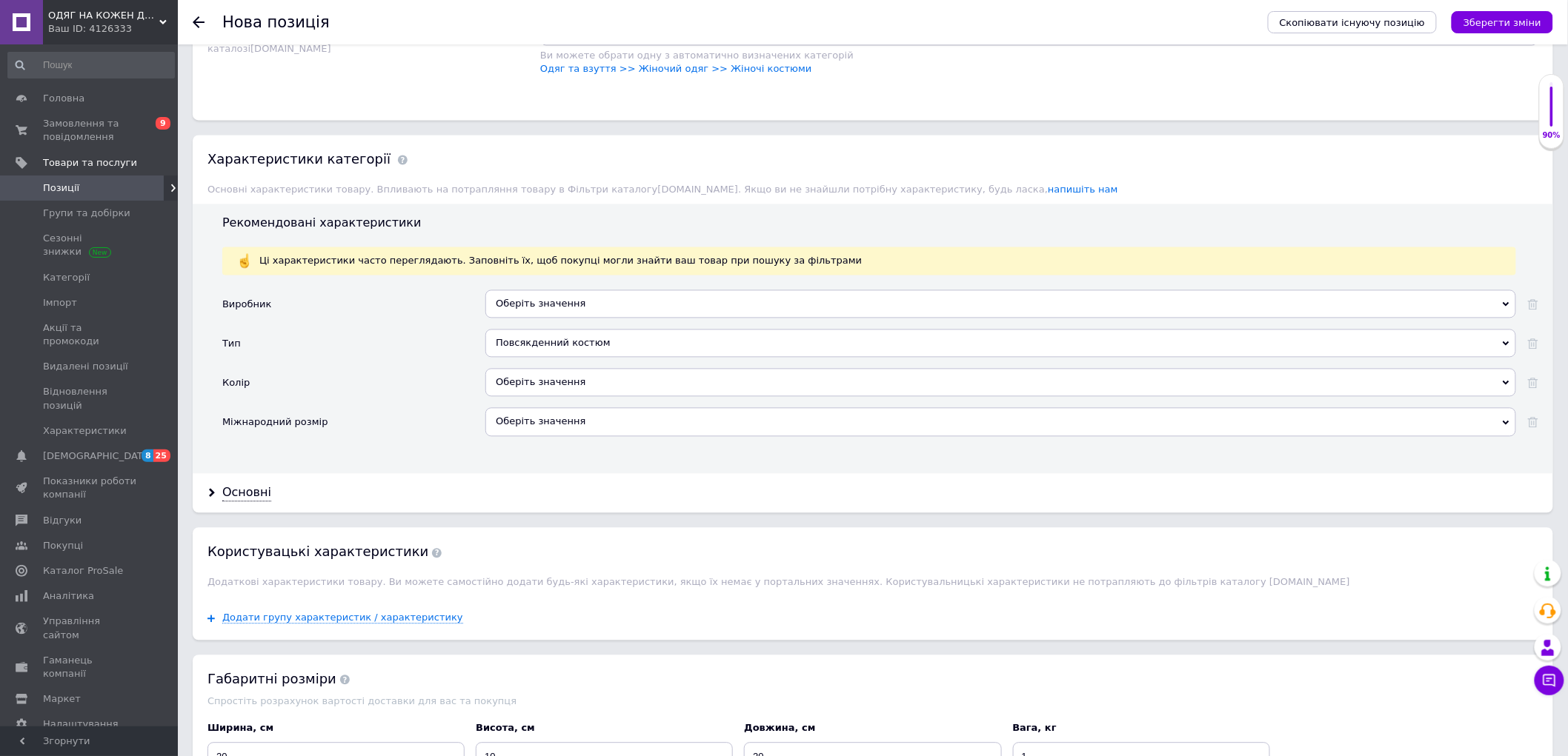
click at [522, 397] on div "Оберіть значення" at bounding box center [1001, 383] width 1031 height 28
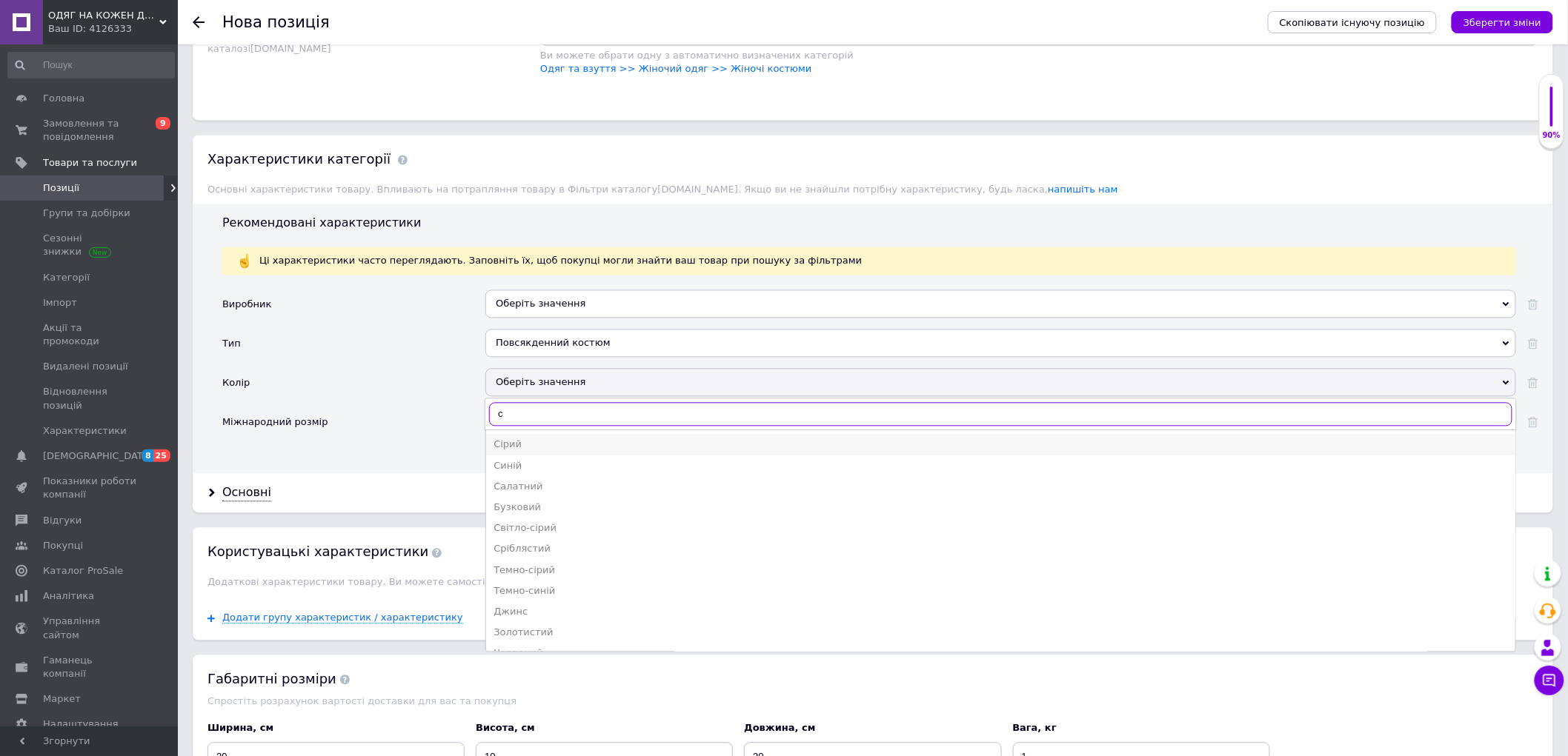
type input "с"
click at [492, 456] on li "Сірий" at bounding box center [1001, 445] width 1029 height 20
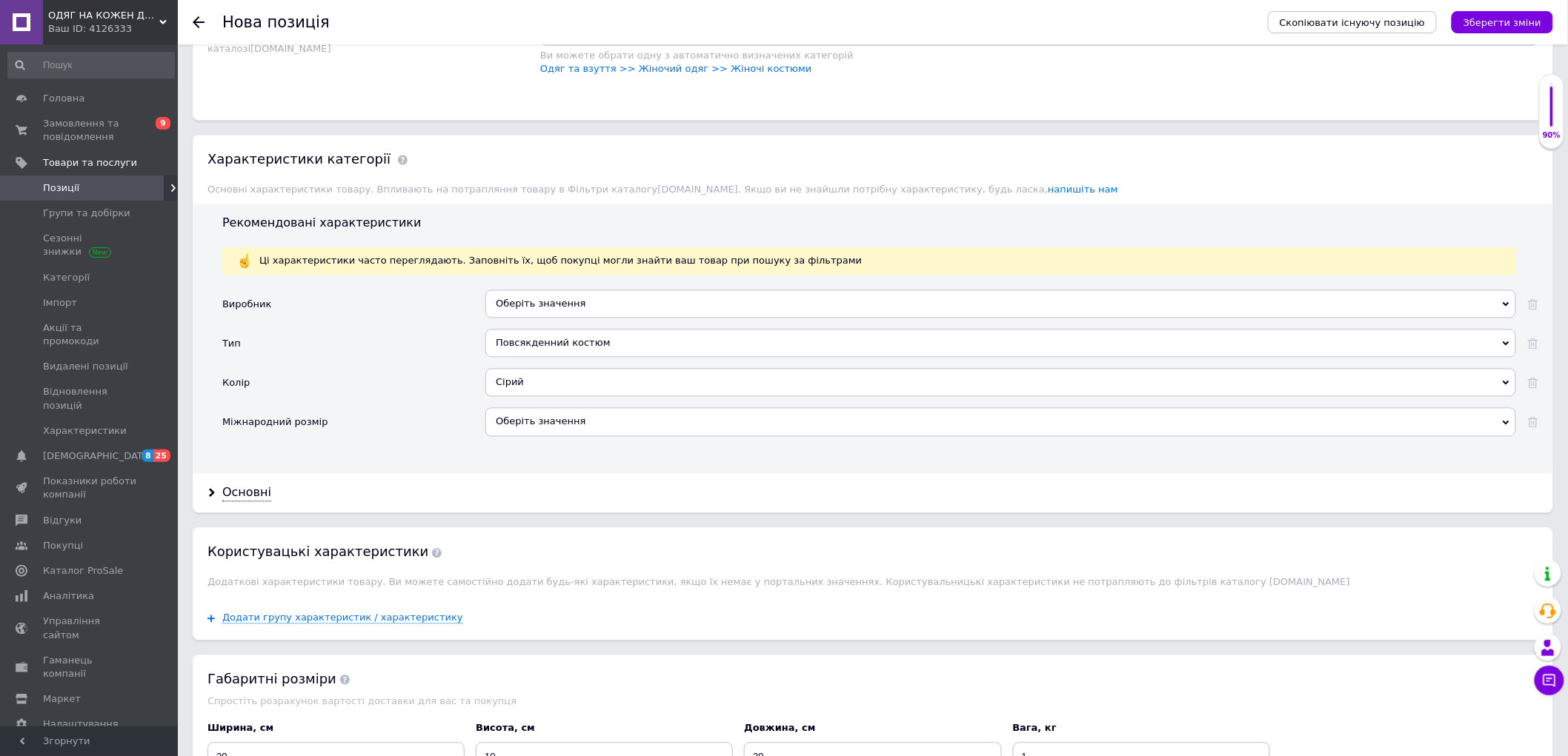
click at [501, 436] on div "Оберіть значення" at bounding box center [1001, 422] width 1031 height 28
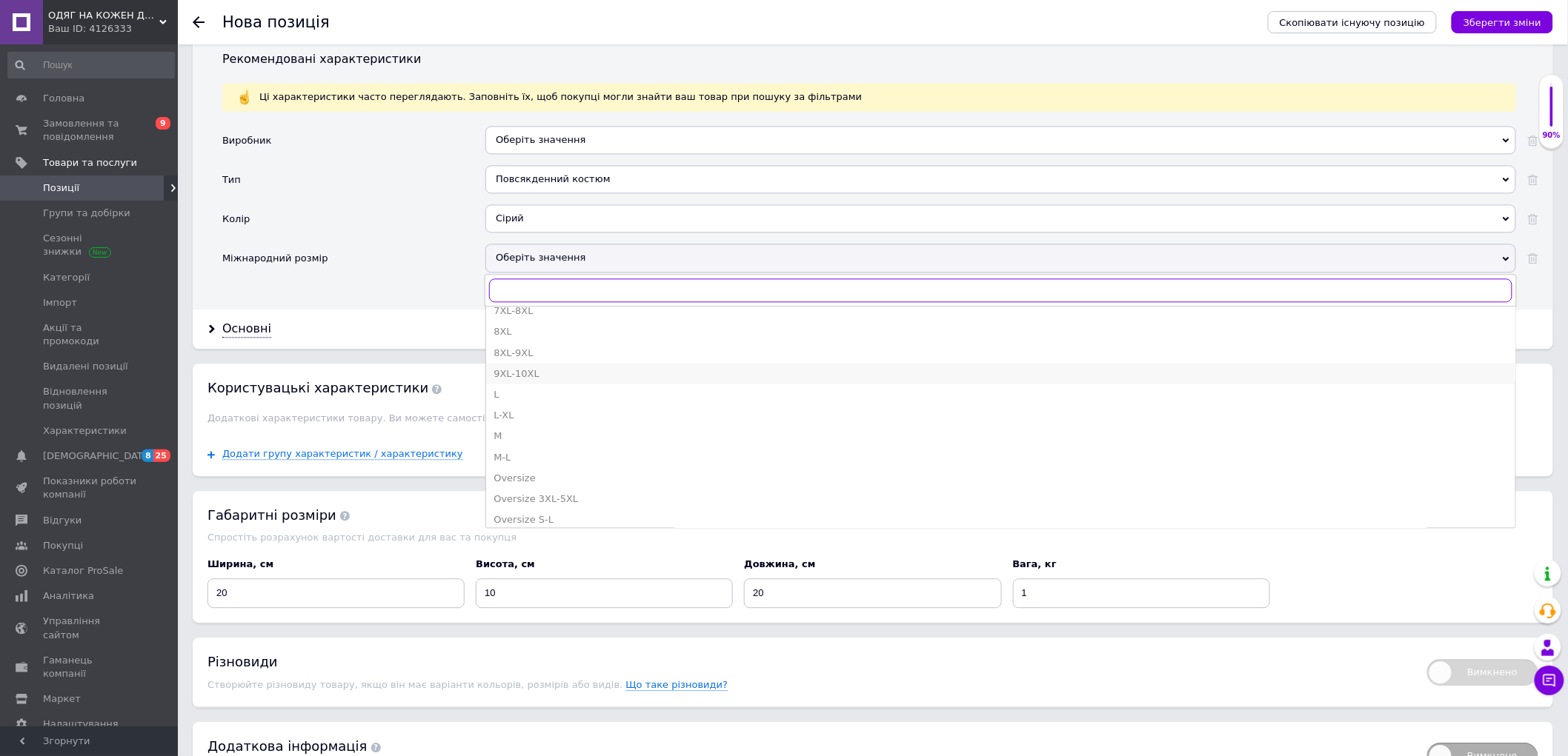
scroll to position [329, 0]
click at [568, 499] on div "Oversize S-L" at bounding box center [1000, 493] width 1014 height 14
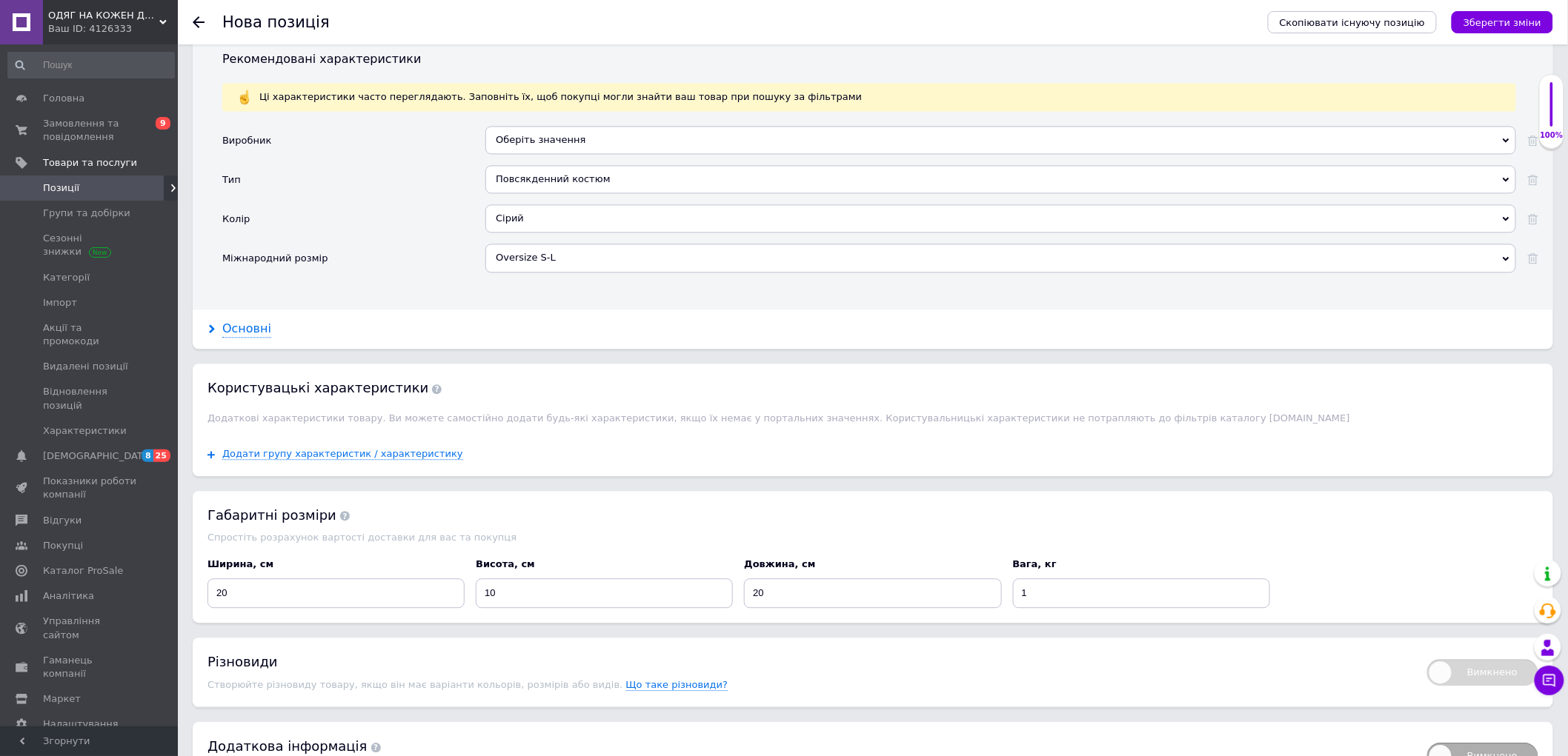
click at [250, 338] on div "Основні" at bounding box center [247, 329] width 49 height 17
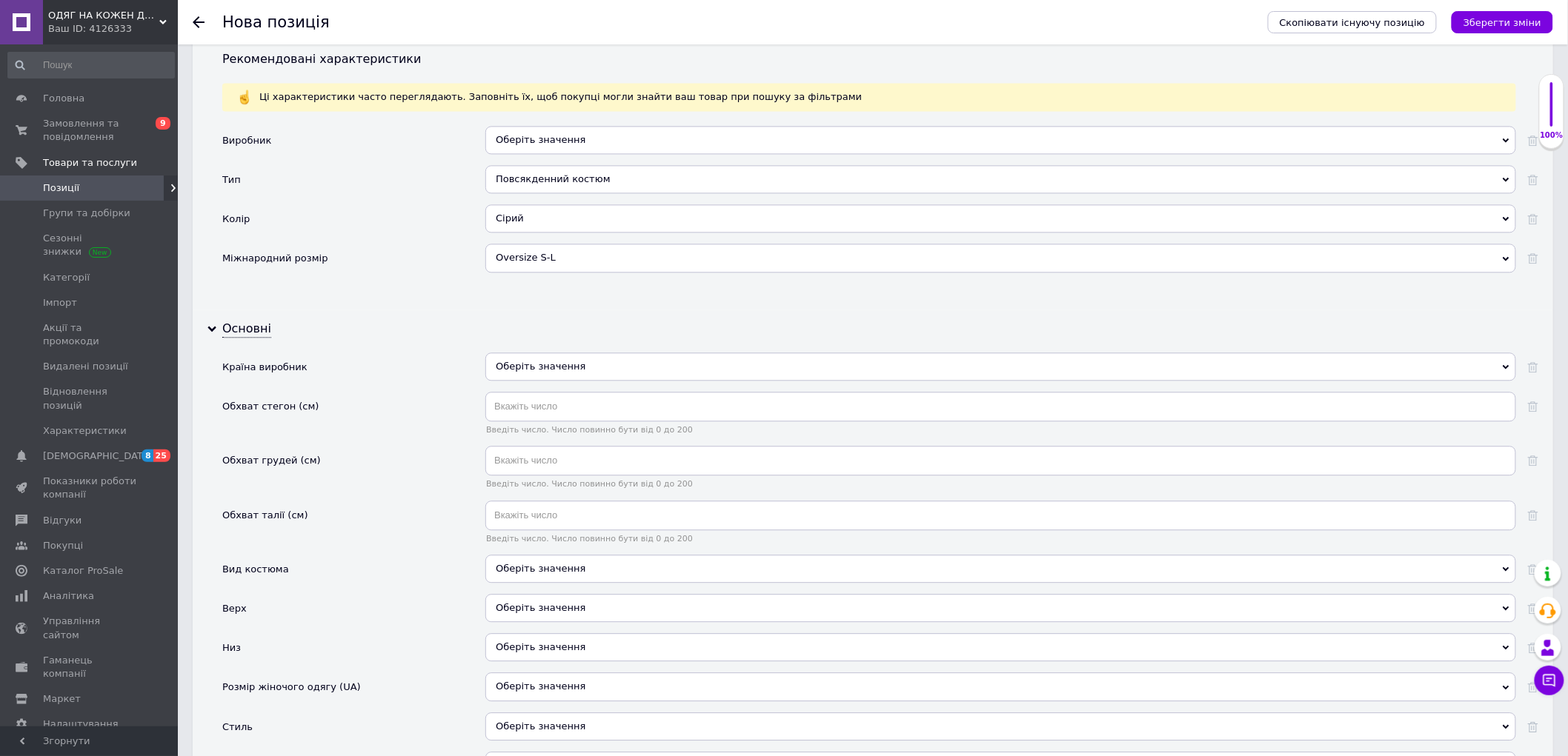
click at [554, 381] on div "Оберіть значення" at bounding box center [1001, 366] width 1031 height 28
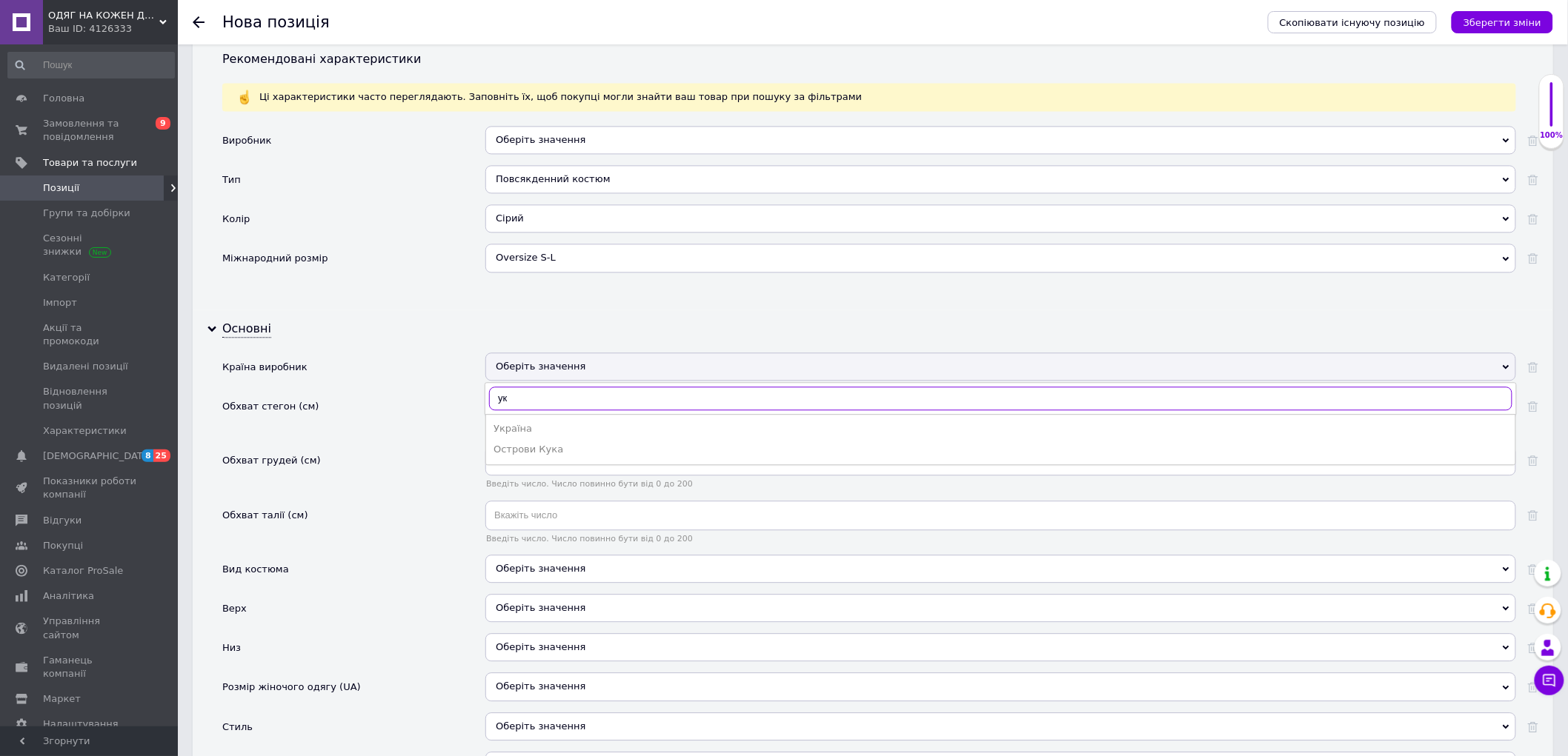
type input "ук"
click at [552, 435] on div "Україна" at bounding box center [1000, 428] width 1014 height 14
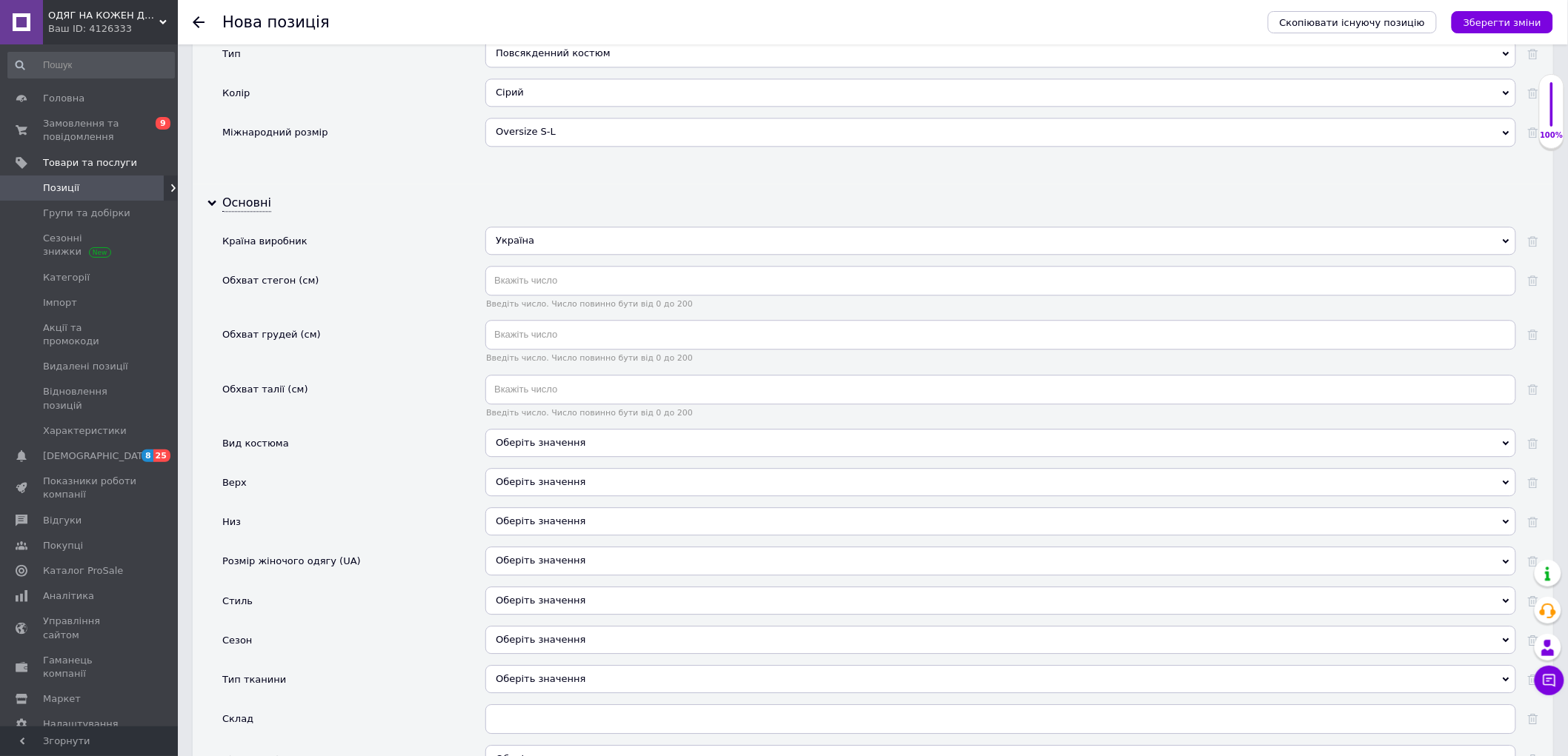
scroll to position [1502, 0]
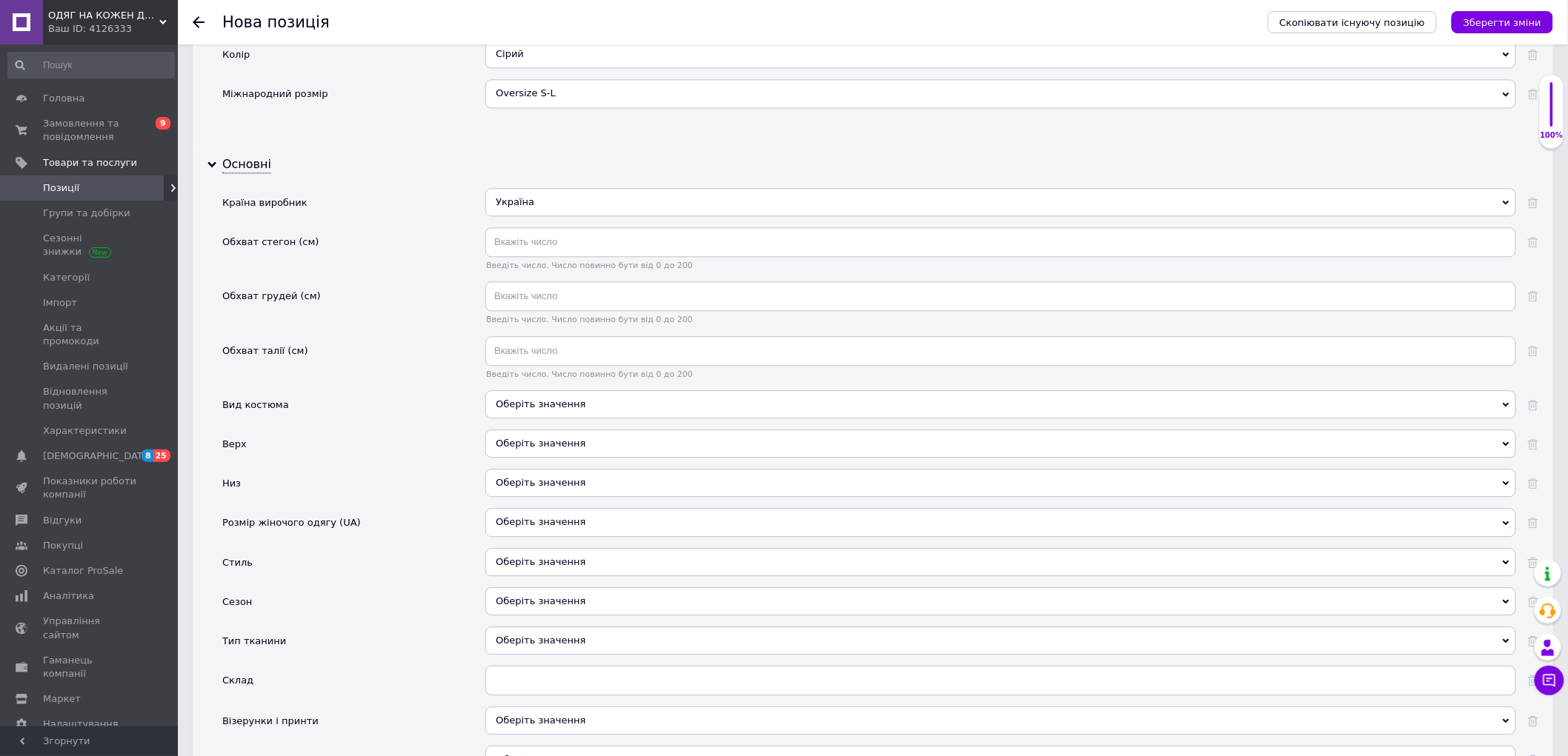
click at [550, 418] on div "Оберіть значення" at bounding box center [1001, 404] width 1031 height 28
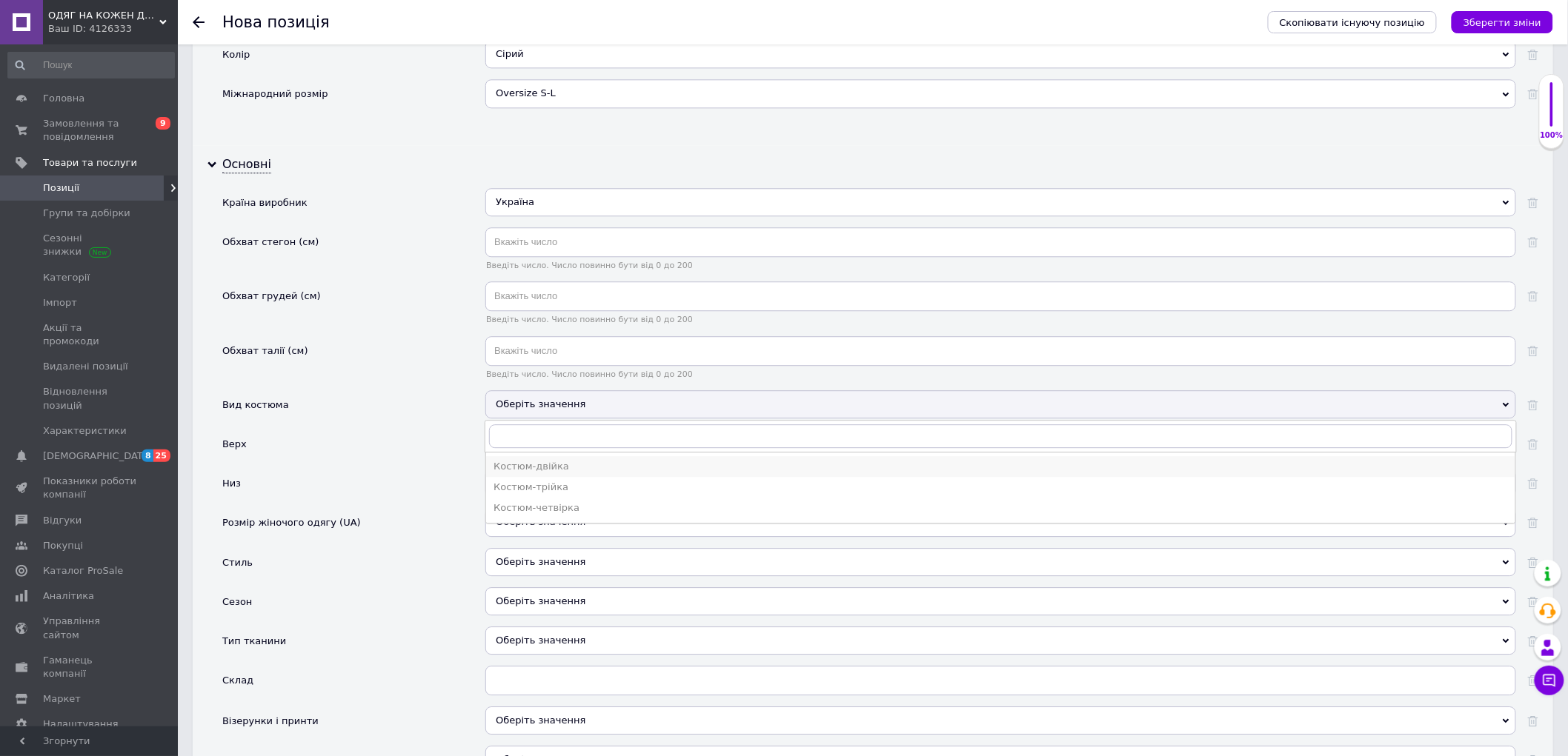
click at [590, 473] on div "Костюм-двійка" at bounding box center [1000, 467] width 1014 height 14
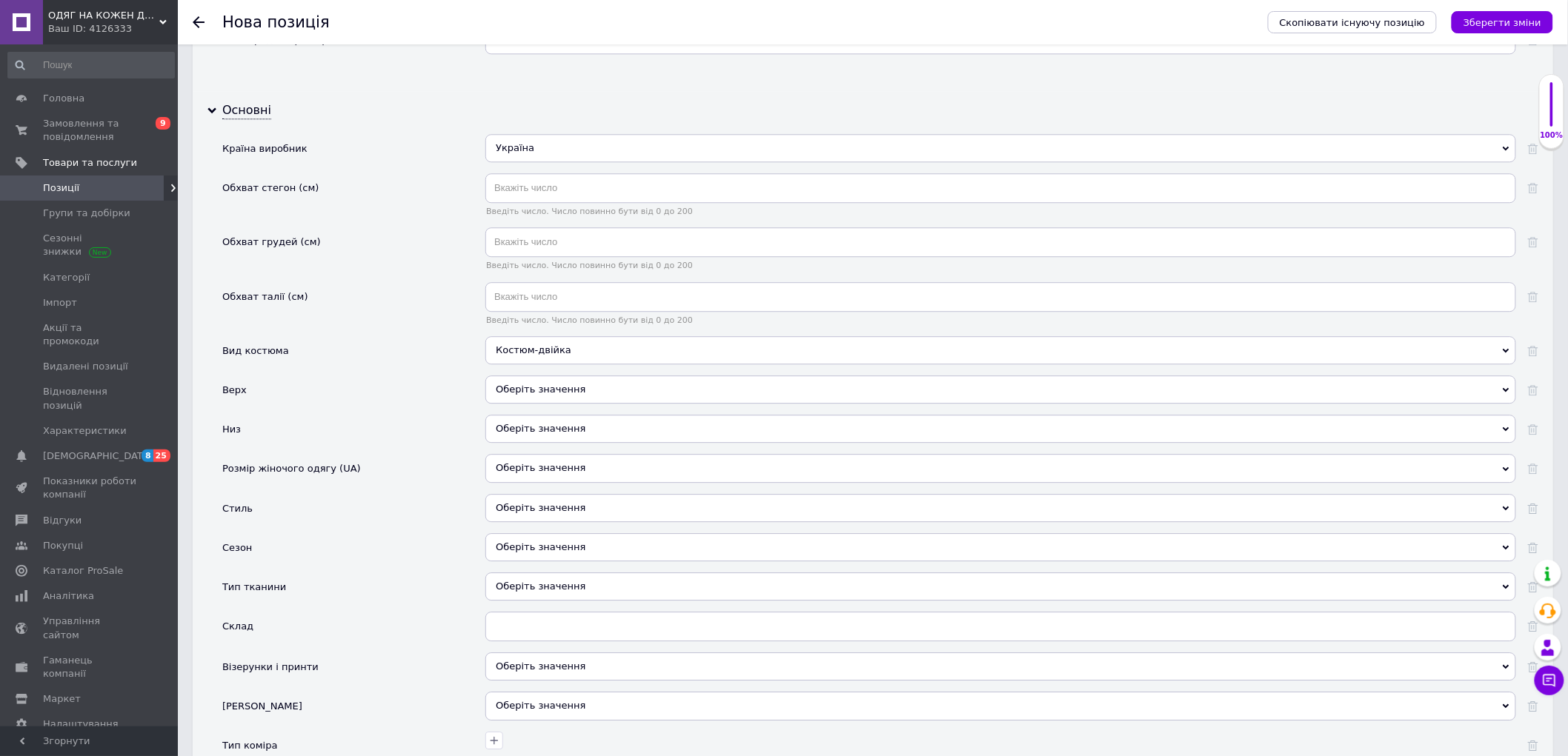
scroll to position [1585, 0]
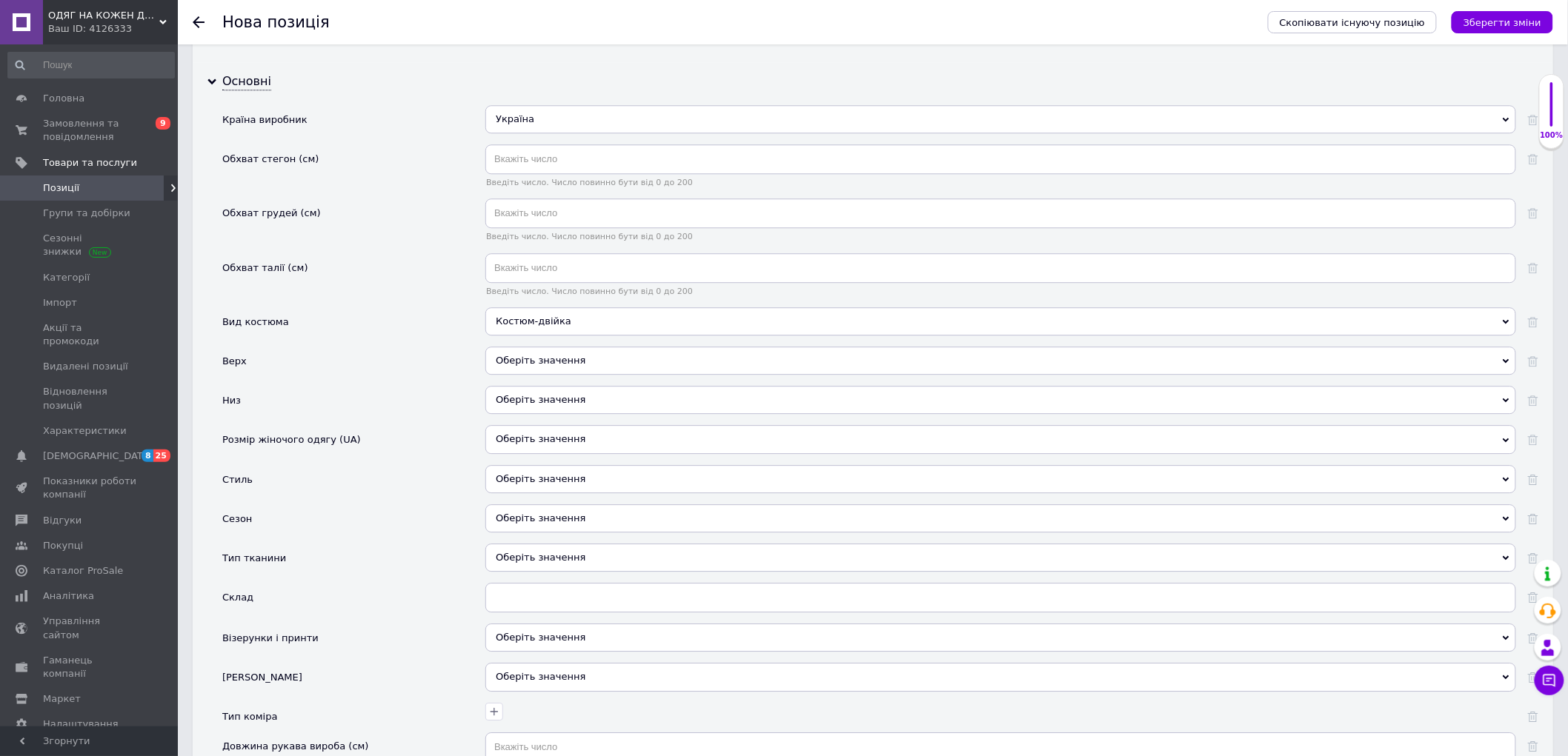
click at [561, 375] on div "Оберіть значення" at bounding box center [1001, 360] width 1031 height 28
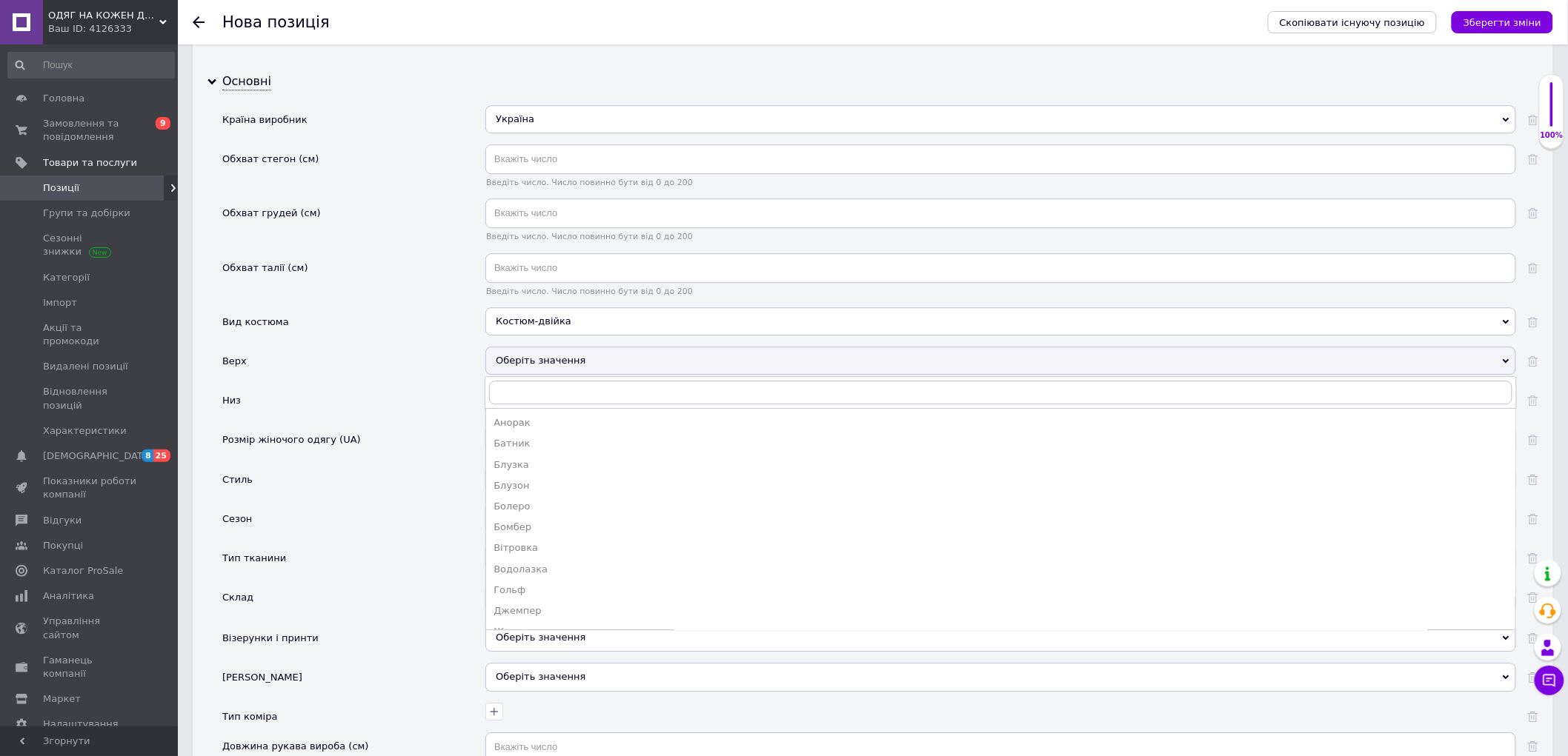
drag, startPoint x: 543, startPoint y: 620, endPoint x: 547, endPoint y: 590, distance: 30.3
click at [544, 534] on div "Бомбер" at bounding box center [1000, 528] width 1014 height 14
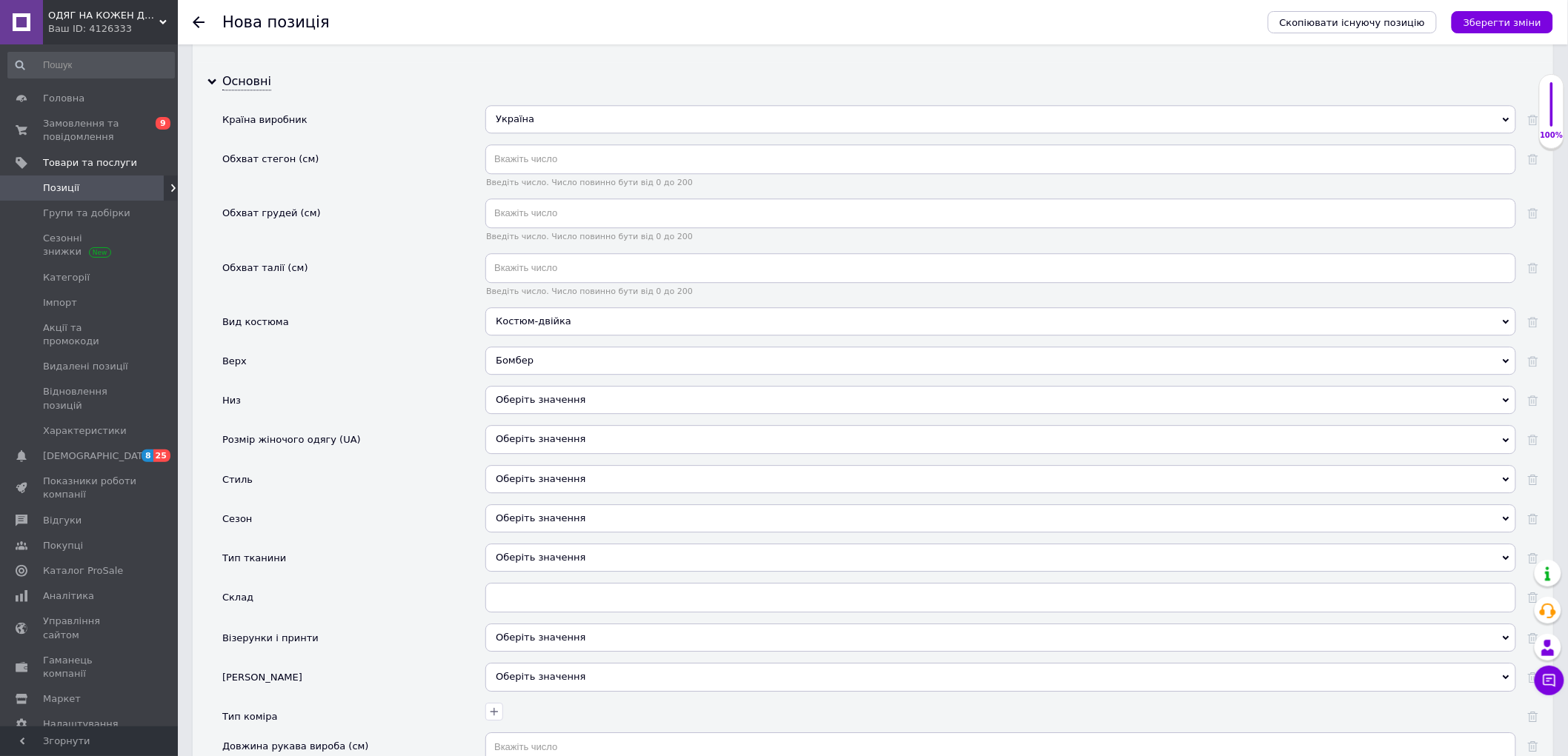
click at [544, 414] on div "Оберіть значення" at bounding box center [1001, 400] width 1031 height 28
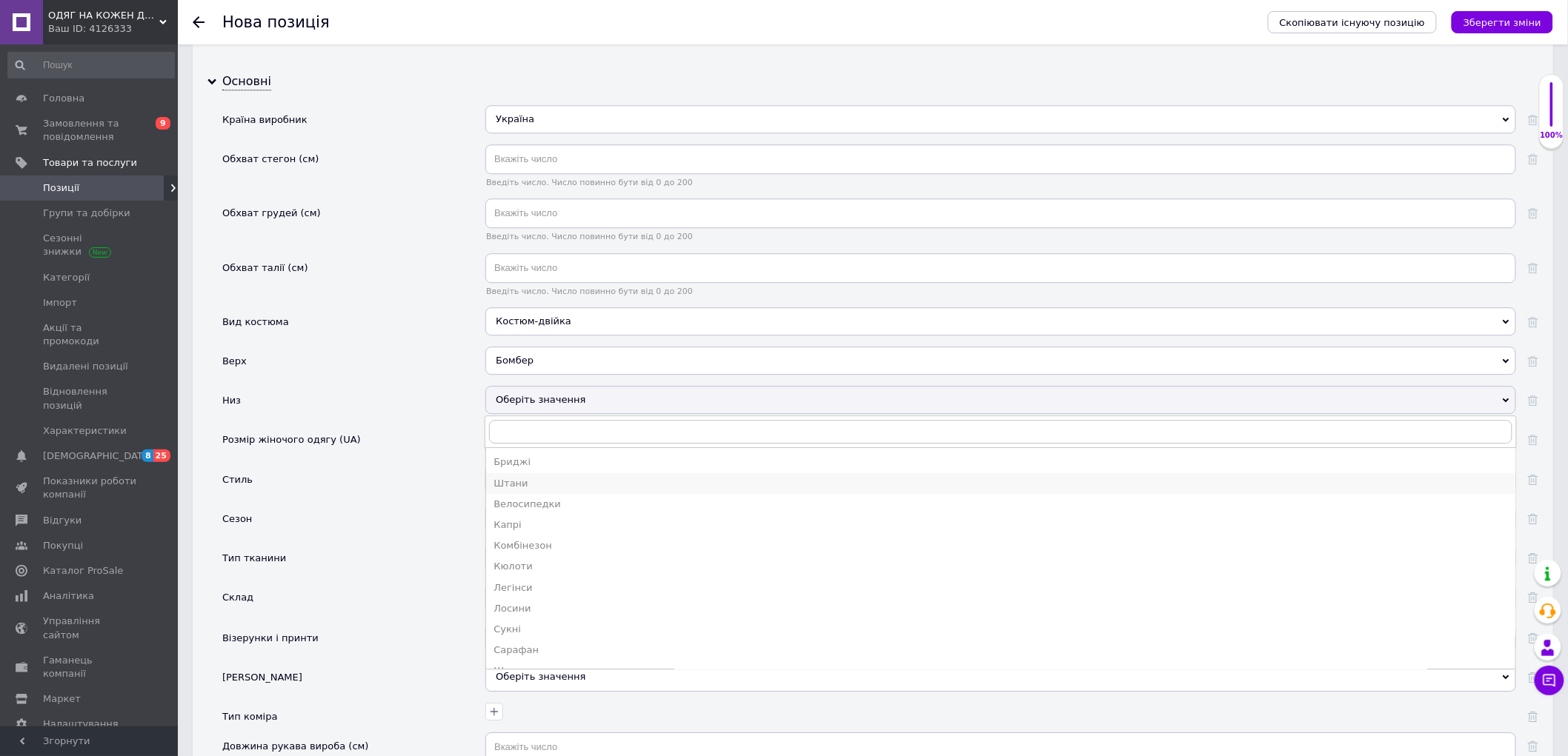
click at [539, 490] on div "Штани" at bounding box center [1000, 484] width 1014 height 14
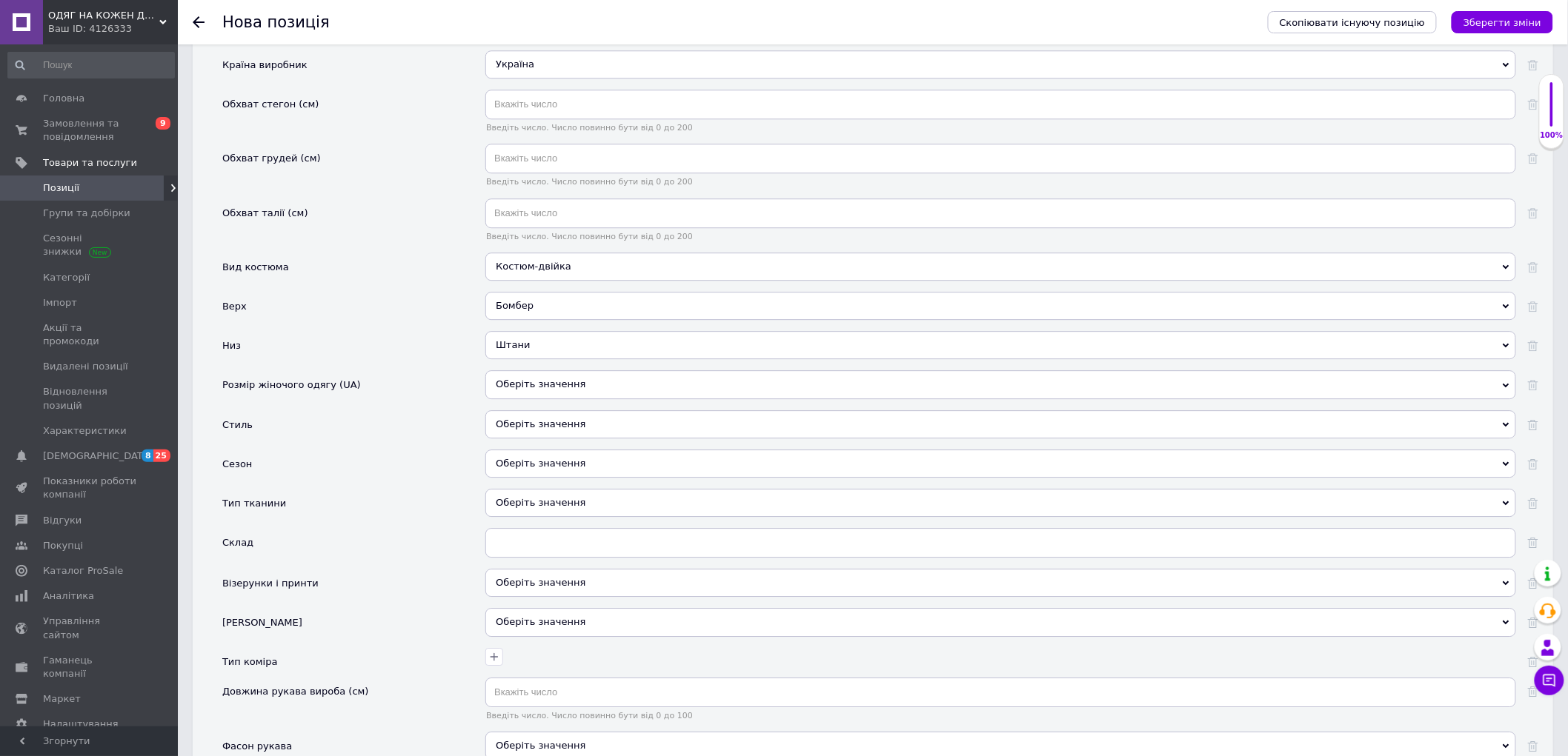
scroll to position [1667, 0]
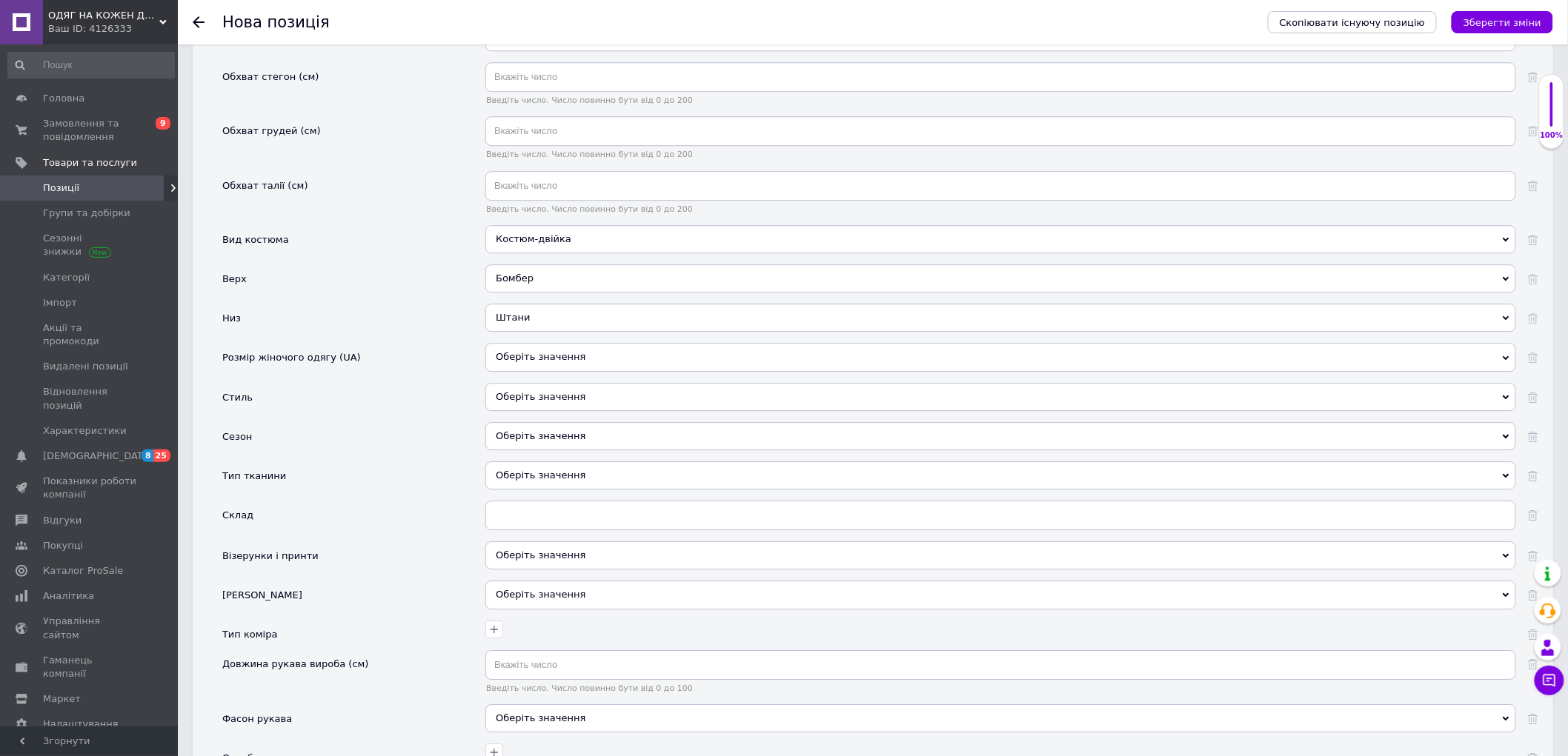
click at [535, 371] on div "Оберіть значення" at bounding box center [1001, 356] width 1031 height 28
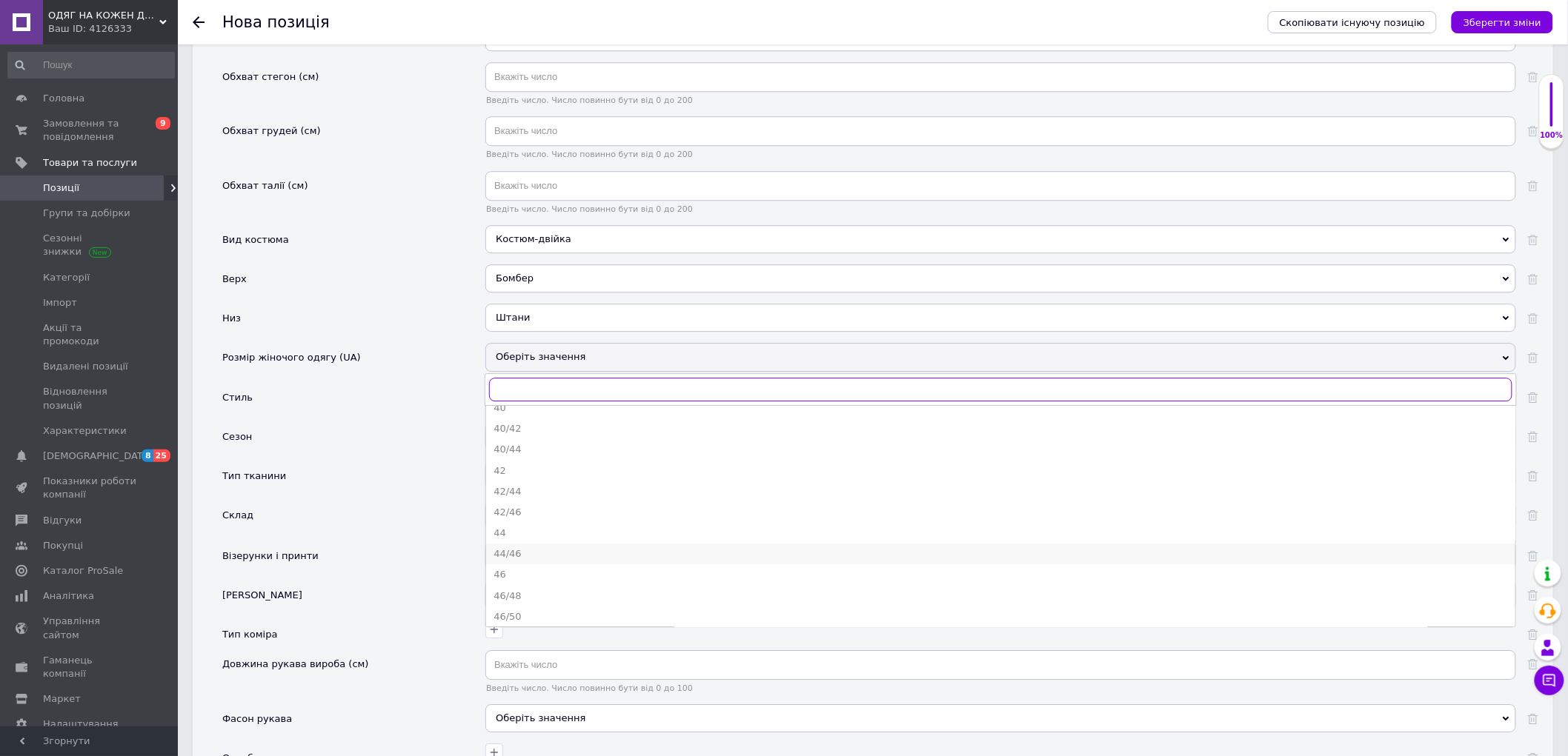
scroll to position [82, 0]
click at [542, 574] on div "46/48" at bounding box center [1000, 568] width 1014 height 14
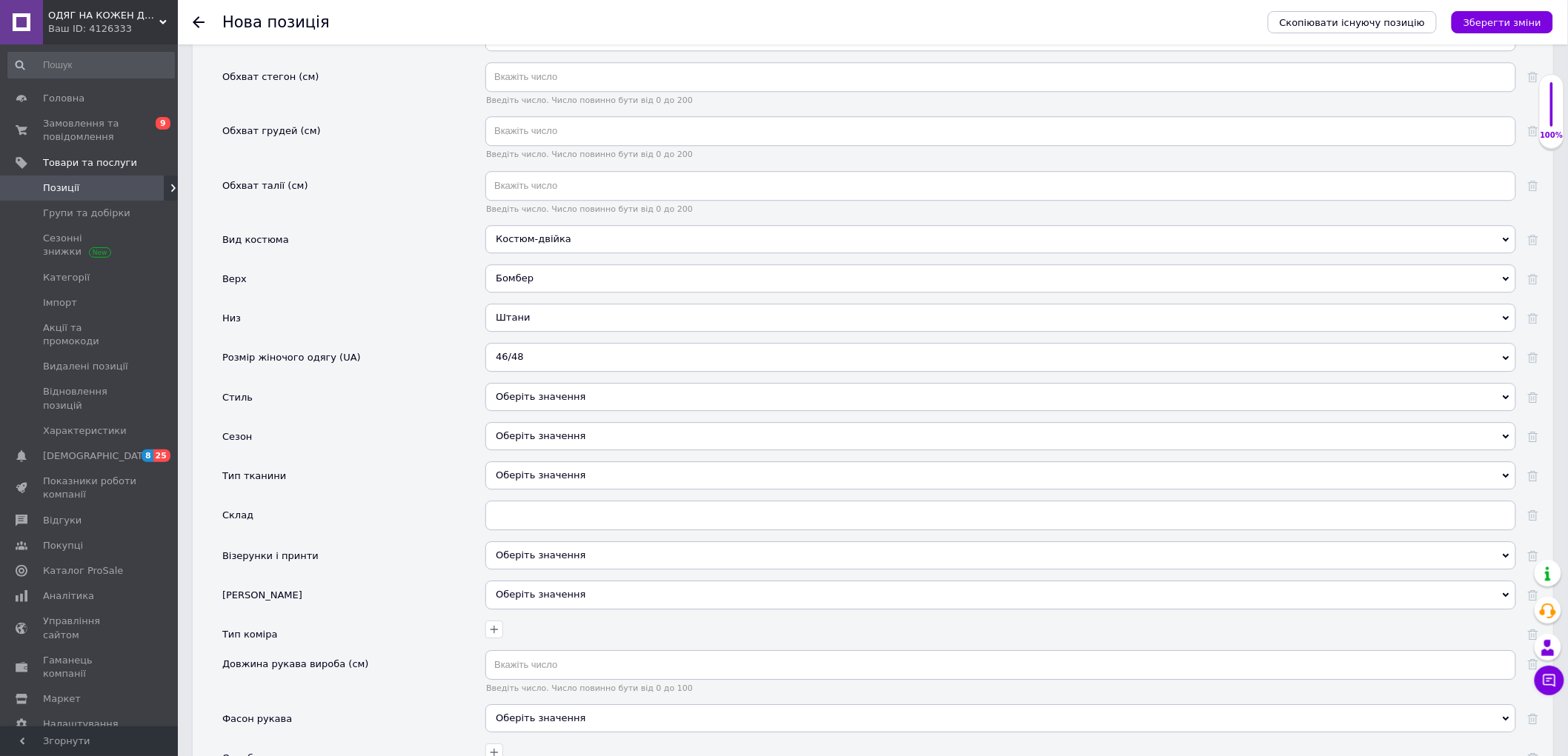
click at [550, 371] on div "46/48" at bounding box center [1001, 356] width 1031 height 28
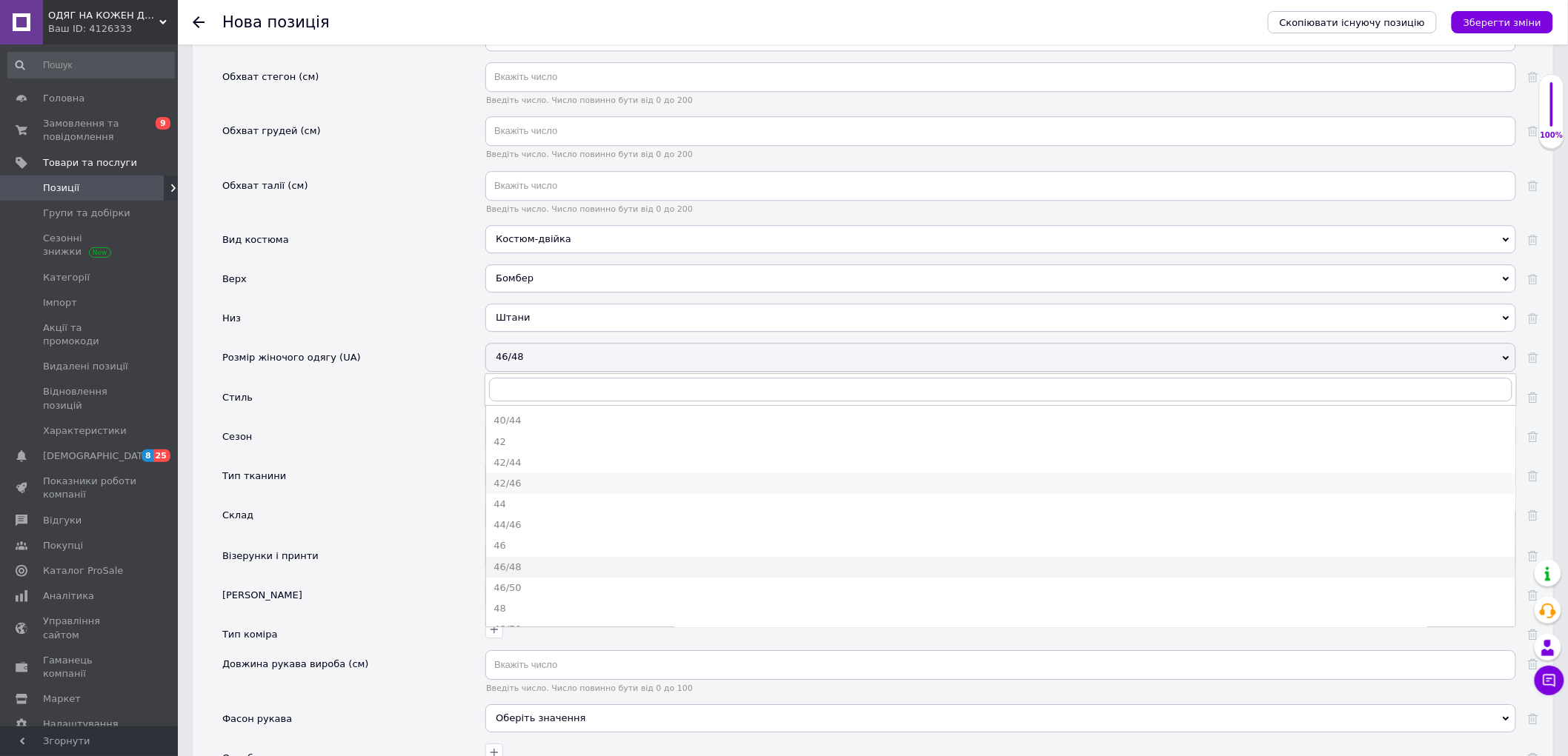
click at [539, 490] on div "42/46" at bounding box center [1000, 484] width 1014 height 14
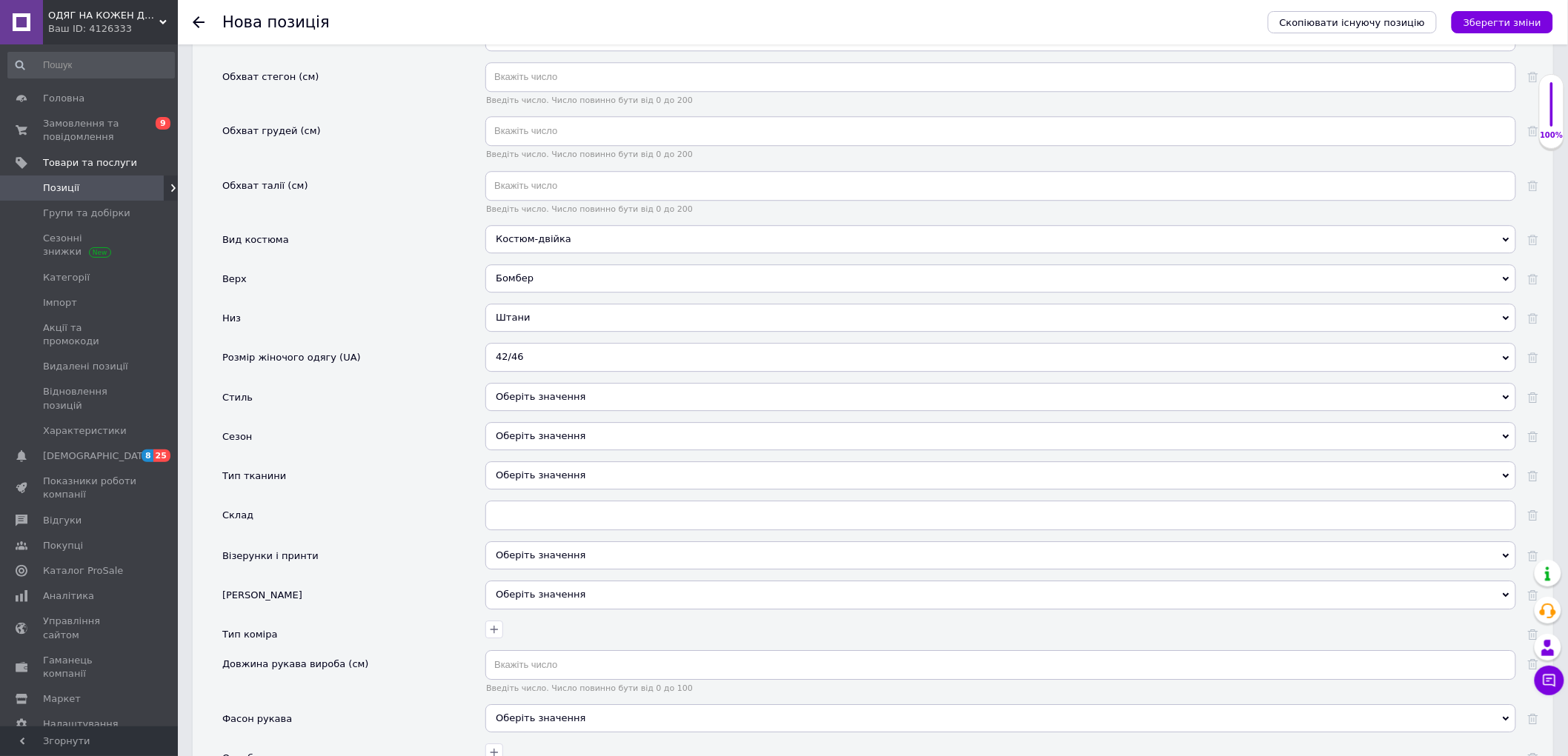
click at [538, 411] on div "Оберіть значення" at bounding box center [1001, 396] width 1031 height 28
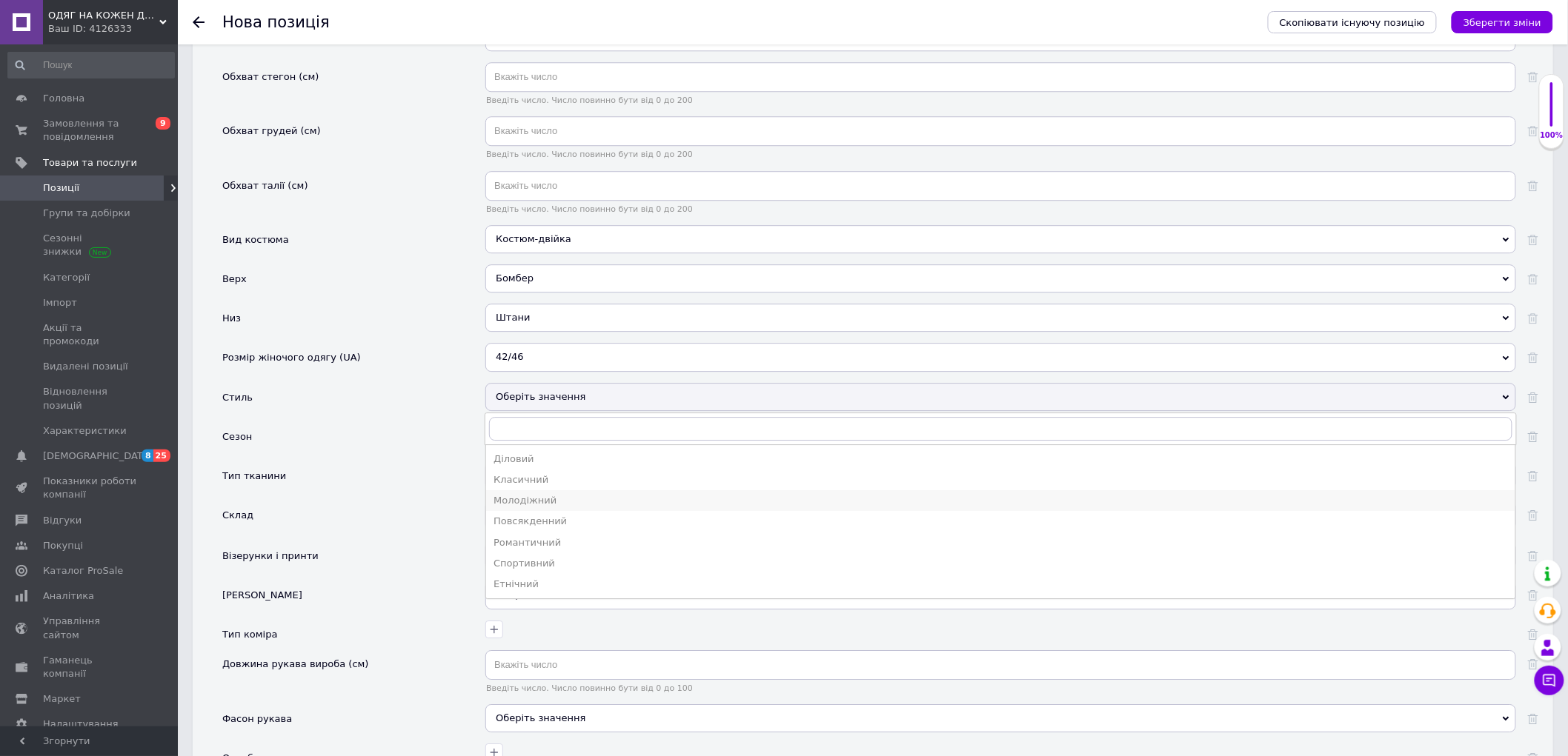
click at [535, 507] on div "Молодіжний" at bounding box center [1000, 501] width 1014 height 14
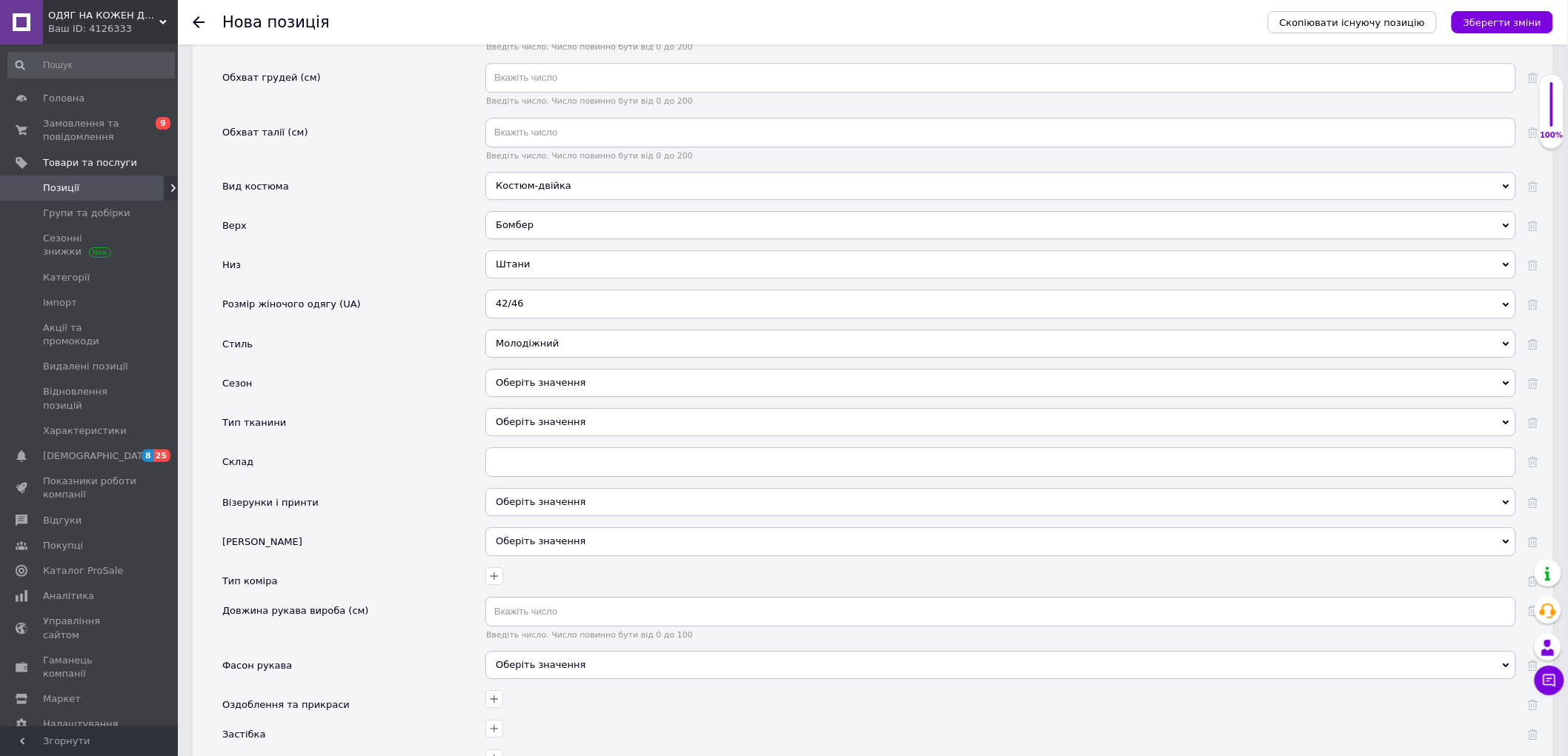
scroll to position [1750, 0]
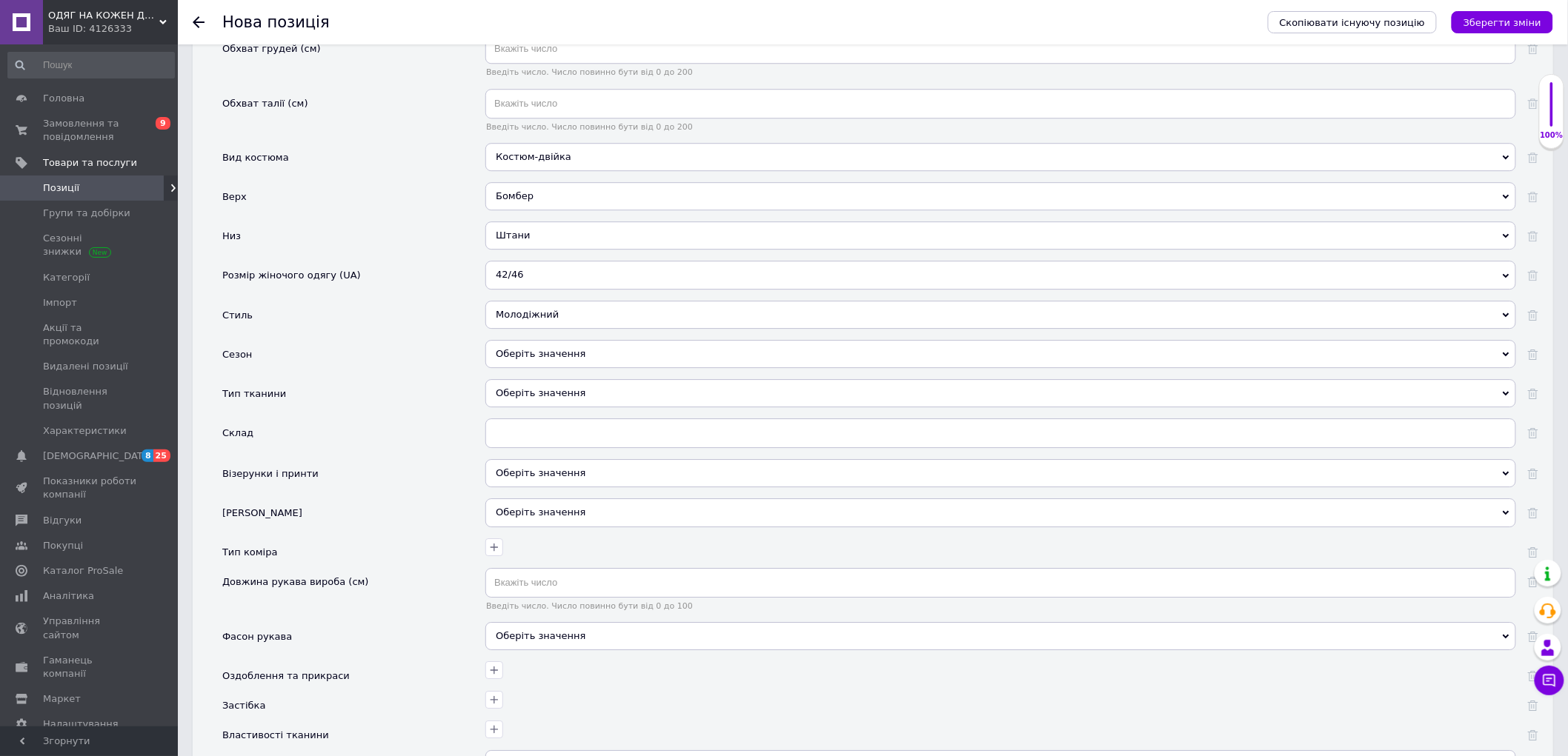
click at [536, 368] on div "Оберіть значення" at bounding box center [1001, 354] width 1031 height 28
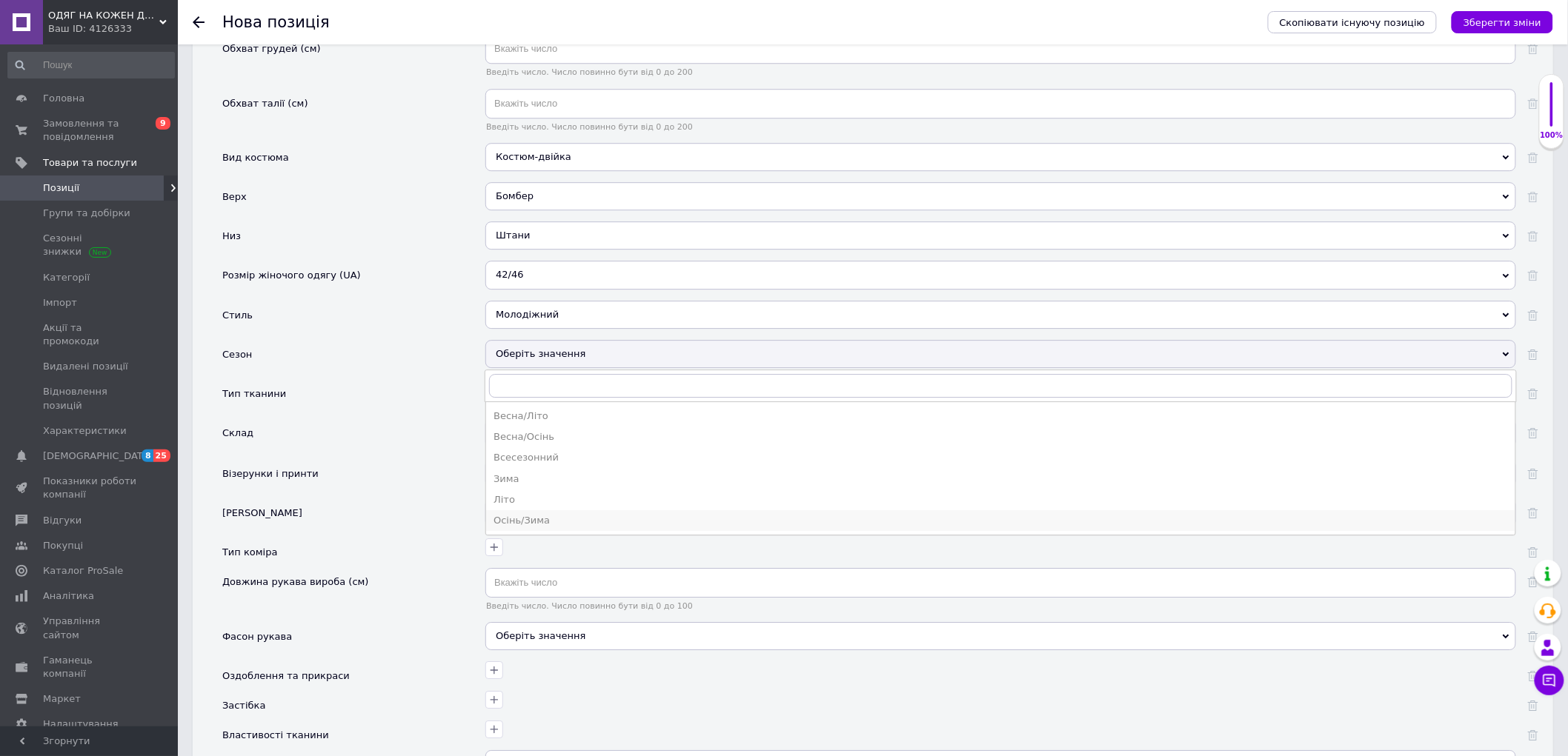
click at [530, 527] on div "Осінь/Зима" at bounding box center [1000, 521] width 1014 height 14
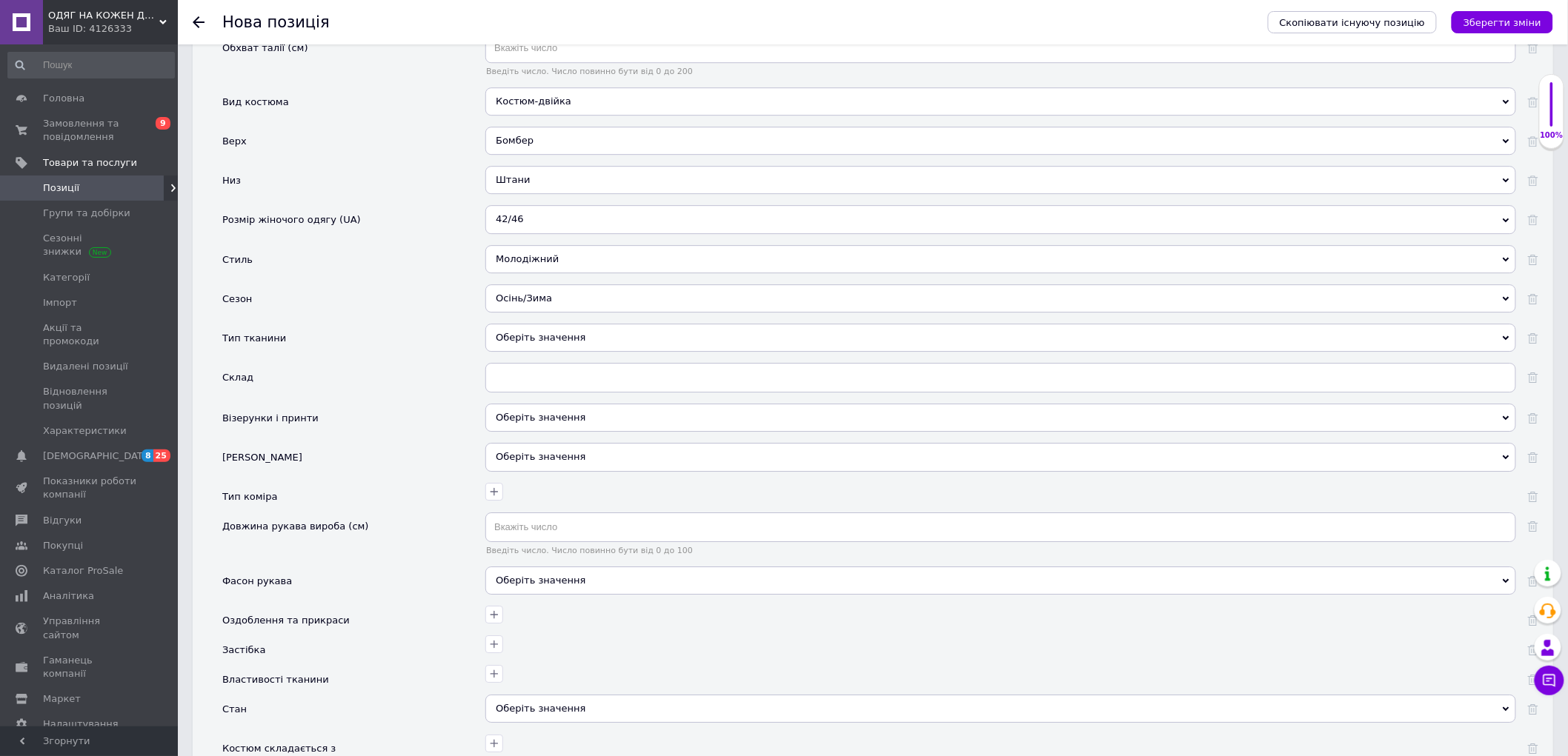
scroll to position [1831, 0]
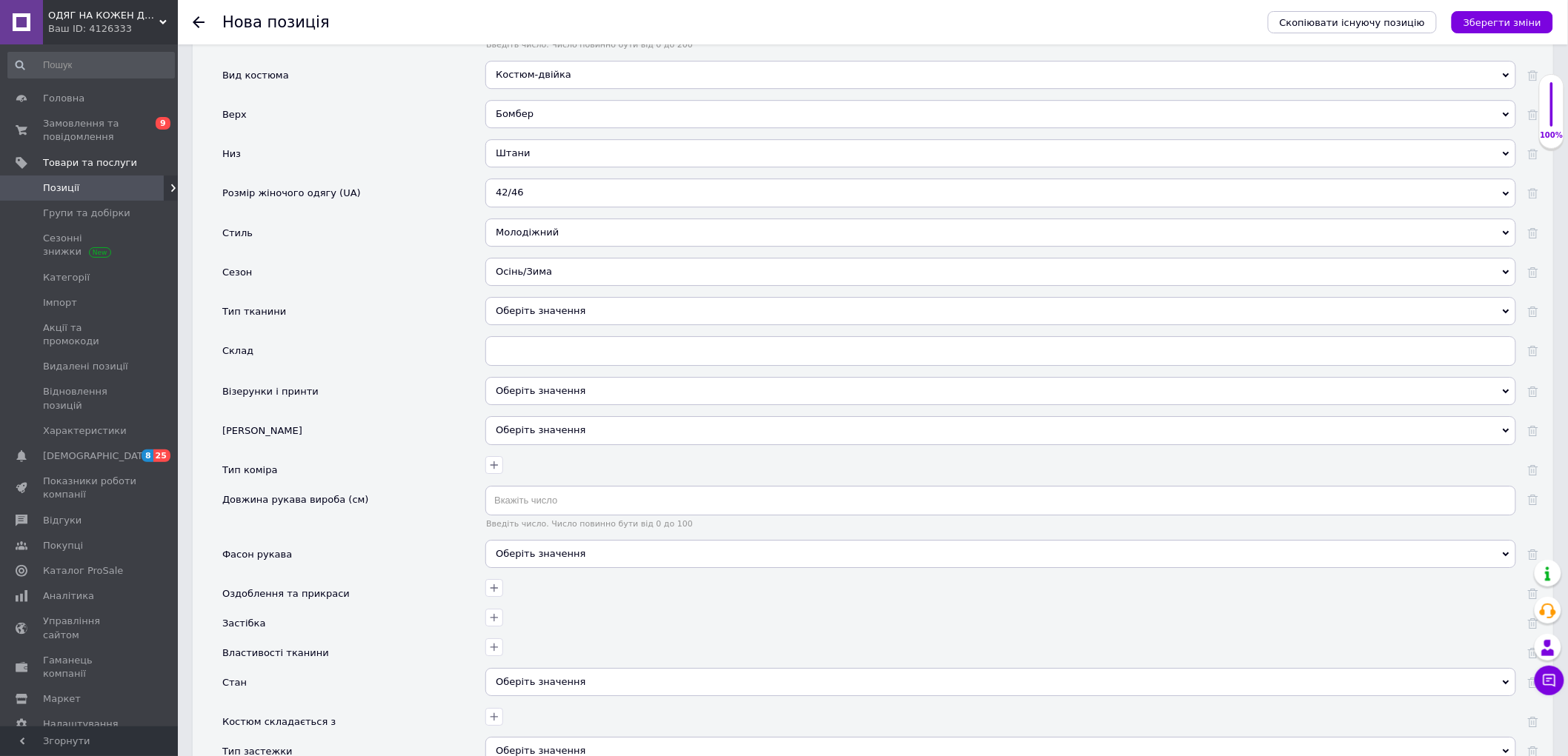
click at [578, 325] on div "Оберіть значення" at bounding box center [1001, 311] width 1031 height 28
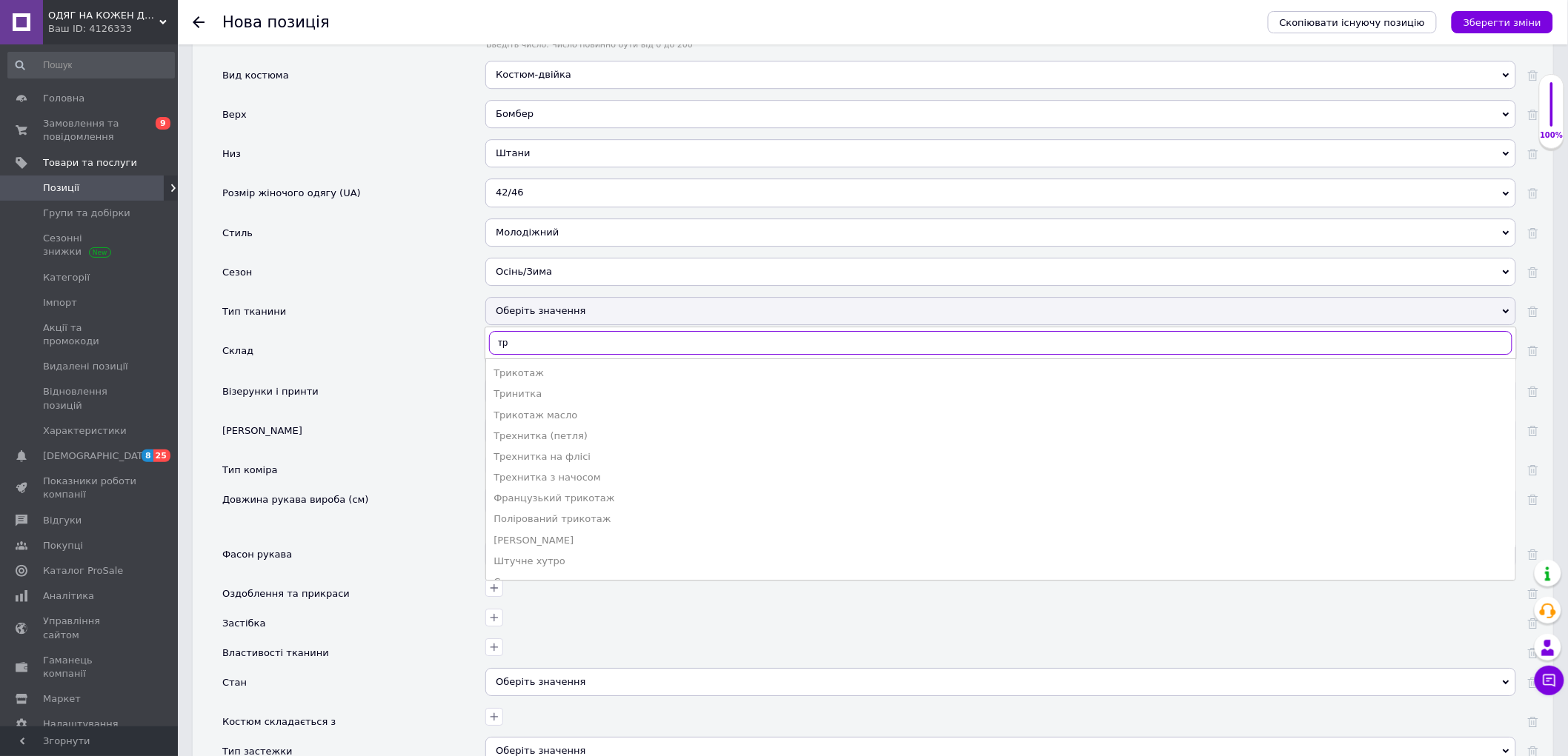
type input "тр"
click at [586, 463] on div "Трехнитка на флісі" at bounding box center [1000, 457] width 1014 height 14
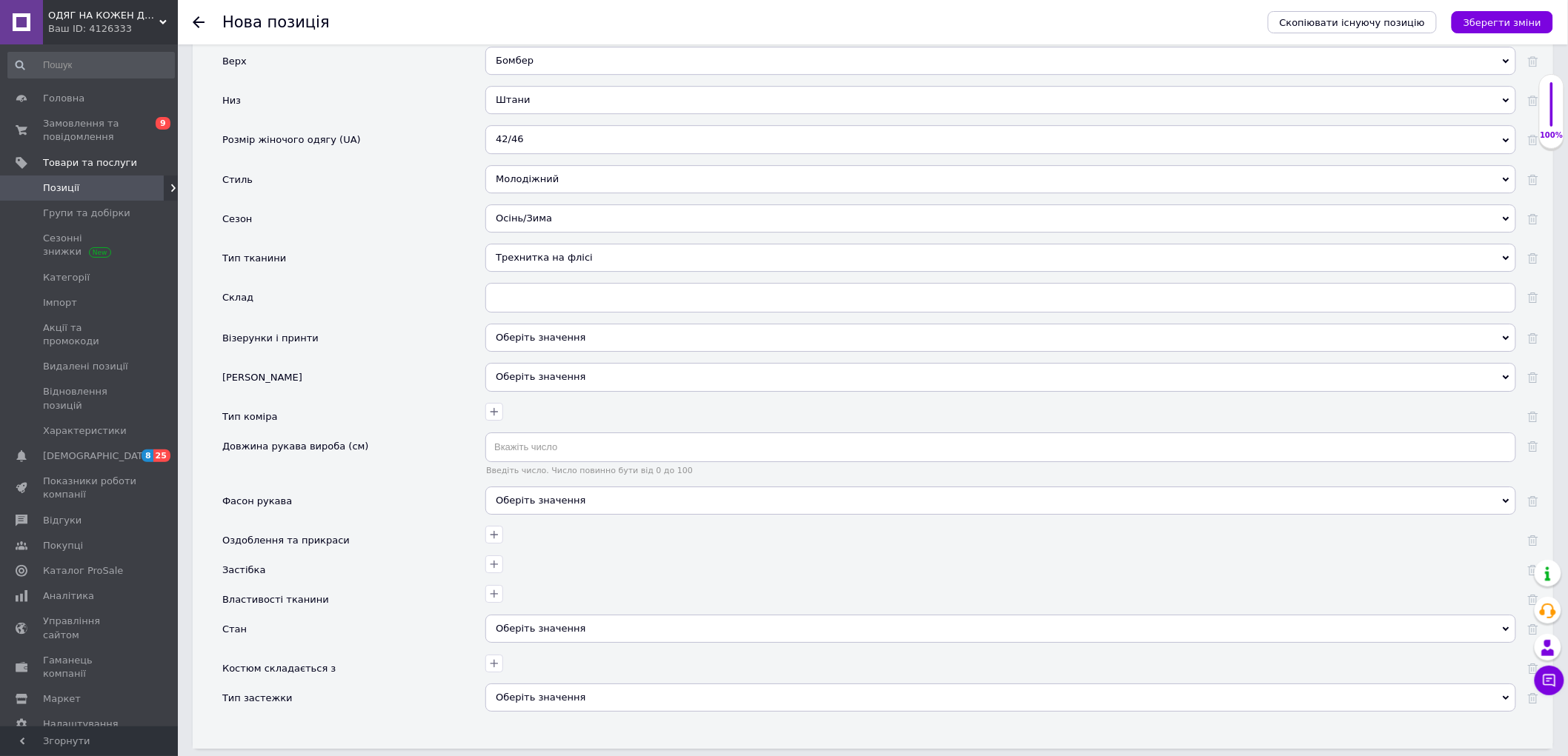
scroll to position [1913, 0]
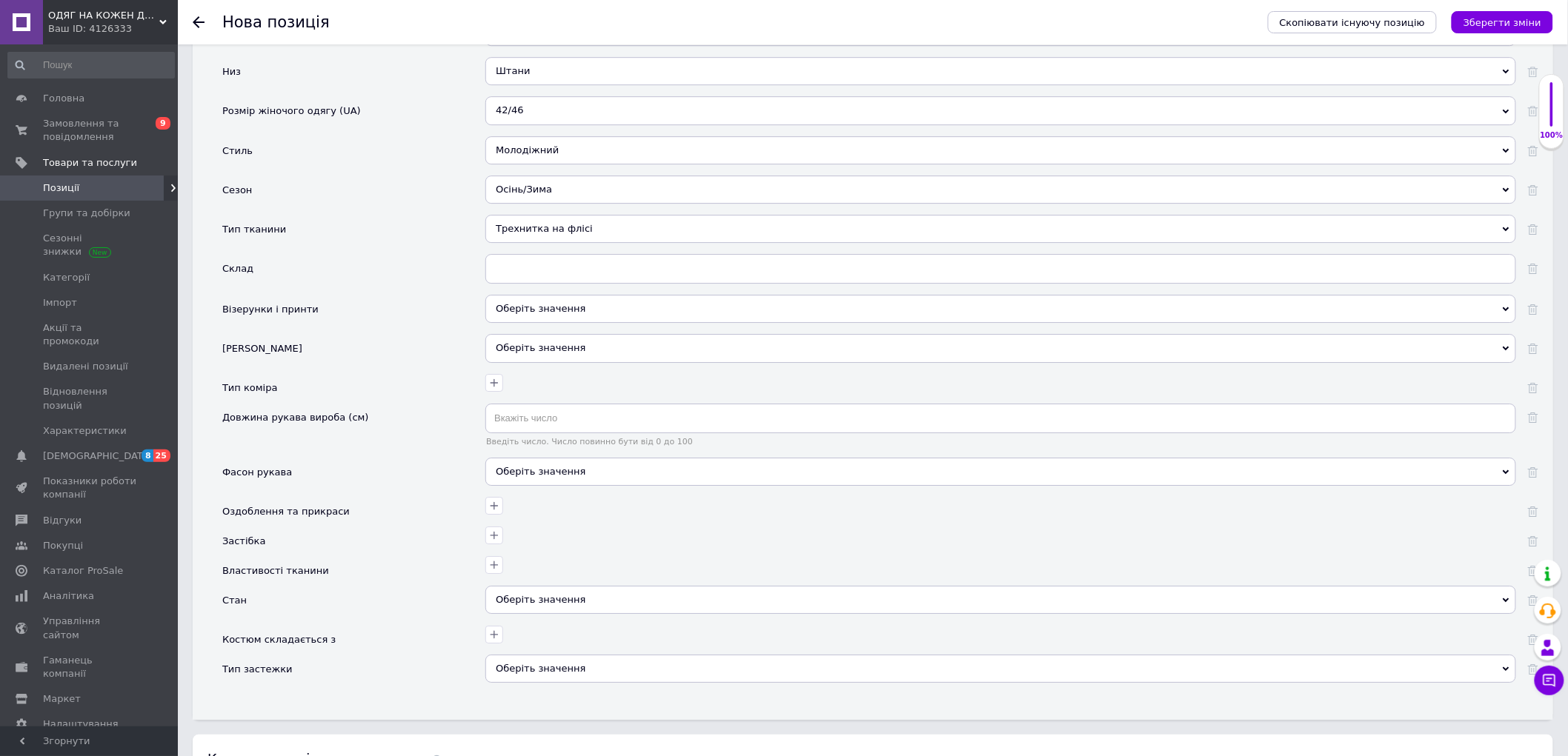
click at [525, 323] on div "Оберіть значення" at bounding box center [1001, 308] width 1031 height 28
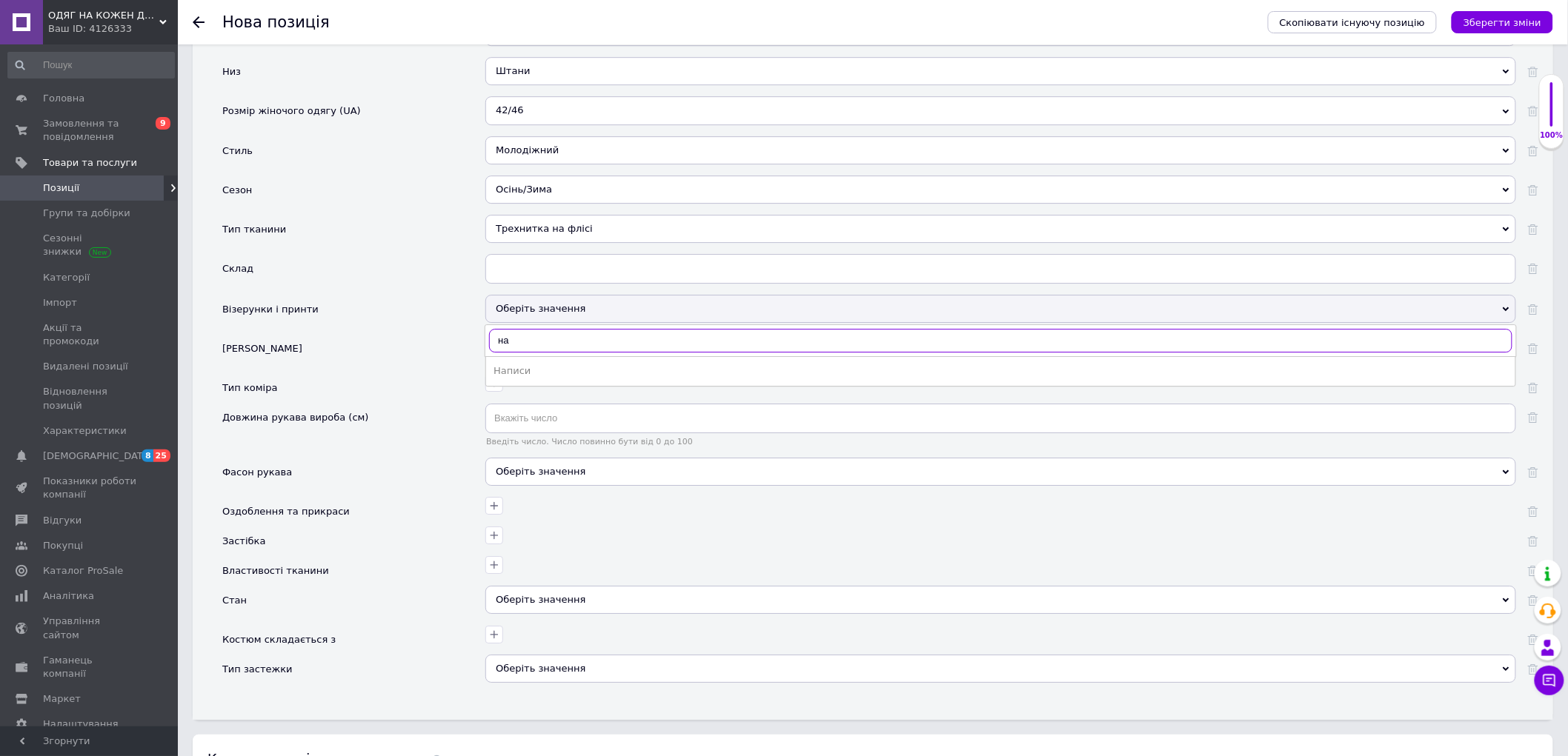
type input "н"
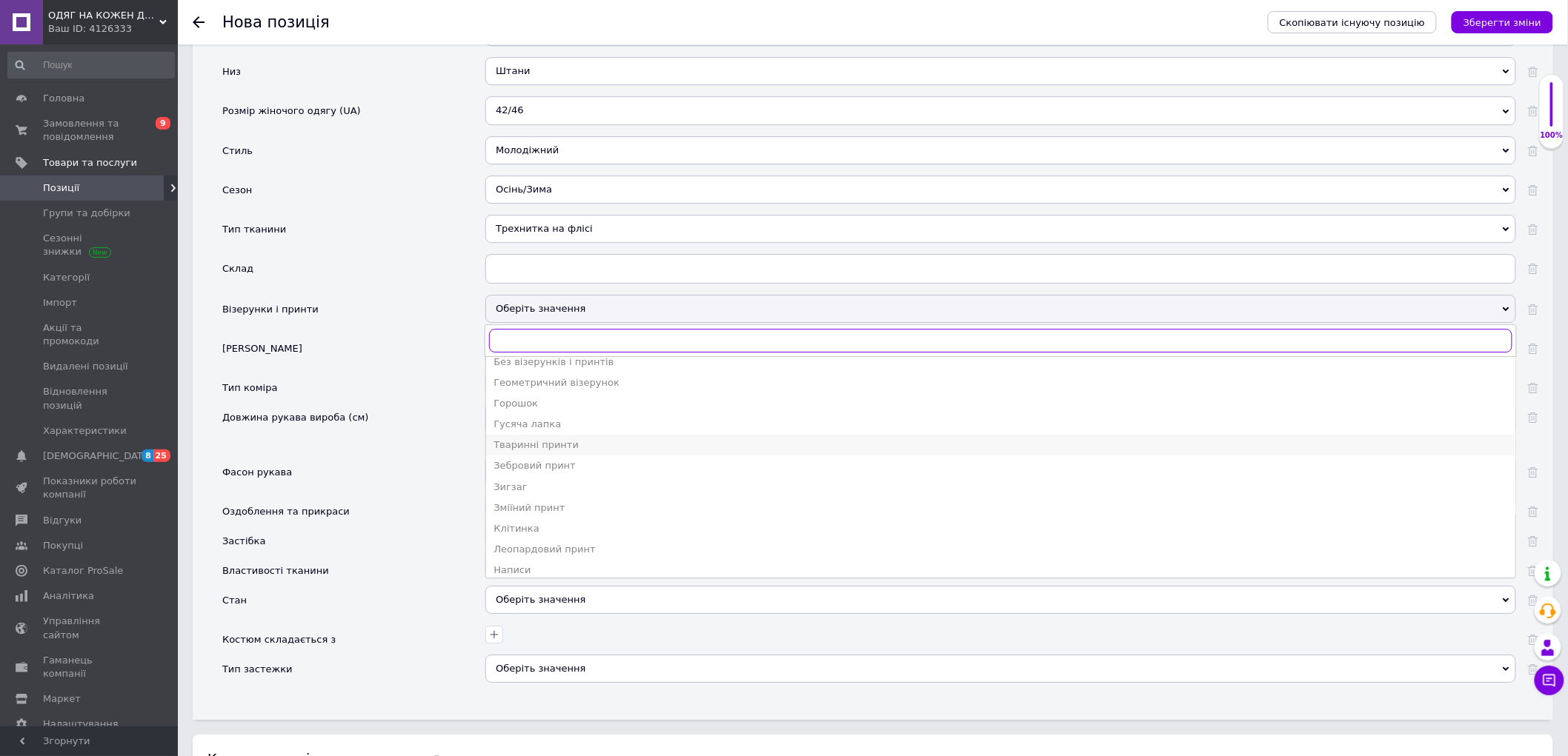
scroll to position [82, 0]
click at [546, 525] on div "Написи" at bounding box center [1000, 518] width 1014 height 14
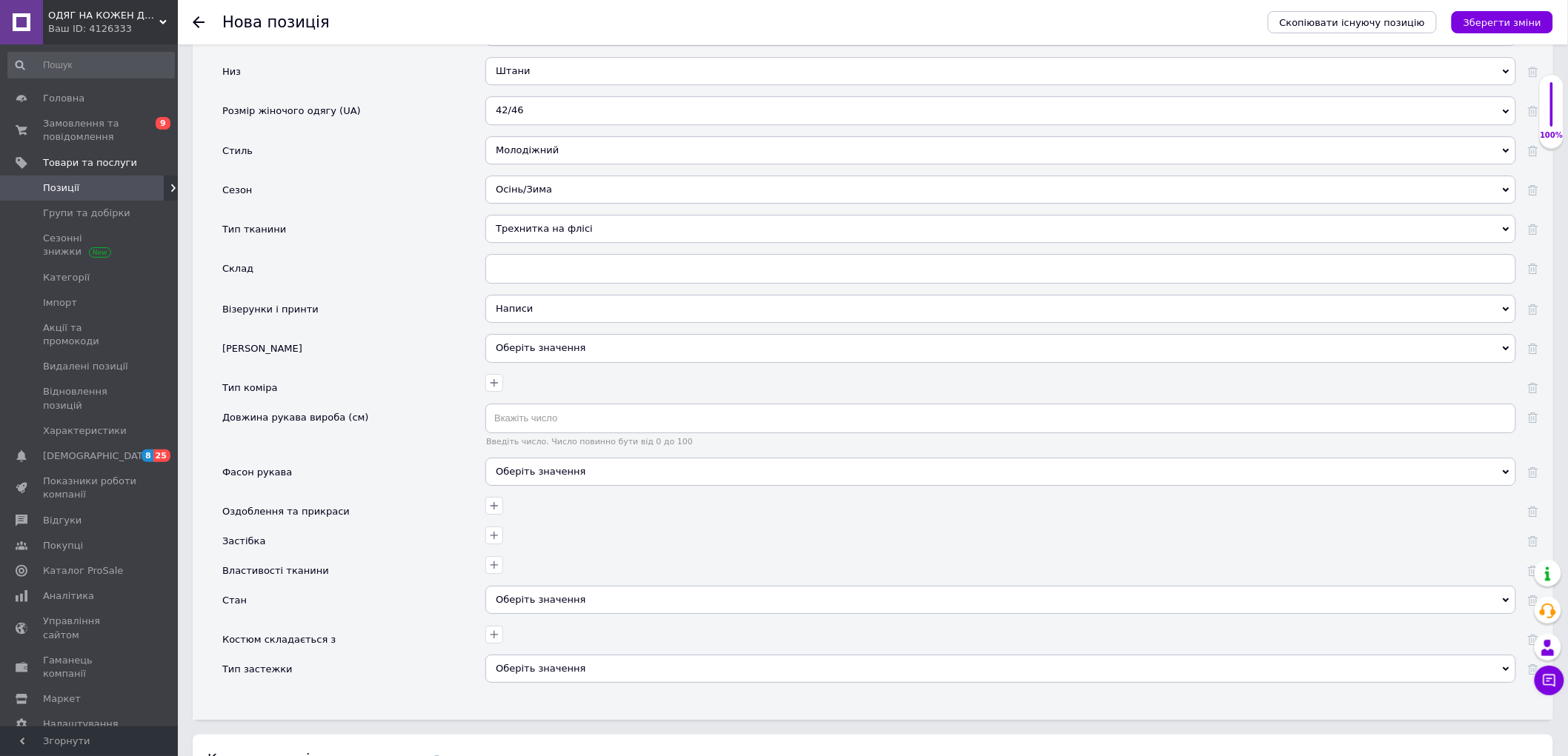
click at [552, 362] on div "Оберіть значення" at bounding box center [1001, 348] width 1031 height 28
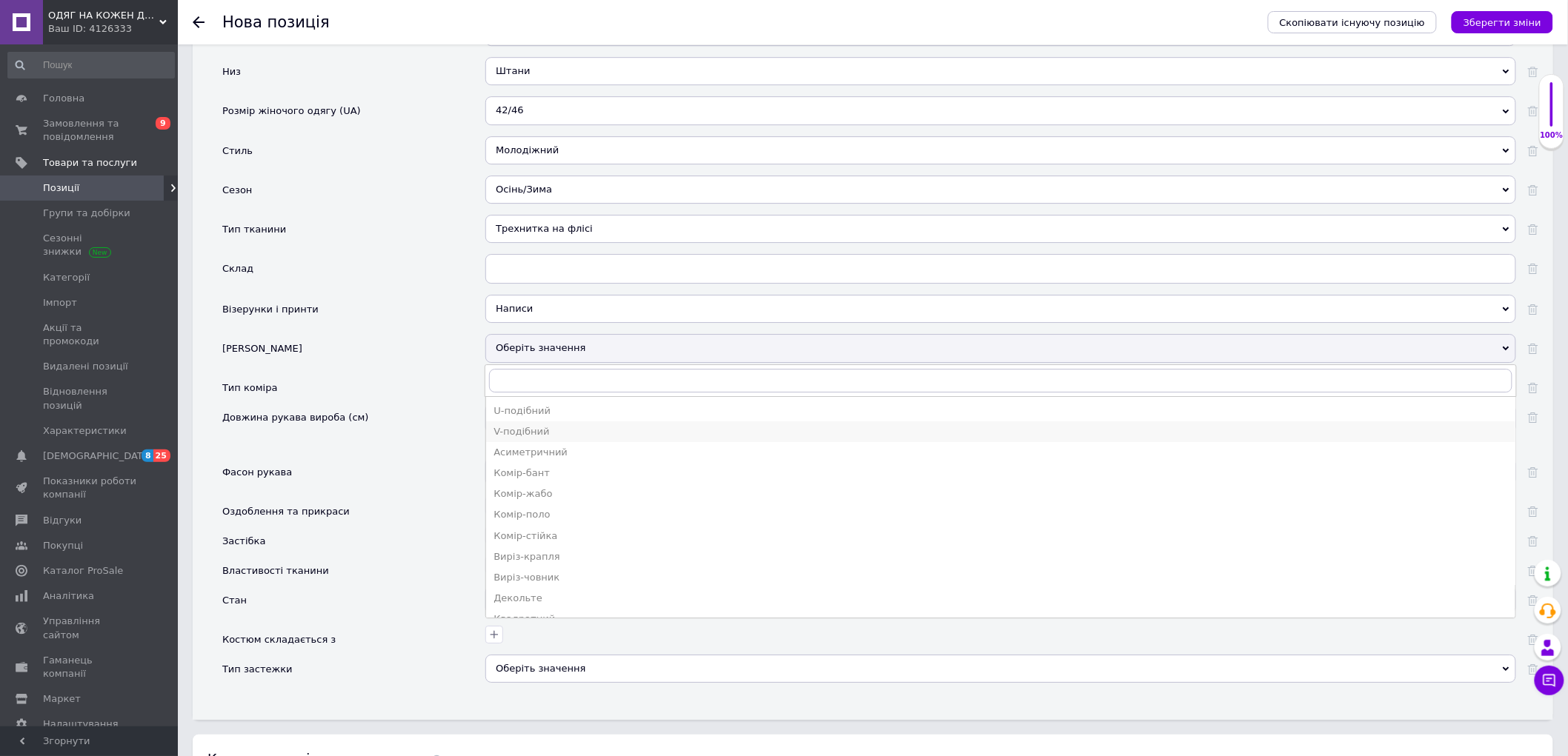
click at [514, 439] on div "V-подібний" at bounding box center [1000, 432] width 1014 height 14
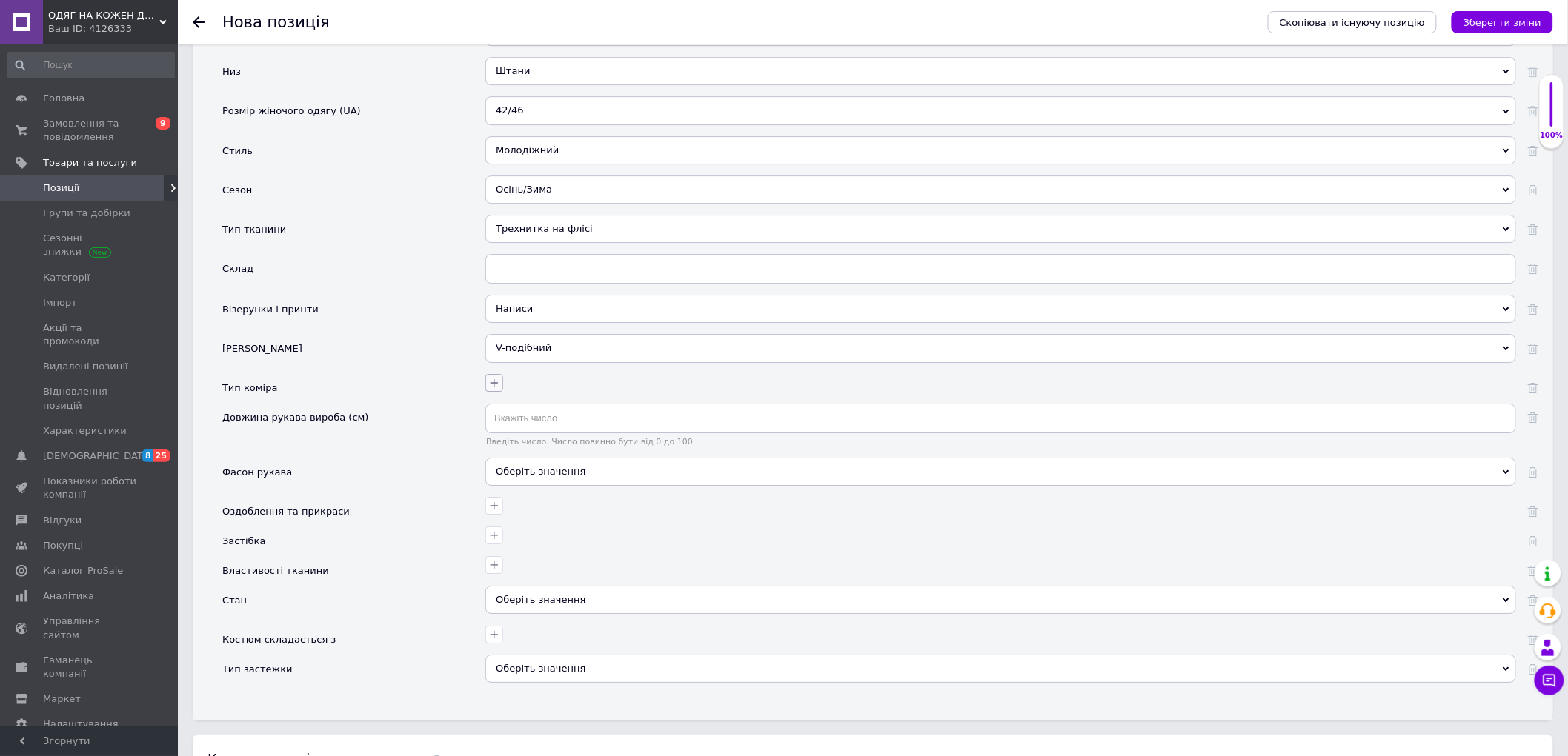
click at [492, 392] on button "button" at bounding box center [494, 383] width 18 height 18
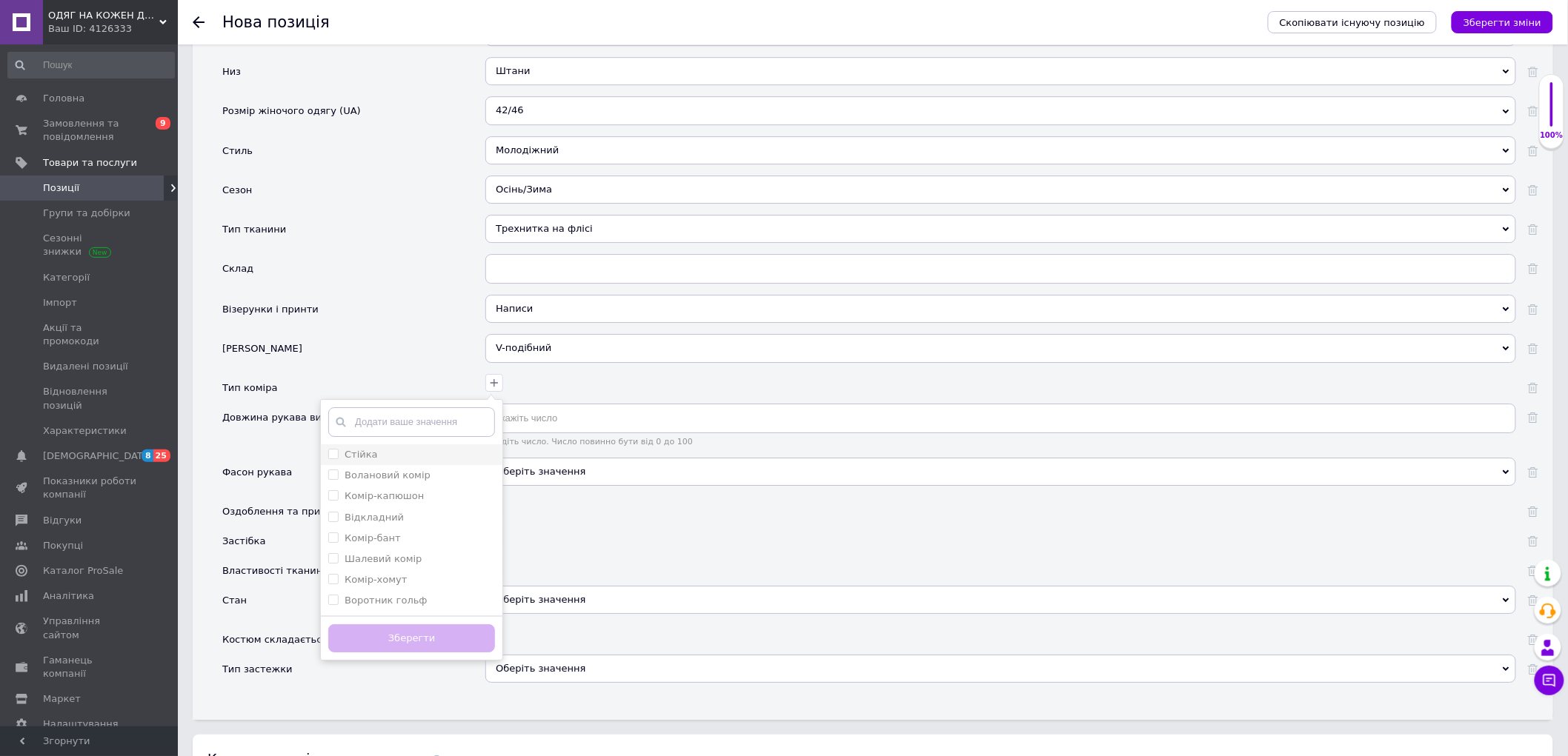
click at [387, 465] on li "Стійка" at bounding box center [412, 455] width 182 height 20
checkbox input "true"
click at [426, 653] on button "Зберегти" at bounding box center [412, 639] width 166 height 29
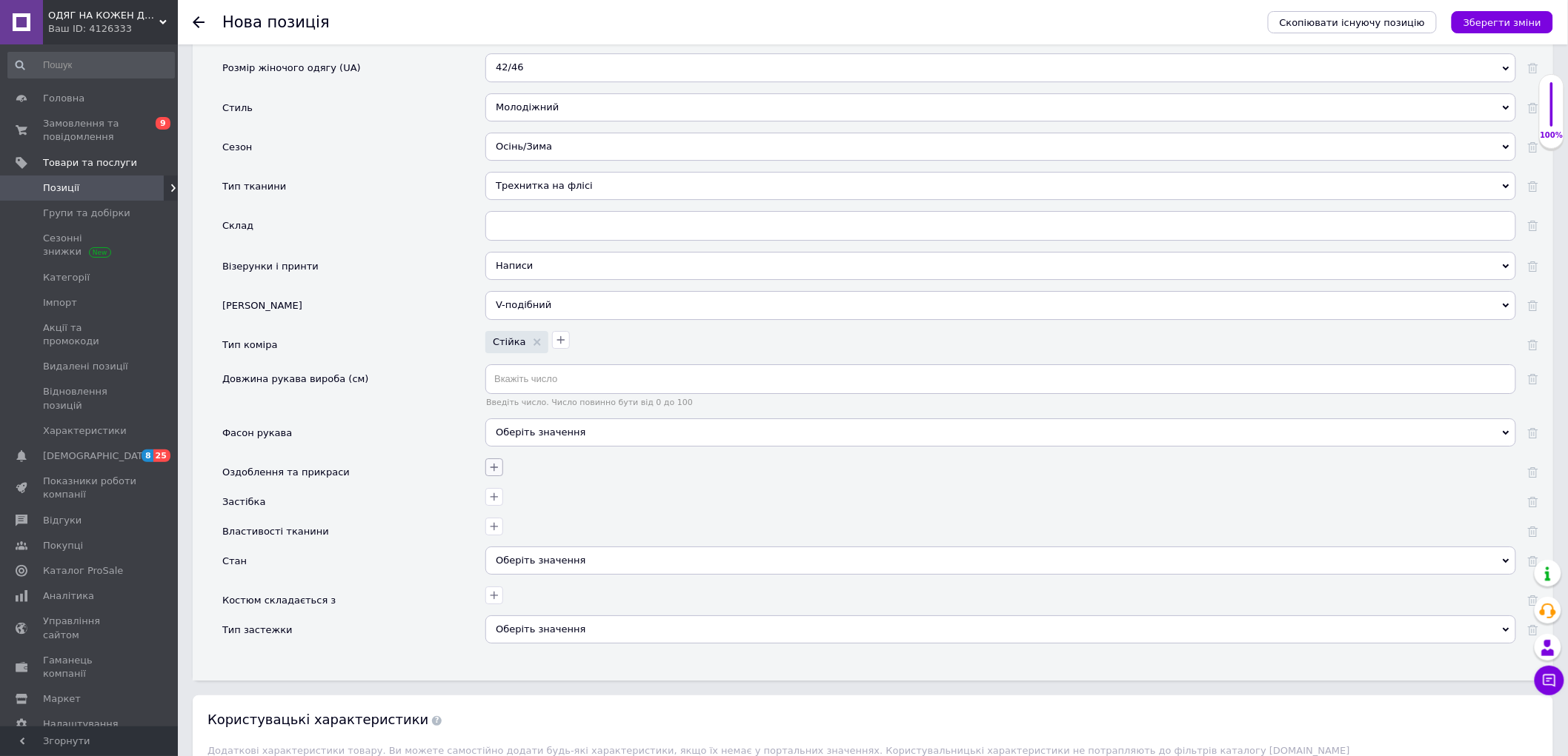
scroll to position [1996, 0]
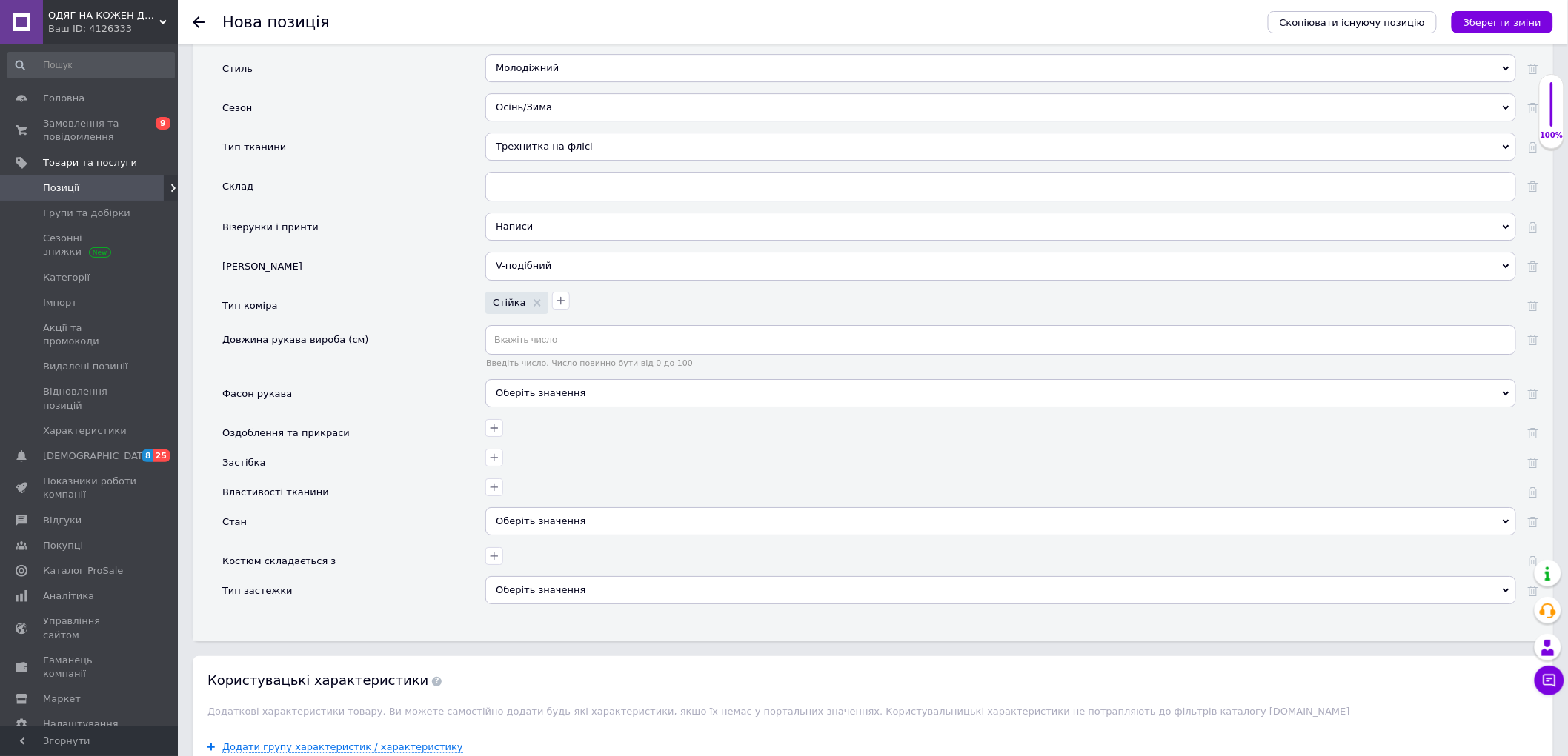
click at [514, 407] on div "Оберіть значення" at bounding box center [1001, 393] width 1031 height 28
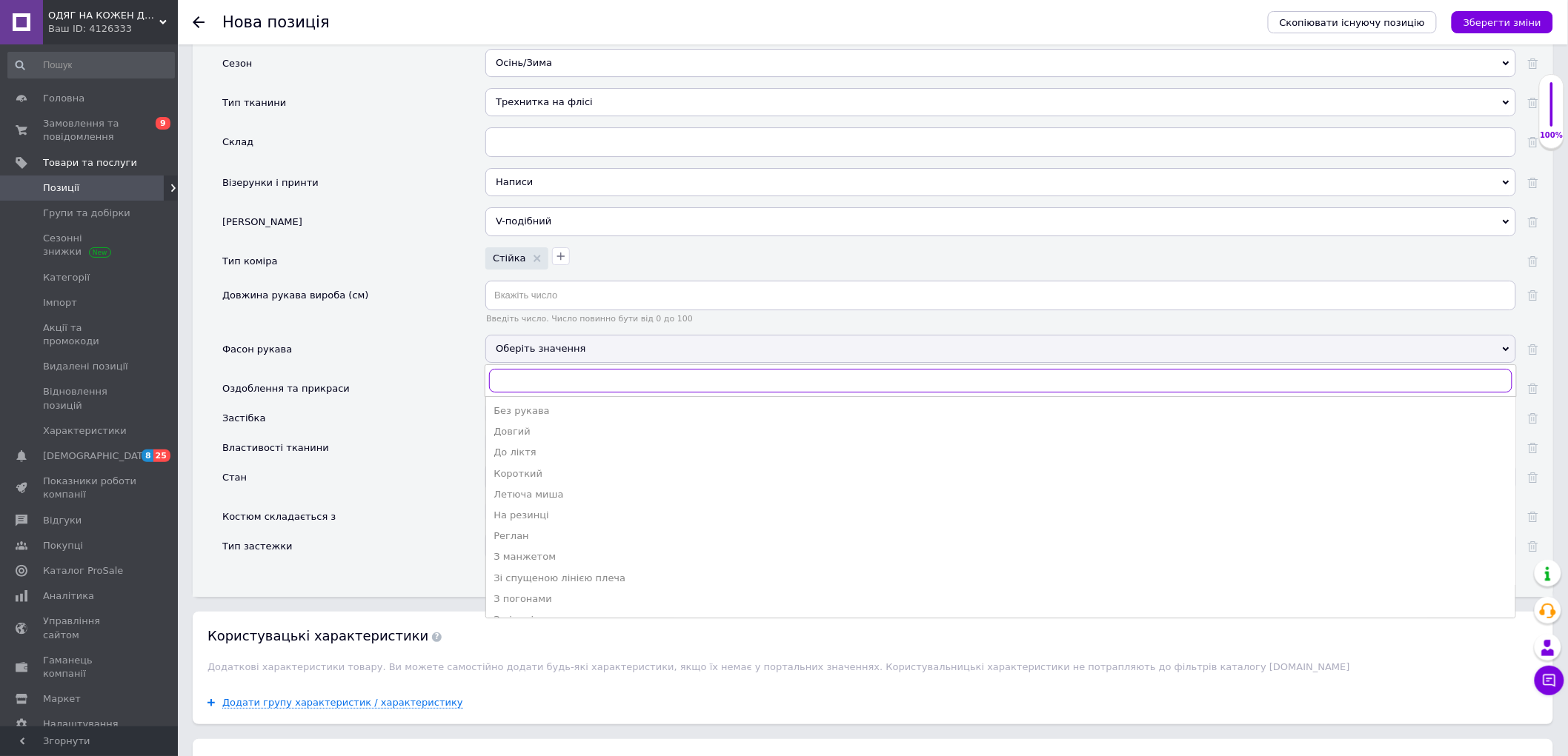
scroll to position [2078, 0]
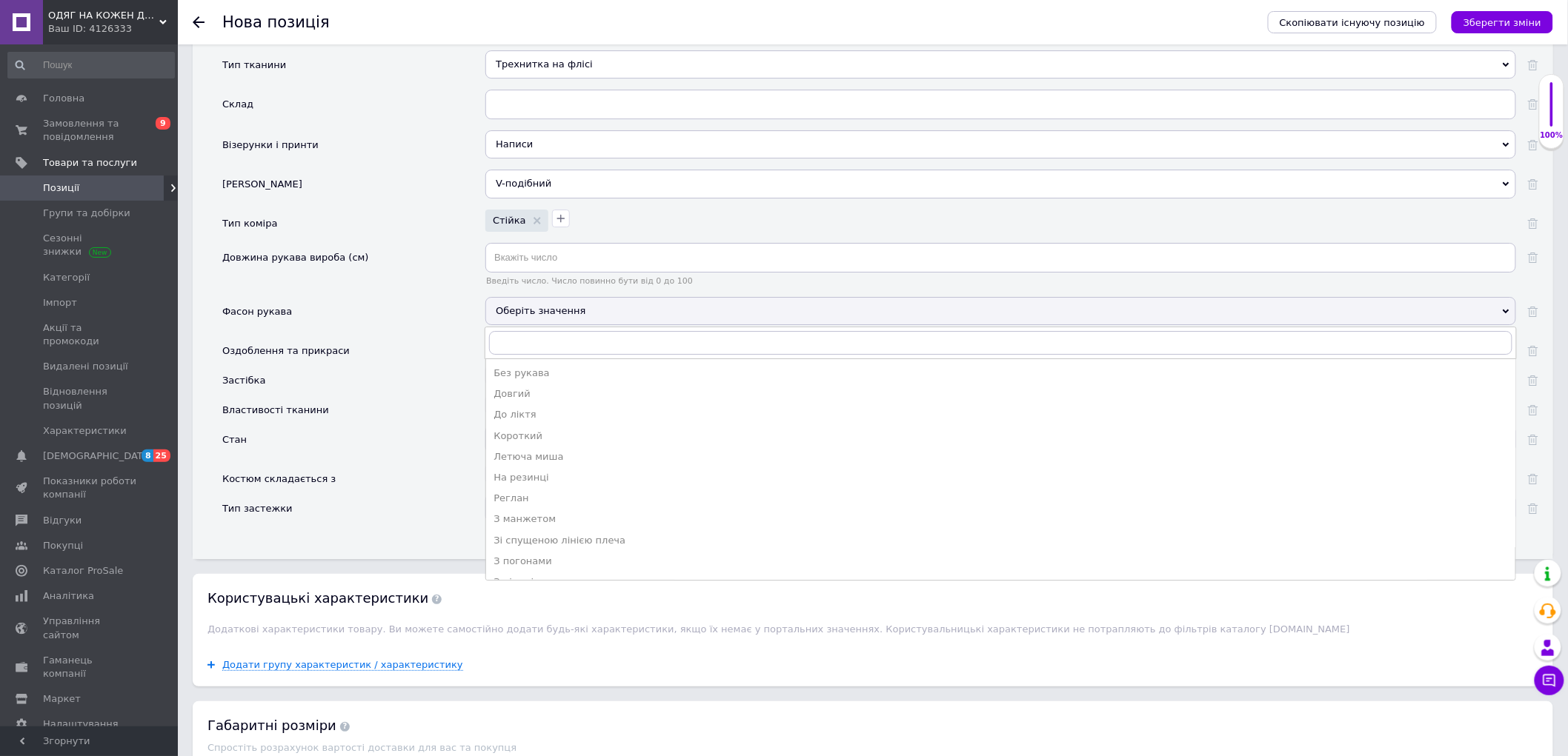
click at [538, 400] on div "Довгий" at bounding box center [1000, 394] width 1014 height 14
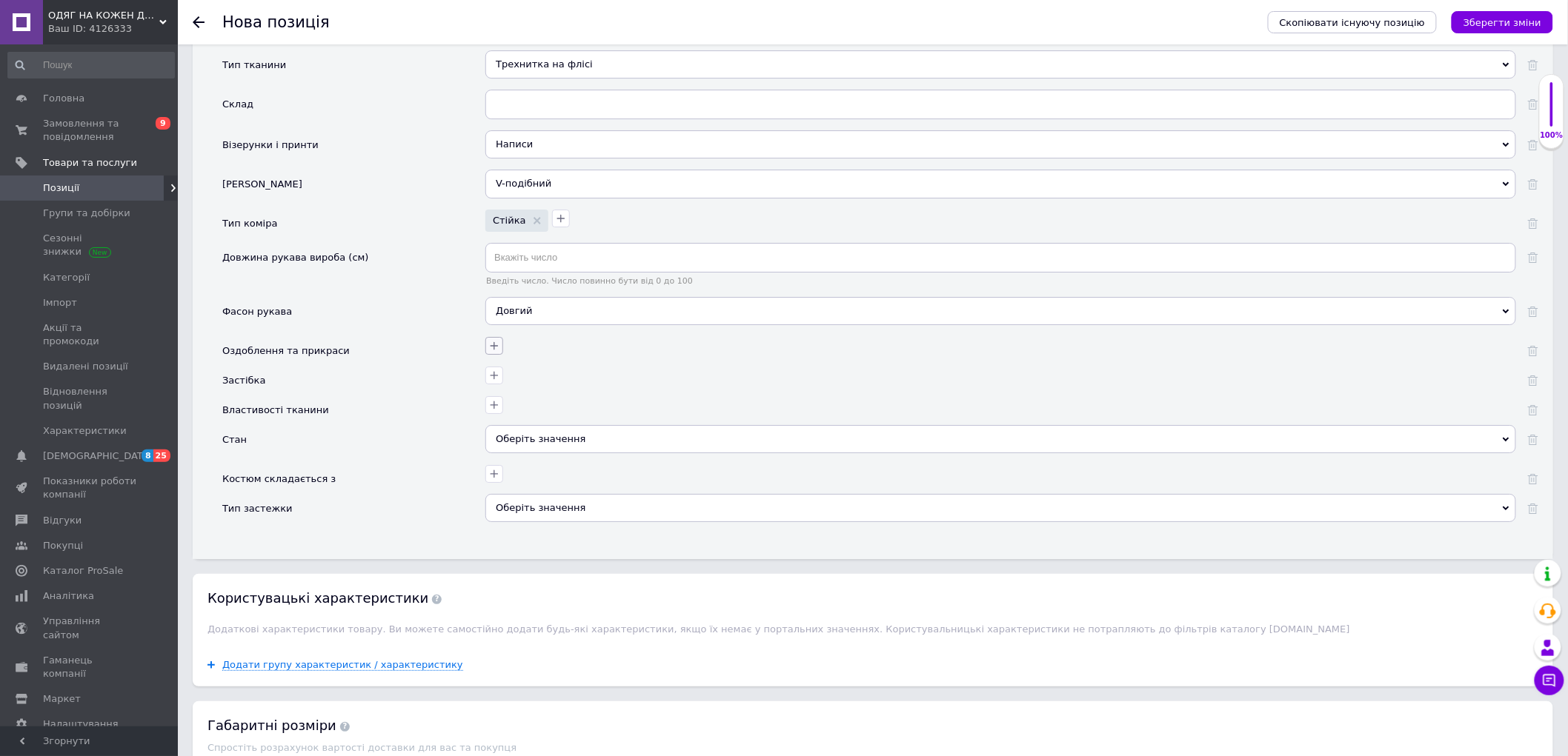
click at [494, 350] on icon "button" at bounding box center [495, 345] width 8 height 8
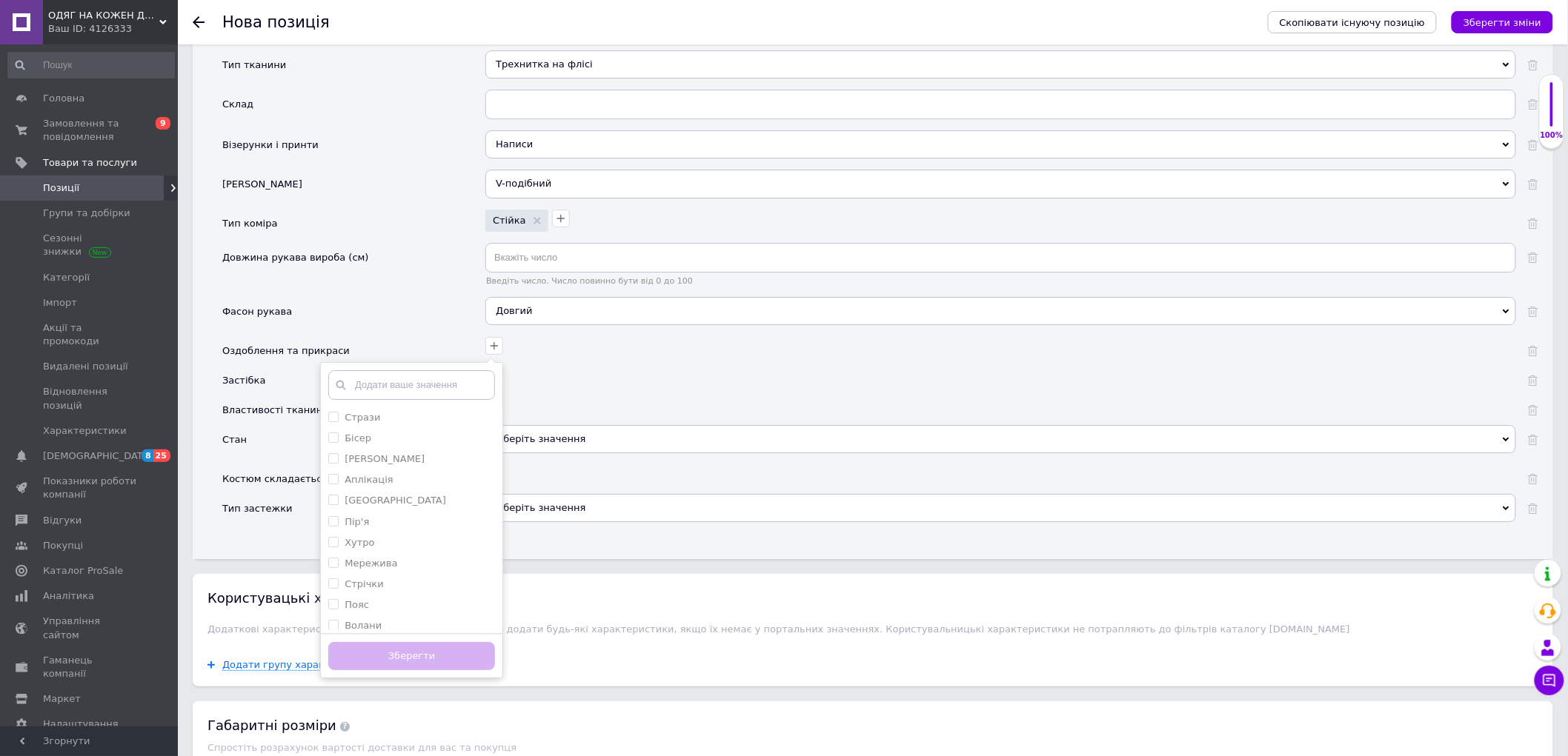
click at [615, 494] on div at bounding box center [1001, 479] width 1031 height 30
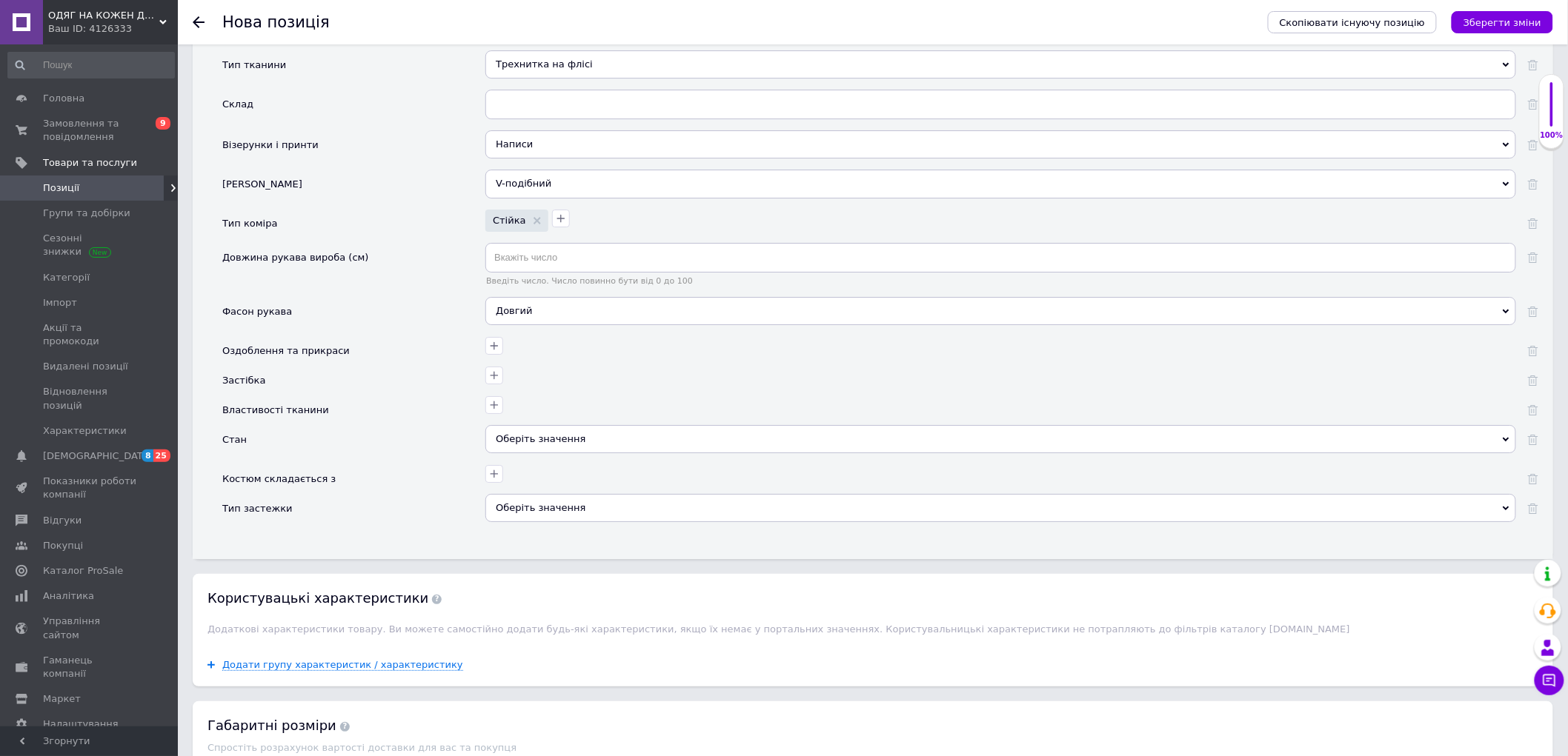
click at [502, 384] on div at bounding box center [494, 375] width 18 height 18
click at [499, 381] on icon "button" at bounding box center [494, 376] width 12 height 12
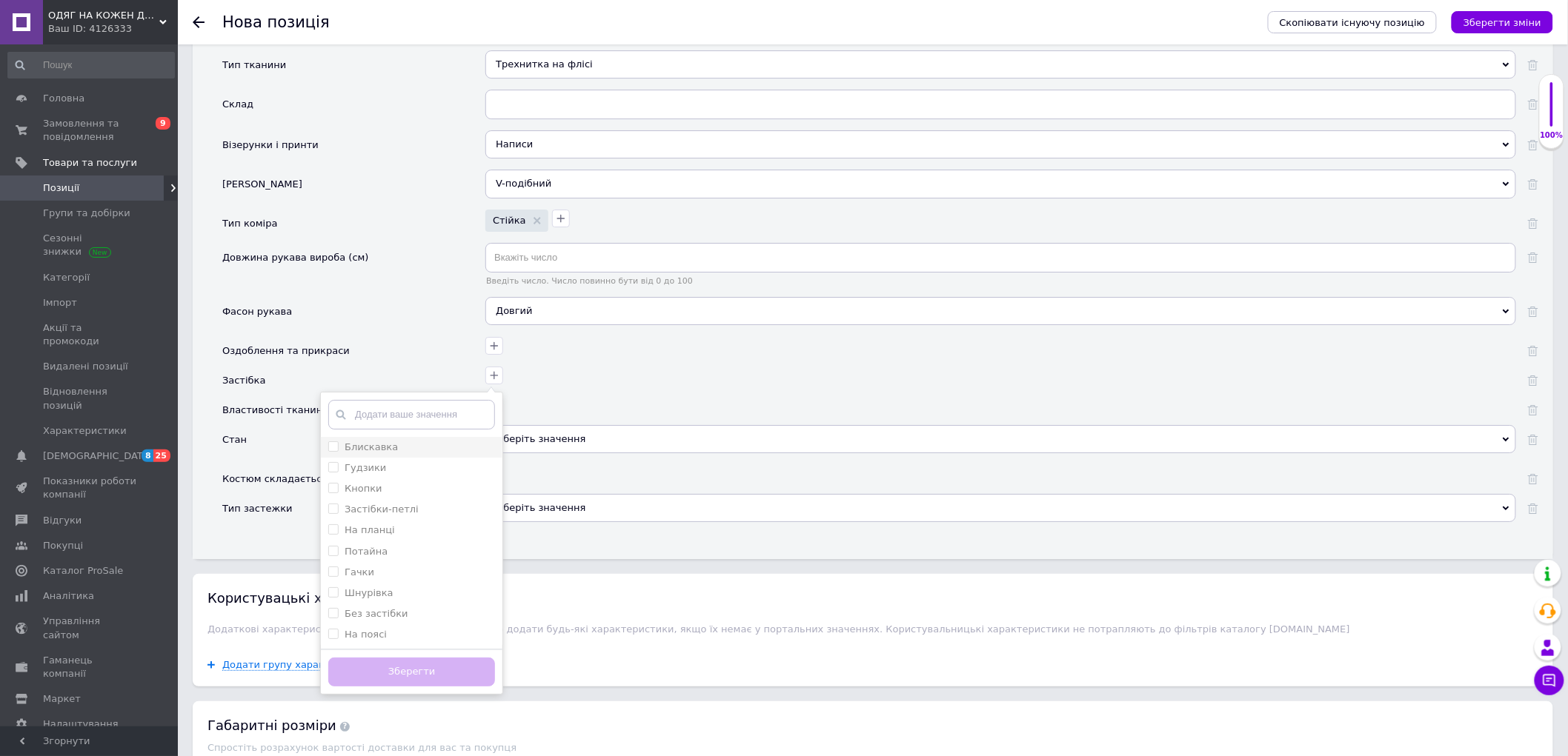
click at [402, 454] on div "Блискавка" at bounding box center [412, 447] width 166 height 14
checkbox input "true"
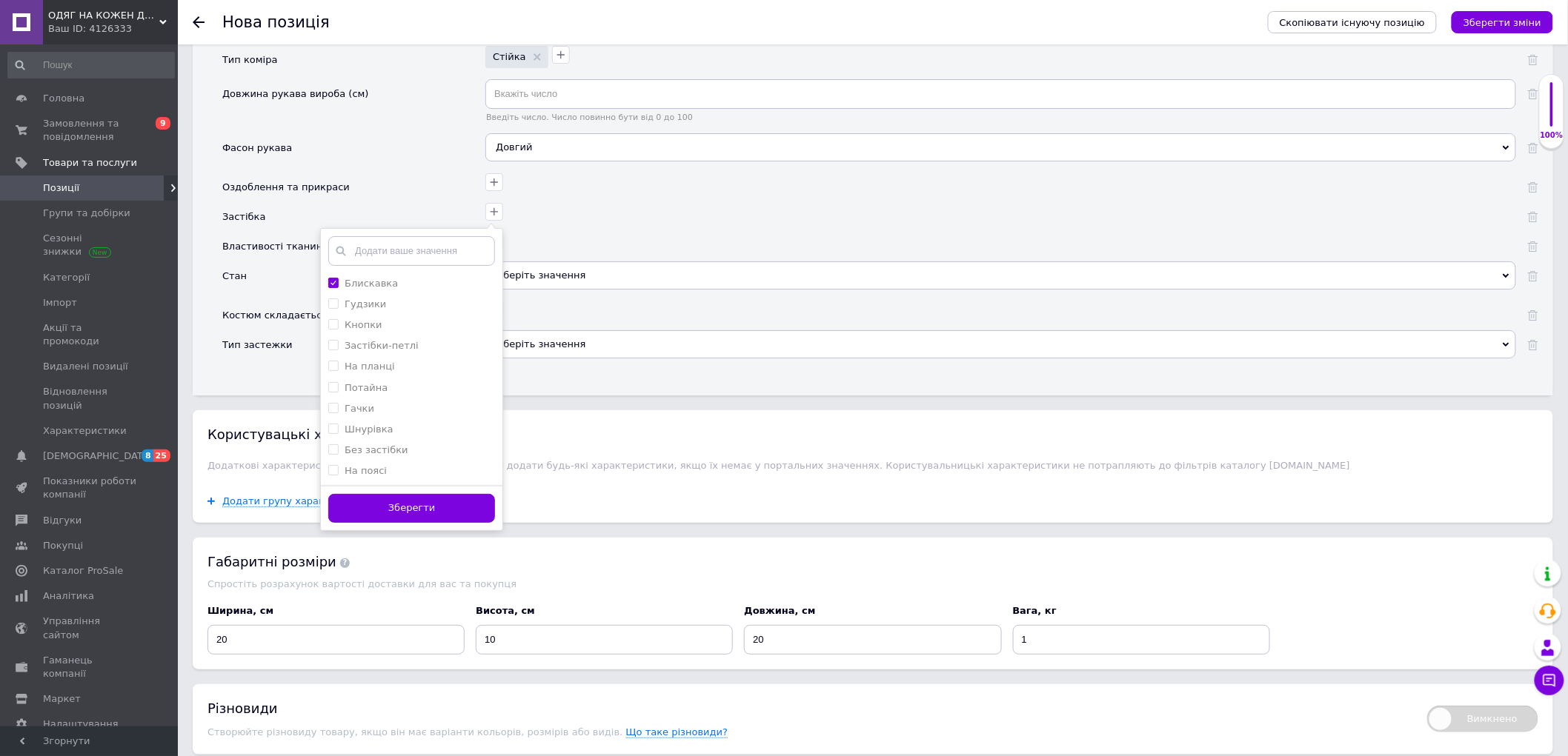
scroll to position [2243, 0]
click at [445, 522] on button "Зберегти" at bounding box center [412, 507] width 166 height 29
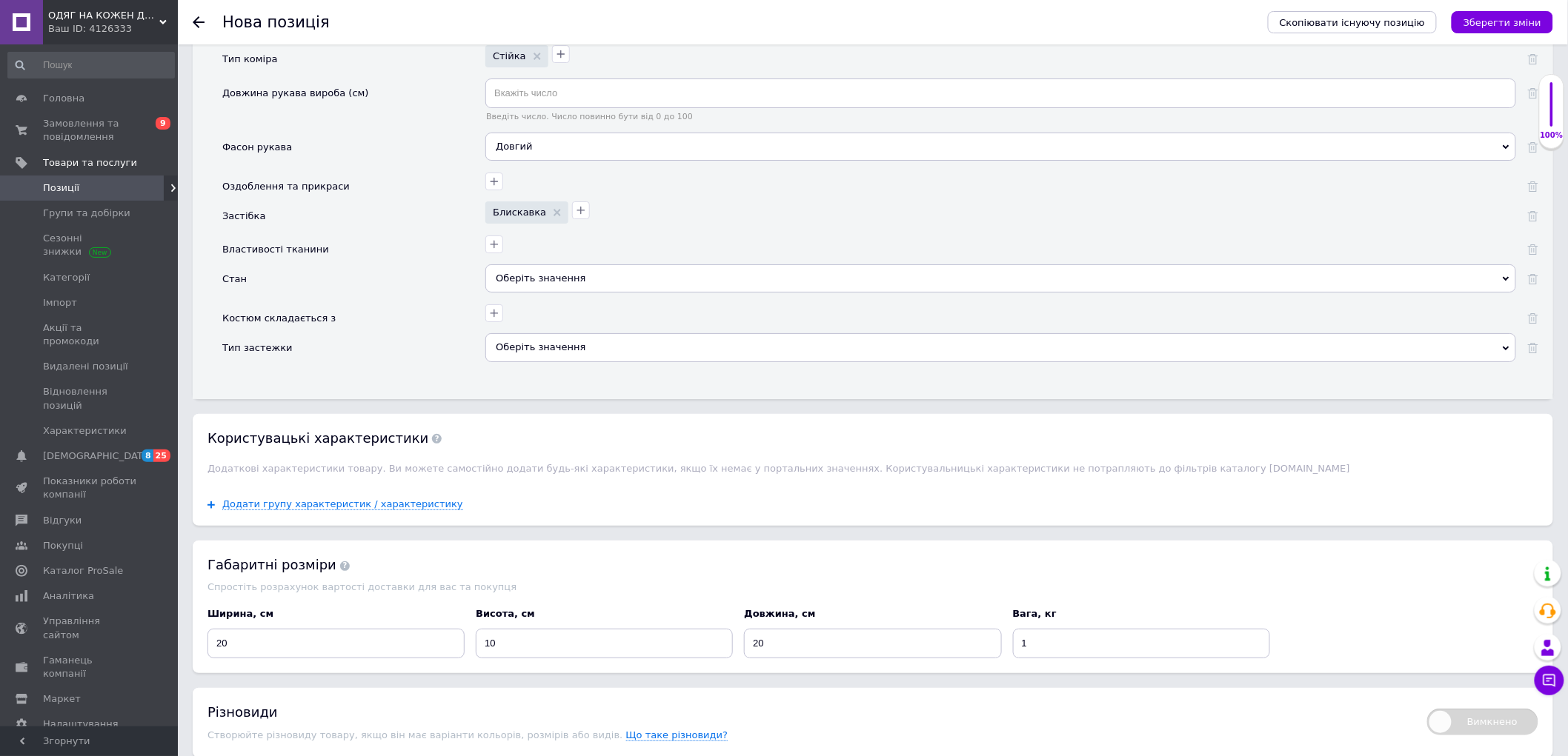
click at [536, 293] on div "Оберіть значення" at bounding box center [1001, 278] width 1031 height 28
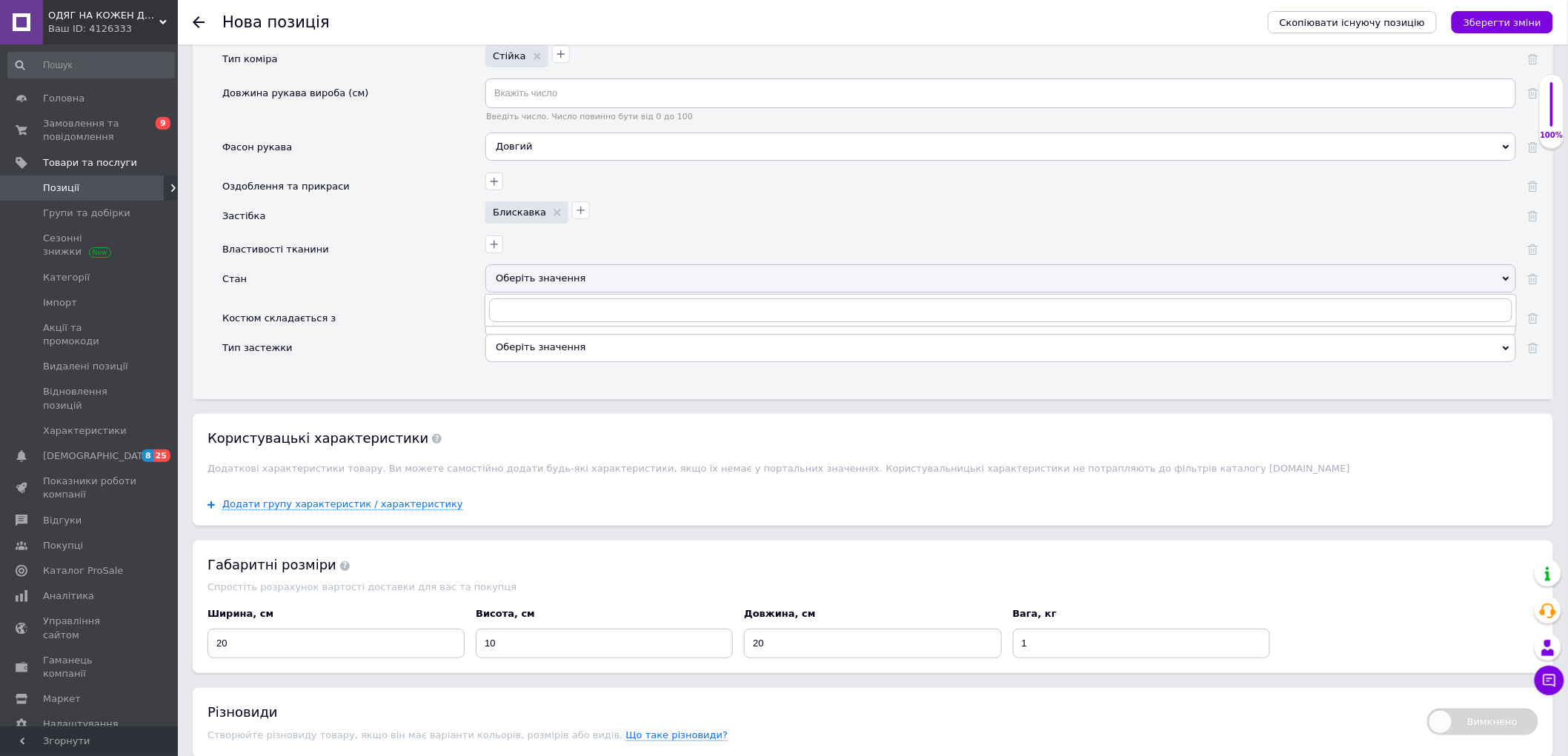
click at [538, 293] on div "Оберіть значення" at bounding box center [1001, 278] width 1031 height 28
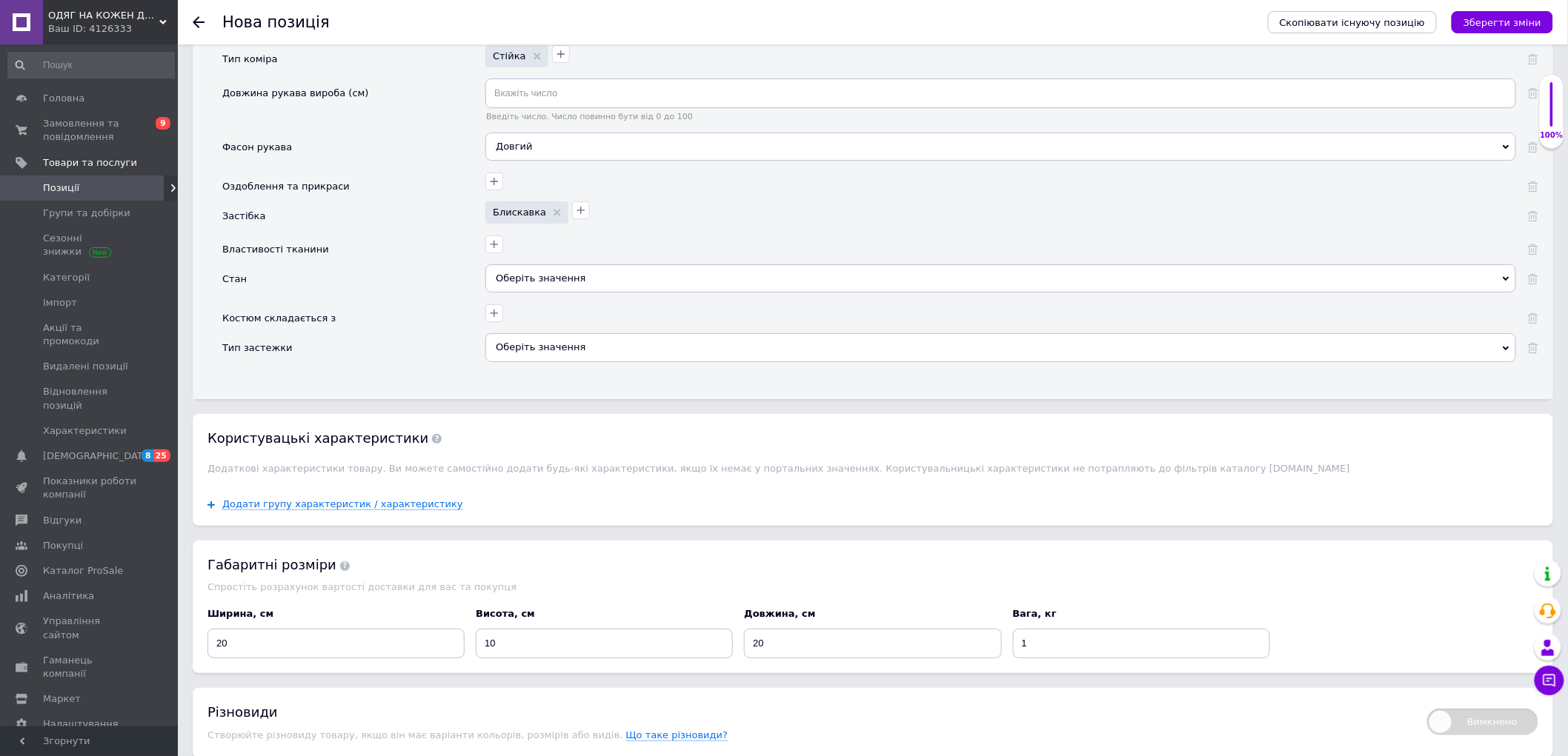
click at [537, 293] on div "Оберіть значення" at bounding box center [1001, 278] width 1031 height 28
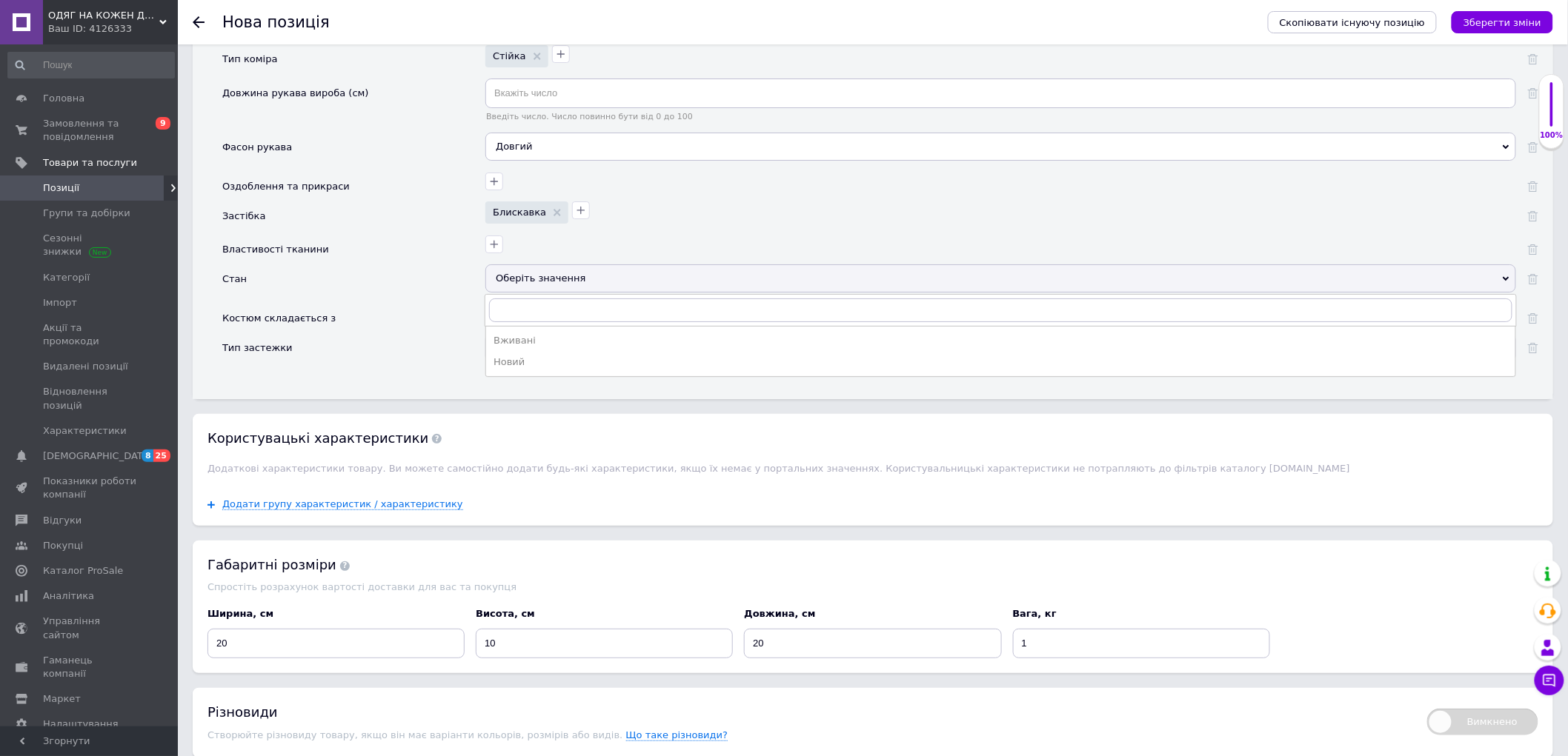
click at [545, 369] on div "Новий" at bounding box center [1000, 362] width 1014 height 14
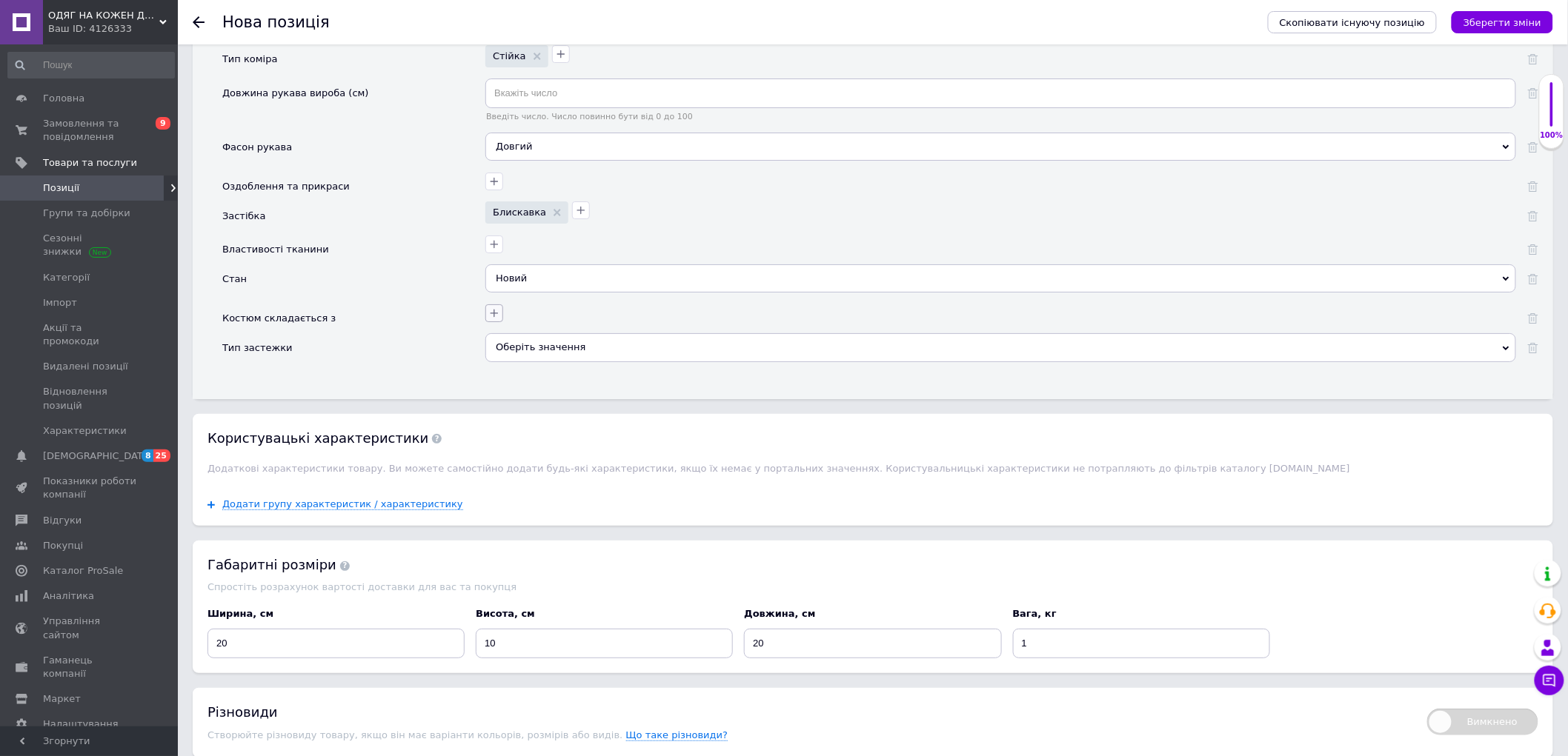
click at [492, 319] on icon "button" at bounding box center [494, 313] width 12 height 12
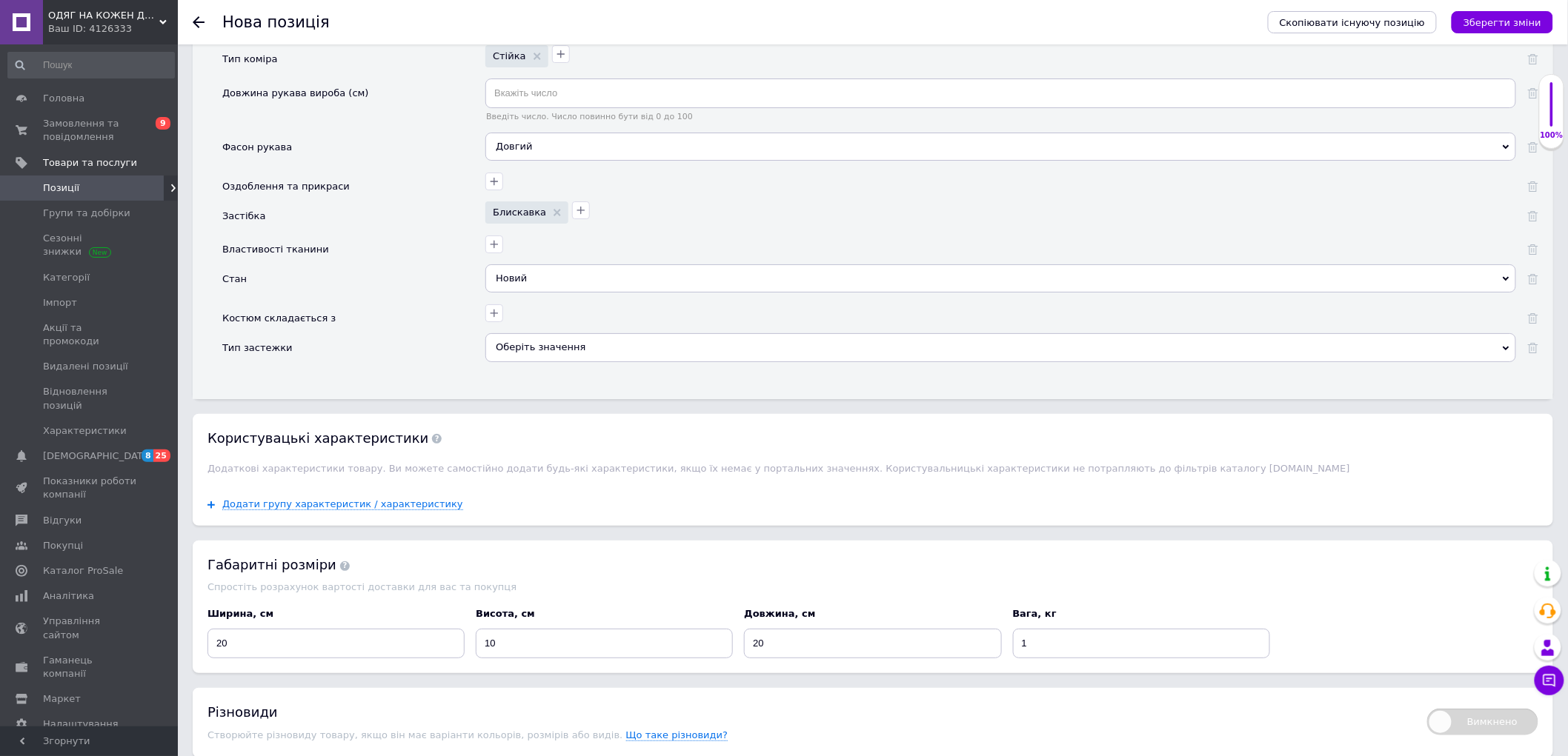
click at [546, 361] on div "Оберіть значення" at bounding box center [1001, 347] width 1031 height 28
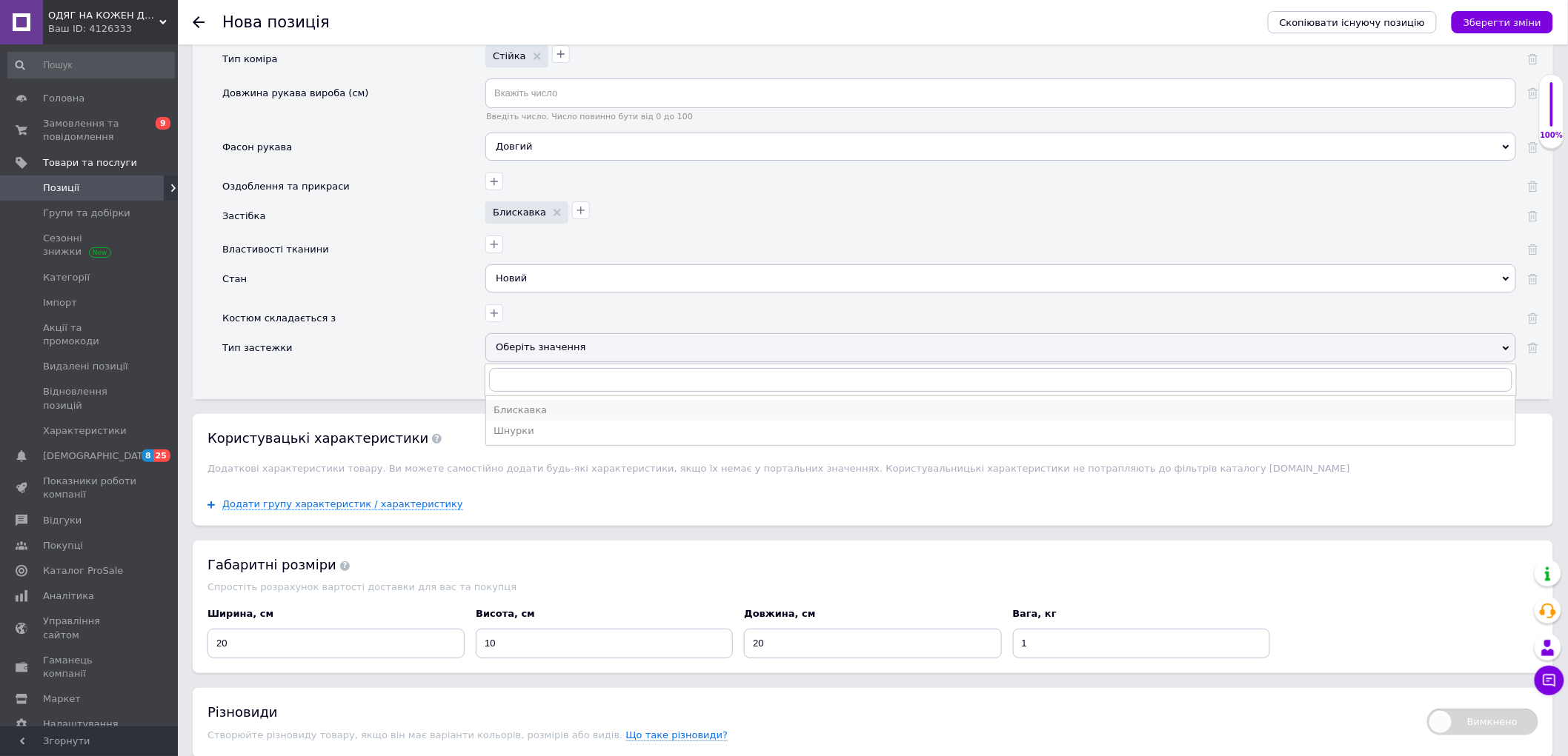
click at [531, 417] on div "Блискавка" at bounding box center [1000, 411] width 1014 height 14
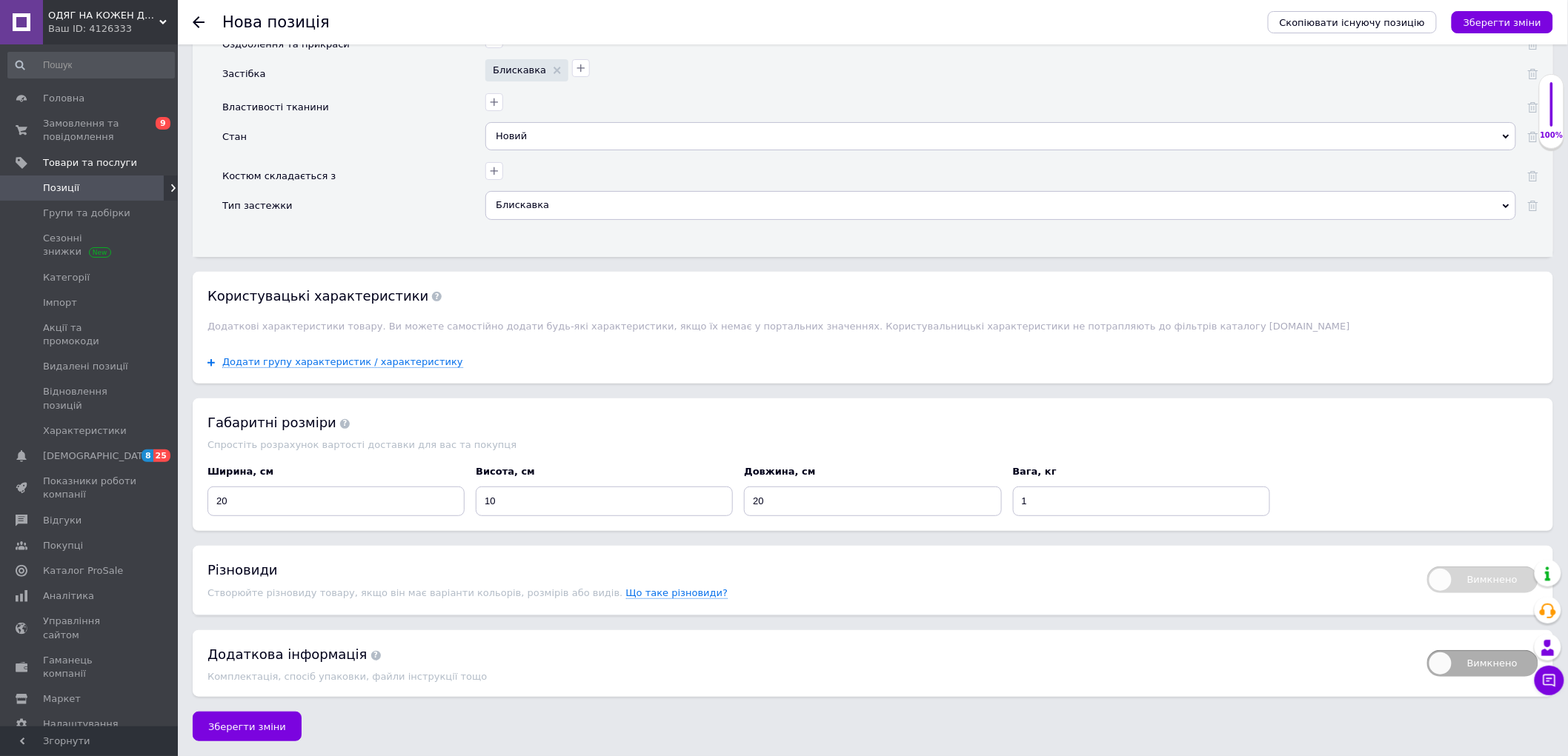
scroll to position [2486, 0]
click at [258, 724] on span "Зберегти зміни" at bounding box center [247, 726] width 78 height 11
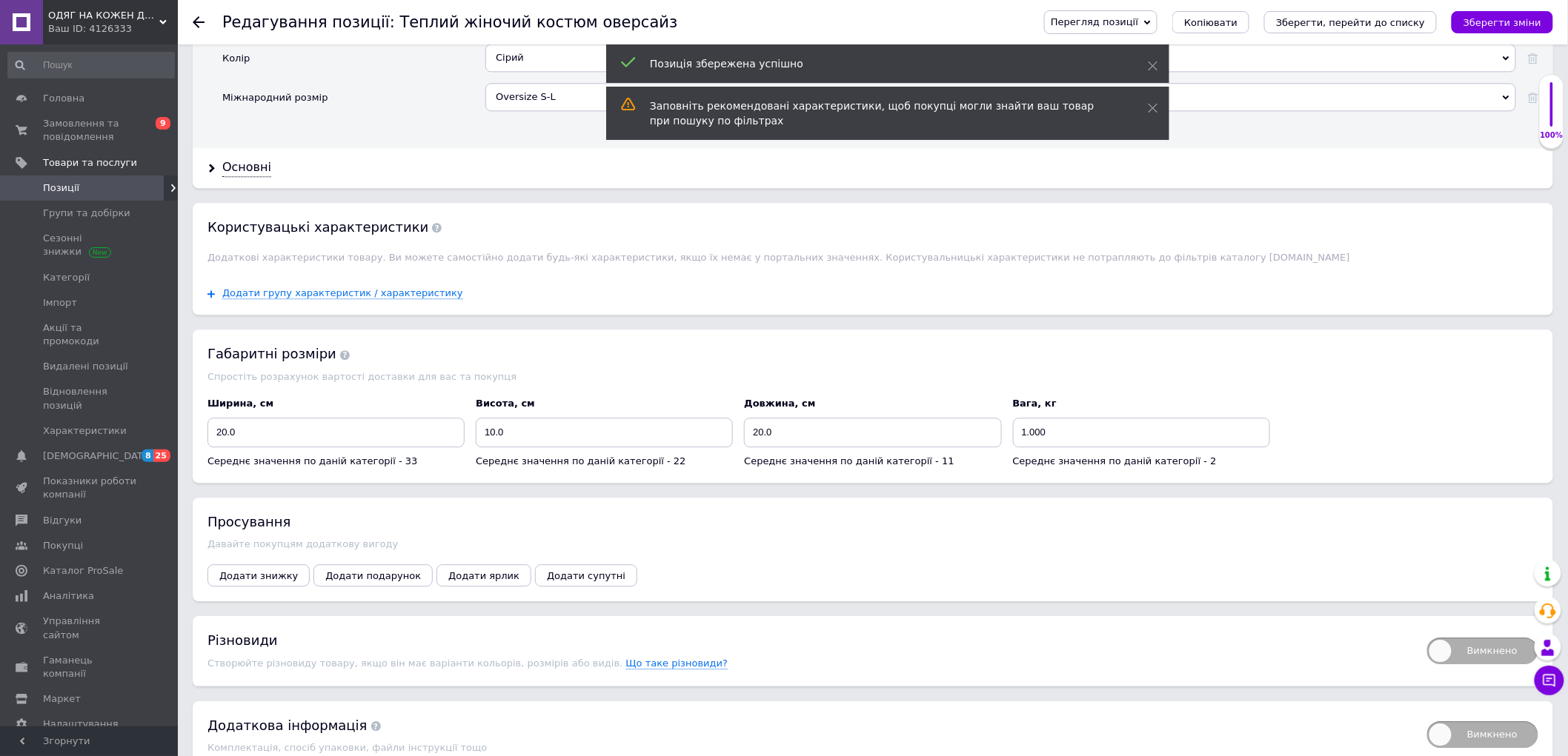
scroll to position [1653, 0]
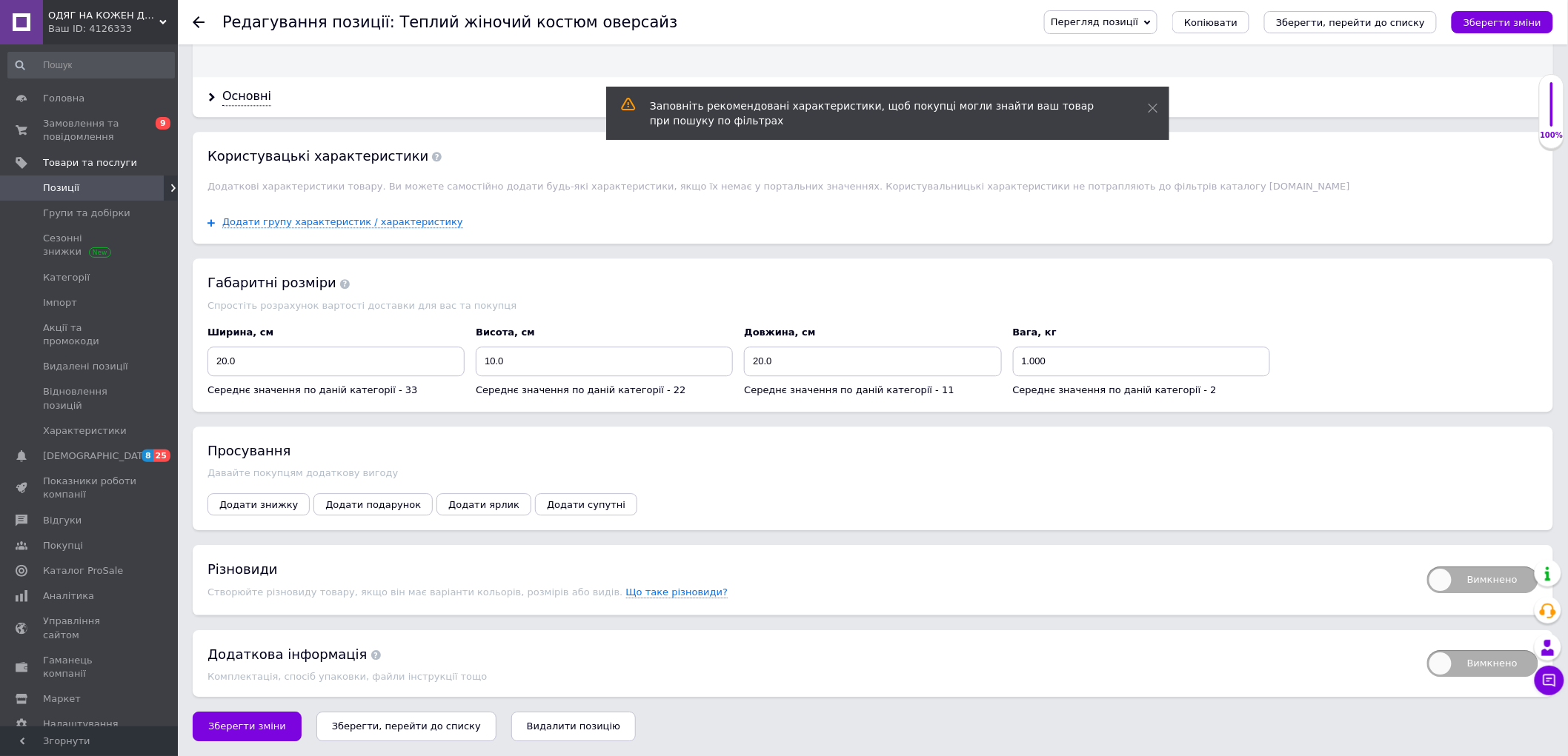
click at [1477, 567] on span "Вимкнено" at bounding box center [1482, 580] width 111 height 26
click at [1427, 564] on input "Вимкнено" at bounding box center [1422, 561] width 9 height 9
checkbox input "true"
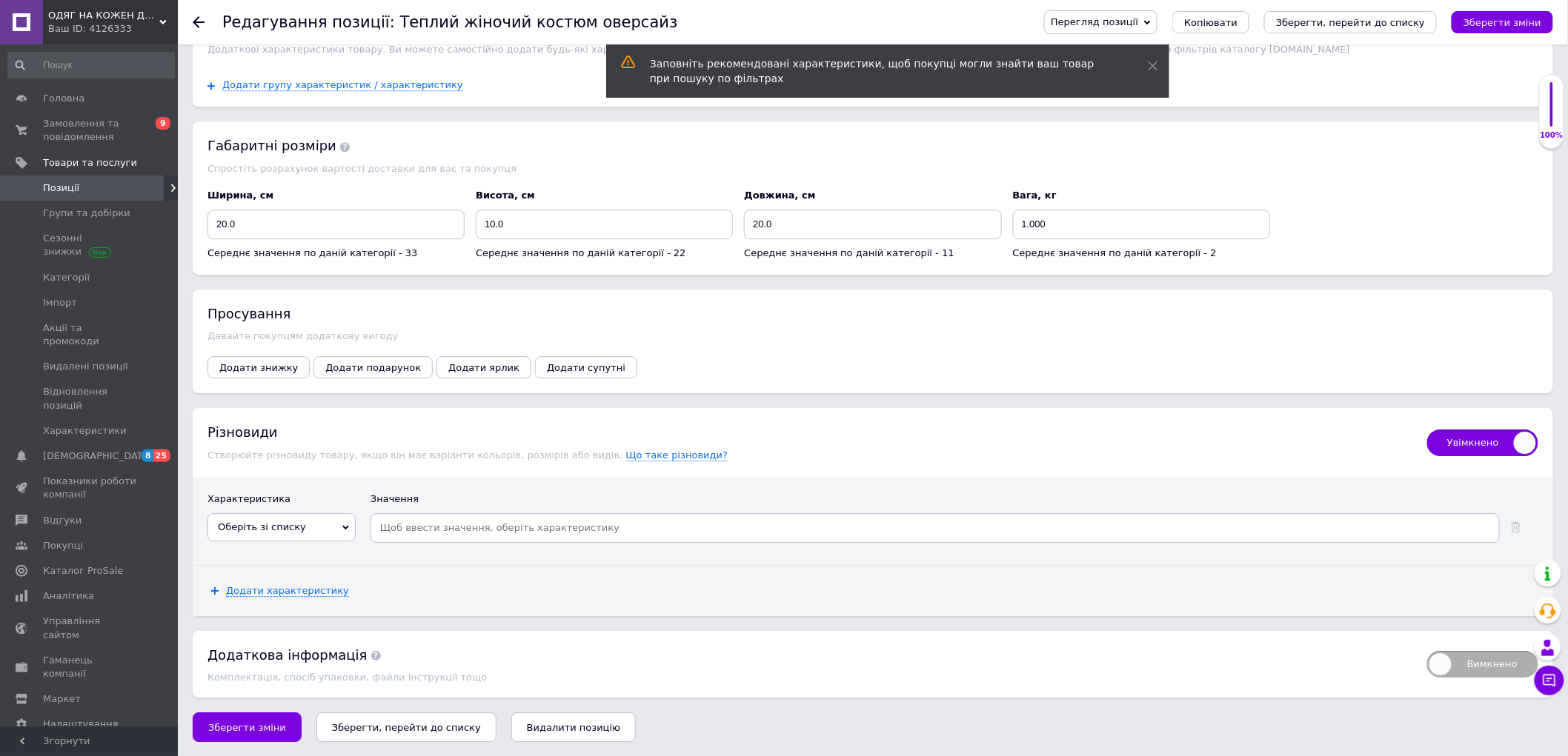
scroll to position [1790, 0]
click at [312, 522] on span "Оберіть зі списку" at bounding box center [281, 526] width 149 height 28
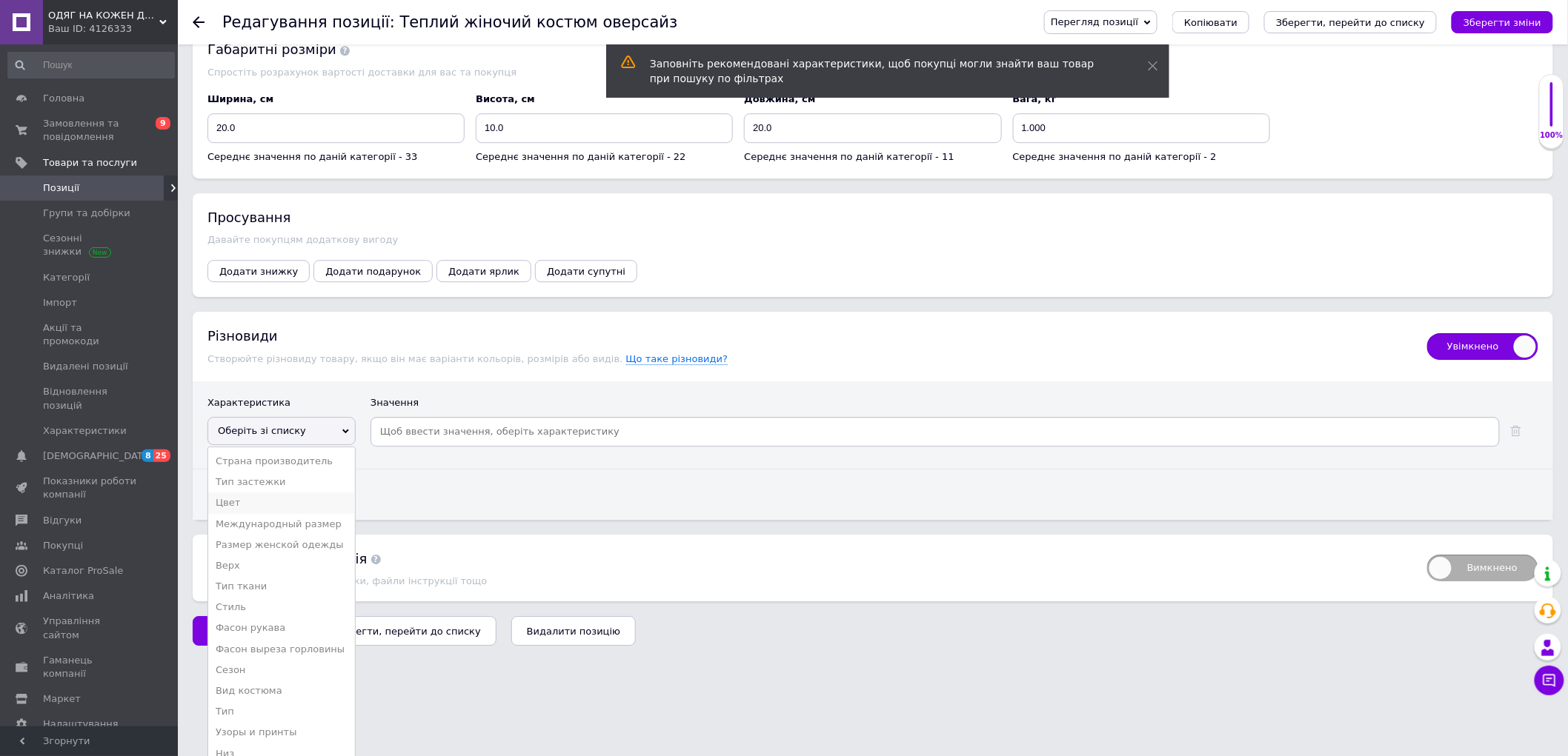
click at [271, 513] on li "Цвет" at bounding box center [281, 502] width 147 height 20
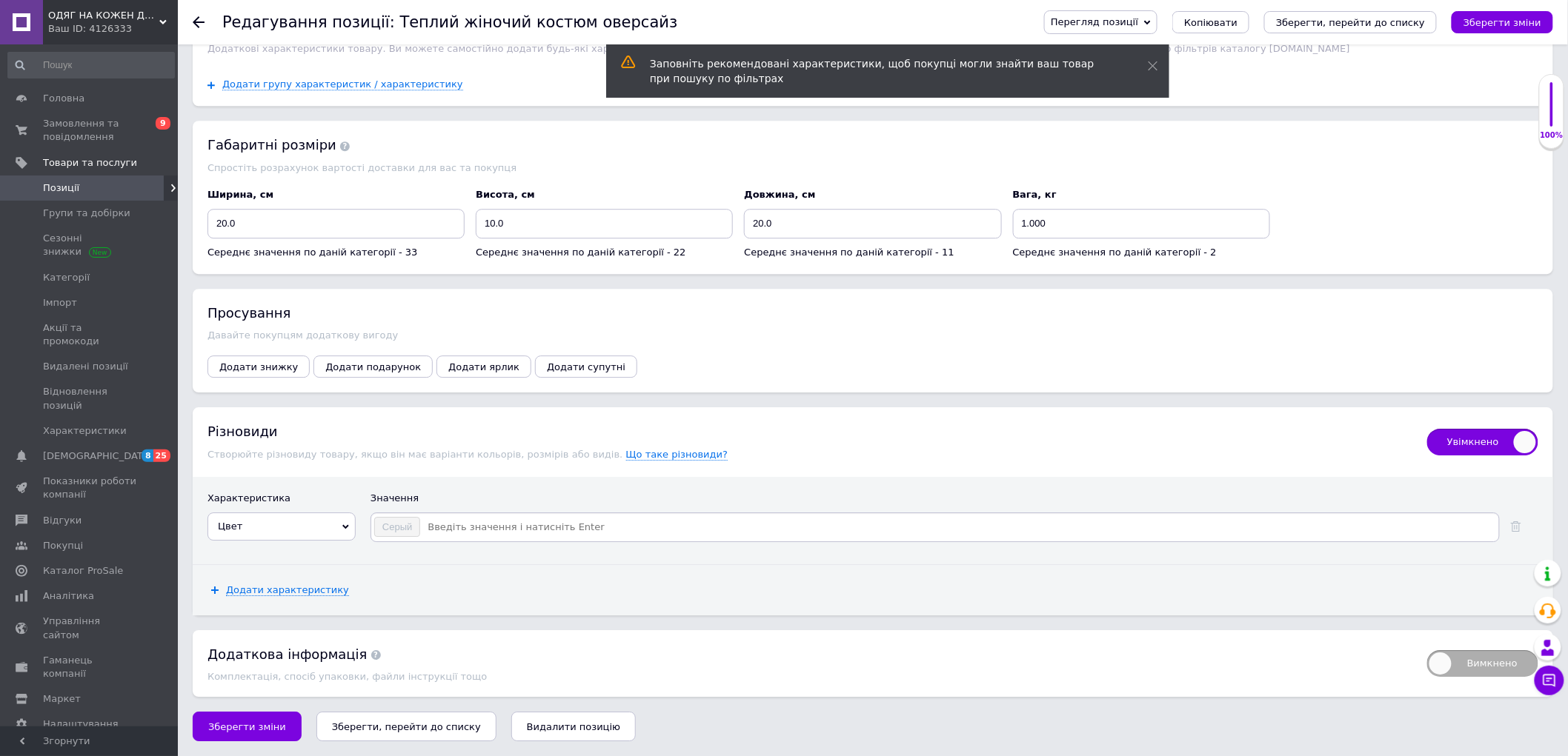
click at [465, 524] on input at bounding box center [958, 527] width 1076 height 22
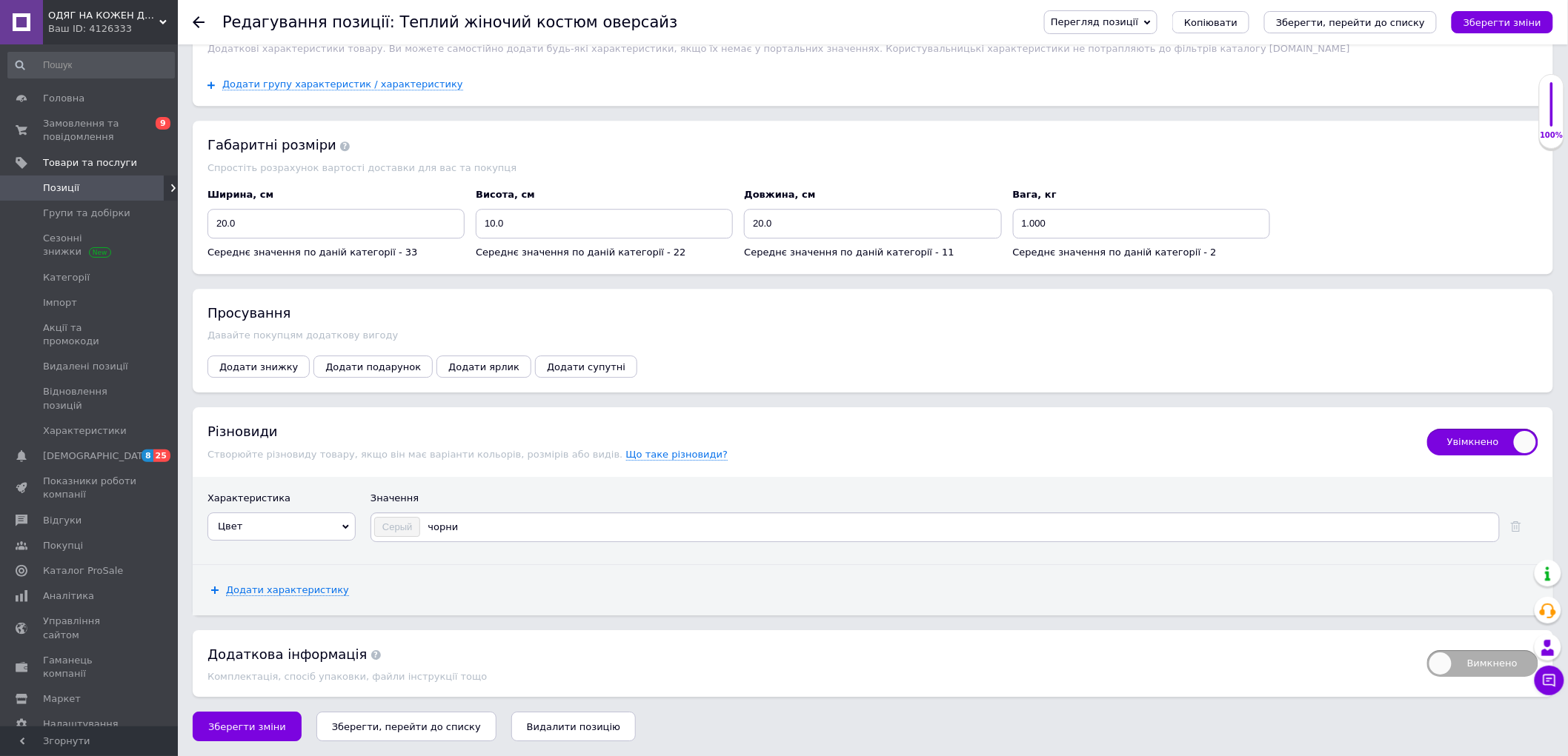
type input "чорний"
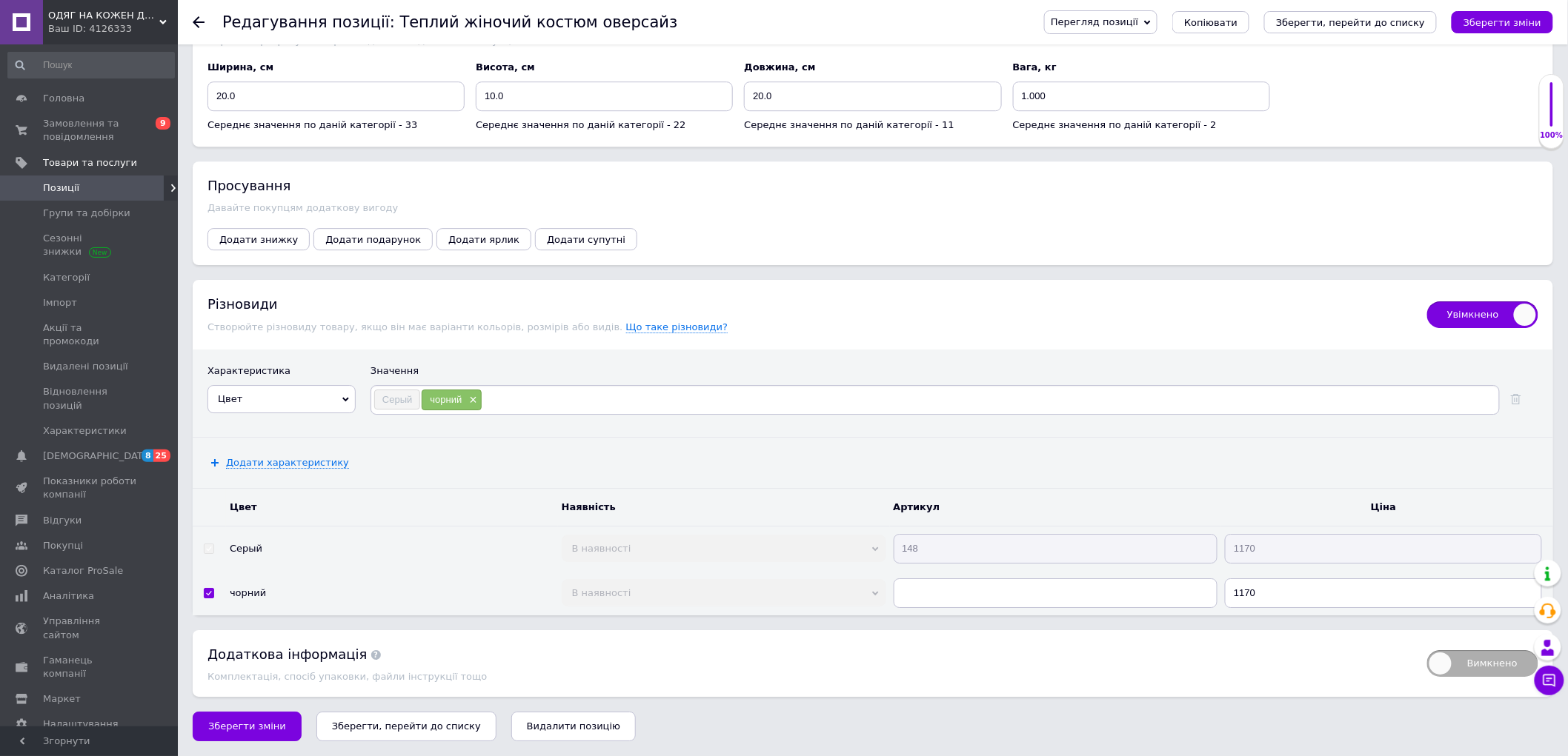
scroll to position [1873, 0]
click at [923, 608] on input "text" at bounding box center [1056, 593] width 324 height 30
type input "148"
click at [239, 731] on span "Зберегти зміни" at bounding box center [247, 725] width 78 height 11
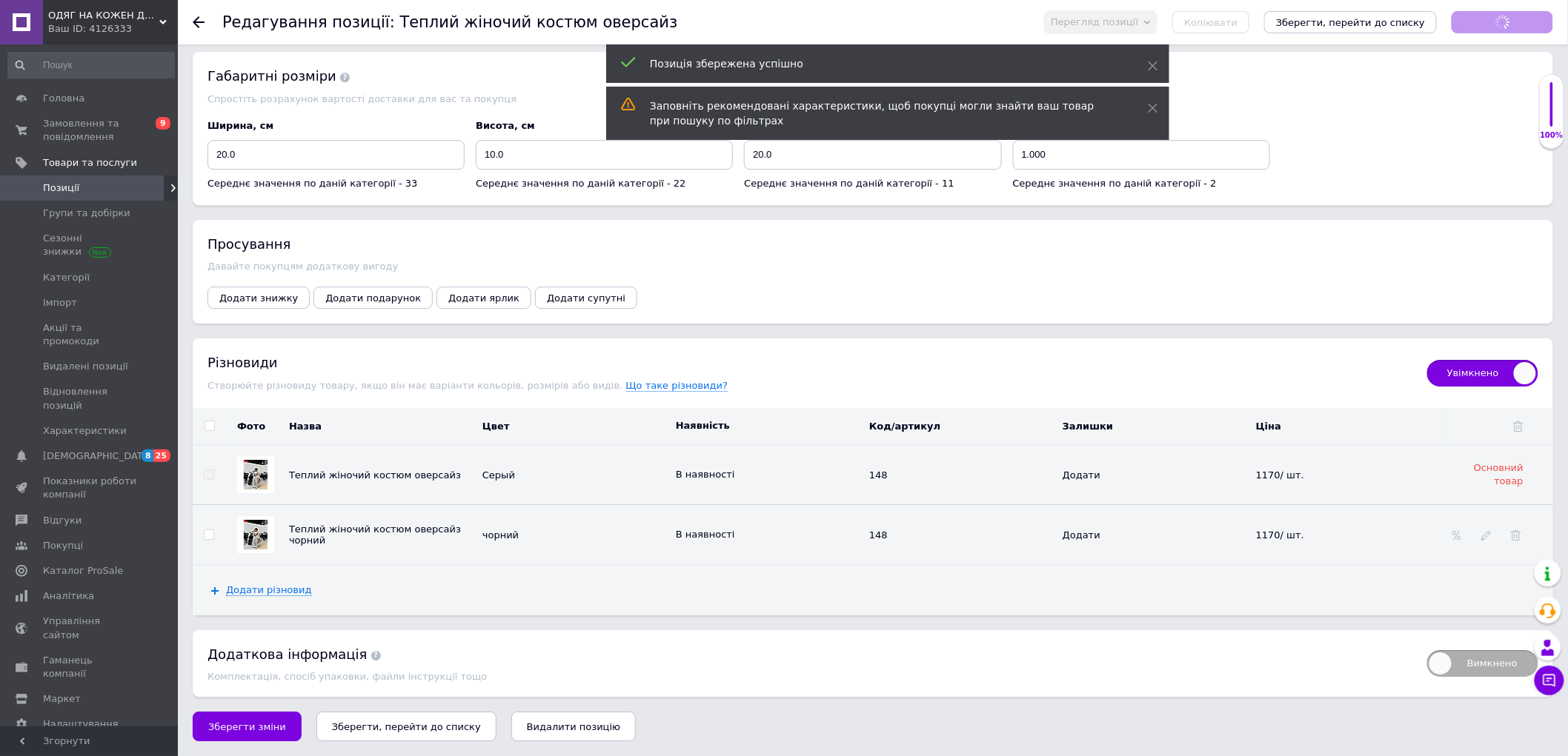
scroll to position [1860, 0]
click at [256, 535] on img at bounding box center [256, 535] width 24 height 30
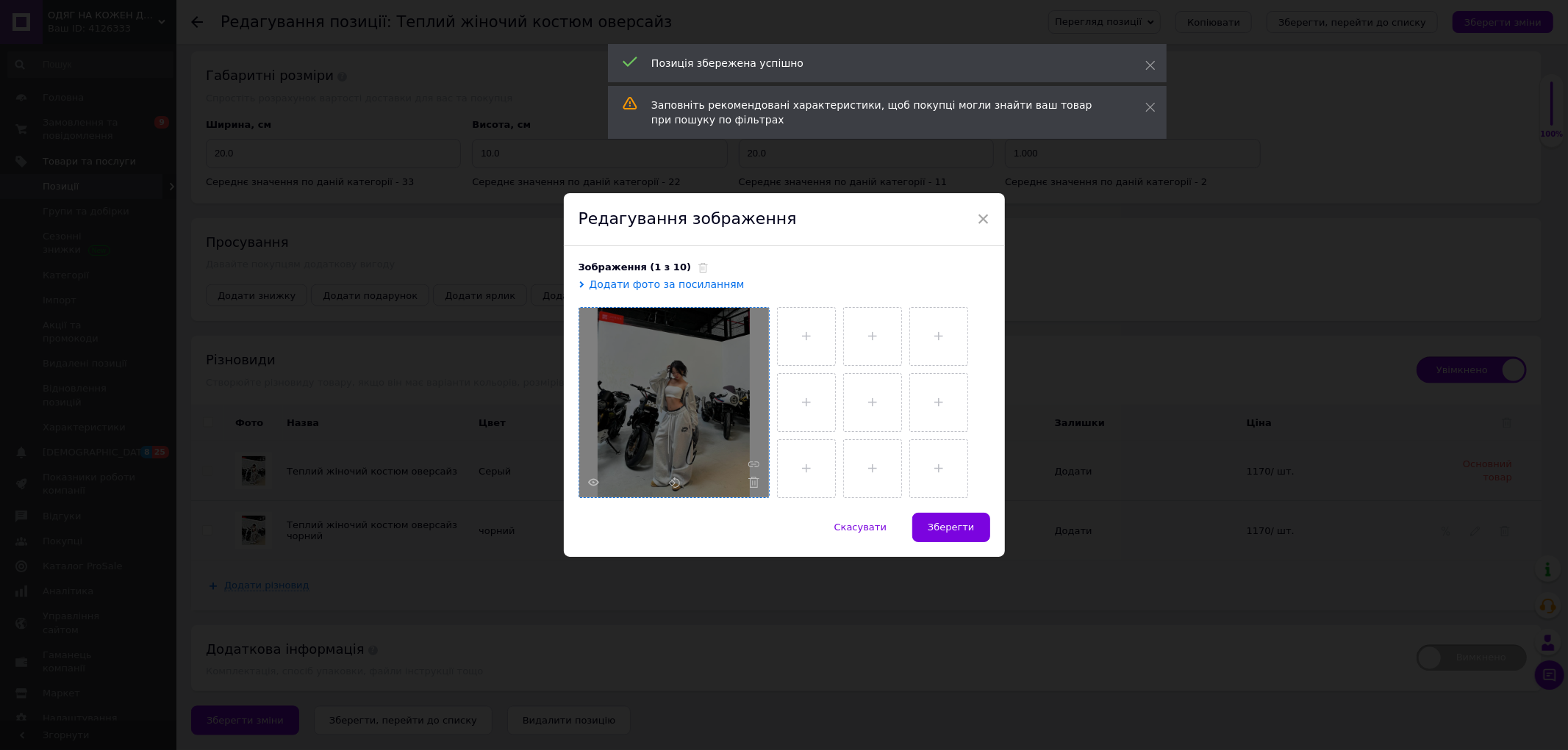
click at [741, 482] on span at bounding box center [750, 481] width 19 height 11
click at [747, 482] on div at bounding box center [674, 402] width 189 height 189
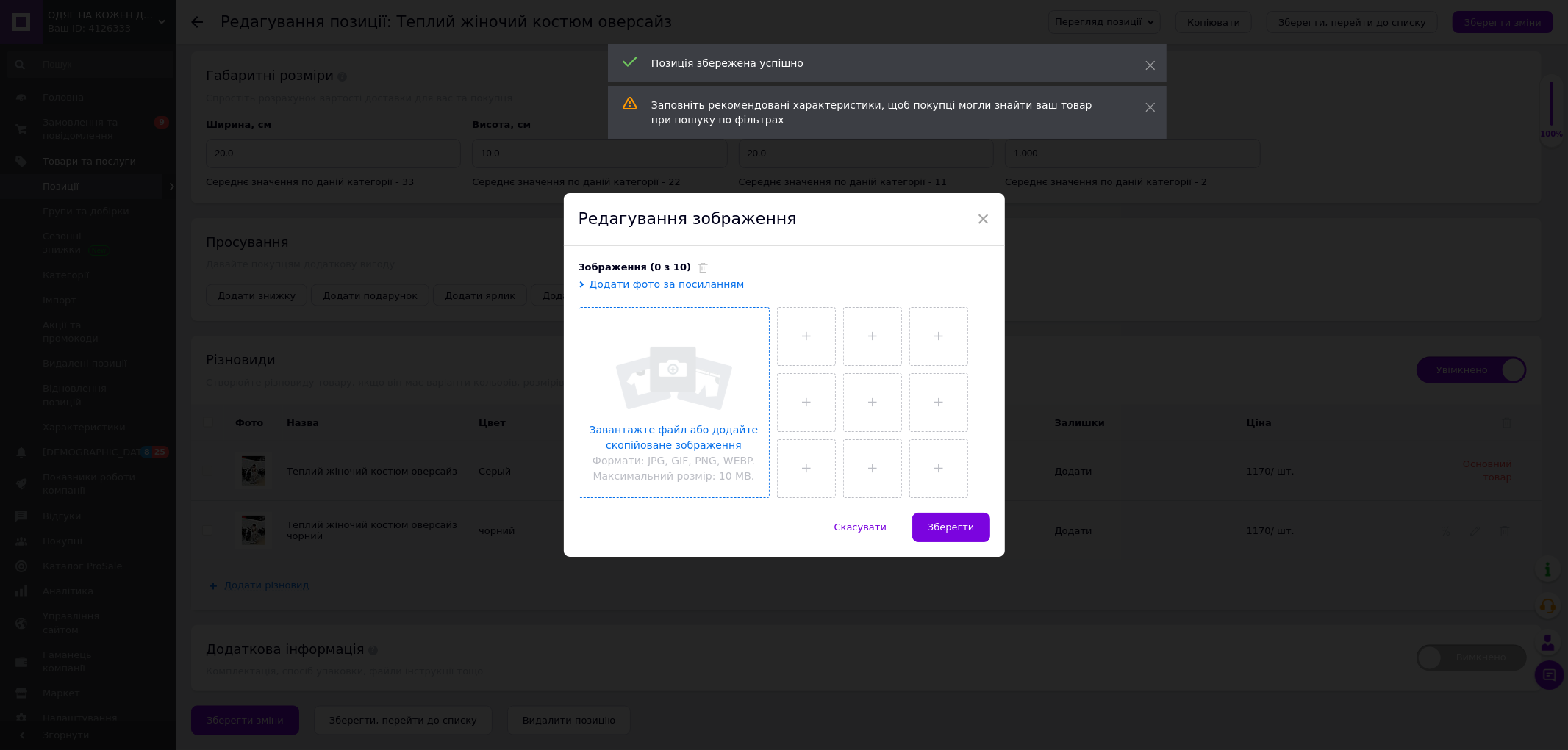
click at [682, 402] on input "file" at bounding box center [674, 402] width 189 height 189
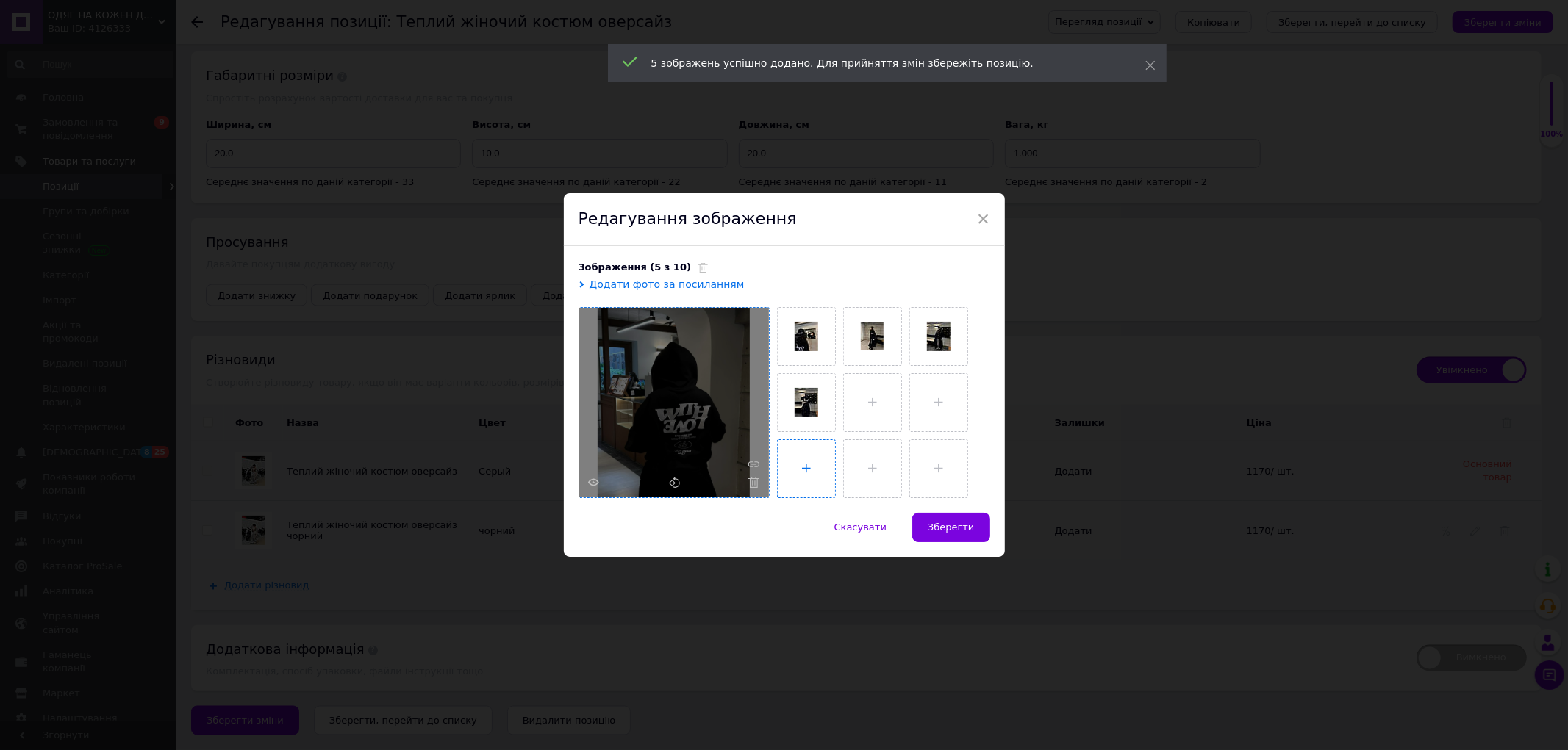
click at [831, 449] on input "file" at bounding box center [806, 469] width 57 height 57
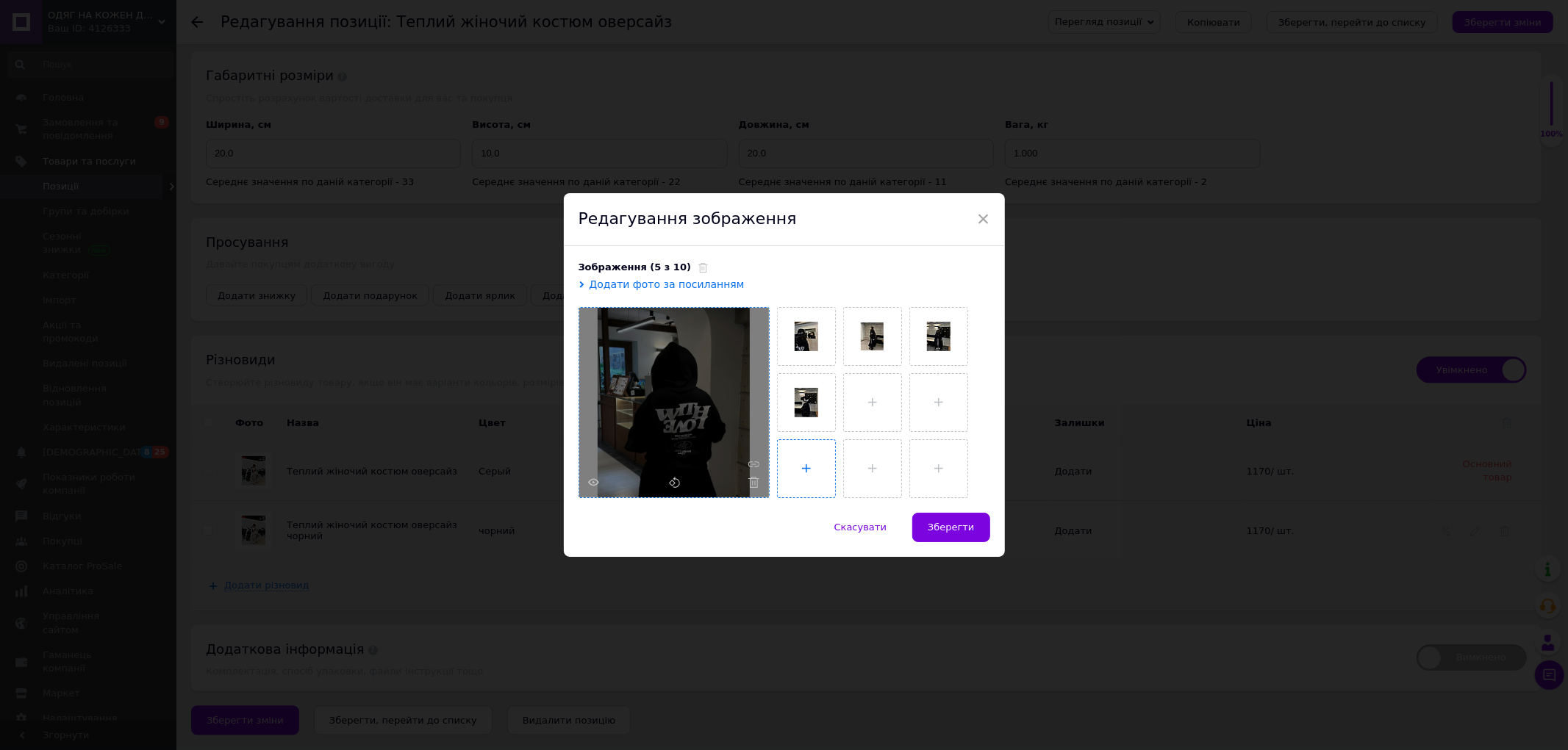
type input "C:\fakepath\photo_5_2025-10-12_19-38-14.jpg"
click at [964, 528] on span "Зберегти" at bounding box center [950, 527] width 46 height 11
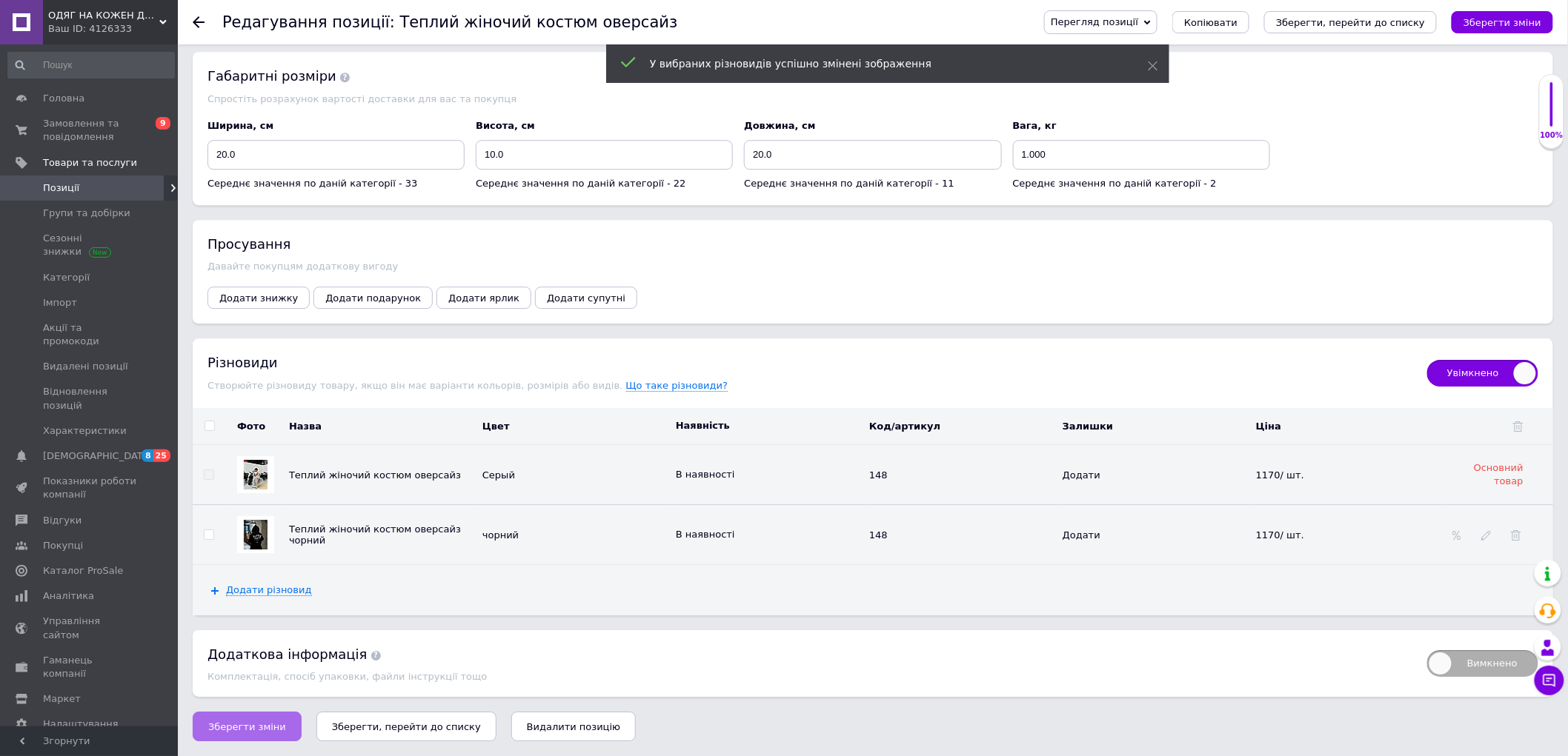
click at [246, 722] on span "Зберегти зміни" at bounding box center [247, 726] width 78 height 11
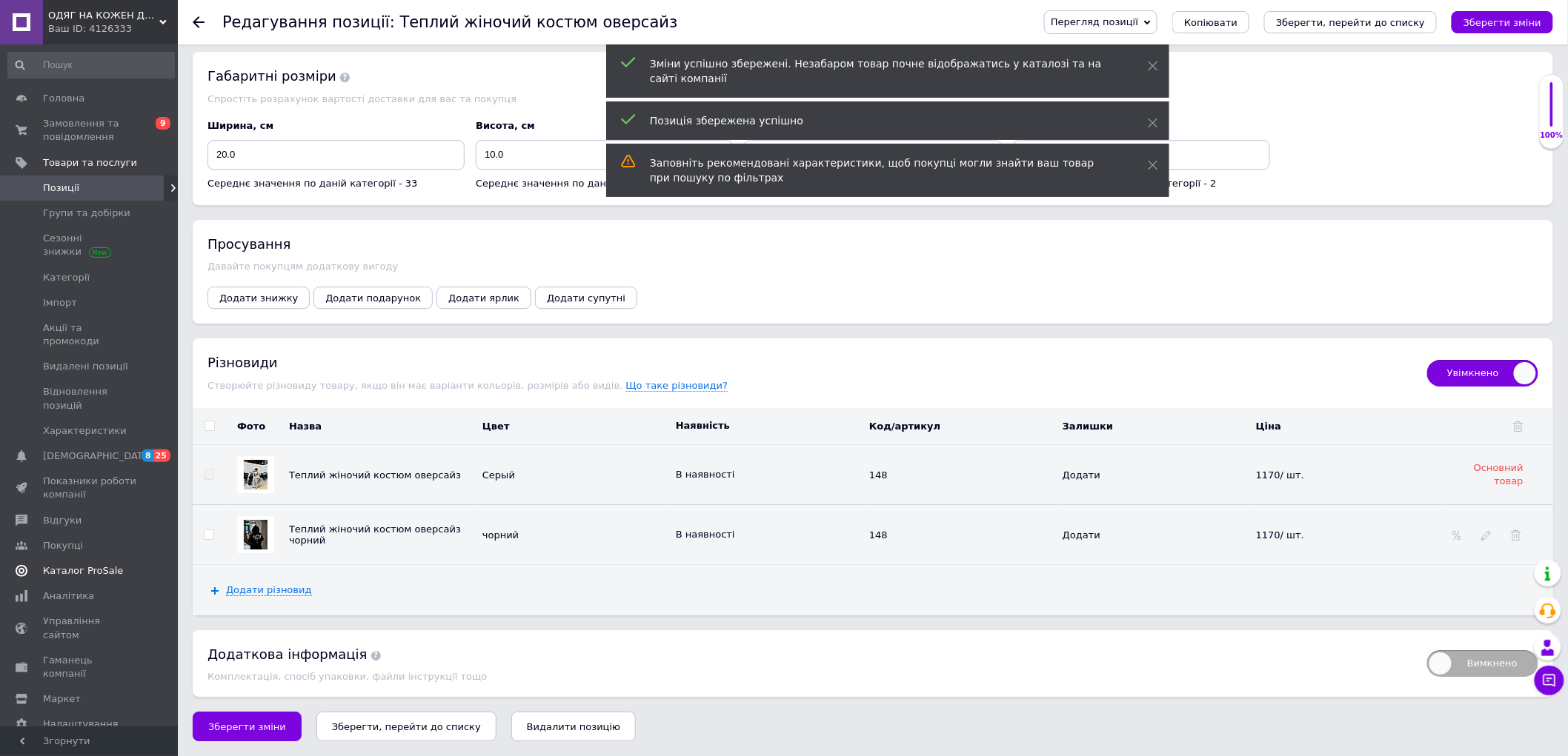
click at [73, 564] on span "Каталог ProSale" at bounding box center [83, 571] width 80 height 14
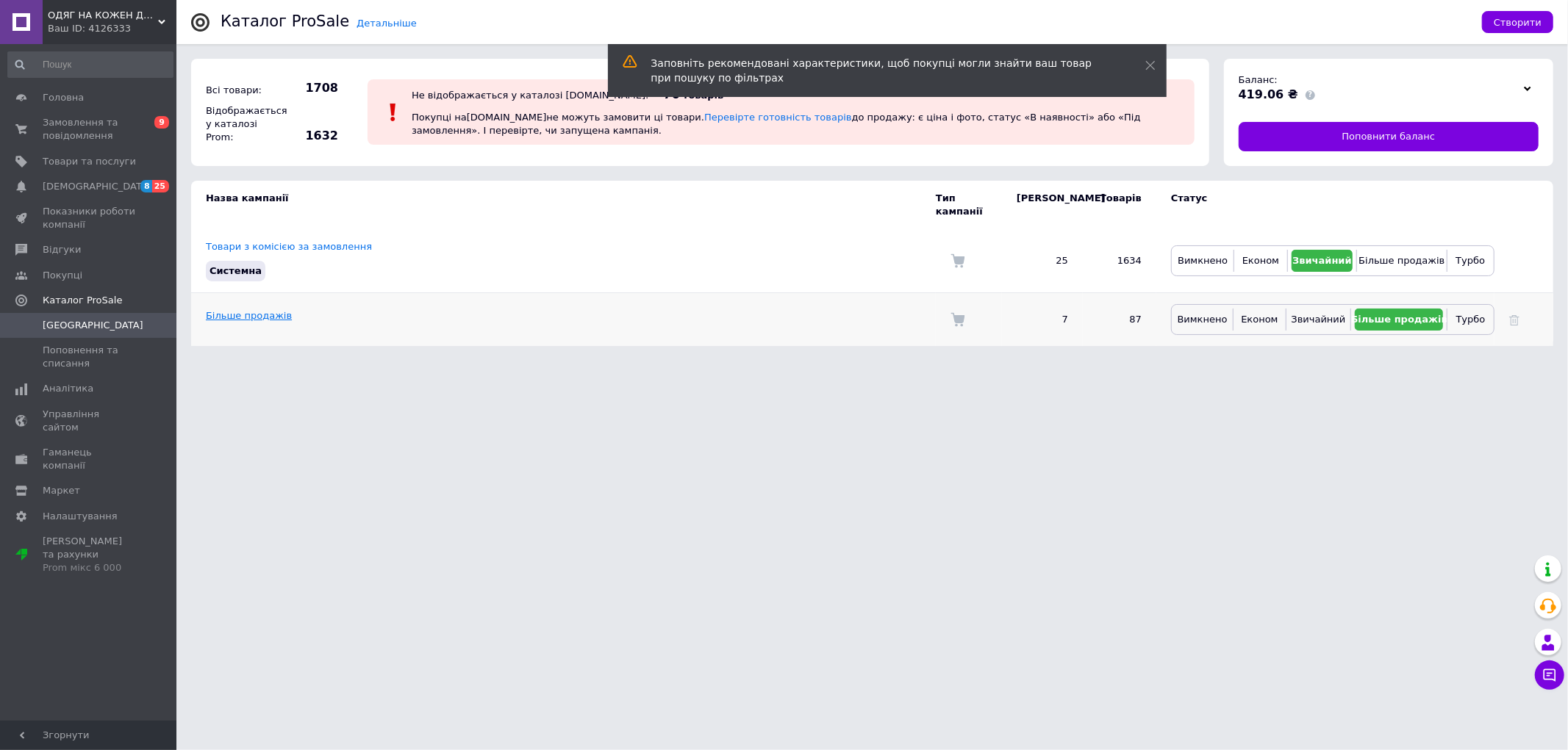
click at [248, 310] on link "Більше продажів" at bounding box center [248, 315] width 86 height 11
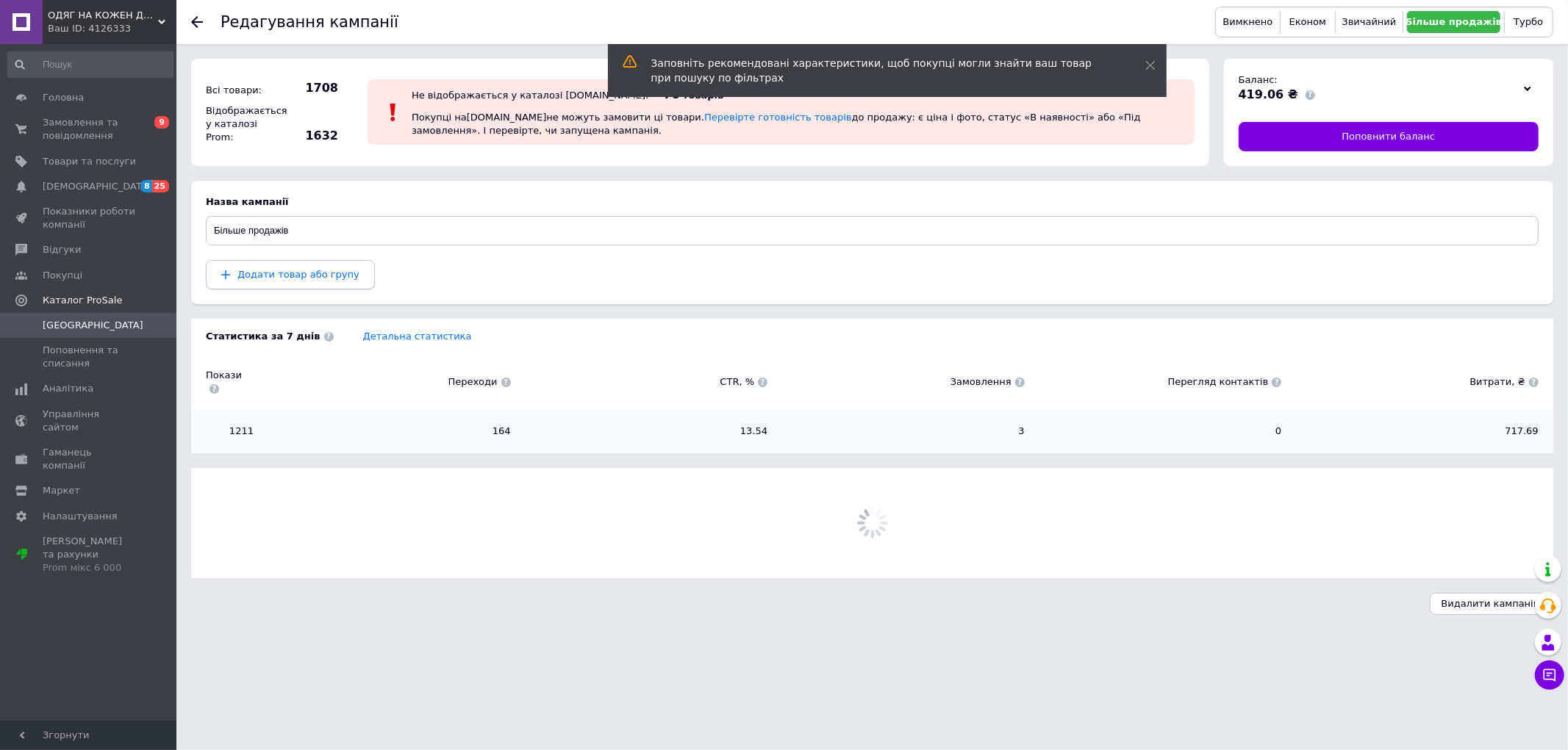
click at [285, 273] on span "Додати товар або групу" at bounding box center [298, 274] width 122 height 11
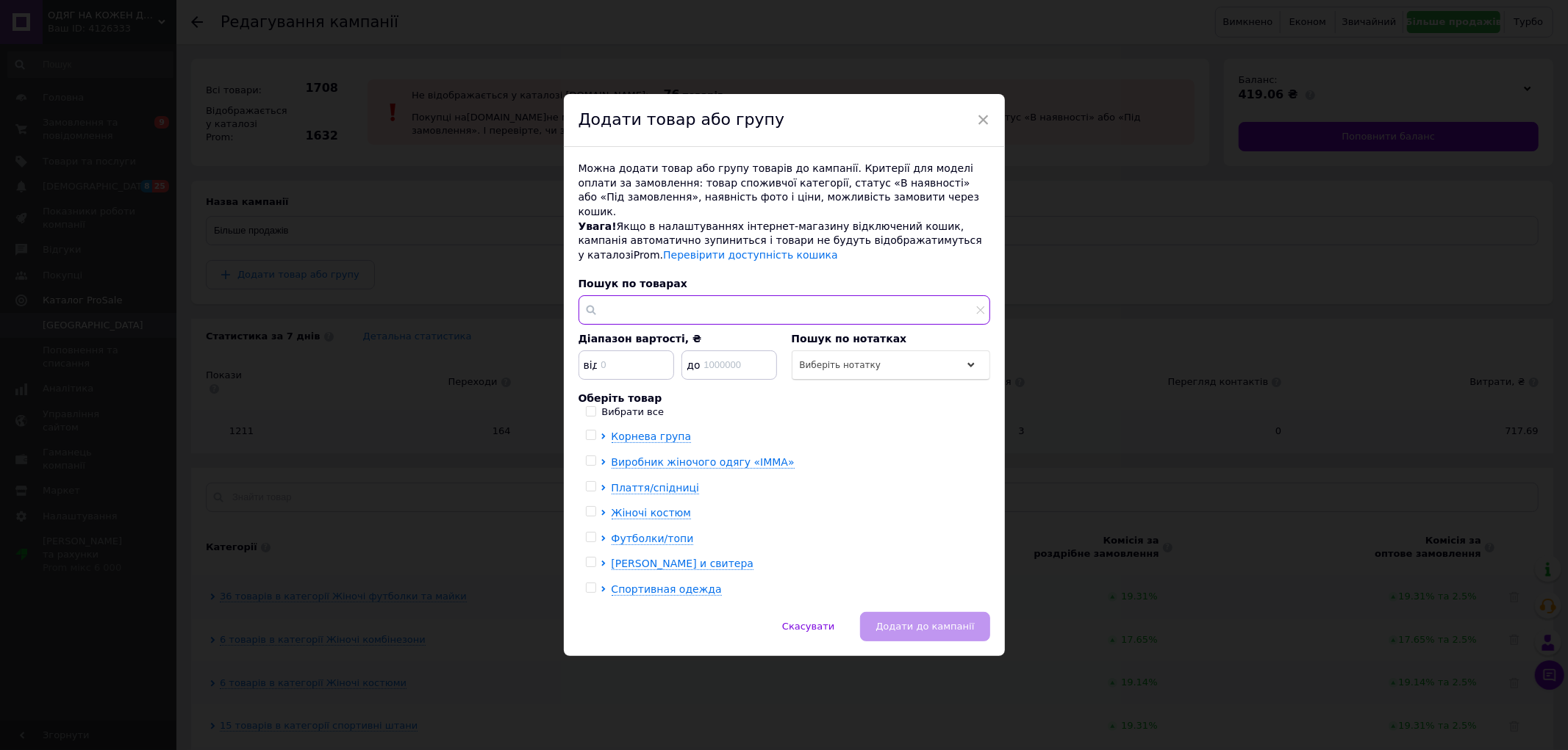
click at [626, 295] on input "text" at bounding box center [784, 310] width 412 height 29
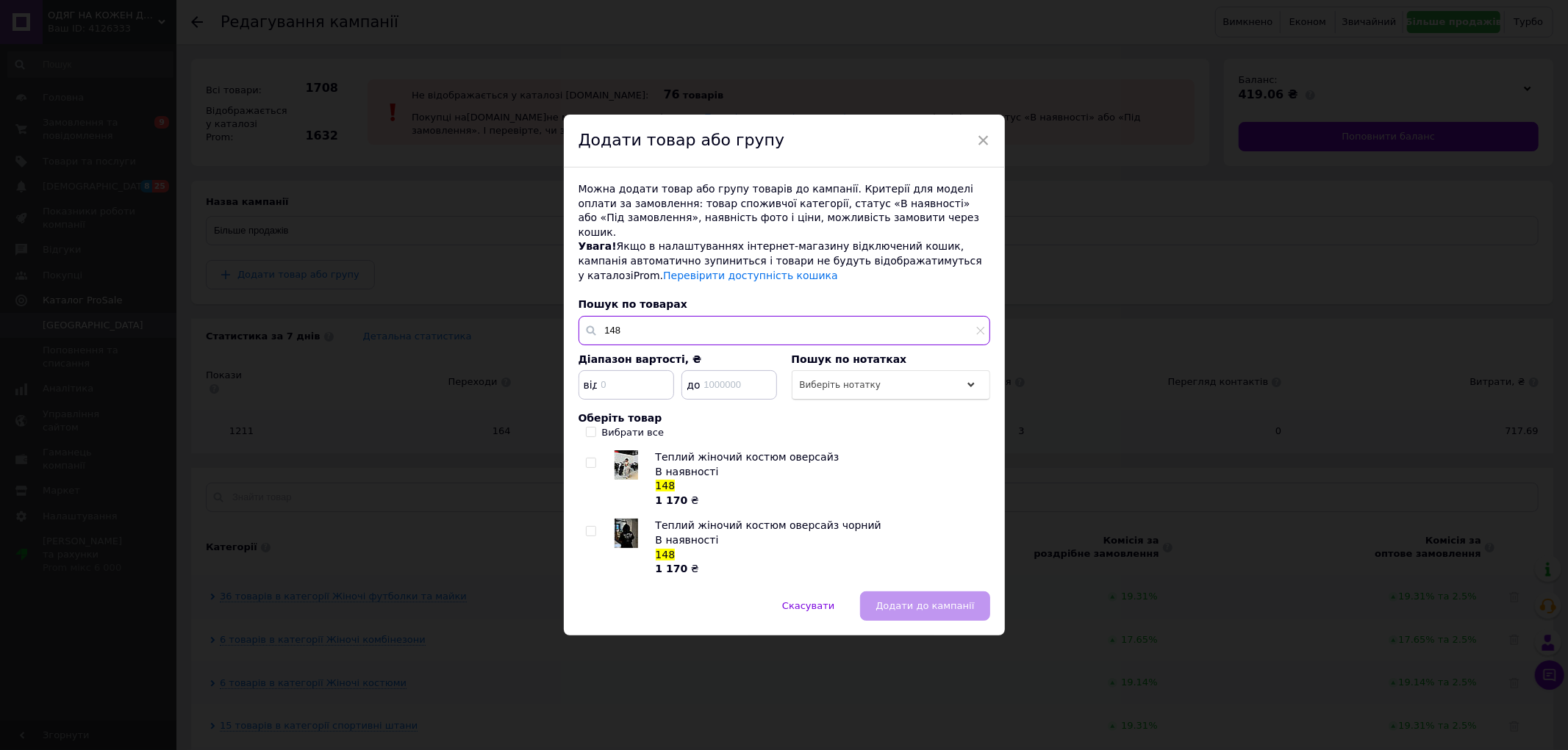
type input "148"
click at [586, 427] on input "Вибрати все" at bounding box center [590, 431] width 9 height 9
checkbox input "true"
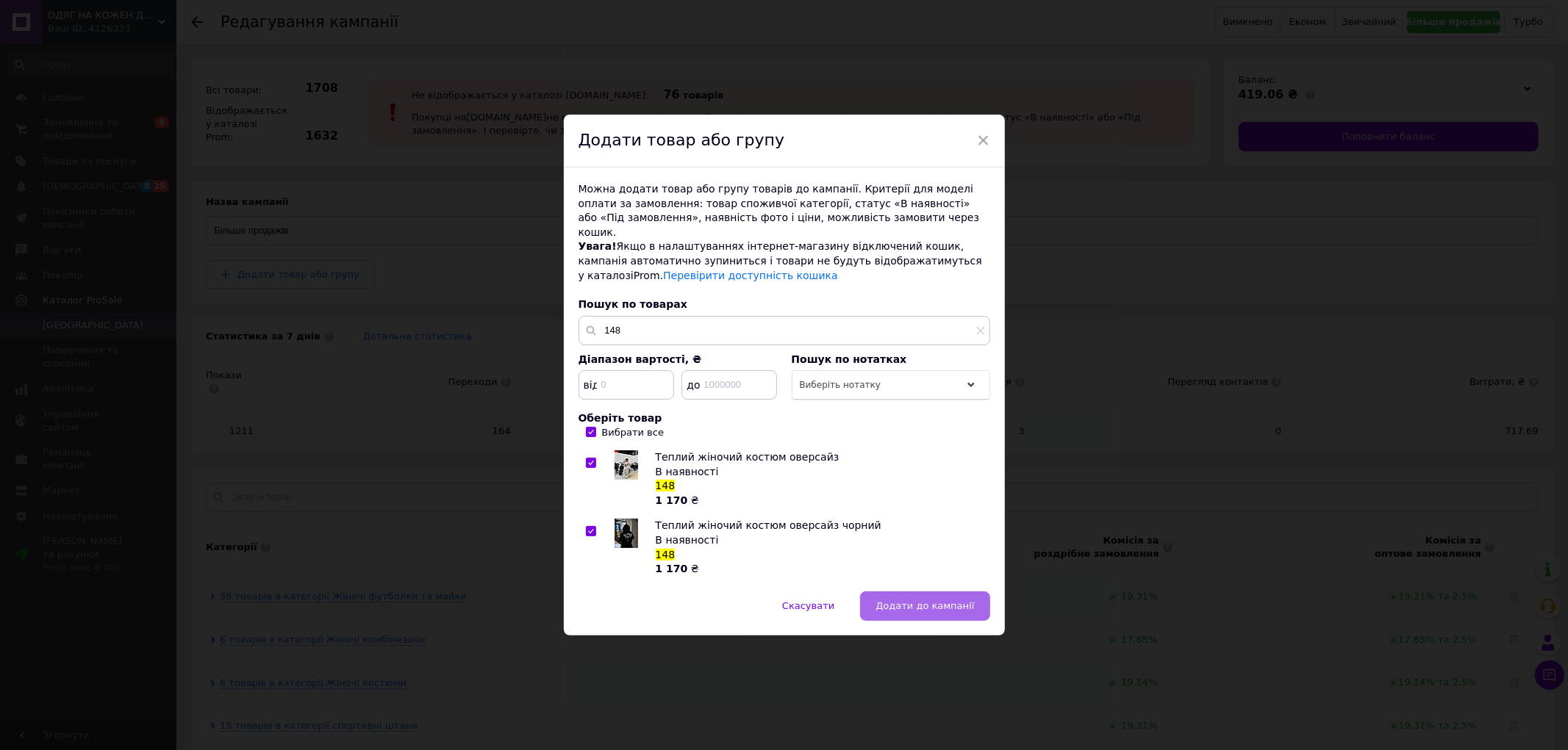
click at [954, 600] on span "Додати до кампанії" at bounding box center [924, 605] width 99 height 11
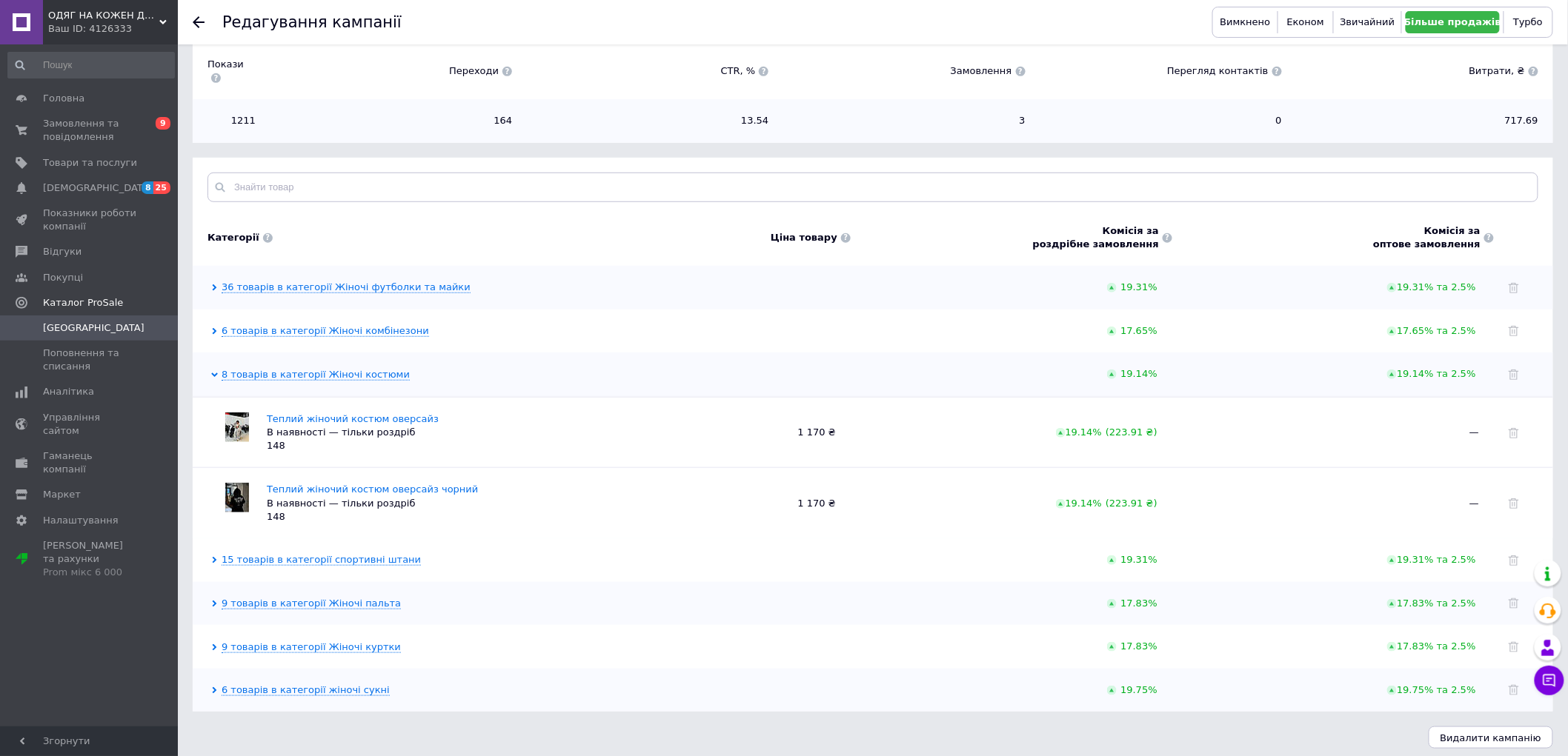
scroll to position [317, 0]
click at [343, 595] on link "9 товарів в категорії Жіночі пальта" at bounding box center [311, 601] width 179 height 12
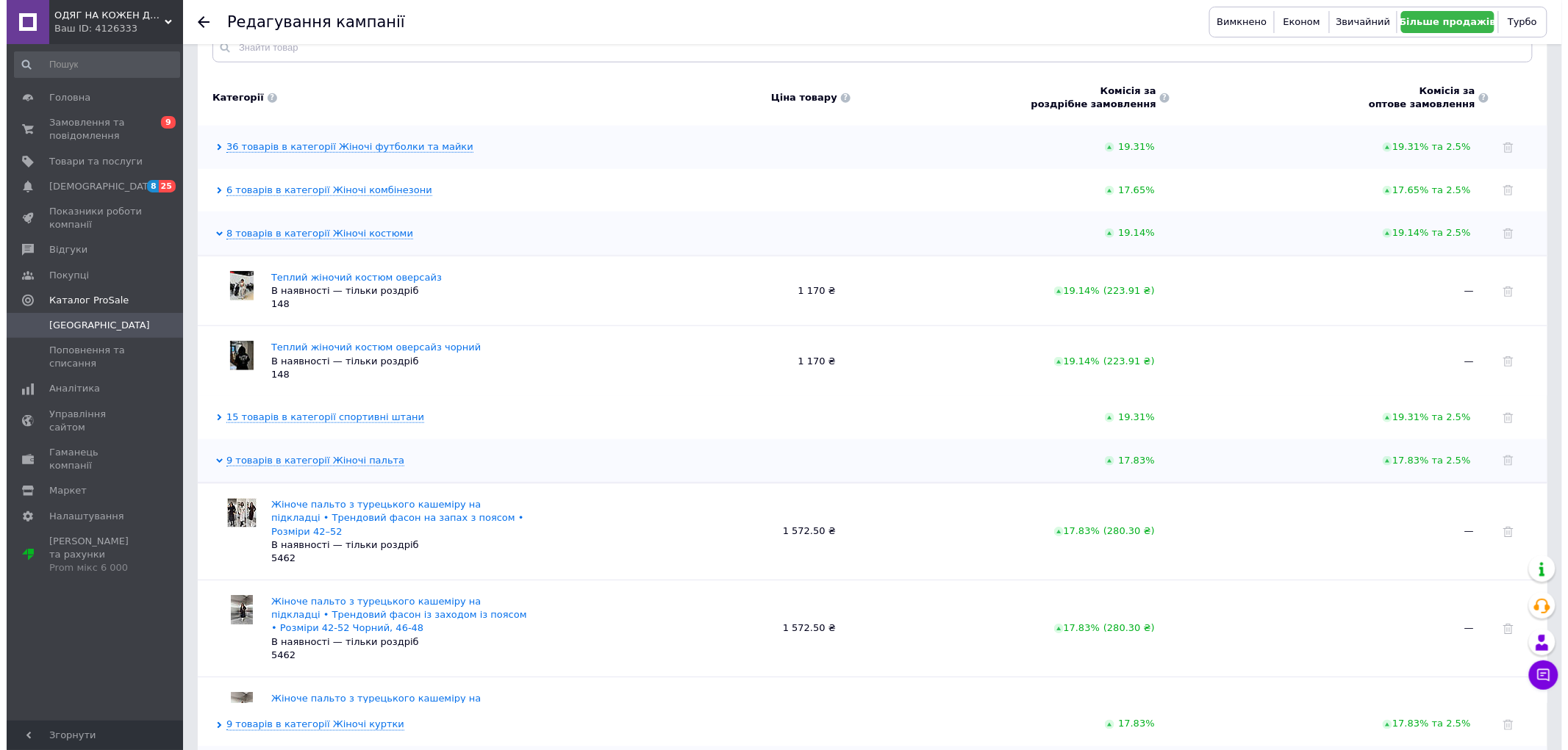
scroll to position [478, 0]
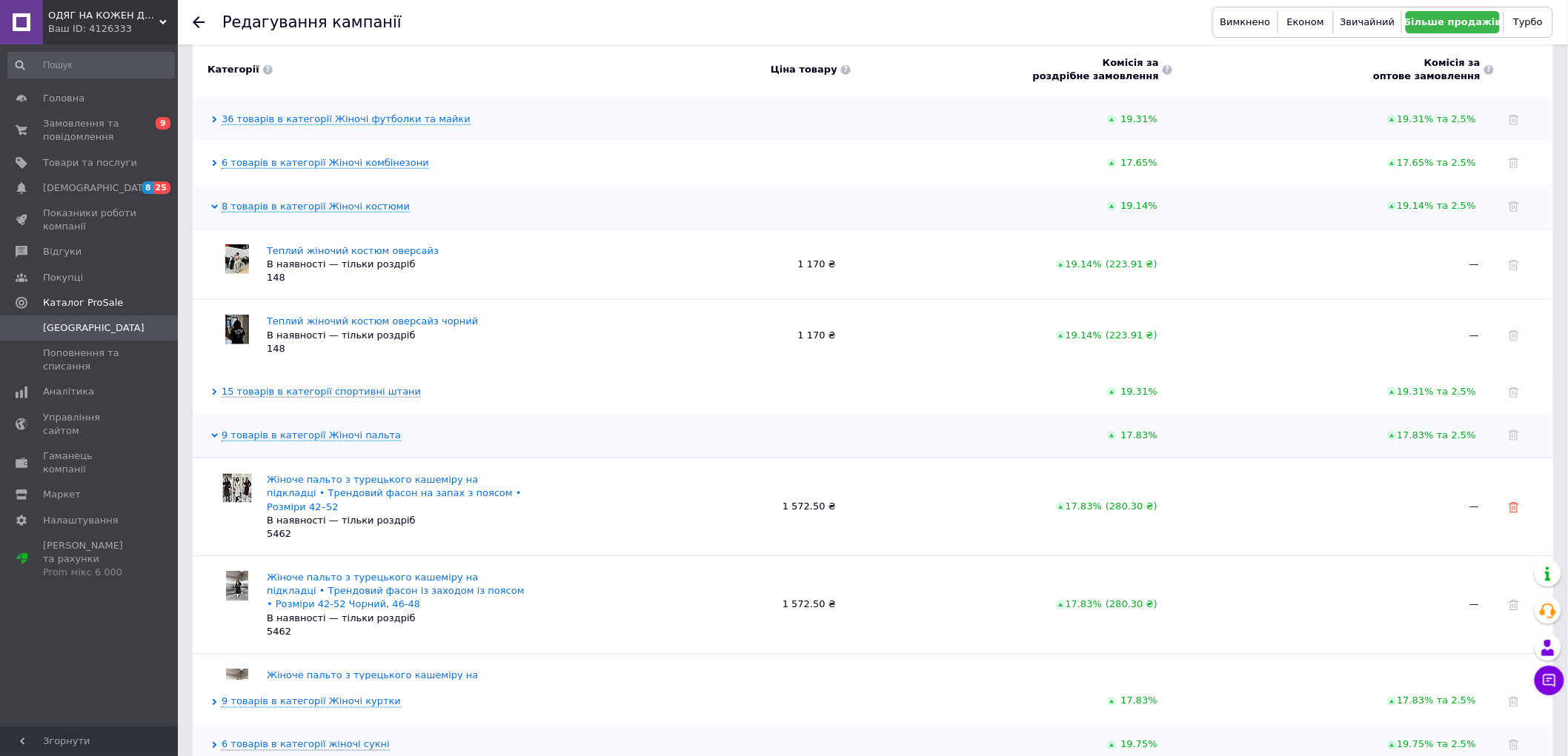
click at [1515, 502] on use at bounding box center [1514, 507] width 10 height 10
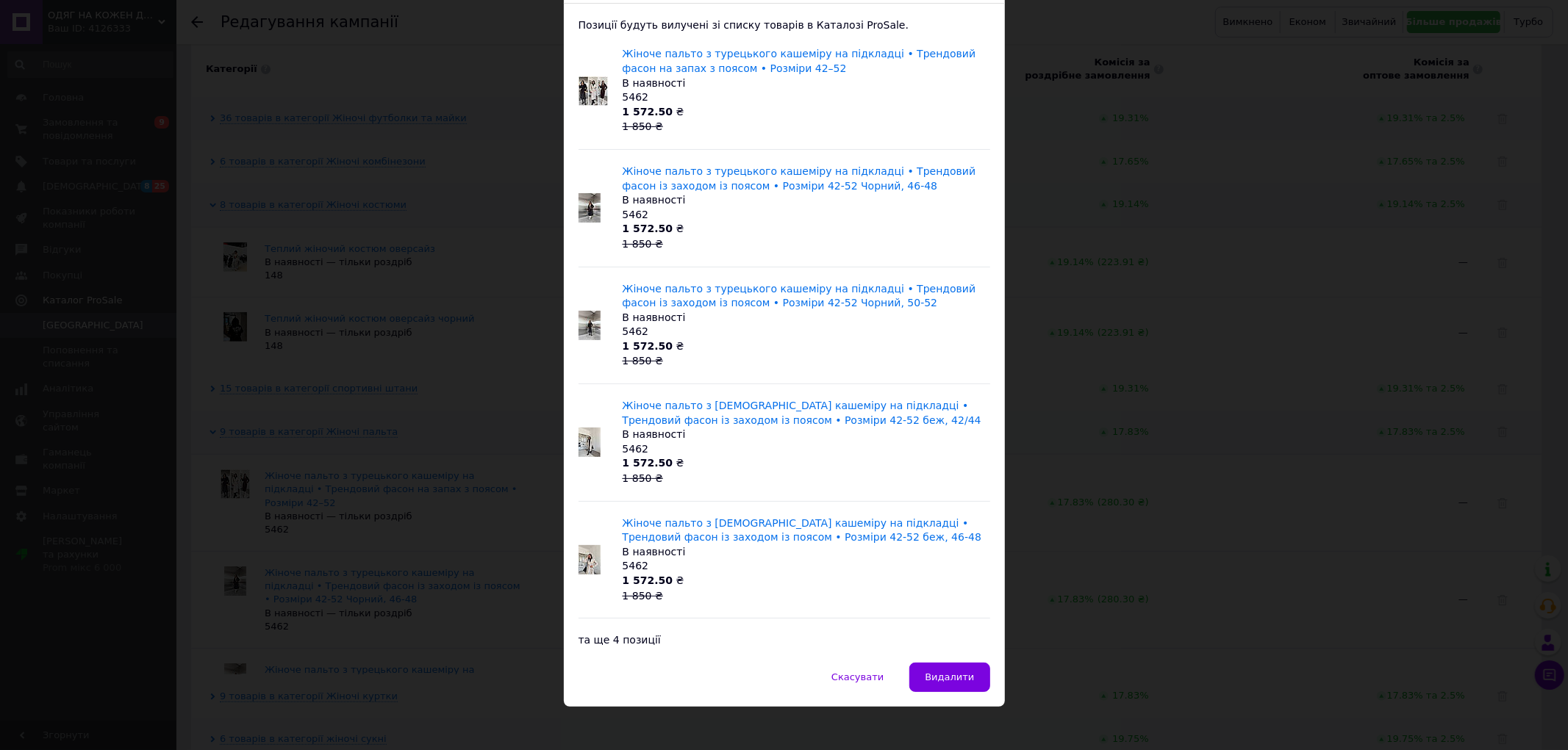
scroll to position [107, 0]
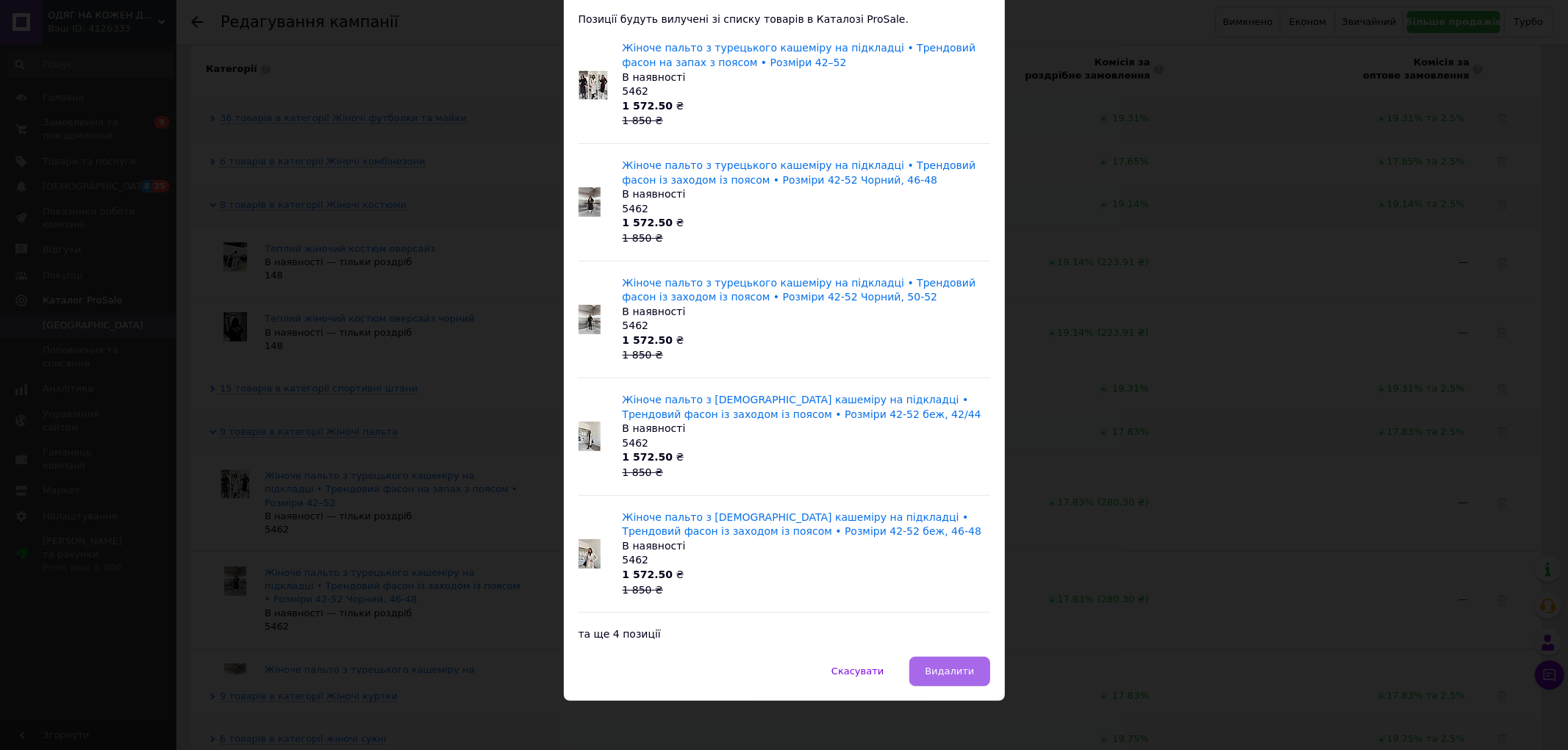
click at [966, 677] on button "Видалити" at bounding box center [949, 671] width 80 height 29
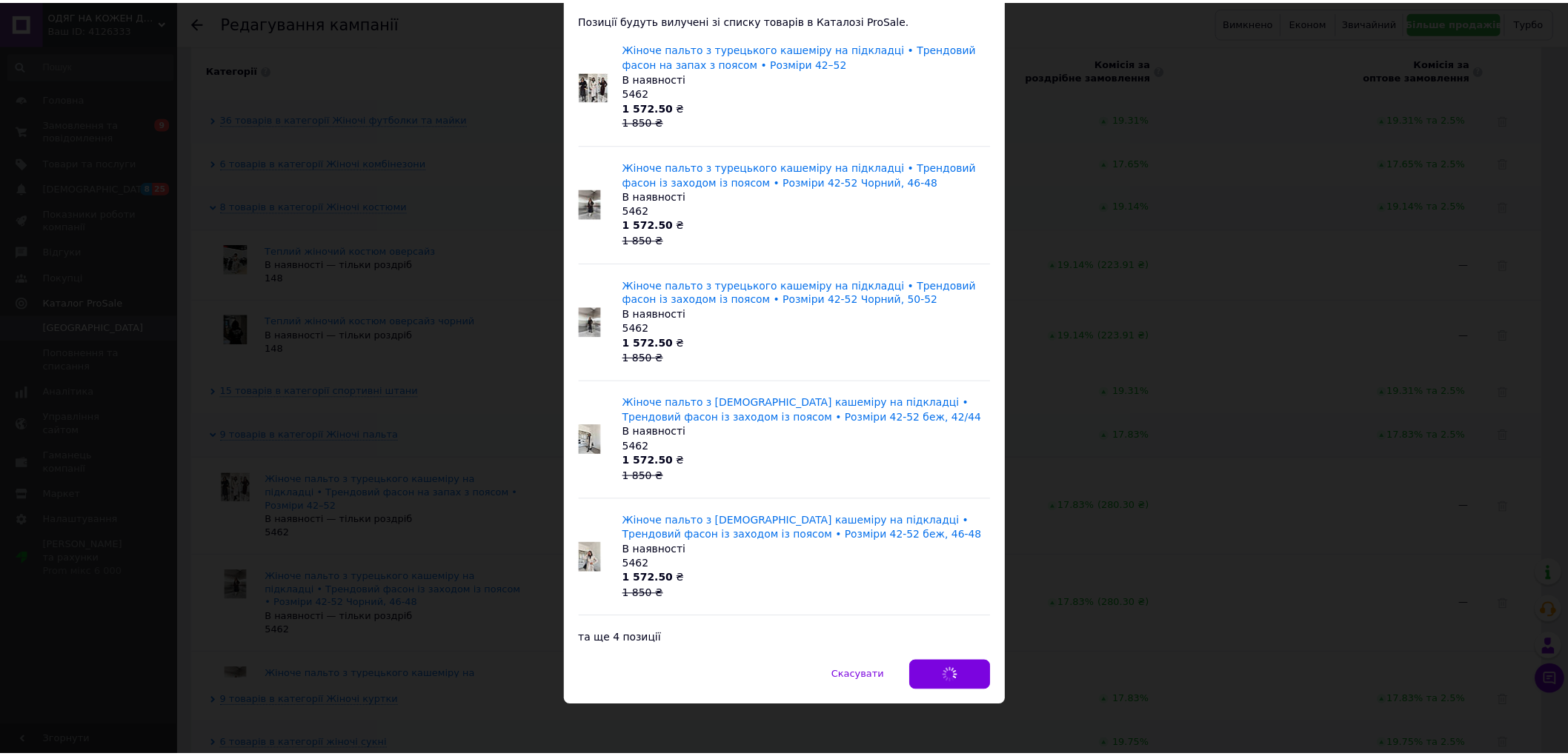
scroll to position [272, 0]
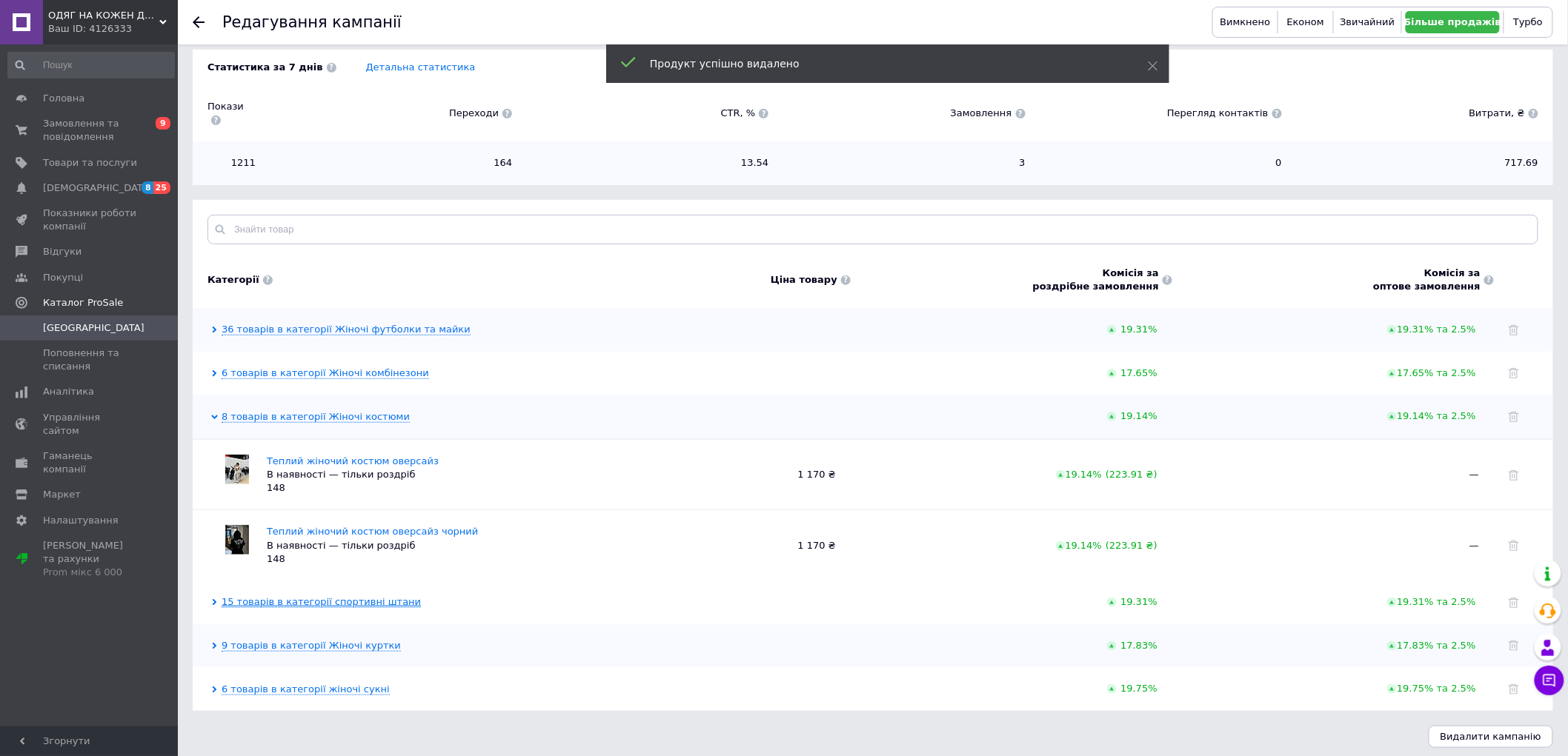
click at [258, 596] on link "15 товарів в категорії спортивні штани" at bounding box center [321, 602] width 200 height 12
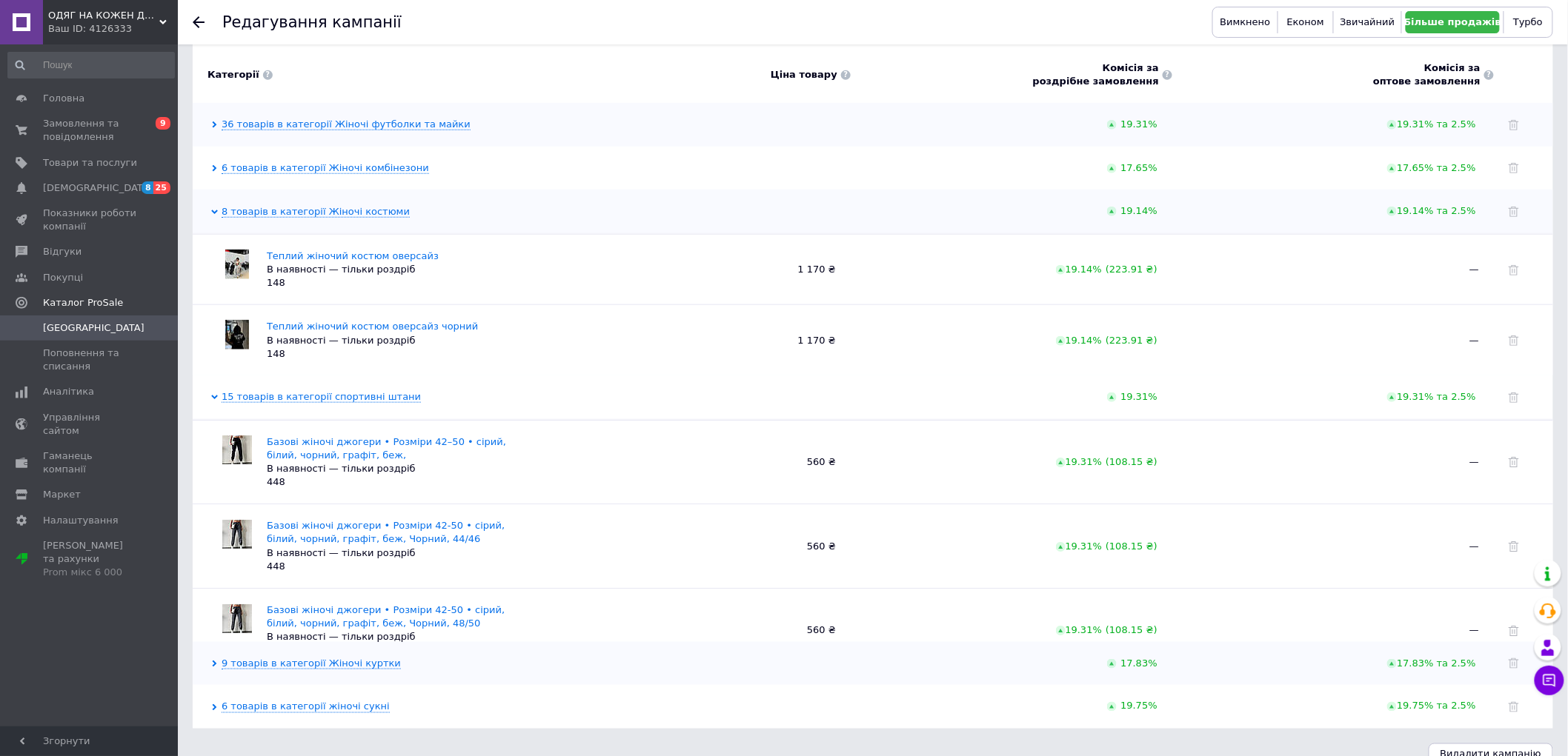
scroll to position [495, 0]
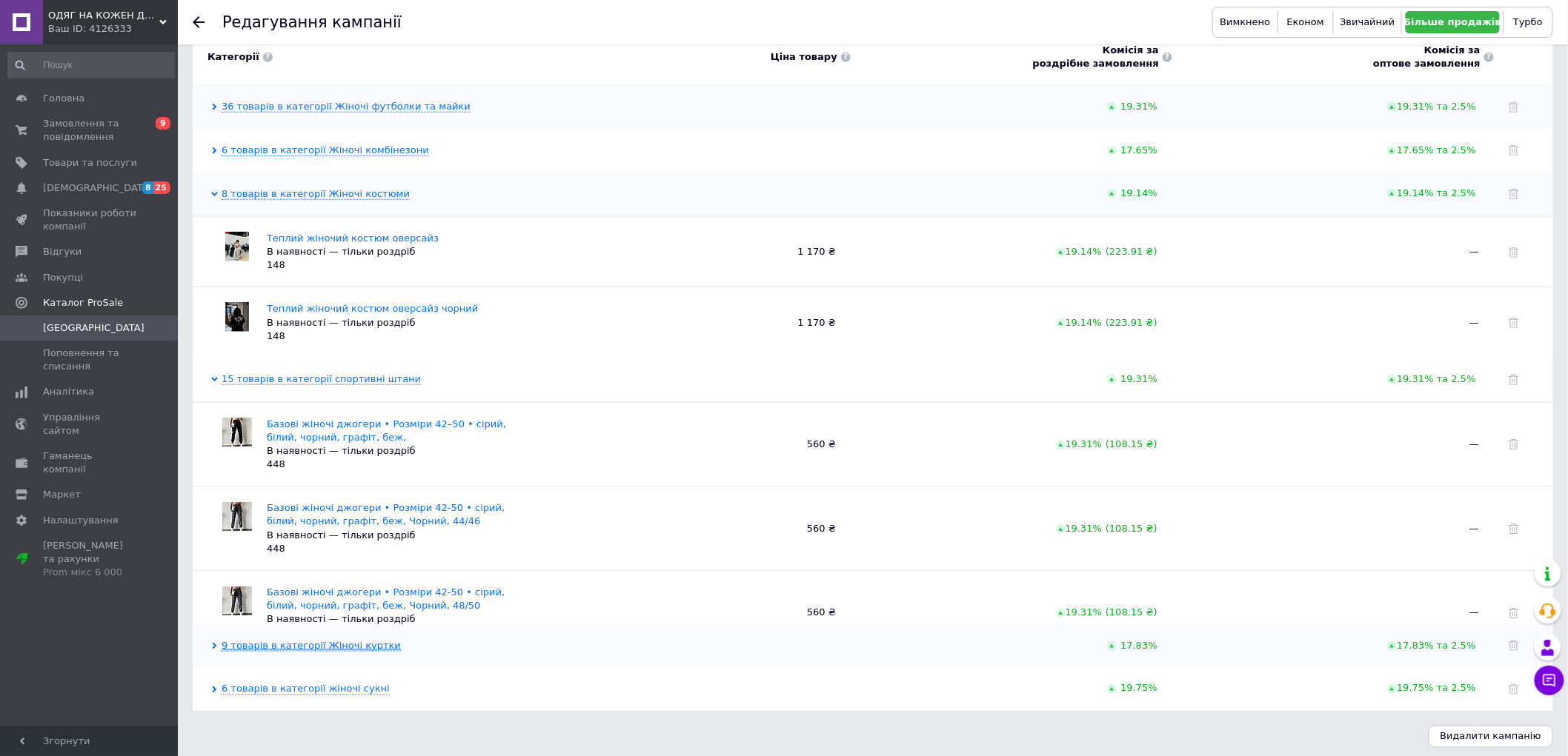
click at [275, 643] on link "9 товарів в категорії Жіночі куртки" at bounding box center [311, 646] width 179 height 12
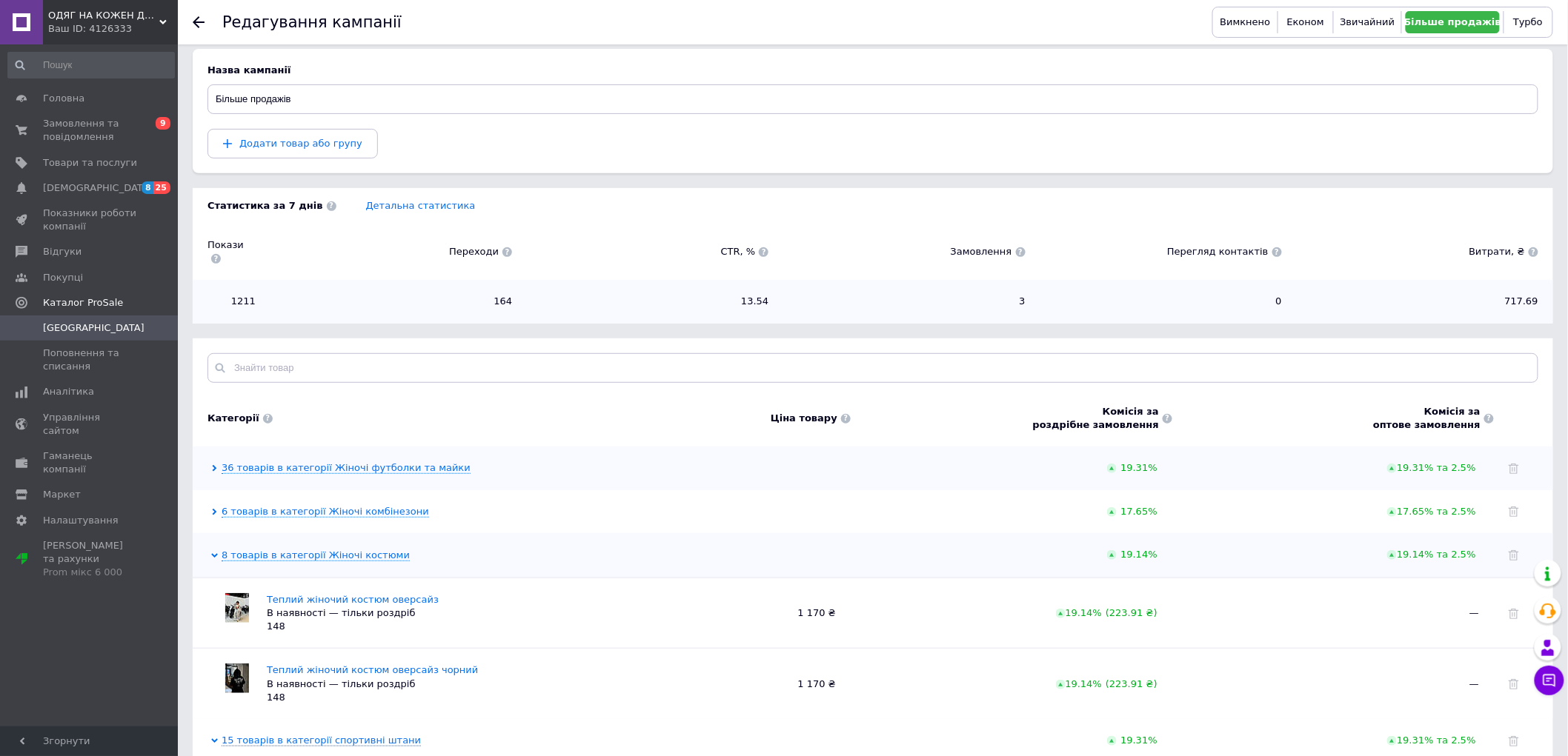
scroll to position [0, 0]
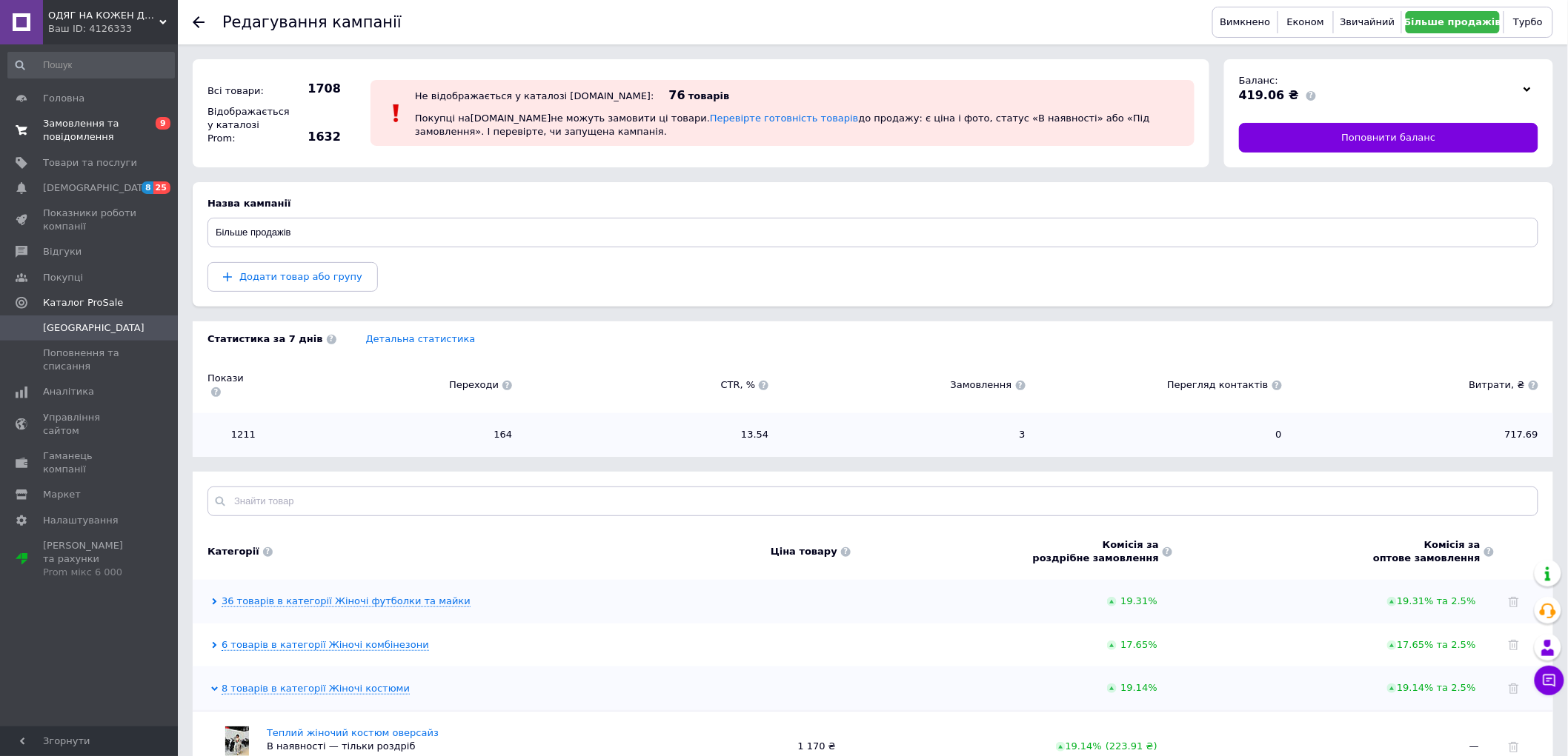
click at [127, 126] on span "Замовлення та повідомлення" at bounding box center [90, 130] width 94 height 26
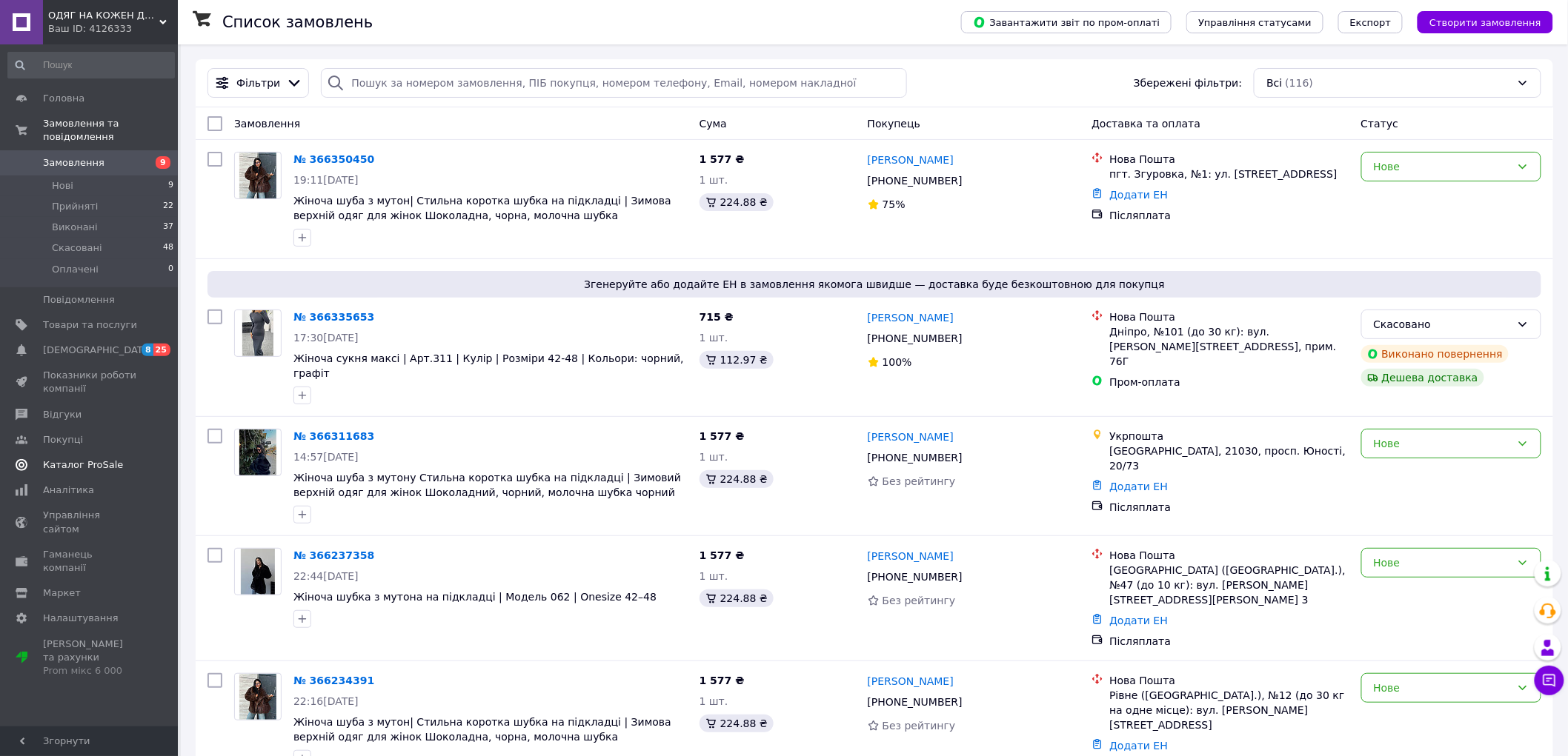
click at [106, 458] on span "Каталог ProSale" at bounding box center [83, 465] width 80 height 14
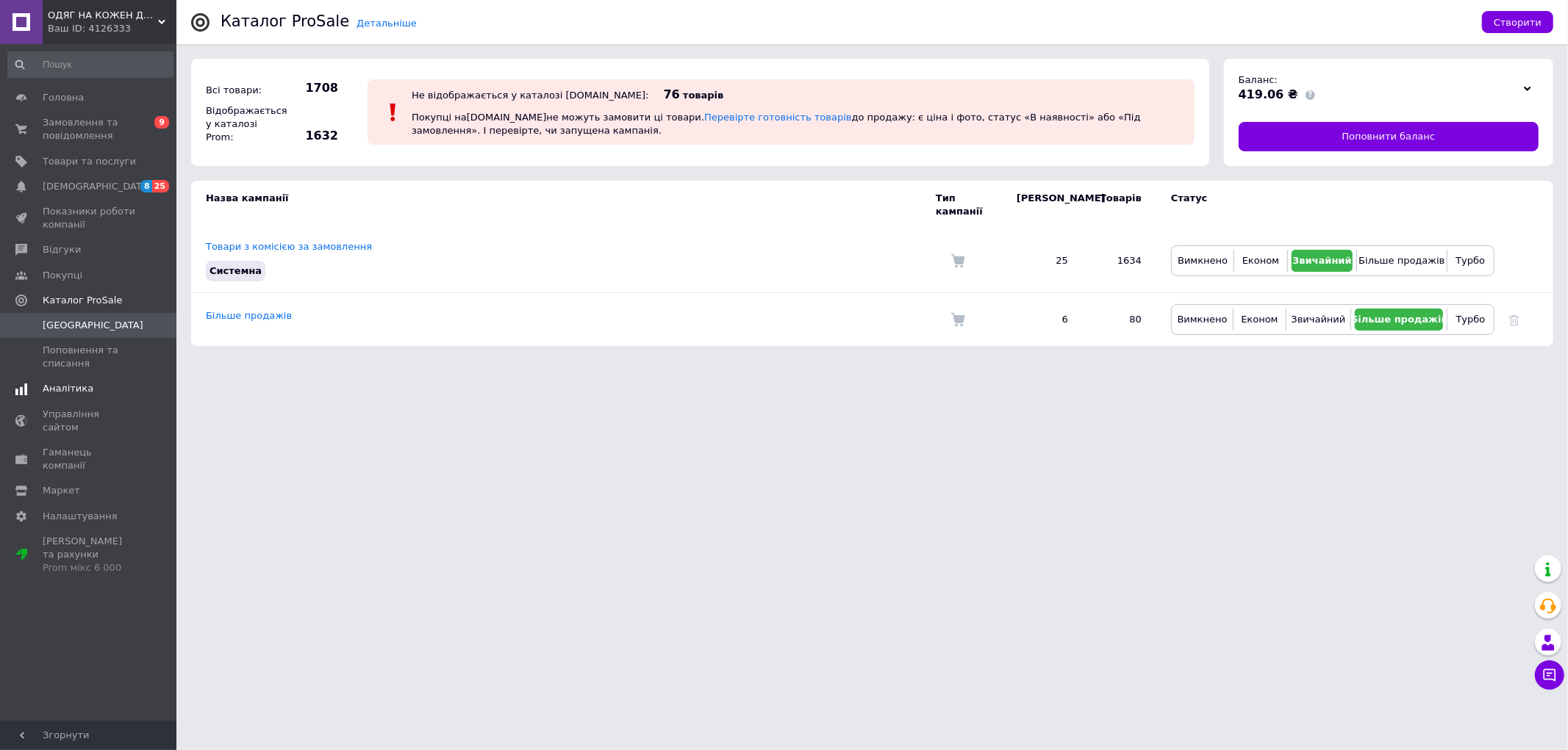
click at [89, 386] on span "Аналітика" at bounding box center [89, 389] width 93 height 13
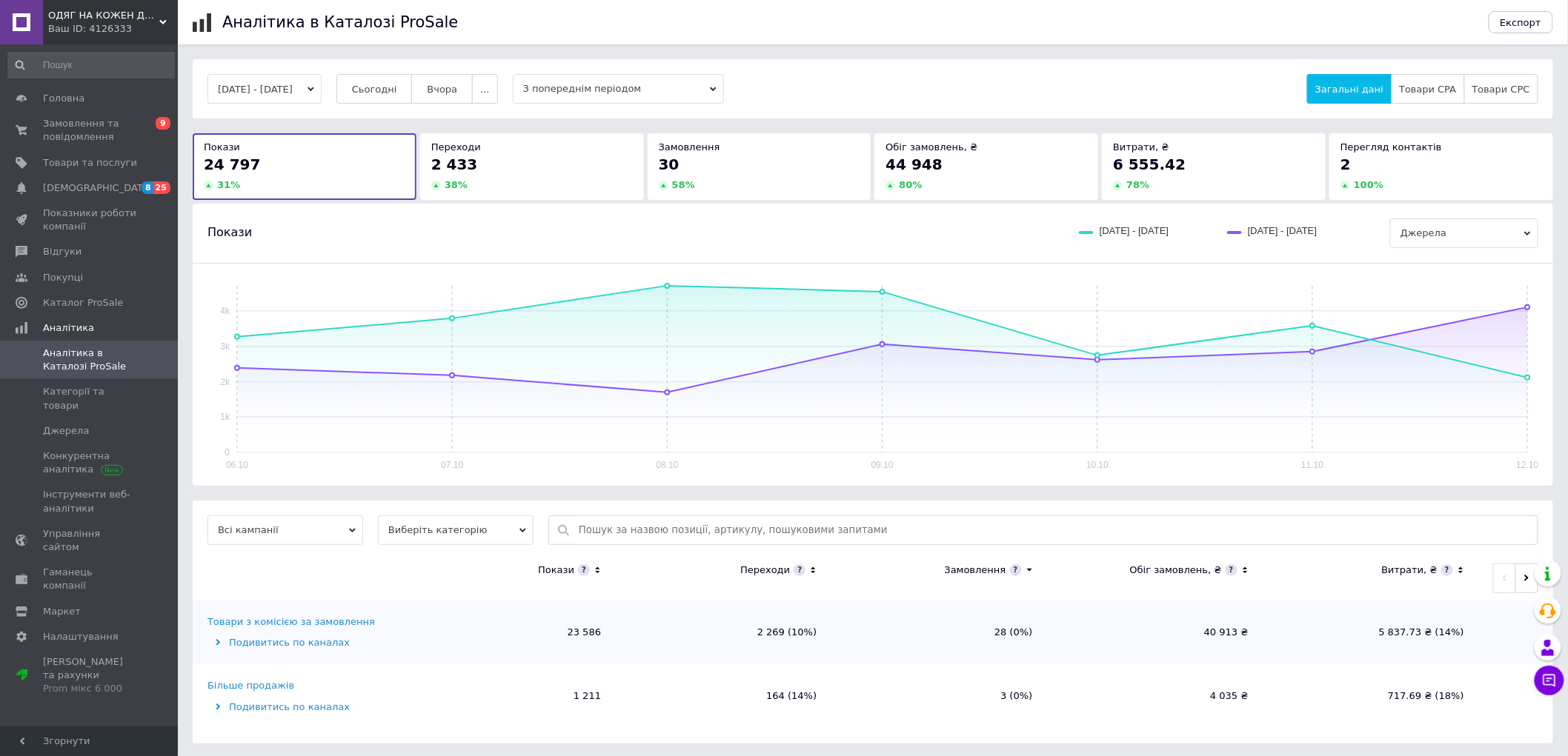
scroll to position [3, 0]
click at [101, 189] on span "[DEMOGRAPHIC_DATA]" at bounding box center [90, 188] width 94 height 14
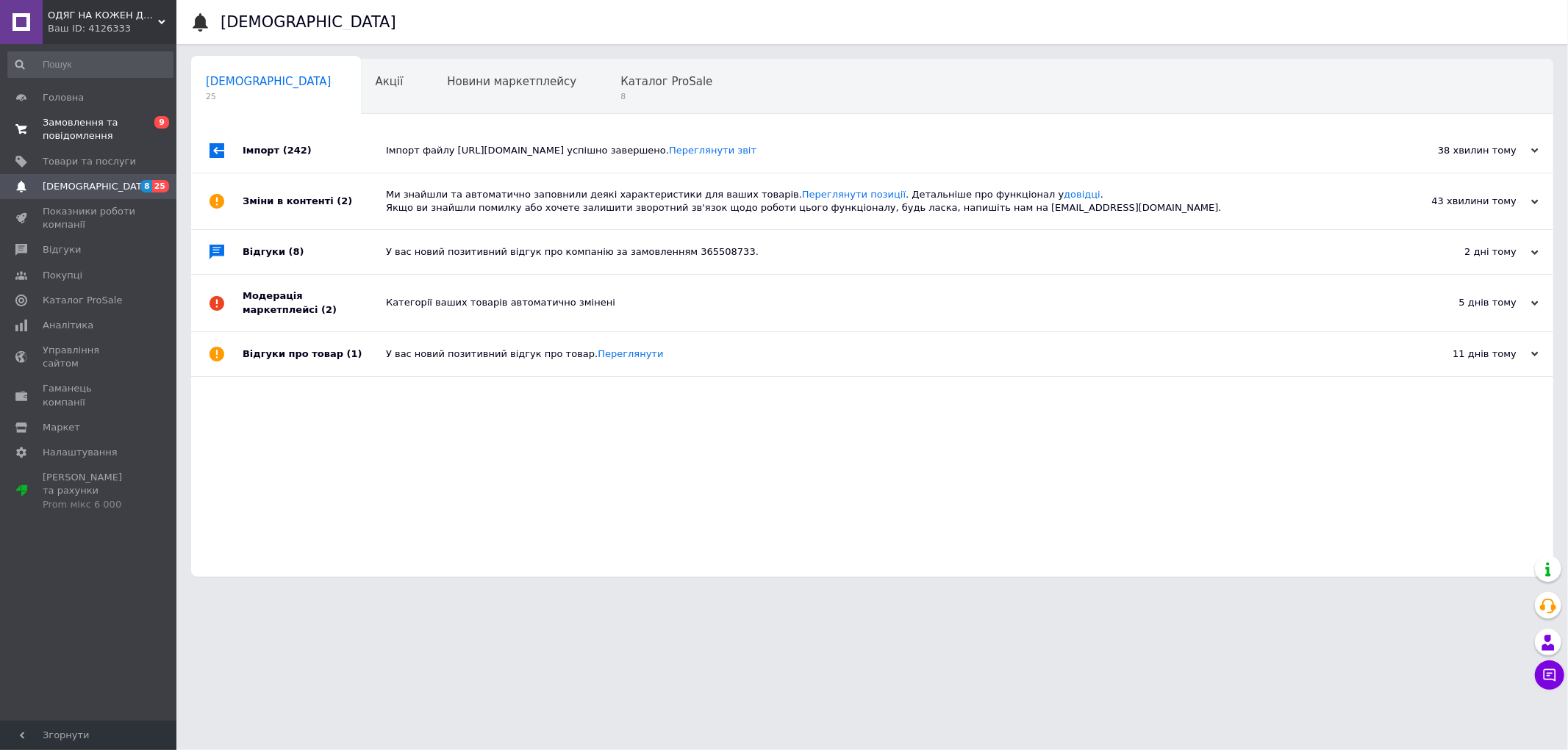
click at [110, 120] on span "Замовлення та повідомлення" at bounding box center [89, 129] width 93 height 26
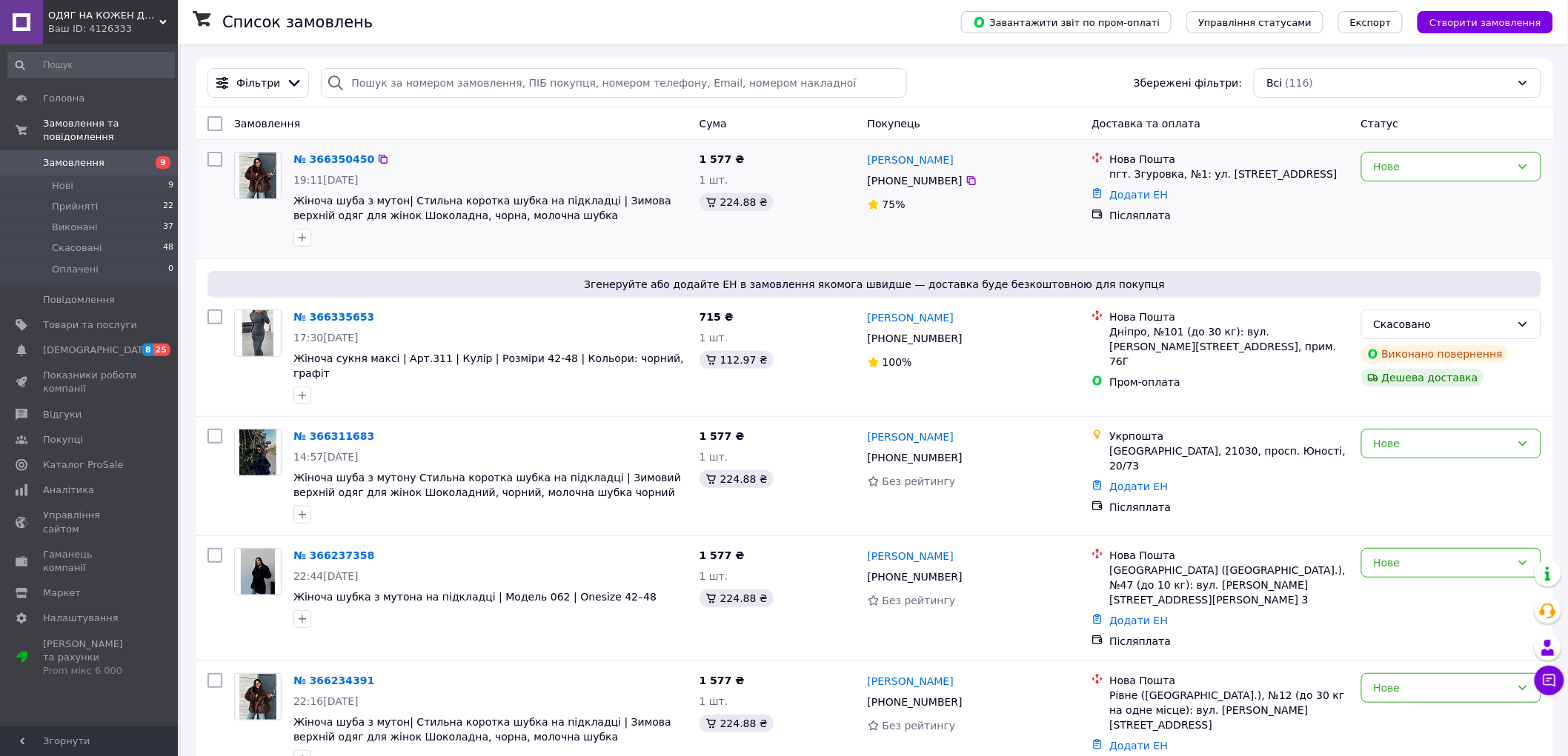
click at [952, 230] on div "Лея Приходько +380 99 237 52 72 75%" at bounding box center [974, 199] width 224 height 107
click at [98, 318] on span "Товари та послуги" at bounding box center [90, 325] width 94 height 14
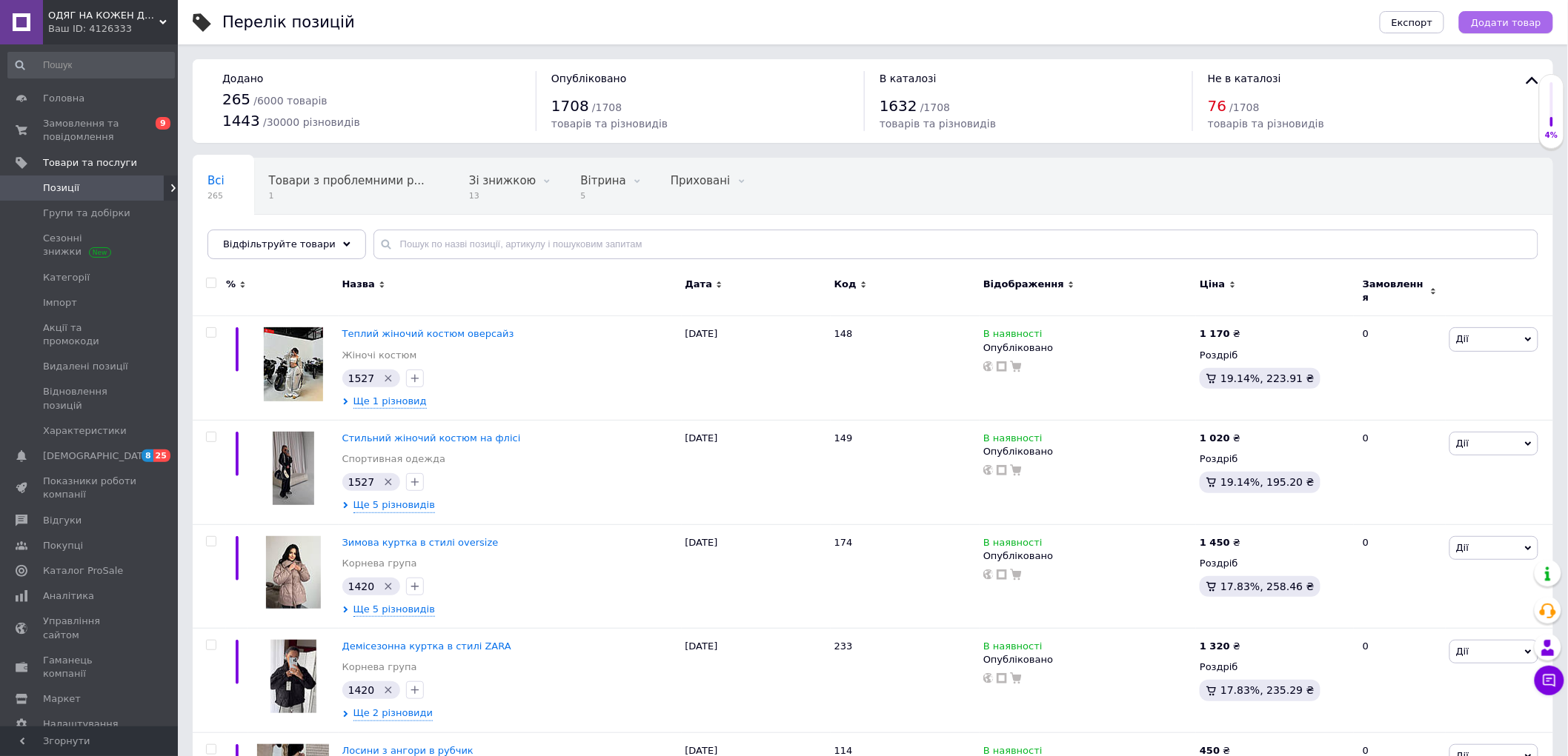
click at [1508, 20] on span "Додати товар" at bounding box center [1505, 22] width 70 height 11
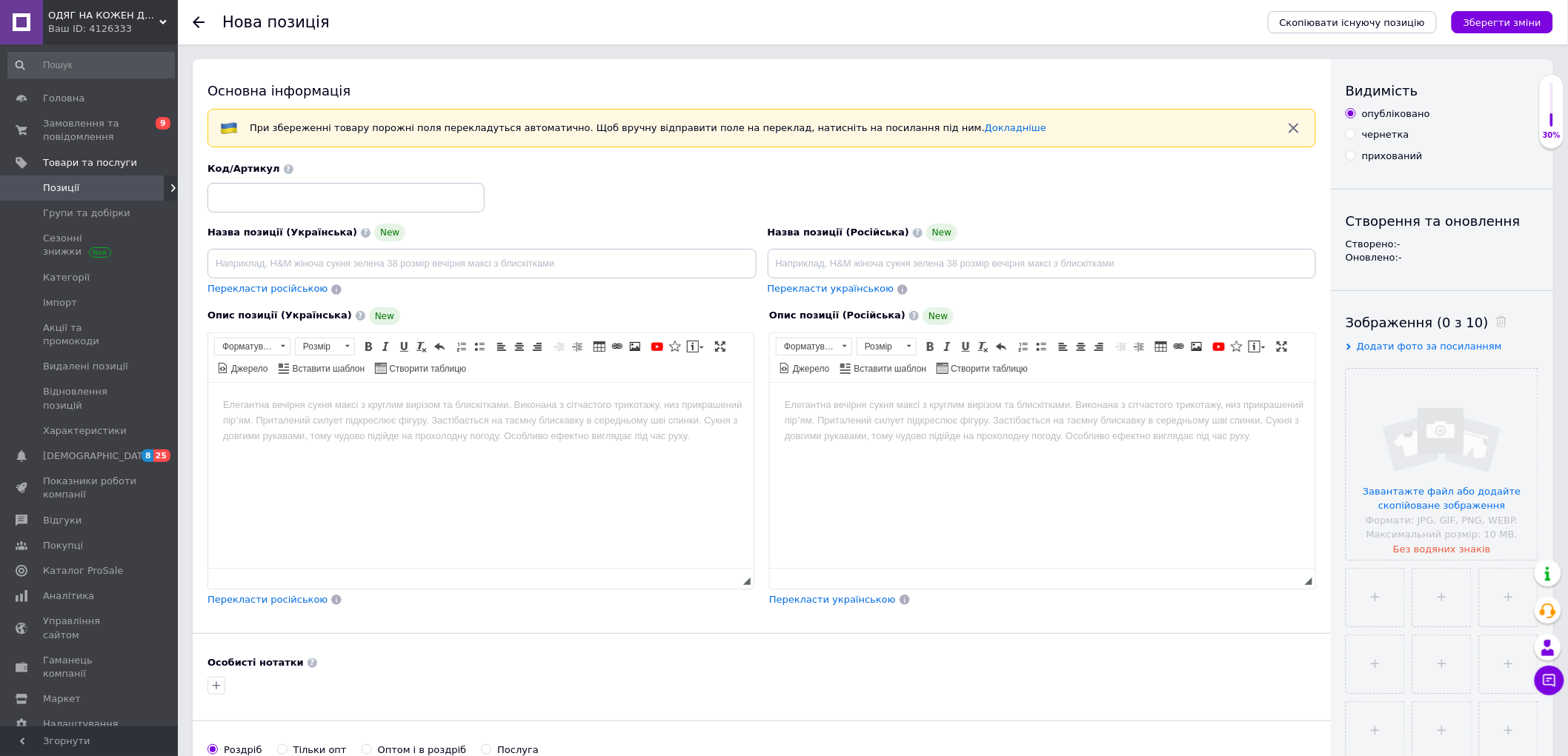
drag, startPoint x: 297, startPoint y: 372, endPoint x: 294, endPoint y: 379, distance: 7.6
click at [295, 376] on span "Панель інструментів редактора Форматування Форматування Розмір Розмір Жирний Сп…" at bounding box center [481, 358] width 545 height 49
click at [294, 428] on html at bounding box center [480, 404] width 545 height 45
paste body "Редактор, EB35A307-490A-4E50-94B6-86CAFCE0C866"
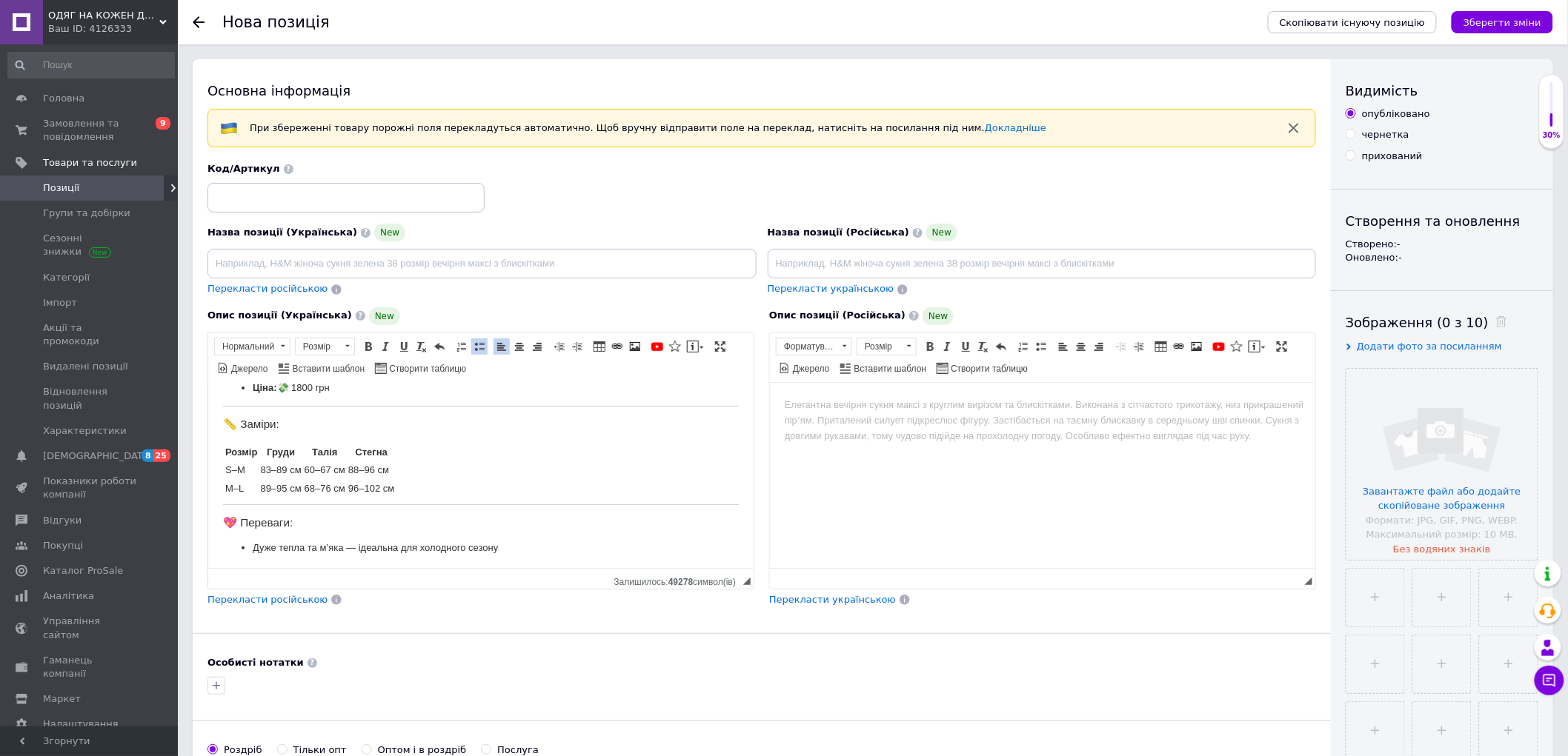
scroll to position [127, 0]
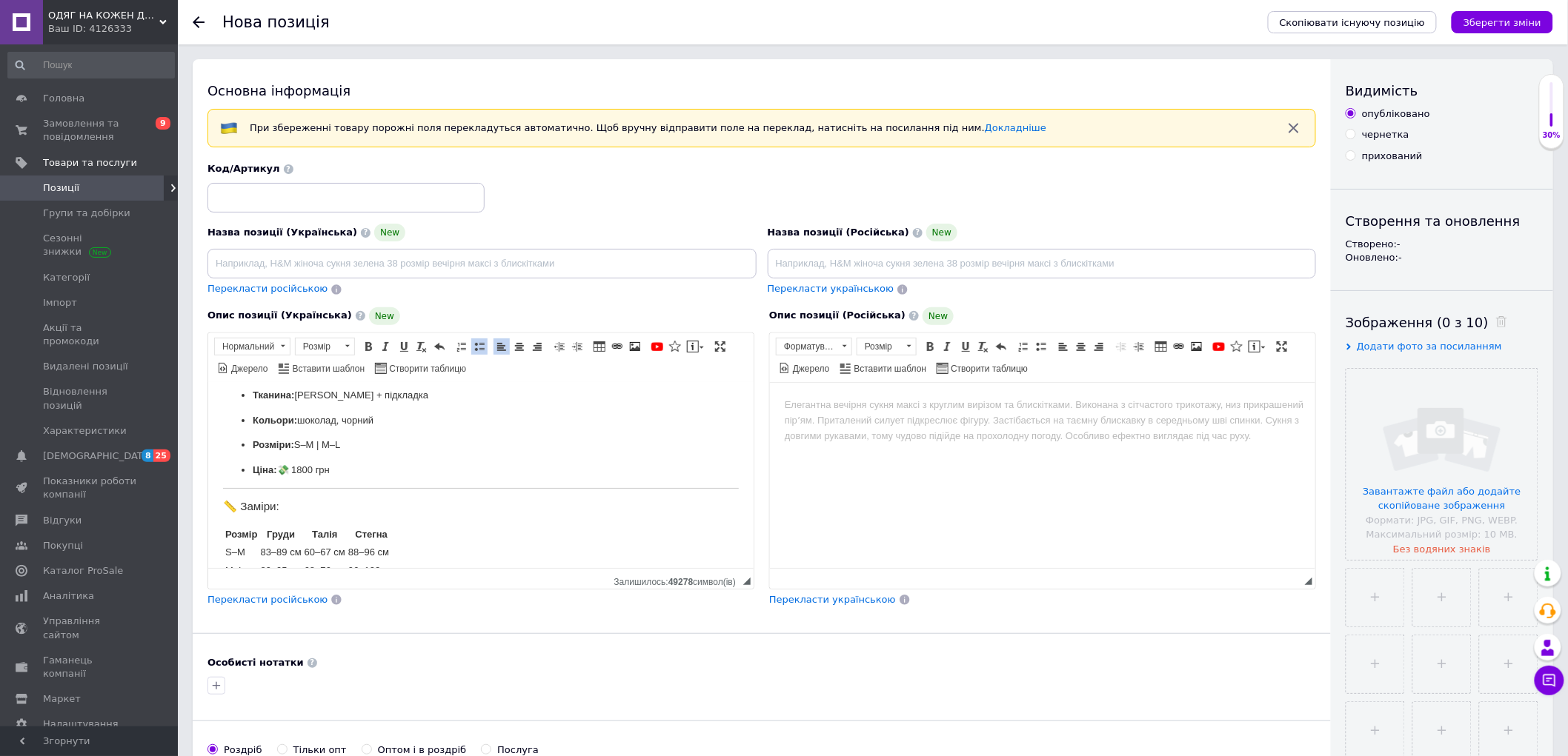
drag, startPoint x: 306, startPoint y: 463, endPoint x: 371, endPoint y: 845, distance: 387.5
click at [207, 462] on html "Натуральне хутро вже давно не в тренді — зараз на піку моди еко хутро 🤎 Ця шубк…" at bounding box center [480, 503] width 545 height 498
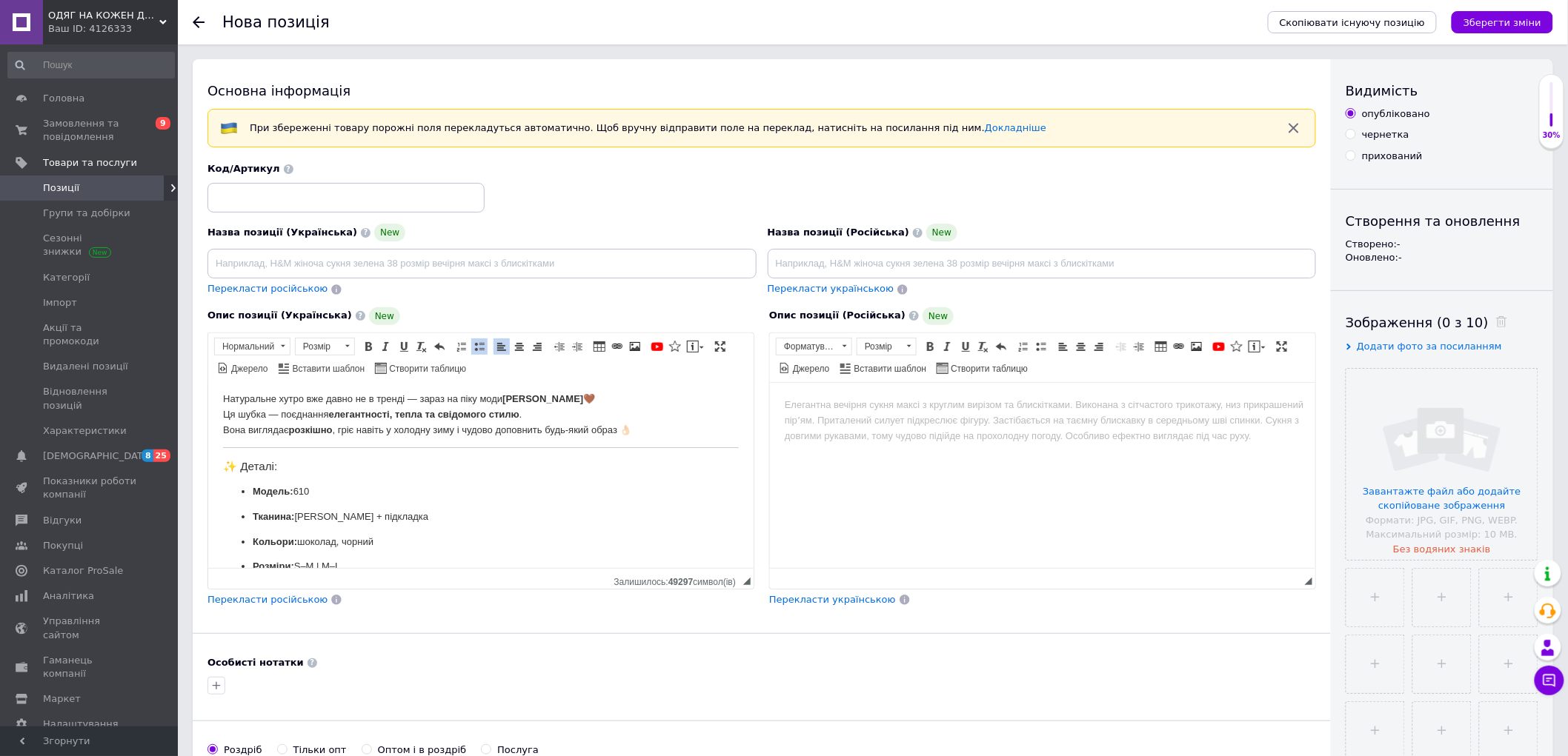
scroll to position [0, 0]
click at [263, 198] on input at bounding box center [346, 198] width 277 height 30
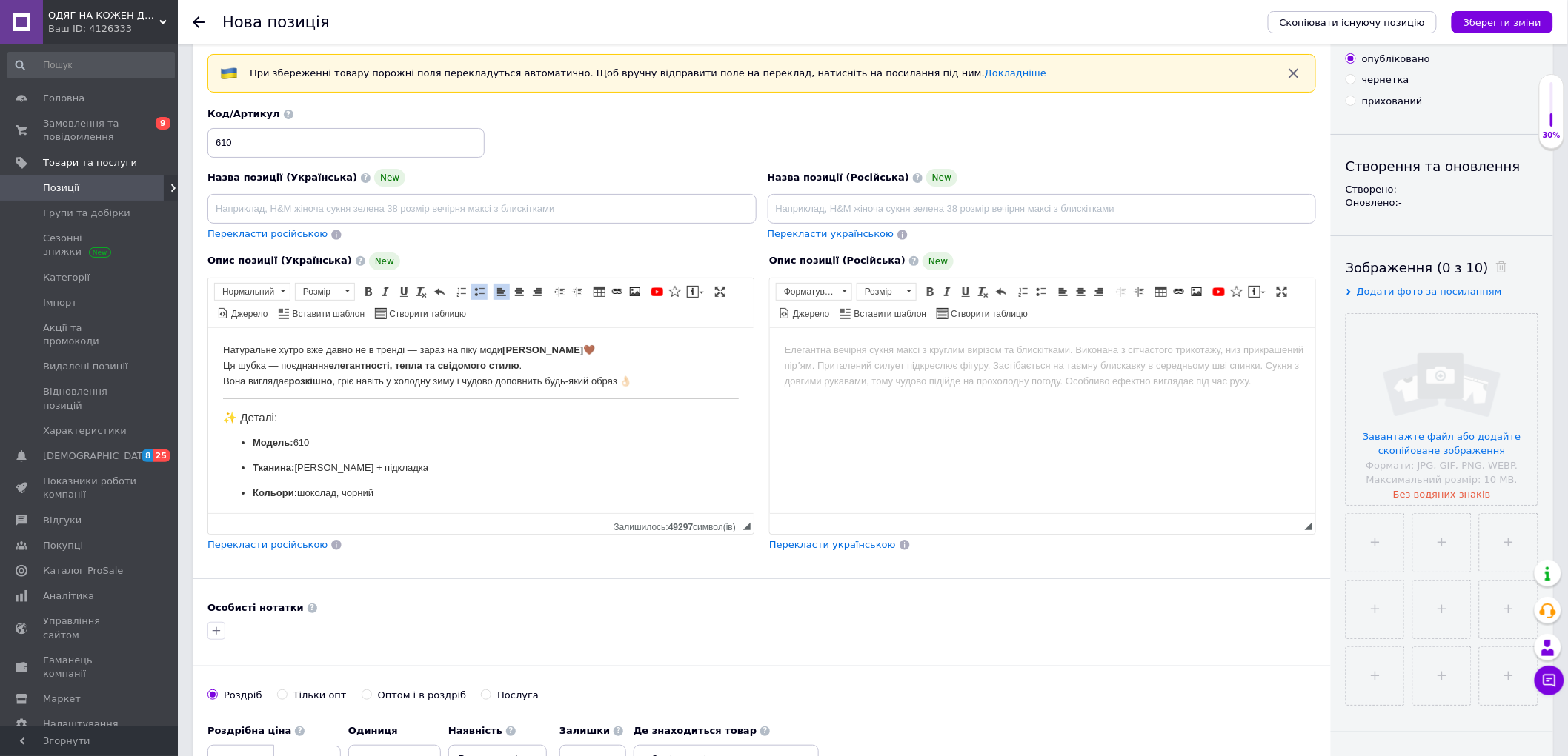
scroll to position [82, 0]
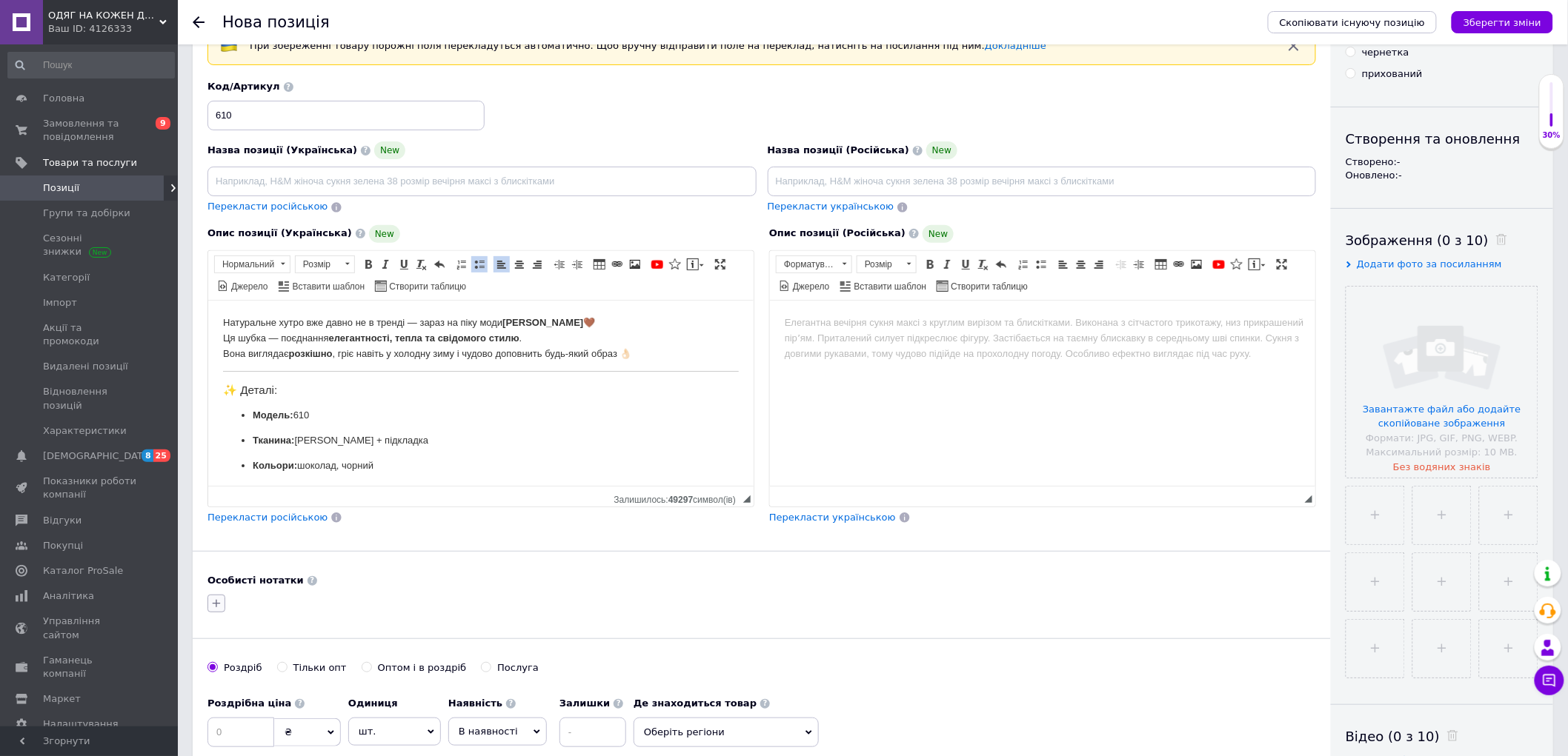
type input "610"
click at [221, 605] on icon "button" at bounding box center [216, 603] width 12 height 12
type input "5"
type input "4959"
click at [284, 667] on span "Створити мітку 4959" at bounding box center [287, 672] width 106 height 12
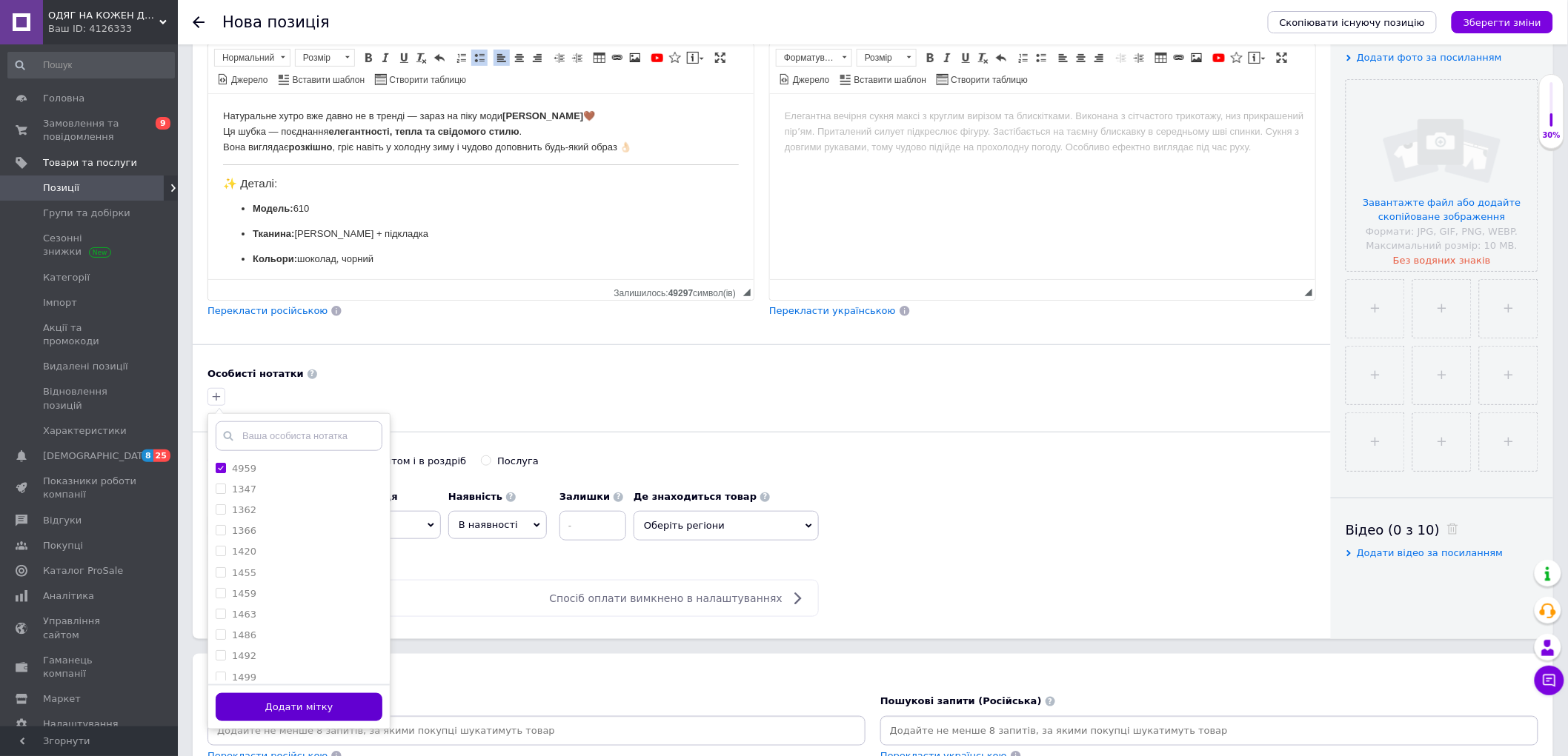
scroll to position [329, 0]
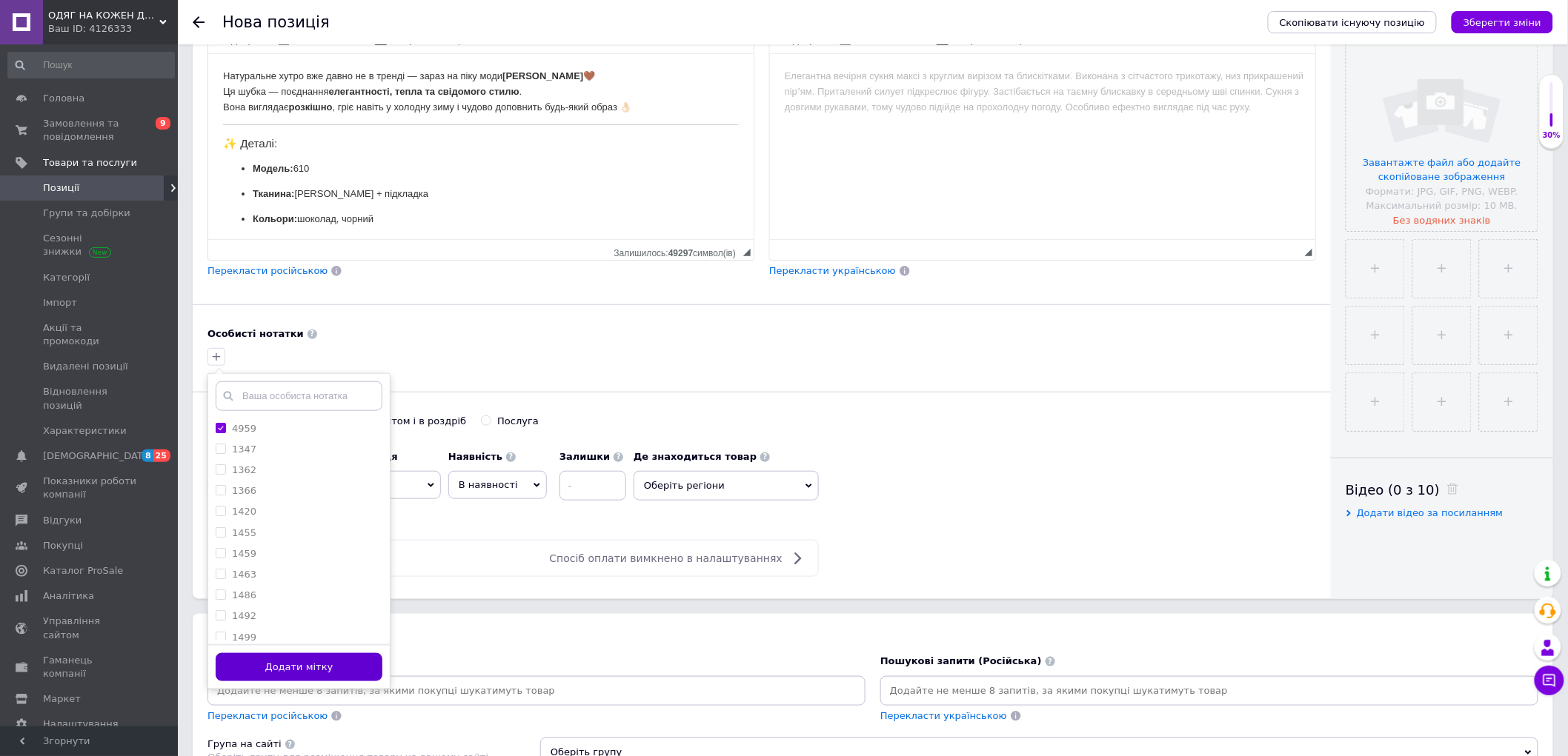
click at [299, 670] on button "Додати мітку" at bounding box center [299, 668] width 166 height 29
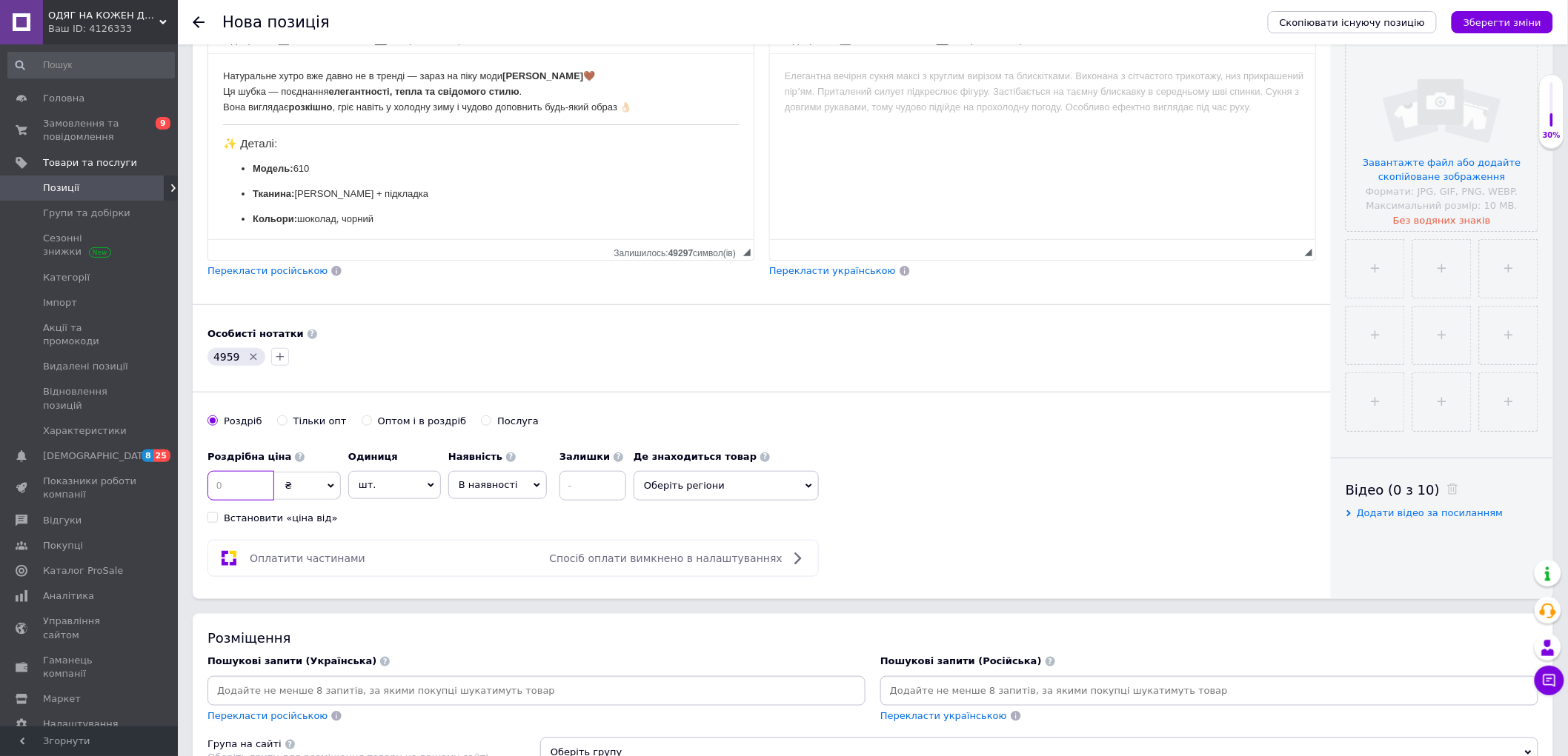
click at [220, 484] on input at bounding box center [240, 485] width 67 height 30
type input "2400"
click at [667, 480] on span "Оберіть регіони" at bounding box center [726, 485] width 185 height 30
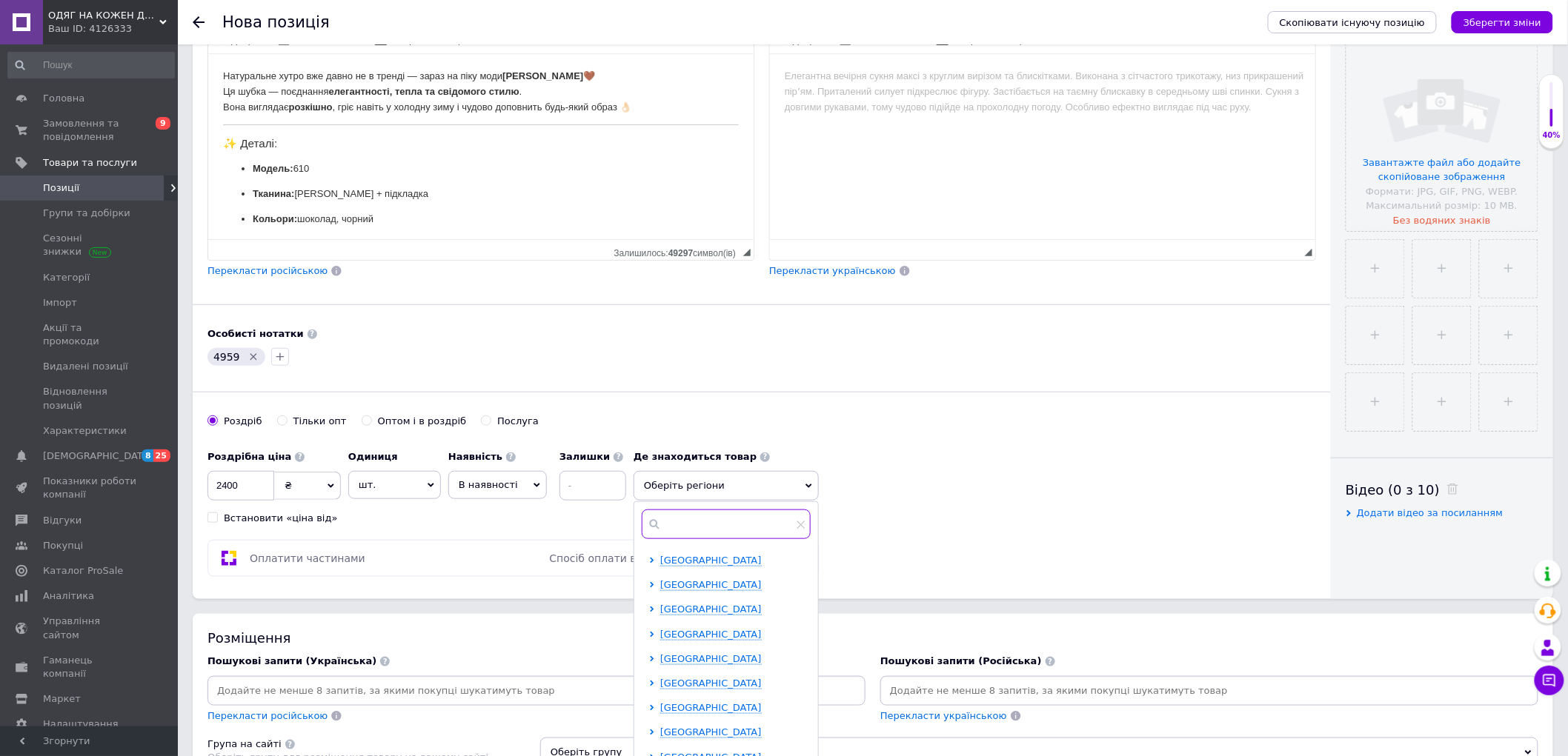
click at [682, 521] on input "text" at bounding box center [726, 524] width 169 height 30
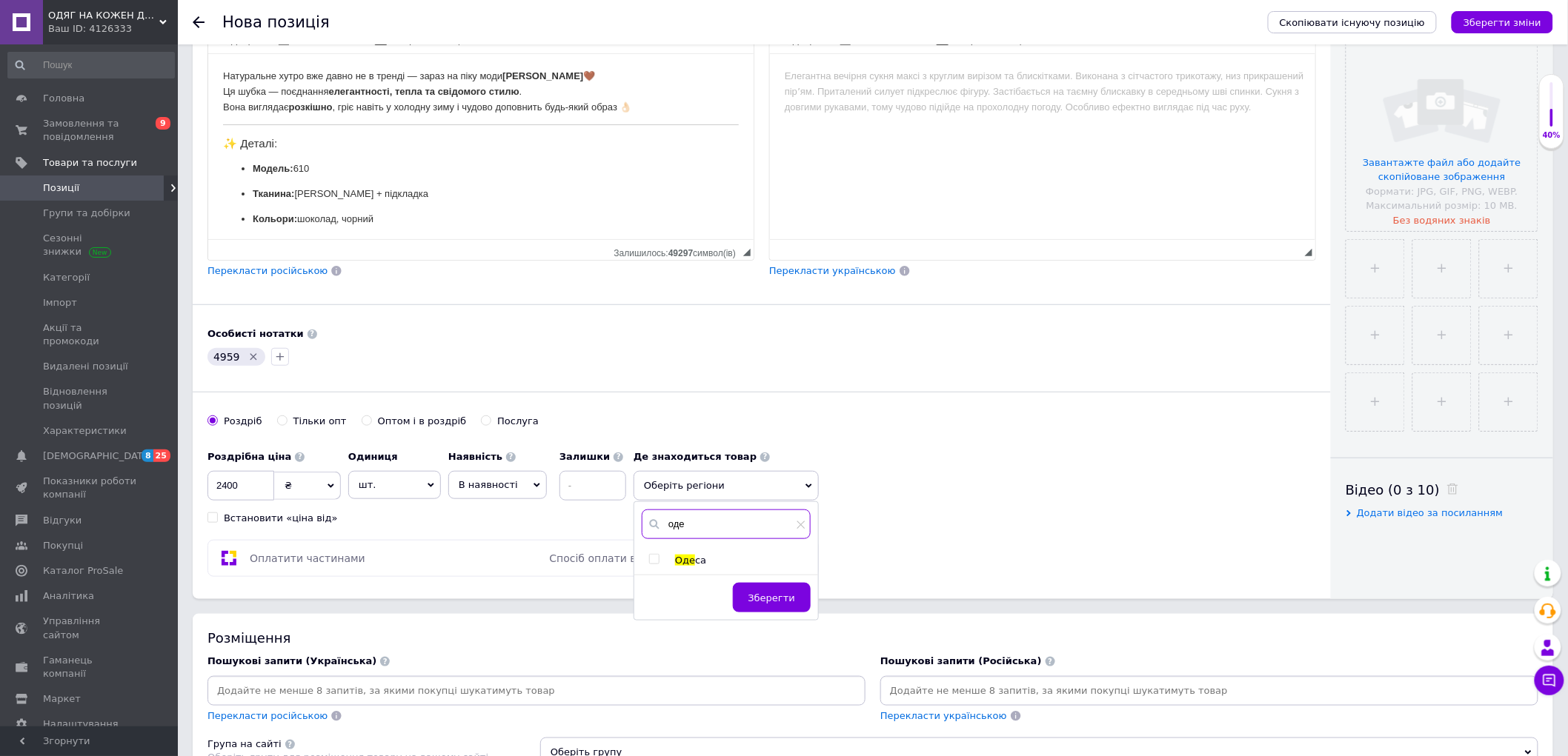
type input "оде"
click at [702, 563] on div "Оде са" at bounding box center [742, 561] width 135 height 14
click at [695, 562] on span "са" at bounding box center [700, 560] width 11 height 11
checkbox input "true"
click at [778, 605] on span "Зберегти" at bounding box center [772, 605] width 47 height 11
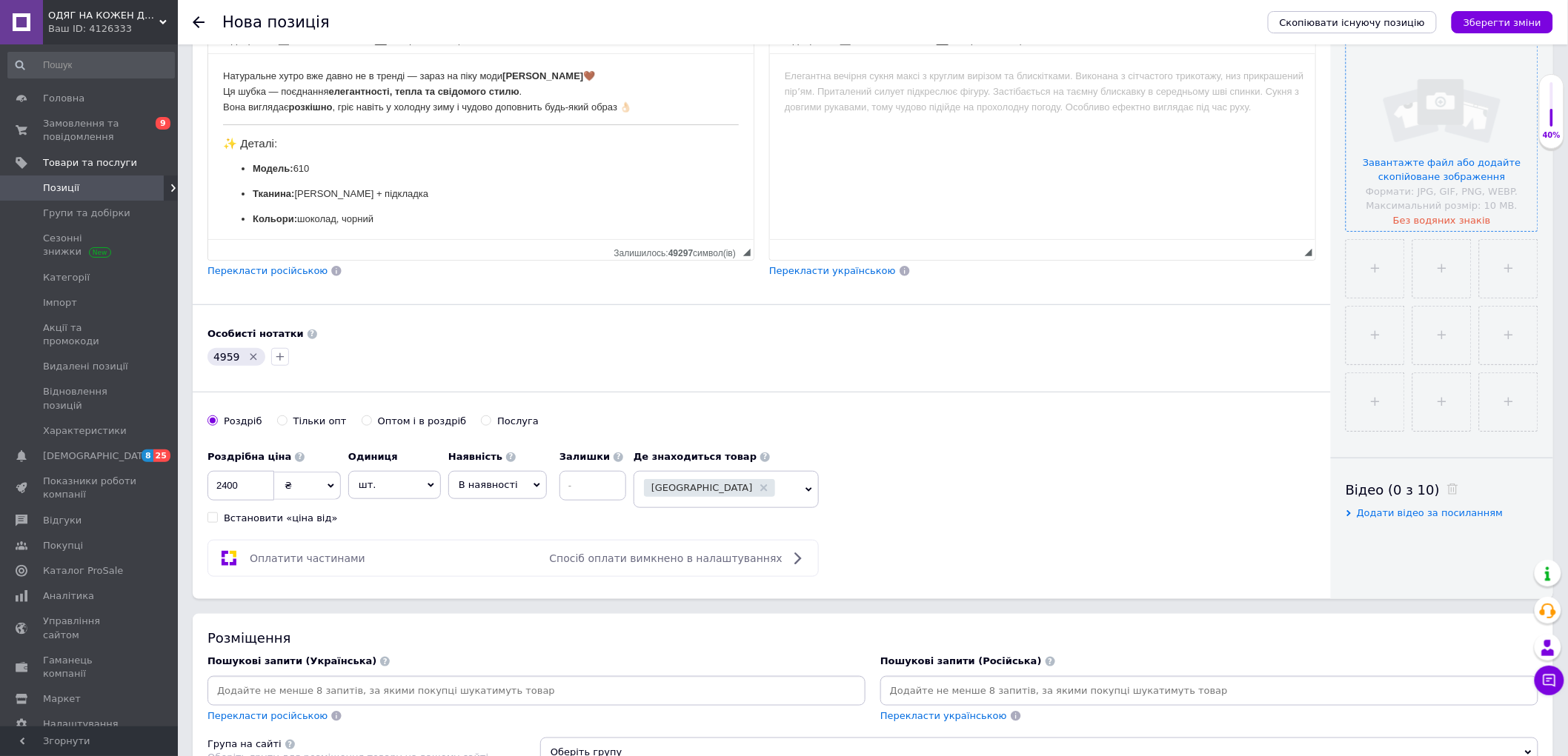
click at [1477, 171] on input "file" at bounding box center [1442, 135] width 191 height 191
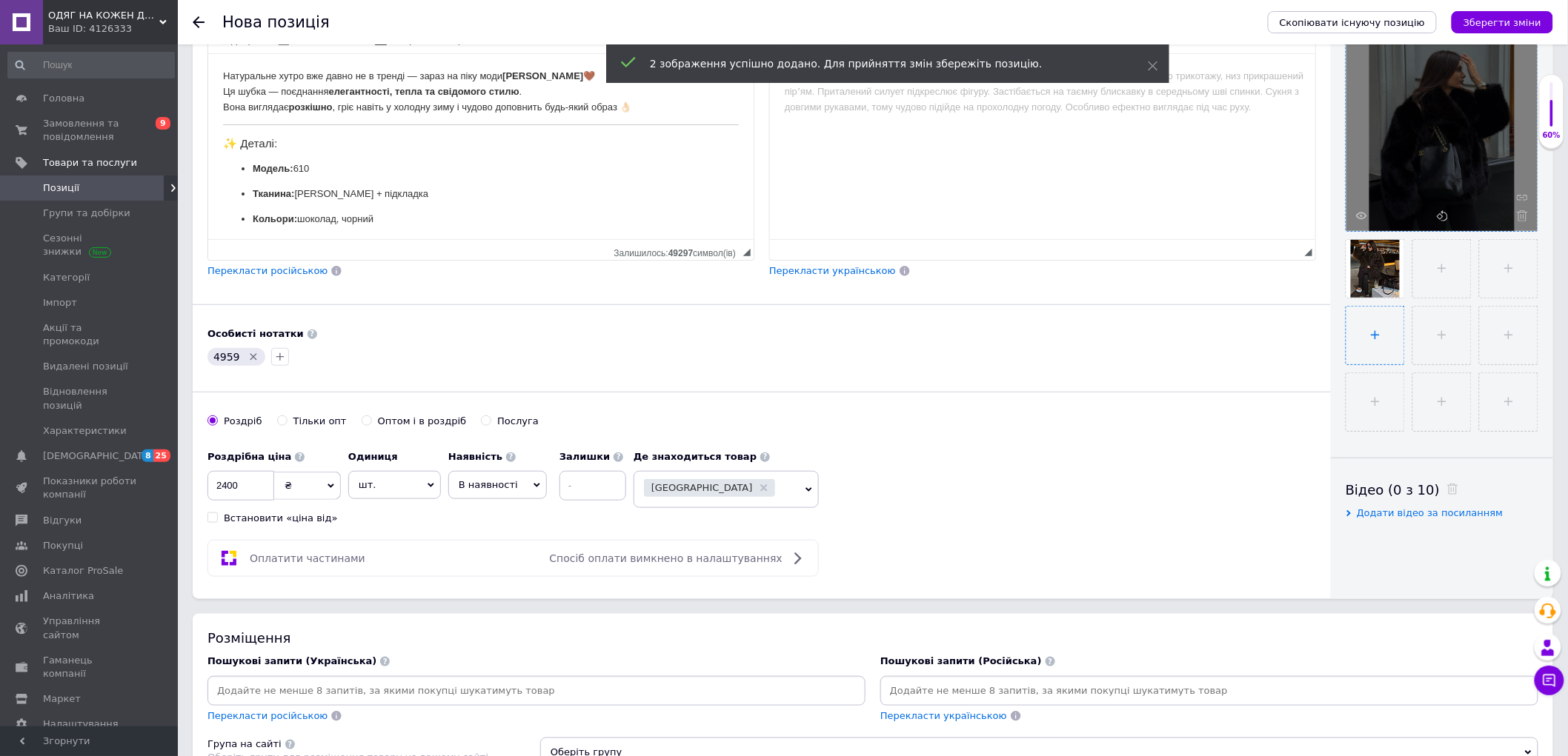
click at [1404, 328] on input "file" at bounding box center [1375, 335] width 58 height 58
type input "C:\fakepath\photo_3_2025-10-12_19-46-08.jpg"
click at [1480, 298] on input "file" at bounding box center [1509, 269] width 58 height 58
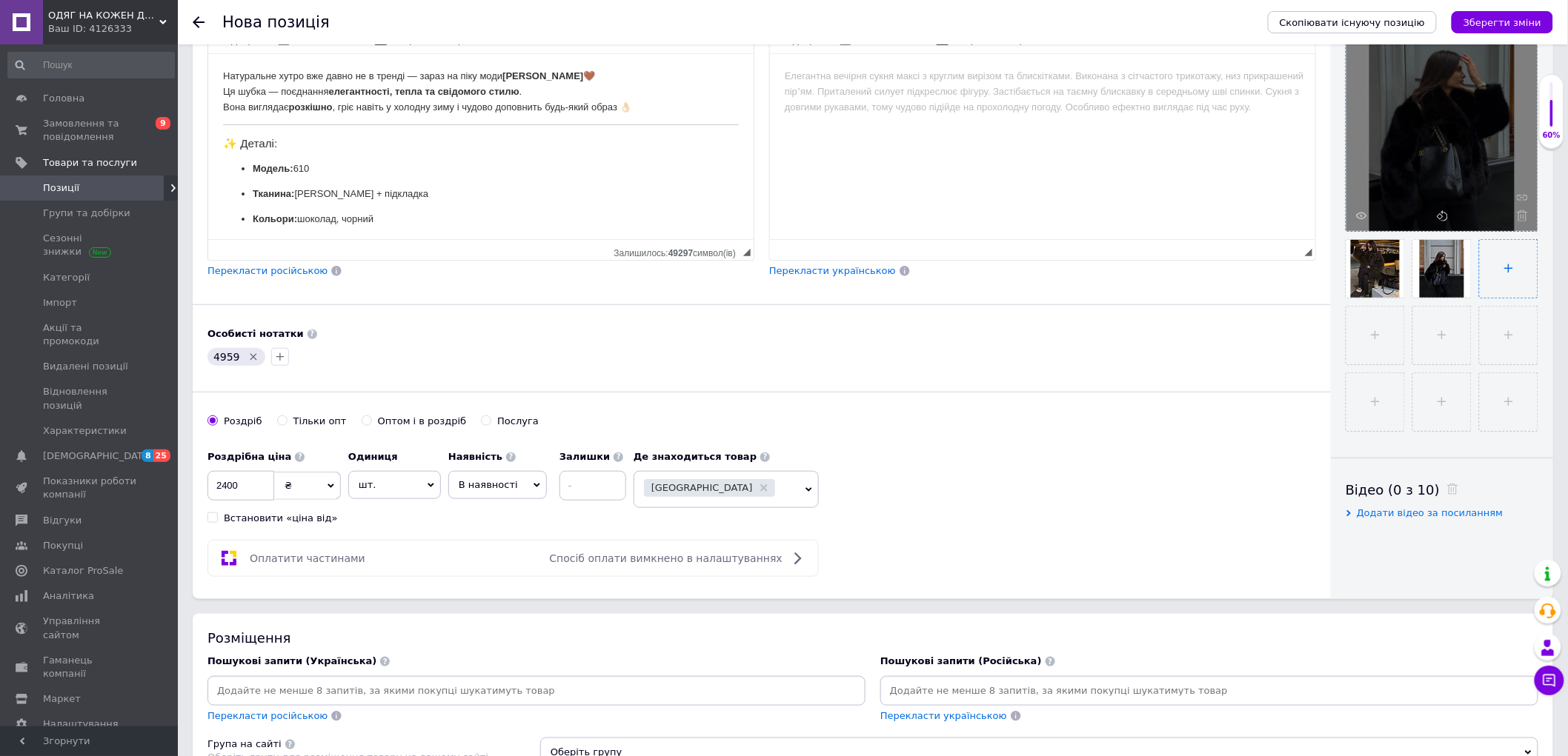
type input "C:\fakepath\photo_7_2025-10-12_19-46-08.jpg"
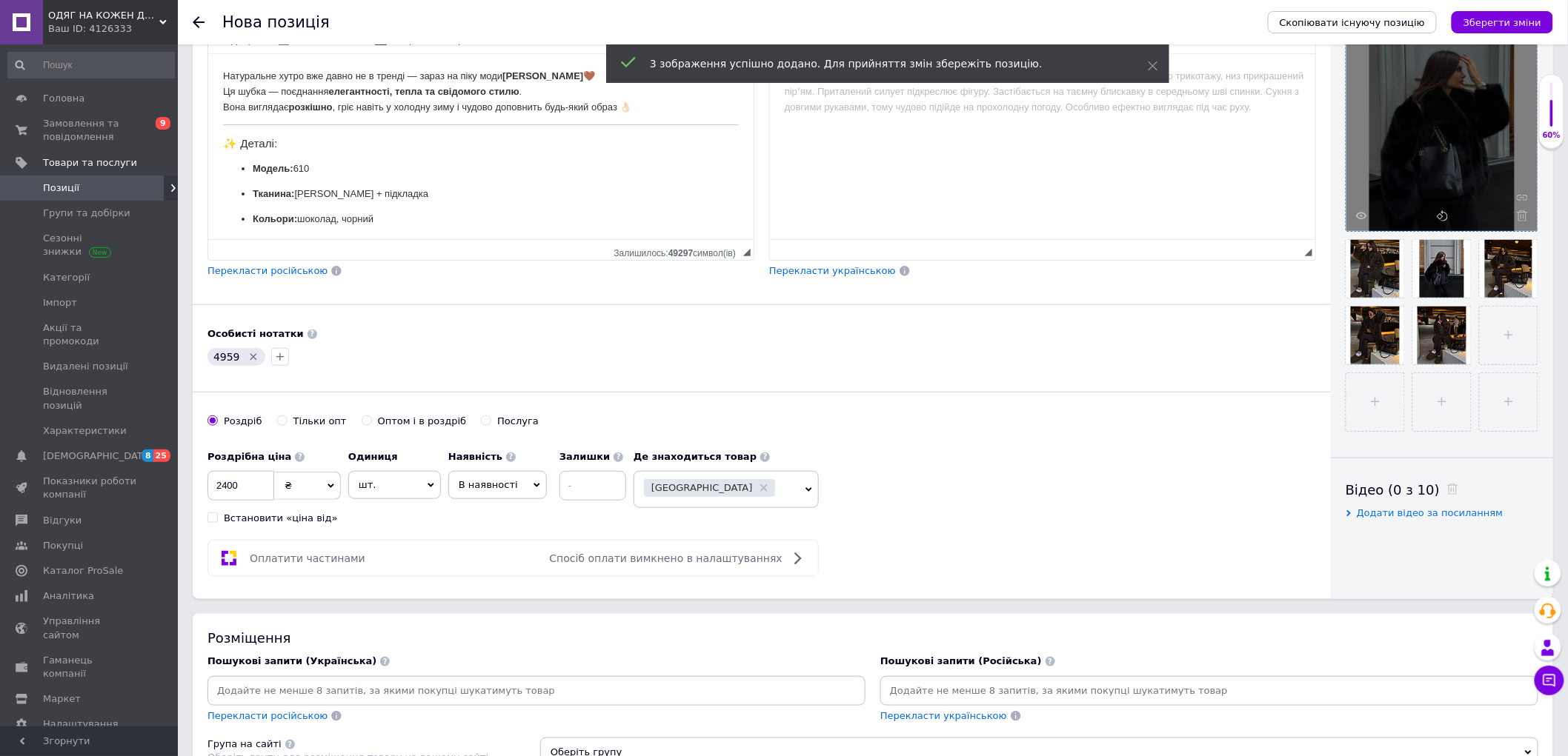
click at [254, 279] on div "Перекласти російською" at bounding box center [267, 272] width 123 height 17
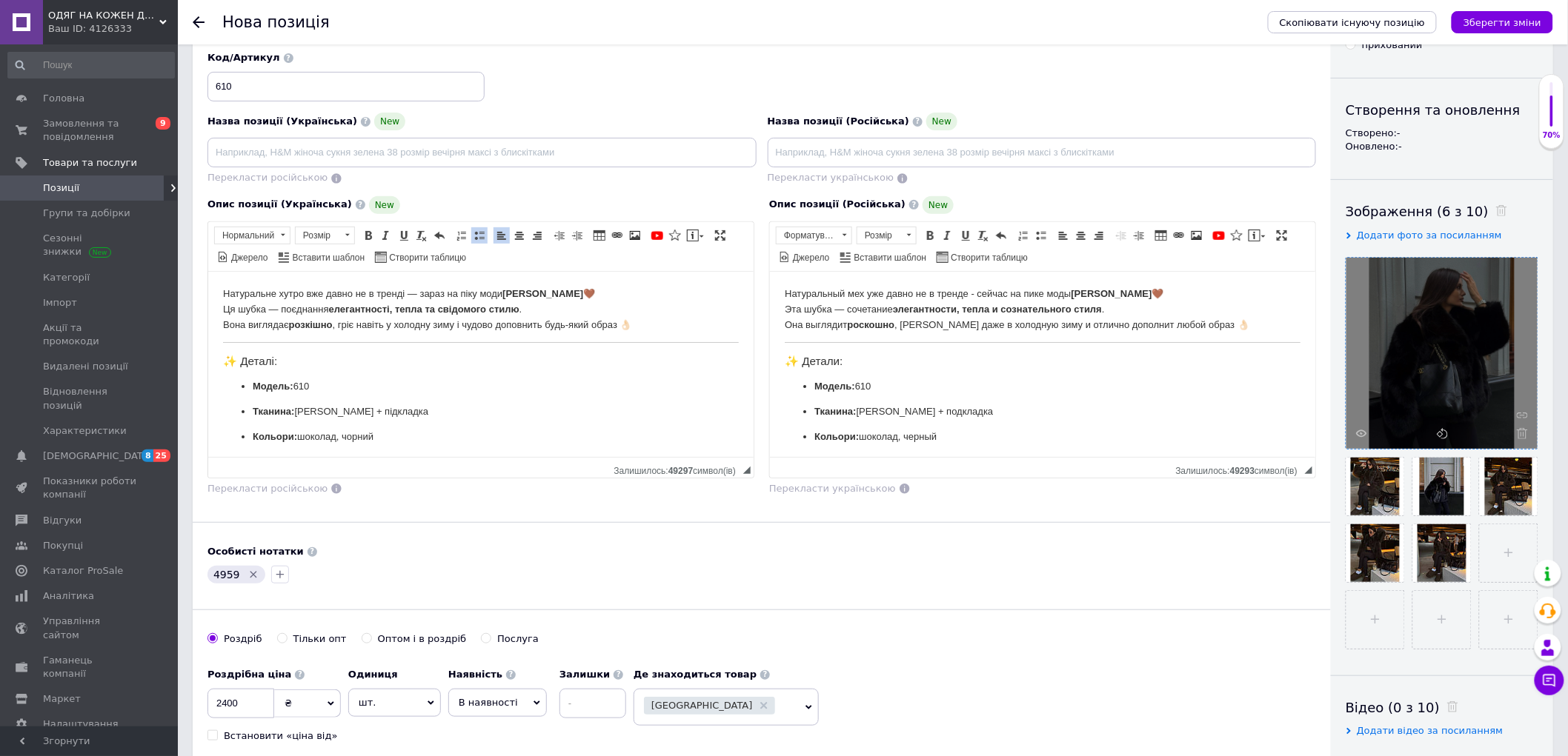
scroll to position [0, 0]
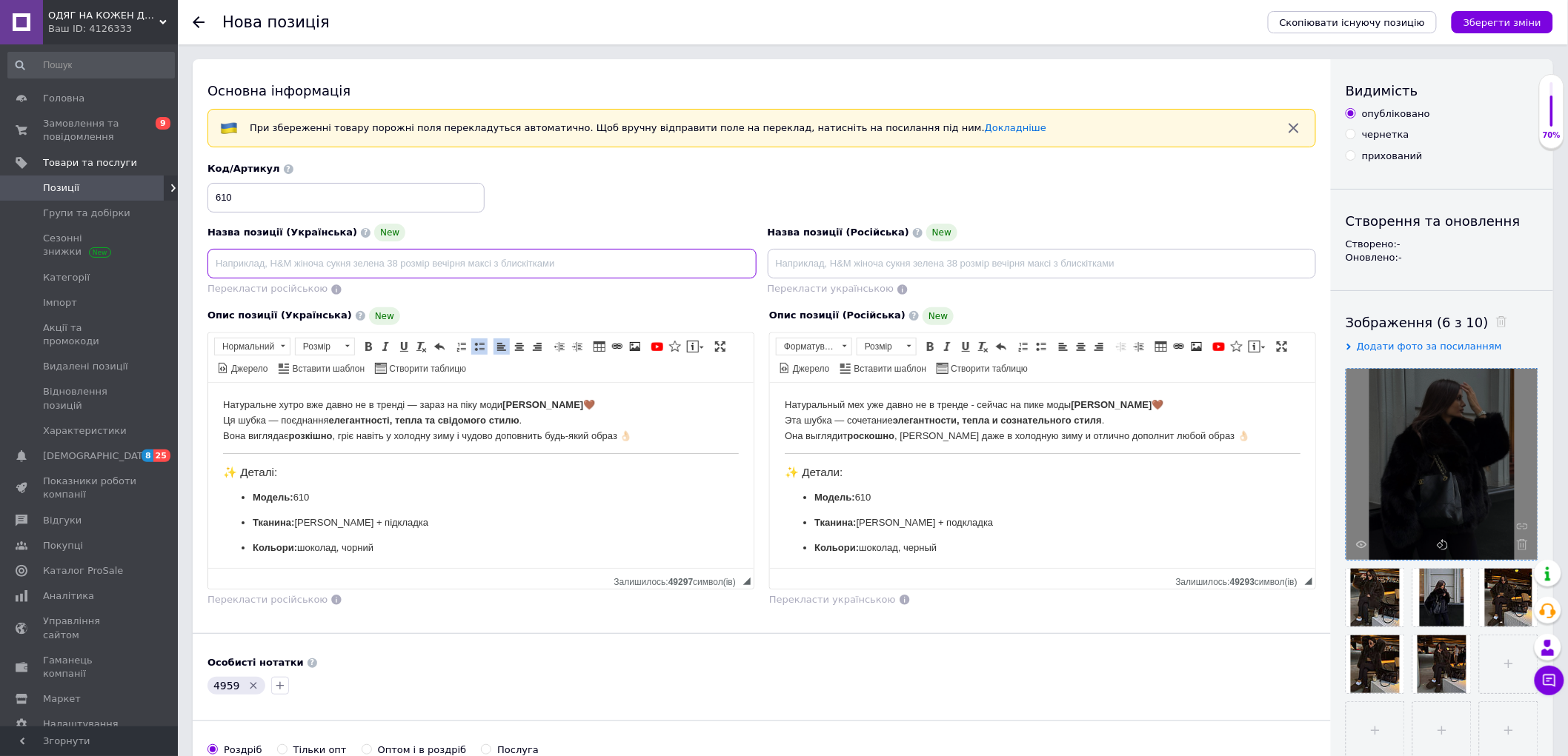
click at [327, 276] on input at bounding box center [481, 263] width 549 height 30
type input "шуба жіноча з еко хутра"
click at [1509, 3] on div "Скопіювати існуючу позицію Зберегти зміни" at bounding box center [1402, 22] width 300 height 44
click at [1509, 17] on icon "Зберегти зміни" at bounding box center [1503, 22] width 78 height 11
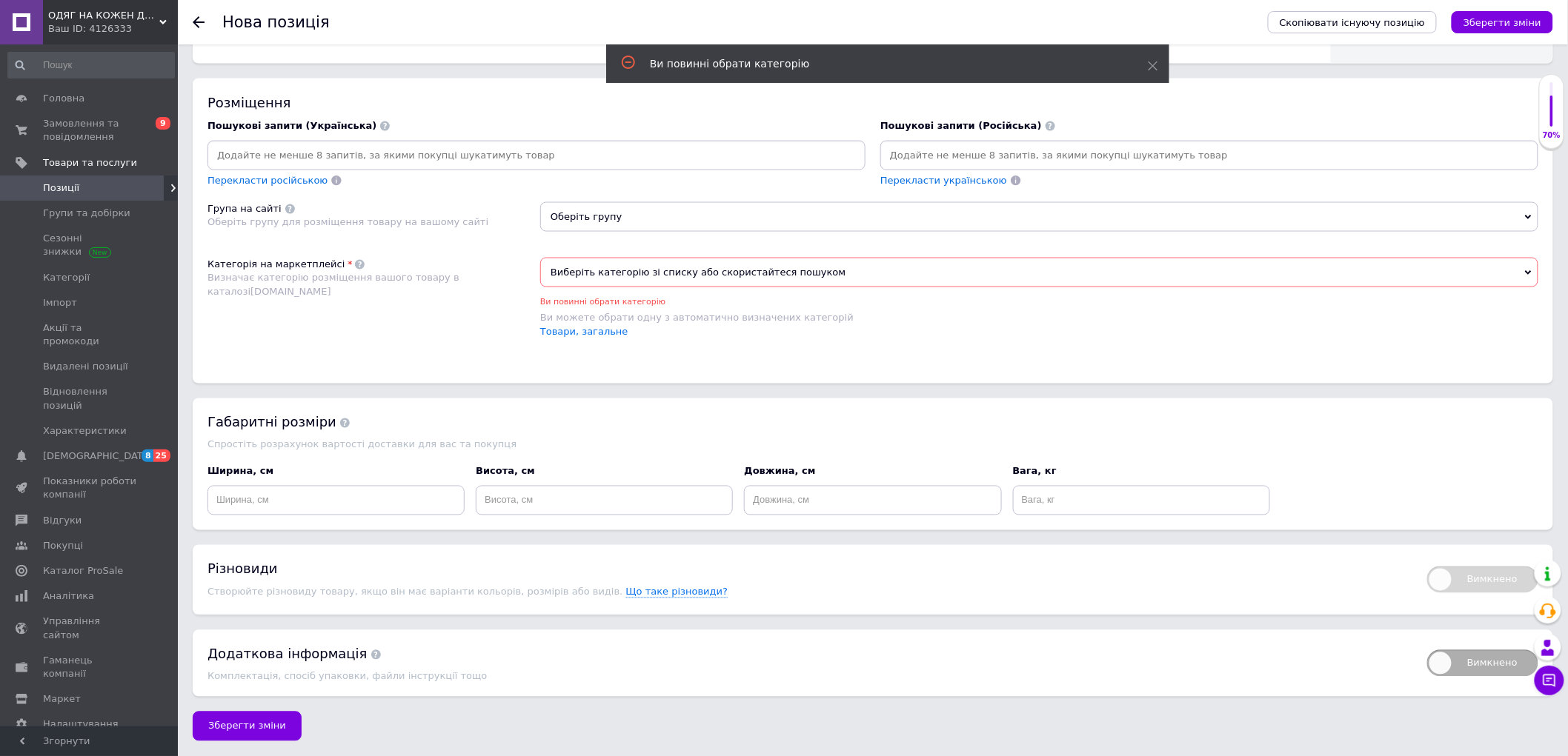
scroll to position [880, 0]
click at [609, 288] on span "Виберіть категорію зі списку або скористайтеся пошуком" at bounding box center [1039, 272] width 998 height 30
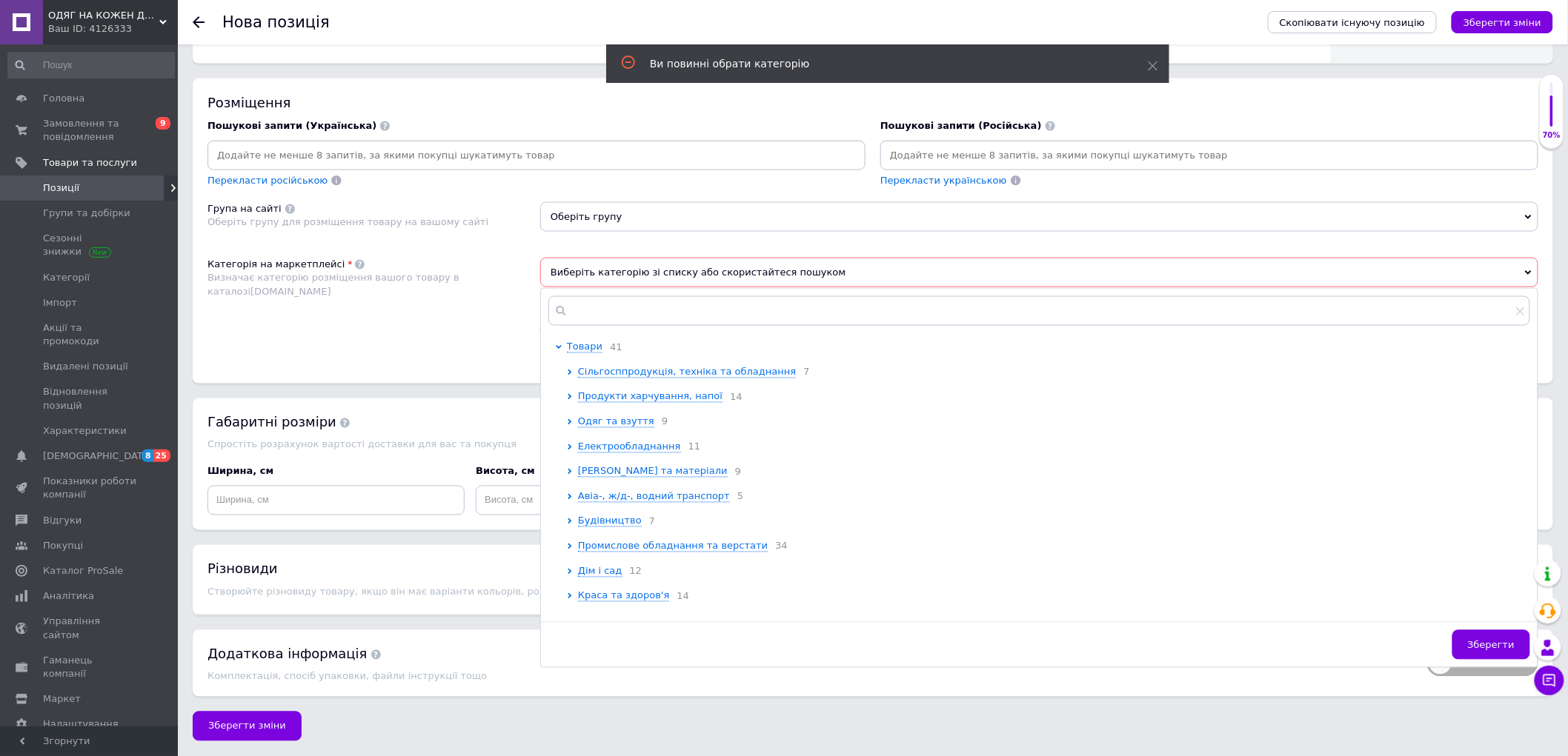
click at [395, 384] on div "Розміщення Пошукові запити (Українська) Перекласти російською Пошукові запити (…" at bounding box center [873, 232] width 1360 height 305
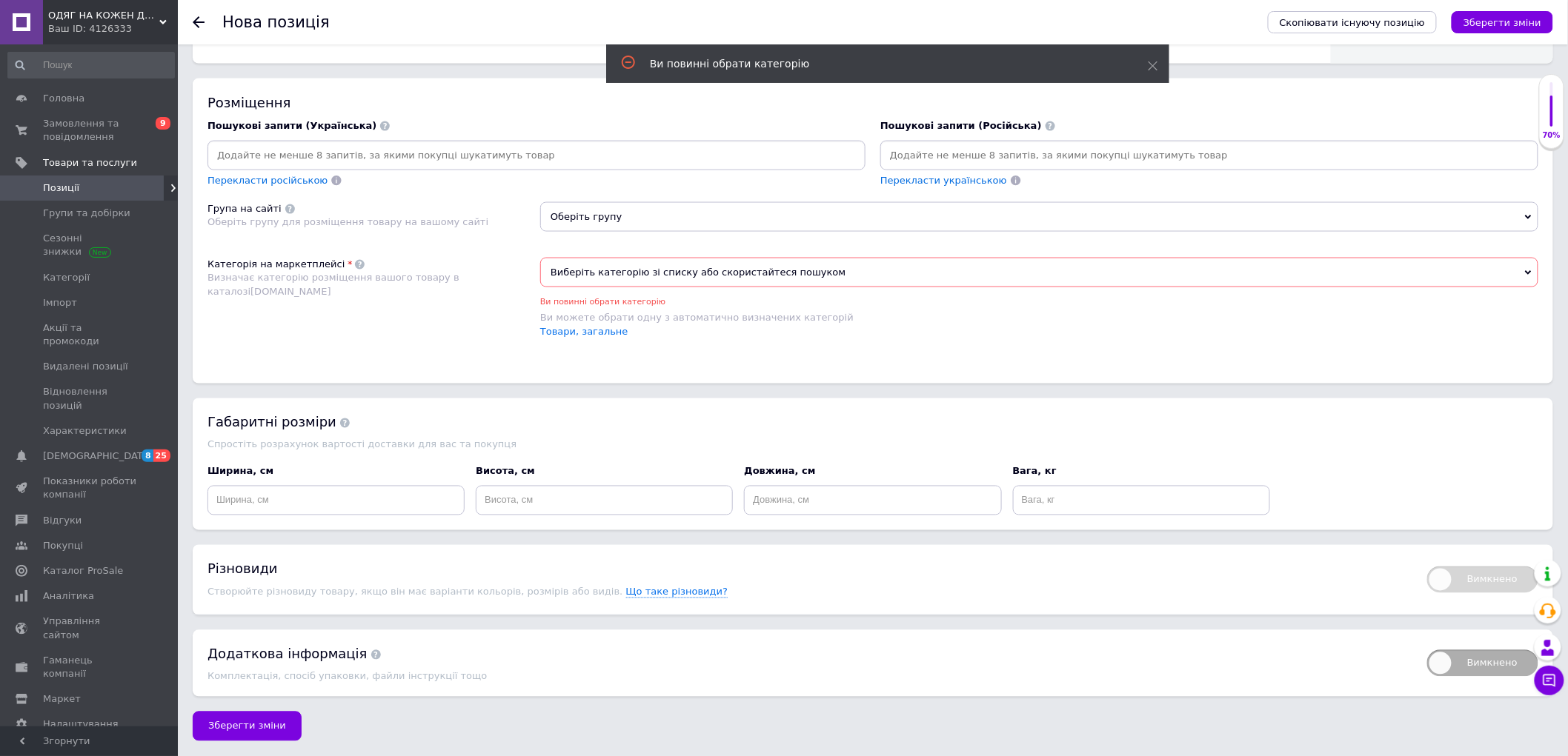
click at [649, 288] on span "Виберіть категорію зі списку або скористайтеся пошуком" at bounding box center [1039, 272] width 998 height 30
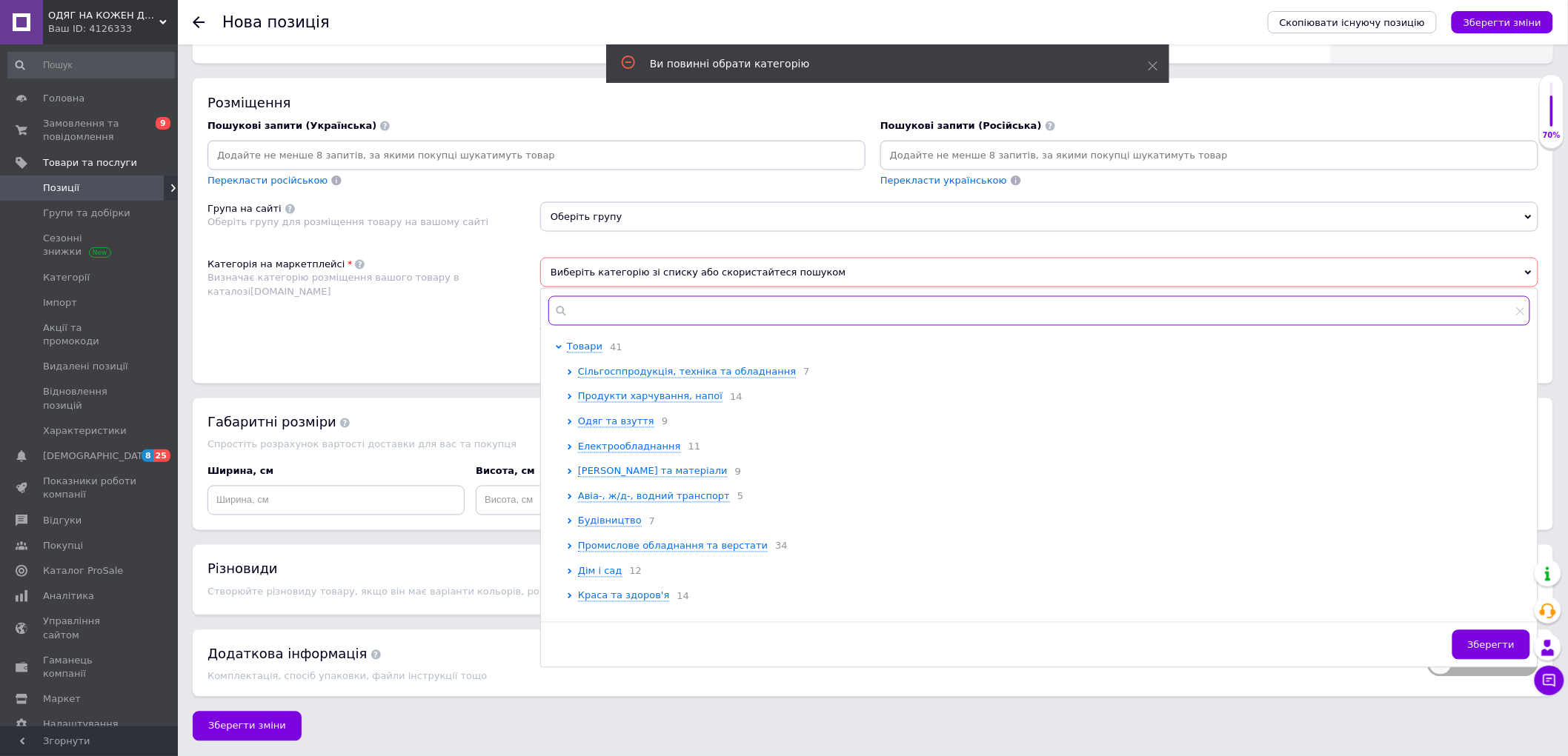
click at [627, 326] on input "text" at bounding box center [1039, 311] width 981 height 30
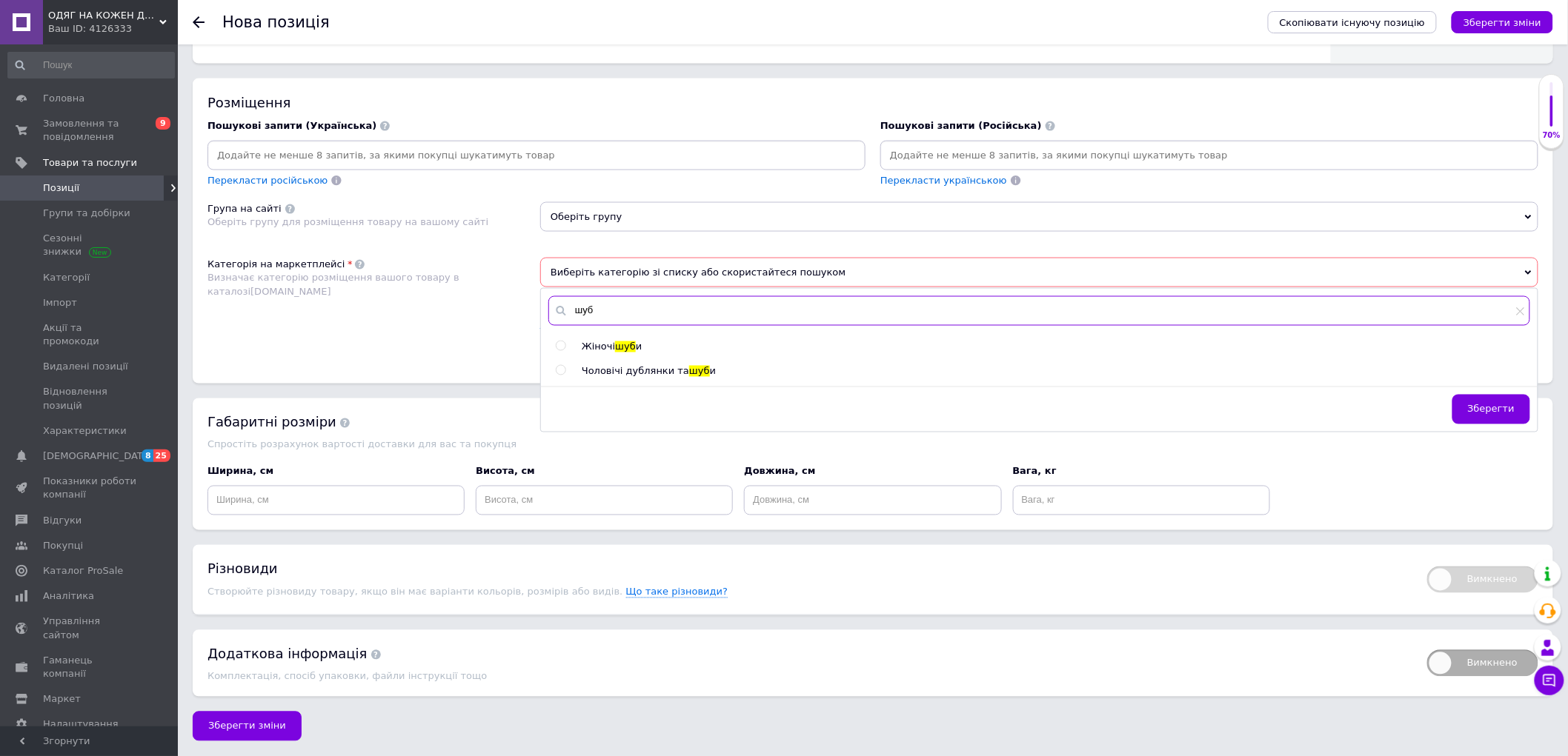
type input "шуб"
click at [559, 351] on input "radio" at bounding box center [560, 345] width 9 height 9
radio input "true"
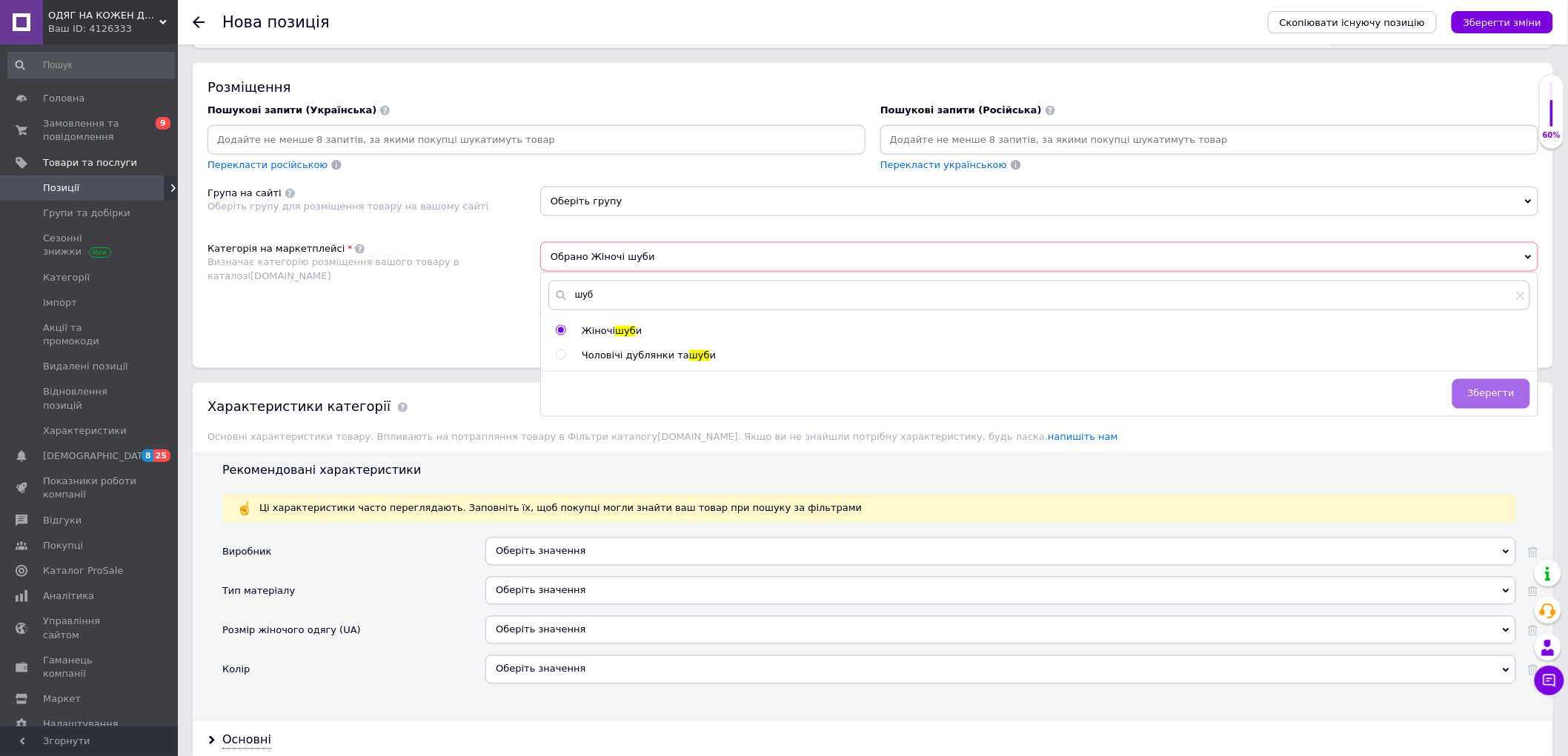
click at [1517, 409] on button "Зберегти" at bounding box center [1492, 394] width 78 height 30
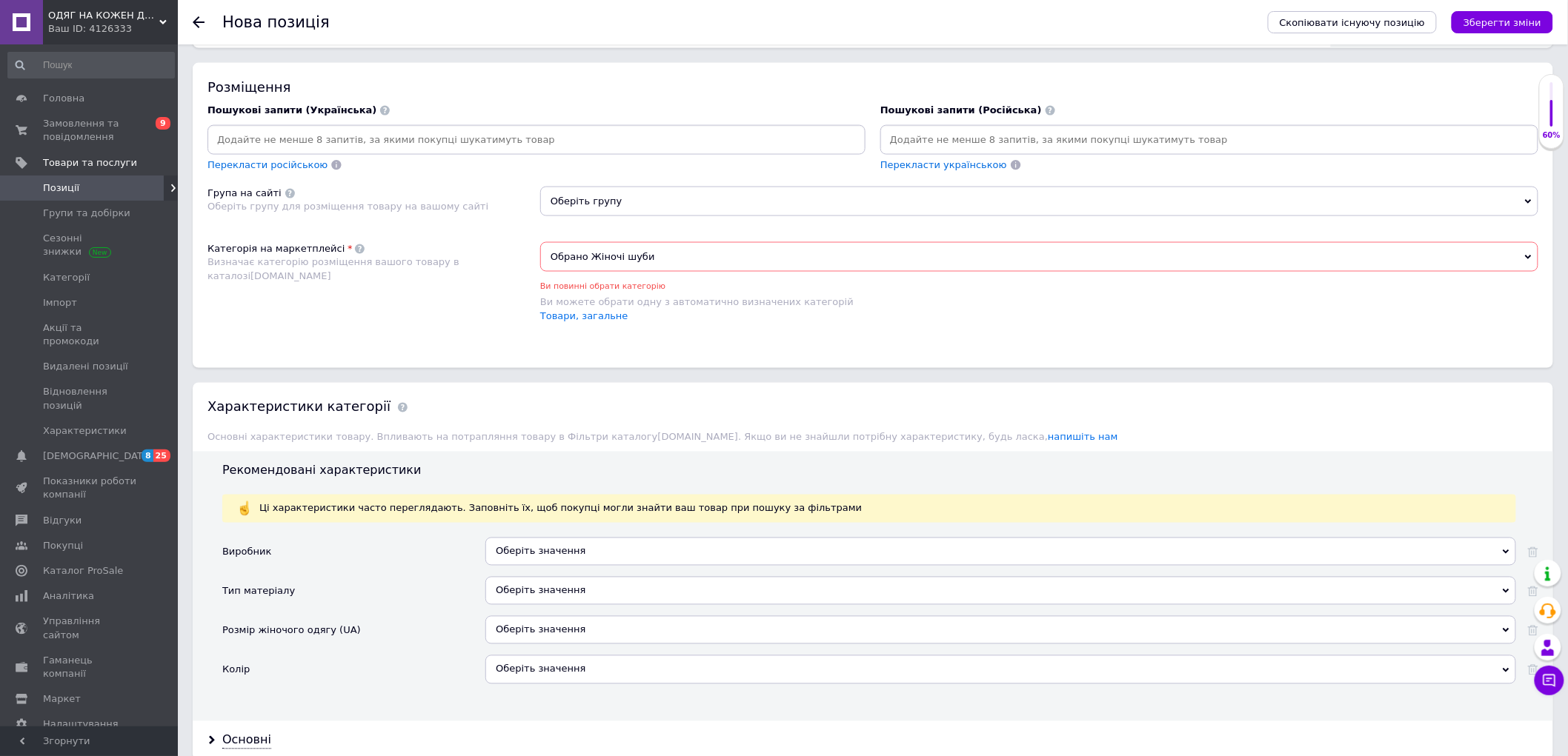
click at [750, 216] on span "Оберіть групу" at bounding box center [1039, 201] width 998 height 30
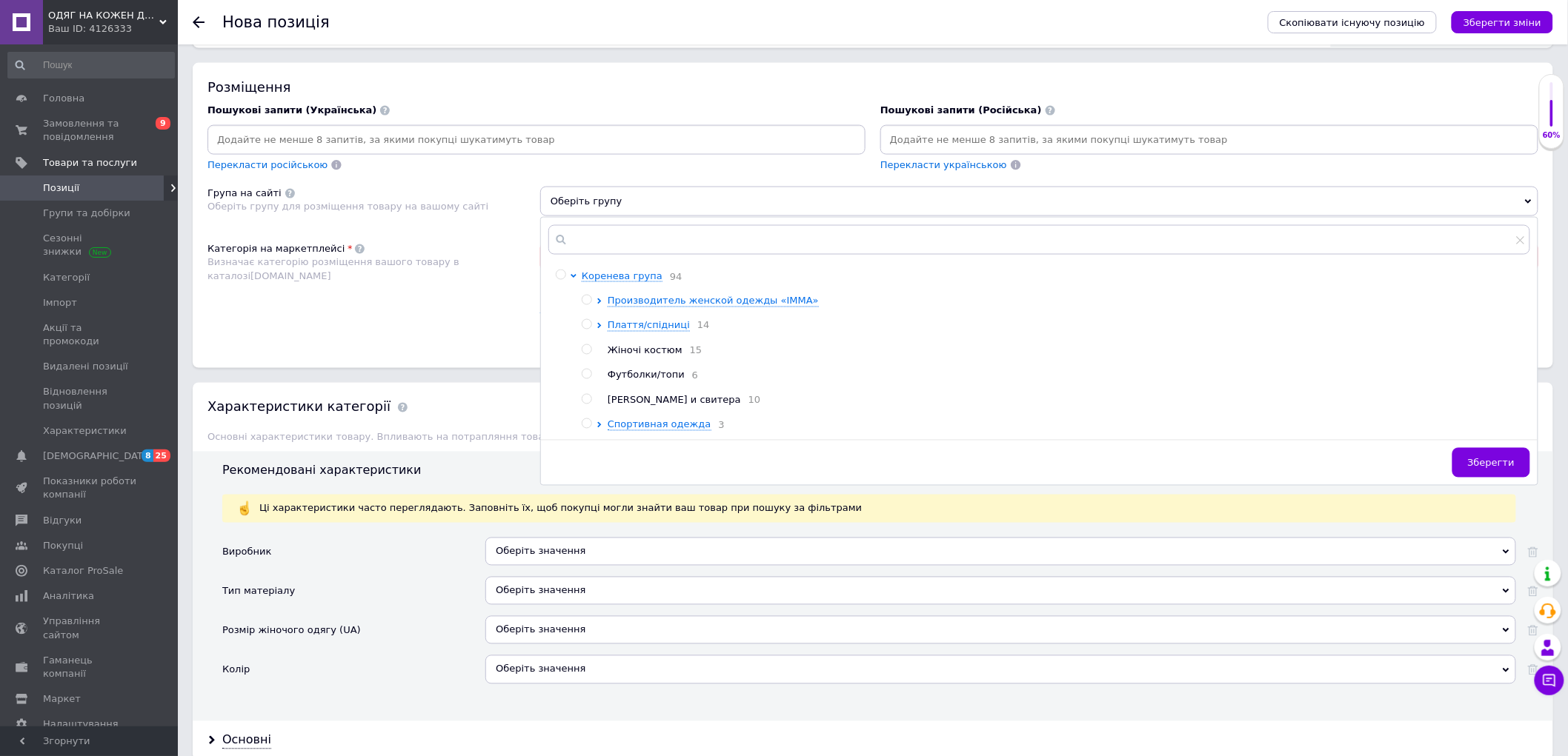
click at [556, 280] on input "radio" at bounding box center [560, 275] width 9 height 9
radio input "true"
click at [1478, 485] on div "Зберегти" at bounding box center [1039, 467] width 997 height 37
click at [1478, 468] on span "Зберегти" at bounding box center [1491, 462] width 47 height 11
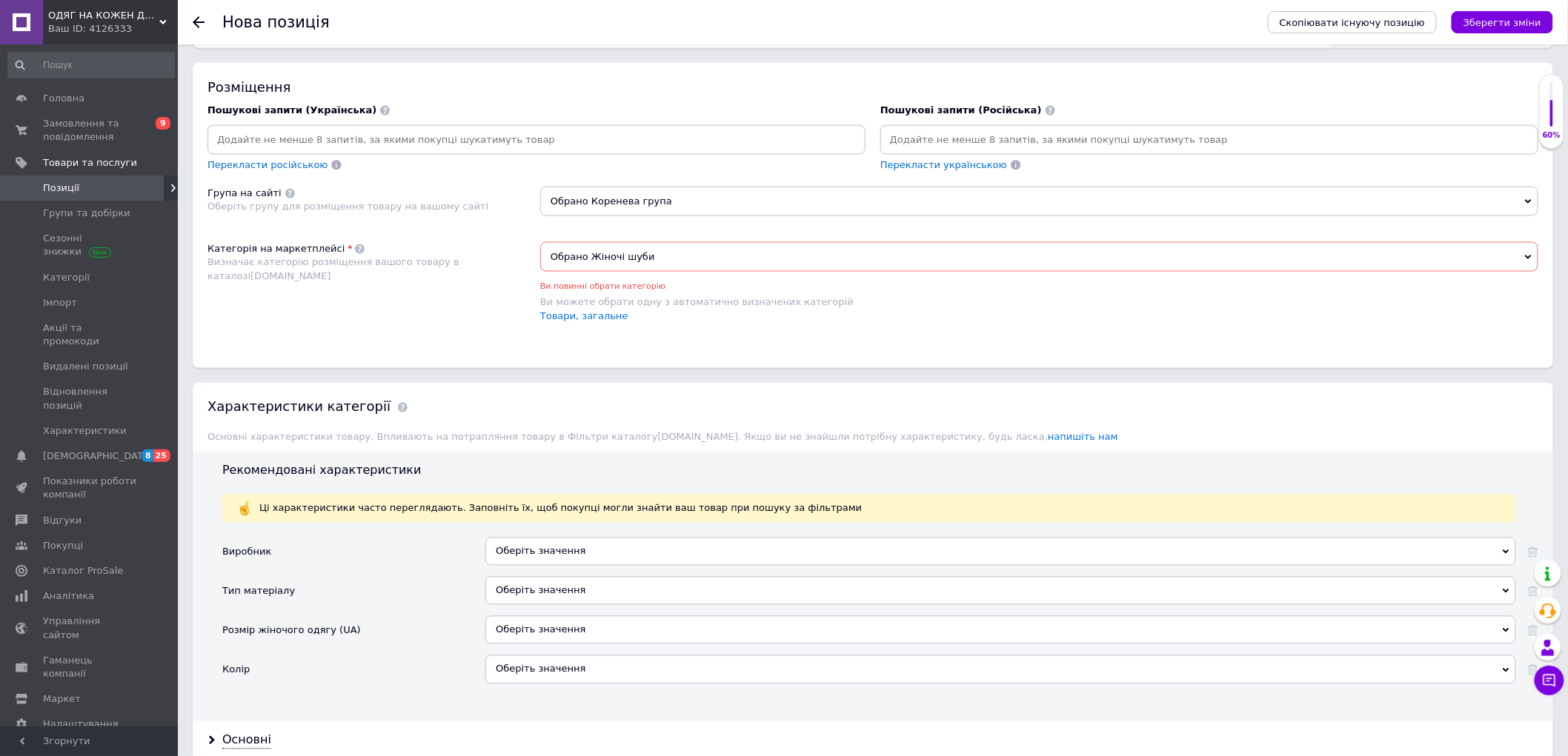
click at [609, 272] on span "Обрано Жіночі шуби" at bounding box center [1039, 256] width 998 height 30
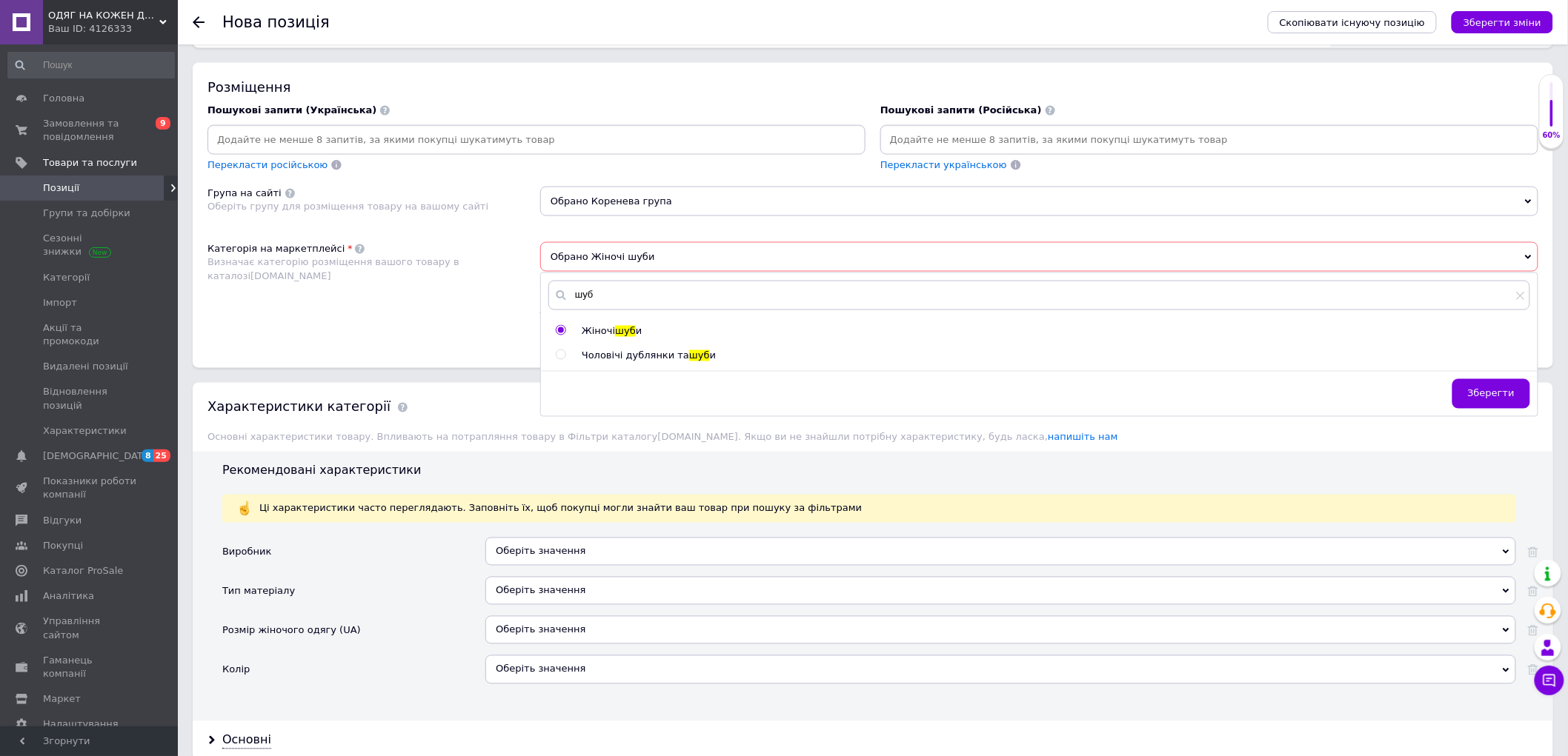
click at [447, 339] on div "Категорія на маркетплейсі Визначає категорію розміщення вашого товару в каталоз…" at bounding box center [374, 289] width 333 height 96
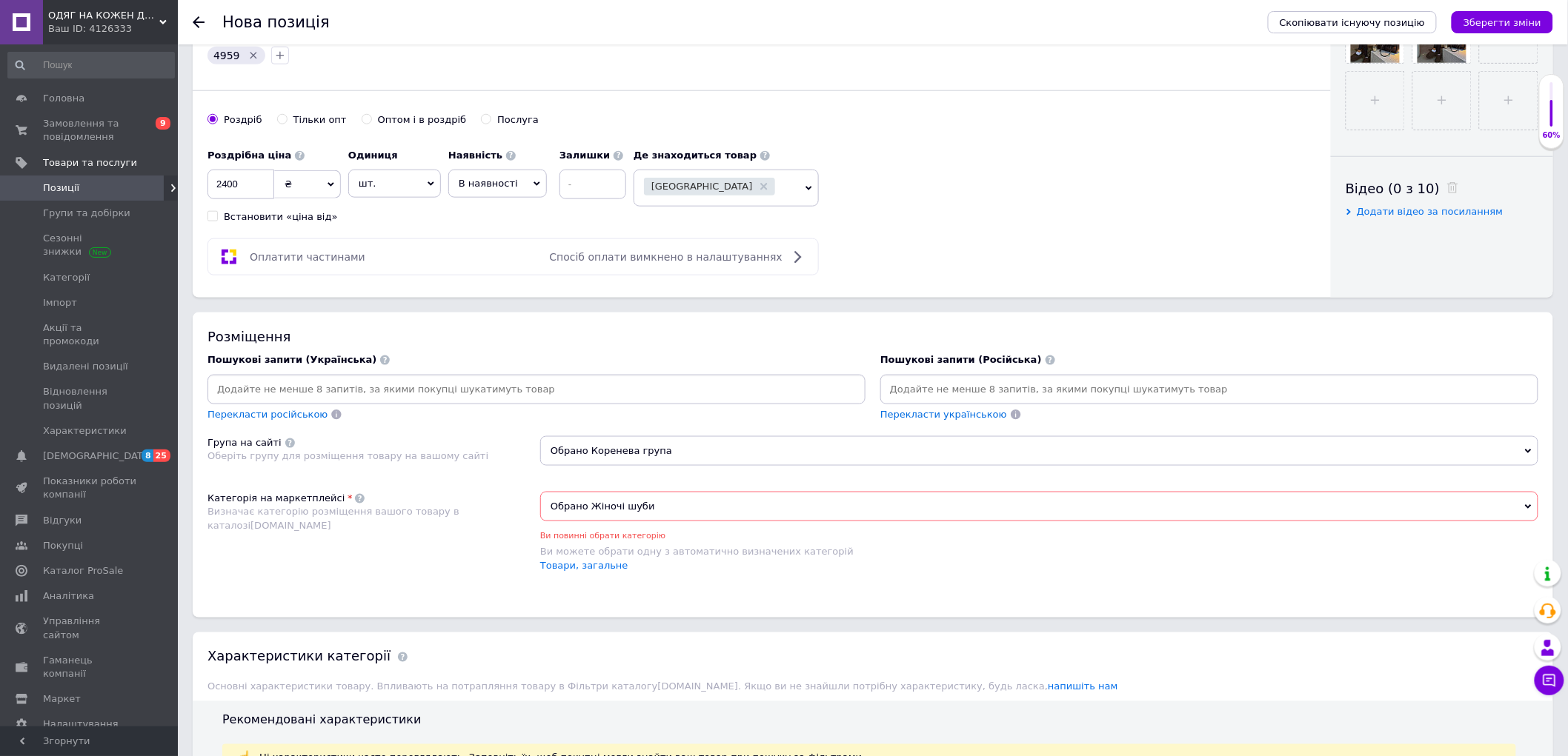
scroll to position [551, 0]
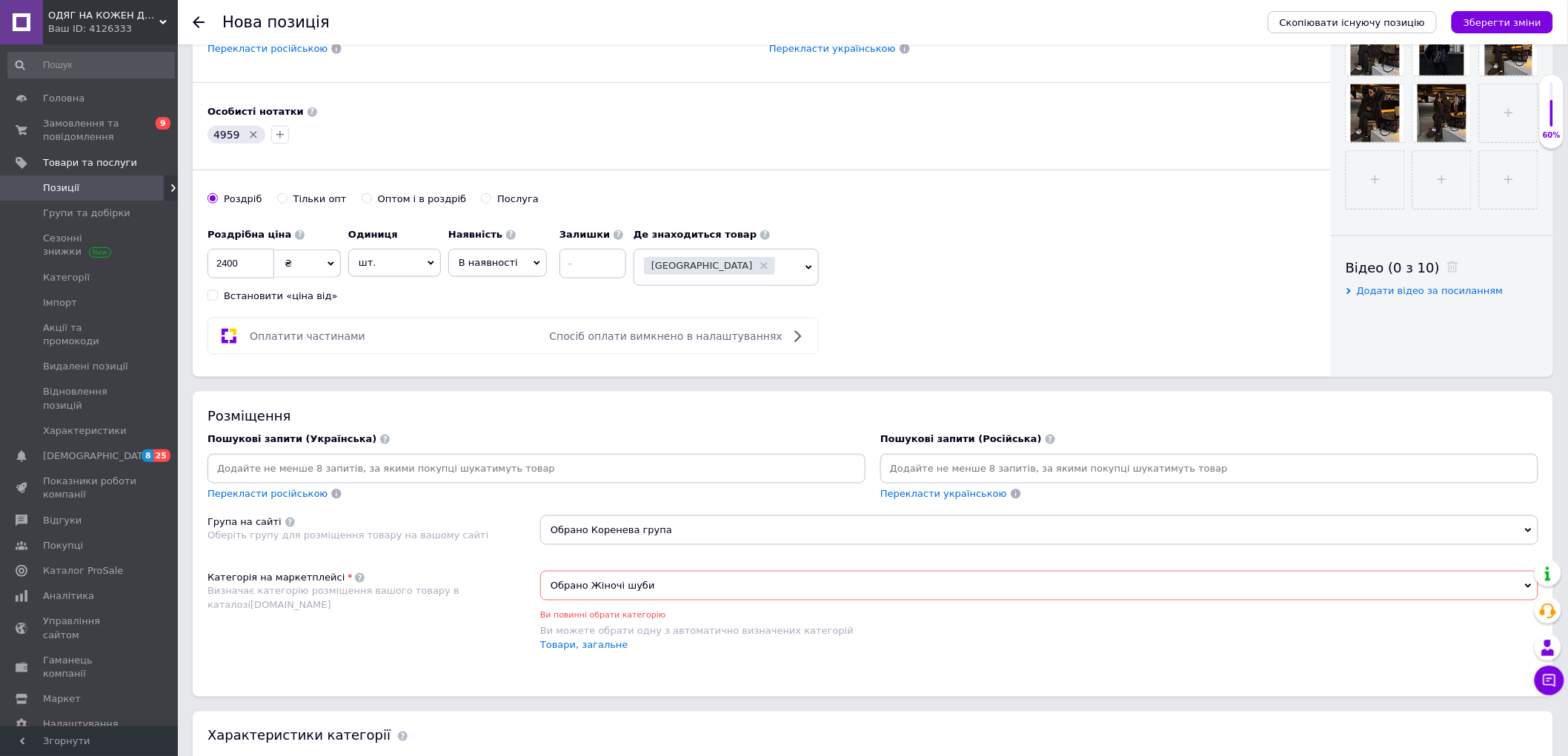
drag, startPoint x: 402, startPoint y: 349, endPoint x: 411, endPoint y: 374, distance: 26.6
click at [401, 349] on div "Оплатити частинами Спосіб оплати вимкнено в налаштуваннях" at bounding box center [513, 336] width 611 height 37
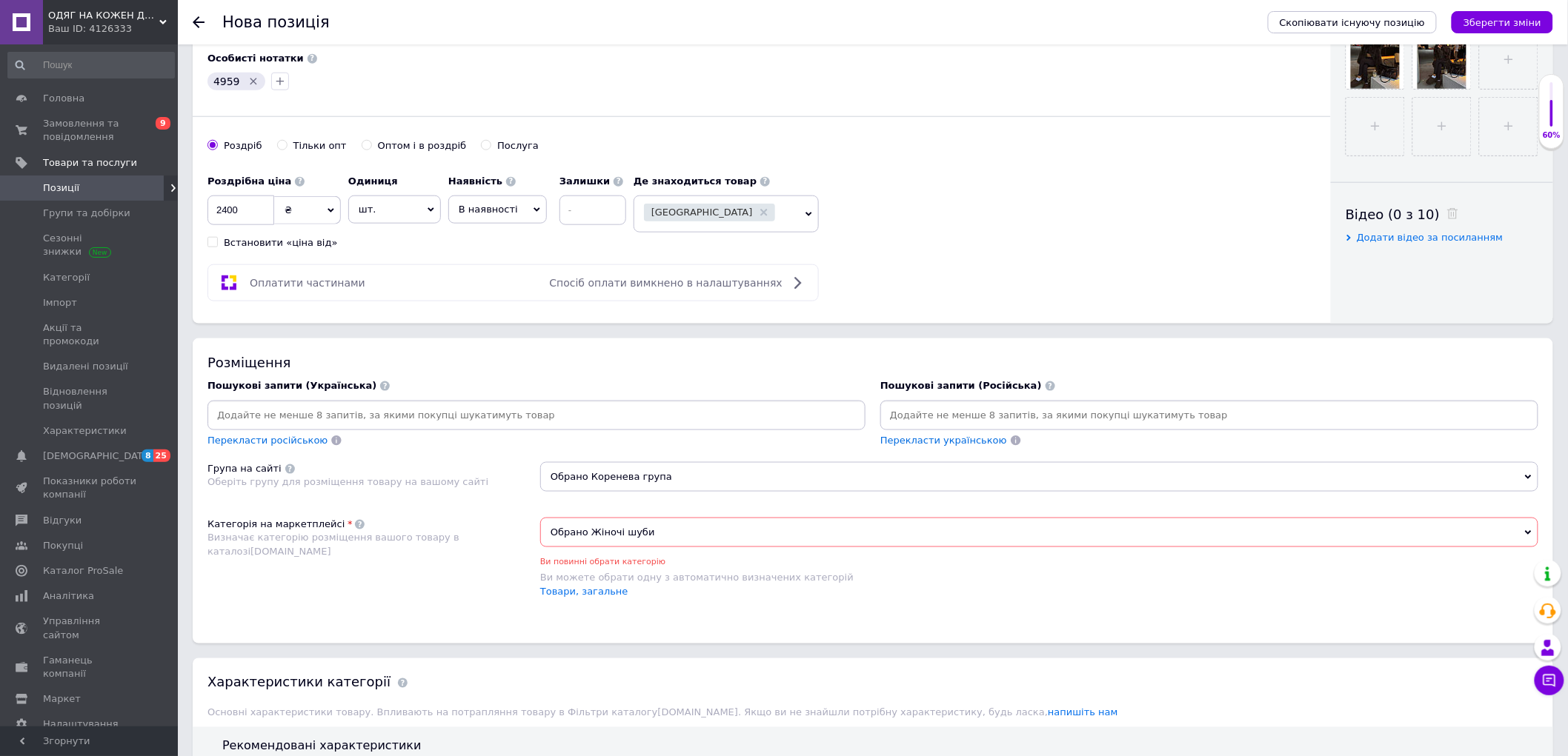
scroll to position [633, 0]
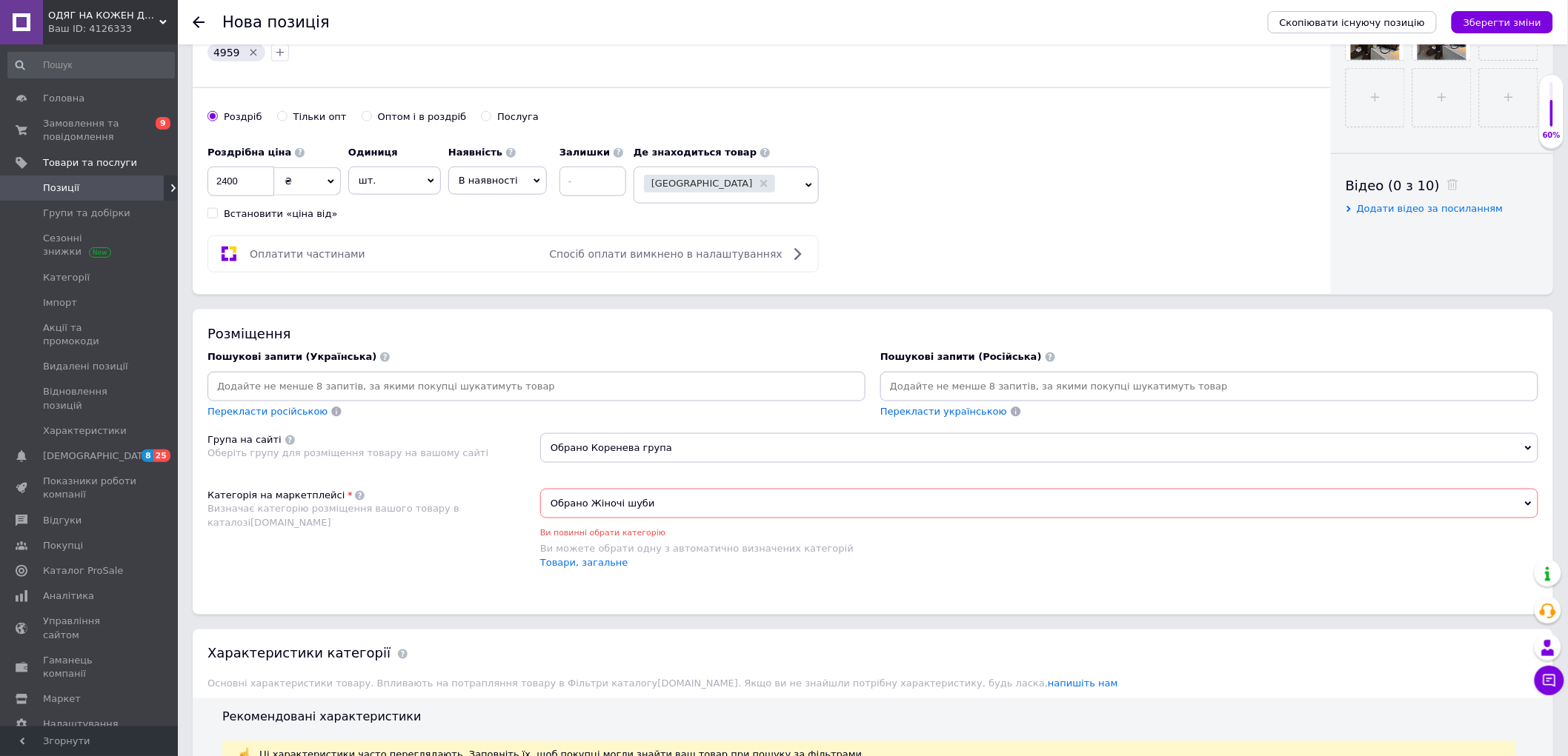
click at [418, 398] on input at bounding box center [537, 387] width 652 height 22
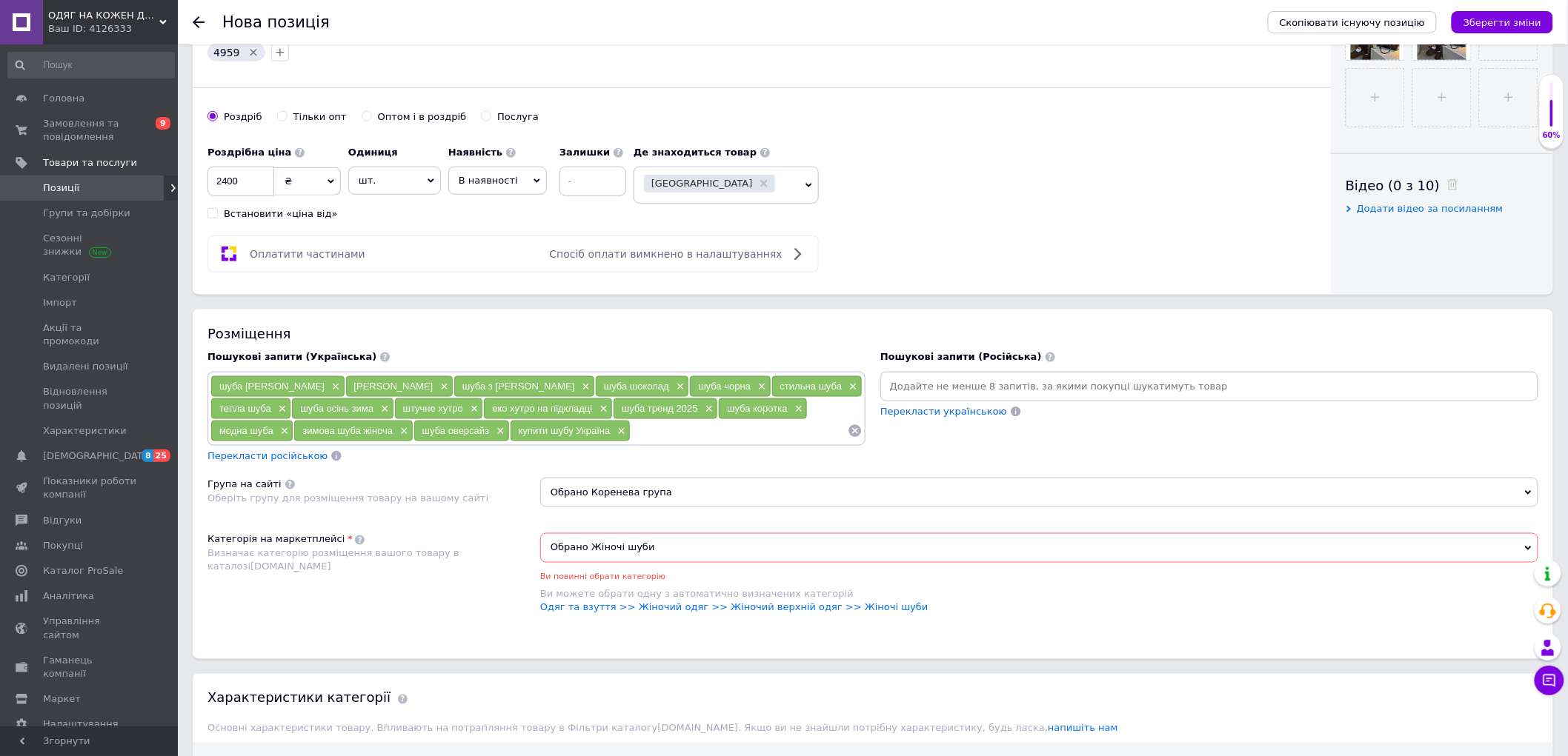
click at [925, 417] on span "Перекласти українською" at bounding box center [943, 411] width 126 height 11
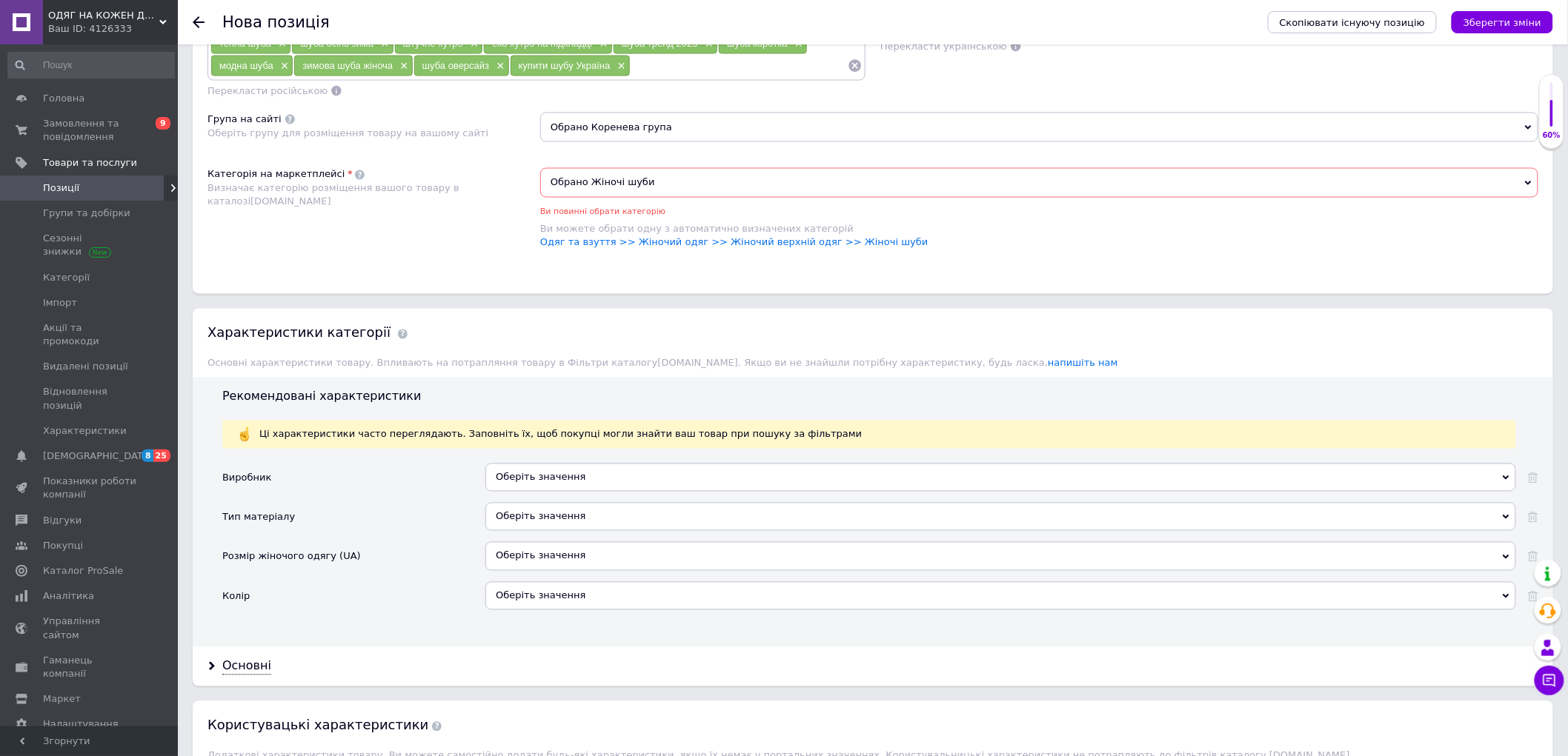
scroll to position [1127, 0]
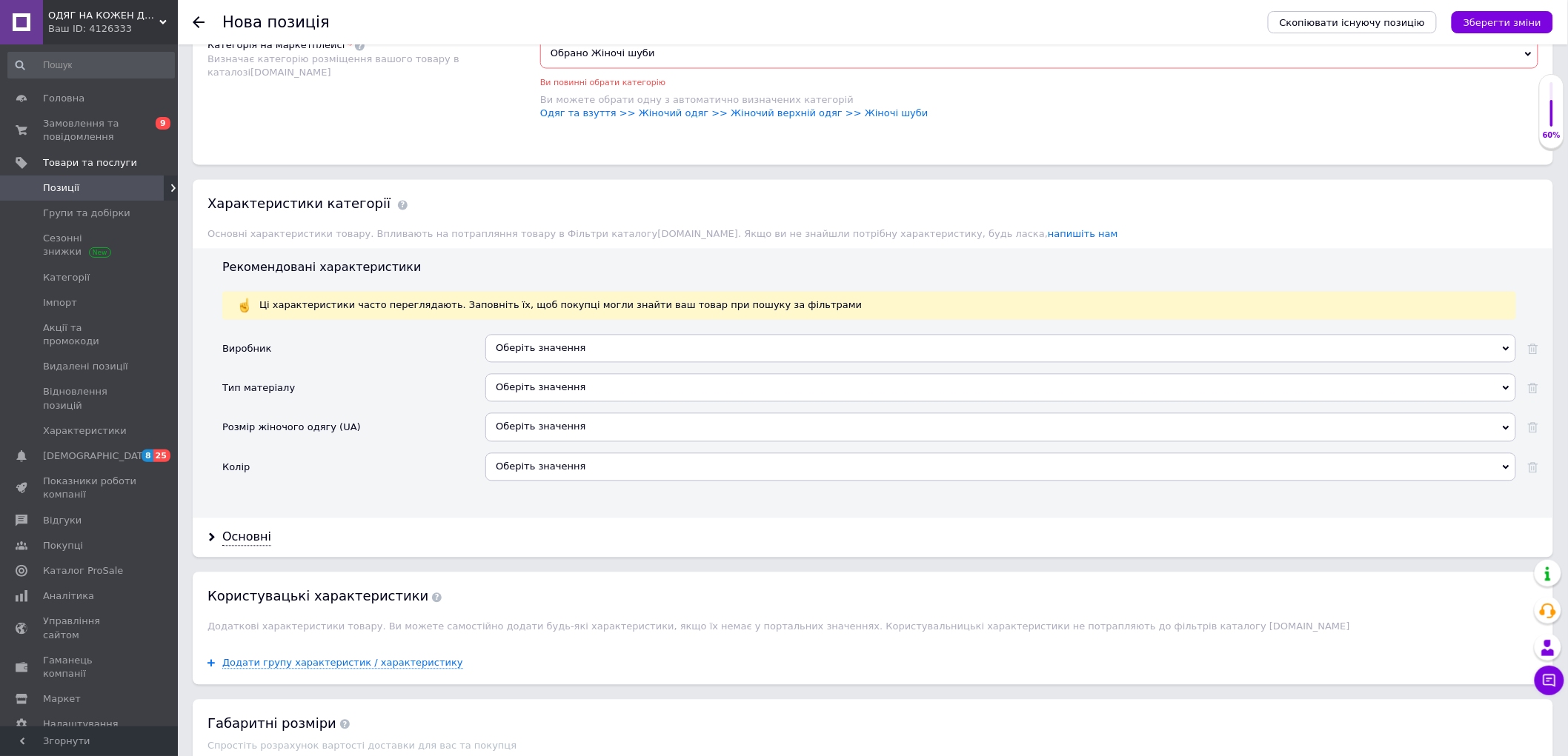
click at [541, 402] on div "Оберіть значення" at bounding box center [1001, 388] width 1031 height 28
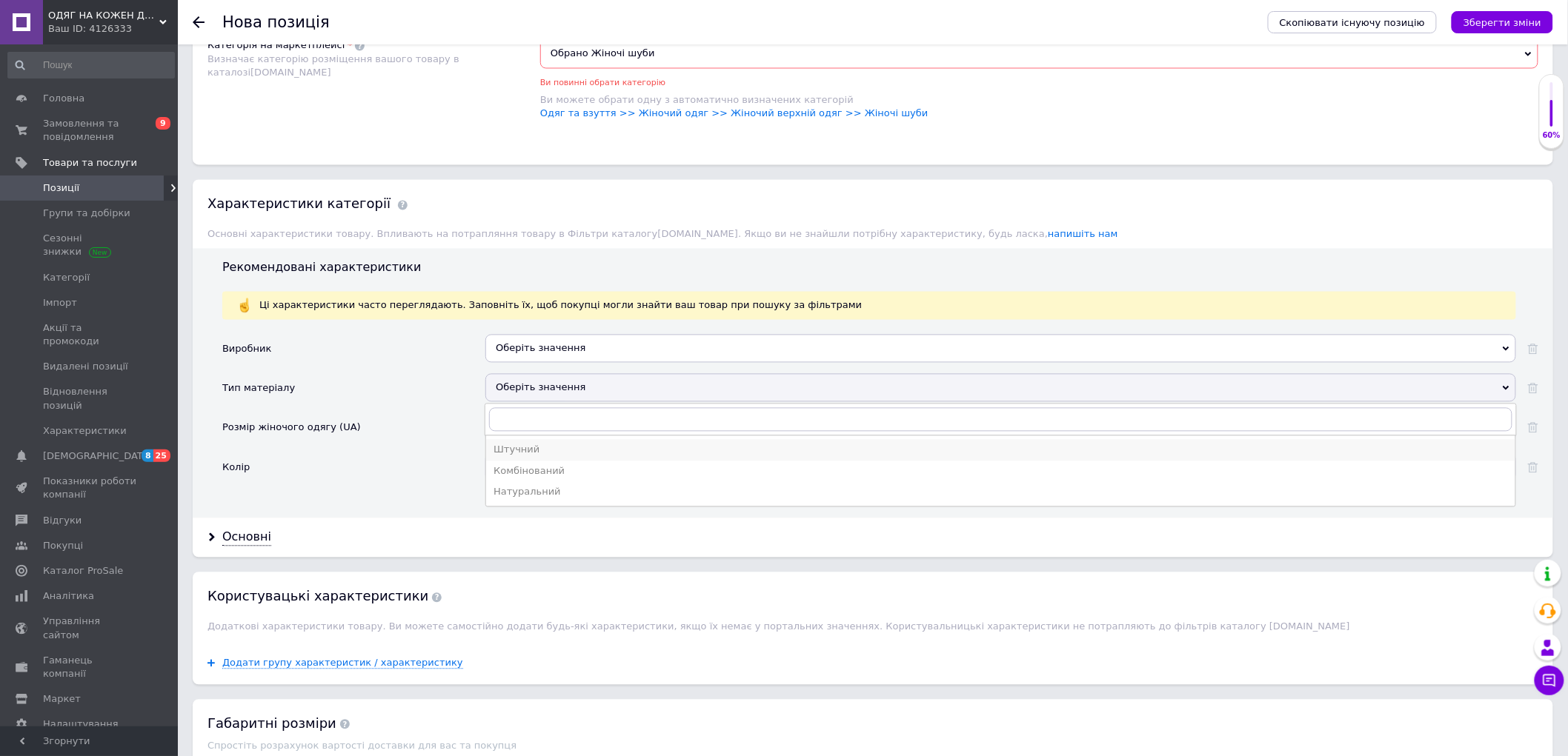
click at [573, 457] on div "Штучний" at bounding box center [1000, 451] width 1014 height 14
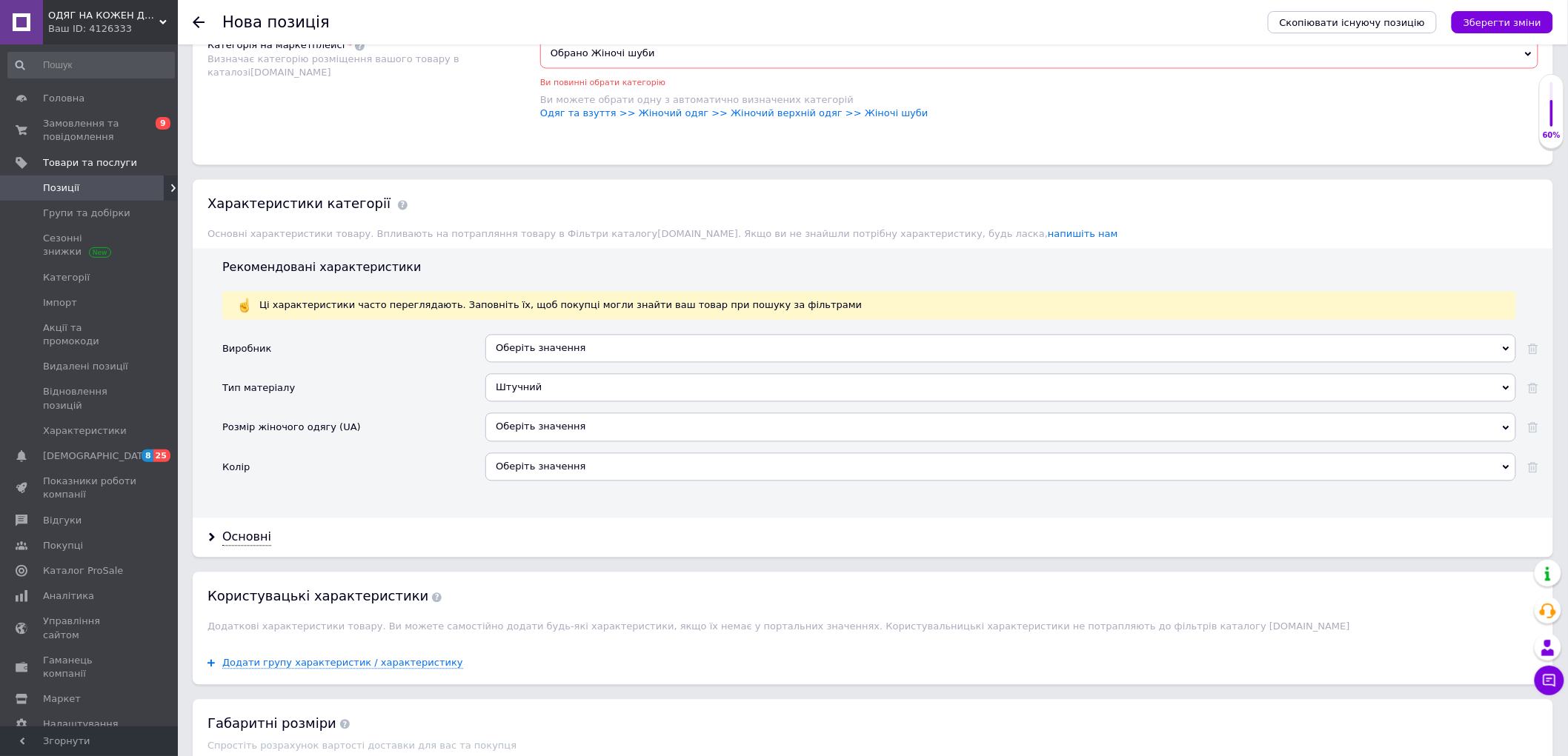
click at [527, 441] on div "Оберіть значення" at bounding box center [1001, 427] width 1031 height 28
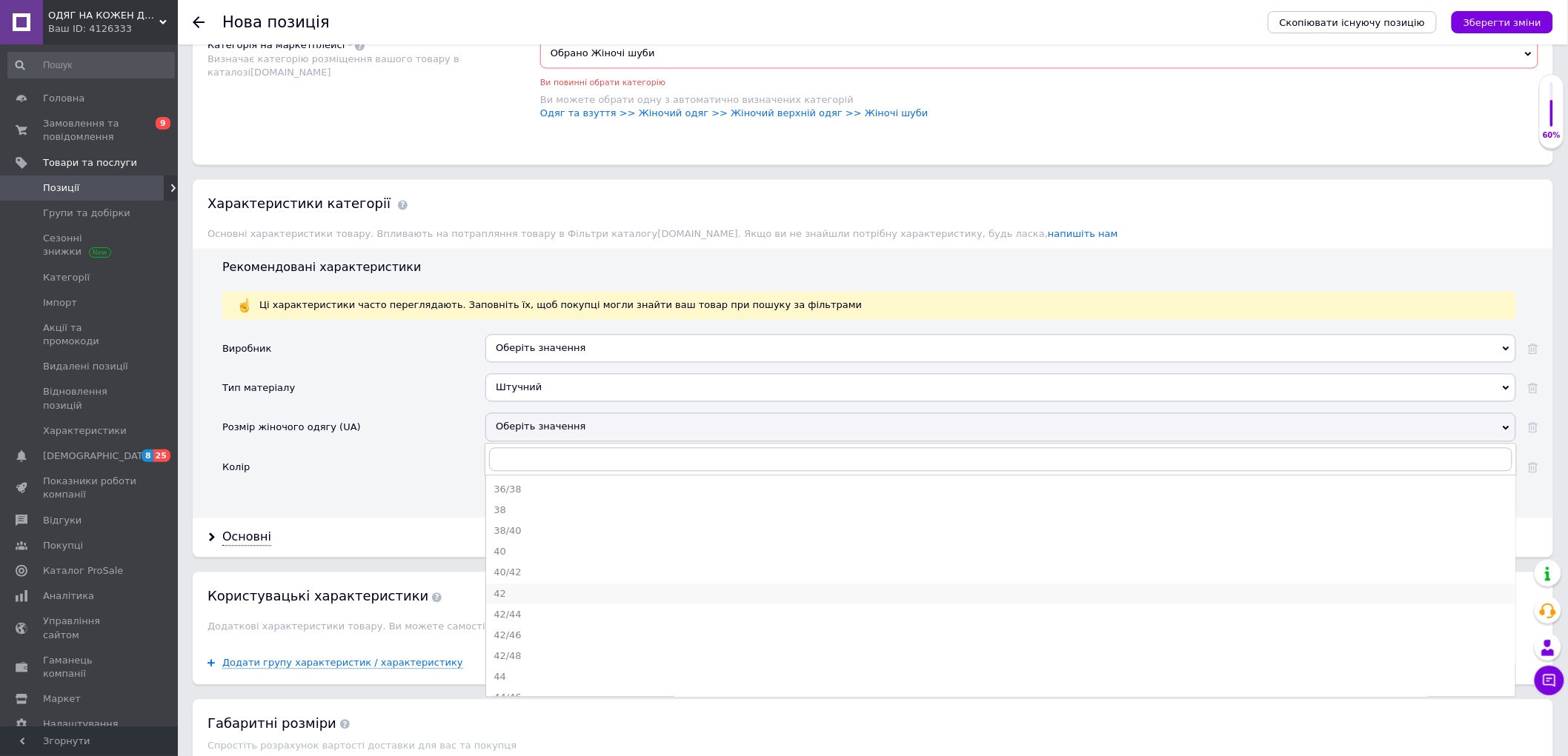
click at [527, 602] on div "42" at bounding box center [1000, 595] width 1014 height 14
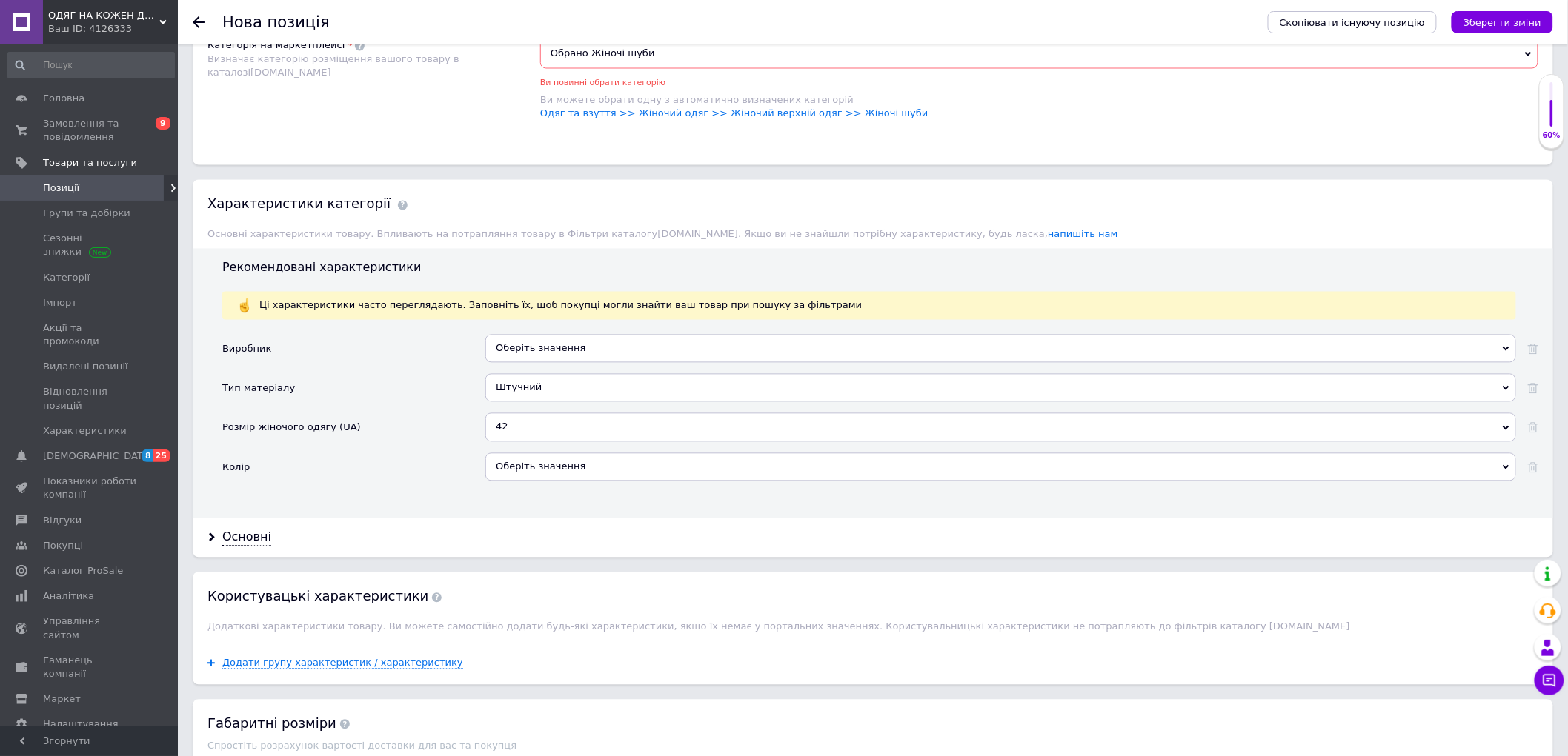
click at [519, 481] on div "Оберіть значення" at bounding box center [1001, 467] width 1031 height 28
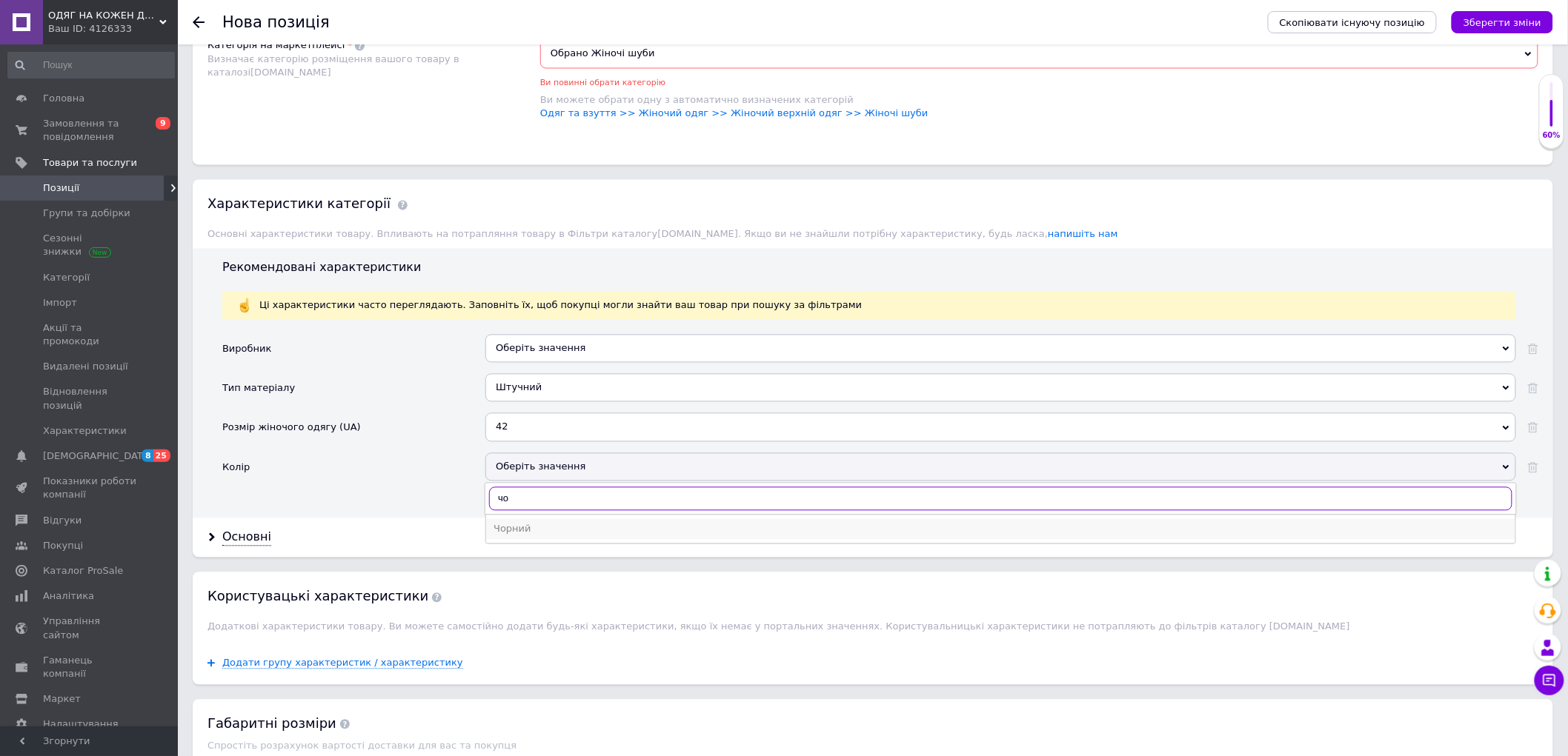
type input "чо"
click at [520, 536] on div "Чорний" at bounding box center [1000, 529] width 1014 height 14
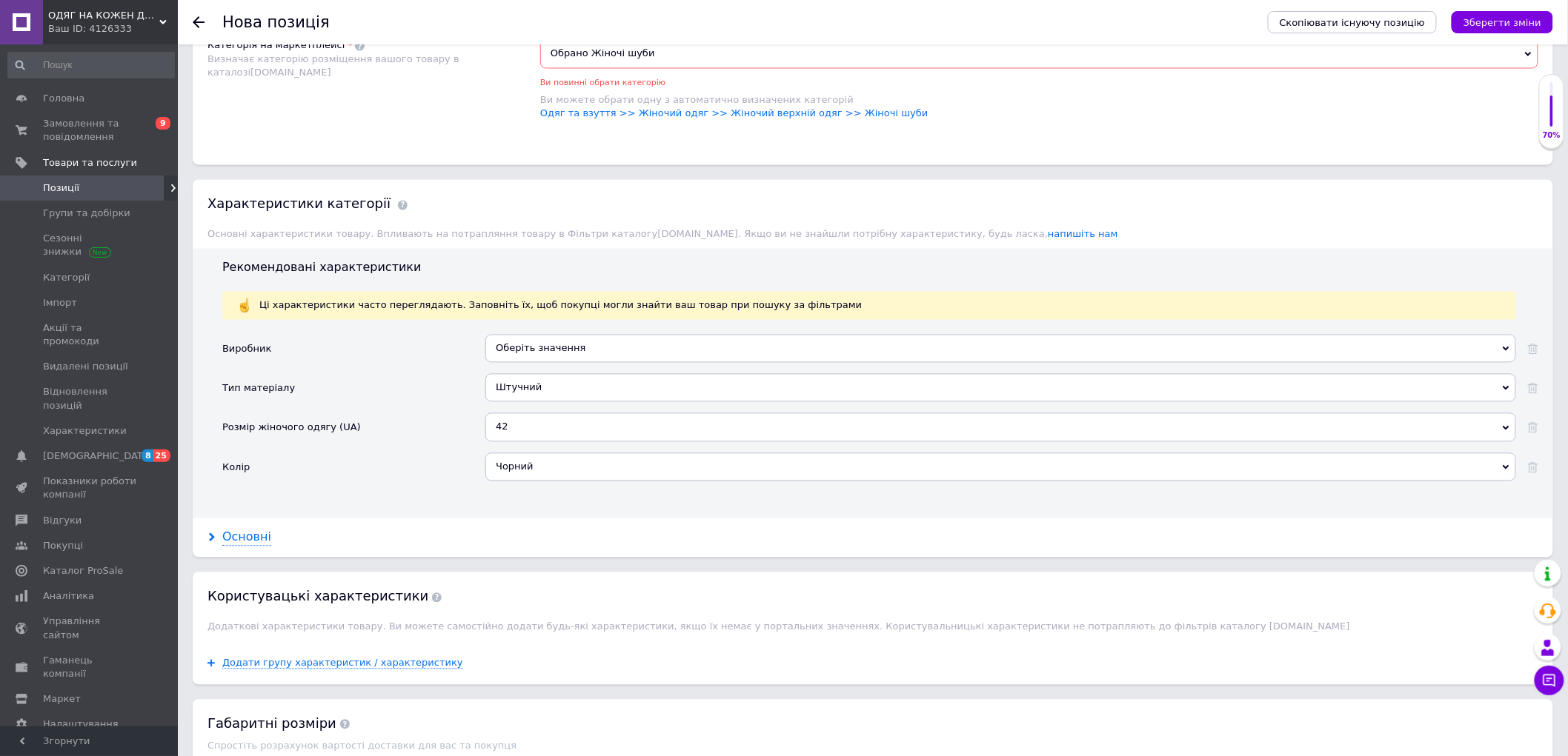
click at [228, 546] on div "Основні" at bounding box center [247, 538] width 49 height 17
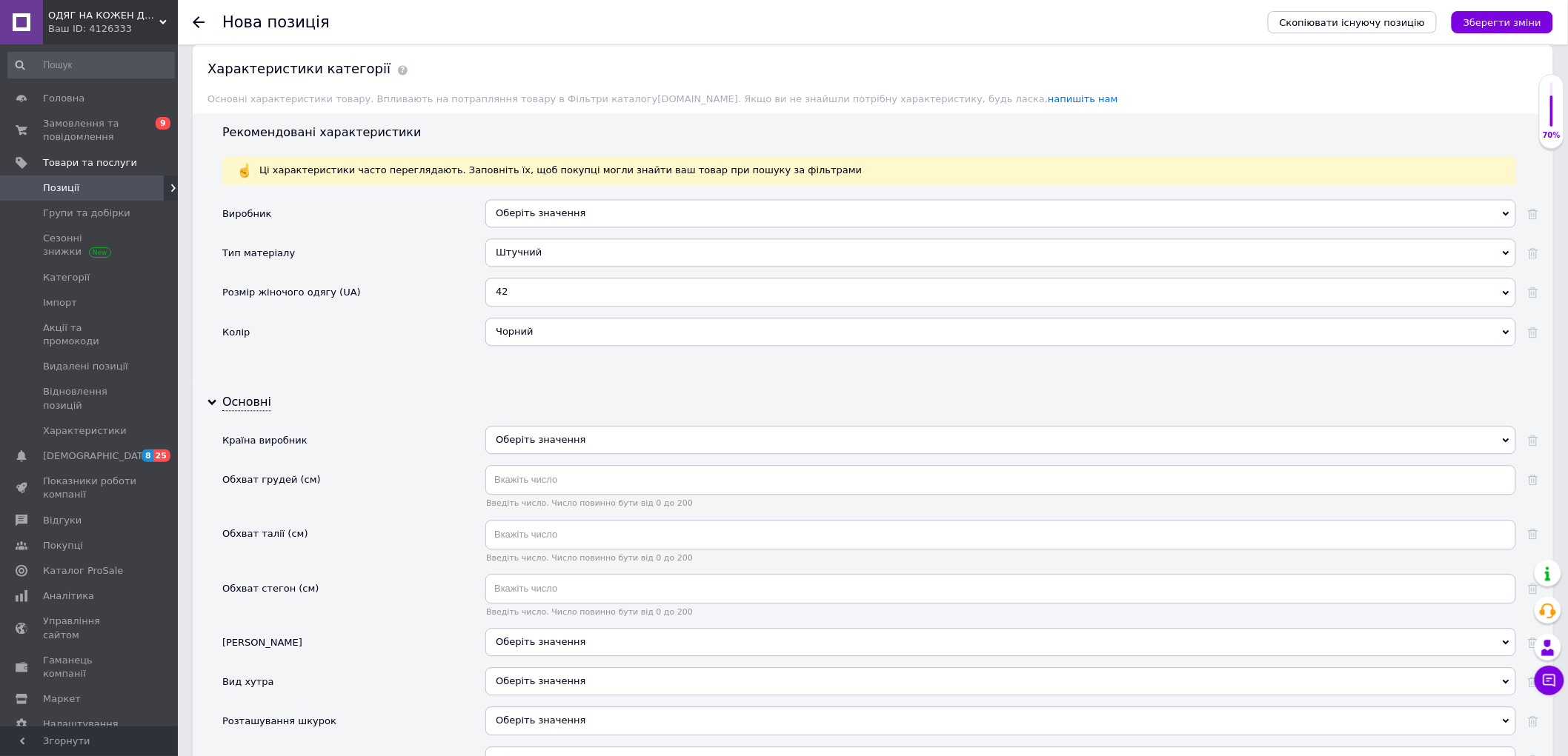
scroll to position [1291, 0]
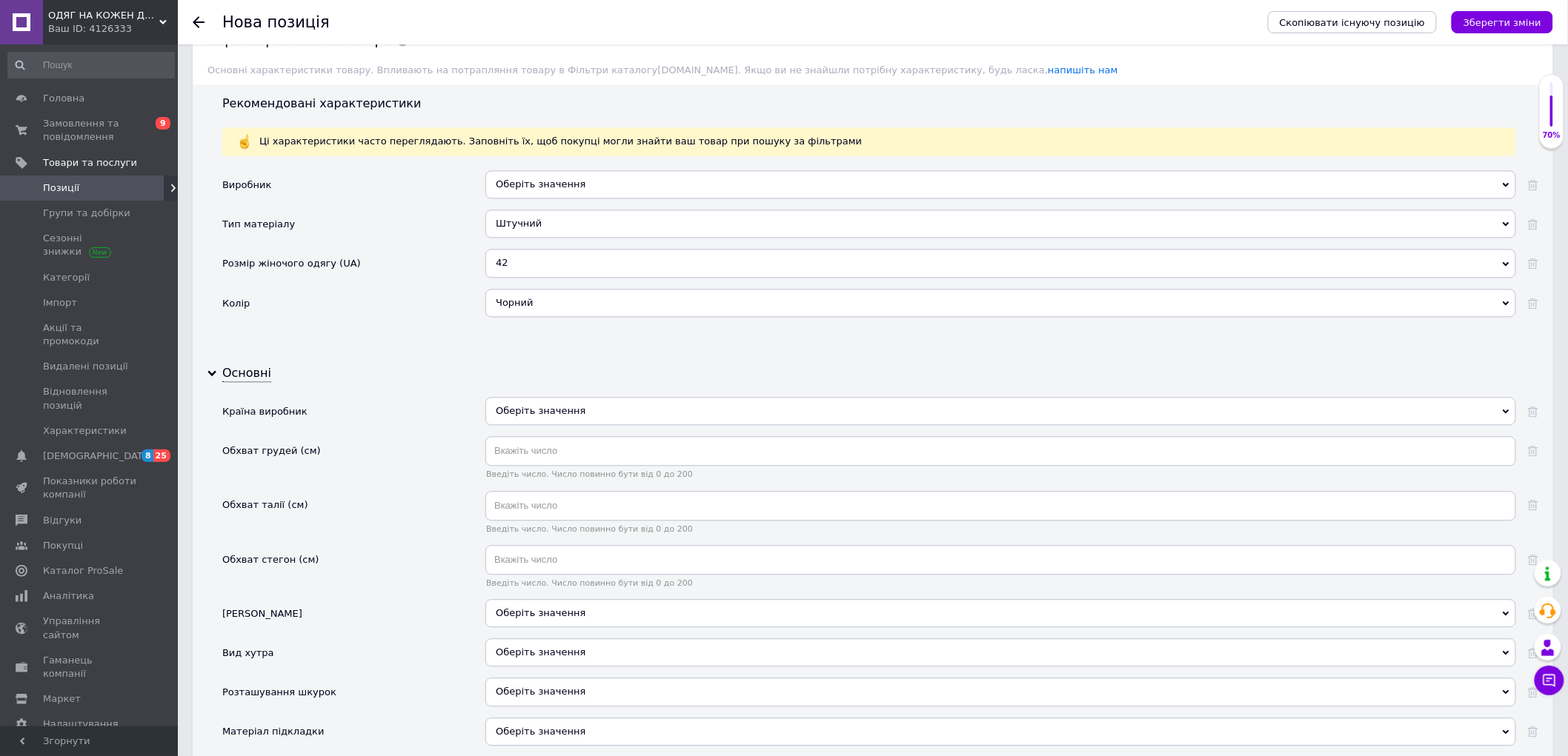
click at [539, 425] on div "Оберіть значення" at bounding box center [1001, 411] width 1031 height 28
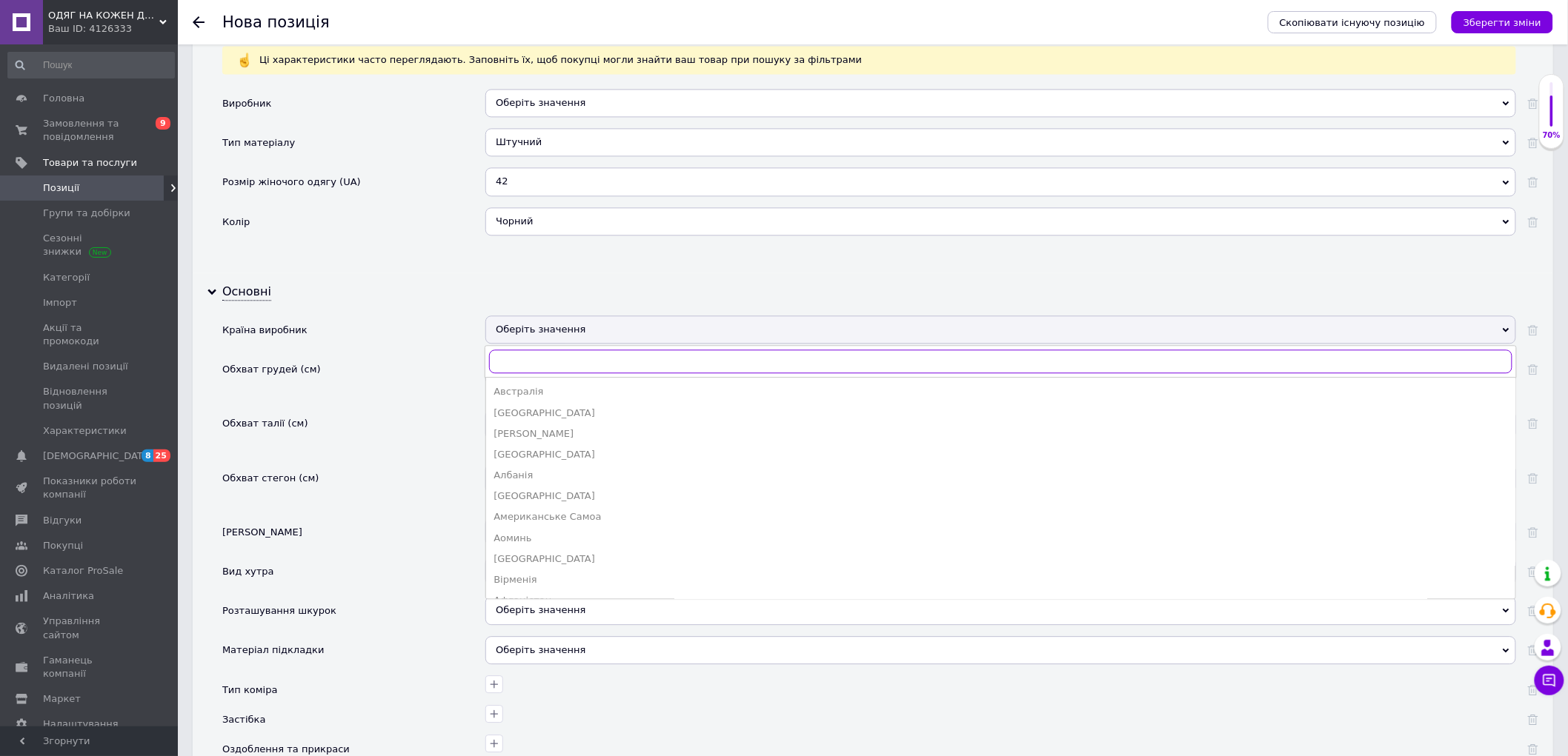
scroll to position [1374, 0]
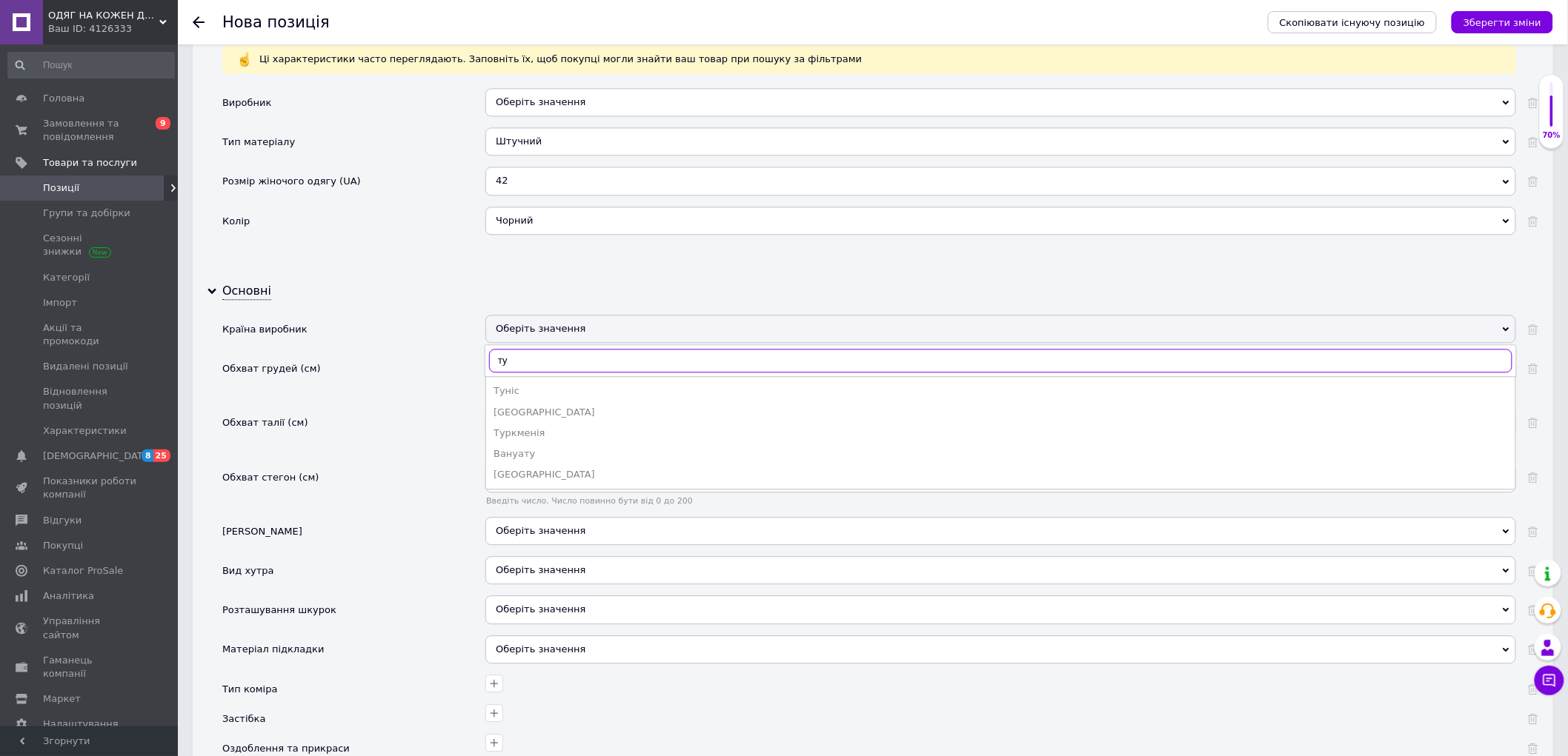
type input "т"
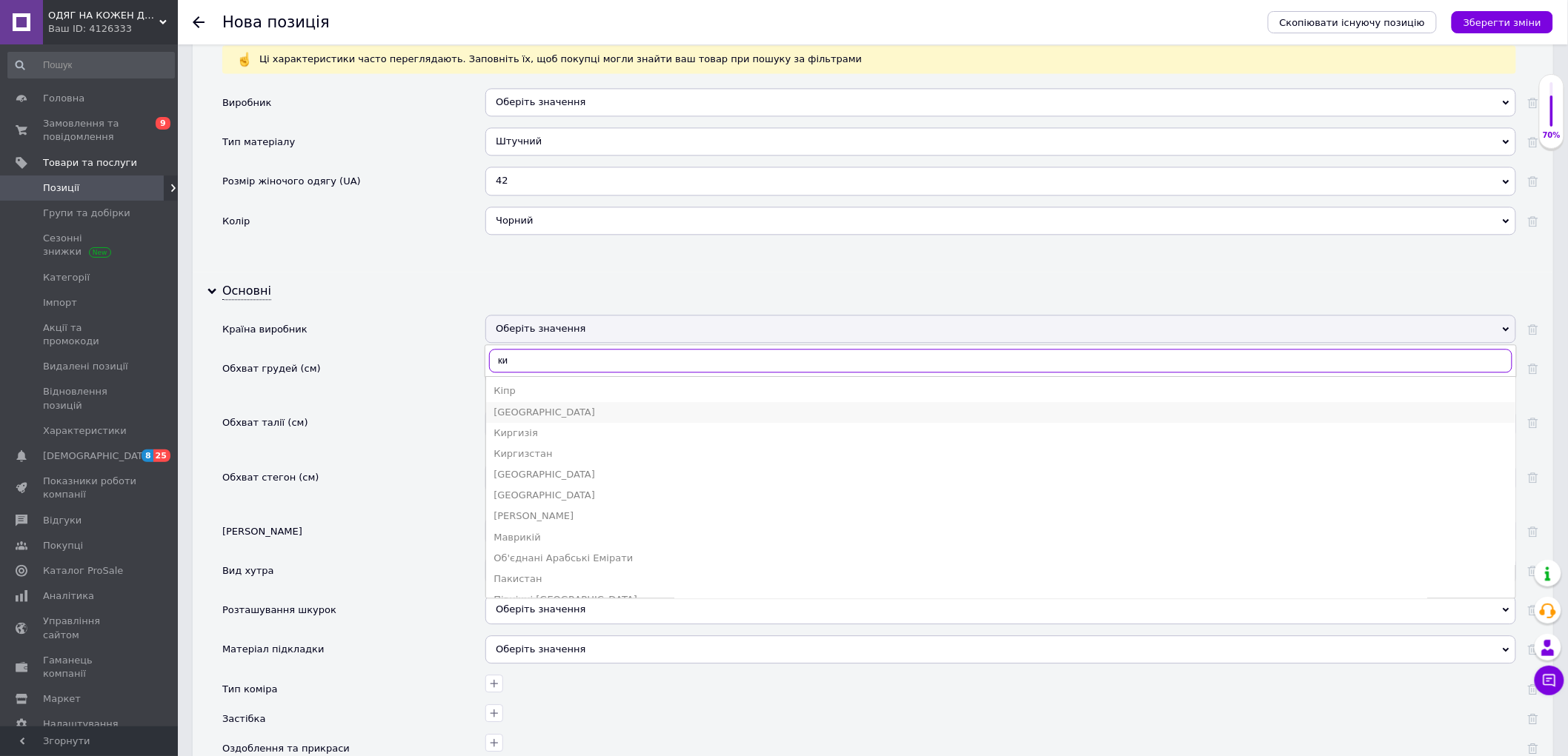
type input "ки"
click at [531, 419] on div "Китай" at bounding box center [1000, 412] width 1014 height 14
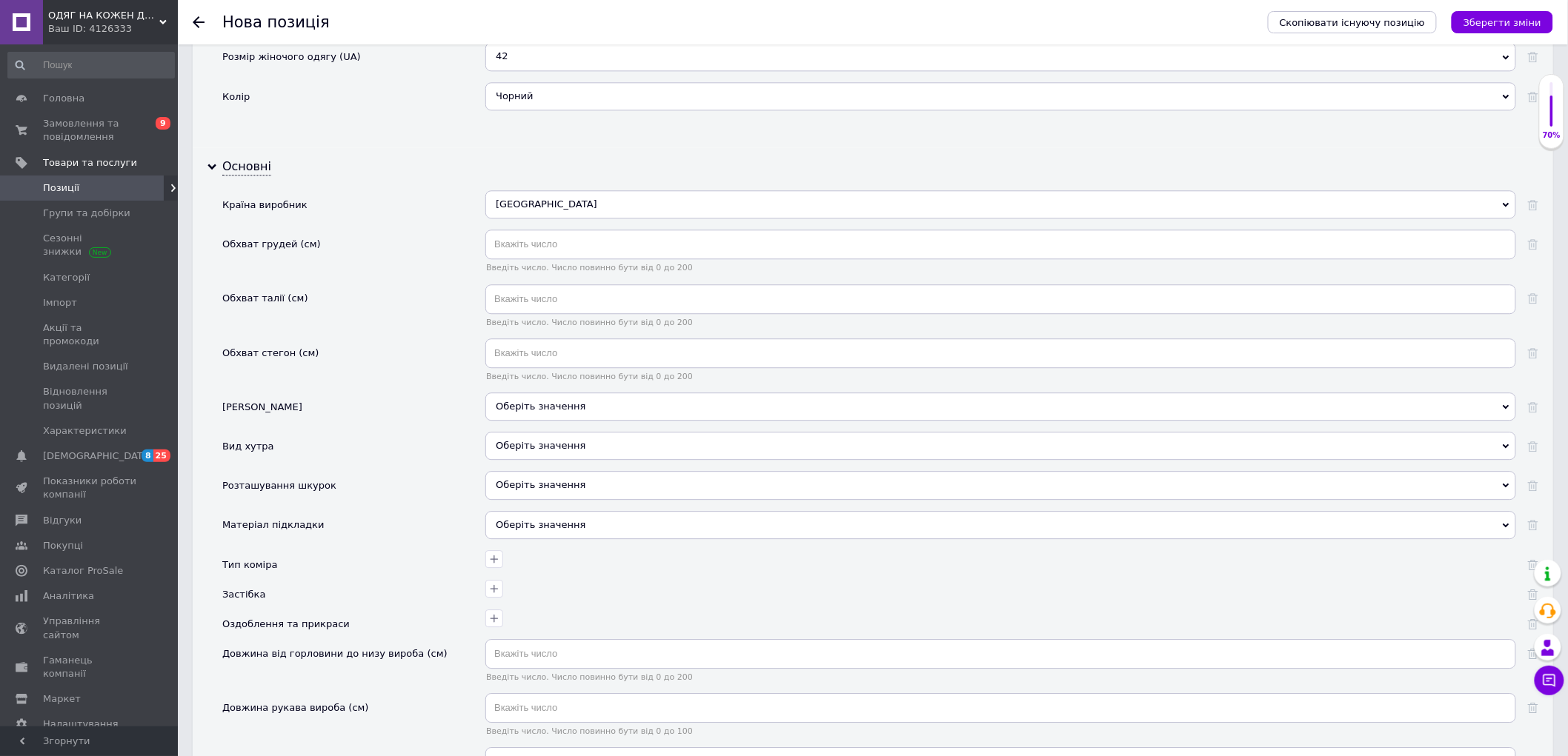
scroll to position [1538, 0]
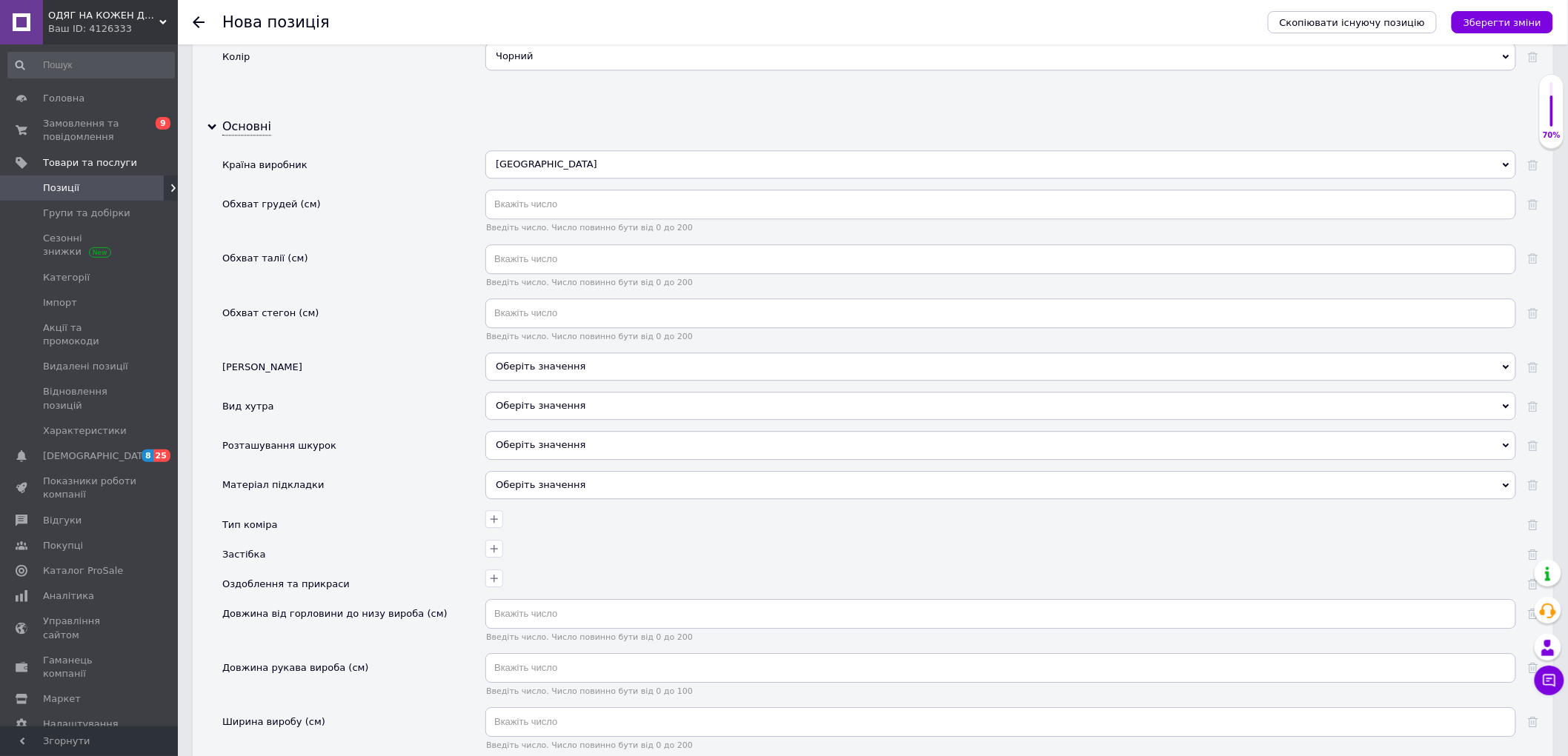
click at [529, 381] on div "Оберіть значення" at bounding box center [1001, 366] width 1031 height 28
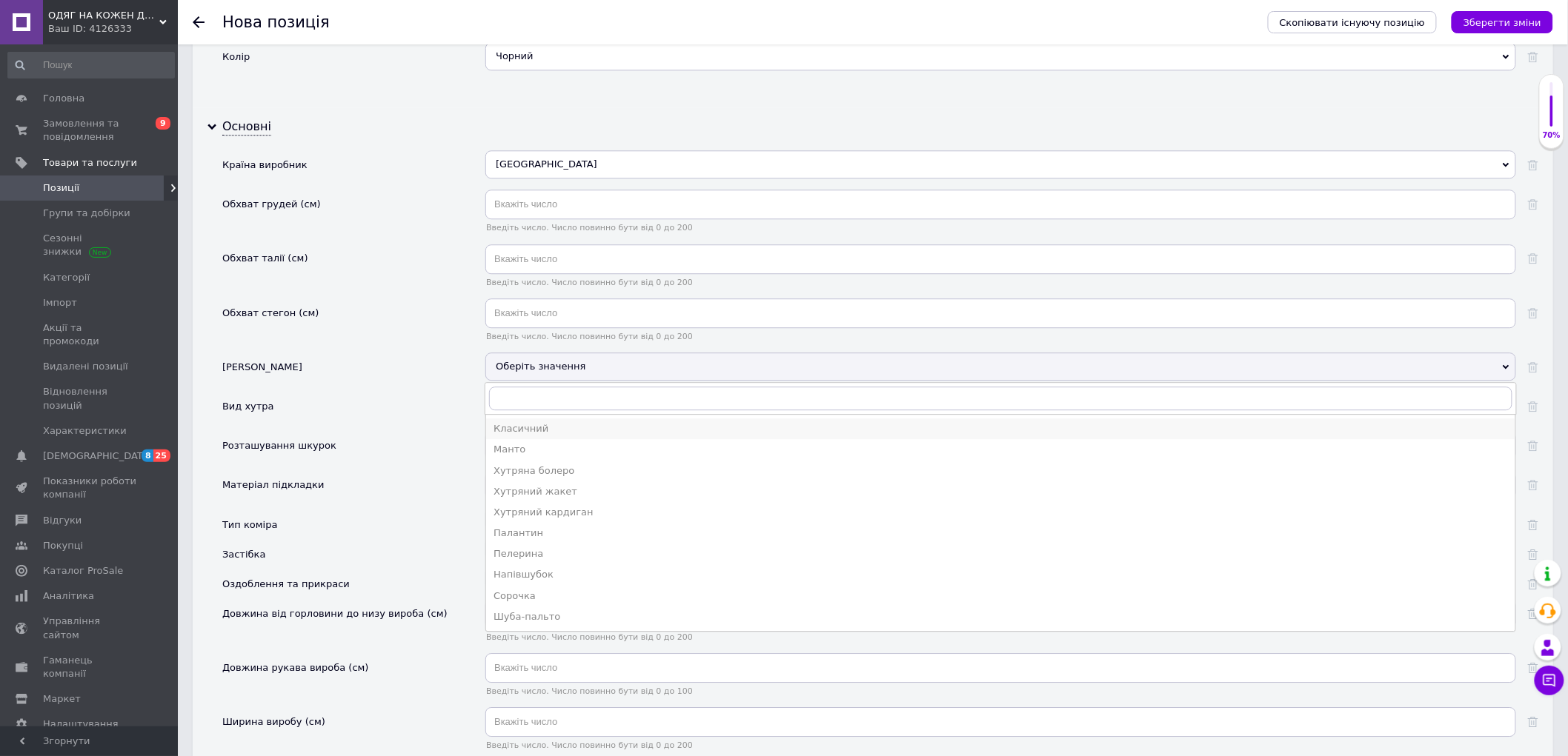
click at [530, 440] on li "Класичний" at bounding box center [1001, 428] width 1029 height 20
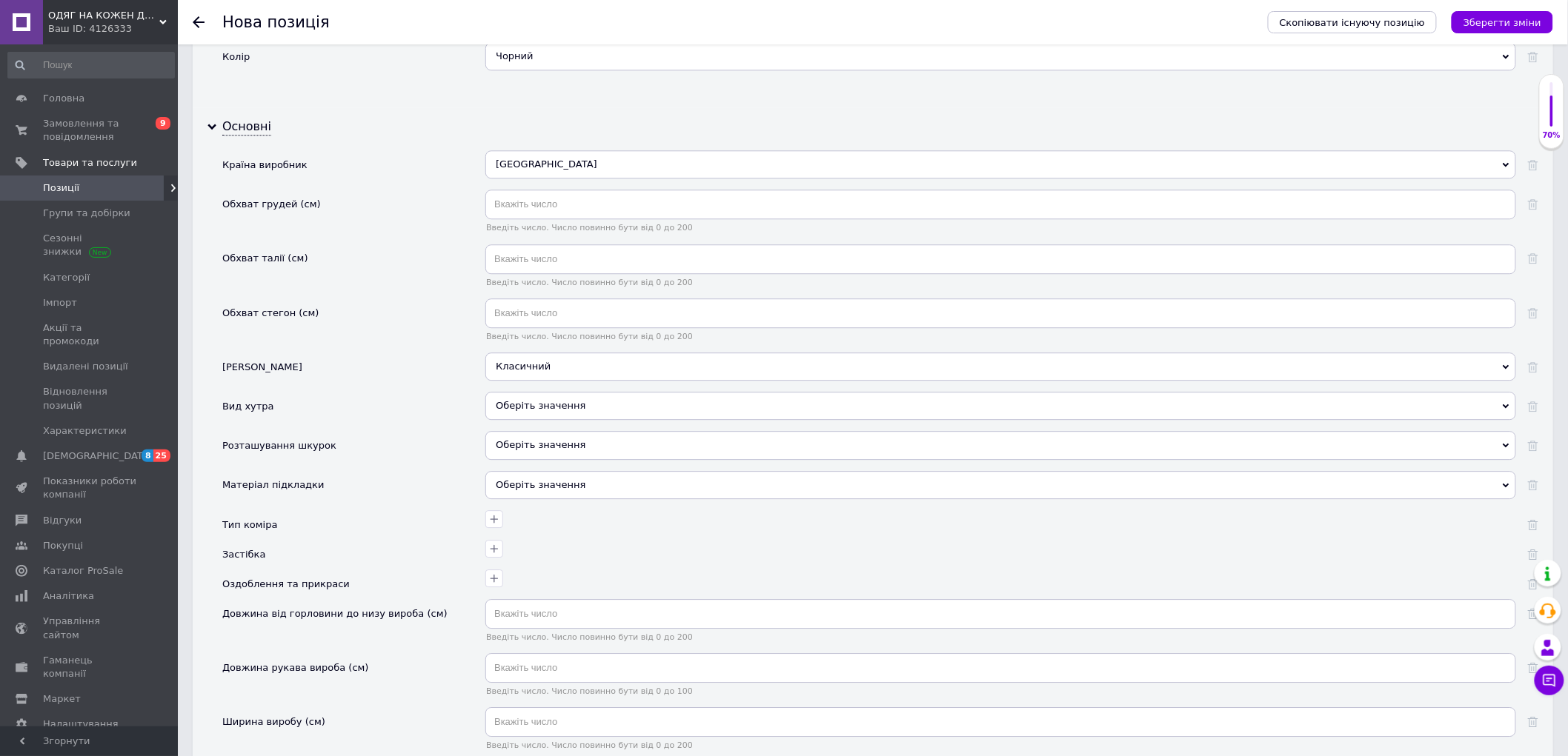
click at [519, 420] on div "Оберіть значення" at bounding box center [1001, 406] width 1031 height 28
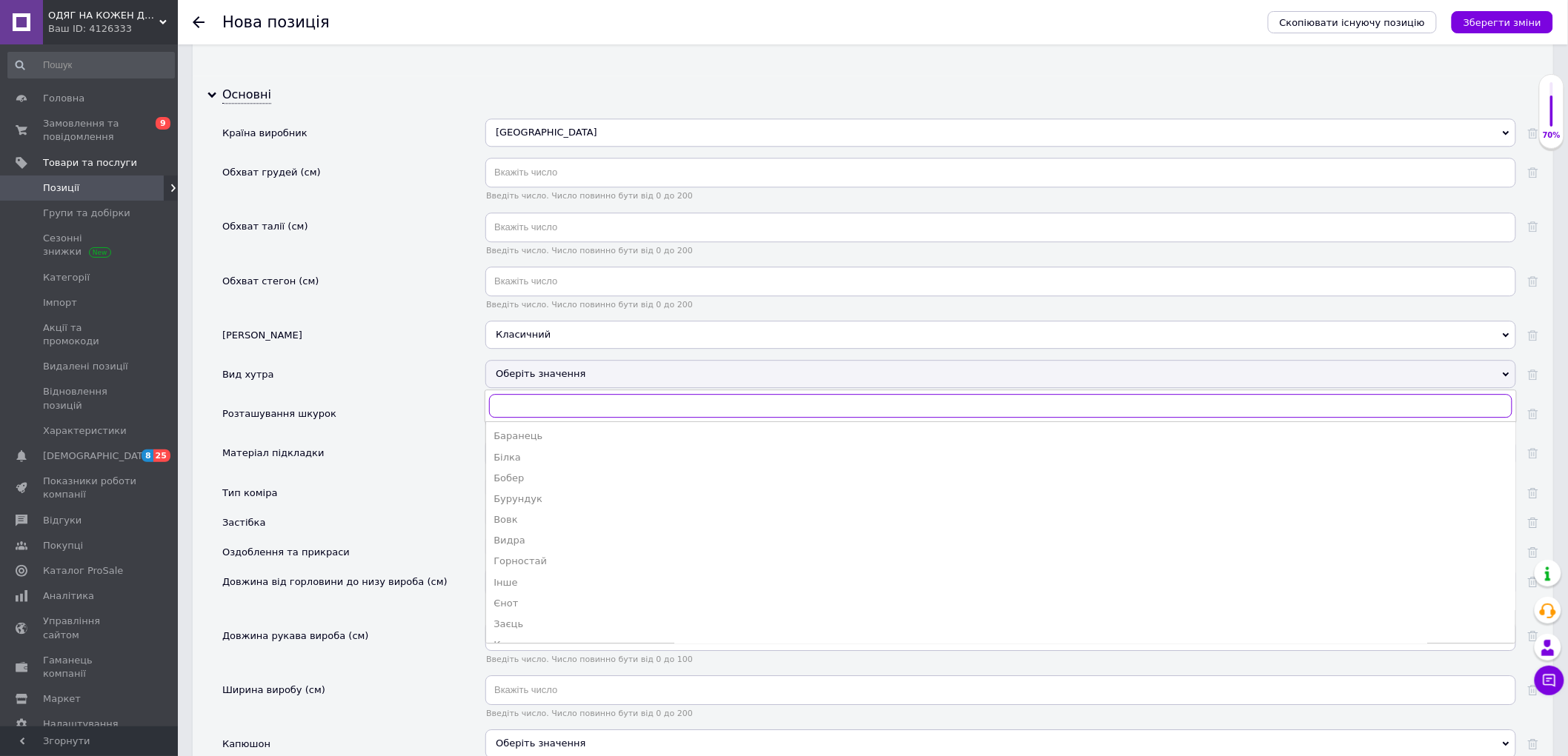
scroll to position [1621, 0]
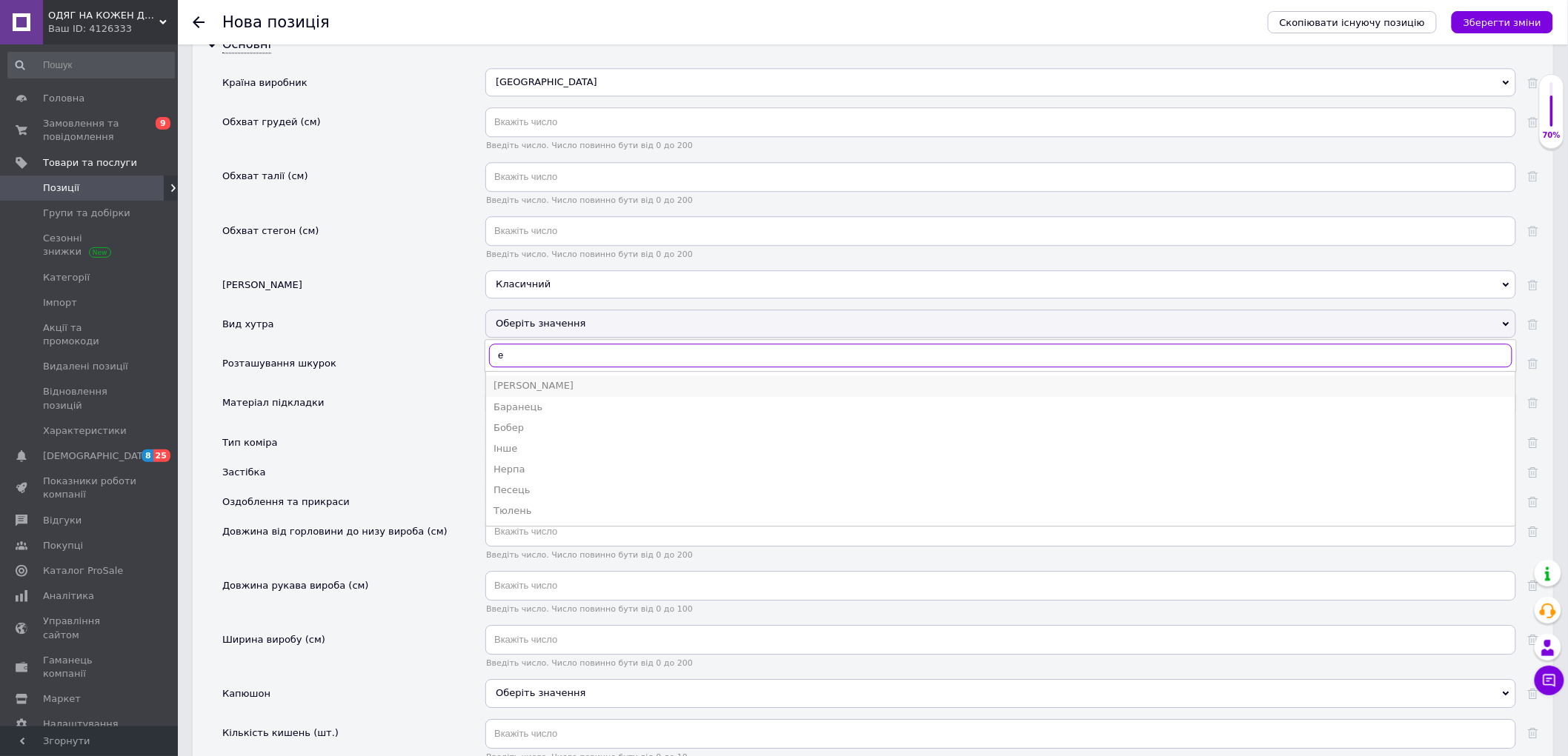
type input "е"
click at [549, 393] on div "Еко-хутро" at bounding box center [1000, 386] width 1014 height 14
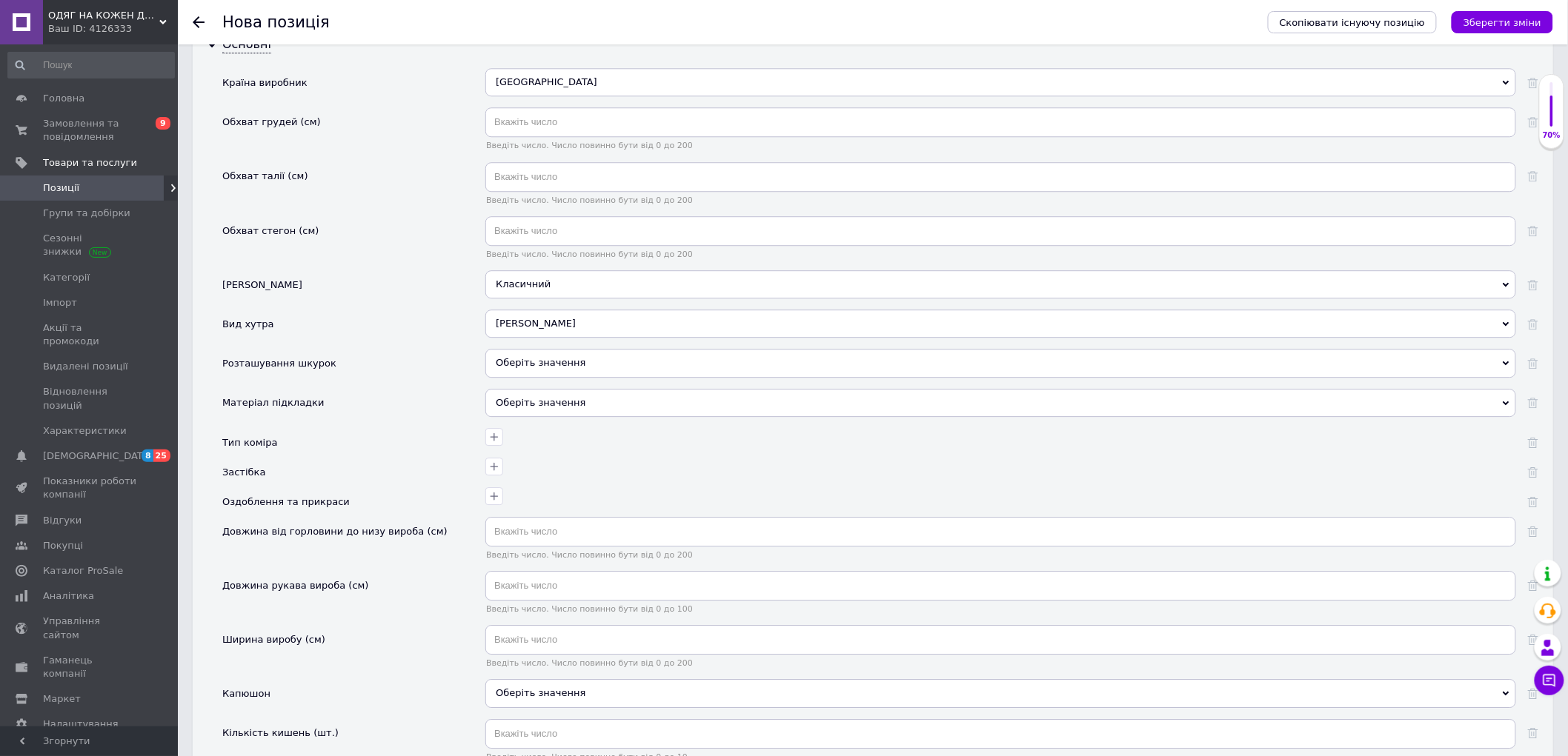
click at [512, 377] on div "Оберіть значення" at bounding box center [1001, 362] width 1031 height 28
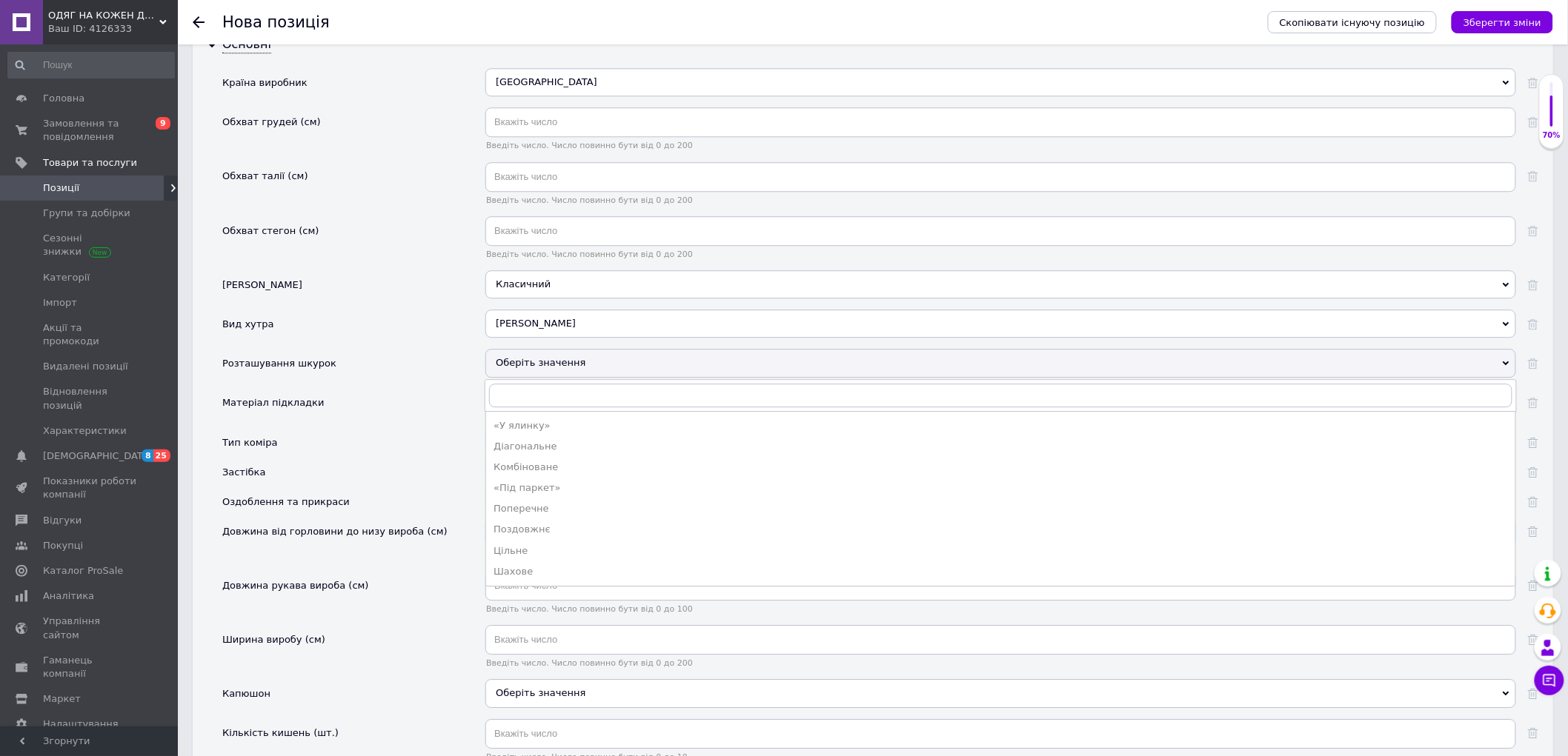
click at [411, 457] on div "Тип коміра" at bounding box center [354, 442] width 263 height 30
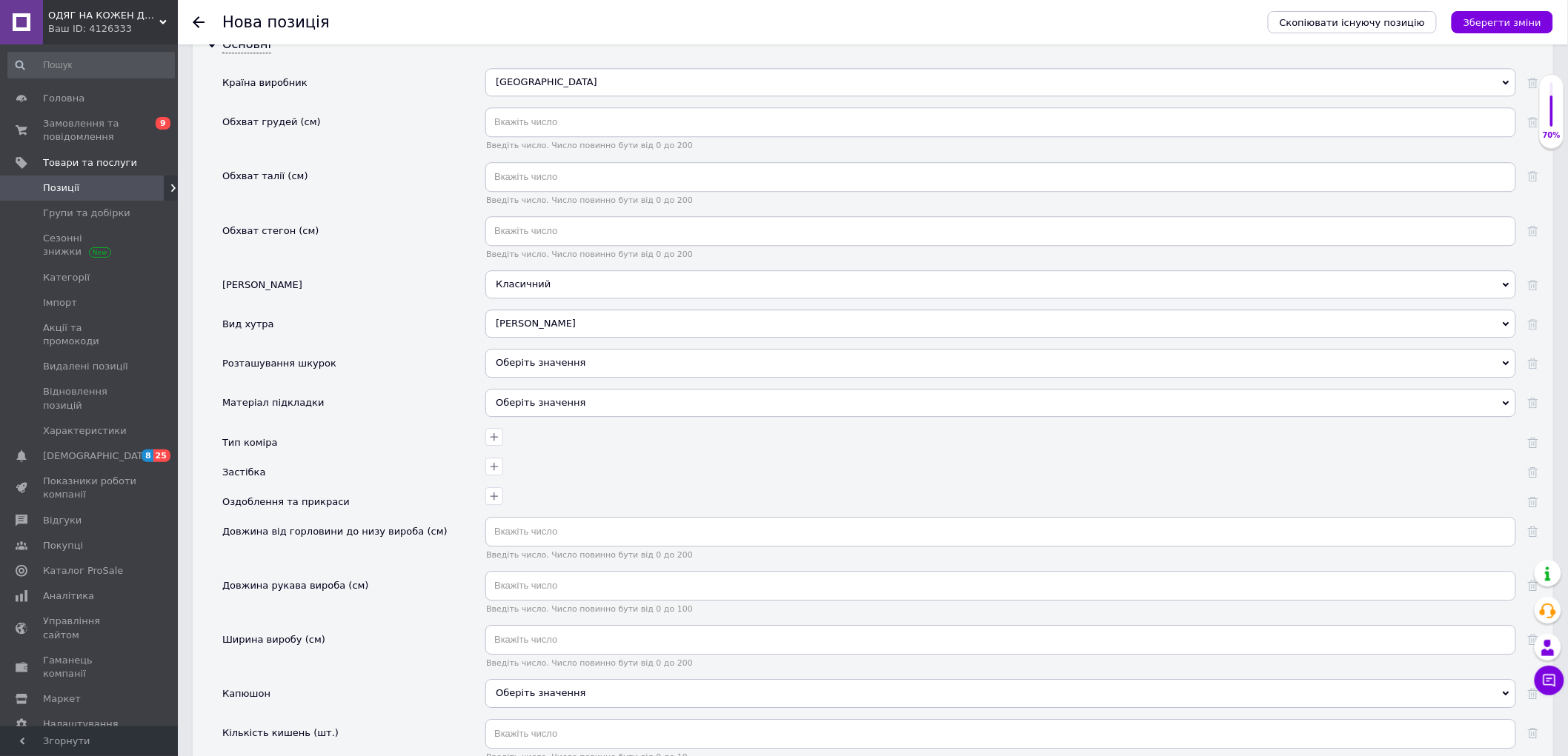
click at [531, 417] on div "Оберіть значення" at bounding box center [1001, 402] width 1031 height 28
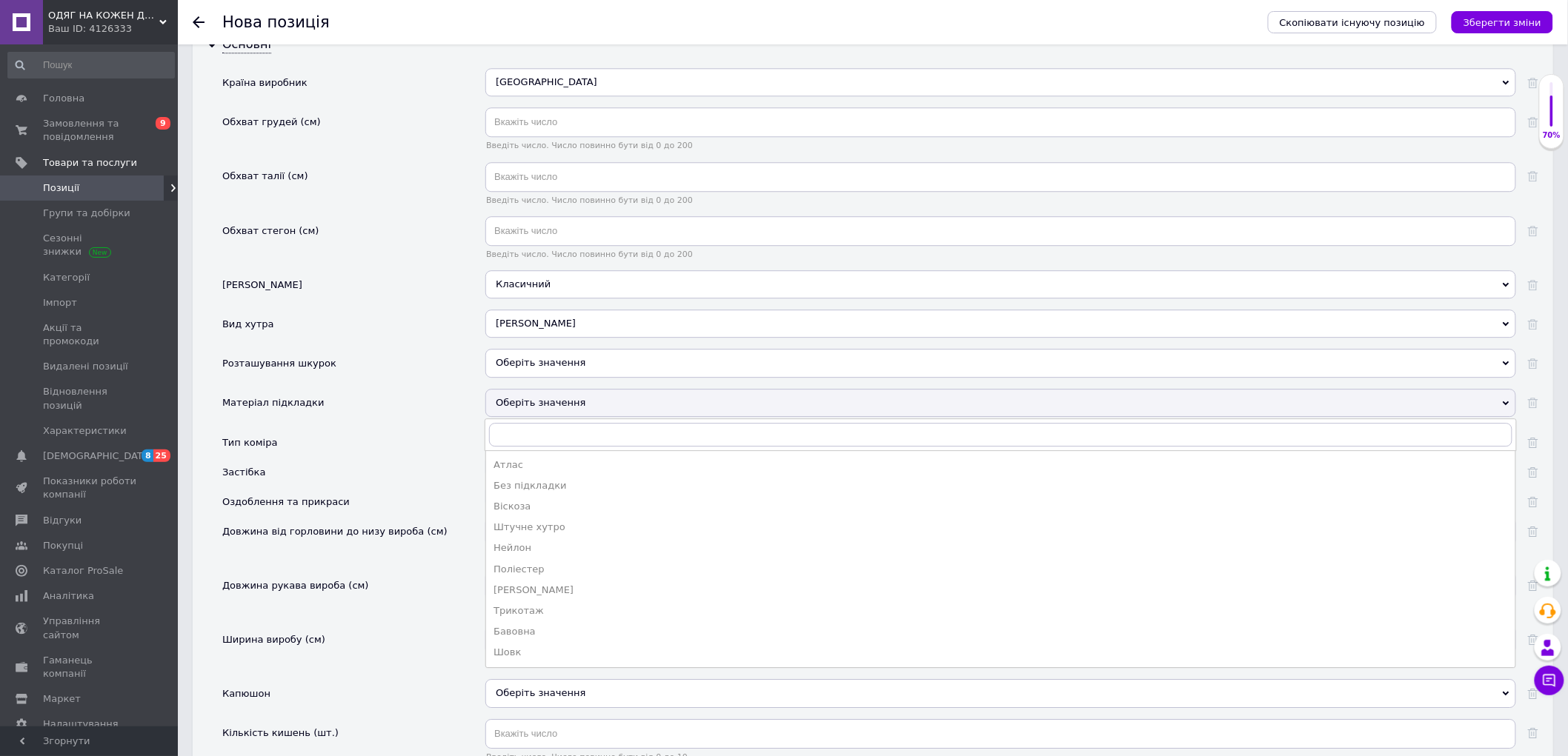
click at [373, 457] on div "Тип коміра" at bounding box center [354, 442] width 263 height 30
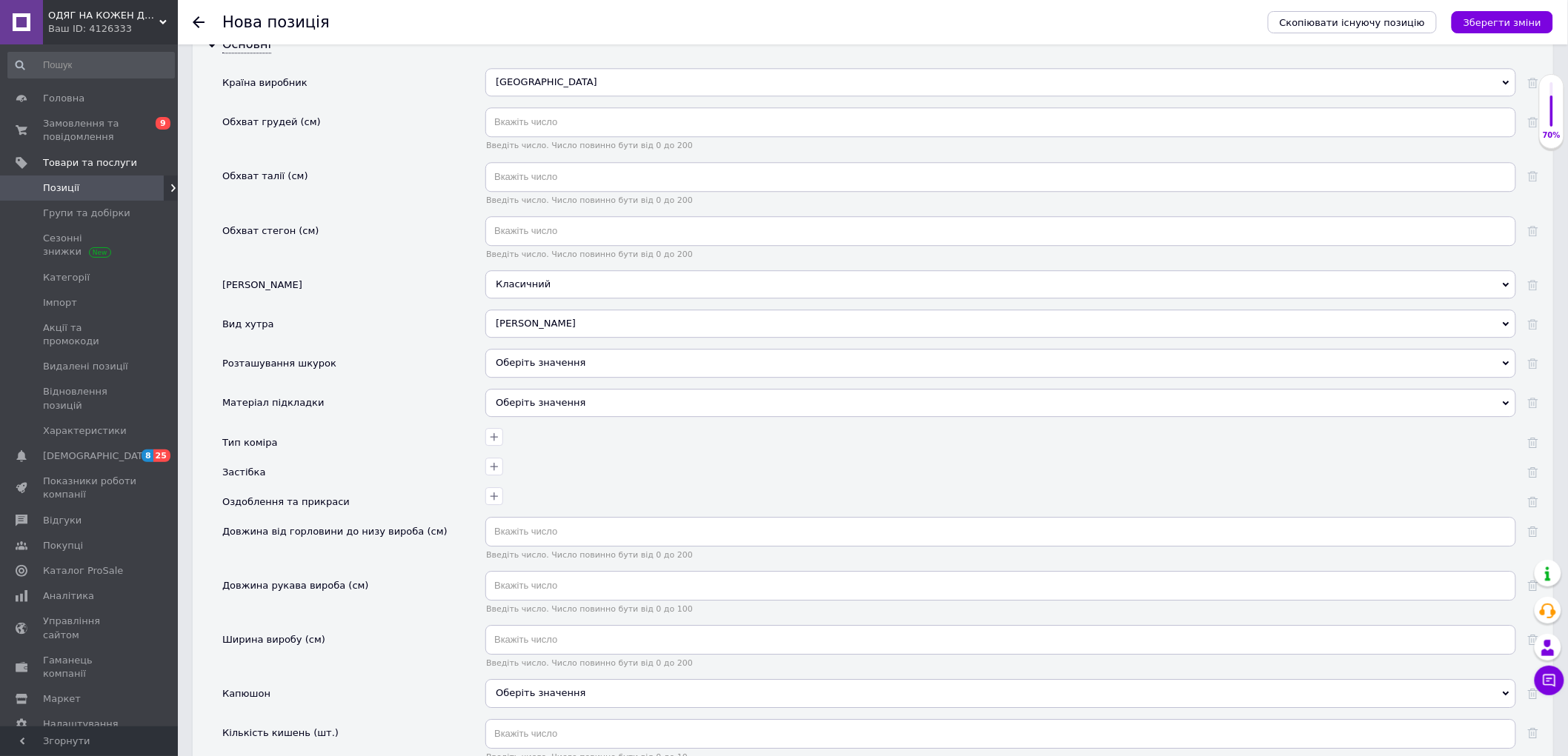
click at [538, 417] on div "Оберіть значення" at bounding box center [1001, 402] width 1031 height 28
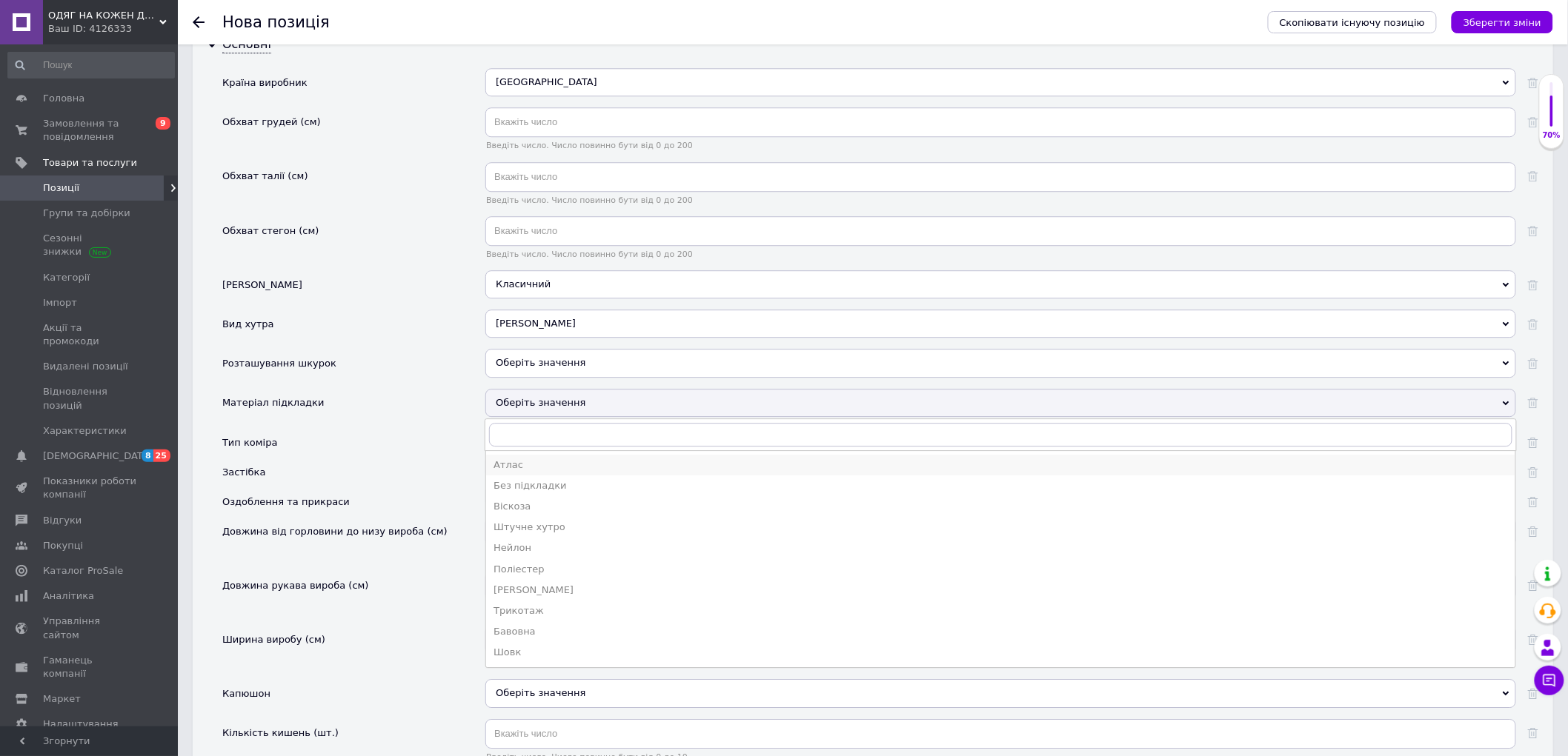
click at [520, 472] on div "Атлас" at bounding box center [1000, 465] width 1014 height 14
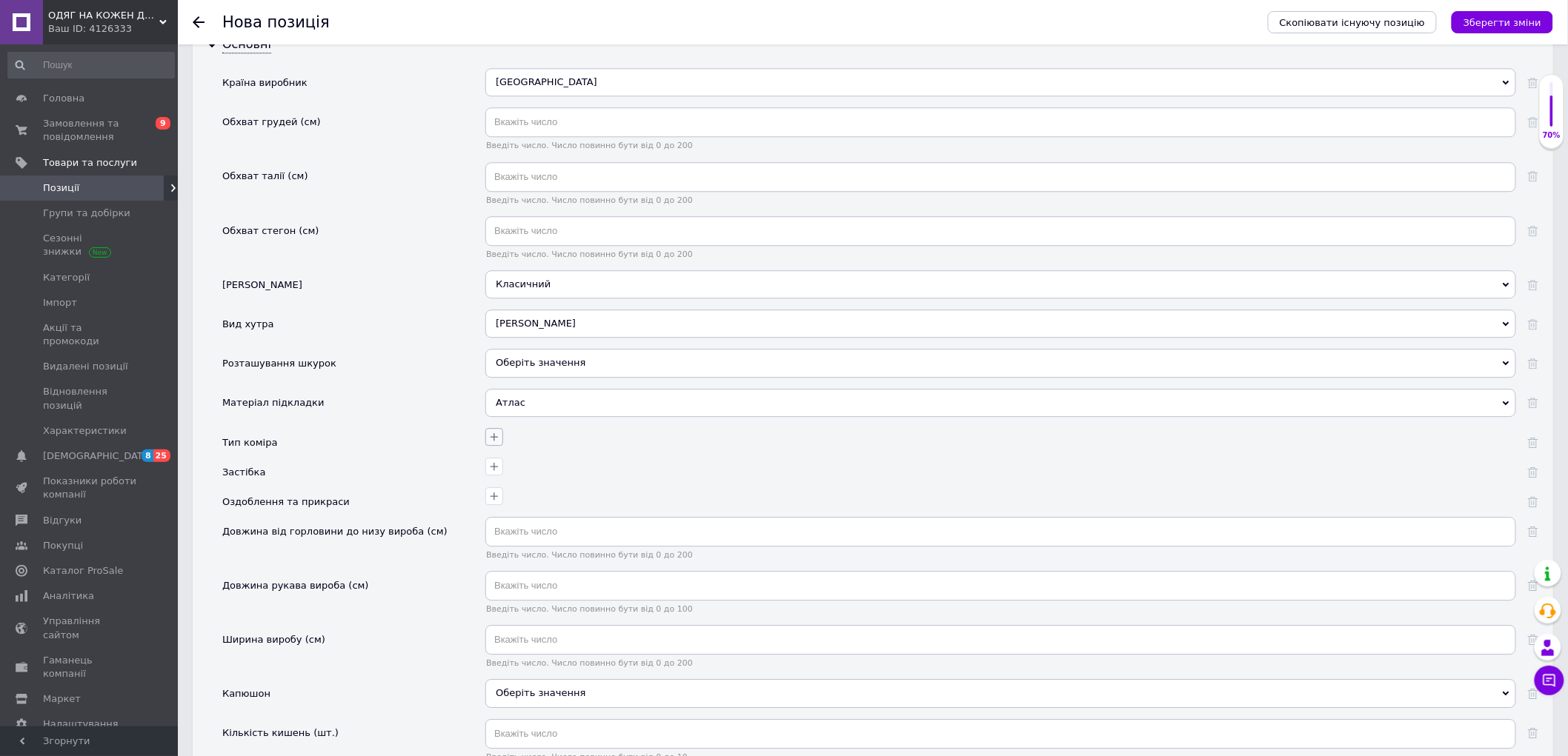
click at [498, 443] on icon "button" at bounding box center [494, 437] width 12 height 12
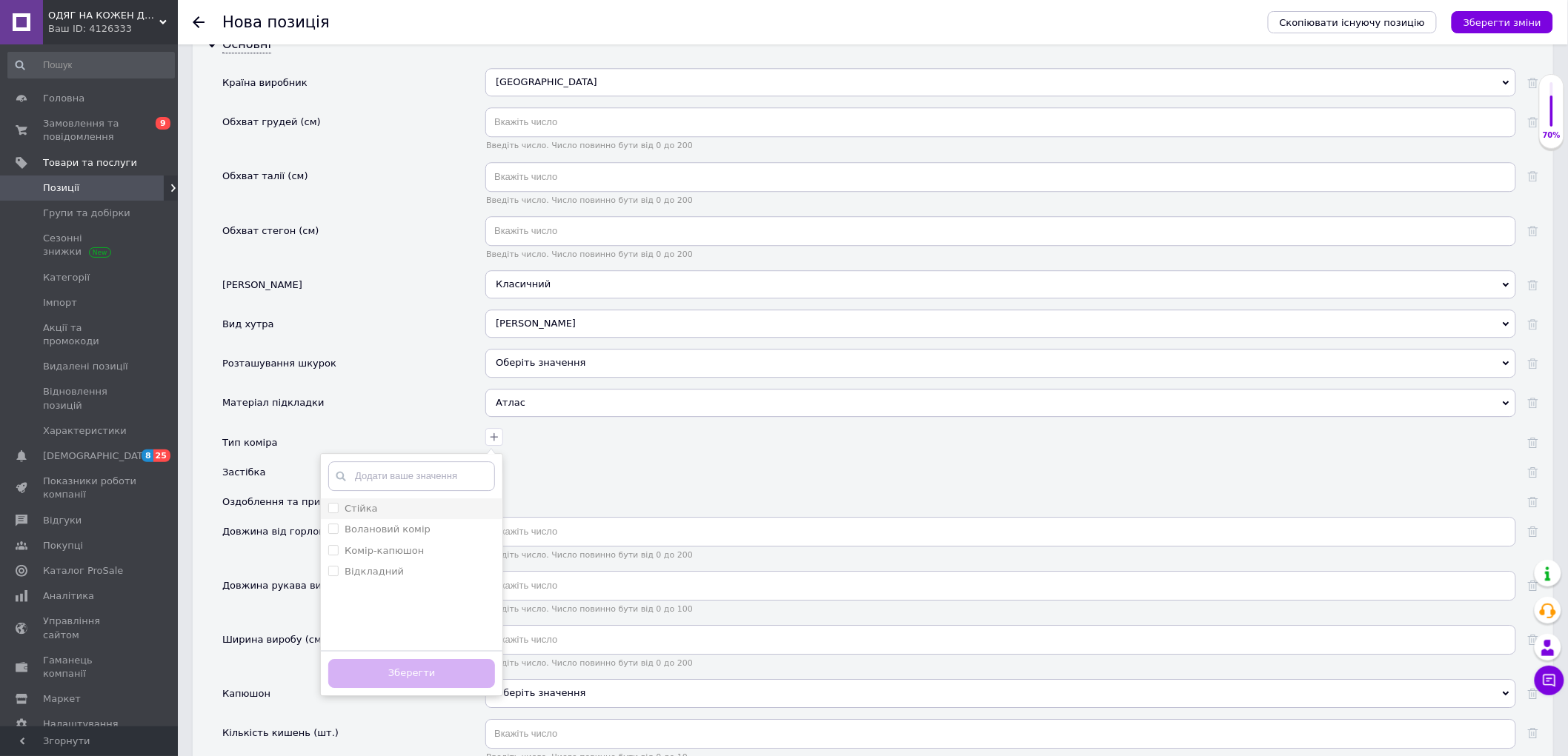
click at [427, 515] on div "Стійка" at bounding box center [412, 509] width 166 height 14
checkbox input "true"
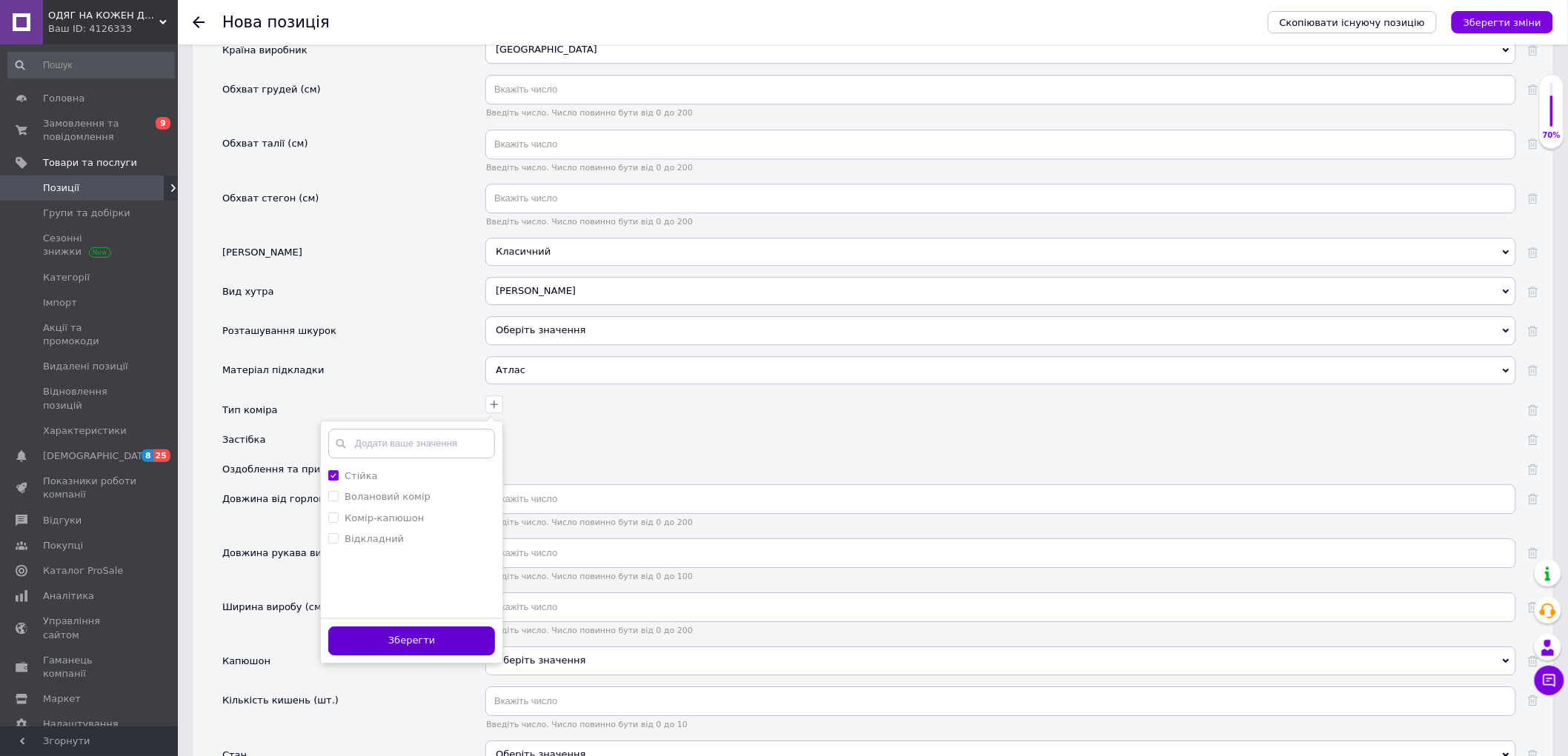
scroll to position [1703, 0]
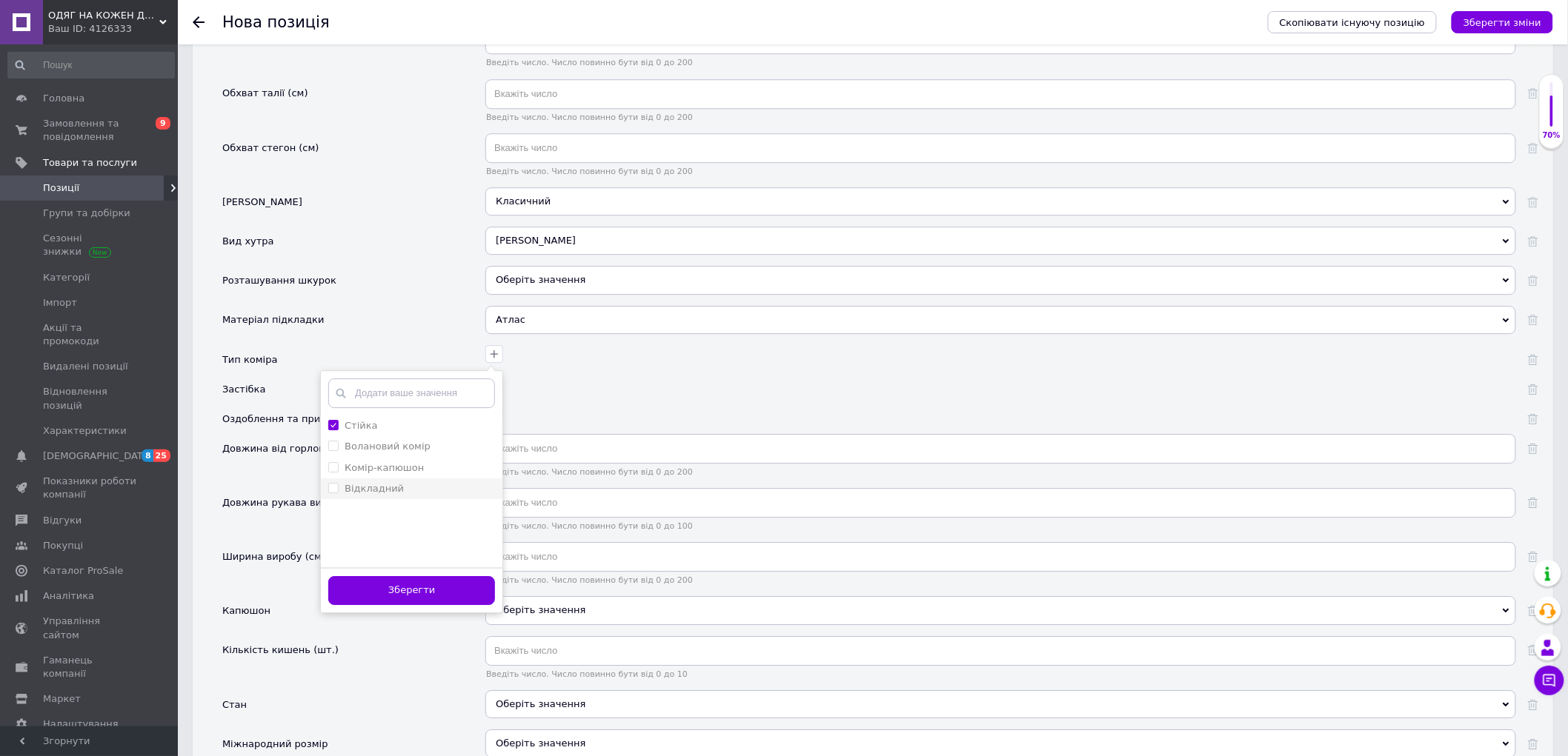
click at [394, 494] on label "Відкладний" at bounding box center [374, 488] width 59 height 11
checkbox input "true"
click at [368, 431] on label "Стійка" at bounding box center [361, 425] width 33 height 11
checkbox input "false"
click at [421, 605] on button "Зберегти" at bounding box center [412, 591] width 166 height 29
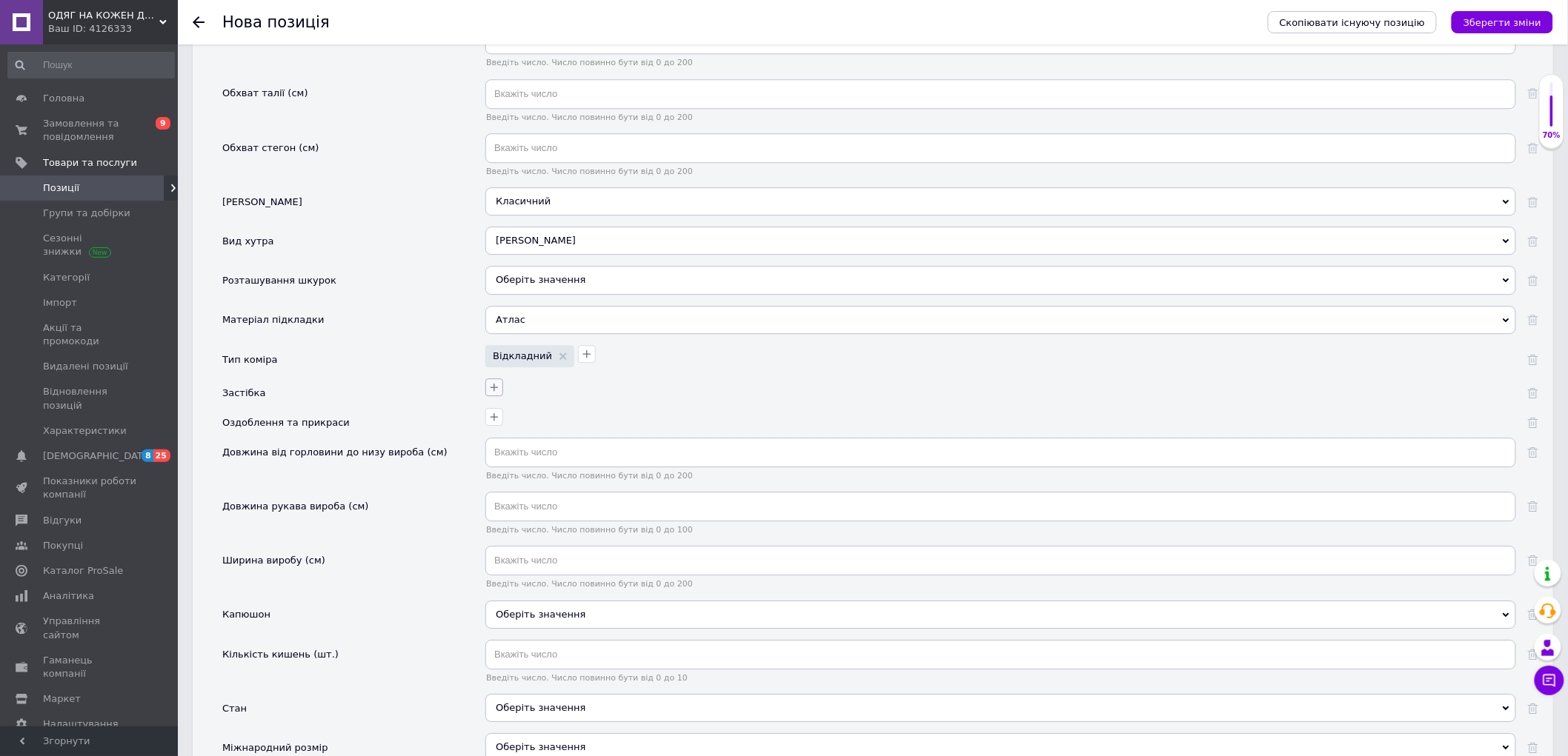
click at [488, 393] on icon "button" at bounding box center [494, 387] width 12 height 12
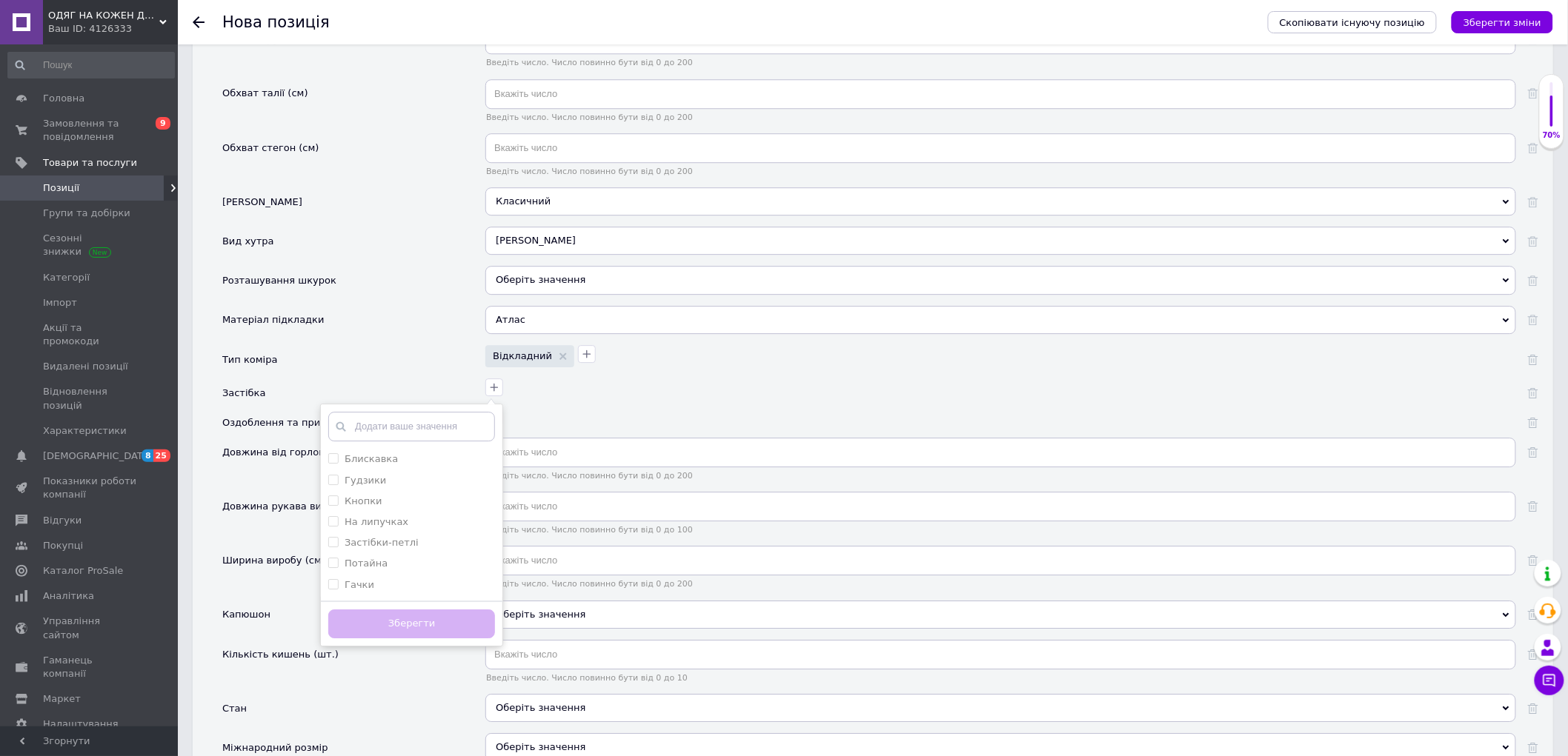
click at [612, 426] on div at bounding box center [998, 415] width 1034 height 21
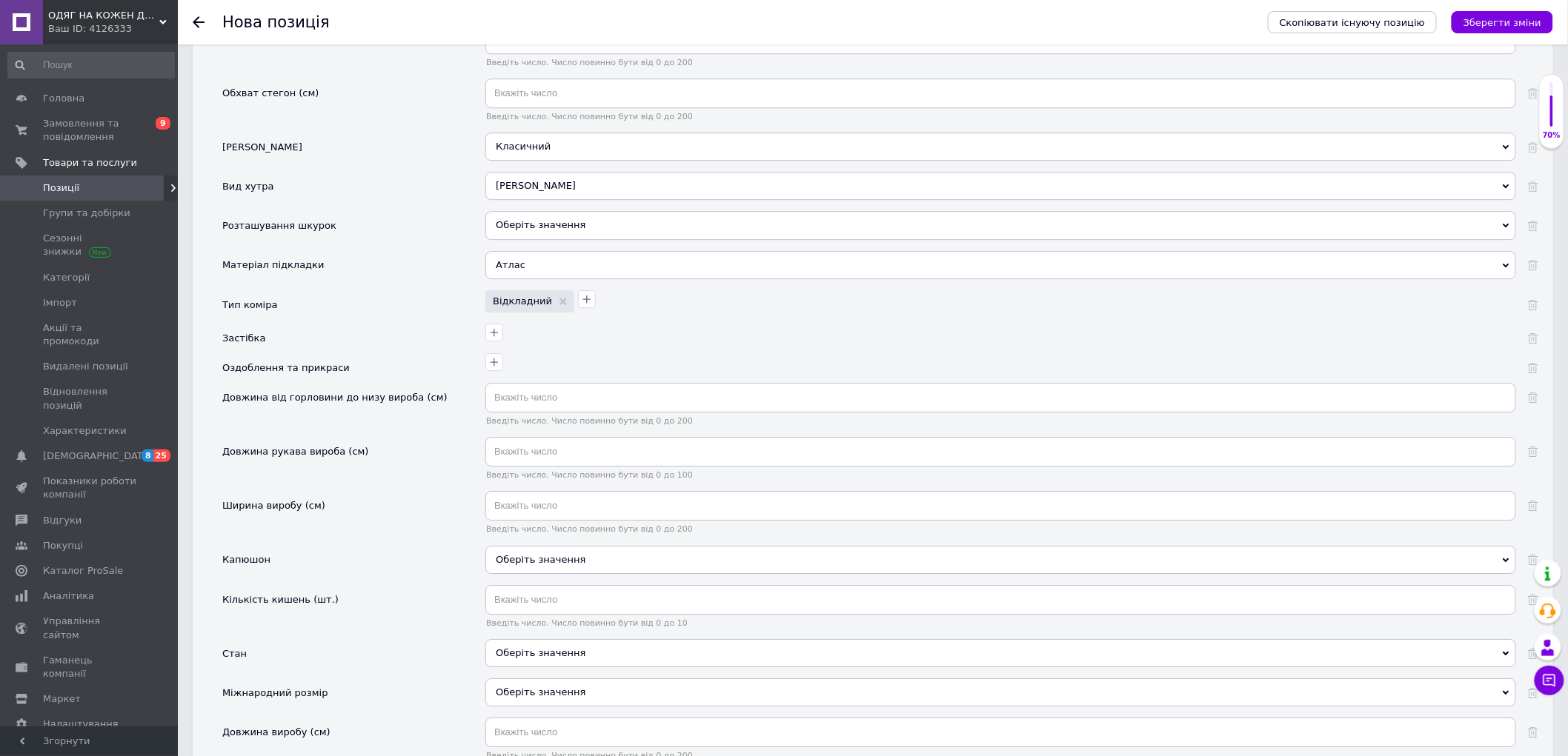
scroll to position [1785, 0]
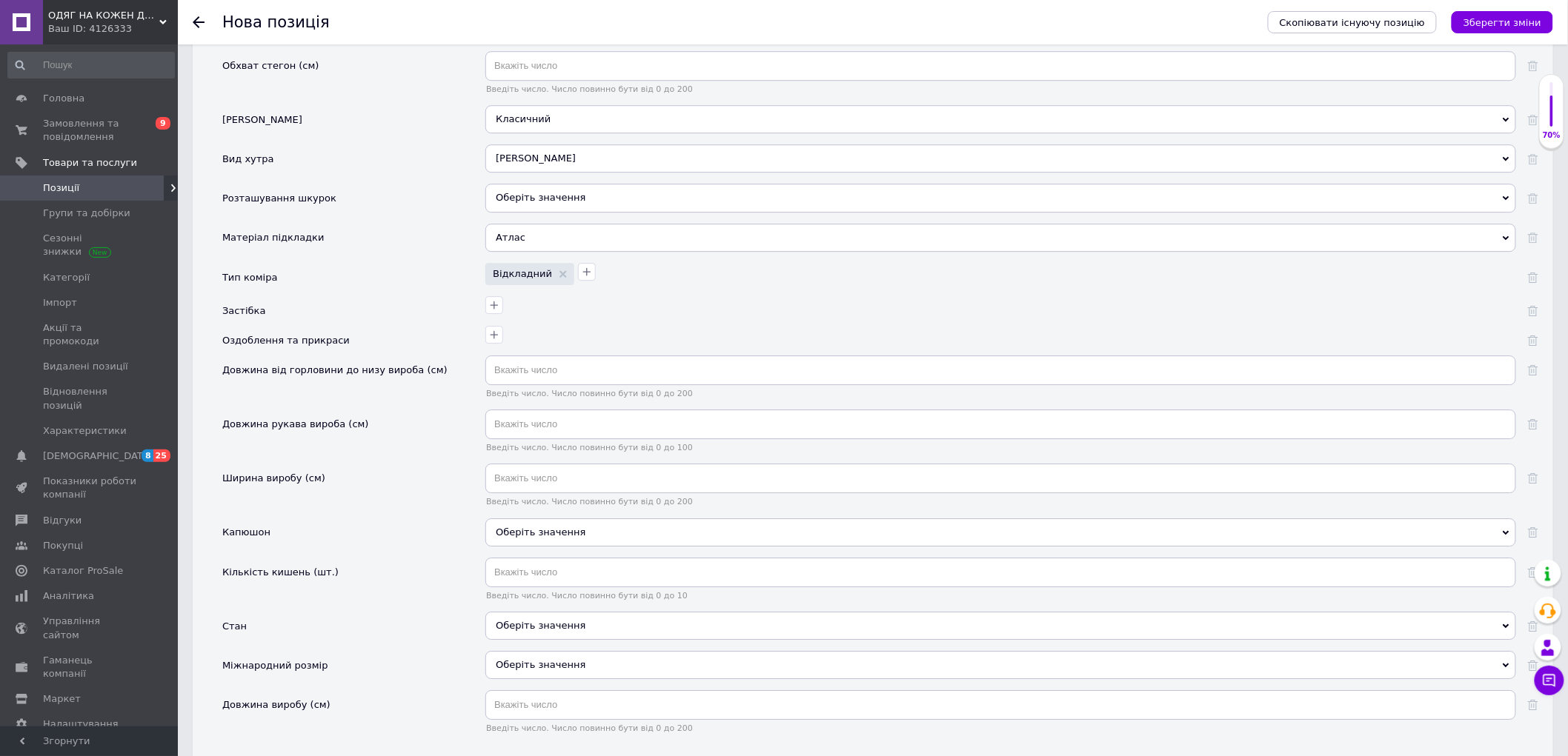
click at [531, 546] on div "Оберіть значення" at bounding box center [1001, 532] width 1031 height 28
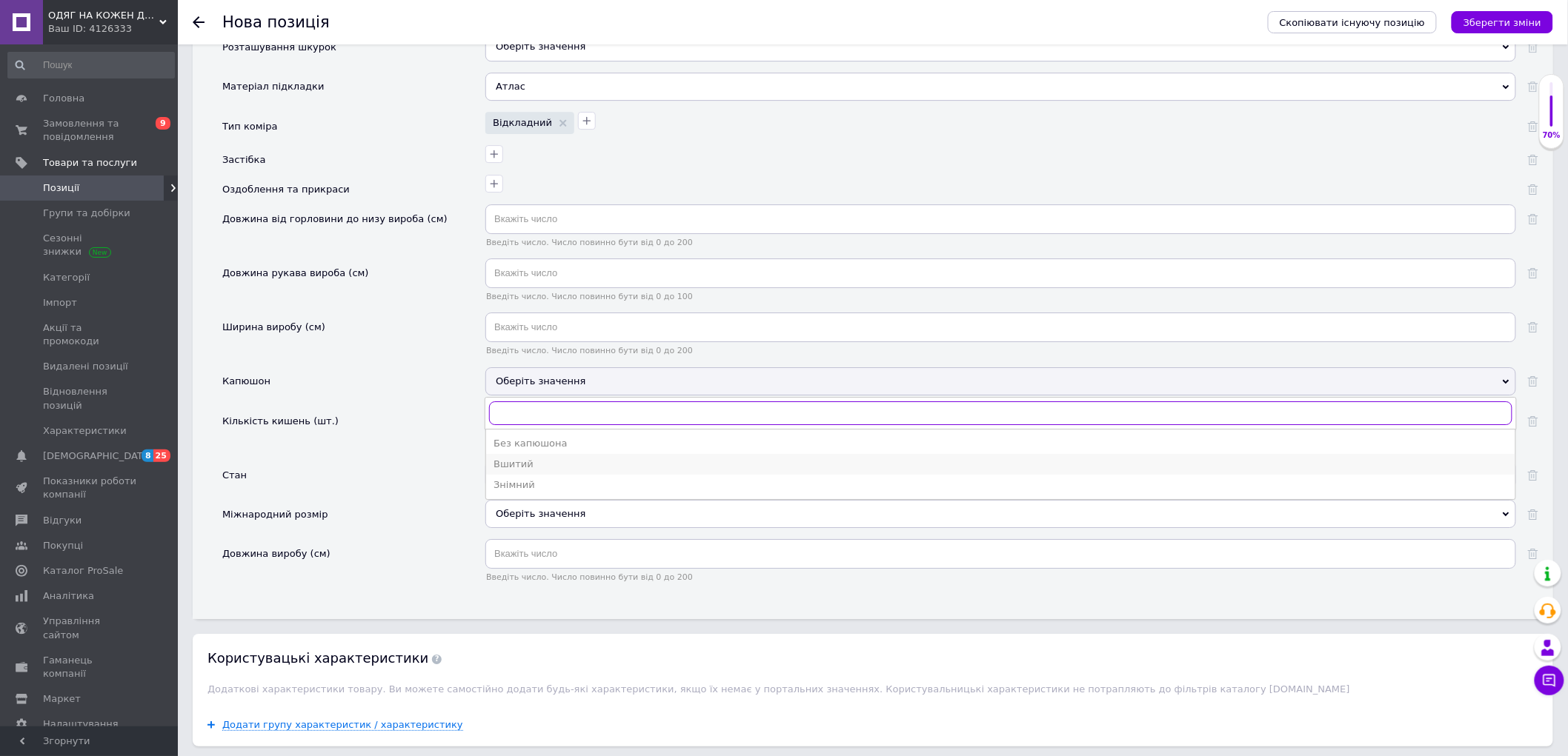
scroll to position [1950, 0]
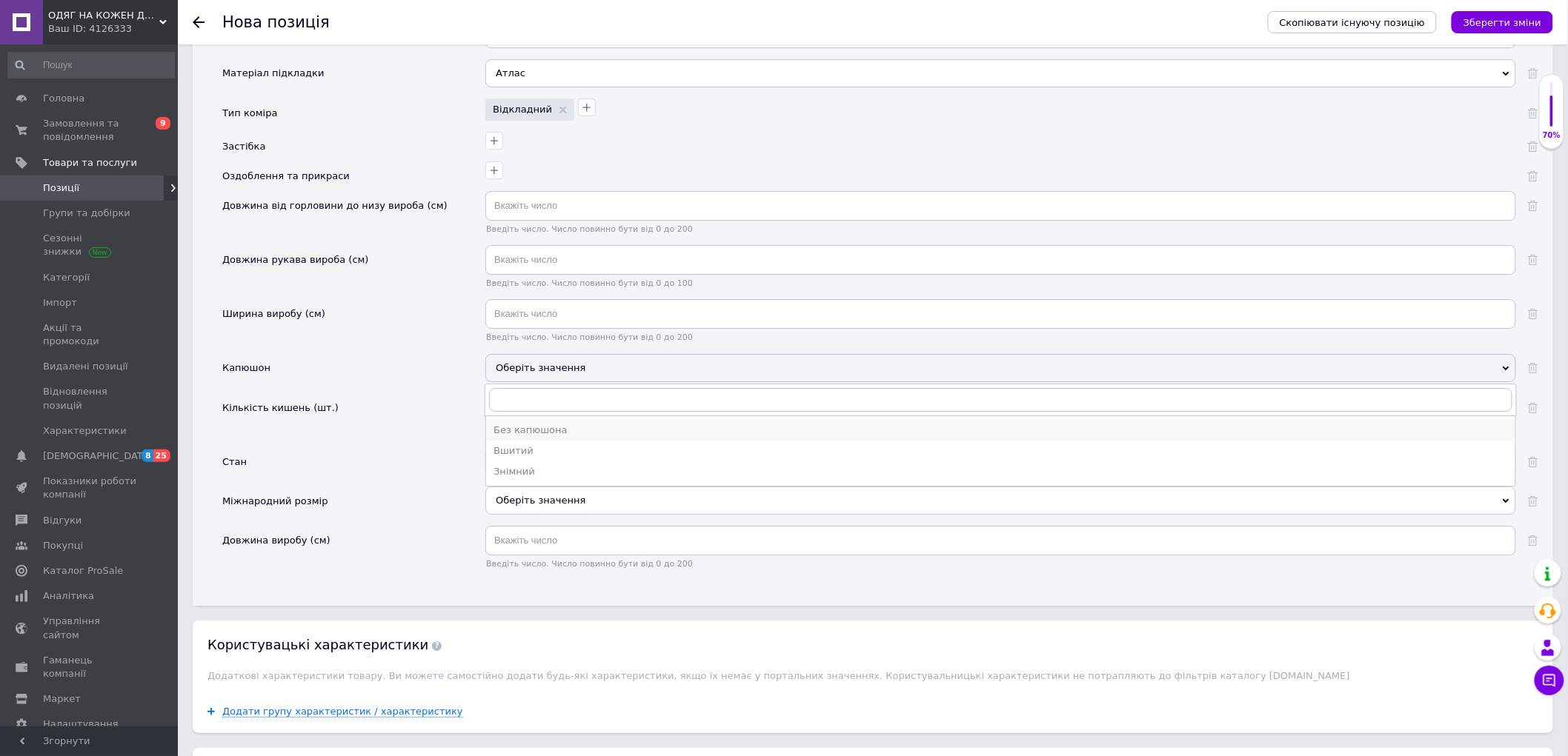
click at [533, 440] on li "Без капюшона" at bounding box center [1001, 430] width 1029 height 20
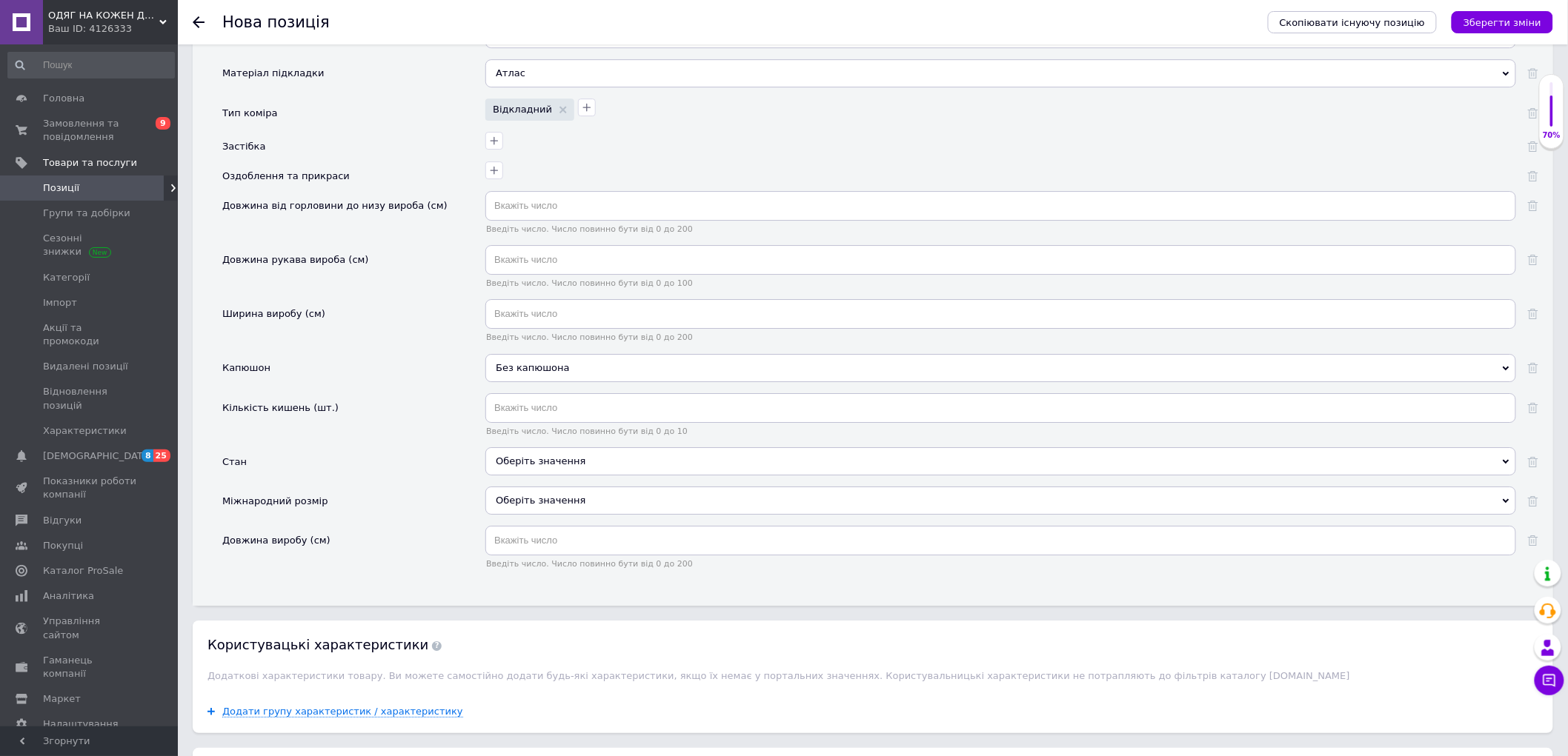
click at [532, 475] on div "Оберіть значення" at bounding box center [1001, 461] width 1031 height 28
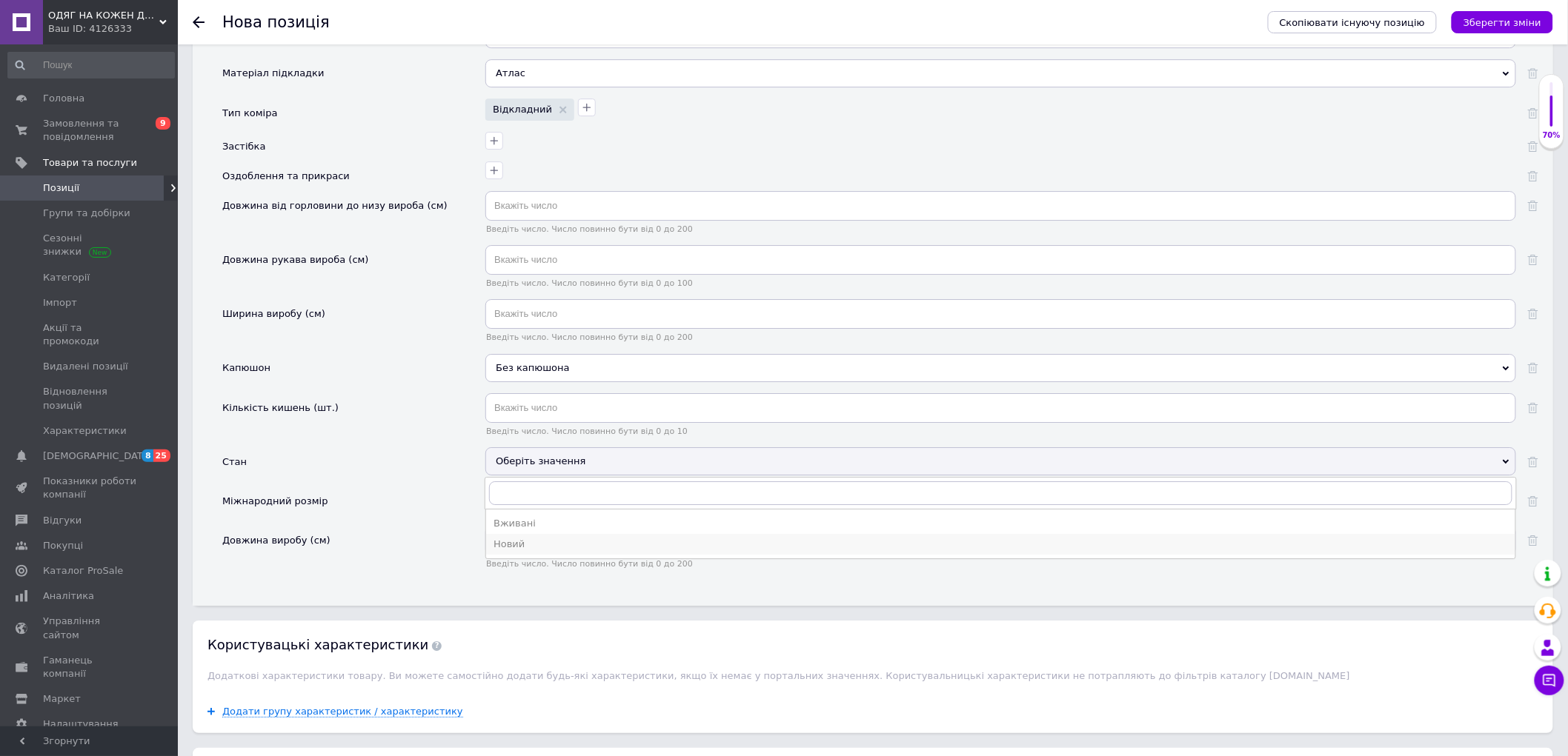
click at [524, 551] on div "Новий" at bounding box center [1000, 545] width 1014 height 14
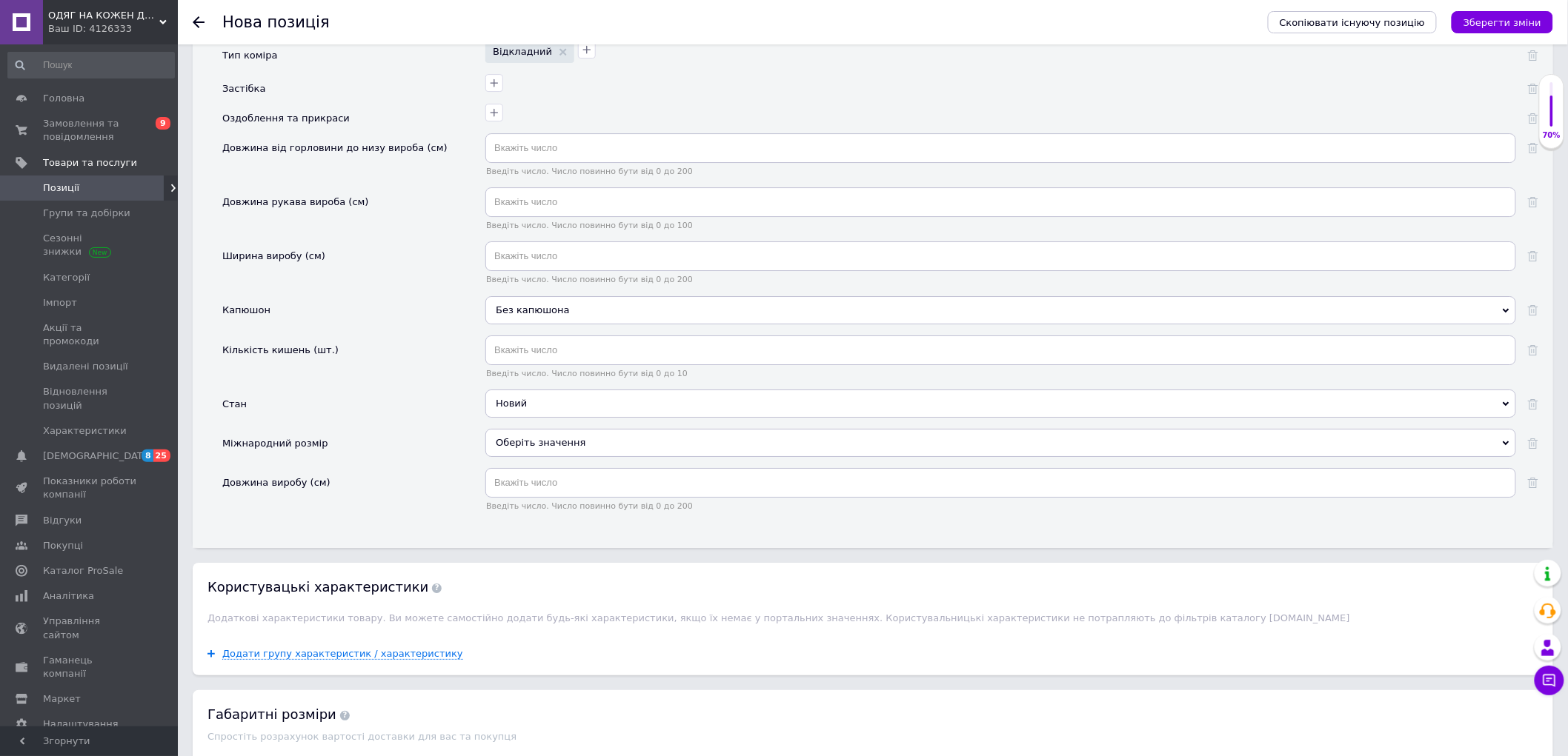
scroll to position [2032, 0]
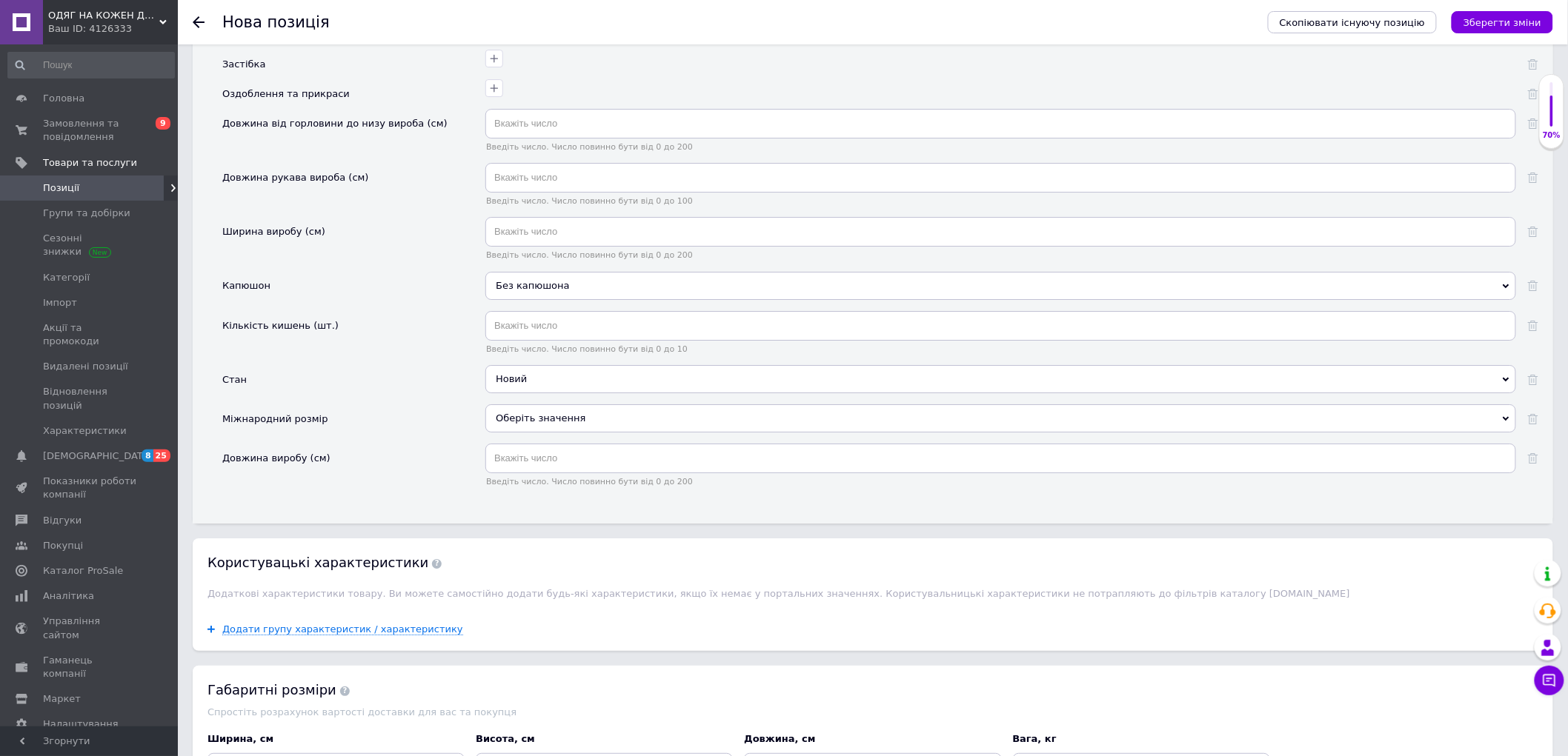
click at [528, 433] on div "Оберіть значення" at bounding box center [1001, 418] width 1031 height 28
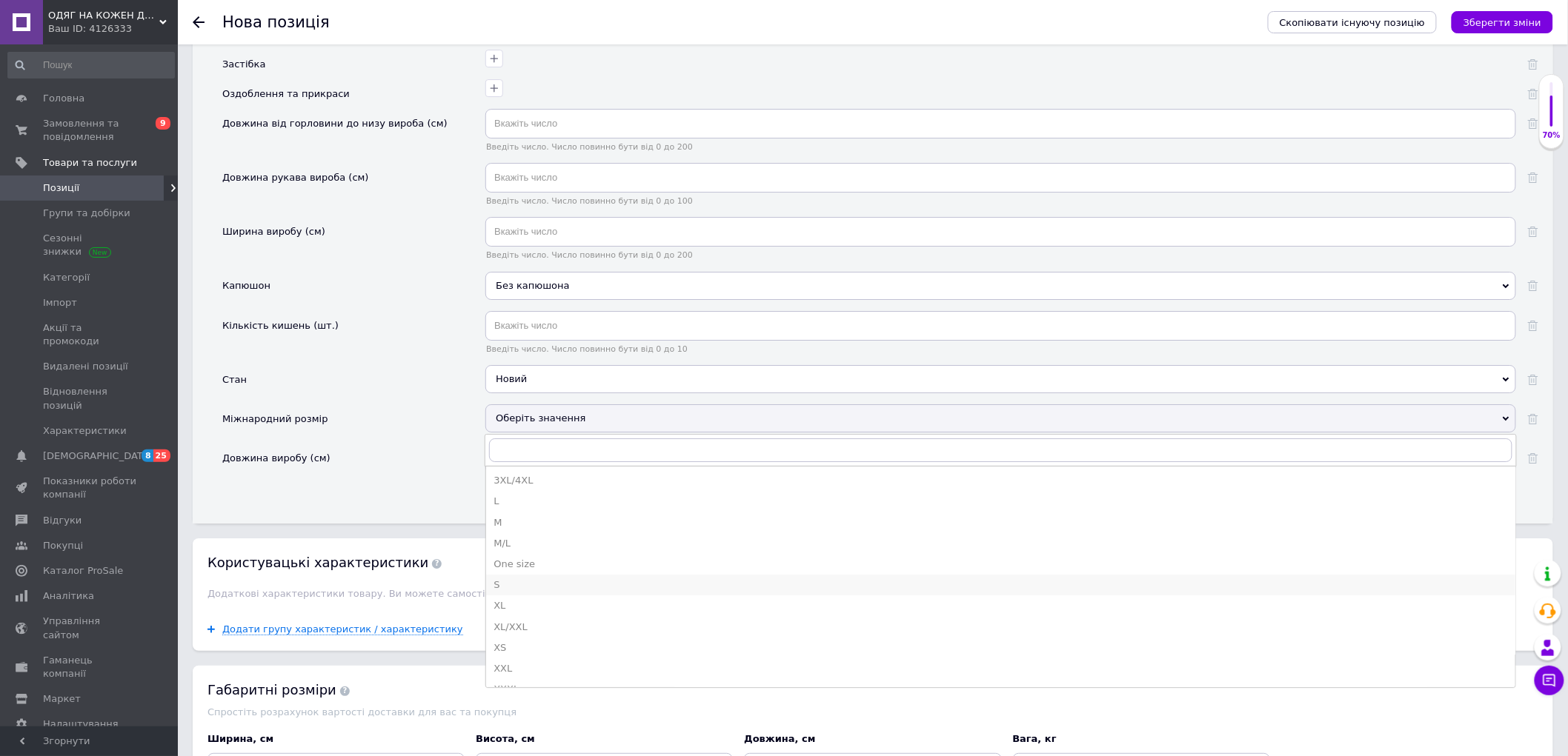
click at [509, 591] on div "S" at bounding box center [1000, 585] width 1014 height 14
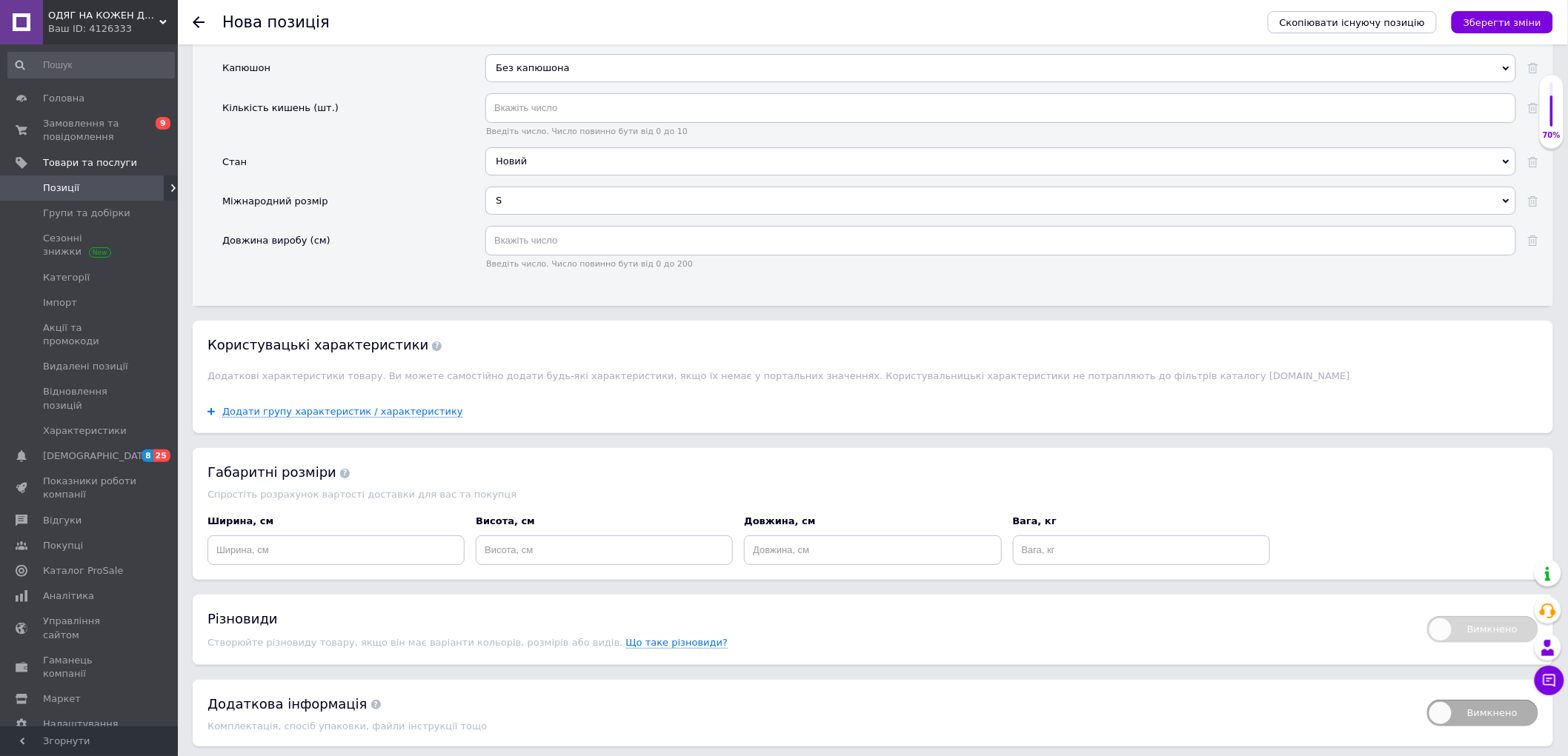
scroll to position [2279, 0]
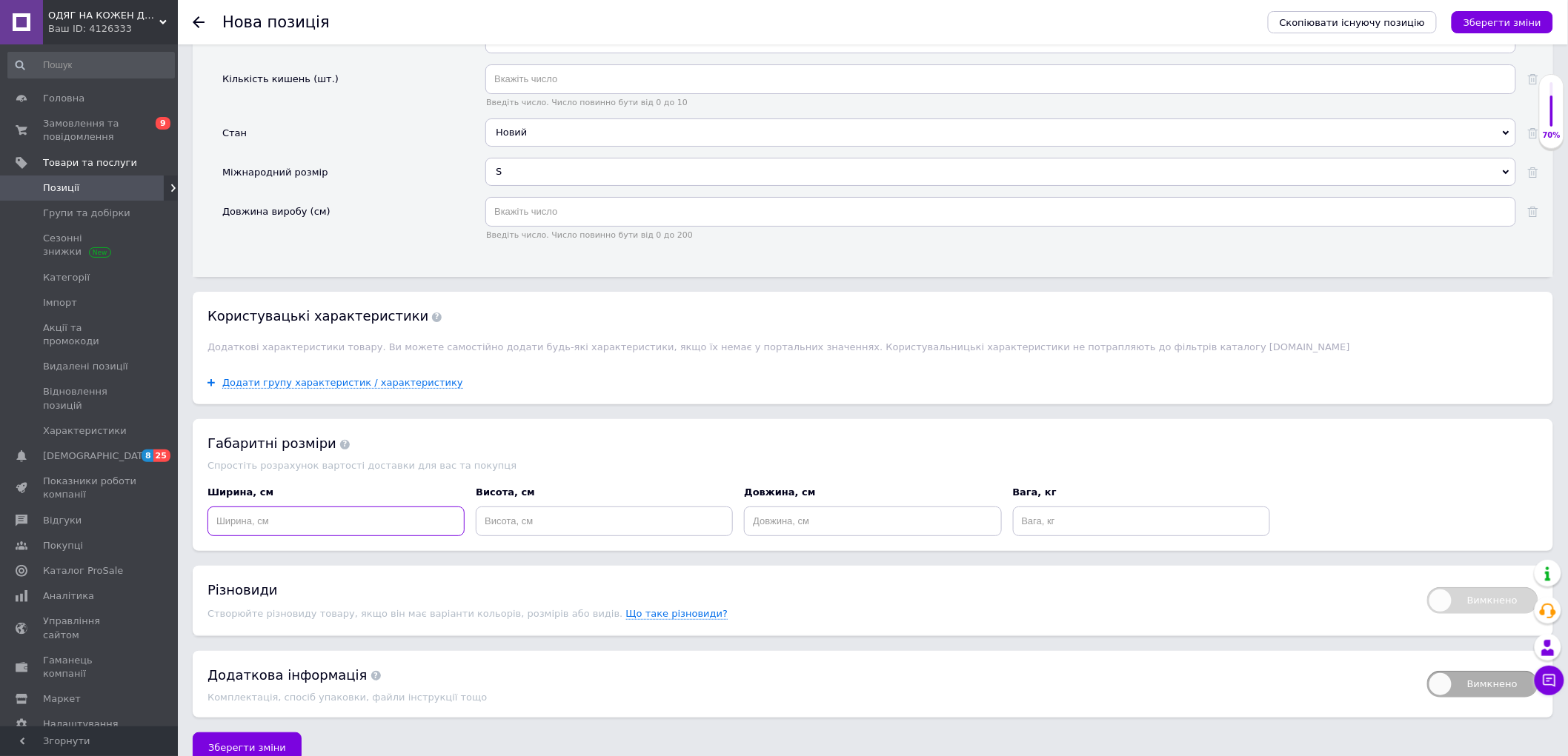
click at [350, 536] on input at bounding box center [335, 521] width 257 height 30
type input "20"
click at [556, 536] on input at bounding box center [604, 521] width 257 height 30
type input "10"
click at [785, 536] on input at bounding box center [872, 521] width 257 height 30
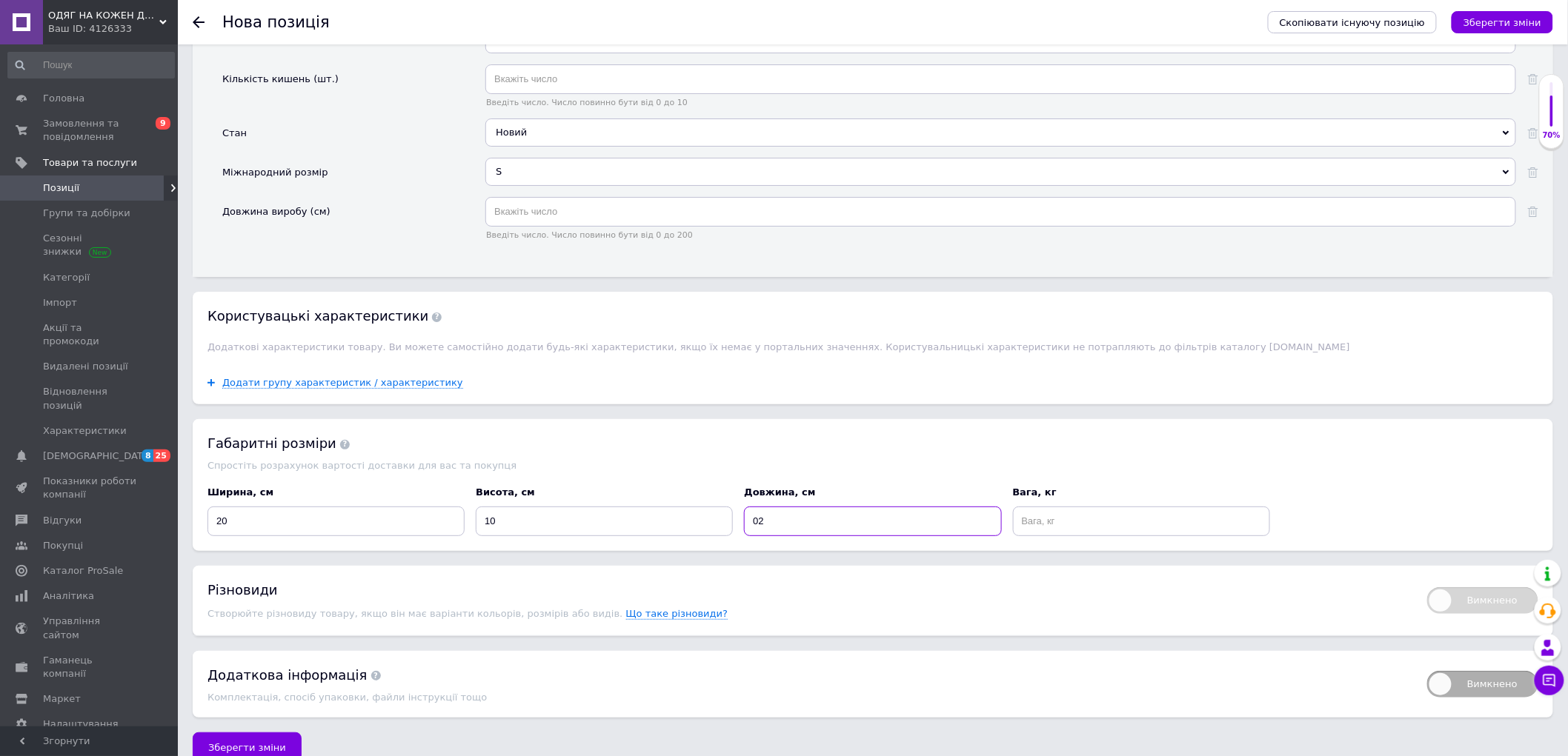
type input "0"
type input "20"
click at [1082, 536] on input at bounding box center [1141, 521] width 257 height 30
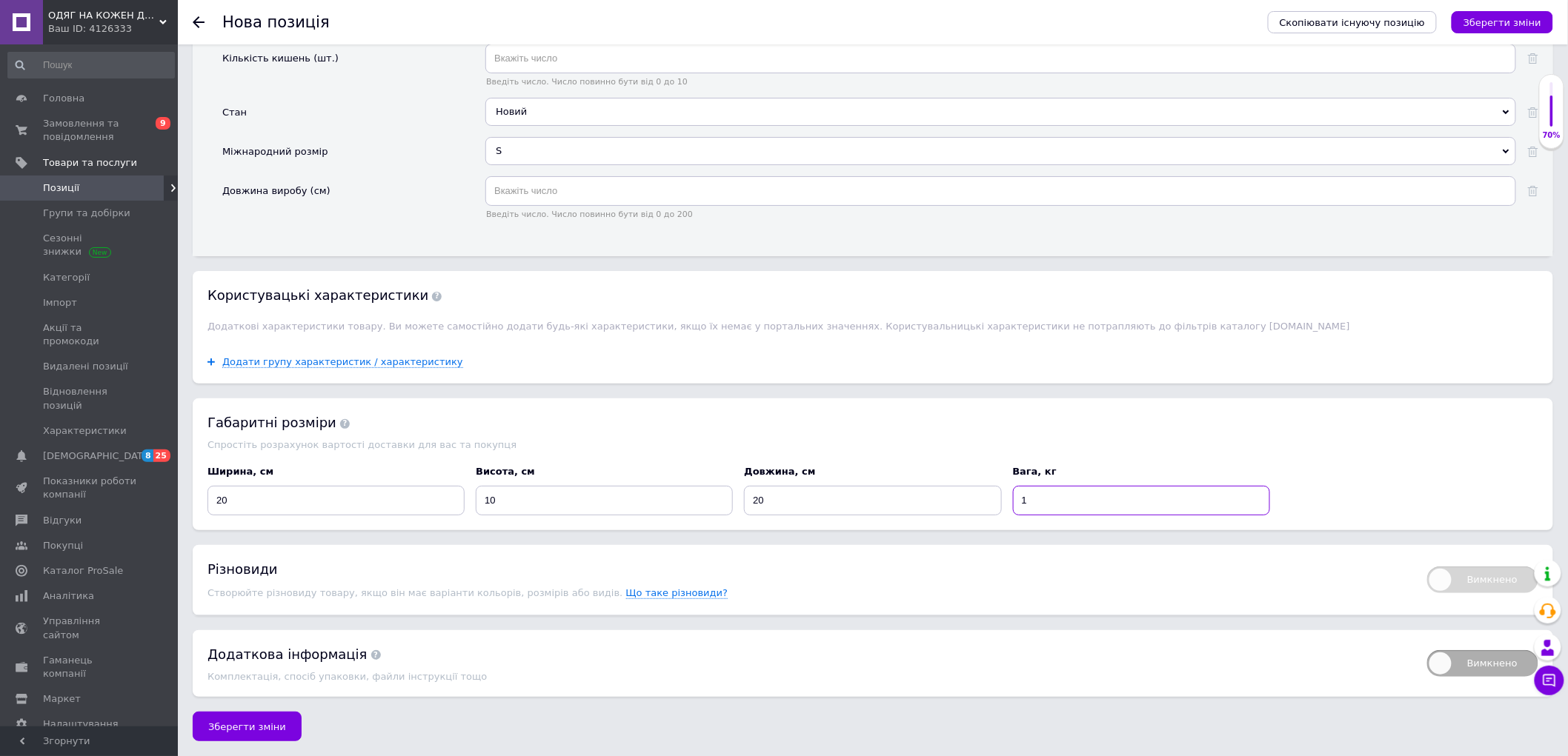
scroll to position [2401, 0]
type input "1"
click at [270, 723] on span "Зберегти зміни" at bounding box center [247, 726] width 78 height 11
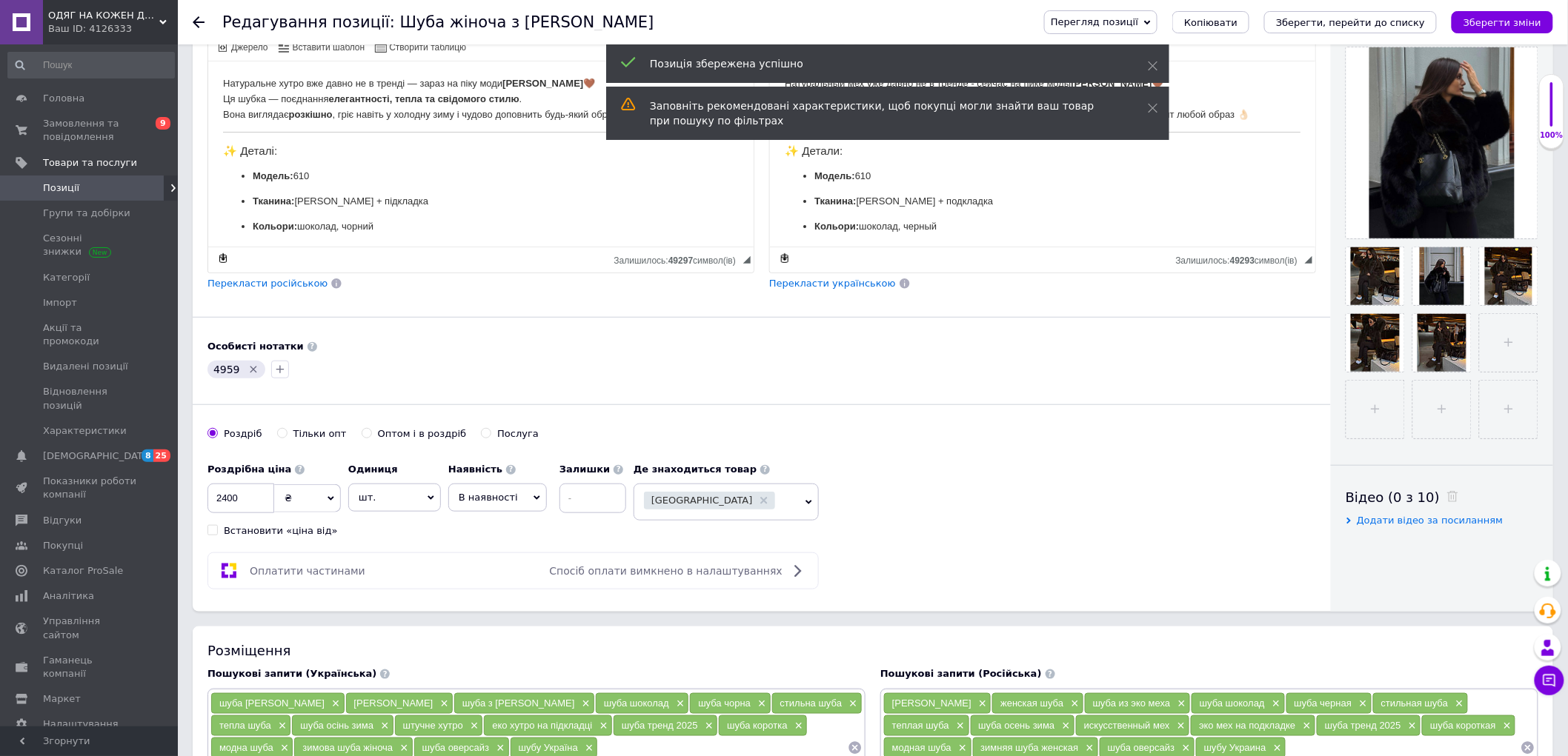
scroll to position [411, 0]
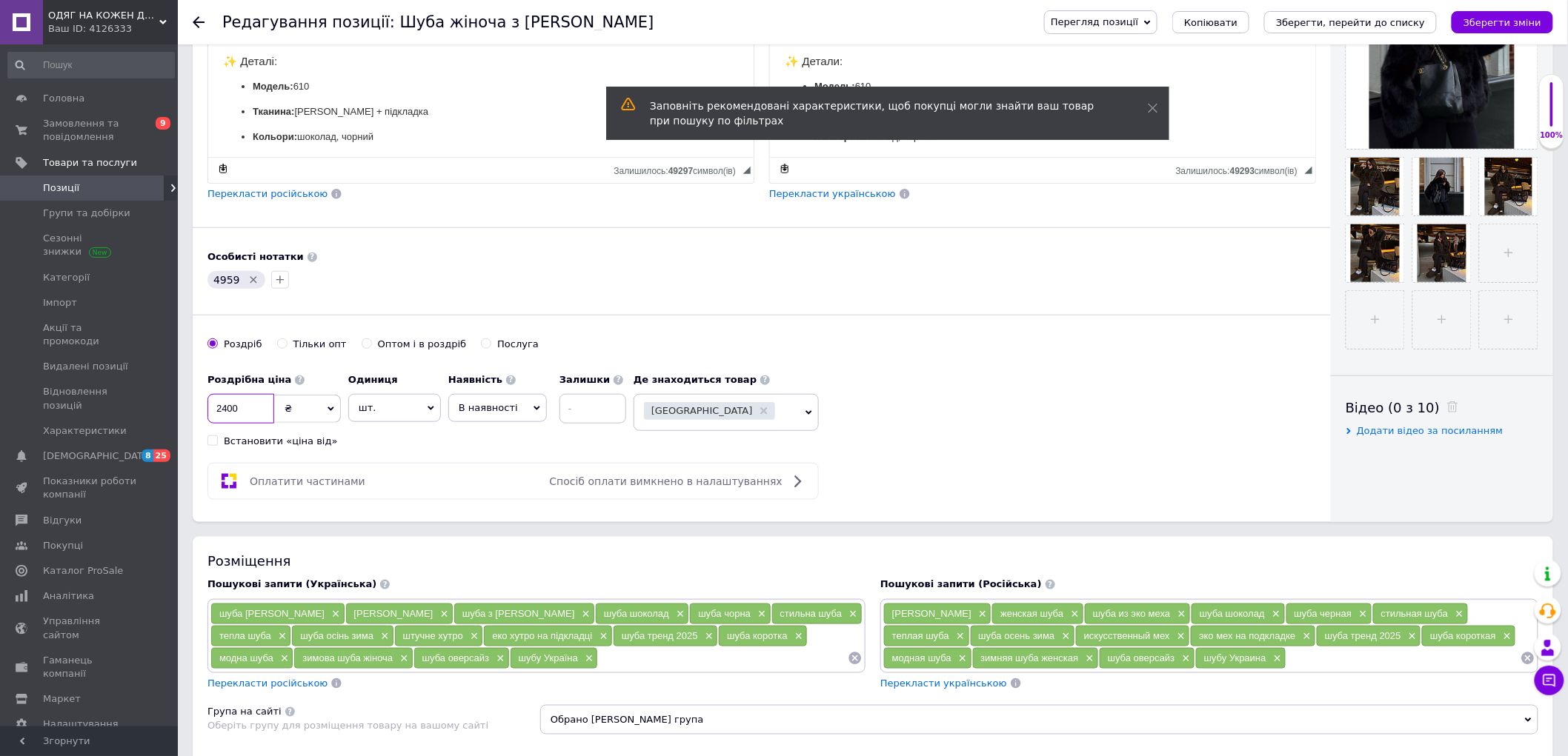
click at [244, 413] on input "2400" at bounding box center [240, 408] width 67 height 30
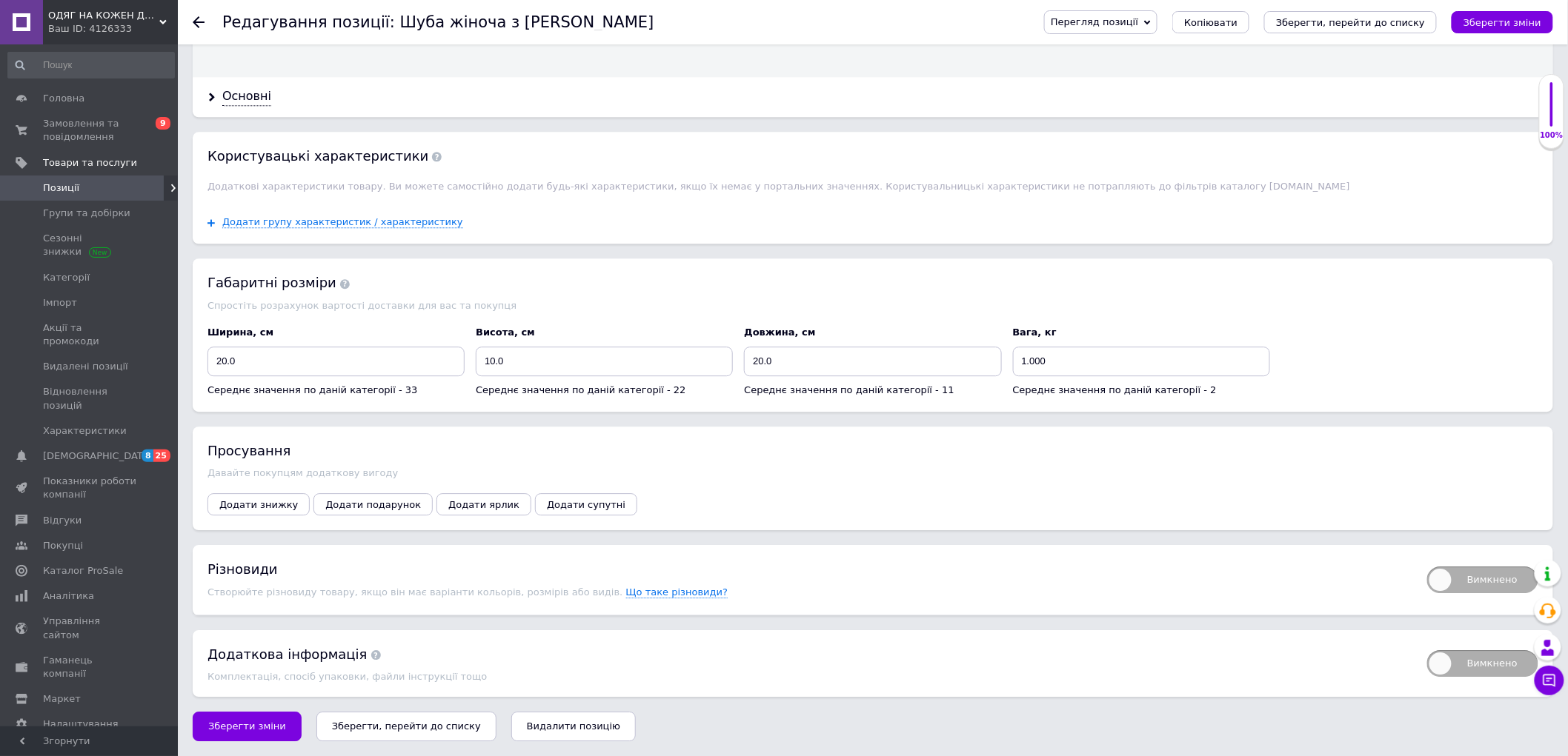
scroll to position [1631, 0]
type input "2520"
drag, startPoint x: 1438, startPoint y: 580, endPoint x: 1430, endPoint y: 574, distance: 10.0
click at [1439, 579] on span "Вимкнено" at bounding box center [1482, 580] width 111 height 26
click at [1427, 567] on input "Вимкнено" at bounding box center [1422, 561] width 9 height 9
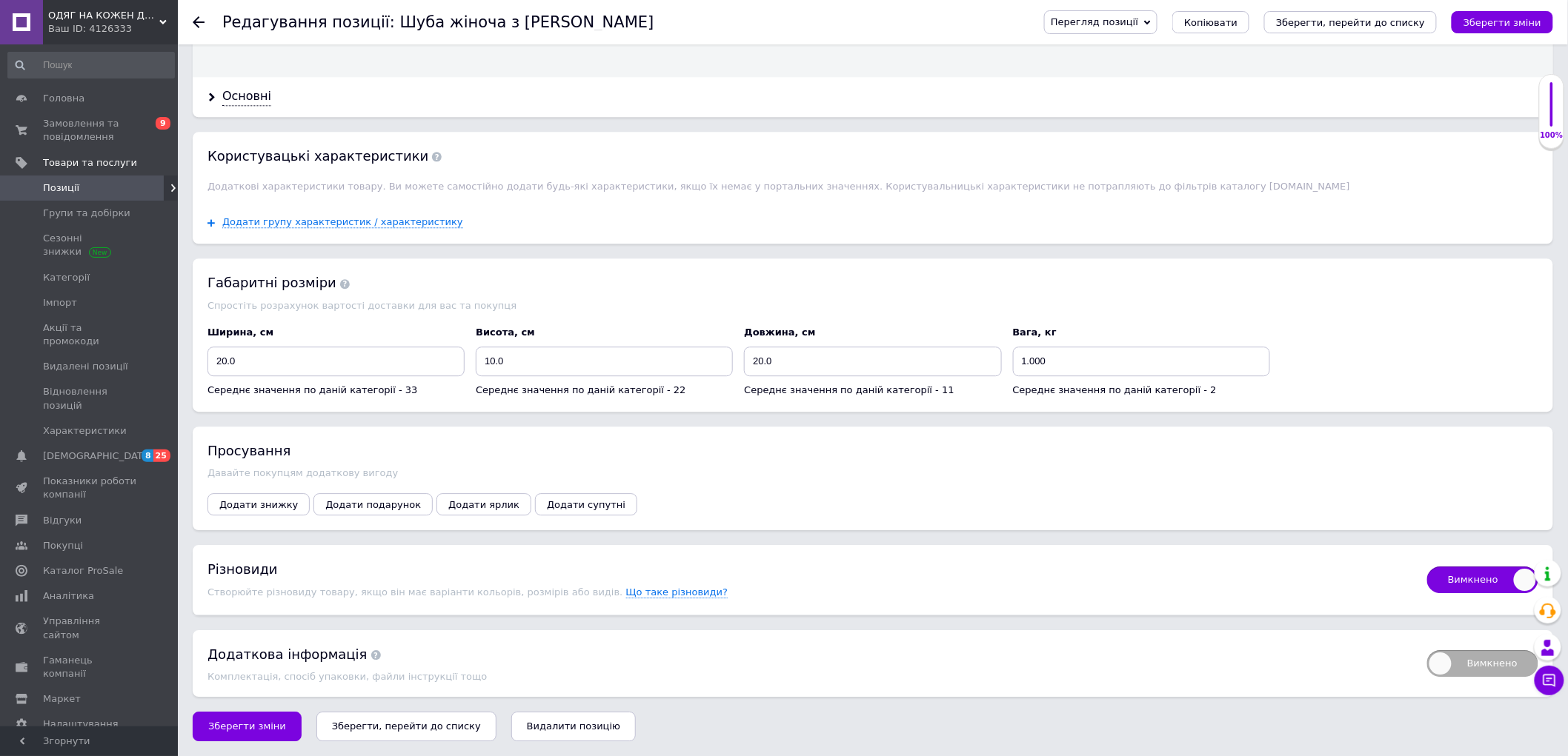
checkbox input "true"
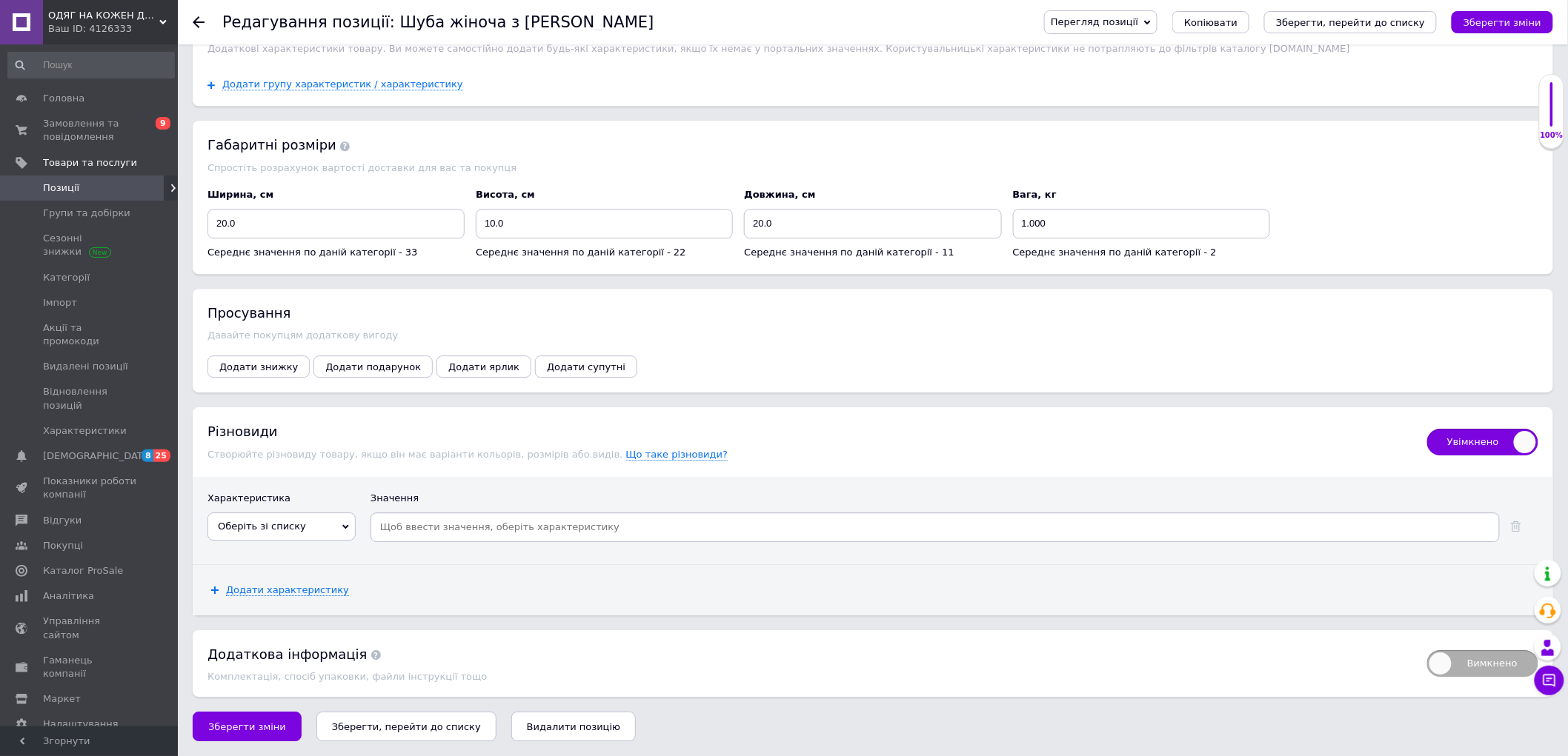
scroll to position [1713, 0]
click at [304, 540] on span "Оберіть зі списку" at bounding box center [281, 526] width 149 height 28
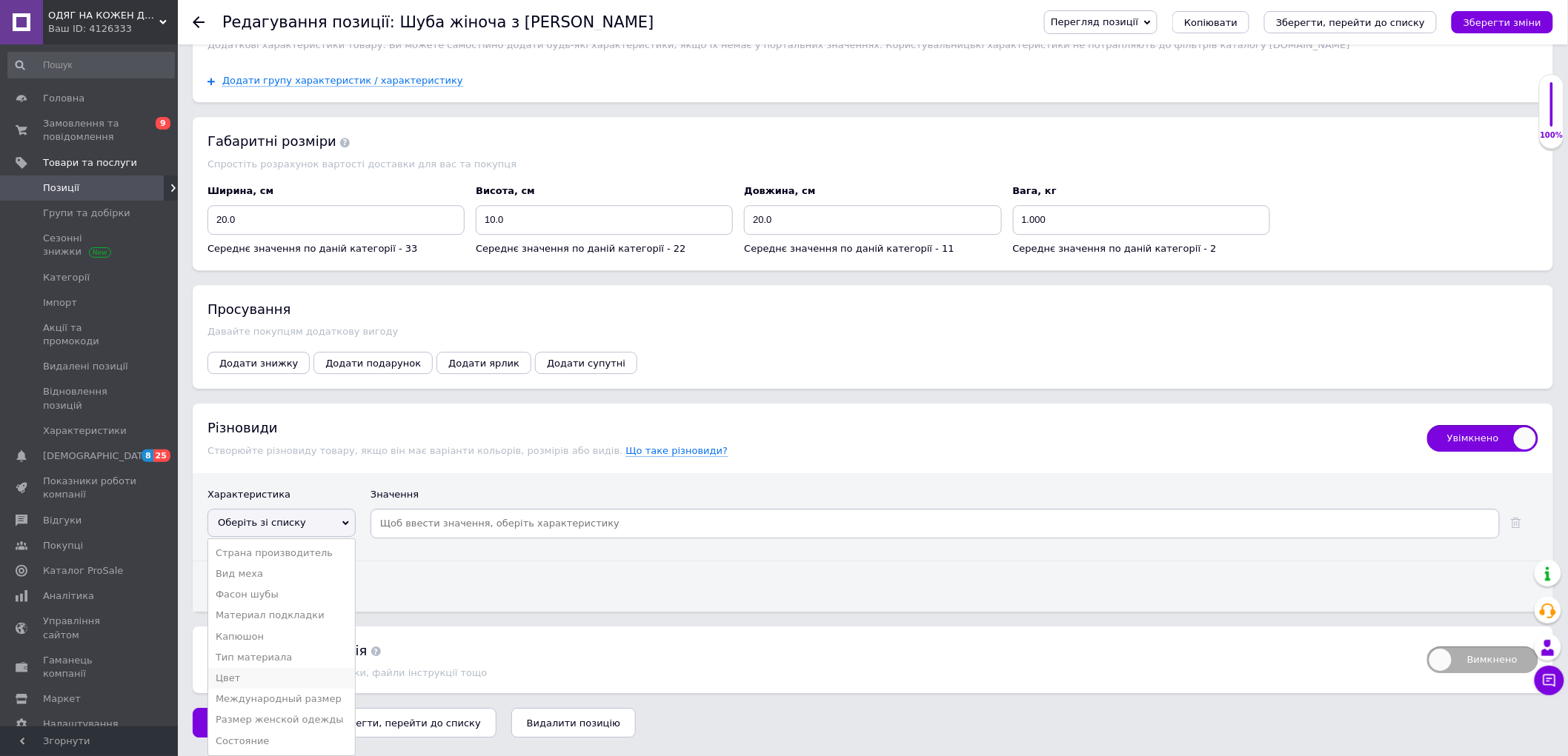
click at [256, 689] on li "Цвет" at bounding box center [281, 678] width 147 height 20
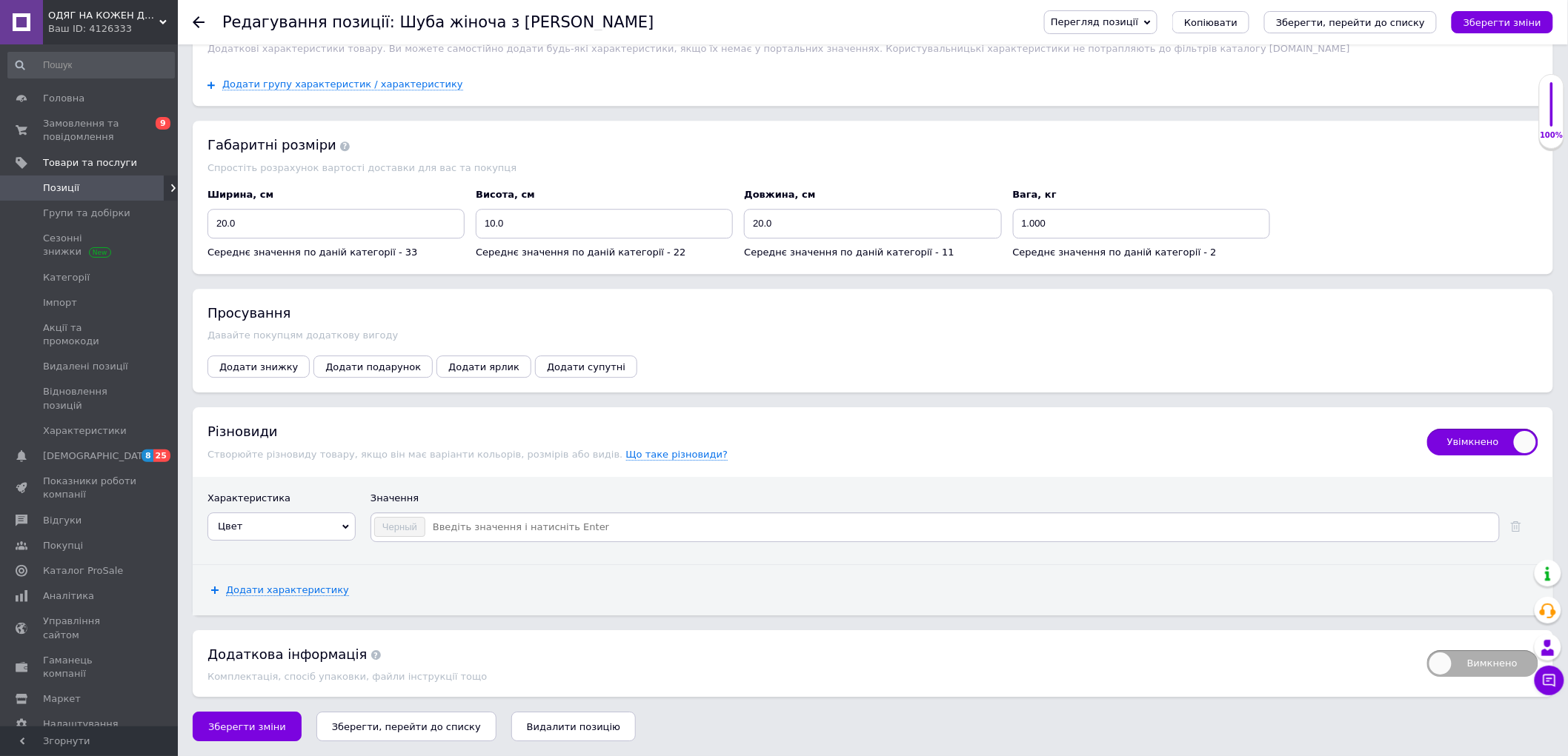
scroll to position [1768, 0]
click at [462, 528] on input at bounding box center [961, 527] width 1071 height 22
type input "шоколад"
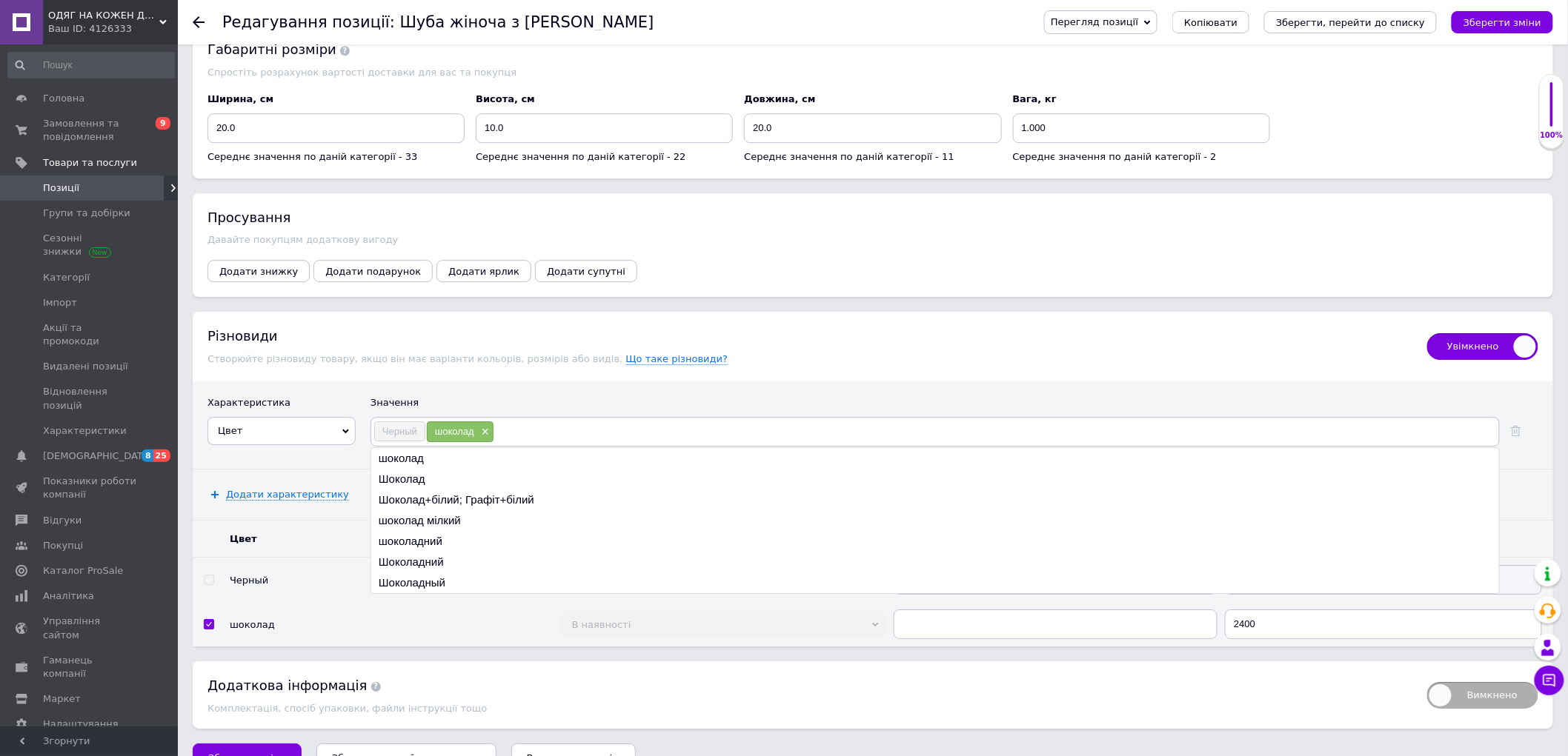
click at [310, 468] on div "Характеристика Значення Цвет Страна производитель Вид меха Фасон шубы Материал …" at bounding box center [873, 424] width 1360 height 87
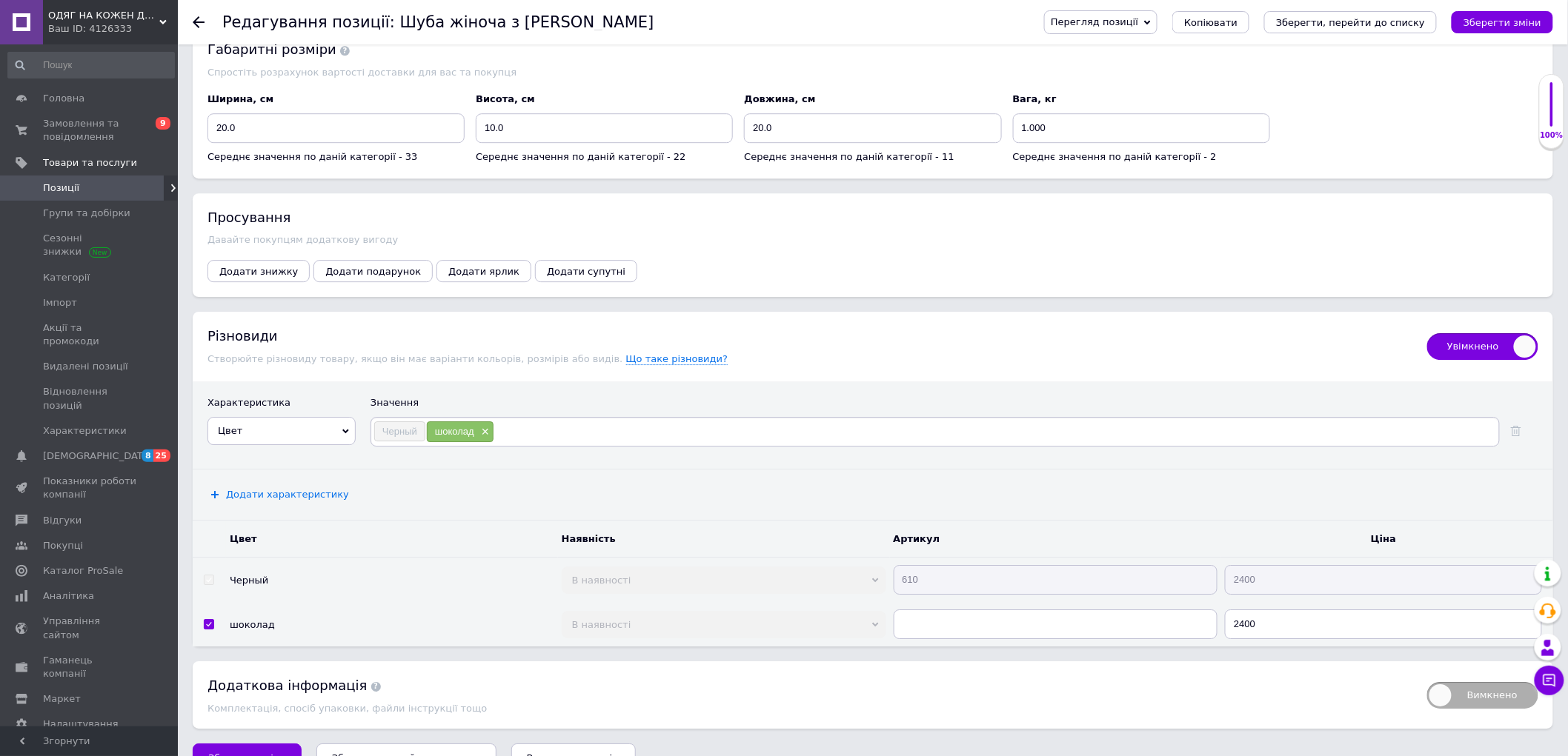
click at [279, 501] on span "Додати характеристику" at bounding box center [287, 495] width 123 height 12
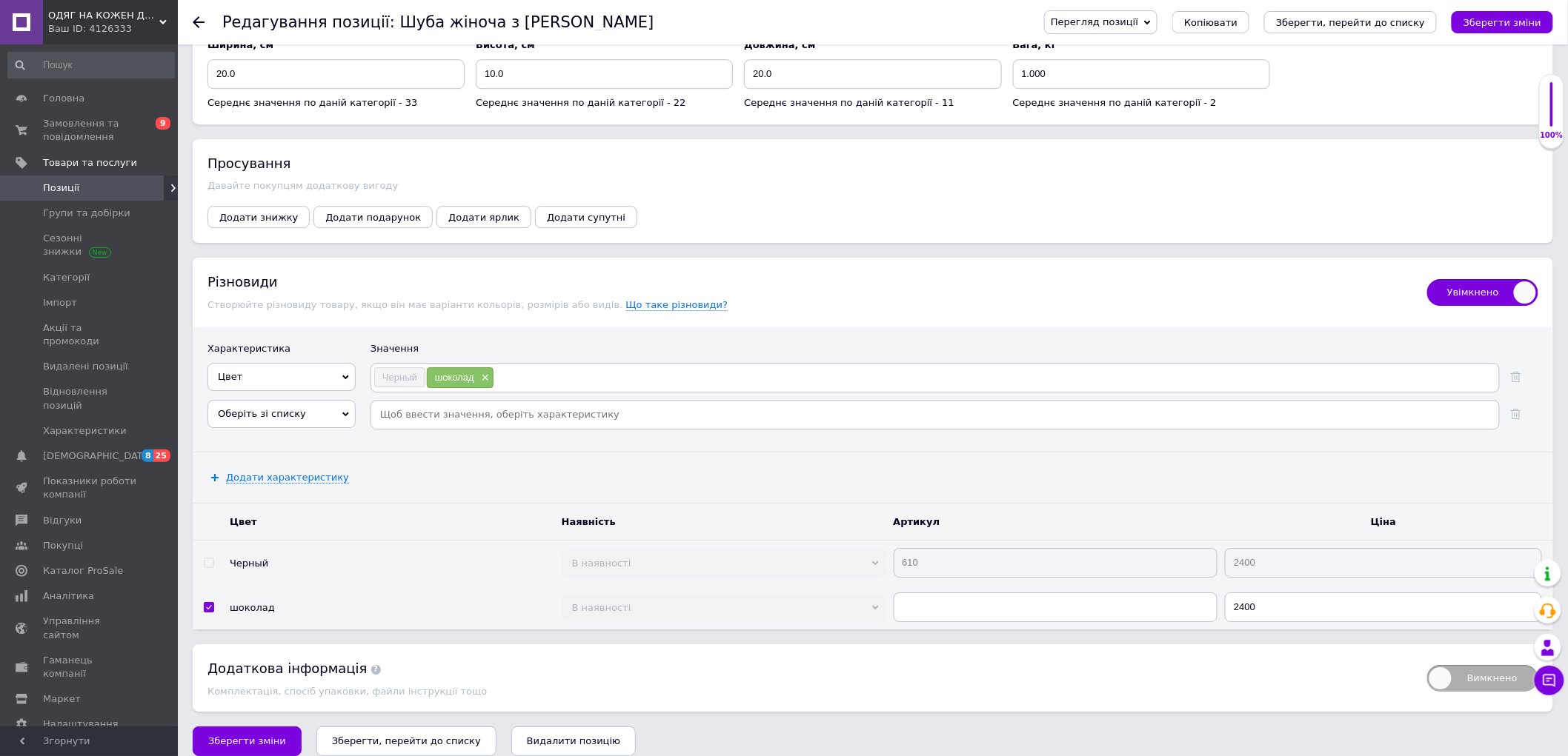
scroll to position [1851, 0]
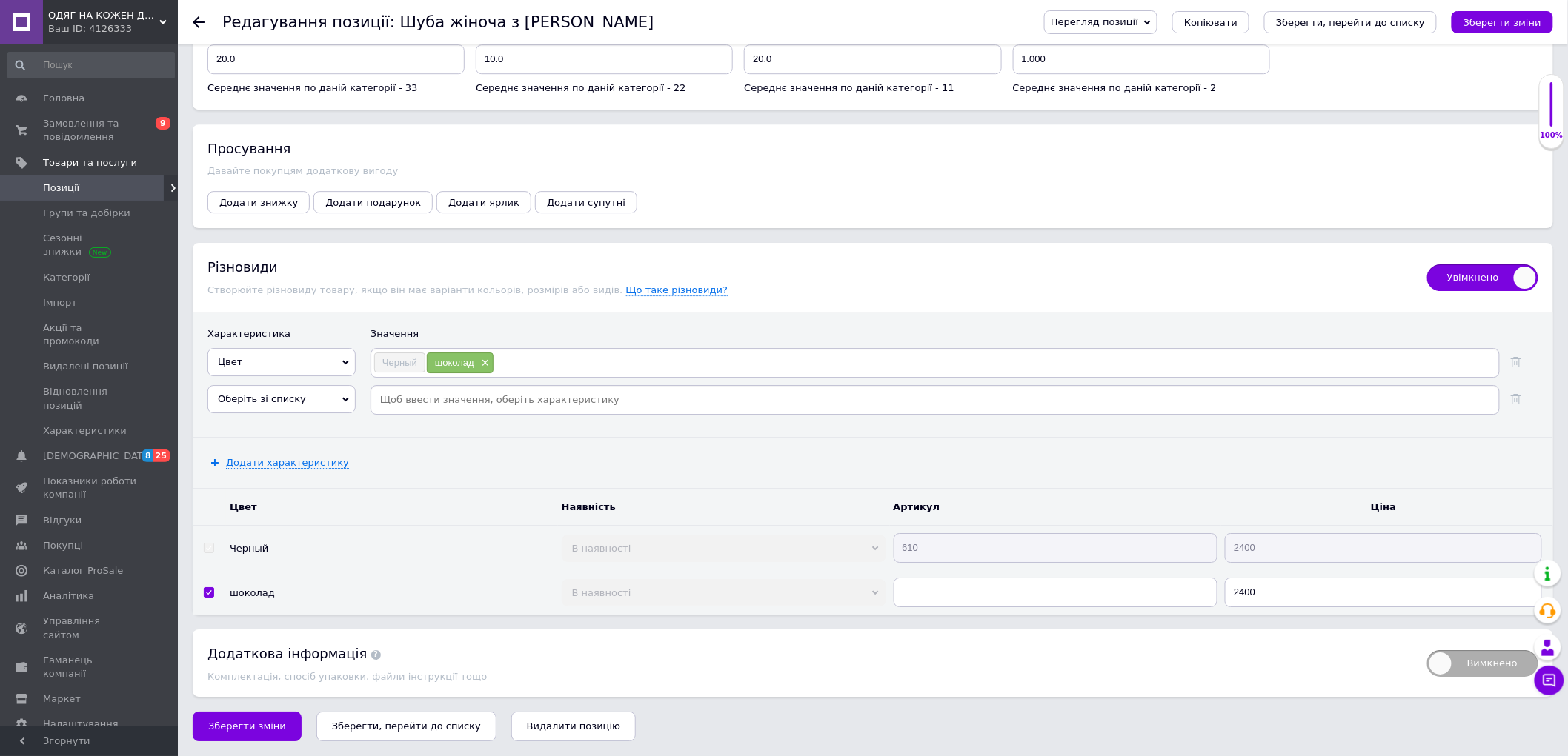
click at [267, 405] on span "Оберіть зі списку" at bounding box center [262, 398] width 88 height 11
click at [314, 585] on li "Размер женской одежды" at bounding box center [281, 575] width 147 height 20
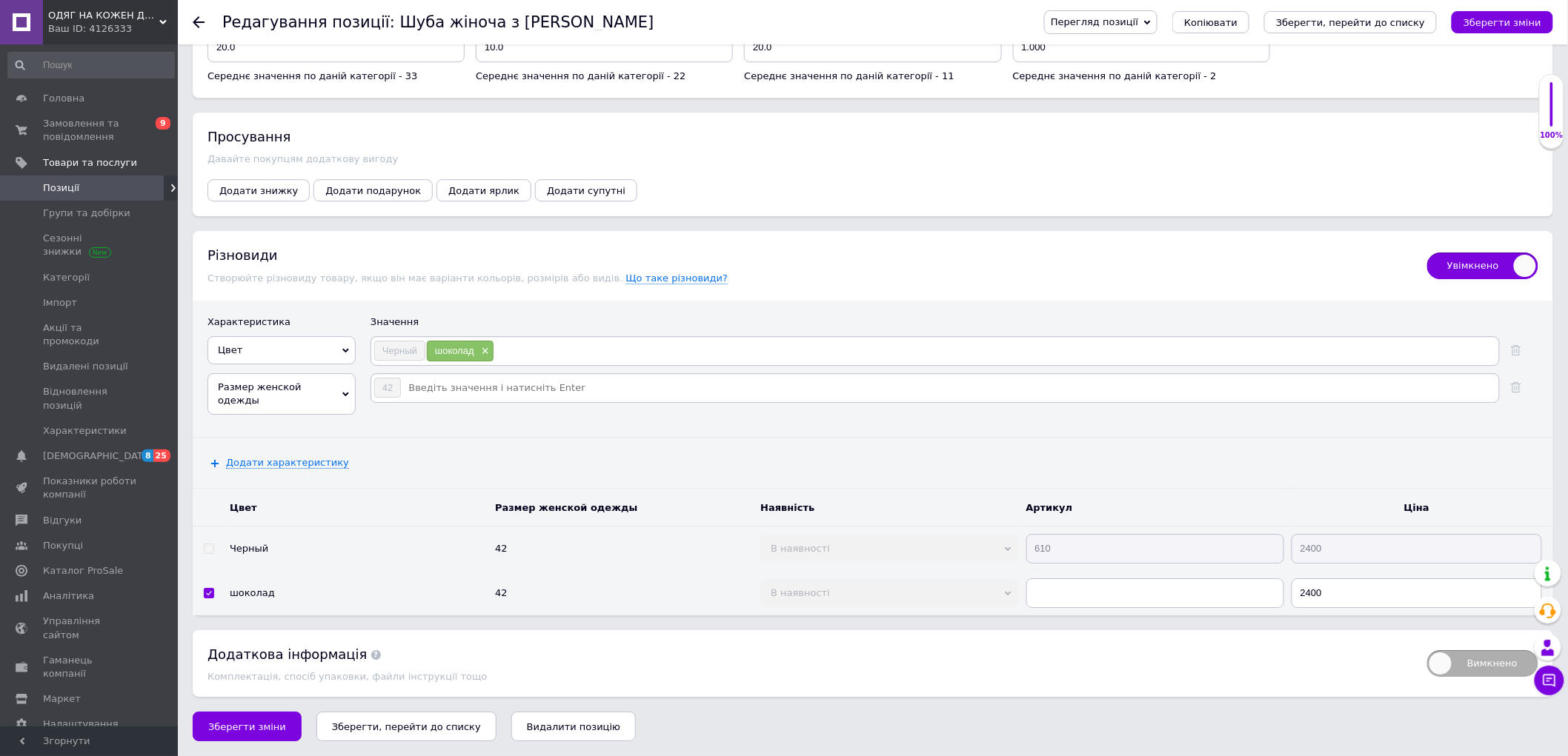
click at [452, 399] on input at bounding box center [949, 388] width 1095 height 22
type input "44"
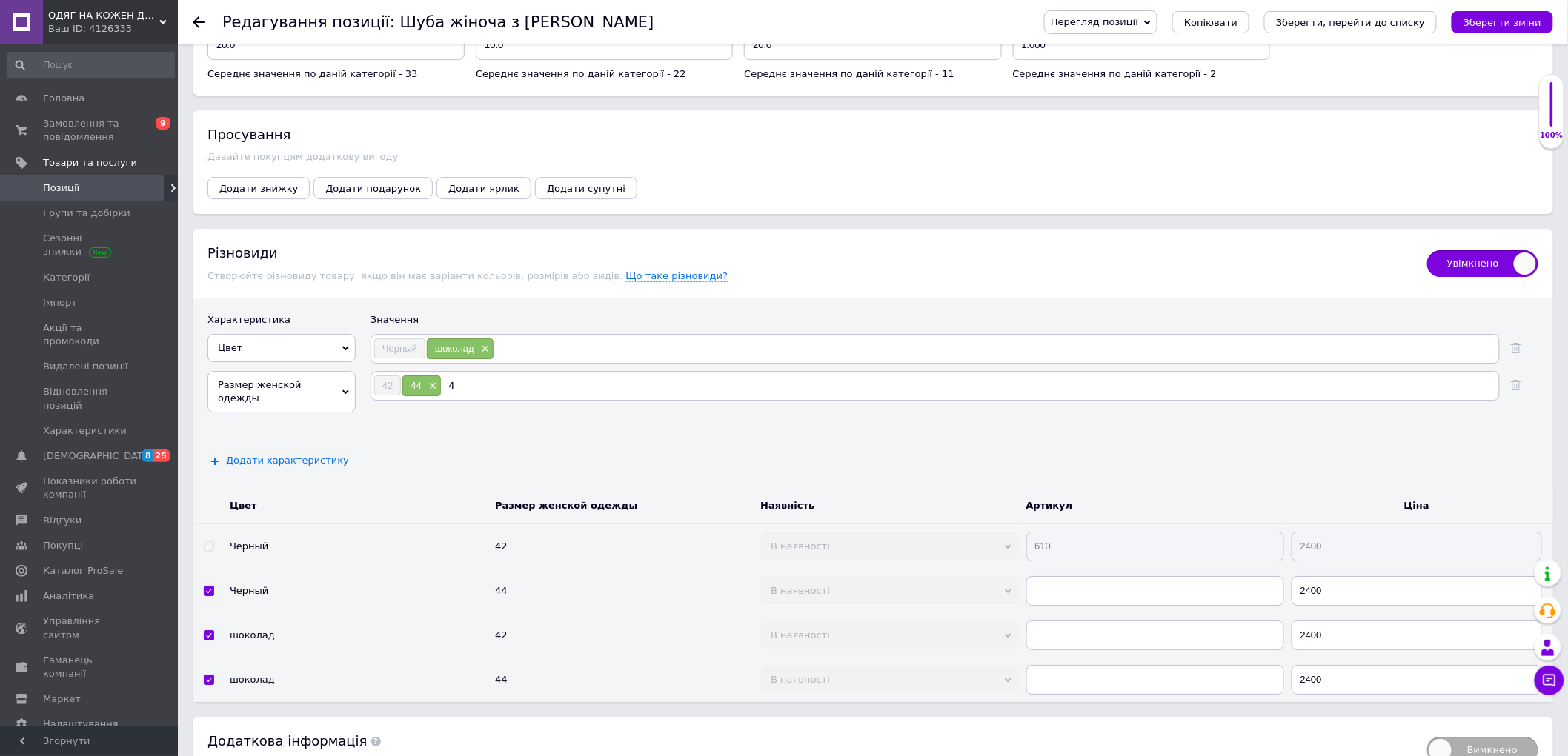
type input "46"
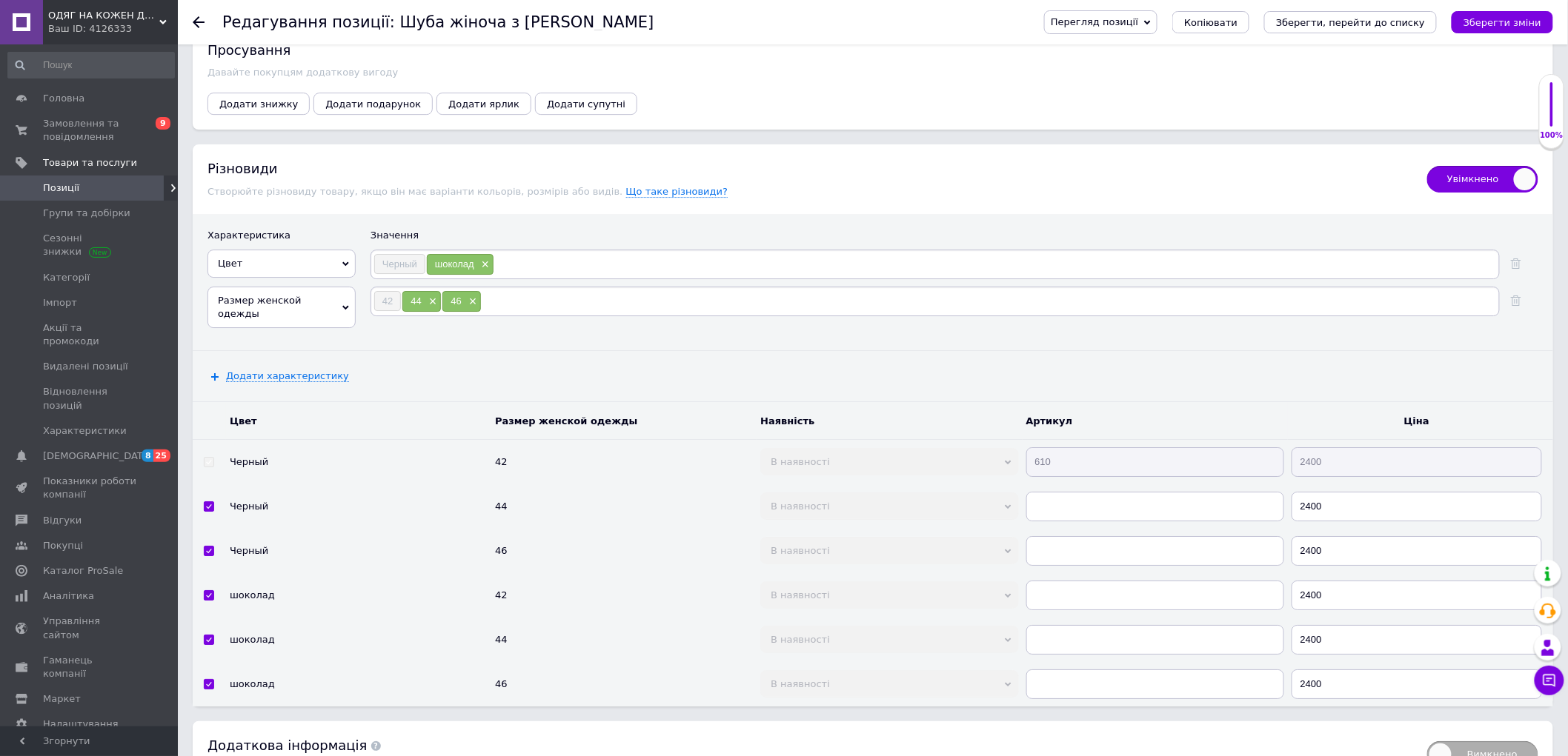
scroll to position [2016, 0]
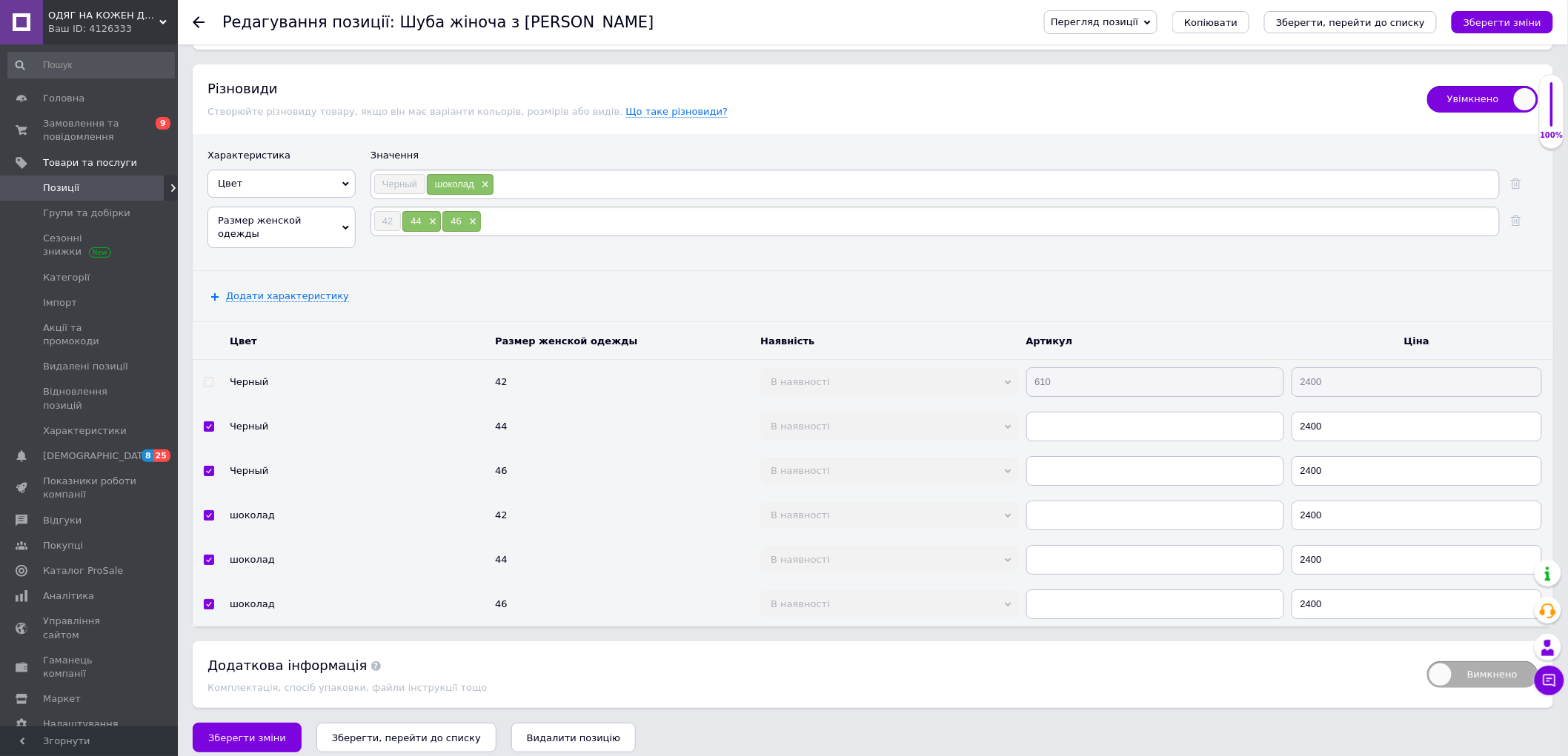
click at [1002, 405] on tr "Черный 42 В наявності Немає в наявності Під замовлення Готово до відправки 610 …" at bounding box center [873, 381] width 1360 height 45
click at [1113, 441] on input "text" at bounding box center [1155, 426] width 258 height 30
paste input "610"
type input "610"
click at [1059, 486] on input "text" at bounding box center [1155, 471] width 258 height 30
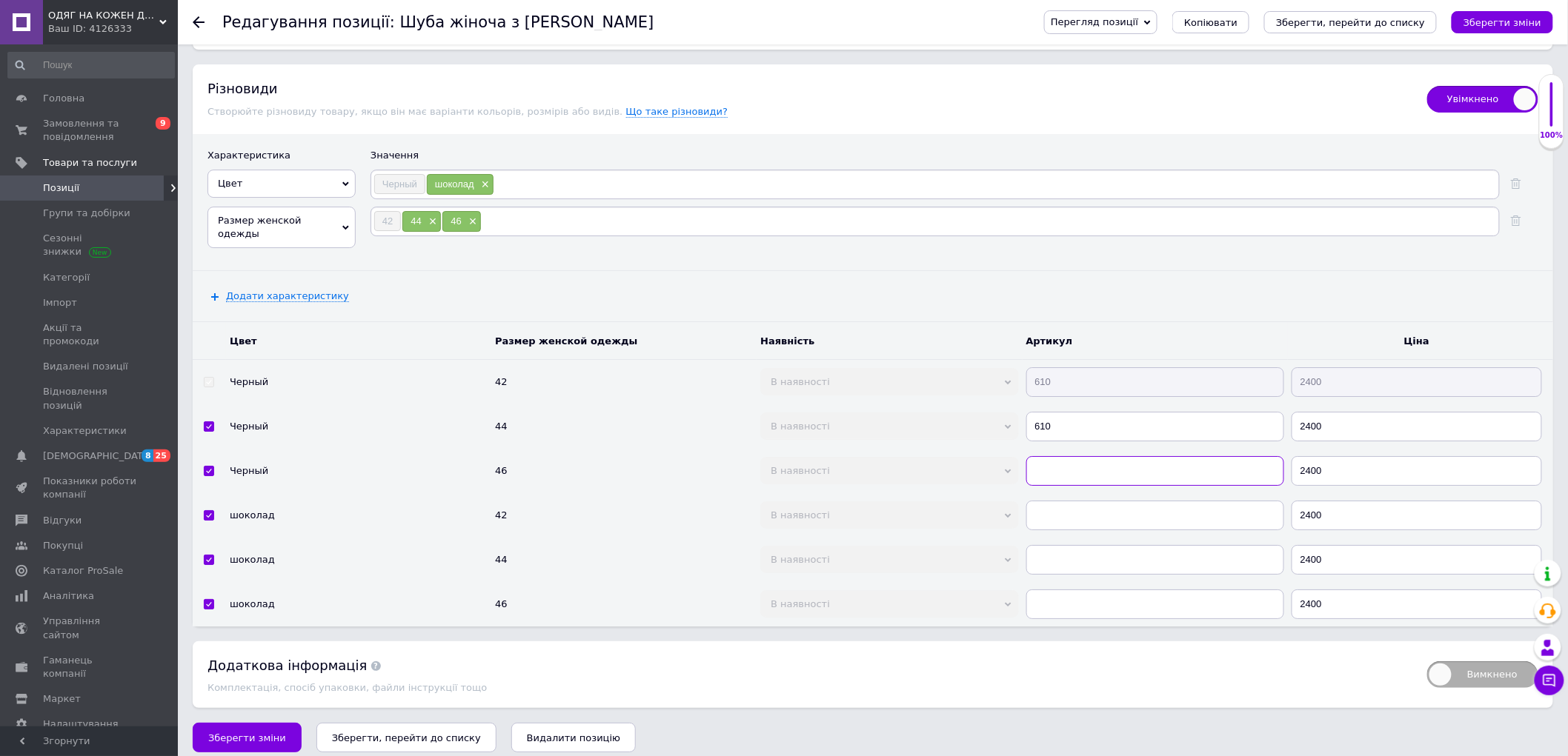
paste input "610"
type input "610"
click at [1053, 530] on input "text" at bounding box center [1155, 515] width 258 height 30
paste input "610"
type input "610"
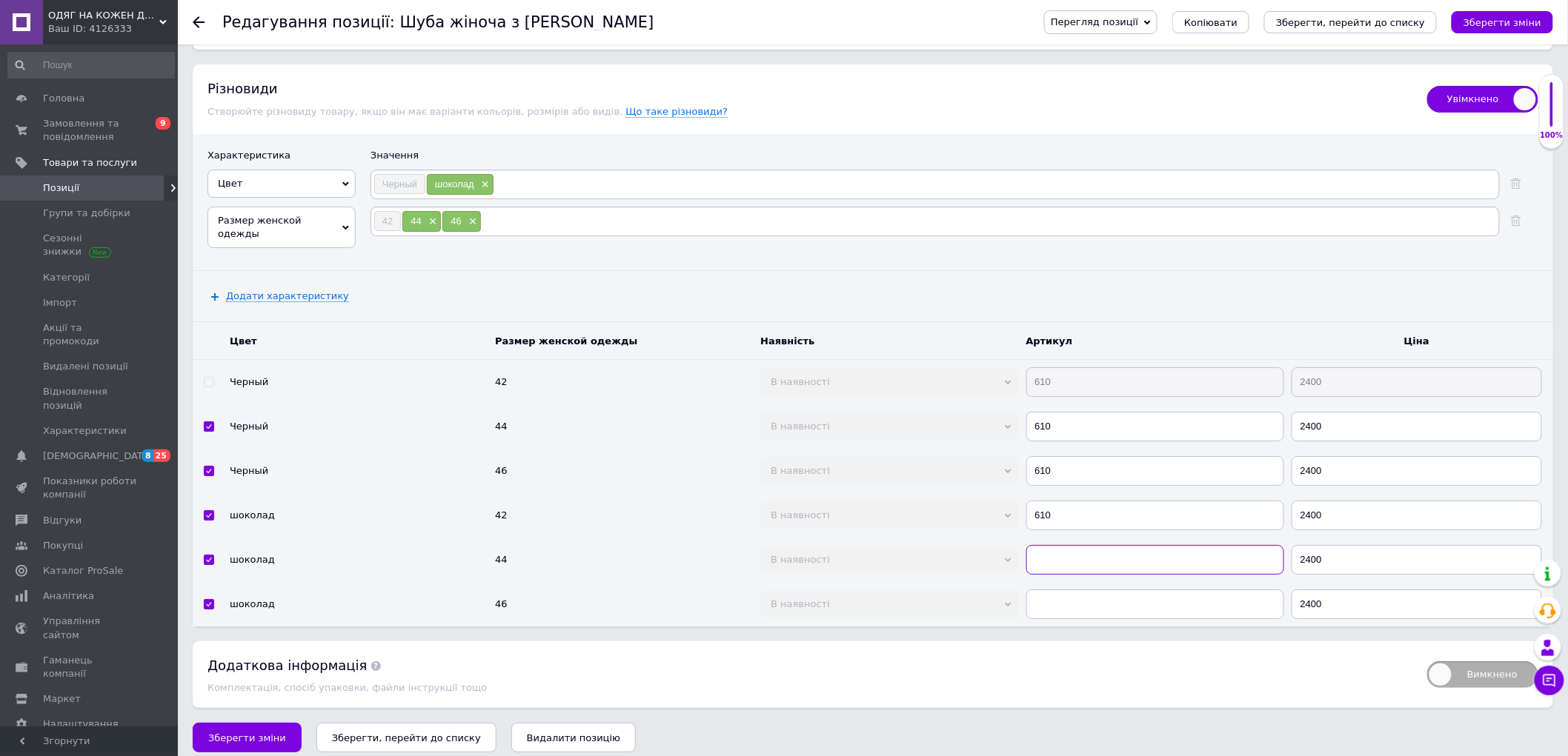
click at [1057, 574] on input "text" at bounding box center [1155, 559] width 258 height 30
paste input "610"
type input "610"
click at [1063, 619] on input "text" at bounding box center [1155, 604] width 258 height 30
paste input "610"
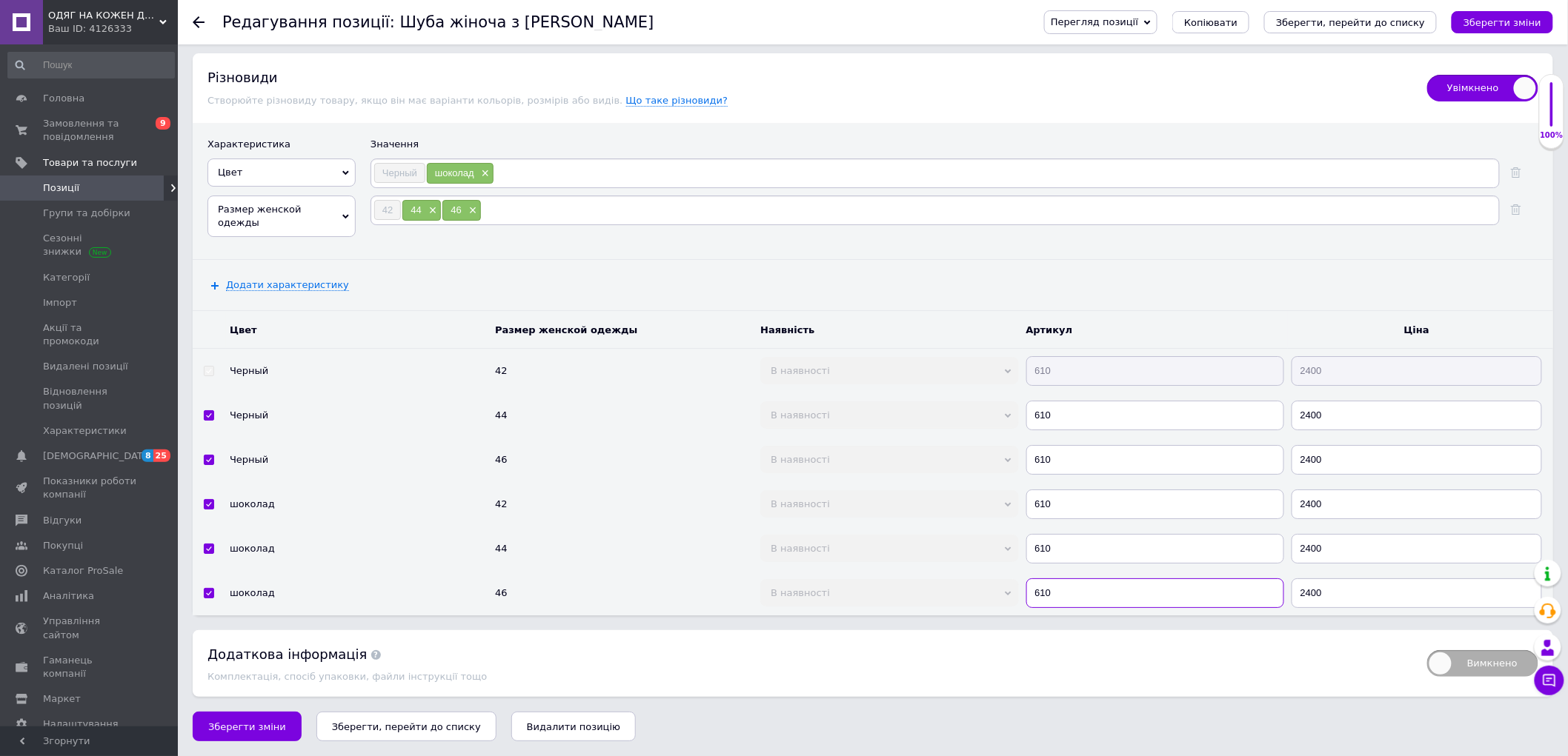
scroll to position [2124, 0]
type input "610"
click at [242, 730] on span "Зберегти зміни" at bounding box center [247, 726] width 78 height 11
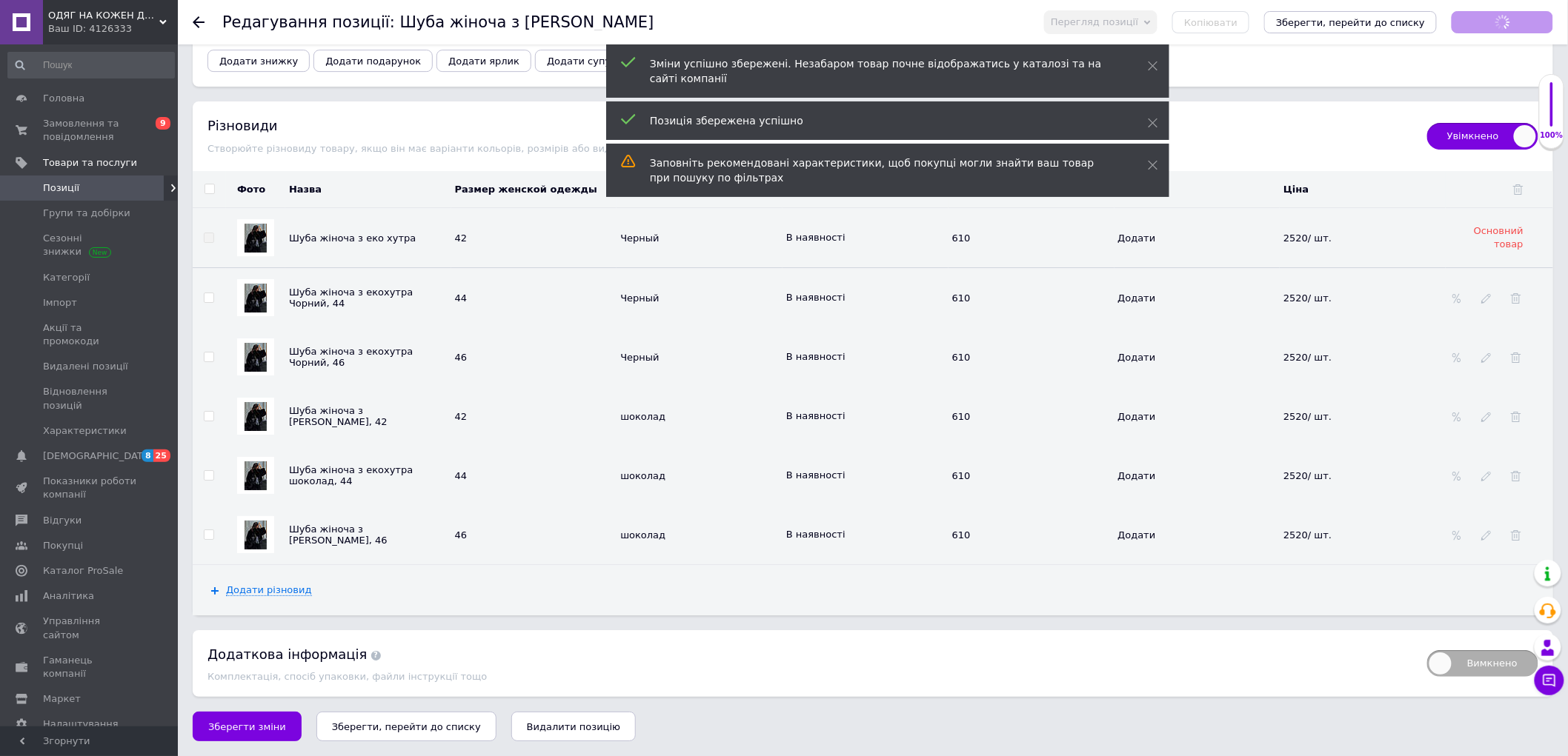
scroll to position [2075, 0]
click at [261, 286] on img at bounding box center [256, 298] width 22 height 29
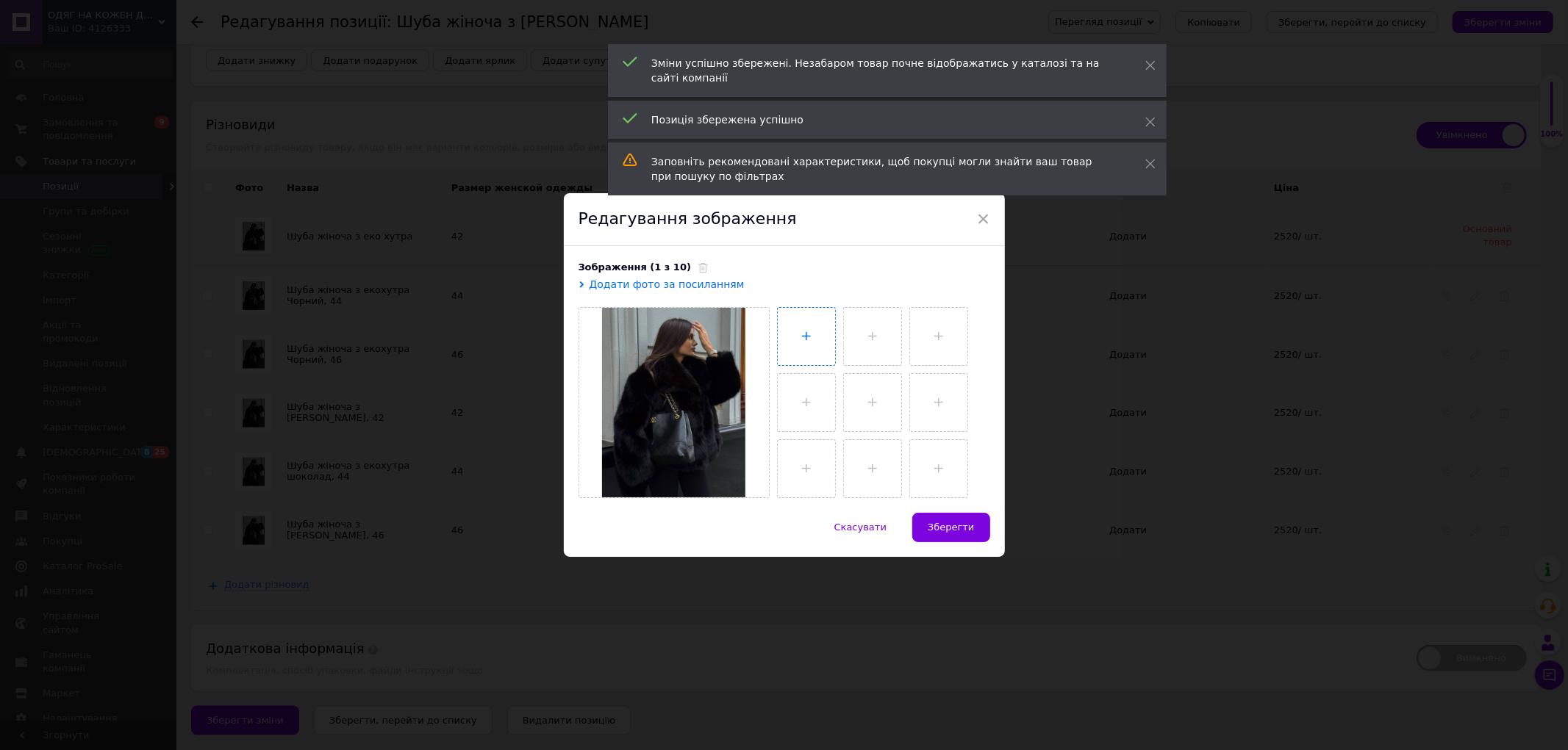
click at [797, 322] on input "file" at bounding box center [806, 337] width 57 height 57
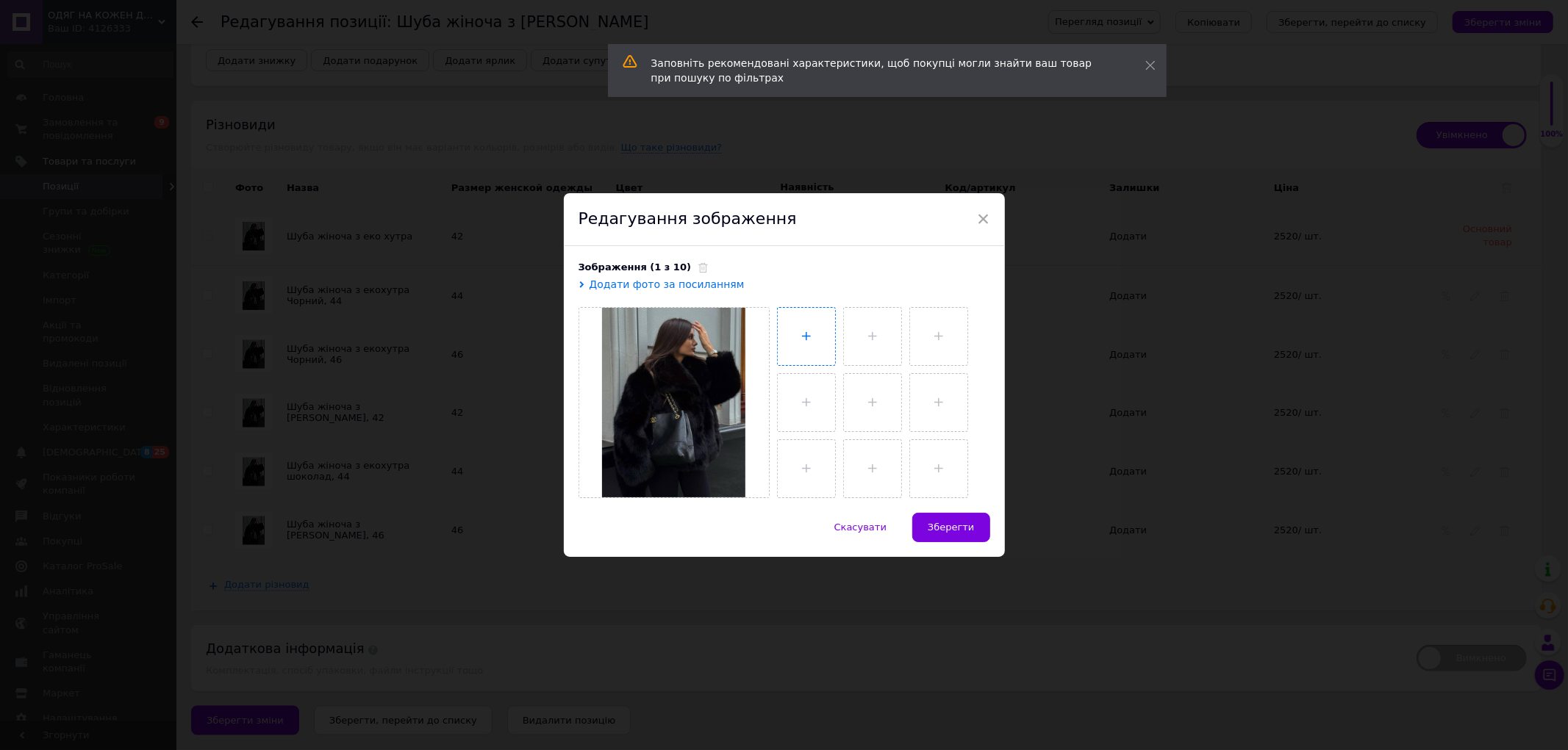
type input "C:\fakepath\photo_2_2025-10-12_19-46-08.jpg"
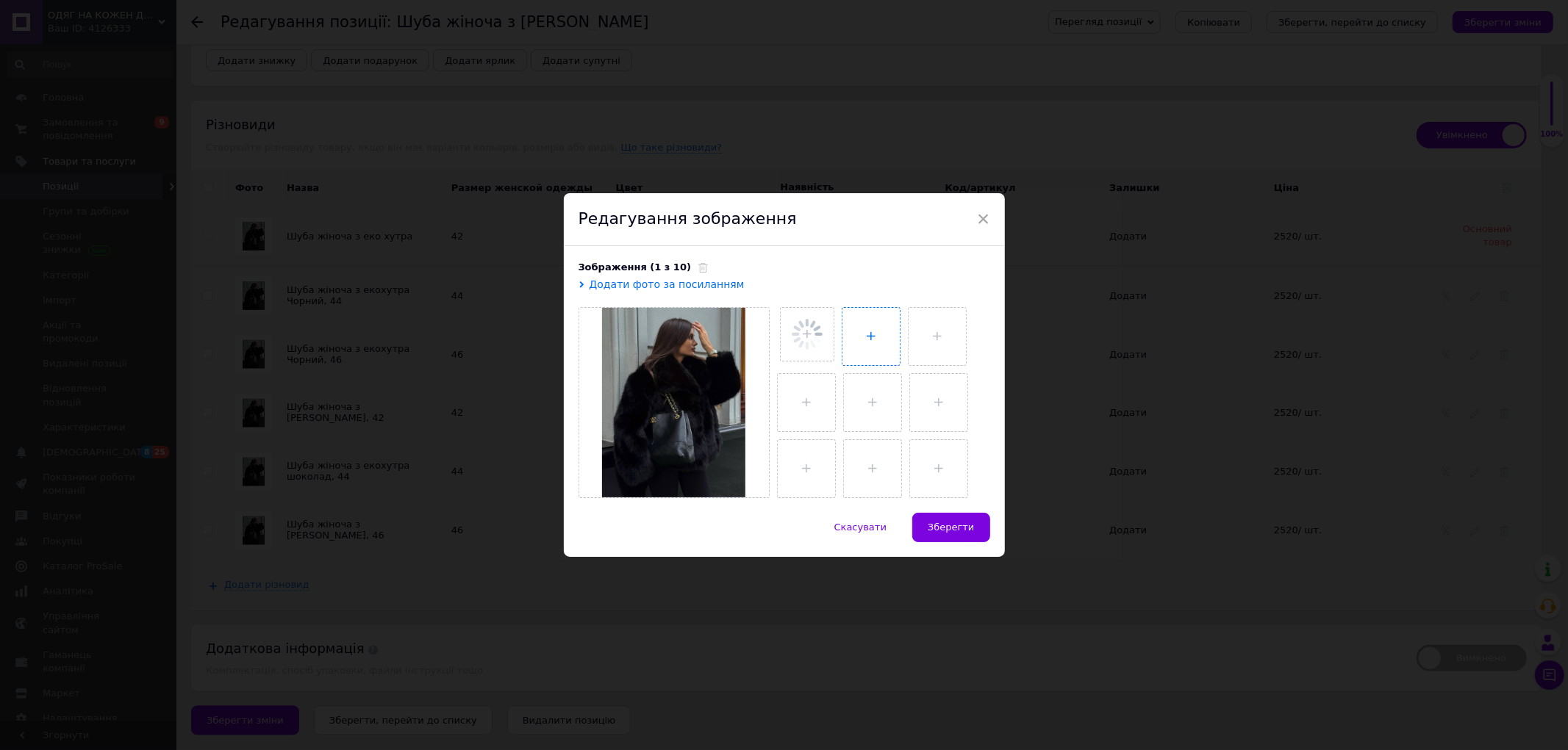
click at [876, 327] on input "file" at bounding box center [871, 337] width 57 height 57
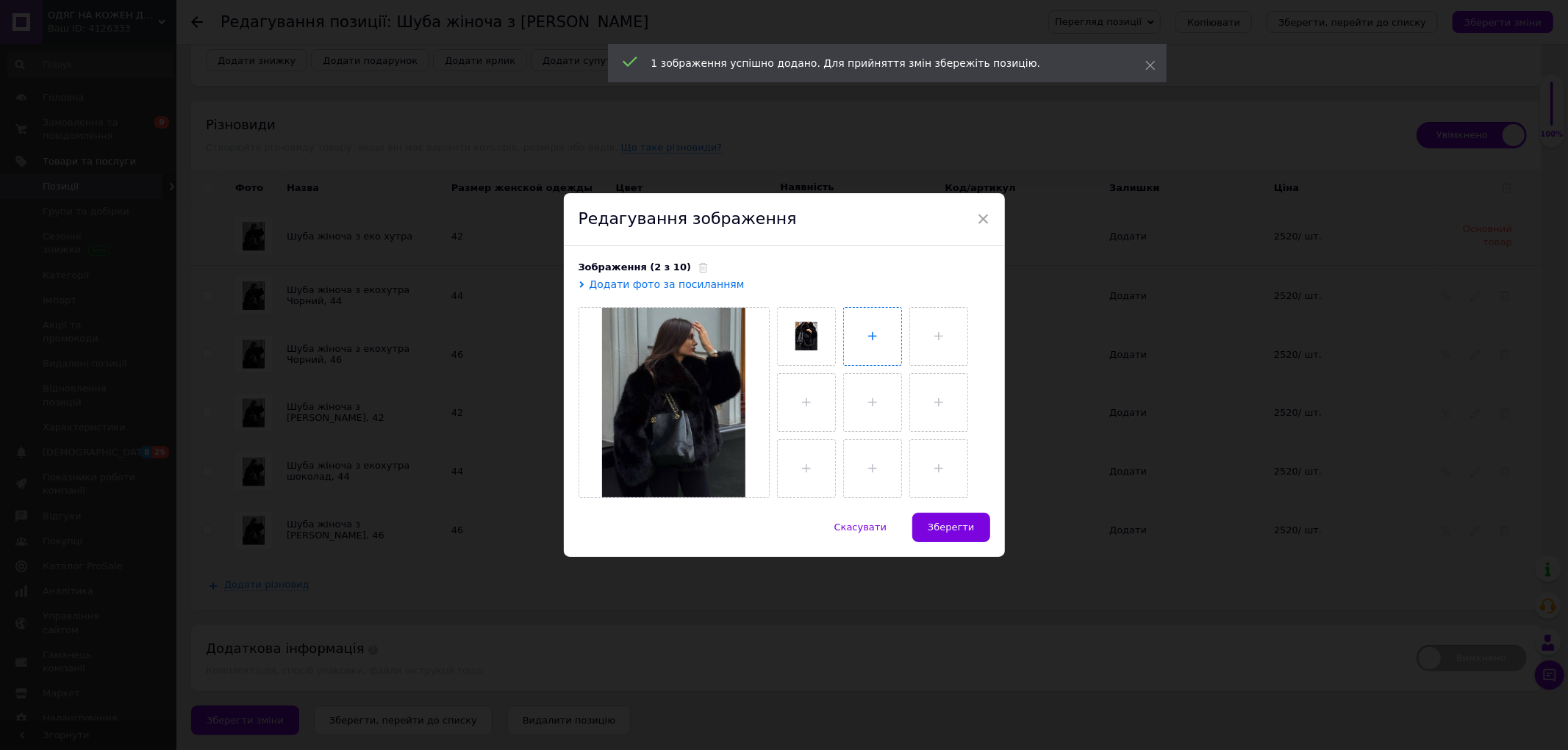
type input "C:\fakepath\photo_3_2025-10-12_19-46-08.jpg"
click at [958, 523] on span "Зберегти" at bounding box center [950, 527] width 46 height 11
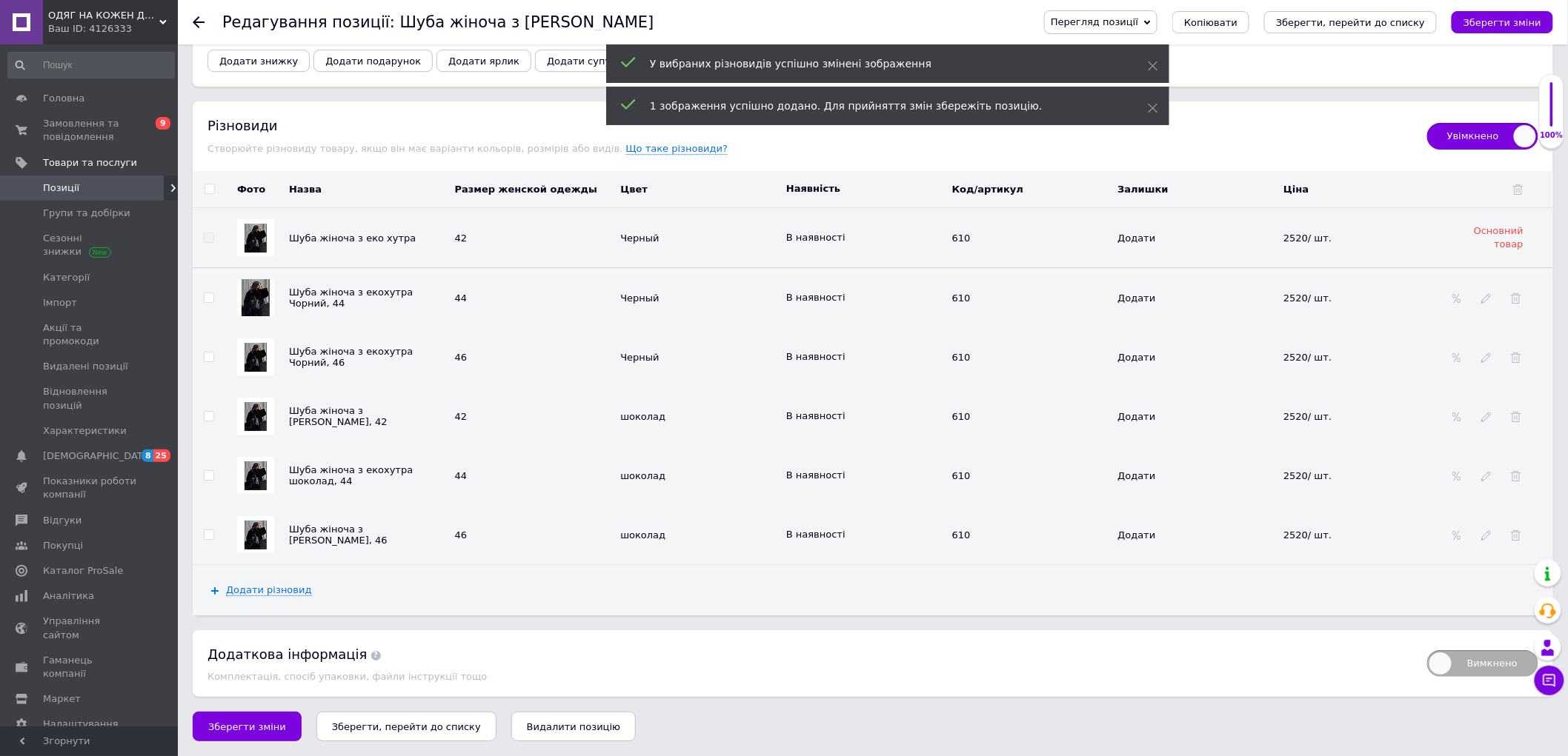
click at [261, 354] on img at bounding box center [256, 357] width 22 height 29
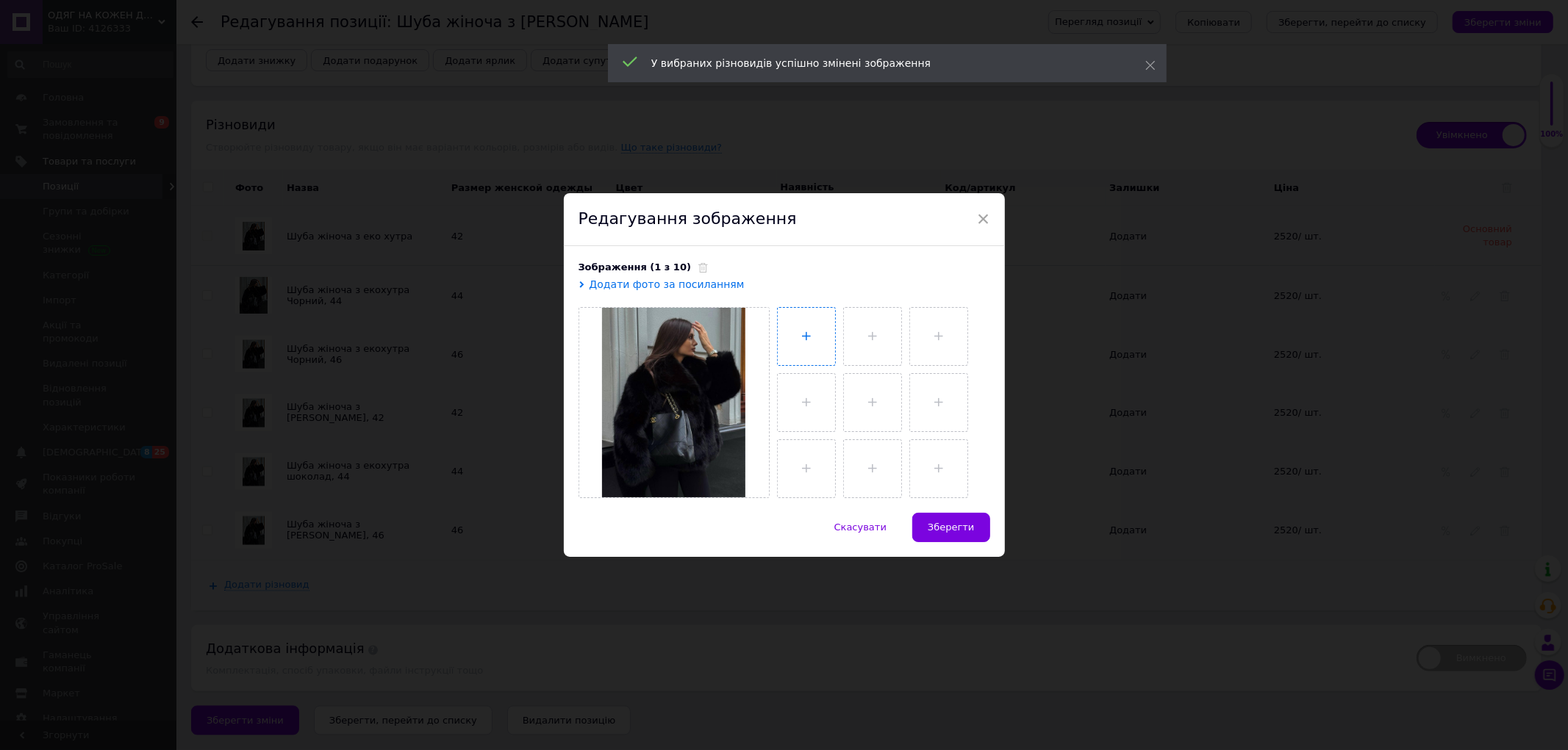
click at [812, 329] on input "file" at bounding box center [806, 337] width 57 height 57
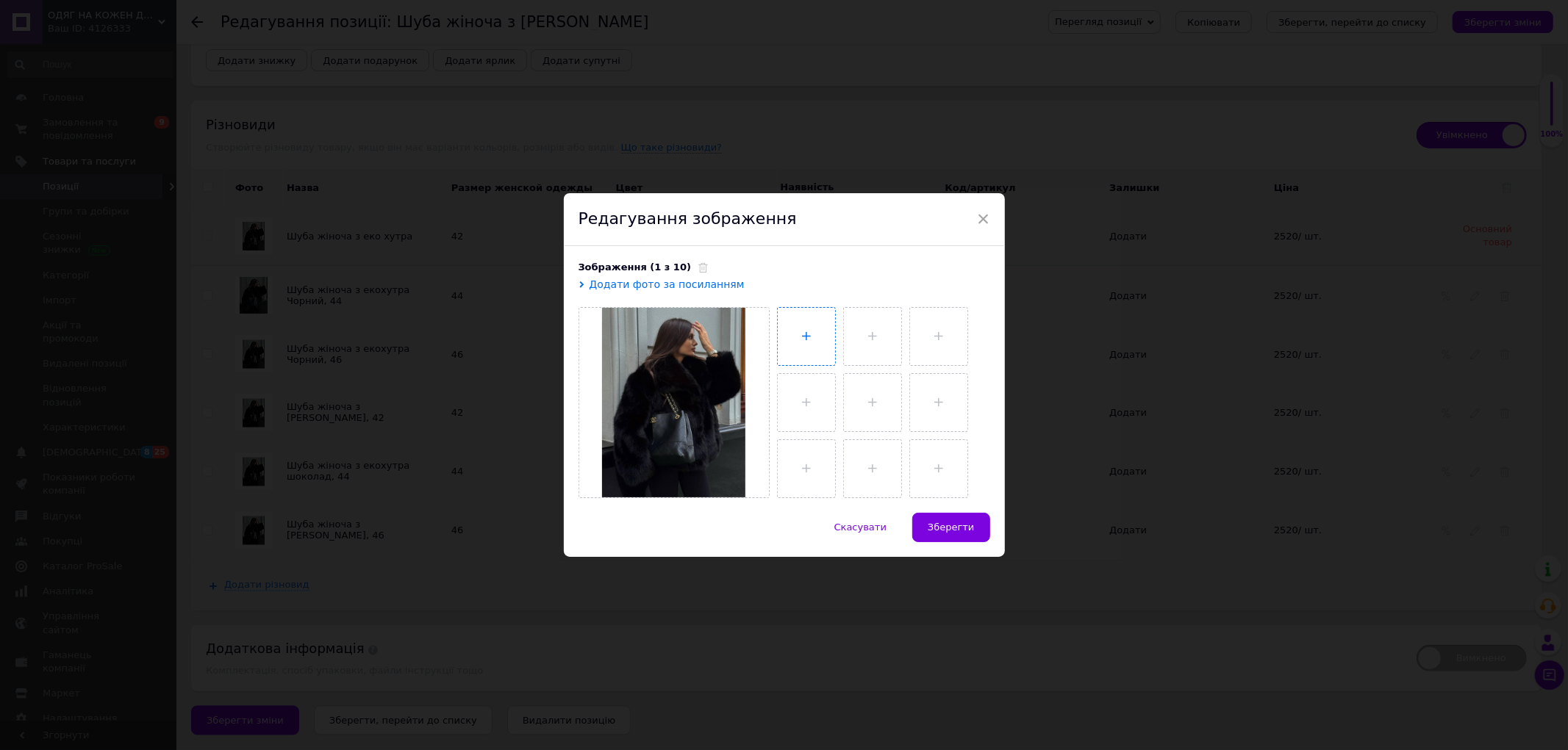
type input "C:\fakepath\photo_2_2025-10-12_19-46-08.jpg"
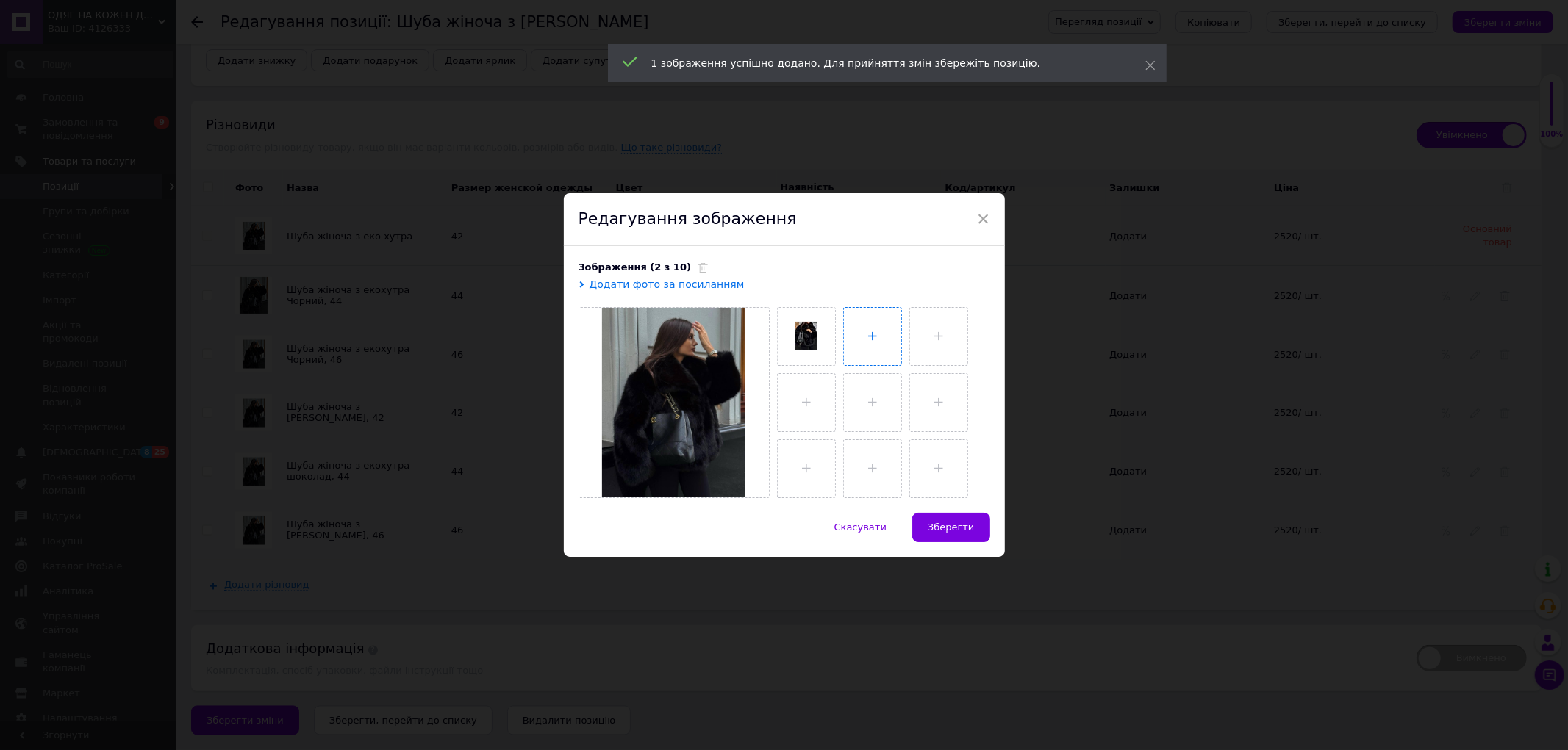
click at [872, 332] on input "file" at bounding box center [872, 337] width 57 height 57
type input "C:\fakepath\photo_3_2025-10-12_19-46-08.jpg"
click at [965, 516] on button "Зберегти" at bounding box center [951, 527] width 77 height 29
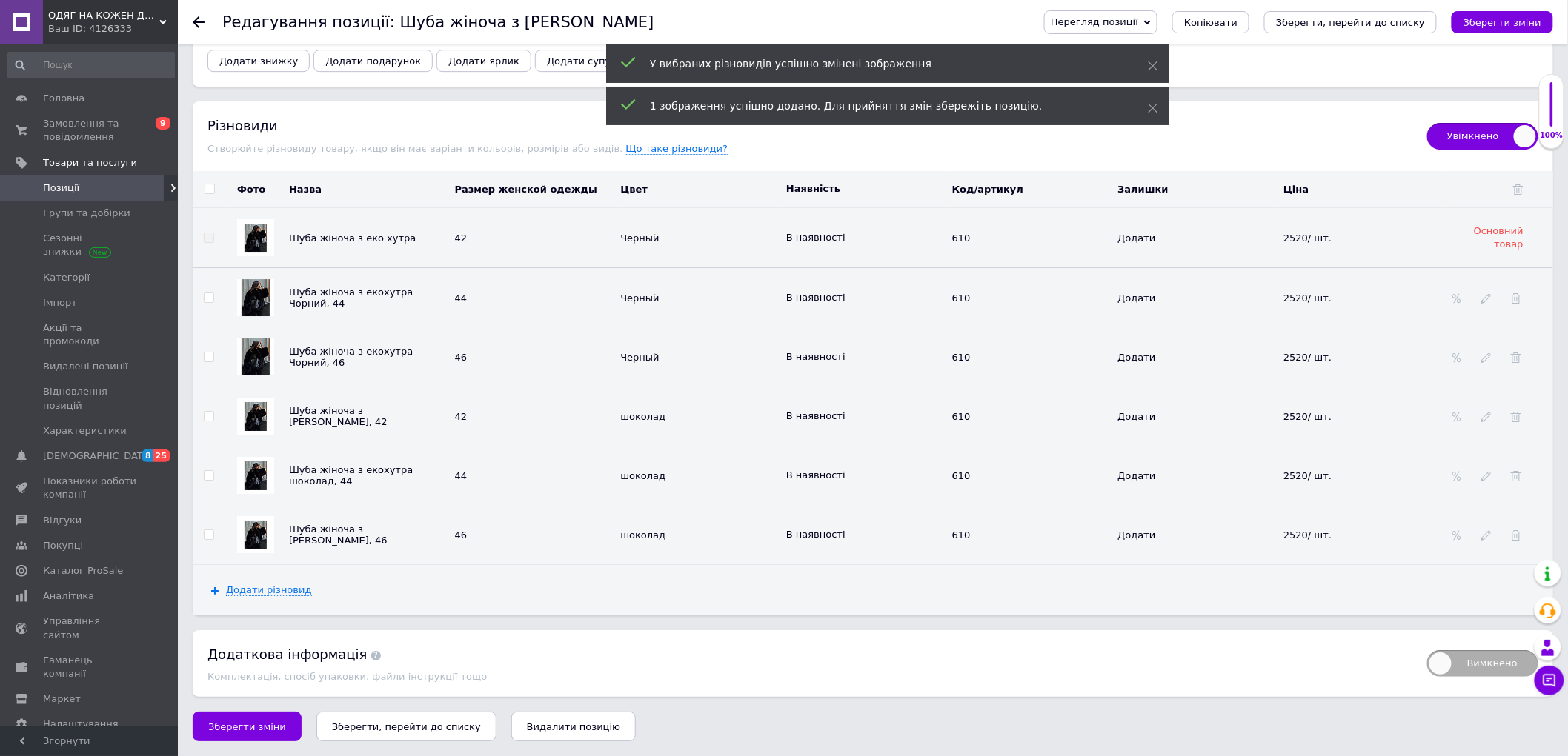
click at [244, 417] on img at bounding box center [256, 417] width 22 height 29
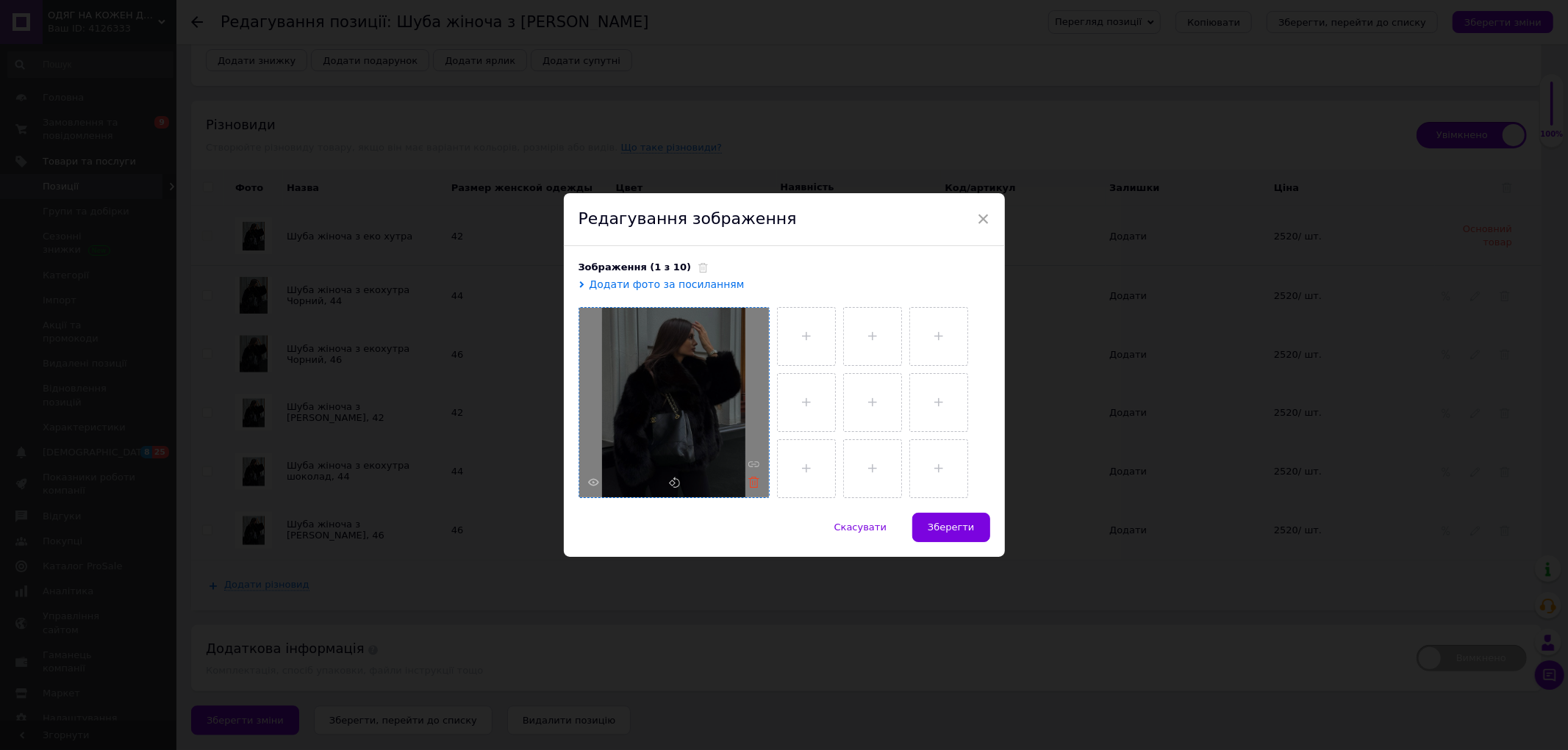
click at [752, 482] on icon at bounding box center [753, 481] width 11 height 11
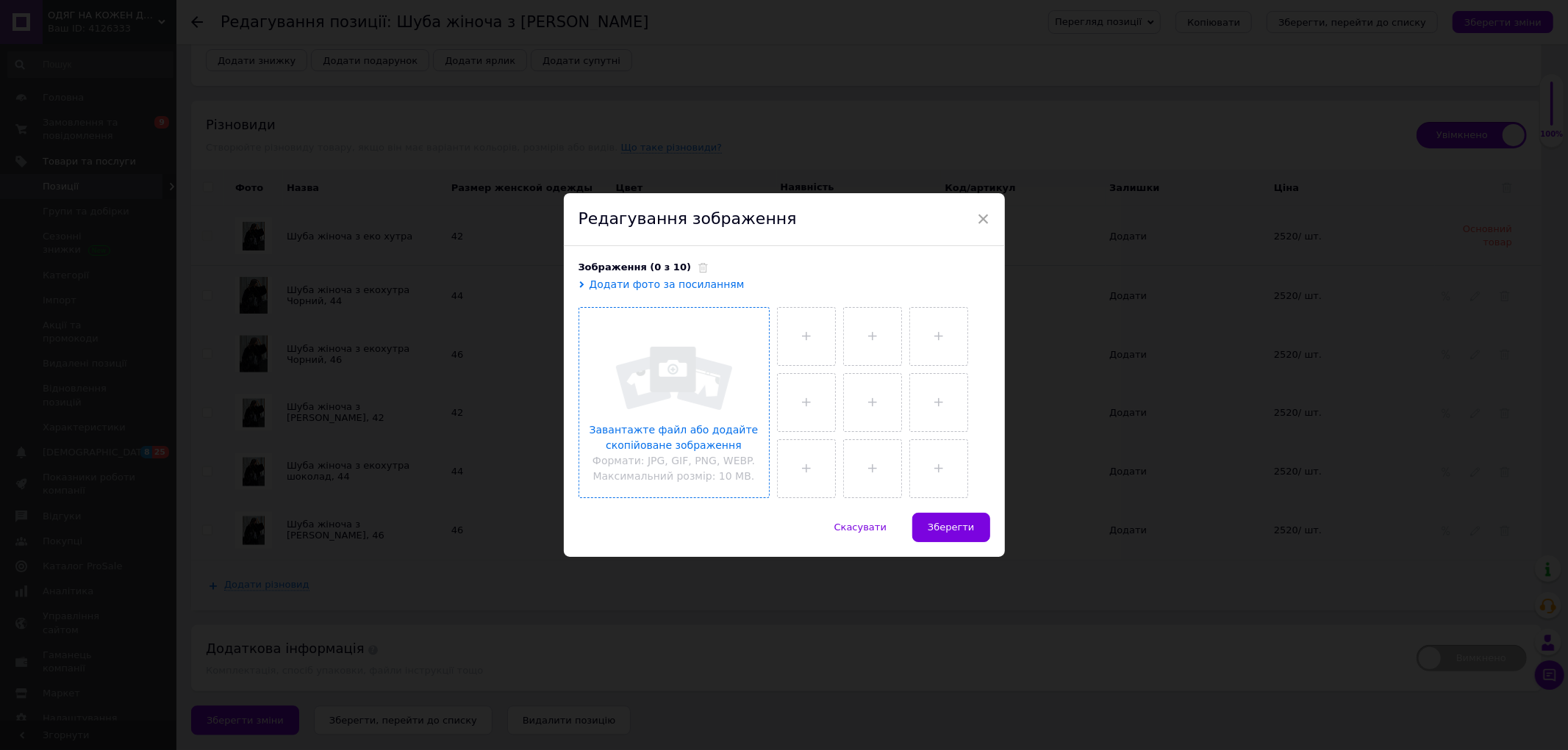
click at [662, 362] on input "file" at bounding box center [674, 402] width 189 height 189
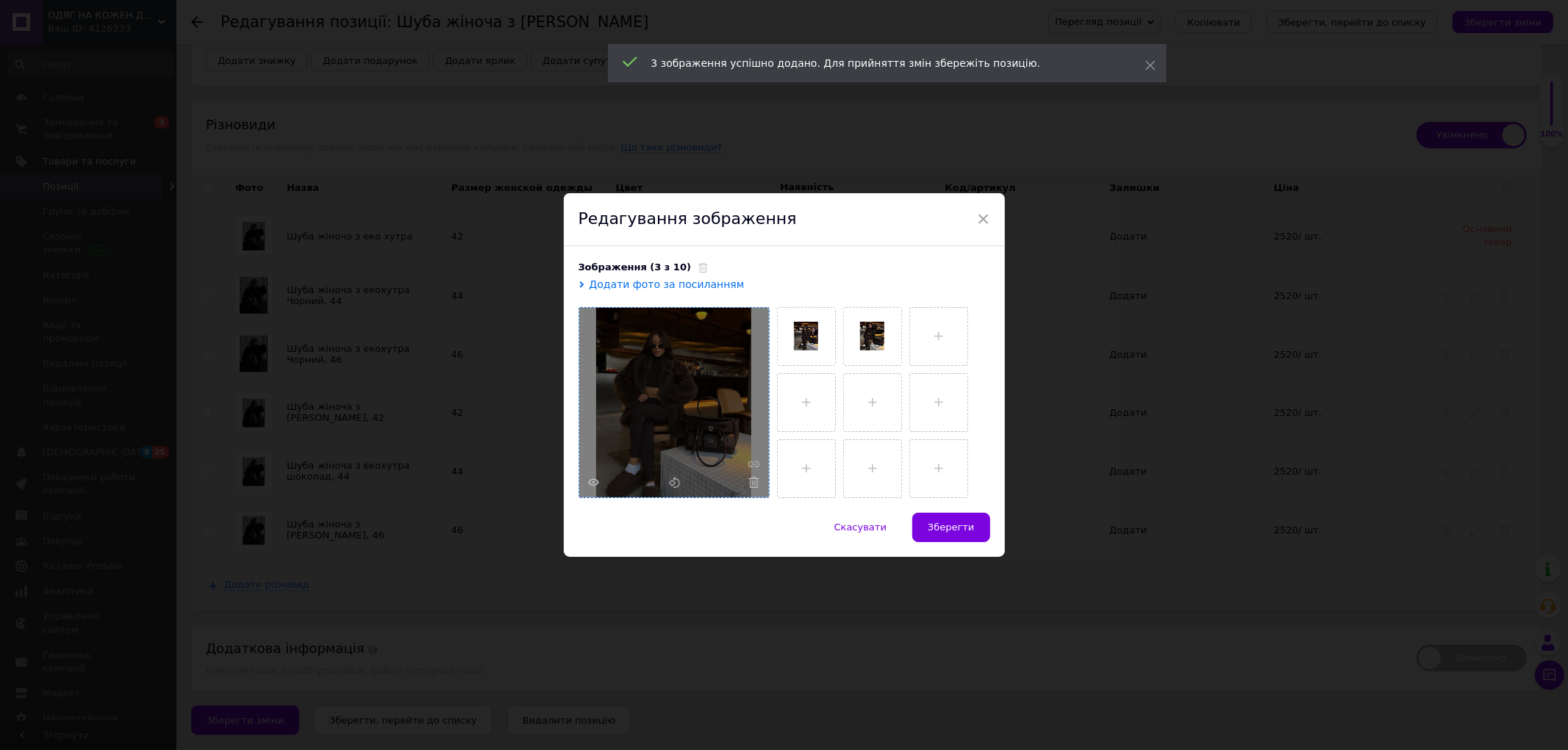
click at [964, 522] on span "Зберегти" at bounding box center [950, 527] width 46 height 11
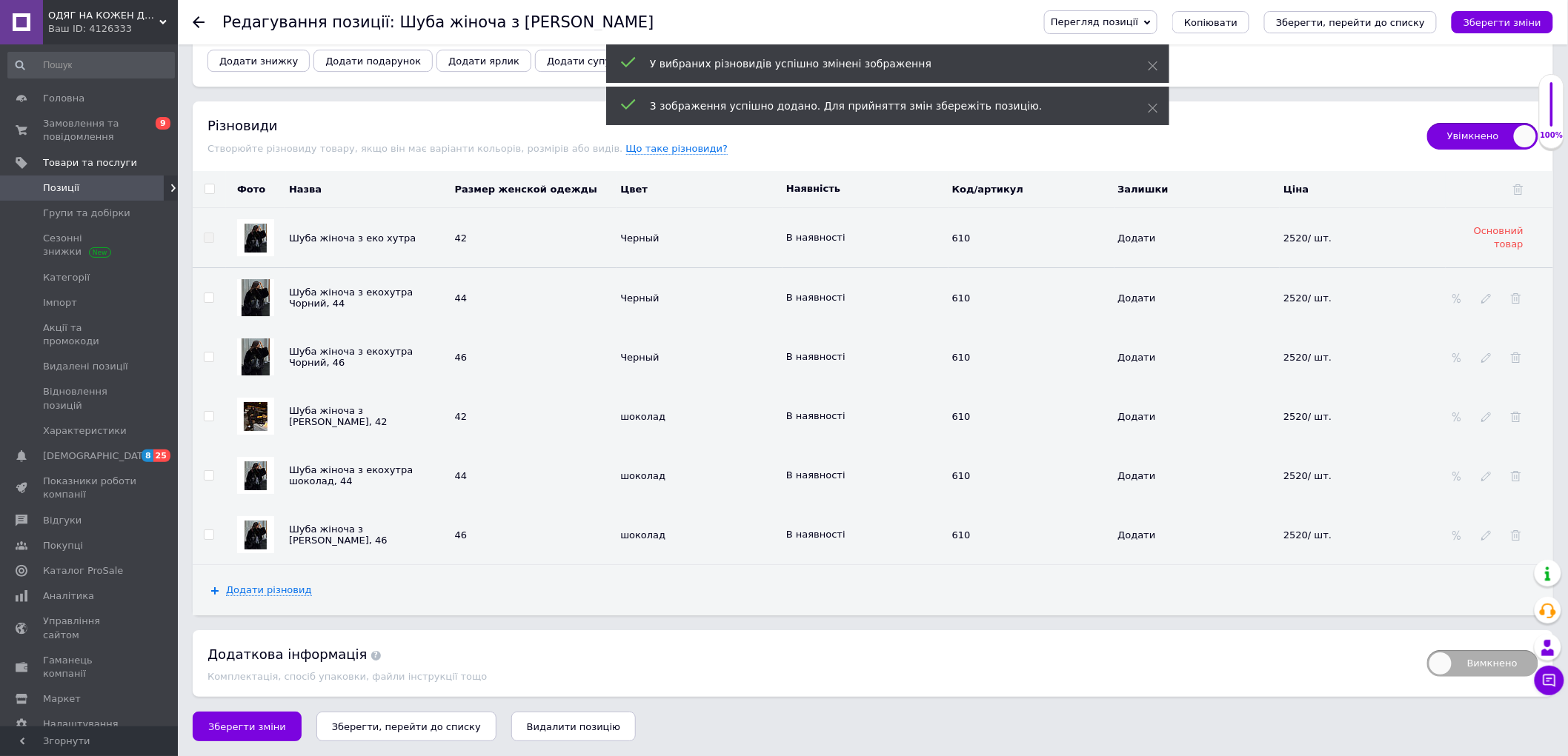
click at [250, 475] on img at bounding box center [256, 476] width 22 height 29
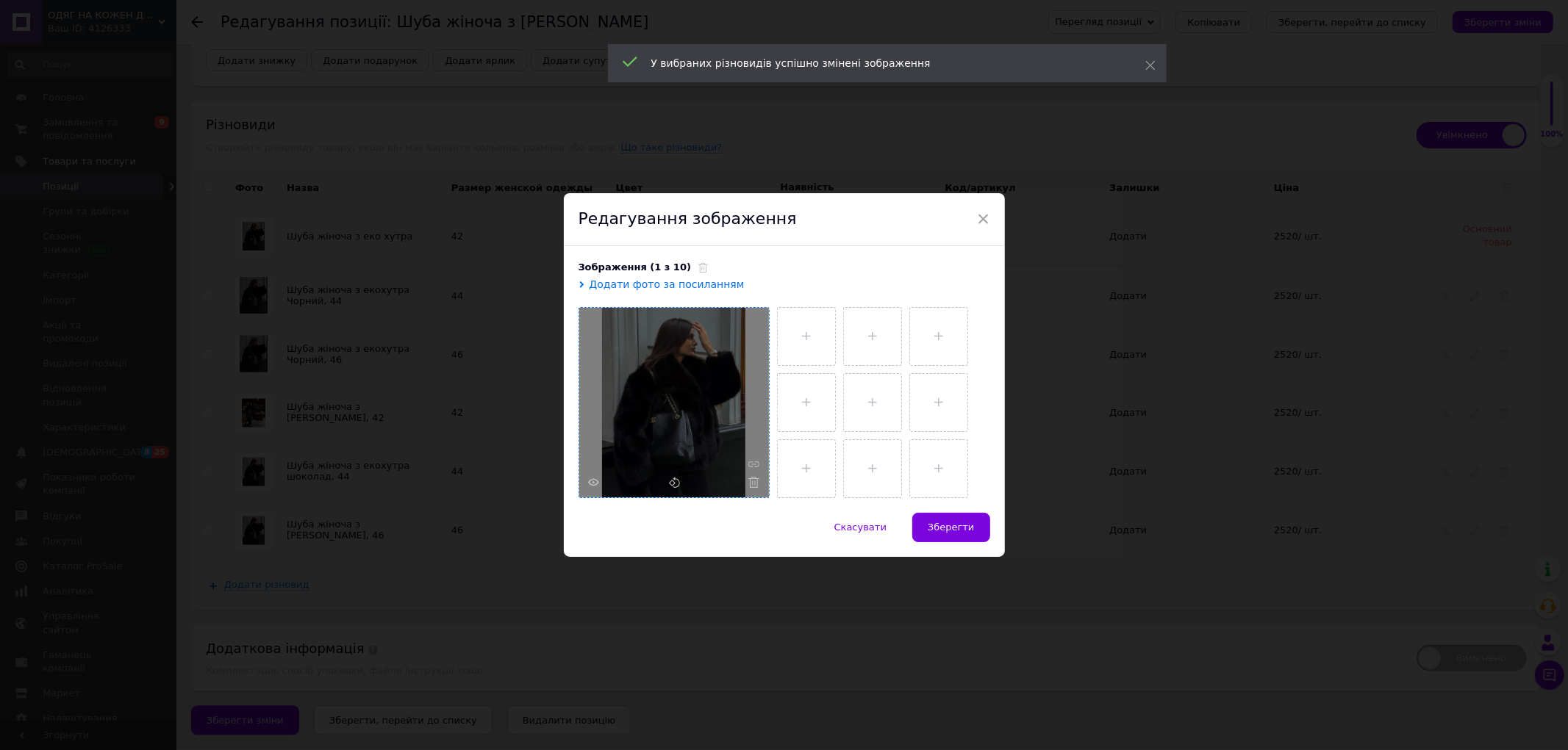
click at [760, 479] on div at bounding box center [674, 402] width 189 height 189
click at [627, 311] on div at bounding box center [674, 402] width 189 height 189
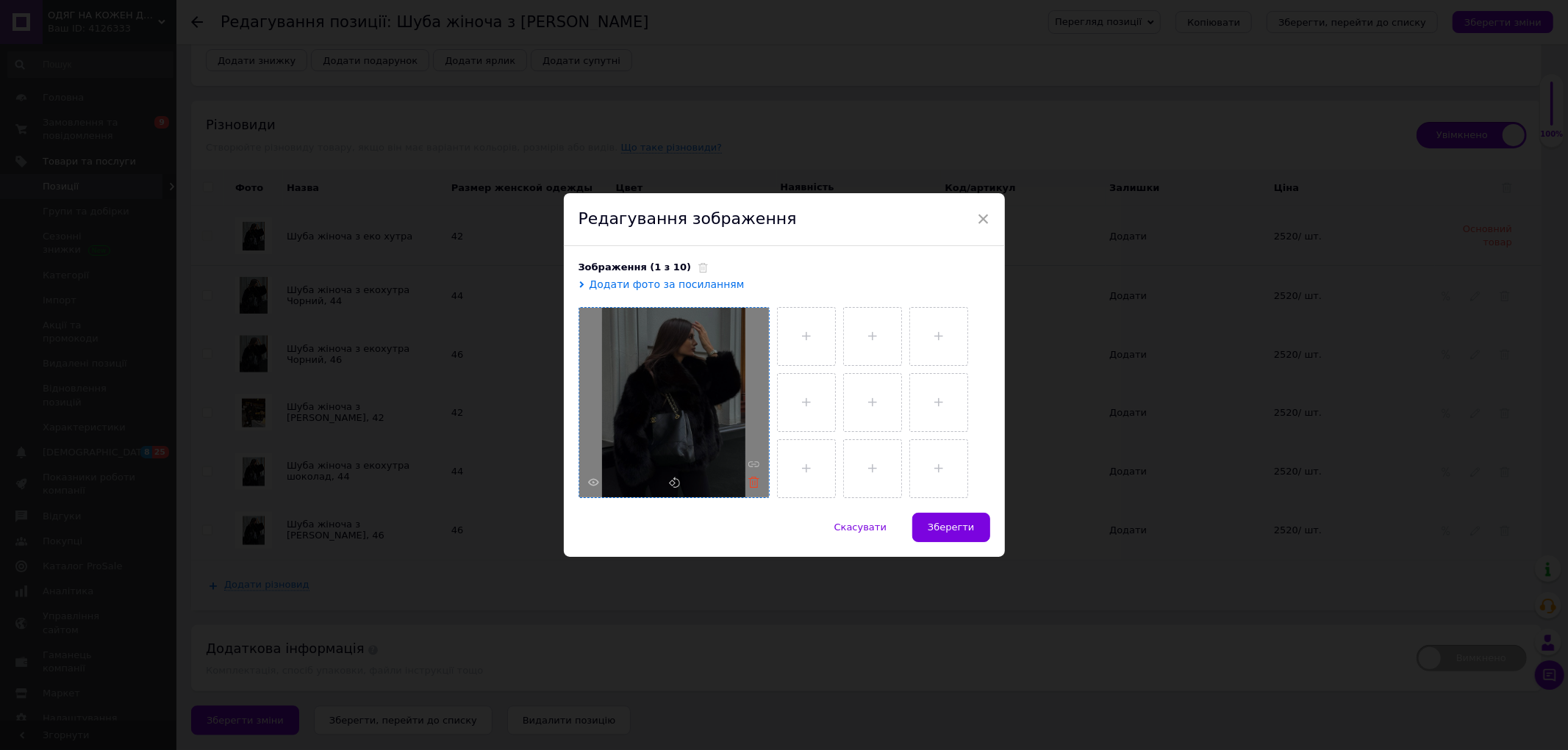
click at [752, 482] on icon at bounding box center [753, 481] width 11 height 11
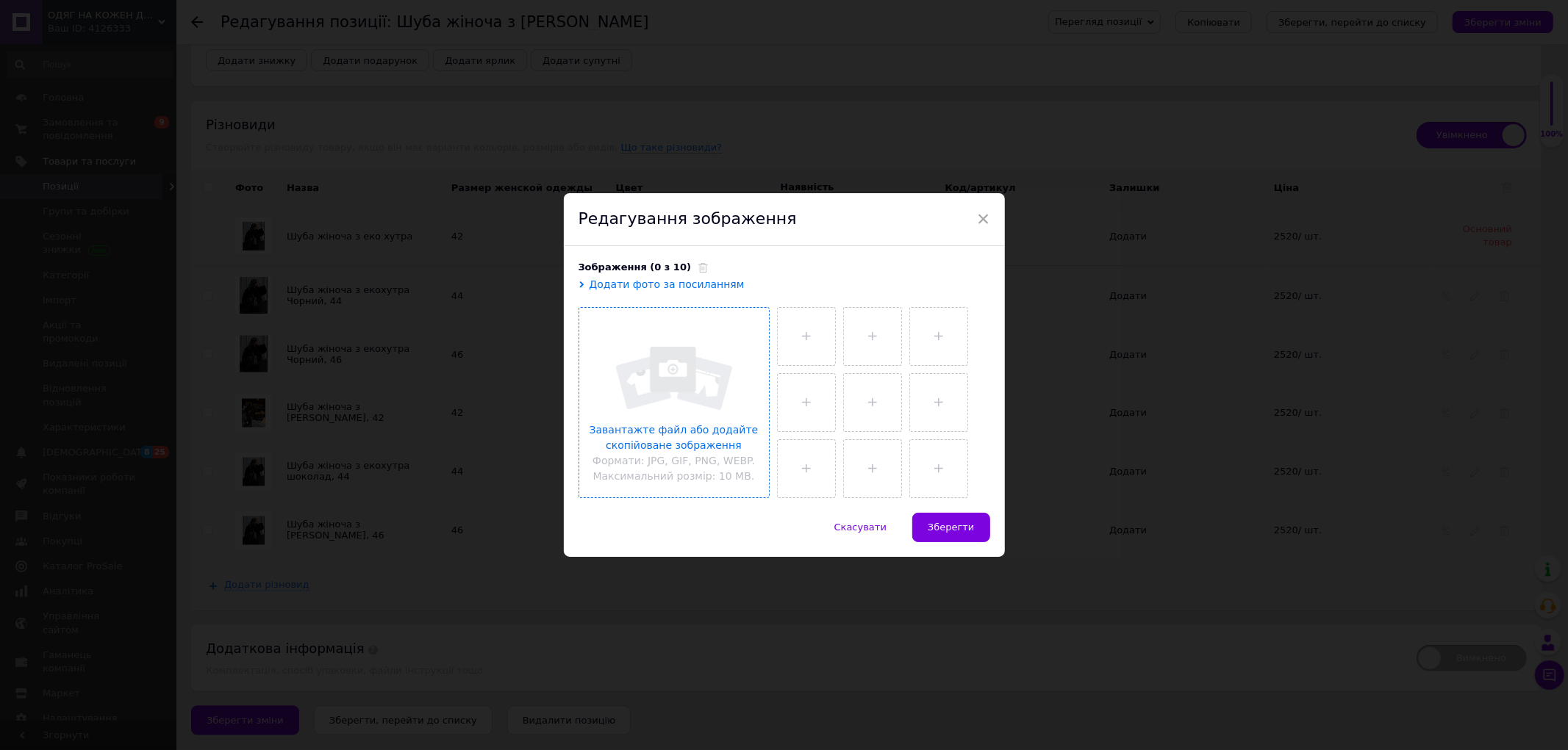
click at [669, 358] on div "Завантажте файл або додайте скопійоване зображення Формати: JPG, GIF, PNG, WEBP…" at bounding box center [674, 403] width 189 height 191
click at [597, 319] on input "file" at bounding box center [674, 402] width 189 height 189
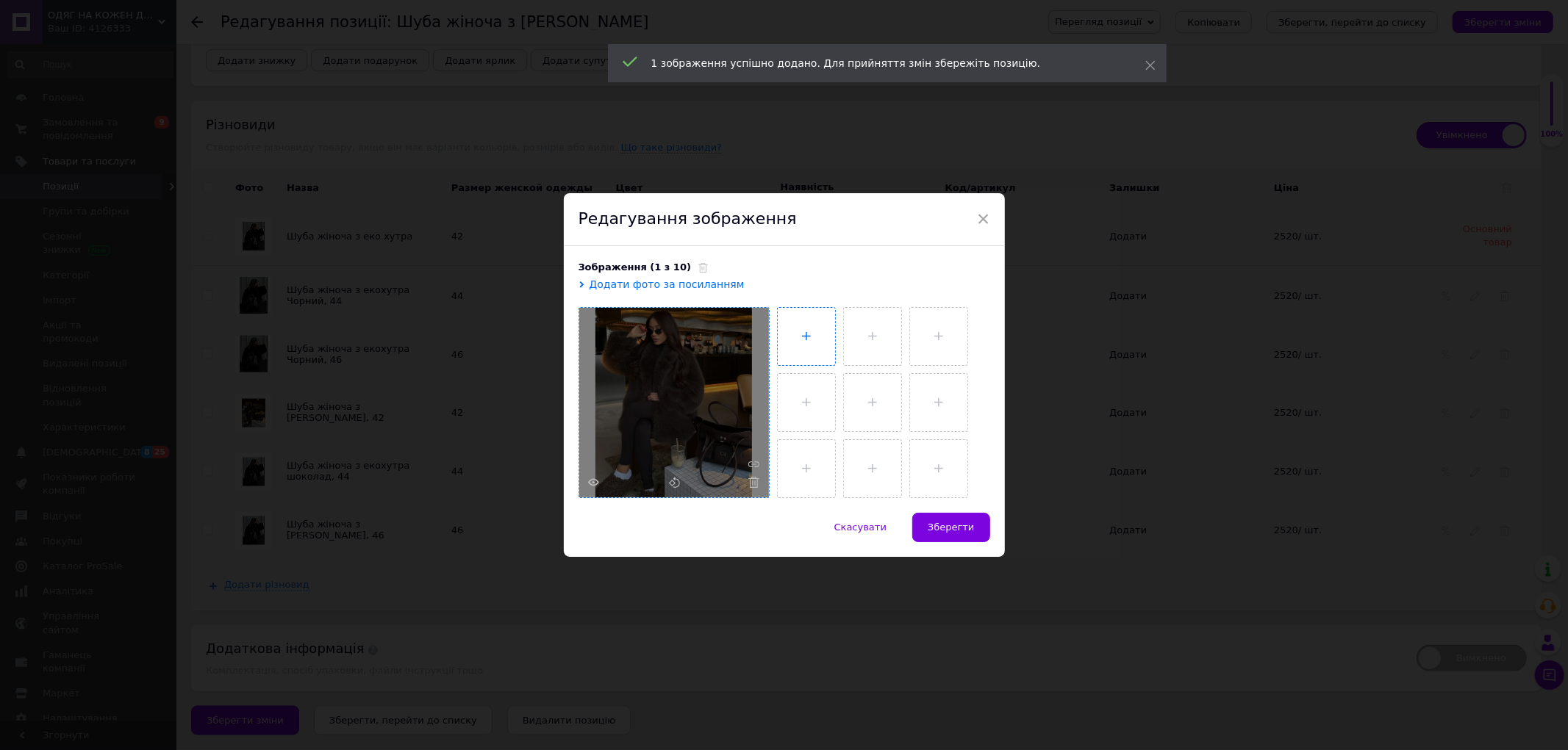
click at [813, 343] on input "file" at bounding box center [806, 337] width 57 height 57
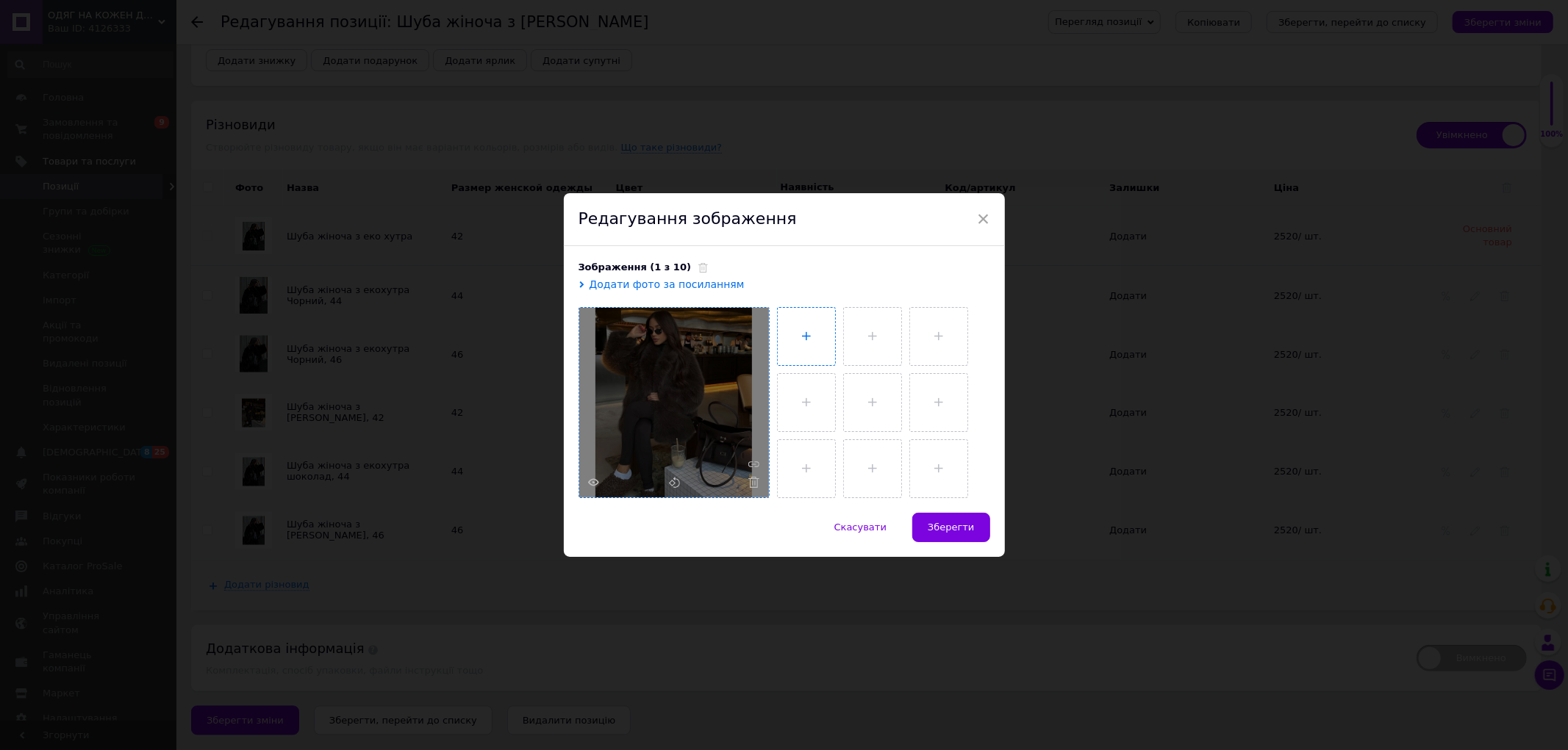
type input "C:\fakepath\photo_7_2025-10-12_19-46-08.jpg"
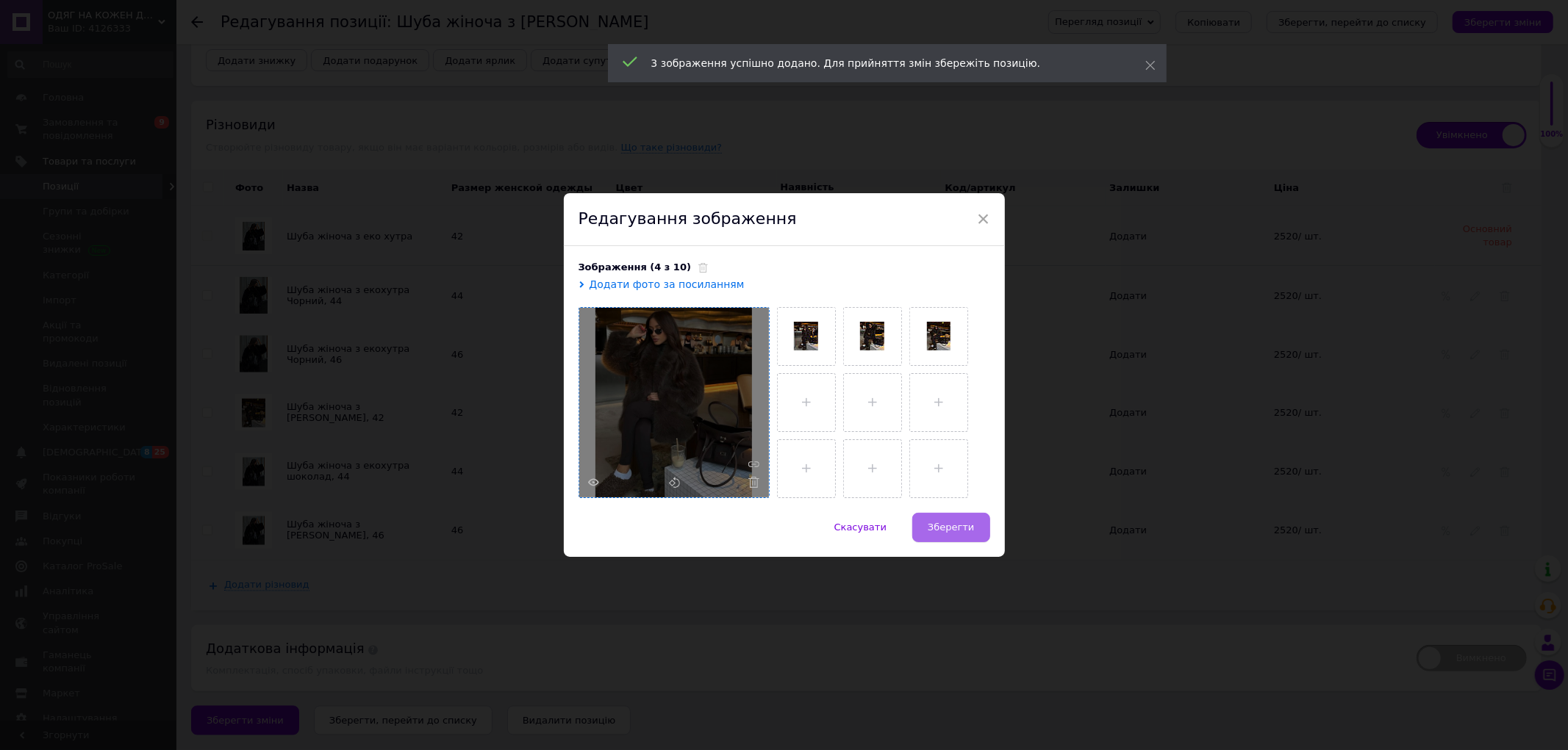
click at [959, 519] on button "Зберегти" at bounding box center [951, 527] width 77 height 29
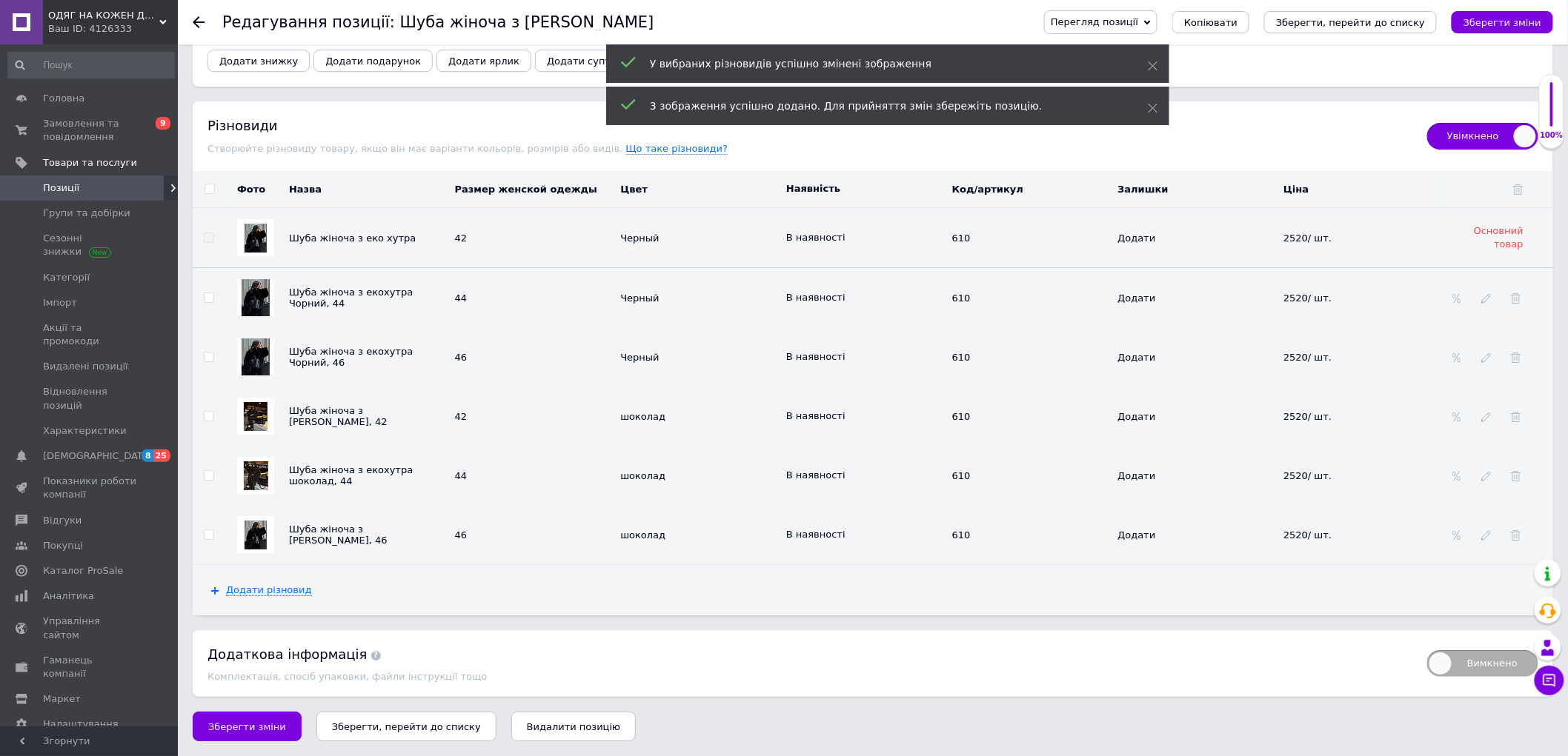
click at [248, 529] on img at bounding box center [256, 535] width 22 height 29
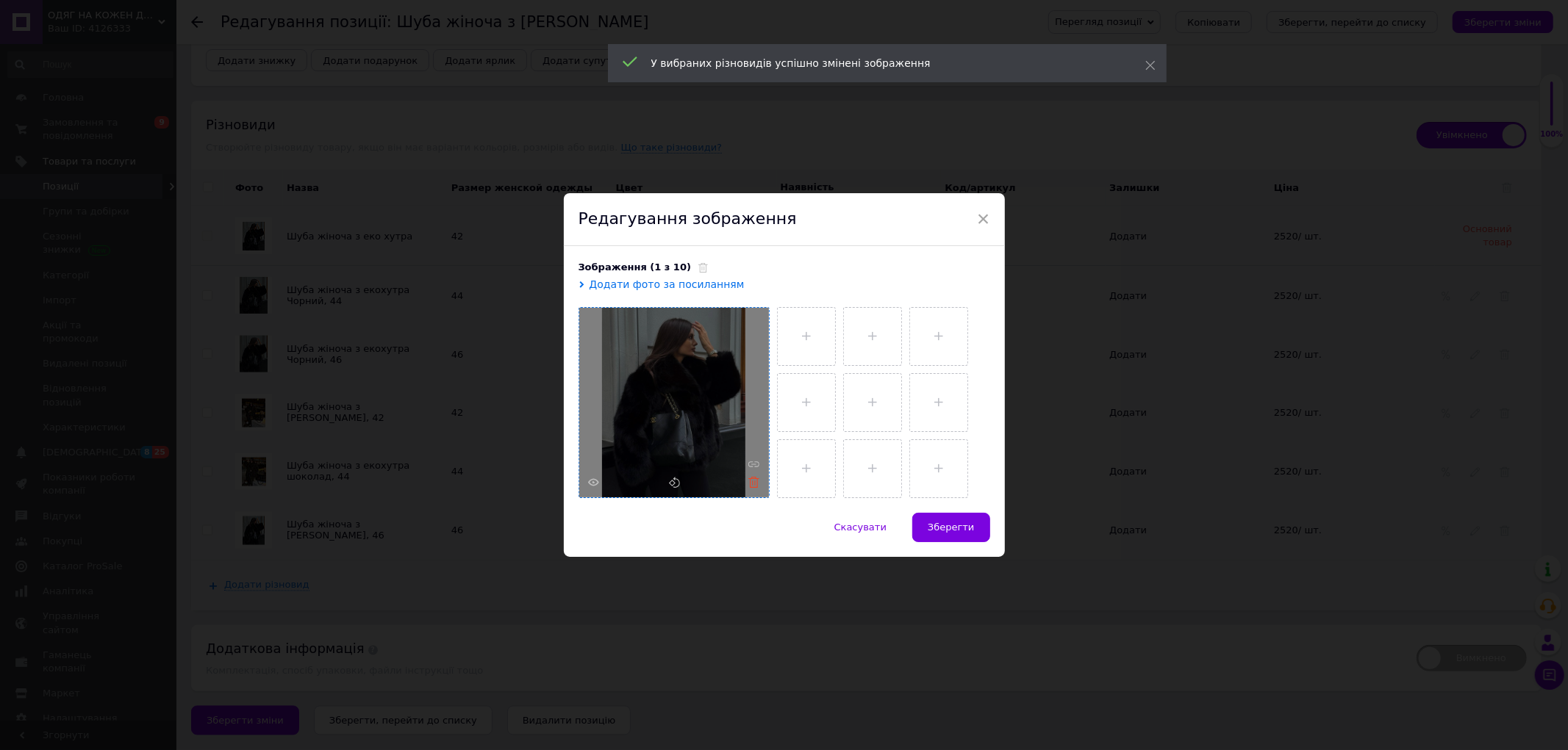
click at [752, 481] on icon at bounding box center [753, 481] width 11 height 11
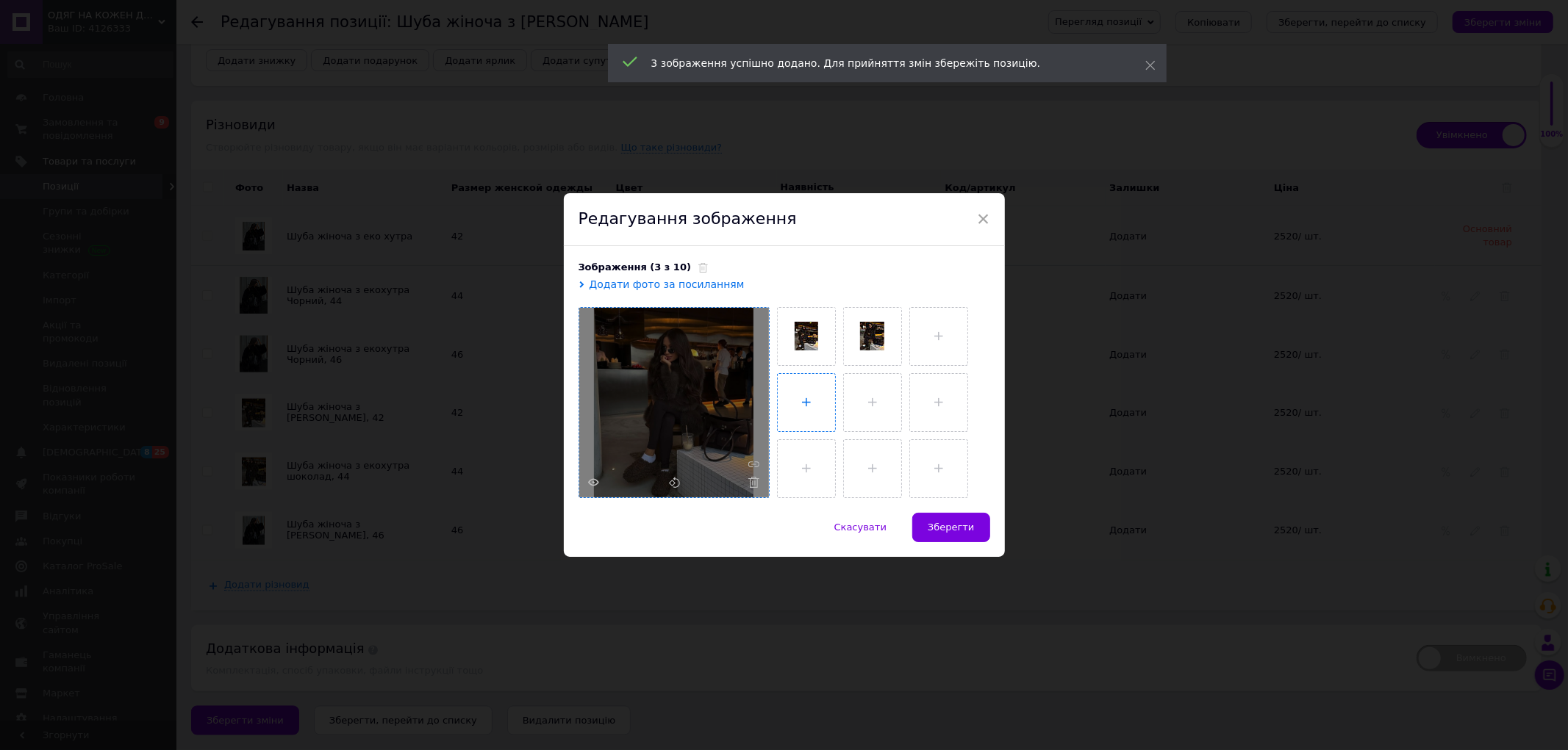
click at [813, 407] on input "file" at bounding box center [806, 402] width 57 height 57
type input "C:\fakepath\photo_4_2025-10-12_19-46-08.jpg"
click at [966, 526] on span "Зберегти" at bounding box center [950, 527] width 46 height 11
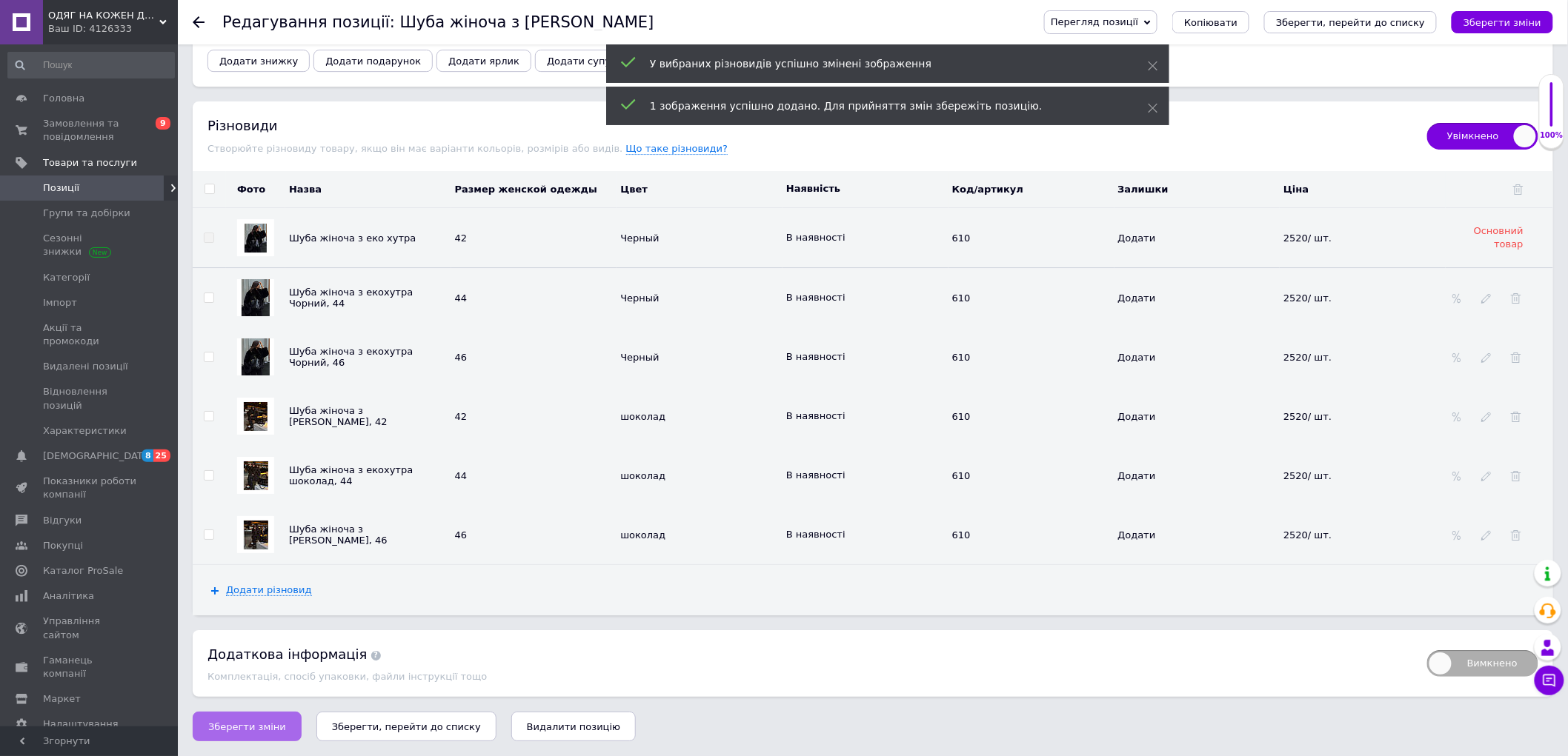
click at [203, 721] on button "Зберегти зміни" at bounding box center [247, 726] width 109 height 30
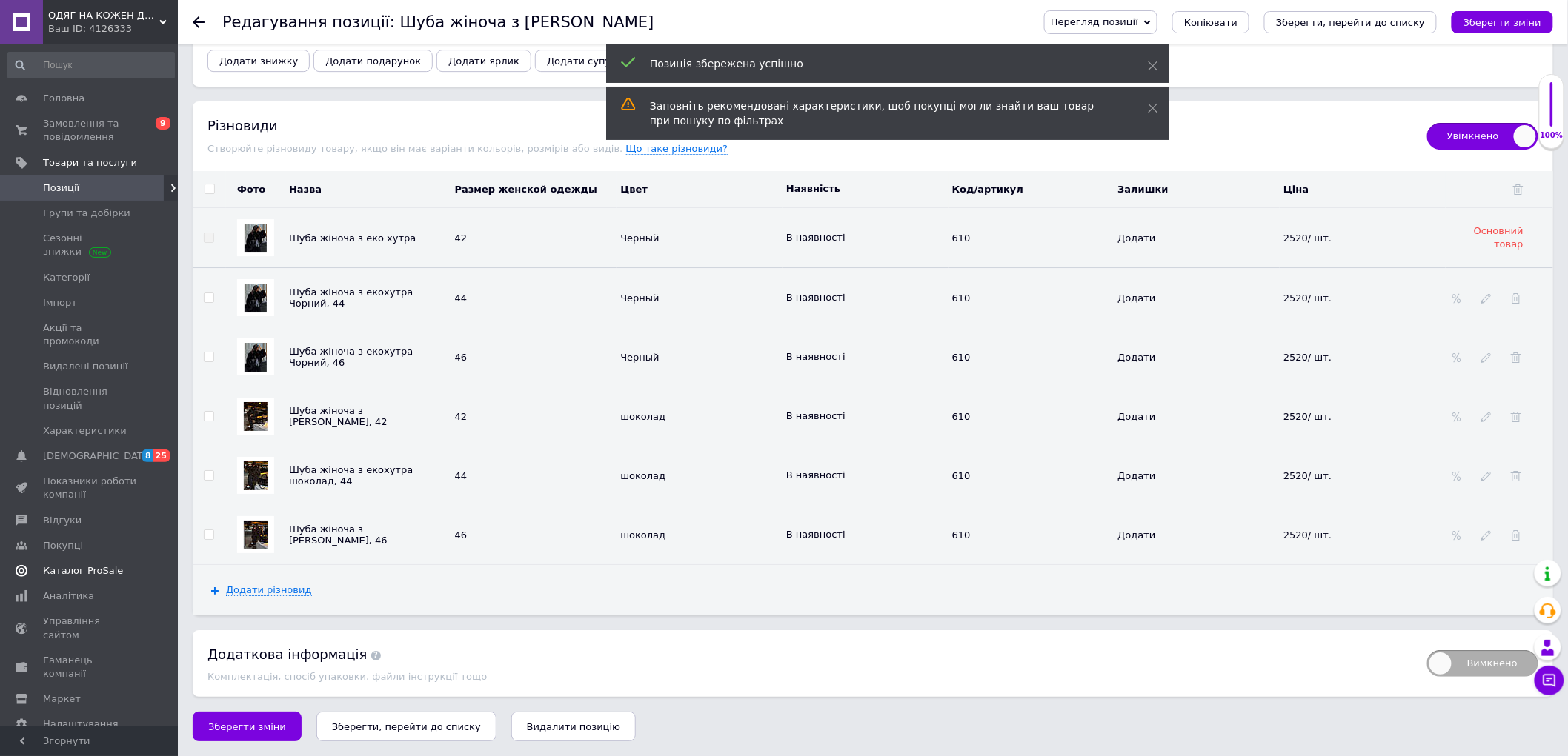
click at [95, 558] on link "Каталог ProSale" at bounding box center [91, 571] width 183 height 25
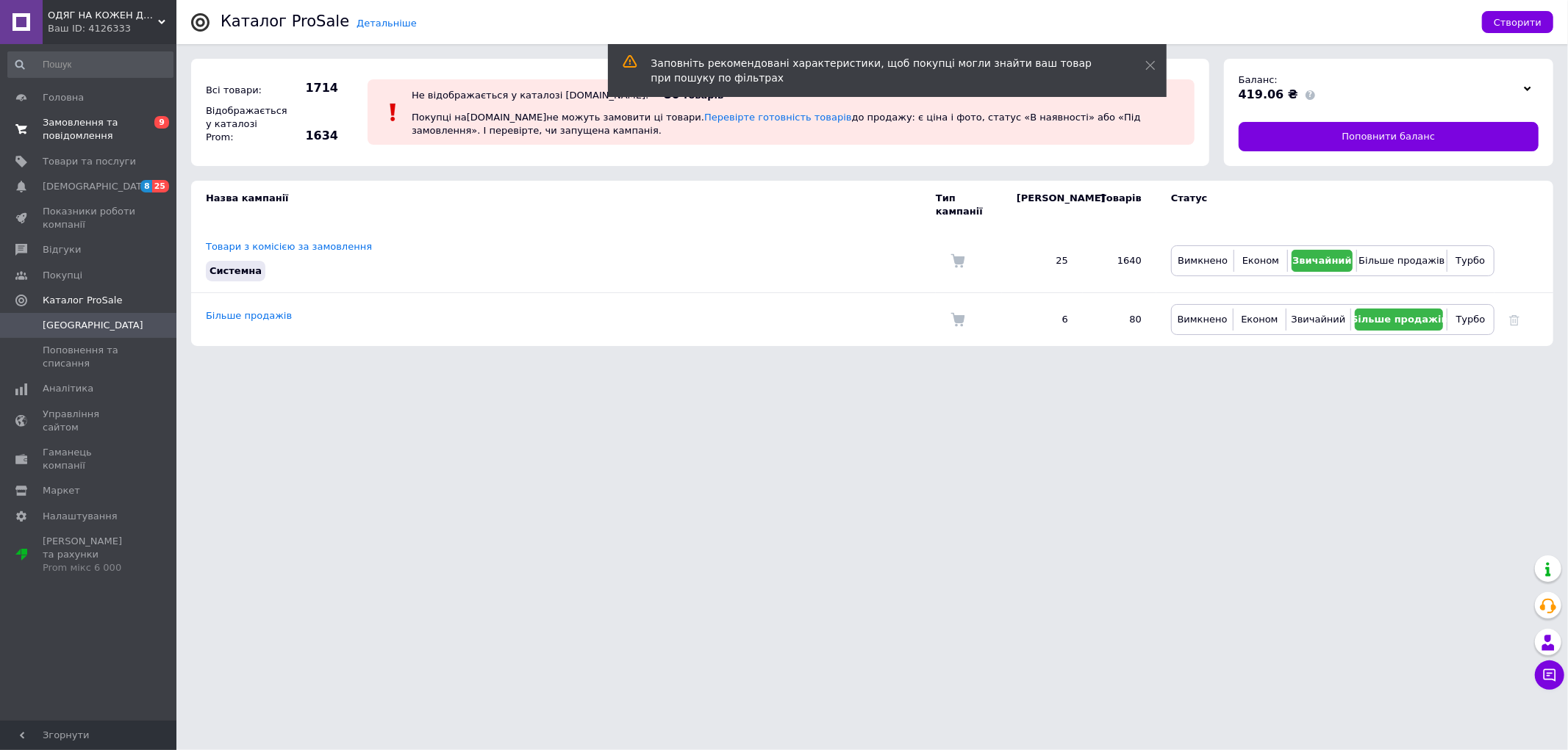
click at [141, 116] on span "0 9" at bounding box center [156, 129] width 40 height 26
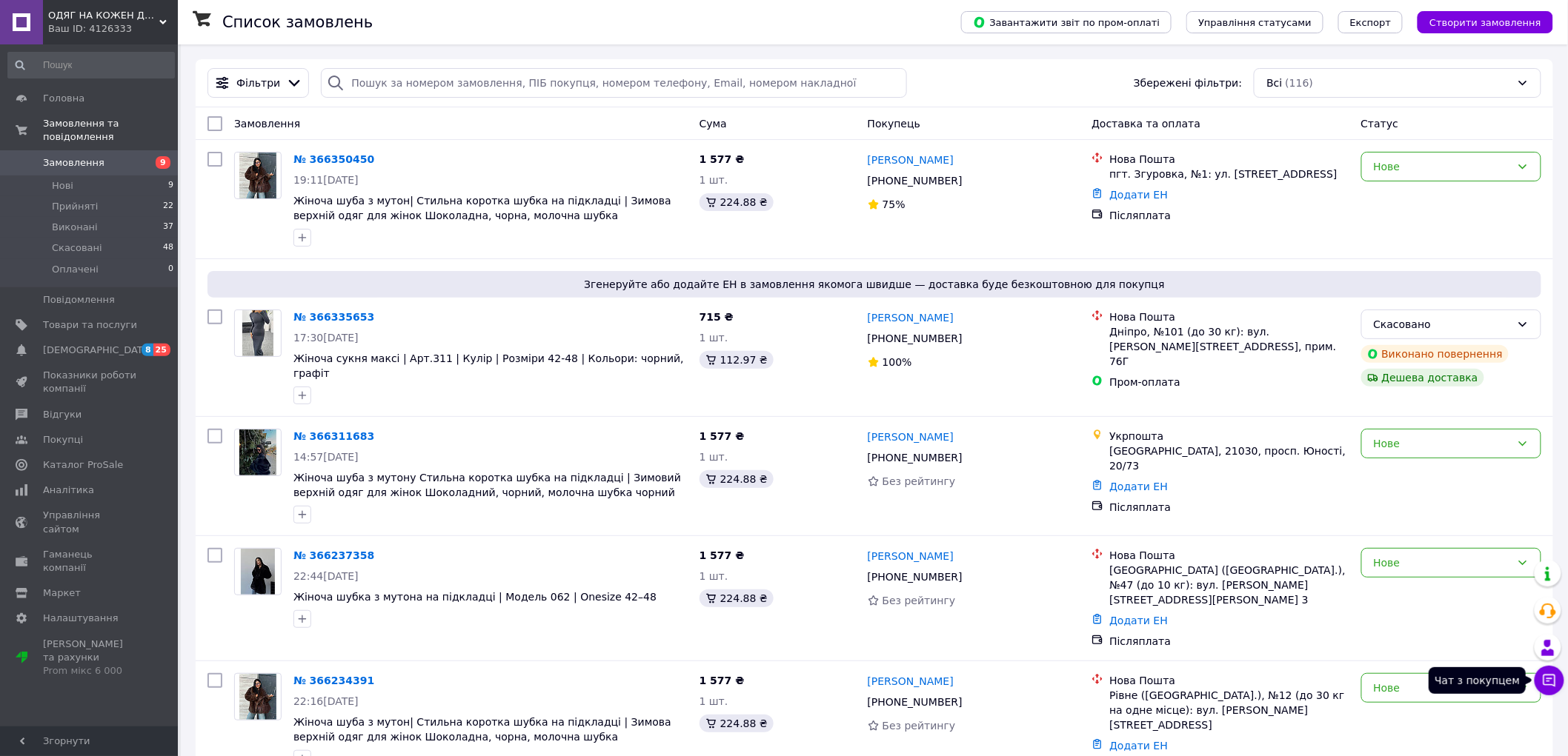
click at [1551, 678] on icon at bounding box center [1549, 680] width 13 height 13
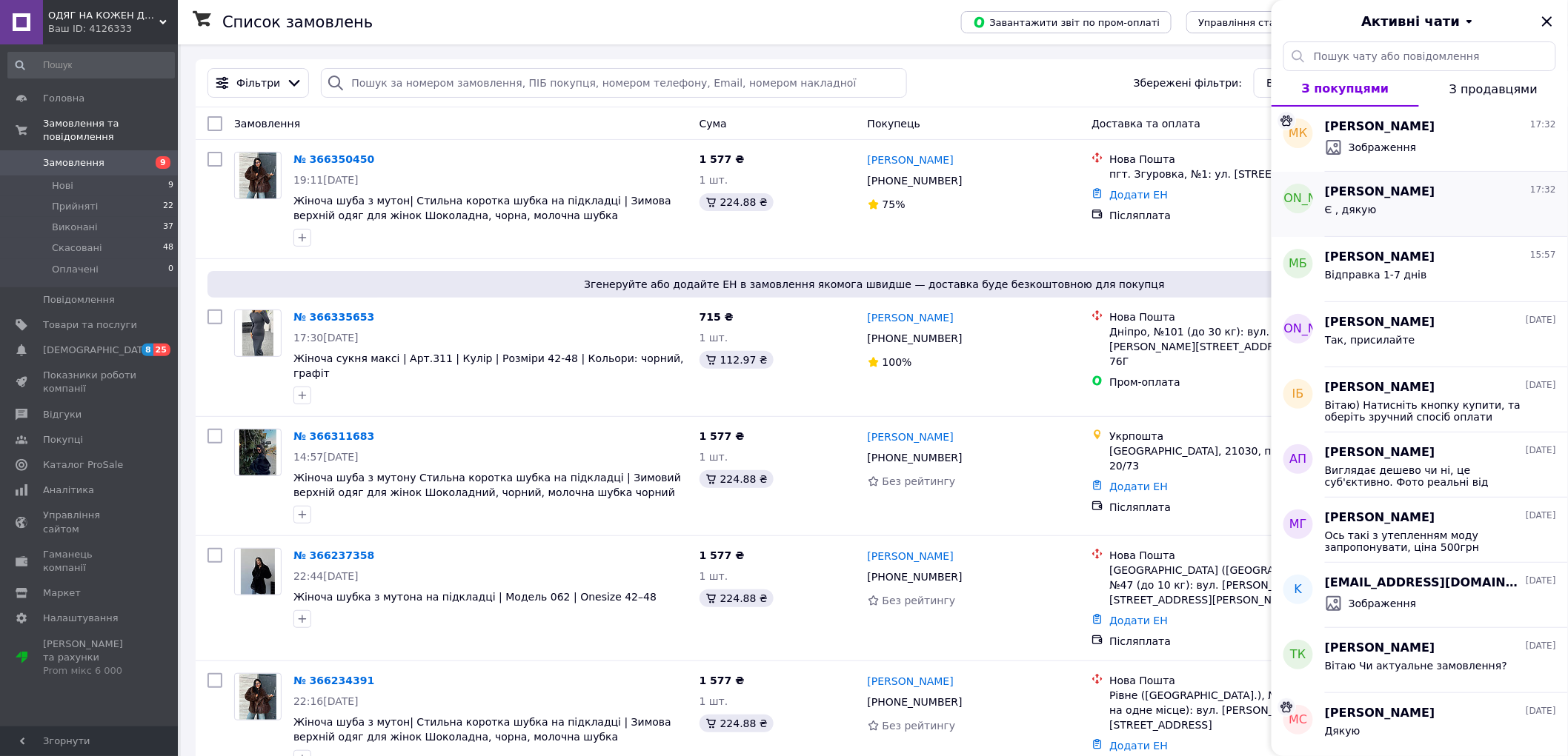
click at [1424, 206] on div "Є , дякую" at bounding box center [1441, 213] width 231 height 24
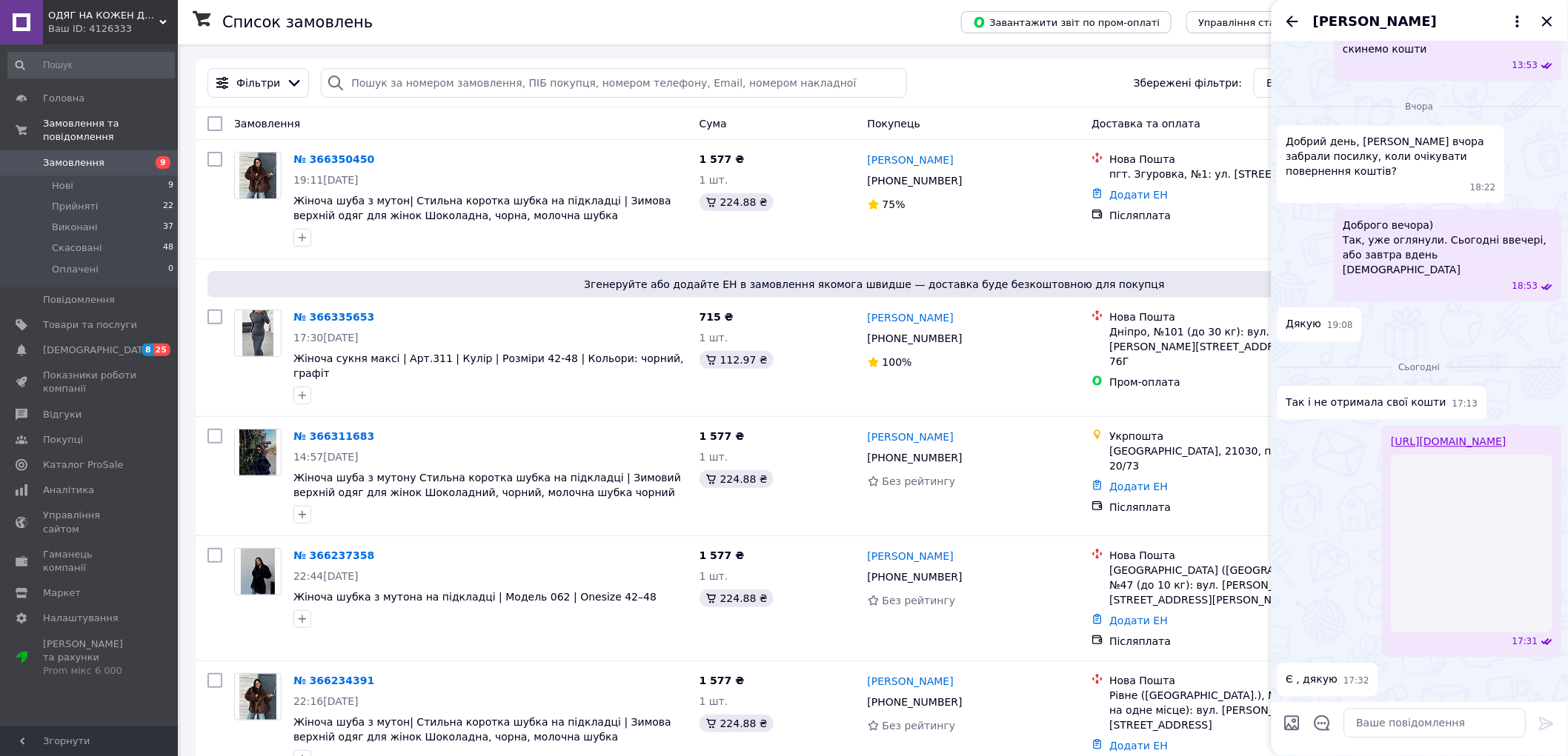
scroll to position [2235, 0]
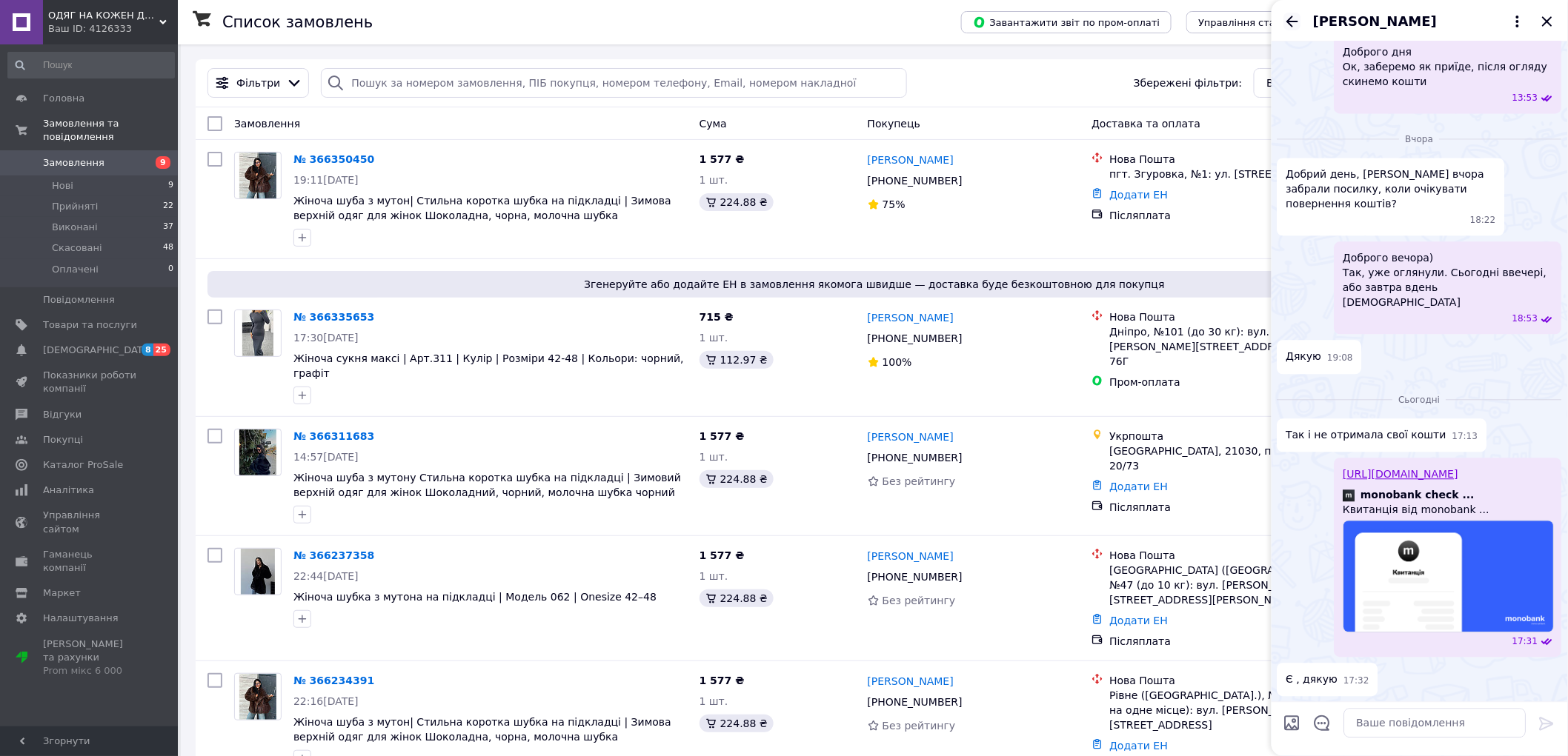
click at [1292, 24] on icon "Назад" at bounding box center [1292, 21] width 18 height 18
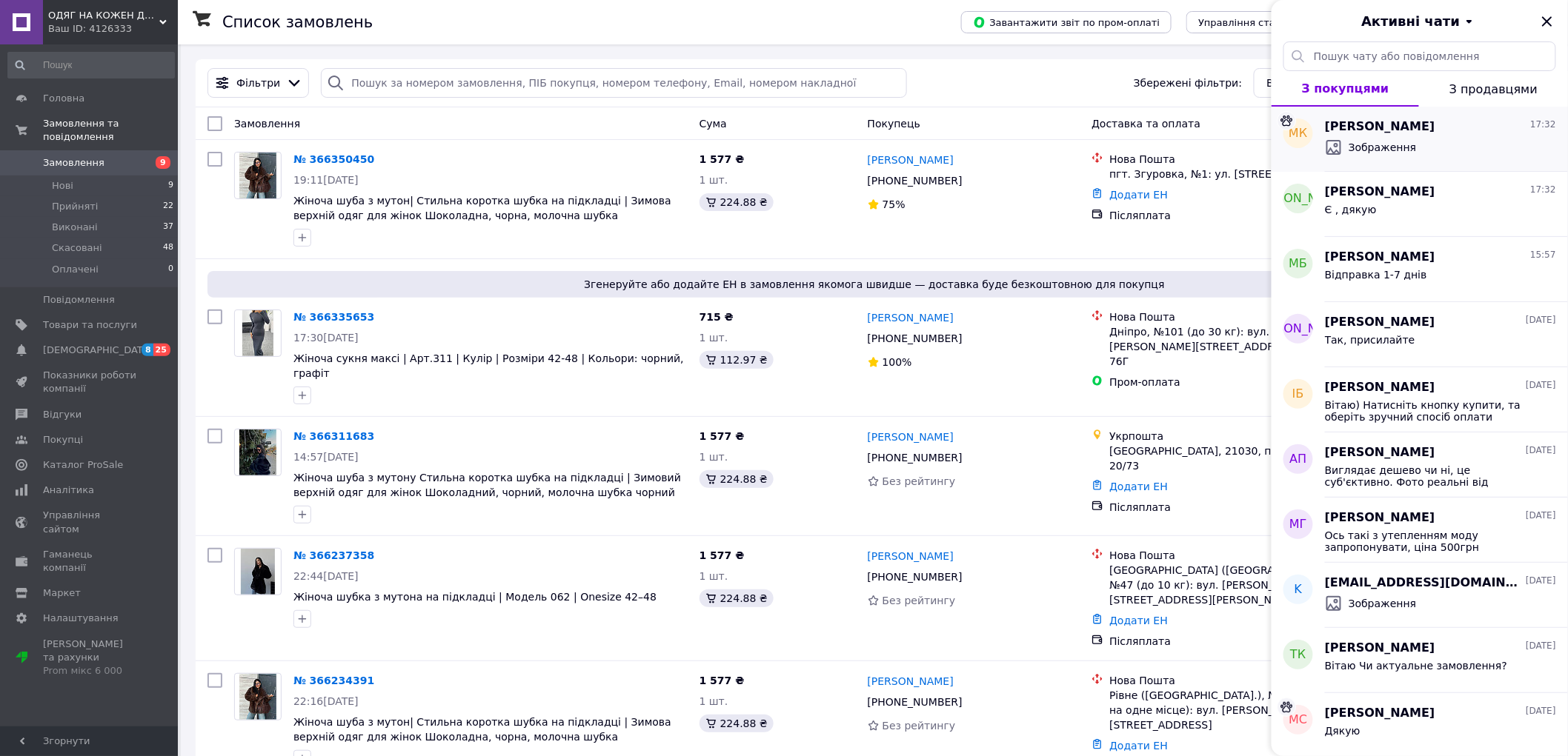
click at [1445, 157] on div "Зображення" at bounding box center [1441, 148] width 231 height 24
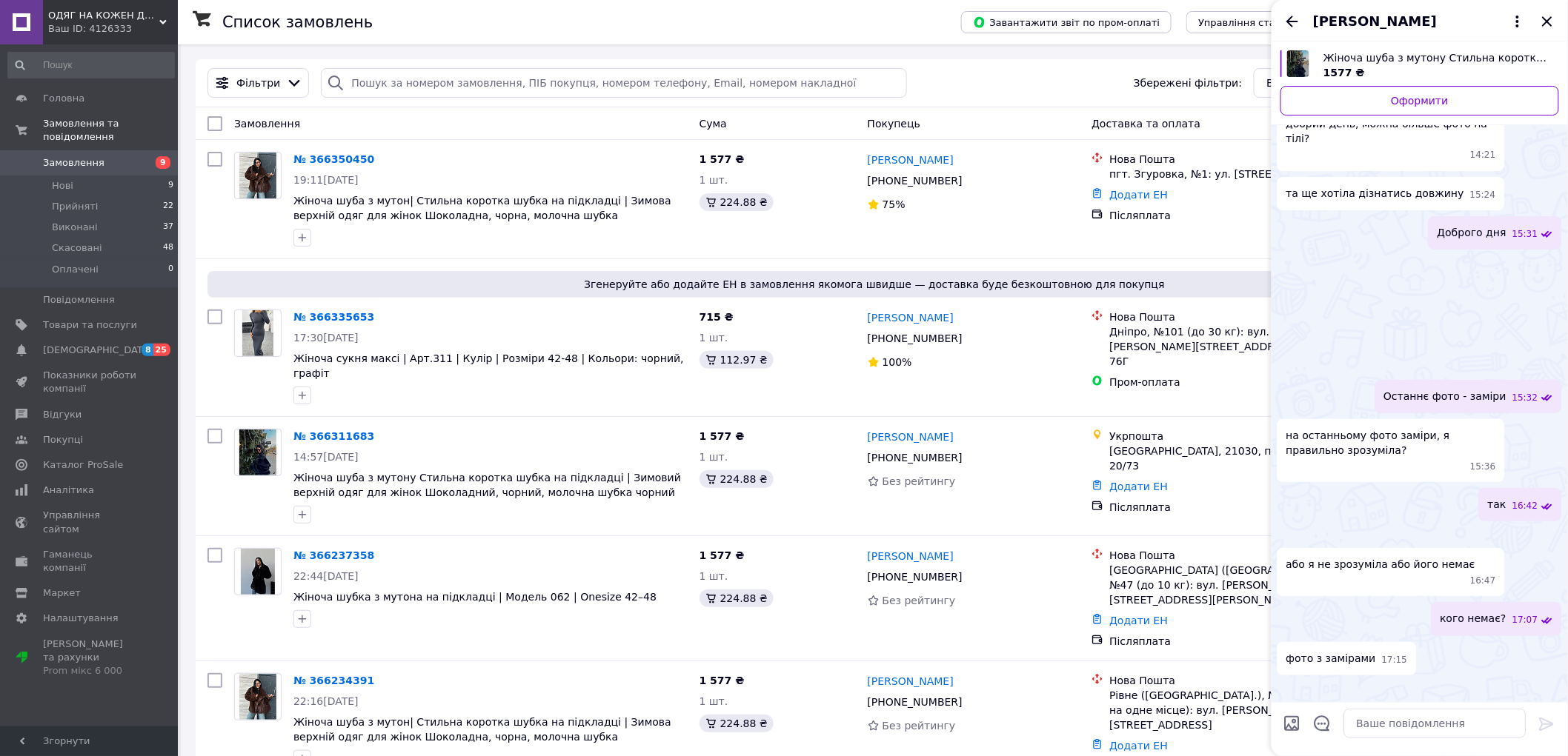
scroll to position [1196, 0]
drag, startPoint x: 1290, startPoint y: 534, endPoint x: 1401, endPoint y: 548, distance: 111.9
click at [1401, 457] on span "на останньому фото заміри, я правильно зрозуміла?" at bounding box center [1391, 442] width 210 height 30
drag, startPoint x: 1291, startPoint y: 537, endPoint x: 1470, endPoint y: 544, distance: 179.1
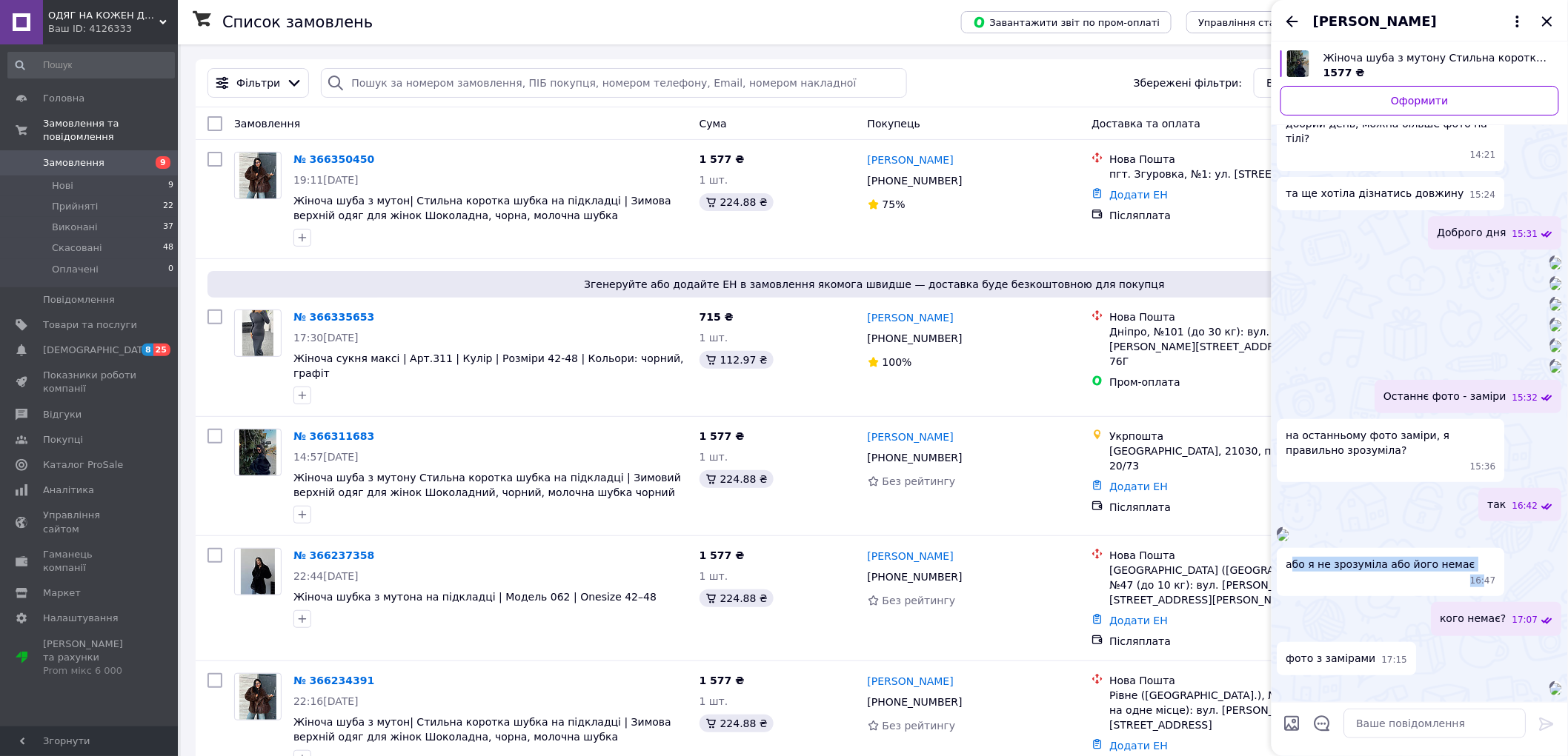
click at [1470, 548] on div "або я не зрозуміла або його немає 16:47" at bounding box center [1391, 572] width 228 height 48
click at [1509, 527] on div "16:47" at bounding box center [1419, 534] width 284 height 14
click at [1547, 15] on icon "Закрити" at bounding box center [1547, 21] width 18 height 18
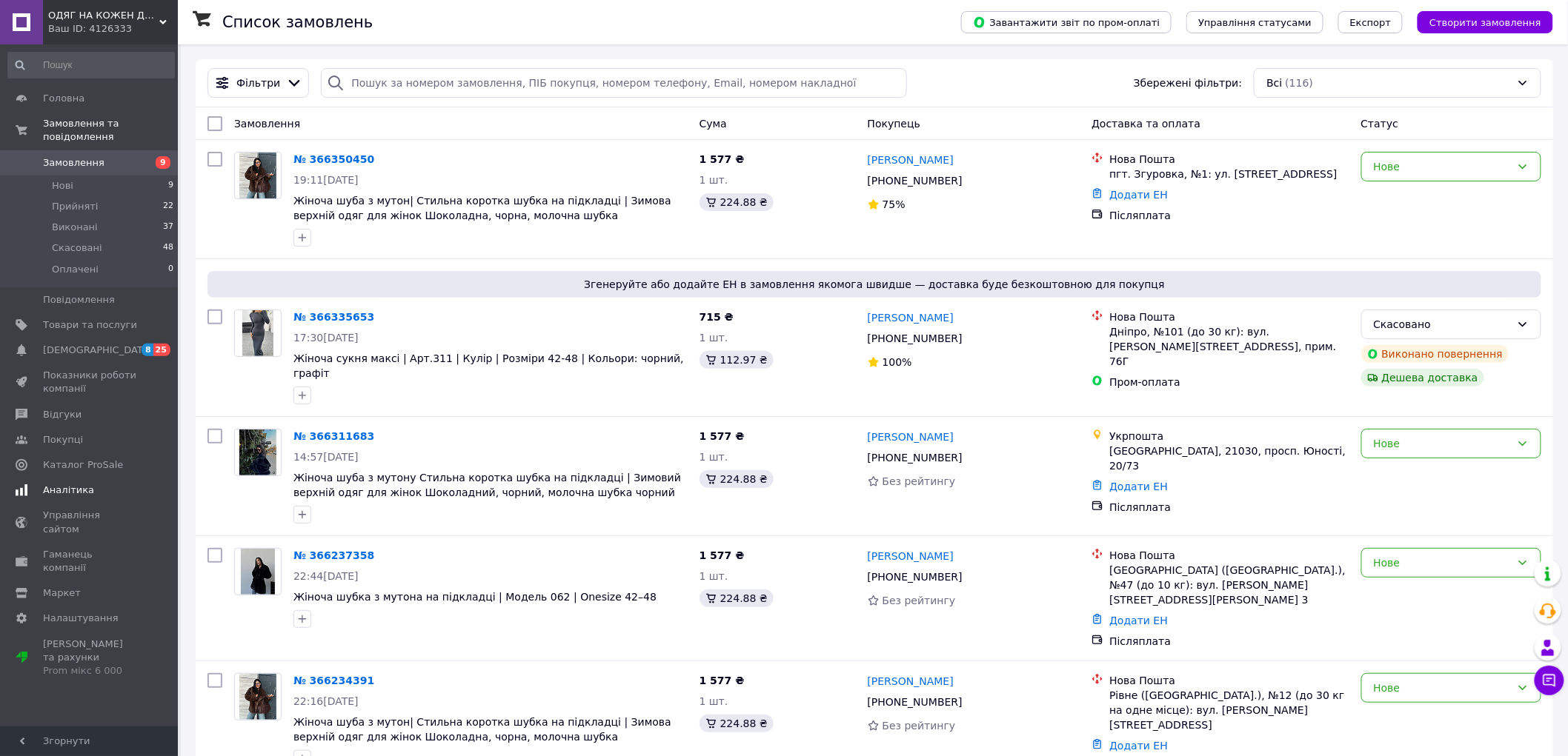
click at [50, 484] on span "Аналітика" at bounding box center [69, 490] width 51 height 14
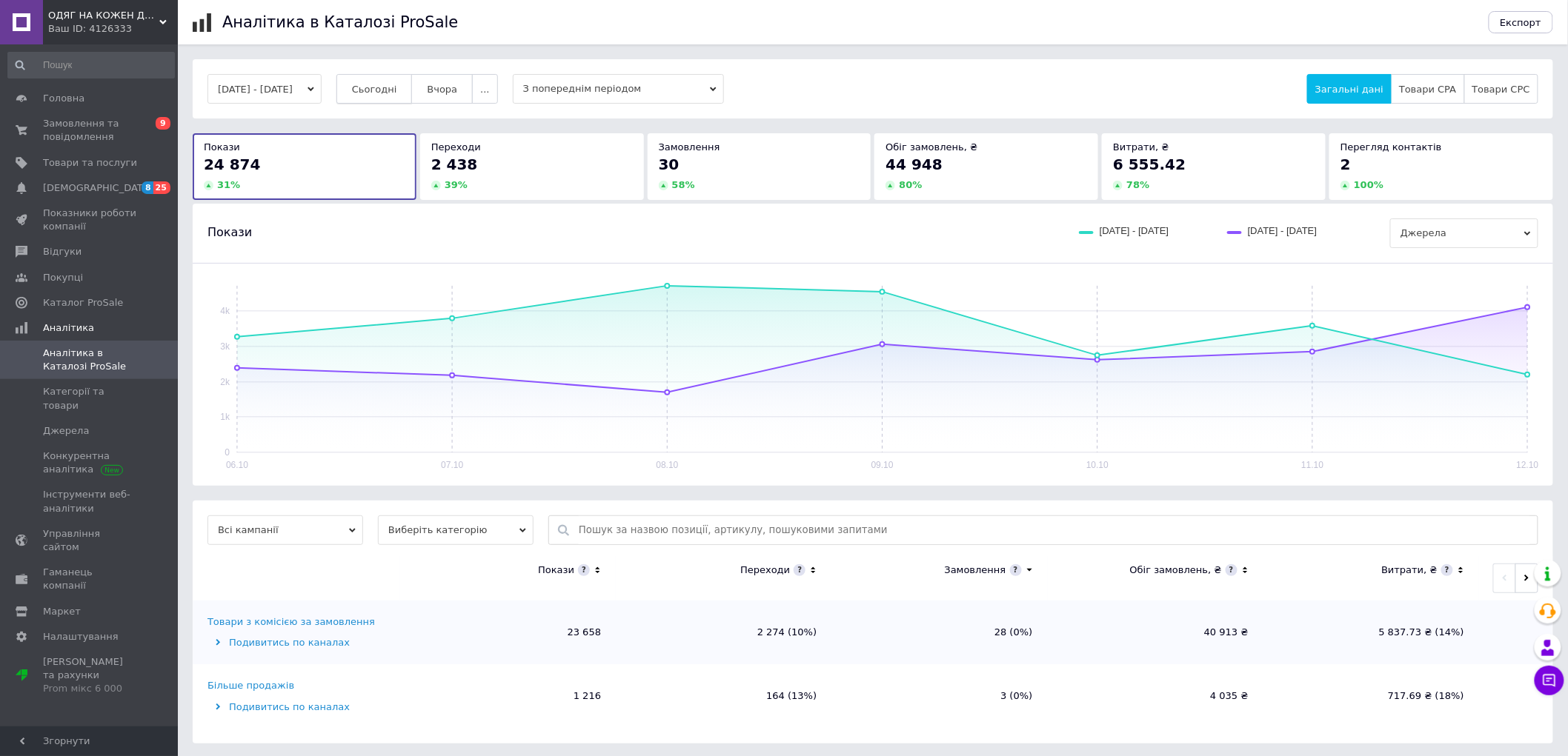
click at [387, 95] on span "Сьогодні" at bounding box center [374, 89] width 45 height 11
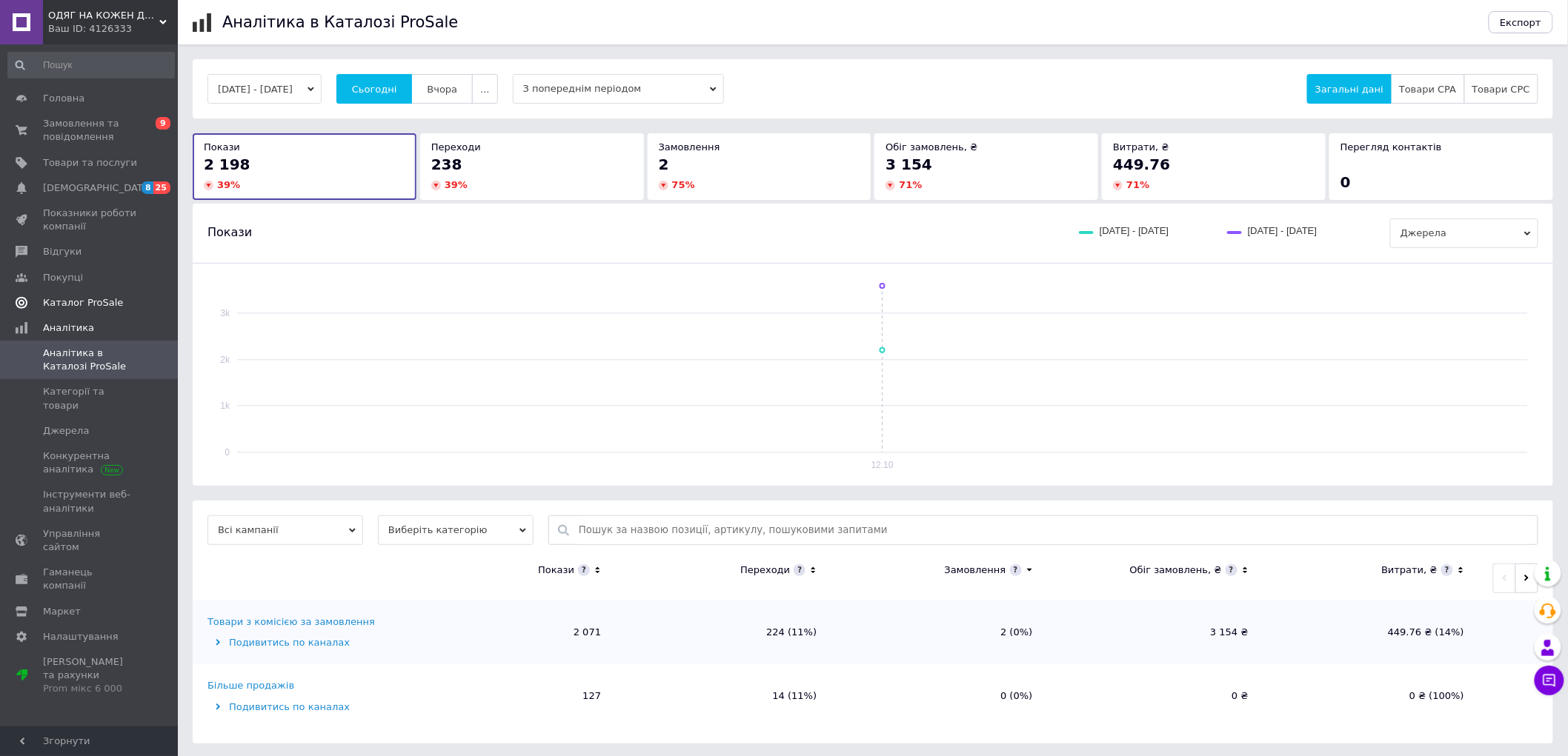
click at [76, 301] on span "Каталог ProSale" at bounding box center [83, 303] width 80 height 14
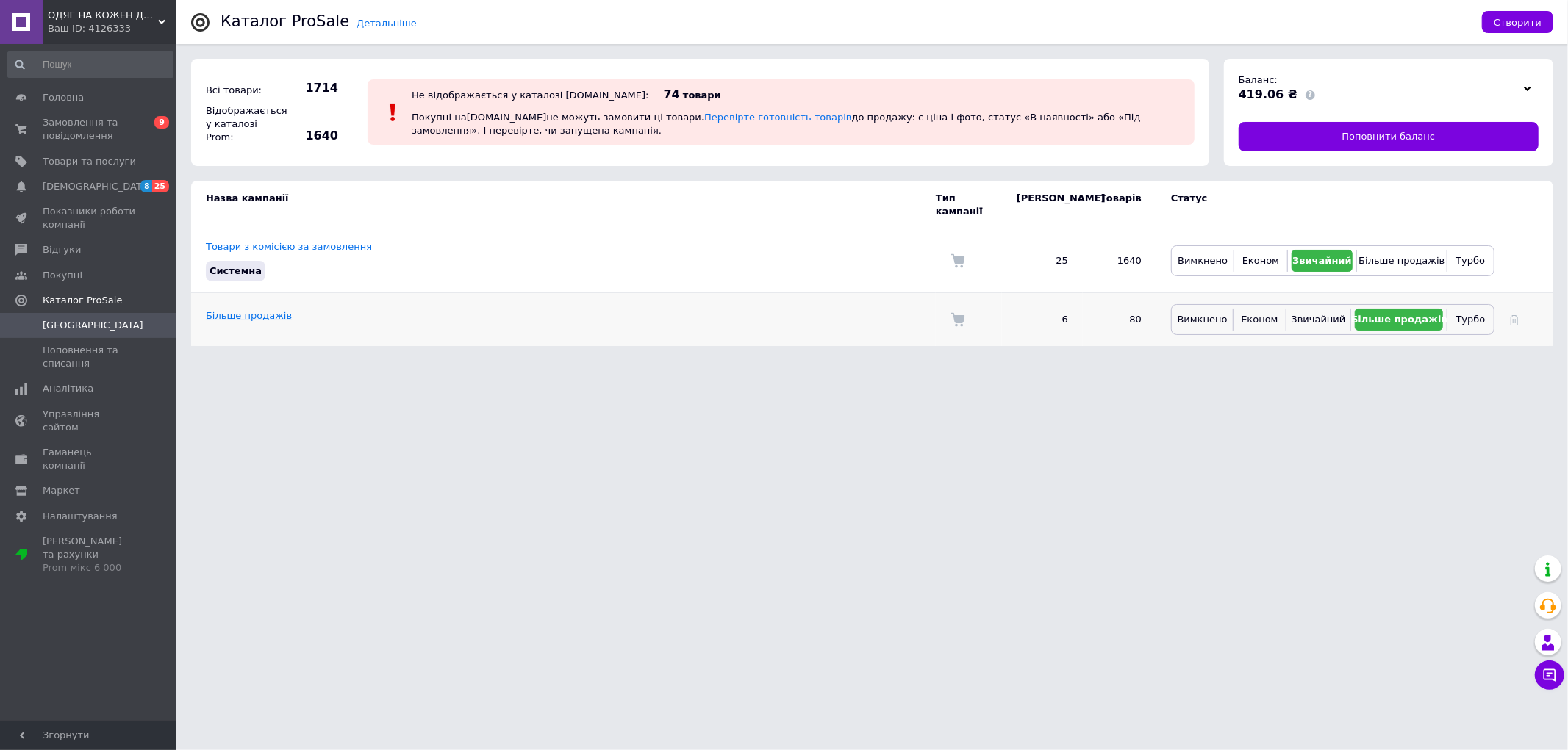
click at [232, 310] on link "Більше продажів" at bounding box center [248, 315] width 86 height 11
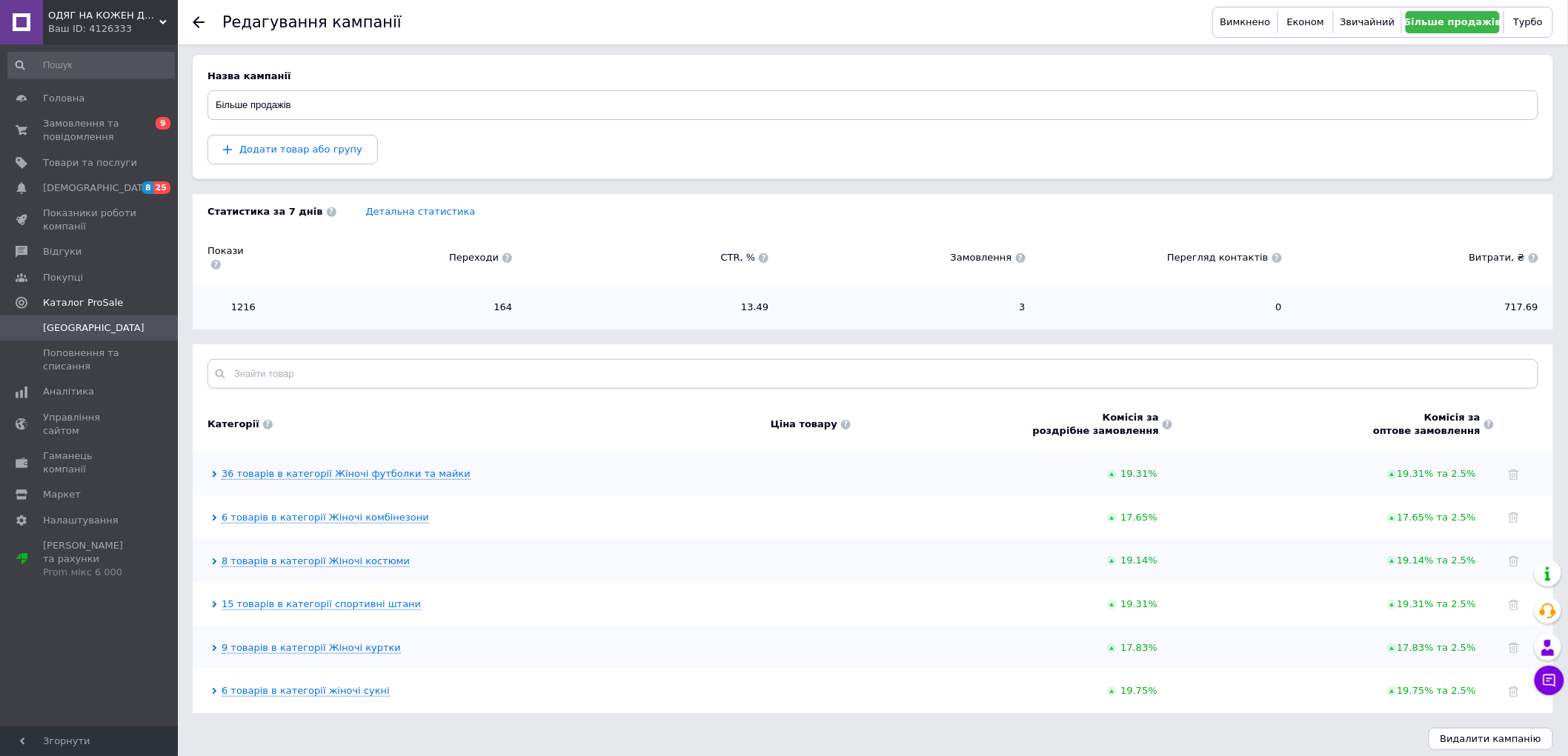
scroll to position [130, 0]
click at [263, 466] on link "36 товарів в категорії Жіночі футболки та майки" at bounding box center [346, 472] width 249 height 12
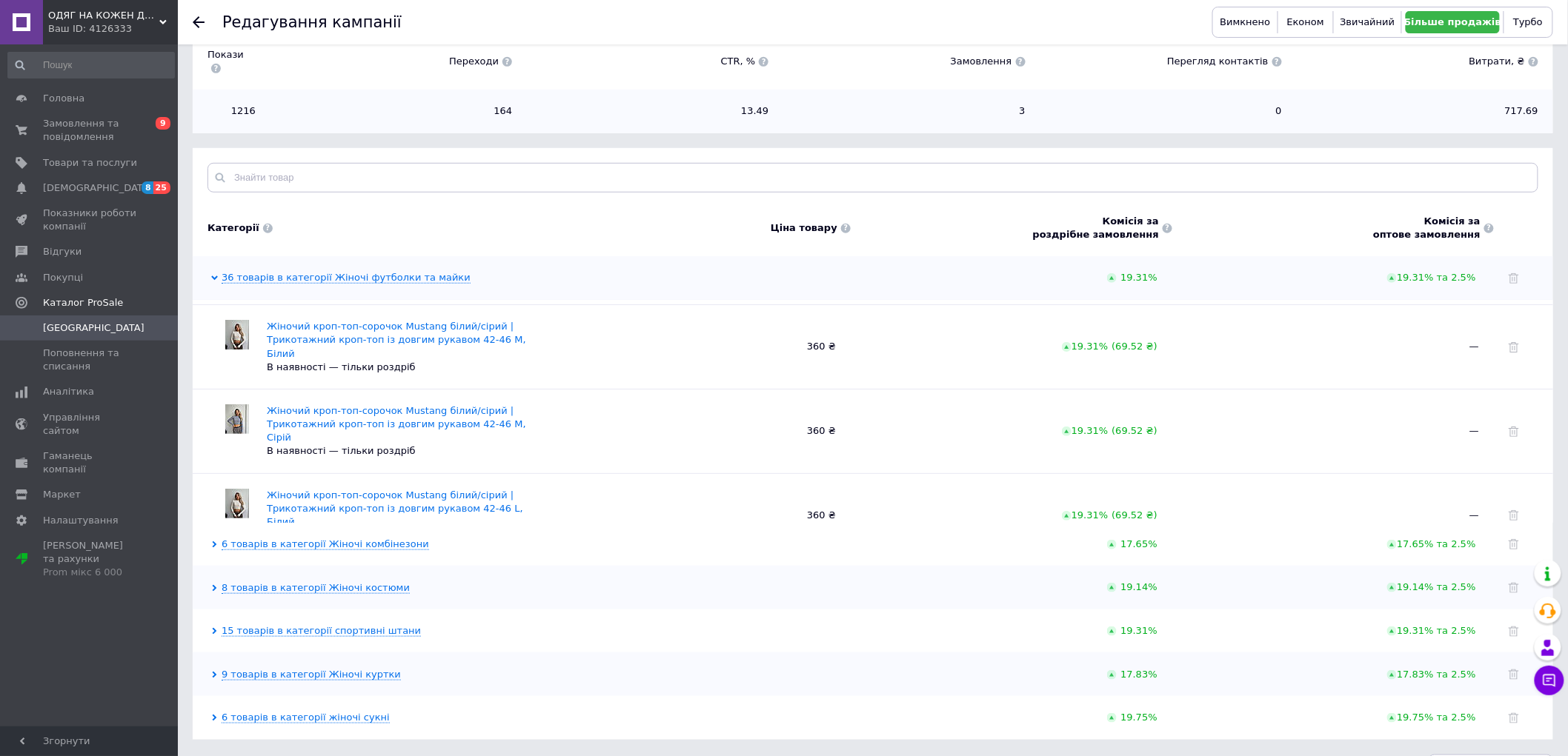
scroll to position [352, 0]
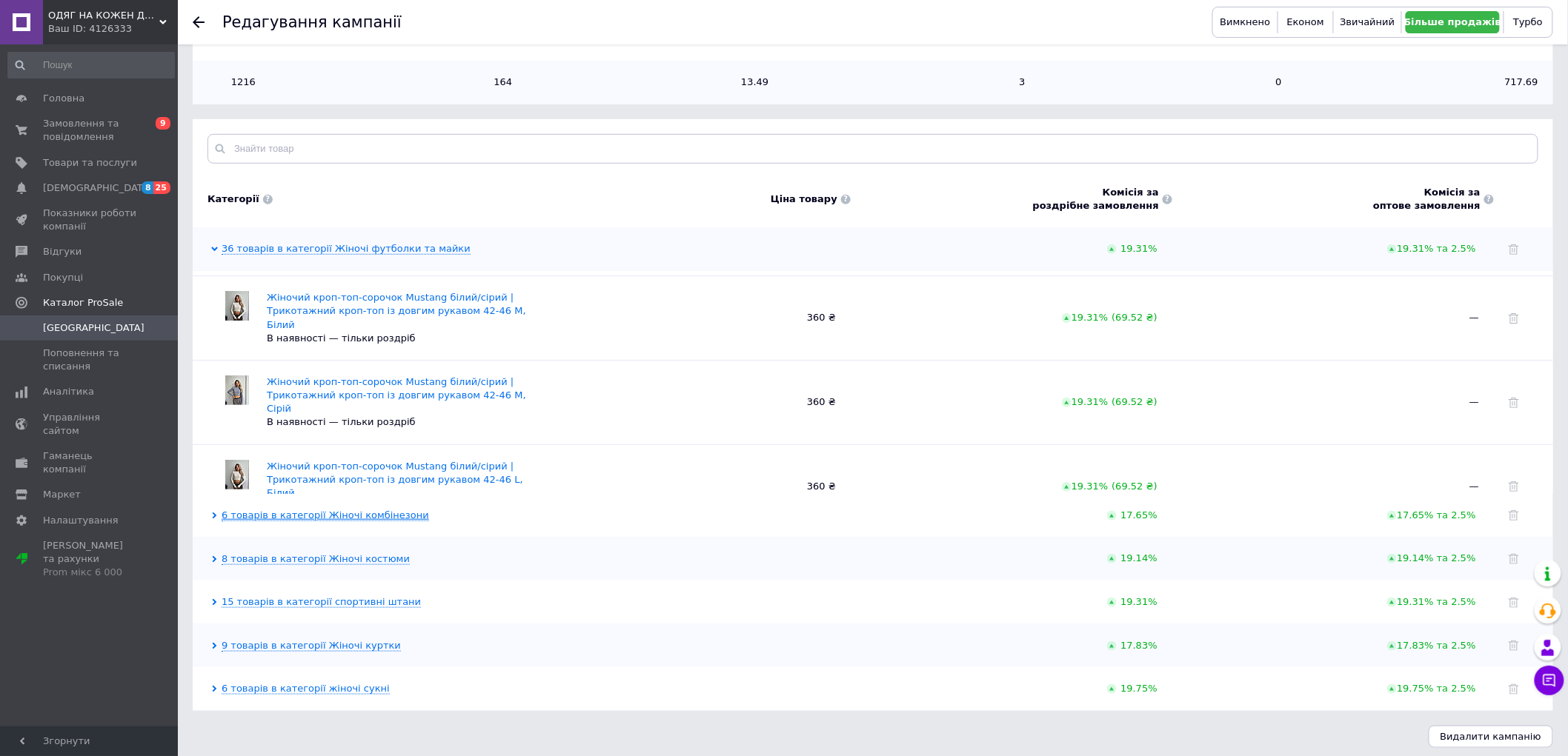
click at [260, 509] on link "6 товарів в категорії Жіночі комбінезони" at bounding box center [325, 515] width 207 height 12
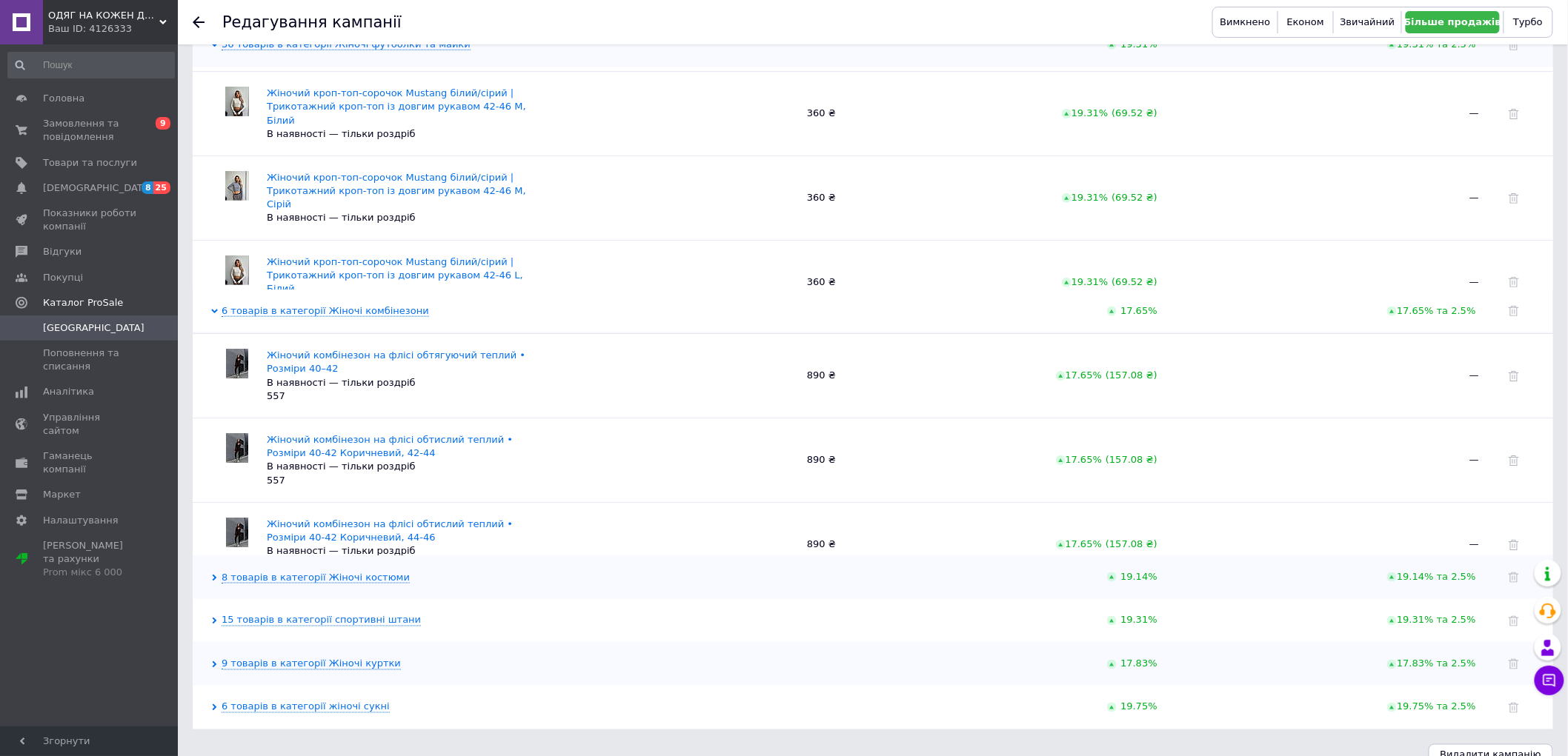
scroll to position [575, 0]
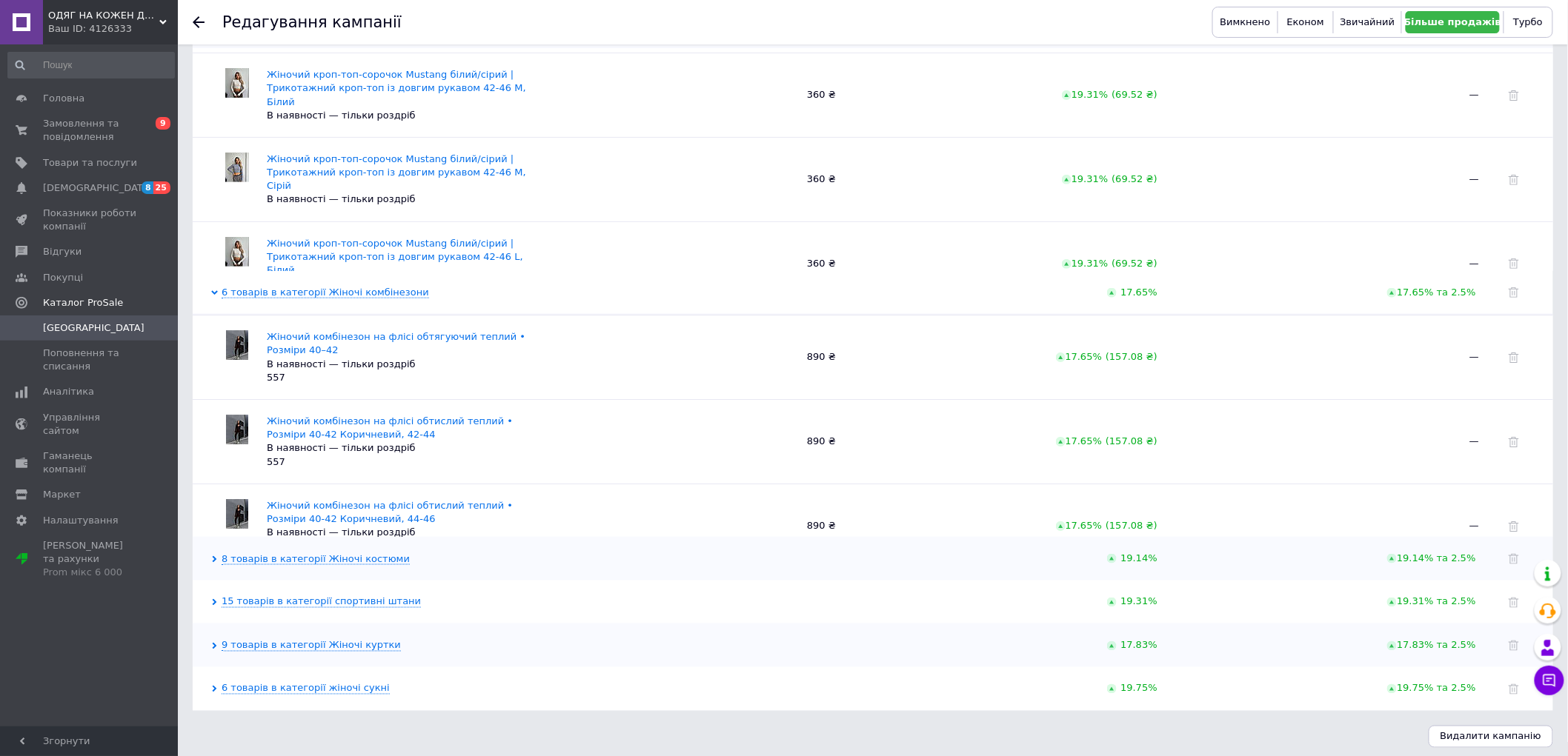
click at [212, 602] on div "15 товарів в категорії спортивні штани 19.31% 19.31% та 2.5%" at bounding box center [873, 602] width 1360 height 43
click at [276, 696] on div "6 товарів в категорії жіночі сукні 19.75% 19.75% та 2.5%" at bounding box center [873, 688] width 1360 height 43
click at [284, 683] on link "6 товарів в категорії жіночі сукні" at bounding box center [306, 689] width 168 height 12
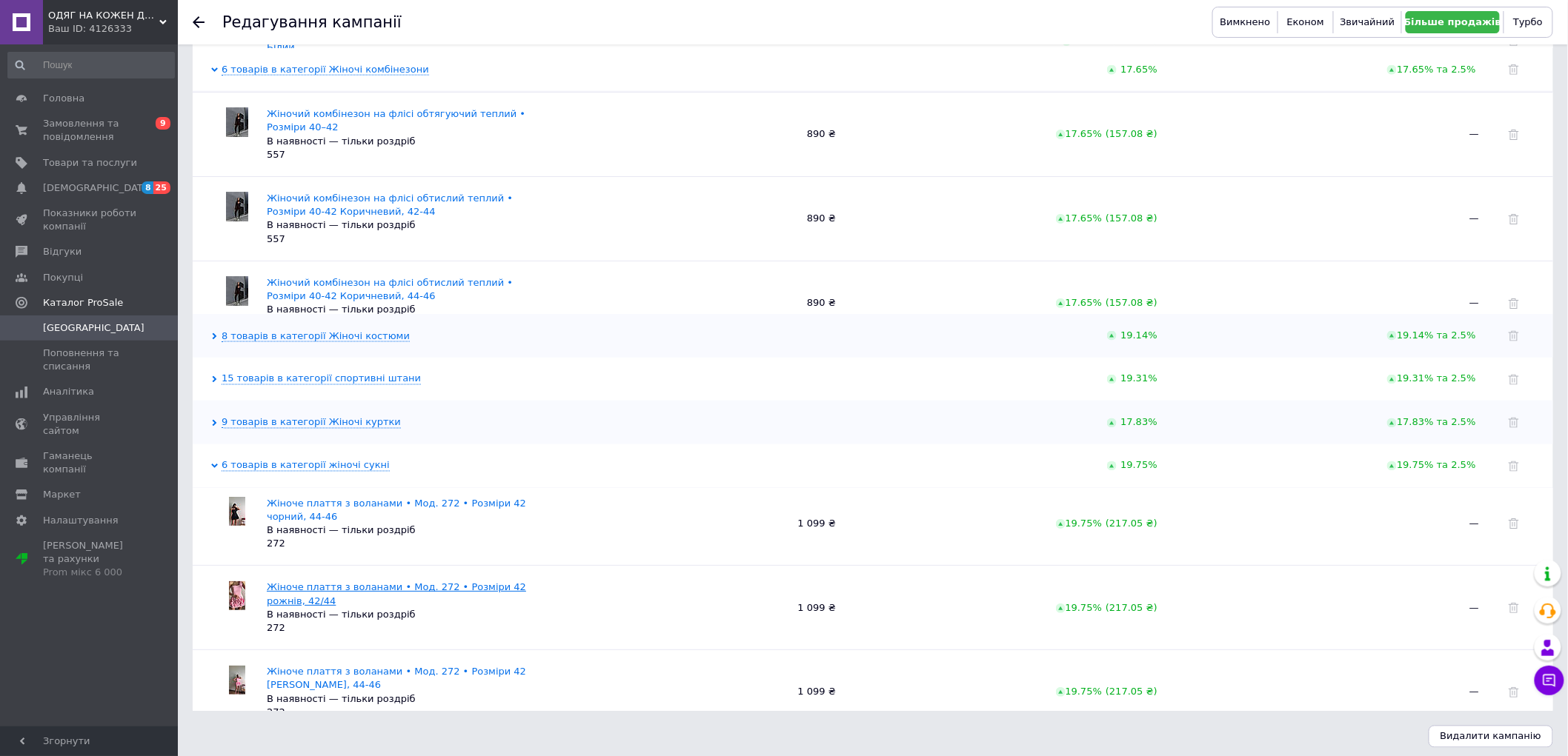
scroll to position [271, 0]
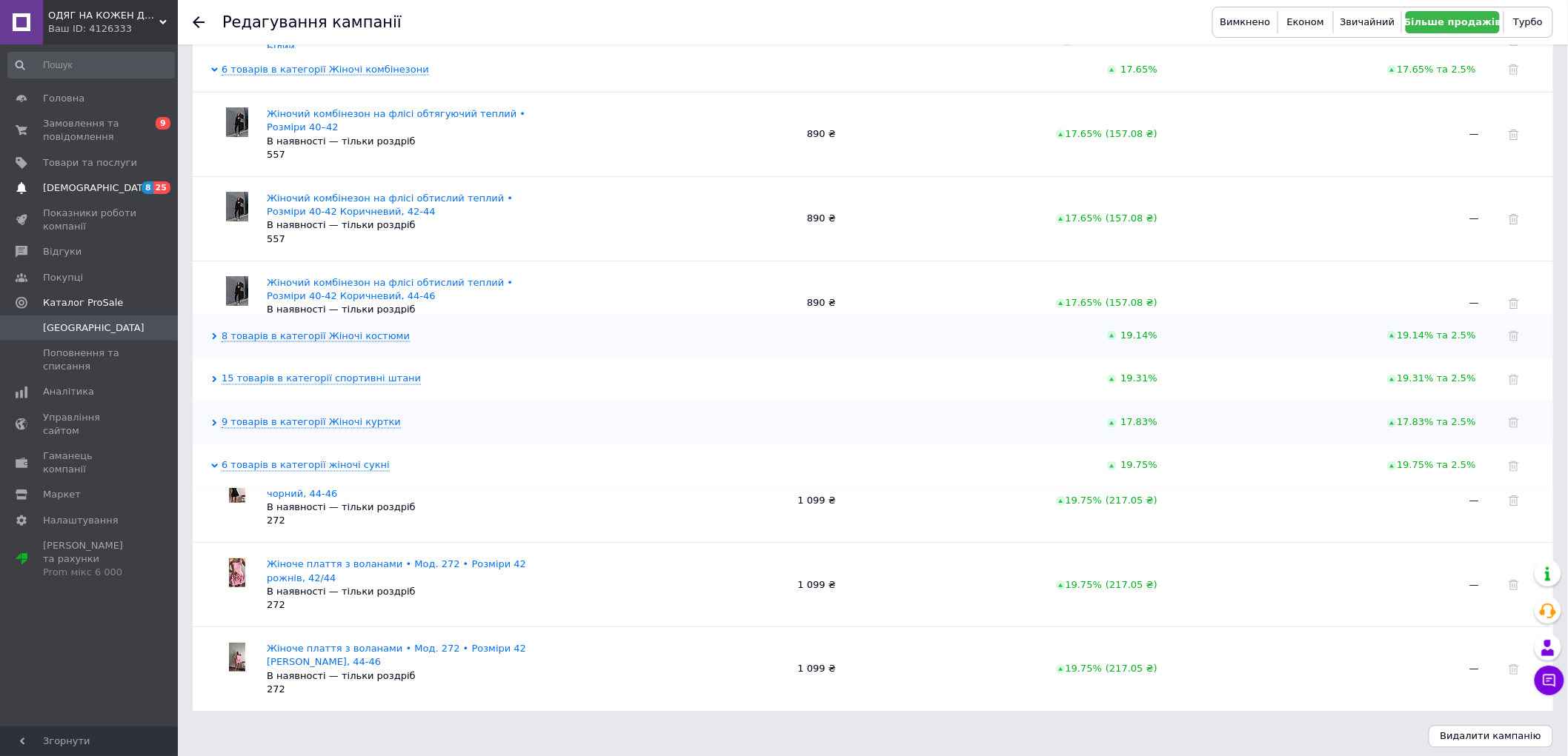
click at [53, 180] on link "[DEMOGRAPHIC_DATA] 8 25" at bounding box center [91, 188] width 183 height 25
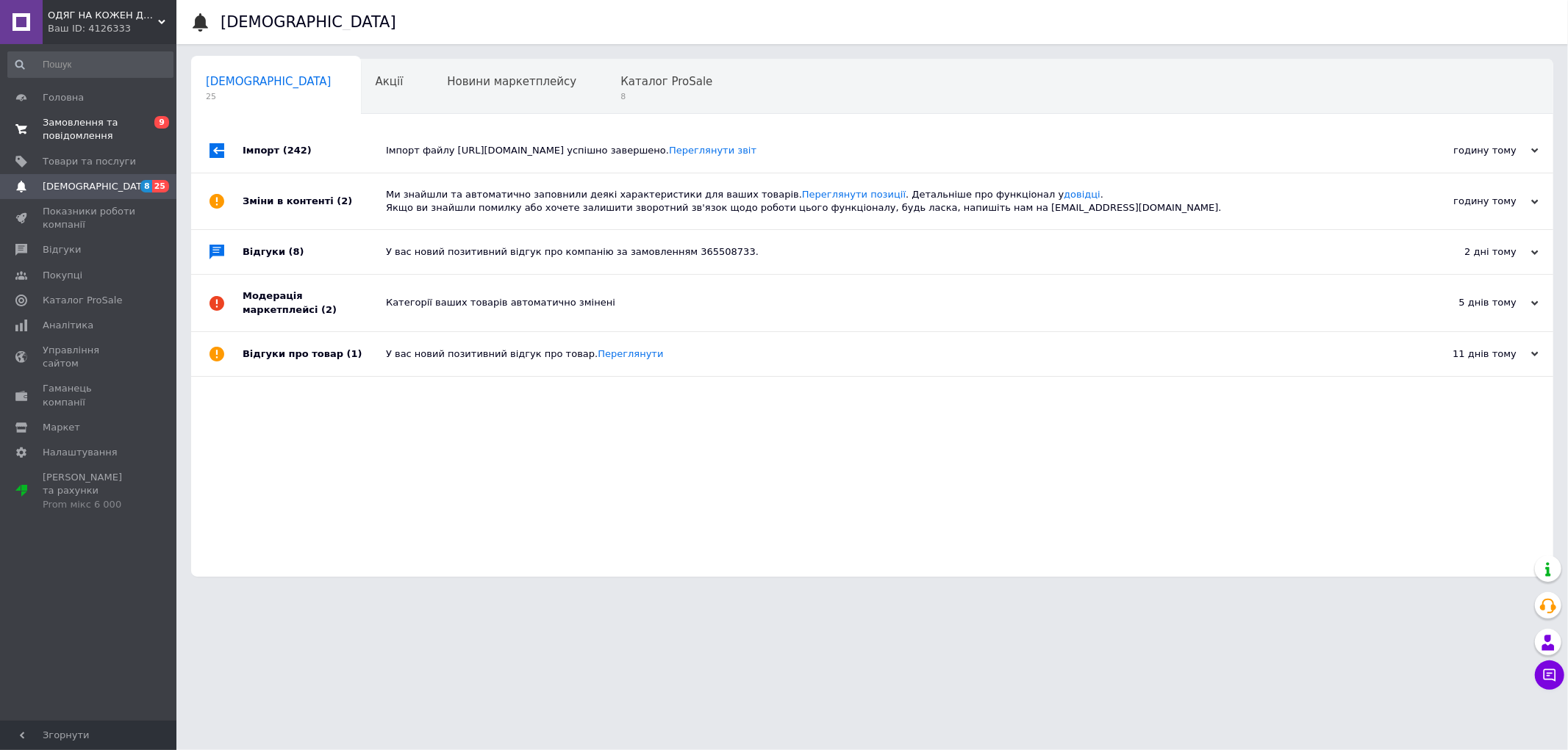
click at [152, 120] on span "0 9" at bounding box center [156, 129] width 40 height 26
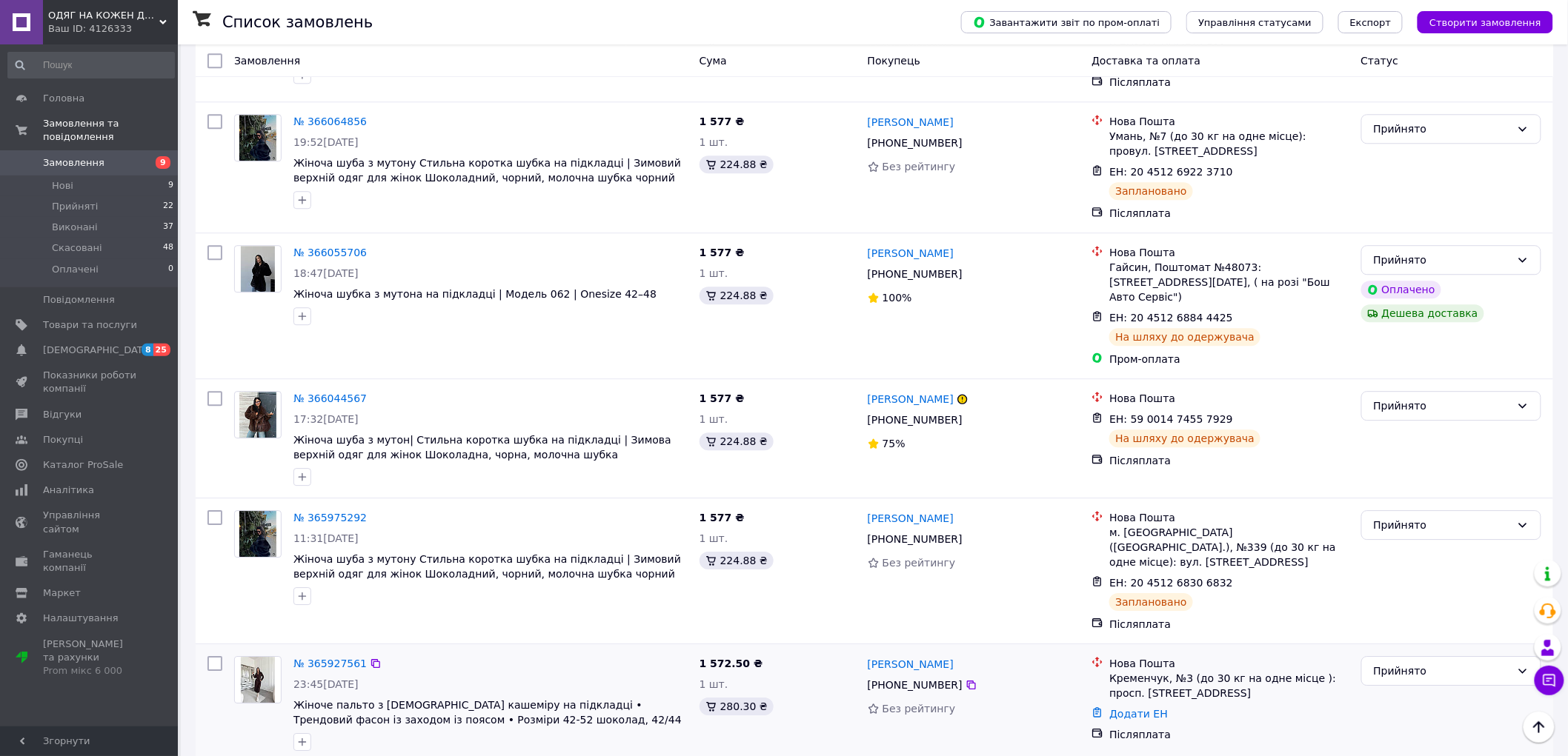
scroll to position [1921, 0]
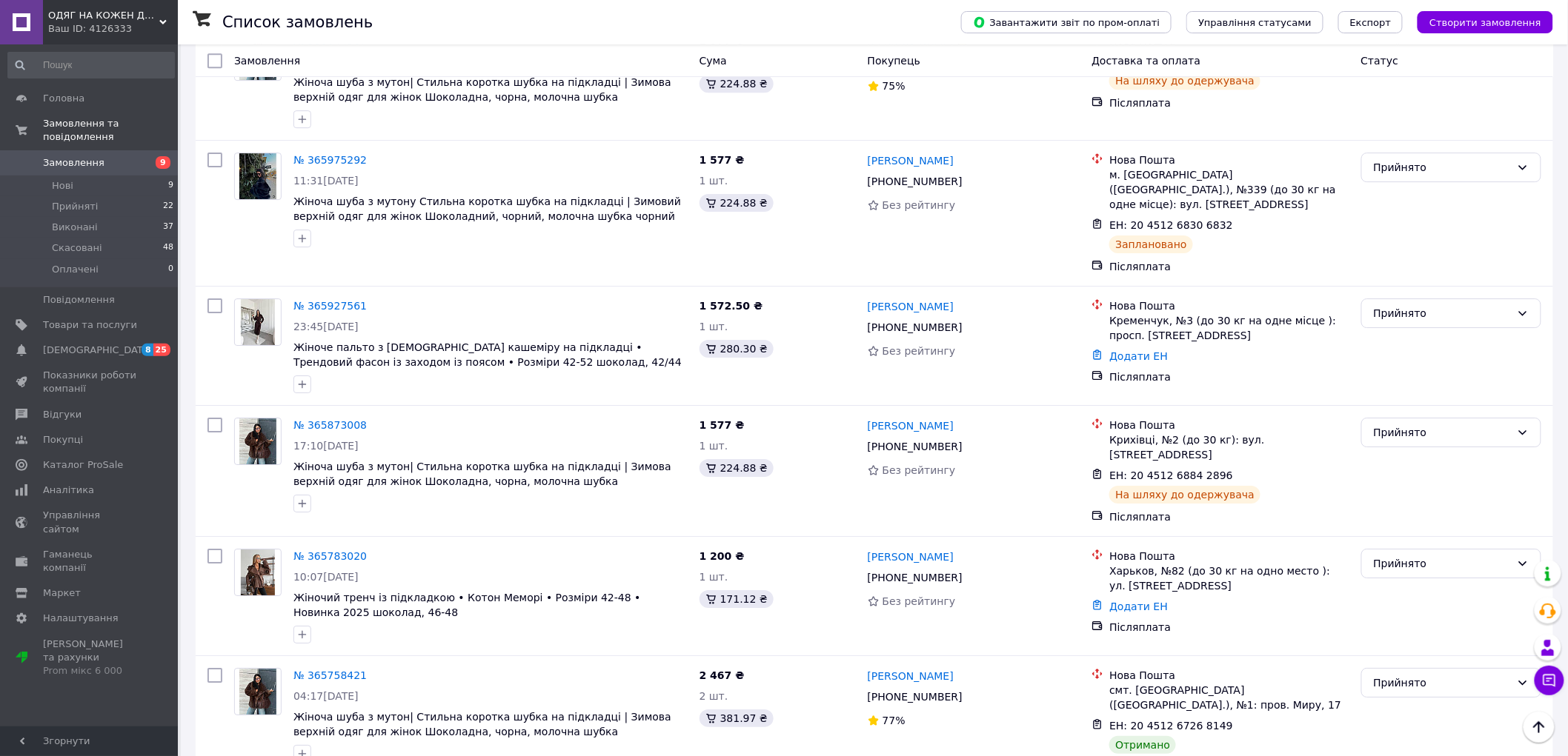
drag, startPoint x: 868, startPoint y: 357, endPoint x: 1561, endPoint y: 254, distance: 700.6
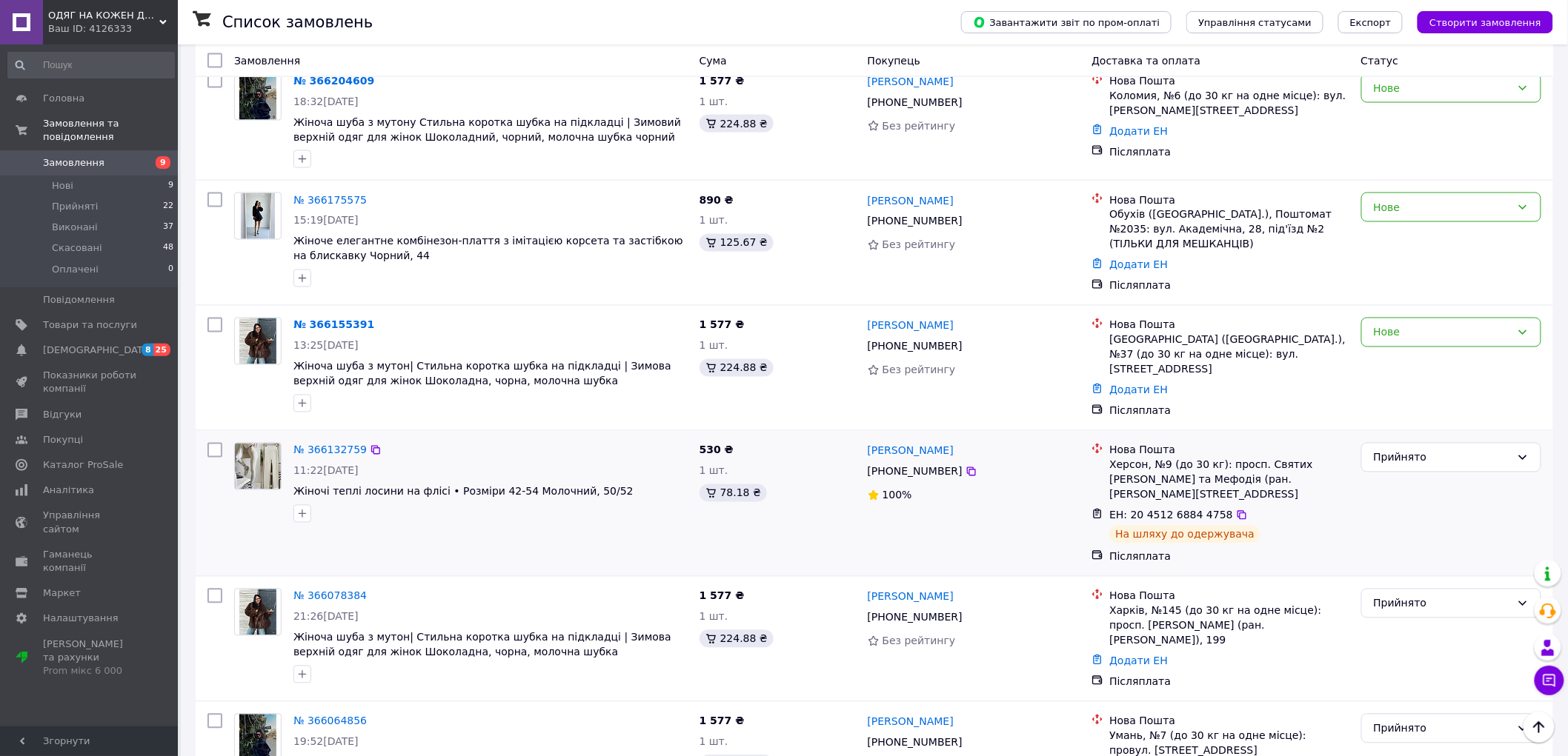
scroll to position [934, 0]
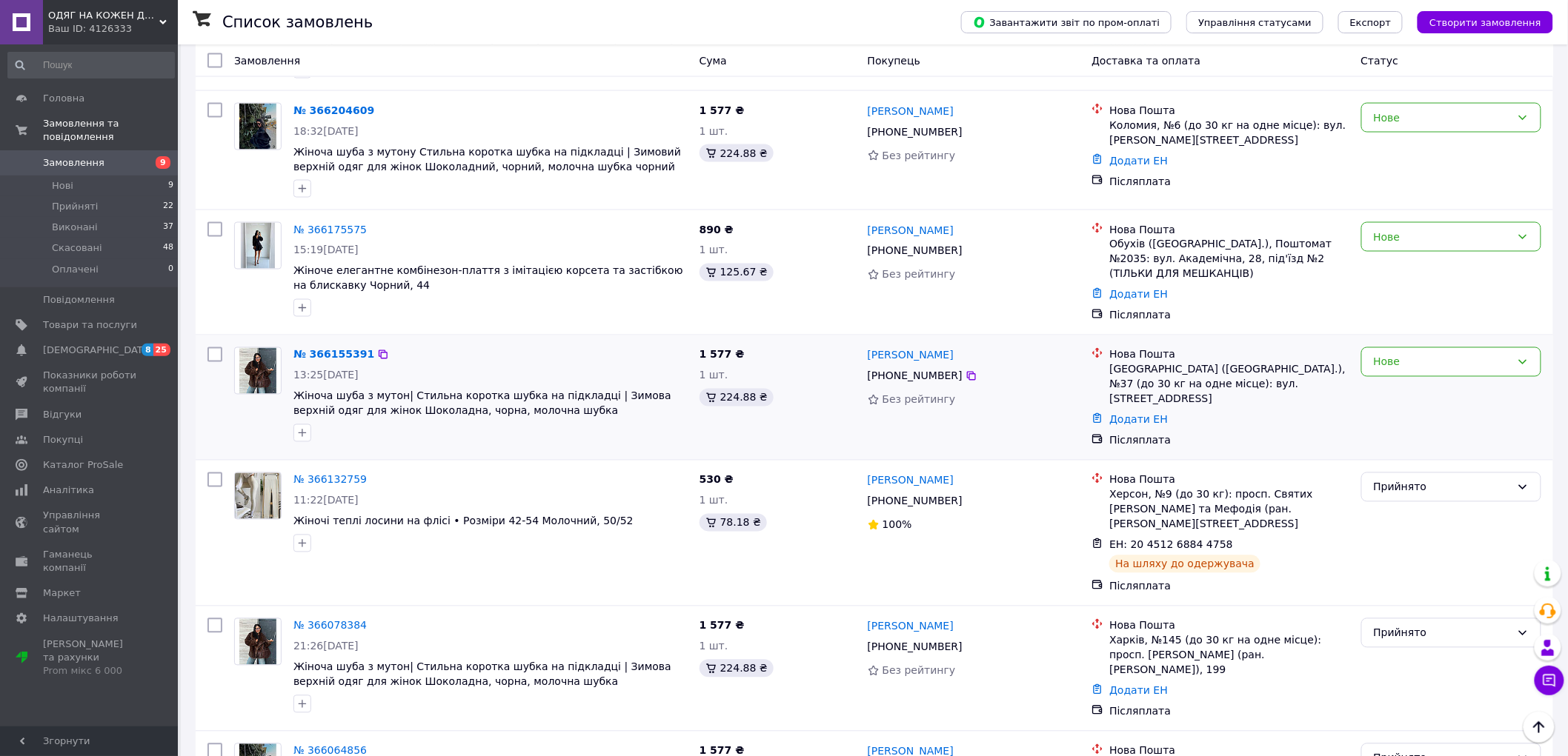
click at [1419, 346] on div "Нове" at bounding box center [1451, 397] width 192 height 113
click at [1419, 354] on div "Нове" at bounding box center [1442, 361] width 137 height 16
click at [1409, 358] on li "Прийнято" at bounding box center [1451, 359] width 179 height 26
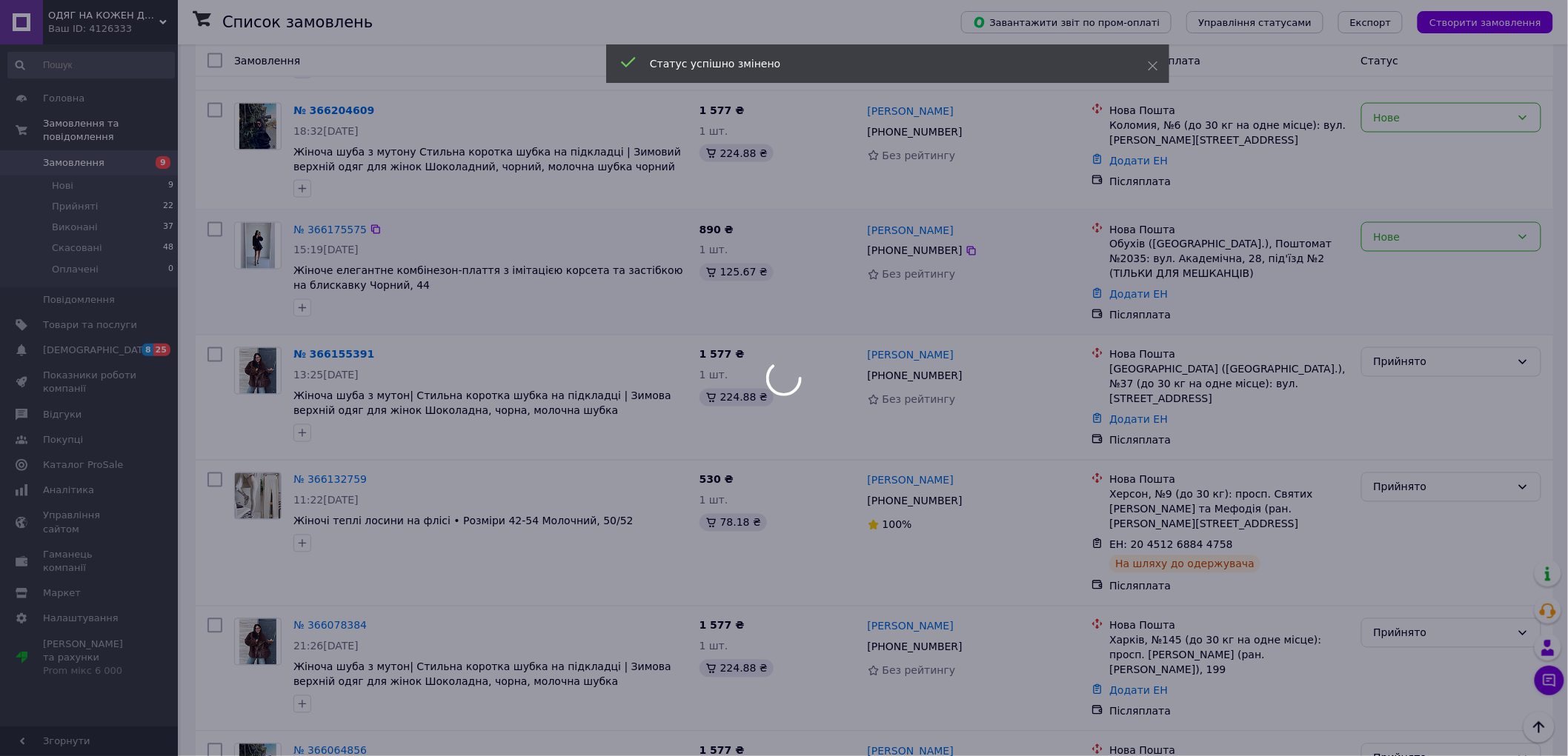
click at [1409, 229] on div "Нове" at bounding box center [1442, 237] width 137 height 16
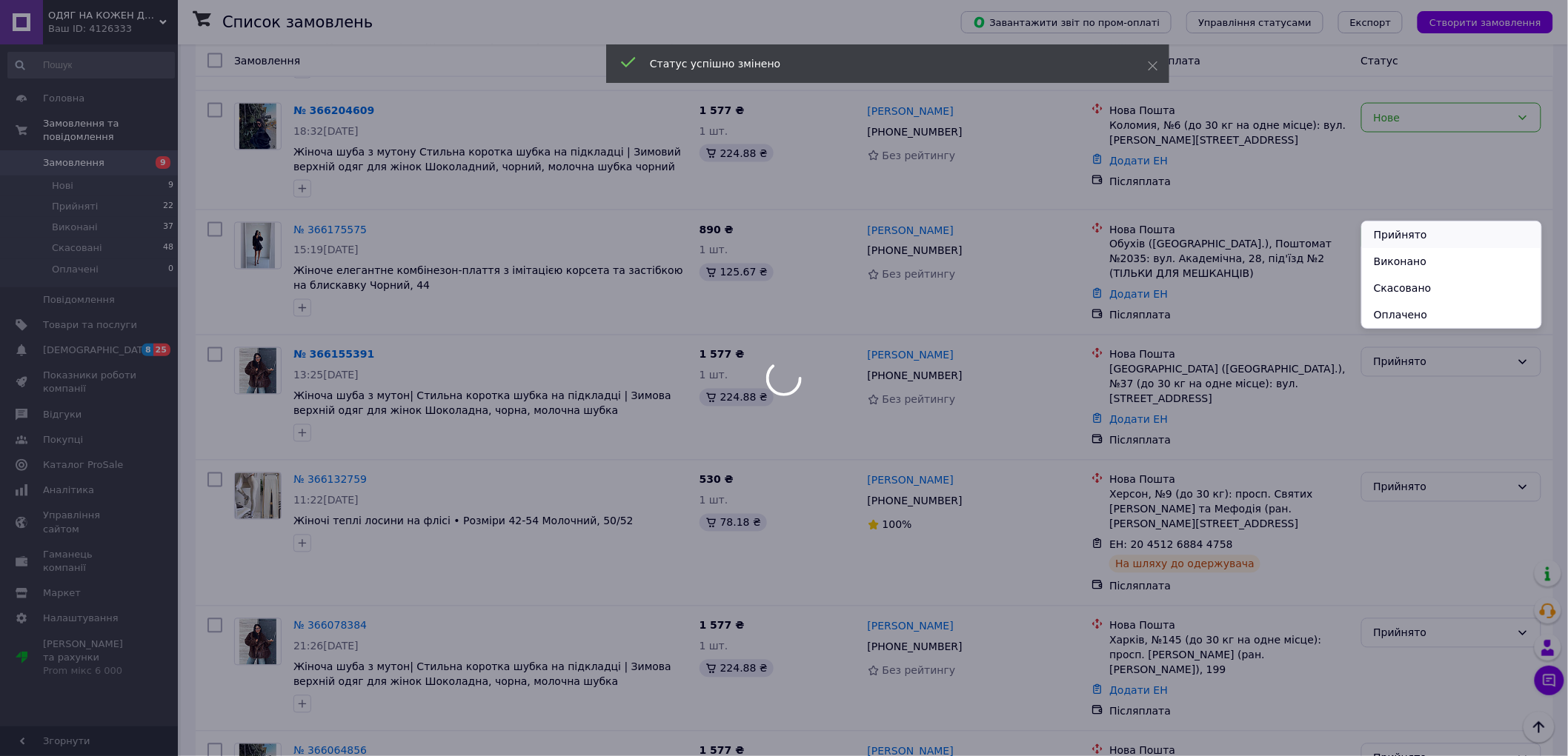
click at [1419, 241] on li "Прийнято" at bounding box center [1451, 234] width 179 height 26
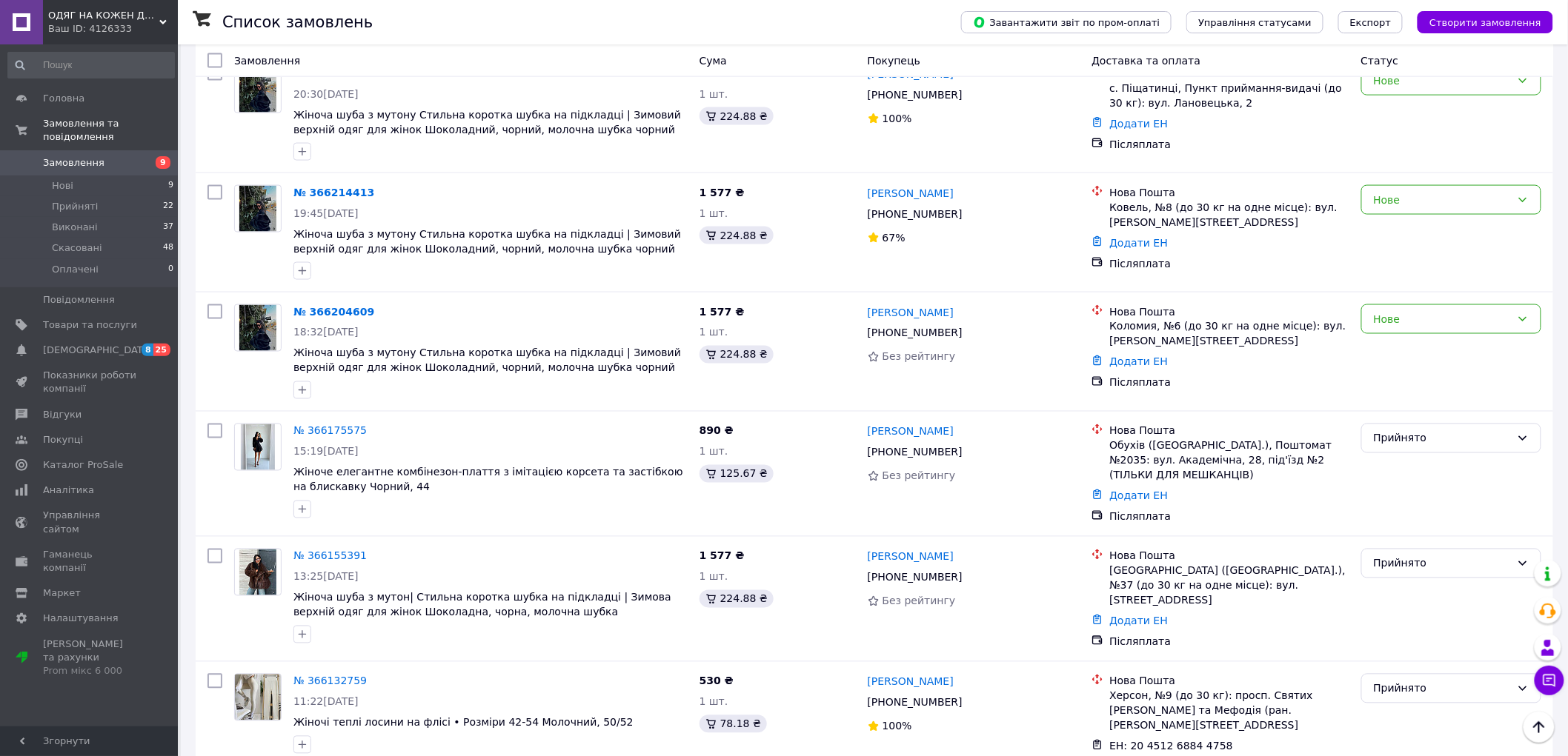
scroll to position [823, 0]
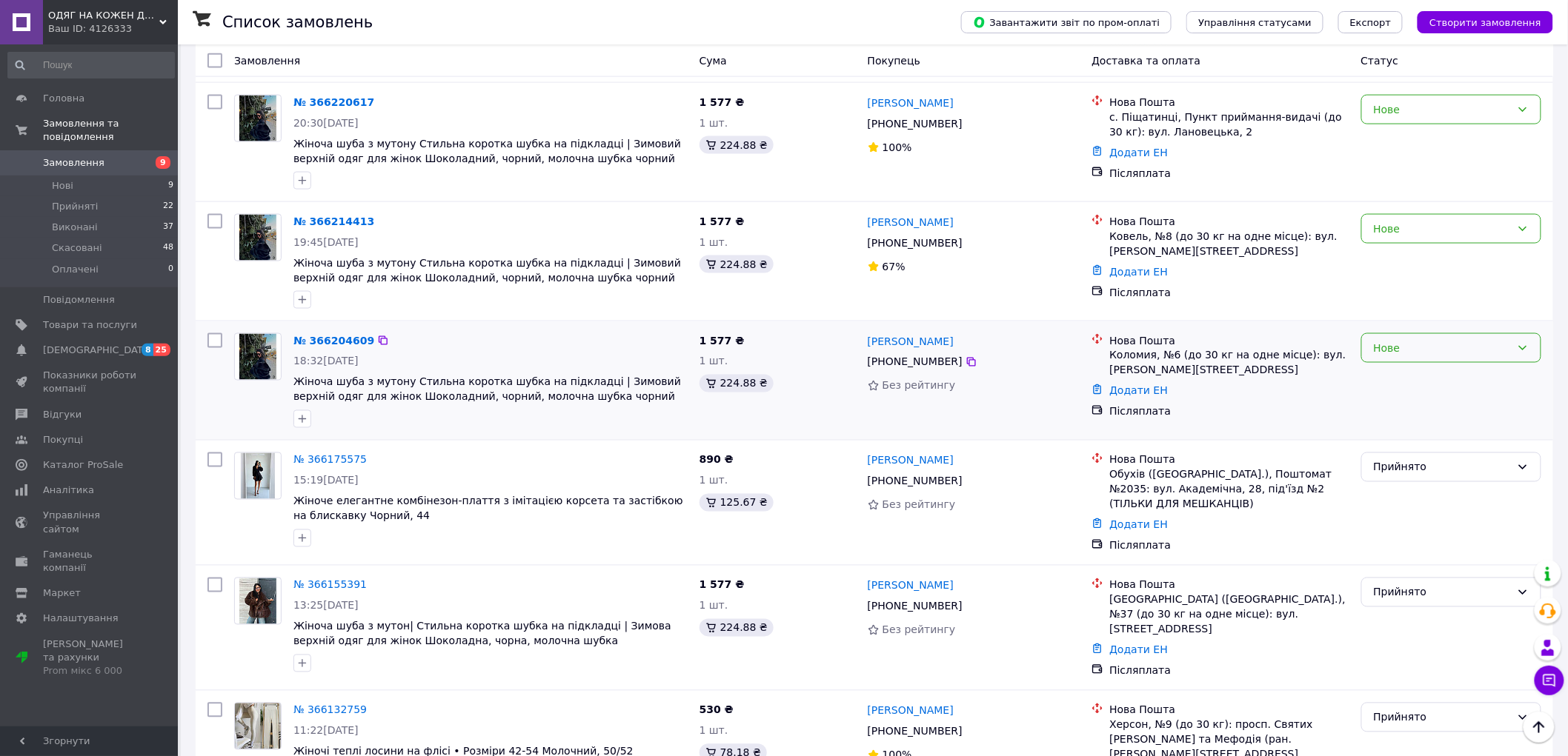
click at [1455, 340] on div "Нове" at bounding box center [1442, 348] width 137 height 16
click at [1410, 344] on li "Прийнято" at bounding box center [1451, 345] width 179 height 26
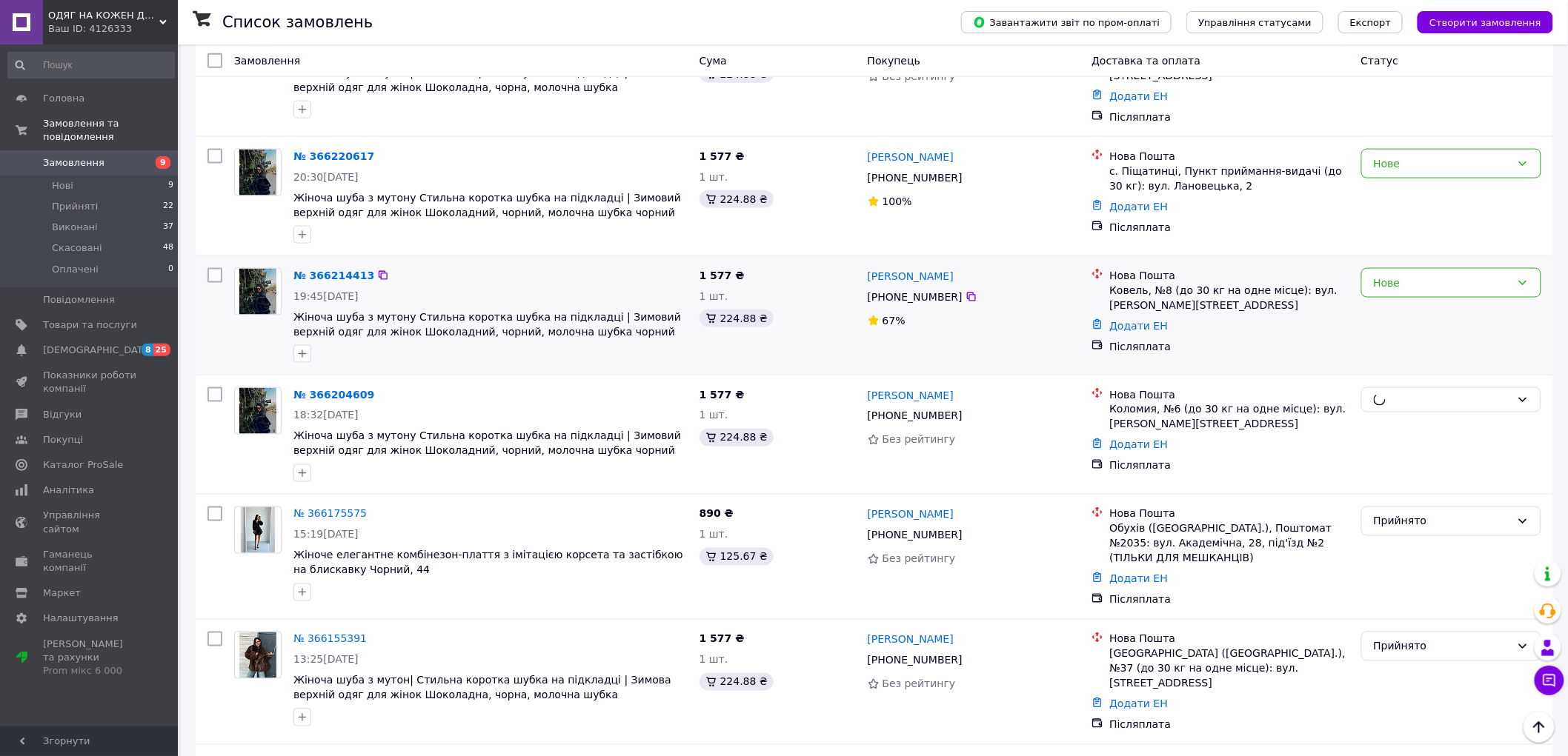
scroll to position [741, 0]
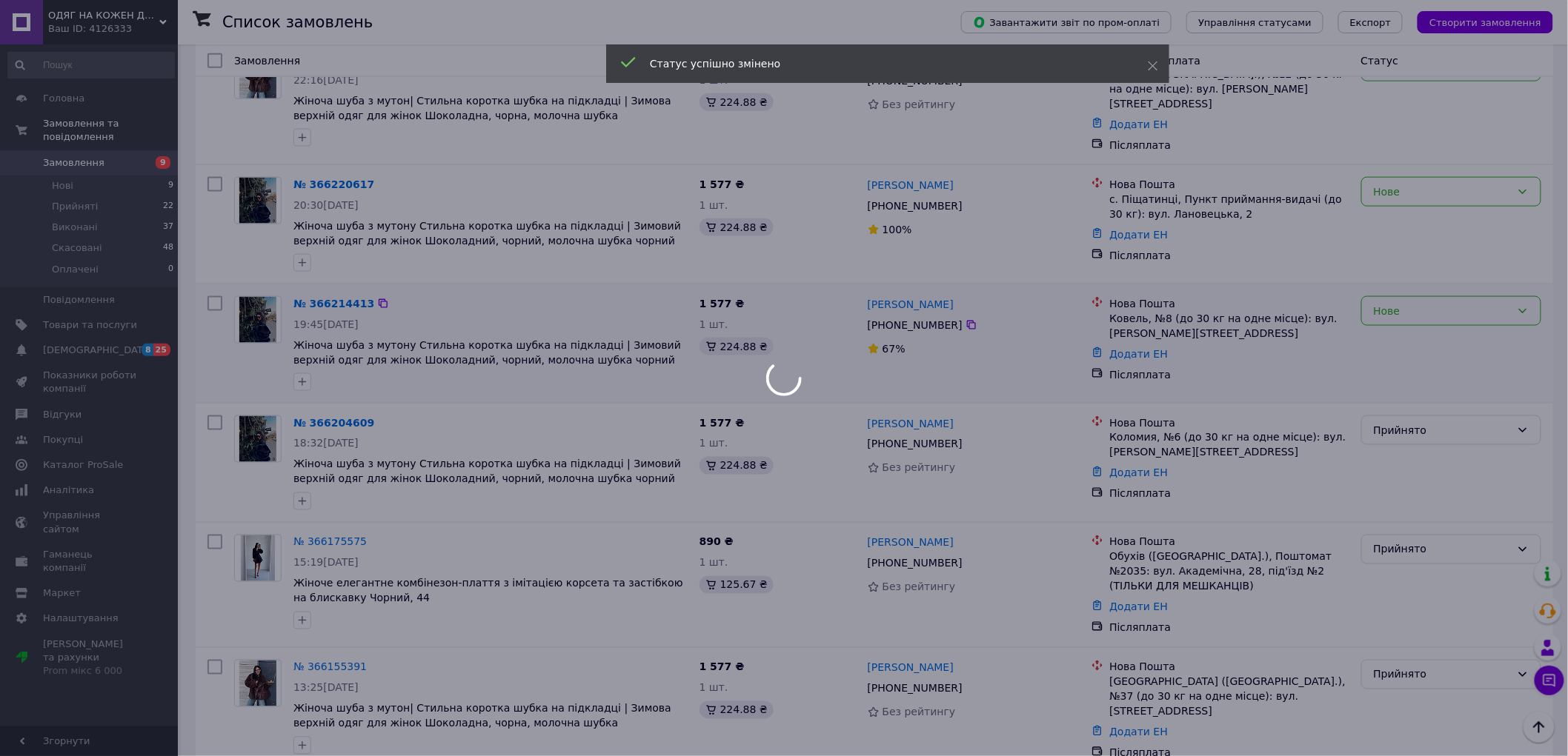
click at [1412, 296] on div "Нове" at bounding box center [1451, 311] width 180 height 30
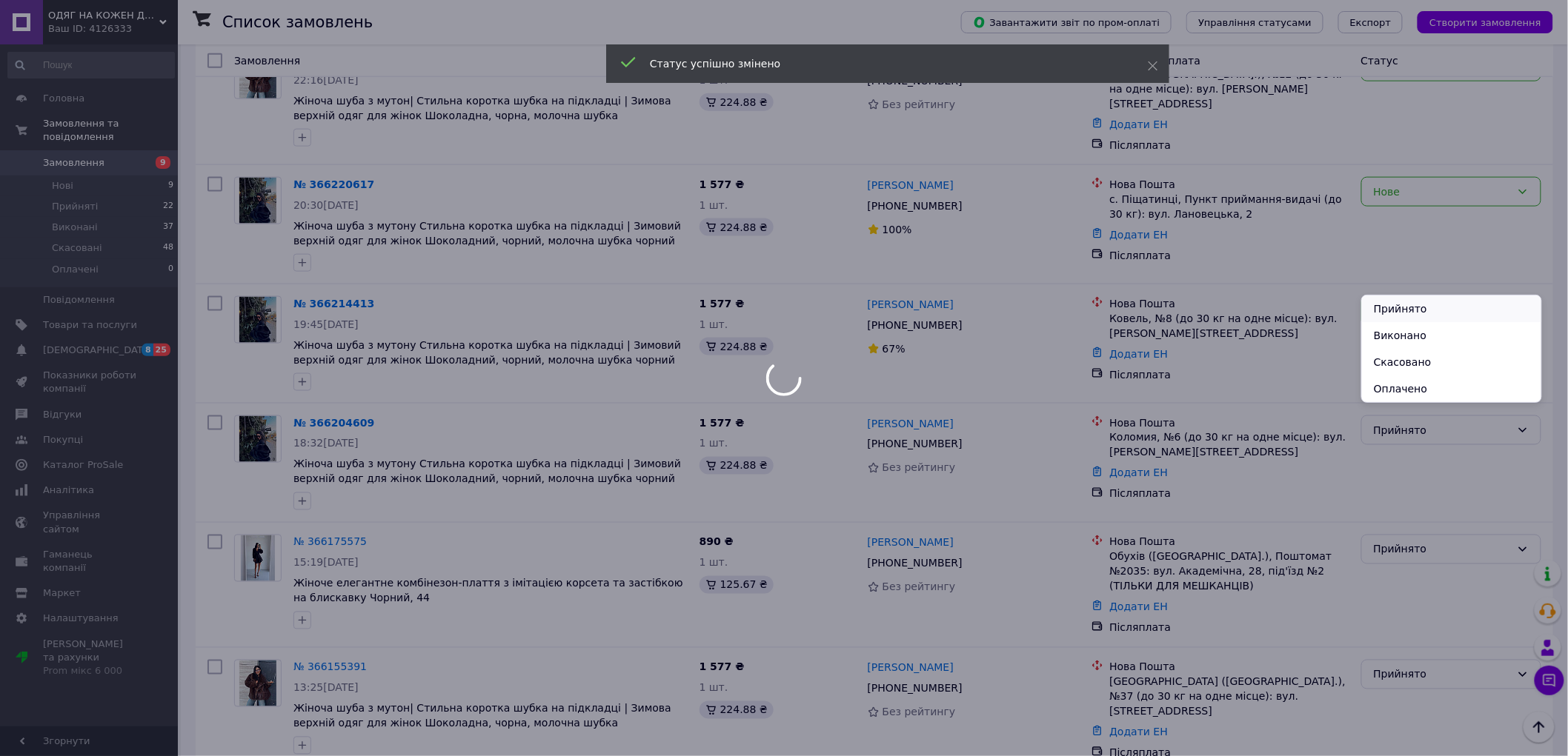
click at [1408, 307] on li "Прийнято" at bounding box center [1451, 308] width 179 height 26
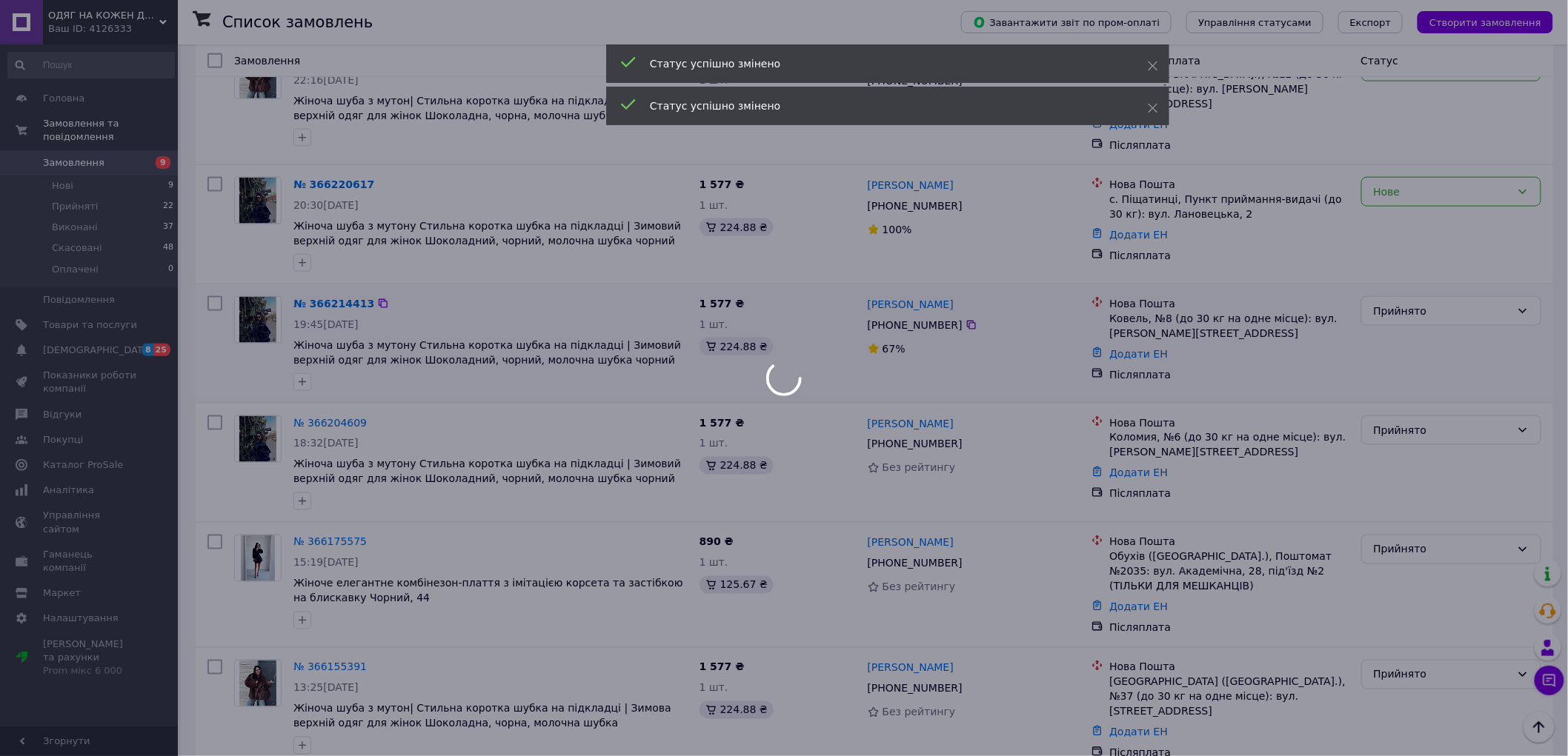
scroll to position [575, 0]
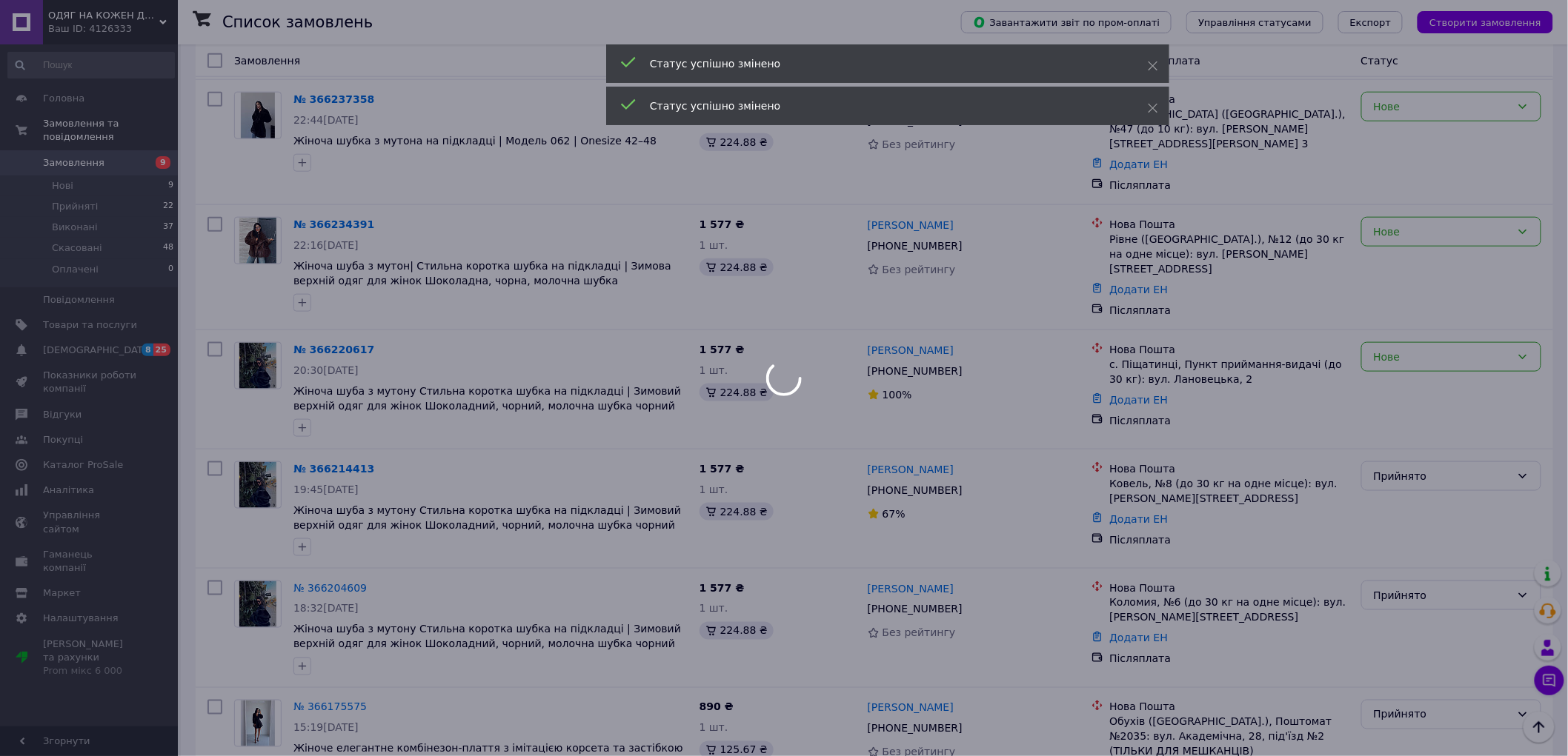
click at [1402, 317] on div at bounding box center [784, 378] width 1568 height 756
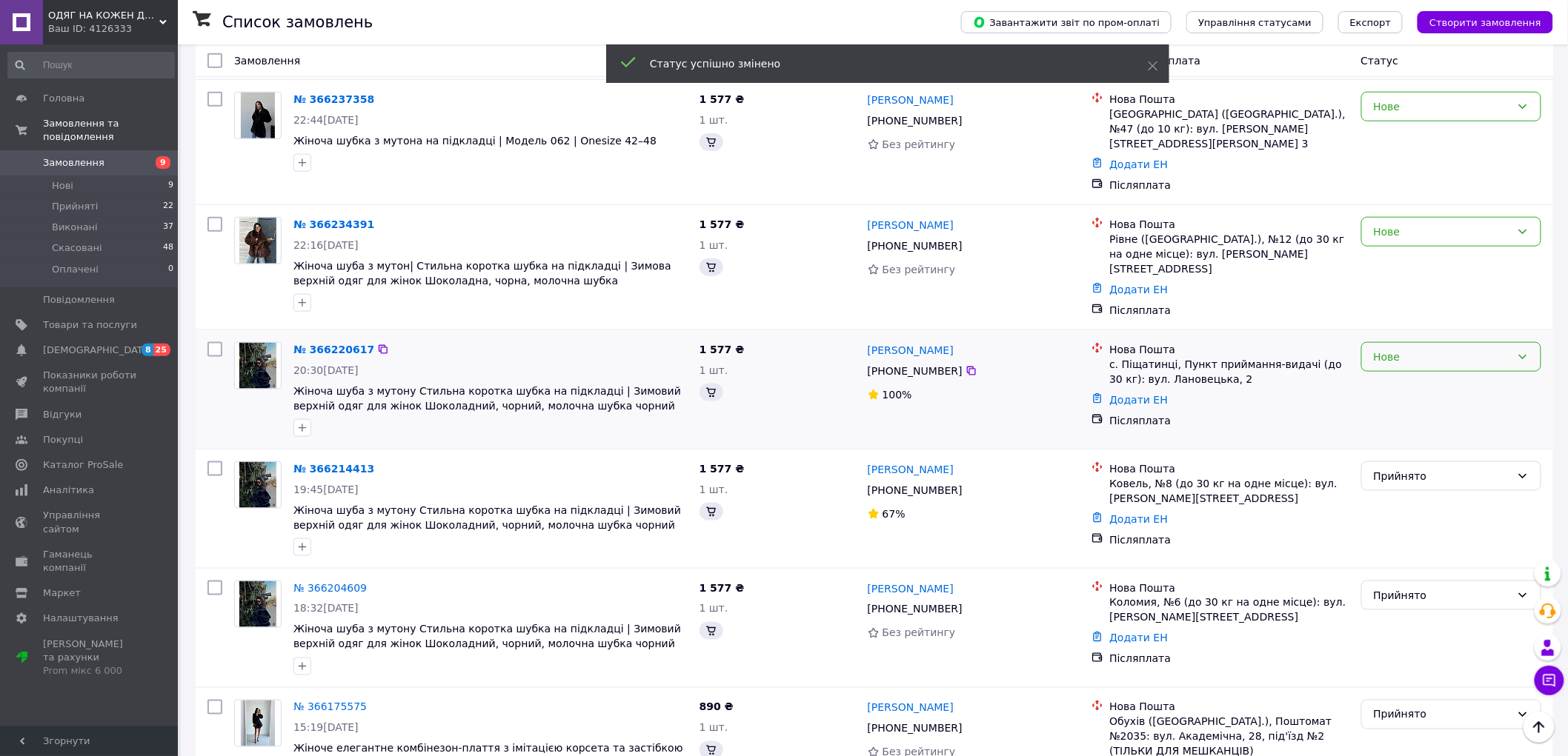
click at [1403, 349] on div "Нове" at bounding box center [1442, 356] width 137 height 16
click at [1401, 349] on li "Прийнято" at bounding box center [1451, 353] width 179 height 26
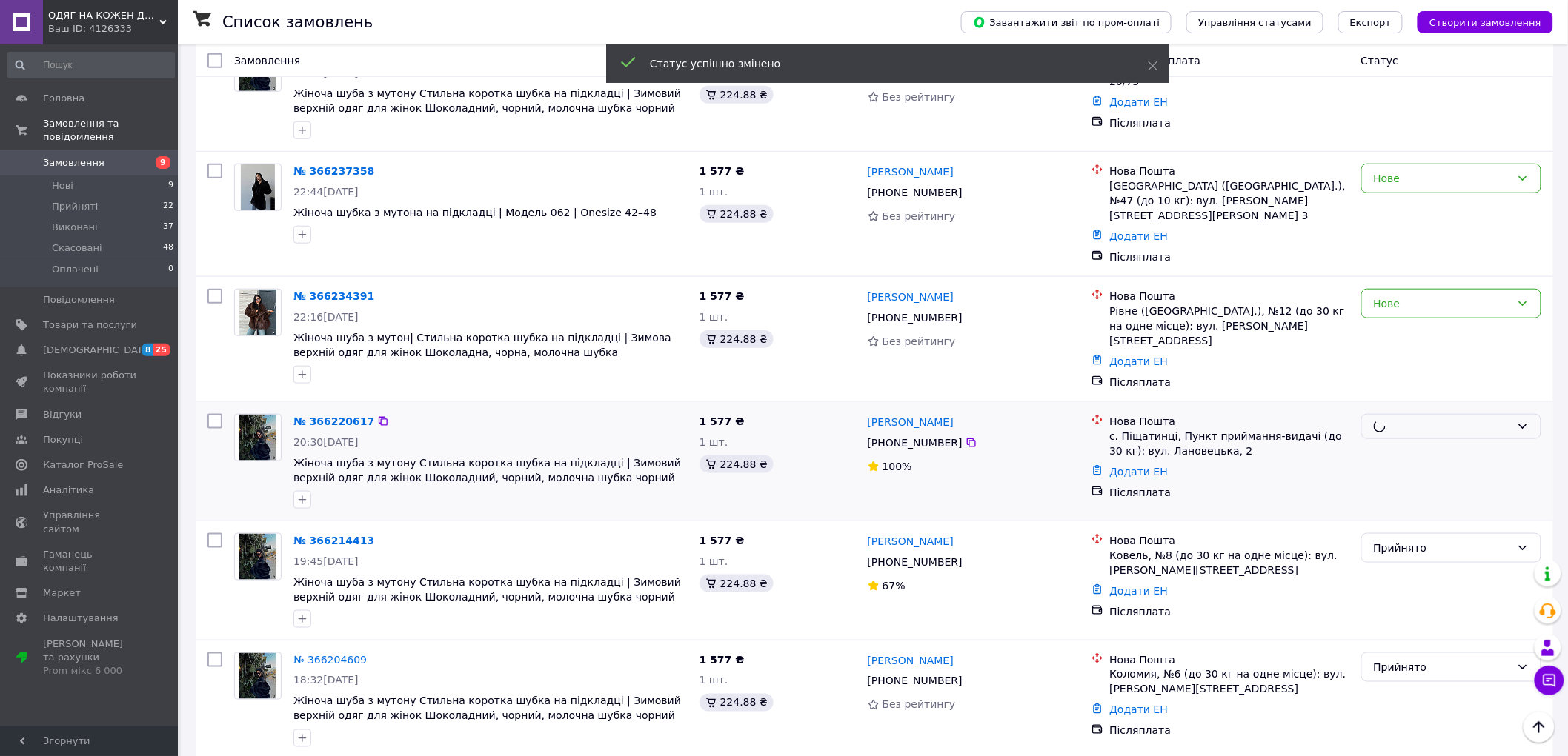
scroll to position [411, 0]
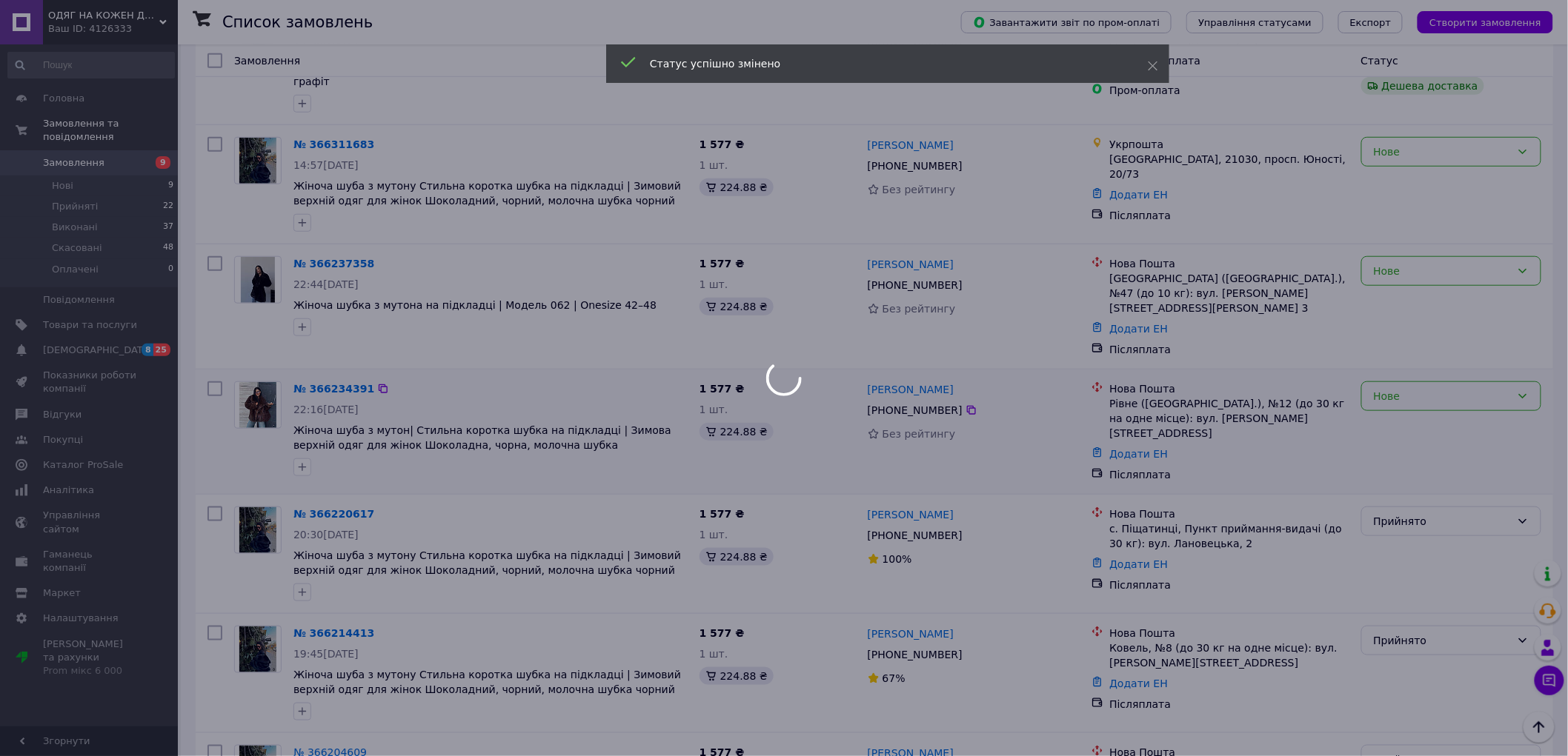
click at [1397, 371] on div at bounding box center [784, 378] width 1568 height 756
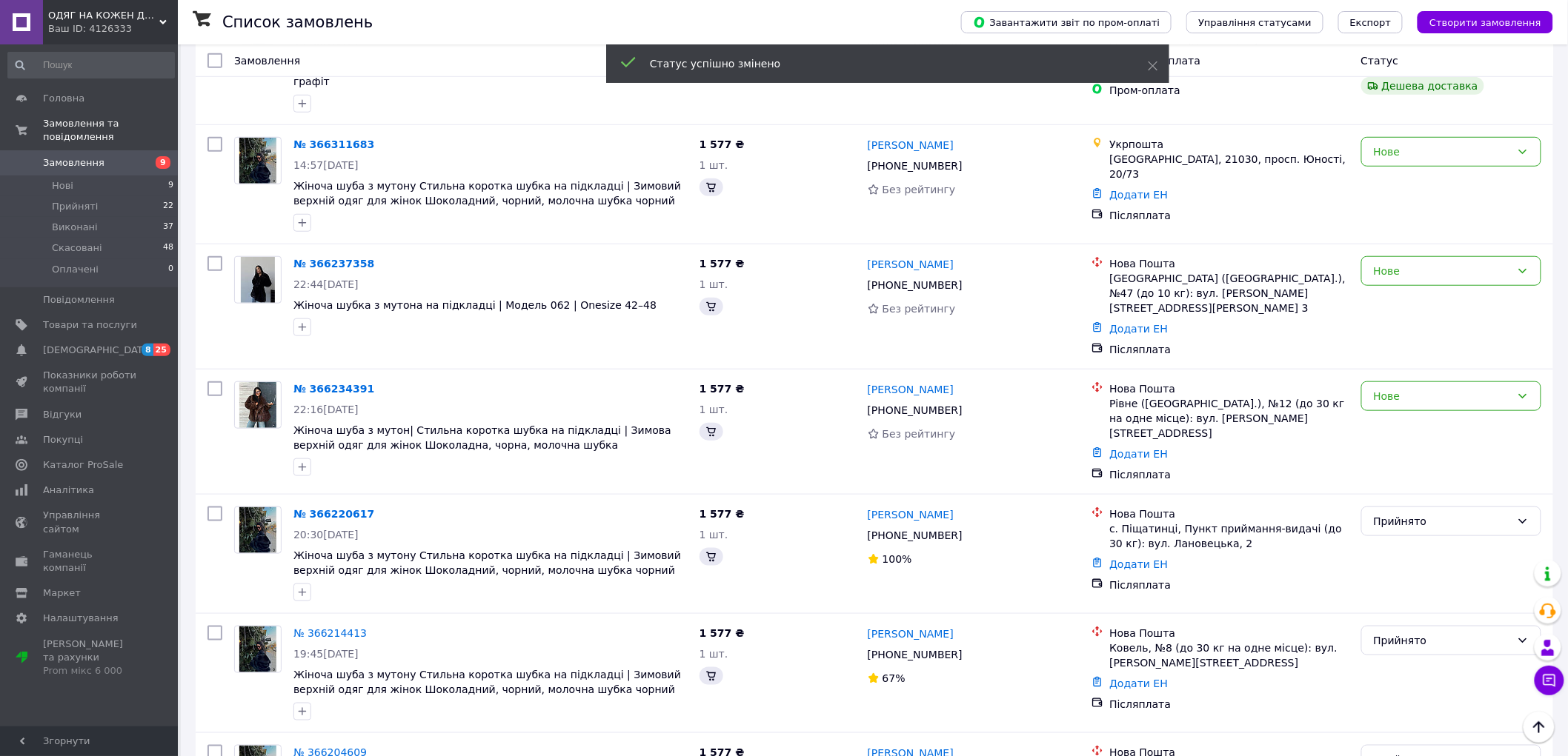
click at [1391, 388] on div "Нове" at bounding box center [1442, 395] width 137 height 16
click at [1406, 400] on li "Прийнято" at bounding box center [1451, 399] width 179 height 26
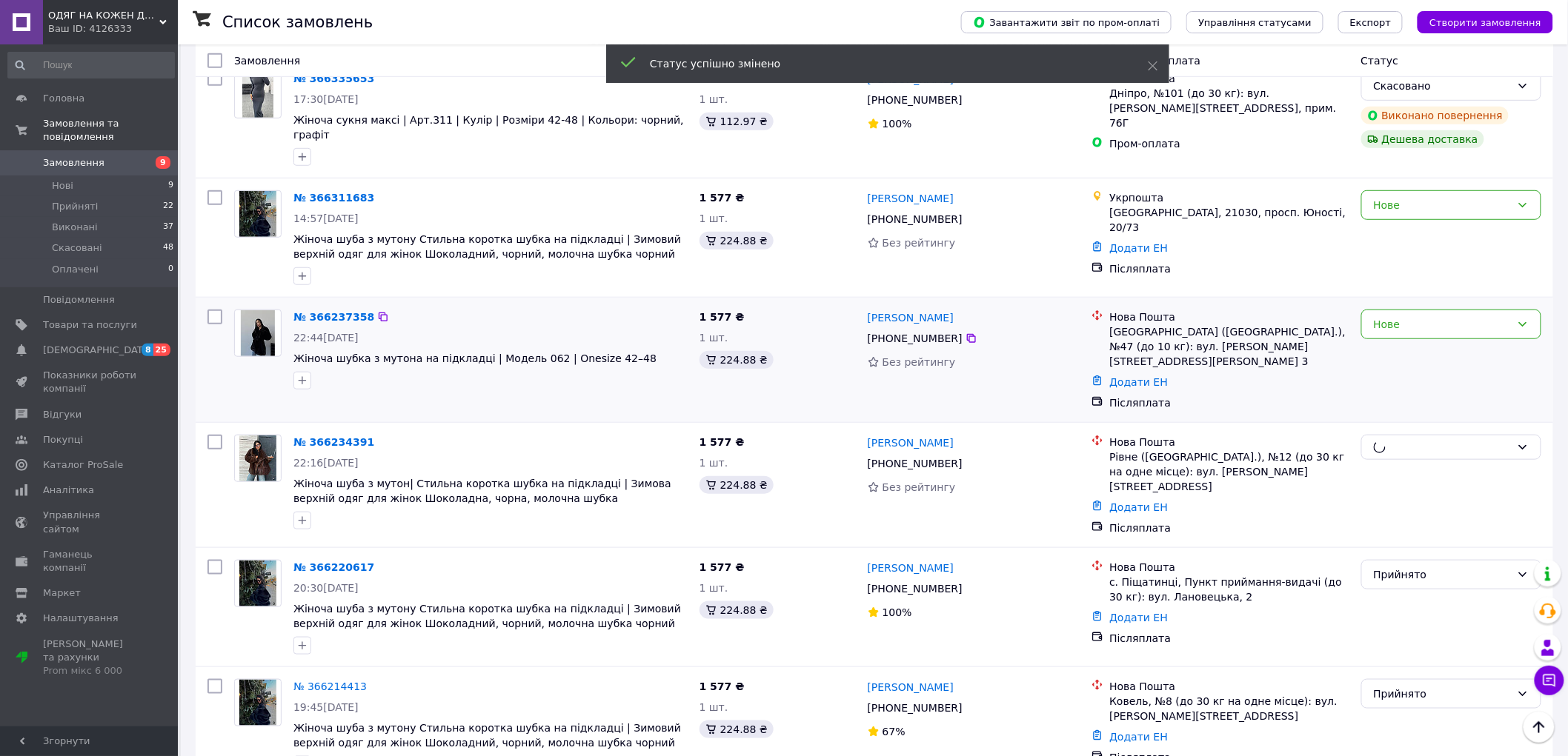
scroll to position [329, 0]
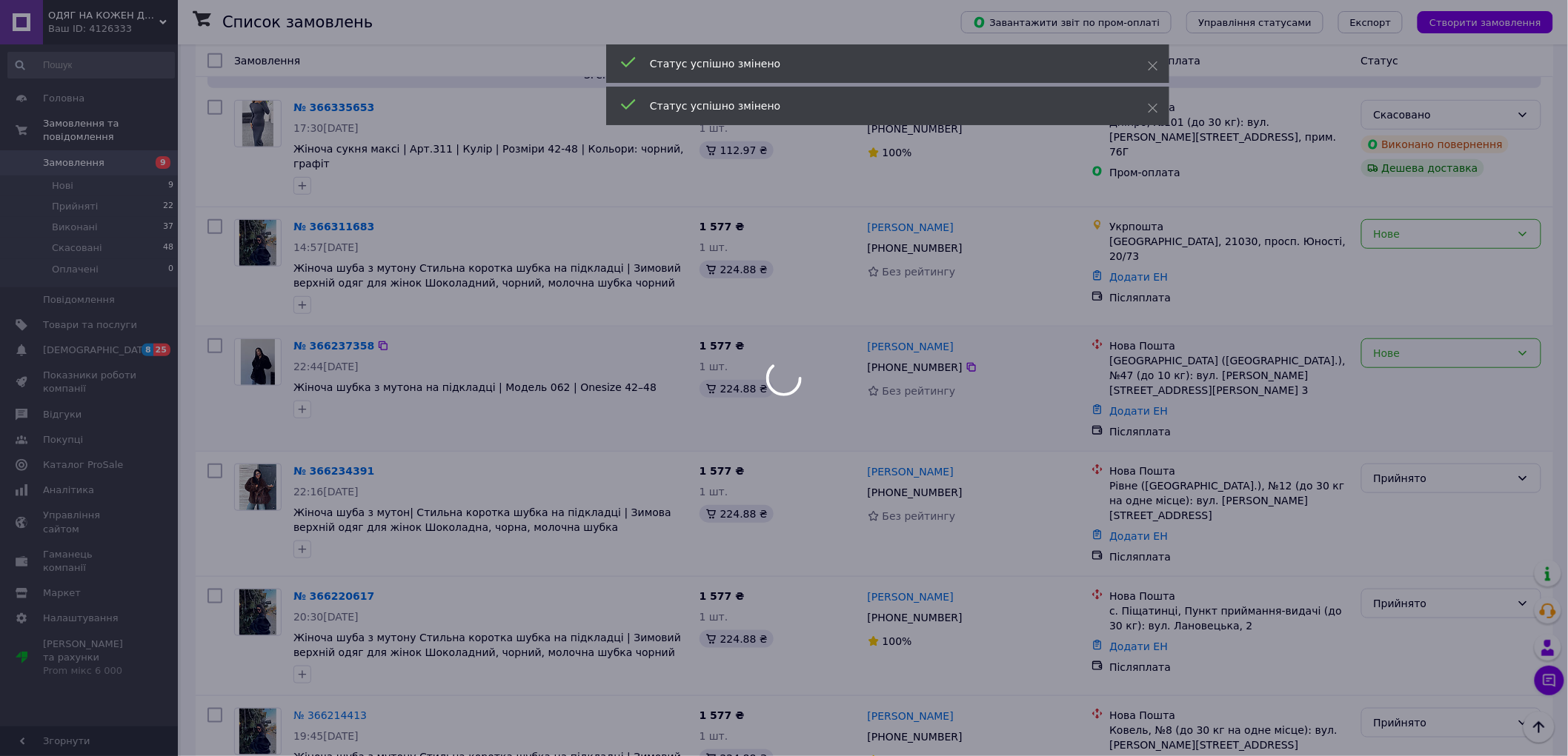
click at [1399, 349] on div "Нове" at bounding box center [1451, 353] width 180 height 30
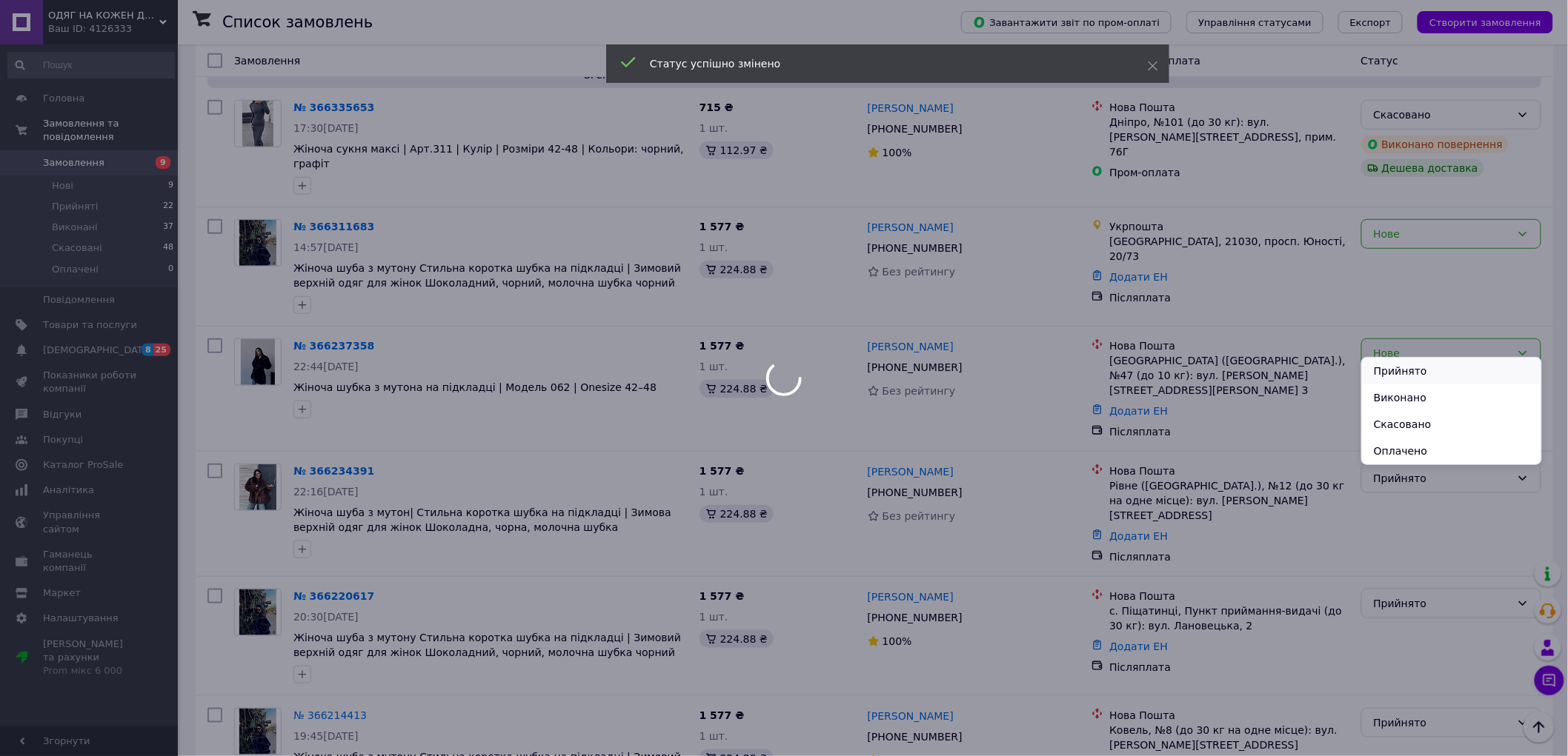
click at [1406, 361] on li "Прийнято" at bounding box center [1451, 371] width 179 height 26
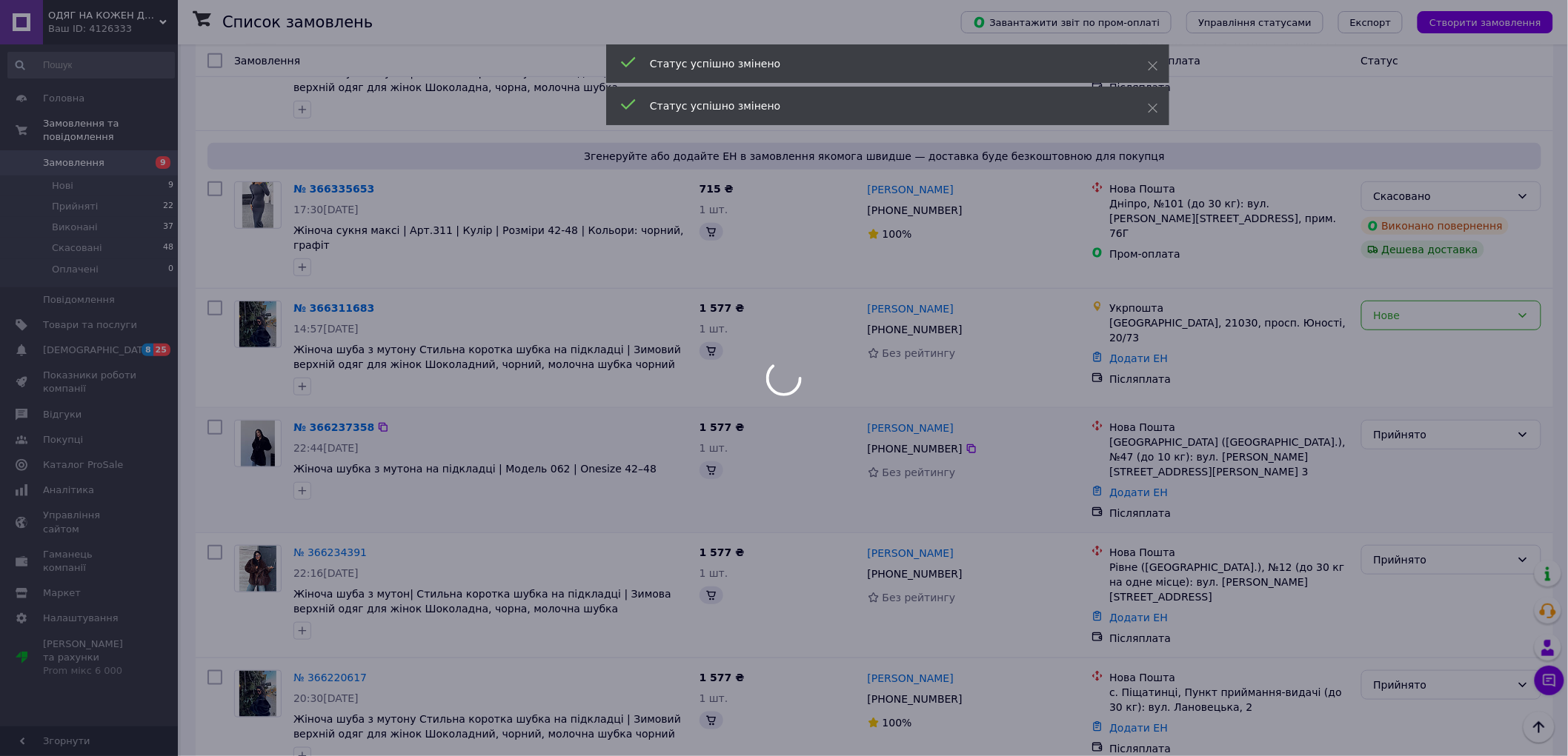
scroll to position [247, 0]
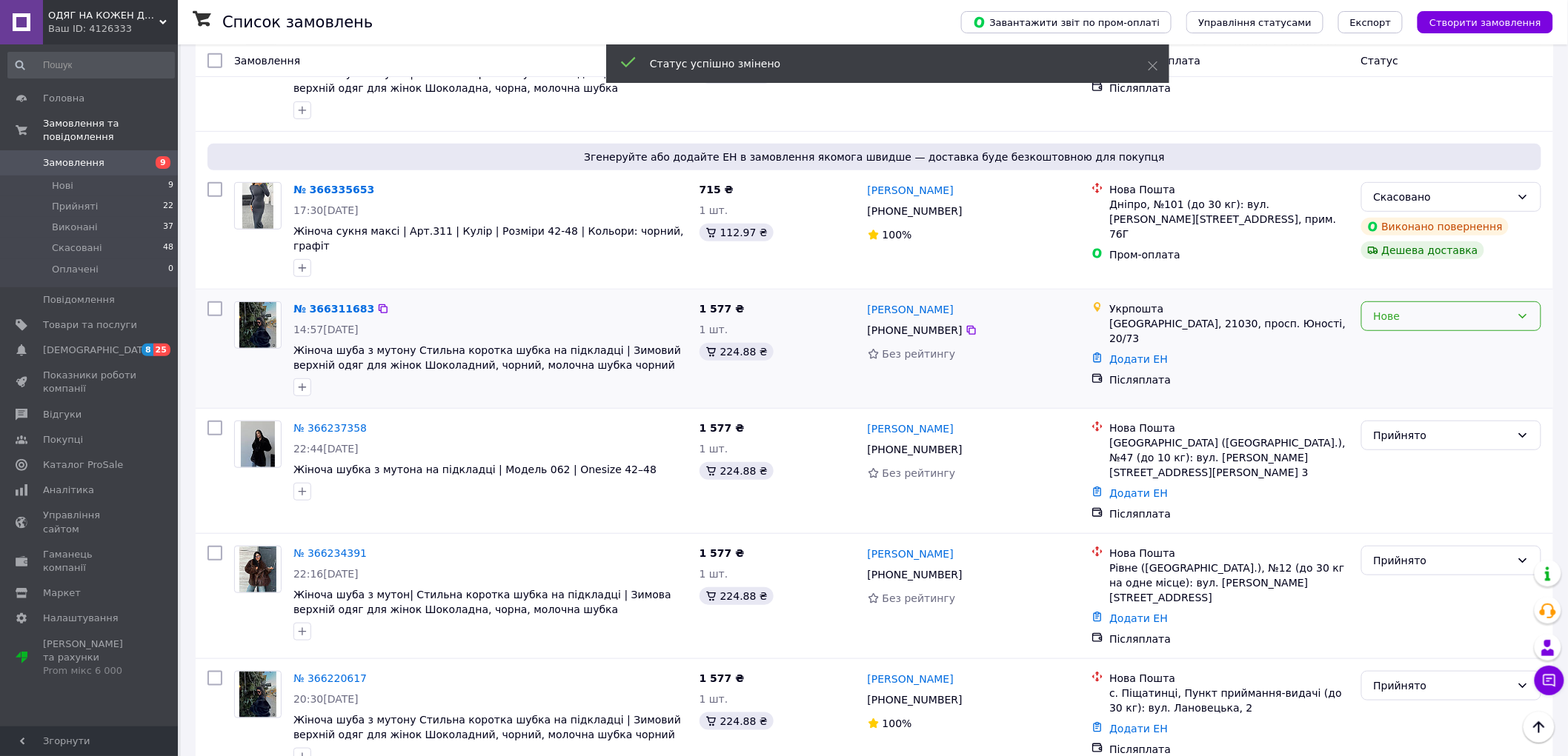
click at [1435, 301] on div "Нове" at bounding box center [1451, 316] width 180 height 30
click at [1413, 330] on li "Прийнято" at bounding box center [1451, 333] width 179 height 26
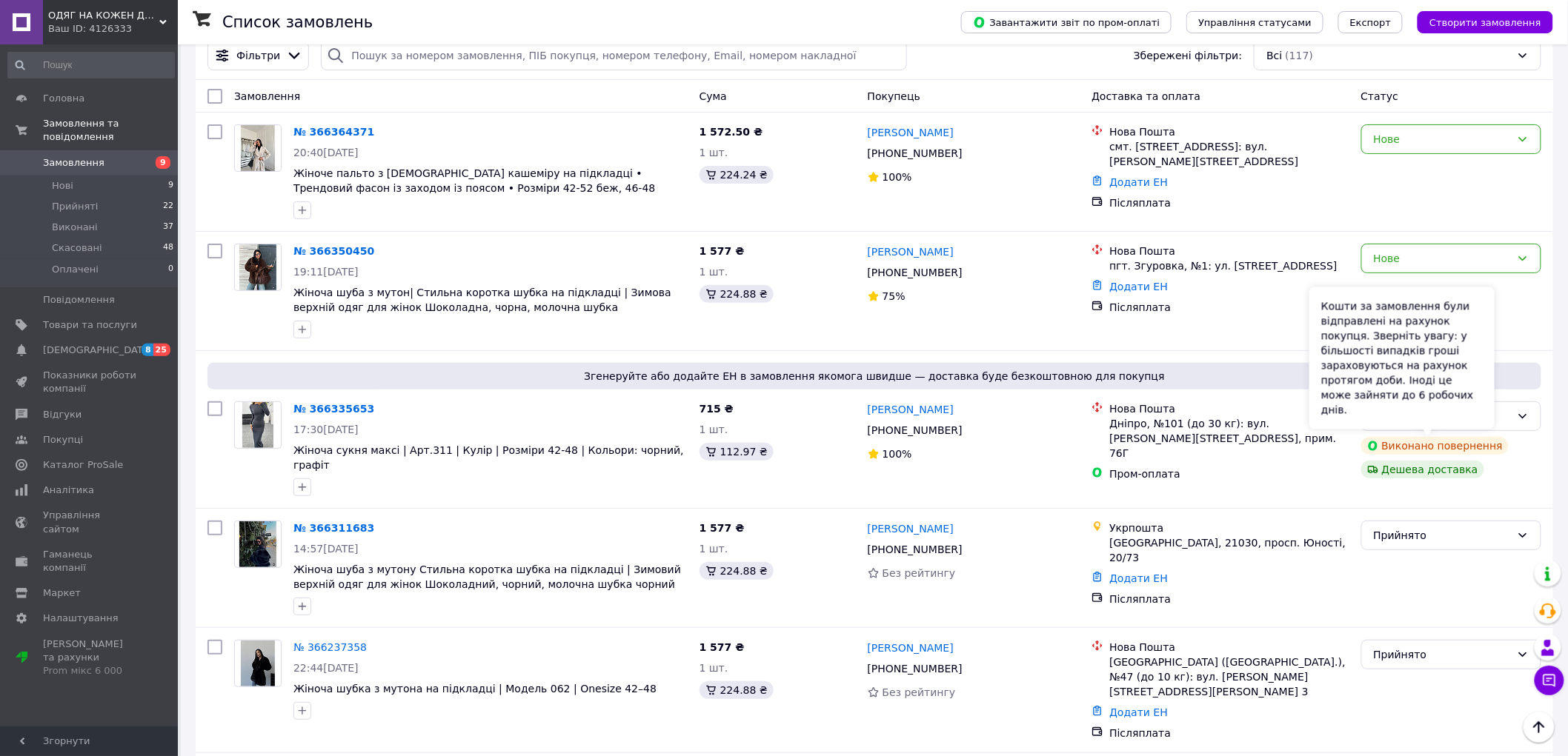
scroll to position [0, 0]
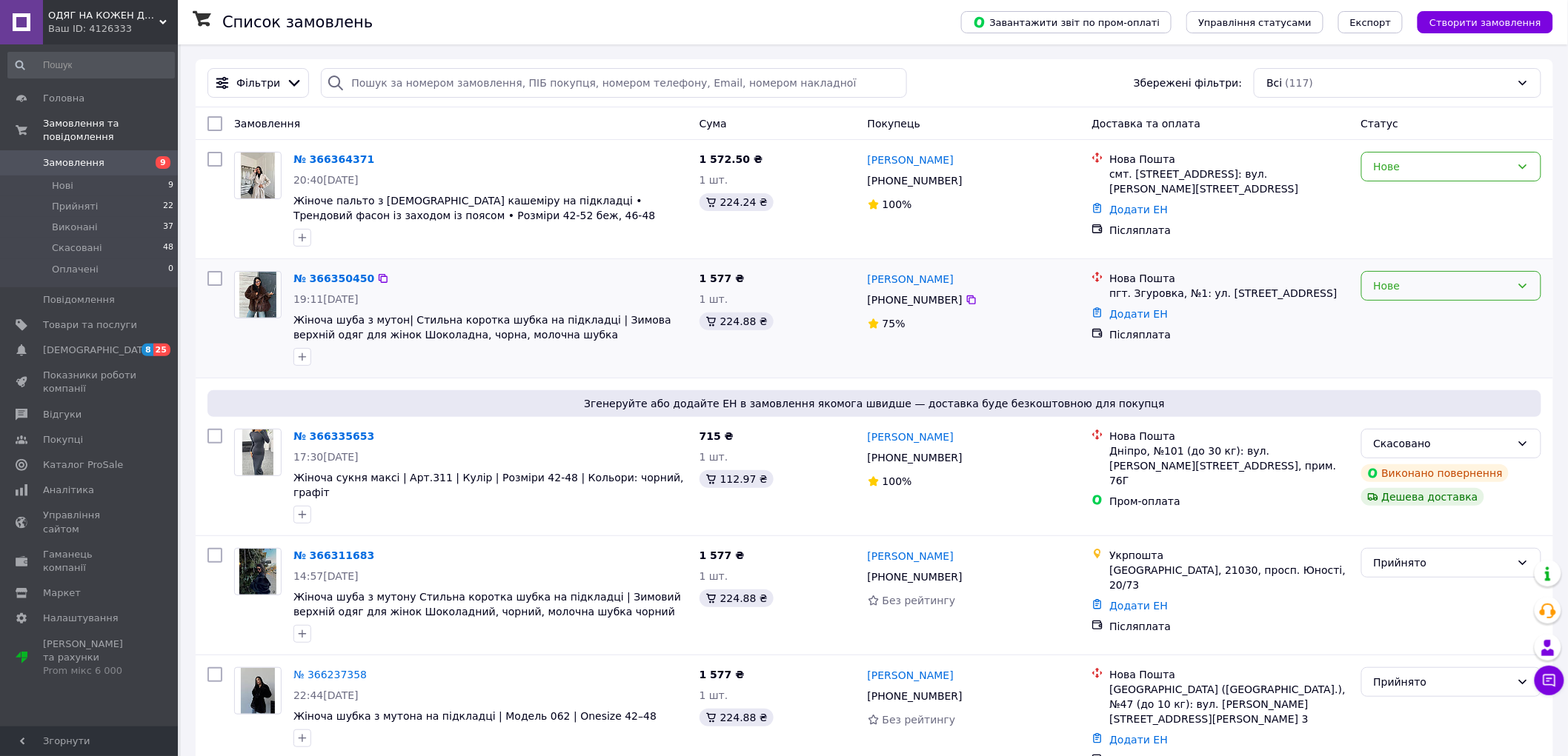
click at [1399, 287] on div "Нове" at bounding box center [1442, 285] width 137 height 16
click at [1412, 317] on li "Прийнято" at bounding box center [1451, 318] width 179 height 26
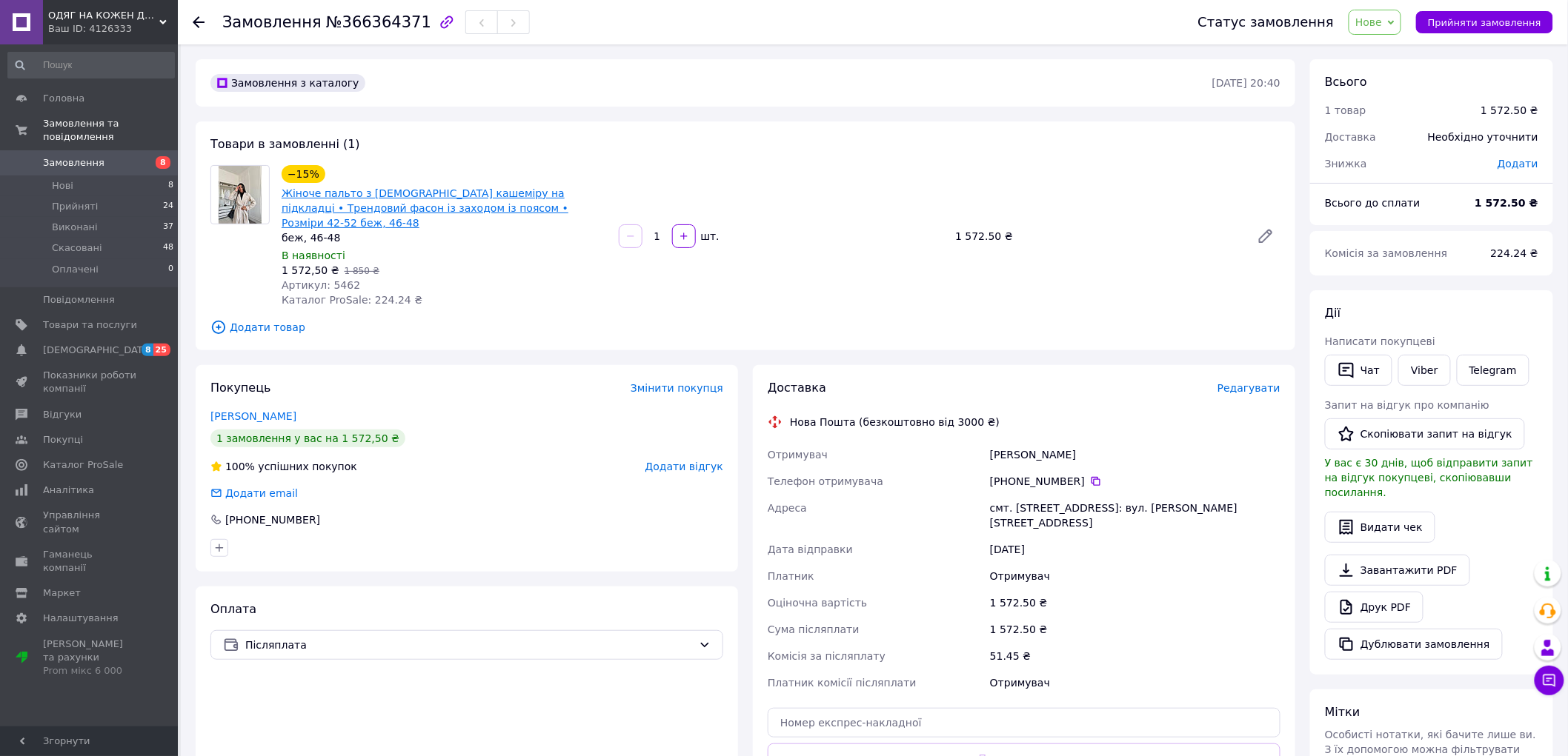
click at [324, 199] on link "Жіноче пальто з [DEMOGRAPHIC_DATA] кашеміру на підкладці • Трендовий фасон із з…" at bounding box center [425, 208] width 287 height 42
